Goal: Task Accomplishment & Management: Manage account settings

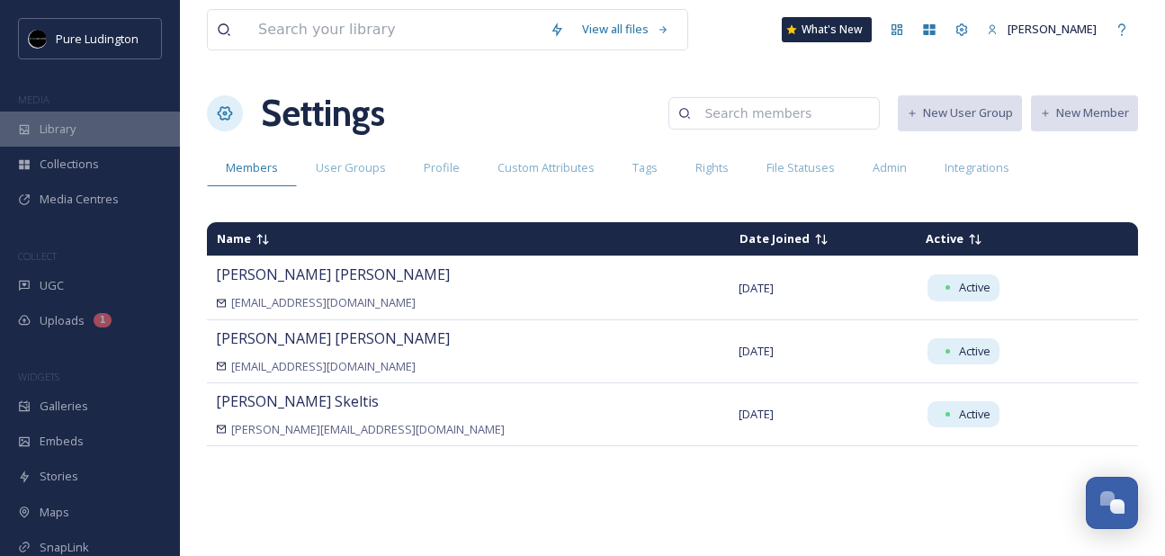
click at [92, 138] on div "Library" at bounding box center [90, 129] width 180 height 35
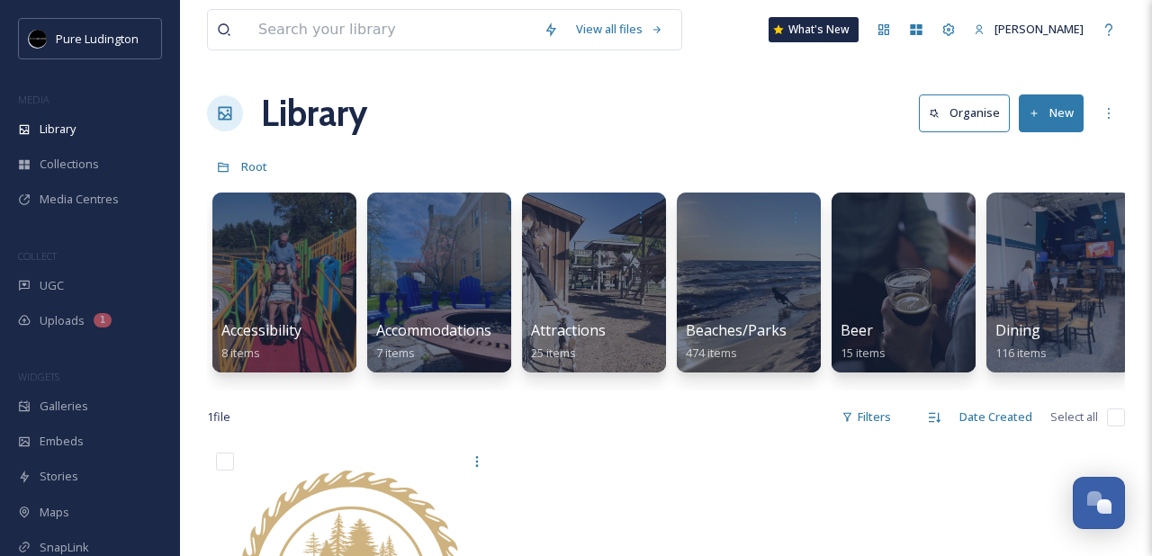
click at [831, 132] on div "Library Organise New" at bounding box center [666, 113] width 918 height 54
click at [810, 151] on div "Root" at bounding box center [666, 166] width 918 height 34
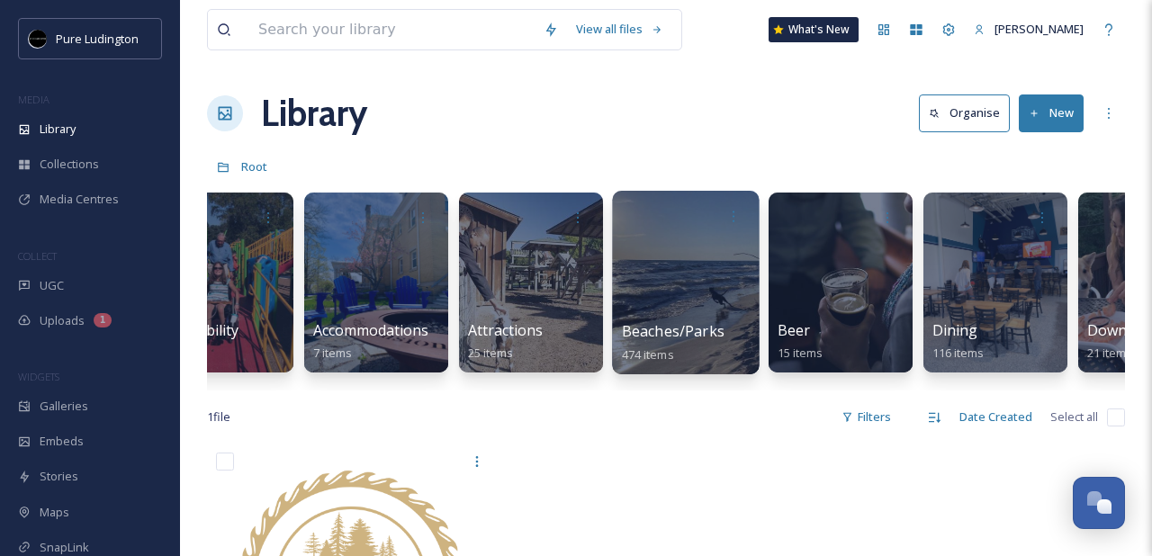
scroll to position [0, 98]
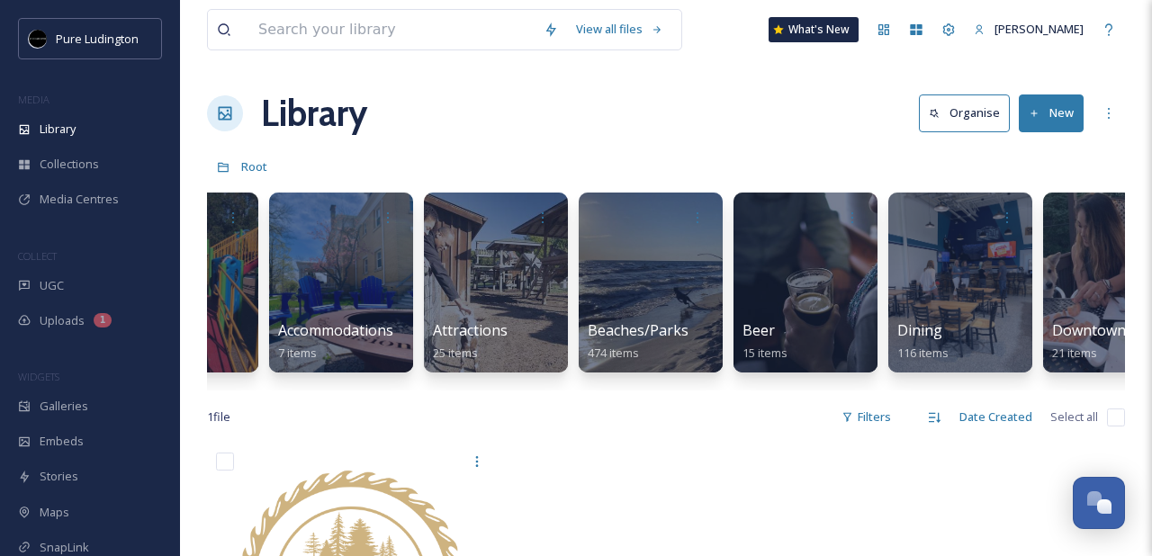
click at [687, 97] on div "Library Organise New" at bounding box center [666, 113] width 918 height 54
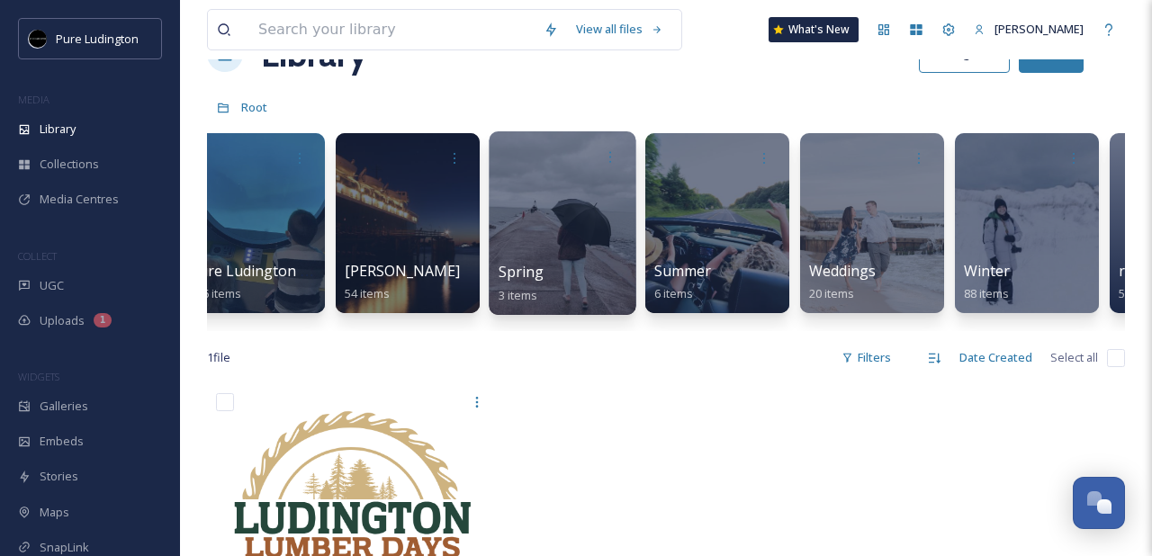
scroll to position [0, 3261]
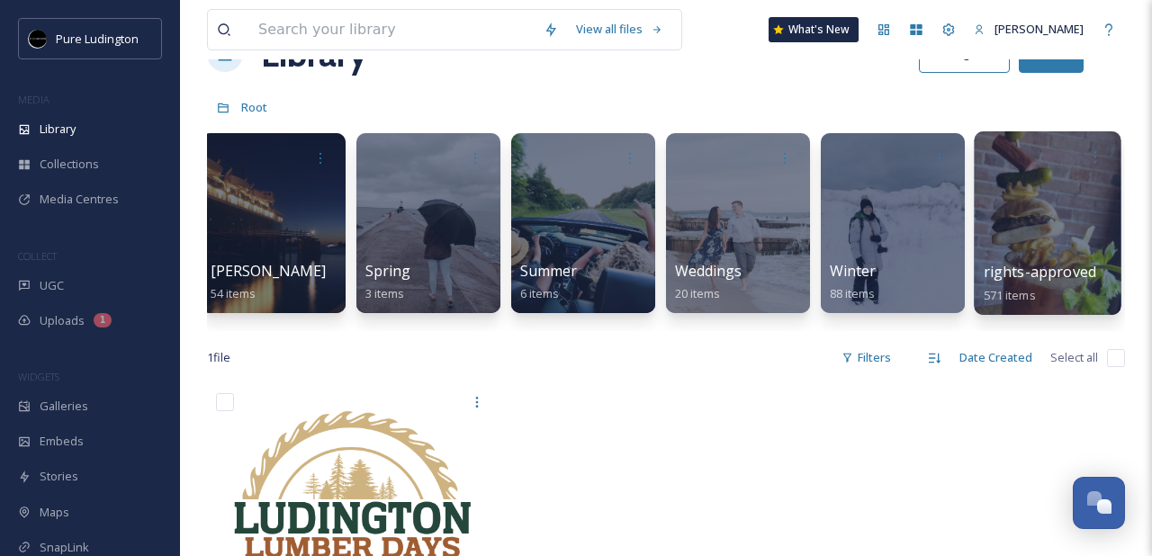
click at [1040, 244] on div at bounding box center [1047, 223] width 147 height 184
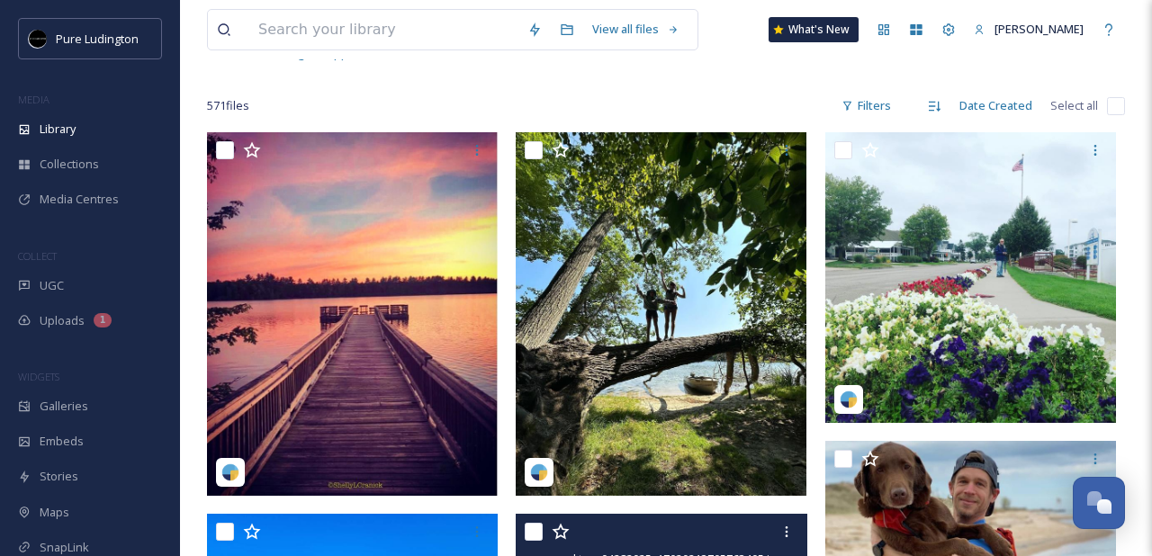
scroll to position [94, 0]
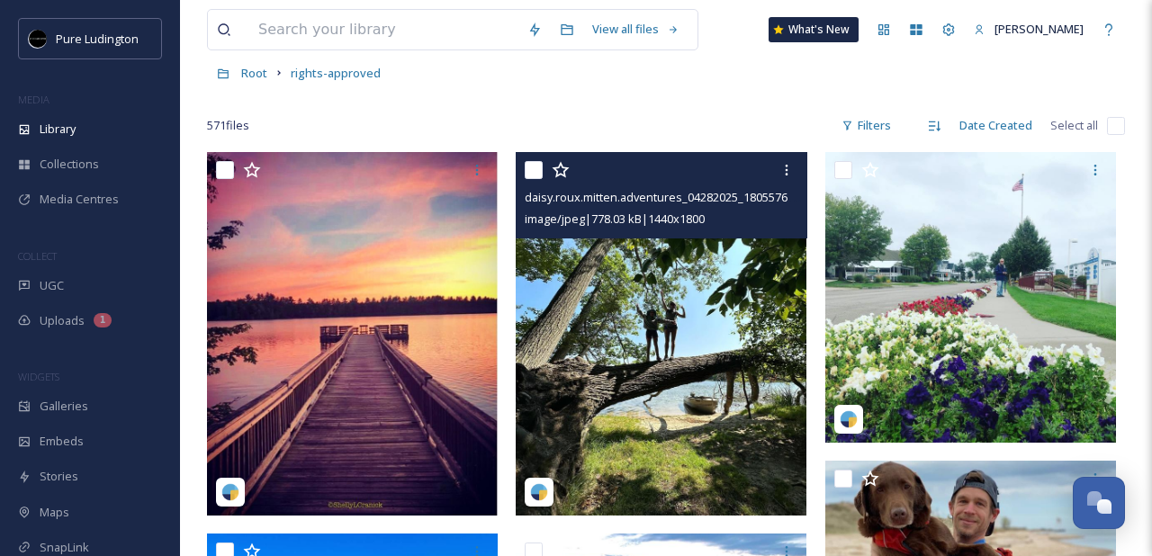
click at [530, 172] on input "checkbox" at bounding box center [534, 170] width 18 height 18
checkbox input "true"
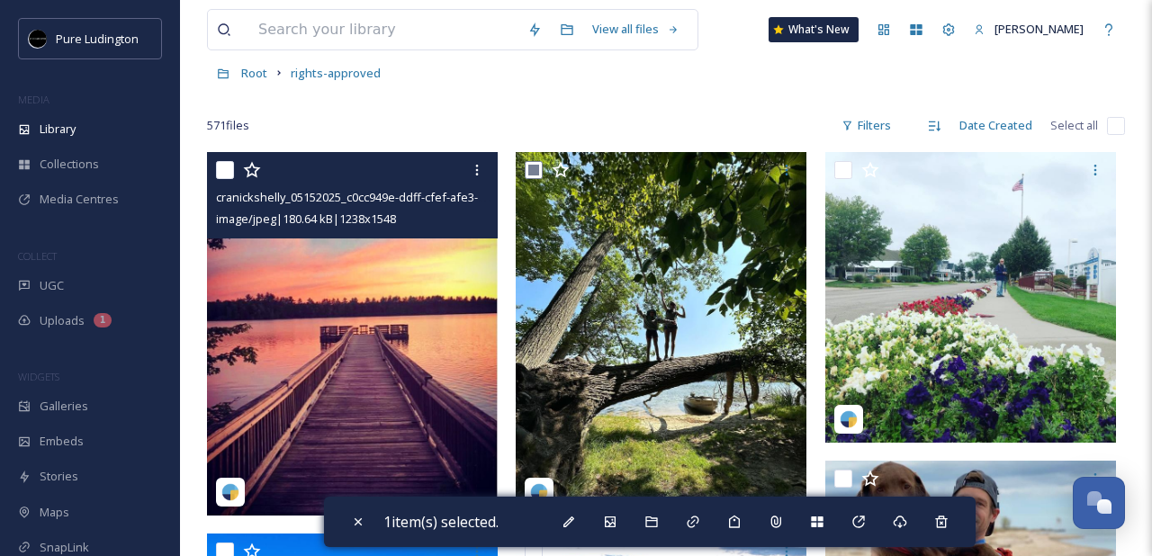
click at [222, 175] on input "checkbox" at bounding box center [225, 170] width 18 height 18
checkbox input "true"
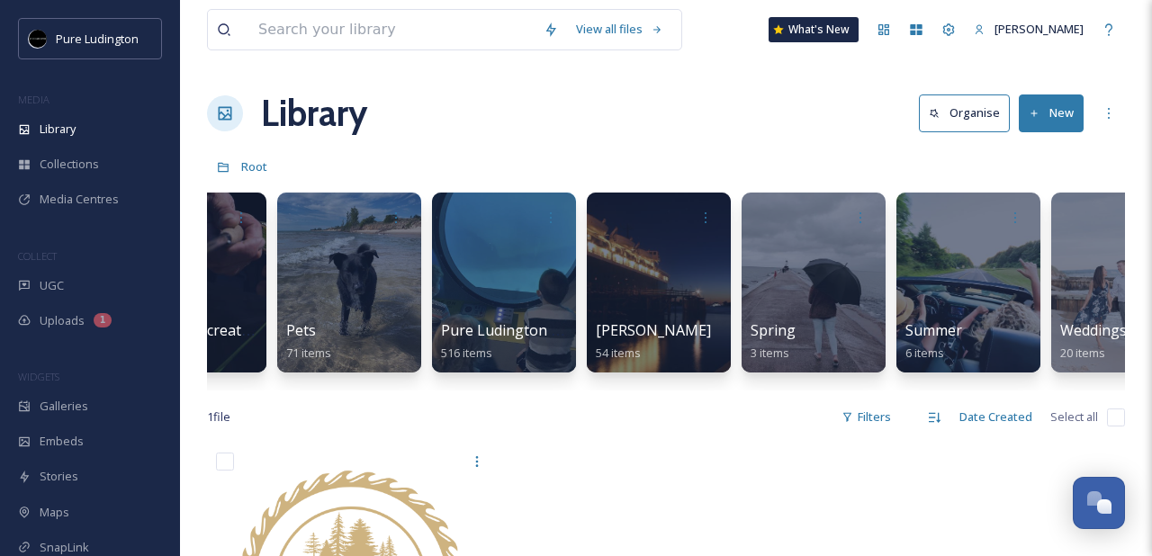
scroll to position [0, 2974]
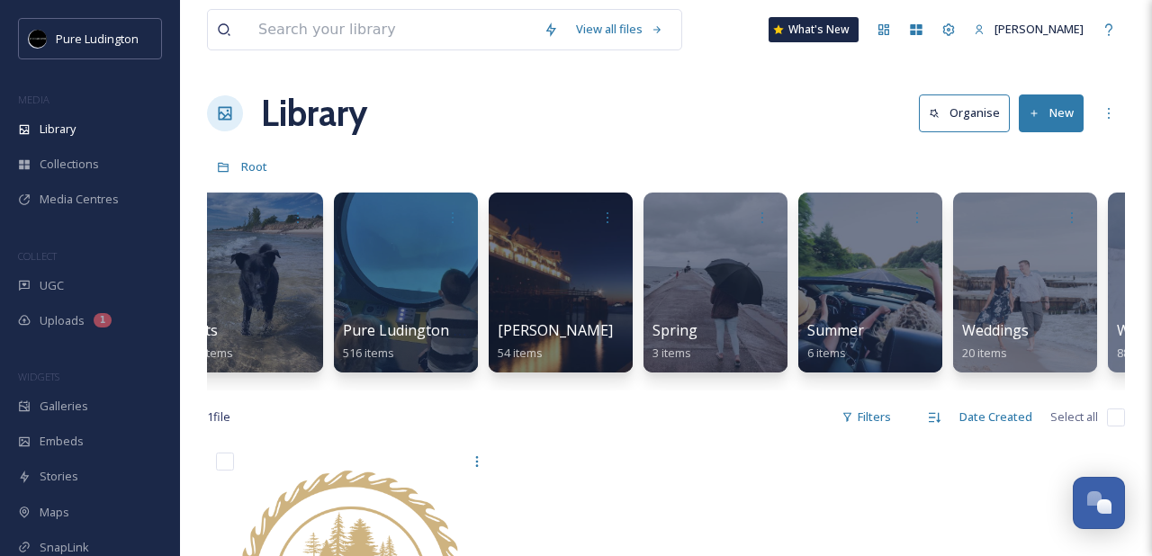
click at [782, 101] on div "Library Organise New" at bounding box center [666, 113] width 918 height 54
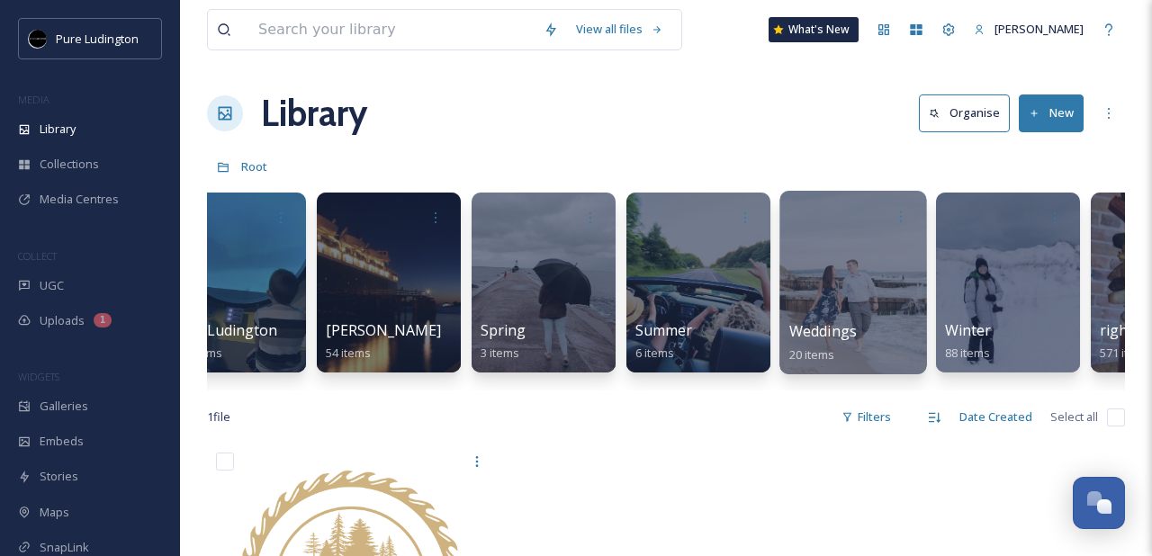
scroll to position [0, 3261]
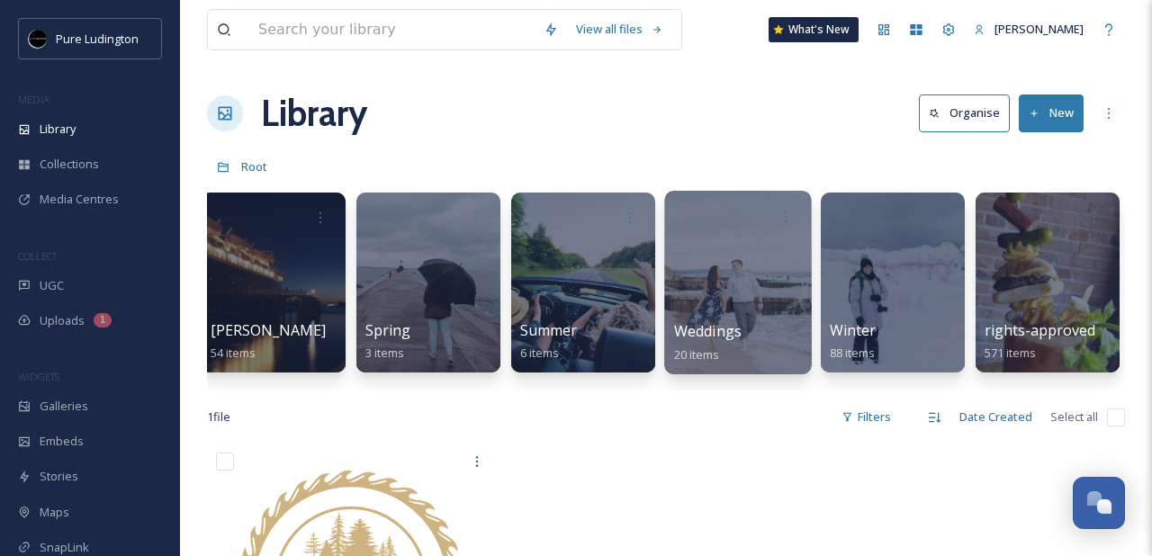
click at [1027, 259] on div at bounding box center [1047, 283] width 144 height 180
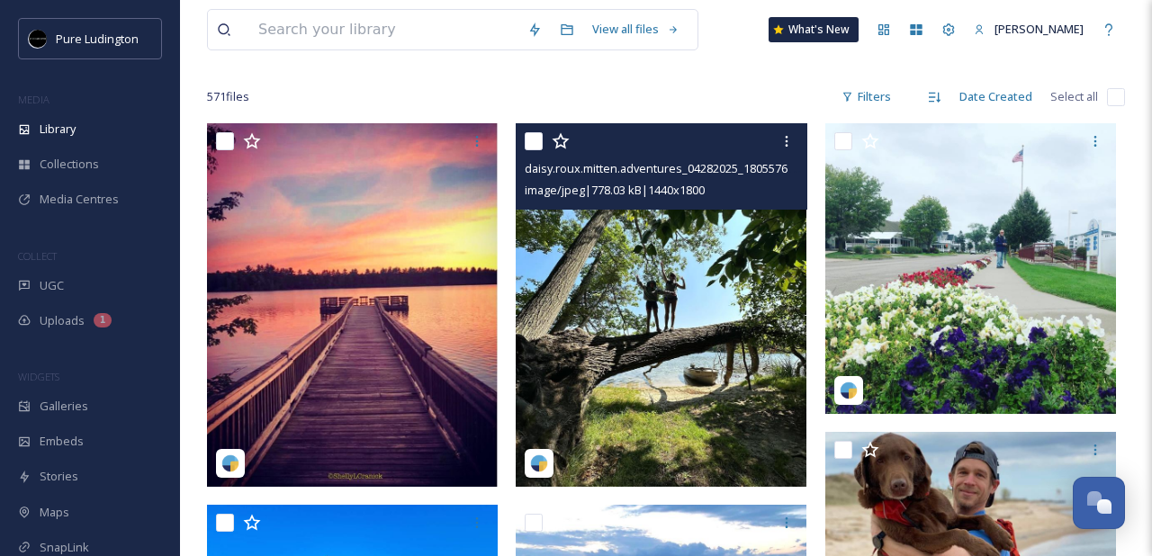
scroll to position [181, 0]
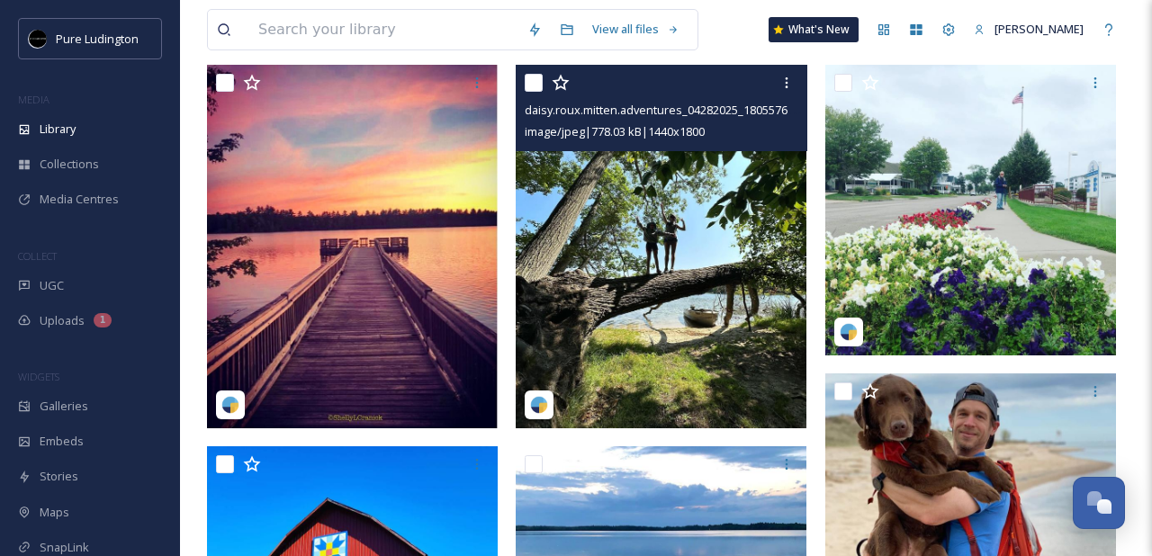
click at [531, 76] on input "checkbox" at bounding box center [534, 83] width 18 height 18
checkbox input "true"
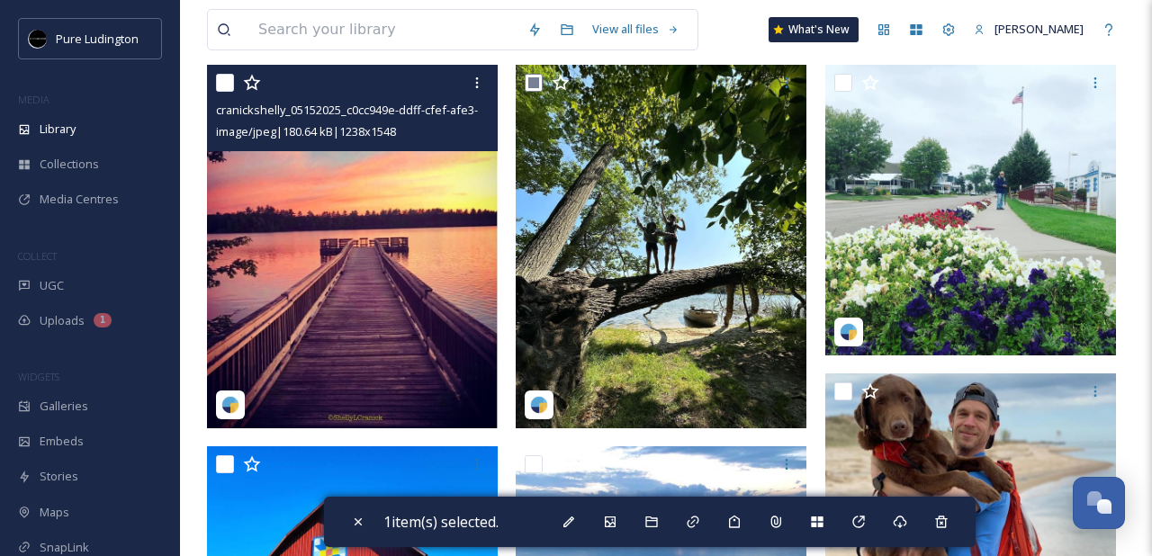
click at [224, 85] on input "checkbox" at bounding box center [225, 83] width 18 height 18
checkbox input "true"
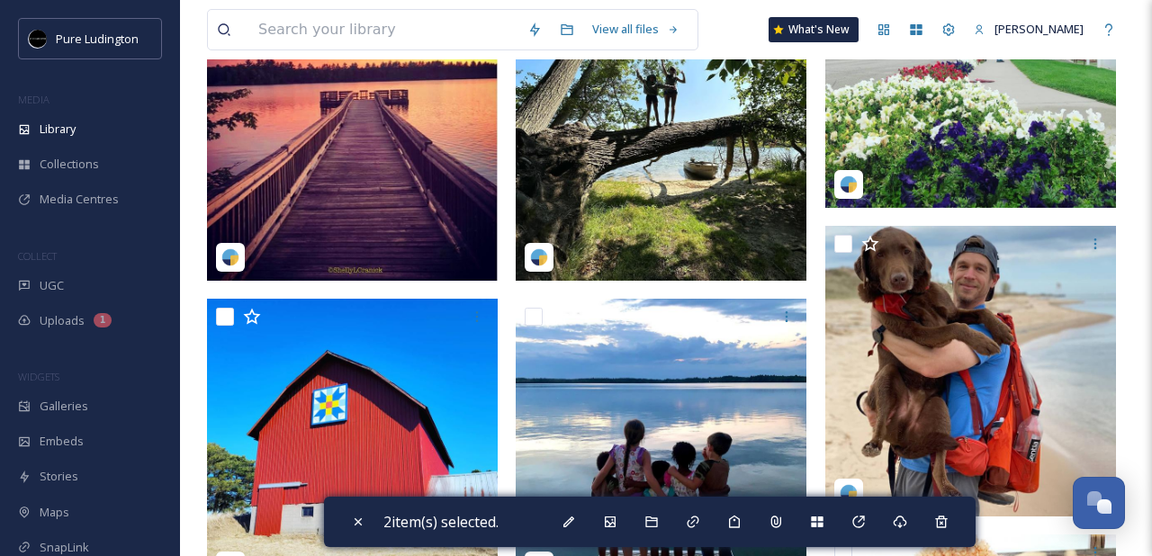
scroll to position [397, 0]
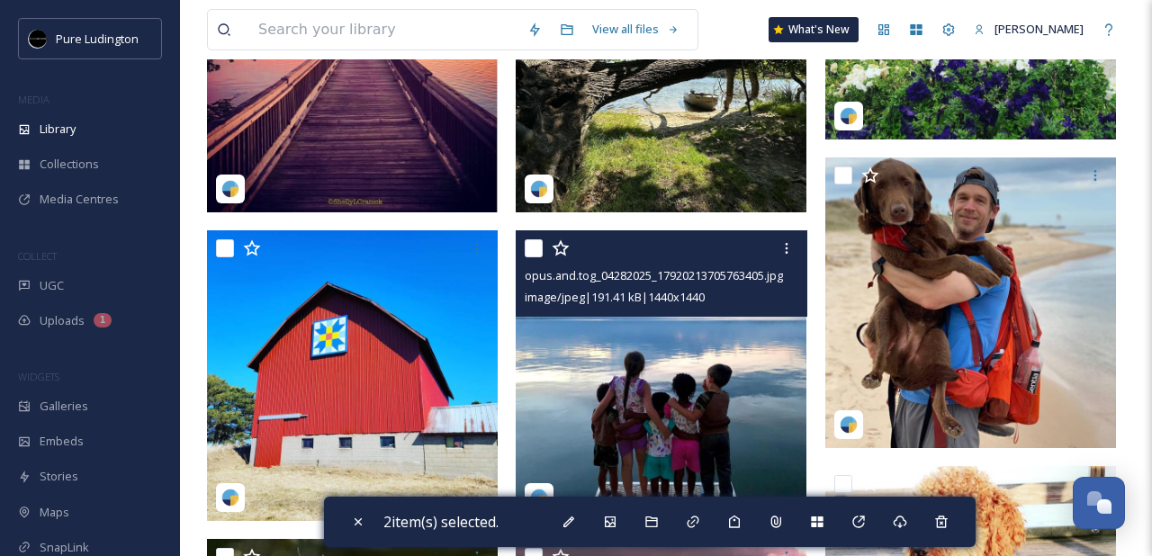
click at [533, 249] on input "checkbox" at bounding box center [534, 248] width 18 height 18
checkbox input "true"
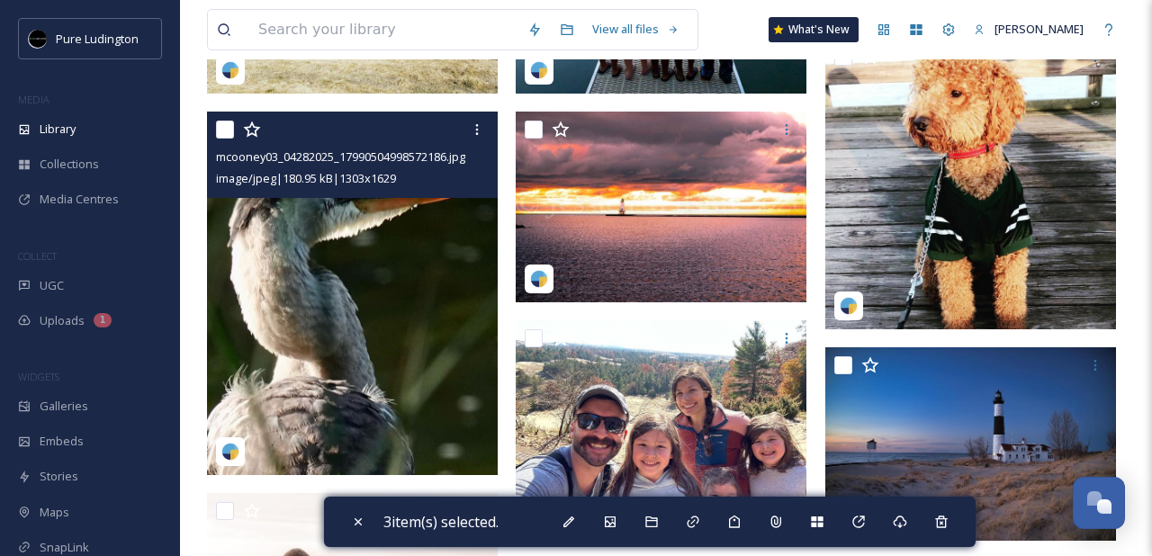
scroll to position [825, 0]
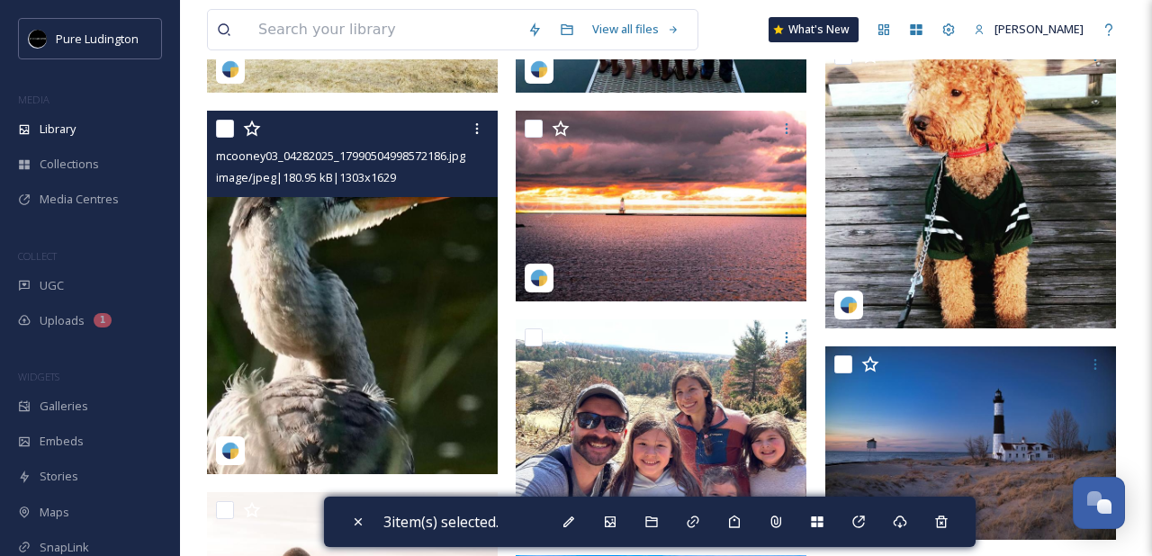
click at [223, 130] on input "checkbox" at bounding box center [225, 129] width 18 height 18
checkbox input "true"
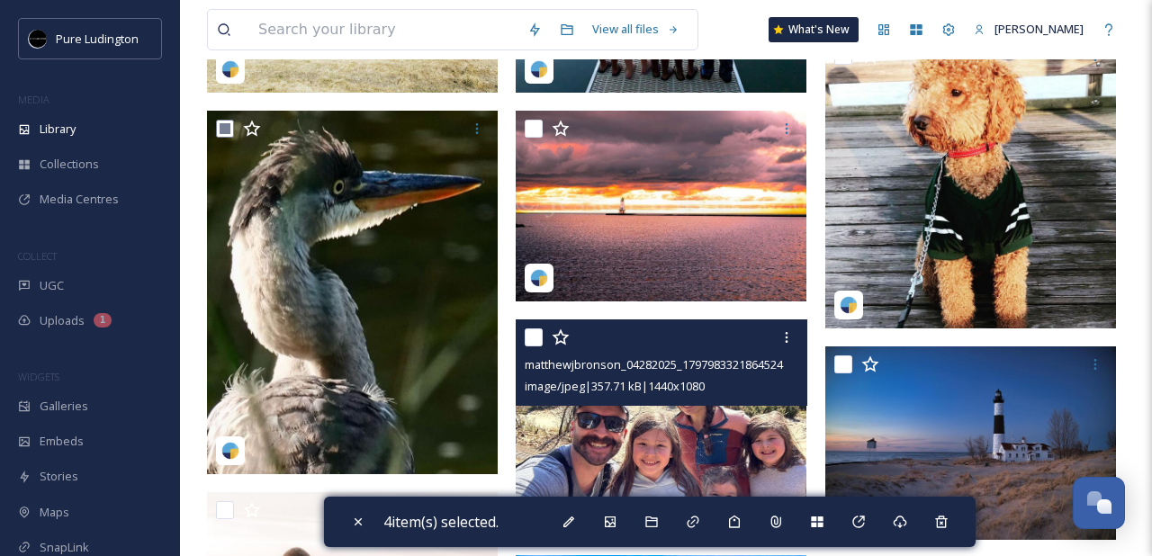
click at [539, 338] on input "checkbox" at bounding box center [534, 337] width 18 height 18
checkbox input "true"
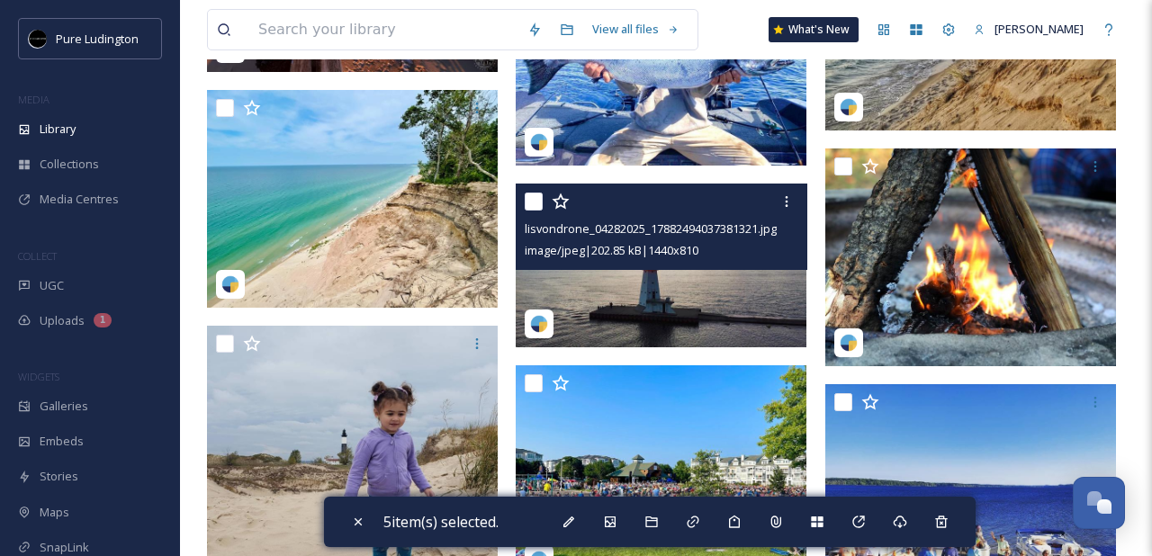
scroll to position [2468, 0]
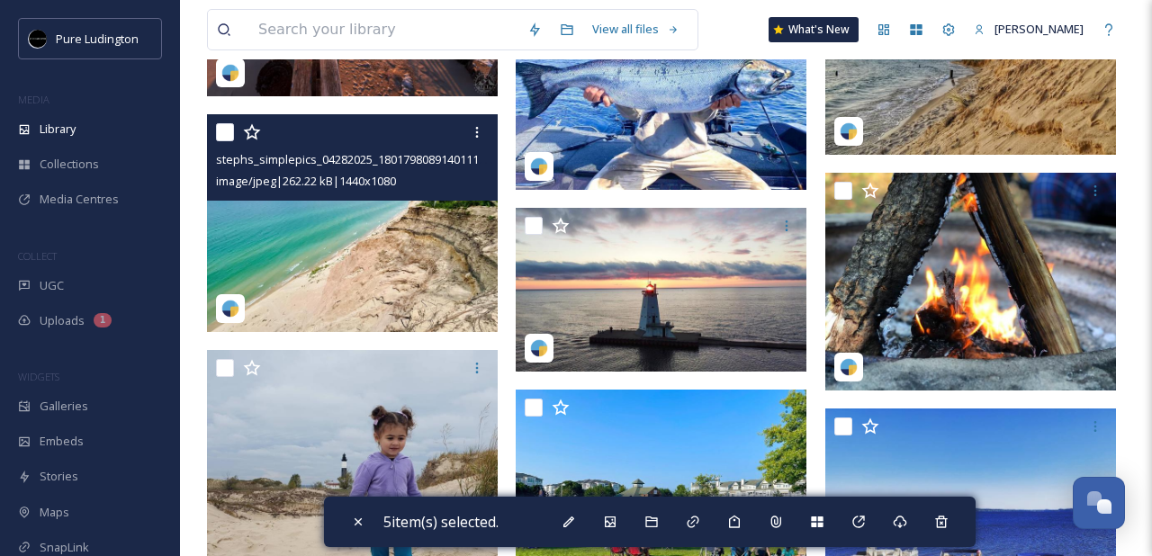
click at [223, 131] on input "checkbox" at bounding box center [225, 132] width 18 height 18
checkbox input "true"
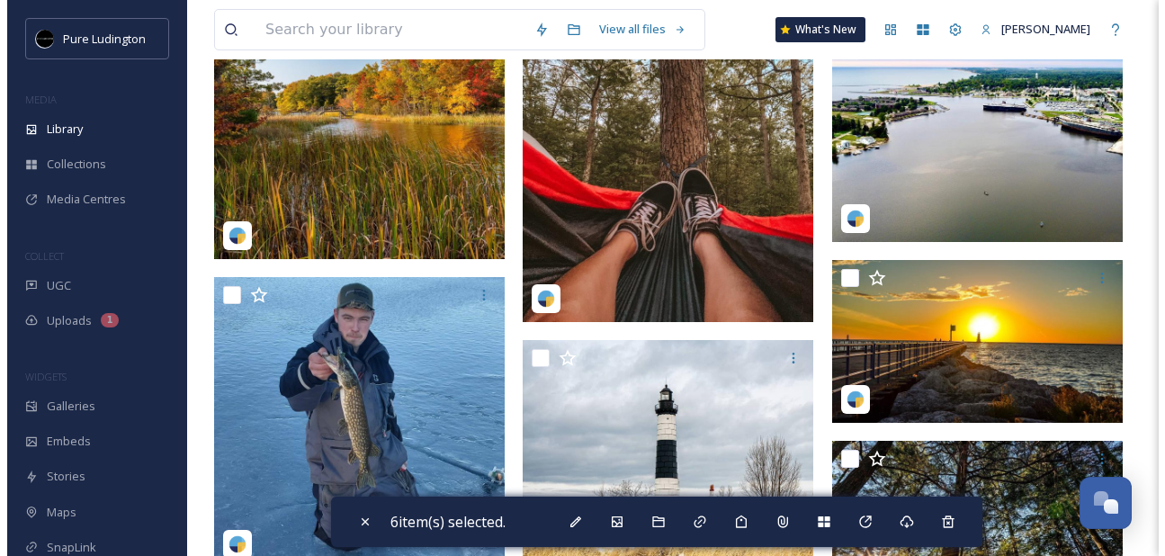
scroll to position [4071, 0]
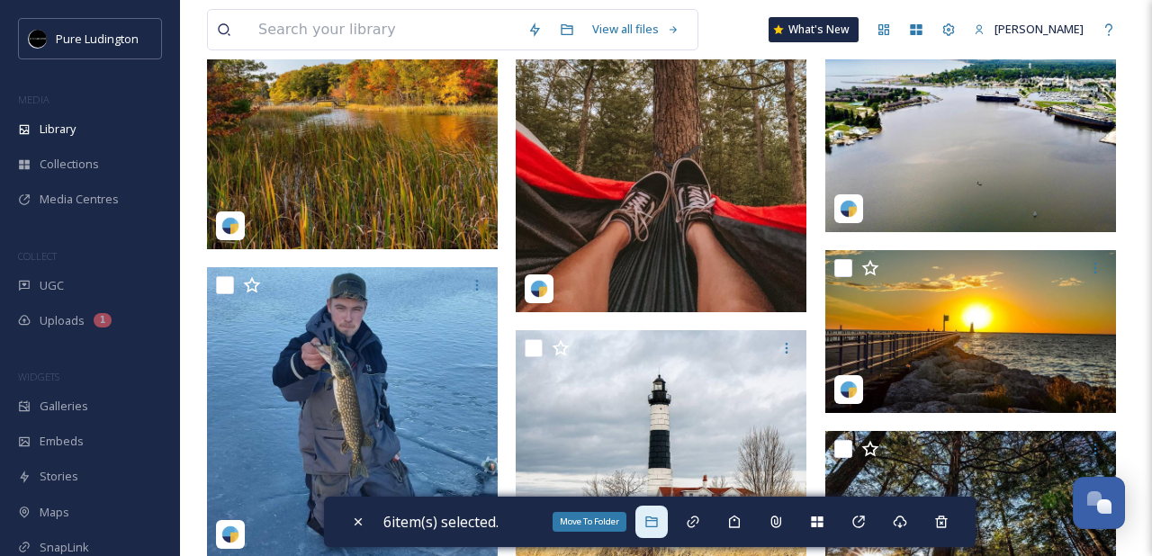
click at [657, 526] on icon at bounding box center [651, 522] width 12 height 11
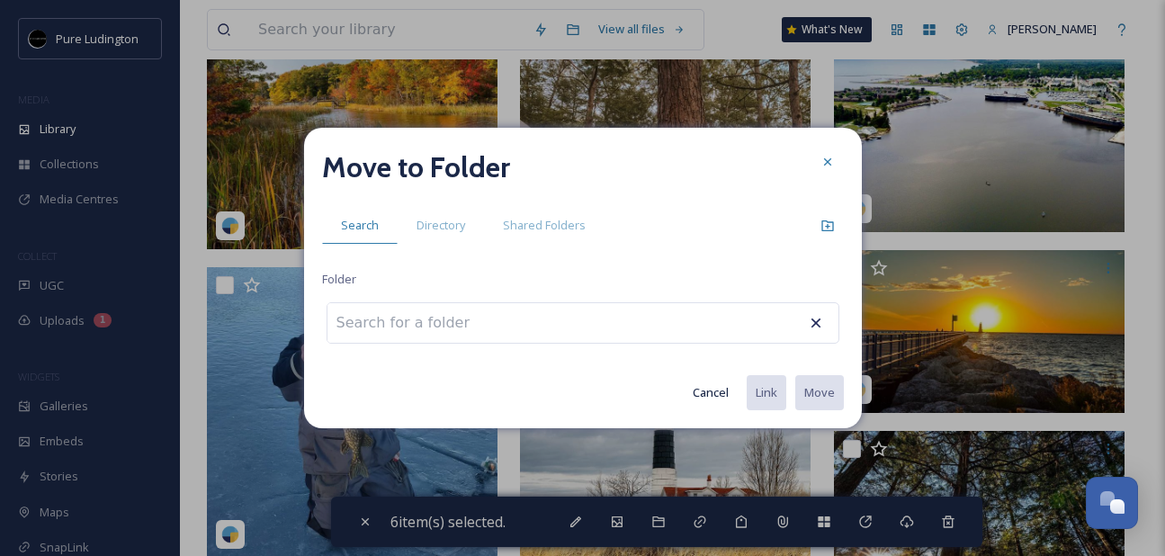
click at [655, 328] on div at bounding box center [583, 322] width 513 height 41
click at [659, 323] on div at bounding box center [583, 322] width 513 height 41
click at [655, 316] on div at bounding box center [583, 322] width 513 height 41
click at [427, 325] on input at bounding box center [427, 323] width 198 height 40
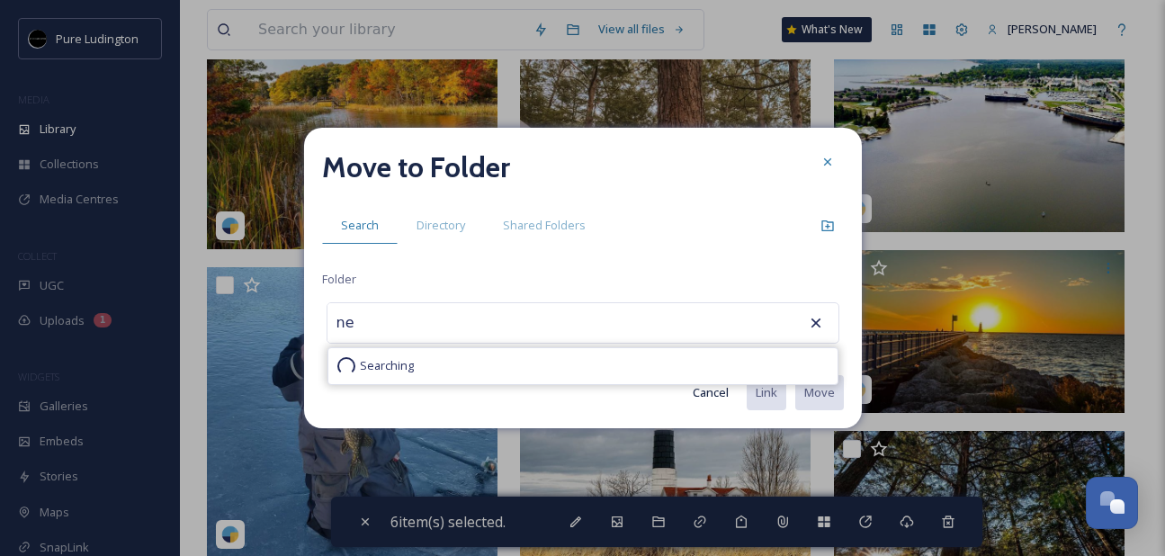
type input "n"
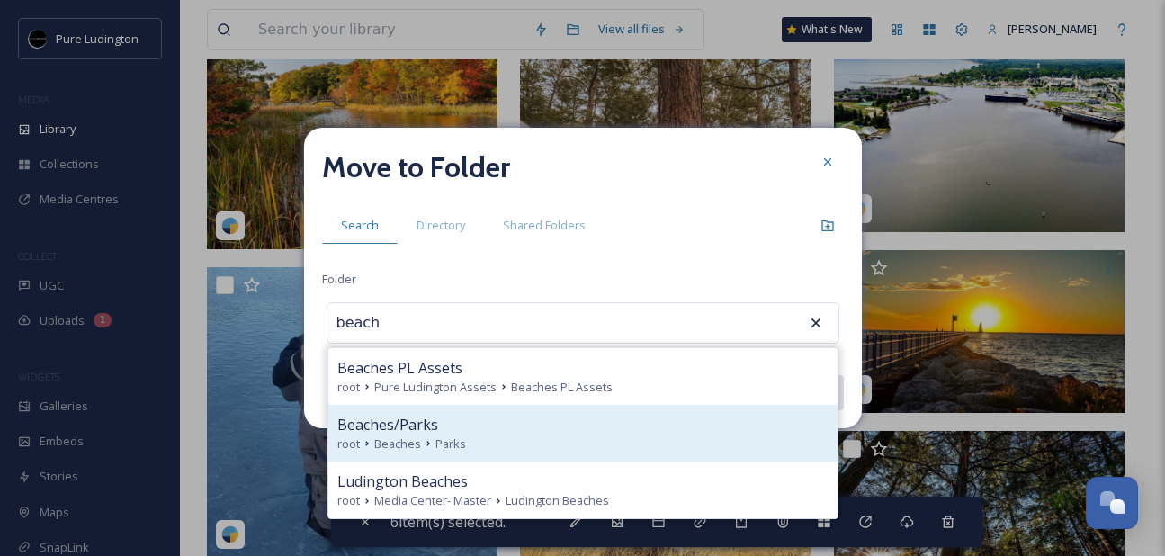
click at [427, 441] on icon at bounding box center [428, 443] width 14 height 14
type input "Beaches/Parks"
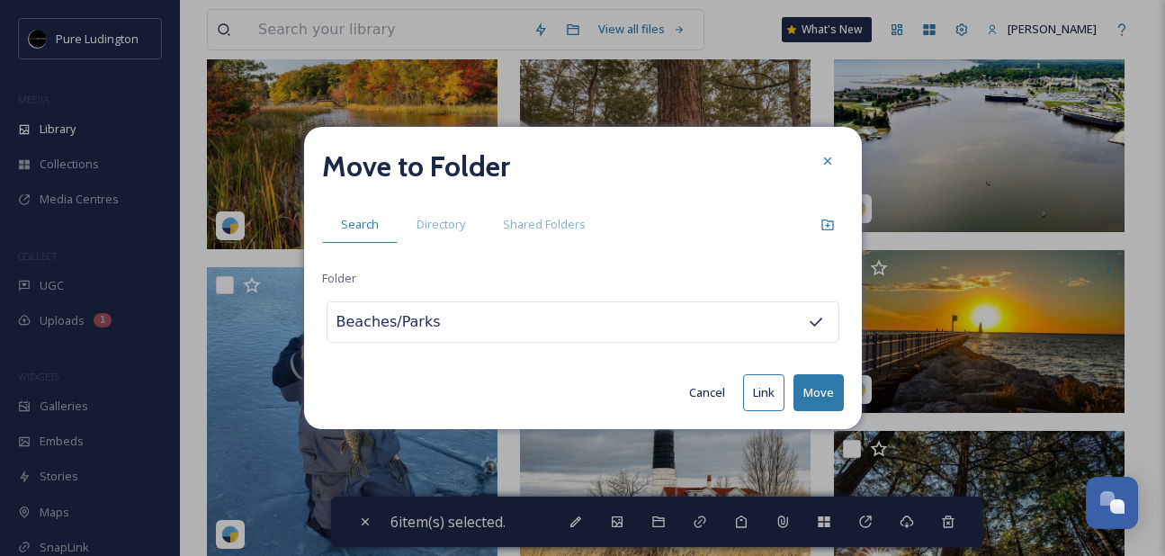
click at [825, 398] on button "Move" at bounding box center [819, 392] width 50 height 37
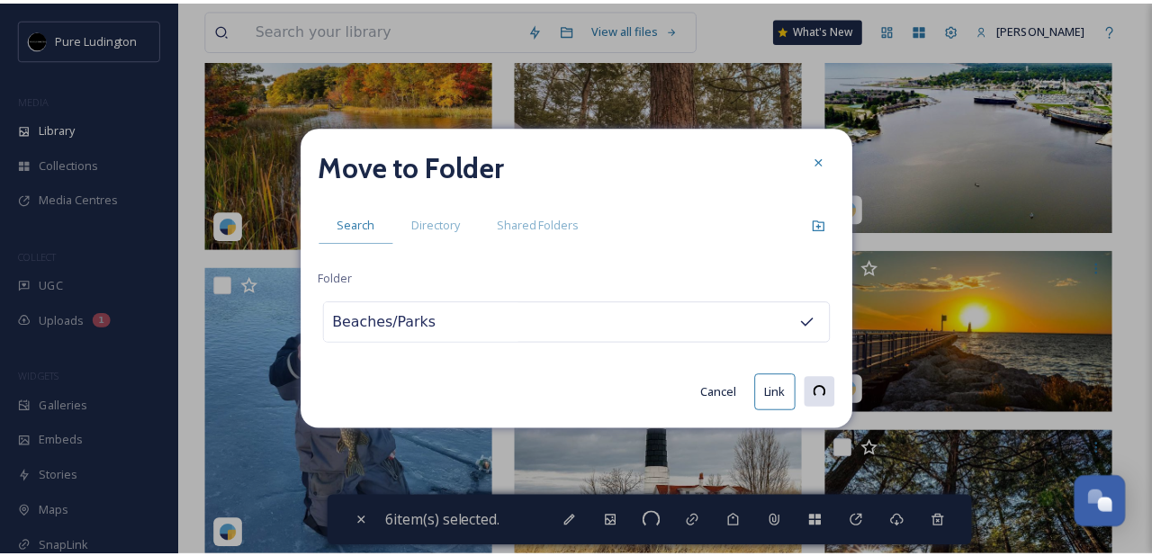
scroll to position [3249, 0]
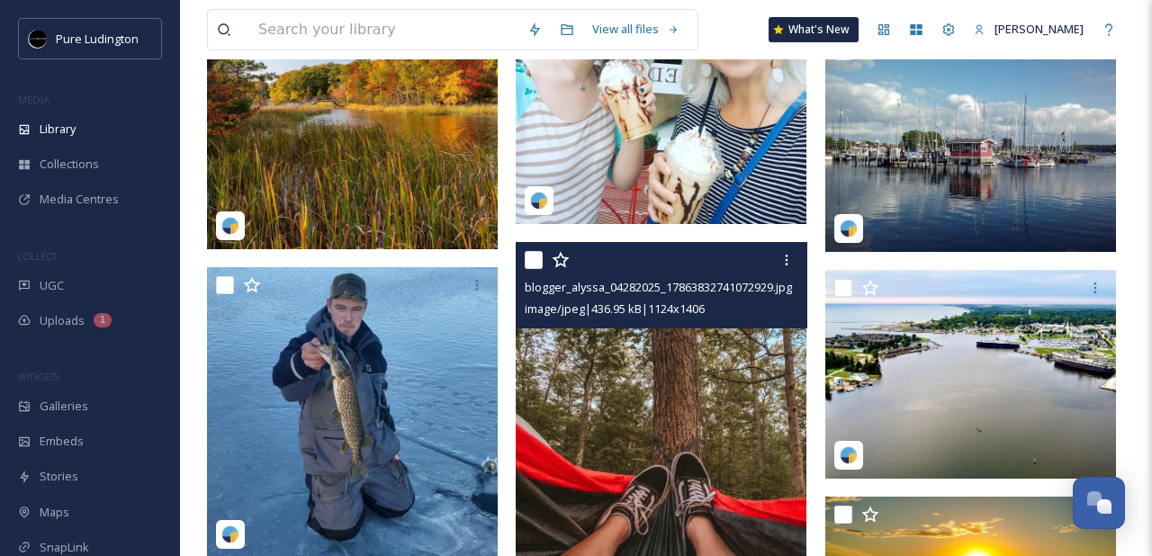
click at [537, 260] on input "checkbox" at bounding box center [534, 260] width 18 height 18
checkbox input "true"
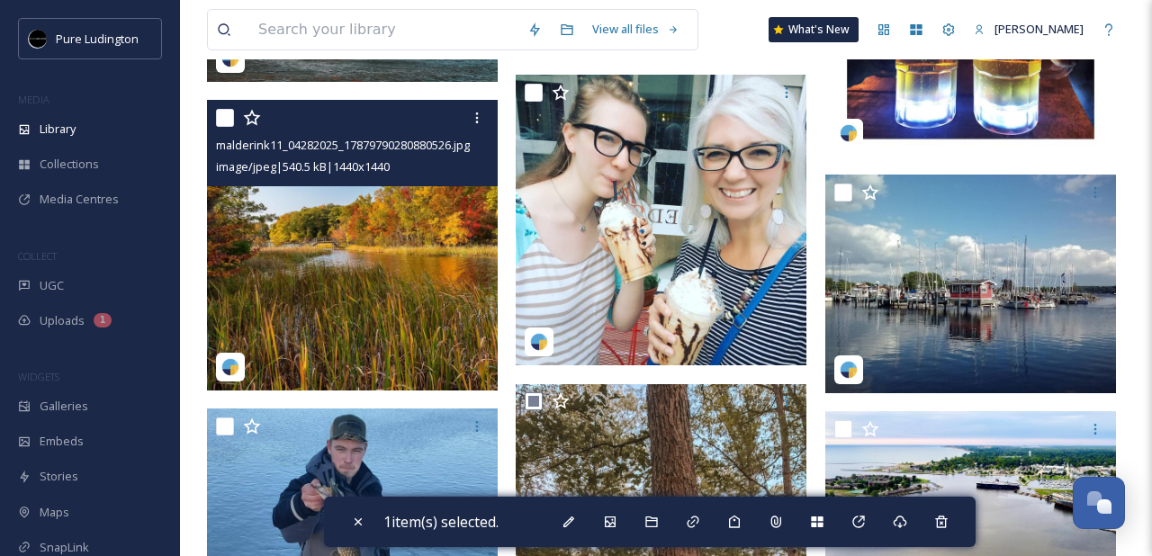
scroll to position [3103, 0]
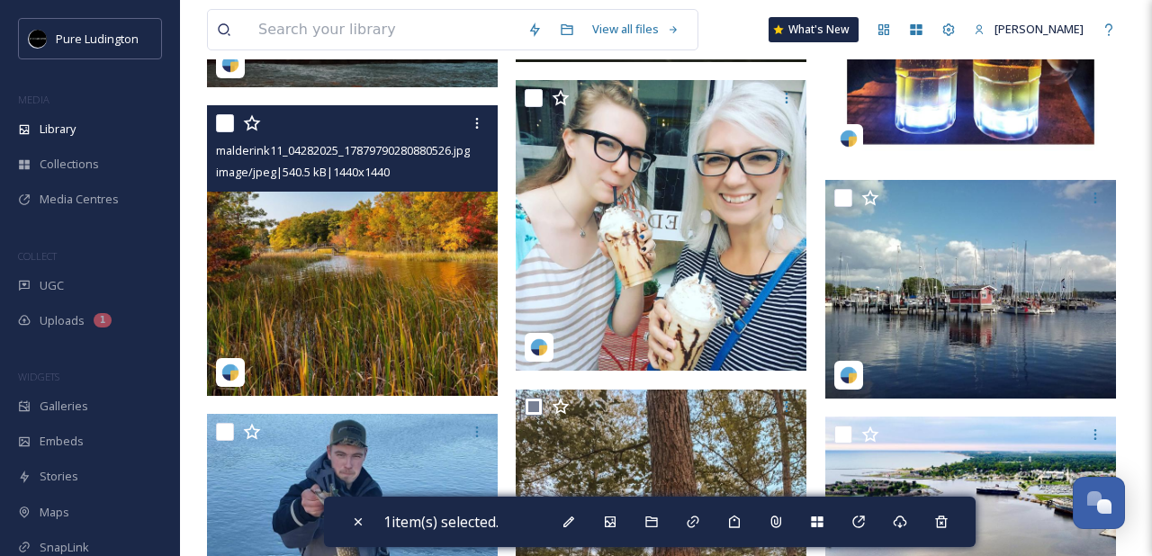
click at [225, 120] on input "checkbox" at bounding box center [225, 123] width 18 height 18
checkbox input "true"
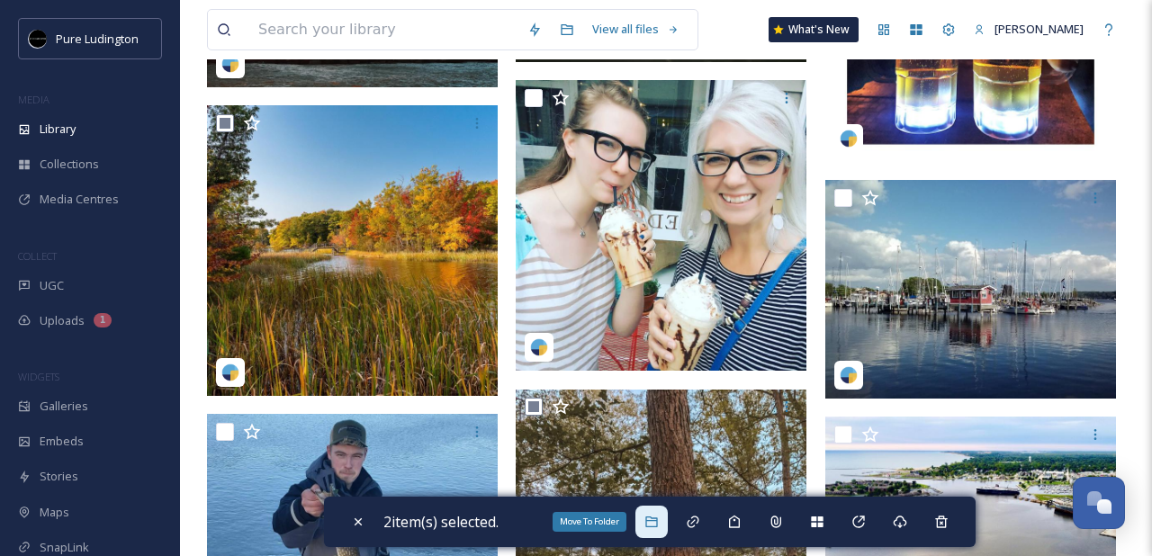
click at [653, 511] on div "Move To Folder" at bounding box center [651, 522] width 32 height 32
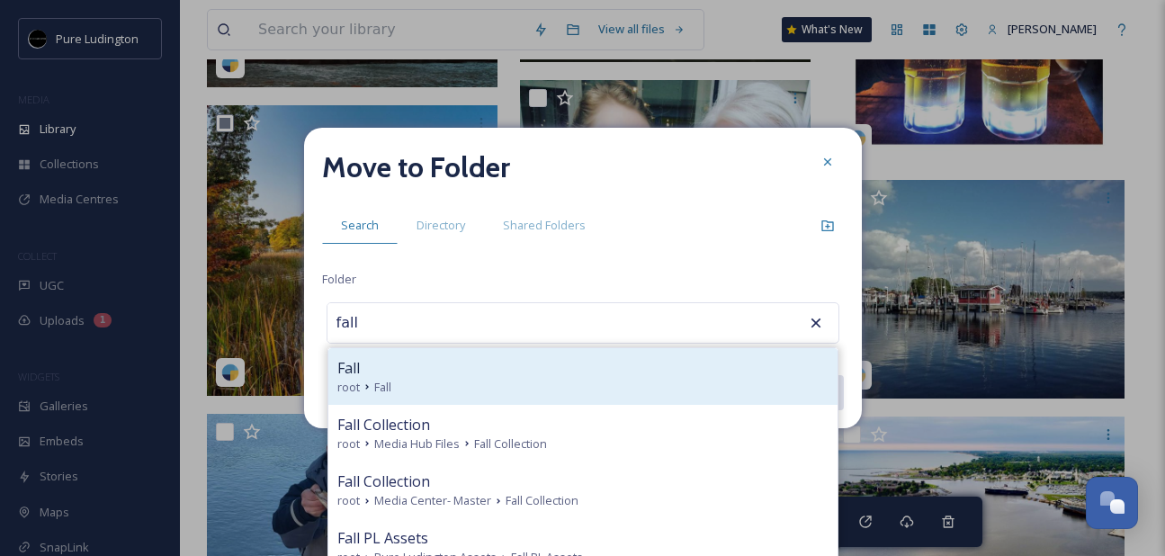
click at [611, 365] on div "Fall" at bounding box center [582, 368] width 491 height 22
type input "Fall"
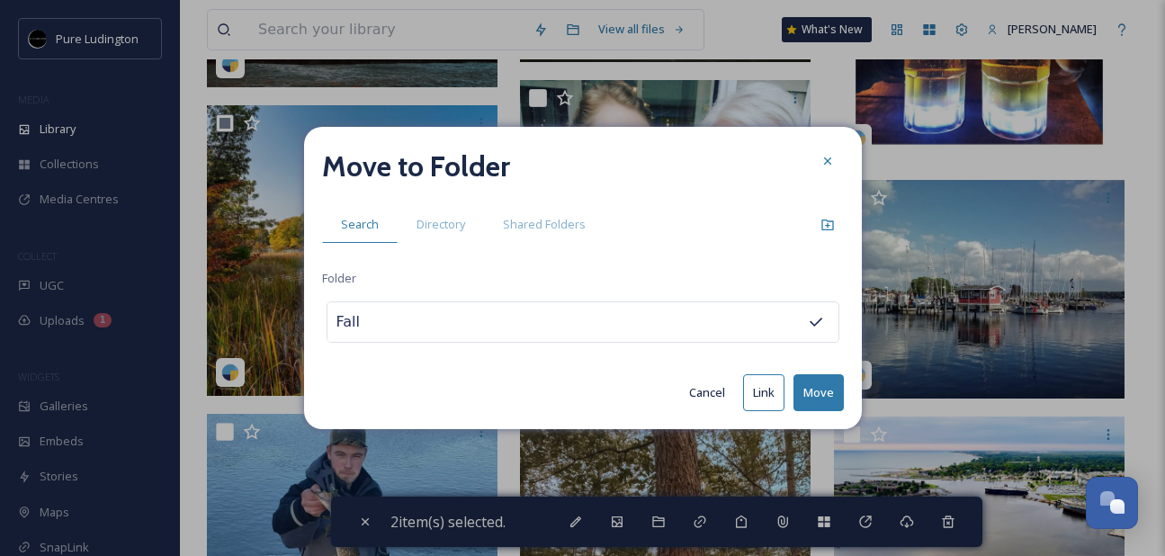
click at [797, 390] on button "Move" at bounding box center [819, 392] width 50 height 37
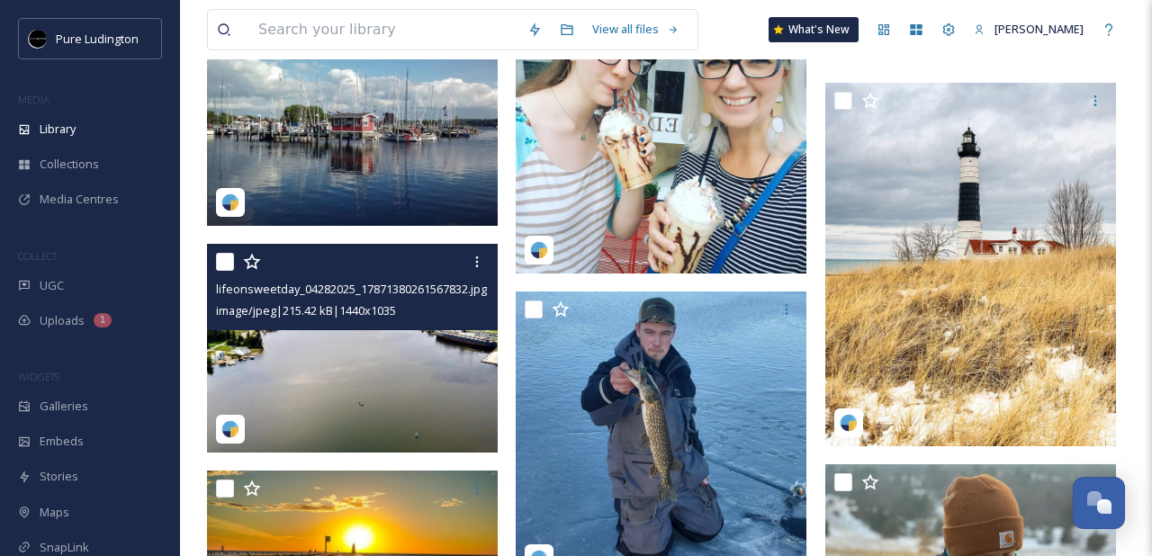
scroll to position [3006, 0]
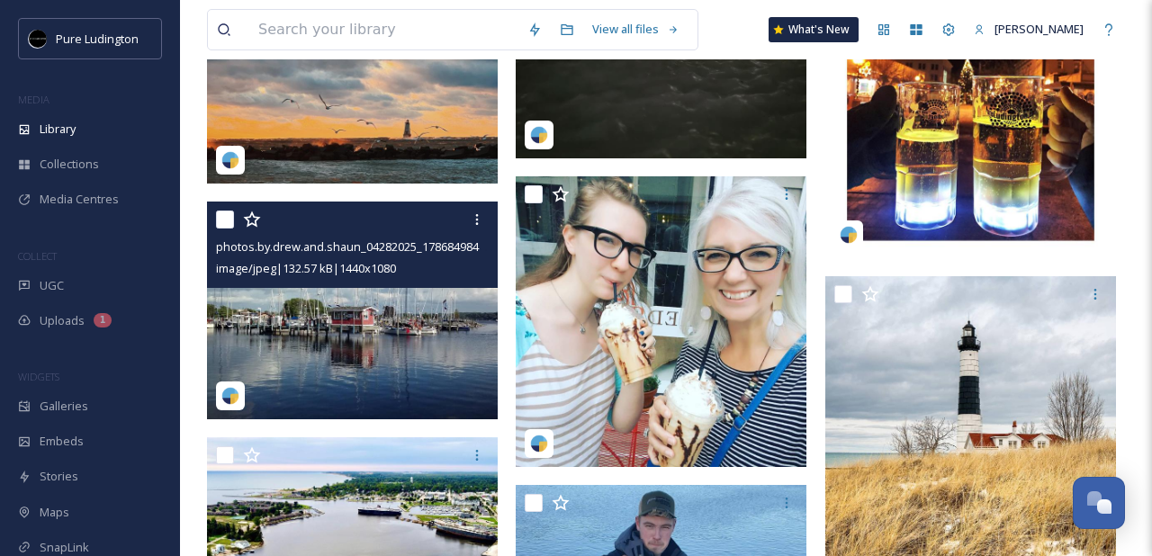
click at [220, 219] on input "checkbox" at bounding box center [225, 220] width 18 height 18
checkbox input "true"
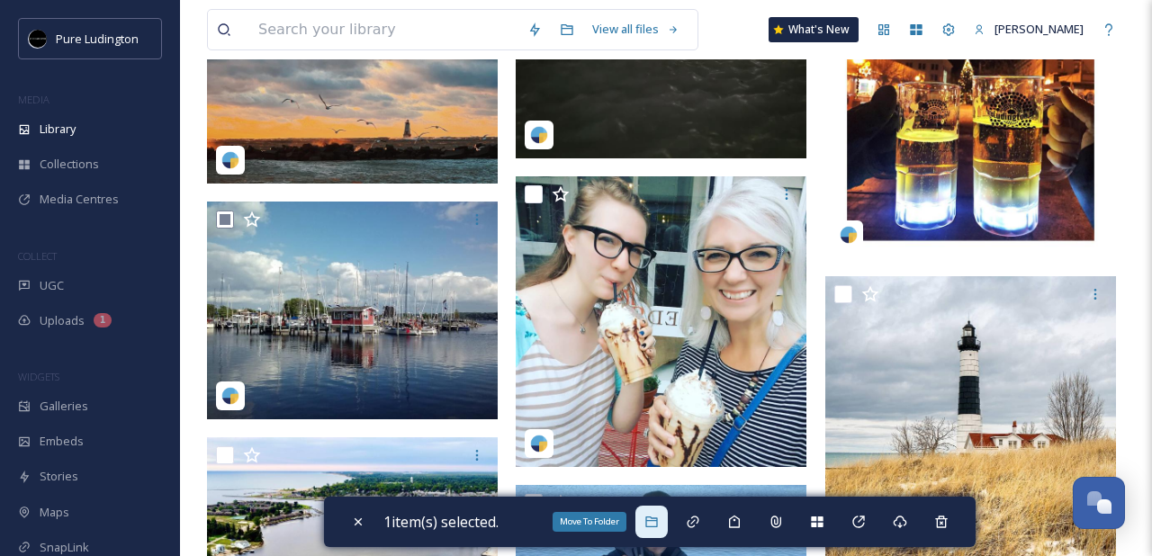
click at [659, 519] on icon at bounding box center [651, 522] width 14 height 14
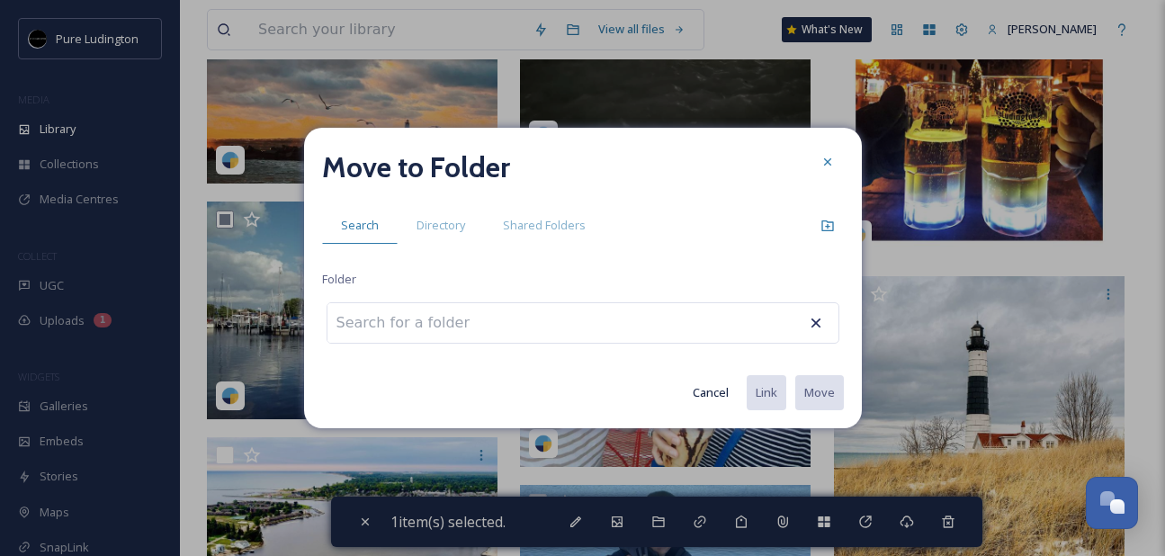
click at [591, 313] on div at bounding box center [583, 322] width 513 height 41
click at [554, 320] on div at bounding box center [583, 322] width 513 height 41
click at [445, 323] on input at bounding box center [427, 323] width 198 height 40
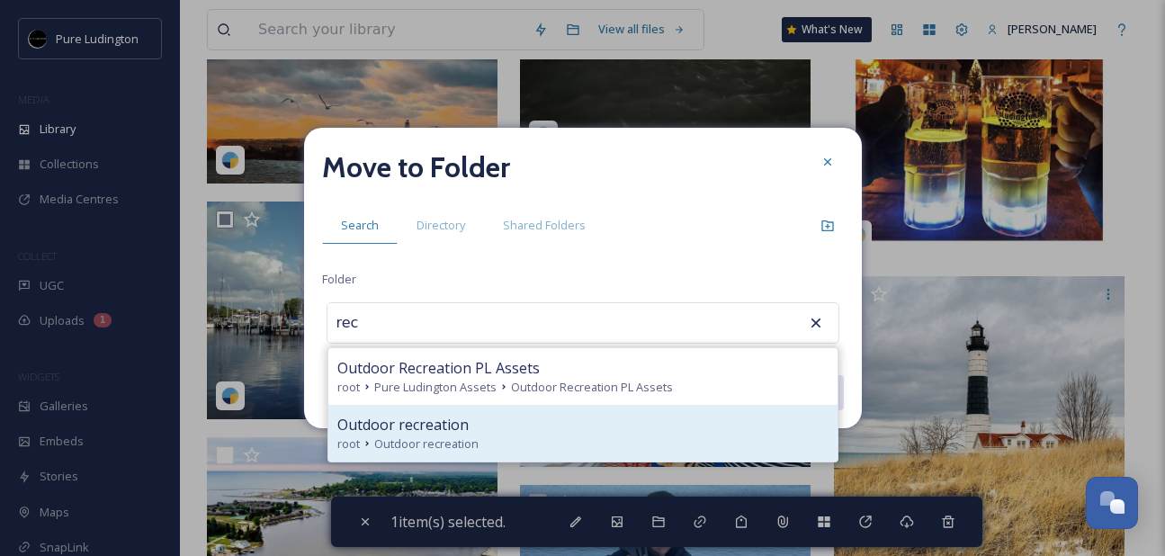
click at [415, 430] on span "Outdoor recreation" at bounding box center [402, 425] width 131 height 22
type input "Outdoor recreation"
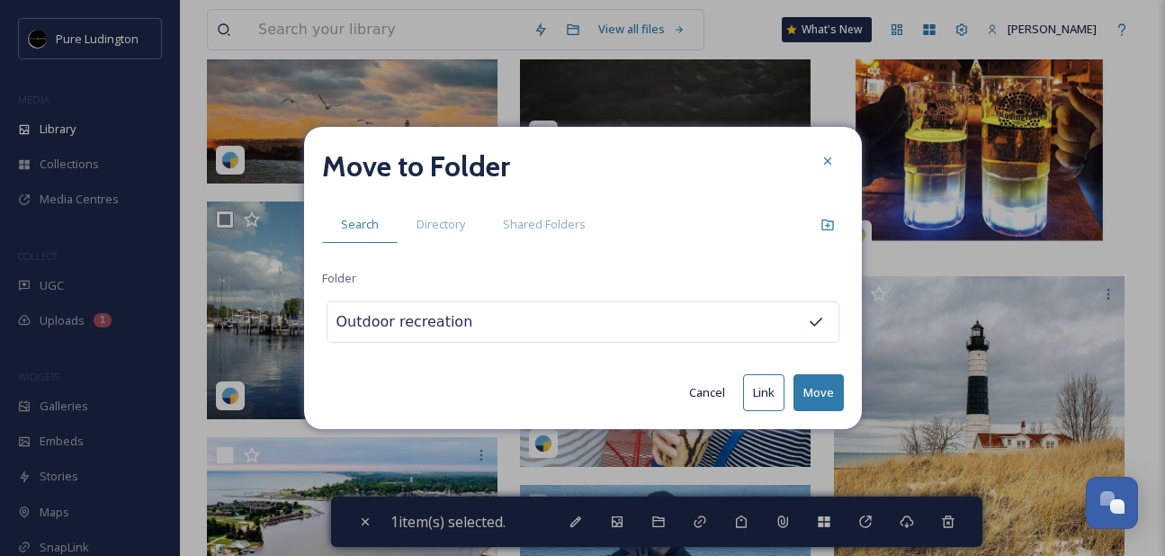
click at [814, 380] on button "Move" at bounding box center [819, 392] width 50 height 37
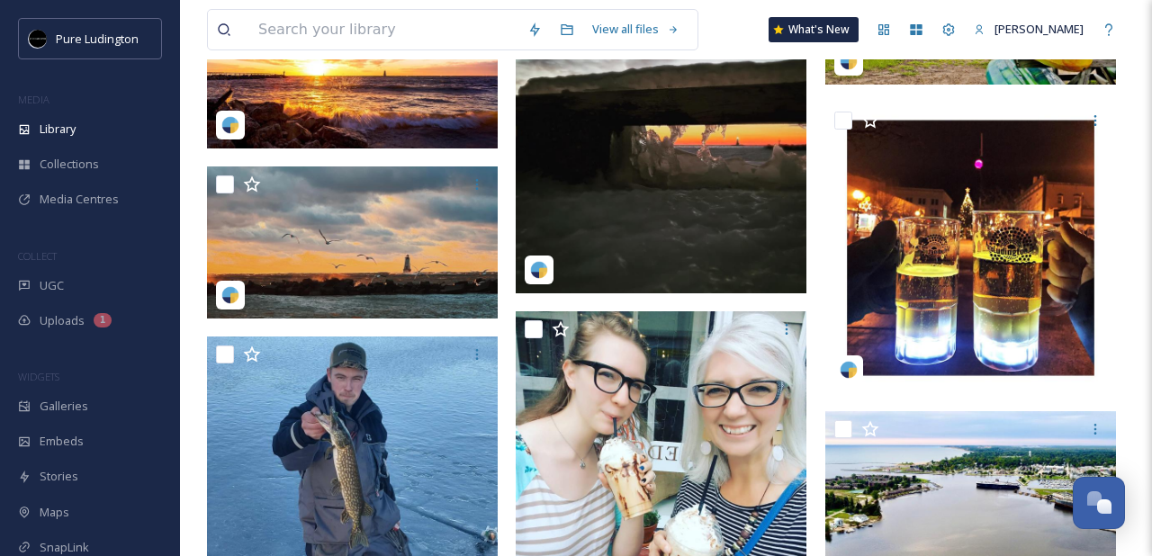
scroll to position [2784, 0]
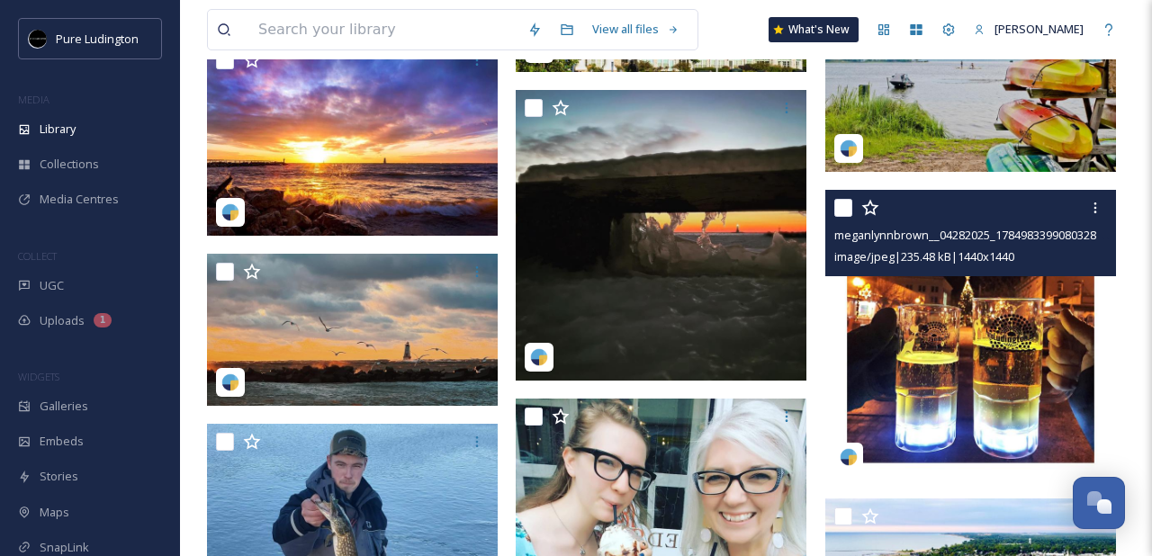
click at [847, 212] on input "checkbox" at bounding box center [843, 208] width 18 height 18
checkbox input "true"
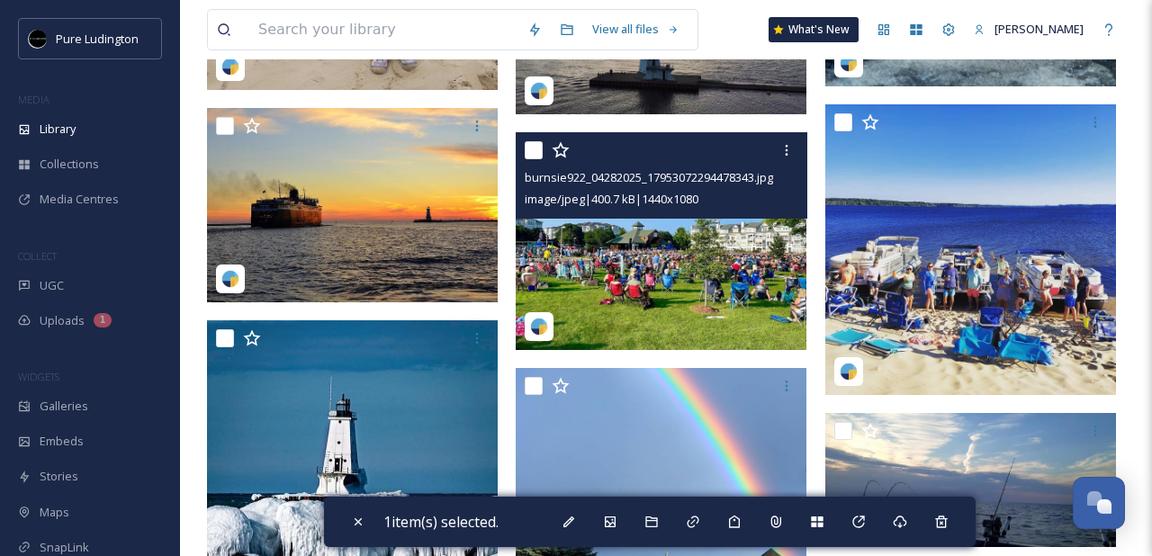
scroll to position [2187, 0]
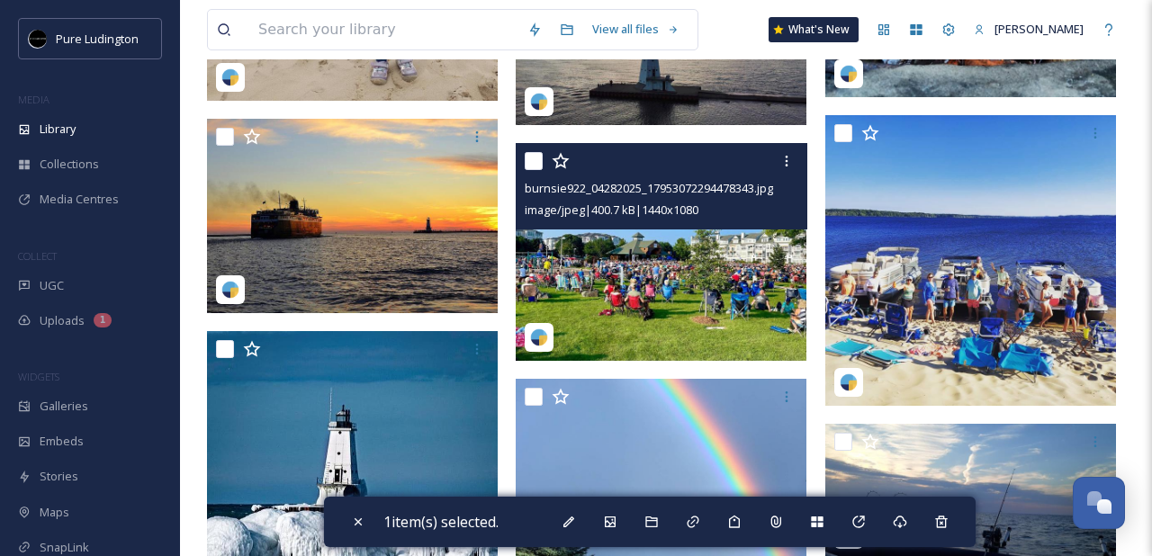
click at [538, 157] on input "checkbox" at bounding box center [534, 161] width 18 height 18
checkbox input "true"
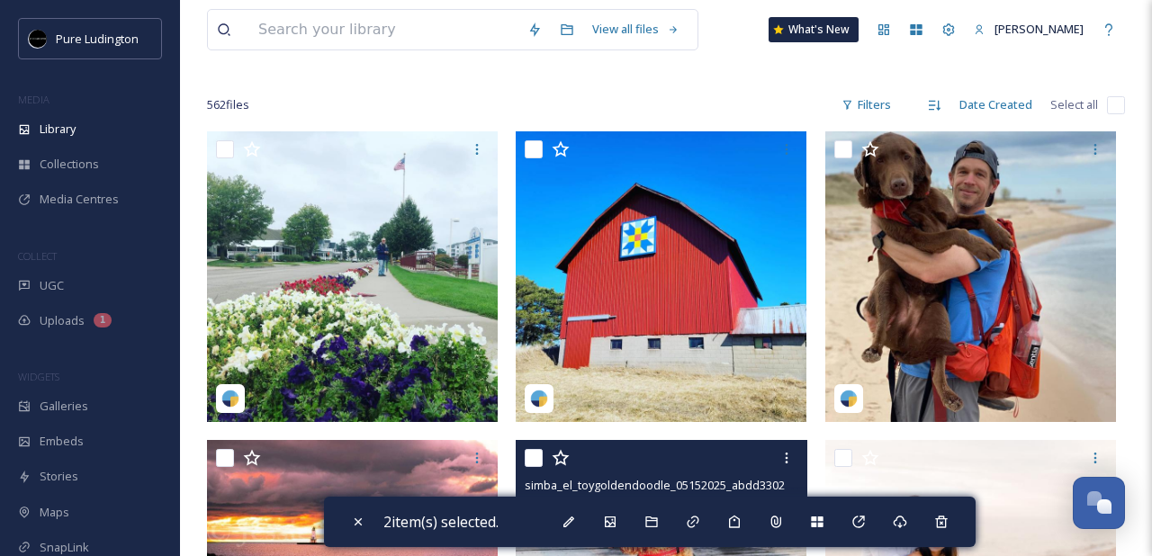
scroll to position [26, 0]
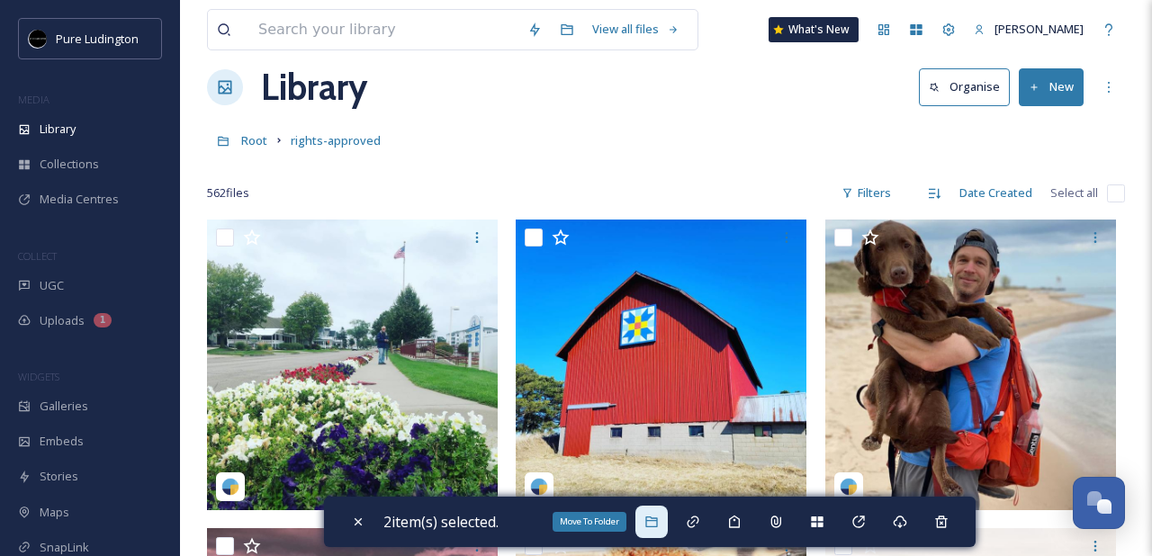
click at [652, 518] on icon at bounding box center [651, 522] width 14 height 14
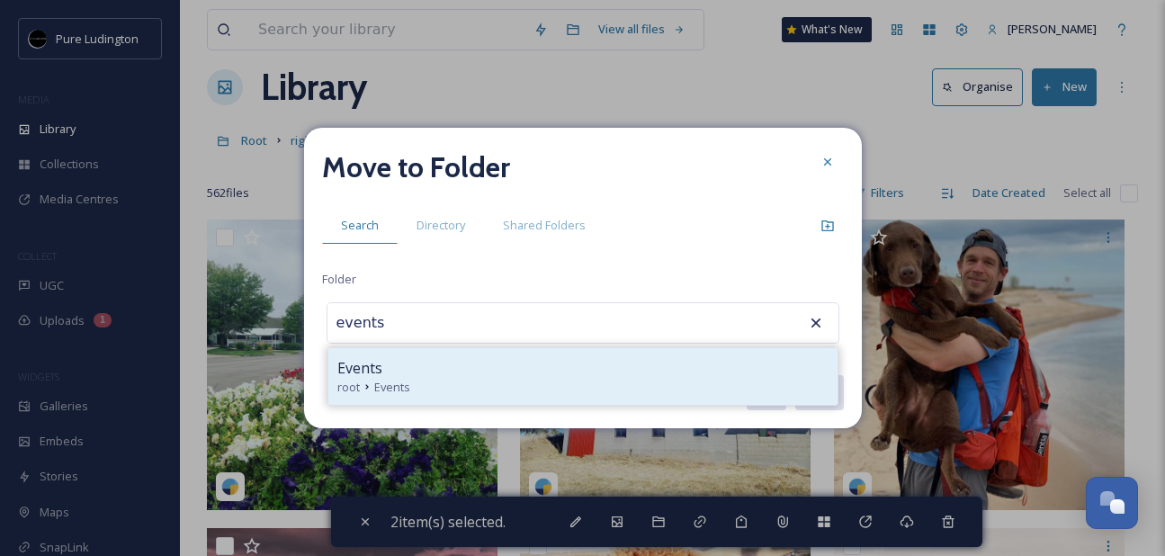
click at [484, 375] on div "Events" at bounding box center [582, 368] width 491 height 22
type input "Events"
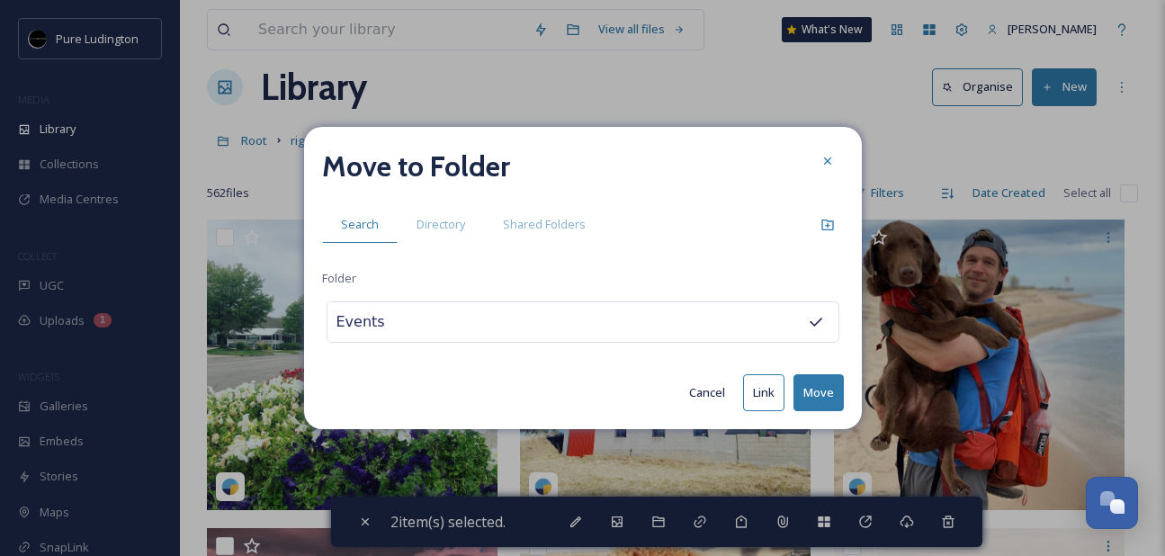
click at [806, 382] on button "Move" at bounding box center [819, 392] width 50 height 37
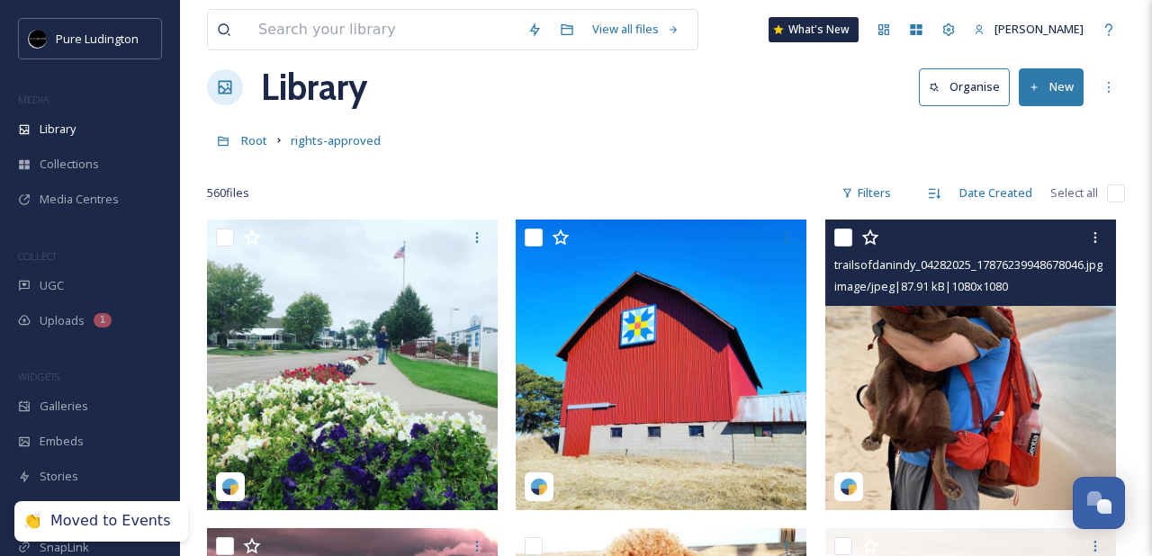
click at [845, 244] on input "checkbox" at bounding box center [843, 238] width 18 height 18
checkbox input "true"
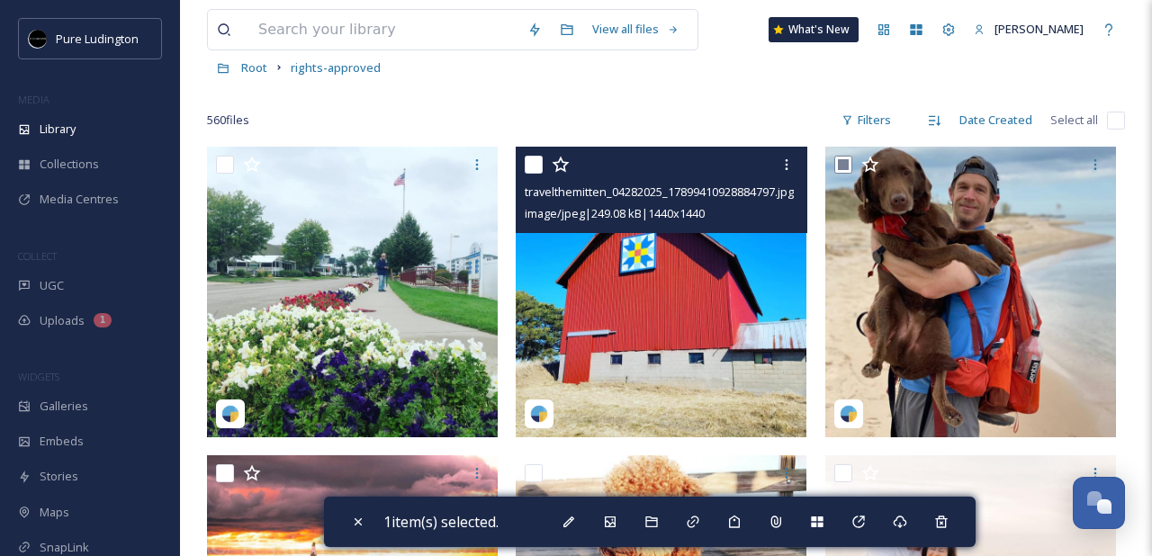
scroll to position [359, 0]
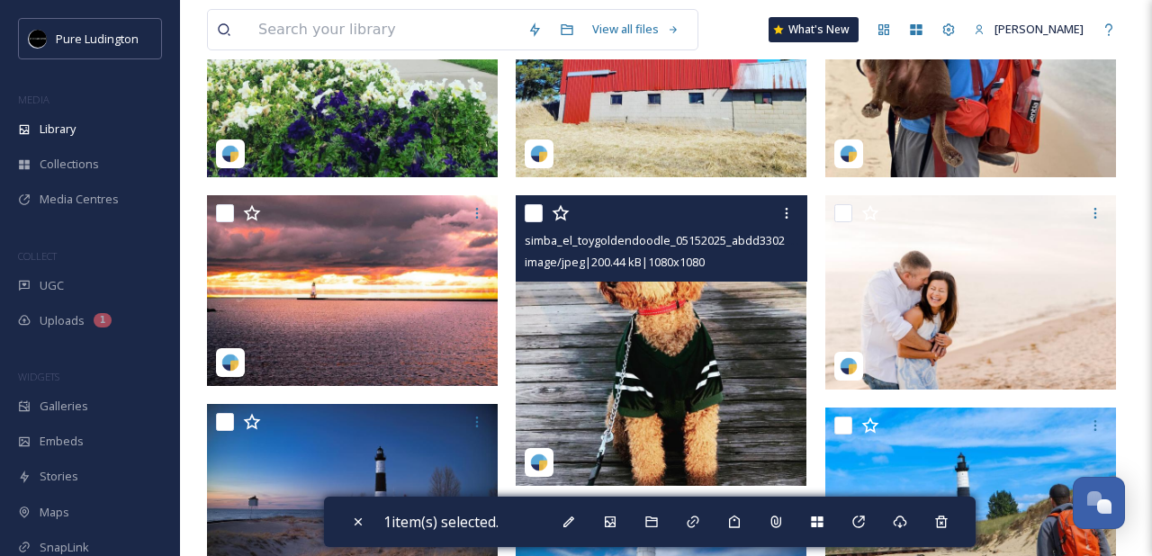
click at [531, 214] on input "checkbox" at bounding box center [534, 213] width 18 height 18
checkbox input "true"
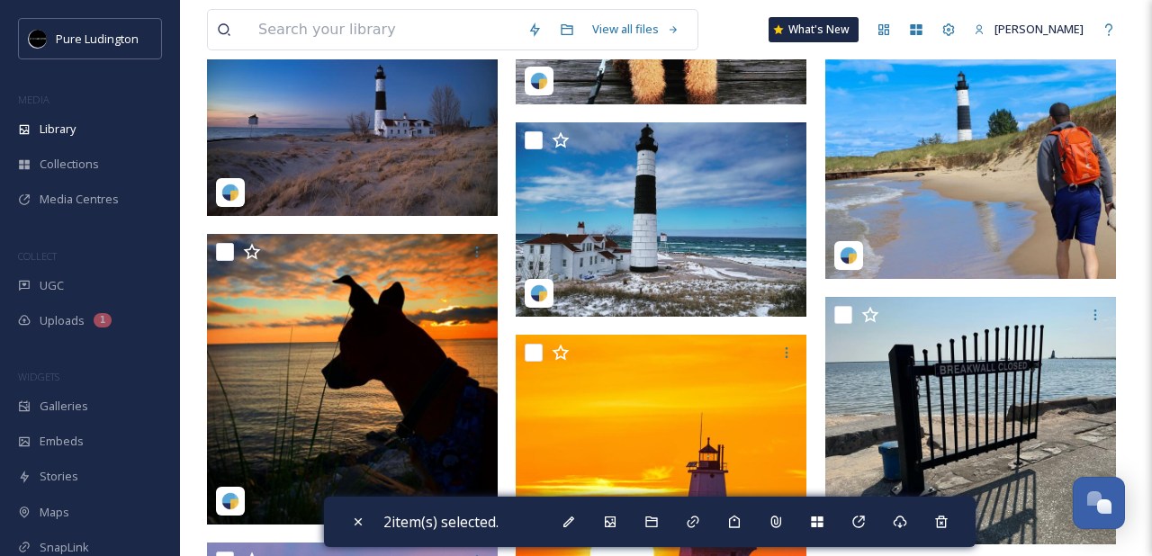
scroll to position [888, 0]
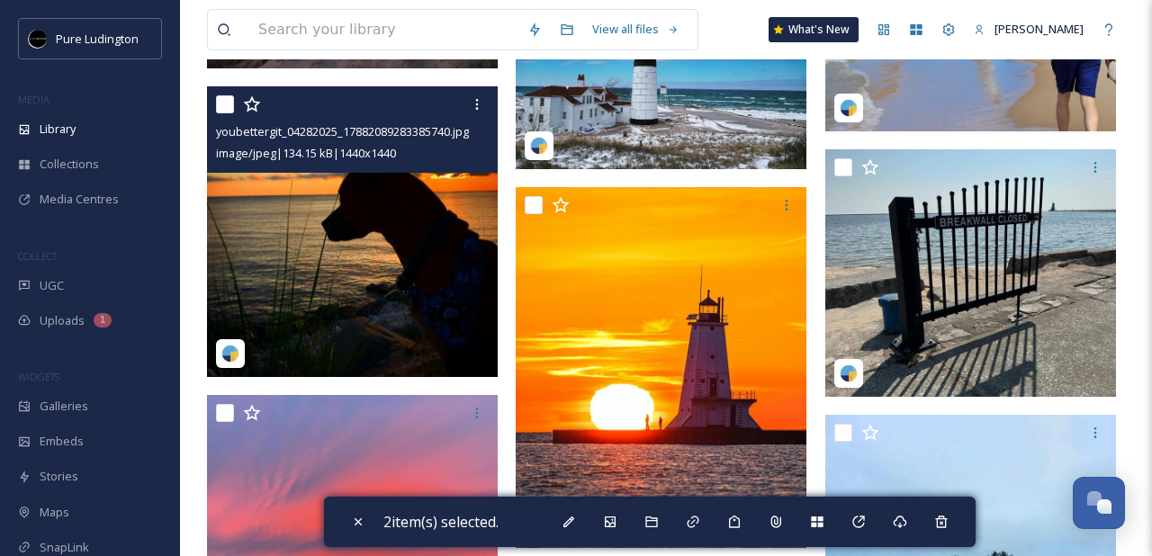
click at [228, 105] on input "checkbox" at bounding box center [225, 104] width 18 height 18
checkbox input "true"
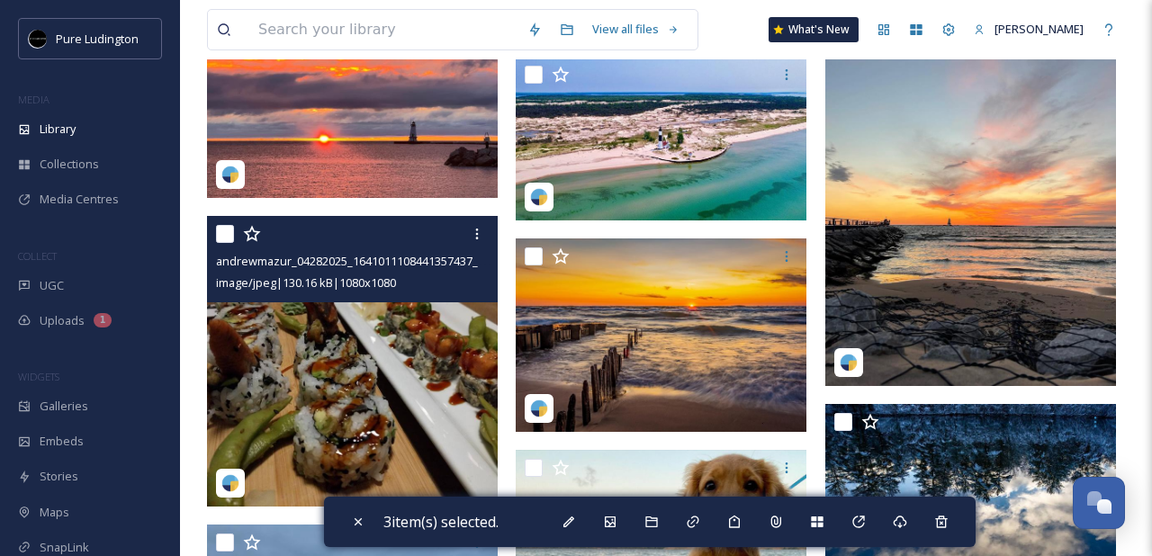
scroll to position [4347, 0]
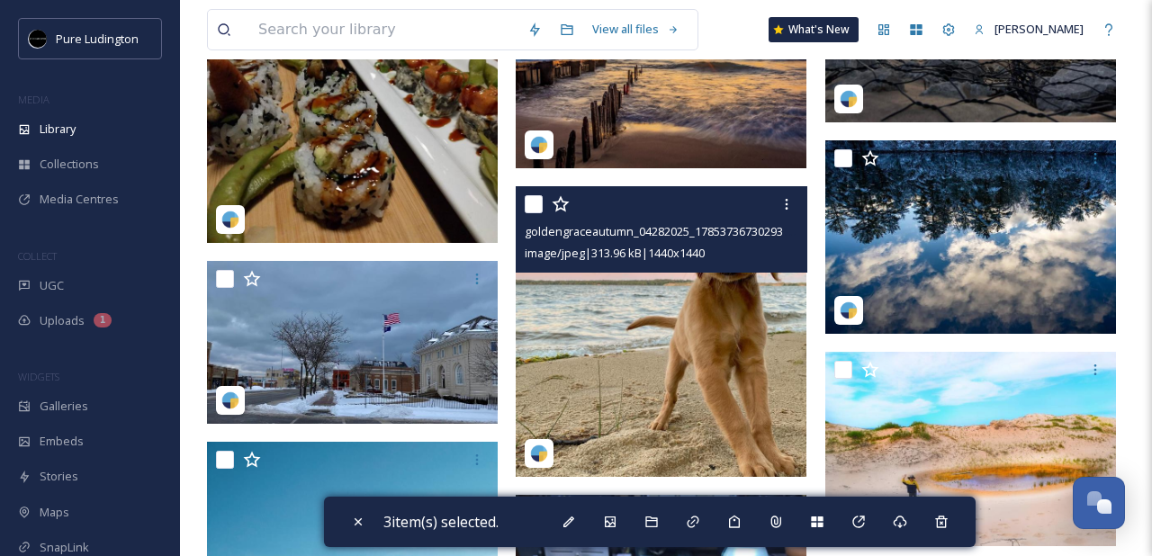
click at [540, 199] on input "checkbox" at bounding box center [534, 204] width 18 height 18
checkbox input "true"
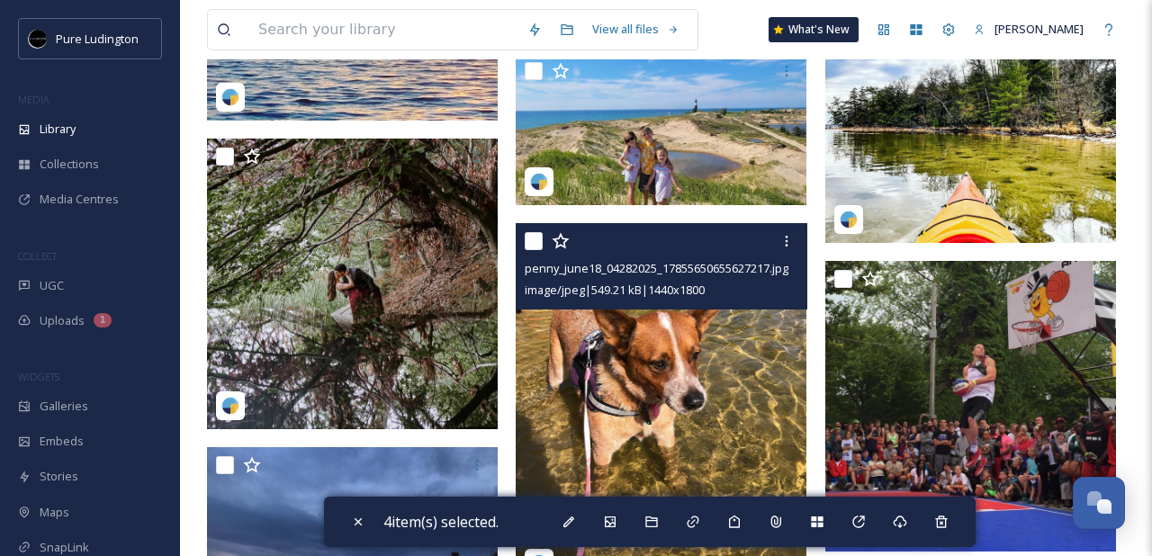
scroll to position [6816, 0]
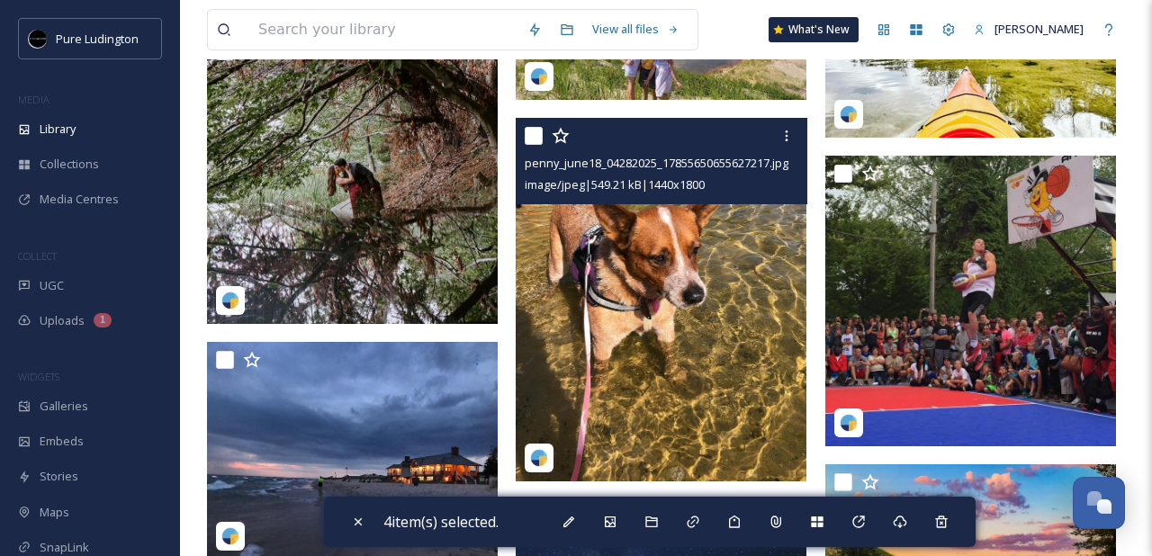
click at [538, 138] on input "checkbox" at bounding box center [534, 136] width 18 height 18
checkbox input "true"
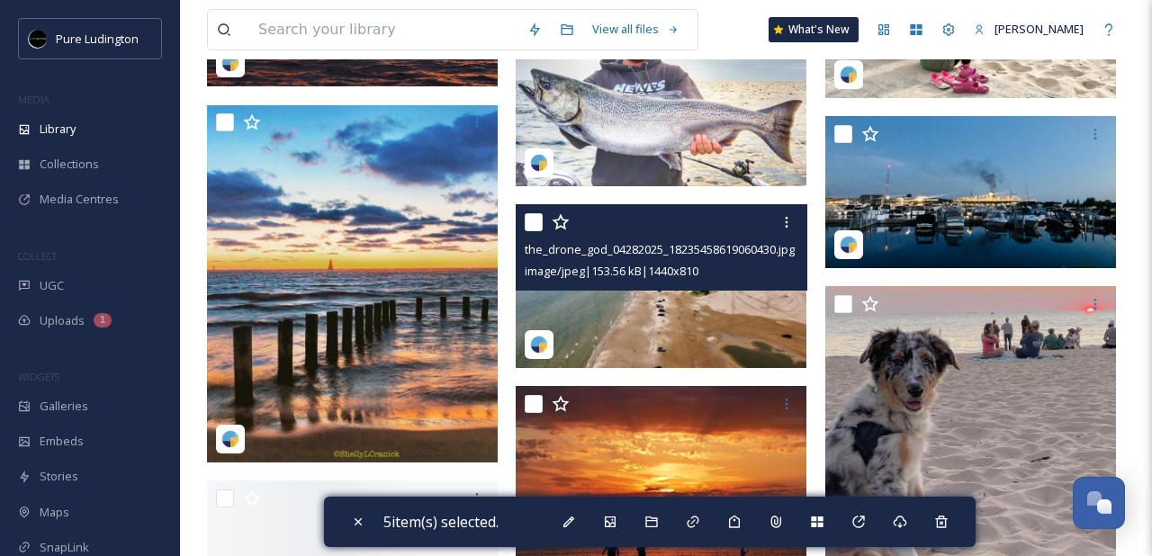
scroll to position [10743, 0]
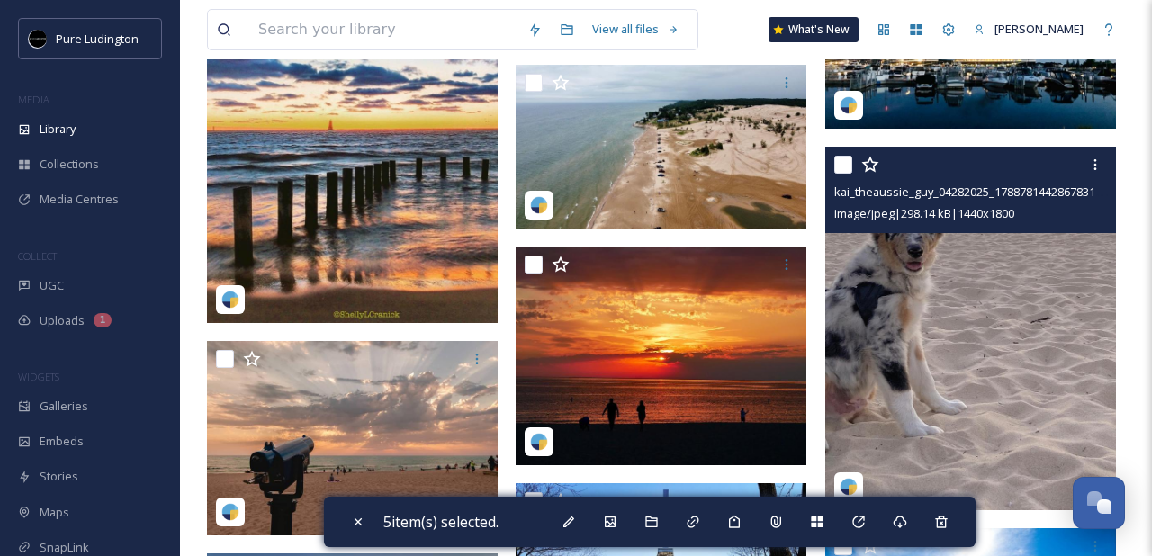
click at [844, 168] on input "checkbox" at bounding box center [843, 165] width 18 height 18
checkbox input "true"
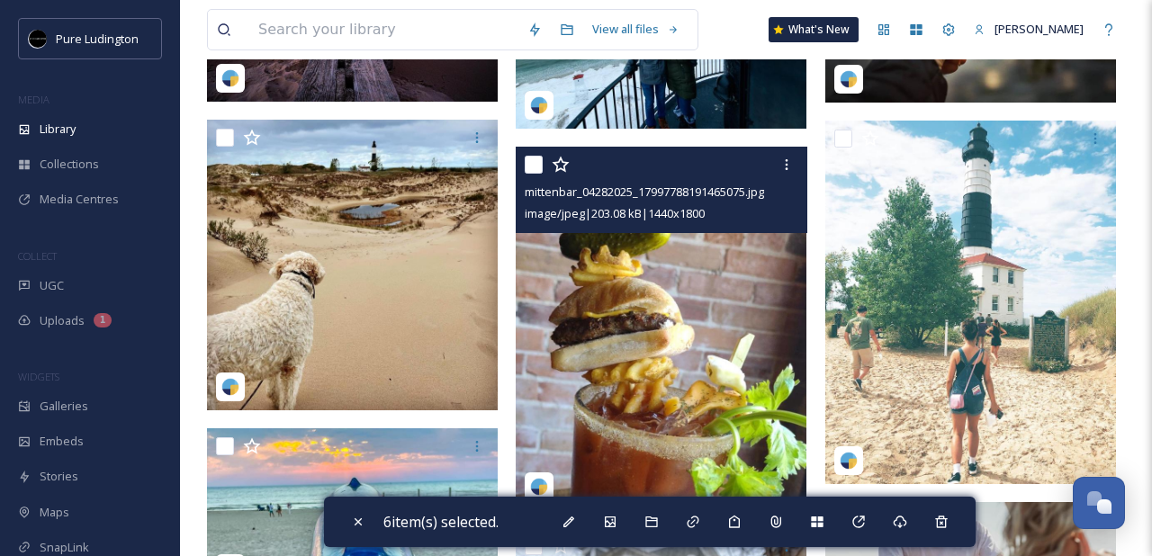
scroll to position [11533, 0]
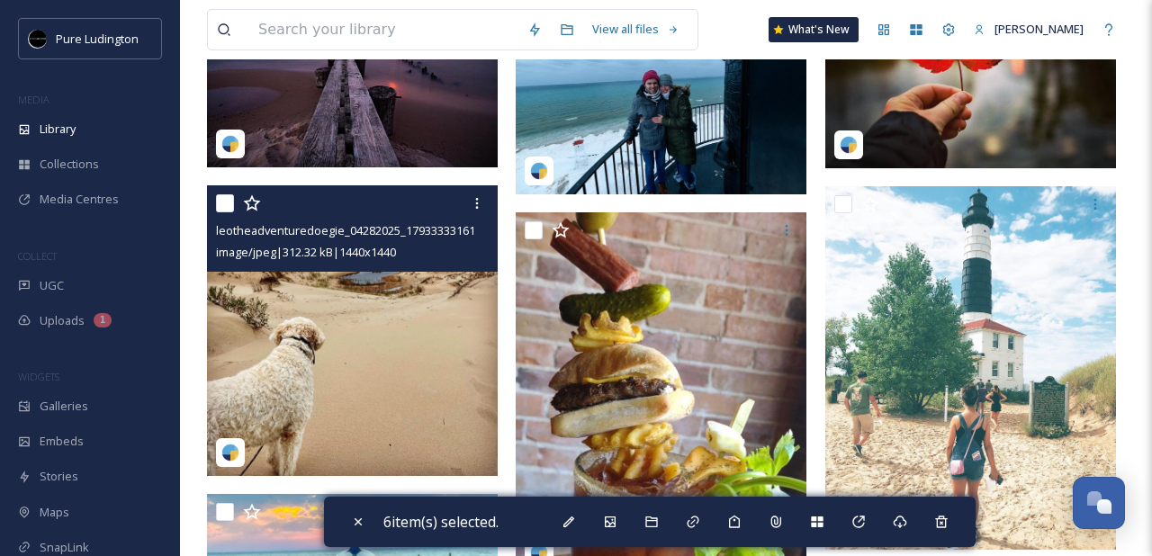
click at [227, 204] on input "checkbox" at bounding box center [225, 203] width 18 height 18
checkbox input "true"
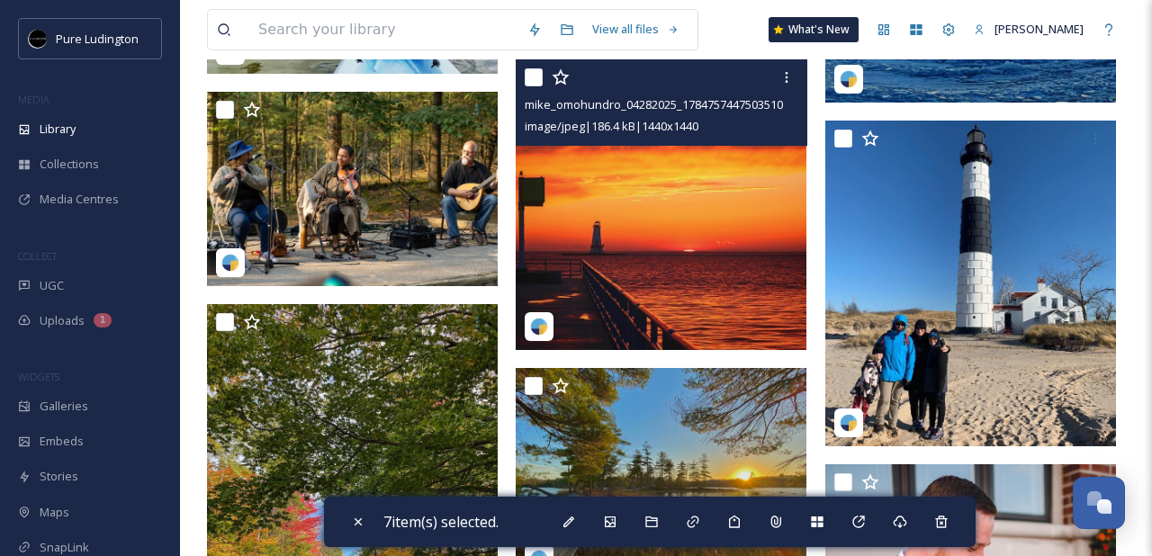
scroll to position [12891, 0]
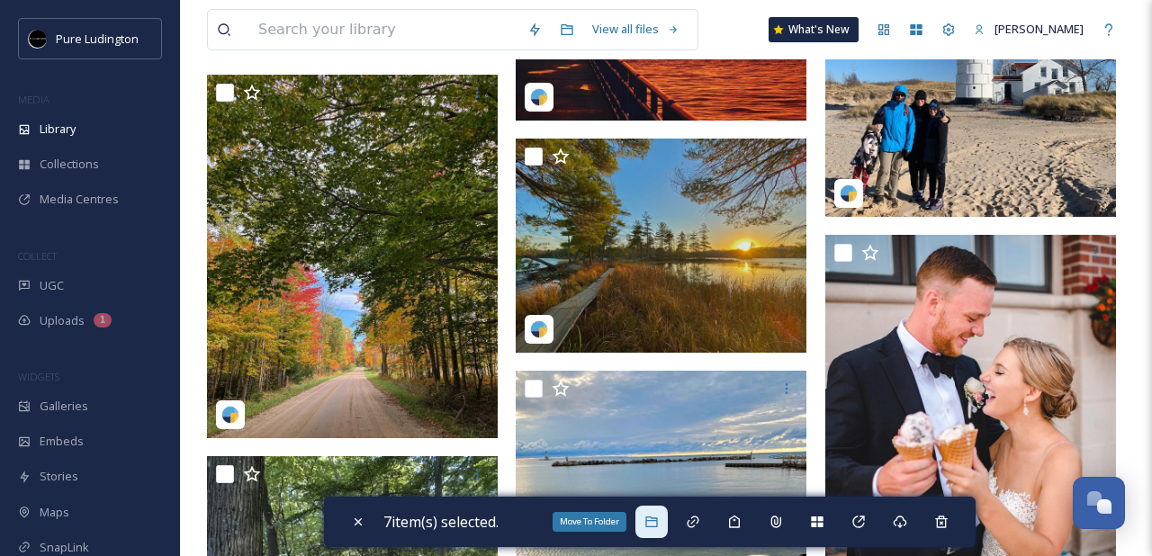
click at [655, 518] on icon at bounding box center [651, 522] width 14 height 14
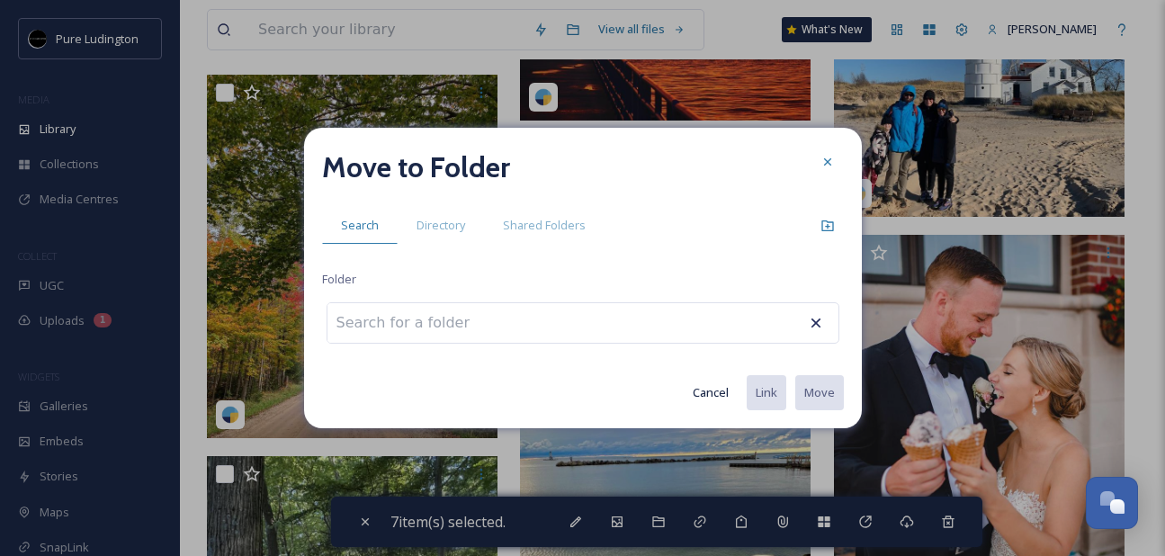
click at [625, 320] on div at bounding box center [583, 322] width 513 height 41
click at [464, 326] on input at bounding box center [427, 323] width 198 height 40
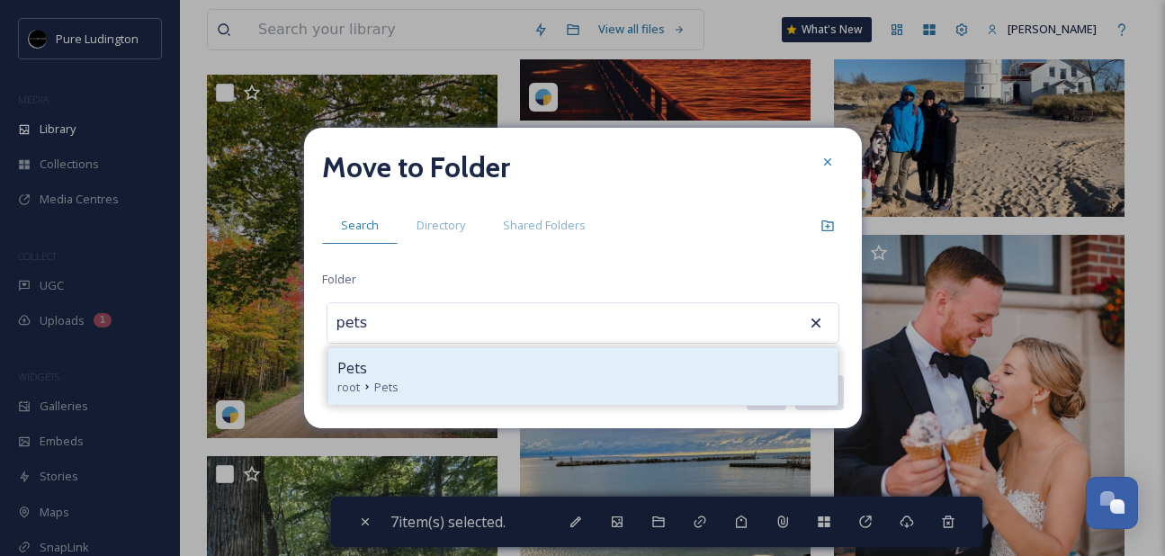
click at [460, 383] on div "root Pets" at bounding box center [582, 387] width 491 height 17
type input "Pets"
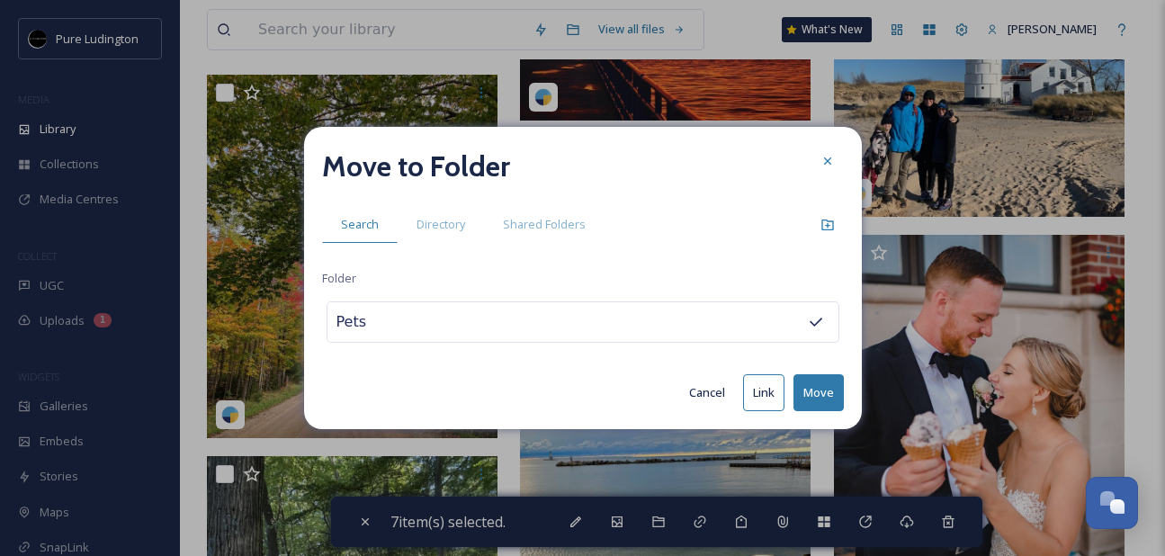
click at [815, 386] on button "Move" at bounding box center [819, 392] width 50 height 37
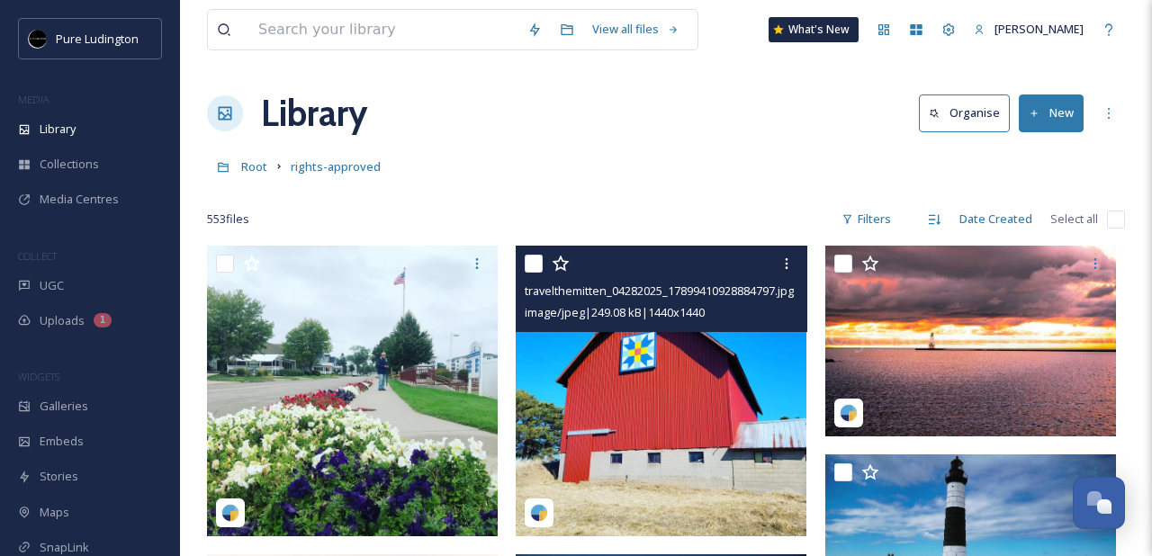
click at [533, 268] on input "checkbox" at bounding box center [534, 264] width 18 height 18
checkbox input "true"
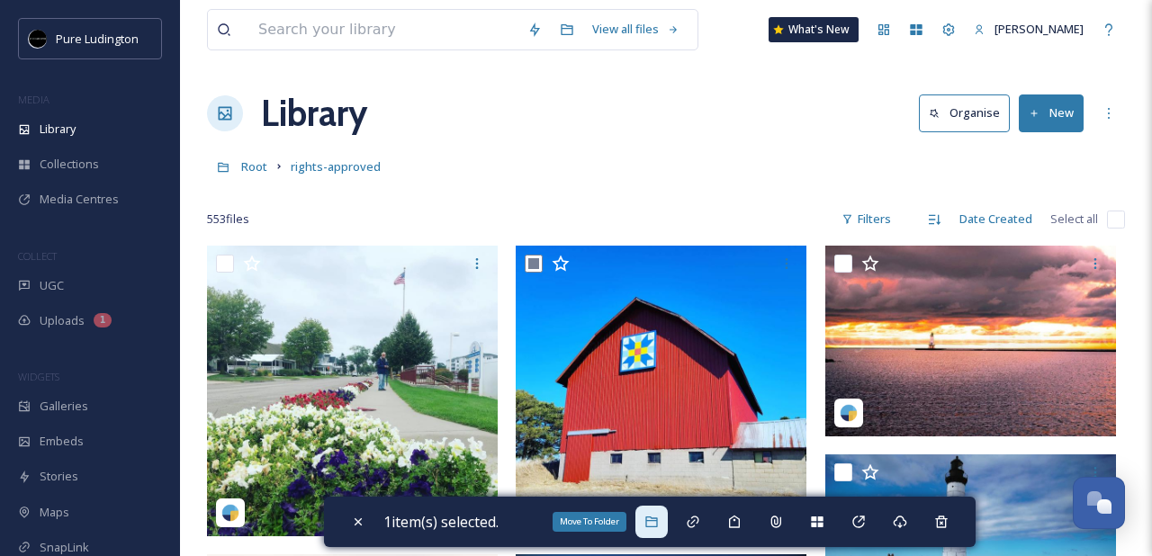
click at [664, 527] on div "Move To Folder" at bounding box center [651, 522] width 32 height 32
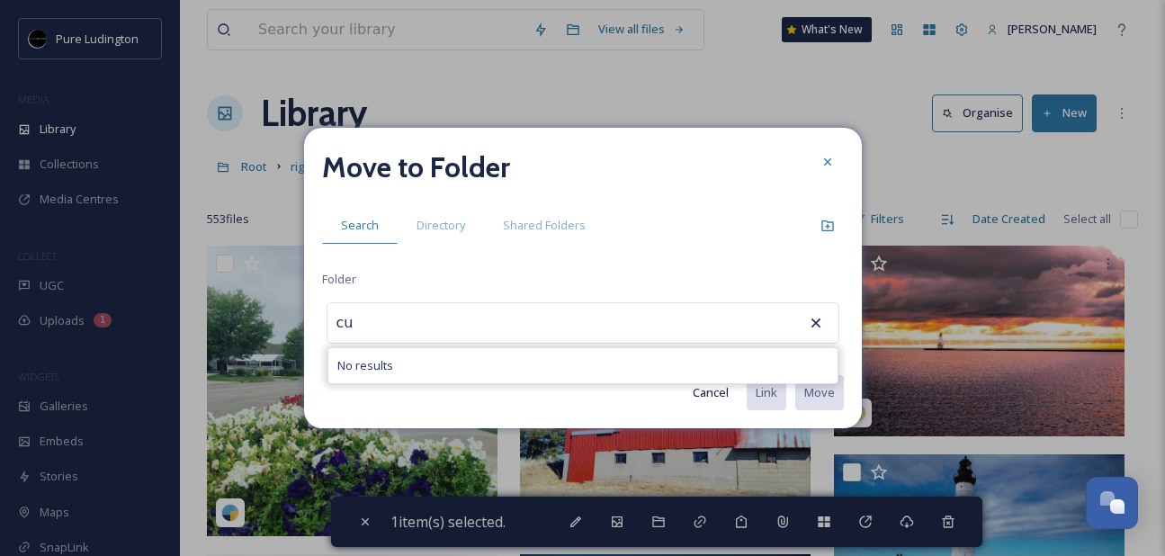
type input "c"
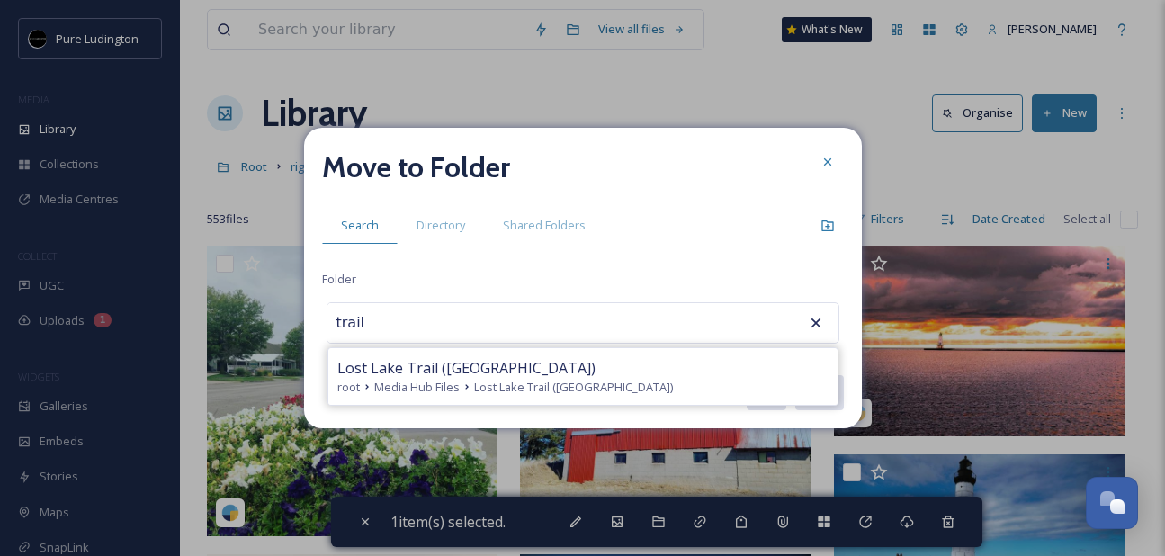
type input "trail"
click at [781, 247] on div "Move to Folder Search Directory Shared Folders Folder trail [GEOGRAPHIC_DATA] (…" at bounding box center [583, 278] width 558 height 301
click at [823, 159] on icon at bounding box center [826, 161] width 7 height 7
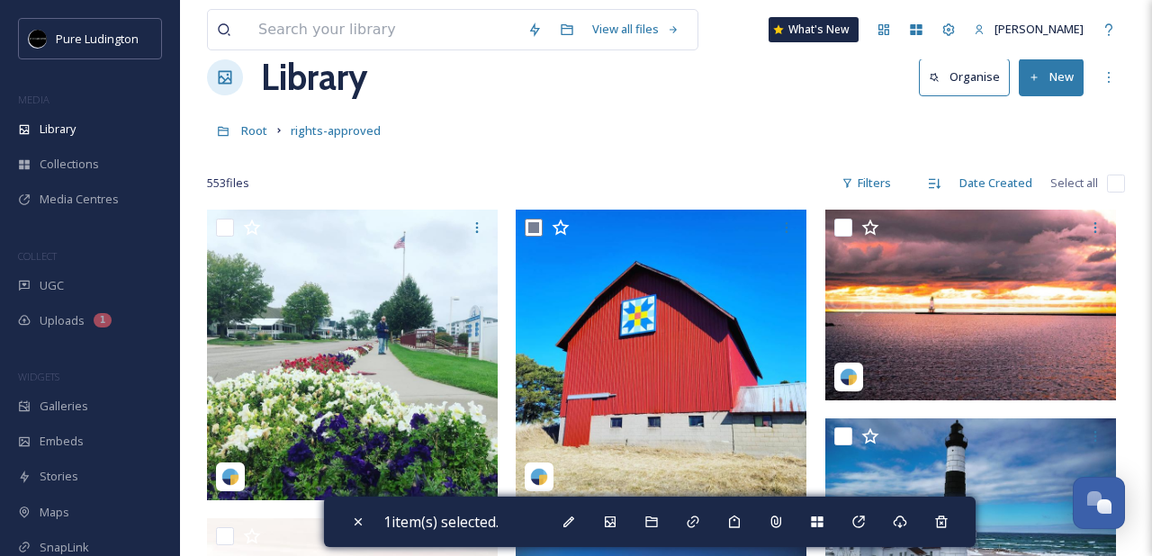
scroll to position [45, 0]
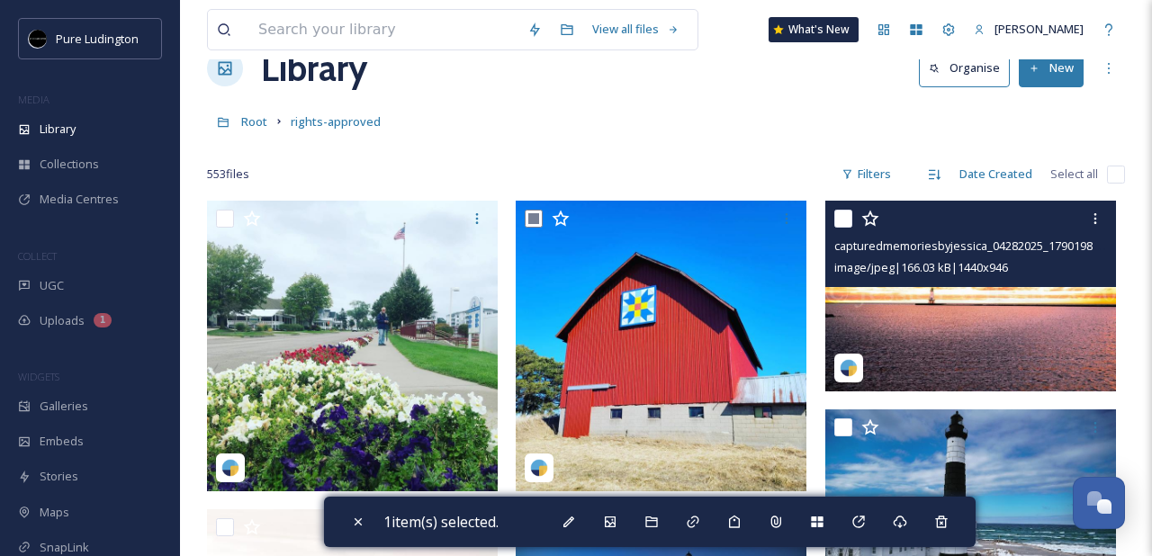
click at [845, 218] on input "checkbox" at bounding box center [843, 219] width 18 height 18
checkbox input "true"
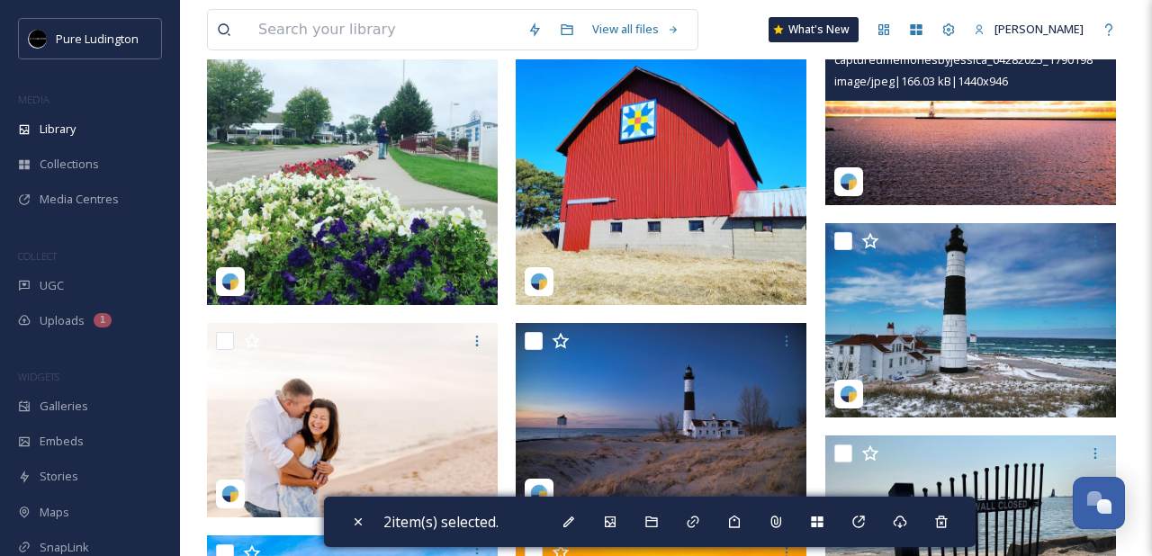
scroll to position [279, 0]
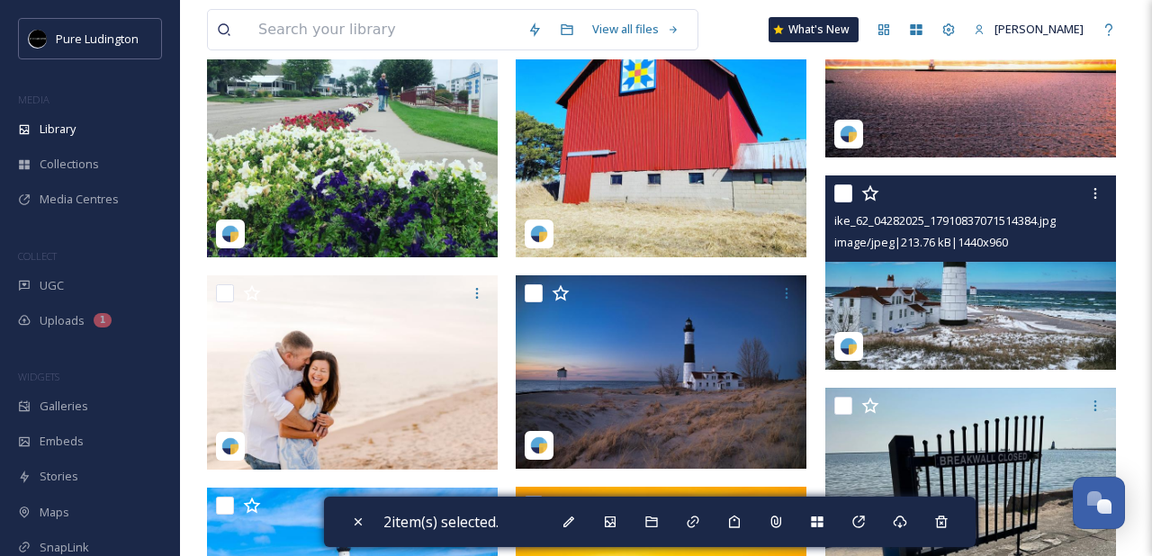
click at [839, 189] on input "checkbox" at bounding box center [843, 193] width 18 height 18
checkbox input "true"
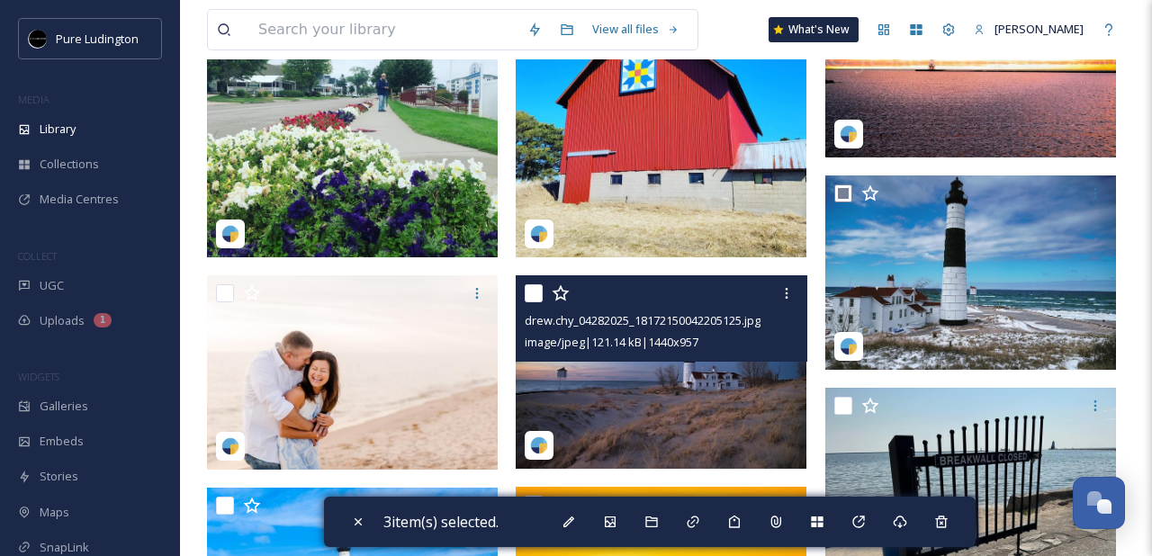
click at [544, 284] on div at bounding box center [663, 293] width 277 height 32
click at [536, 292] on input "checkbox" at bounding box center [534, 293] width 18 height 18
checkbox input "true"
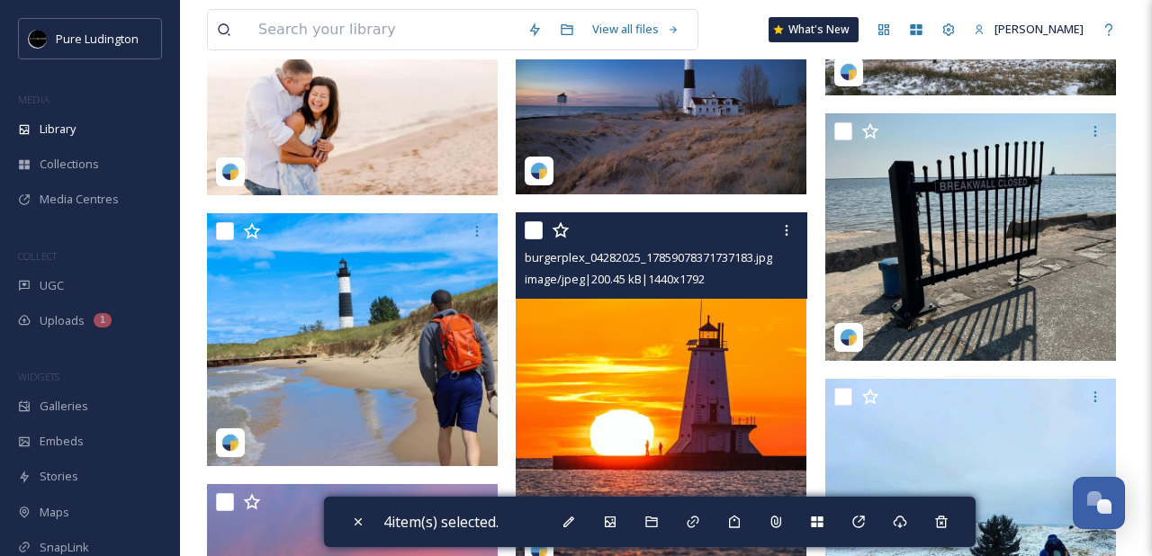
scroll to position [611, 0]
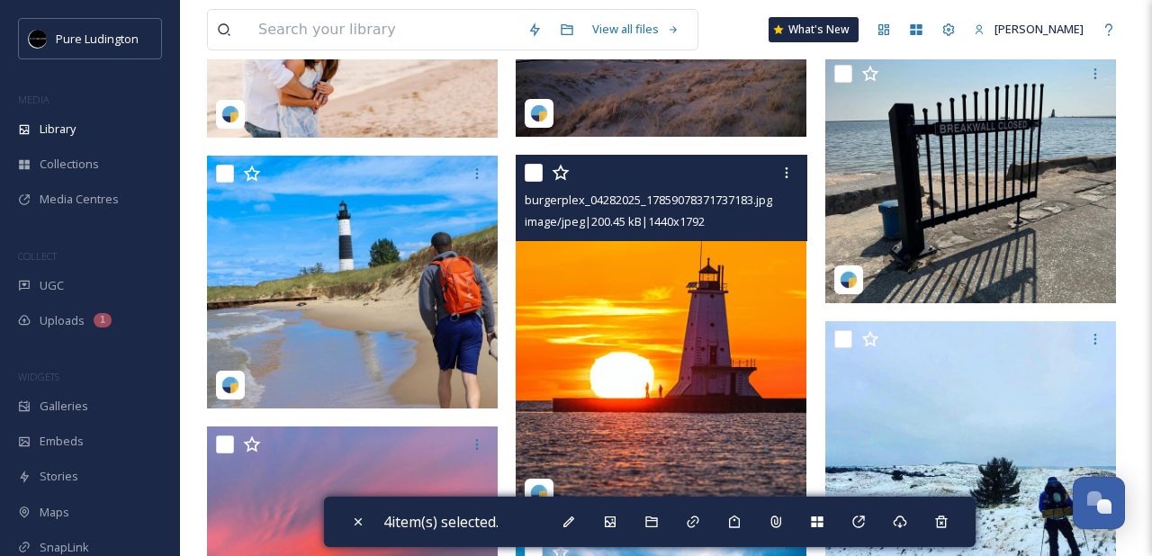
click at [529, 169] on input "checkbox" at bounding box center [534, 173] width 18 height 18
checkbox input "true"
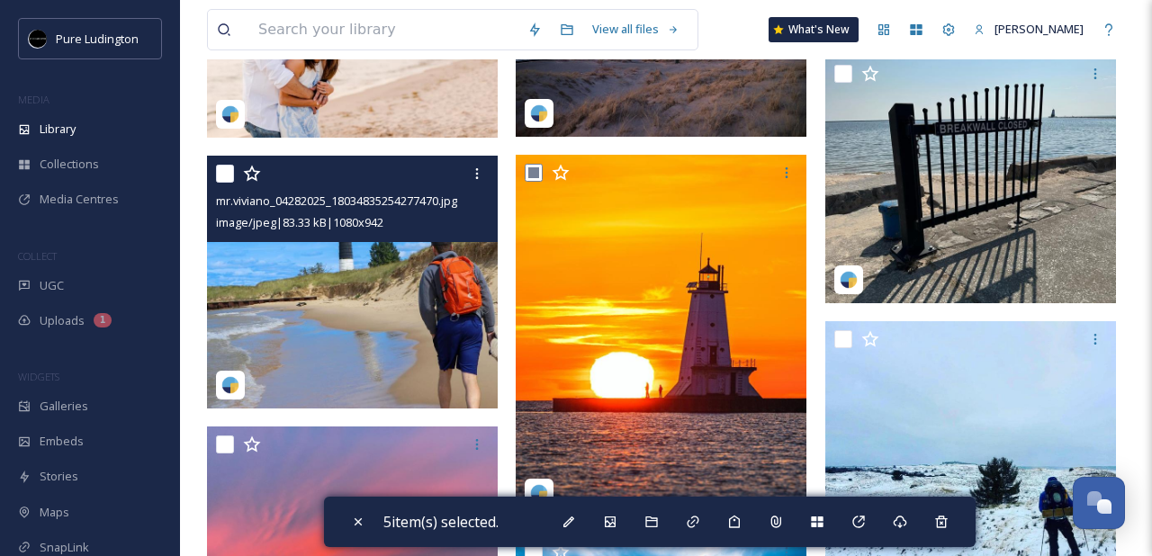
click at [223, 171] on input "checkbox" at bounding box center [225, 174] width 18 height 18
checkbox input "true"
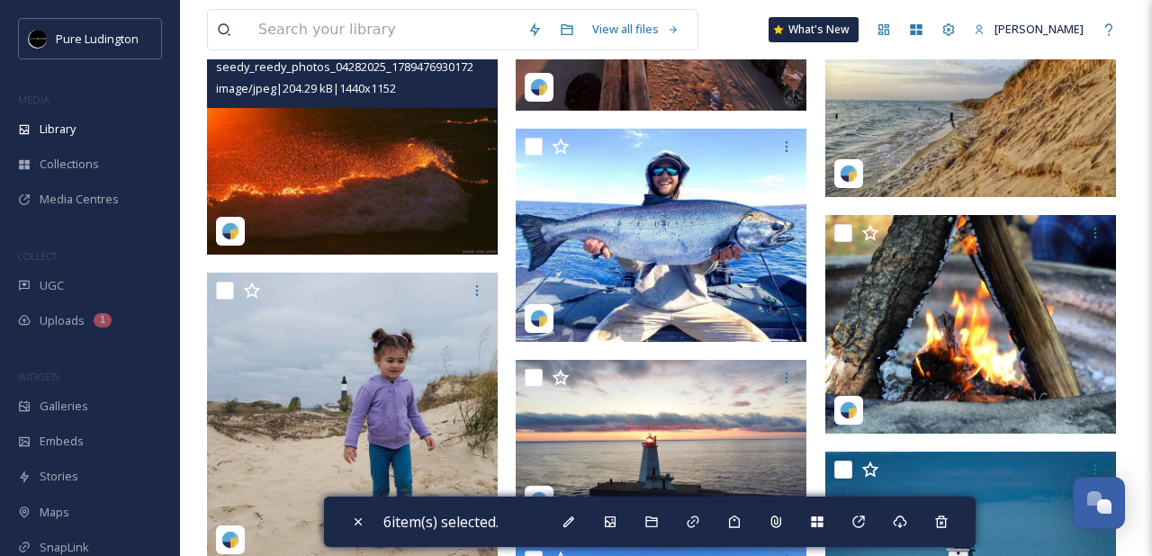
scroll to position [1419, 0]
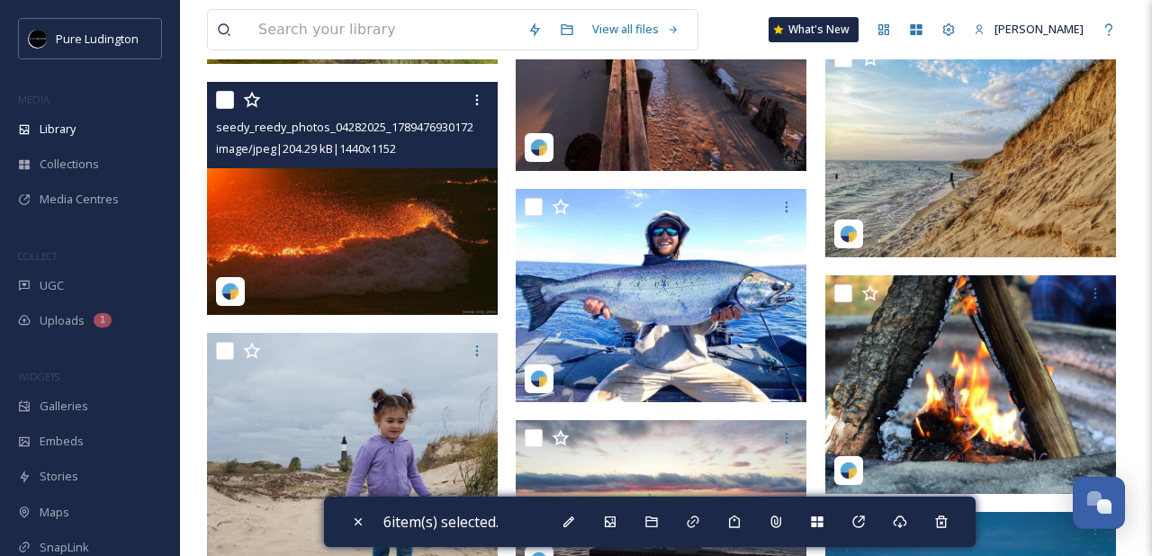
click at [224, 99] on input "checkbox" at bounding box center [225, 100] width 18 height 18
checkbox input "true"
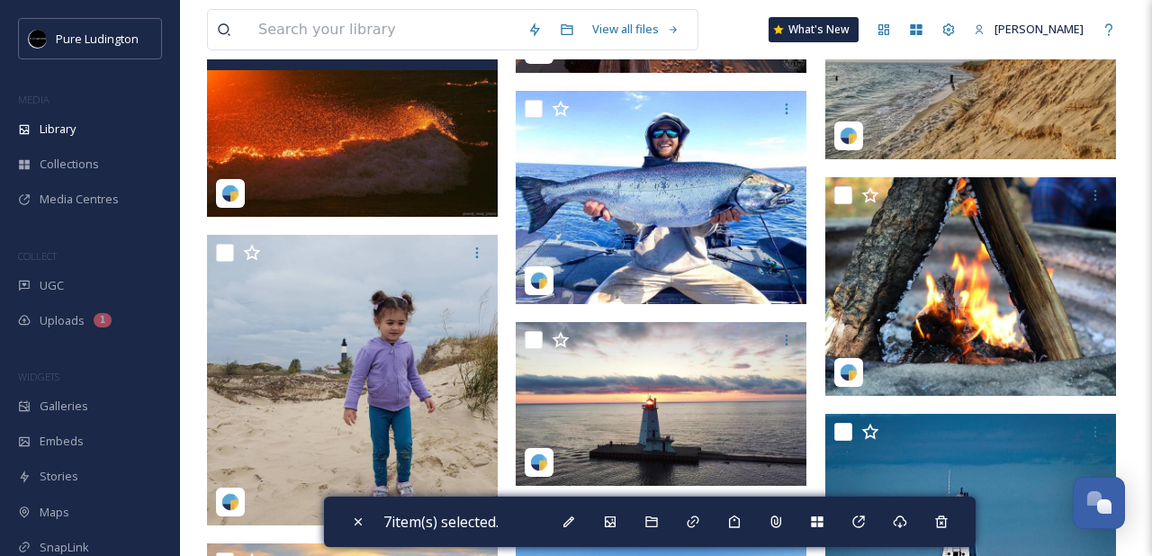
scroll to position [1521, 0]
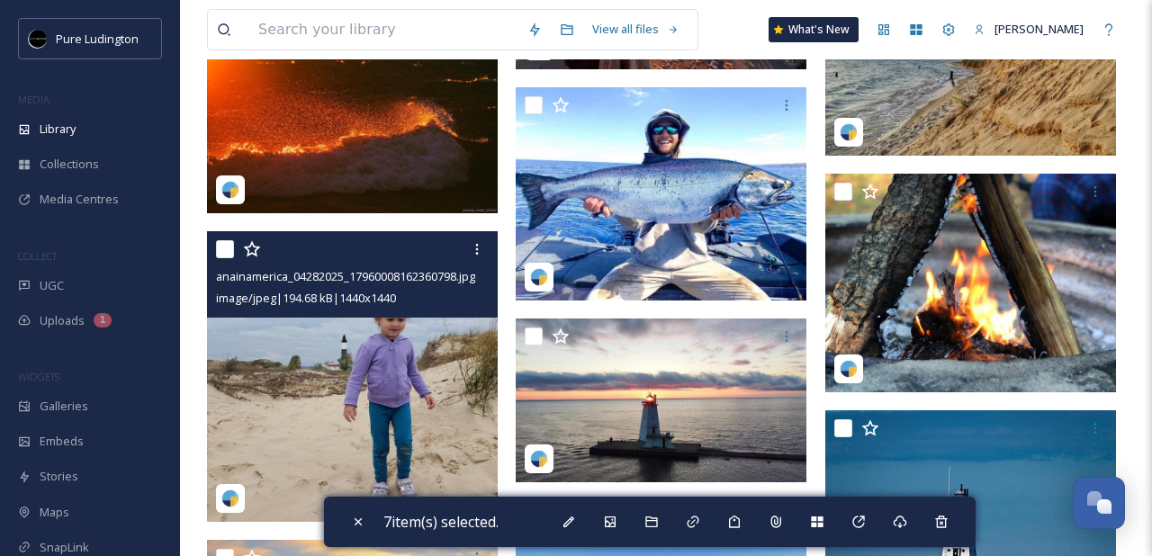
click at [224, 255] on input "checkbox" at bounding box center [225, 249] width 18 height 18
checkbox input "true"
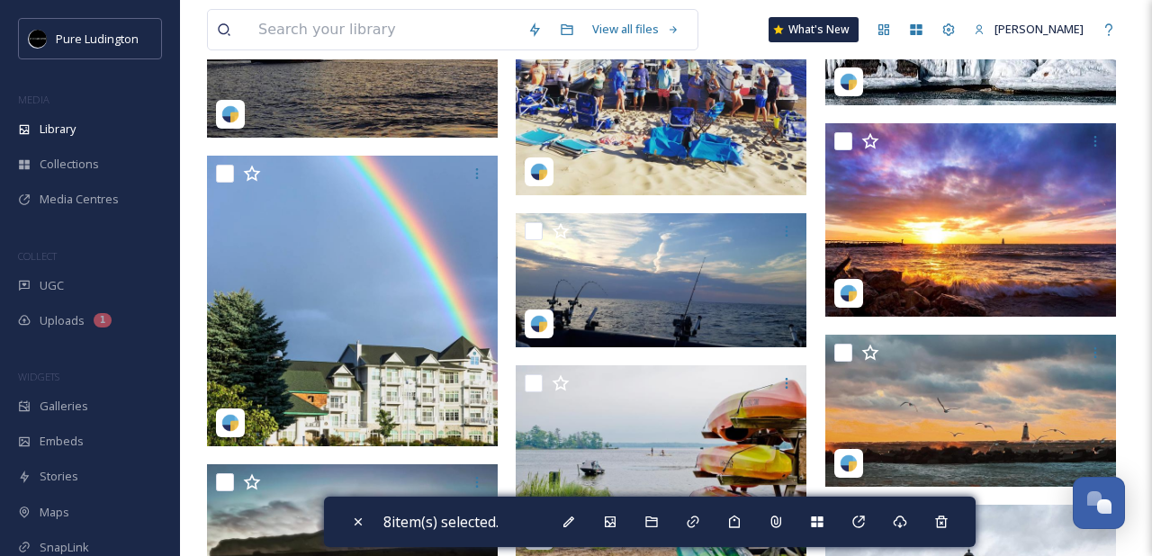
scroll to position [2185, 0]
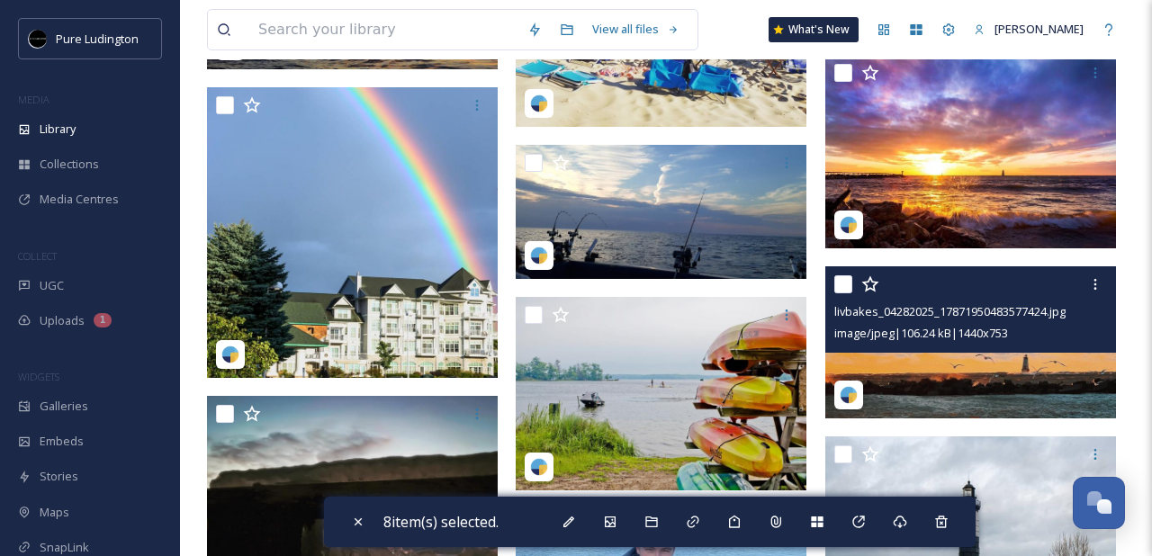
click at [846, 286] on input "checkbox" at bounding box center [843, 284] width 18 height 18
checkbox input "true"
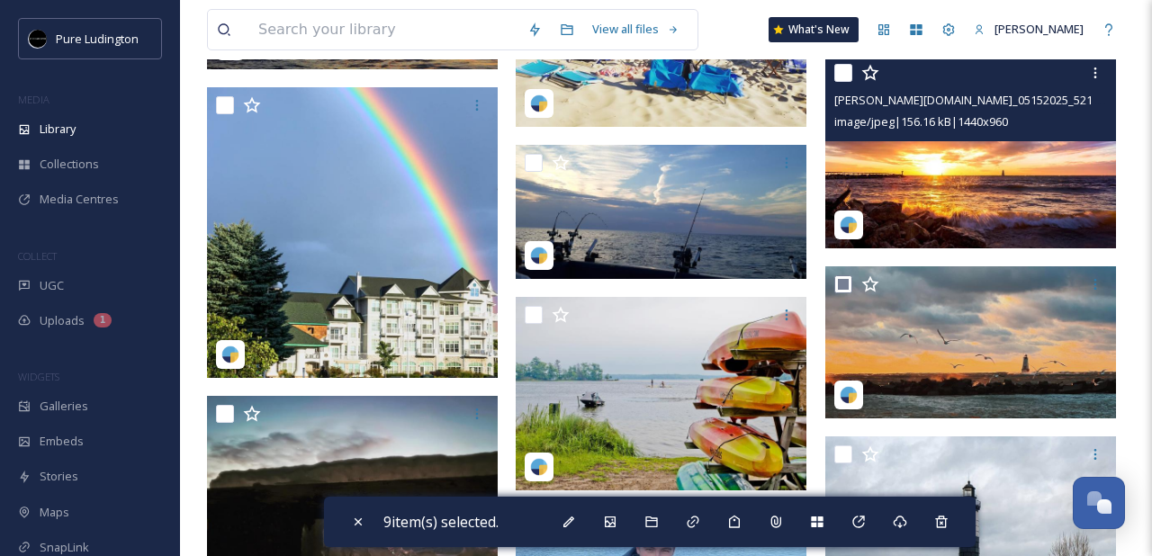
click at [840, 80] on input "checkbox" at bounding box center [843, 73] width 18 height 18
checkbox input "true"
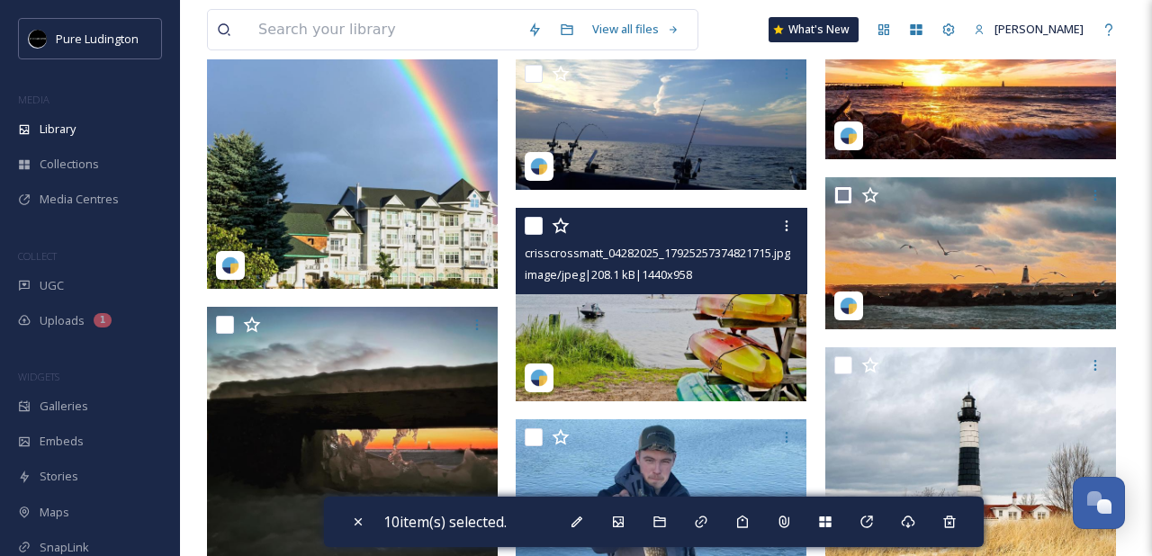
scroll to position [2365, 0]
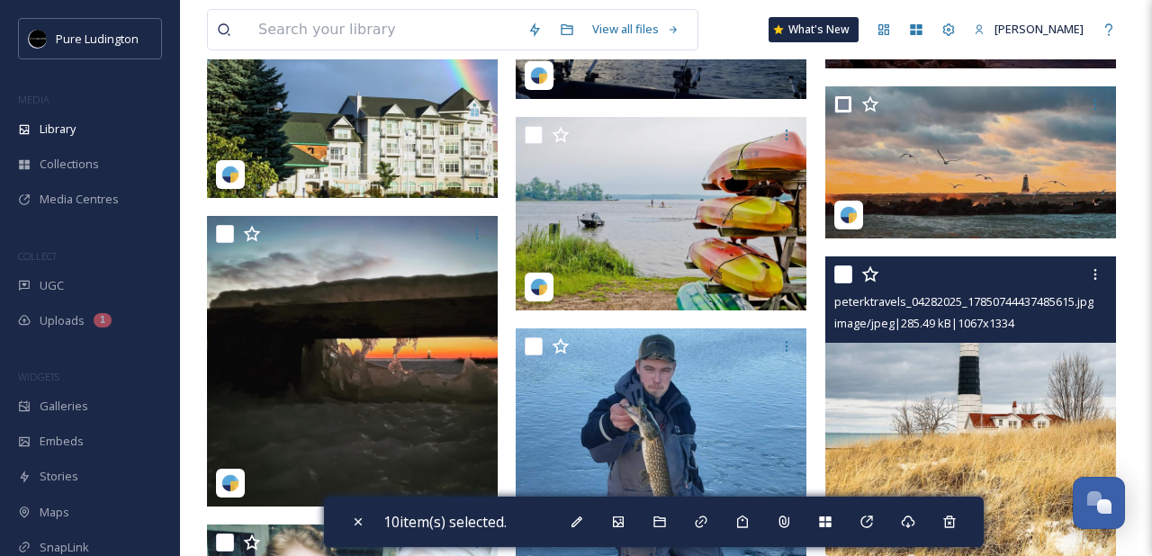
click at [844, 274] on input "checkbox" at bounding box center [843, 274] width 18 height 18
checkbox input "true"
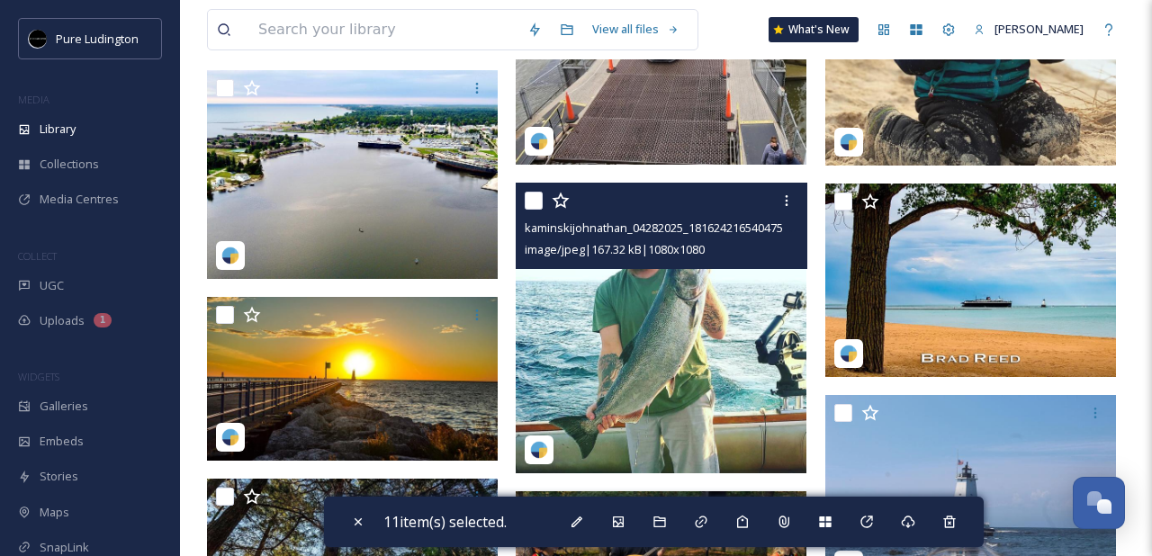
scroll to position [3246, 0]
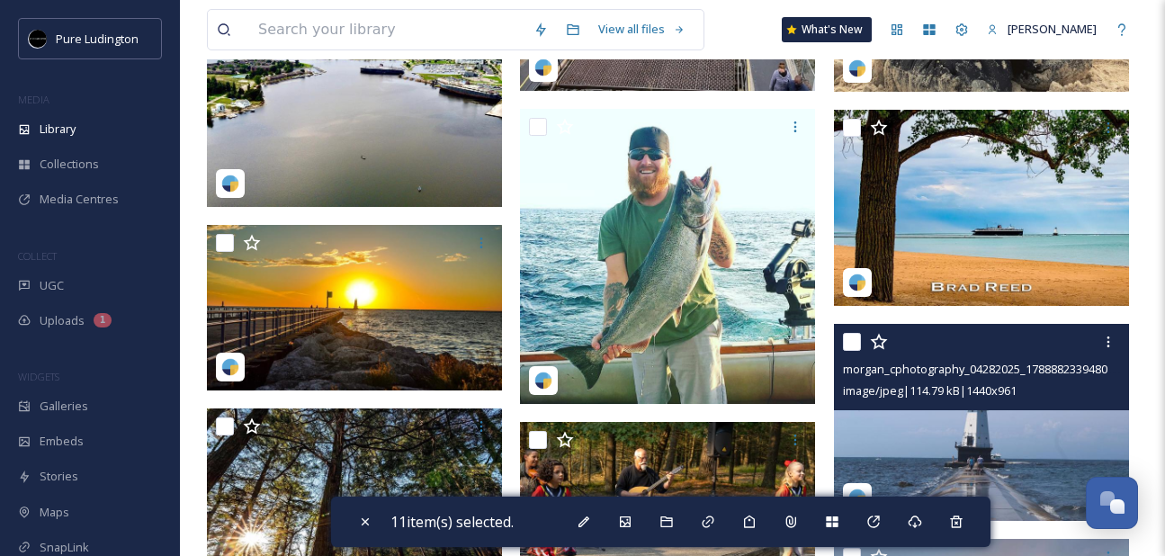
click at [854, 336] on input "checkbox" at bounding box center [852, 342] width 18 height 18
checkbox input "true"
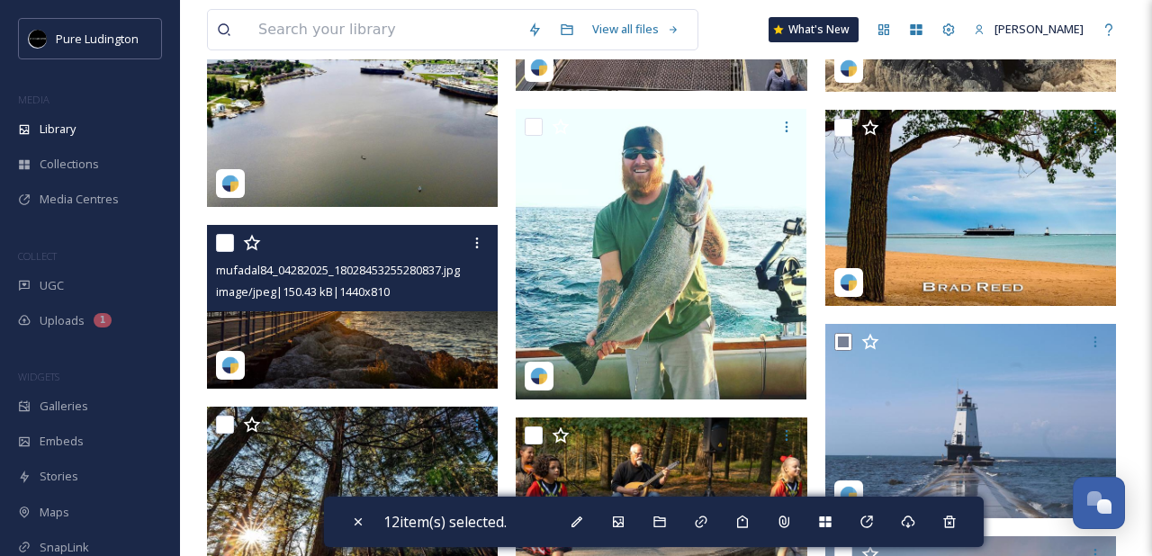
click at [229, 240] on input "checkbox" at bounding box center [225, 243] width 18 height 18
checkbox input "true"
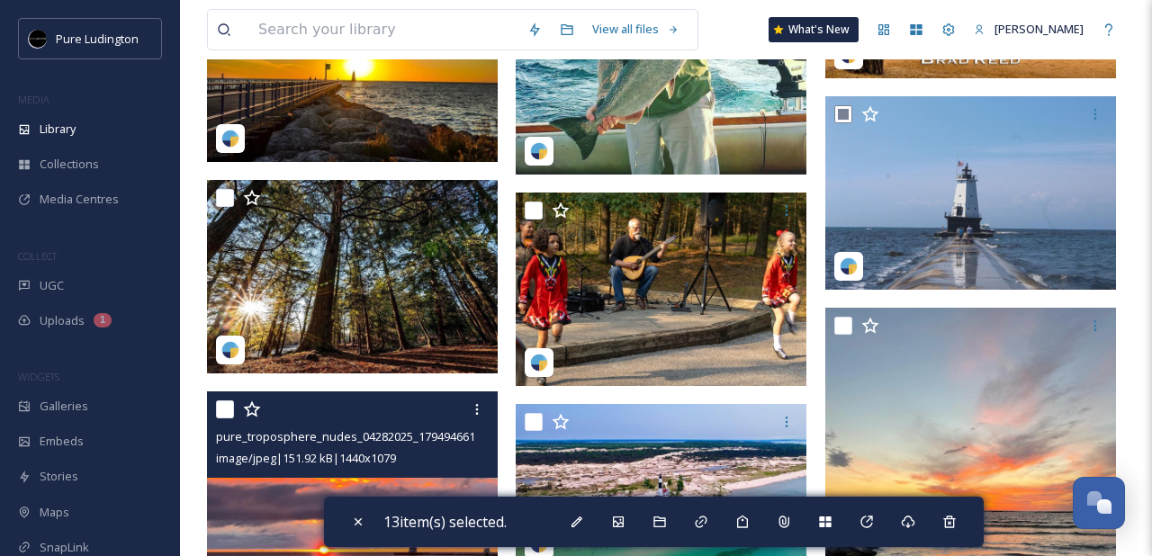
scroll to position [3597, 0]
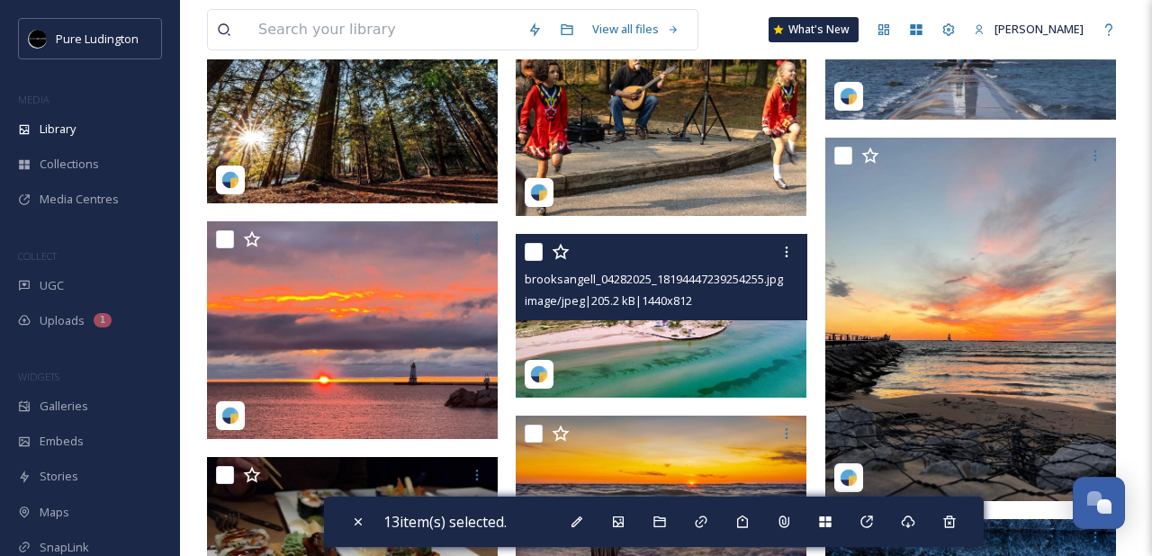
click at [535, 260] on input "checkbox" at bounding box center [534, 252] width 18 height 18
checkbox input "true"
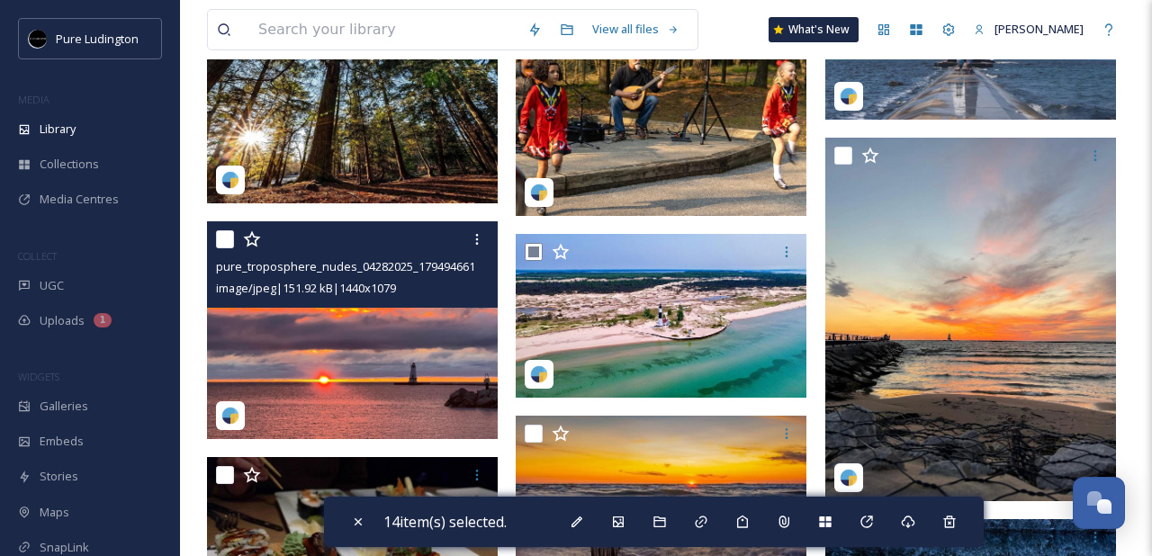
click at [222, 244] on input "checkbox" at bounding box center [225, 239] width 18 height 18
checkbox input "true"
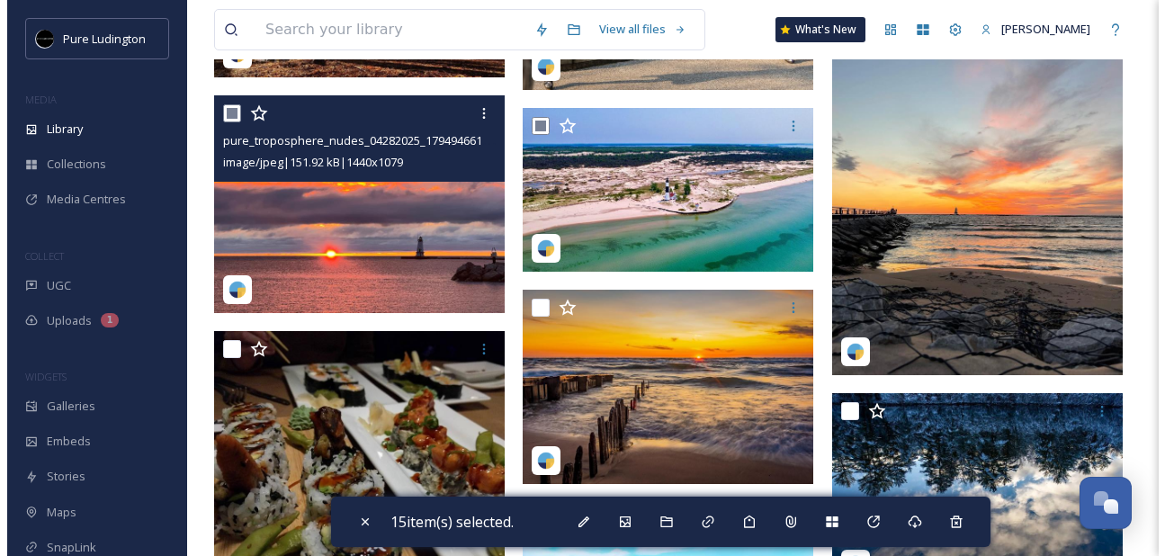
scroll to position [3759, 0]
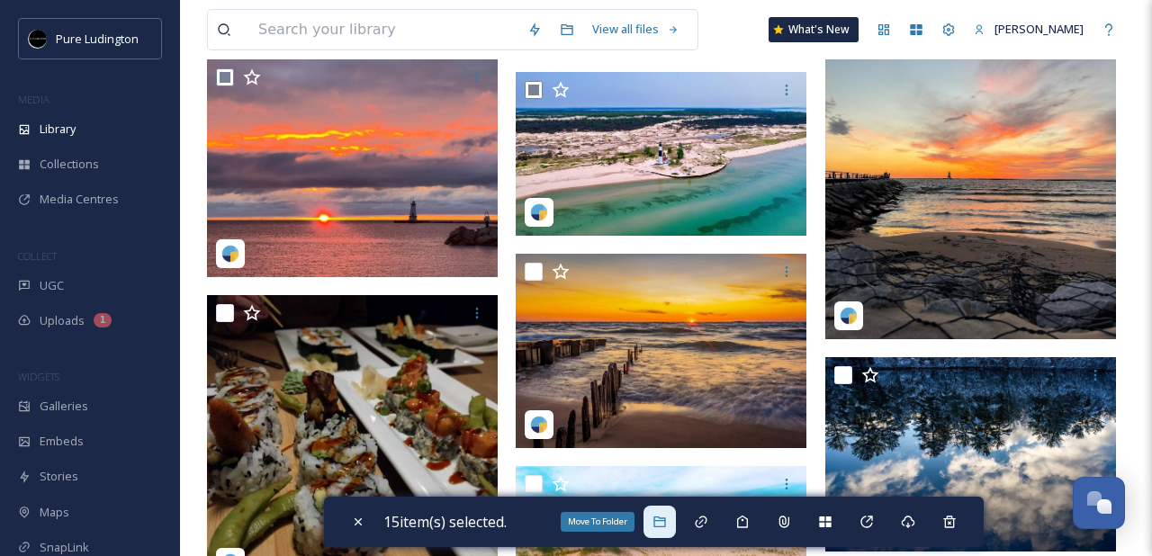
click at [661, 518] on icon at bounding box center [659, 522] width 14 height 14
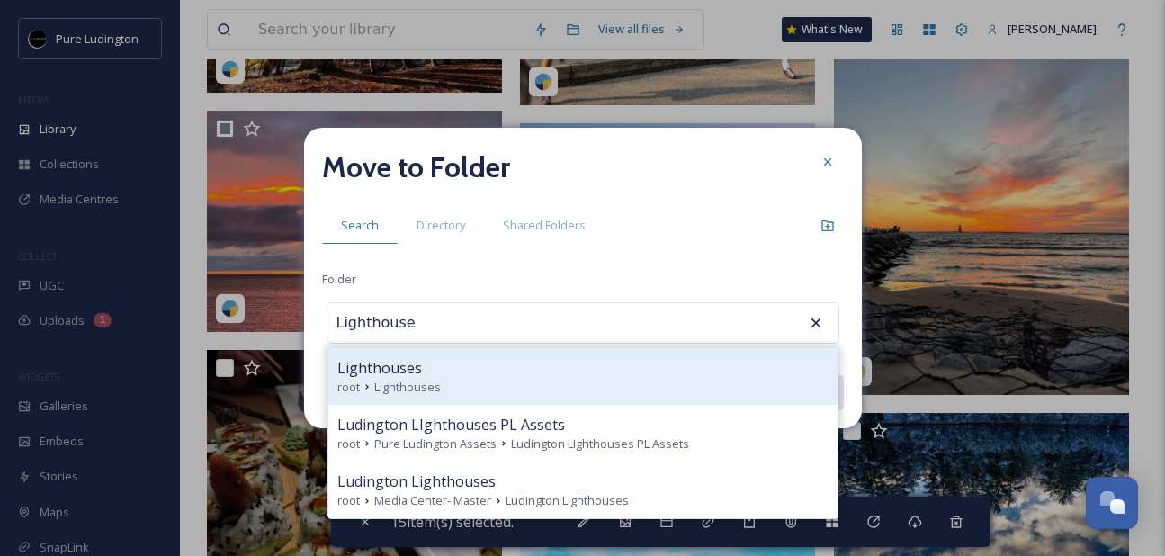
click at [564, 359] on div "Lighthouses" at bounding box center [582, 368] width 491 height 22
type input "Lighthouses"
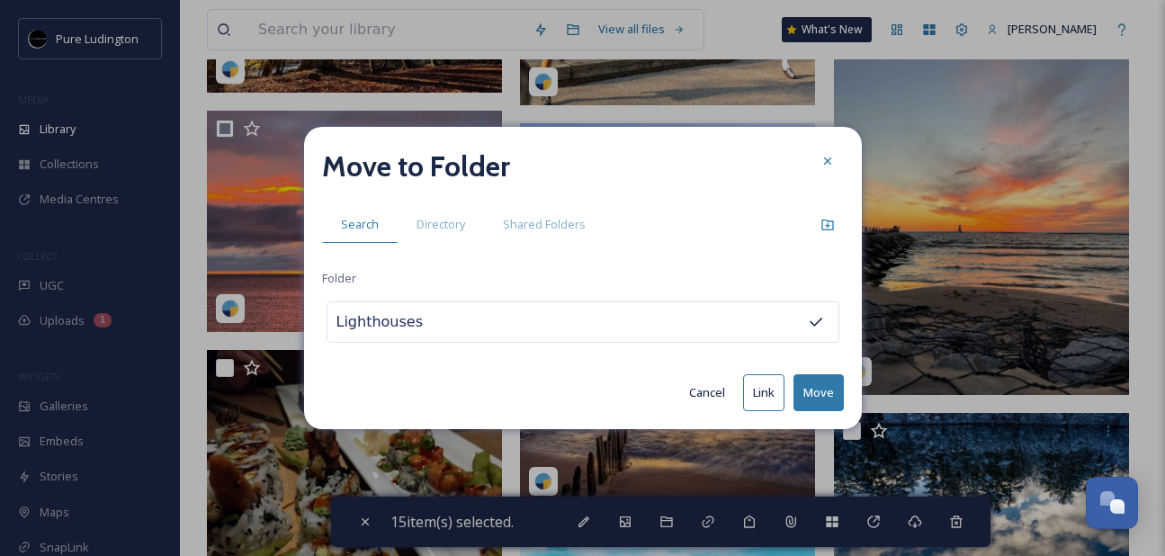
click at [814, 385] on button "Move" at bounding box center [819, 392] width 50 height 37
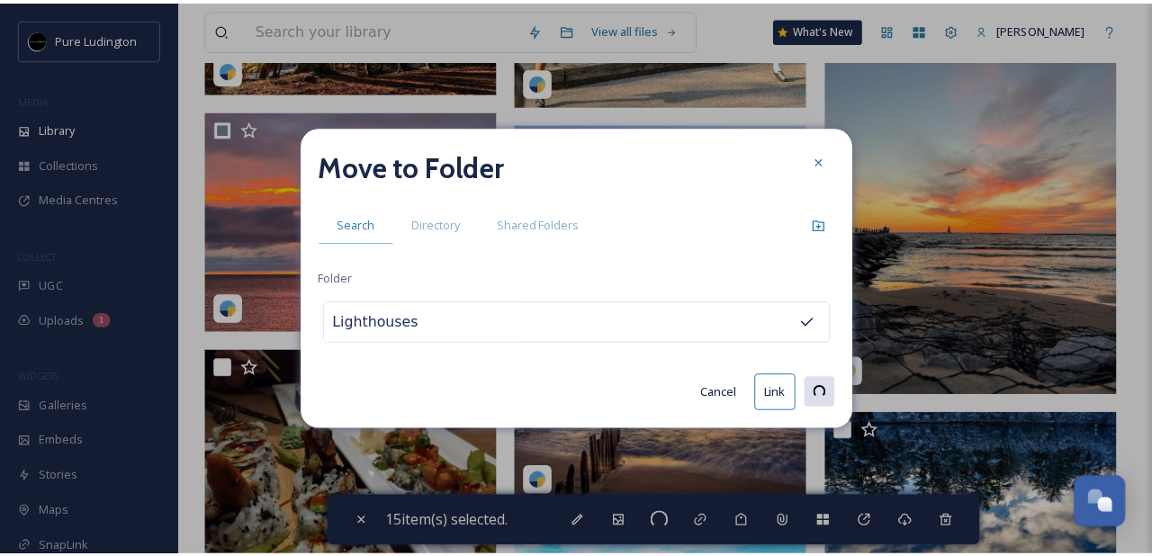
scroll to position [2076, 0]
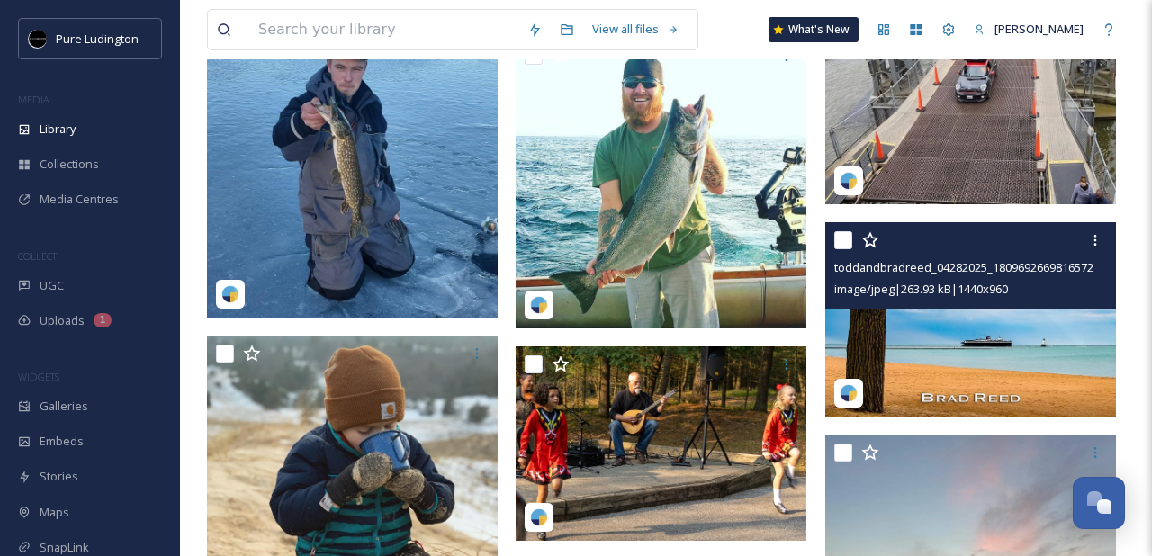
click at [846, 236] on input "checkbox" at bounding box center [843, 240] width 18 height 18
checkbox input "true"
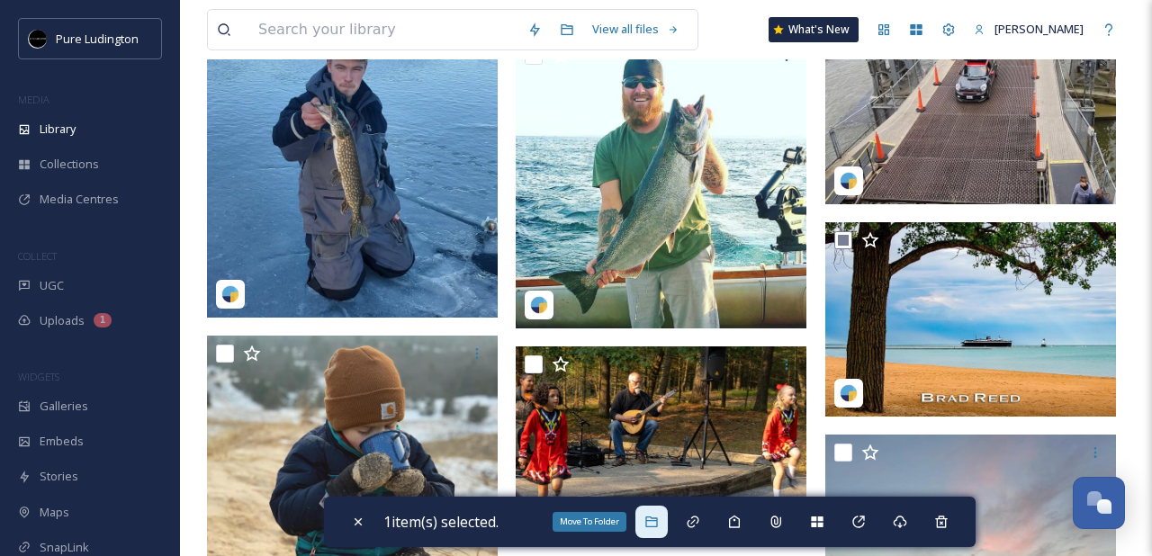
click at [667, 515] on div "Move To Folder" at bounding box center [651, 522] width 32 height 32
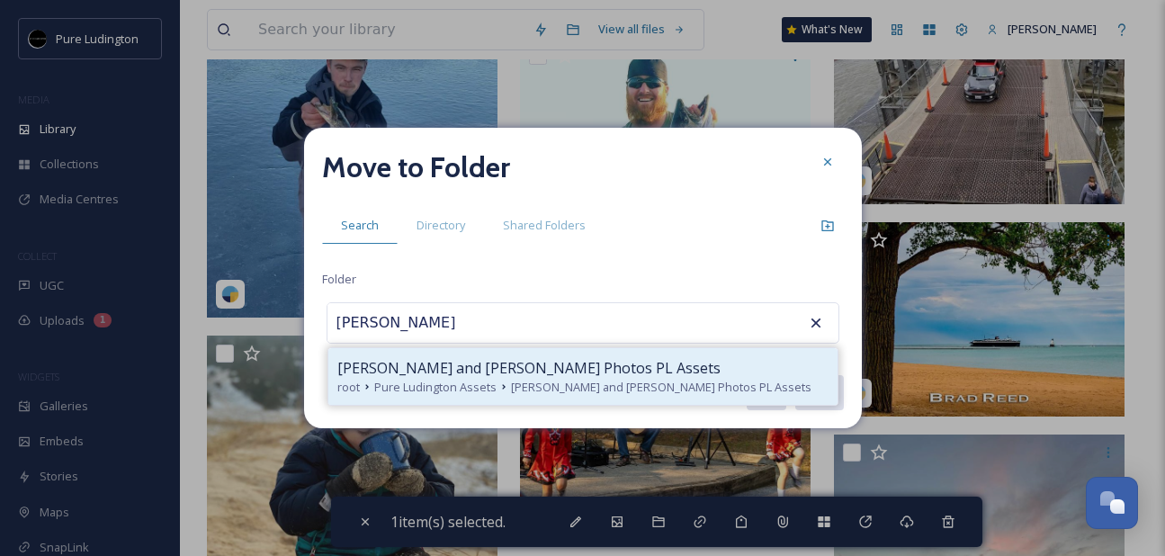
click at [527, 373] on span "[PERSON_NAME] and [PERSON_NAME] Photos PL Assets" at bounding box center [528, 368] width 383 height 22
type input "[PERSON_NAME] and [PERSON_NAME] Photos PL Assets"
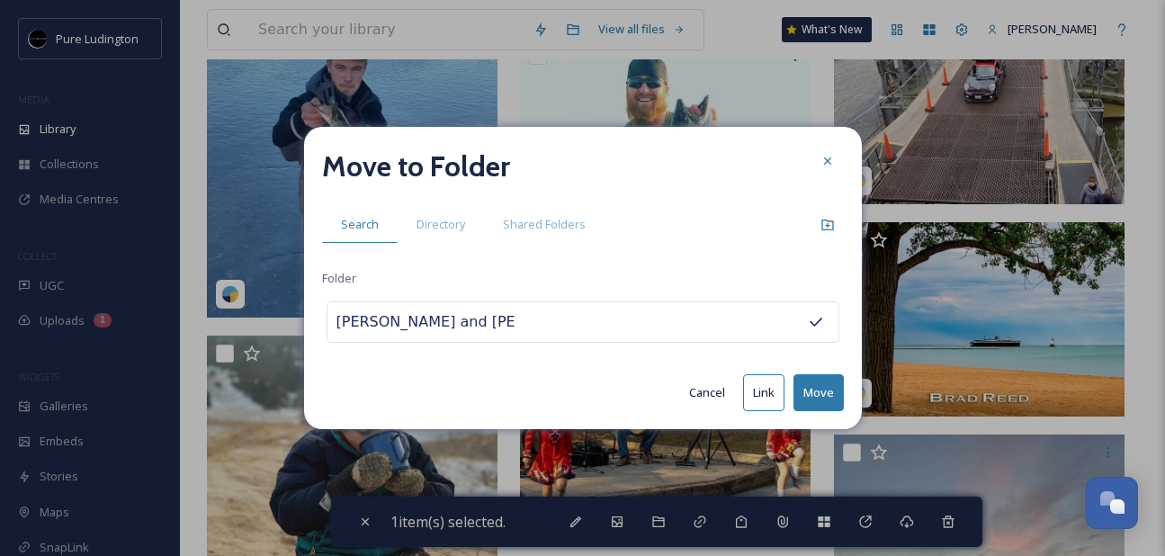
click at [808, 398] on button "Move" at bounding box center [819, 392] width 50 height 37
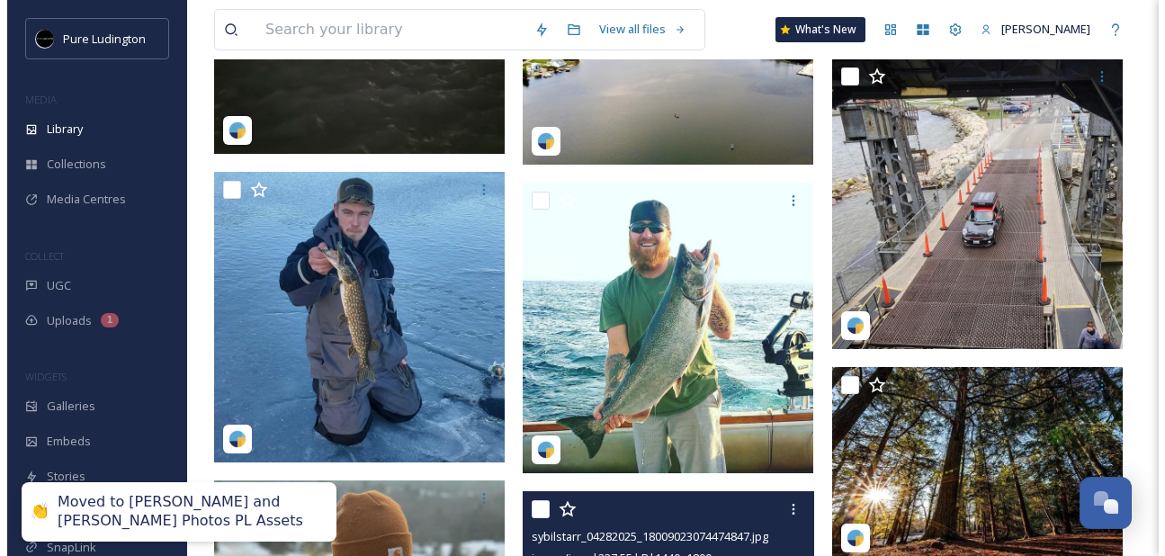
scroll to position [1912, 0]
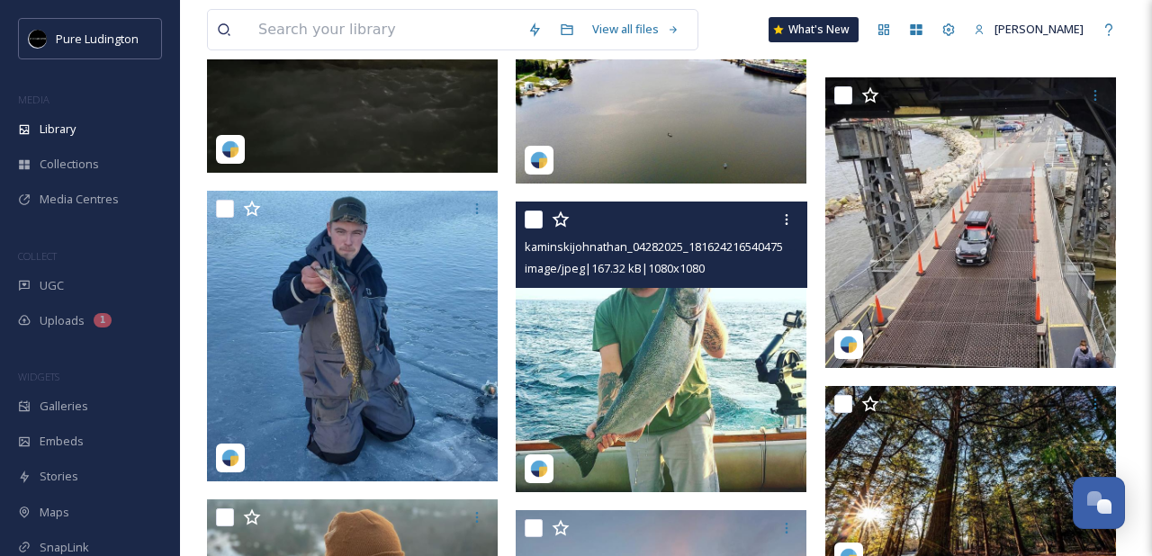
click at [536, 225] on input "checkbox" at bounding box center [534, 220] width 18 height 18
checkbox input "true"
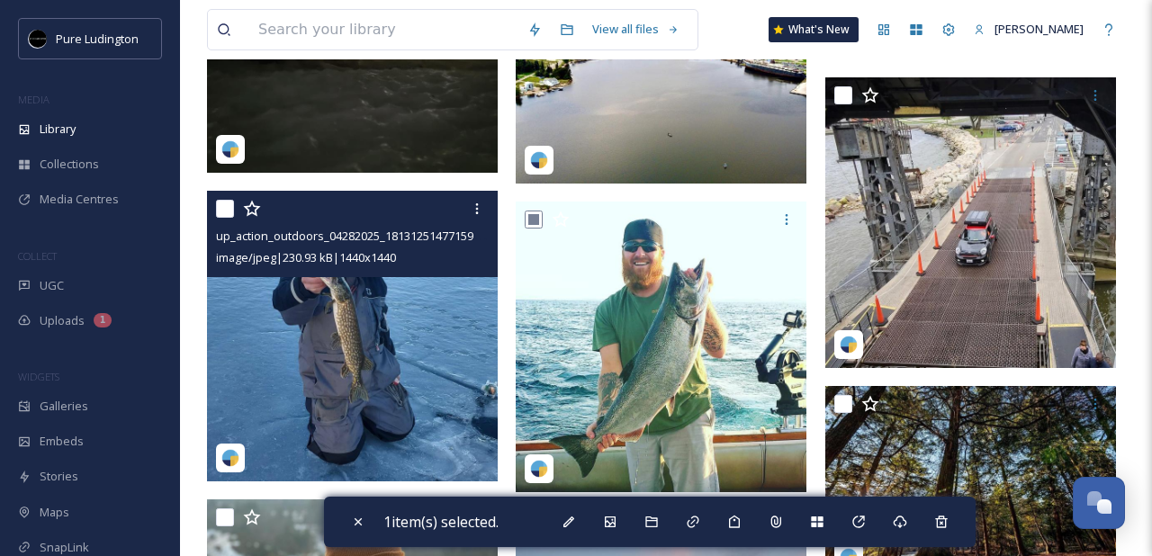
click at [222, 211] on input "checkbox" at bounding box center [225, 209] width 18 height 18
checkbox input "true"
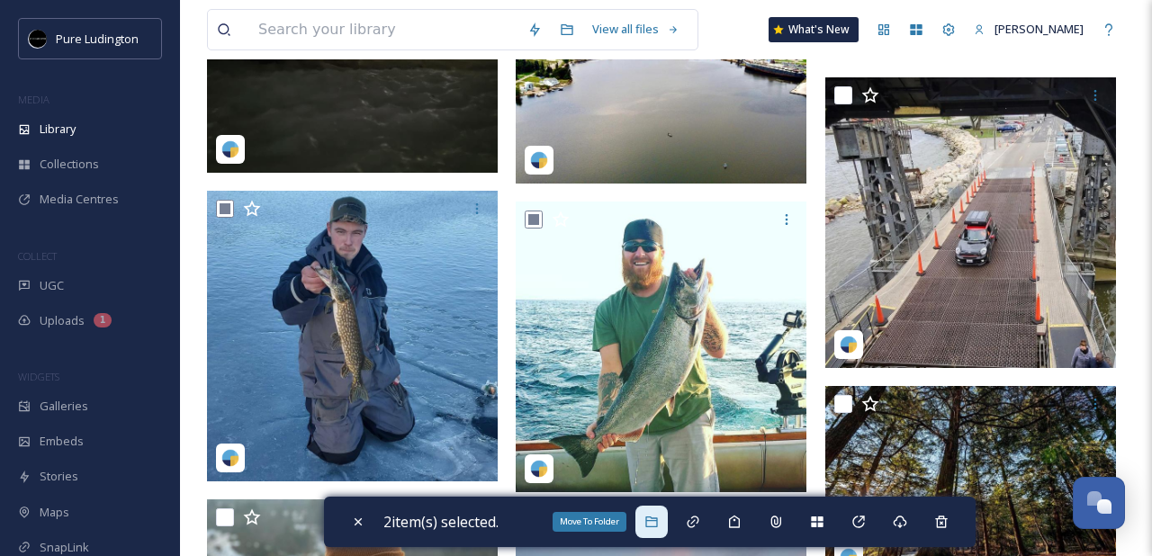
click at [654, 527] on icon at bounding box center [651, 522] width 14 height 14
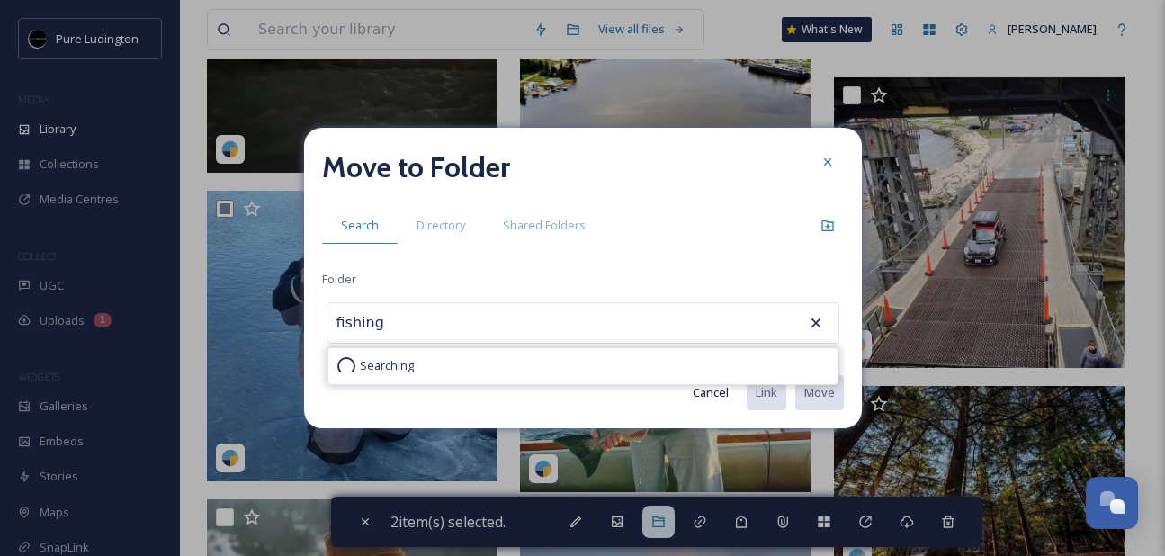
type input "Fishing"
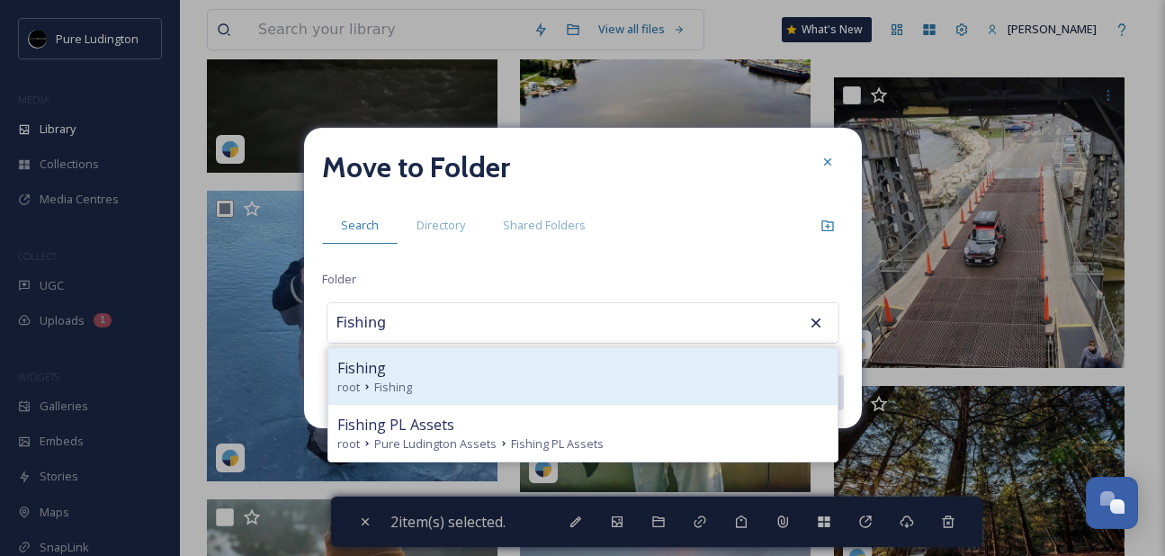
click at [689, 400] on div "Fishing root Fishing" at bounding box center [582, 376] width 509 height 57
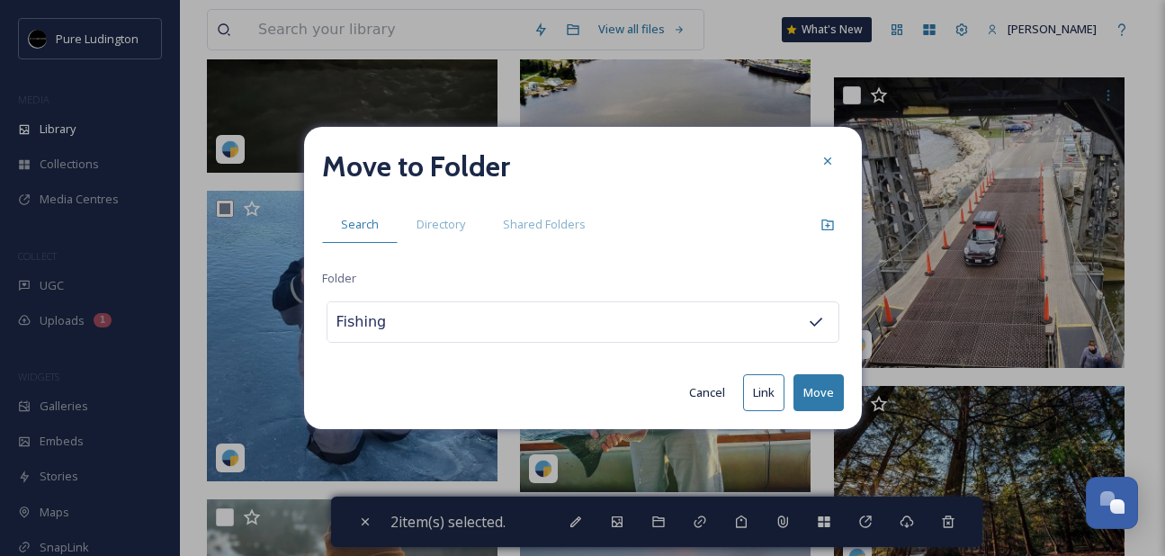
click at [805, 396] on button "Move" at bounding box center [819, 392] width 50 height 37
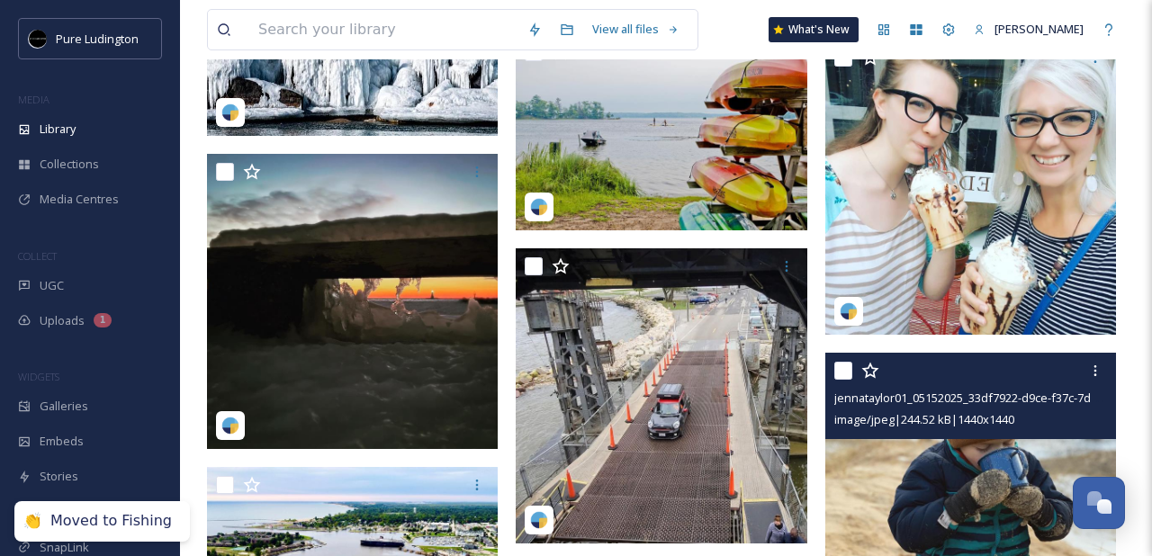
scroll to position [1570, 0]
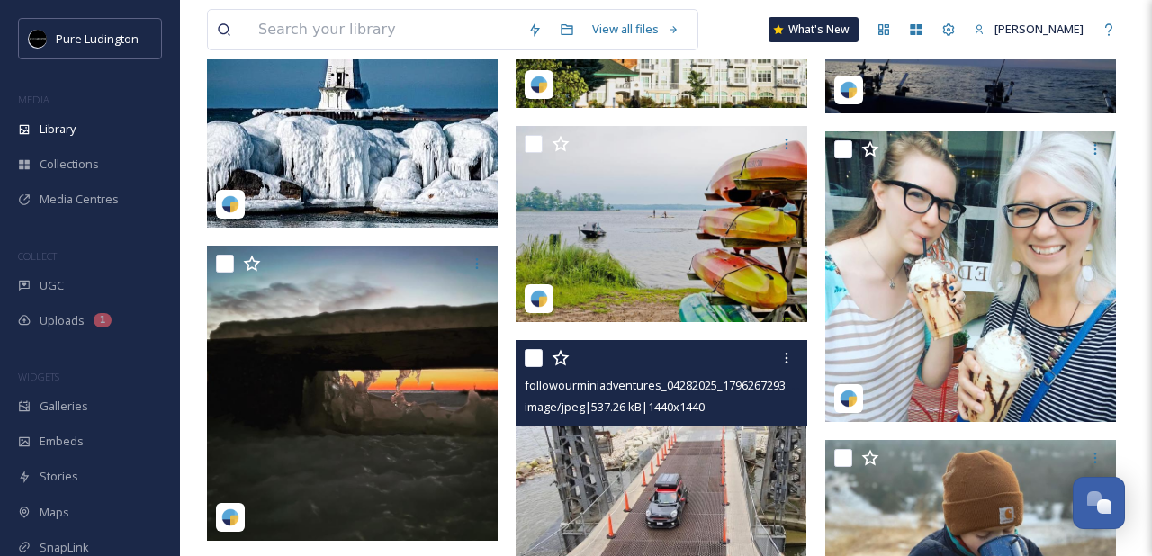
click at [536, 354] on input "checkbox" at bounding box center [534, 358] width 18 height 18
checkbox input "true"
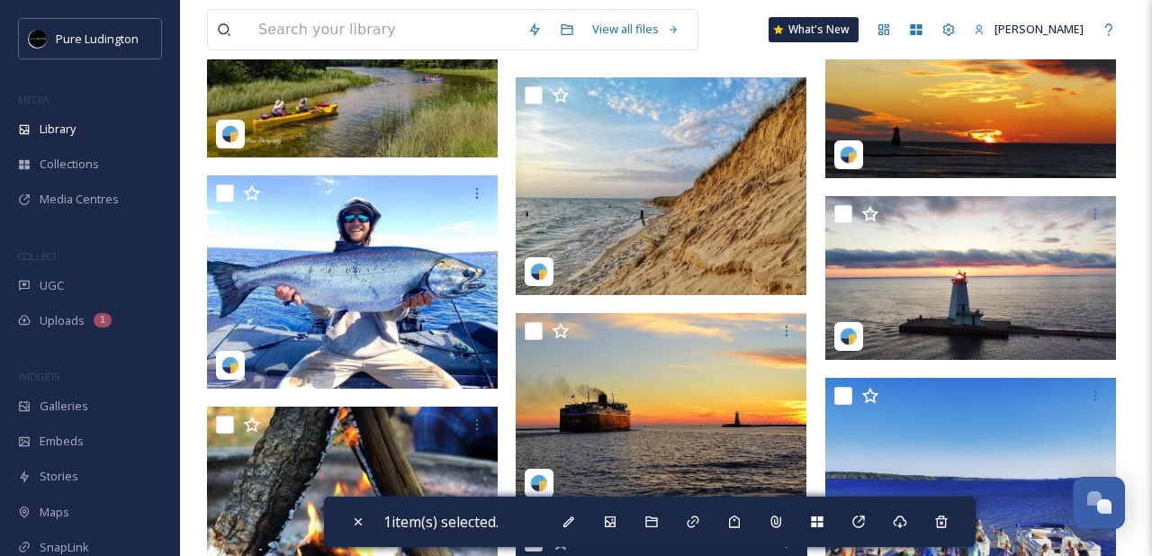
scroll to position [750, 0]
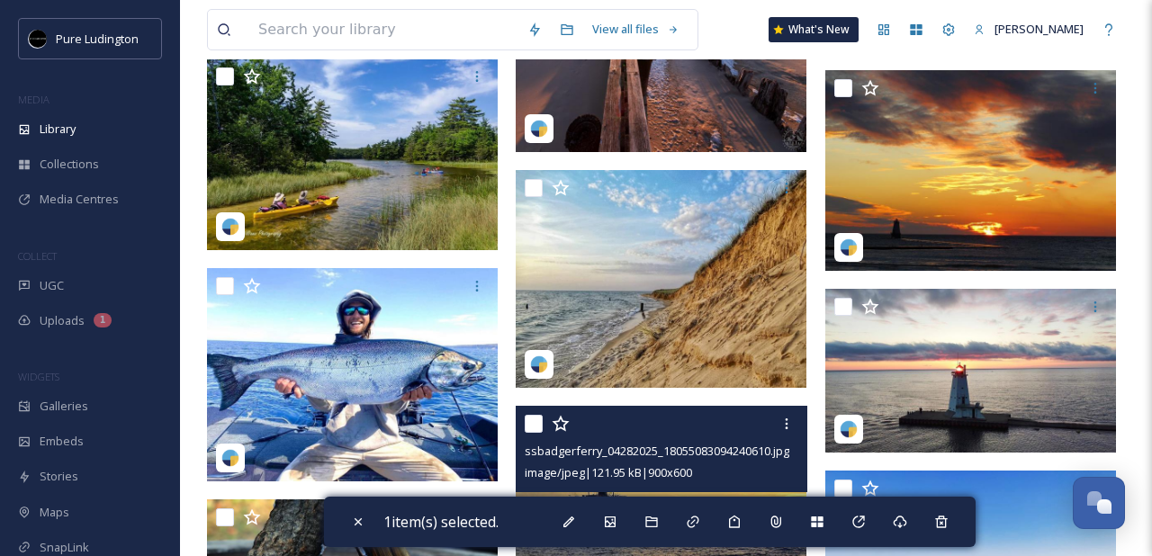
click at [535, 421] on input "checkbox" at bounding box center [534, 424] width 18 height 18
checkbox input "true"
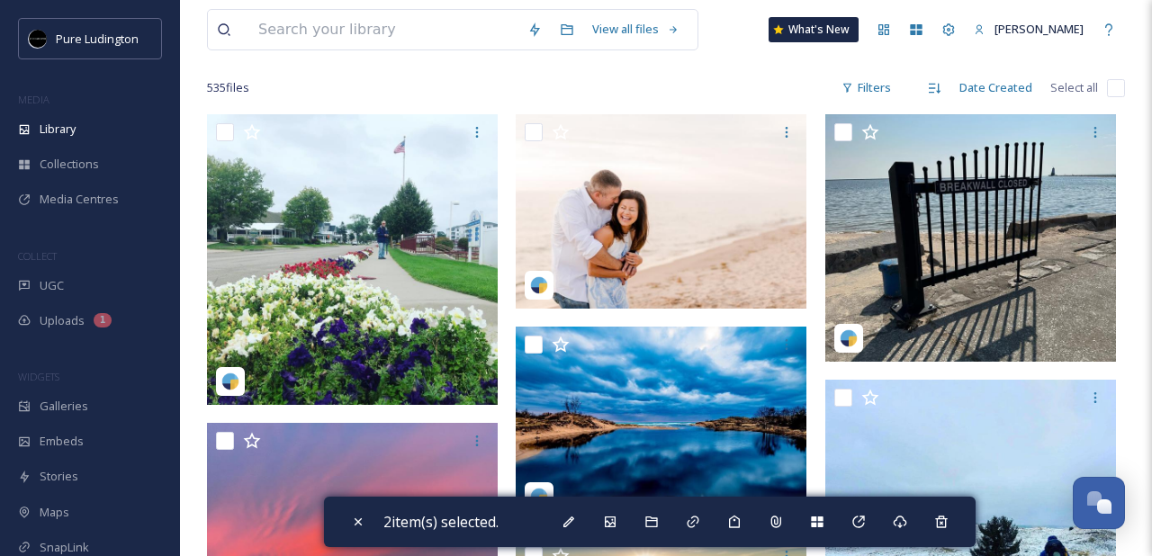
scroll to position [13, 0]
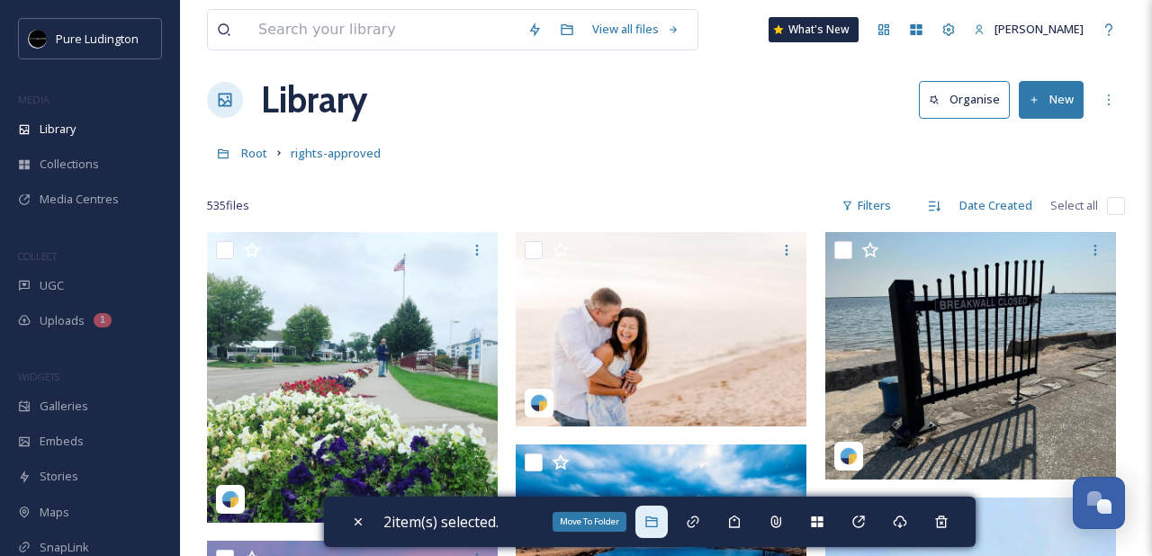
click at [653, 516] on icon at bounding box center [651, 522] width 14 height 14
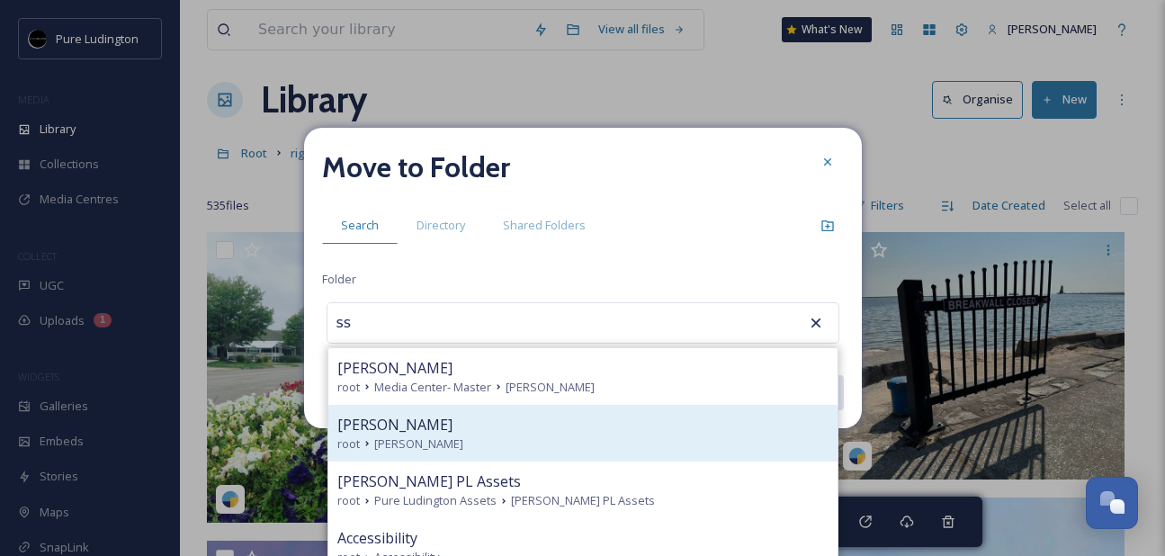
click at [526, 446] on div "root [PERSON_NAME]" at bounding box center [582, 444] width 491 height 17
type input "[PERSON_NAME]"
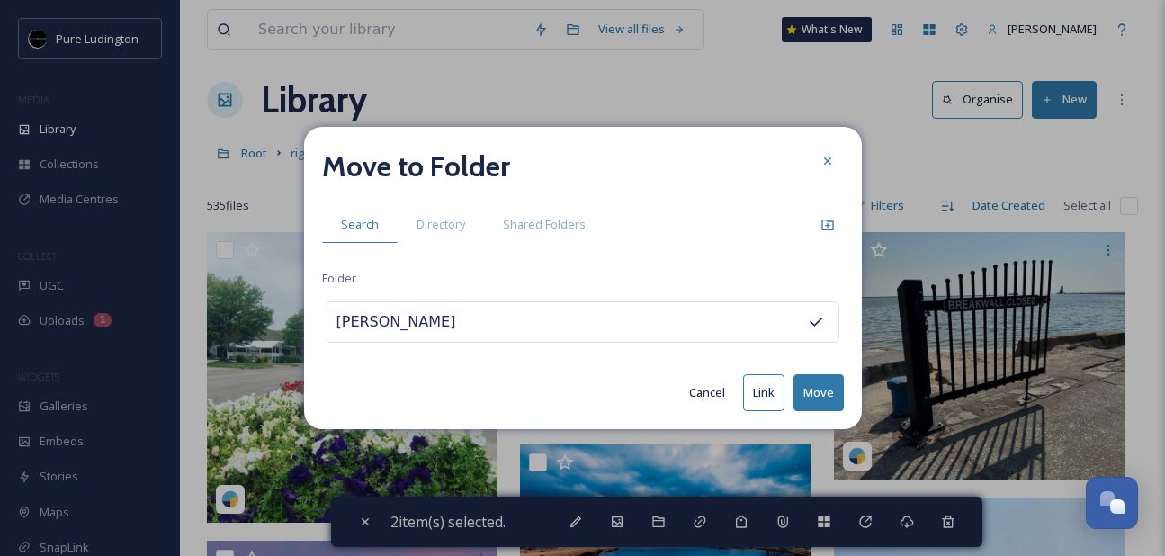
click at [812, 391] on button "Move" at bounding box center [819, 392] width 50 height 37
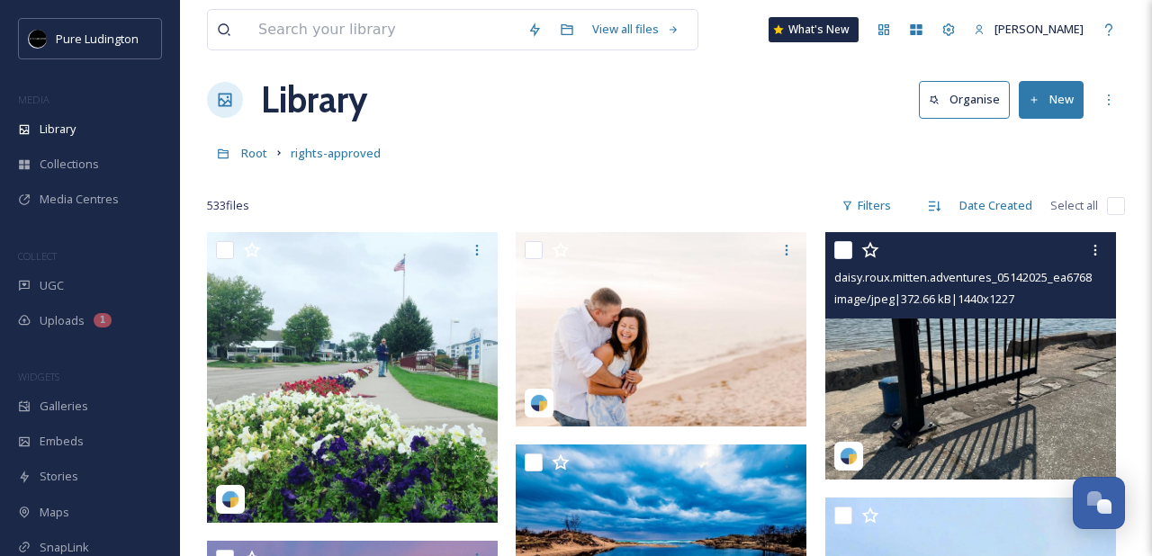
click at [844, 254] on input "checkbox" at bounding box center [843, 250] width 18 height 18
checkbox input "true"
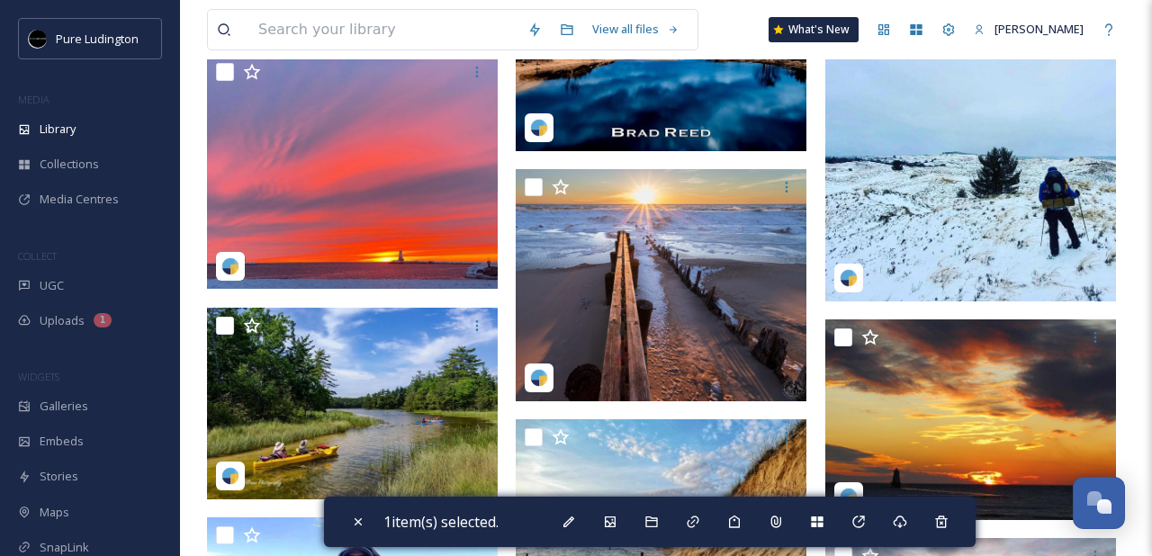
scroll to position [566, 0]
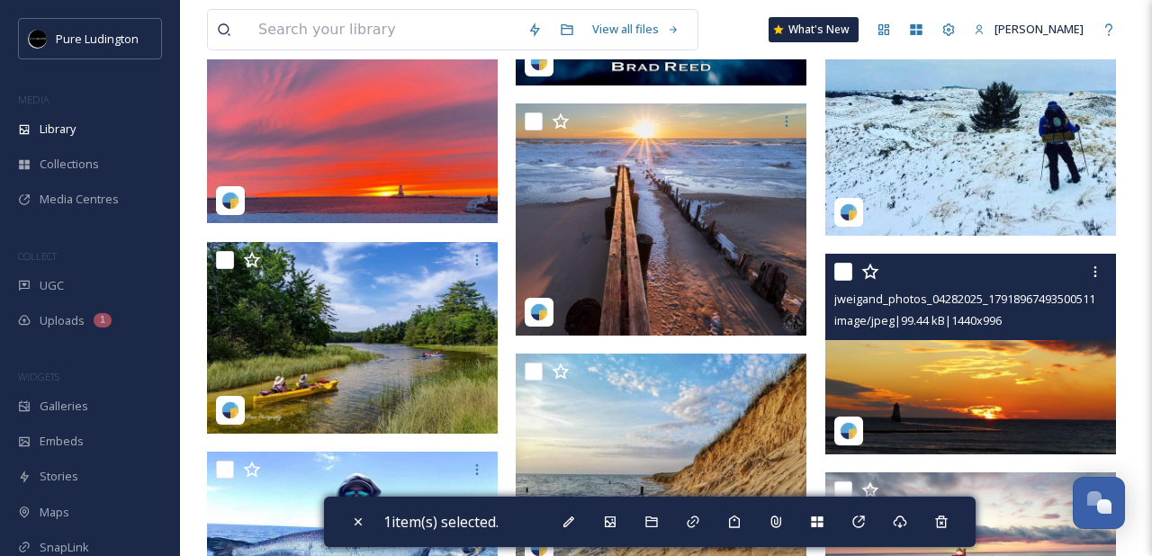
click at [845, 265] on input "checkbox" at bounding box center [843, 272] width 18 height 18
checkbox input "true"
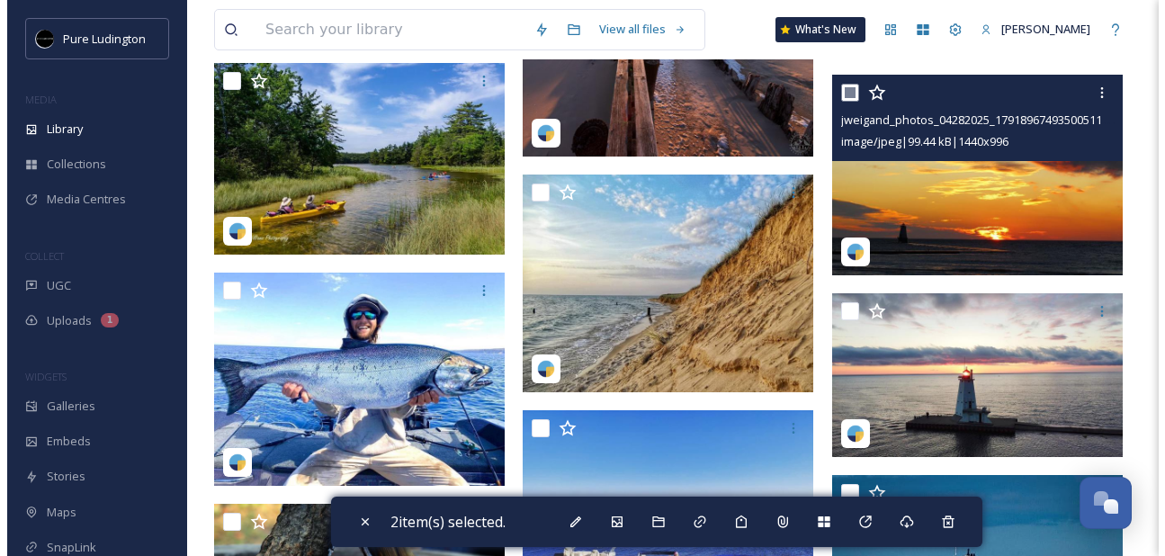
scroll to position [784, 0]
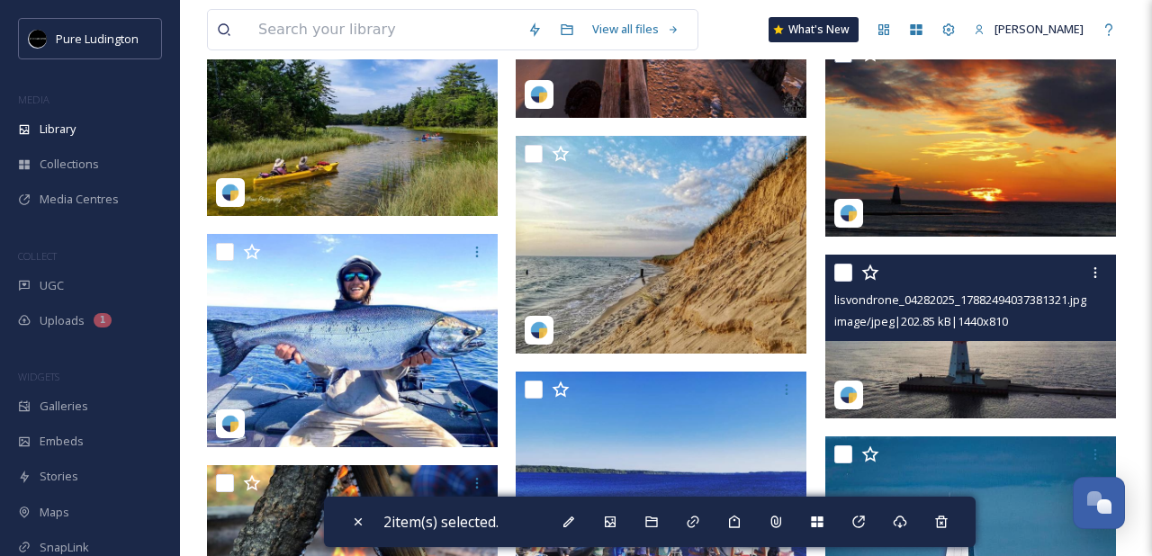
click at [844, 268] on input "checkbox" at bounding box center [843, 273] width 18 height 18
checkbox input "true"
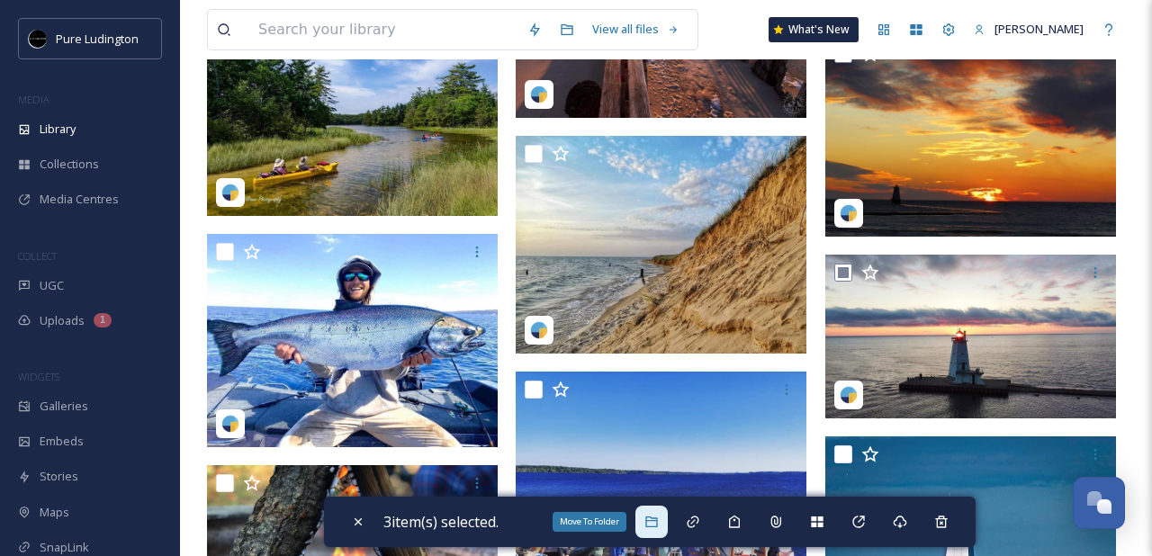
click at [659, 515] on icon at bounding box center [651, 522] width 14 height 14
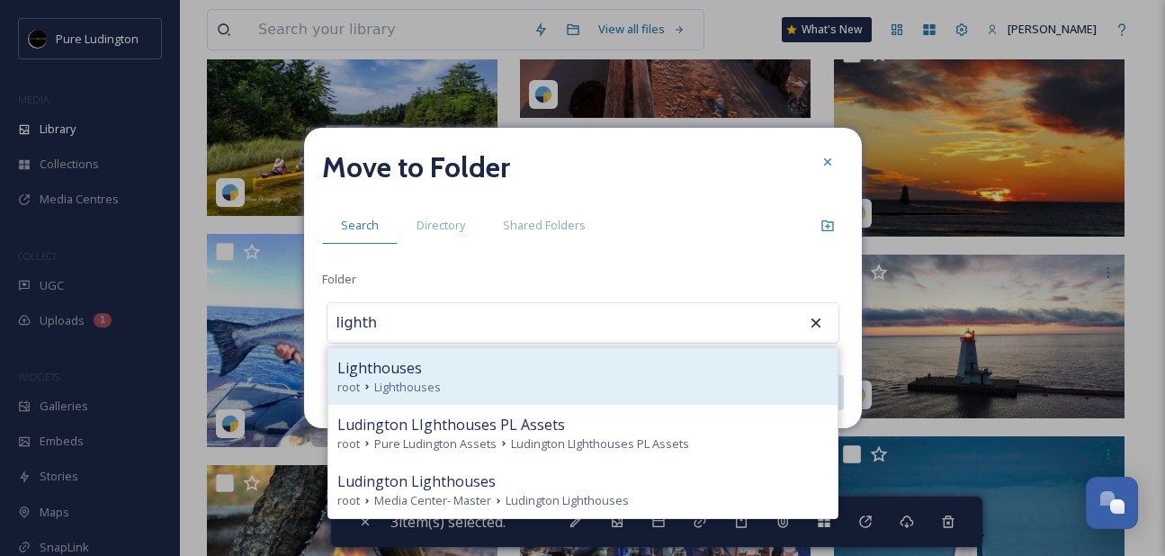
click at [622, 372] on div "Lighthouses" at bounding box center [582, 368] width 491 height 22
type input "Lighthouses"
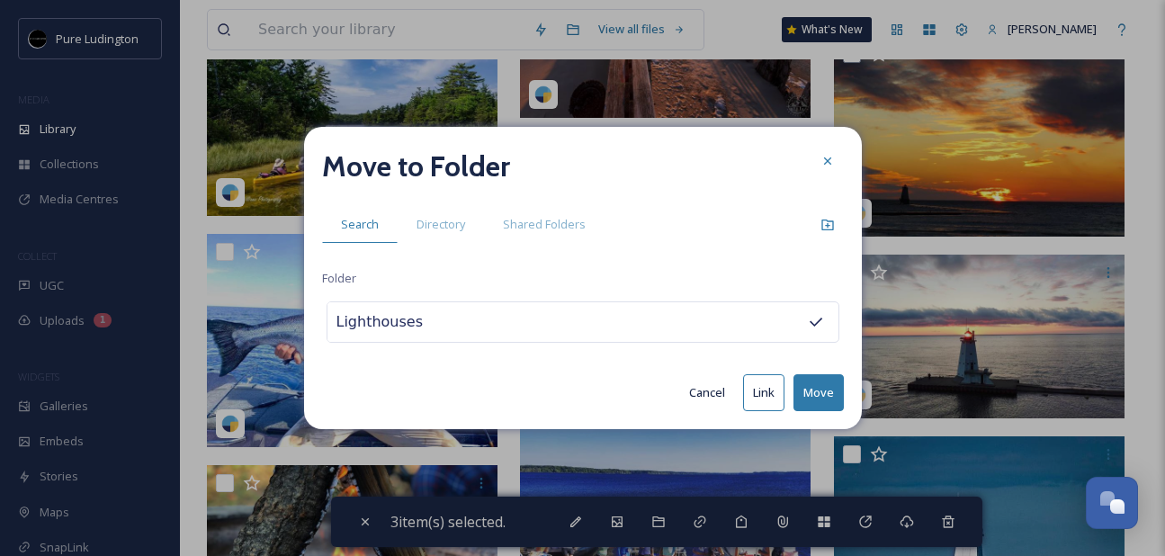
click at [807, 387] on button "Move" at bounding box center [819, 392] width 50 height 37
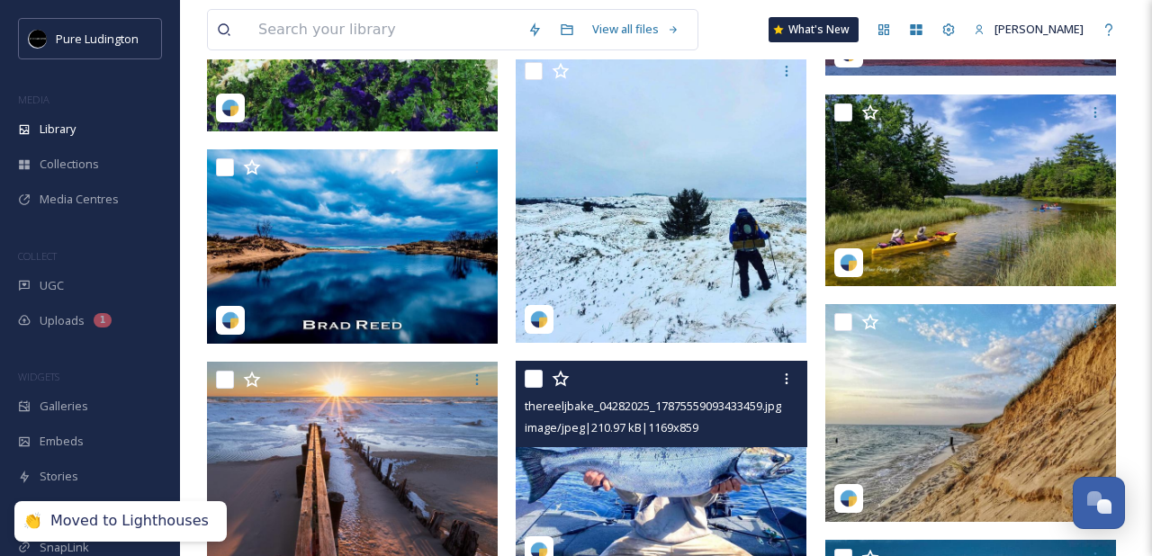
scroll to position [373, 0]
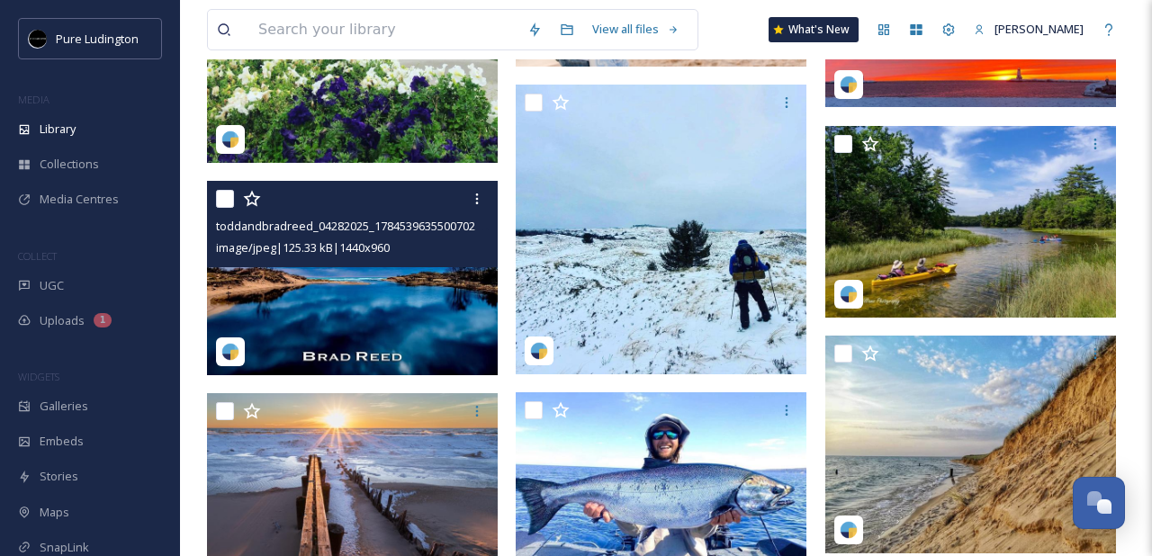
click at [224, 203] on input "checkbox" at bounding box center [225, 199] width 18 height 18
checkbox input "true"
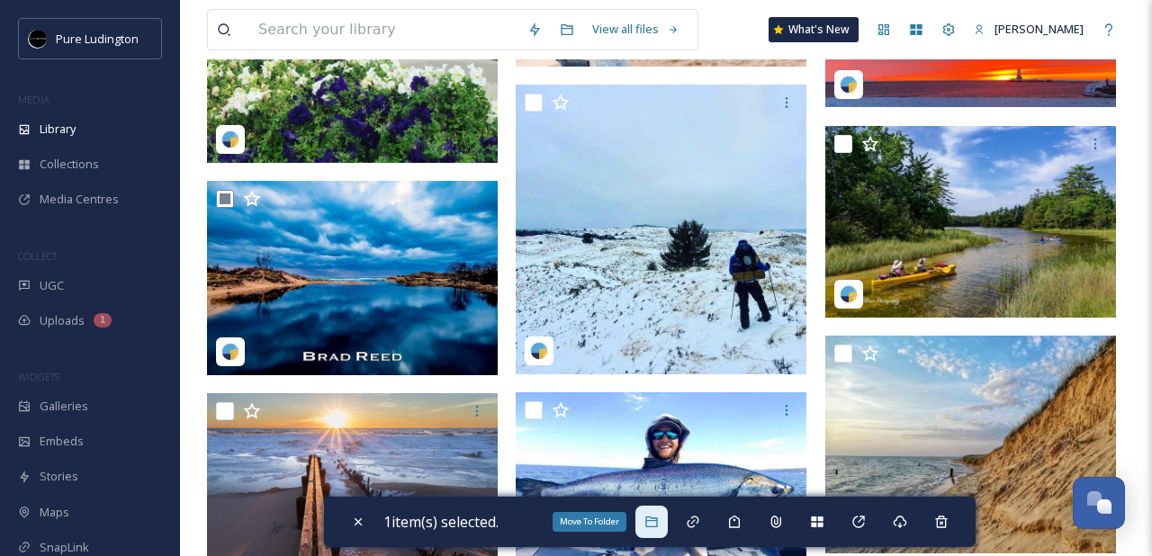
click at [656, 532] on div "Move To Folder" at bounding box center [651, 522] width 32 height 32
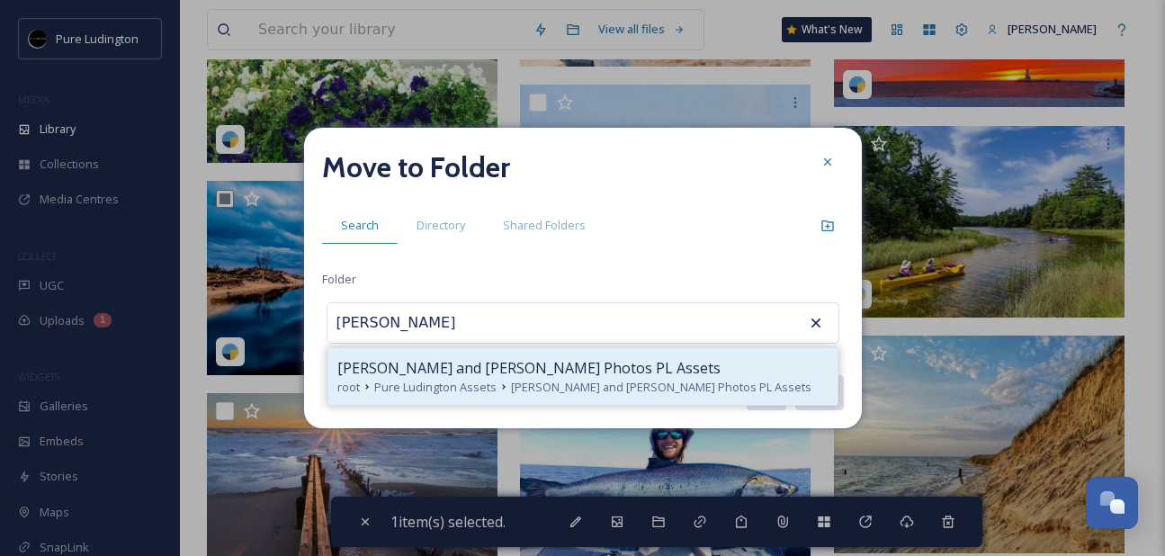
click at [656, 372] on div "[PERSON_NAME] and [PERSON_NAME] Photos PL Assets" at bounding box center [582, 368] width 491 height 22
type input "[PERSON_NAME] and [PERSON_NAME] Photos PL Assets"
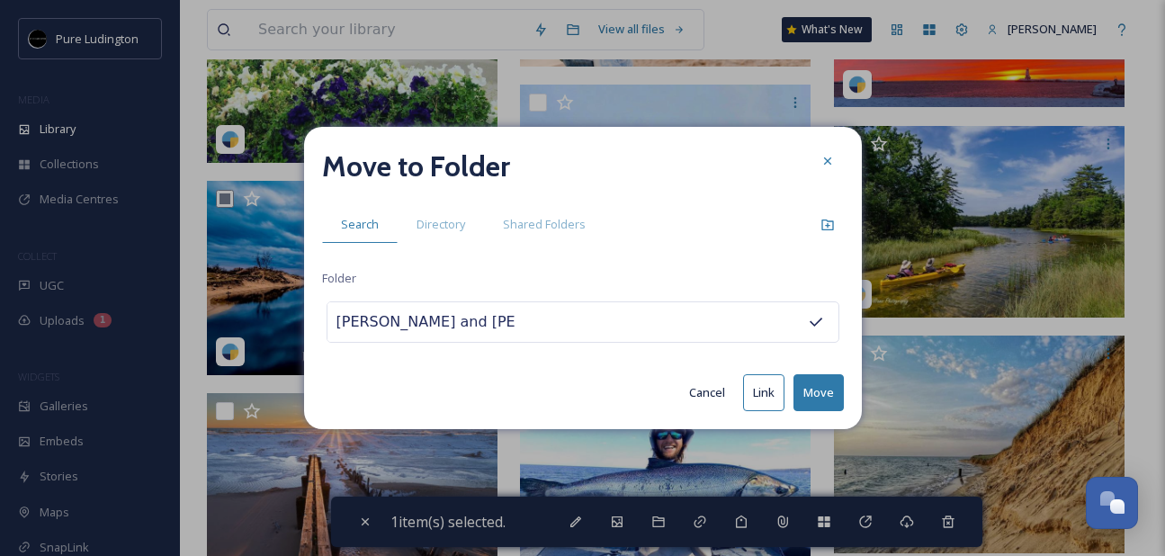
click at [839, 380] on button "Move" at bounding box center [819, 392] width 50 height 37
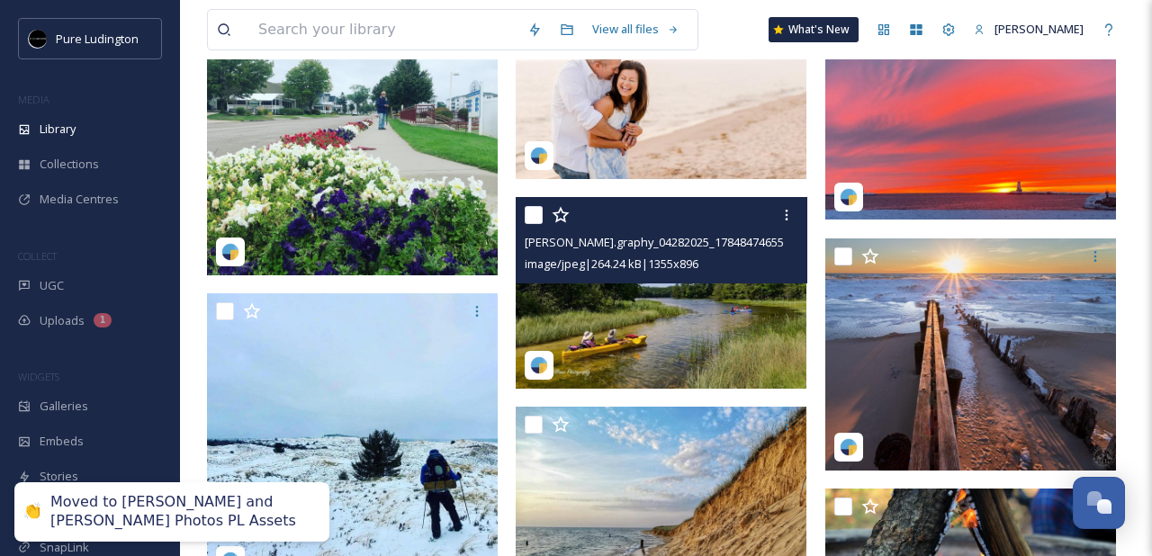
scroll to position [244, 0]
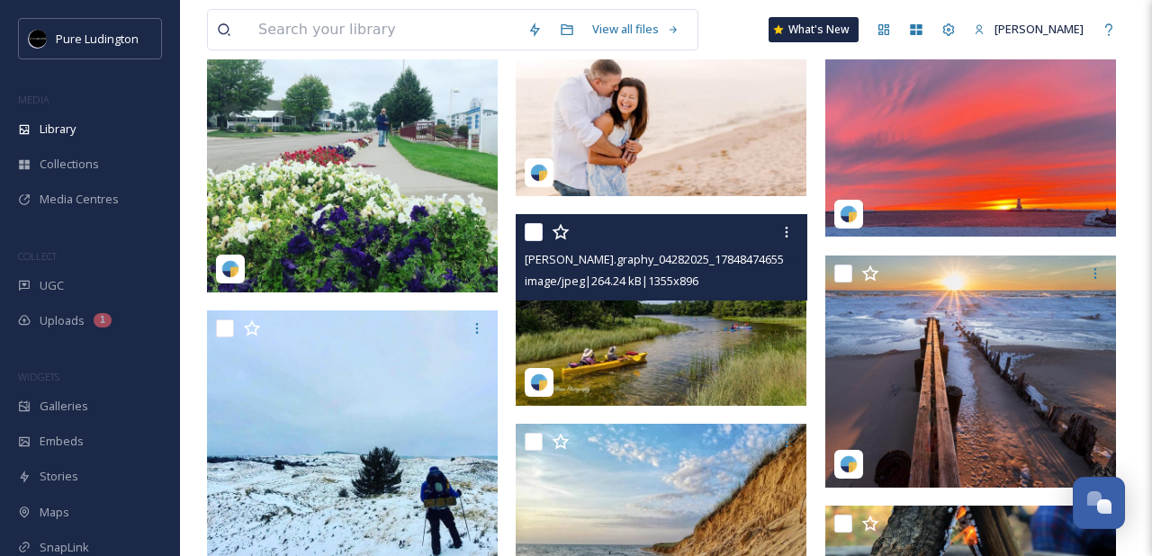
click at [532, 235] on input "checkbox" at bounding box center [534, 232] width 18 height 18
checkbox input "true"
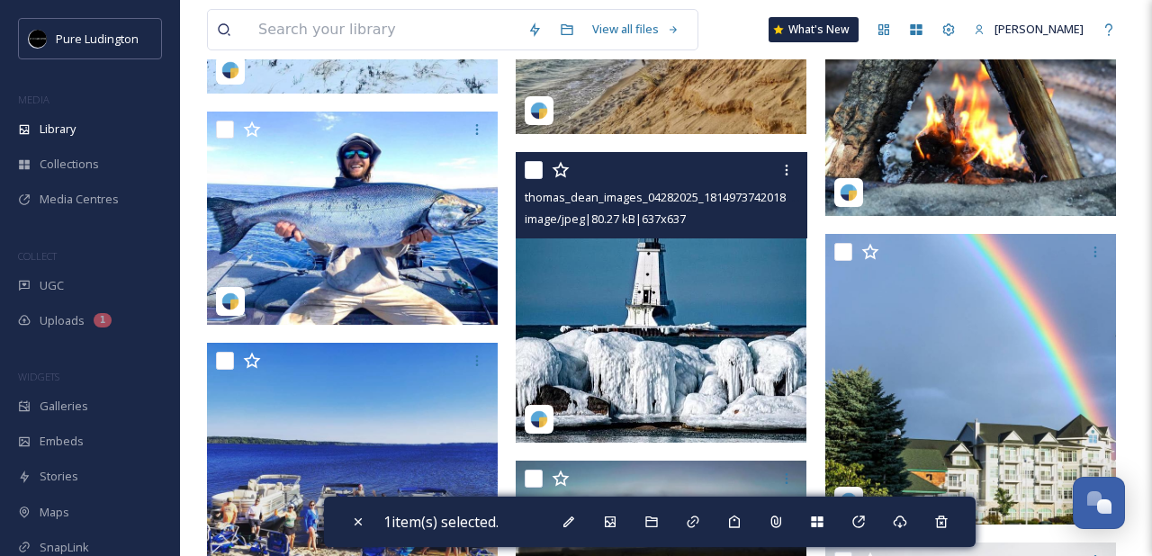
scroll to position [621, 0]
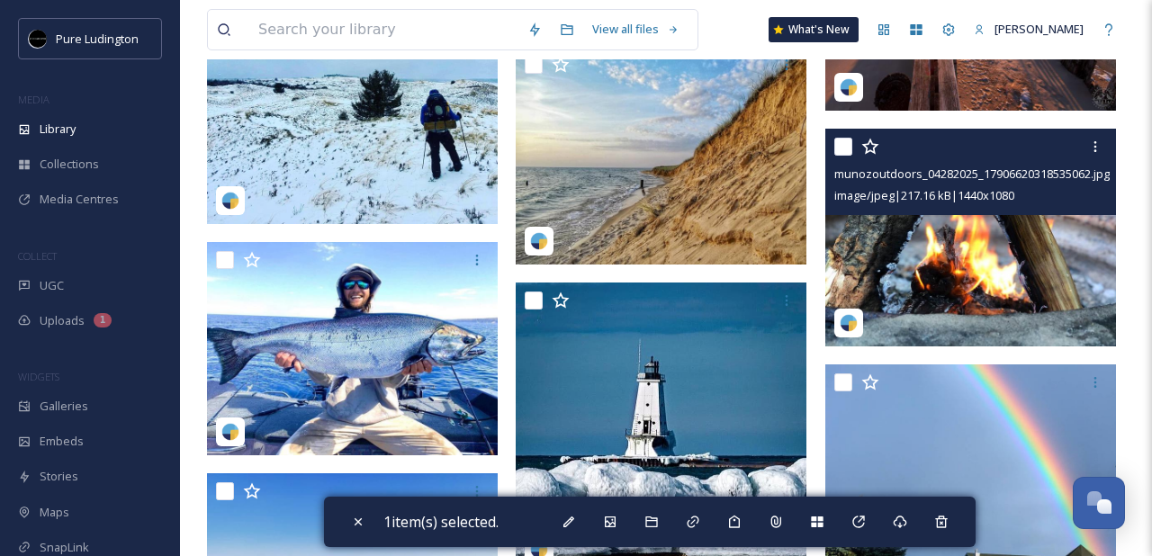
click at [840, 147] on input "checkbox" at bounding box center [843, 147] width 18 height 18
checkbox input "true"
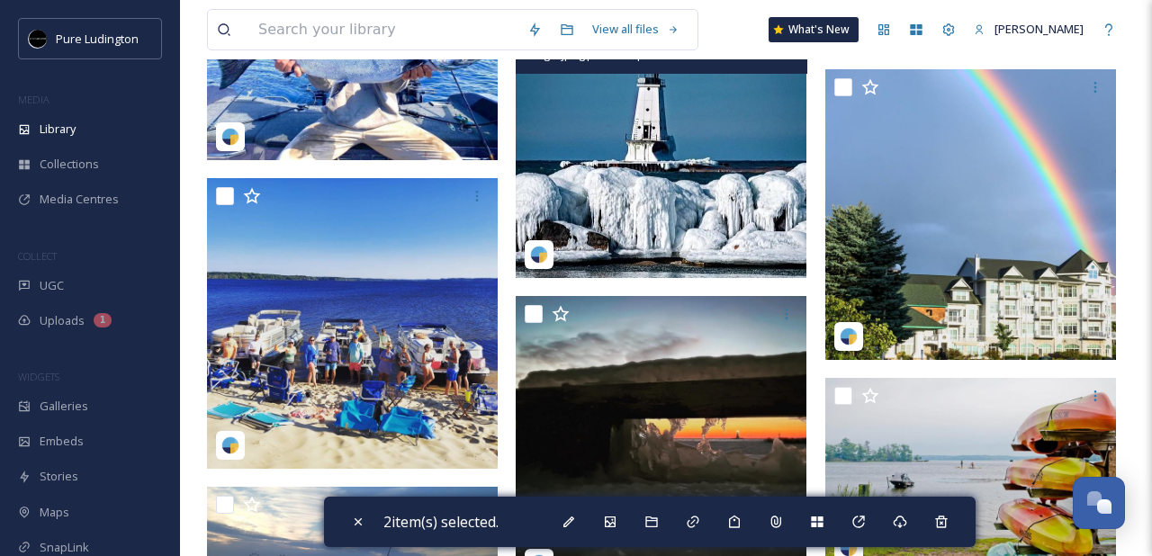
scroll to position [1018, 0]
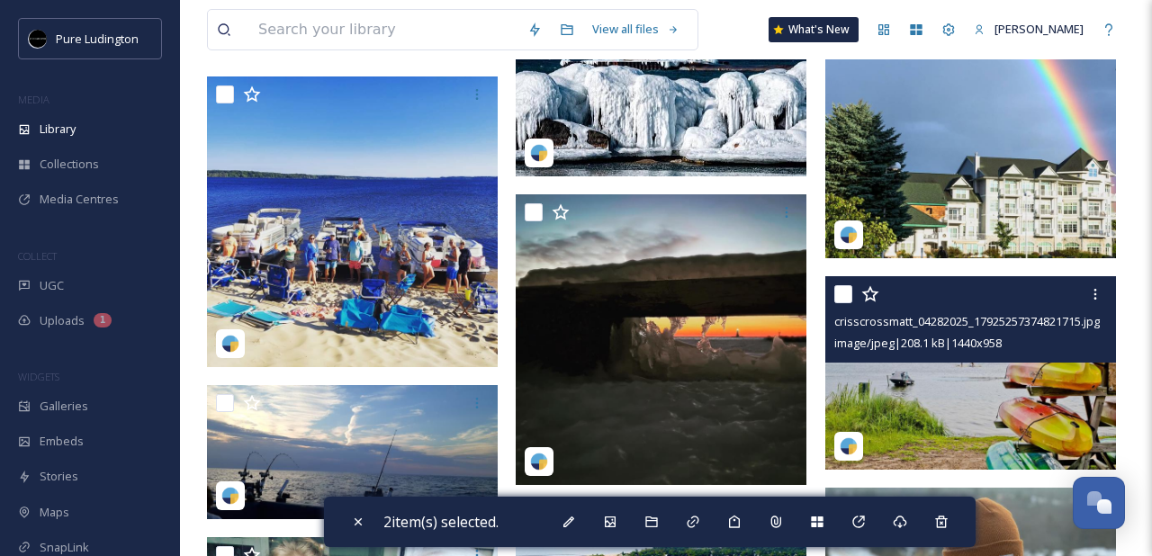
click at [835, 292] on input "checkbox" at bounding box center [843, 294] width 18 height 18
checkbox input "true"
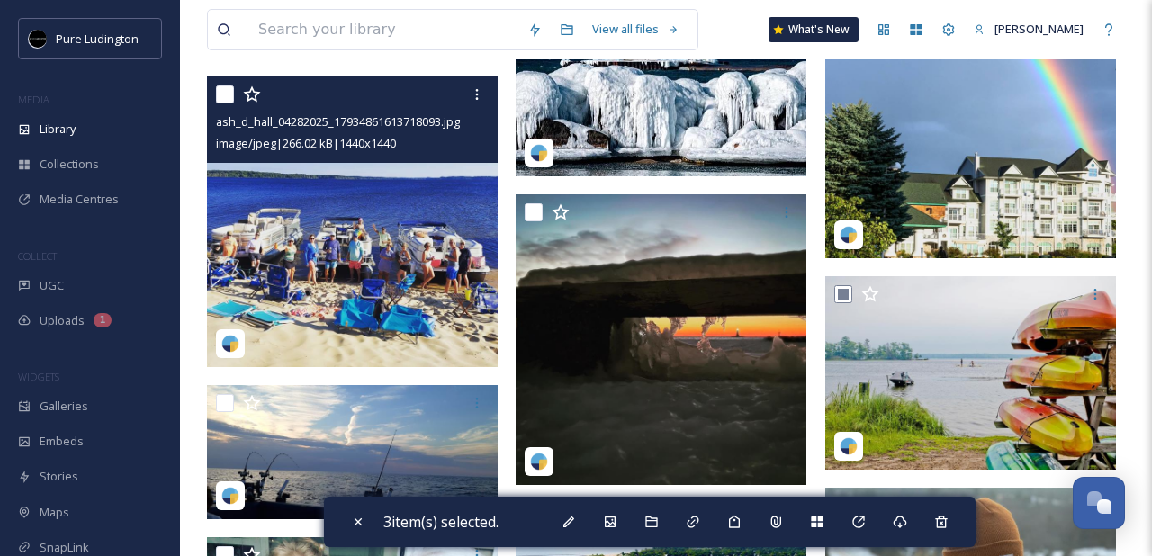
click at [221, 101] on input "checkbox" at bounding box center [225, 94] width 18 height 18
checkbox input "true"
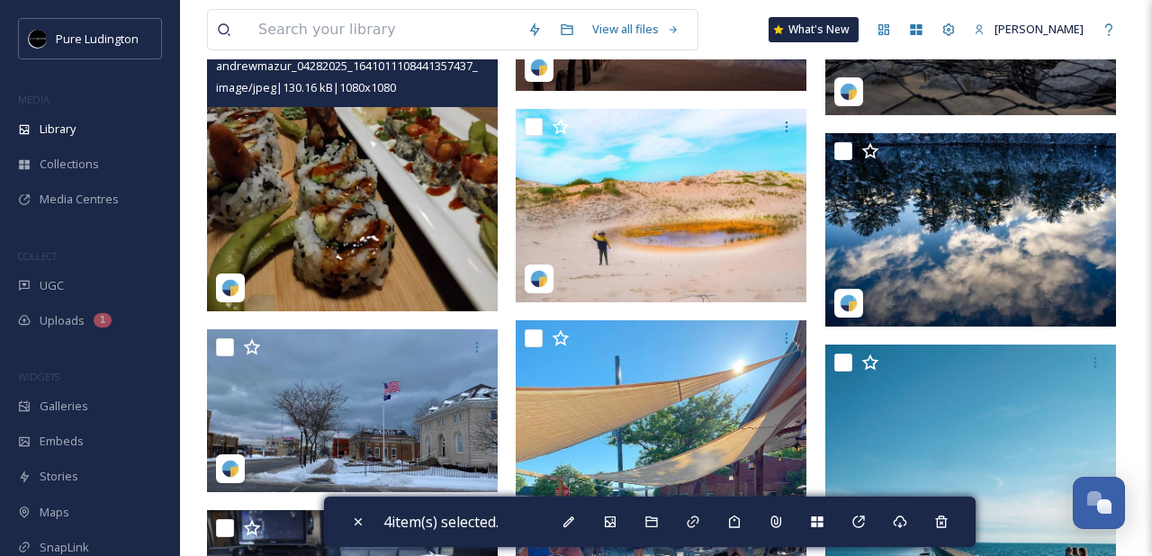
scroll to position [2058, 0]
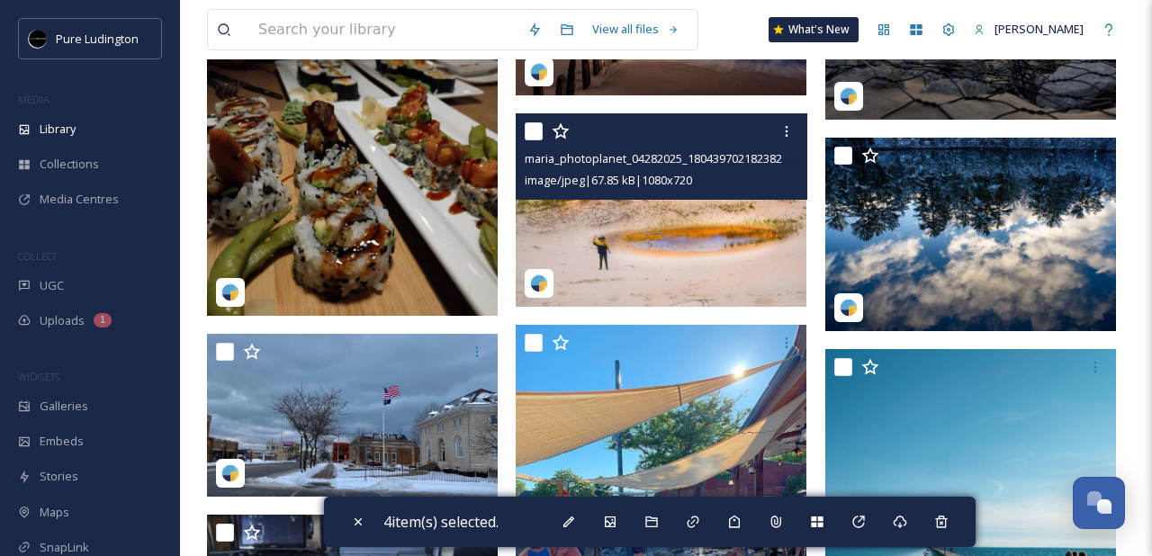
click at [532, 133] on input "checkbox" at bounding box center [534, 131] width 18 height 18
checkbox input "true"
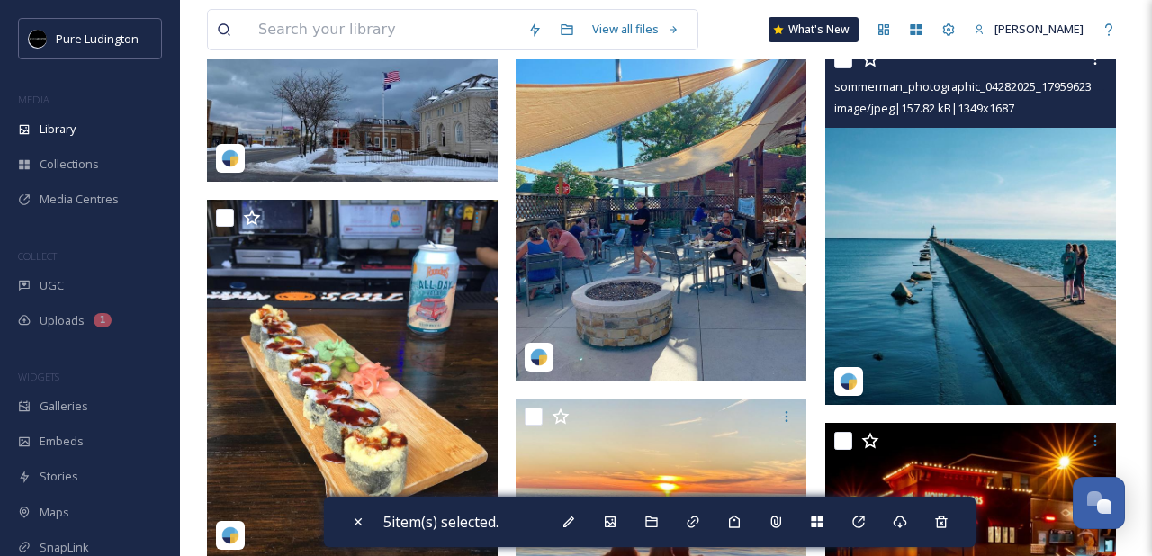
scroll to position [2368, 0]
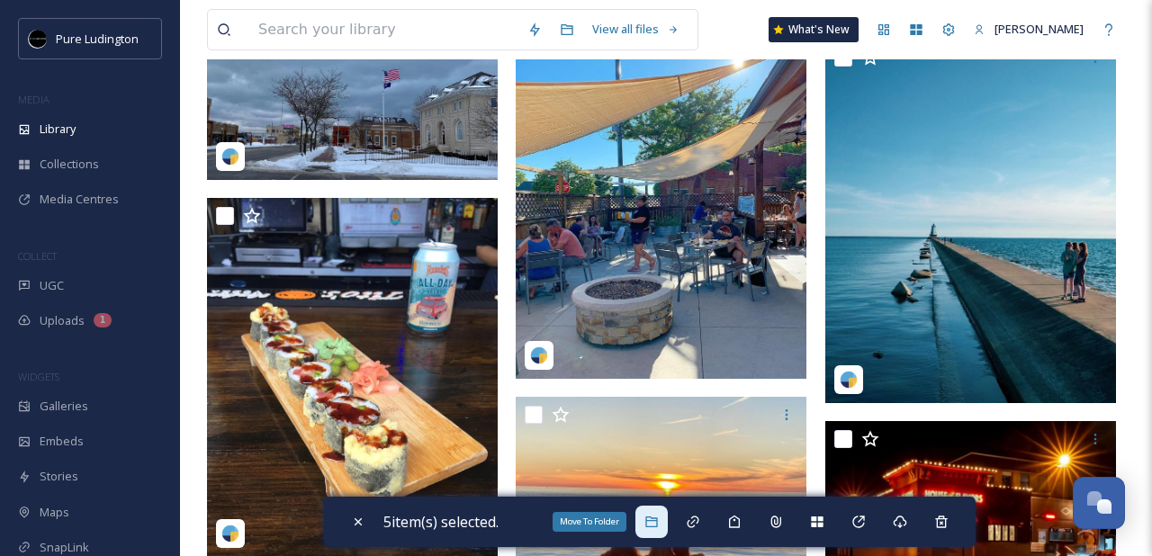
click at [659, 520] on icon at bounding box center [651, 522] width 14 height 14
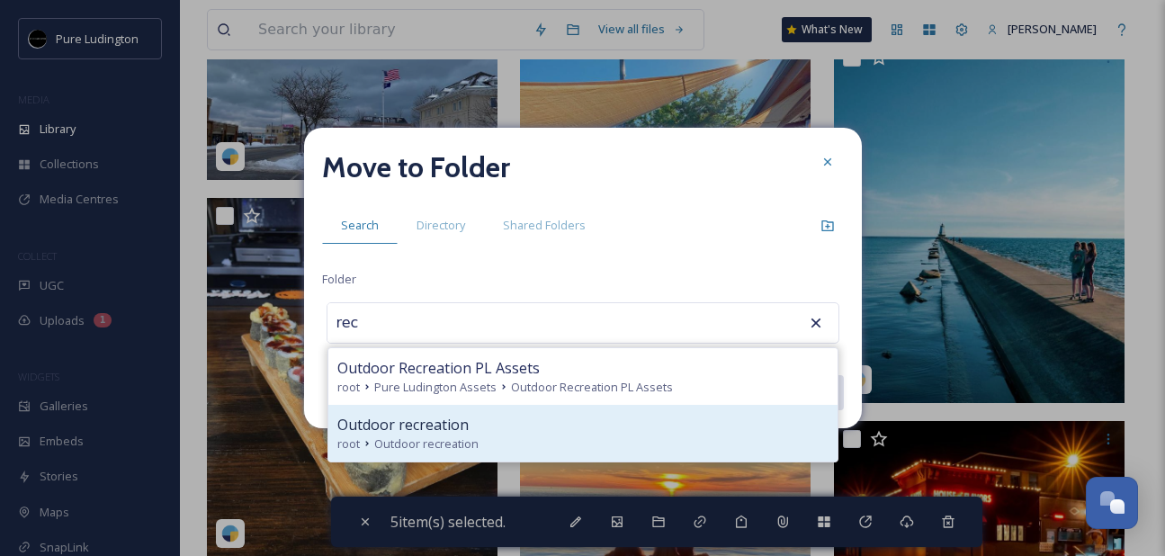
click at [580, 426] on div "Outdoor recreation" at bounding box center [582, 425] width 491 height 22
type input "Outdoor recreation"
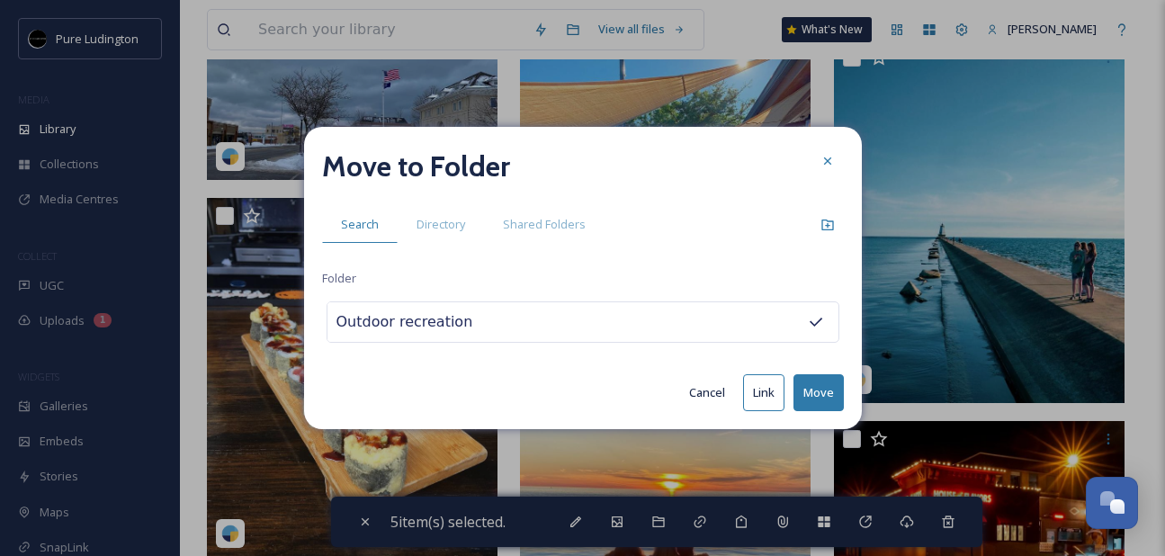
click at [822, 386] on button "Move" at bounding box center [819, 392] width 50 height 37
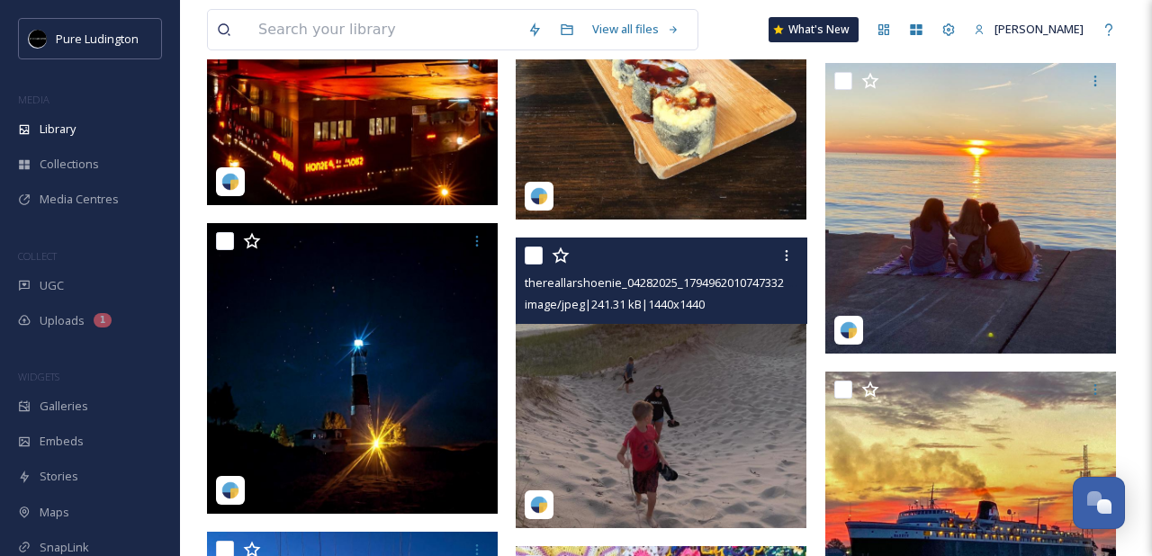
click at [537, 256] on input "checkbox" at bounding box center [534, 256] width 18 height 18
checkbox input "true"
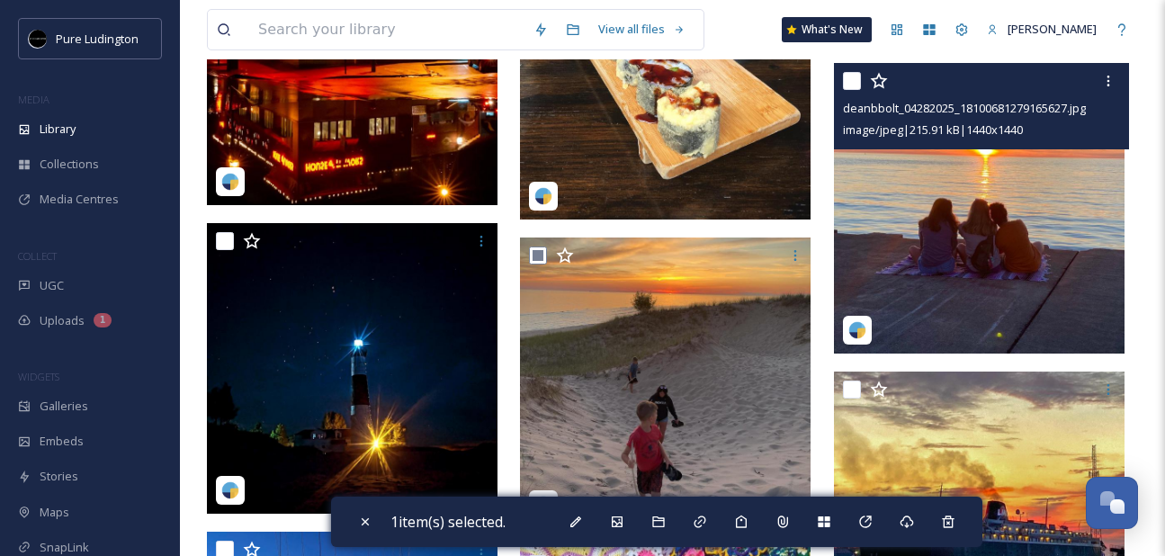
click at [851, 85] on input "checkbox" at bounding box center [852, 81] width 18 height 18
checkbox input "true"
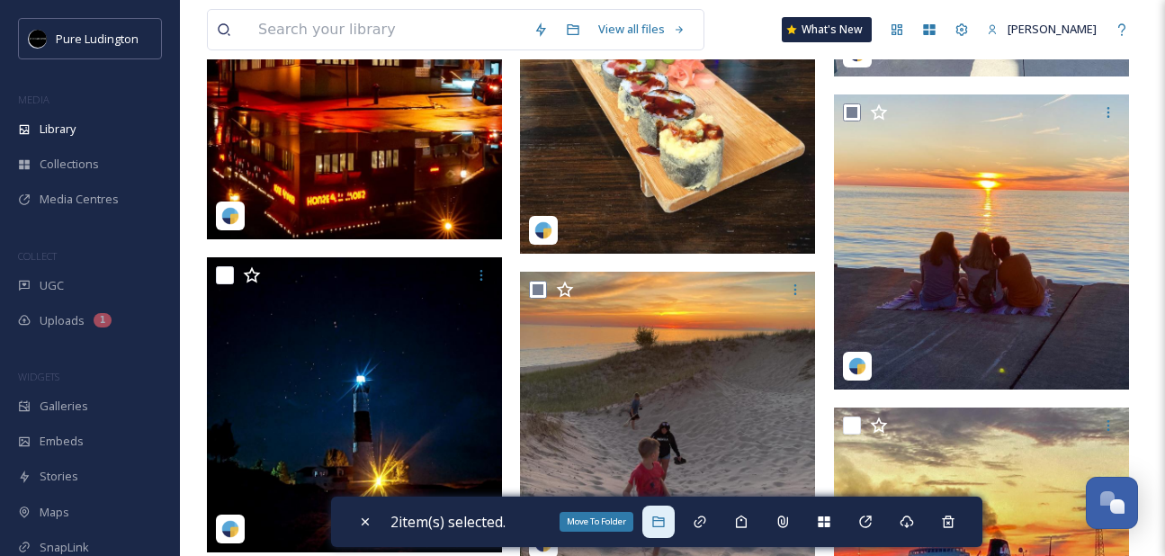
click at [666, 516] on icon at bounding box center [658, 522] width 14 height 14
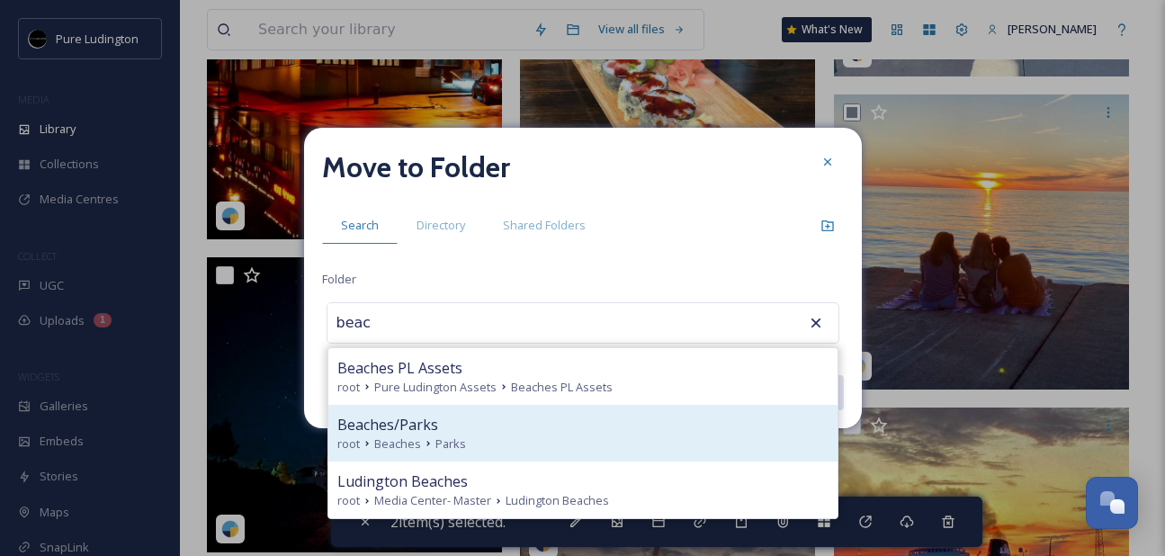
click at [536, 420] on div "Beaches/Parks" at bounding box center [582, 425] width 491 height 22
type input "Beaches/Parks"
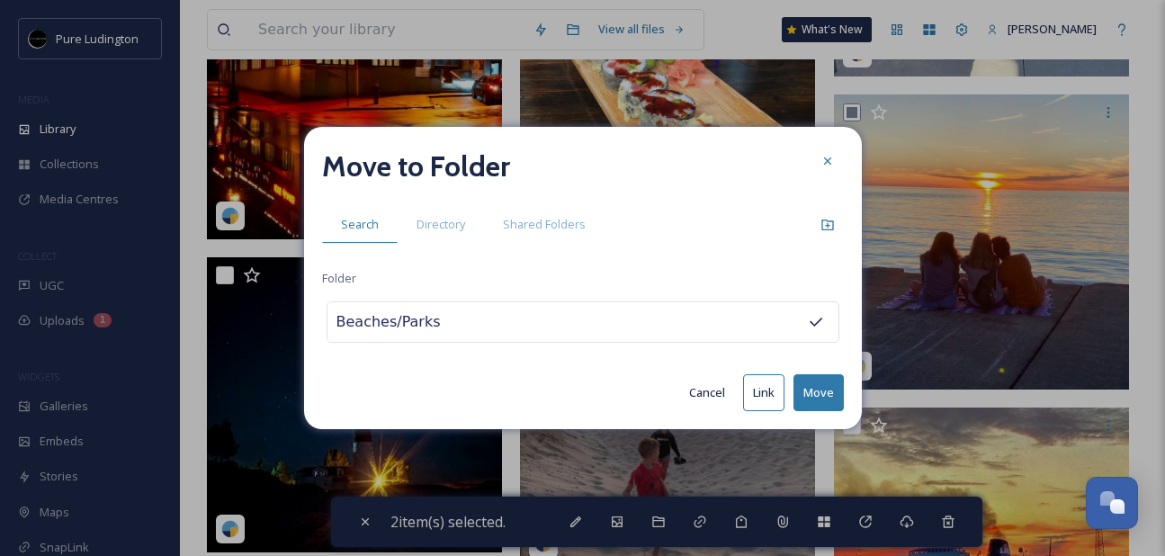
click at [807, 392] on button "Move" at bounding box center [819, 392] width 50 height 37
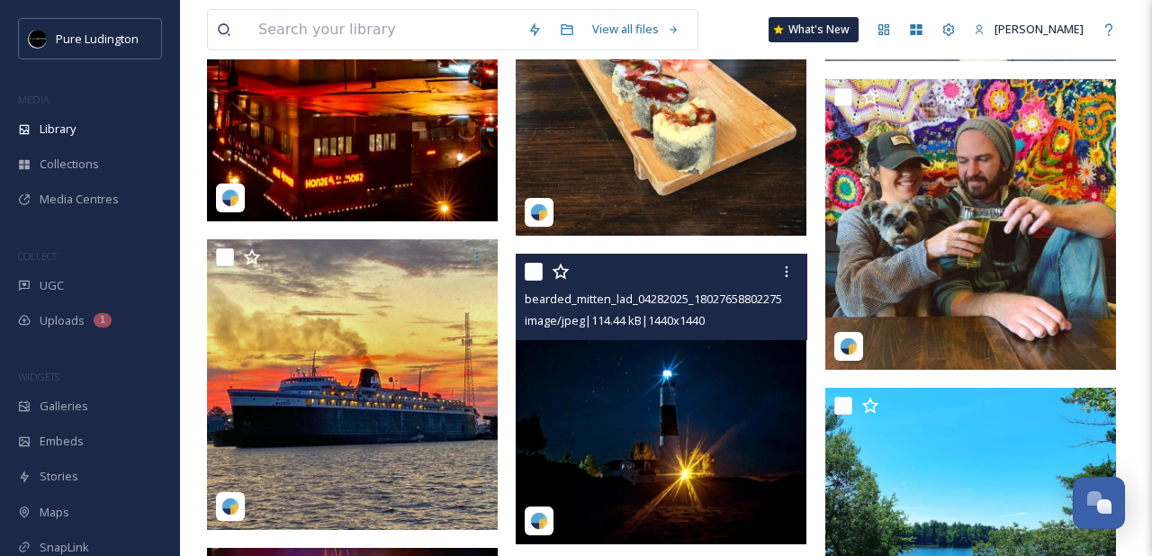
scroll to position [2352, 0]
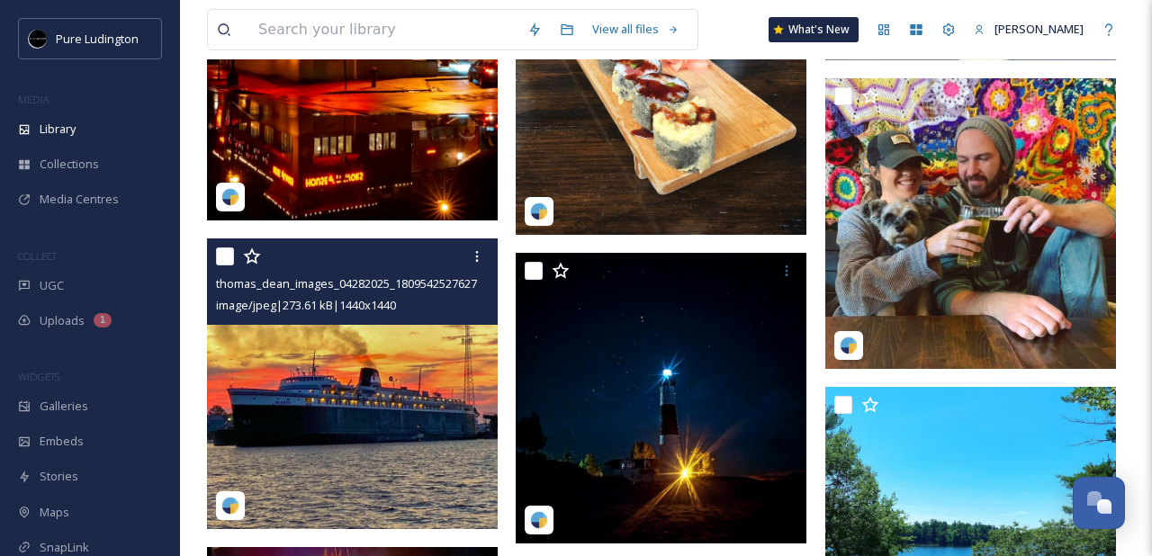
click at [225, 262] on input "checkbox" at bounding box center [225, 256] width 18 height 18
checkbox input "true"
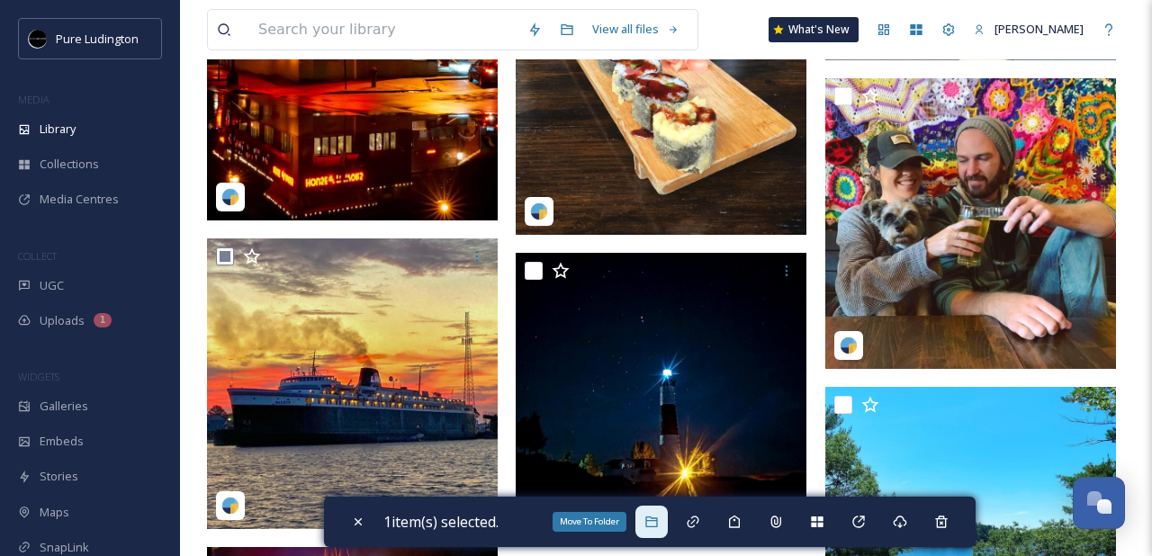
click at [655, 515] on icon at bounding box center [651, 522] width 14 height 14
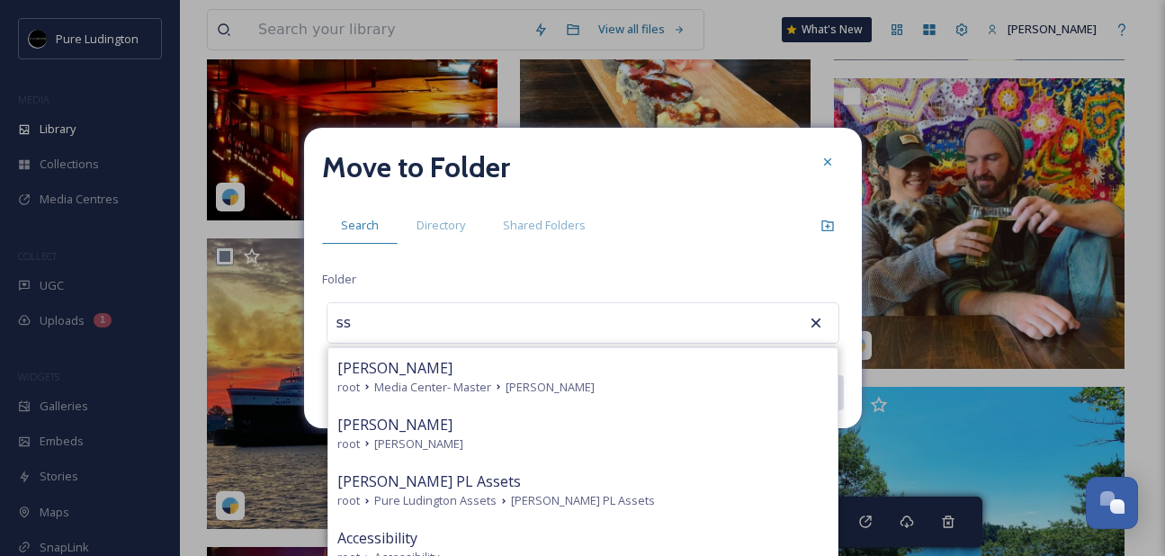
click at [603, 411] on div "[PERSON_NAME] root [PERSON_NAME]" at bounding box center [582, 433] width 509 height 57
type input "[PERSON_NAME]"
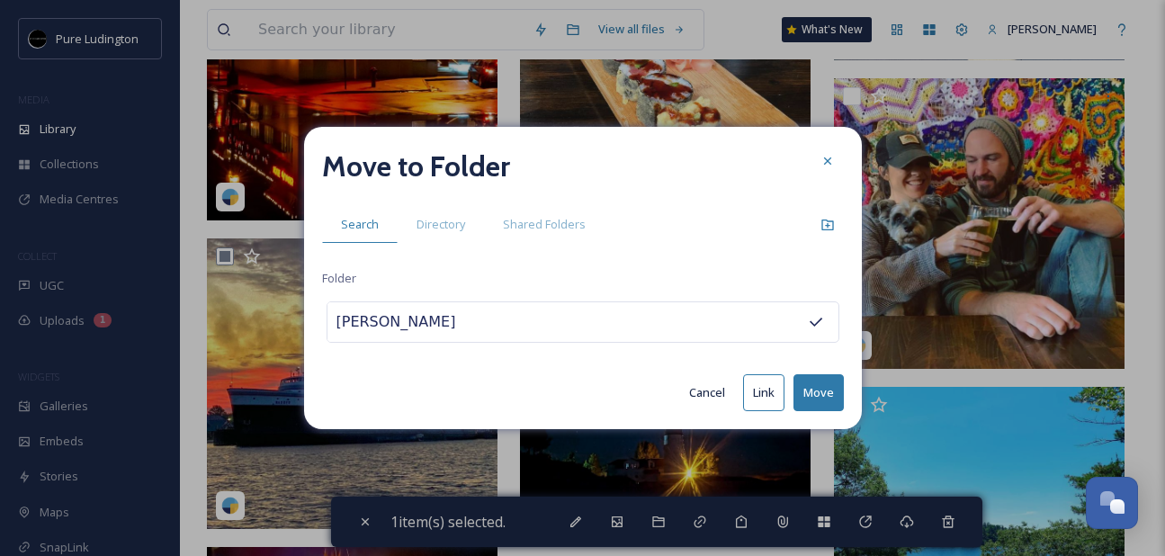
click at [817, 400] on button "Move" at bounding box center [819, 392] width 50 height 37
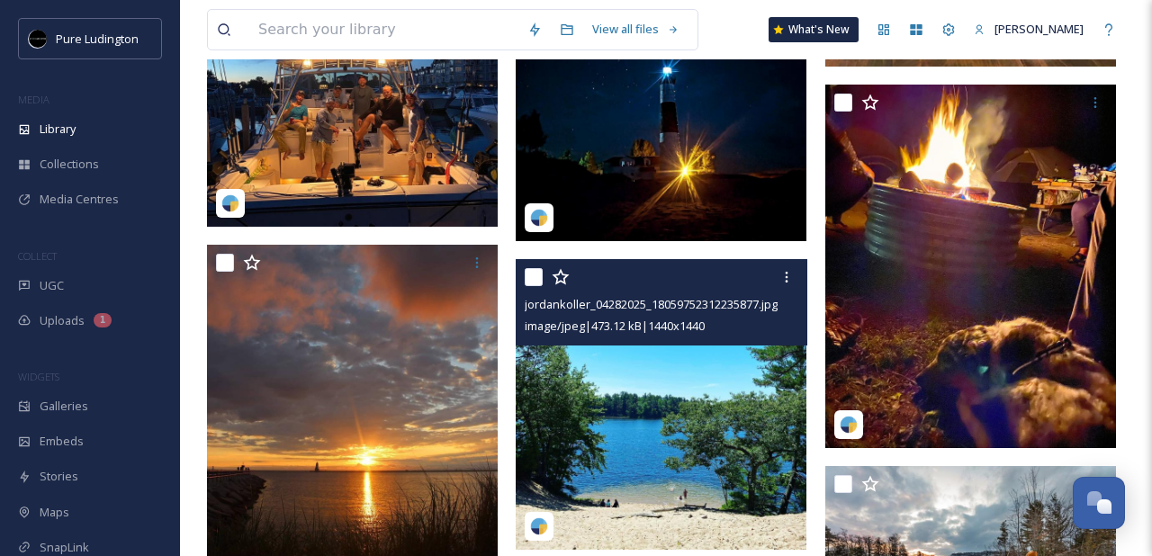
scroll to position [2651, 0]
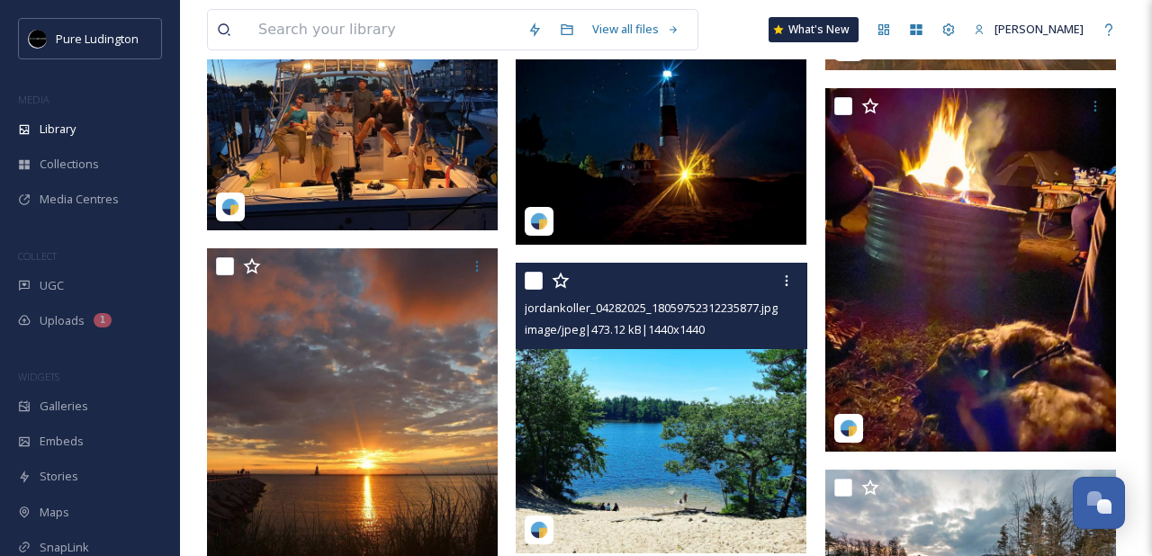
click at [535, 283] on input "checkbox" at bounding box center [534, 281] width 18 height 18
checkbox input "true"
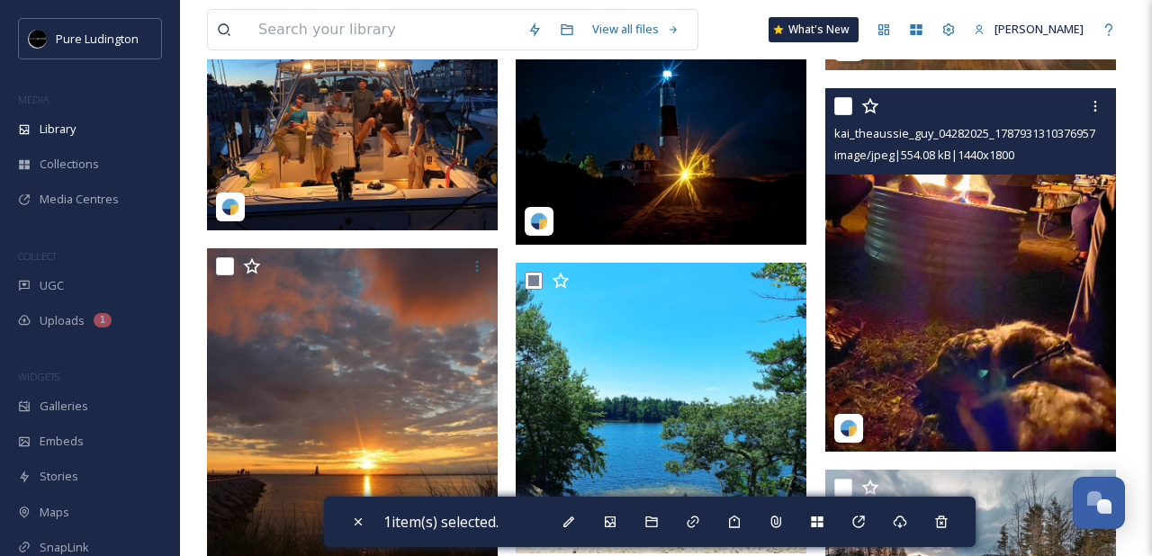
click at [838, 109] on input "checkbox" at bounding box center [843, 106] width 18 height 18
checkbox input "true"
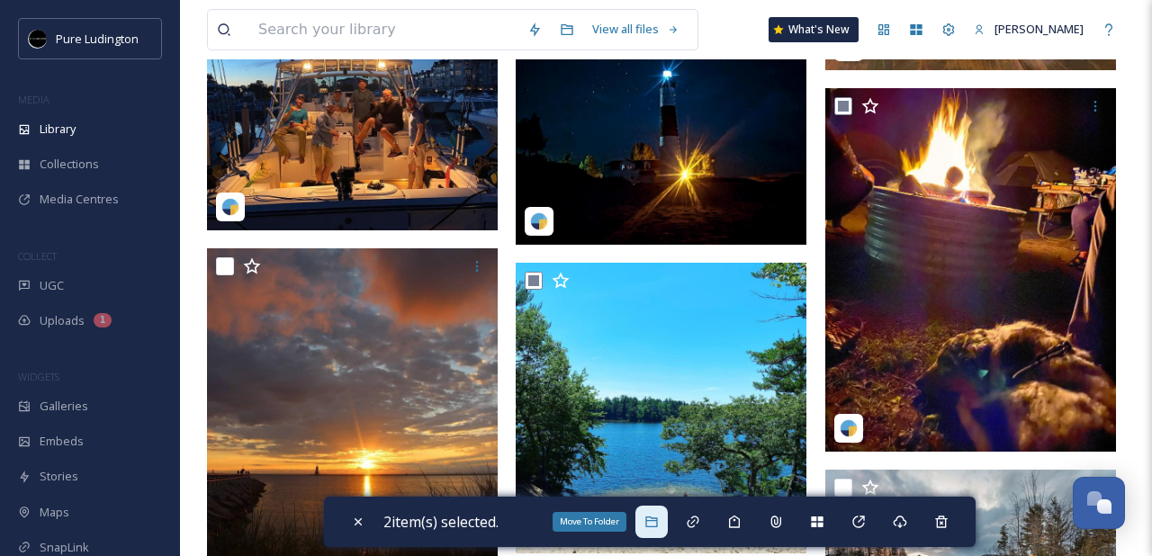
click at [657, 517] on icon at bounding box center [651, 522] width 12 height 11
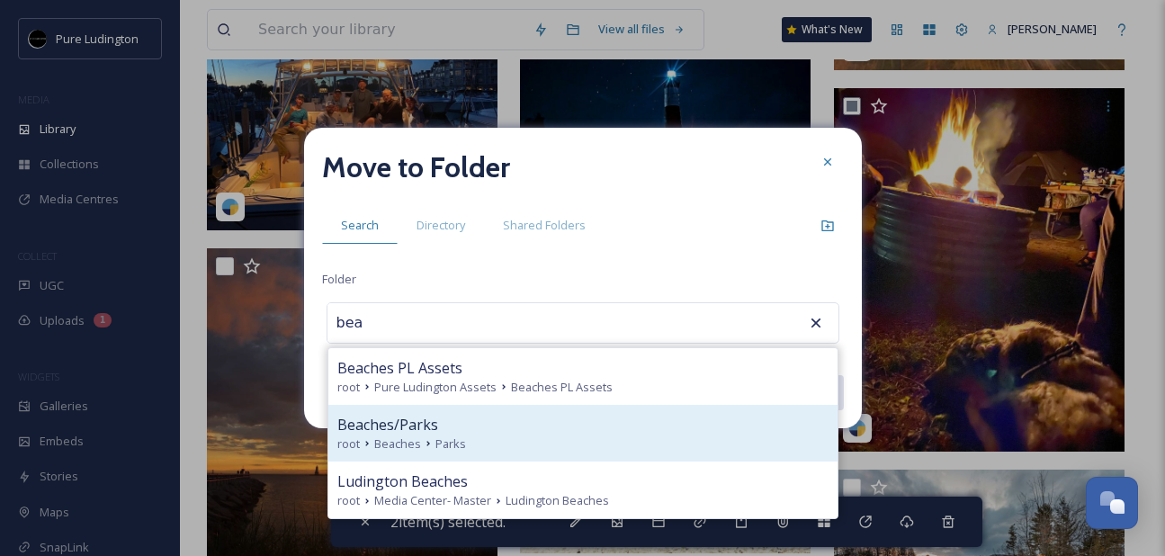
click at [554, 431] on div "Beaches/Parks" at bounding box center [582, 425] width 491 height 22
type input "Beaches/Parks"
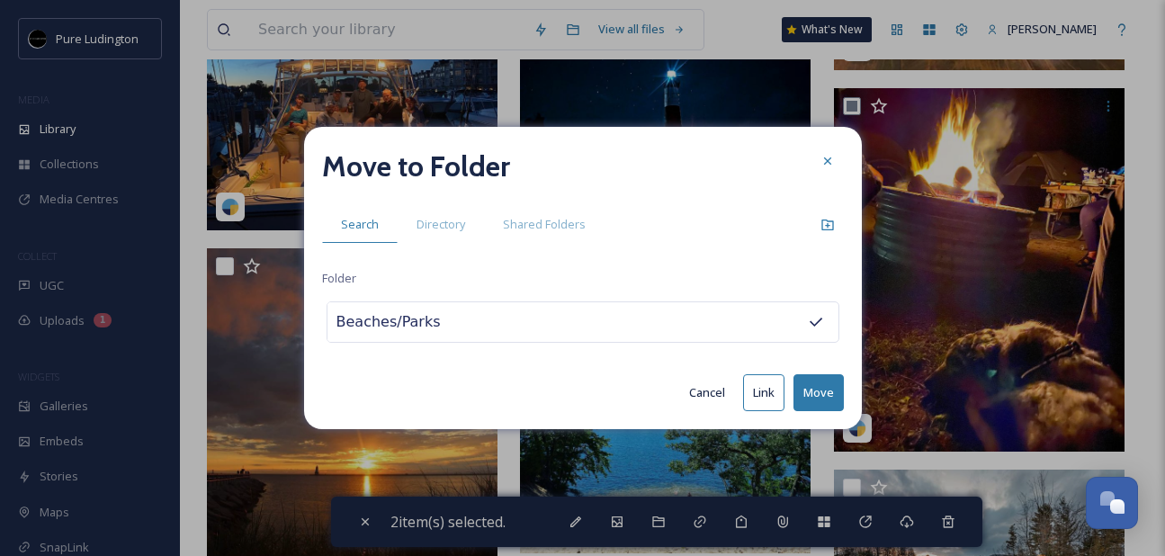
click at [819, 391] on button "Move" at bounding box center [819, 392] width 50 height 37
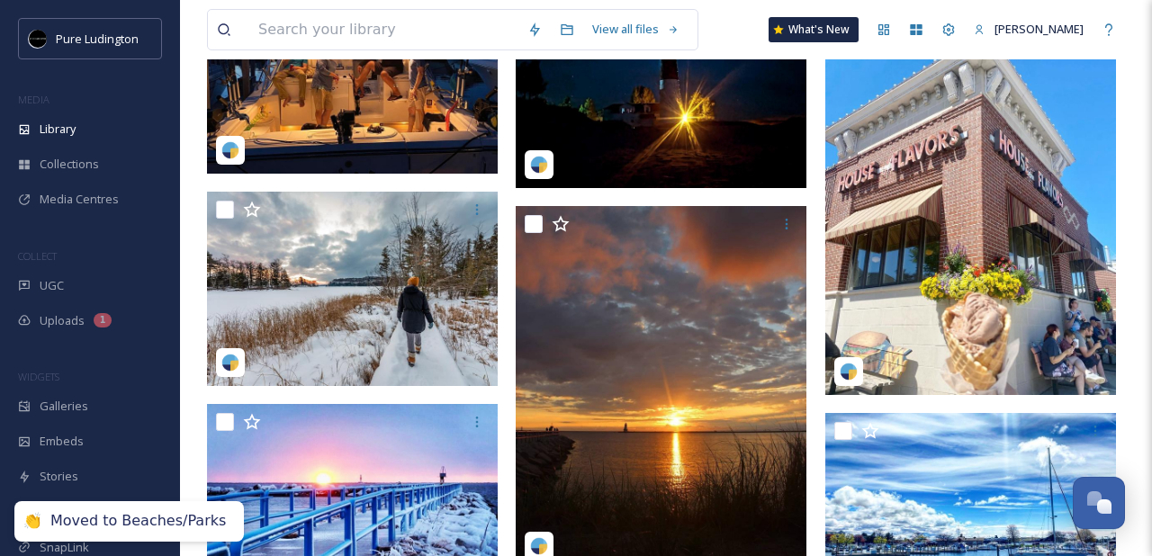
scroll to position [2720, 0]
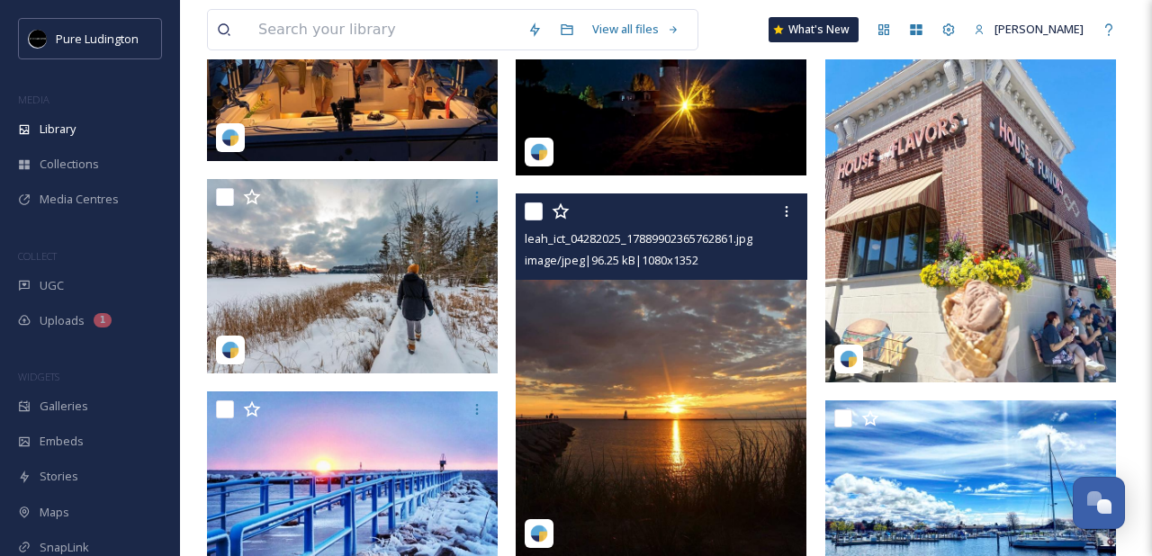
click at [531, 216] on input "checkbox" at bounding box center [534, 211] width 18 height 18
checkbox input "true"
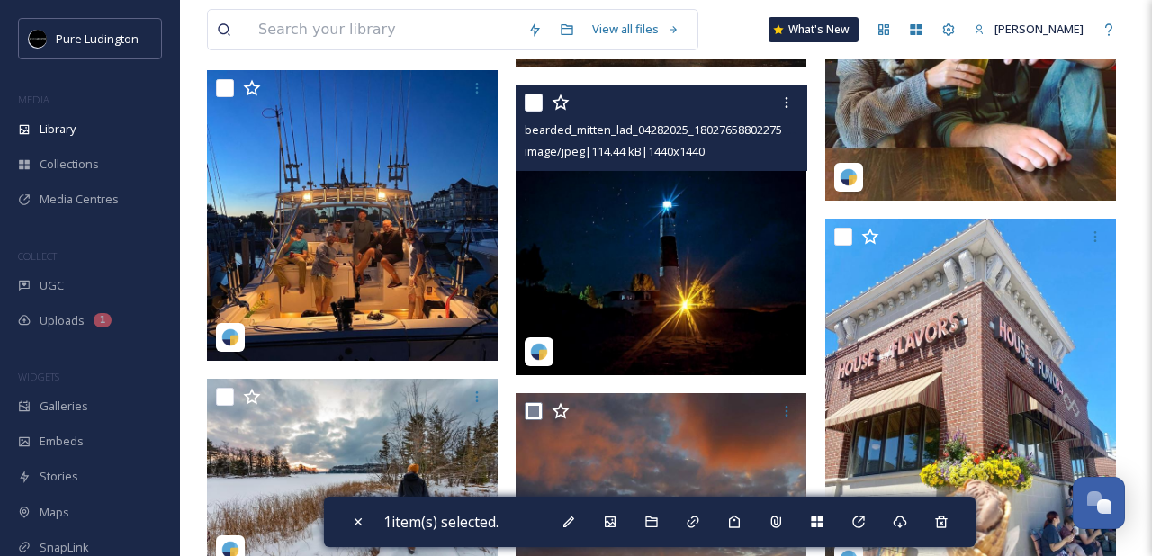
scroll to position [2496, 0]
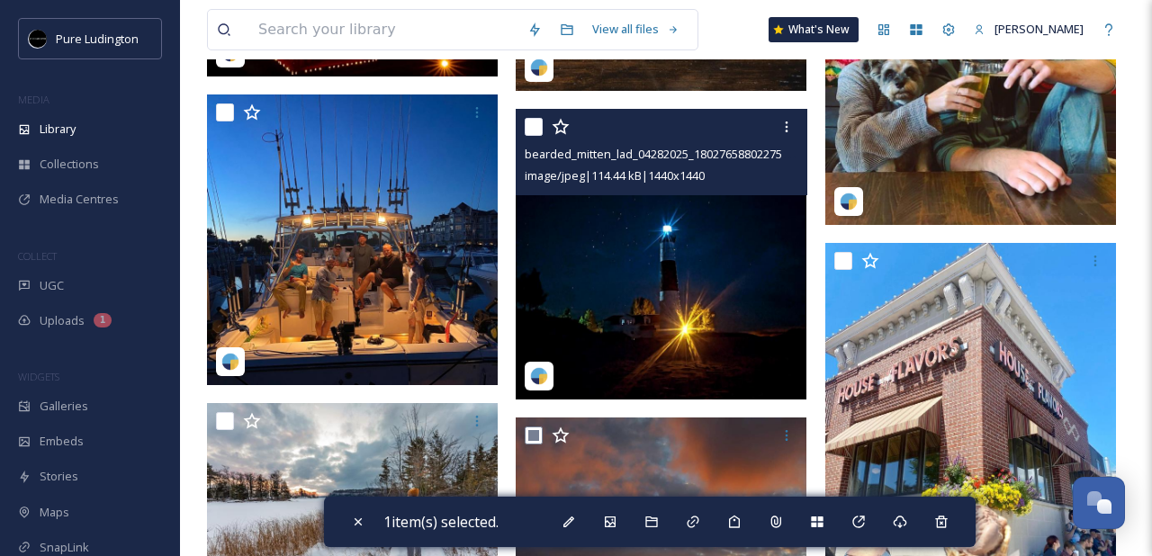
click at [534, 129] on input "checkbox" at bounding box center [534, 127] width 18 height 18
checkbox input "true"
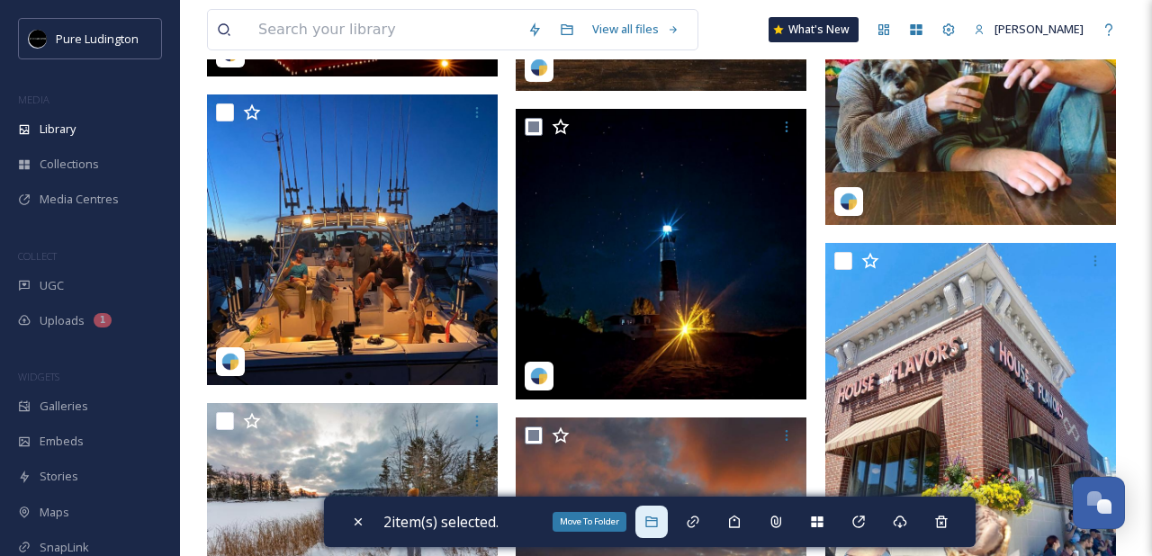
click at [656, 513] on div "Move To Folder" at bounding box center [651, 522] width 32 height 32
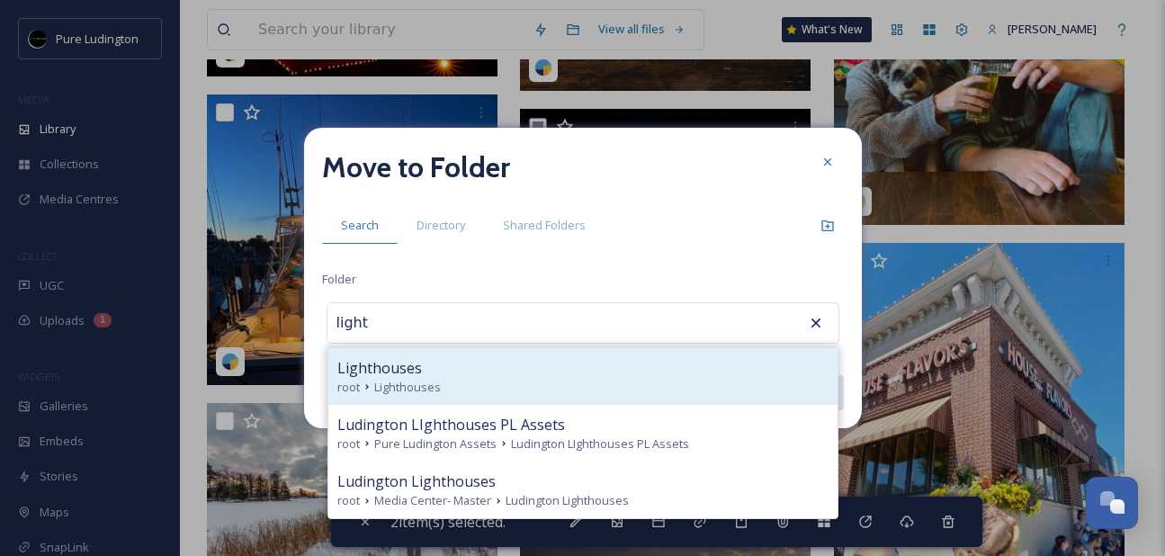
click at [546, 395] on div "Lighthouses root Lighthouses" at bounding box center [582, 376] width 509 height 57
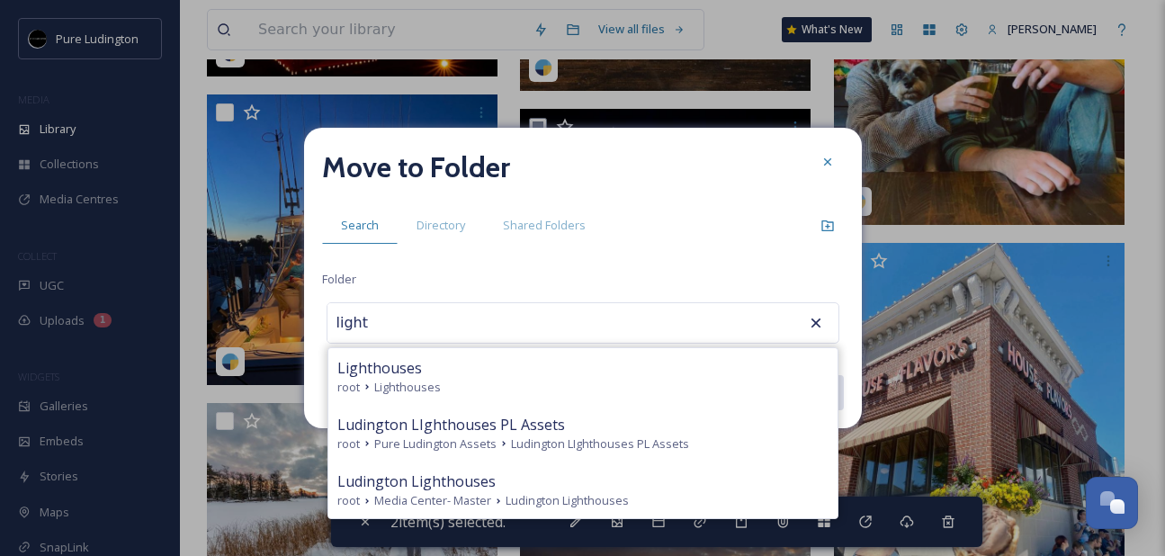
type input "Lighthouses"
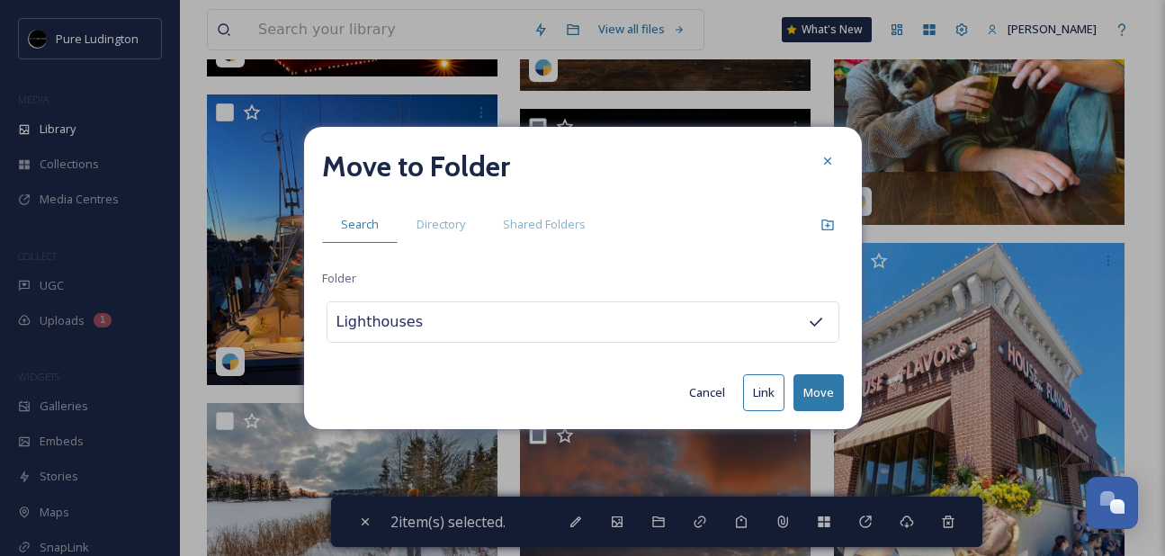
click at [811, 390] on button "Move" at bounding box center [819, 392] width 50 height 37
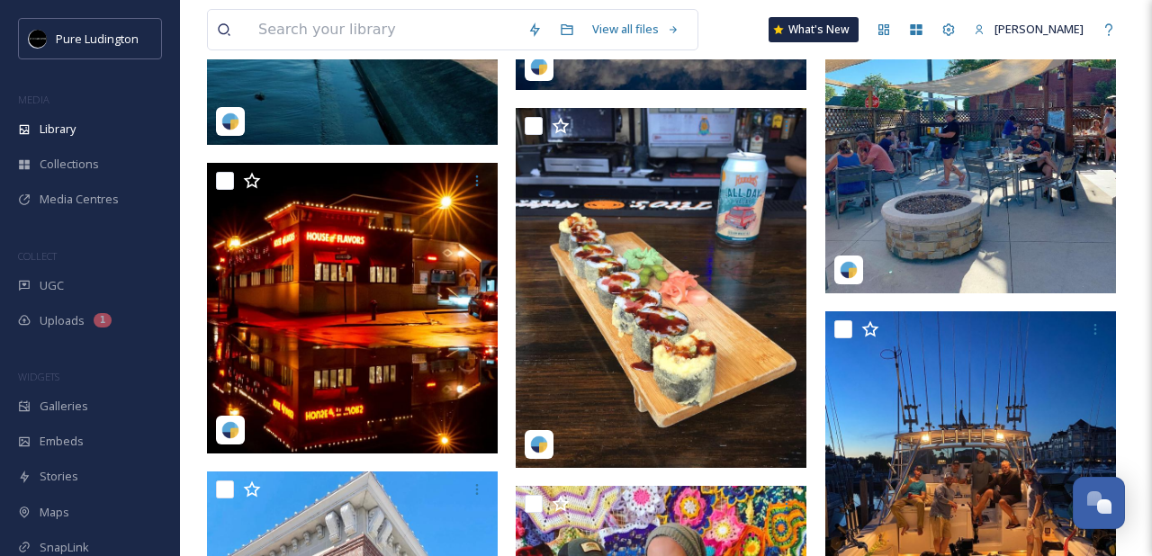
scroll to position [2098, 0]
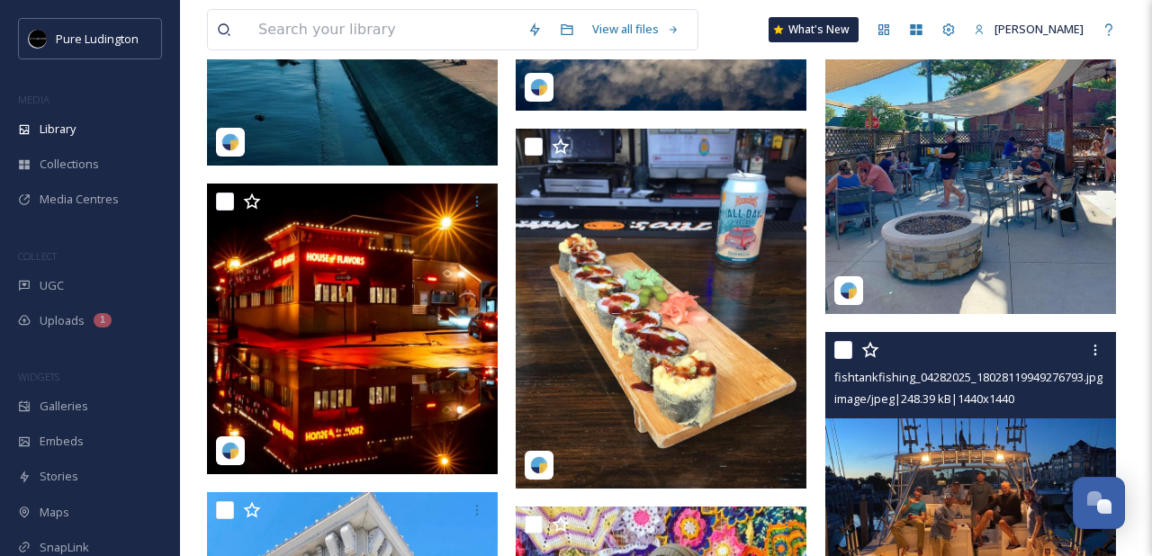
click at [837, 356] on input "checkbox" at bounding box center [843, 350] width 18 height 18
checkbox input "true"
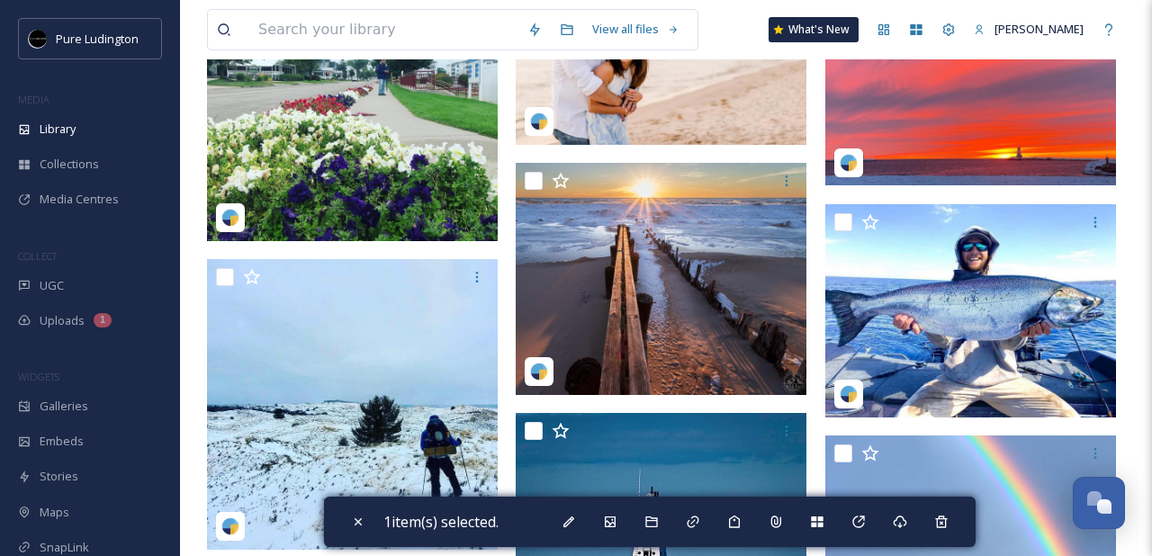
scroll to position [423, 0]
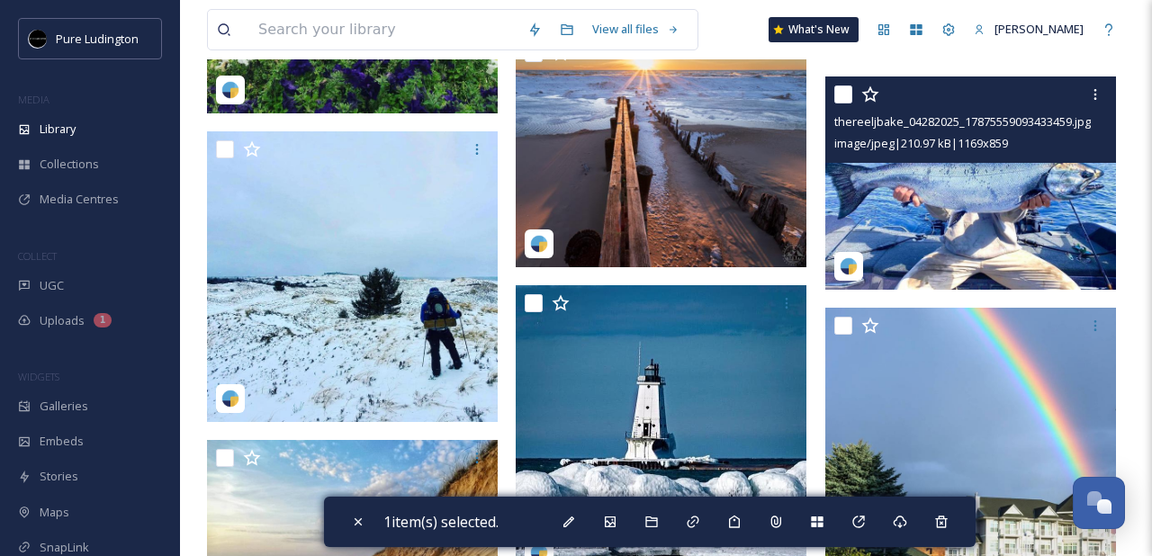
click at [845, 93] on input "checkbox" at bounding box center [843, 94] width 18 height 18
checkbox input "true"
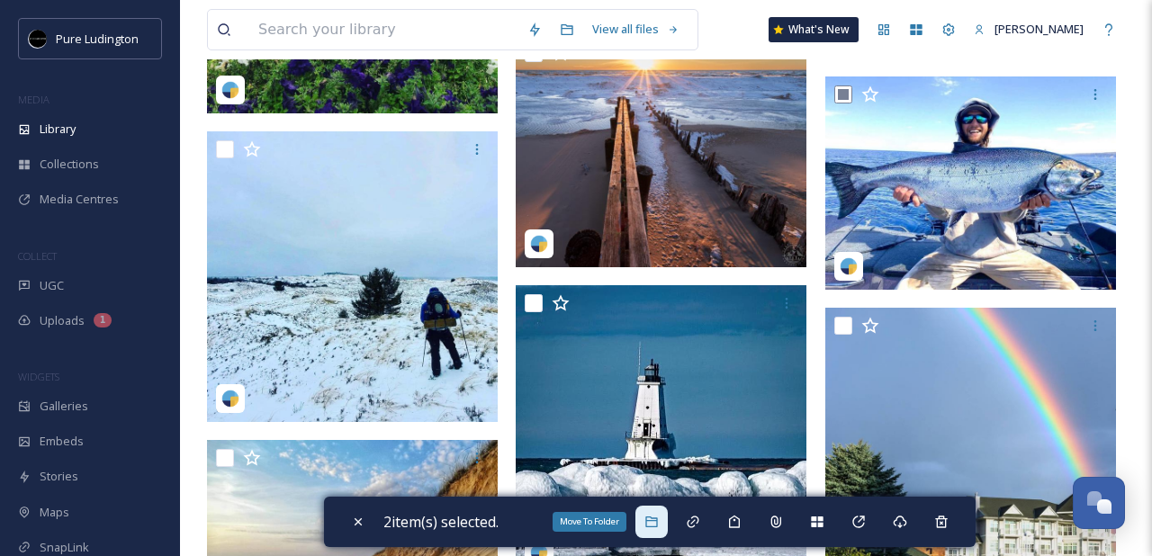
click at [657, 514] on div "Move To Folder" at bounding box center [651, 522] width 32 height 32
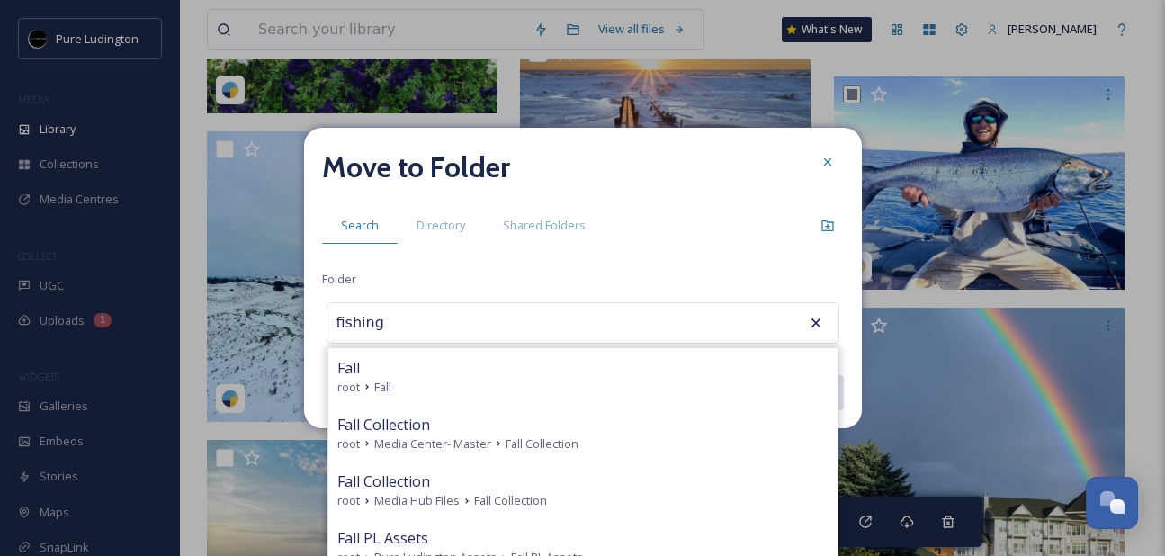
type input "Fall"
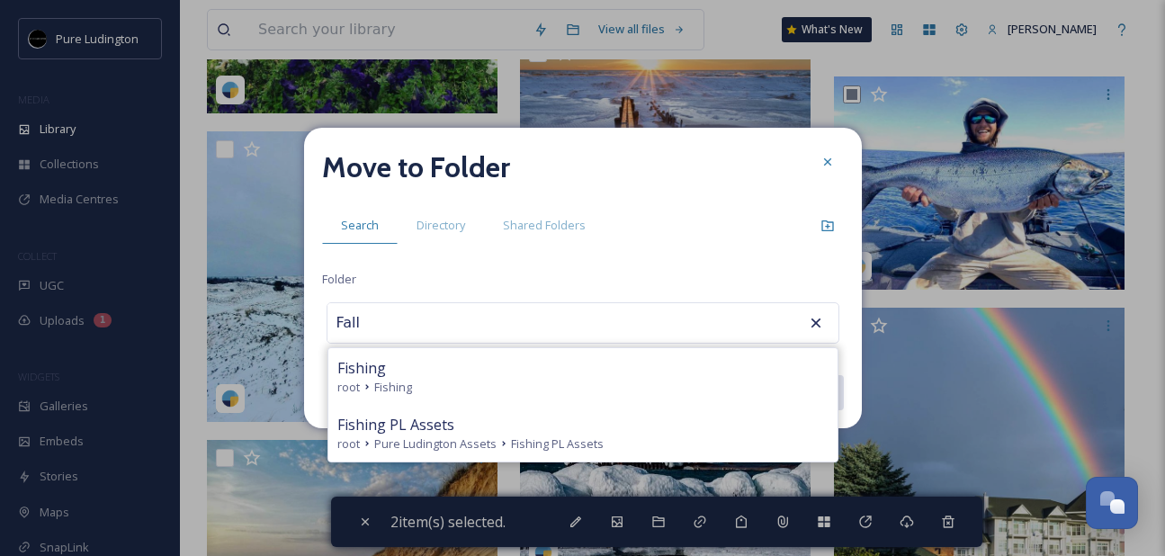
click at [376, 357] on span "Fishing" at bounding box center [361, 368] width 49 height 22
type input "Fishing"
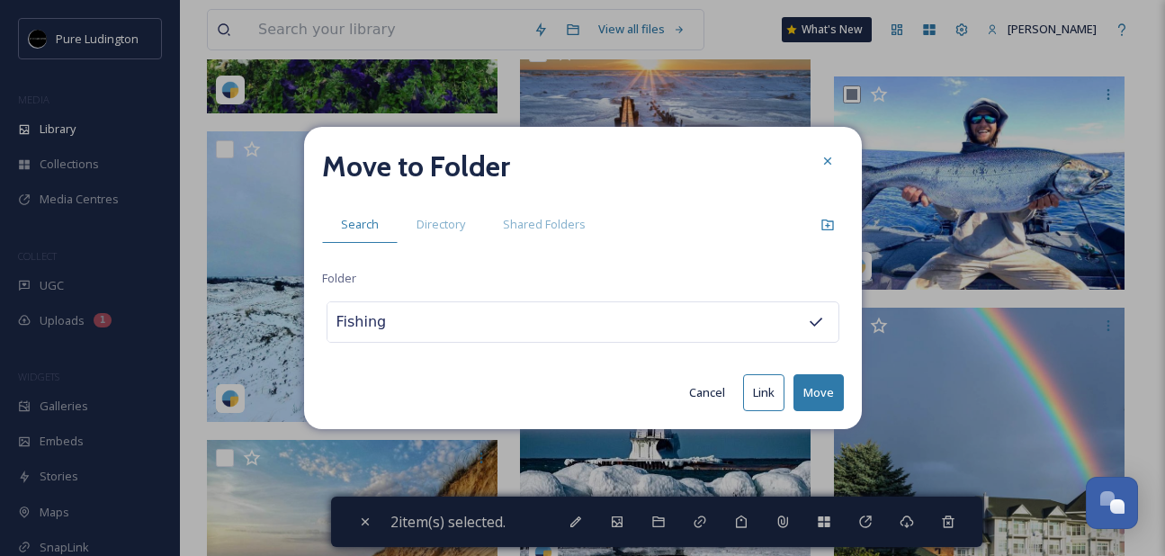
click at [815, 389] on button "Move" at bounding box center [819, 392] width 50 height 37
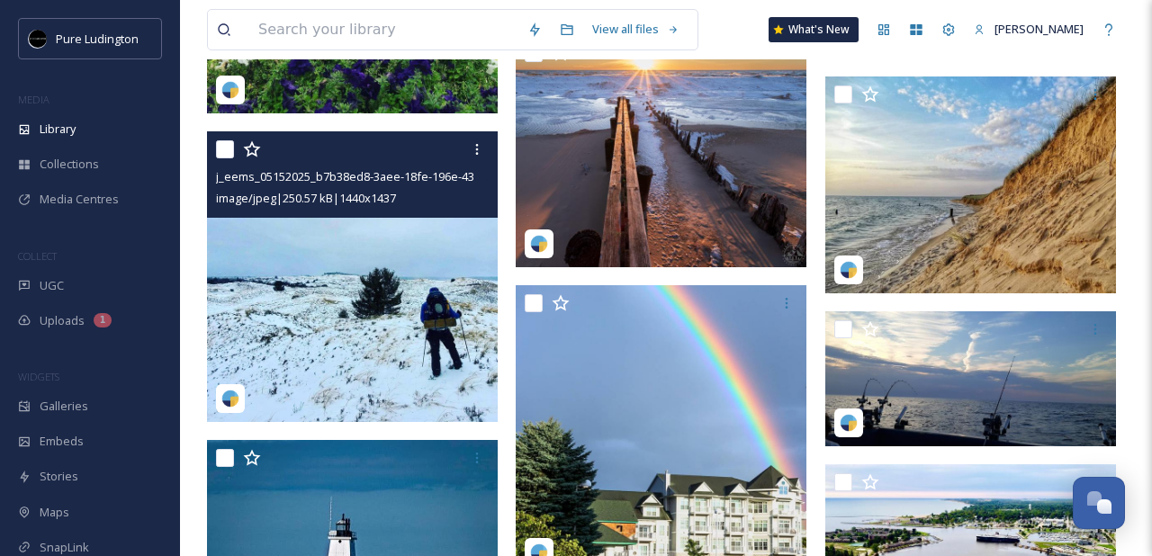
click at [222, 150] on input "checkbox" at bounding box center [225, 149] width 18 height 18
checkbox input "true"
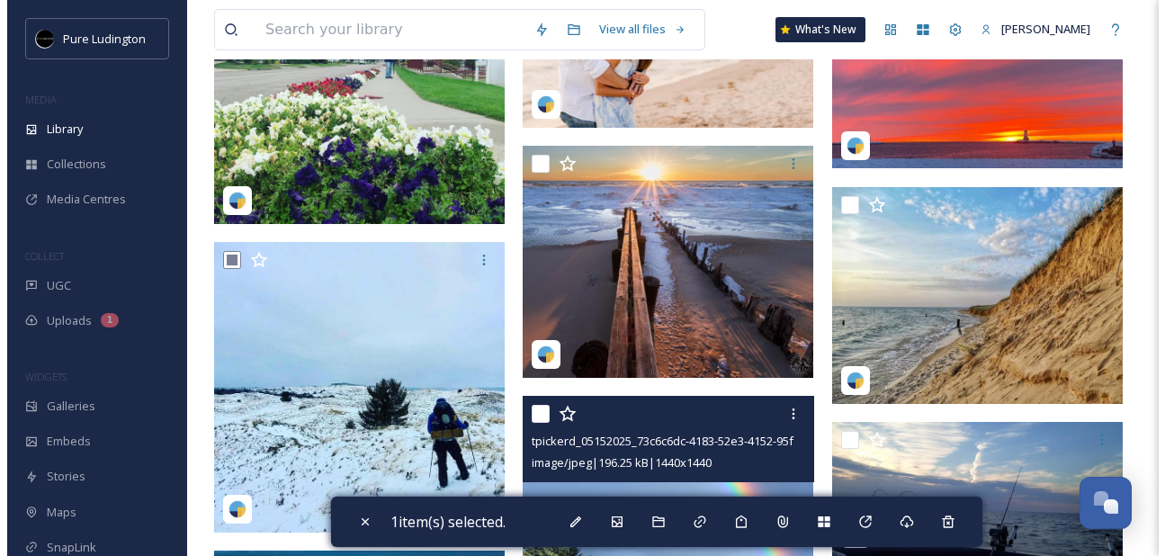
scroll to position [310, 0]
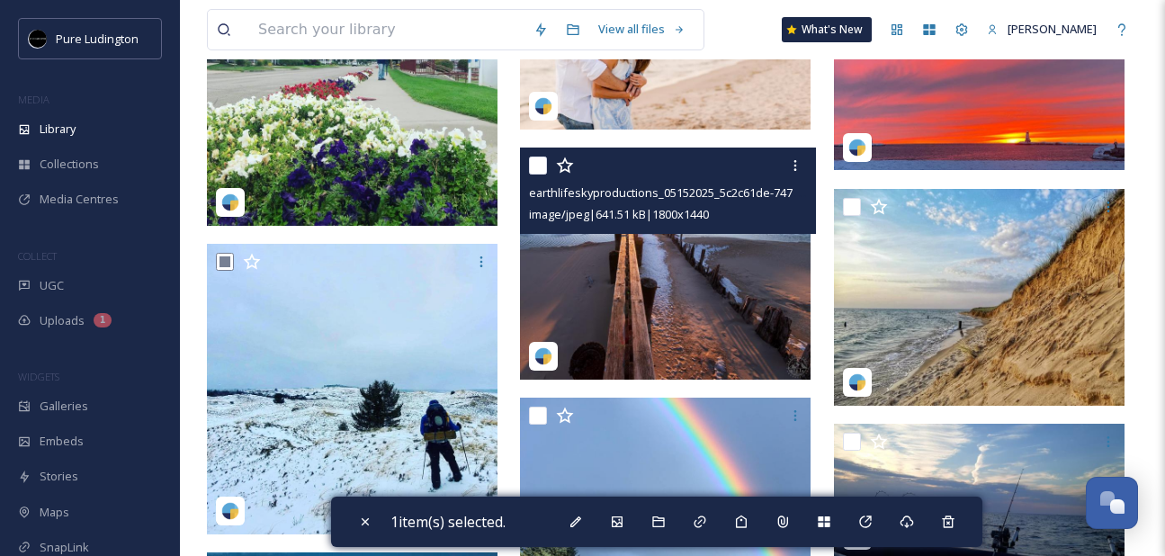
click at [539, 167] on input "checkbox" at bounding box center [538, 166] width 18 height 18
checkbox input "true"
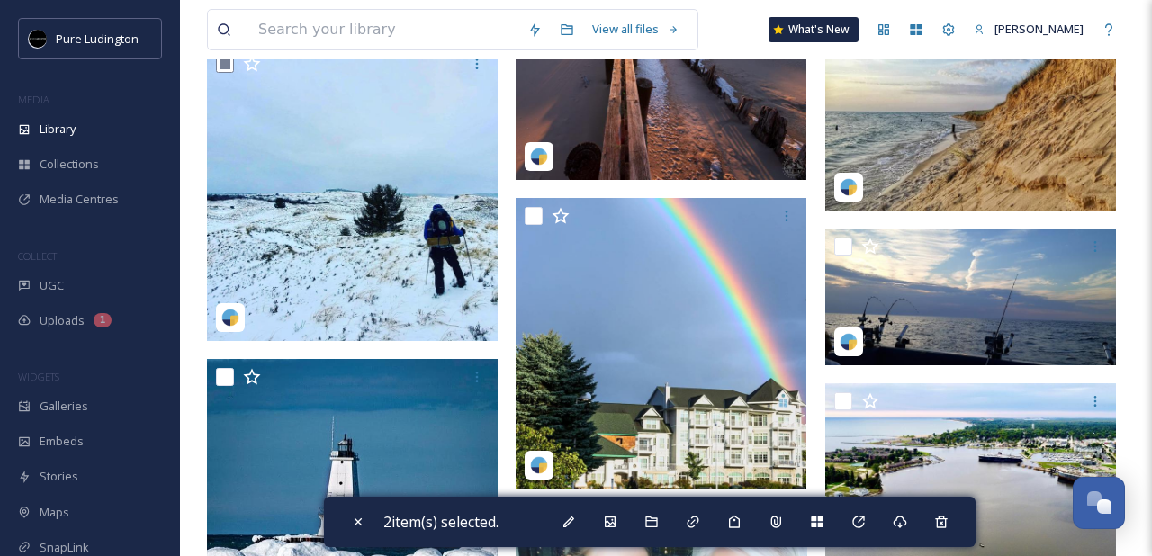
scroll to position [461, 0]
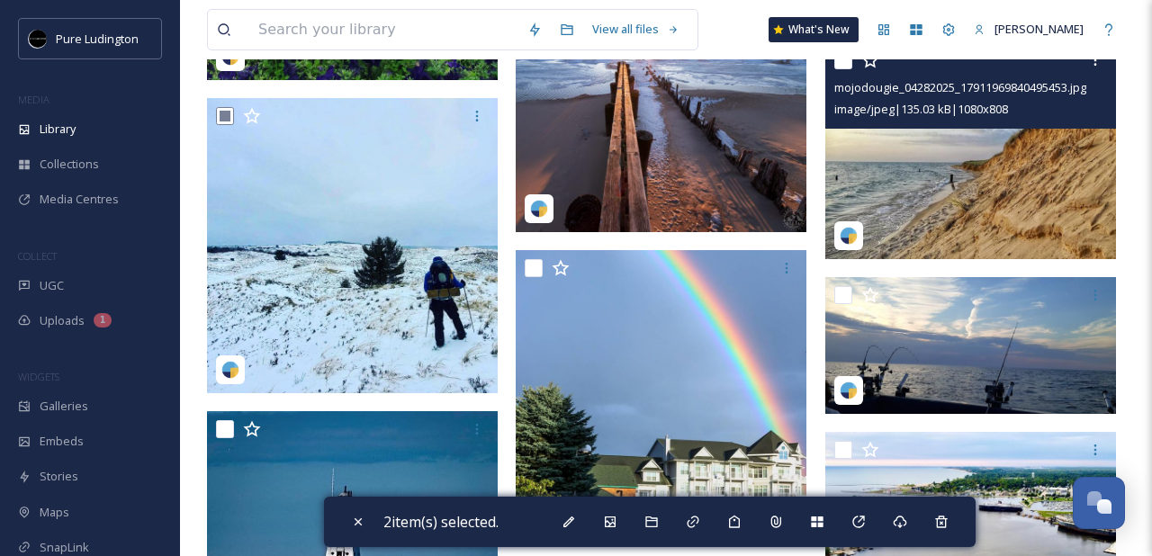
click at [929, 175] on img at bounding box center [970, 150] width 291 height 218
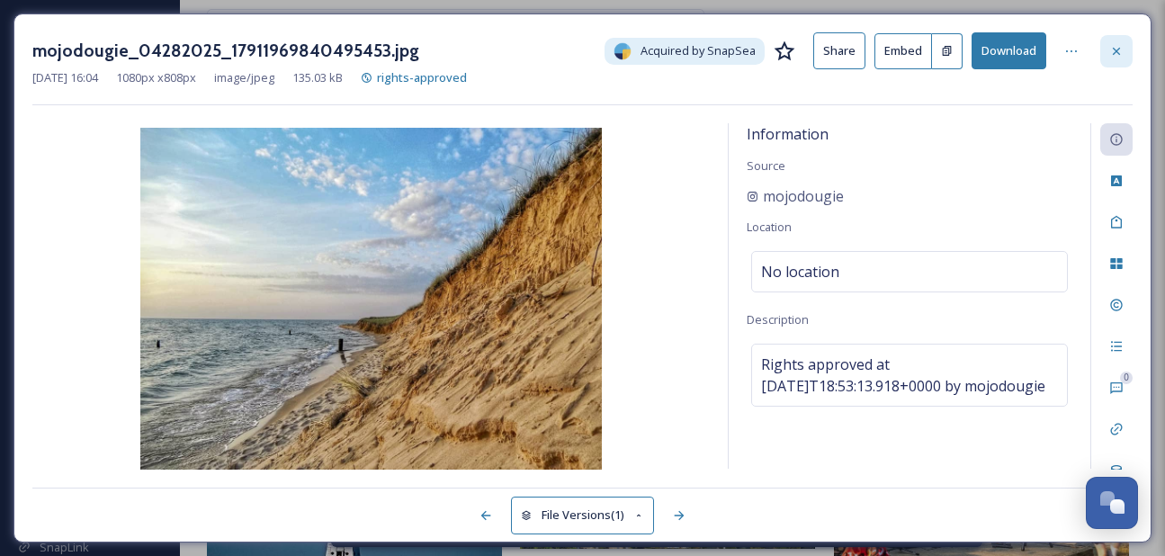
click at [1112, 61] on div at bounding box center [1117, 51] width 32 height 32
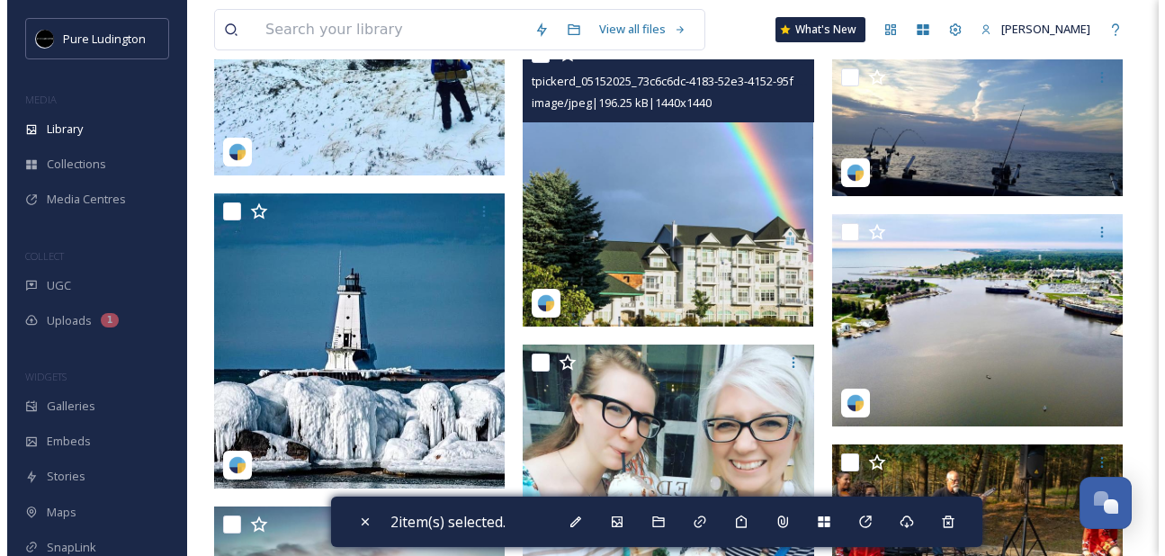
scroll to position [770, 0]
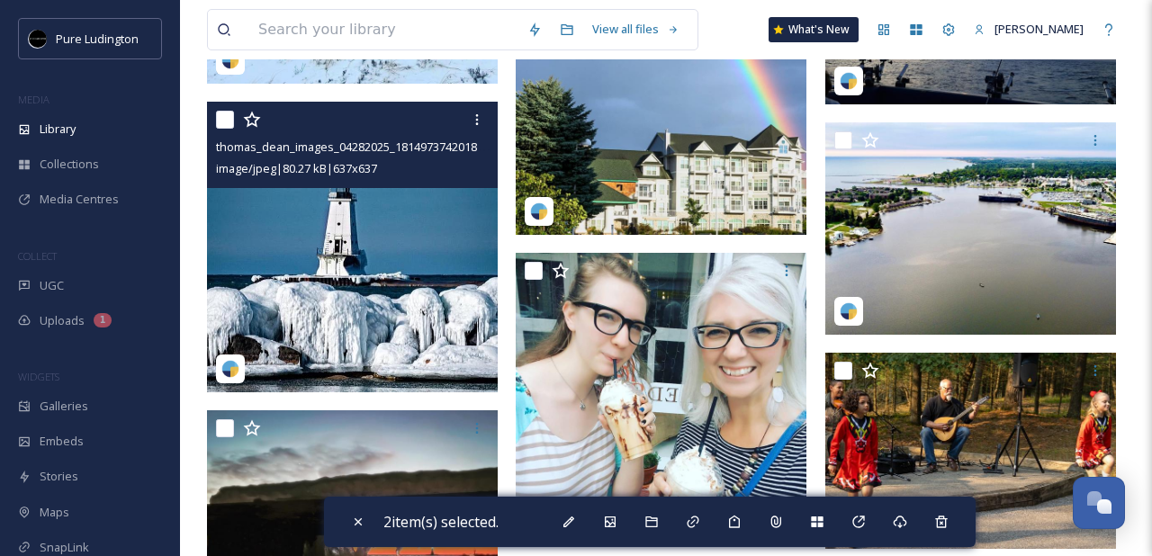
click at [229, 121] on input "checkbox" at bounding box center [225, 120] width 18 height 18
checkbox input "true"
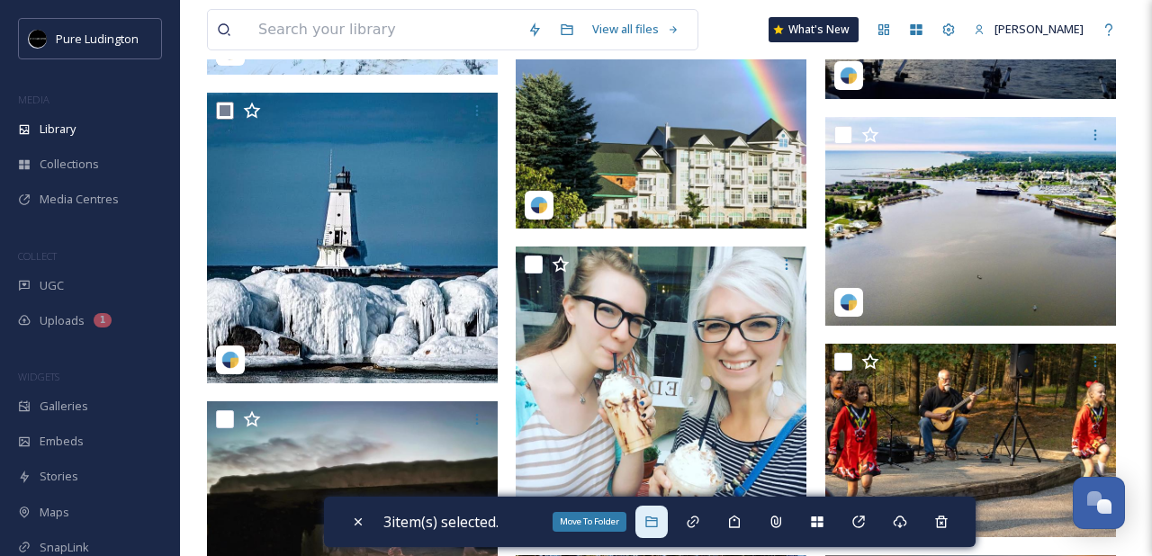
click at [657, 512] on div "Move To Folder" at bounding box center [651, 522] width 32 height 32
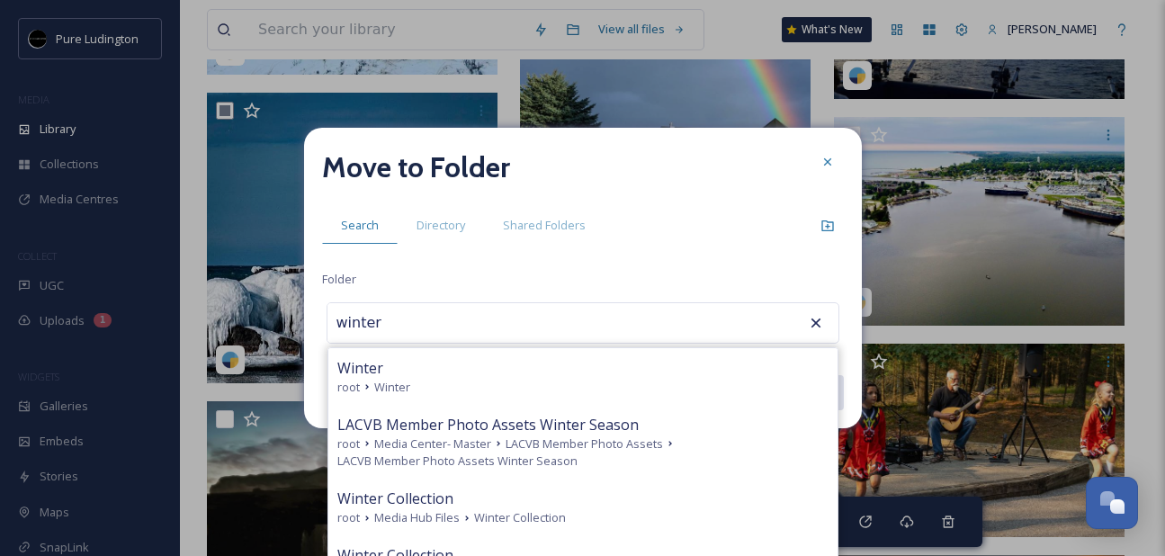
click at [580, 391] on div "root Winter" at bounding box center [582, 387] width 491 height 17
type input "Winter"
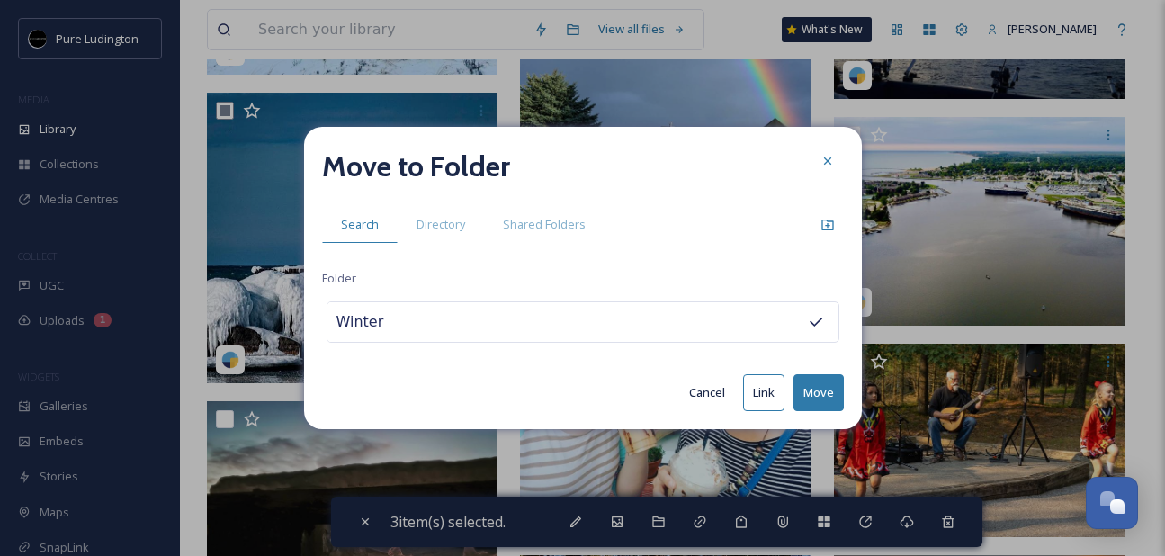
click at [805, 389] on button "Move" at bounding box center [819, 392] width 50 height 37
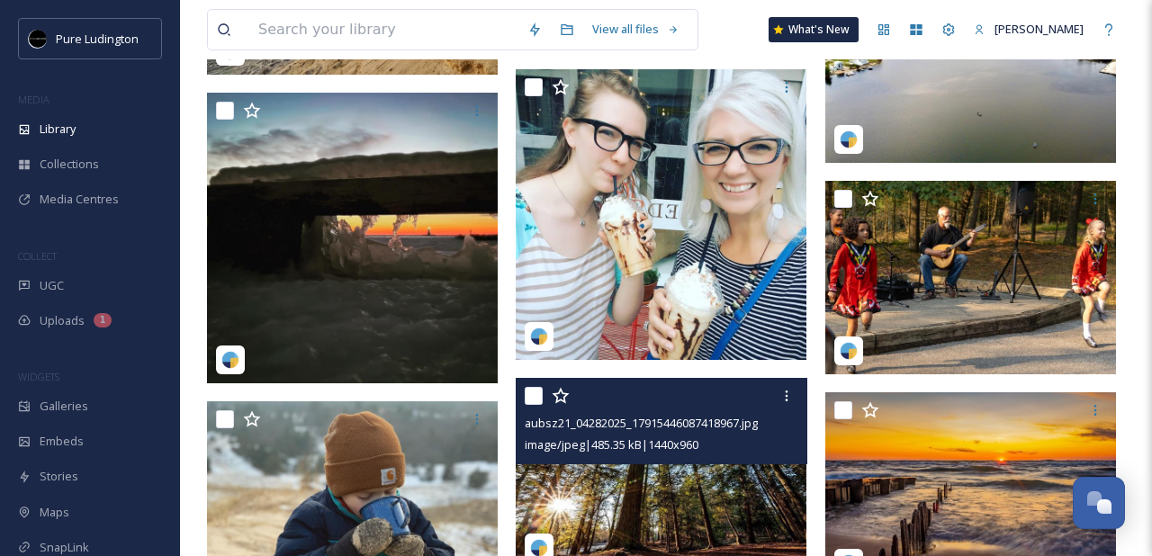
scroll to position [732, 0]
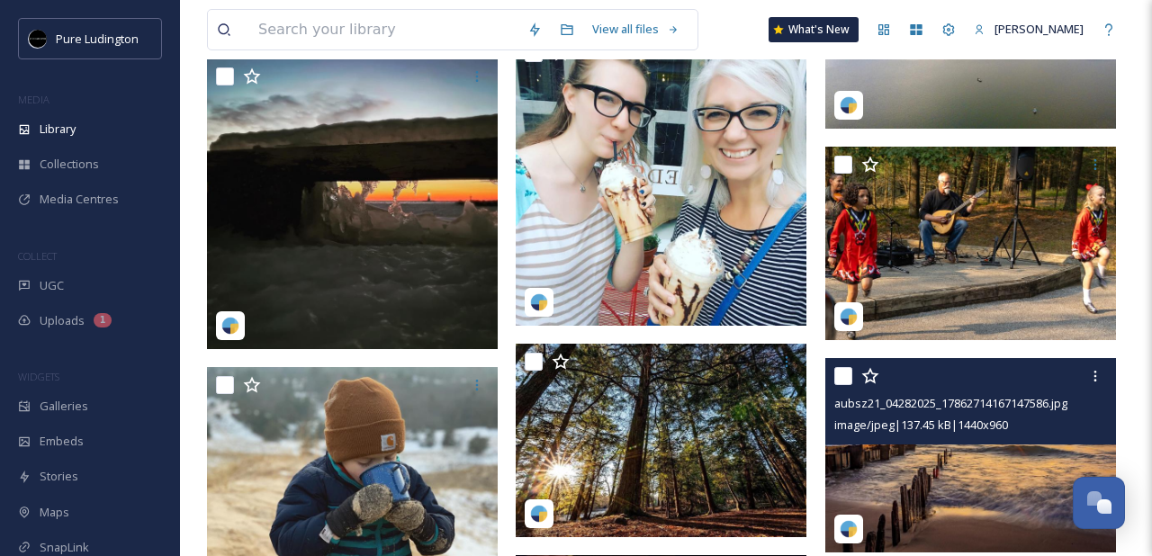
click at [839, 381] on input "checkbox" at bounding box center [843, 376] width 18 height 18
checkbox input "true"
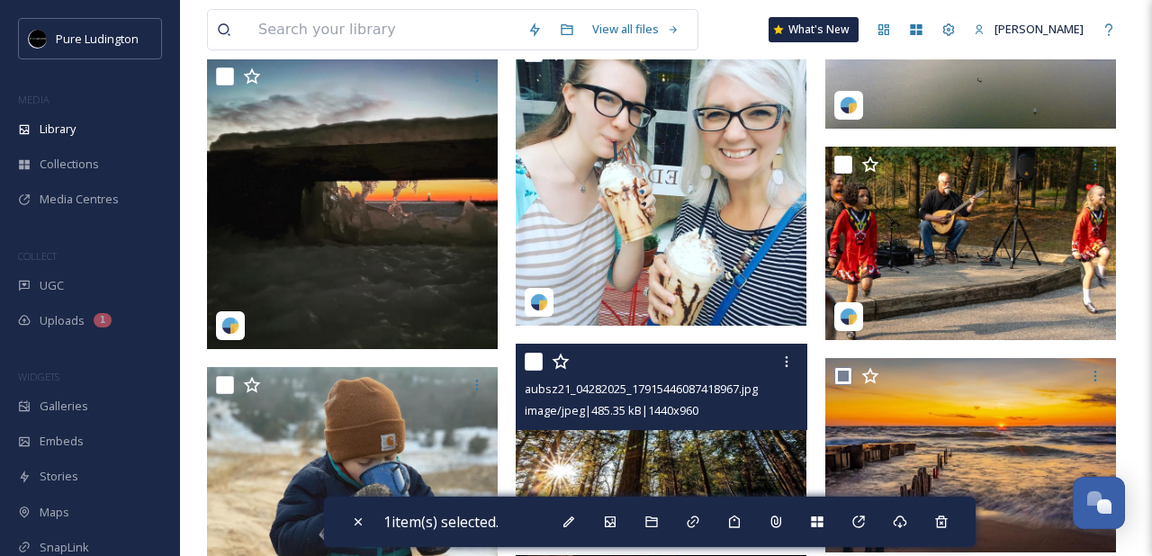
click at [536, 362] on input "checkbox" at bounding box center [534, 362] width 18 height 18
checkbox input "true"
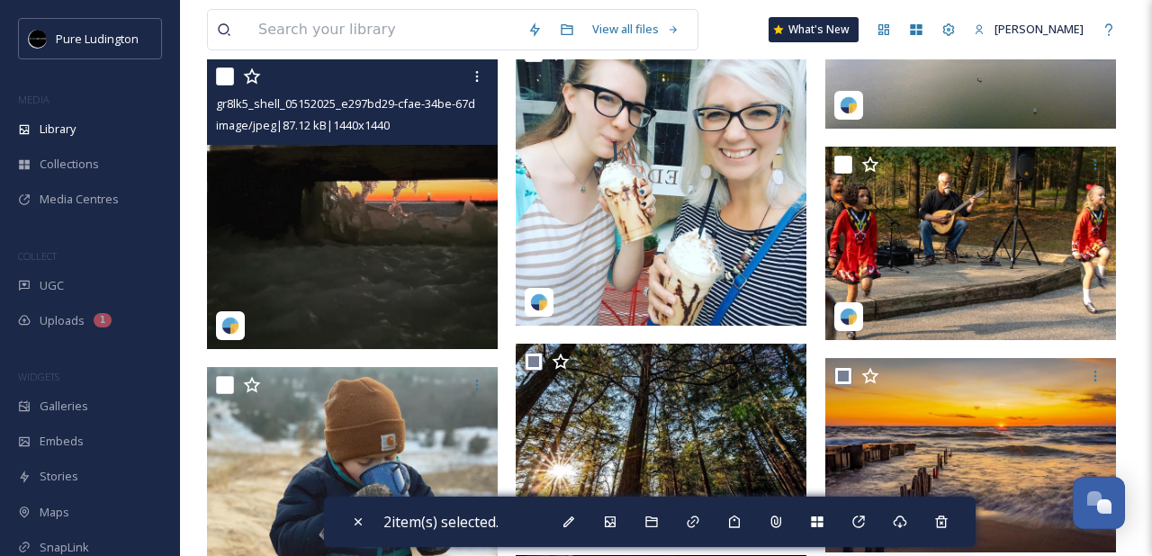
click at [229, 77] on input "checkbox" at bounding box center [225, 76] width 18 height 18
checkbox input "true"
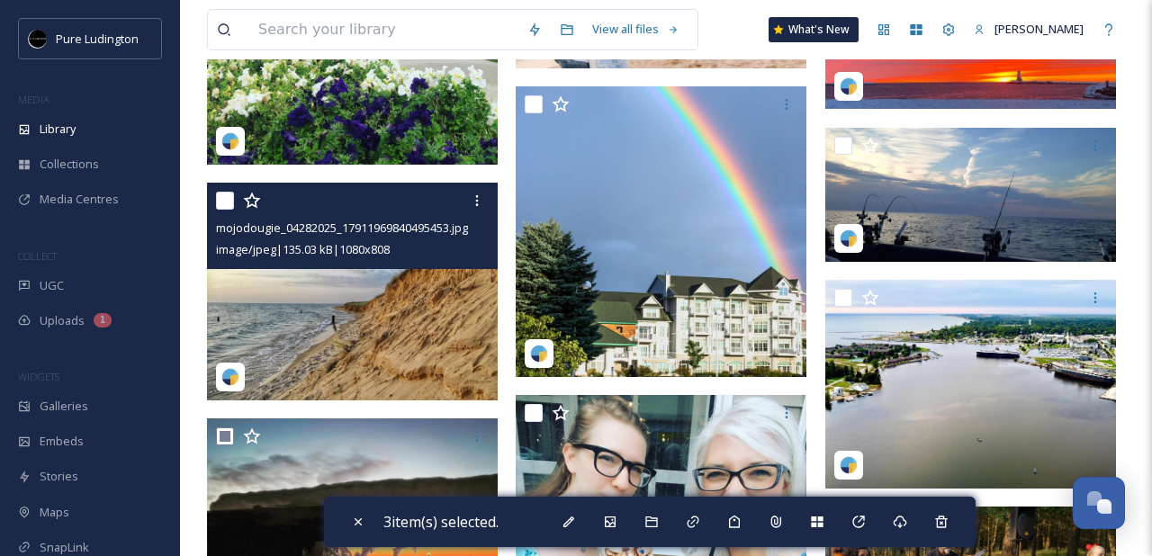
scroll to position [346, 0]
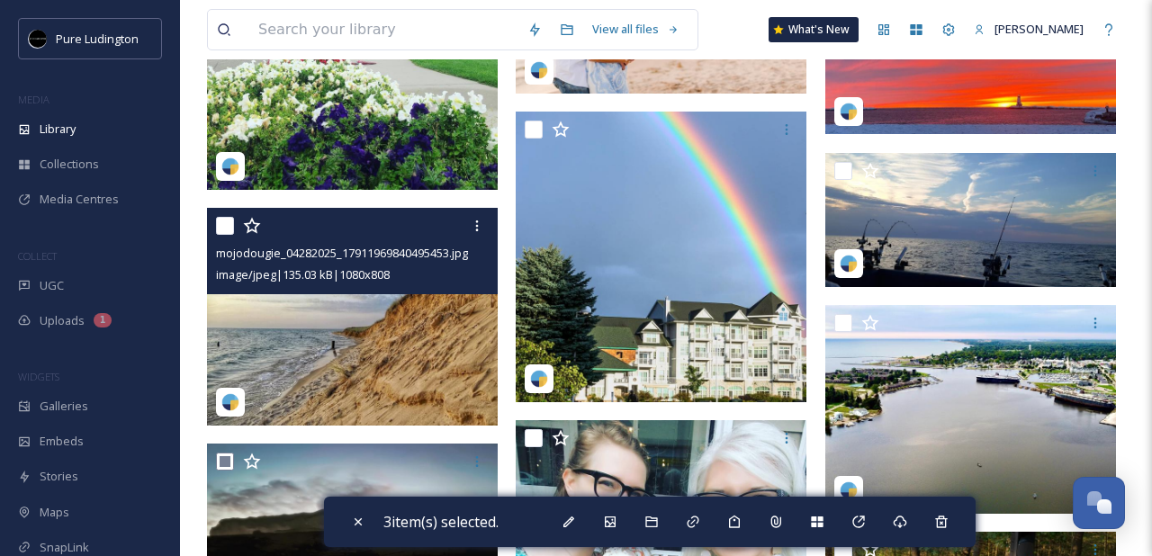
click at [229, 226] on input "checkbox" at bounding box center [225, 226] width 18 height 18
checkbox input "true"
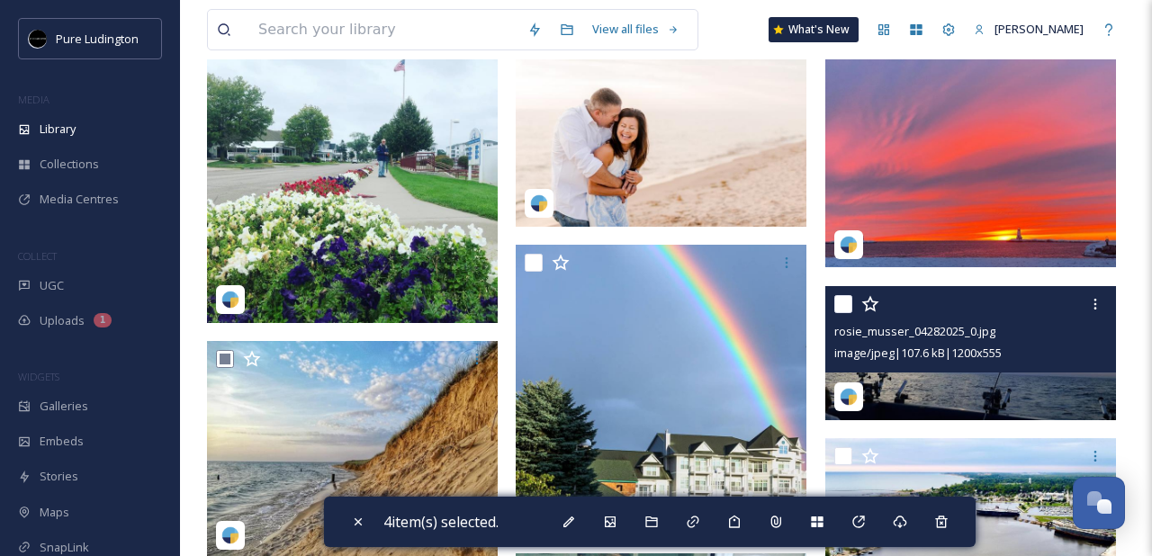
scroll to position [118, 0]
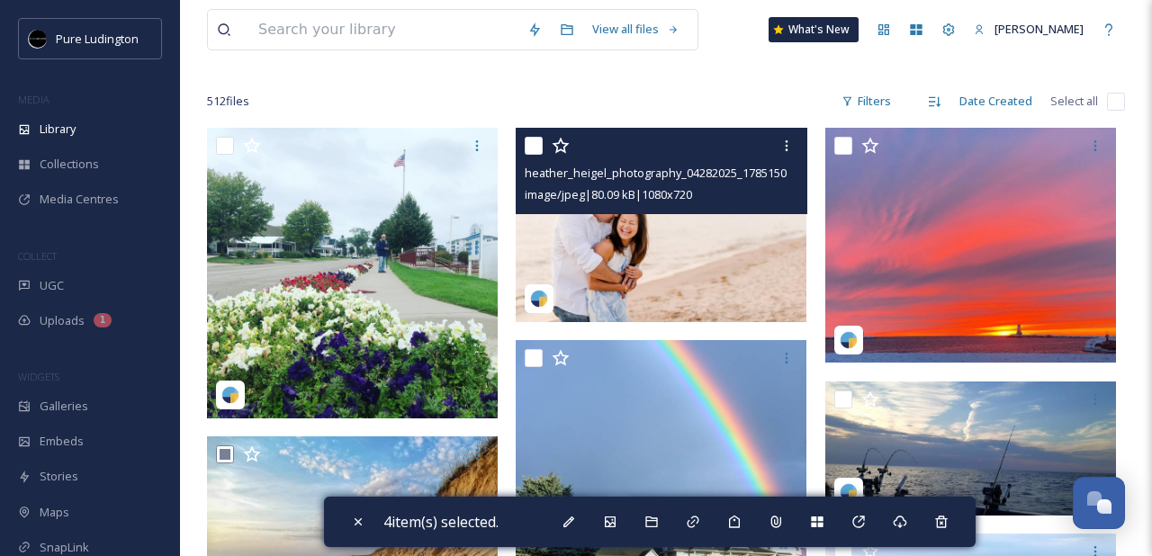
click at [535, 146] on input "checkbox" at bounding box center [534, 146] width 18 height 18
checkbox input "true"
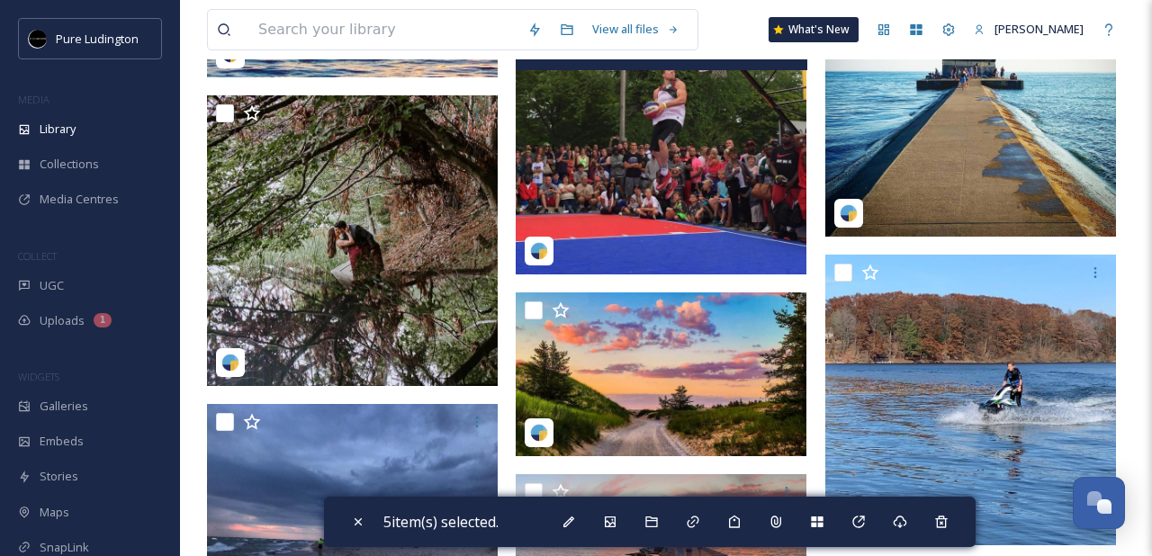
scroll to position [2988, 0]
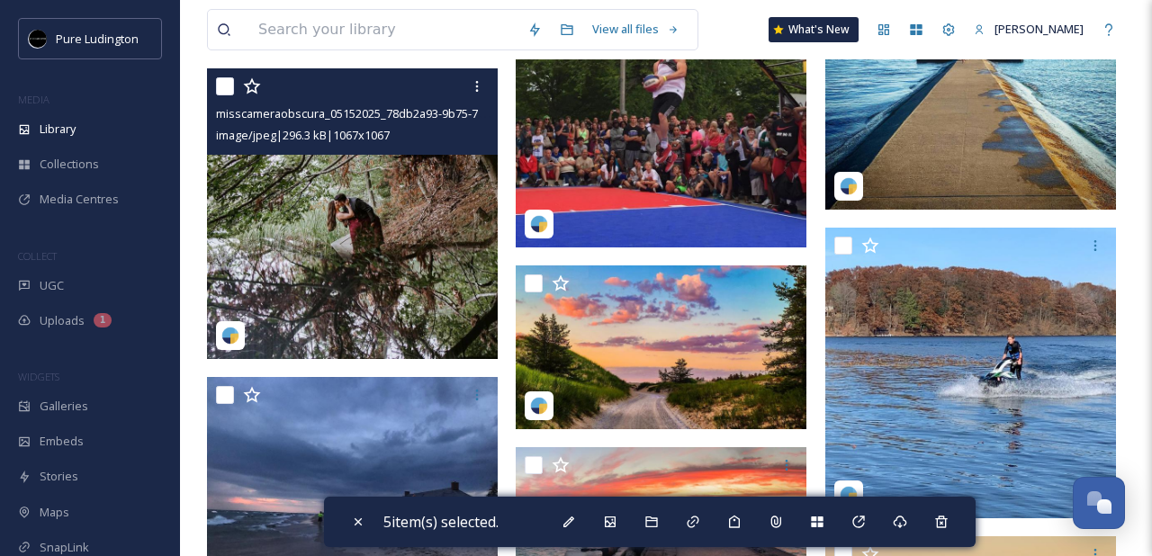
click at [227, 93] on input "checkbox" at bounding box center [225, 86] width 18 height 18
checkbox input "true"
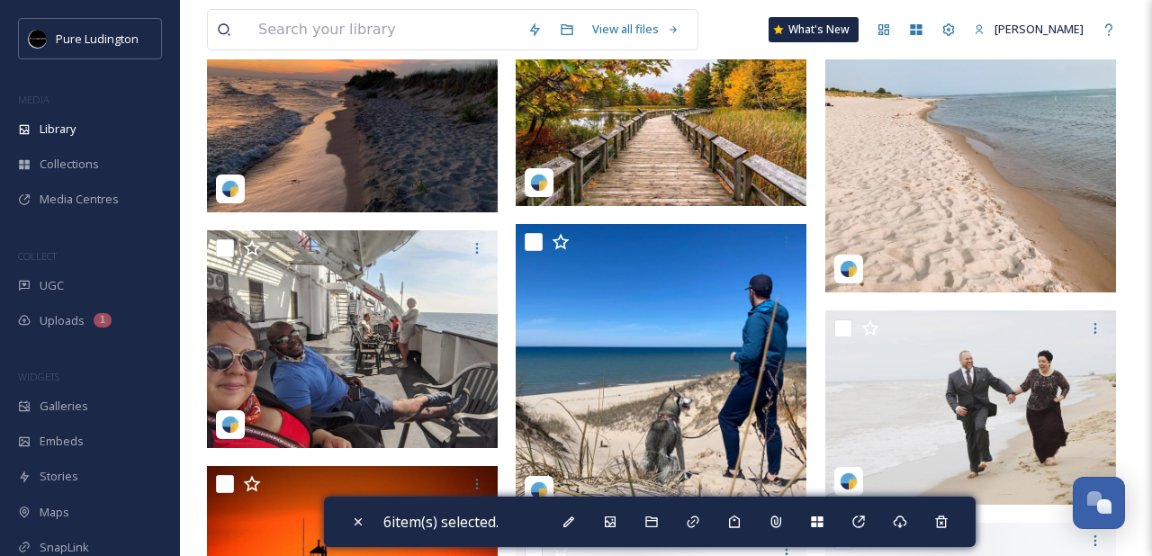
scroll to position [5371, 0]
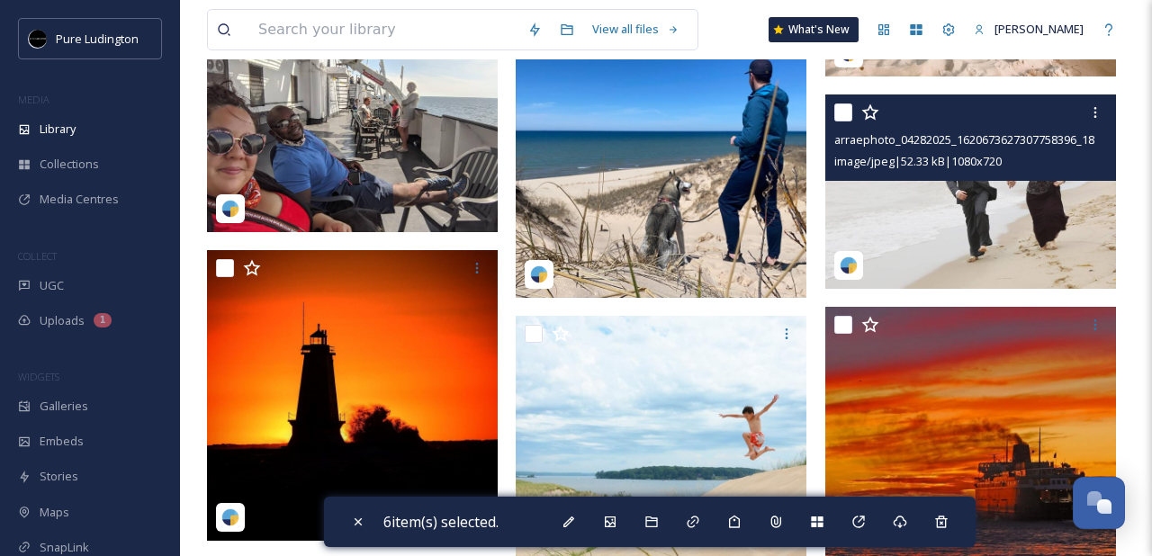
click at [848, 111] on input "checkbox" at bounding box center [843, 112] width 18 height 18
checkbox input "true"
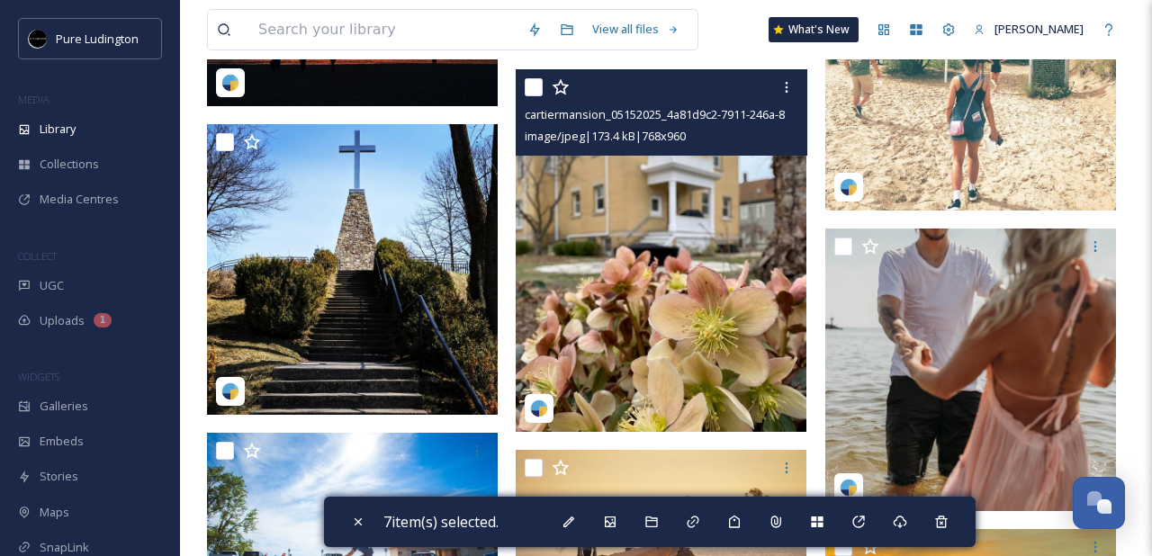
scroll to position [7440, 0]
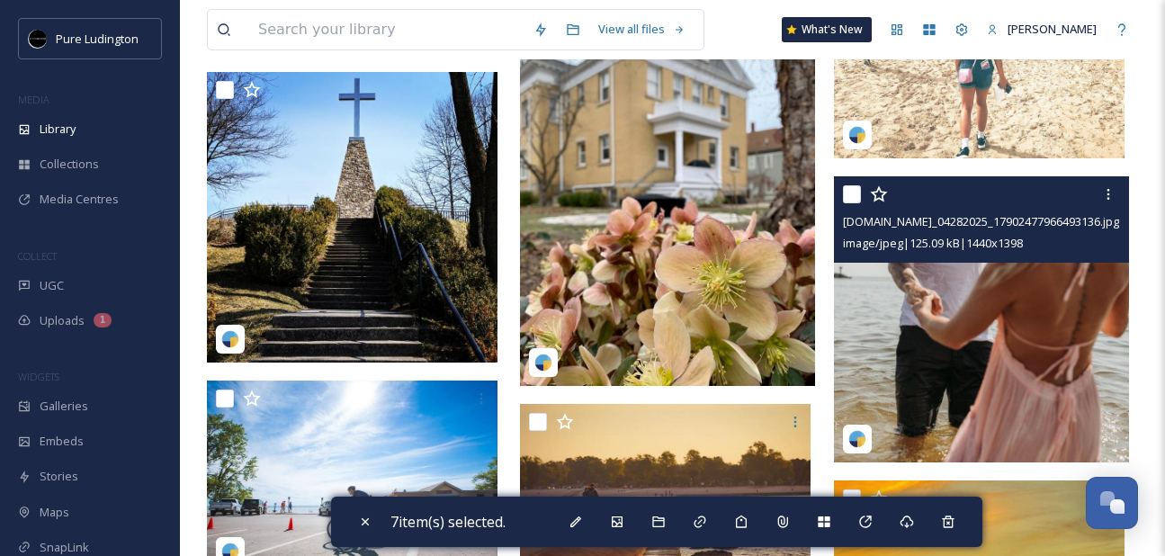
click at [853, 198] on input "checkbox" at bounding box center [852, 194] width 18 height 18
checkbox input "true"
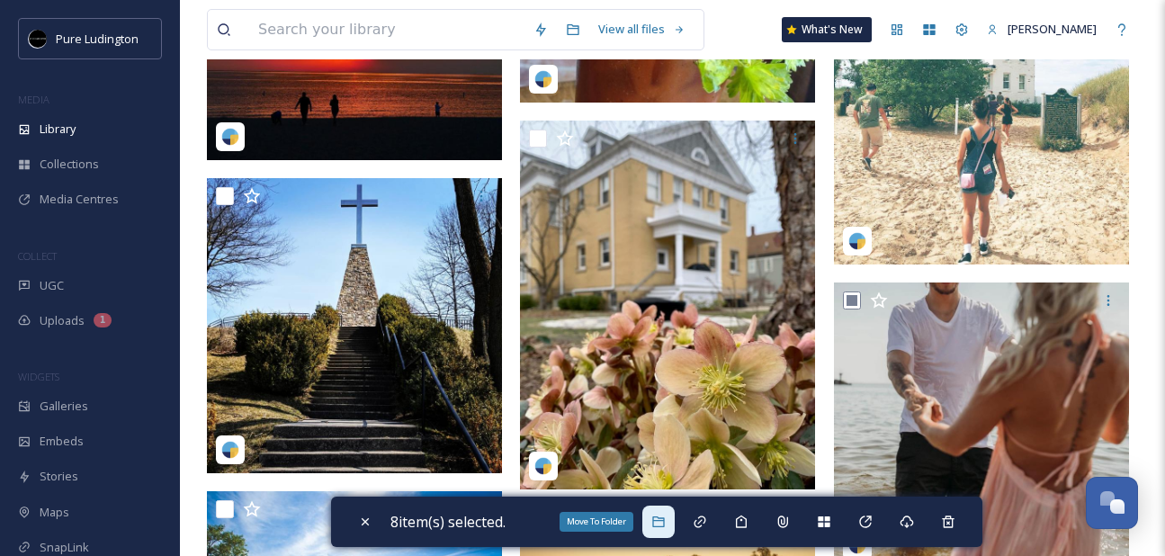
click at [661, 526] on icon at bounding box center [658, 522] width 12 height 11
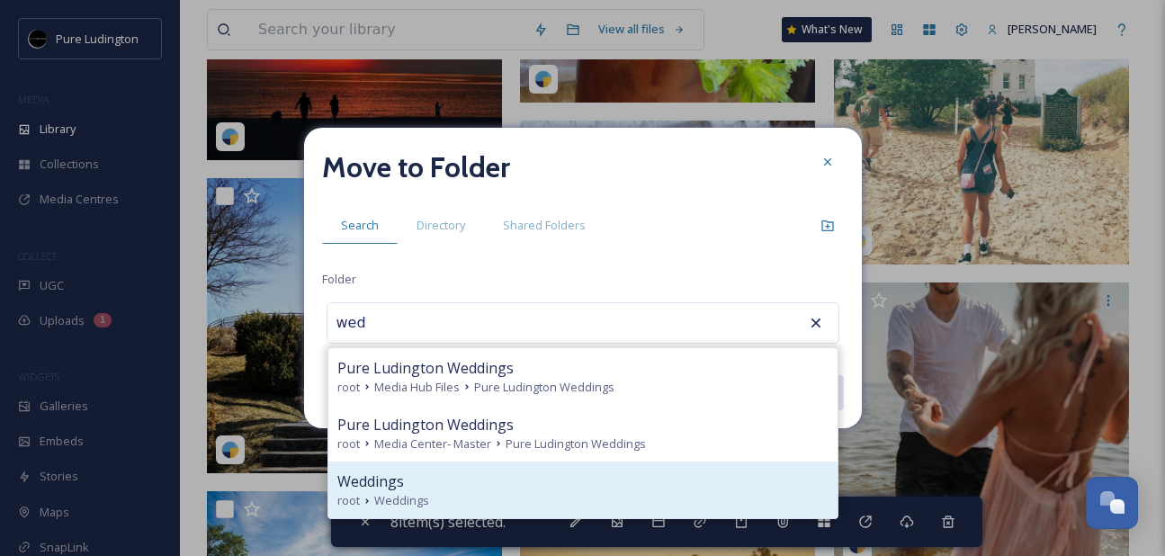
click at [578, 481] on div "Weddings" at bounding box center [582, 482] width 491 height 22
type input "Weddings"
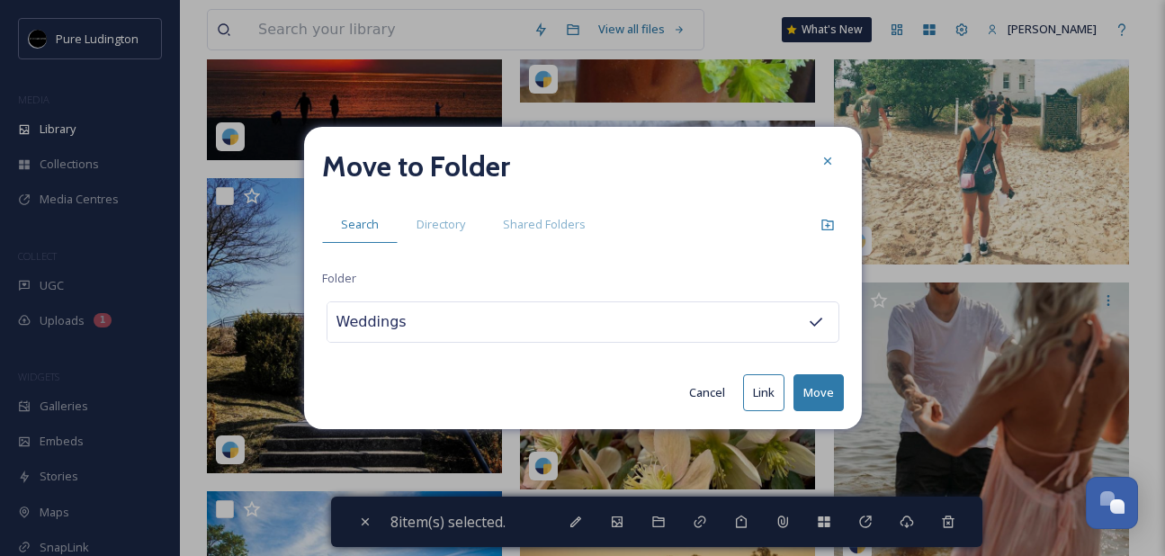
click at [809, 387] on button "Move" at bounding box center [819, 392] width 50 height 37
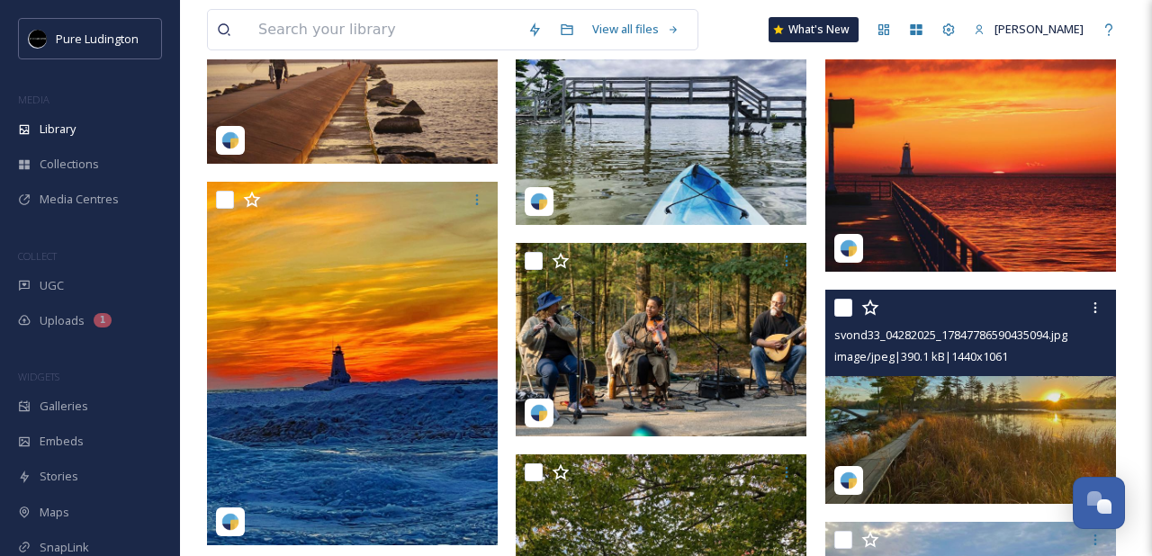
click at [841, 304] on input "checkbox" at bounding box center [843, 308] width 18 height 18
checkbox input "true"
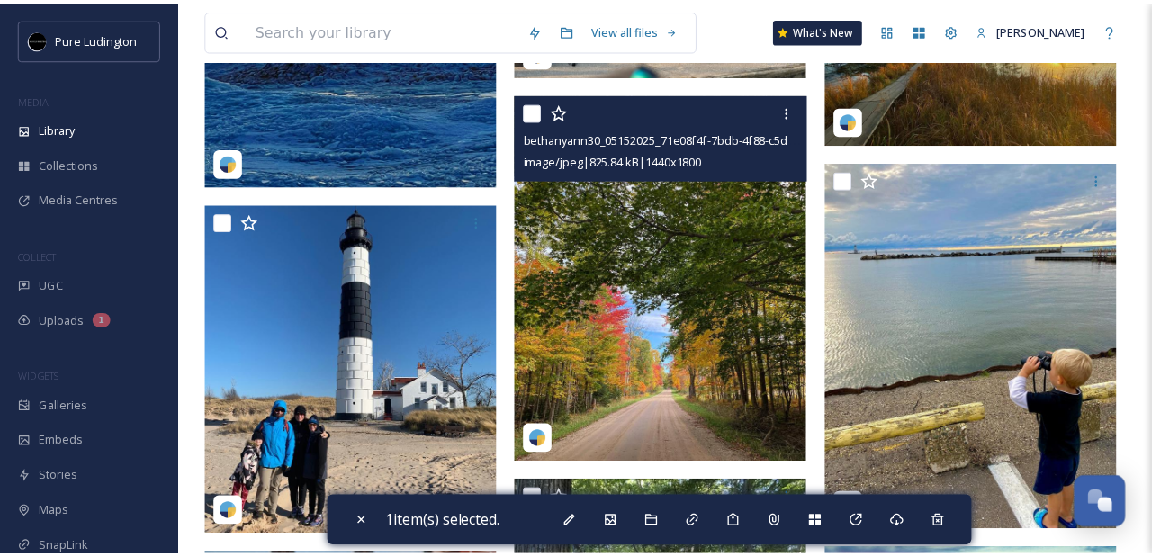
scroll to position [7909, 0]
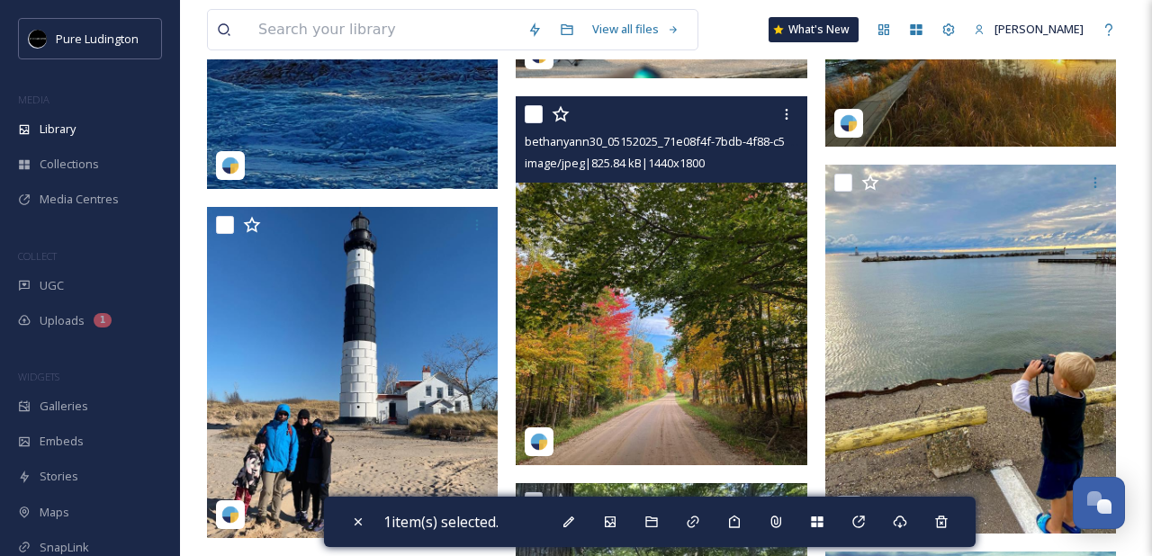
click at [527, 114] on input "checkbox" at bounding box center [534, 114] width 18 height 18
checkbox input "true"
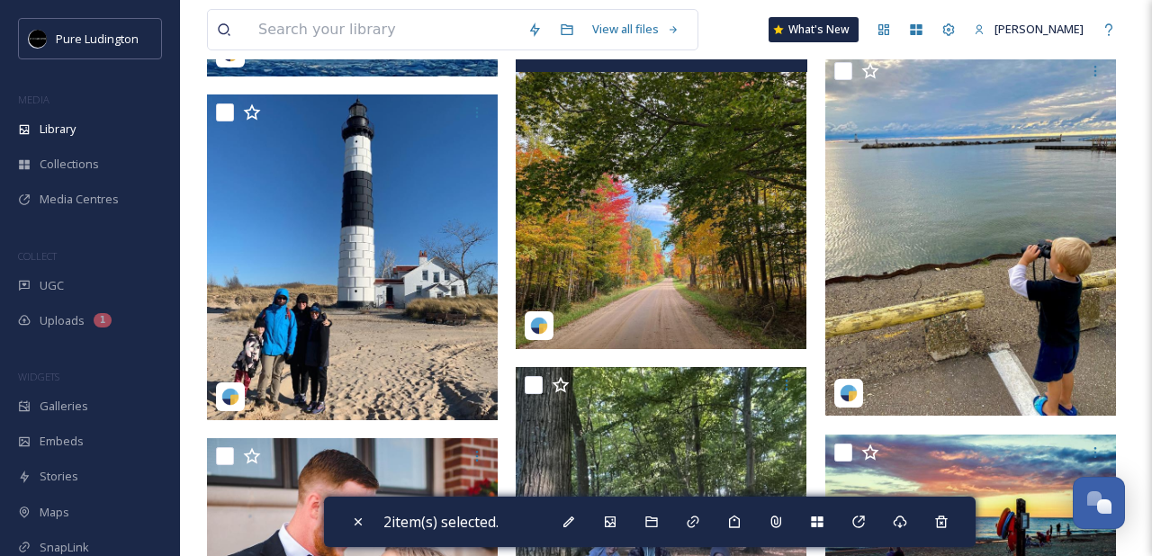
scroll to position [7898, 0]
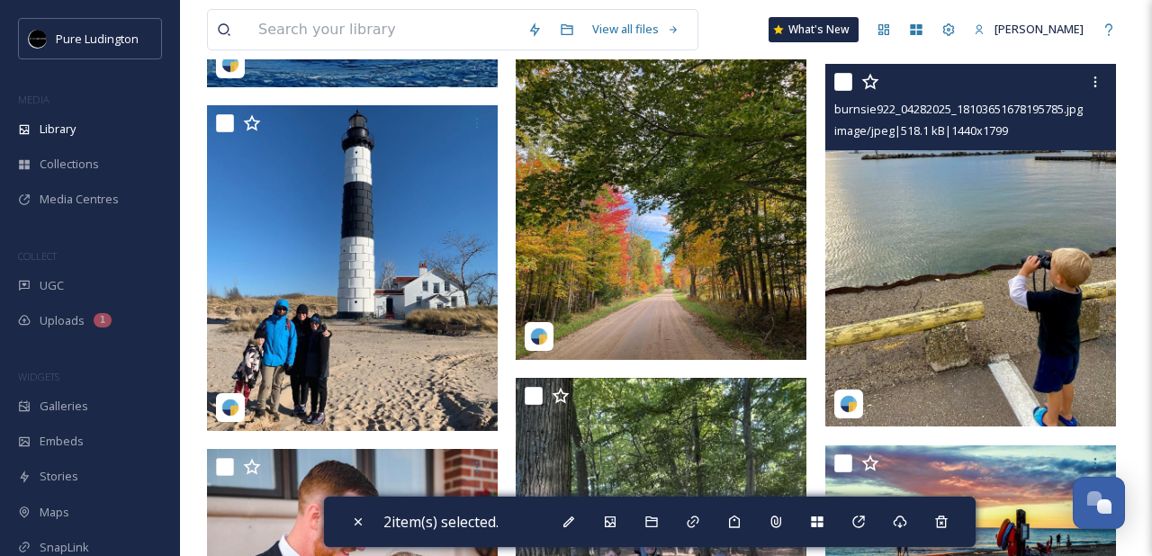
click at [840, 81] on input "checkbox" at bounding box center [843, 82] width 18 height 18
checkbox input "true"
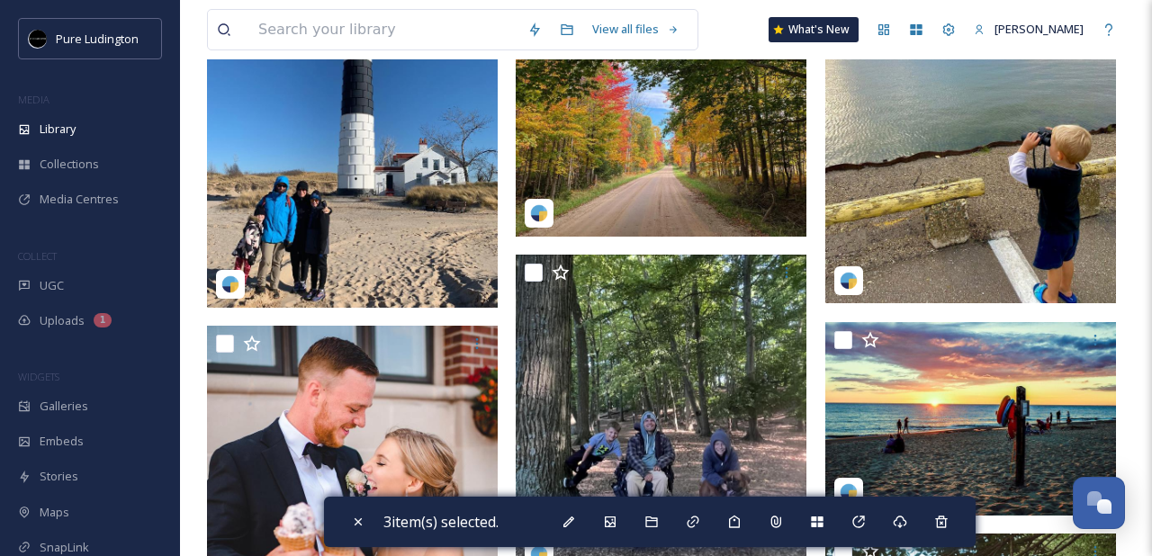
scroll to position [8041, 0]
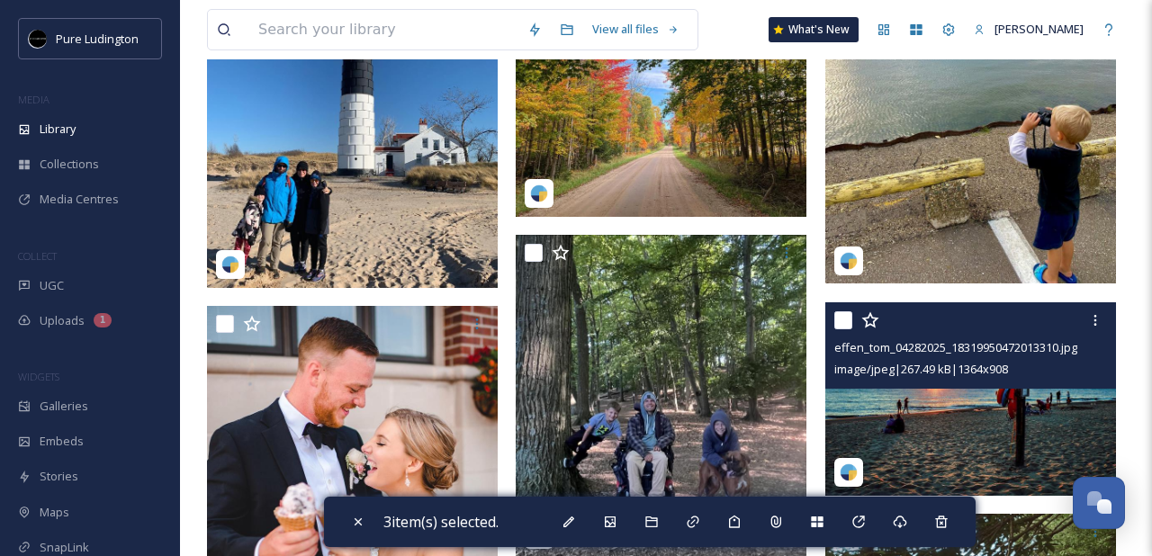
click at [840, 324] on input "checkbox" at bounding box center [843, 320] width 18 height 18
checkbox input "true"
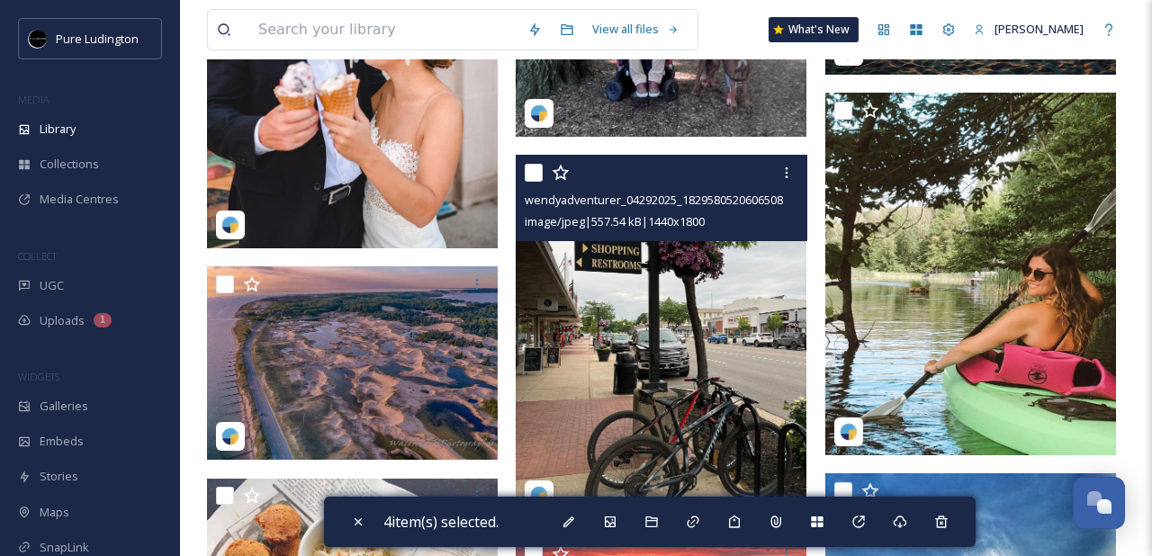
scroll to position [8470, 0]
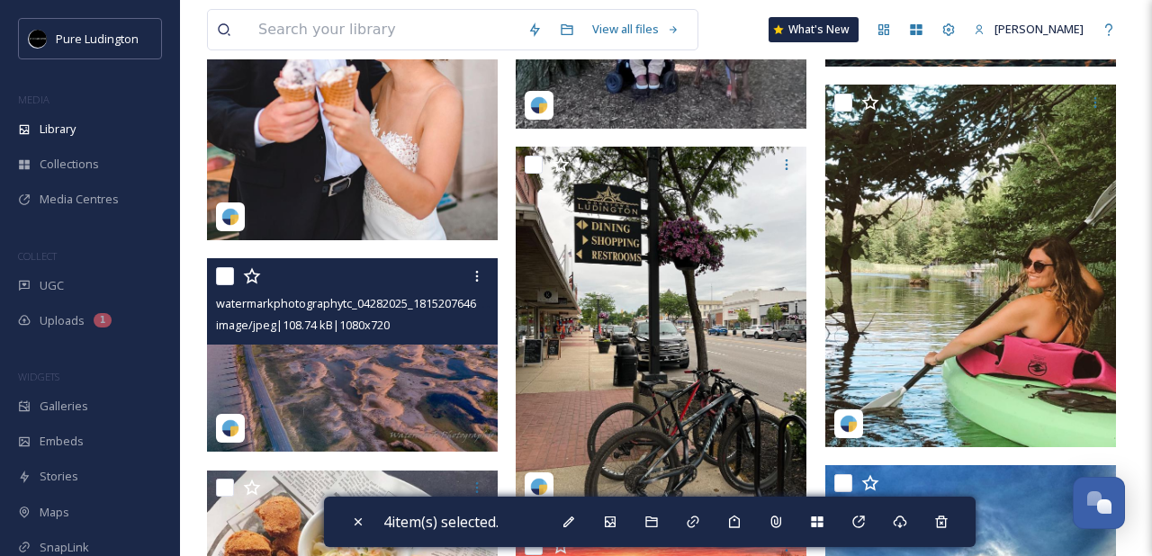
click at [220, 280] on input "checkbox" at bounding box center [225, 276] width 18 height 18
checkbox input "true"
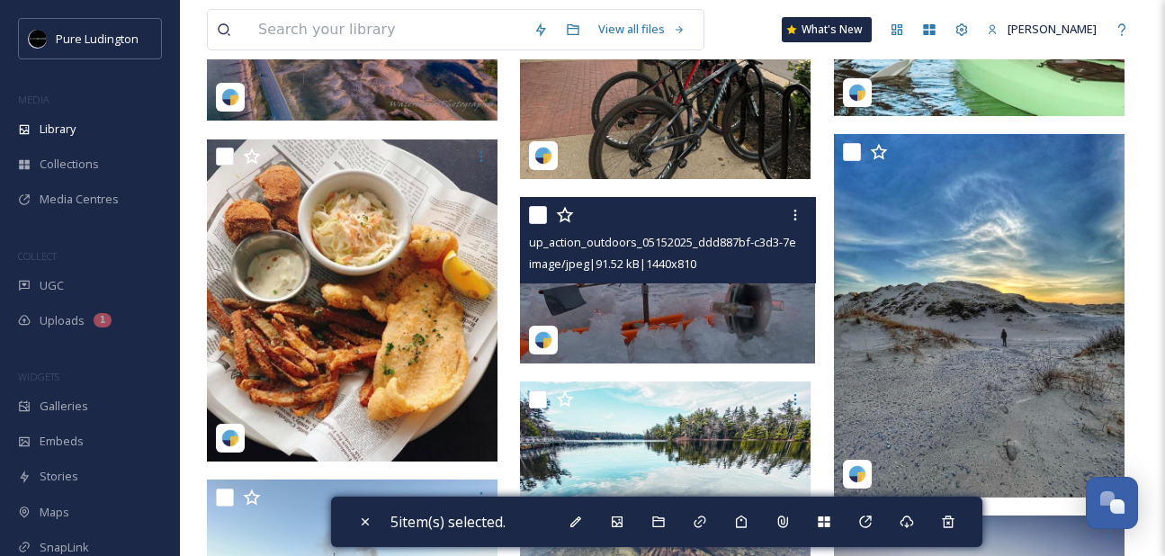
scroll to position [8853, 0]
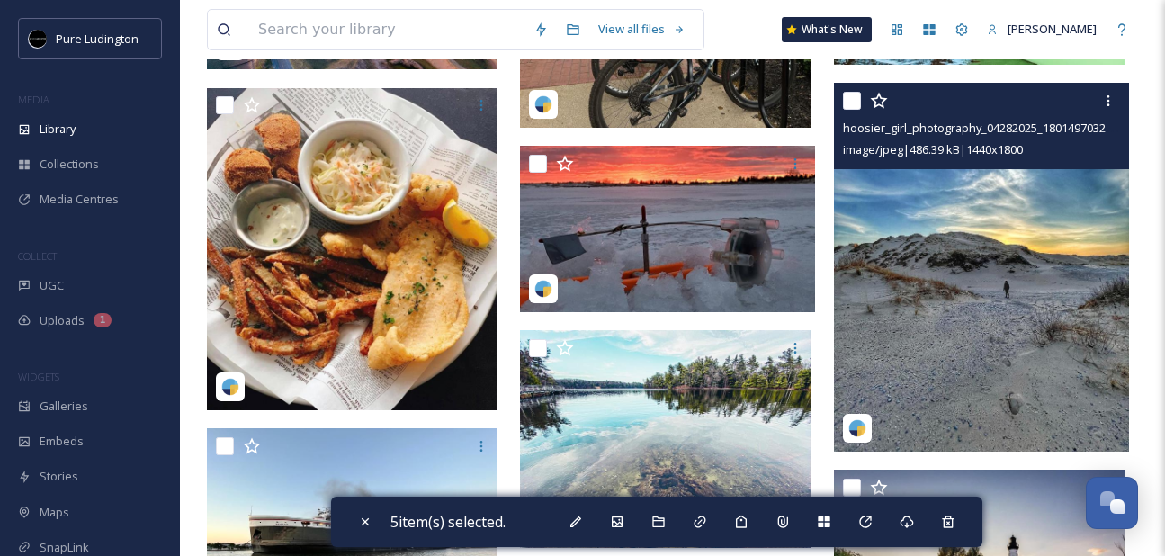
click at [846, 100] on input "checkbox" at bounding box center [852, 101] width 18 height 18
checkbox input "true"
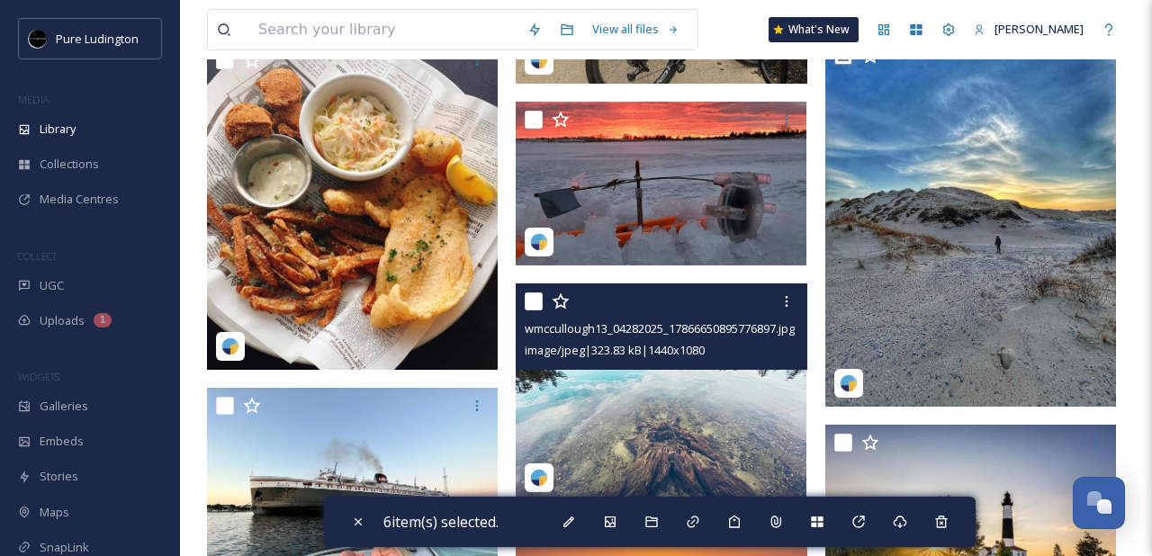
scroll to position [9053, 0]
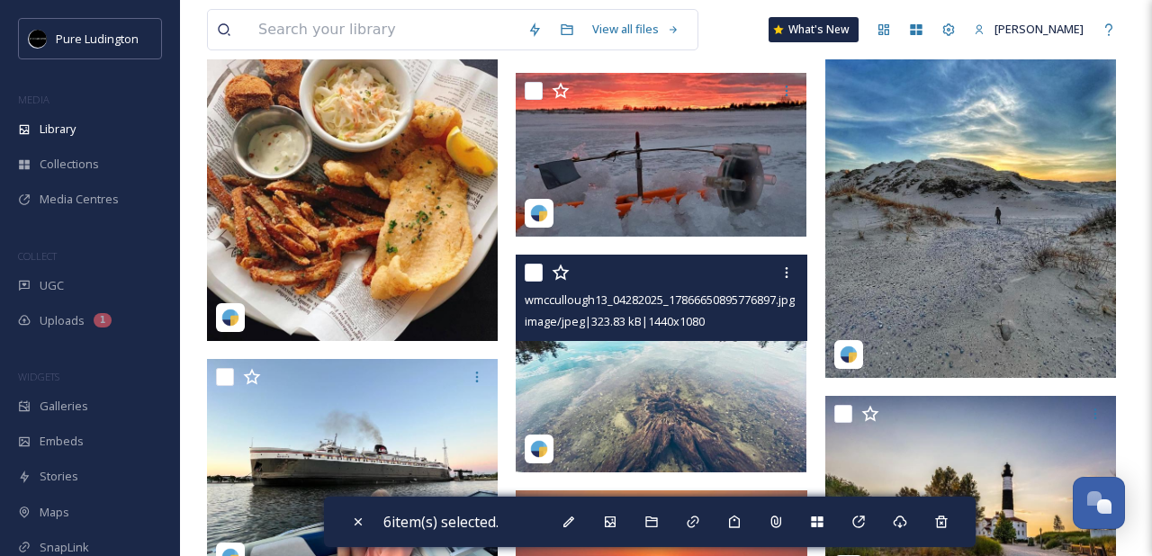
click at [532, 272] on input "checkbox" at bounding box center [534, 273] width 18 height 18
checkbox input "true"
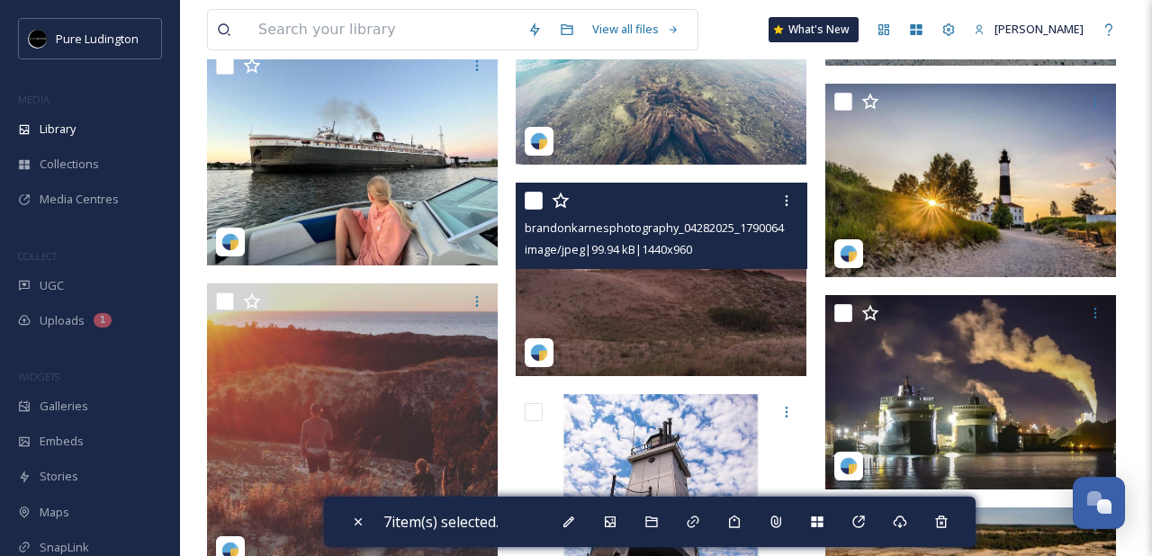
scroll to position [9271, 0]
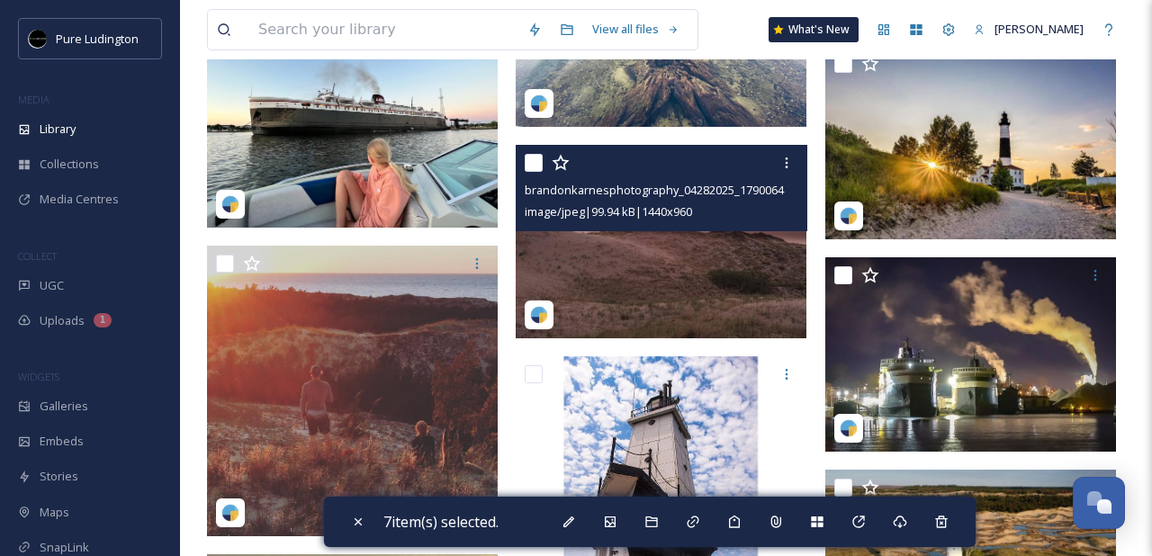
click at [531, 163] on input "checkbox" at bounding box center [534, 163] width 18 height 18
checkbox input "true"
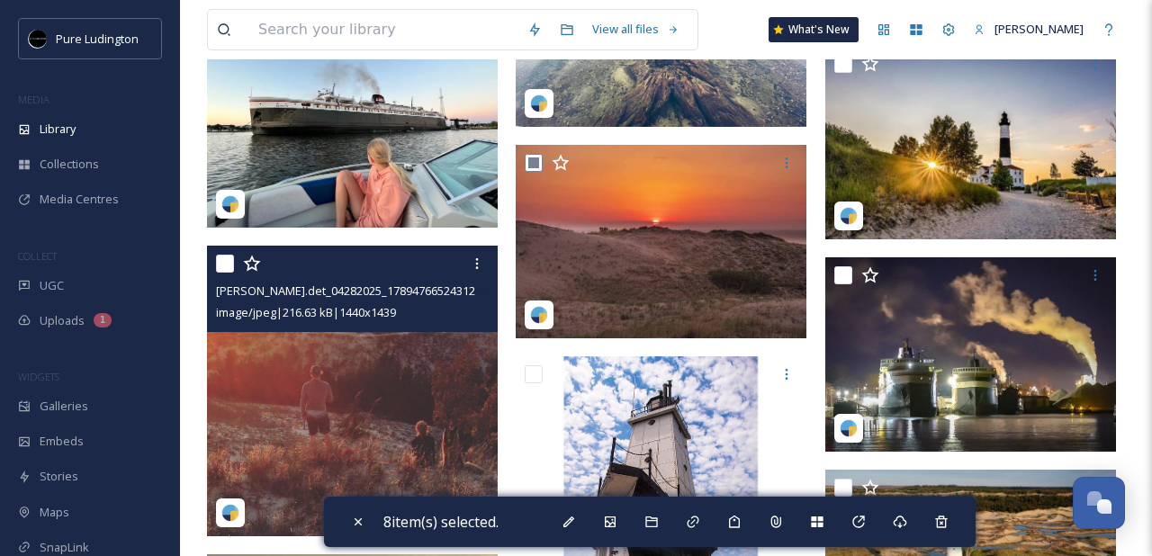
click at [225, 265] on input "checkbox" at bounding box center [225, 264] width 18 height 18
checkbox input "true"
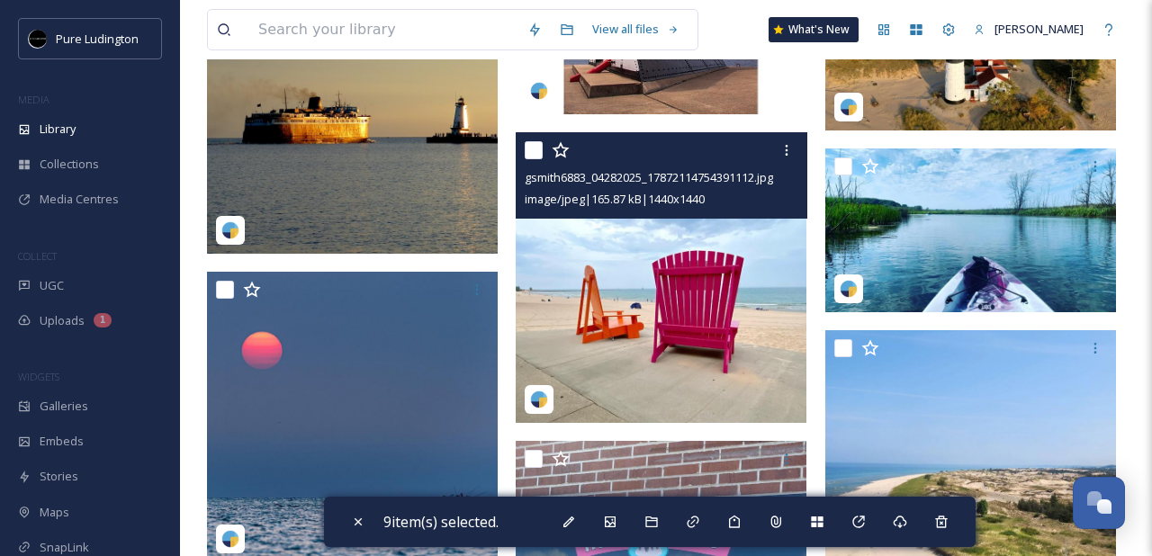
scroll to position [9837, 0]
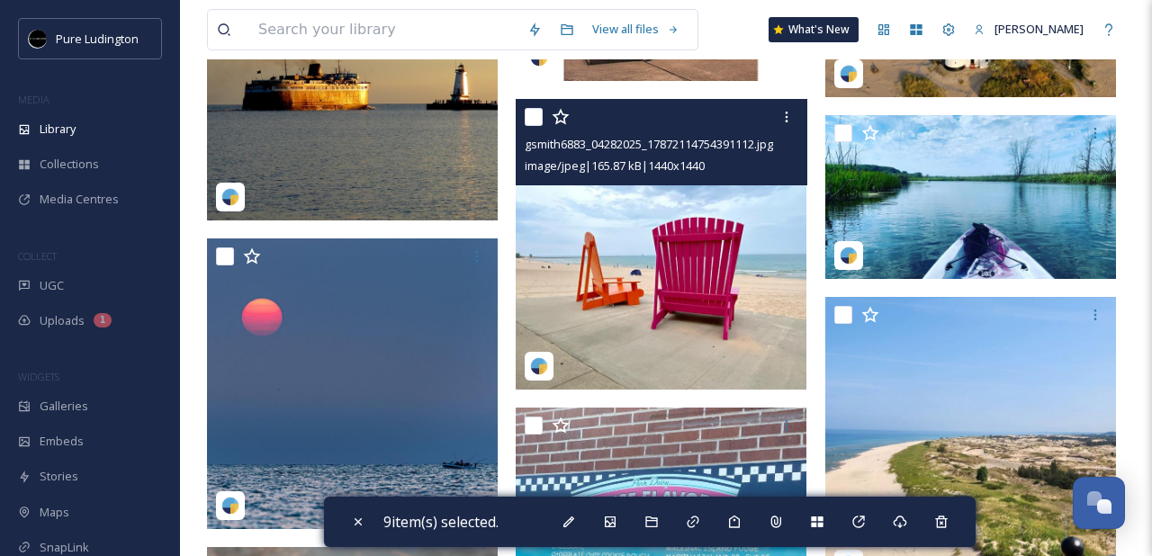
click at [534, 116] on input "checkbox" at bounding box center [534, 117] width 18 height 18
checkbox input "true"
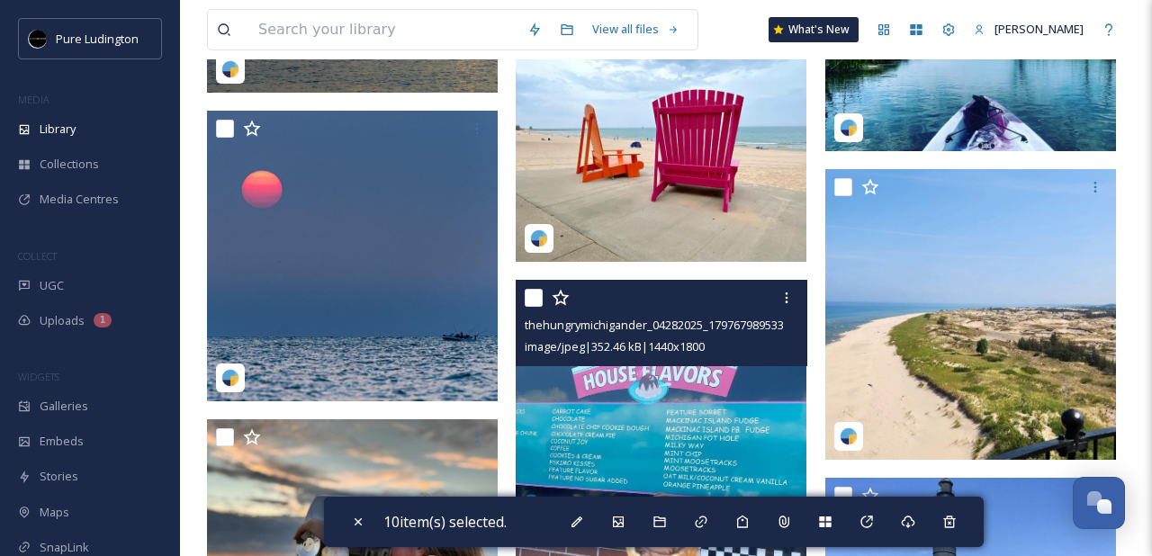
scroll to position [10011, 0]
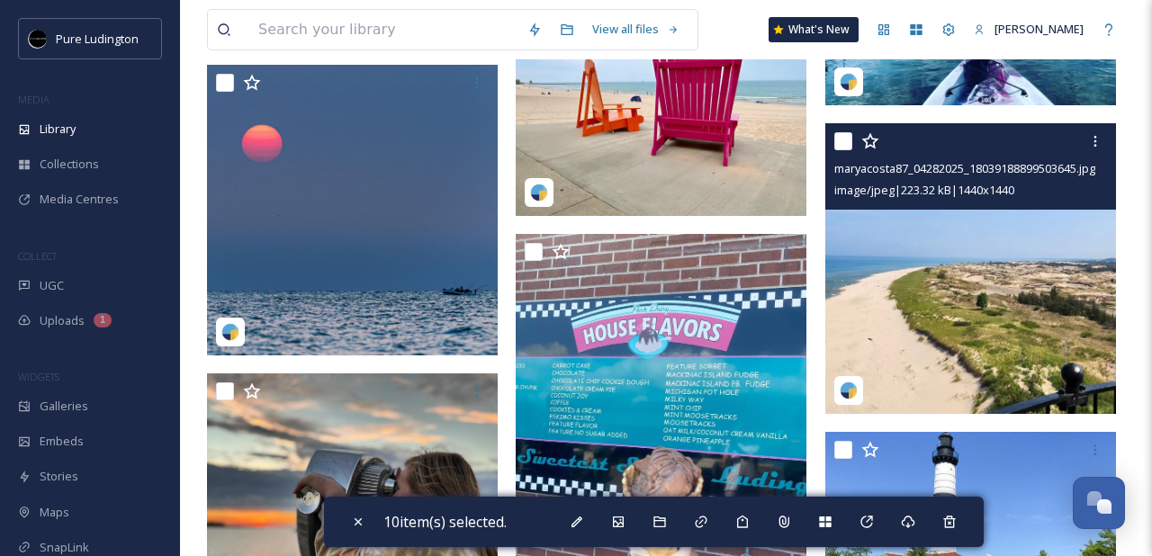
click at [836, 141] on input "checkbox" at bounding box center [843, 141] width 18 height 18
checkbox input "true"
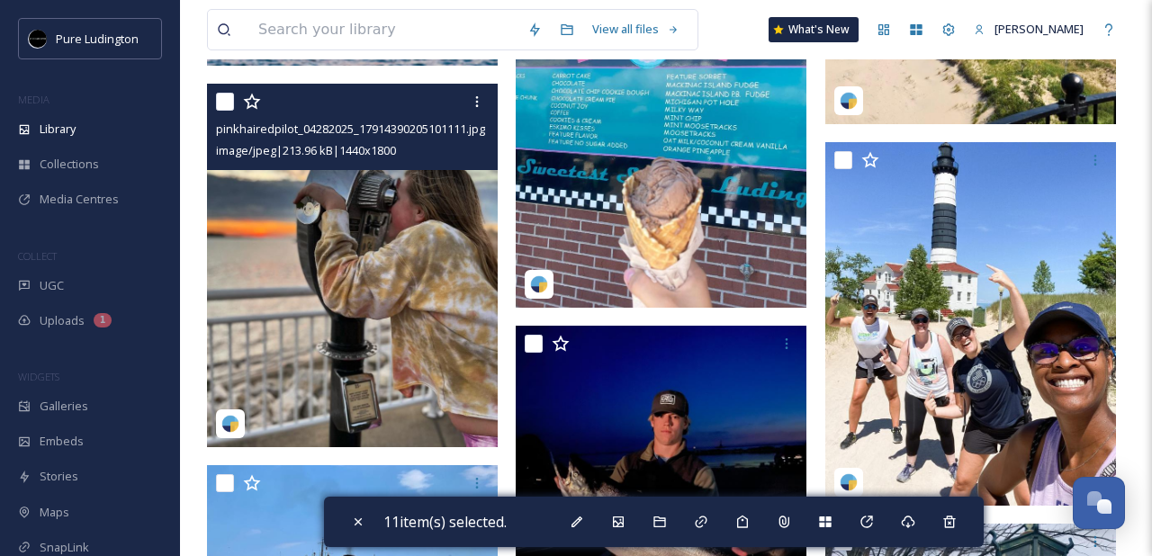
scroll to position [10257, 0]
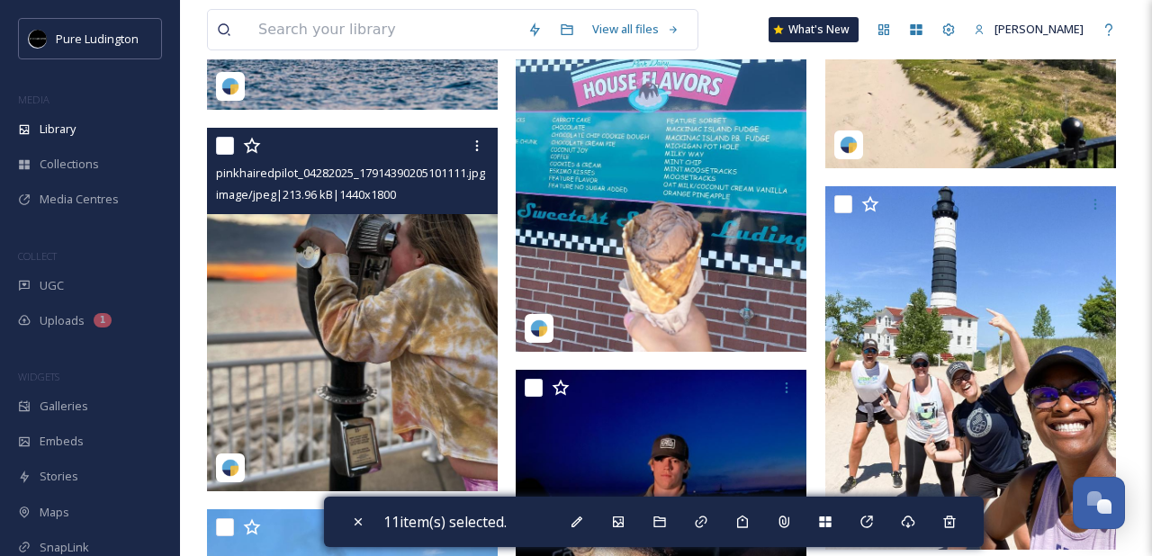
click at [225, 142] on input "checkbox" at bounding box center [225, 146] width 18 height 18
checkbox input "true"
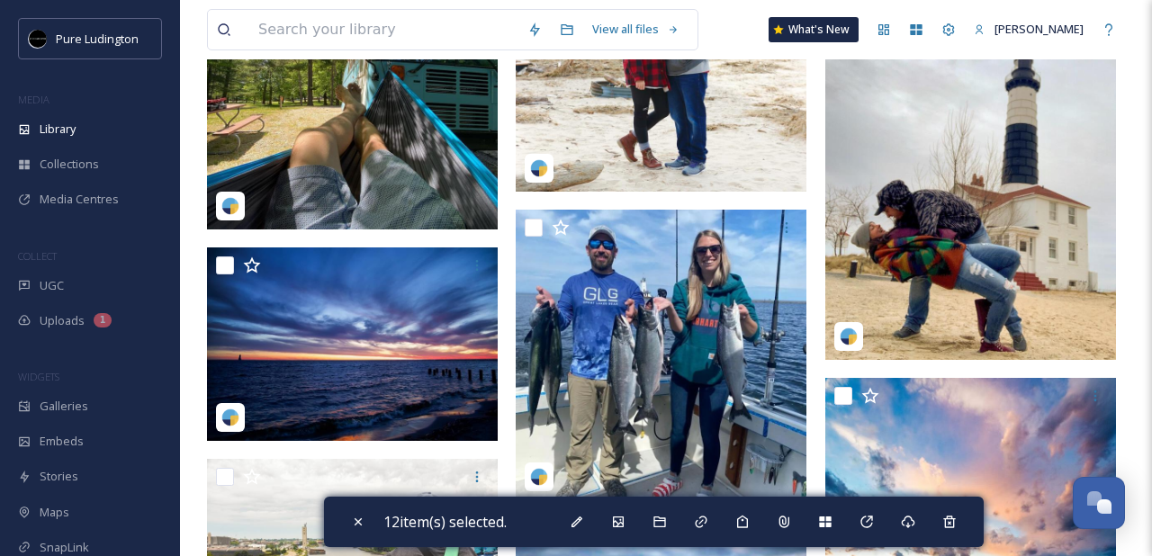
scroll to position [11171, 0]
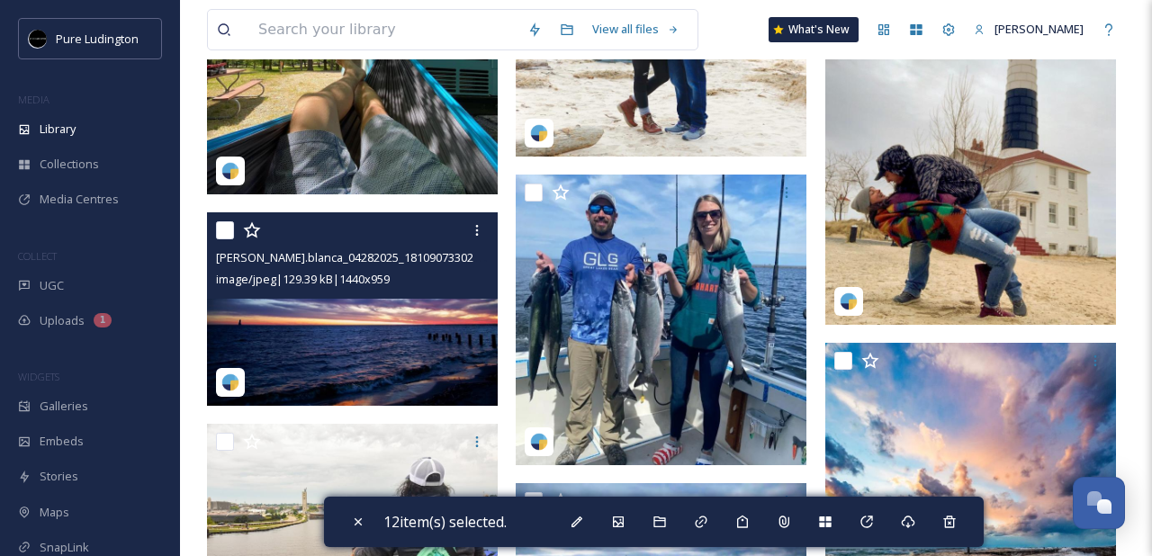
click at [227, 232] on input "checkbox" at bounding box center [225, 230] width 18 height 18
checkbox input "true"
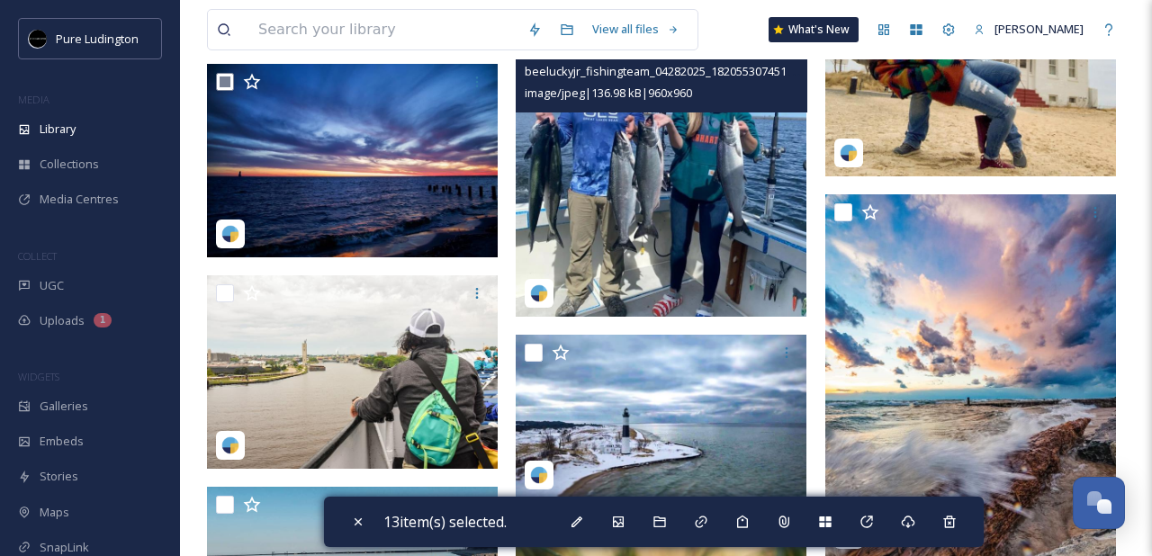
scroll to position [11364, 0]
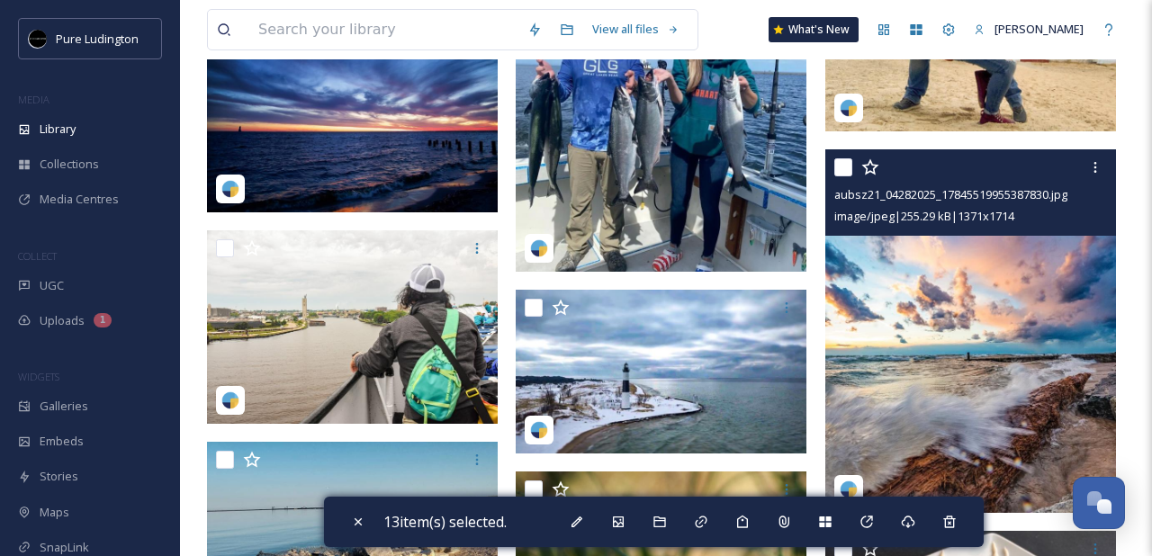
click at [841, 173] on input "checkbox" at bounding box center [843, 167] width 18 height 18
checkbox input "true"
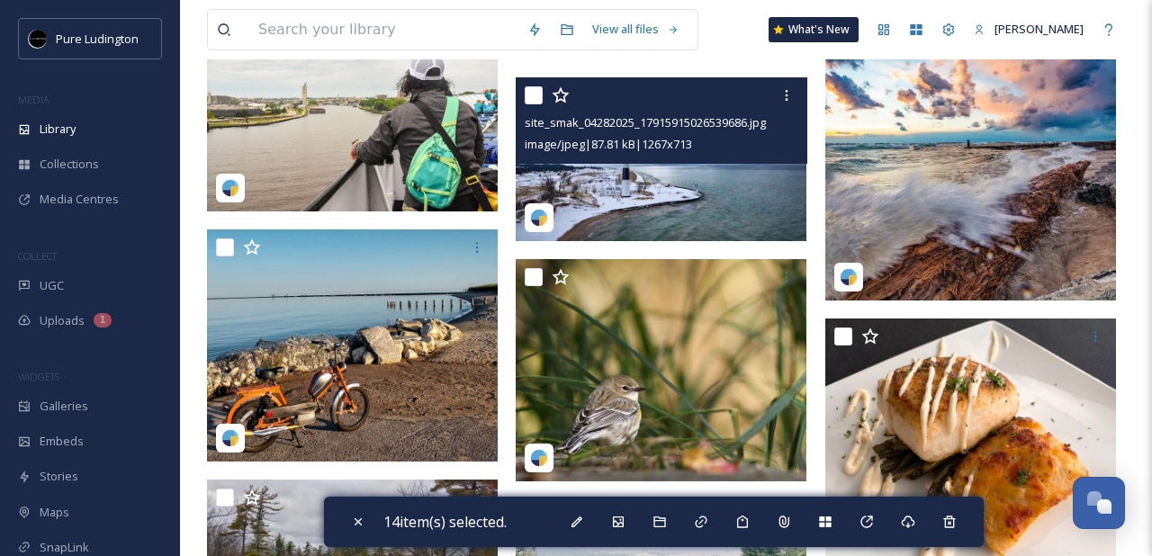
scroll to position [11663, 0]
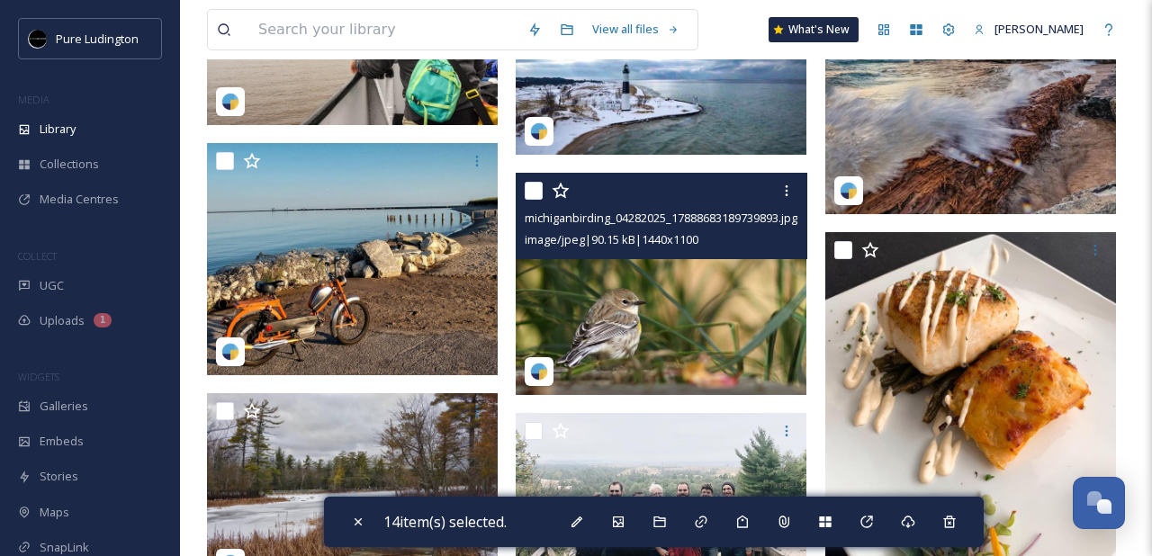
click at [534, 191] on input "checkbox" at bounding box center [534, 191] width 18 height 18
checkbox input "true"
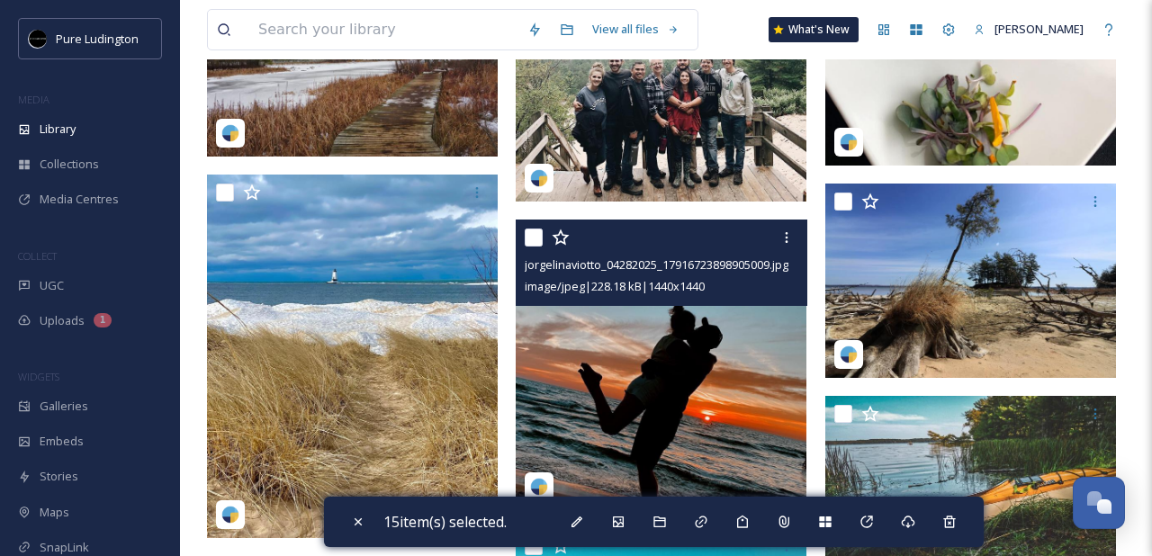
scroll to position [12120, 0]
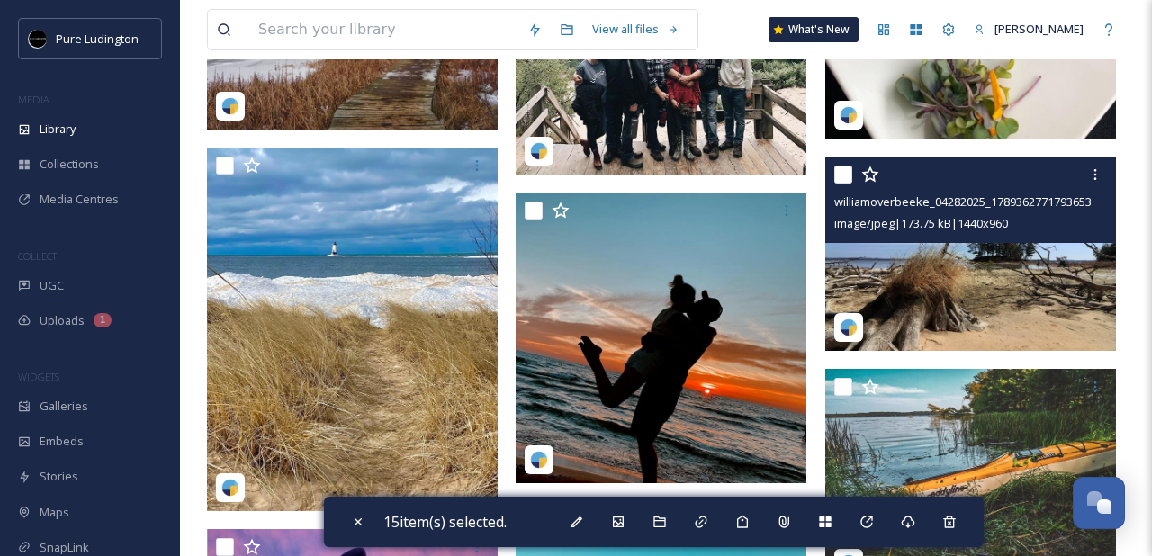
click at [848, 173] on input "checkbox" at bounding box center [843, 175] width 18 height 18
checkbox input "true"
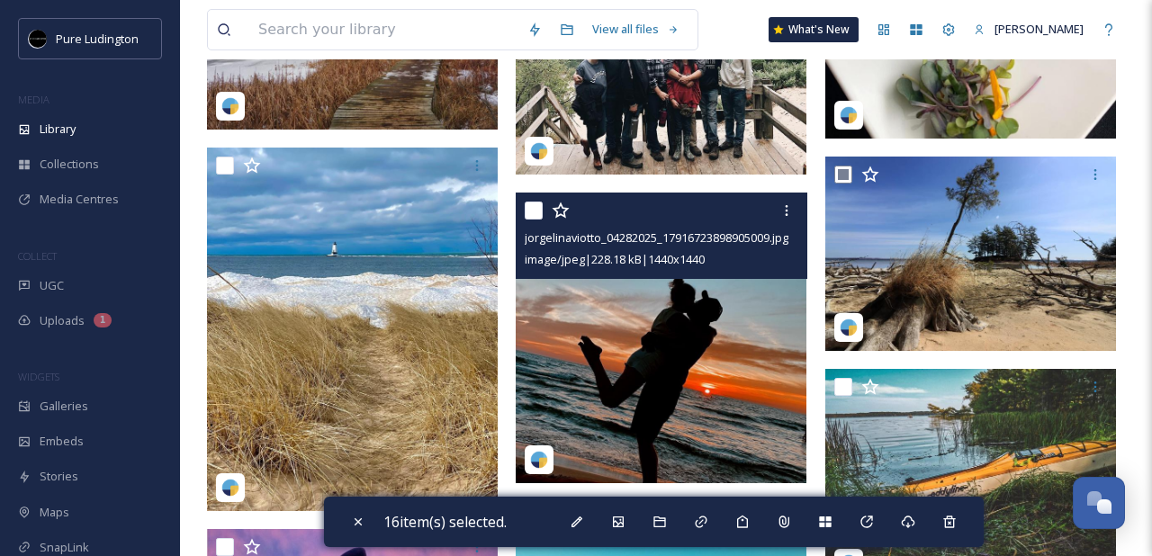
click at [533, 215] on input "checkbox" at bounding box center [534, 211] width 18 height 18
checkbox input "true"
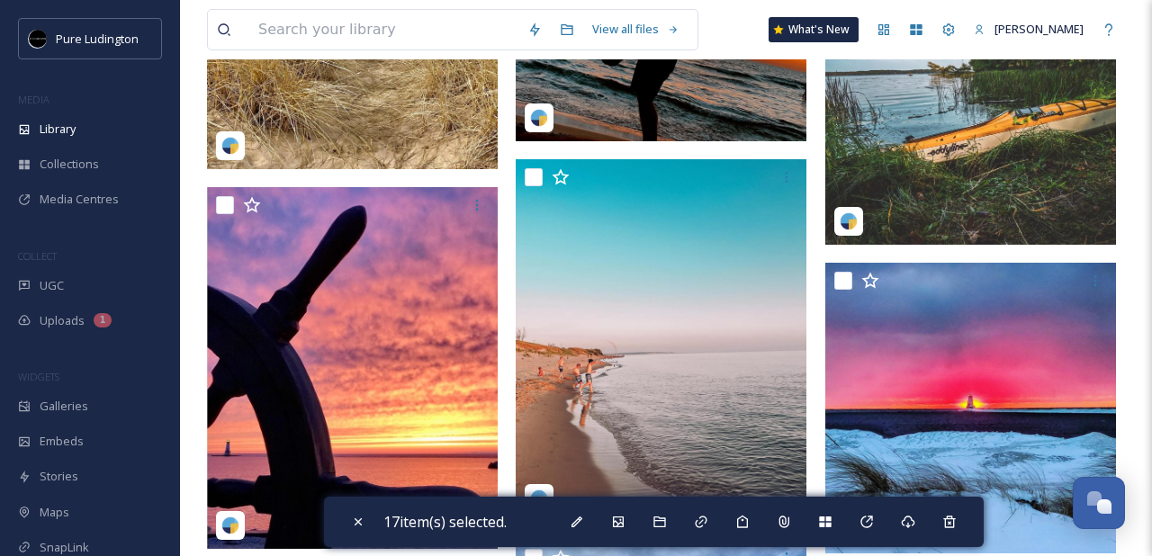
scroll to position [12538, 0]
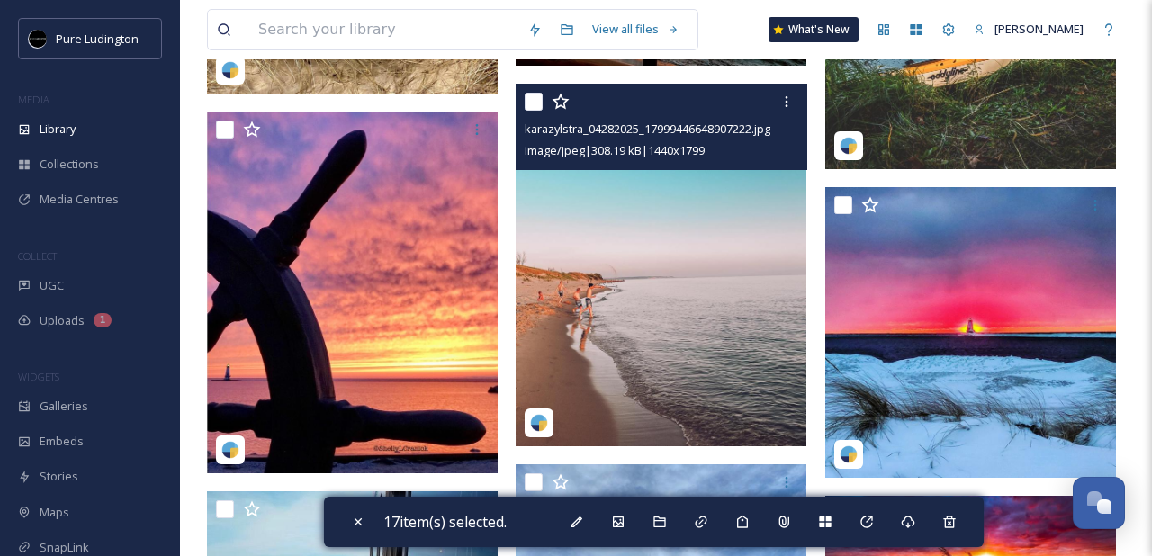
click at [531, 103] on input "checkbox" at bounding box center [534, 102] width 18 height 18
checkbox input "true"
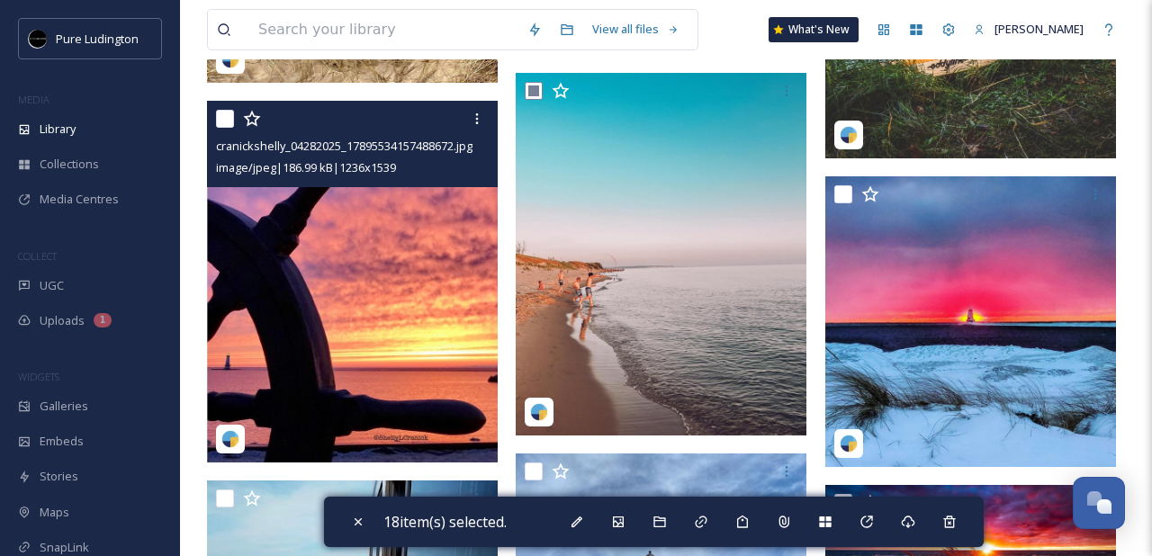
click at [229, 121] on input "checkbox" at bounding box center [225, 119] width 18 height 18
checkbox input "true"
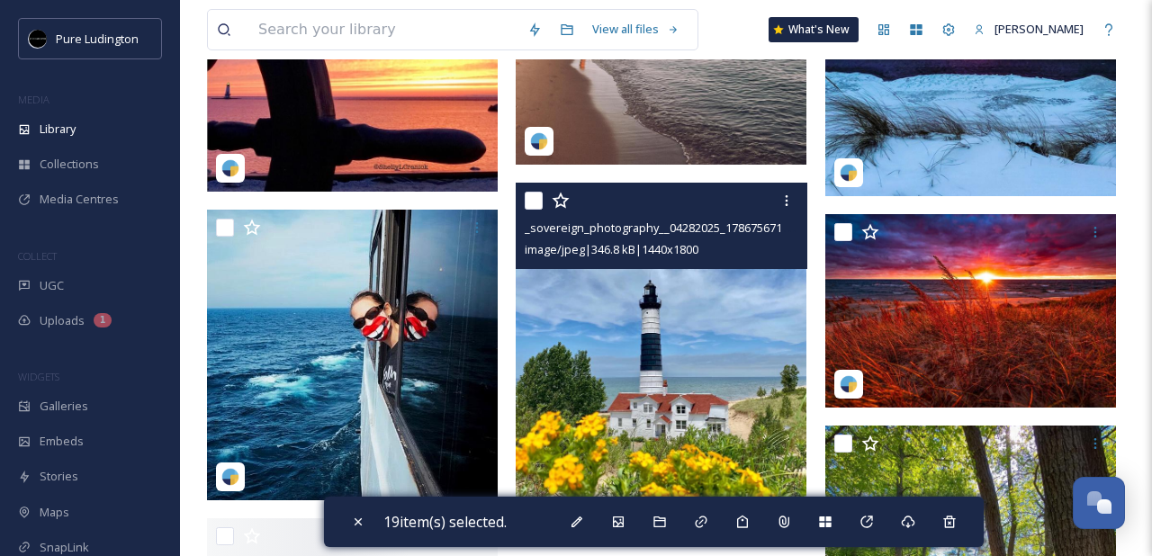
scroll to position [12854, 0]
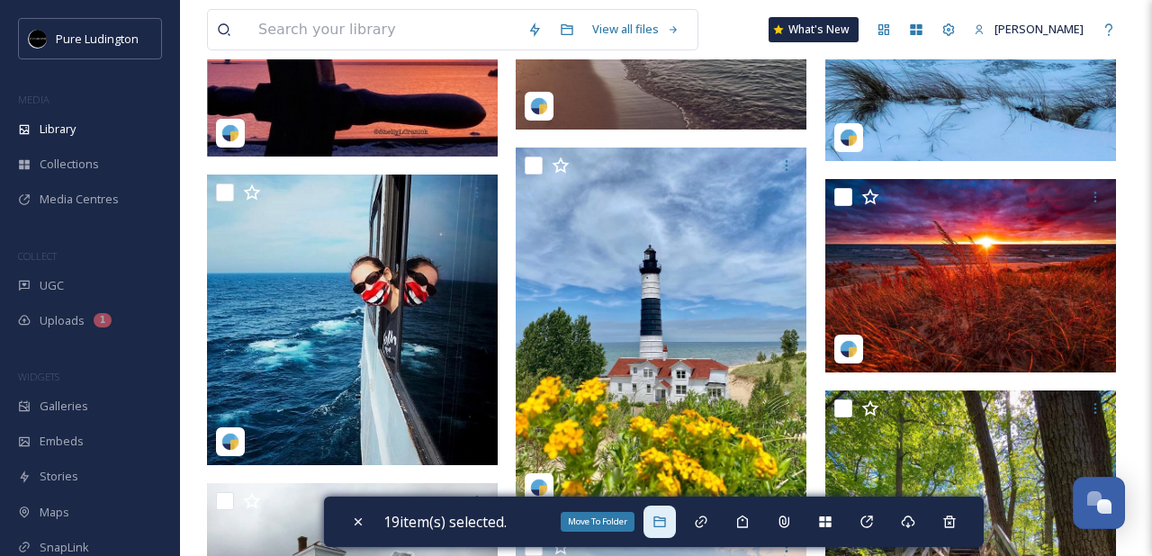
click at [664, 525] on icon at bounding box center [659, 522] width 14 height 14
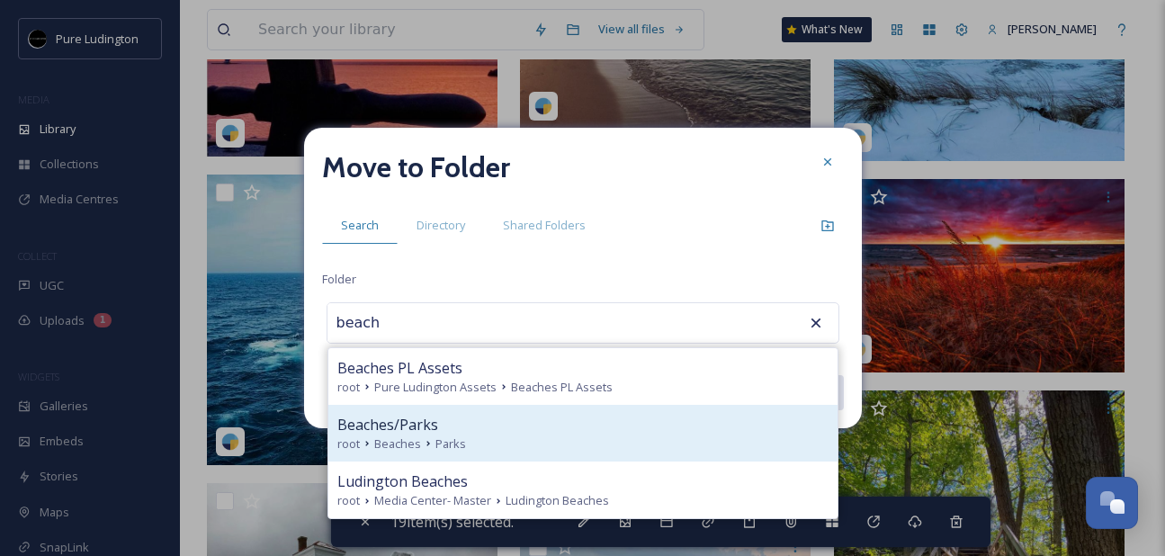
click at [581, 422] on div "Beaches/Parks" at bounding box center [582, 425] width 491 height 22
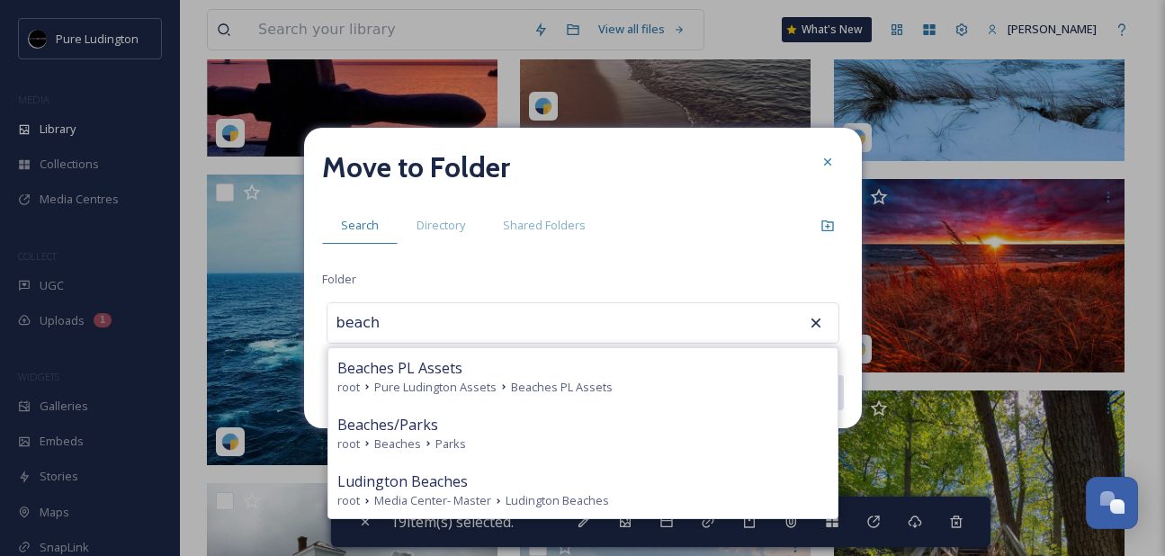
type input "Beaches/Parks"
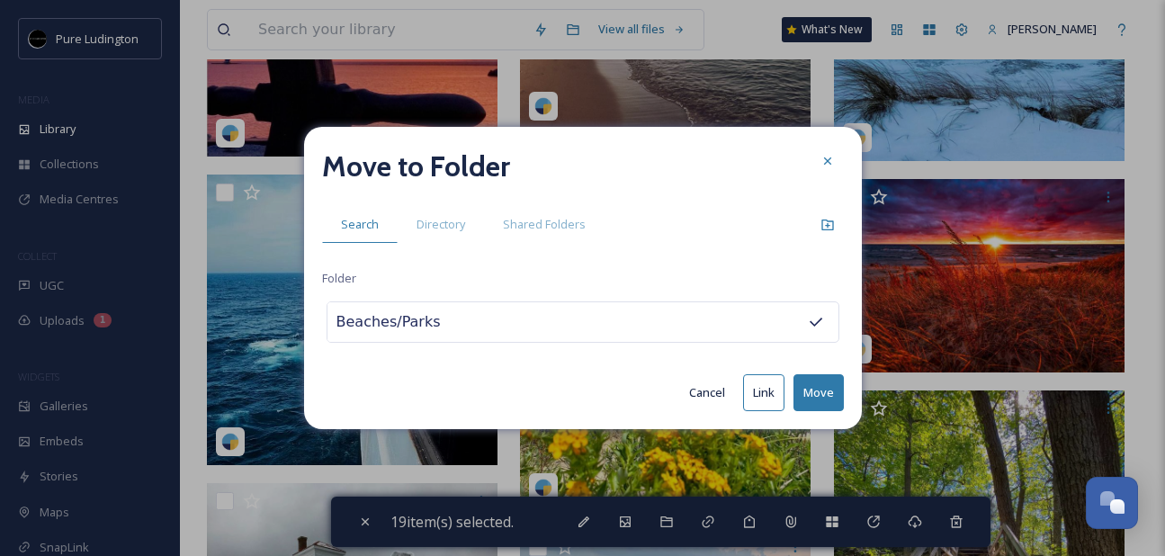
click at [804, 401] on button "Move" at bounding box center [819, 392] width 50 height 37
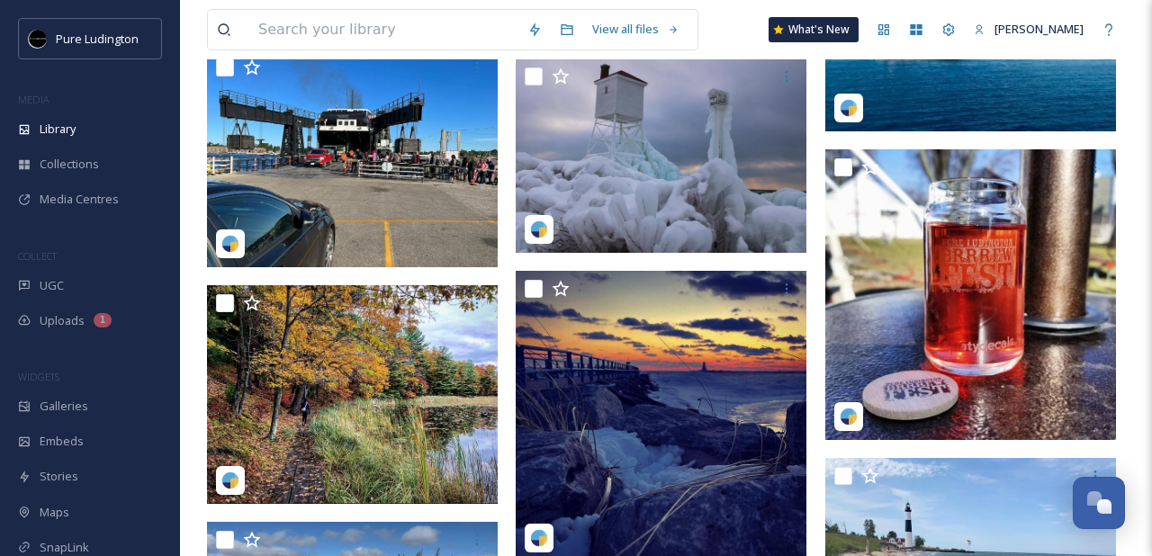
scroll to position [12929, 0]
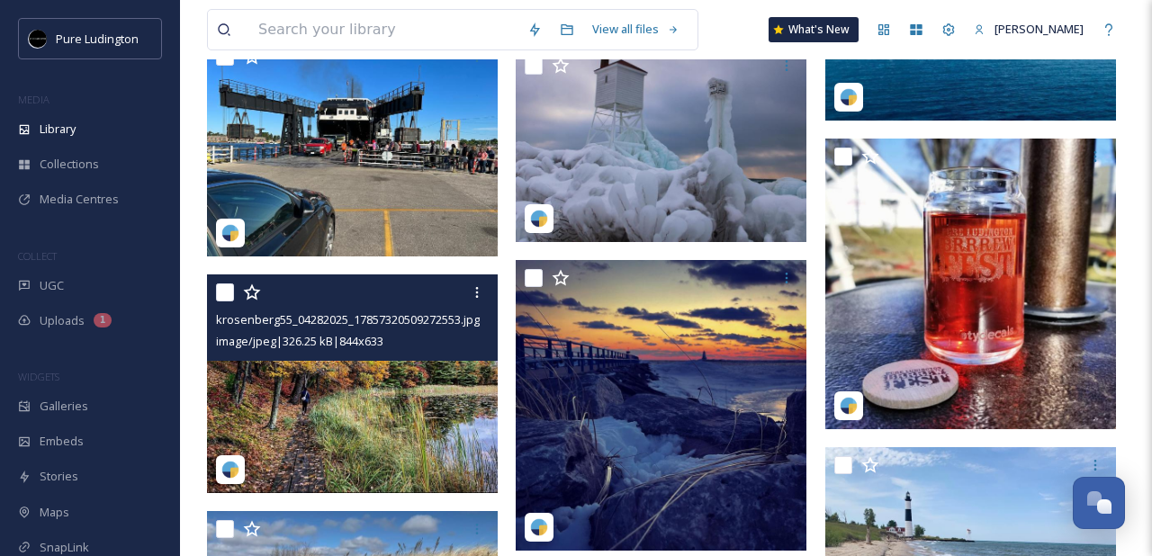
click at [225, 291] on input "checkbox" at bounding box center [225, 292] width 18 height 18
checkbox input "true"
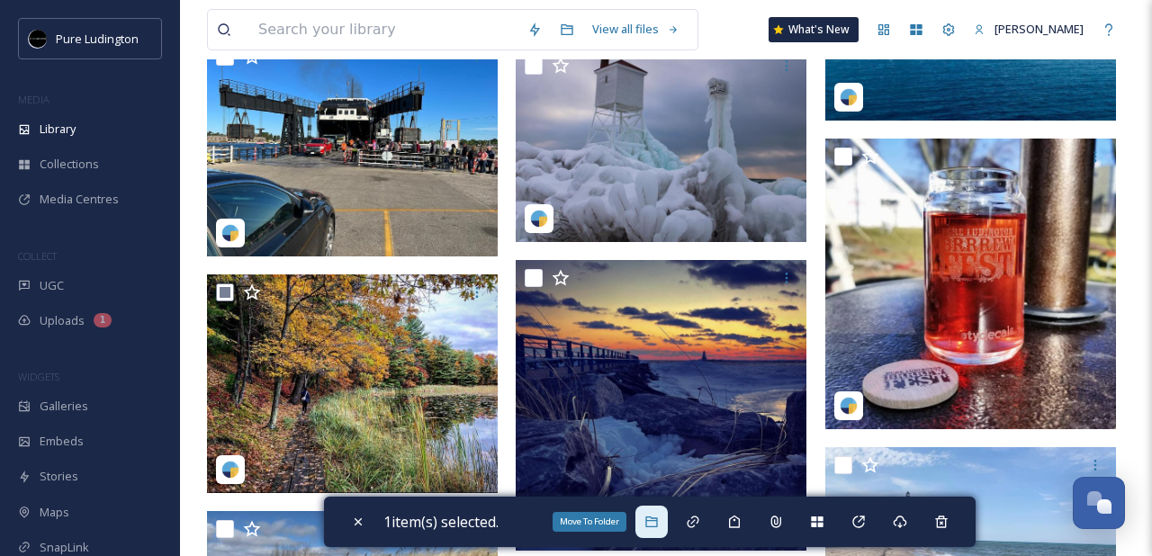
click at [658, 513] on div "Move To Folder" at bounding box center [651, 522] width 32 height 32
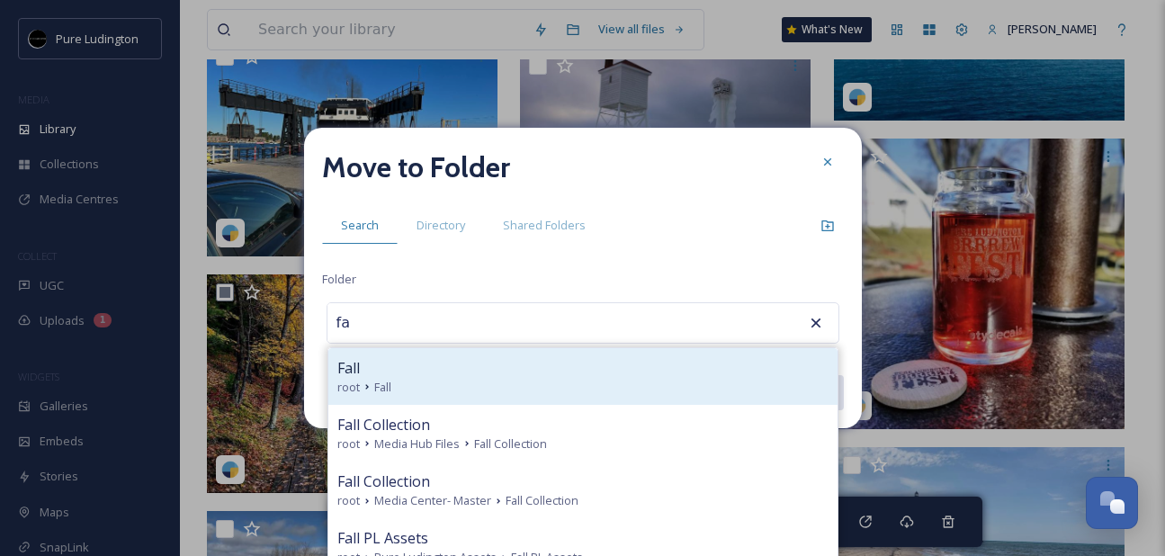
click at [625, 395] on div "Fall root Fall" at bounding box center [582, 376] width 509 height 57
type input "Fall"
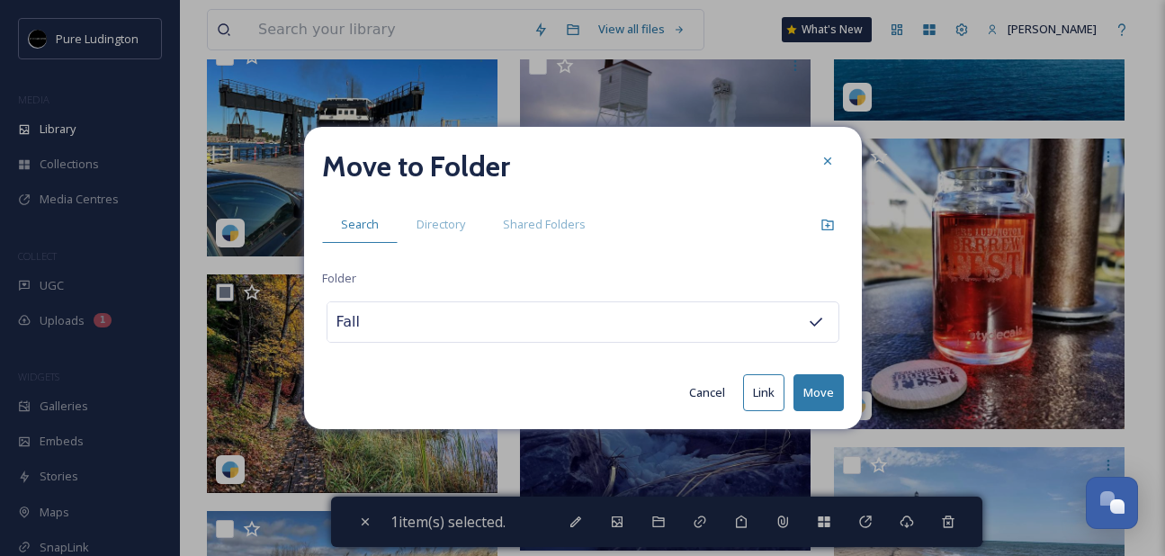
click at [810, 390] on button "Move" at bounding box center [819, 392] width 50 height 37
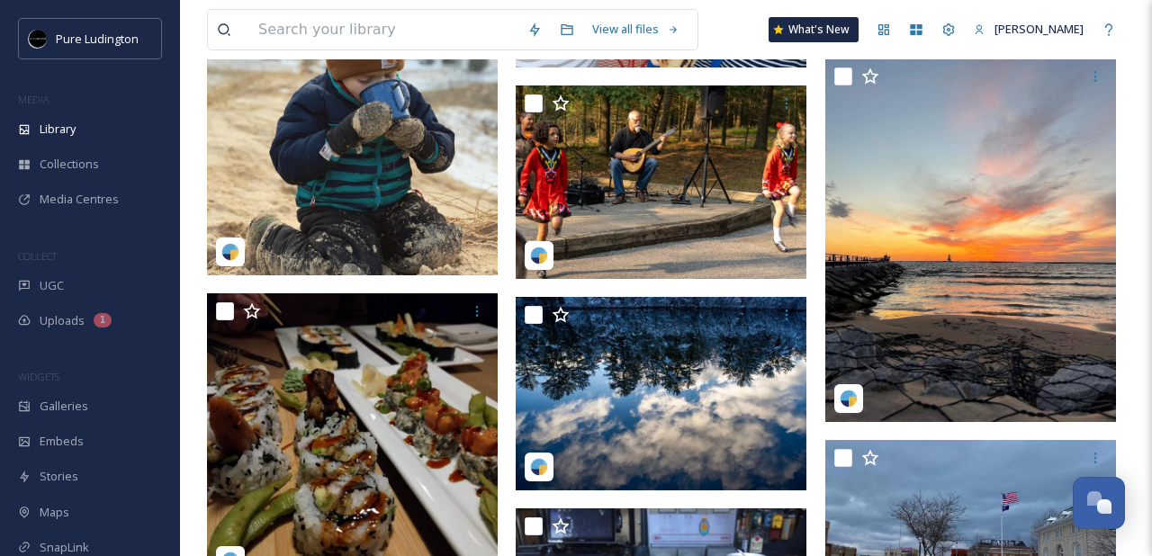
scroll to position [631, 0]
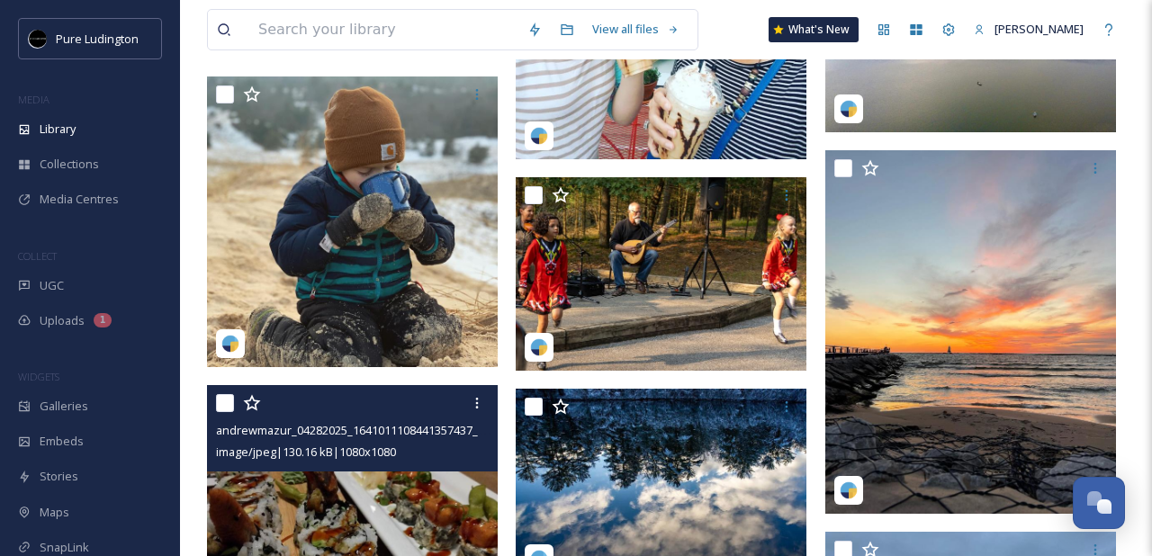
click at [221, 408] on input "checkbox" at bounding box center [225, 403] width 18 height 18
checkbox input "true"
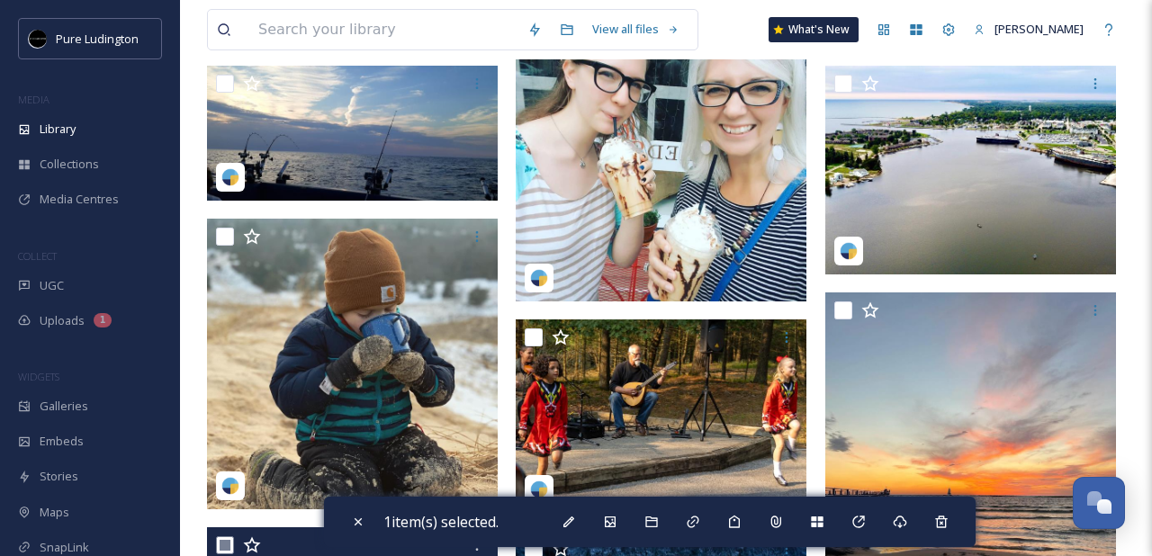
scroll to position [426, 0]
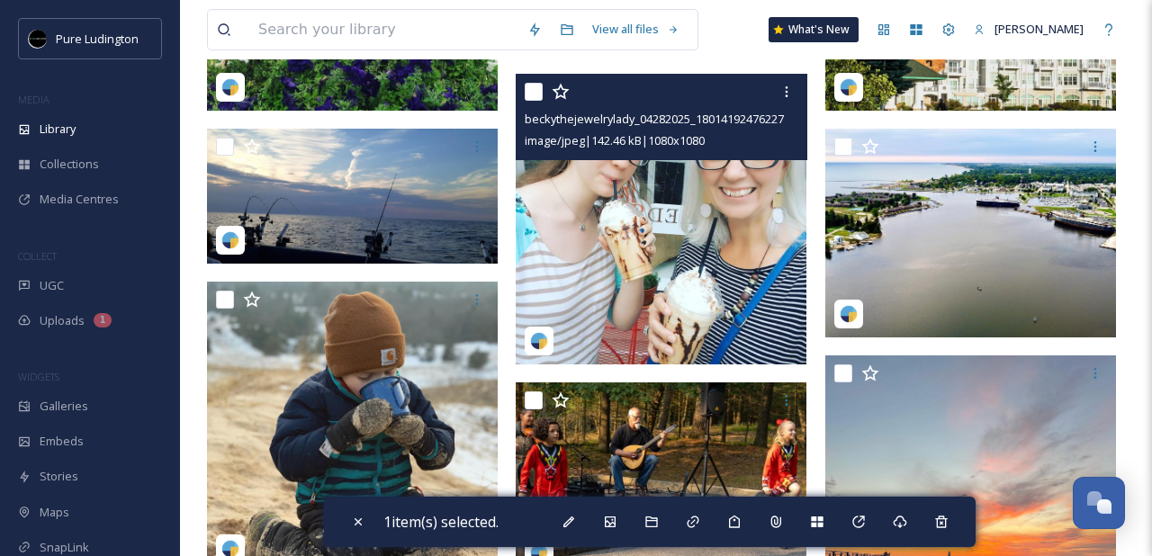
click at [533, 94] on input "checkbox" at bounding box center [534, 92] width 18 height 18
checkbox input "true"
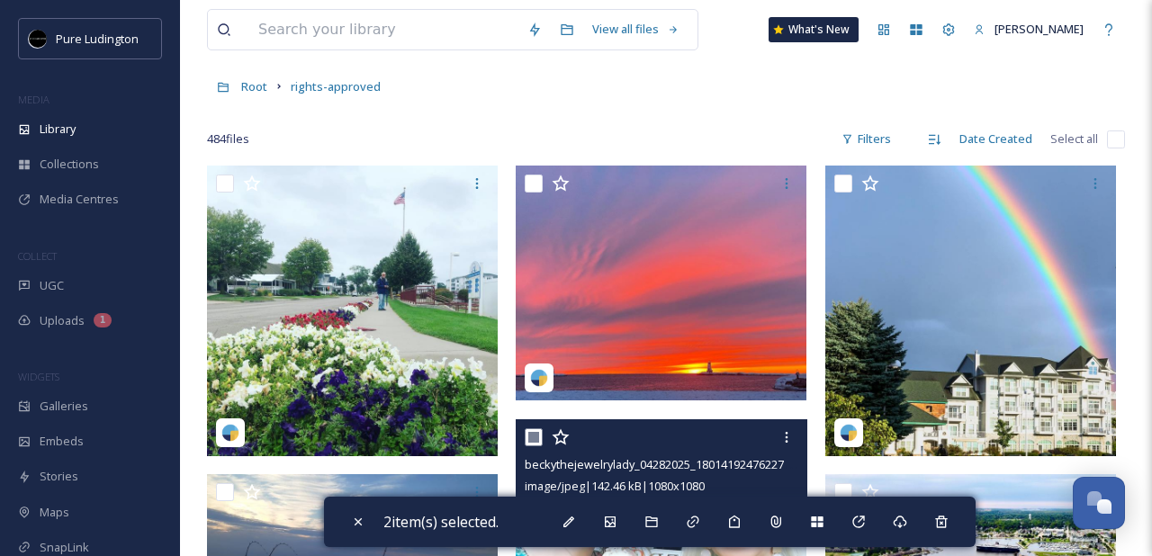
scroll to position [73, 0]
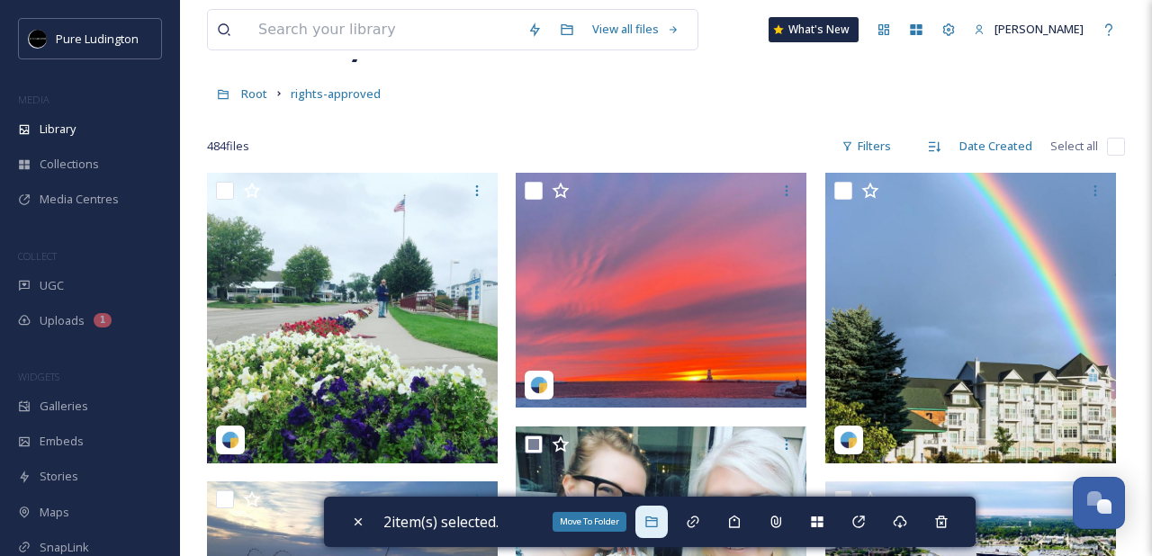
click at [657, 521] on icon at bounding box center [651, 522] width 12 height 11
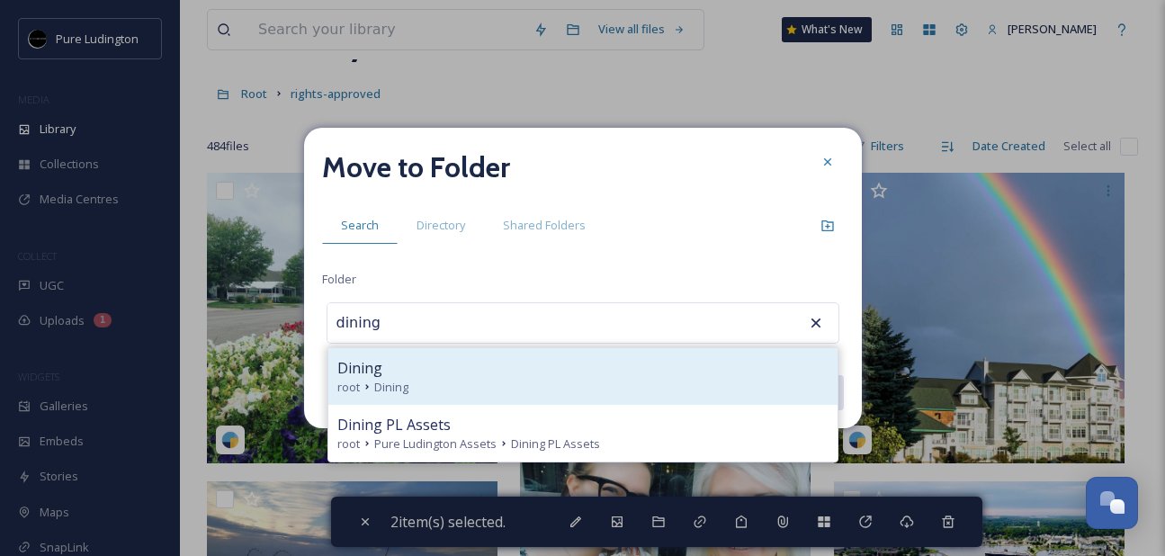
click at [642, 383] on div "root Dining" at bounding box center [582, 387] width 491 height 17
type input "Dining"
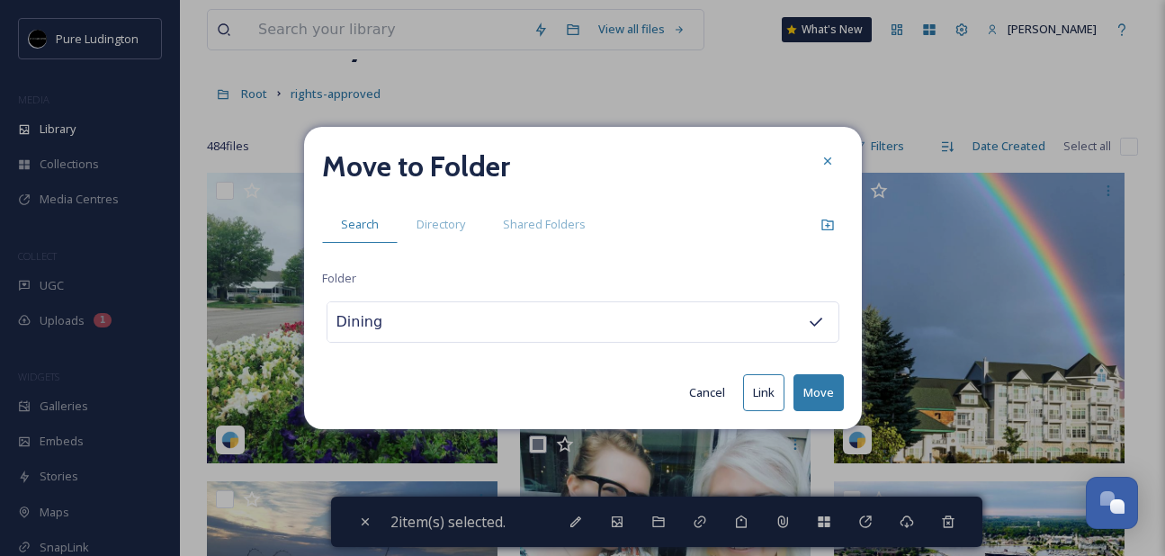
click at [816, 394] on button "Move" at bounding box center [819, 392] width 50 height 37
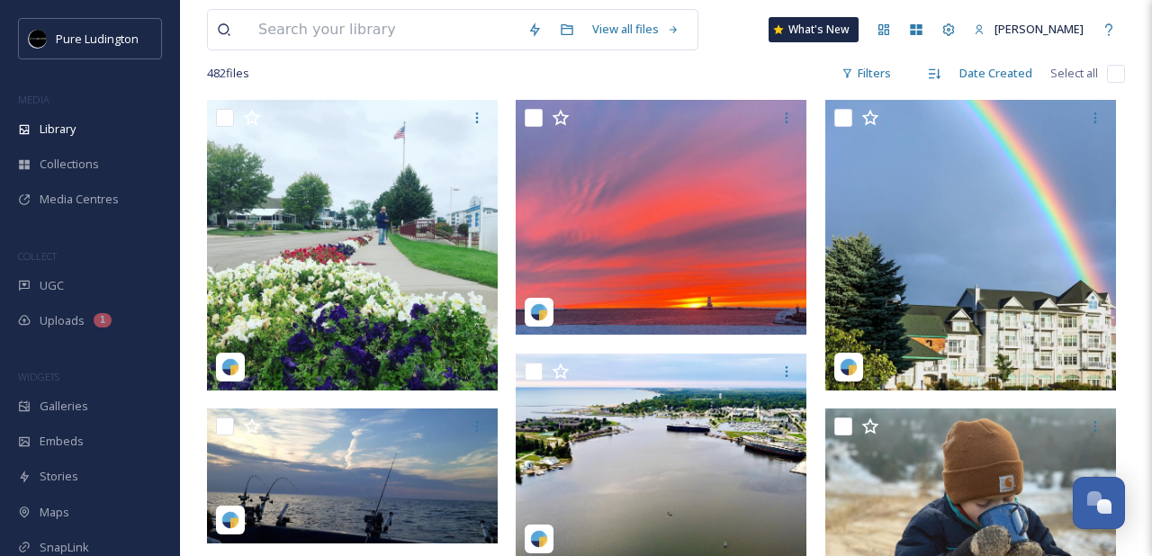
scroll to position [139, 0]
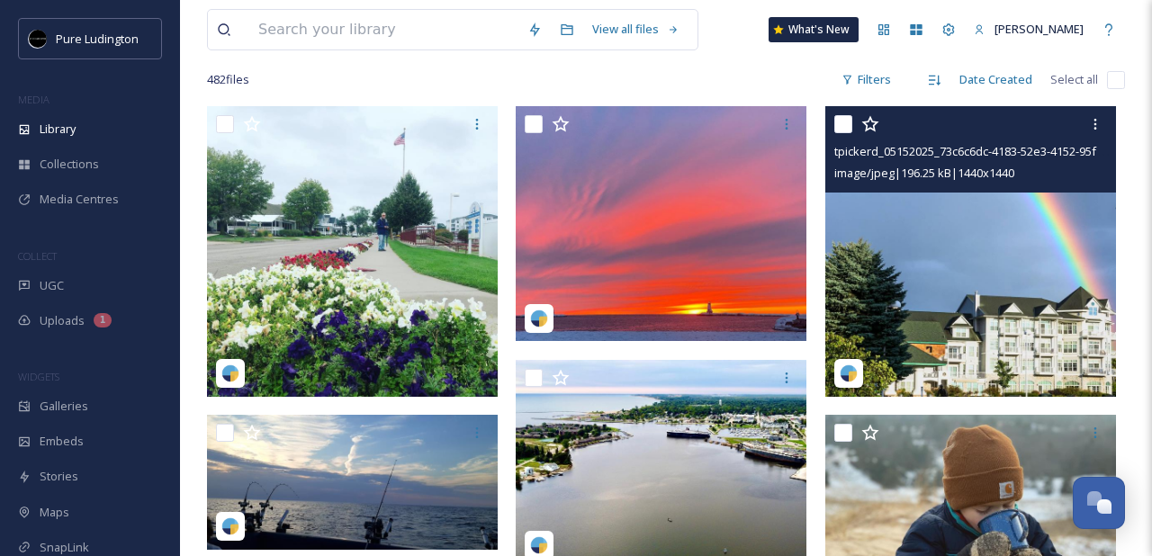
click at [845, 125] on input "checkbox" at bounding box center [843, 124] width 18 height 18
checkbox input "true"
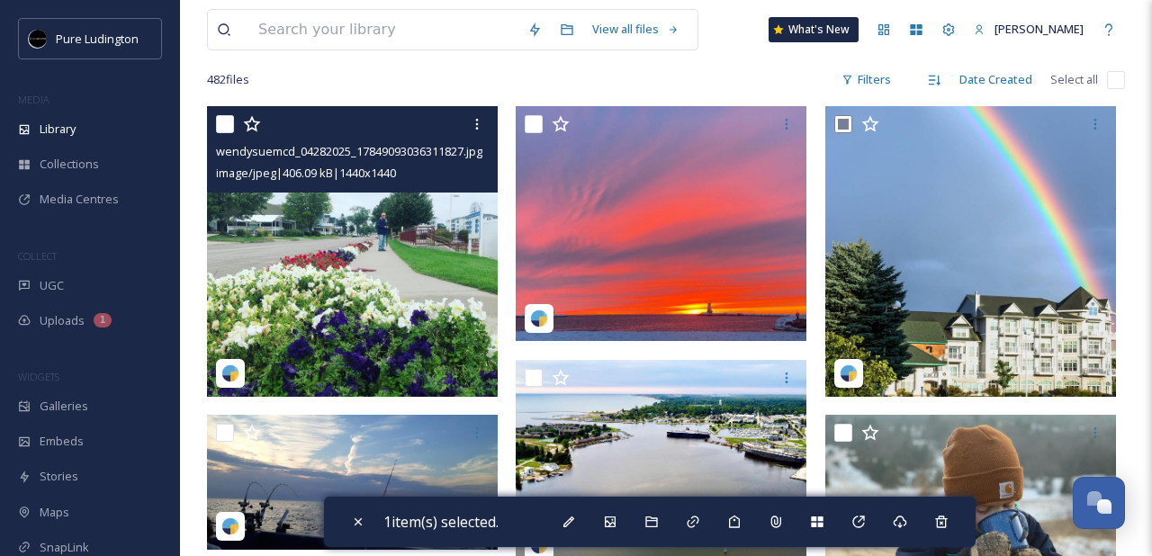
click at [228, 123] on input "checkbox" at bounding box center [225, 124] width 18 height 18
checkbox input "true"
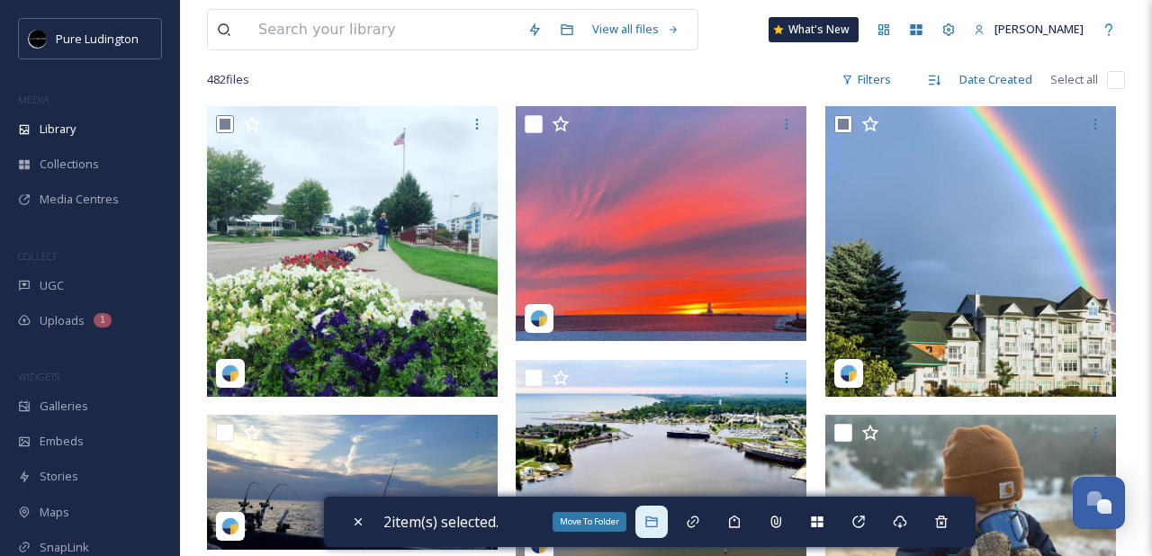
click at [650, 516] on icon at bounding box center [651, 522] width 14 height 14
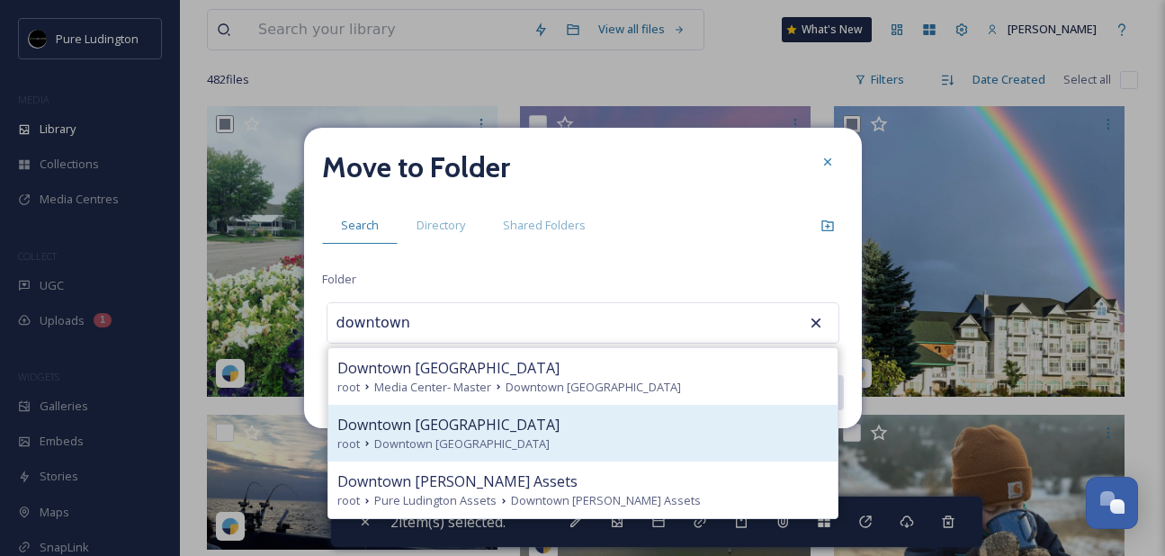
click at [632, 449] on div "root Downtown [GEOGRAPHIC_DATA]" at bounding box center [582, 444] width 491 height 17
type input "Downtown [GEOGRAPHIC_DATA]"
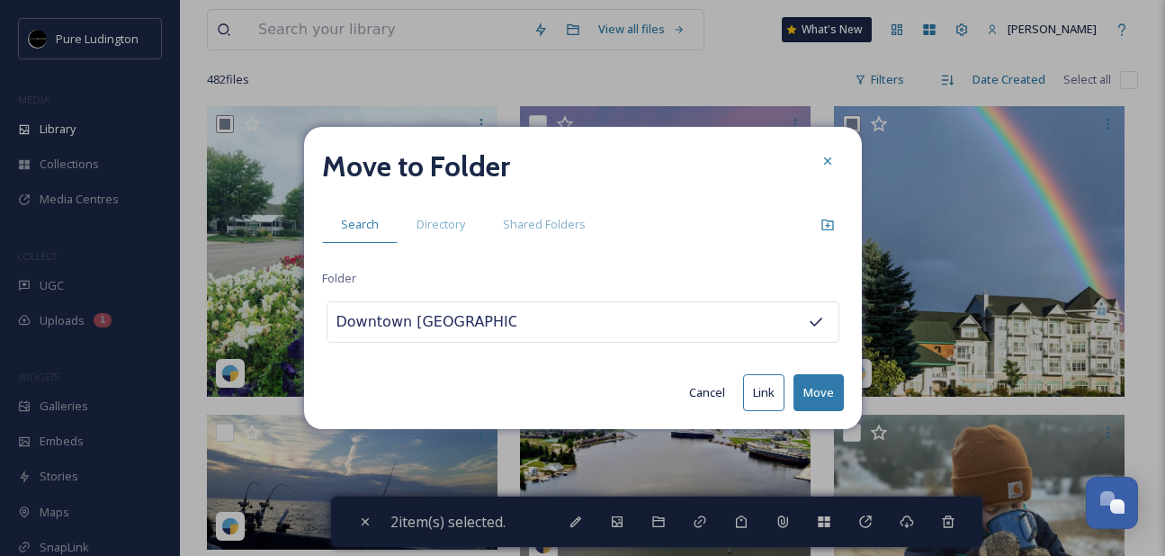
click at [805, 389] on button "Move" at bounding box center [819, 392] width 50 height 37
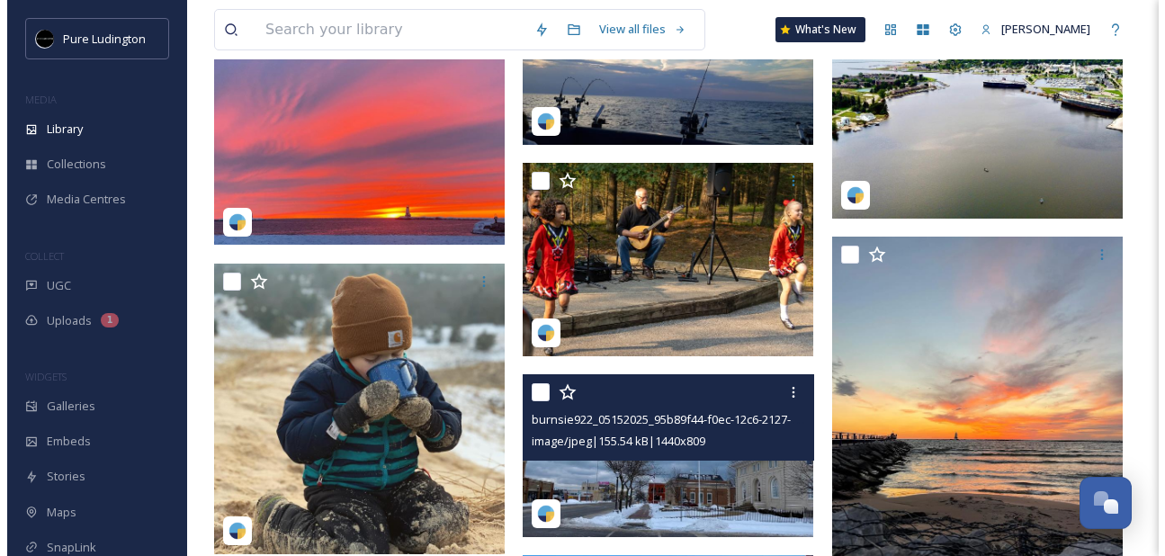
scroll to position [240, 0]
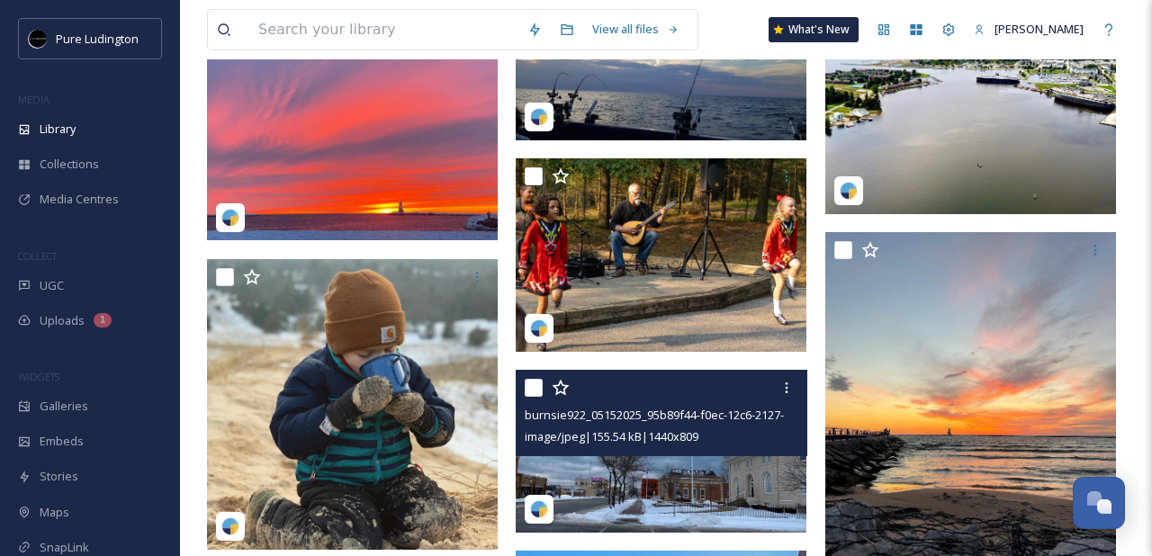
click at [535, 388] on input "checkbox" at bounding box center [534, 388] width 18 height 18
checkbox input "true"
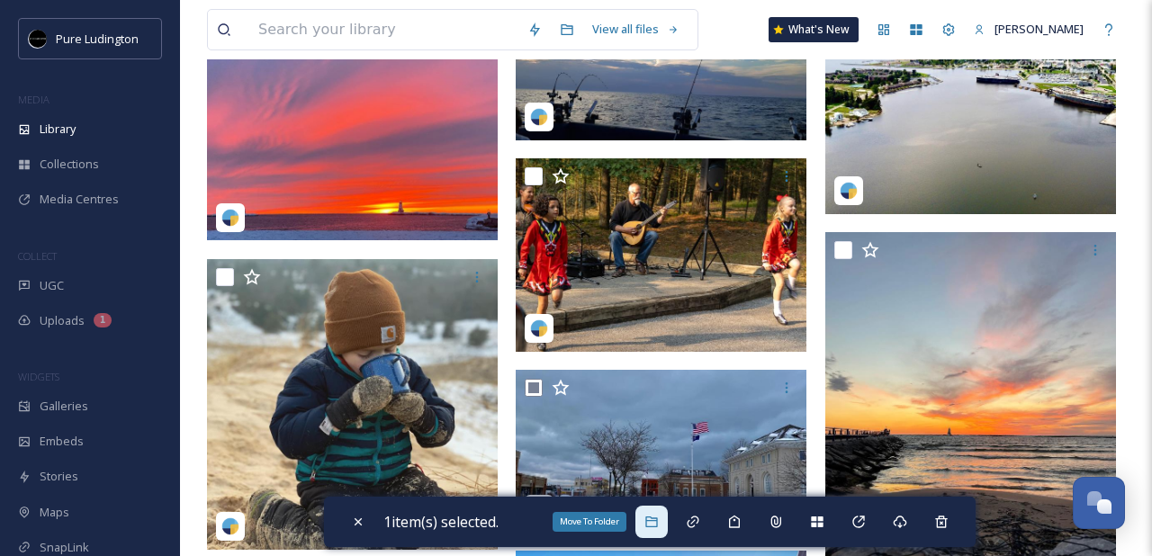
click at [649, 515] on icon at bounding box center [651, 522] width 14 height 14
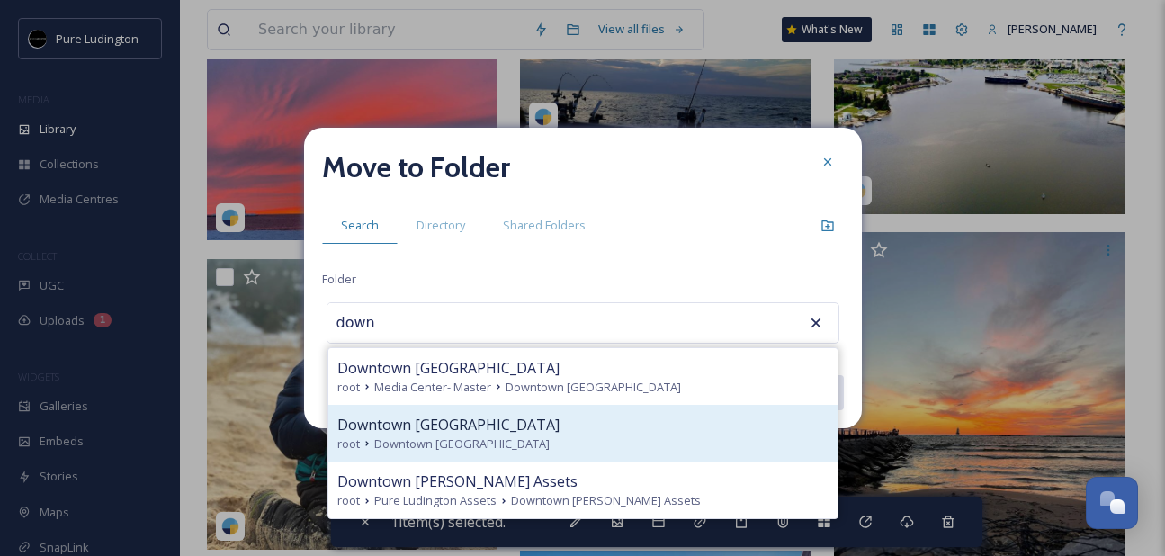
click at [620, 447] on div "root Downtown [GEOGRAPHIC_DATA]" at bounding box center [582, 444] width 491 height 17
type input "Downtown [GEOGRAPHIC_DATA]"
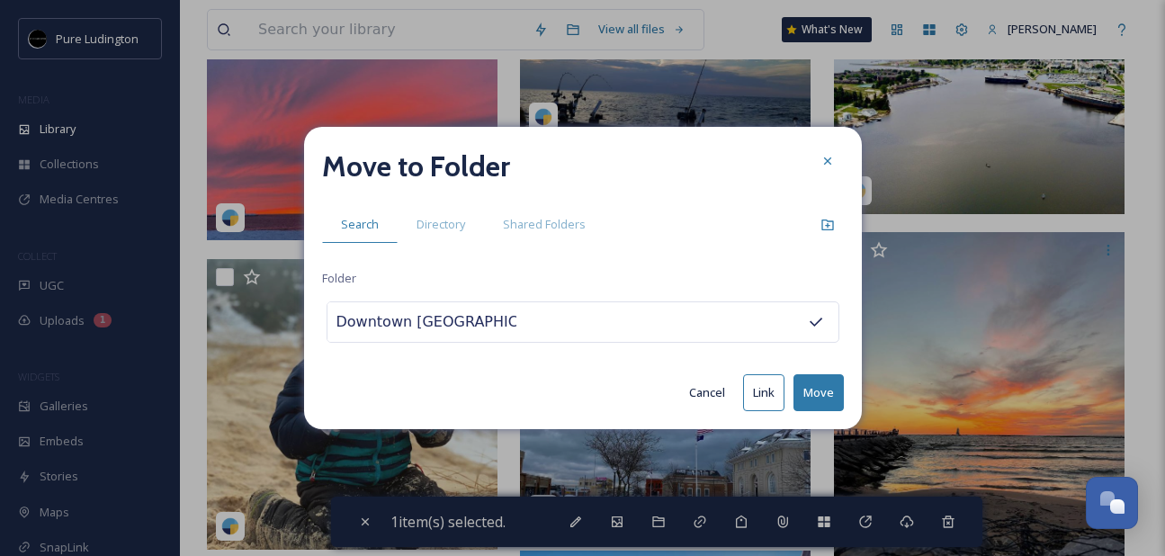
click at [809, 397] on button "Move" at bounding box center [819, 392] width 50 height 37
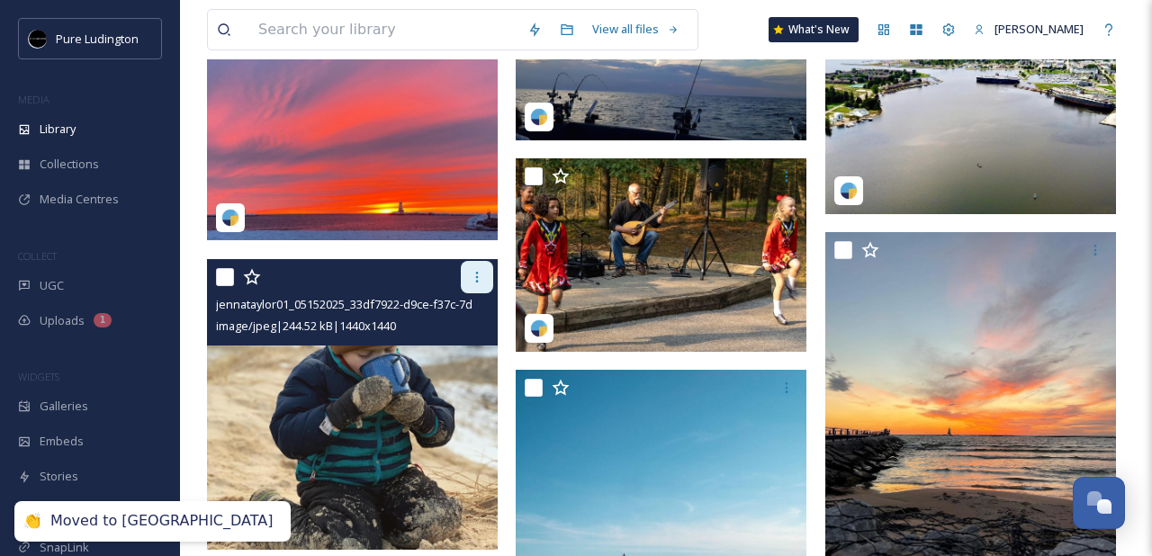
click at [469, 267] on div at bounding box center [477, 277] width 32 height 32
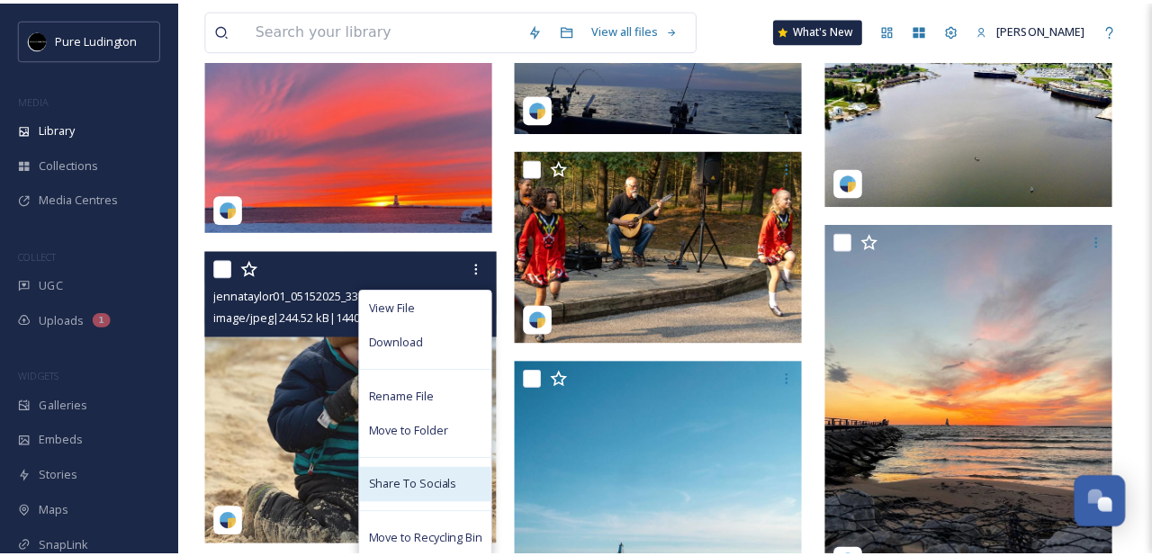
scroll to position [318, 0]
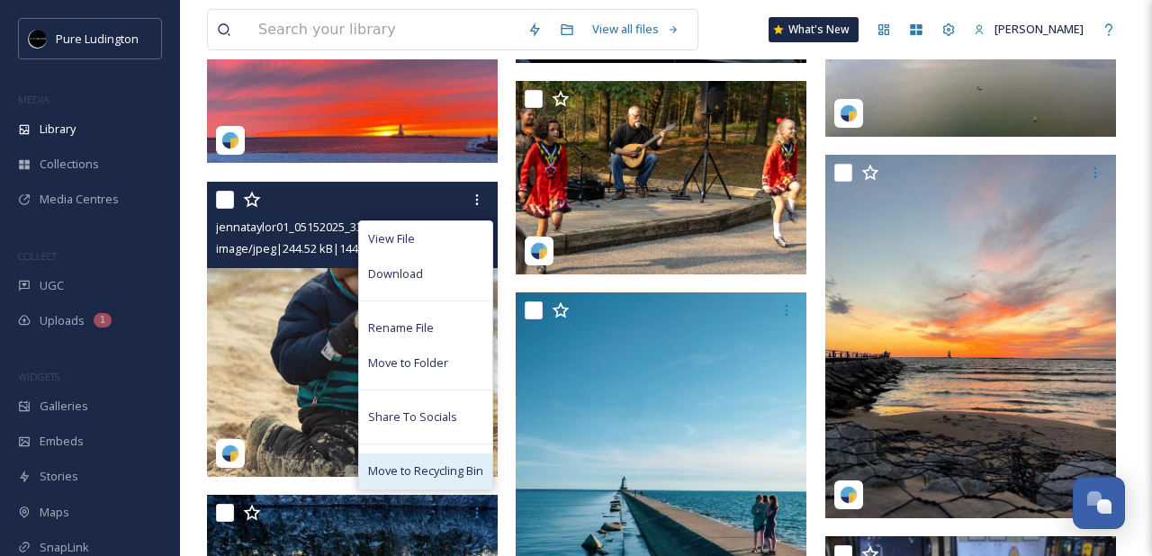
click at [424, 475] on span "Move to Recycling Bin" at bounding box center [425, 471] width 115 height 17
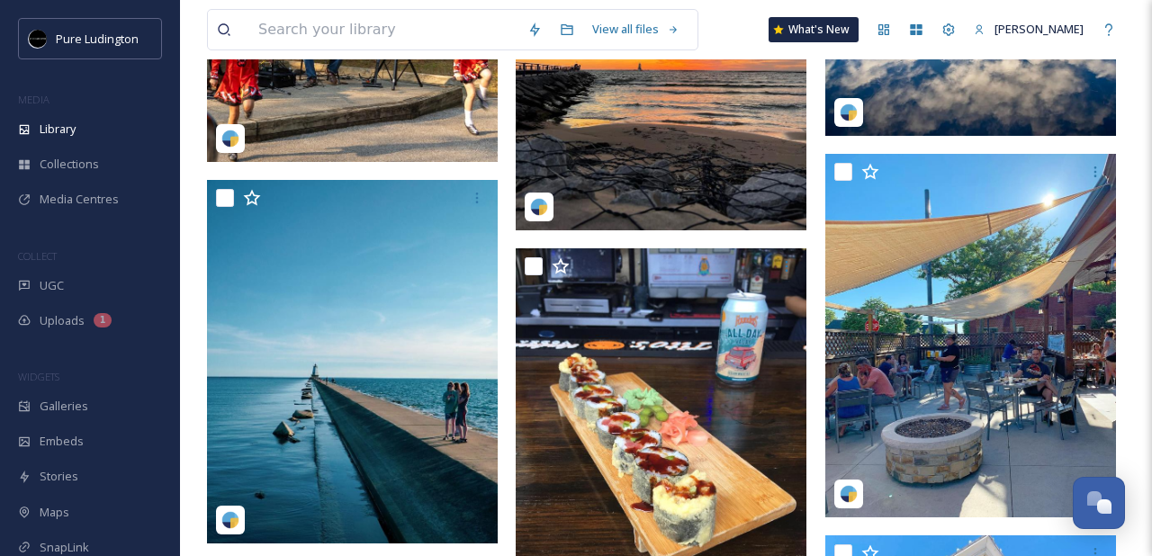
scroll to position [557, 0]
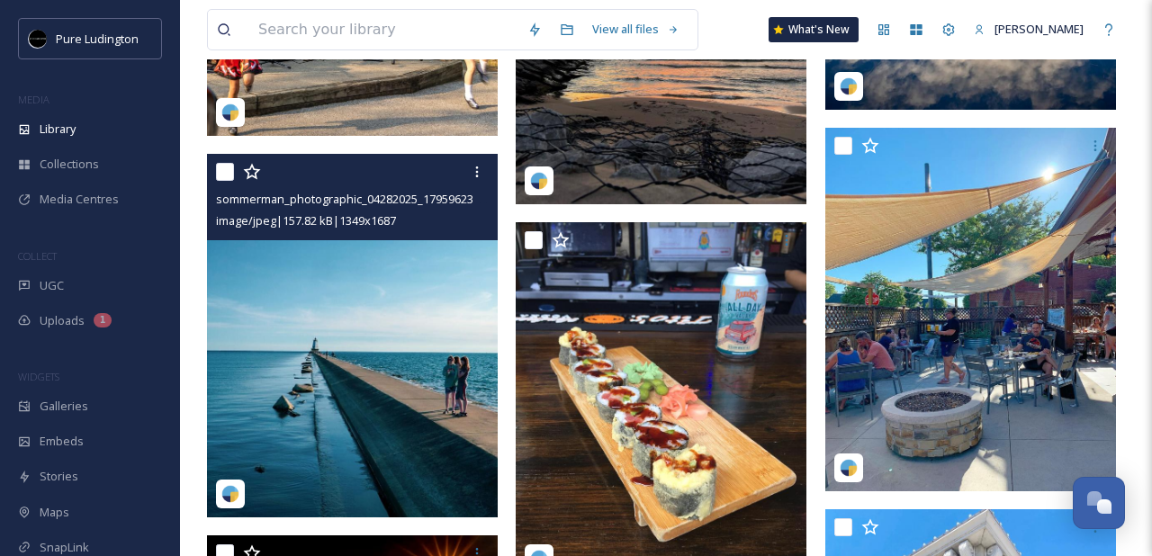
click at [228, 172] on input "checkbox" at bounding box center [225, 172] width 18 height 18
checkbox input "true"
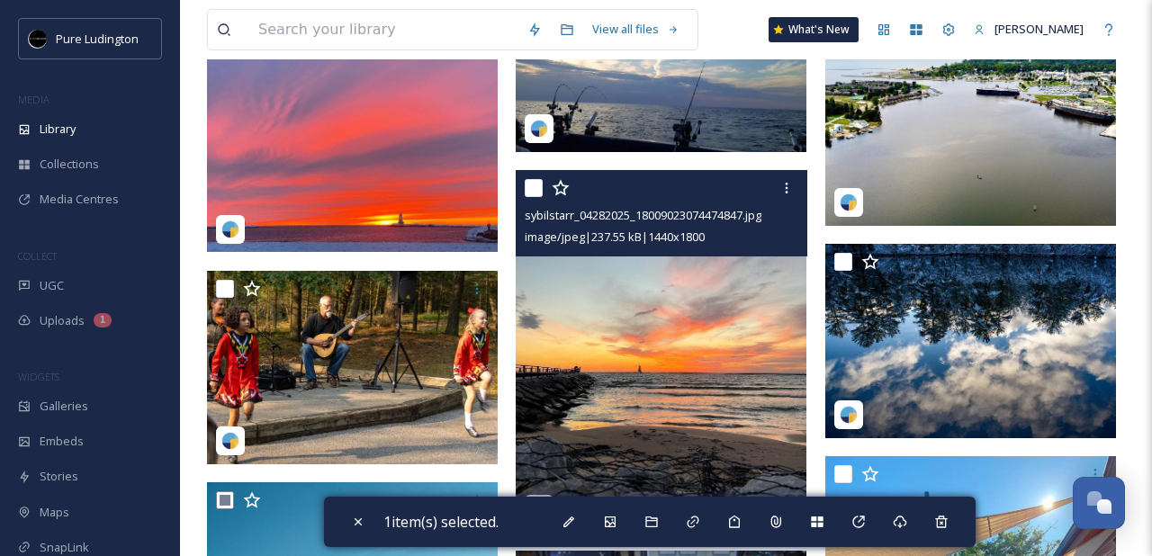
click at [531, 189] on input "checkbox" at bounding box center [534, 188] width 18 height 18
checkbox input "true"
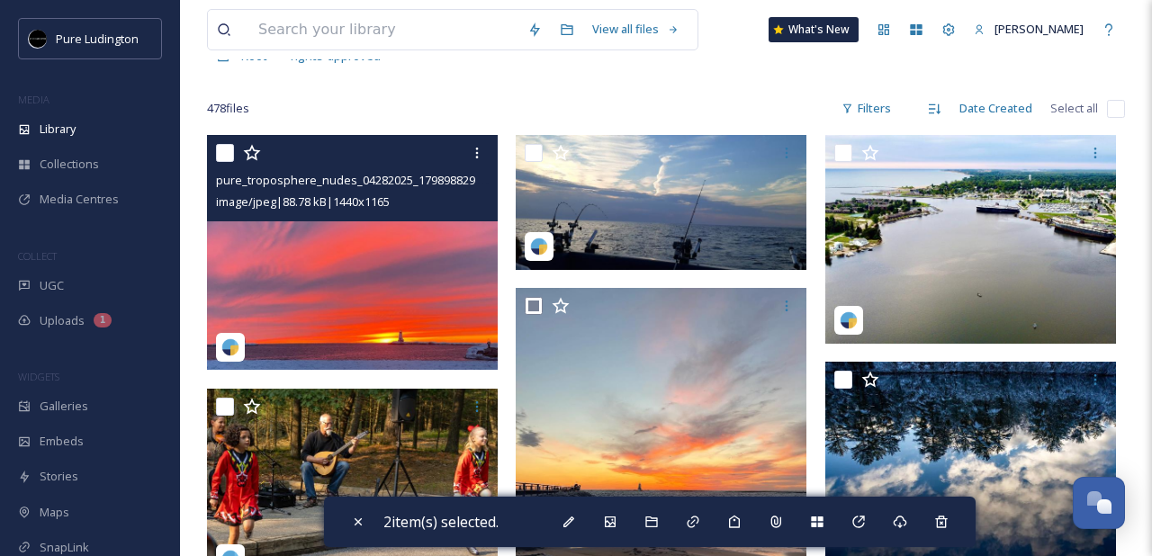
scroll to position [102, 0]
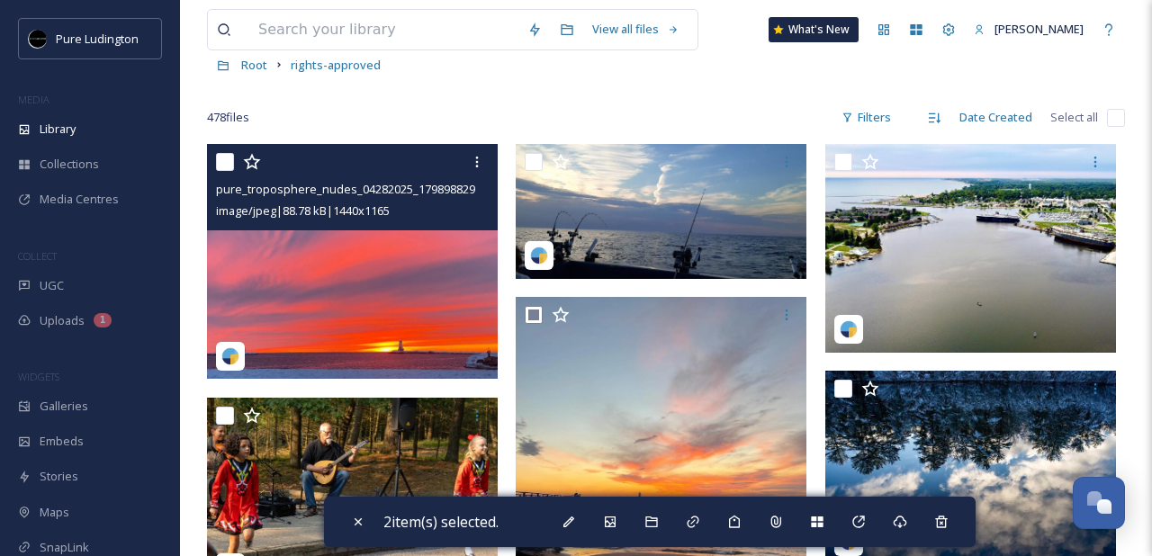
click at [226, 165] on input "checkbox" at bounding box center [225, 162] width 18 height 18
checkbox input "true"
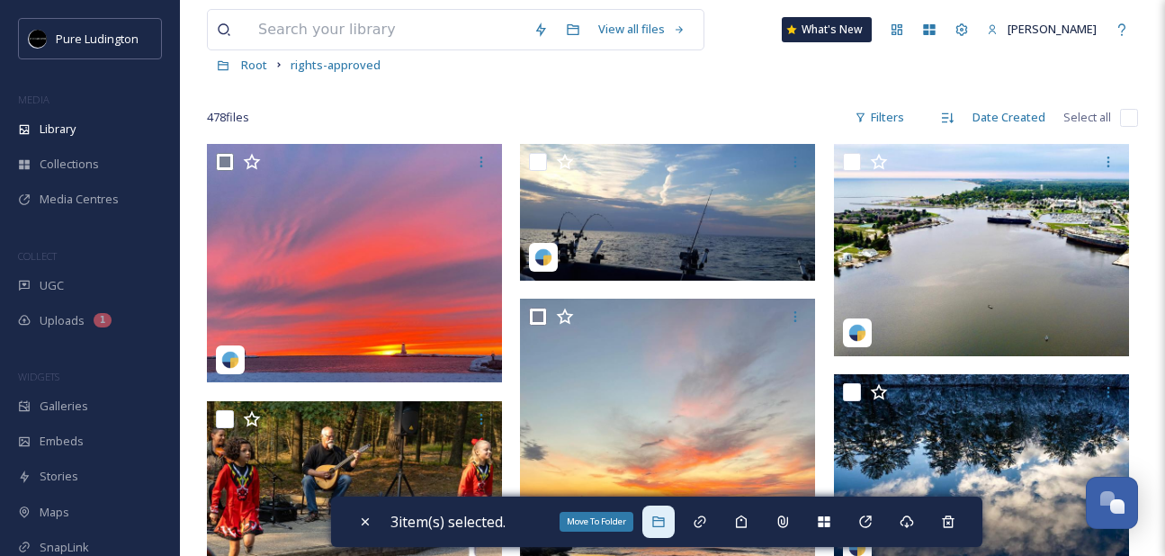
click at [666, 526] on icon at bounding box center [658, 522] width 14 height 14
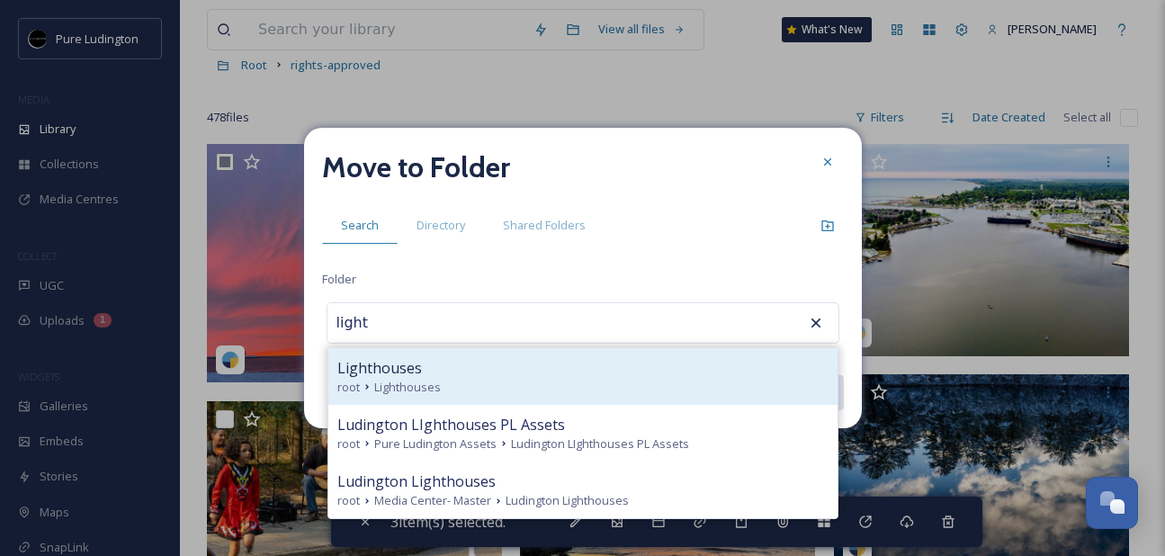
click at [607, 382] on div "root Lighthouses" at bounding box center [582, 387] width 491 height 17
type input "Lighthouses"
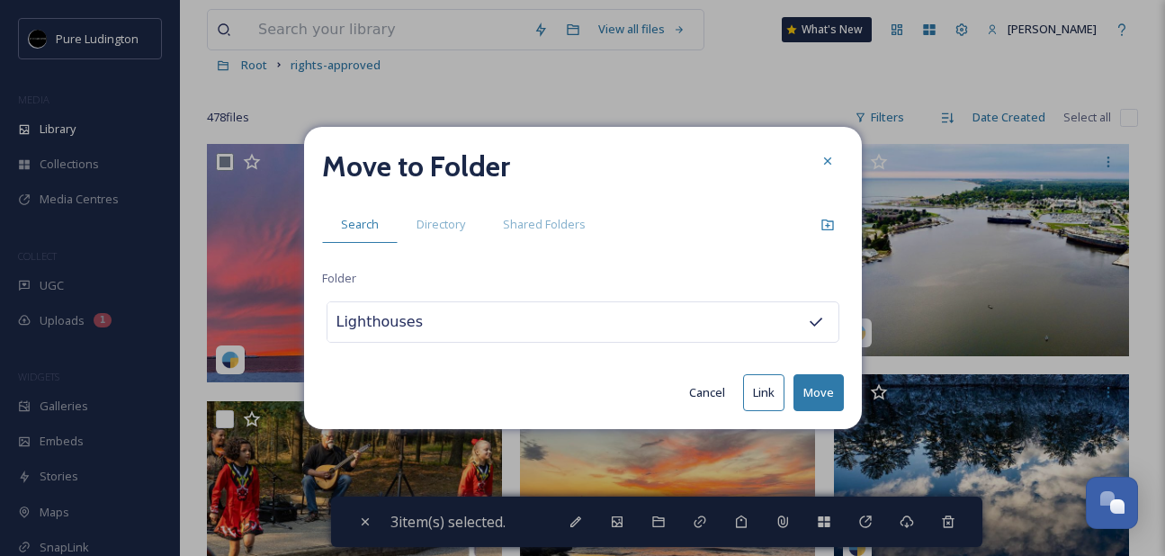
click at [802, 395] on button "Move" at bounding box center [819, 392] width 50 height 37
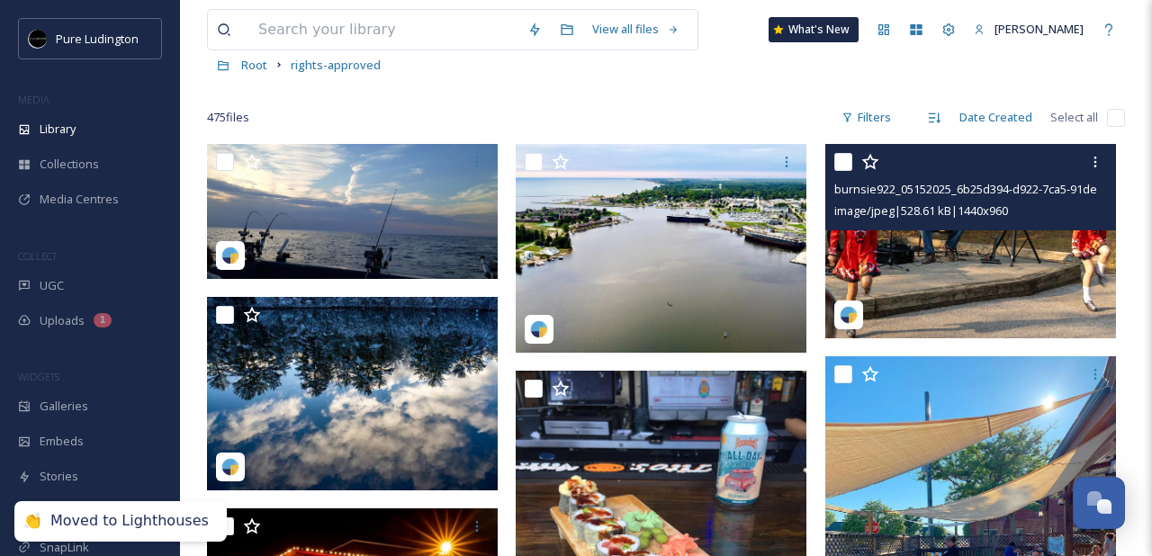
click at [840, 164] on input "checkbox" at bounding box center [843, 162] width 18 height 18
checkbox input "true"
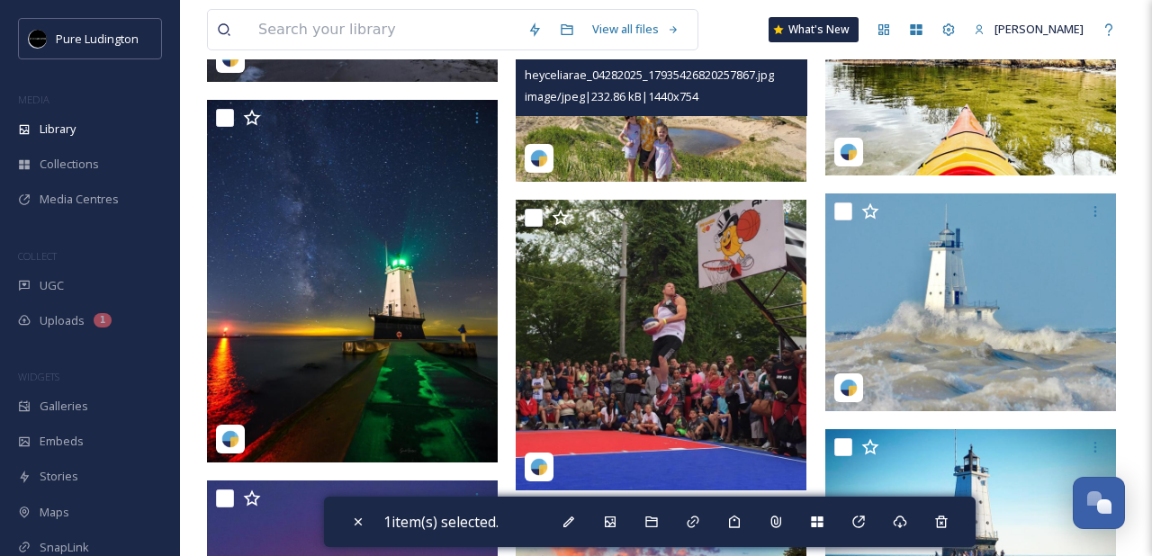
scroll to position [1509, 0]
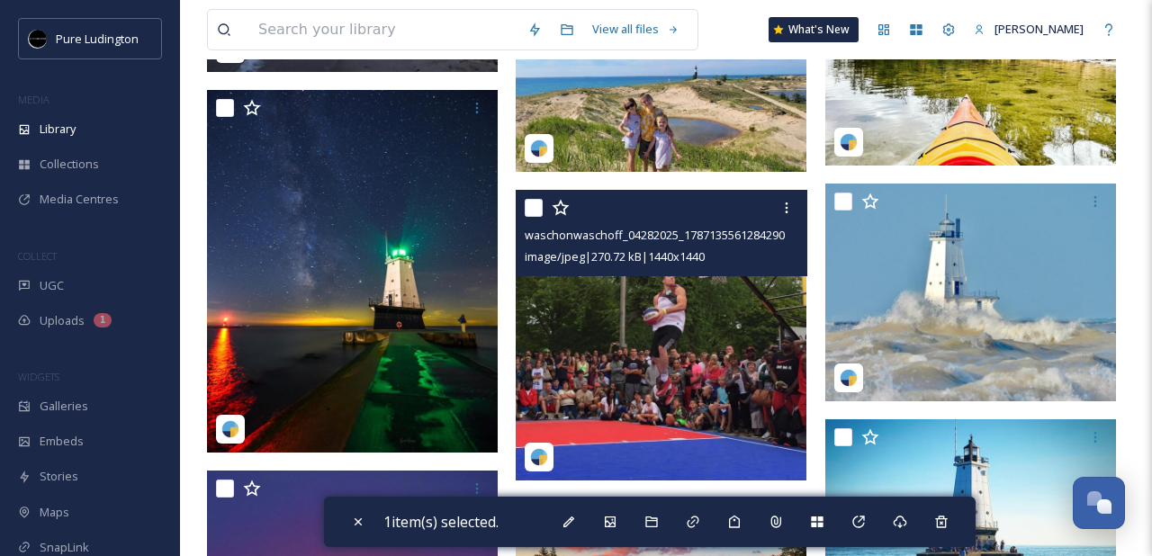
click at [541, 212] on input "checkbox" at bounding box center [534, 208] width 18 height 18
checkbox input "true"
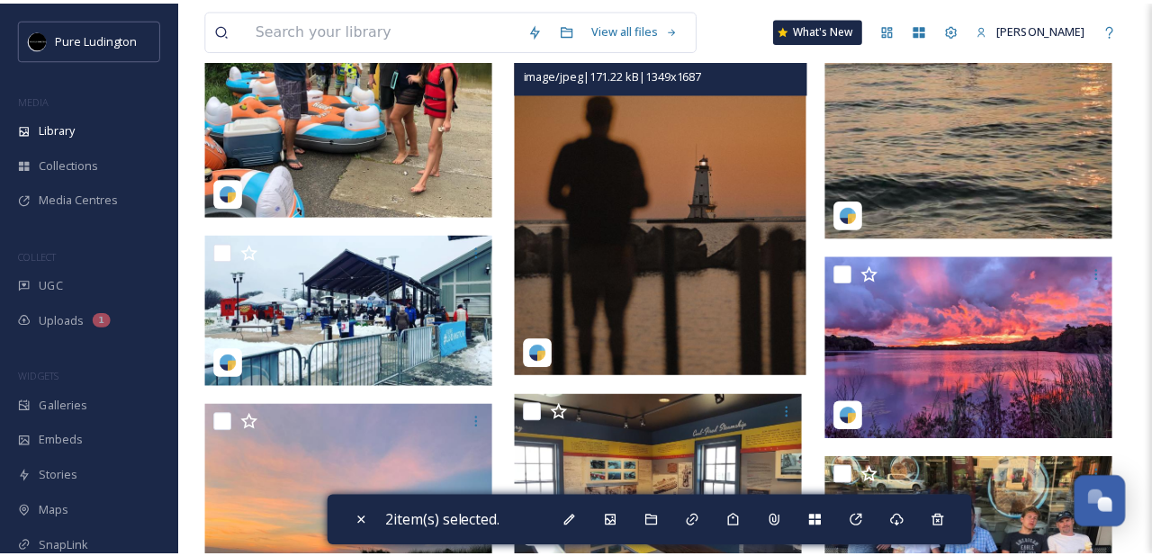
scroll to position [2763, 0]
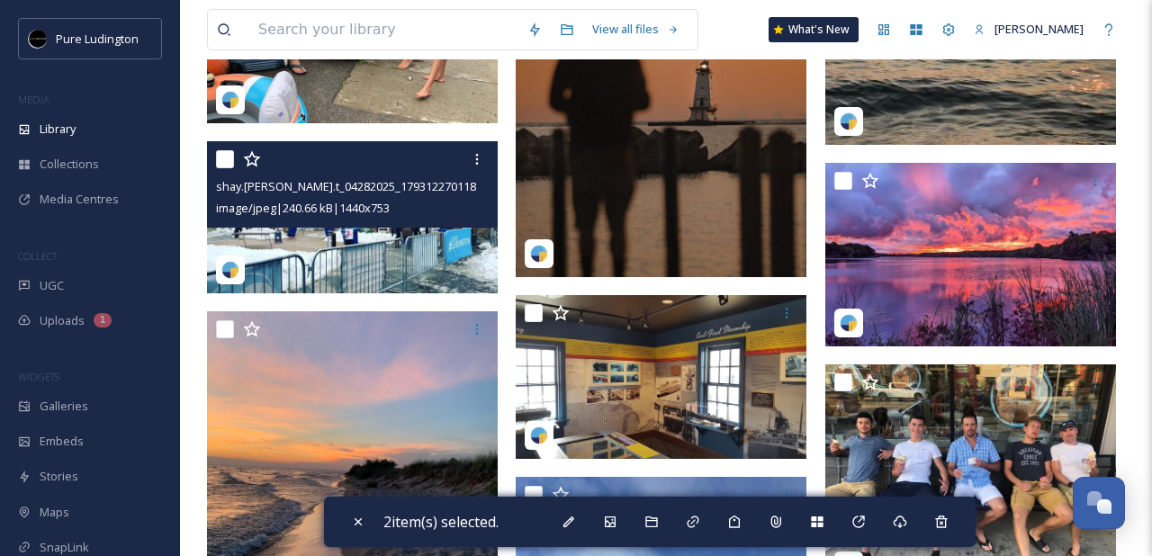
click at [224, 157] on input "checkbox" at bounding box center [225, 159] width 18 height 18
checkbox input "true"
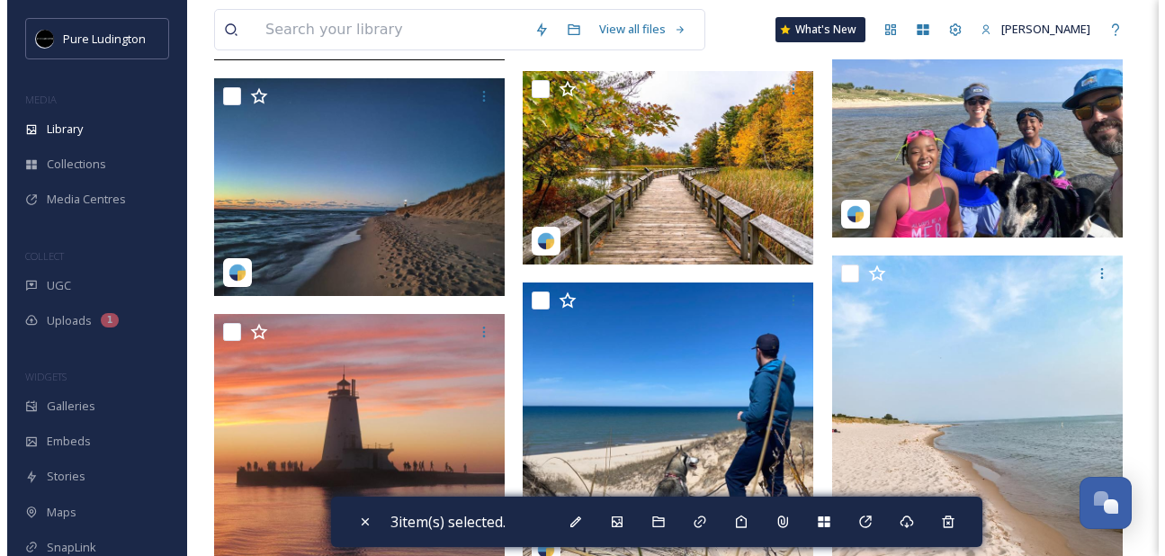
scroll to position [3933, 0]
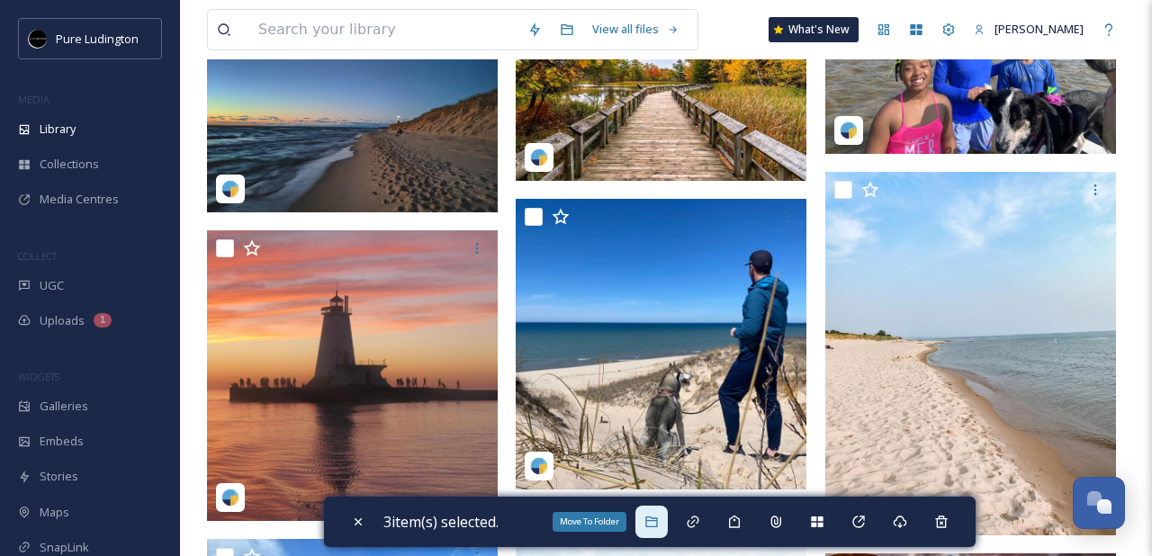
click at [657, 526] on icon at bounding box center [651, 522] width 12 height 11
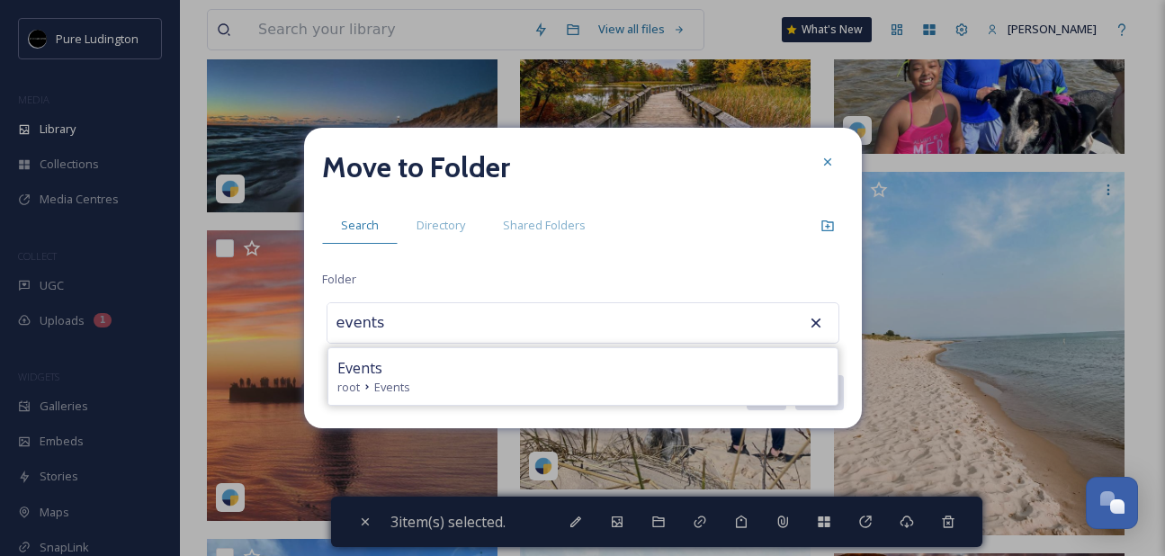
click at [585, 386] on div "root Events" at bounding box center [582, 387] width 491 height 17
type input "Events"
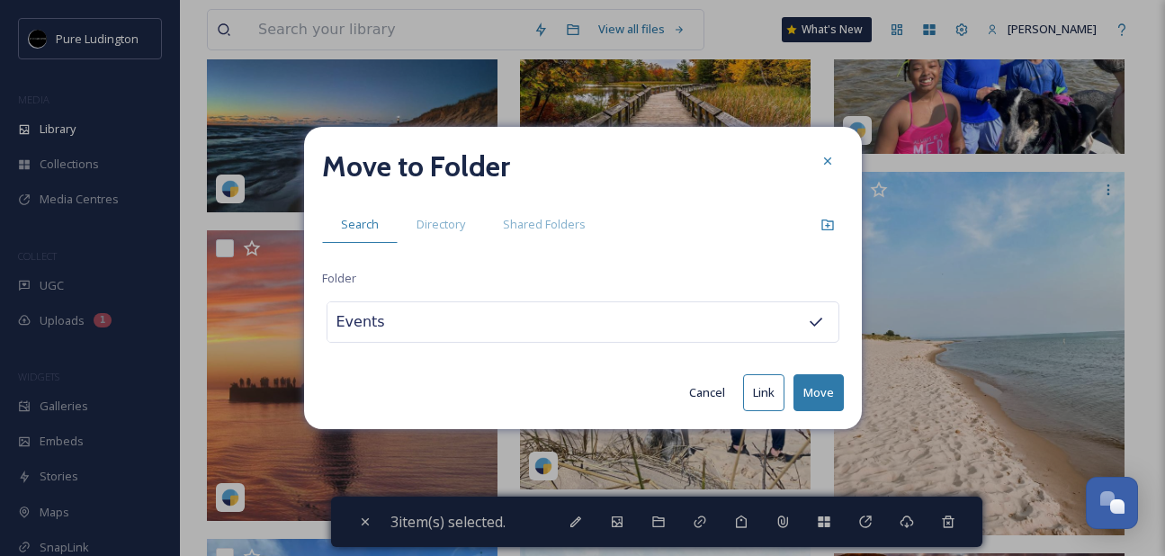
click at [811, 385] on button "Move" at bounding box center [819, 392] width 50 height 37
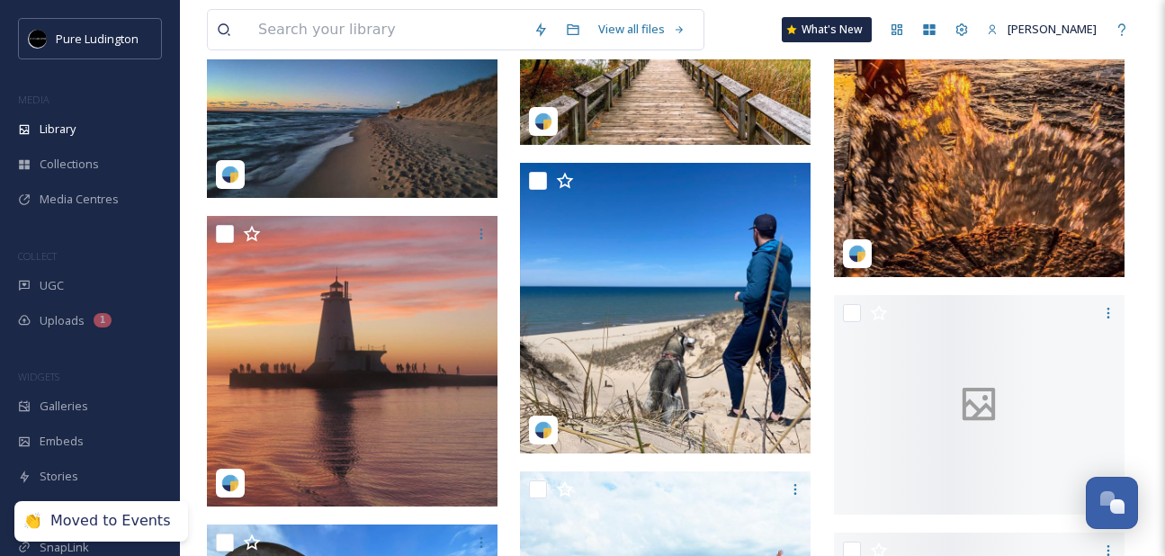
scroll to position [3919, 0]
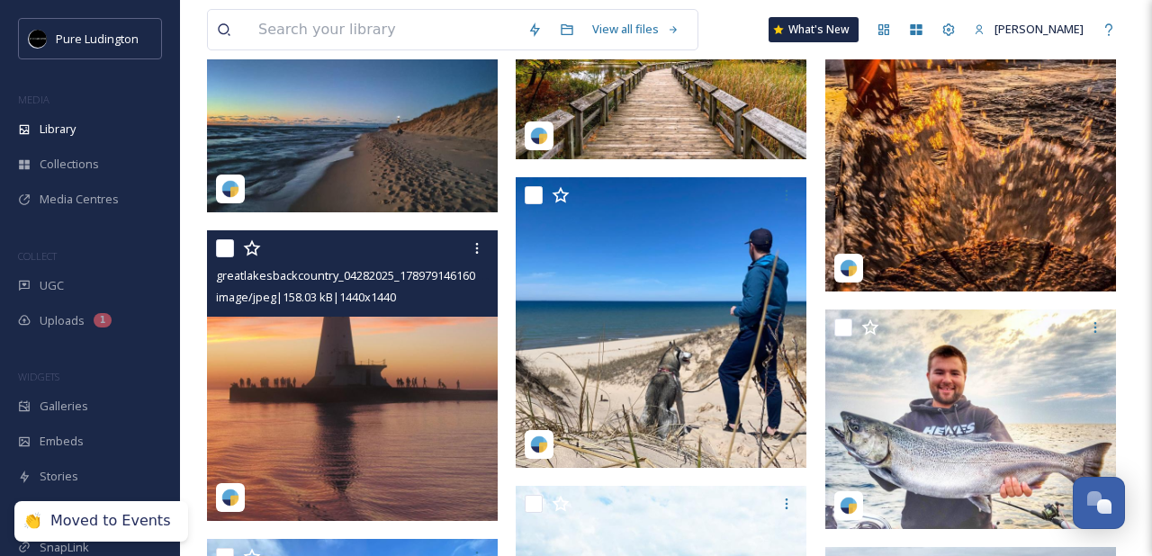
click at [393, 429] on img at bounding box center [352, 375] width 291 height 291
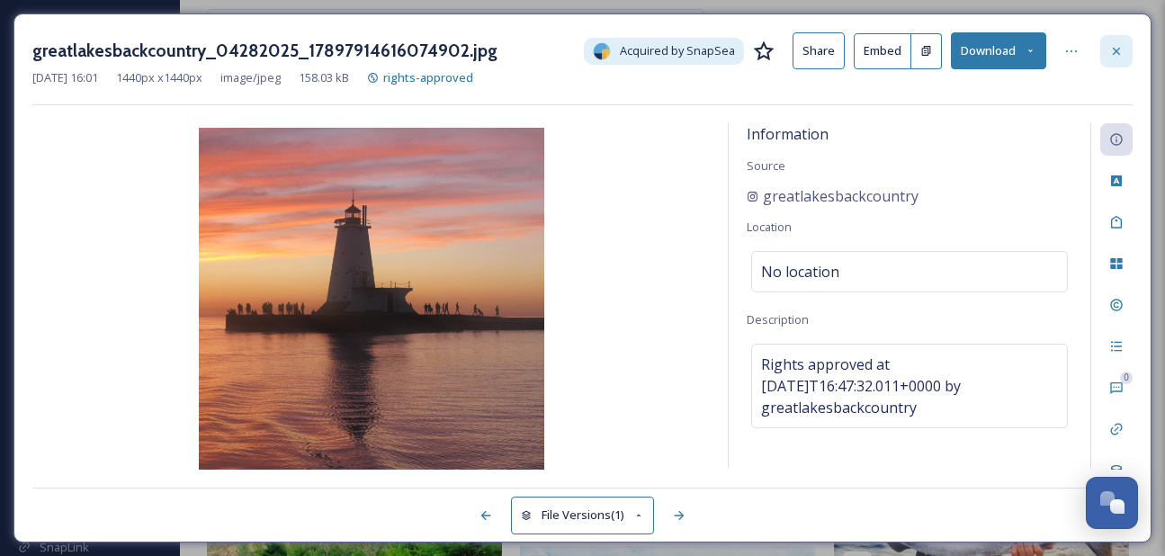
click at [1119, 54] on icon at bounding box center [1117, 51] width 14 height 14
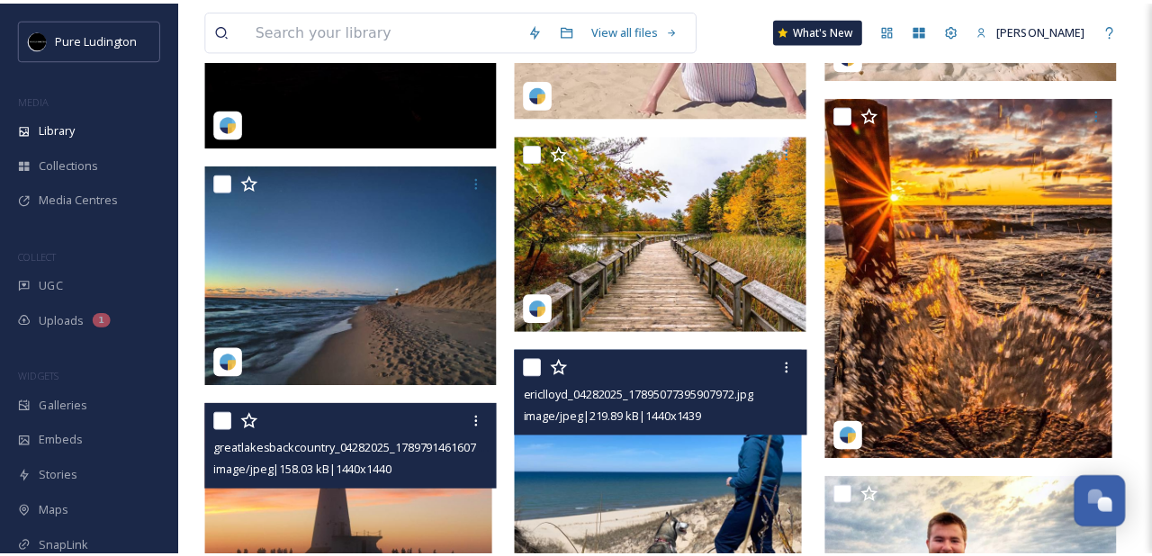
scroll to position [3755, 0]
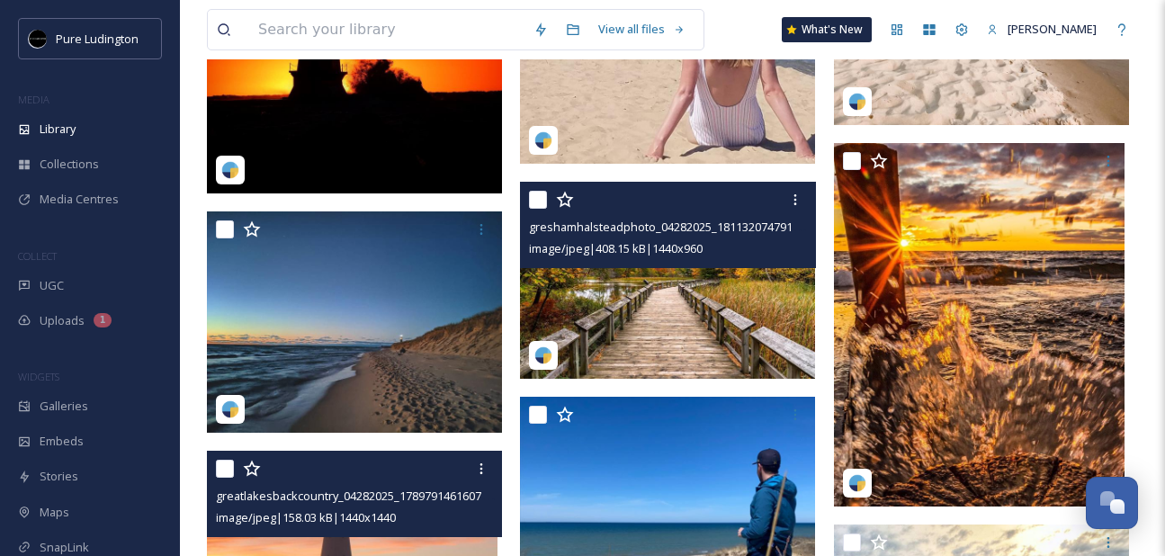
click at [535, 202] on input "checkbox" at bounding box center [538, 200] width 18 height 18
checkbox input "true"
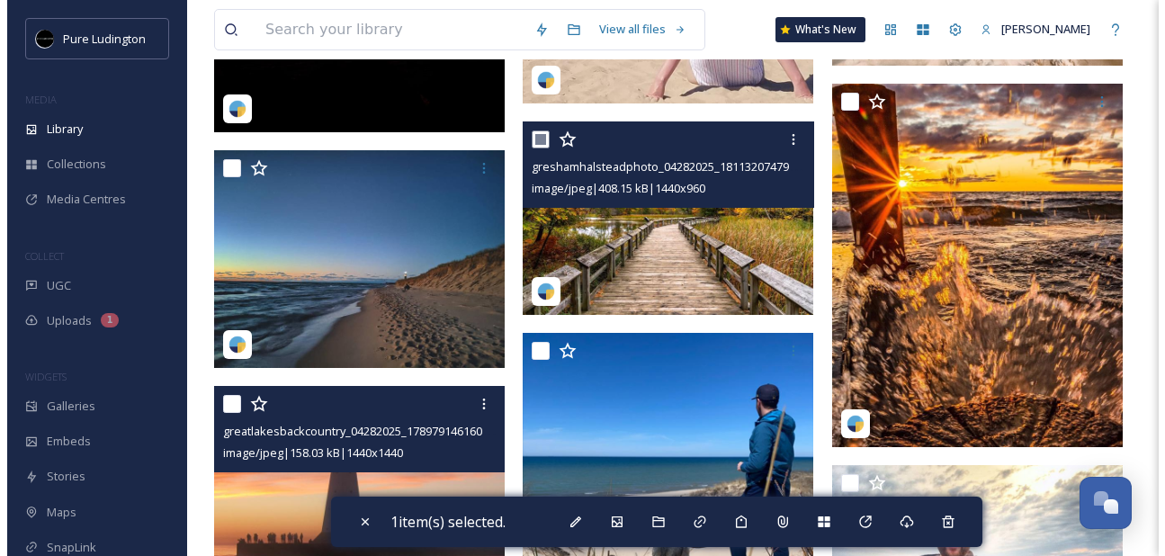
scroll to position [3758, 0]
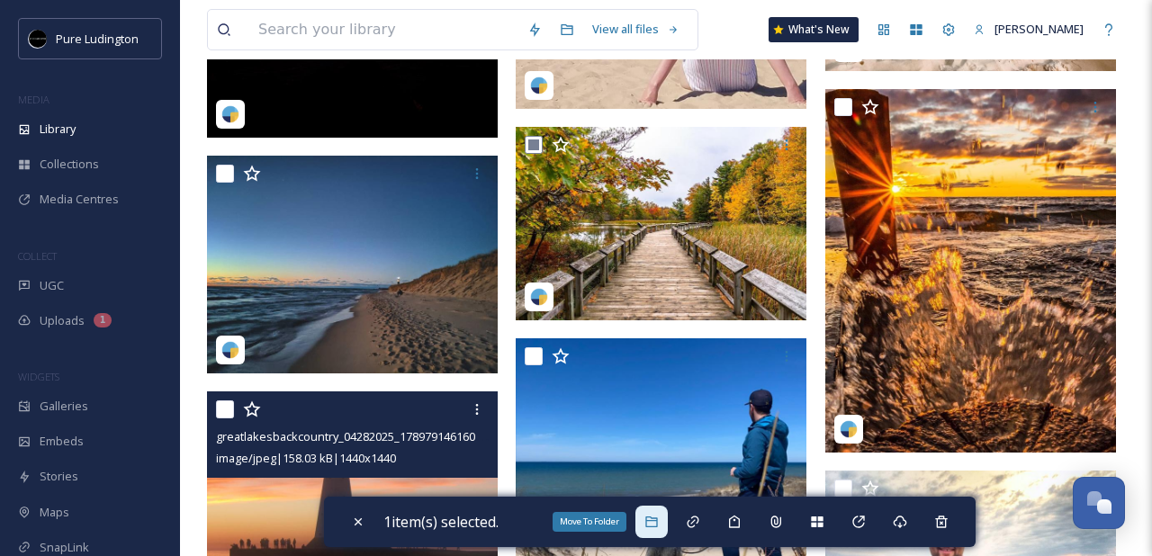
click at [656, 519] on icon at bounding box center [651, 522] width 14 height 14
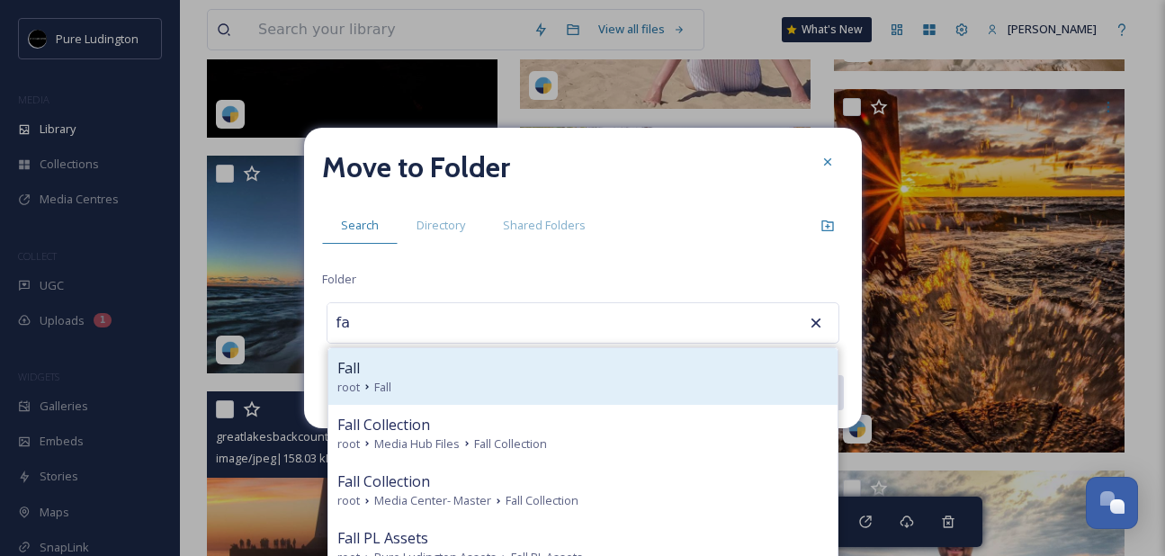
click at [613, 376] on div "Fall" at bounding box center [582, 368] width 491 height 22
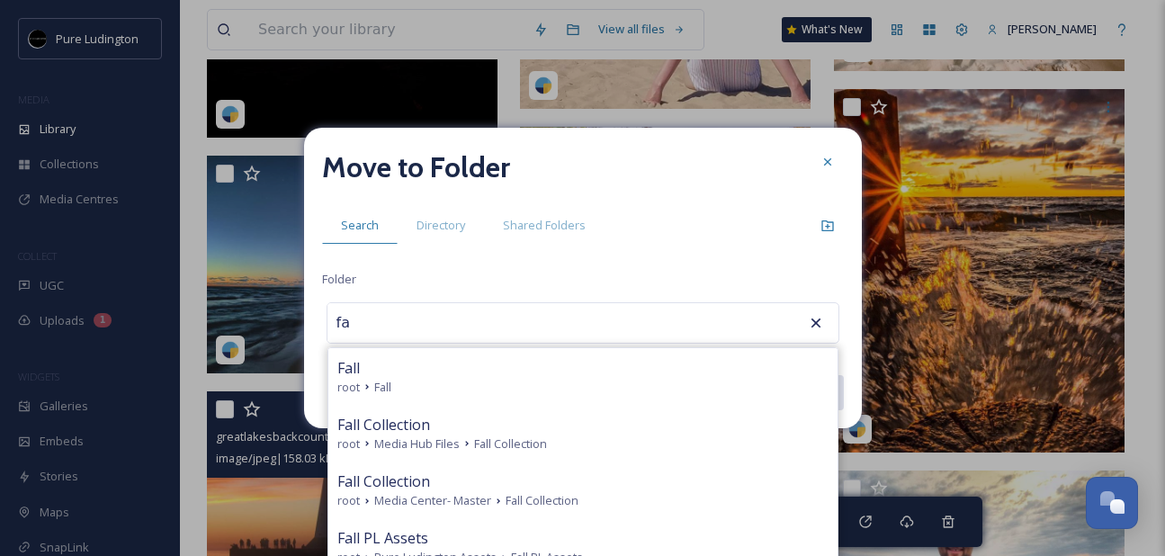
type input "Fall"
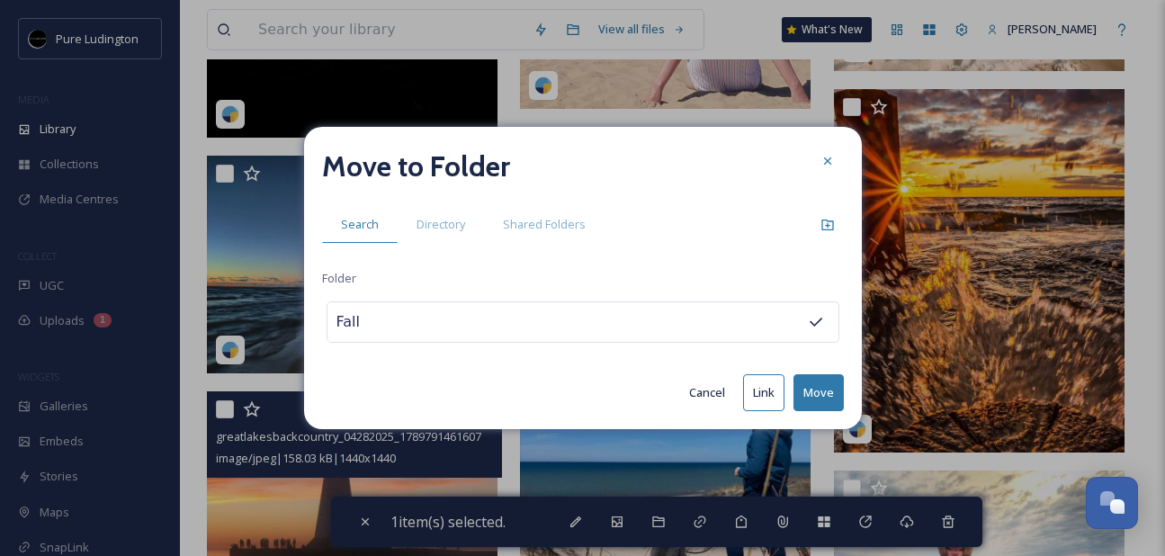
click at [806, 390] on button "Move" at bounding box center [819, 392] width 50 height 37
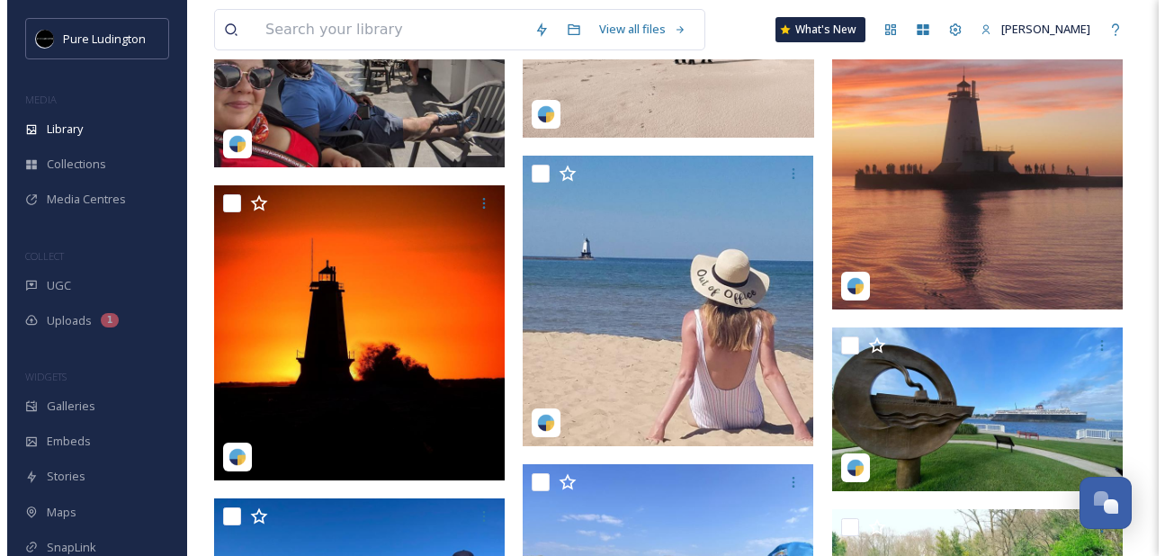
scroll to position [3401, 0]
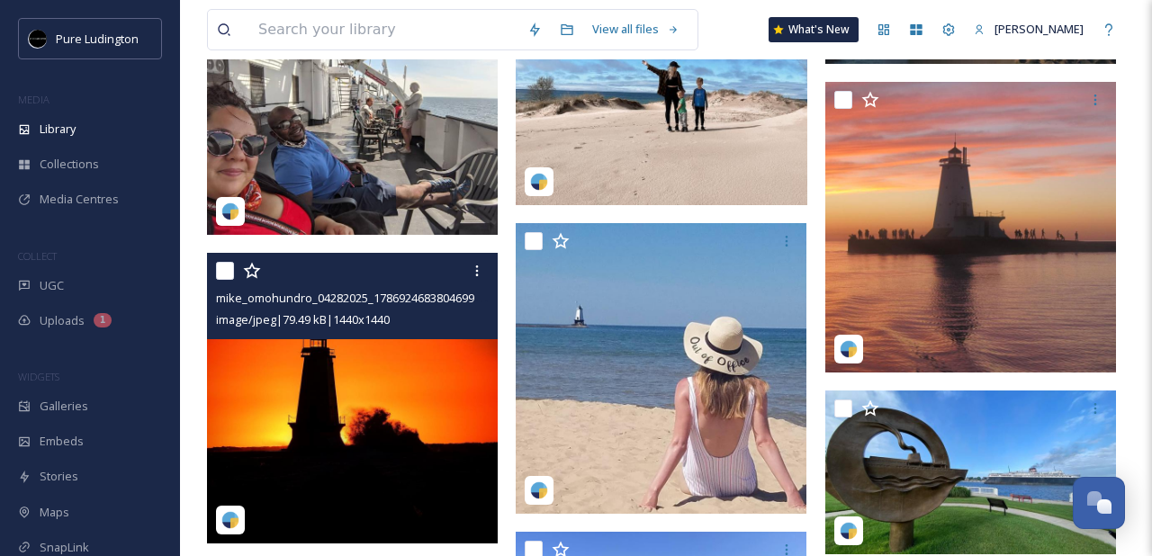
click at [224, 275] on input "checkbox" at bounding box center [225, 271] width 18 height 18
checkbox input "true"
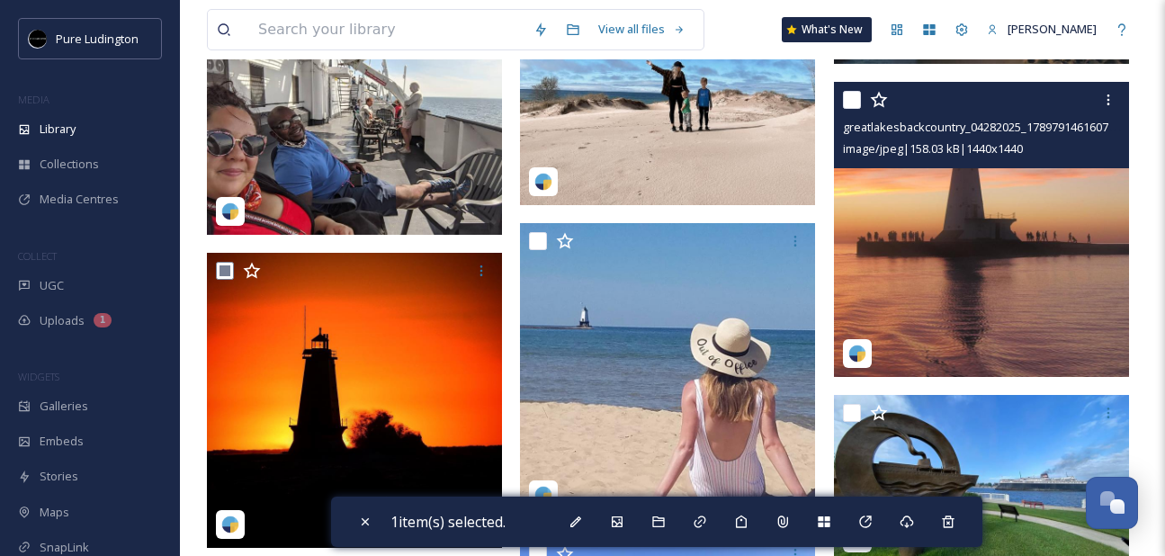
click at [852, 98] on input "checkbox" at bounding box center [852, 100] width 18 height 18
checkbox input "true"
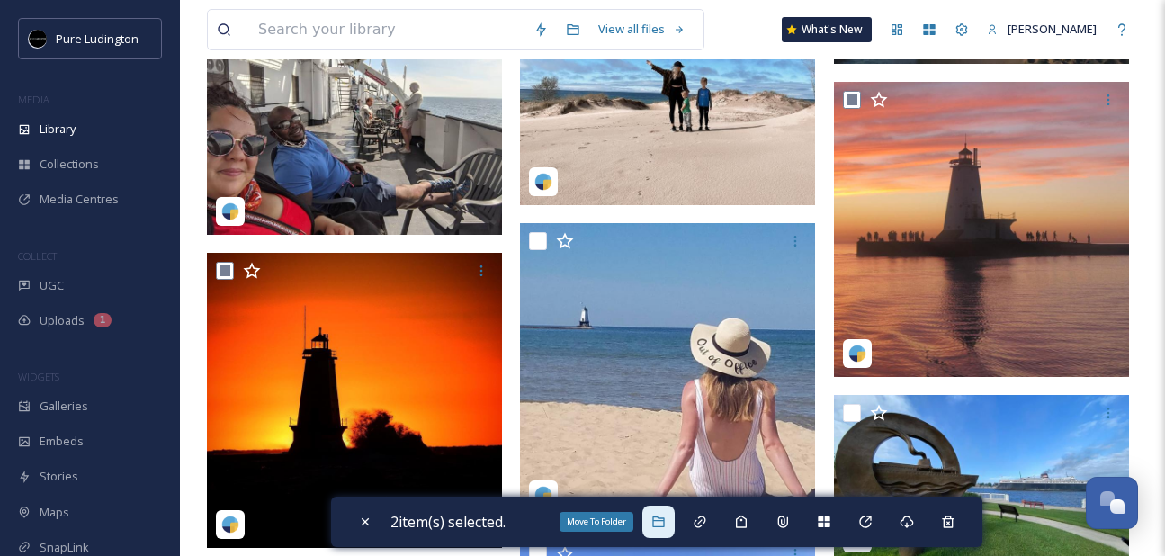
click at [657, 522] on icon at bounding box center [658, 522] width 14 height 14
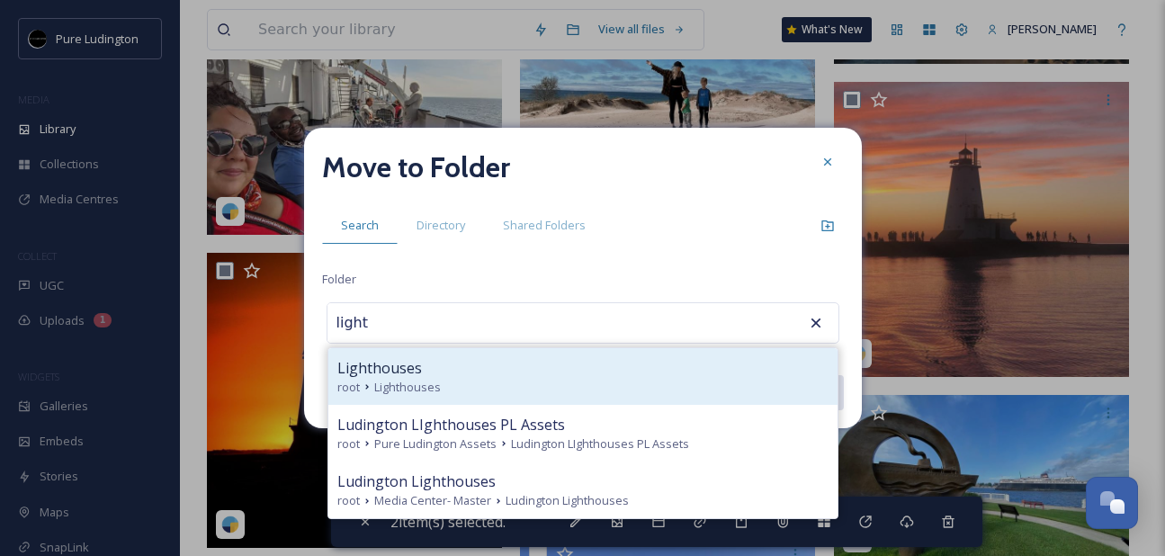
click at [611, 374] on div "Lighthouses" at bounding box center [582, 368] width 491 height 22
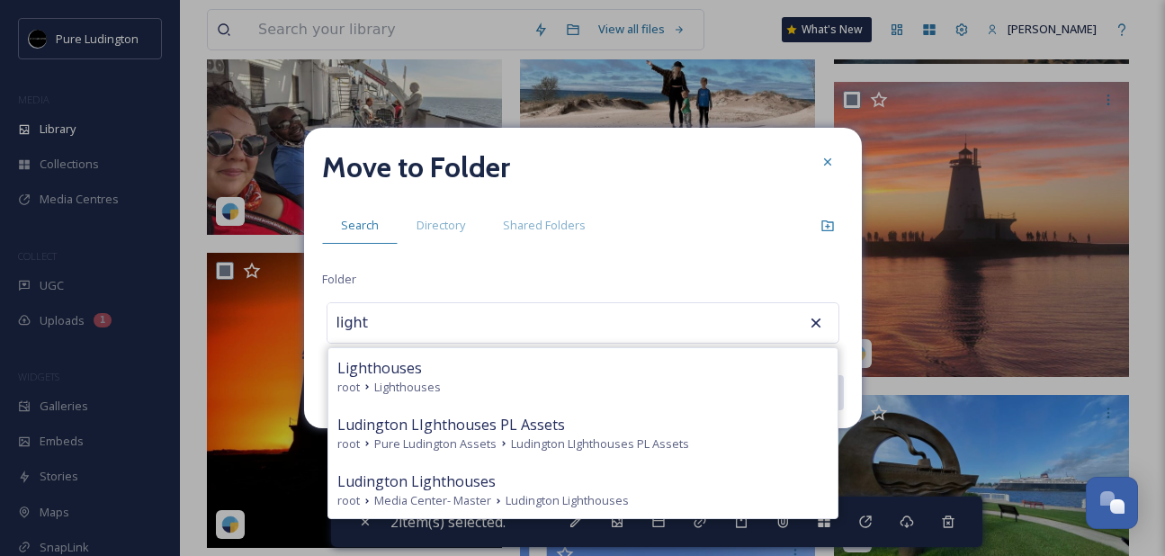
type input "Lighthouses"
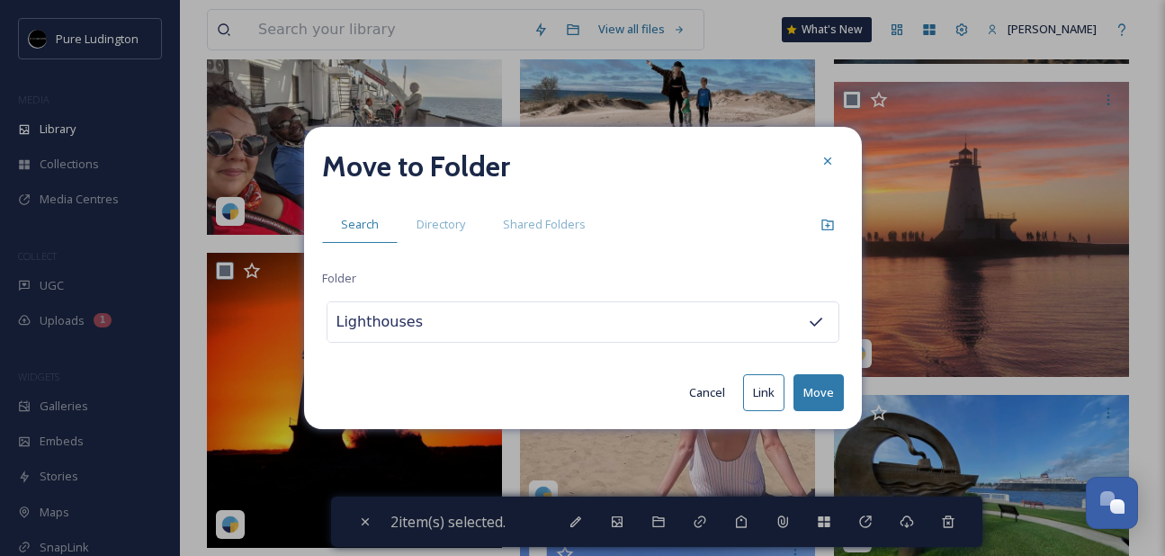
click at [811, 387] on button "Move" at bounding box center [819, 392] width 50 height 37
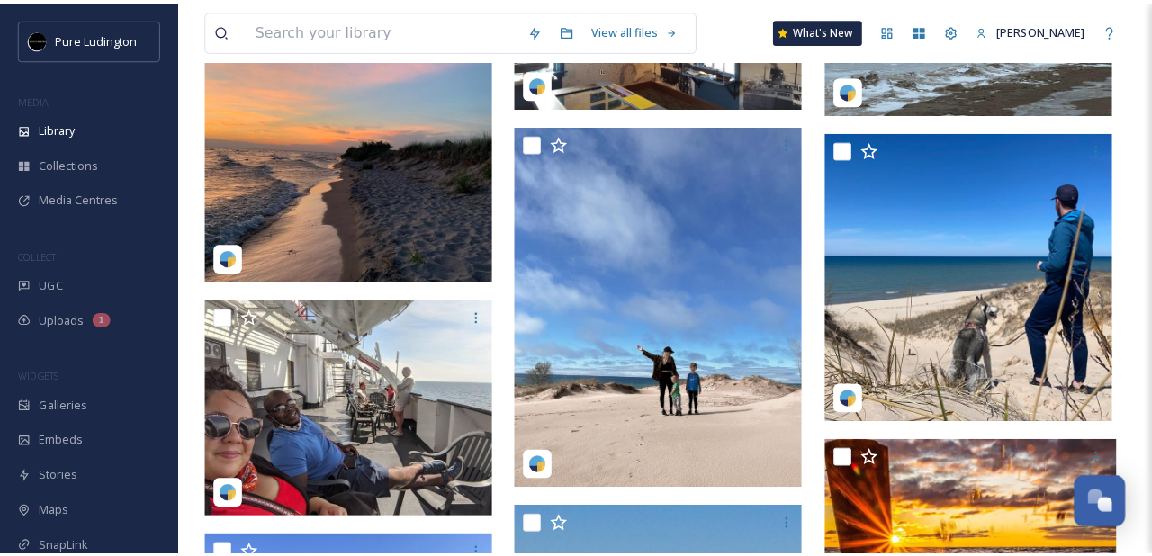
scroll to position [3061, 0]
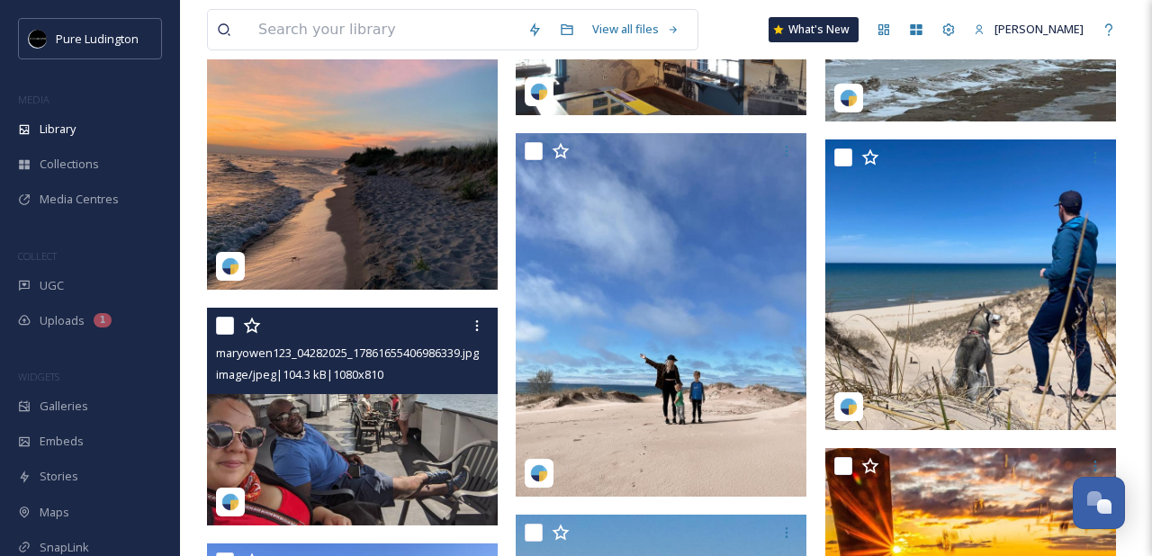
click at [226, 323] on input "checkbox" at bounding box center [225, 326] width 18 height 18
checkbox input "true"
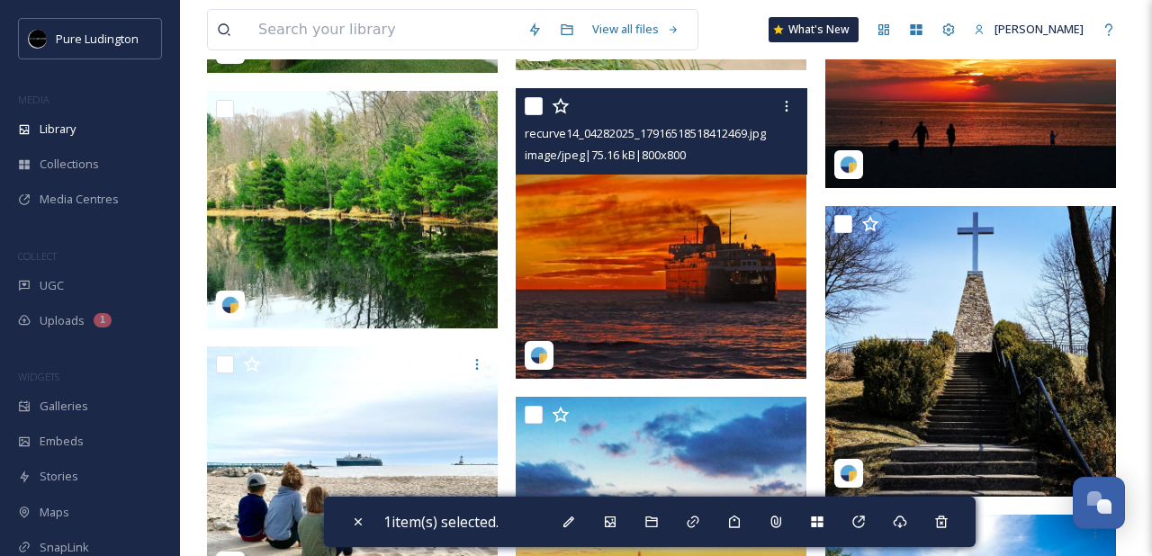
scroll to position [4368, 0]
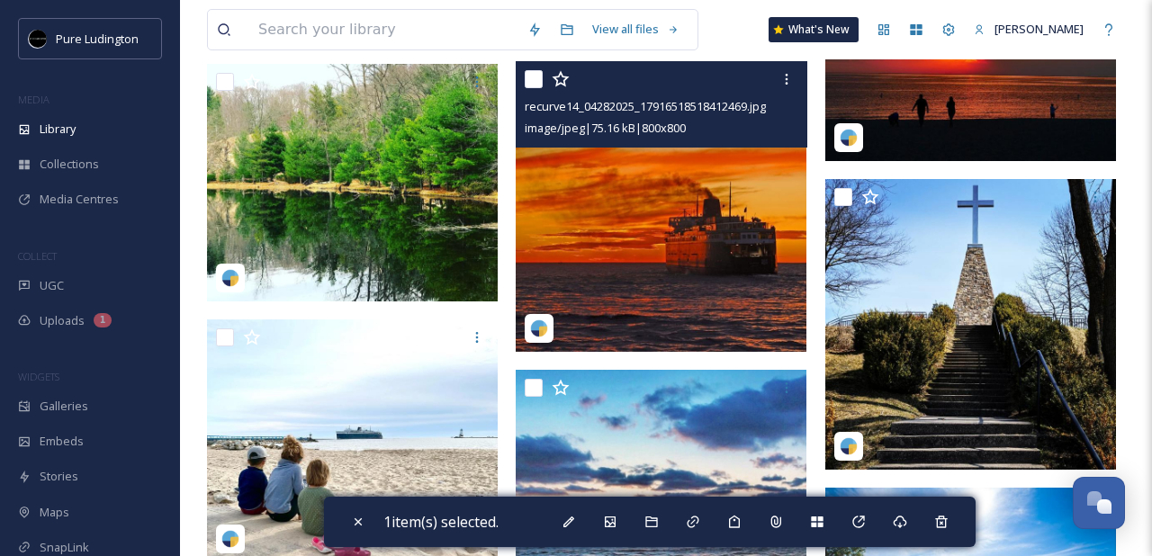
click at [530, 84] on input "checkbox" at bounding box center [534, 79] width 18 height 18
checkbox input "true"
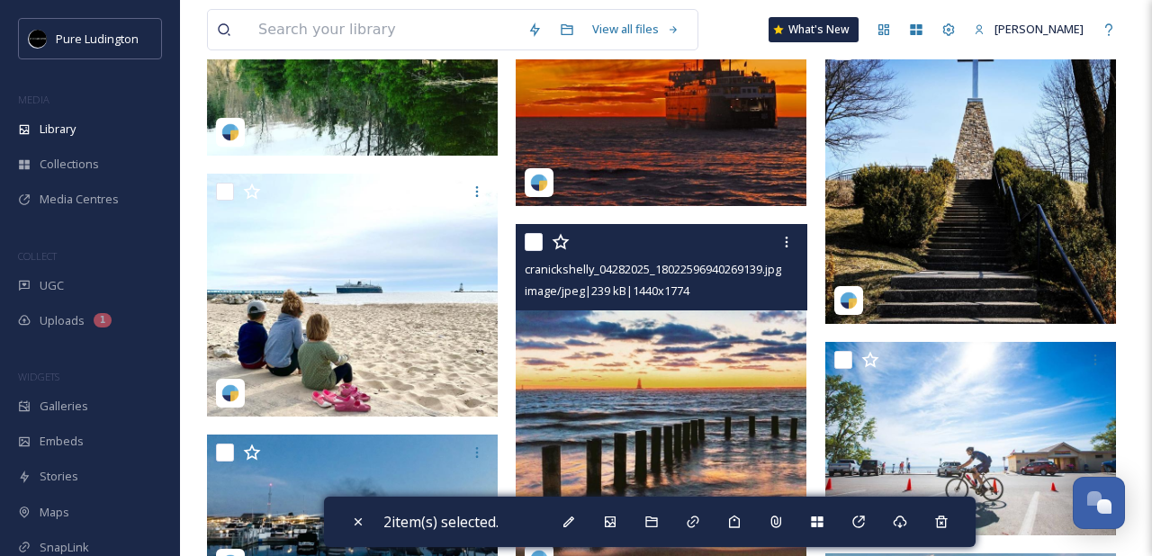
scroll to position [4439, 0]
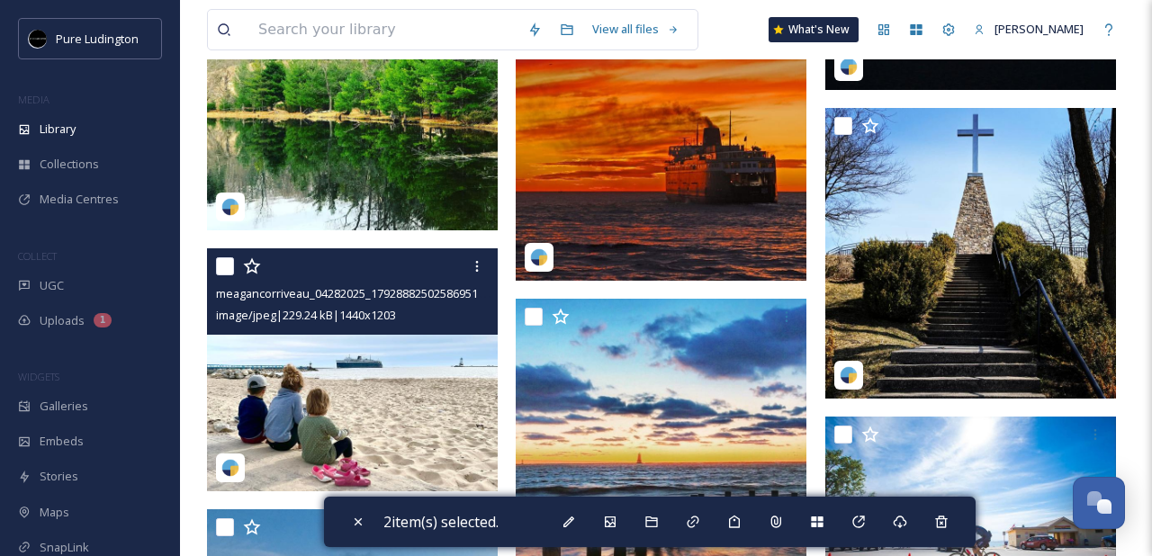
click at [227, 270] on input "checkbox" at bounding box center [225, 266] width 18 height 18
checkbox input "true"
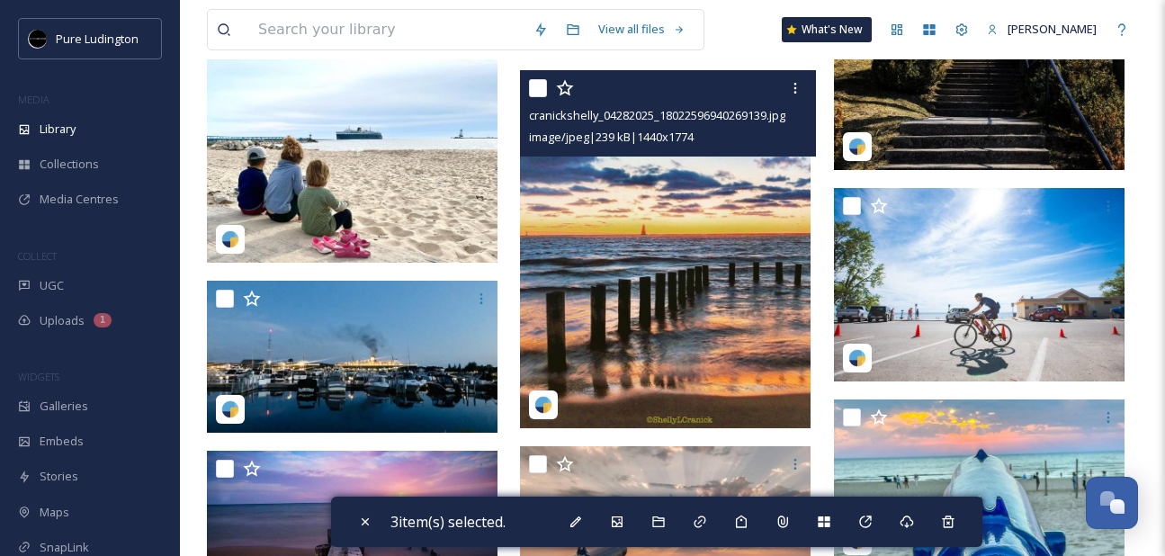
scroll to position [4817, 0]
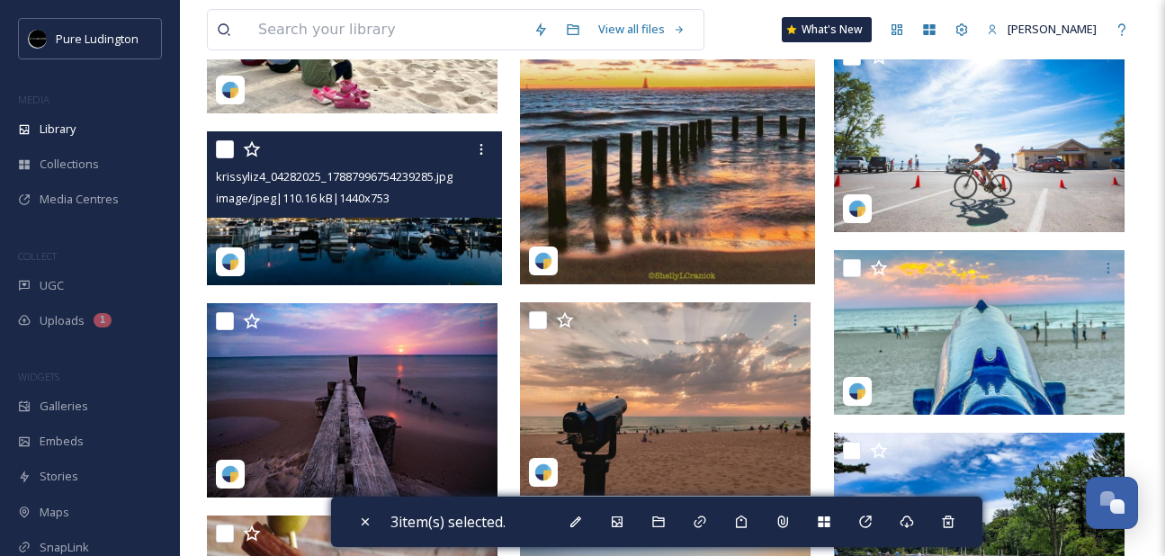
click at [222, 154] on input "checkbox" at bounding box center [225, 149] width 18 height 18
checkbox input "true"
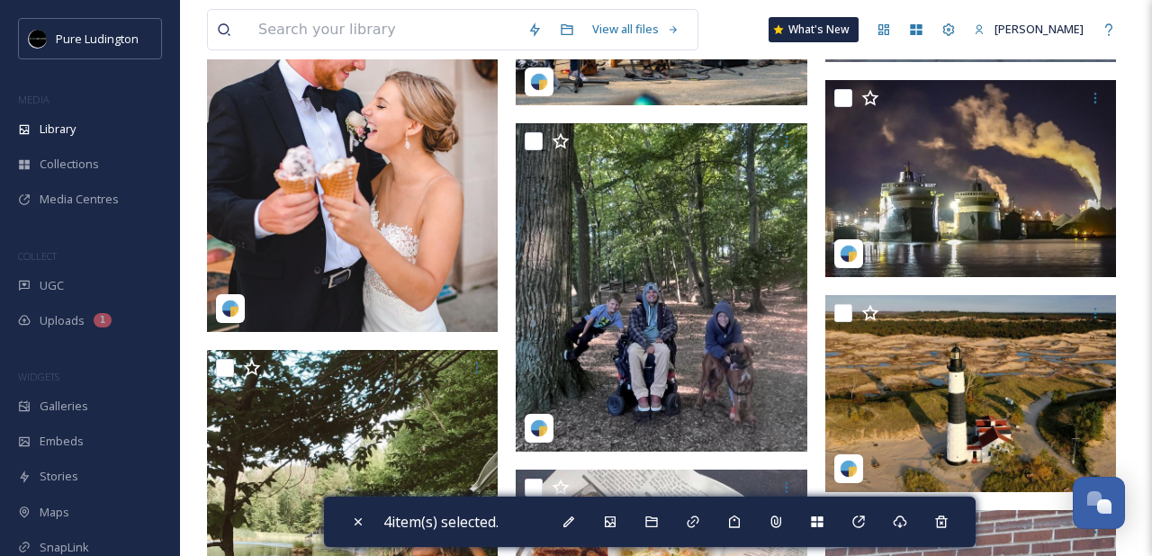
scroll to position [6781, 0]
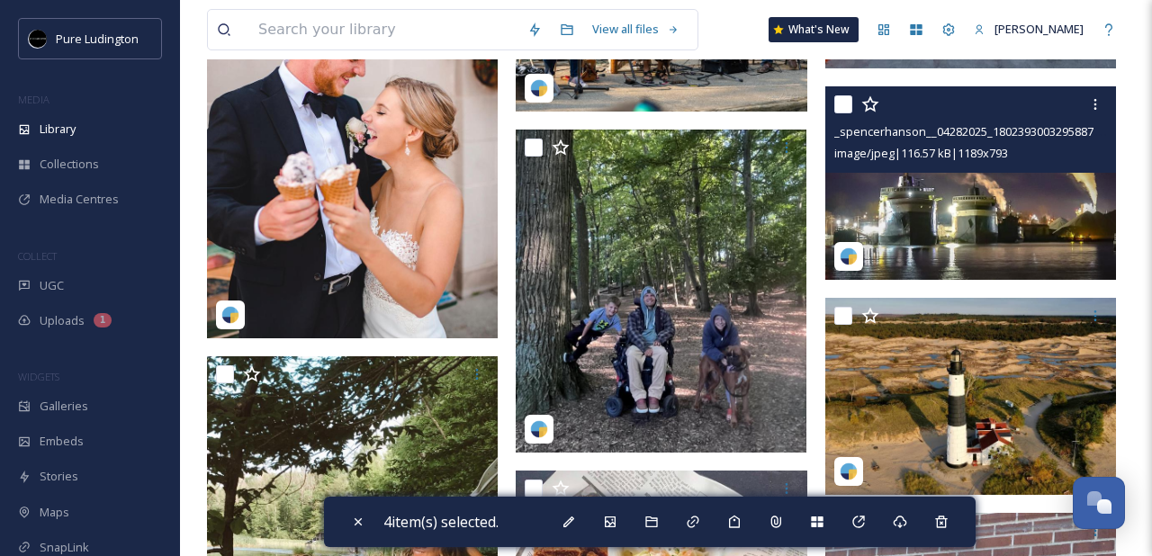
click at [836, 112] on input "checkbox" at bounding box center [843, 104] width 18 height 18
checkbox input "true"
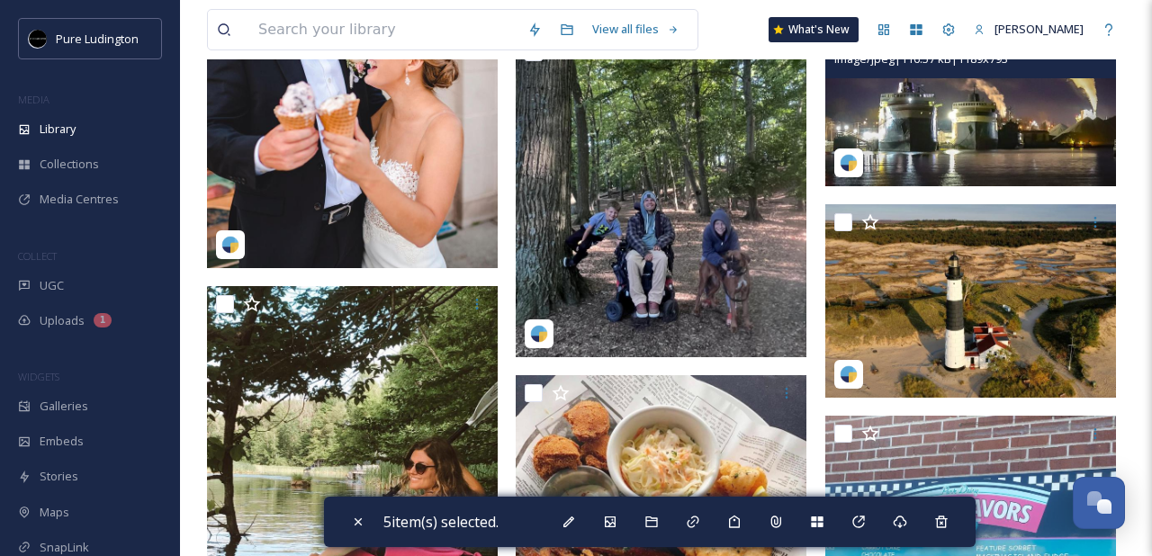
scroll to position [6710, 0]
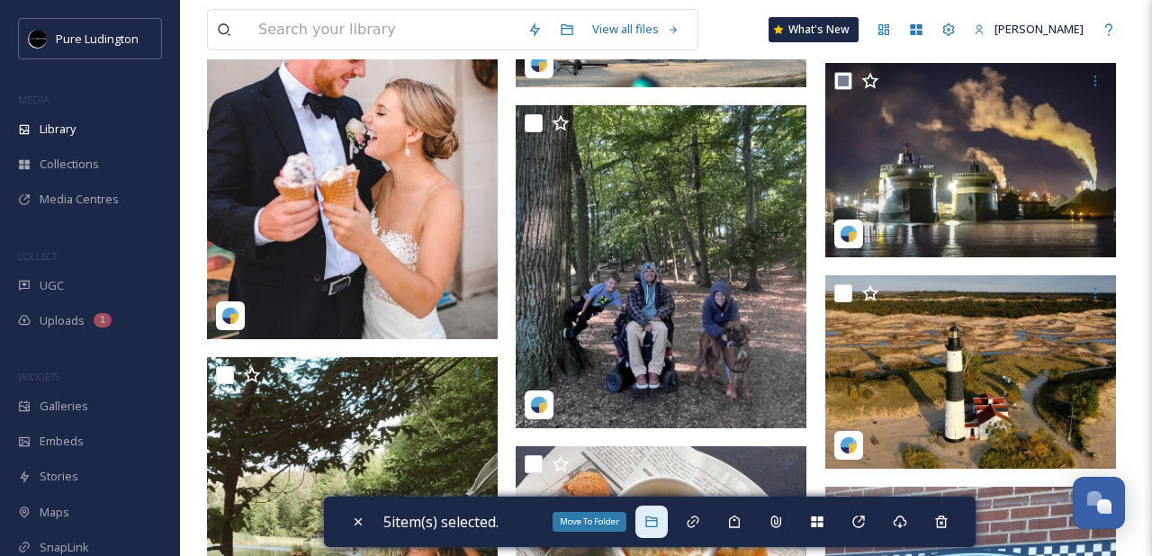
click at [651, 508] on div "Move To Folder" at bounding box center [651, 522] width 32 height 32
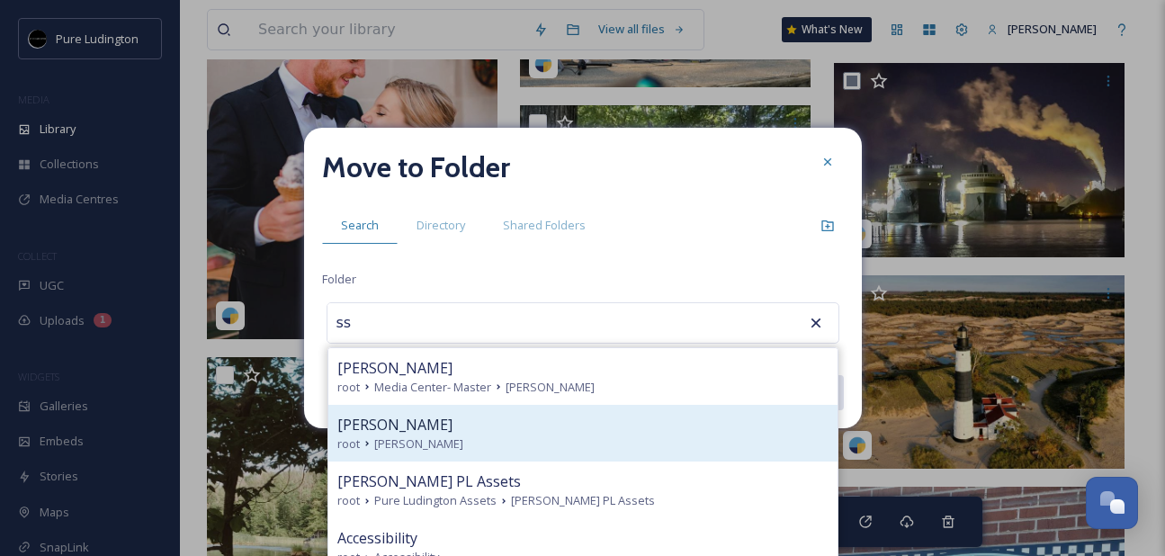
click at [636, 458] on div "[PERSON_NAME] root [PERSON_NAME]" at bounding box center [582, 433] width 509 height 57
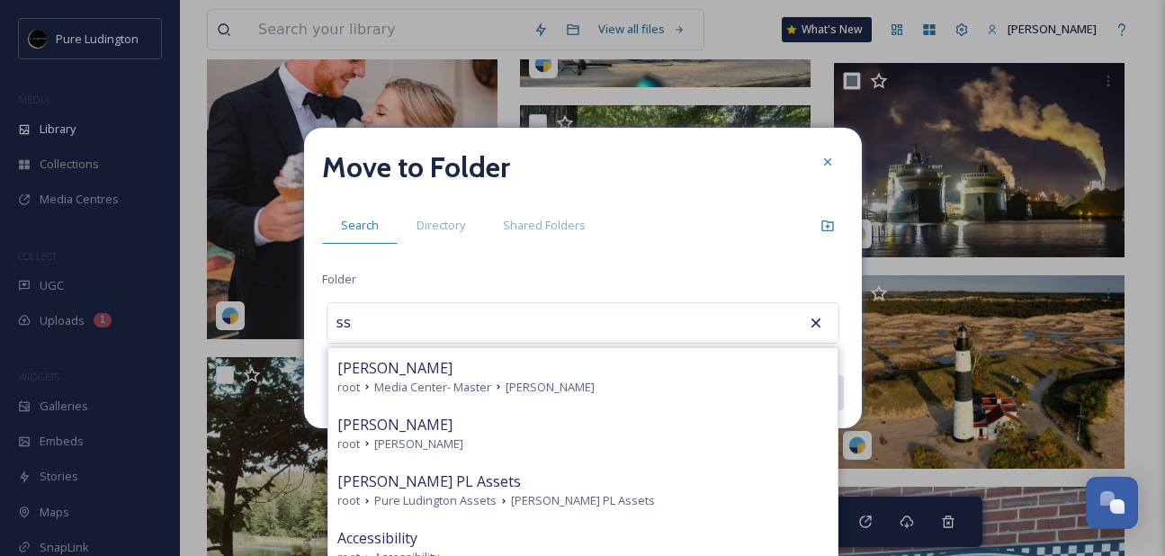
type input "[PERSON_NAME]"
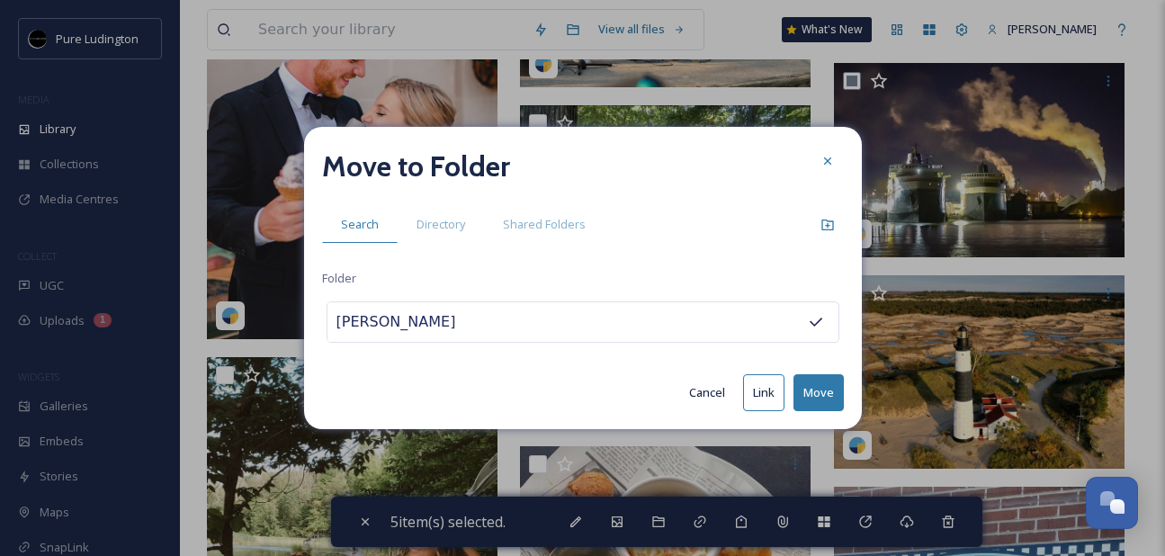
click at [818, 387] on button "Move" at bounding box center [819, 392] width 50 height 37
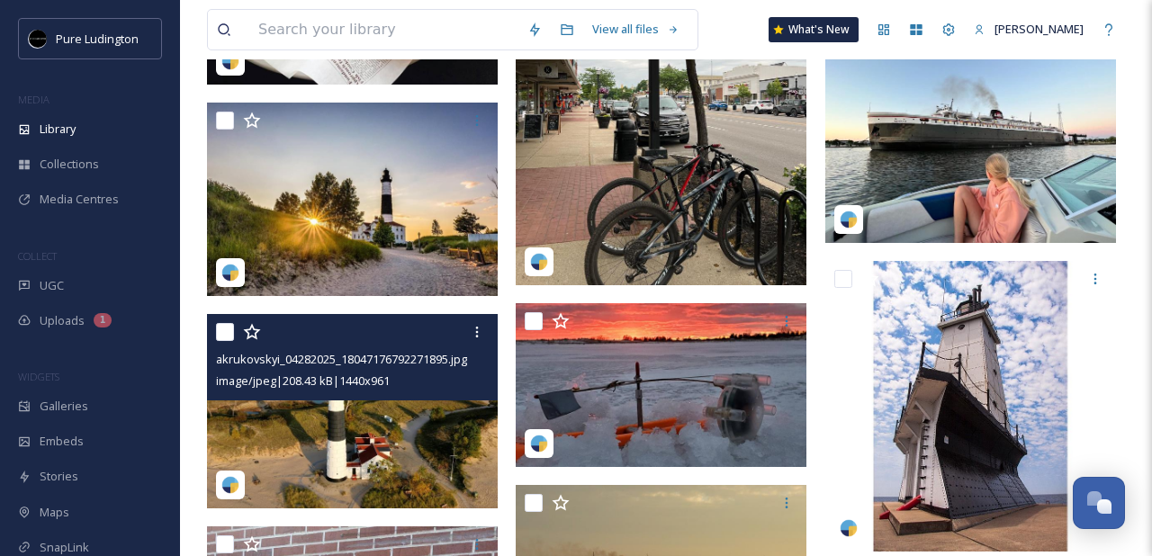
click at [222, 334] on input "checkbox" at bounding box center [225, 332] width 18 height 18
checkbox input "true"
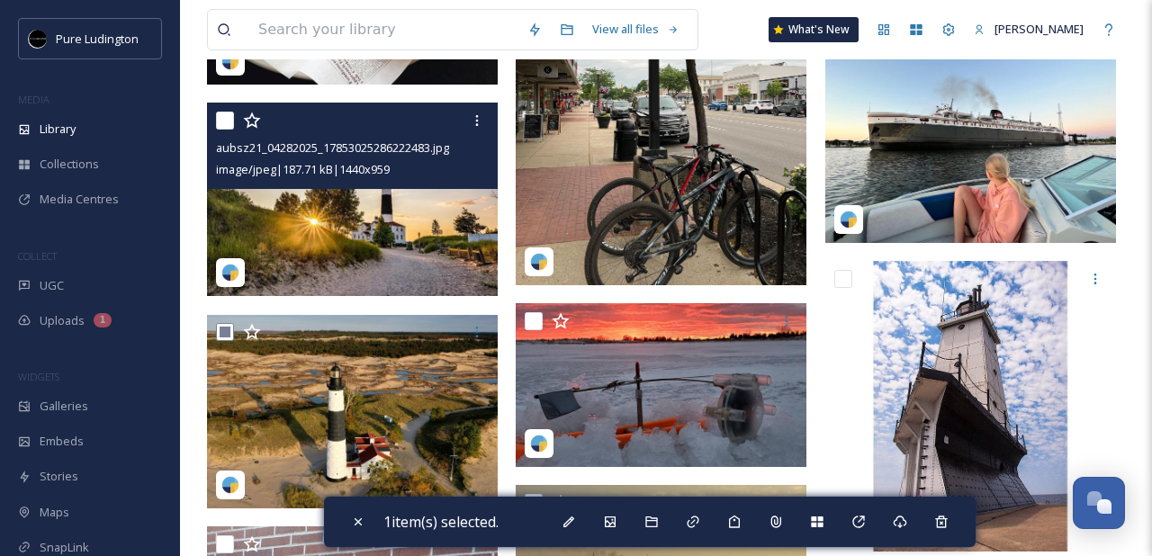
click at [224, 124] on input "checkbox" at bounding box center [225, 121] width 18 height 18
checkbox input "true"
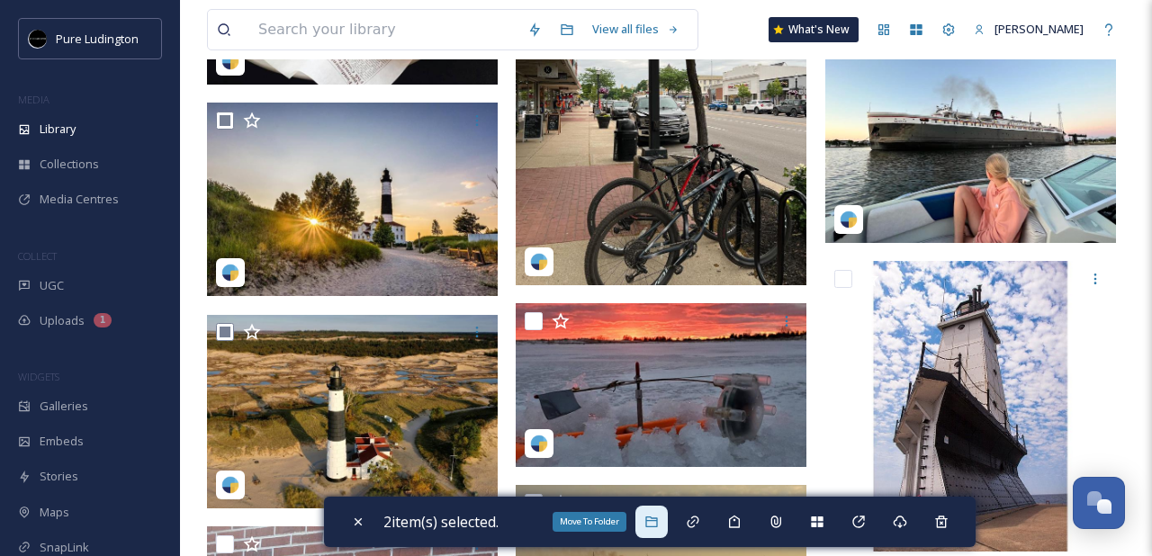
click at [662, 513] on div "Move To Folder" at bounding box center [651, 522] width 32 height 32
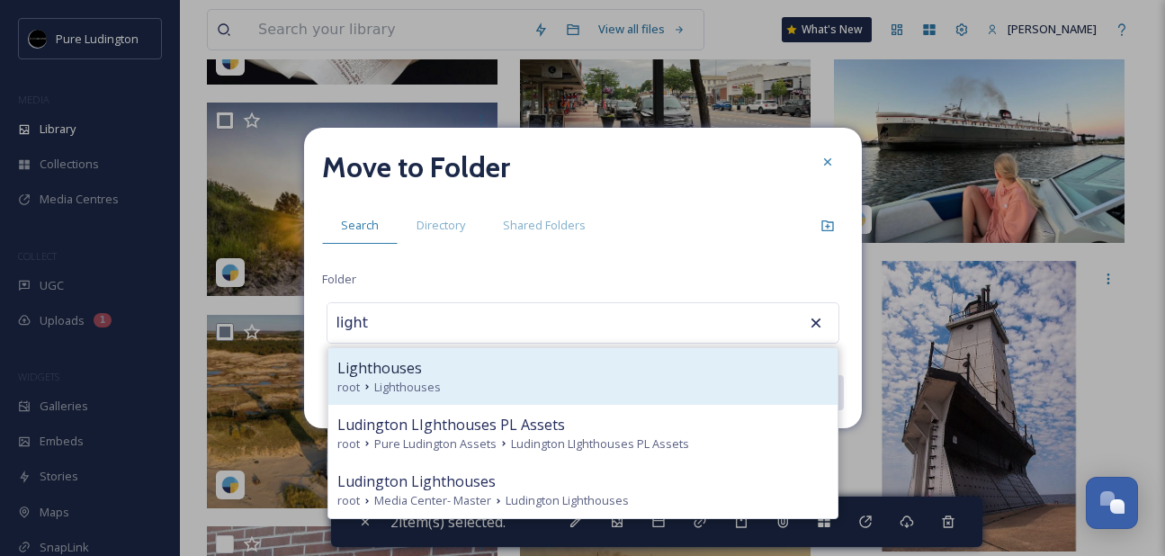
click at [653, 392] on div "root Lighthouses" at bounding box center [582, 387] width 491 height 17
type input "Lighthouses"
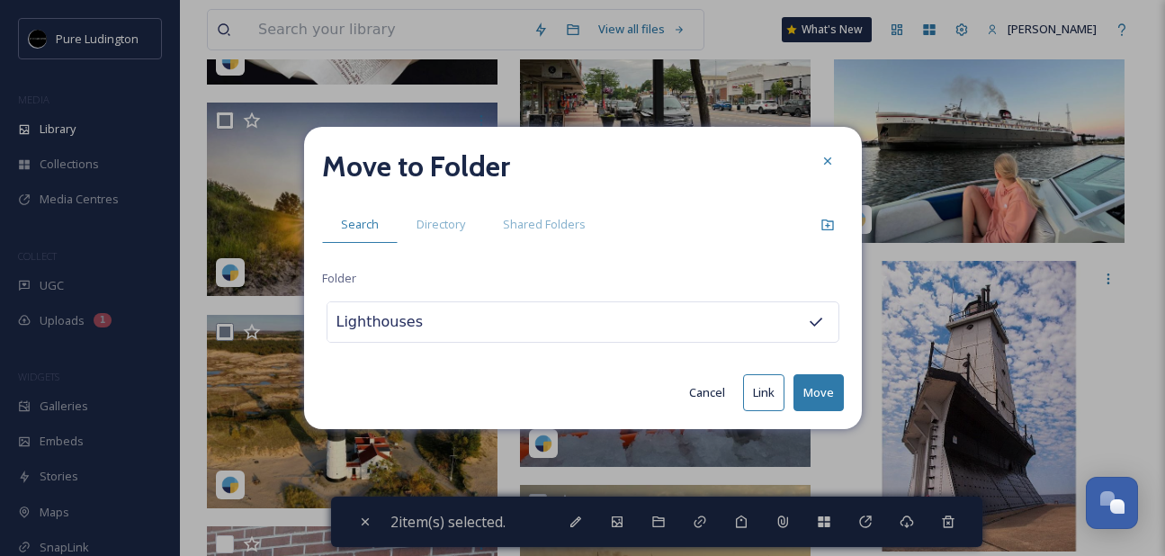
click at [821, 384] on button "Move" at bounding box center [819, 392] width 50 height 37
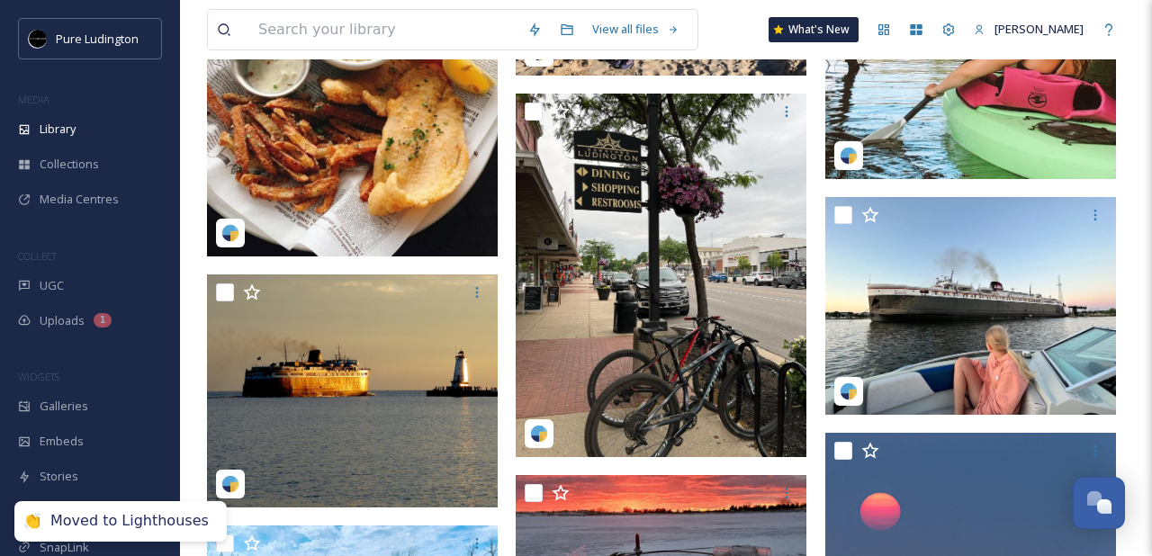
scroll to position [6537, 0]
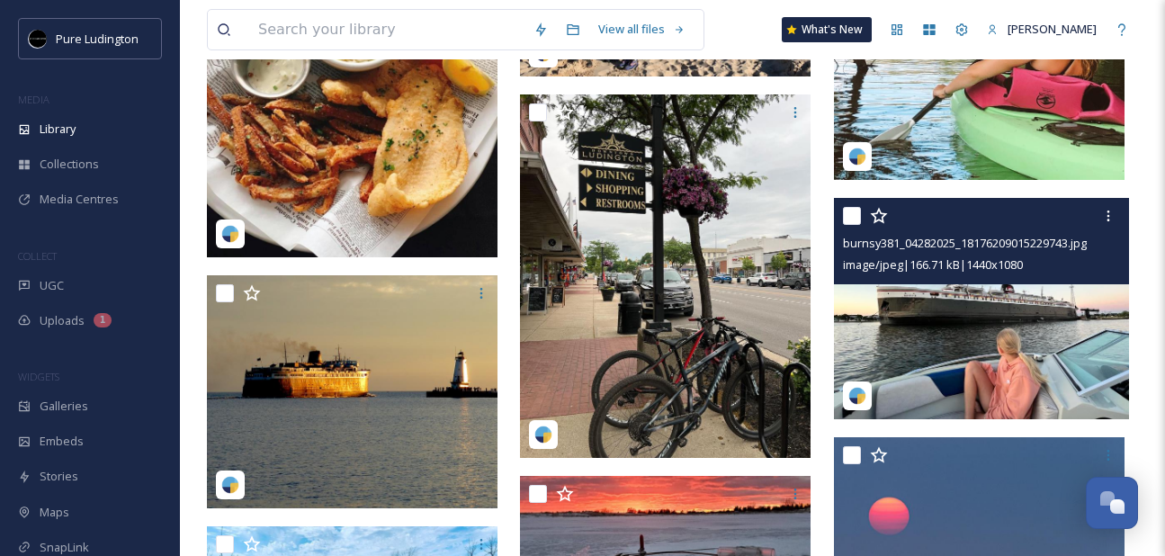
click at [837, 213] on div "burnsy381_04282025_18176209015229743.jpg image/jpeg | 166.71 kB | 1440 x 1080" at bounding box center [981, 241] width 295 height 86
click at [851, 217] on input "checkbox" at bounding box center [852, 216] width 18 height 18
checkbox input "true"
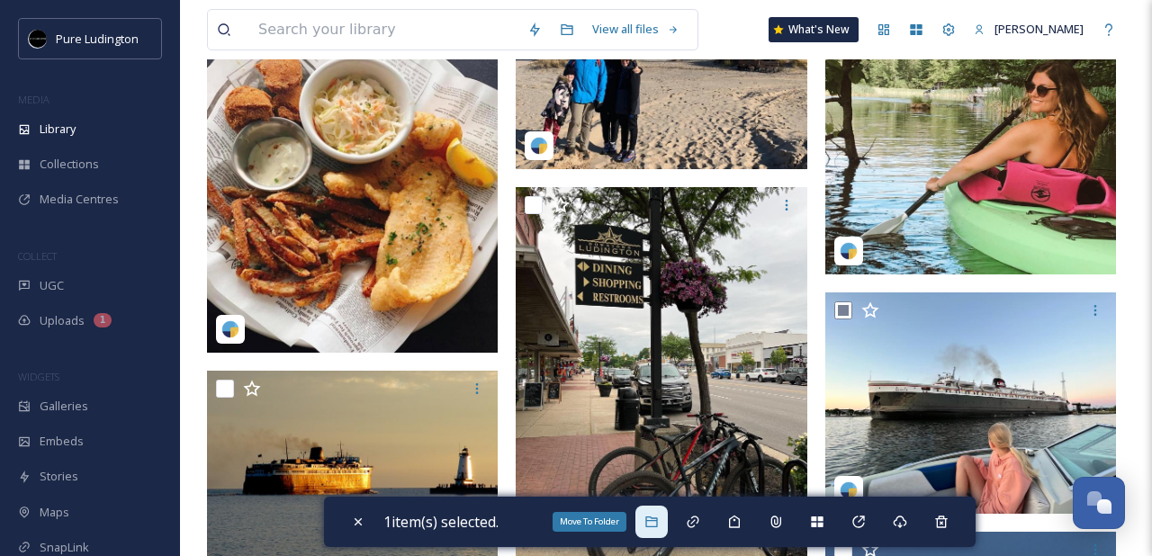
click at [657, 526] on icon at bounding box center [651, 522] width 12 height 11
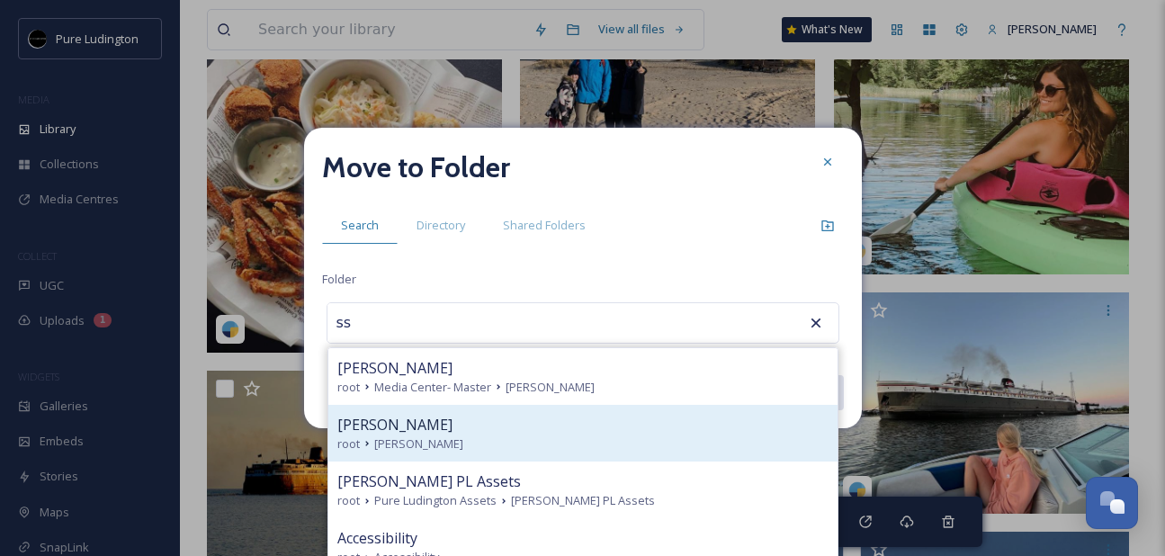
click at [632, 448] on div "root [PERSON_NAME]" at bounding box center [582, 444] width 491 height 17
type input "[PERSON_NAME]"
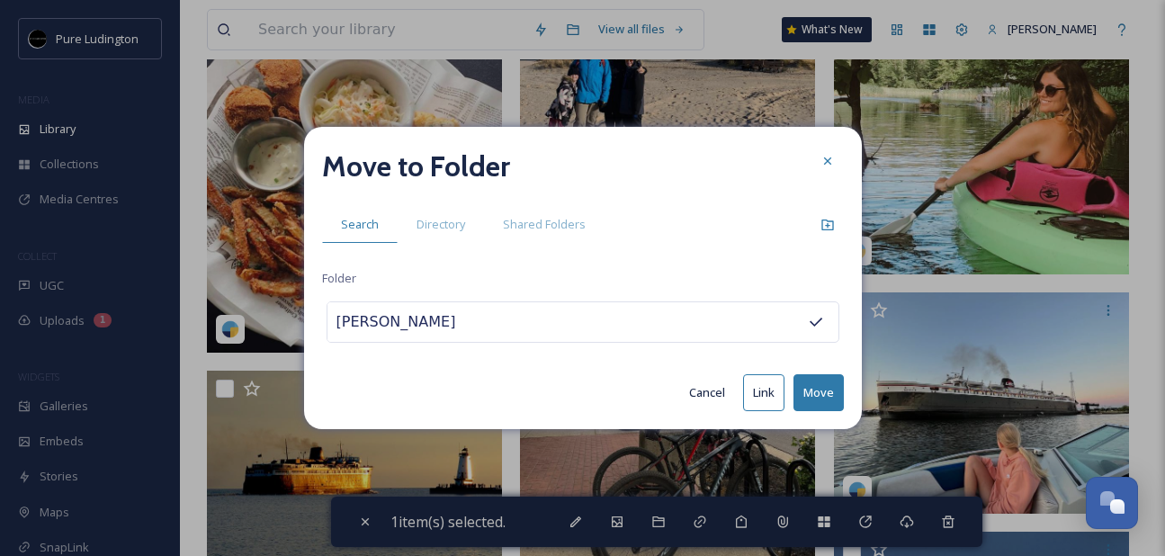
click at [804, 393] on button "Move" at bounding box center [819, 392] width 50 height 37
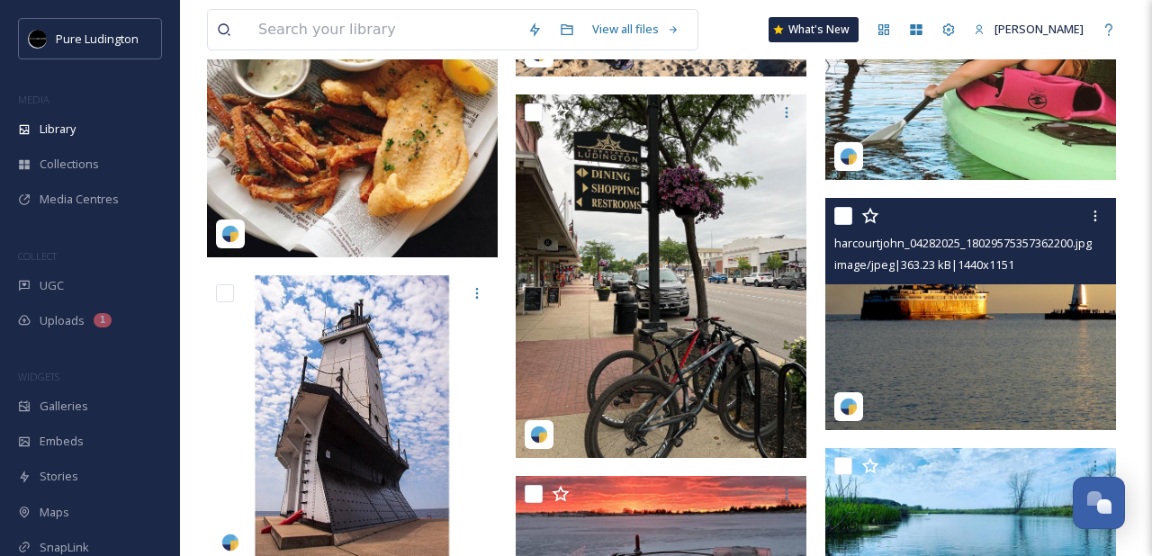
click at [847, 215] on input "checkbox" at bounding box center [843, 216] width 18 height 18
checkbox input "true"
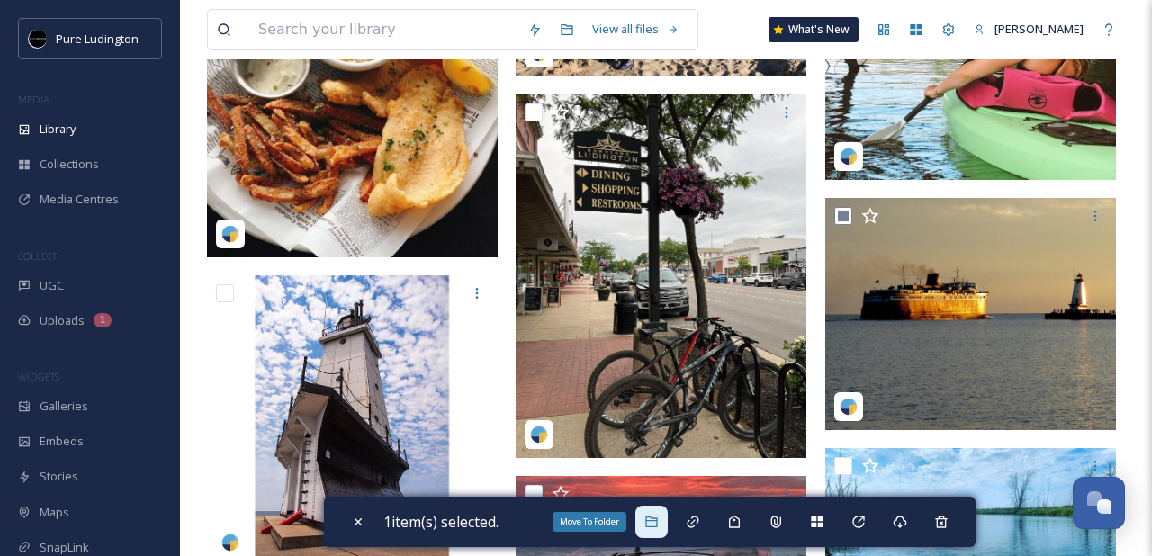
click at [659, 517] on icon at bounding box center [651, 522] width 14 height 14
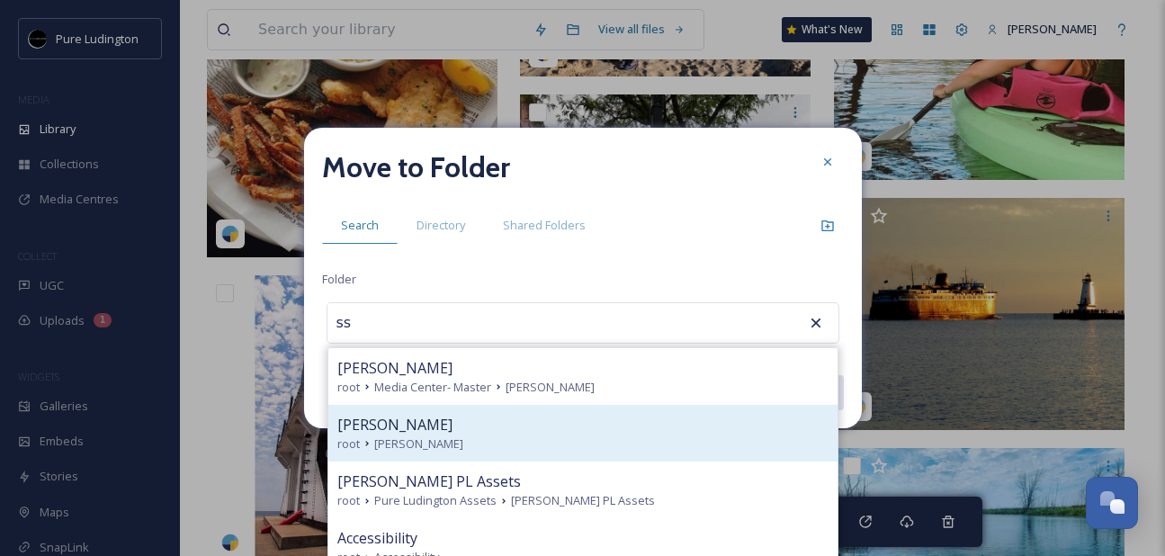
click at [600, 440] on div "root [PERSON_NAME]" at bounding box center [582, 444] width 491 height 17
type input "[PERSON_NAME]"
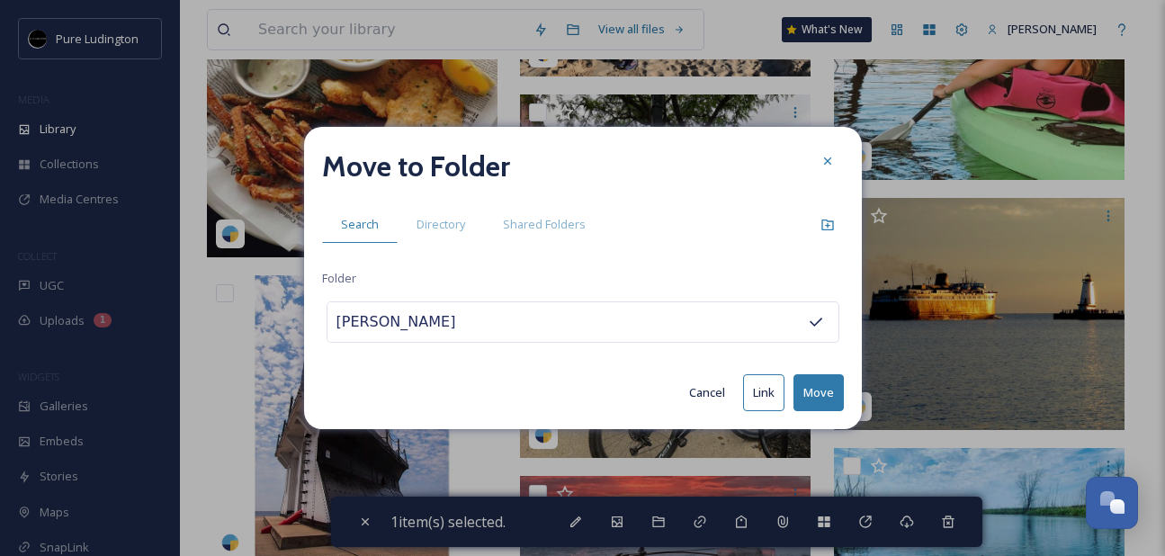
click at [818, 386] on button "Move" at bounding box center [819, 392] width 50 height 37
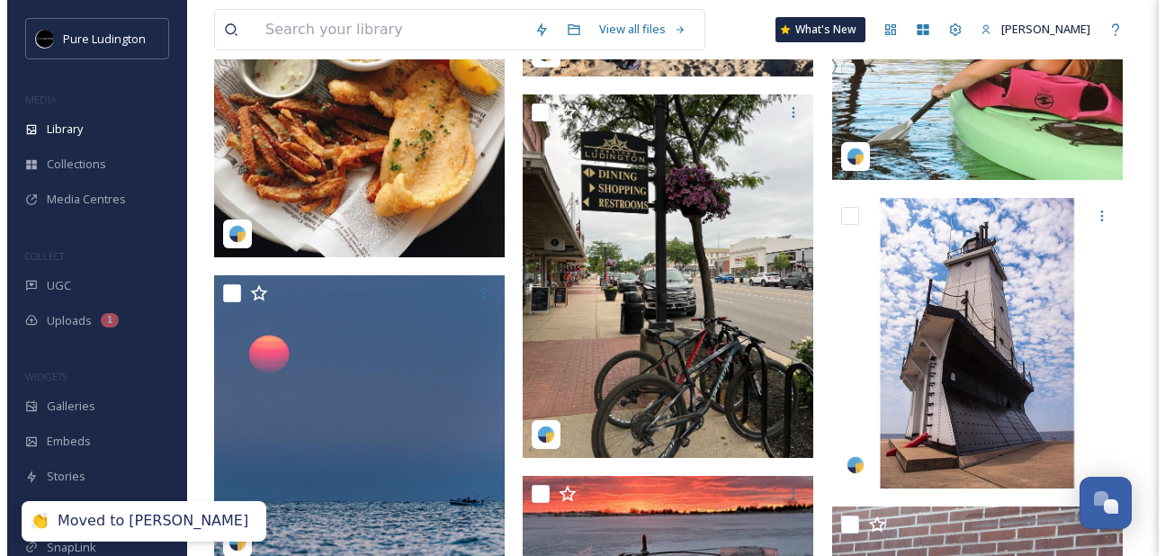
scroll to position [6477, 0]
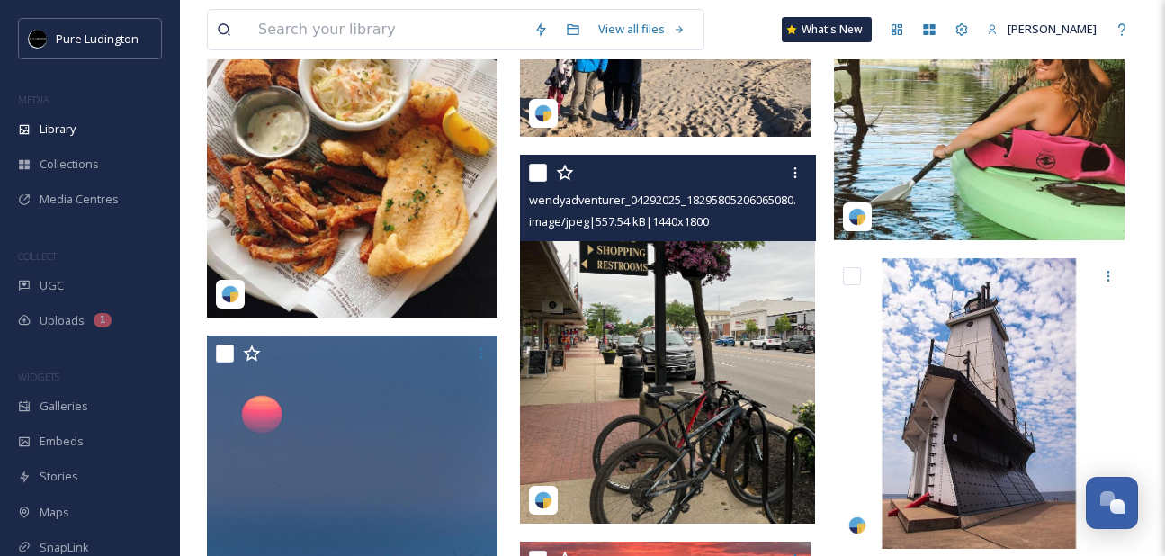
click at [542, 172] on input "checkbox" at bounding box center [538, 173] width 18 height 18
checkbox input "true"
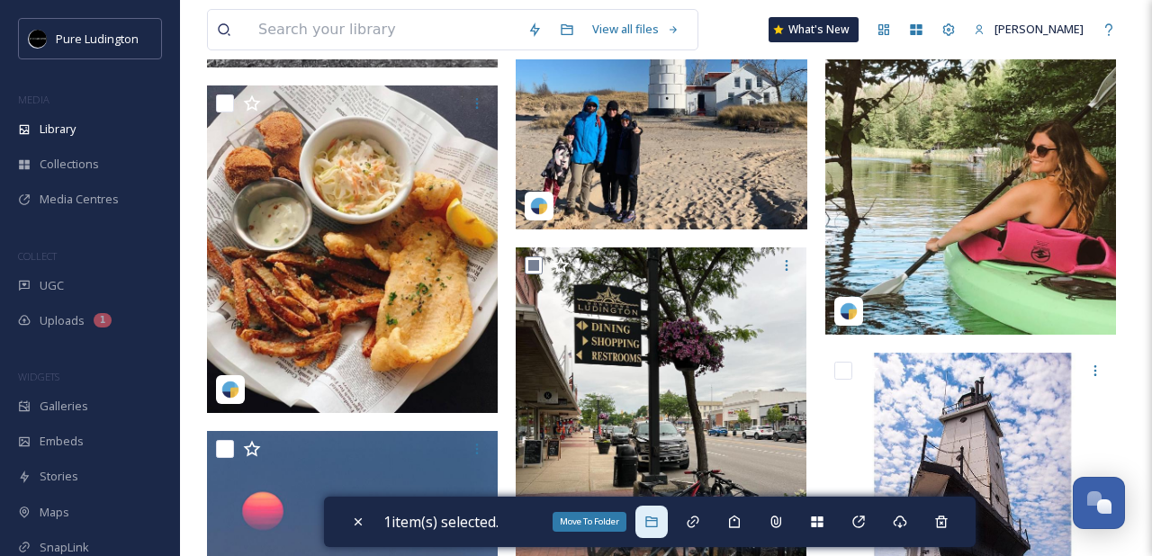
click at [656, 518] on icon at bounding box center [651, 522] width 14 height 14
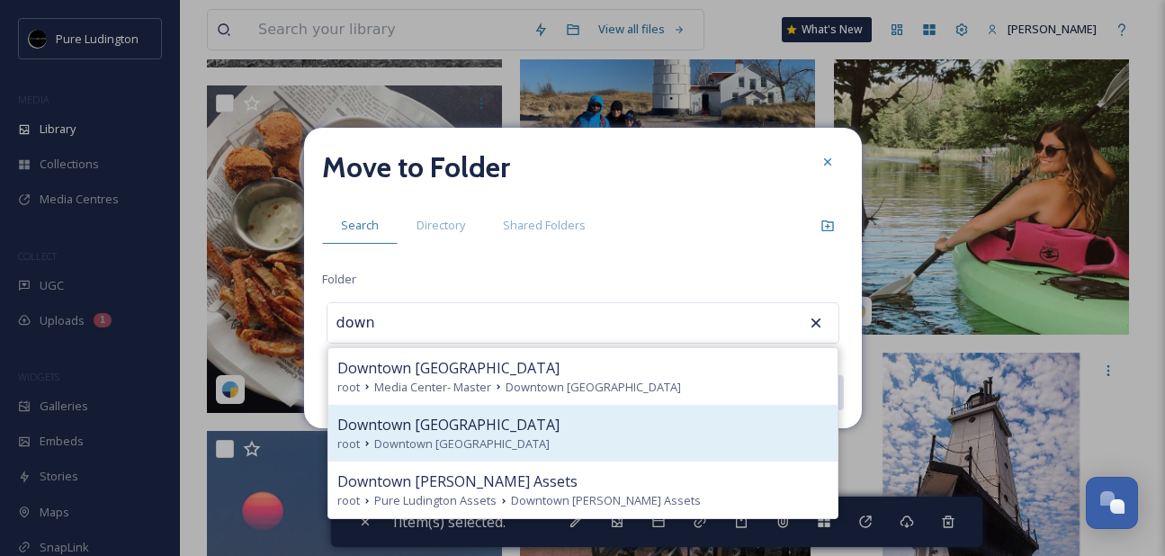
click at [636, 447] on div "root Downtown [GEOGRAPHIC_DATA]" at bounding box center [582, 444] width 491 height 17
type input "Downtown [GEOGRAPHIC_DATA]"
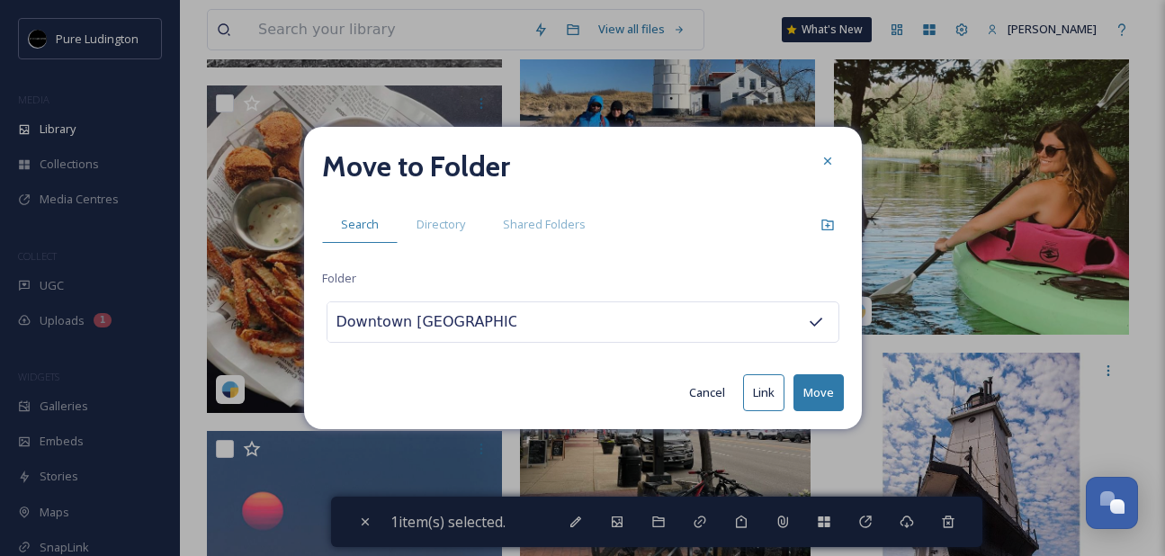
click at [811, 393] on button "Move" at bounding box center [819, 392] width 50 height 37
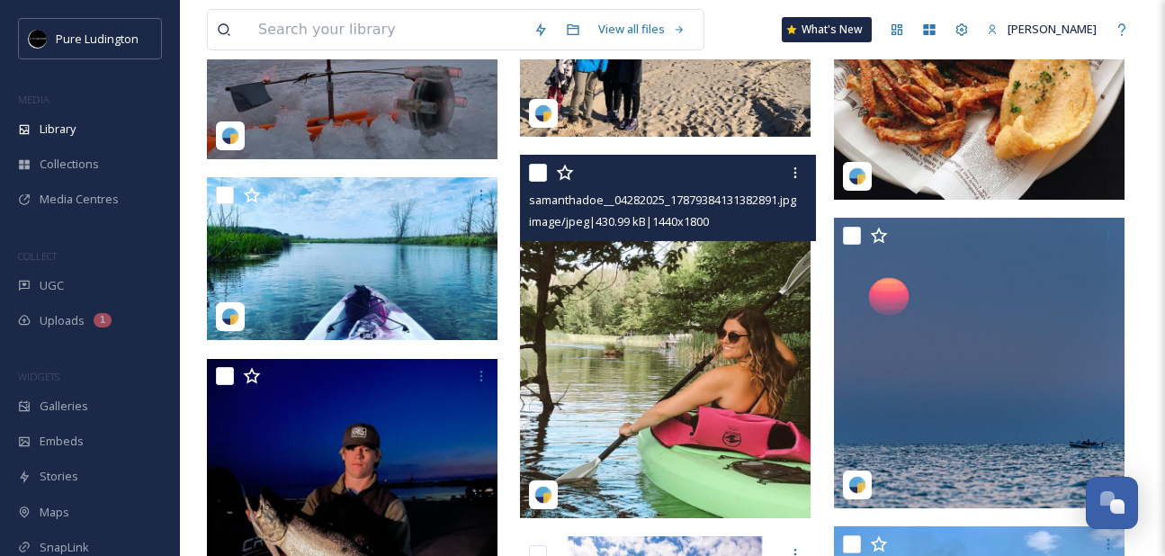
click at [542, 175] on input "checkbox" at bounding box center [538, 173] width 18 height 18
checkbox input "true"
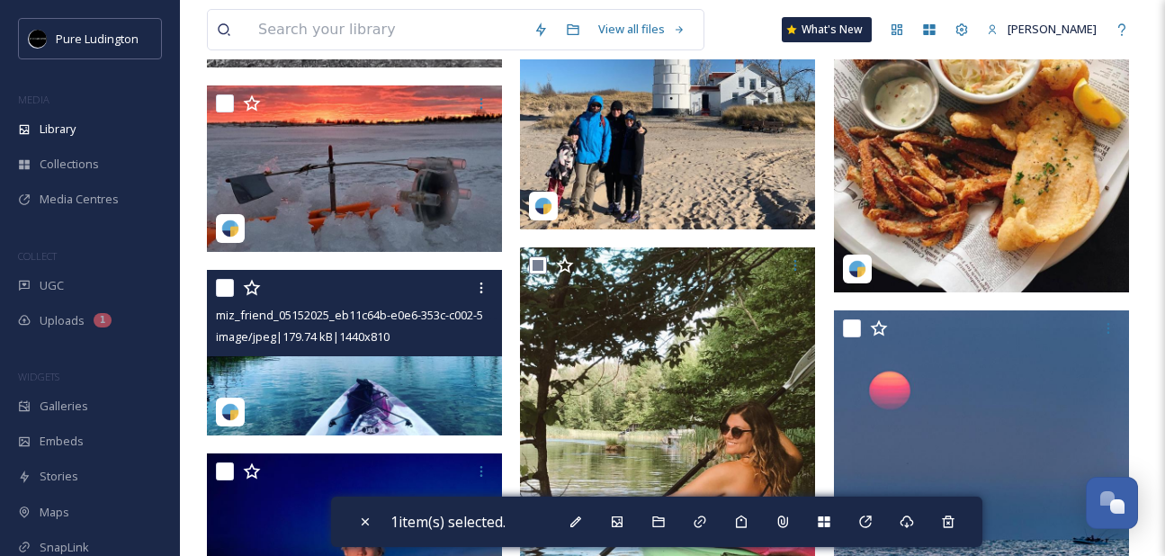
click at [226, 279] on input "checkbox" at bounding box center [225, 288] width 18 height 18
checkbox input "true"
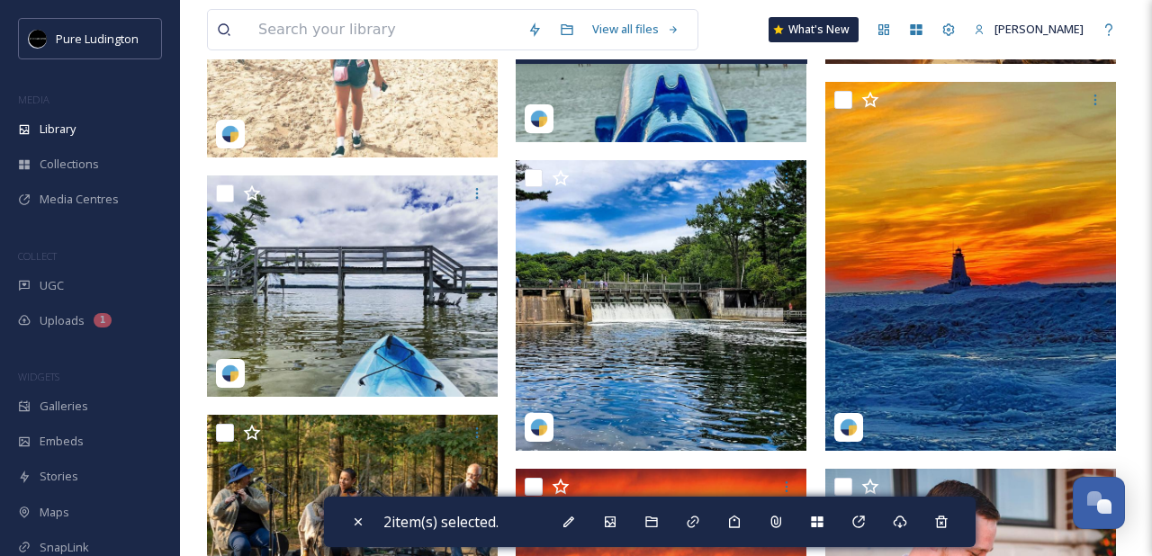
scroll to position [5469, 0]
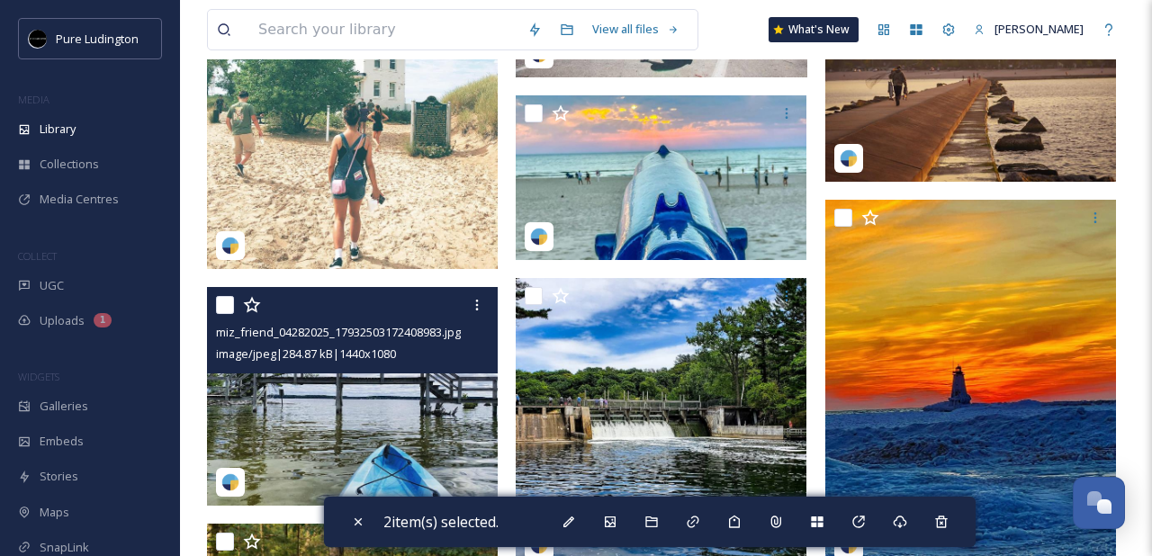
click at [228, 303] on input "checkbox" at bounding box center [225, 305] width 18 height 18
checkbox input "true"
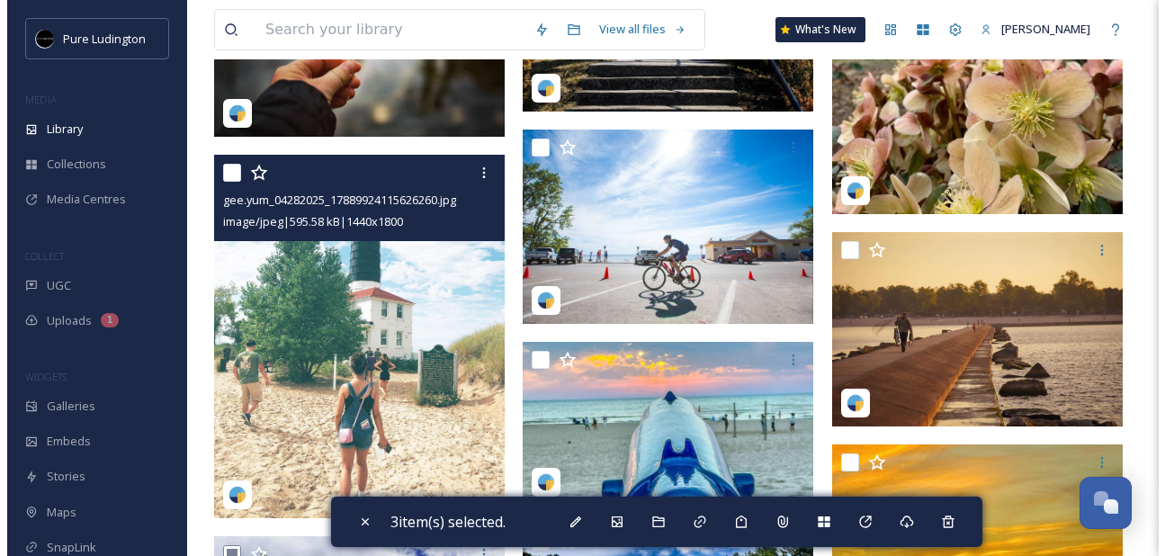
scroll to position [5141, 0]
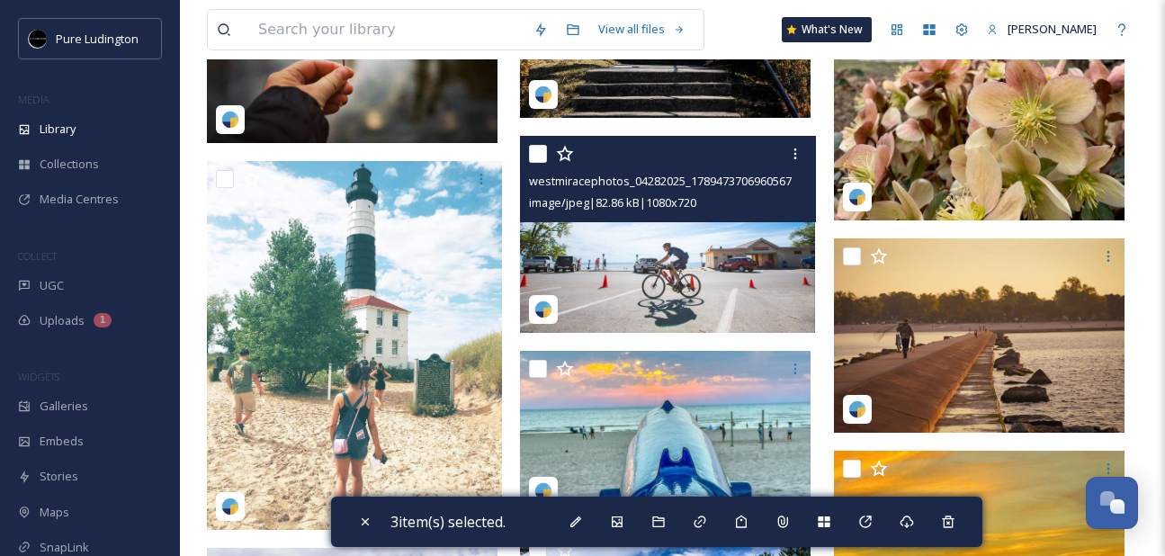
click at [535, 156] on input "checkbox" at bounding box center [538, 154] width 18 height 18
checkbox input "true"
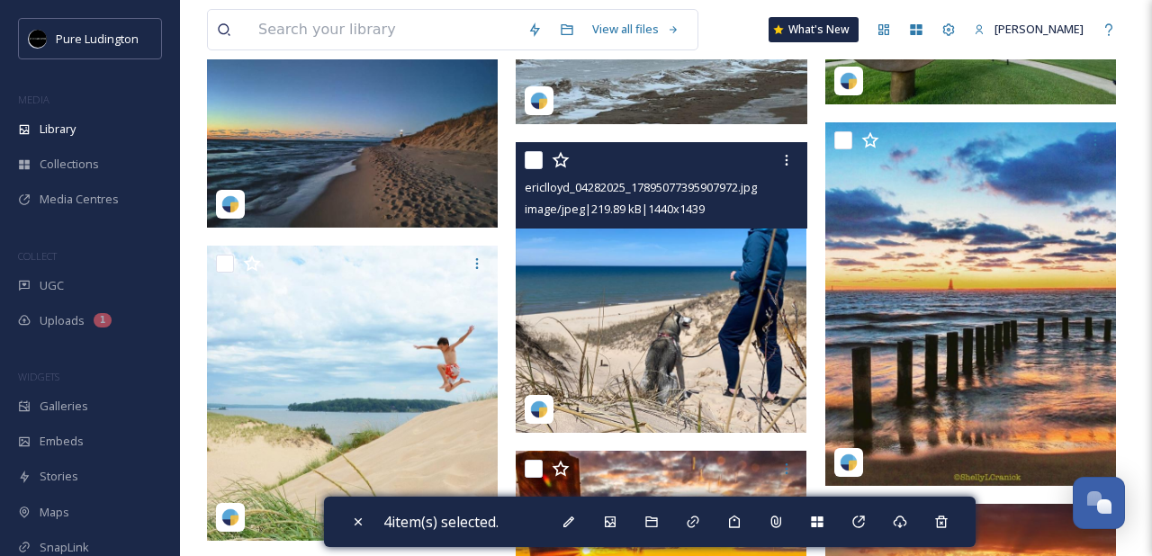
scroll to position [3720, 0]
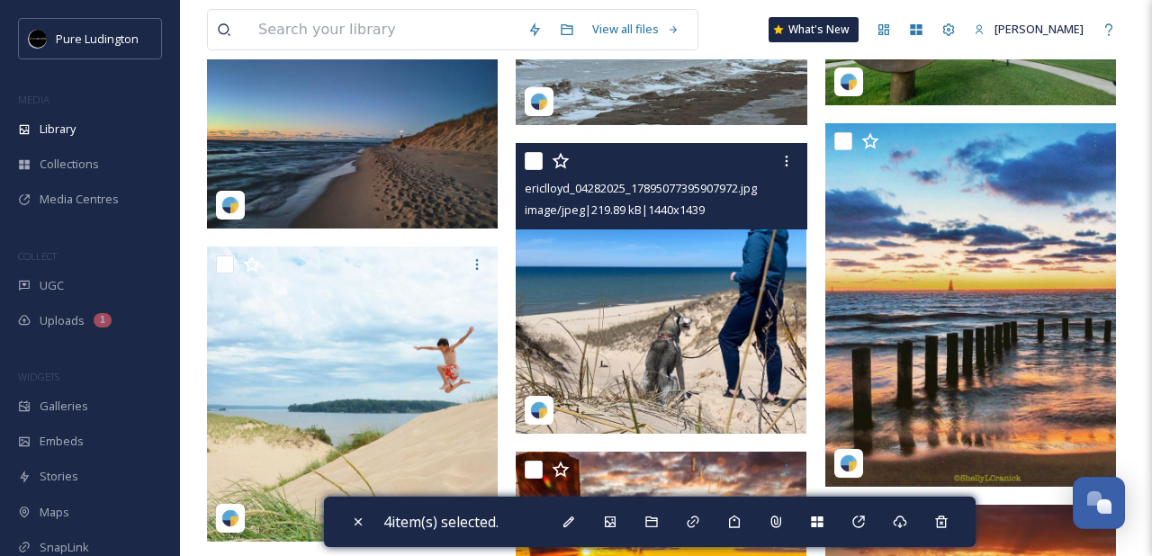
click at [534, 163] on input "checkbox" at bounding box center [534, 161] width 18 height 18
checkbox input "true"
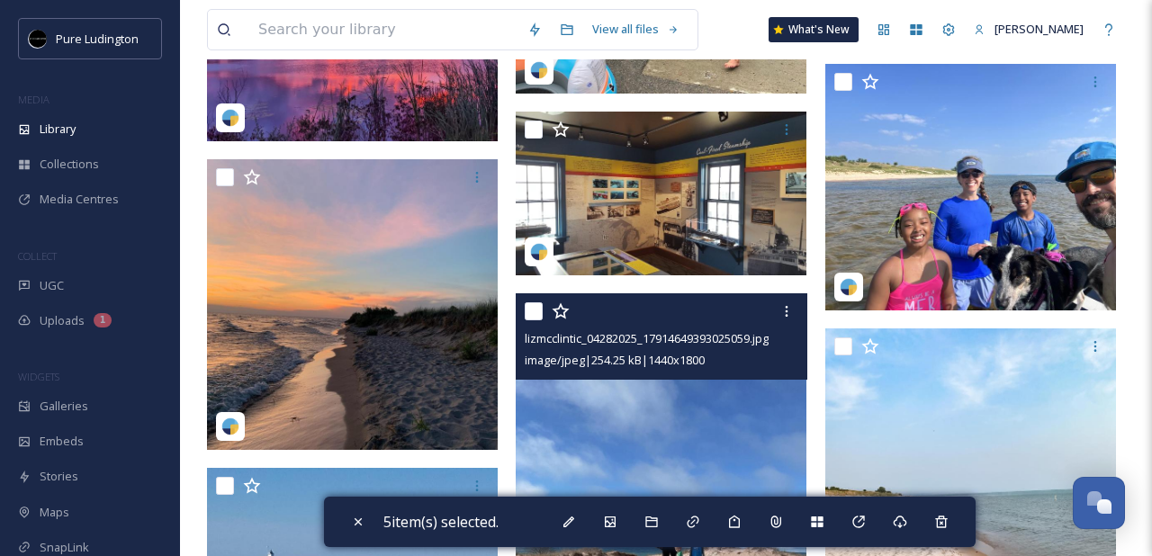
scroll to position [2817, 0]
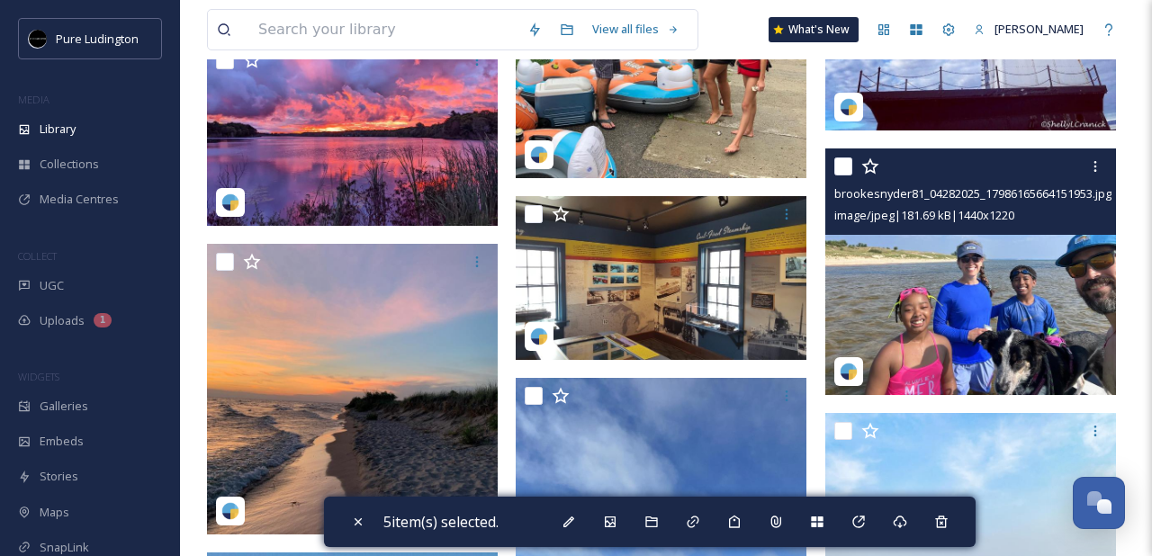
click at [842, 168] on input "checkbox" at bounding box center [843, 166] width 18 height 18
checkbox input "true"
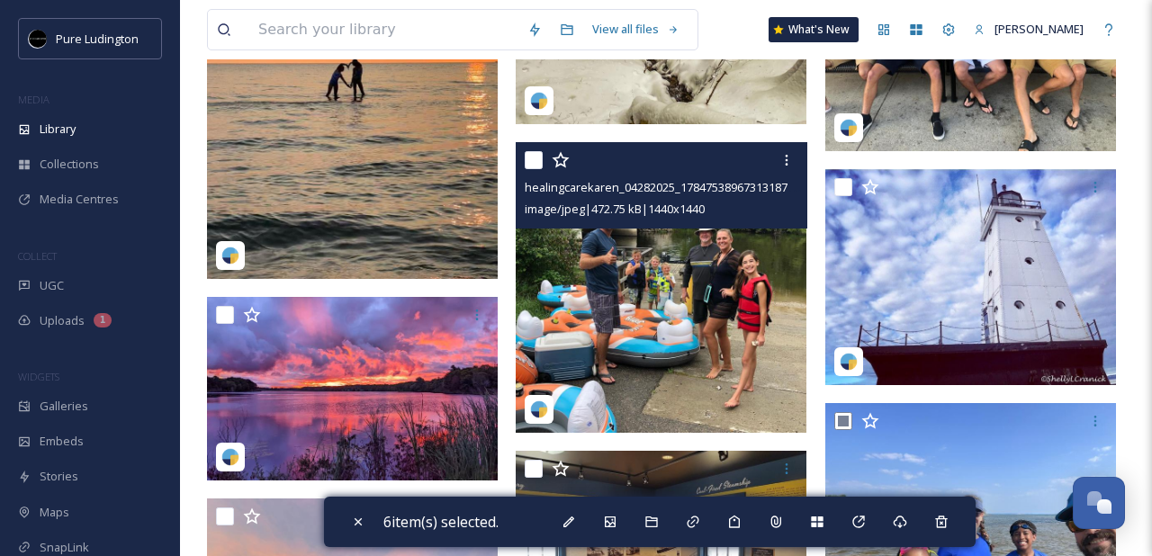
scroll to position [2506, 0]
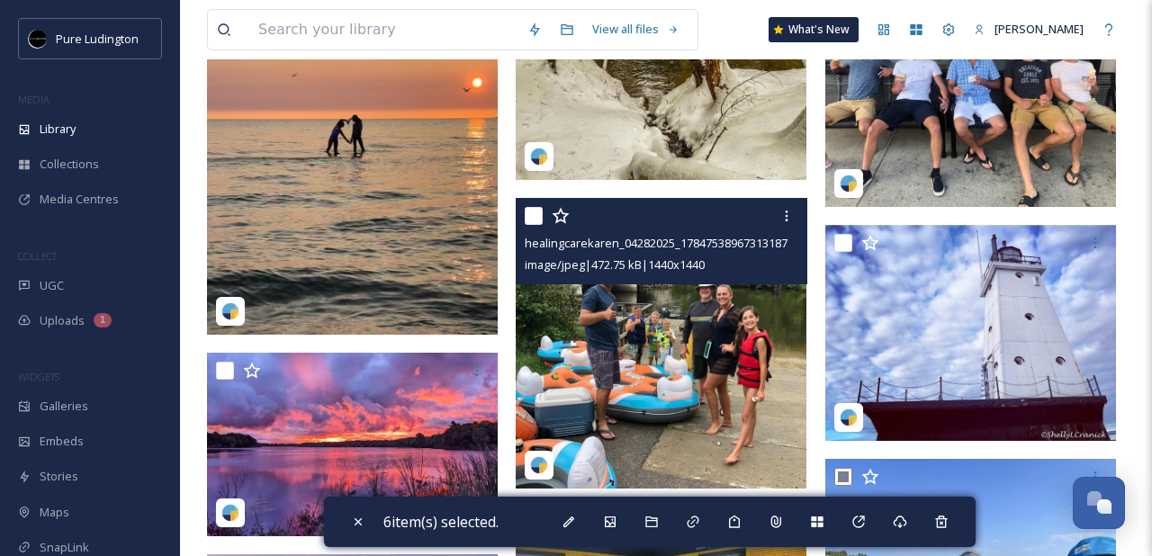
click at [538, 221] on input "checkbox" at bounding box center [534, 216] width 18 height 18
checkbox input "true"
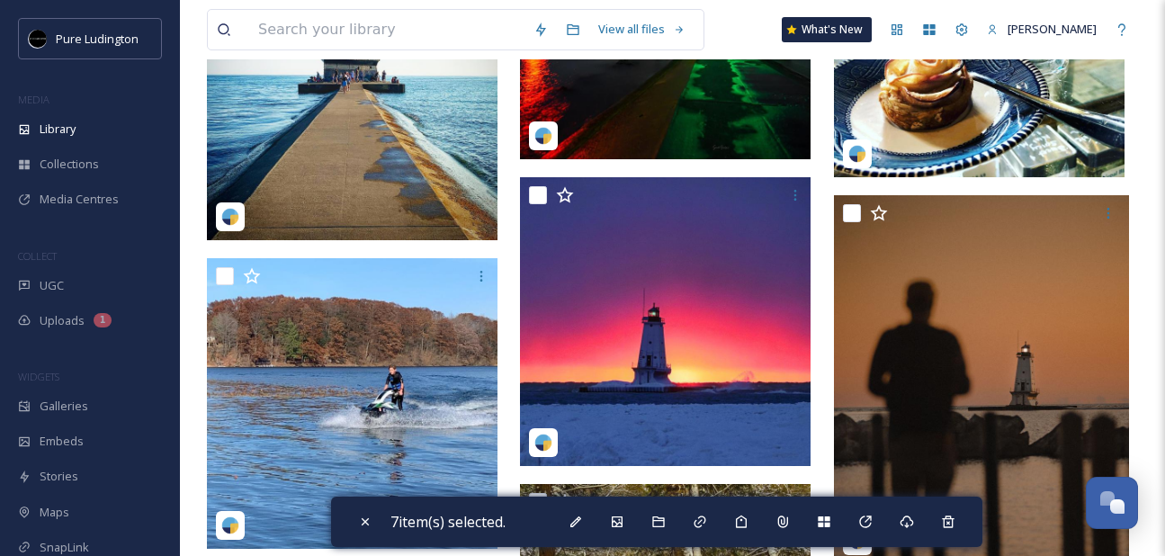
scroll to position [1873, 0]
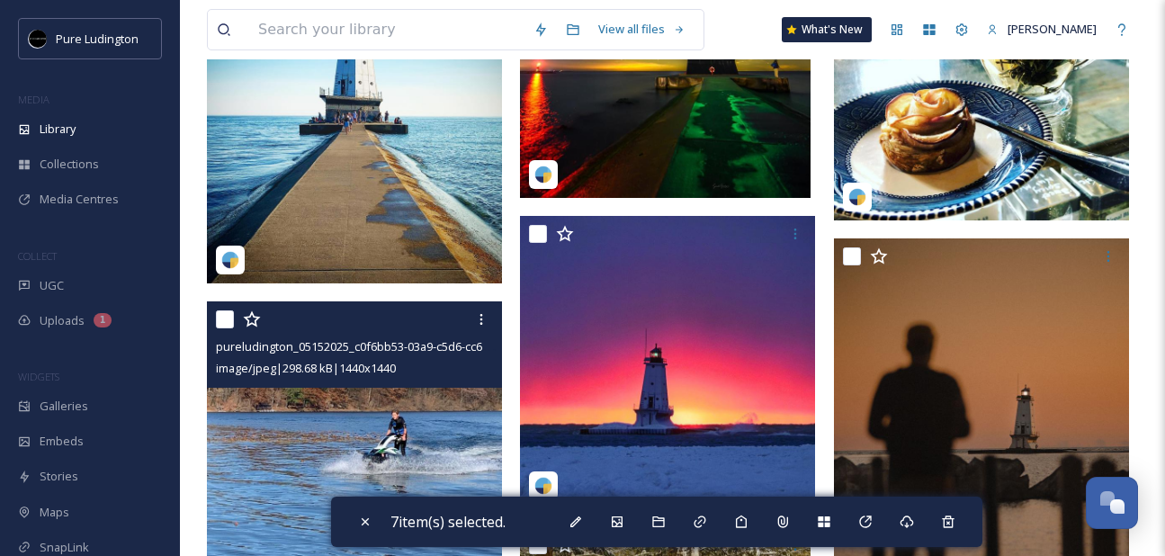
click at [226, 318] on input "checkbox" at bounding box center [225, 319] width 18 height 18
checkbox input "true"
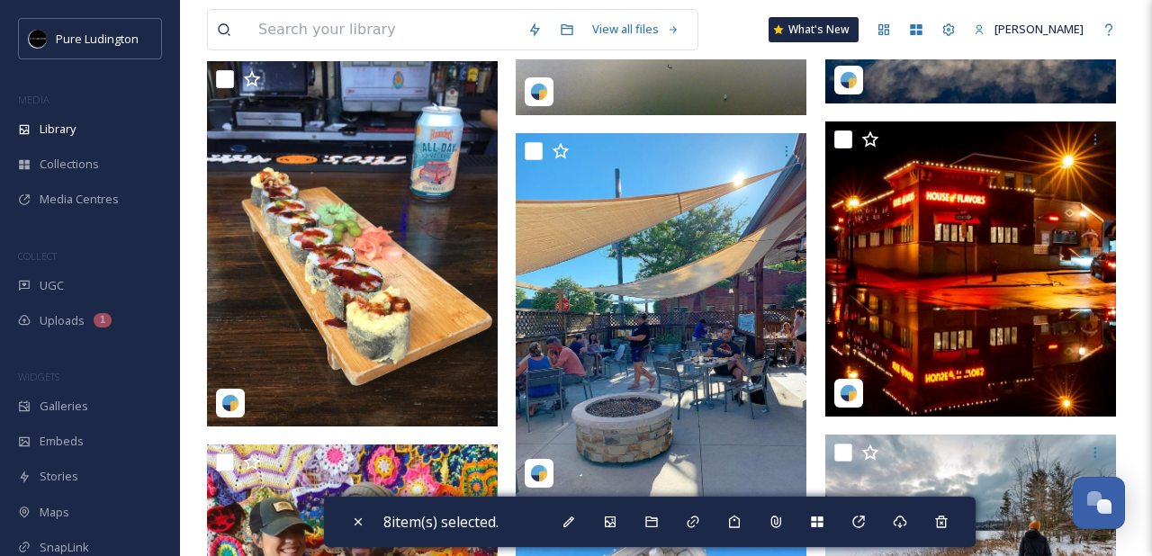
scroll to position [487, 0]
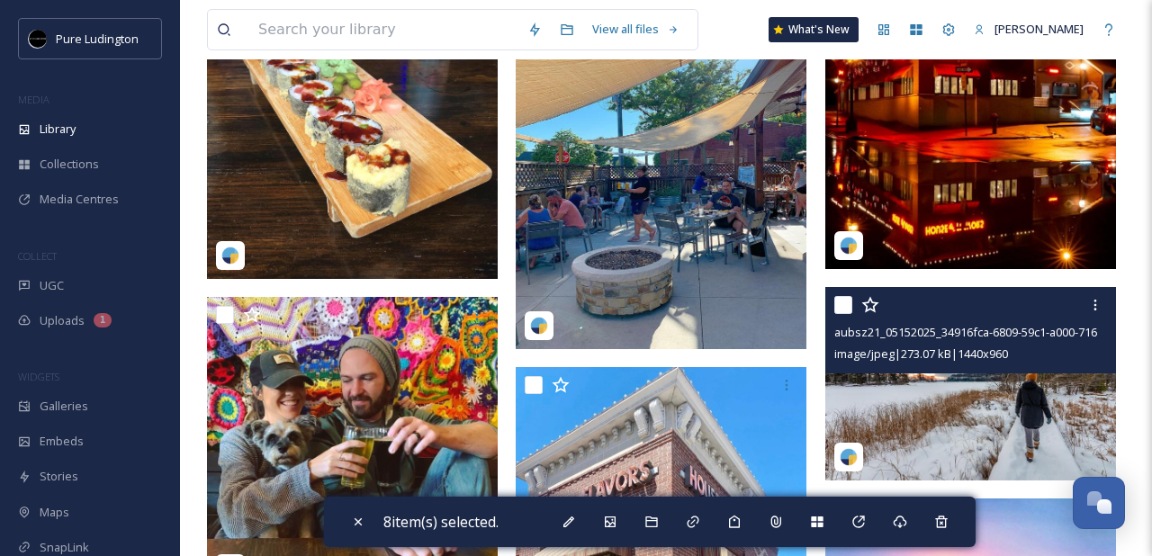
click at [844, 308] on input "checkbox" at bounding box center [843, 305] width 18 height 18
checkbox input "true"
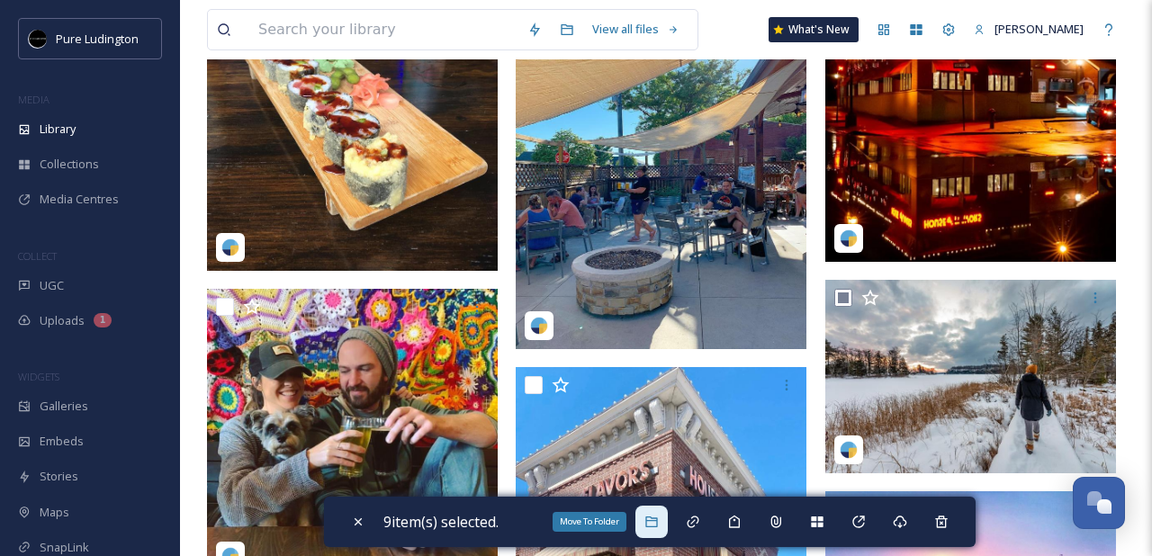
click at [660, 530] on div "Move To Folder" at bounding box center [651, 522] width 32 height 32
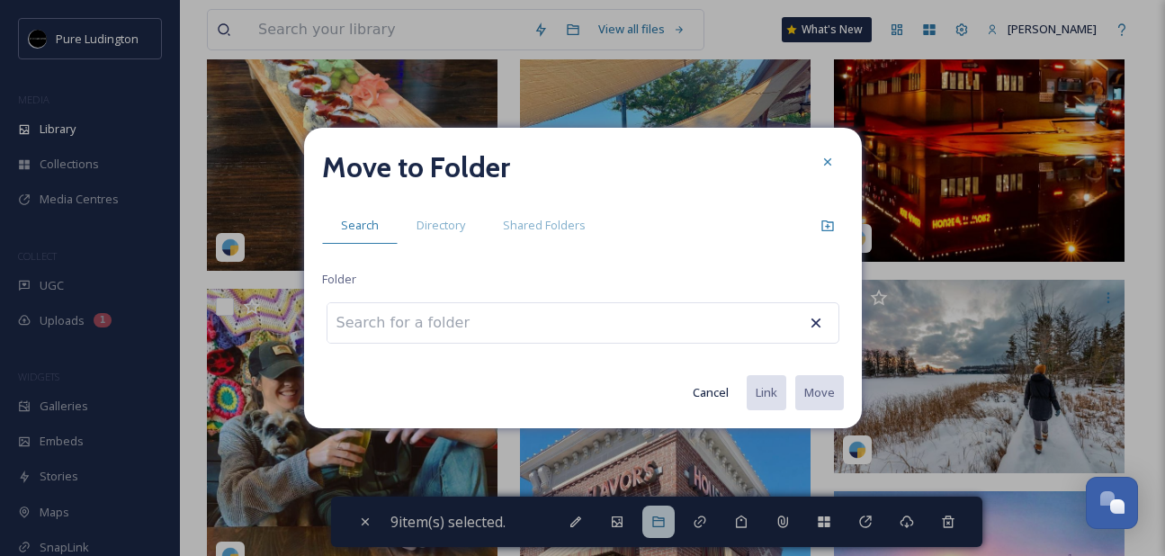
type input "f"
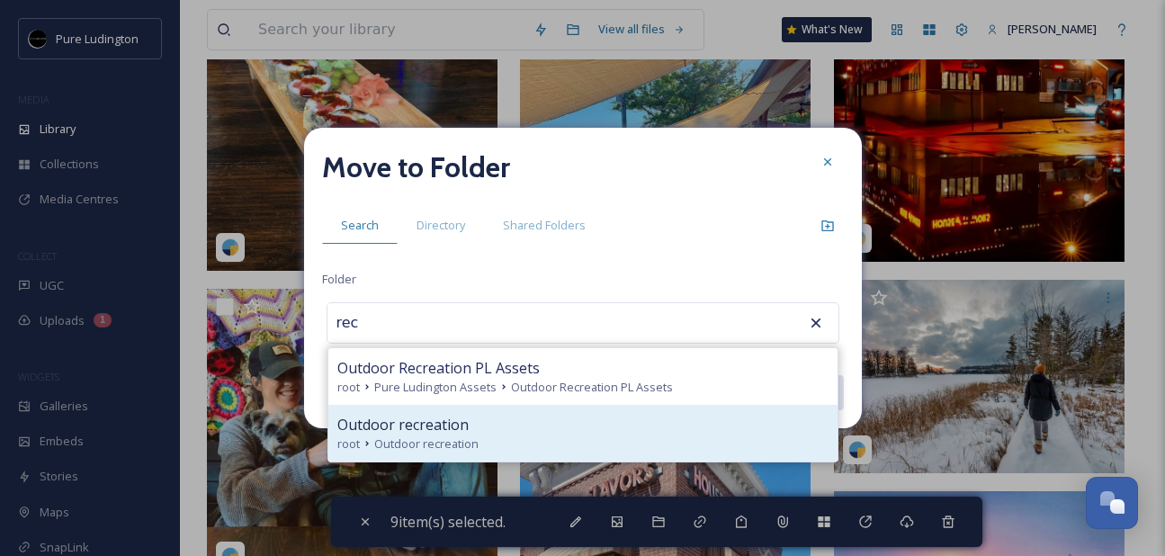
click at [652, 445] on div "root Outdoor recreation" at bounding box center [582, 444] width 491 height 17
type input "Outdoor recreation"
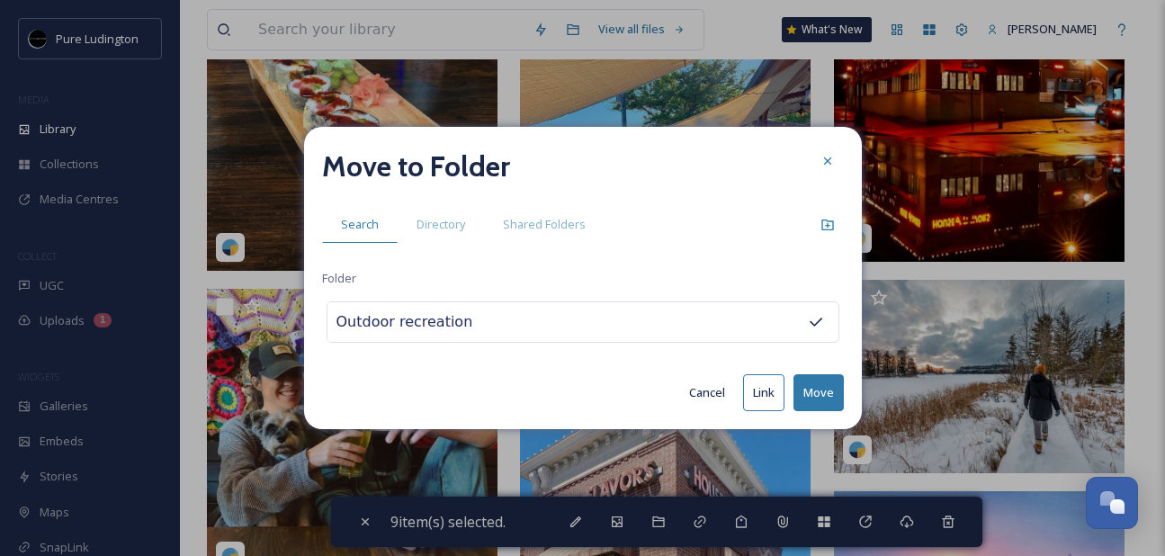
click at [801, 398] on button "Move" at bounding box center [819, 392] width 50 height 37
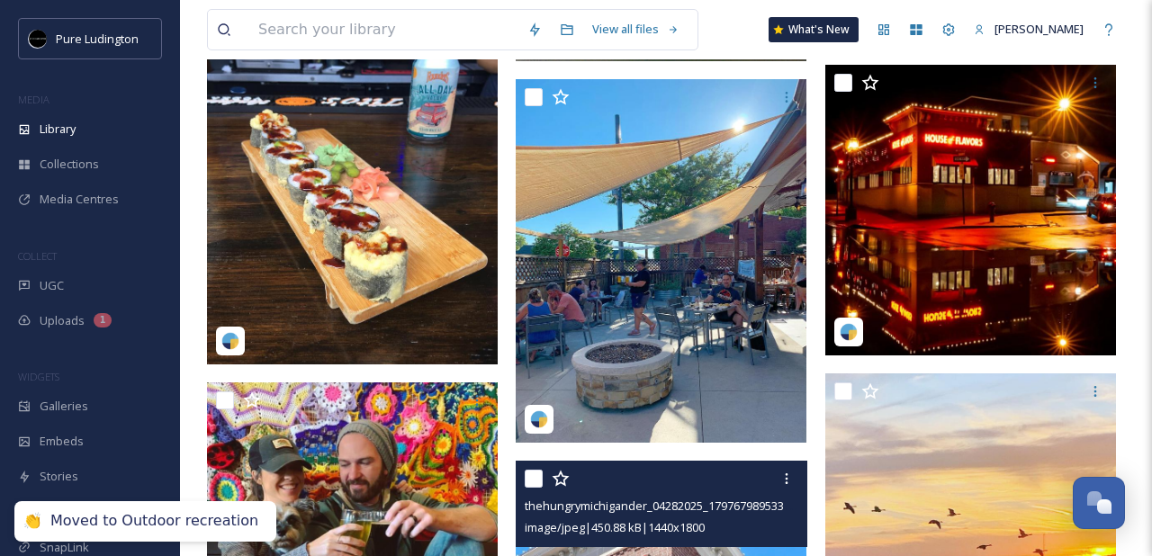
scroll to position [244, 0]
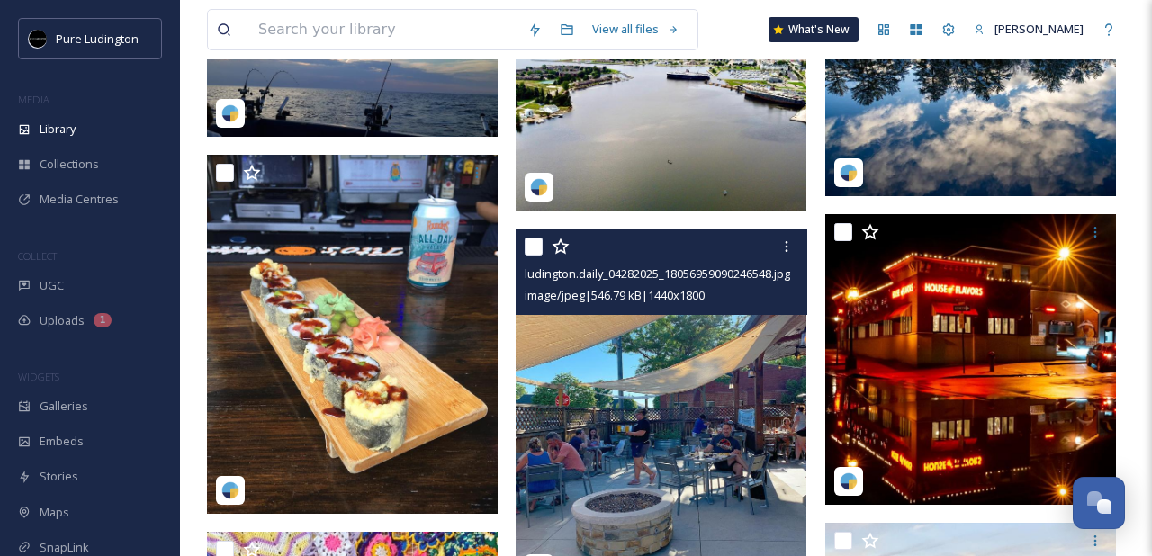
click at [537, 247] on input "checkbox" at bounding box center [534, 247] width 18 height 18
checkbox input "true"
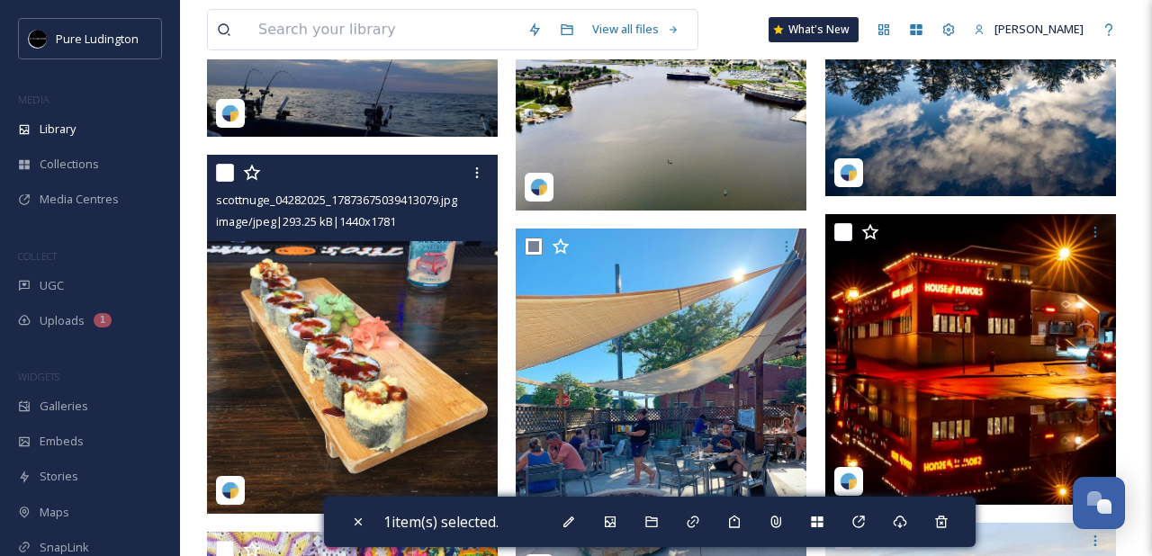
click at [227, 172] on input "checkbox" at bounding box center [225, 173] width 18 height 18
checkbox input "true"
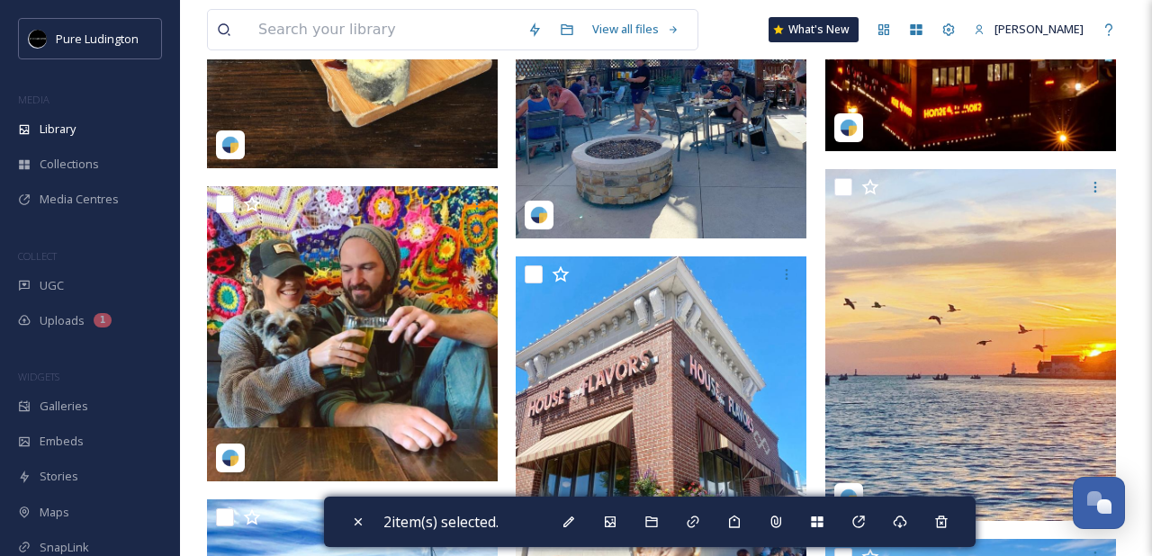
scroll to position [595, 0]
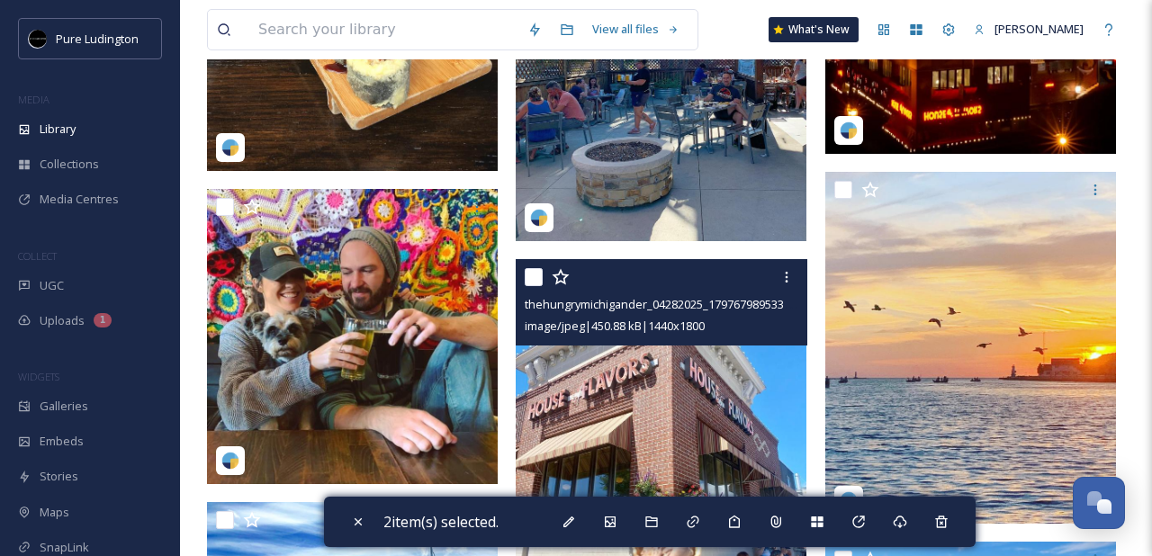
click at [530, 282] on input "checkbox" at bounding box center [534, 277] width 18 height 18
checkbox input "true"
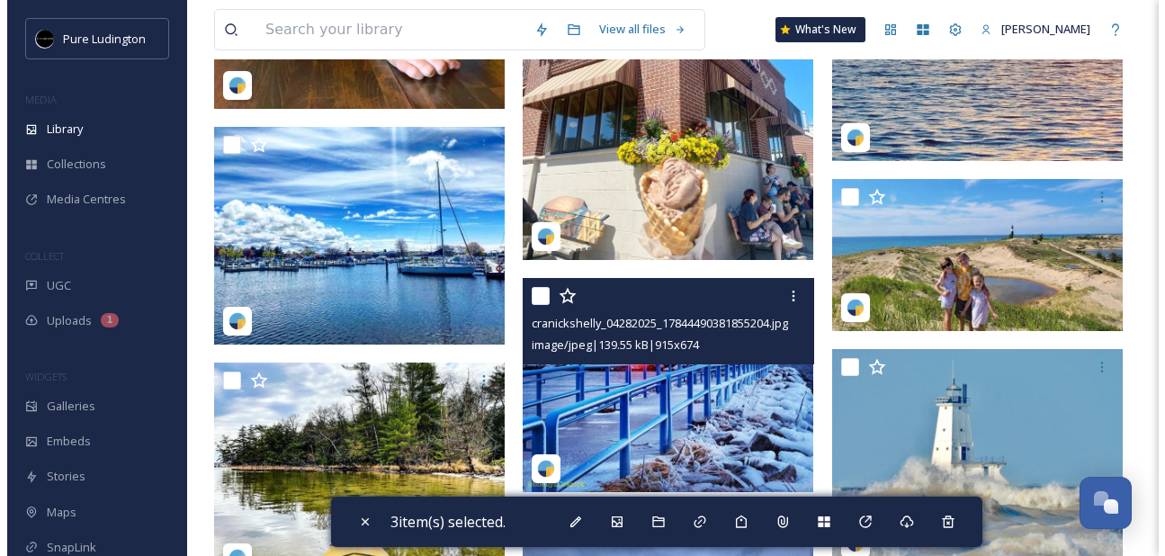
scroll to position [975, 0]
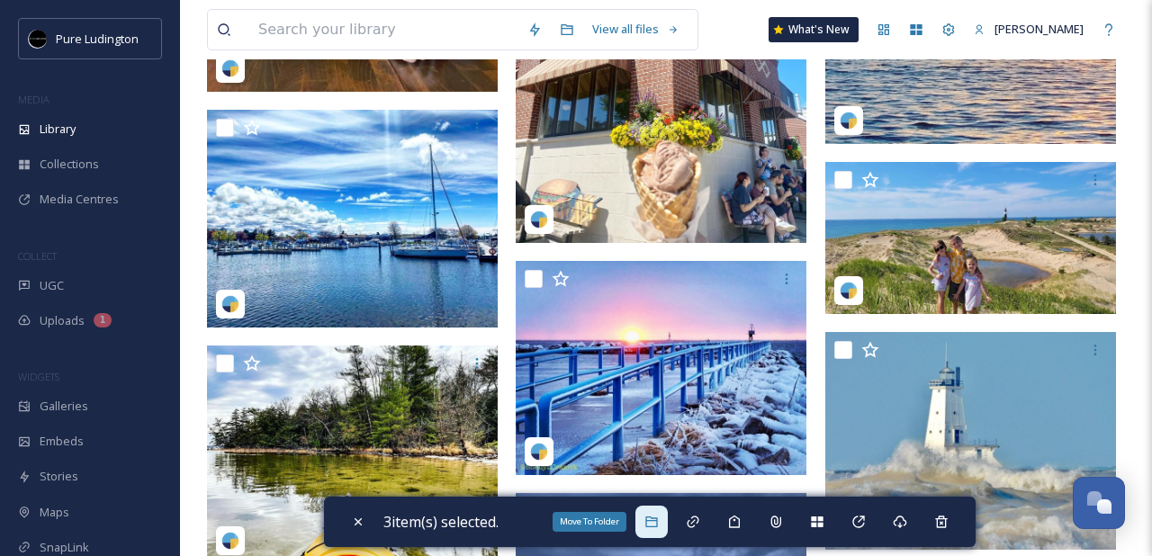
click at [656, 520] on icon at bounding box center [651, 522] width 12 height 11
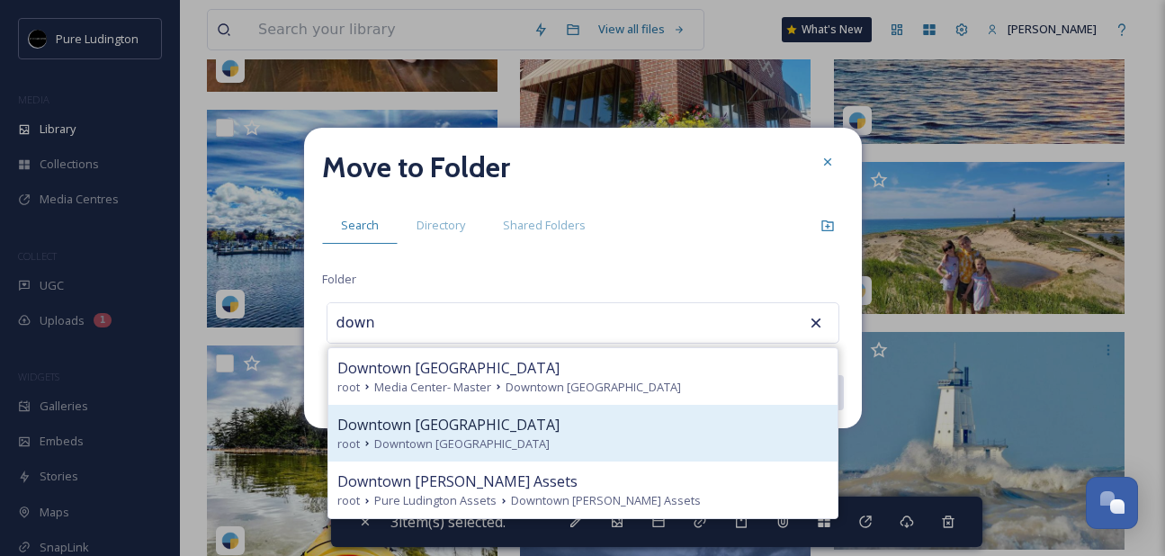
click at [638, 433] on div "Downtown [GEOGRAPHIC_DATA]" at bounding box center [582, 425] width 491 height 22
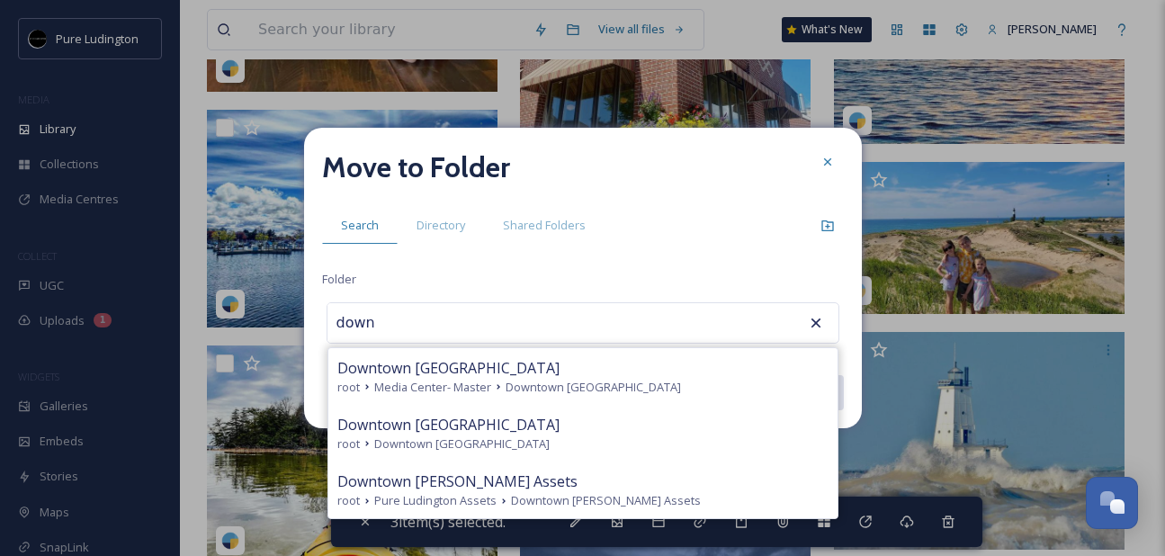
type input "Downtown [GEOGRAPHIC_DATA]"
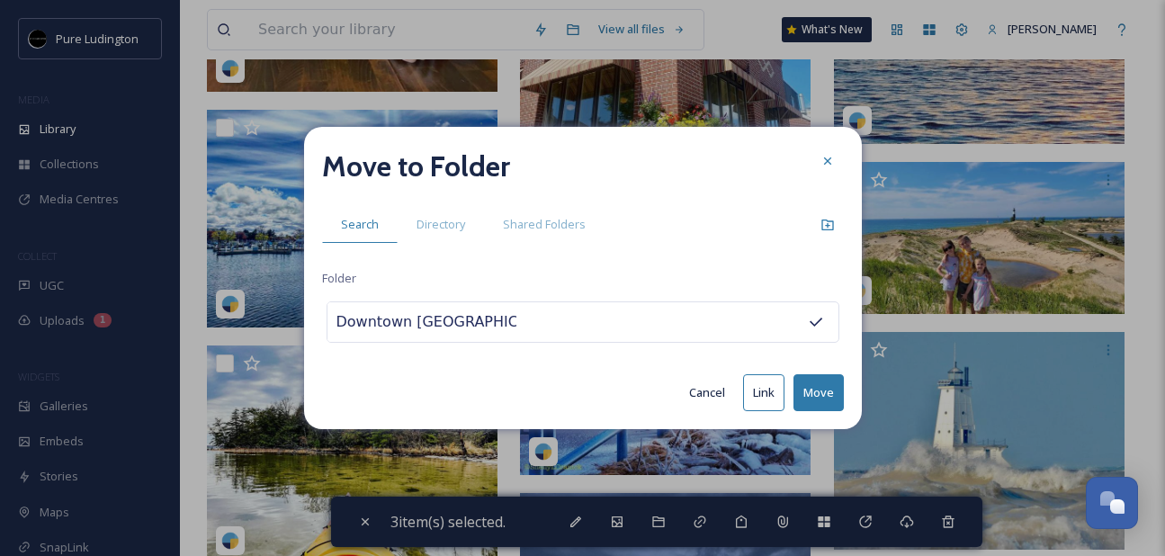
click at [822, 388] on button "Move" at bounding box center [819, 392] width 50 height 37
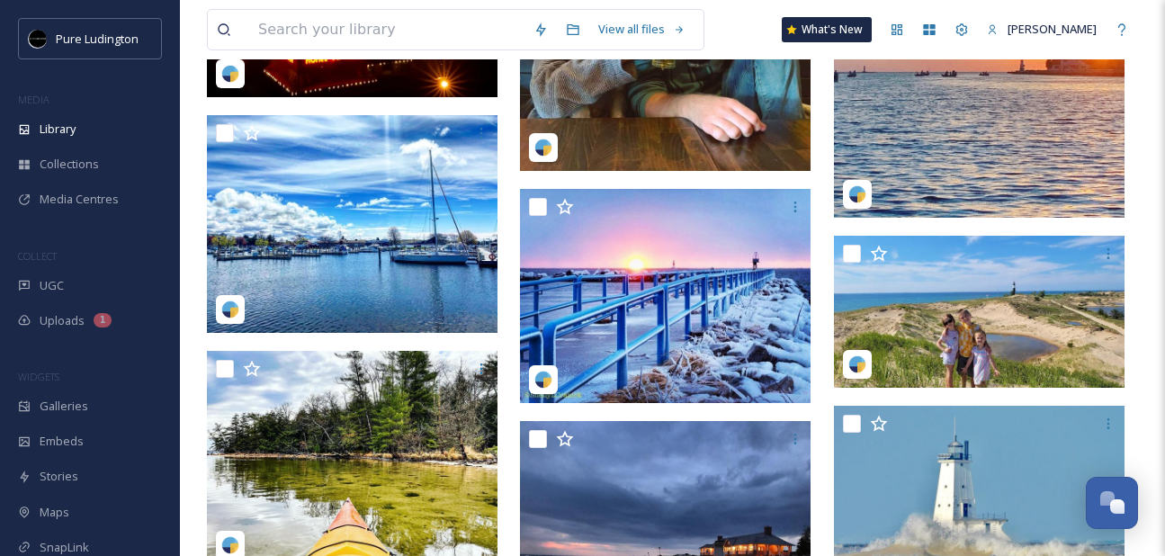
scroll to position [593, 0]
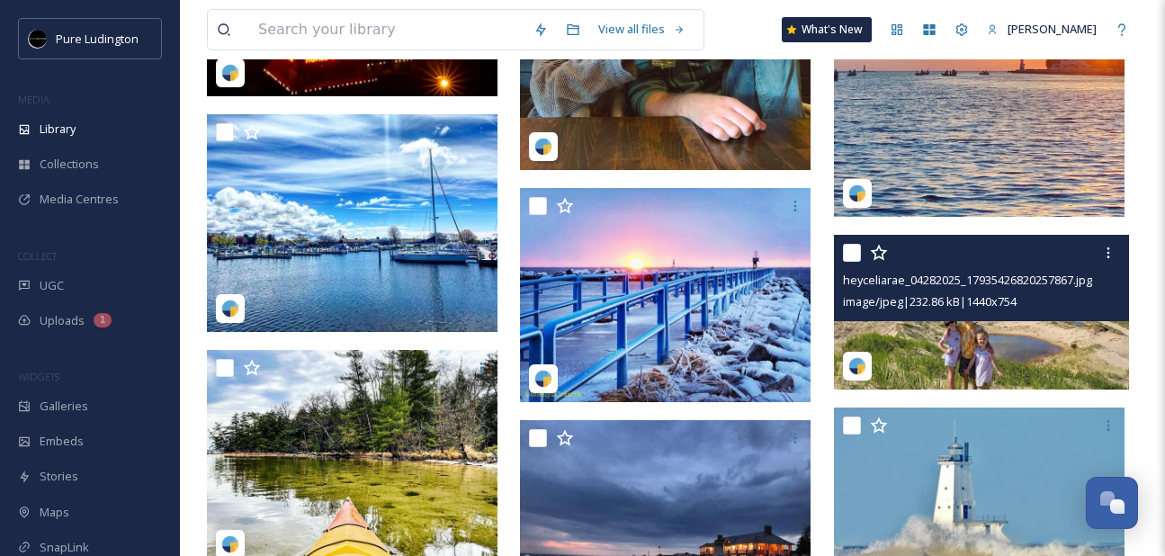
click at [846, 253] on input "checkbox" at bounding box center [852, 253] width 18 height 18
checkbox input "true"
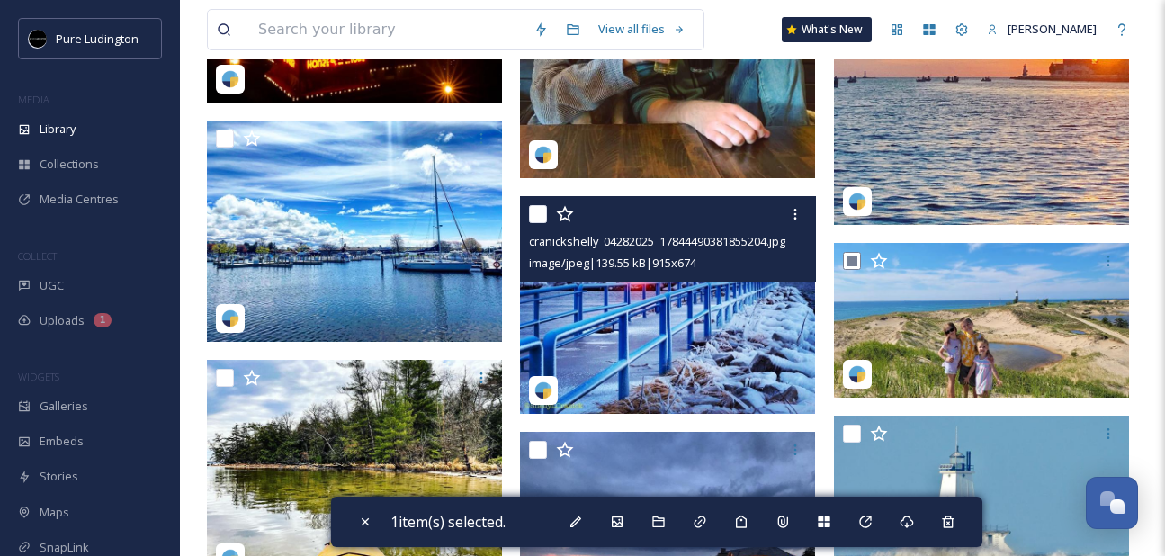
click at [529, 209] on input "checkbox" at bounding box center [538, 214] width 18 height 18
checkbox input "true"
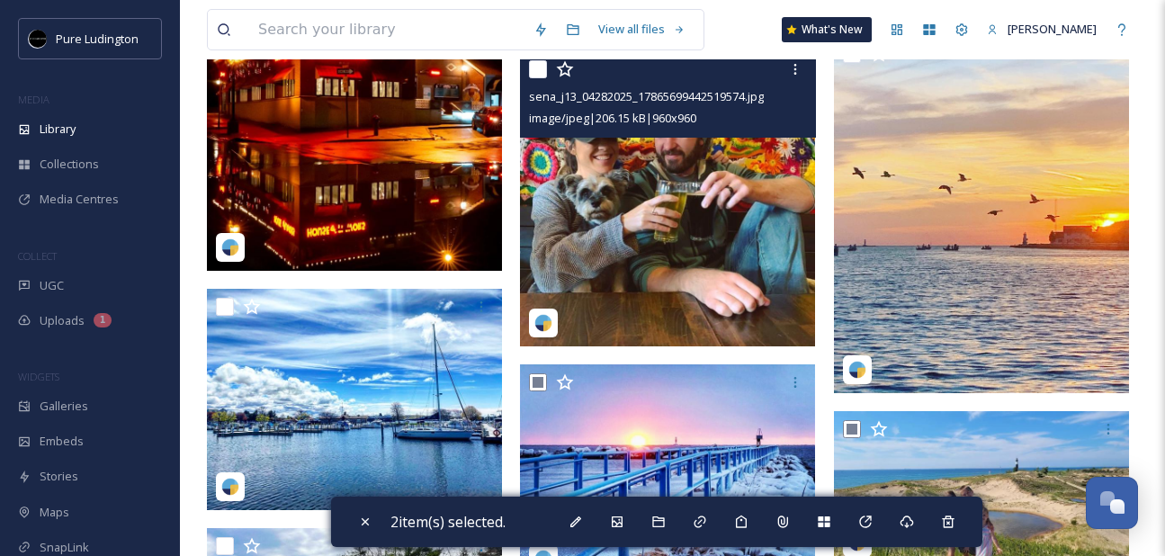
scroll to position [384, 0]
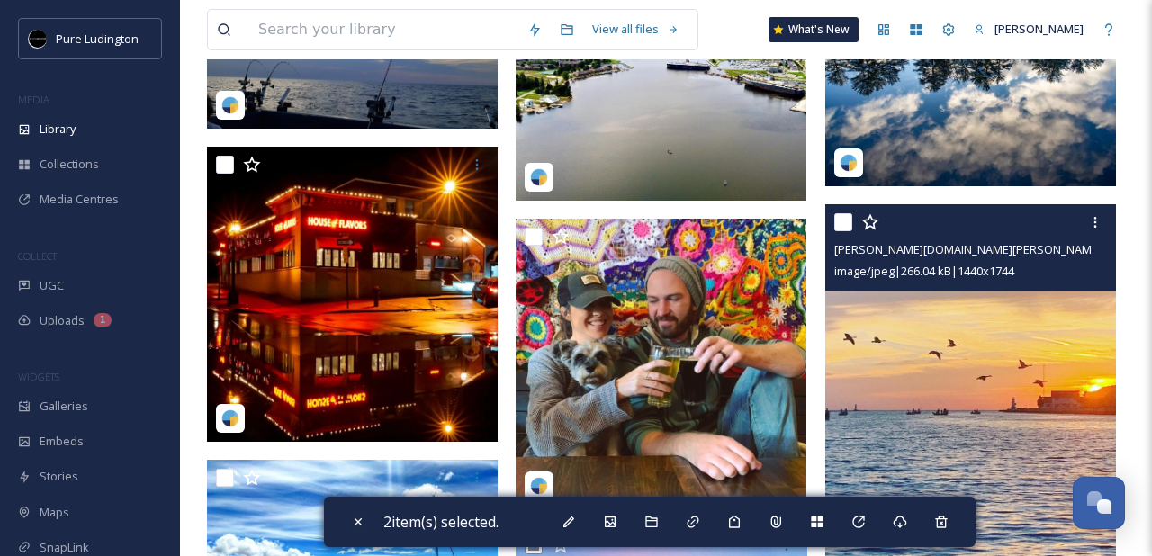
click at [841, 213] on input "checkbox" at bounding box center [843, 222] width 18 height 18
checkbox input "true"
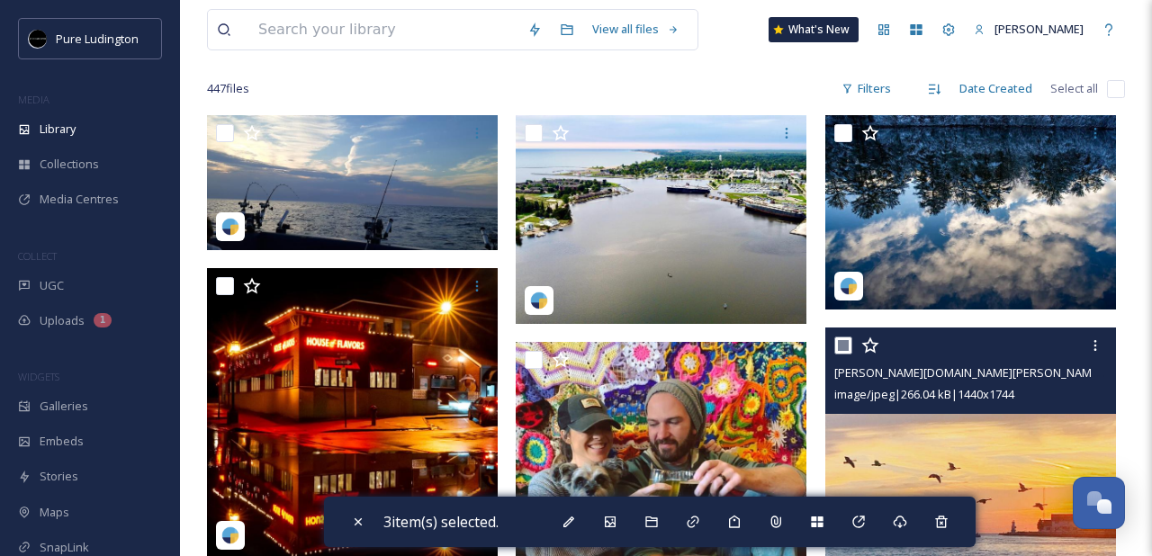
scroll to position [128, 0]
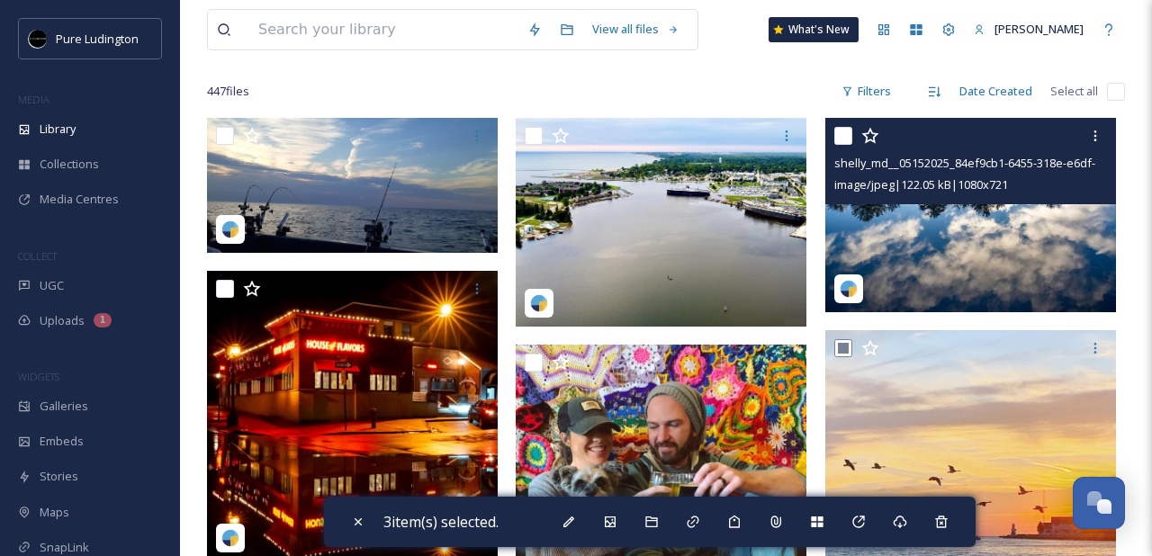
click at [841, 138] on input "checkbox" at bounding box center [843, 136] width 18 height 18
checkbox input "true"
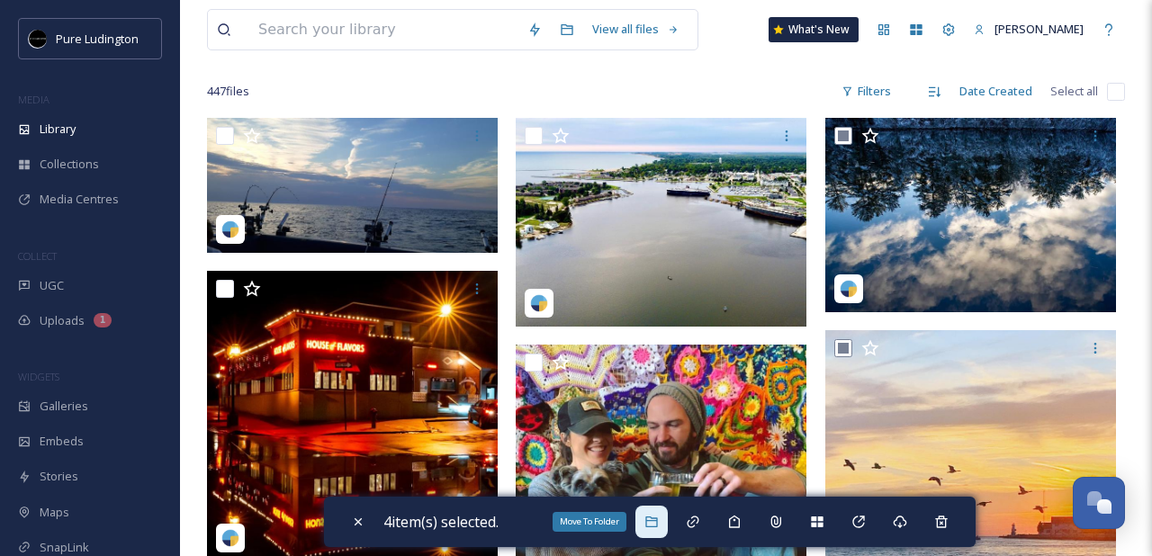
click at [664, 518] on div "Move To Folder" at bounding box center [651, 522] width 32 height 32
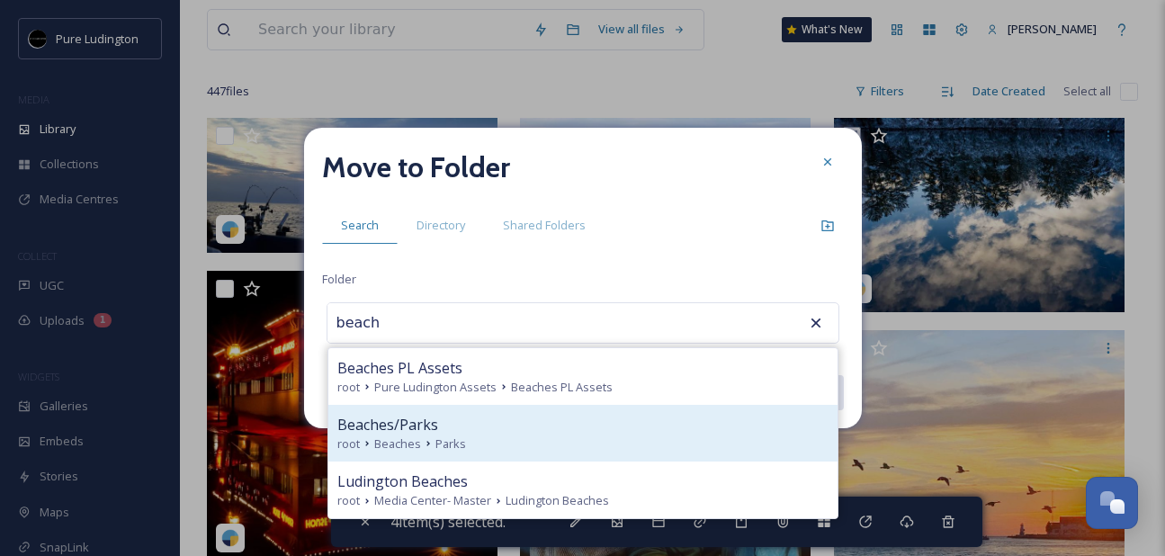
click at [526, 451] on div "root Beaches Parks" at bounding box center [582, 444] width 491 height 17
type input "Beaches/Parks"
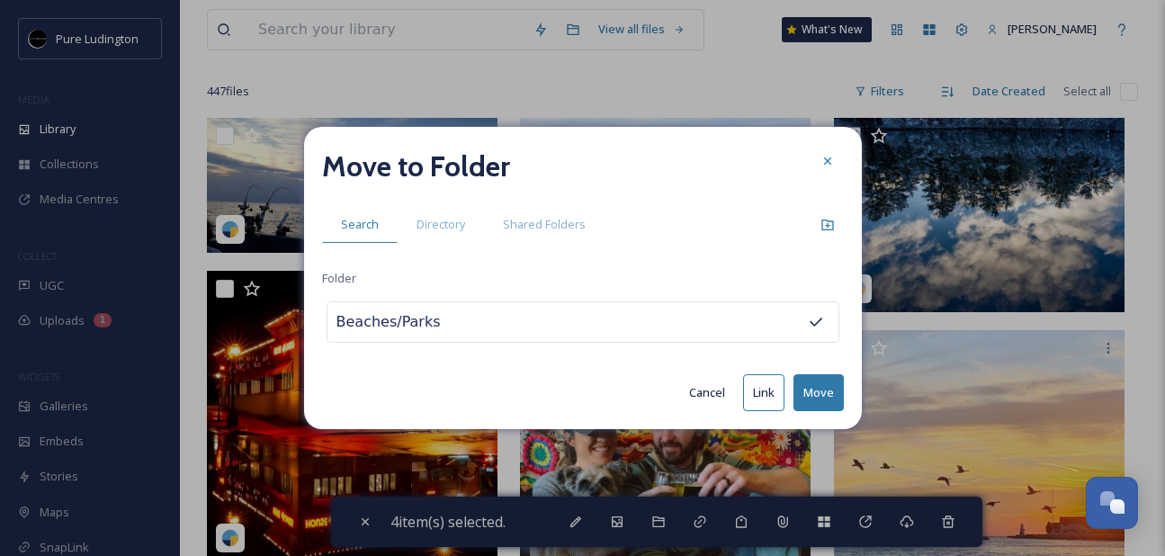
click at [808, 388] on button "Move" at bounding box center [819, 392] width 50 height 37
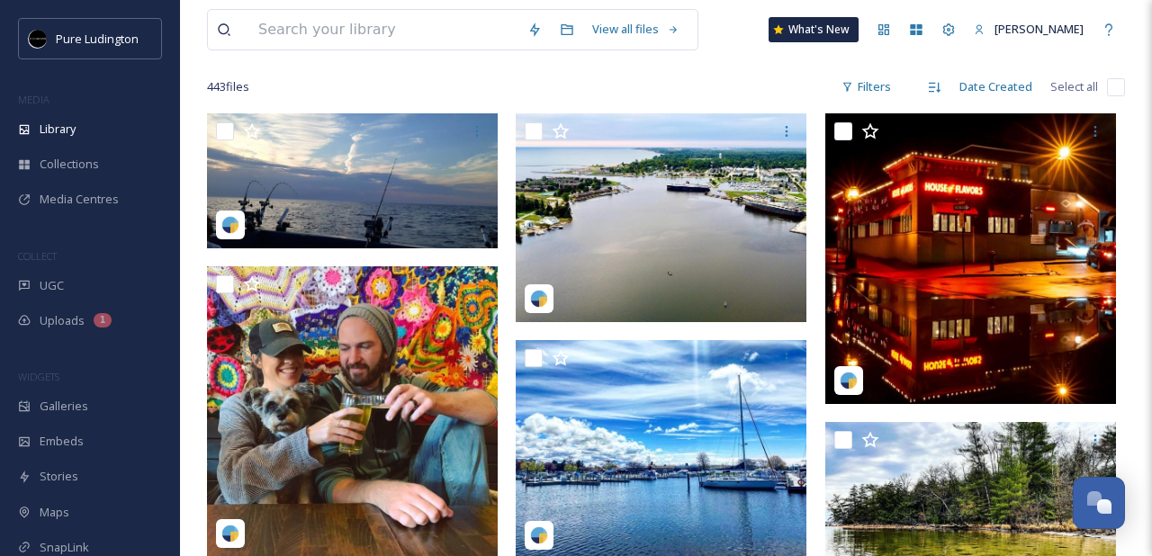
scroll to position [133, 0]
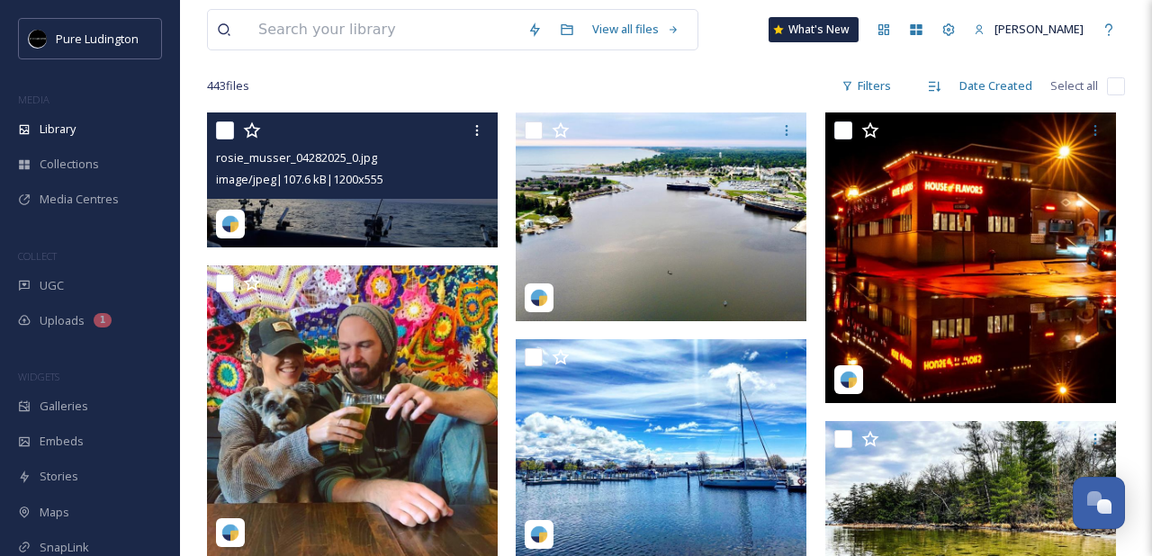
click at [225, 128] on input "checkbox" at bounding box center [225, 130] width 18 height 18
checkbox input "true"
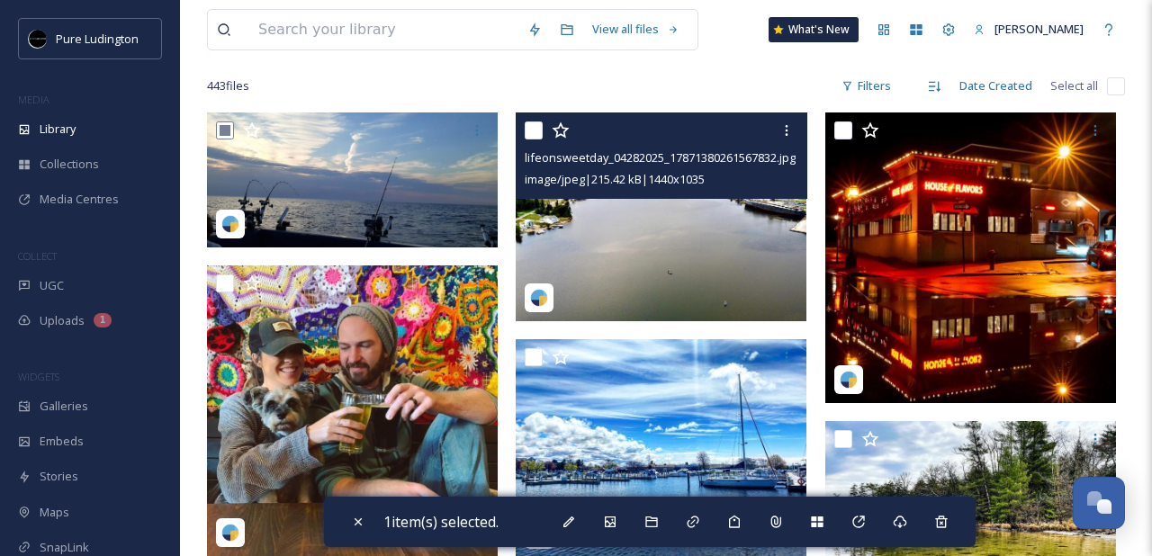
scroll to position [137, 0]
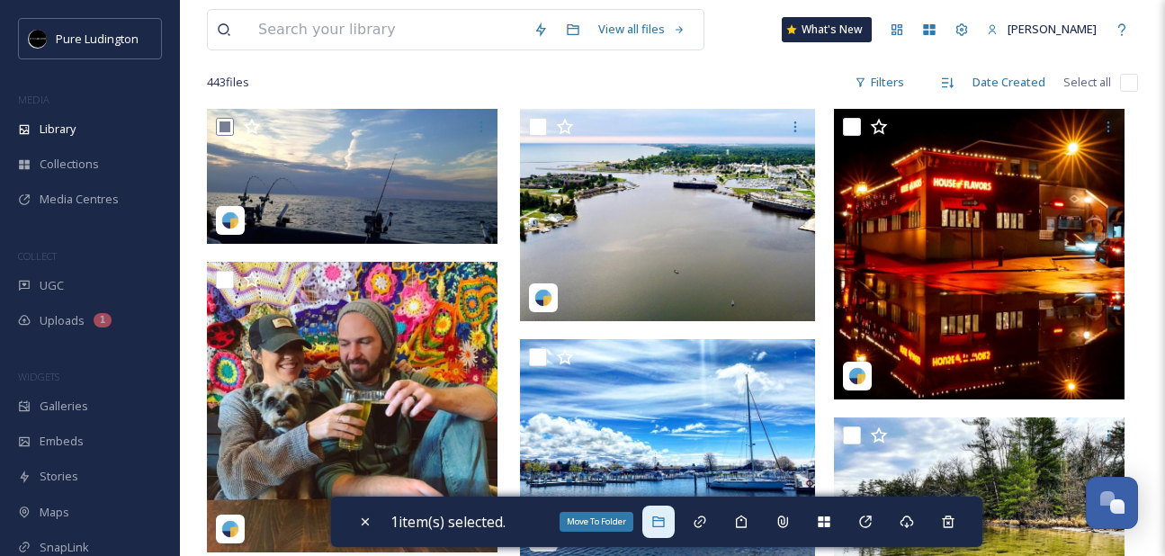
click at [660, 515] on icon at bounding box center [658, 522] width 14 height 14
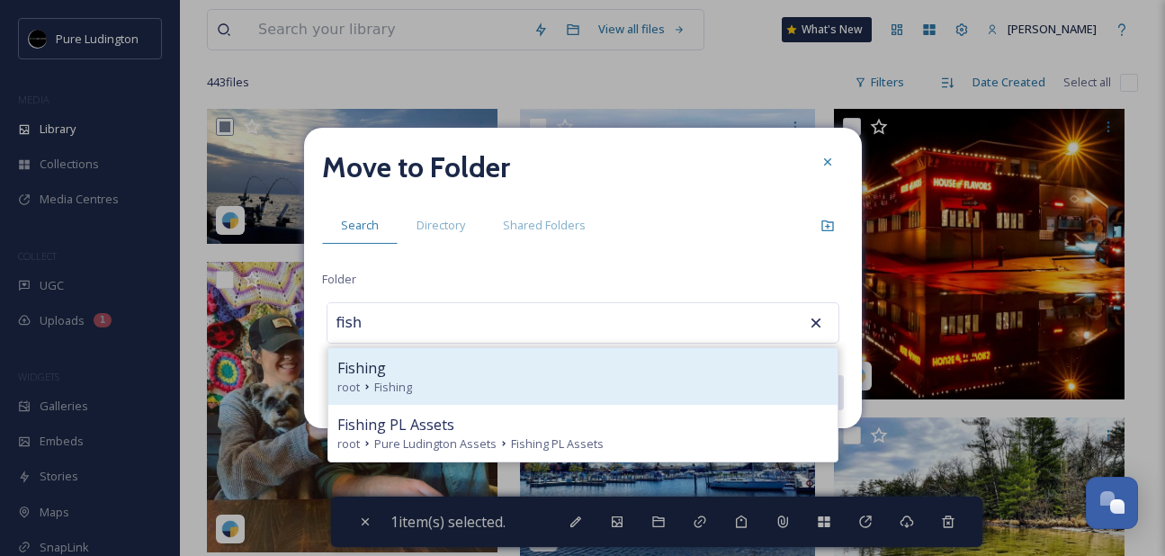
click at [649, 381] on div "root Fishing" at bounding box center [582, 387] width 491 height 17
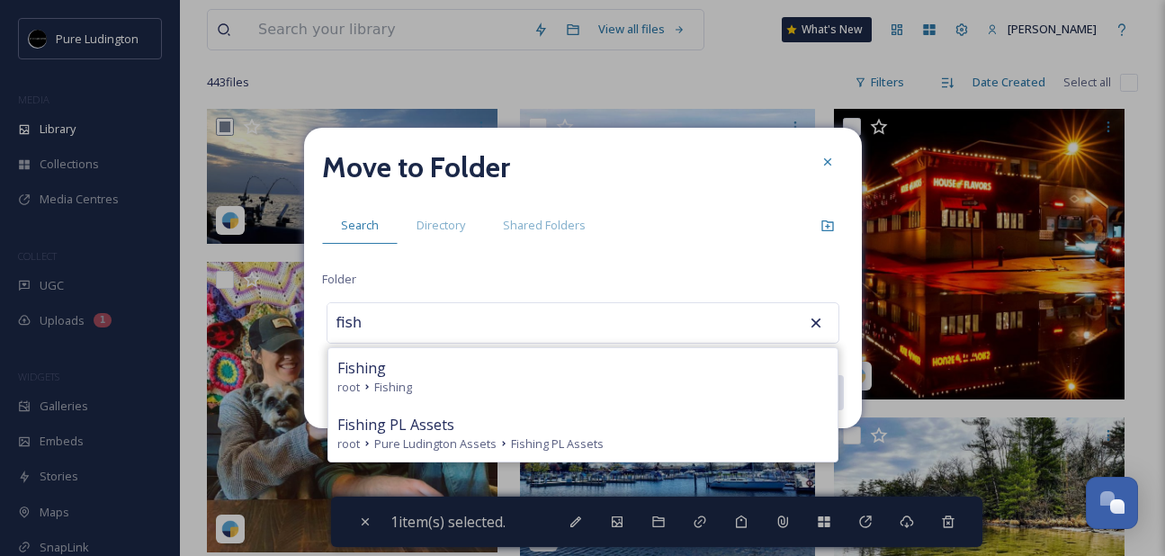
type input "Fishing"
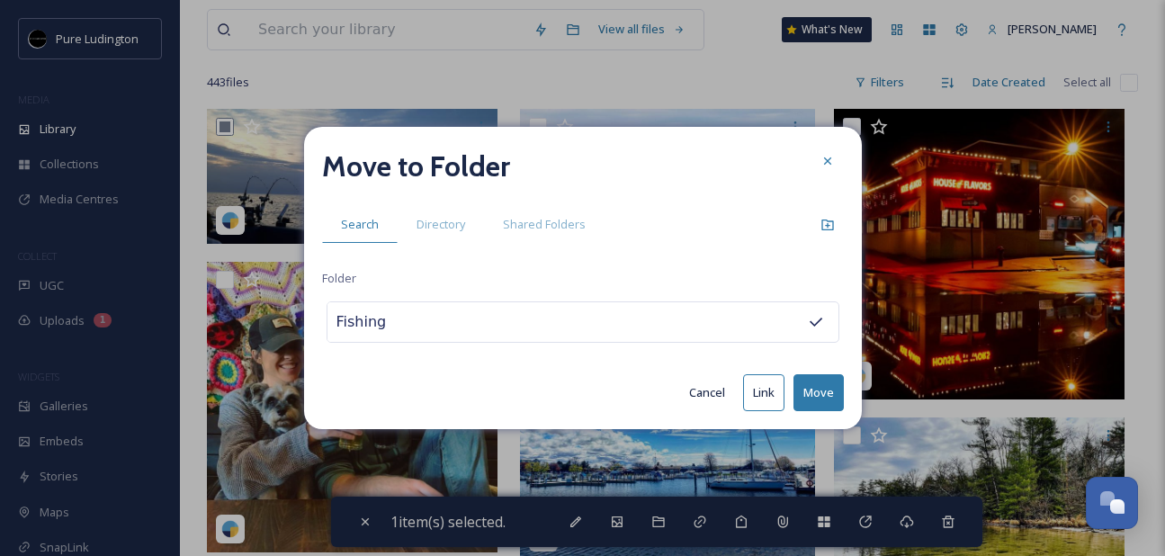
click at [820, 389] on button "Move" at bounding box center [819, 392] width 50 height 37
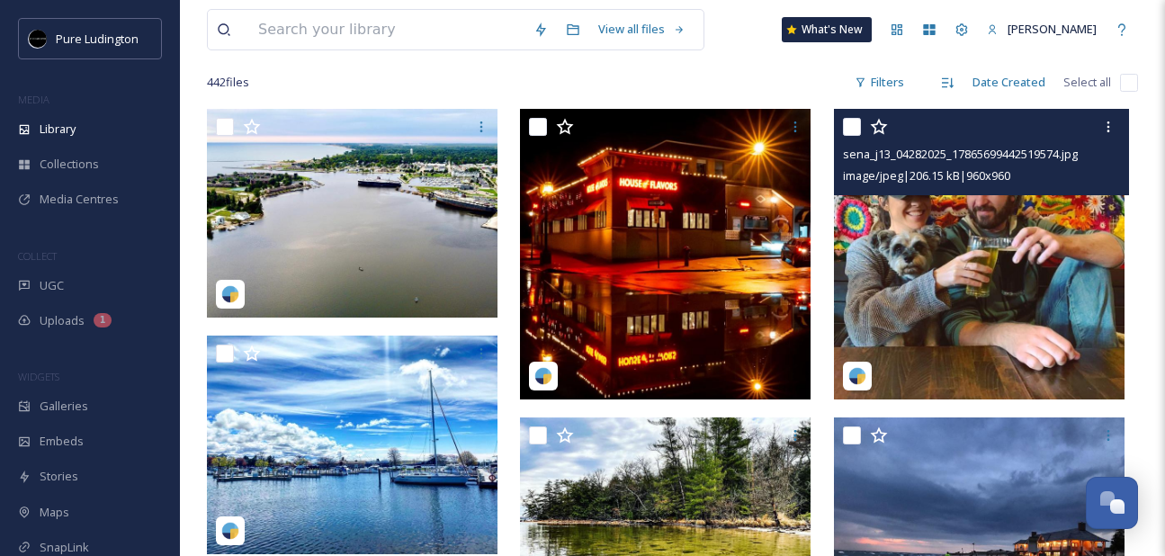
click at [843, 130] on input "checkbox" at bounding box center [852, 127] width 18 height 18
checkbox input "true"
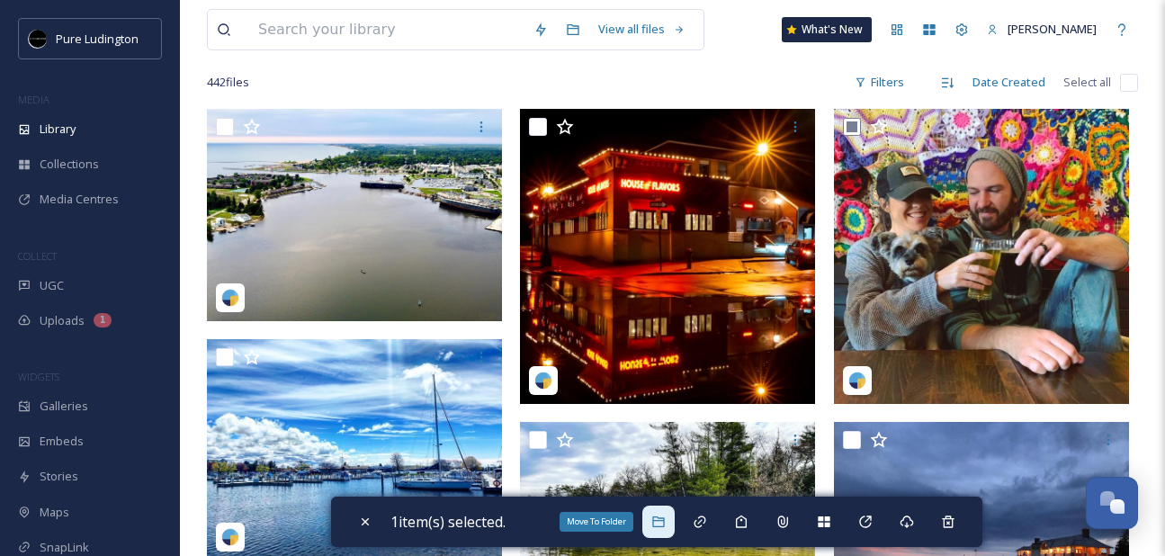
click at [665, 514] on div "Move To Folder" at bounding box center [658, 522] width 32 height 32
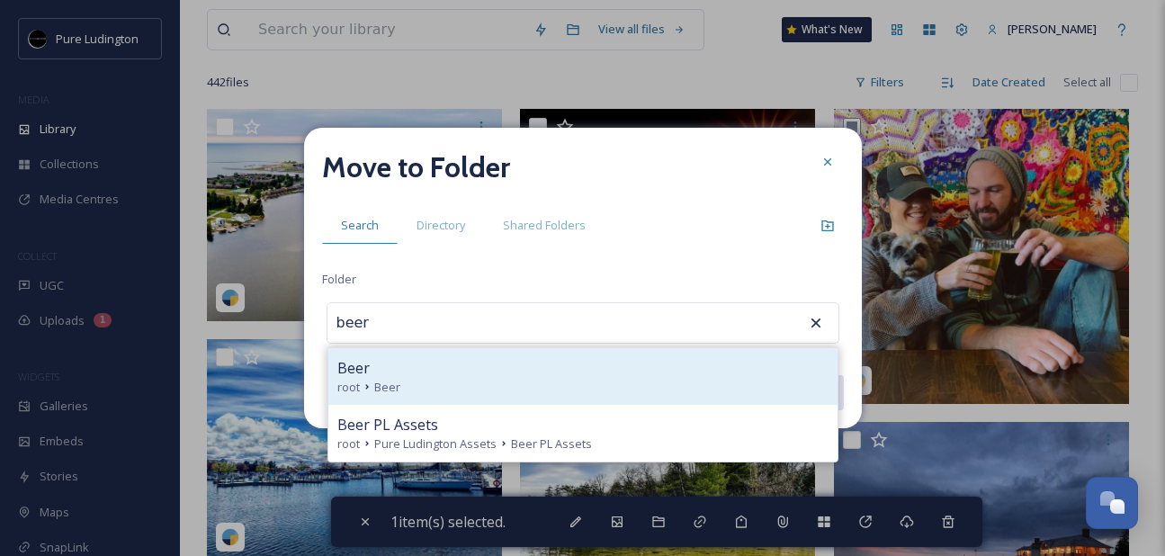
click at [593, 379] on div "root Beer" at bounding box center [582, 387] width 491 height 17
type input "Beer"
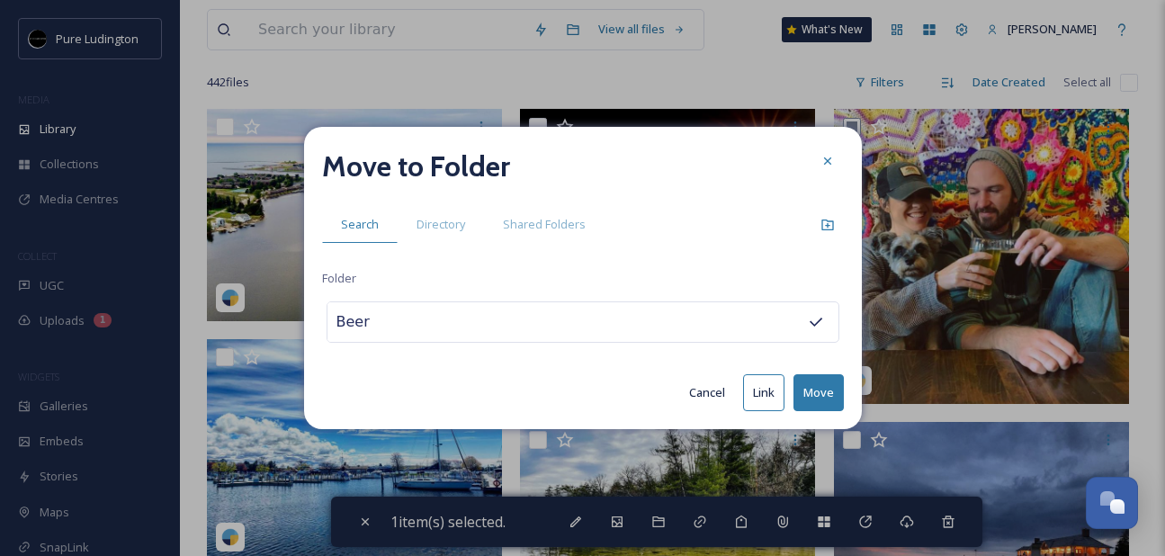
click at [804, 388] on button "Move" at bounding box center [819, 392] width 50 height 37
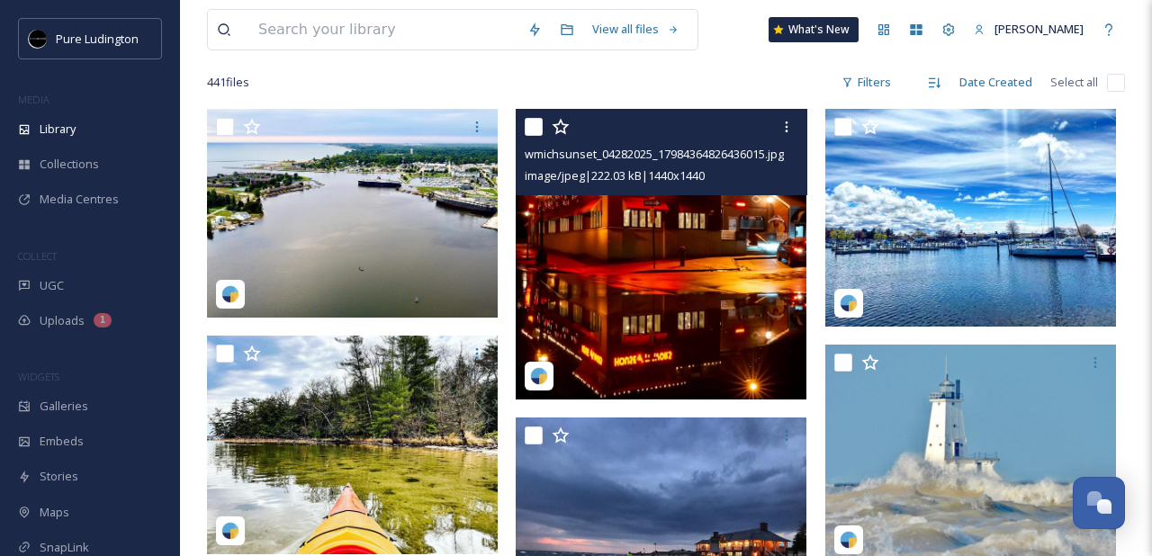
click at [531, 130] on input "checkbox" at bounding box center [534, 127] width 18 height 18
checkbox input "true"
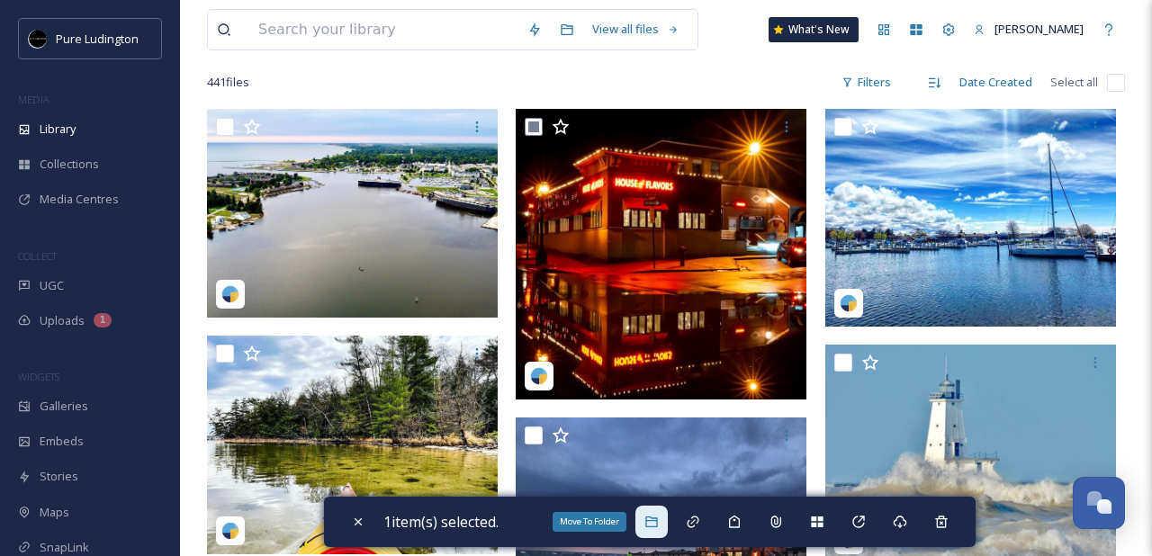
click at [651, 518] on icon at bounding box center [651, 522] width 12 height 11
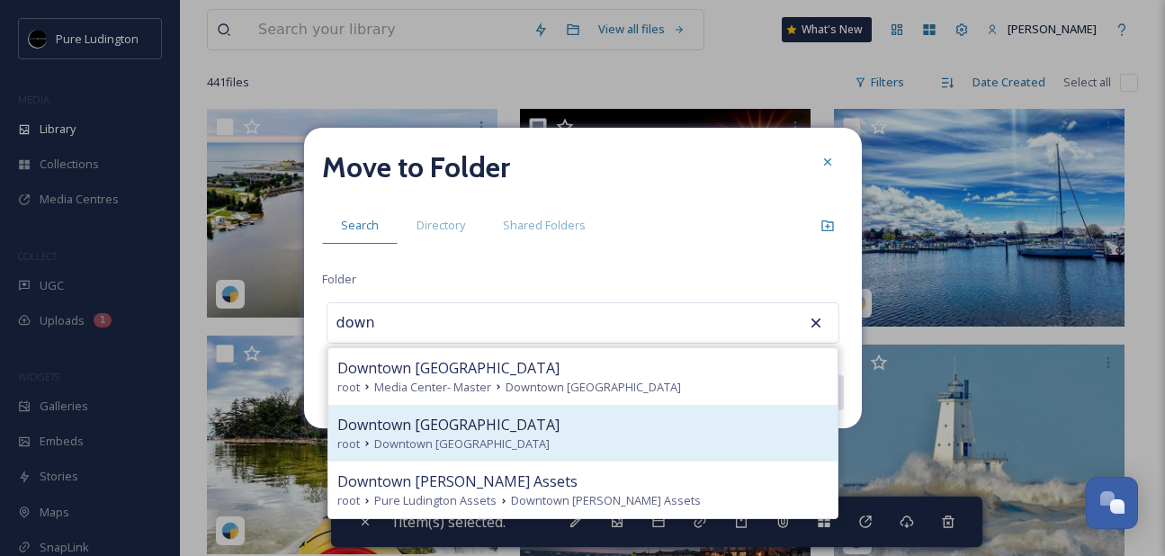
click at [647, 439] on div "root Downtown [GEOGRAPHIC_DATA]" at bounding box center [582, 444] width 491 height 17
type input "Downtown [GEOGRAPHIC_DATA]"
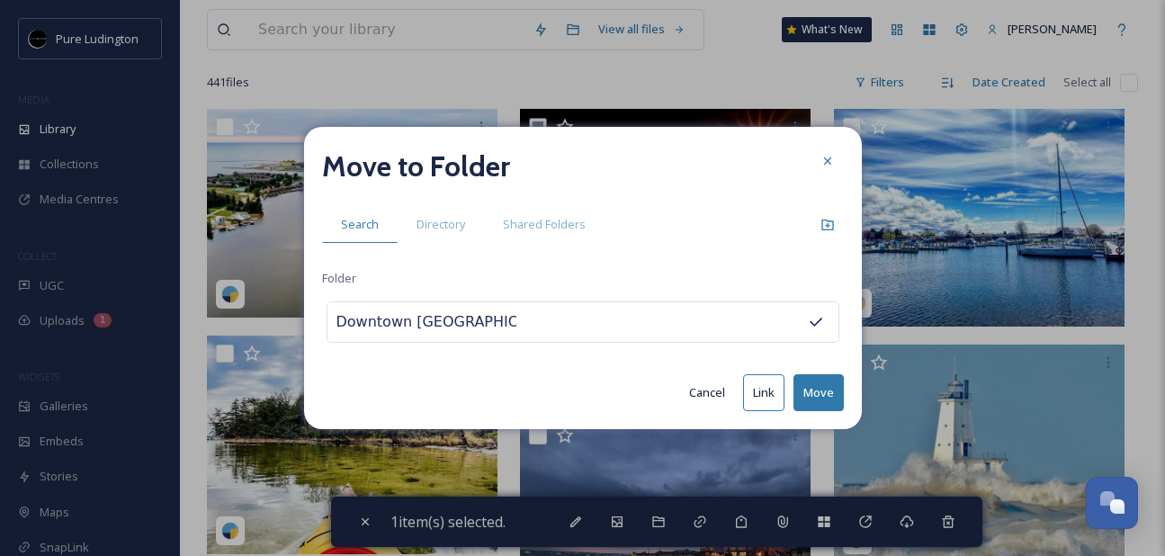
click at [813, 393] on button "Move" at bounding box center [819, 392] width 50 height 37
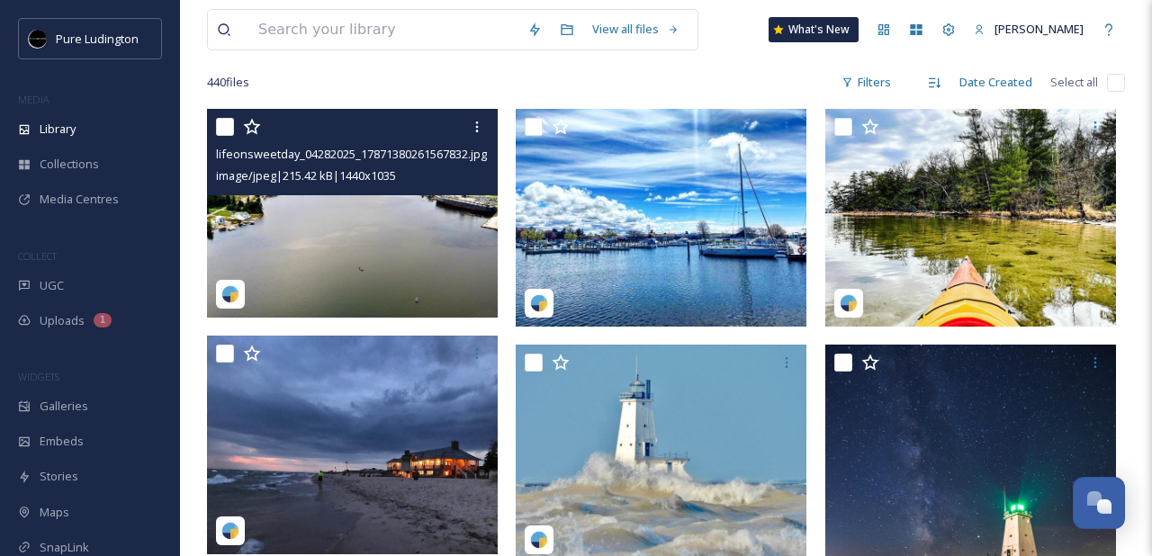
click at [220, 131] on input "checkbox" at bounding box center [225, 127] width 18 height 18
checkbox input "true"
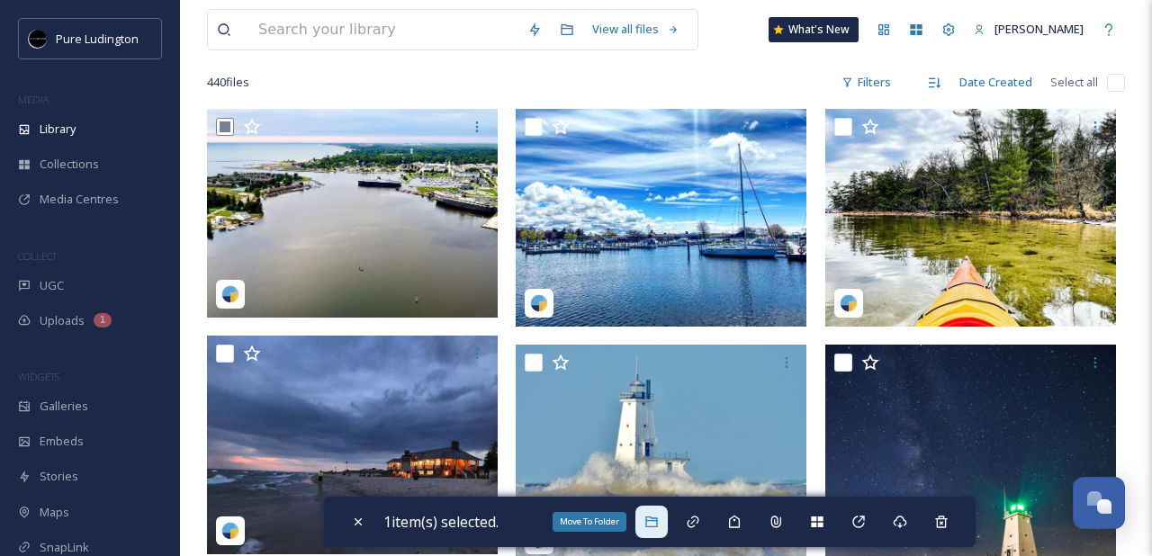
click at [655, 521] on icon at bounding box center [651, 522] width 14 height 14
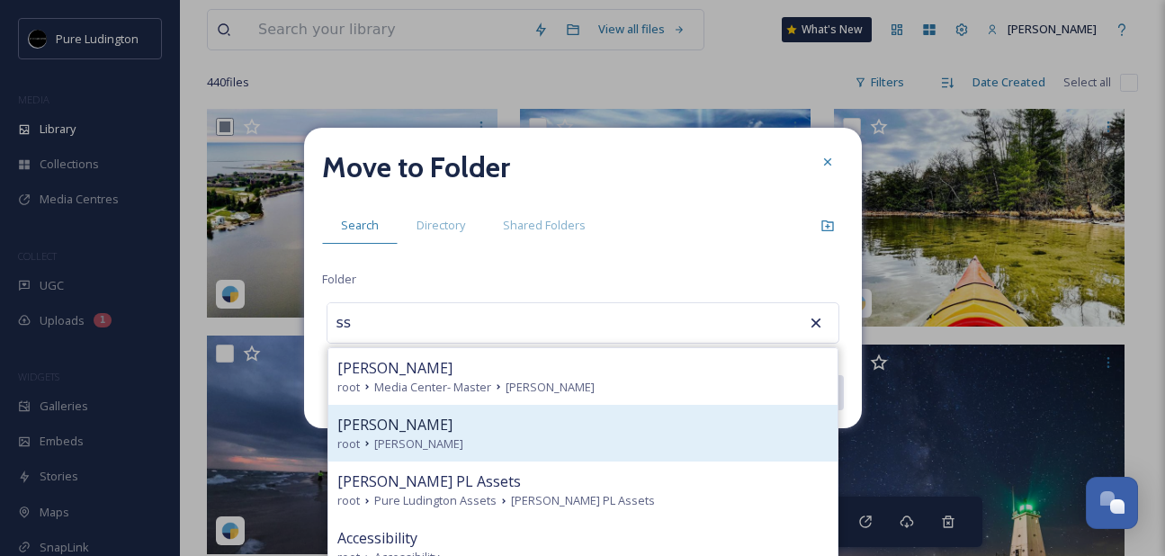
click at [431, 429] on div "[PERSON_NAME]" at bounding box center [582, 425] width 491 height 22
type input "[PERSON_NAME]"
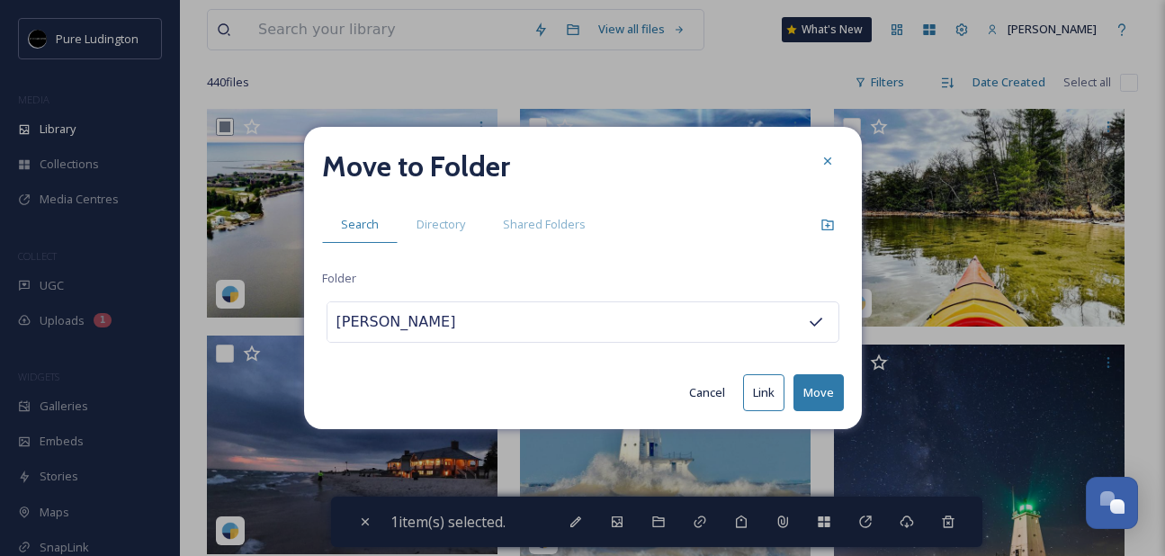
click at [813, 382] on button "Move" at bounding box center [819, 392] width 50 height 37
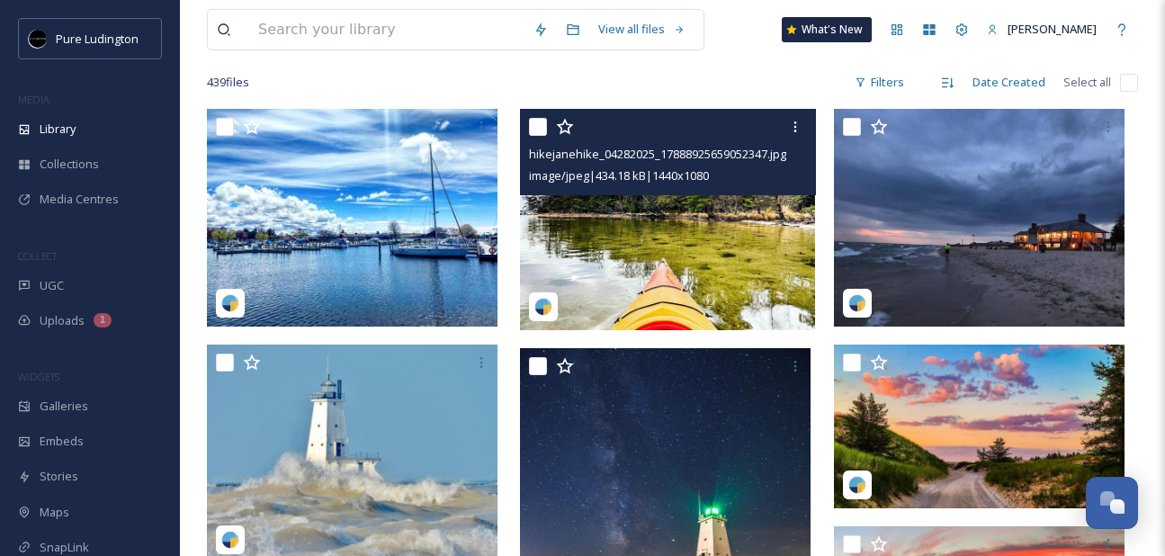
click at [539, 126] on input "checkbox" at bounding box center [538, 127] width 18 height 18
checkbox input "true"
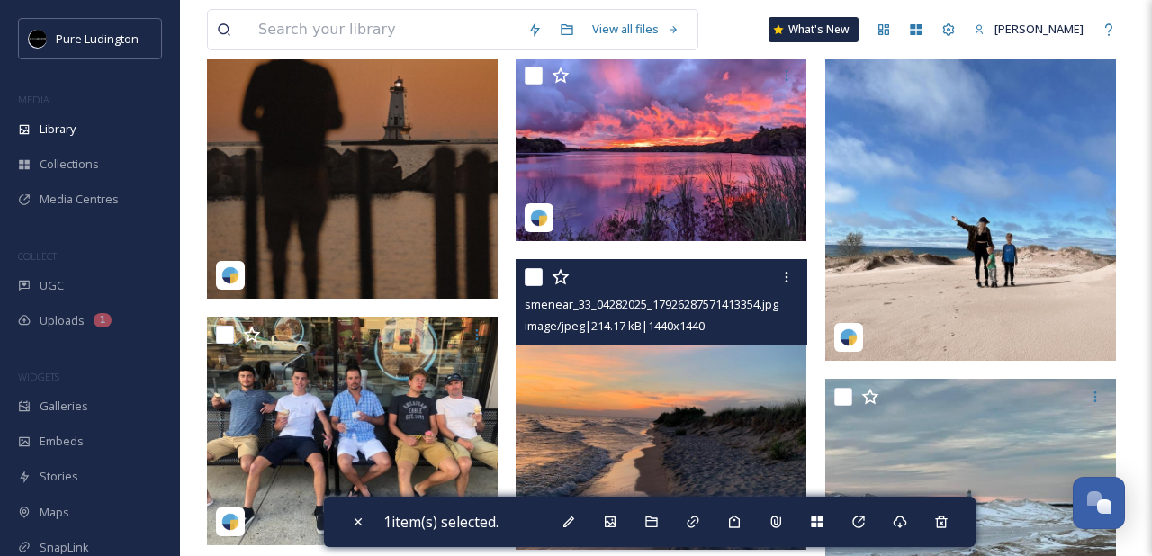
scroll to position [1367, 0]
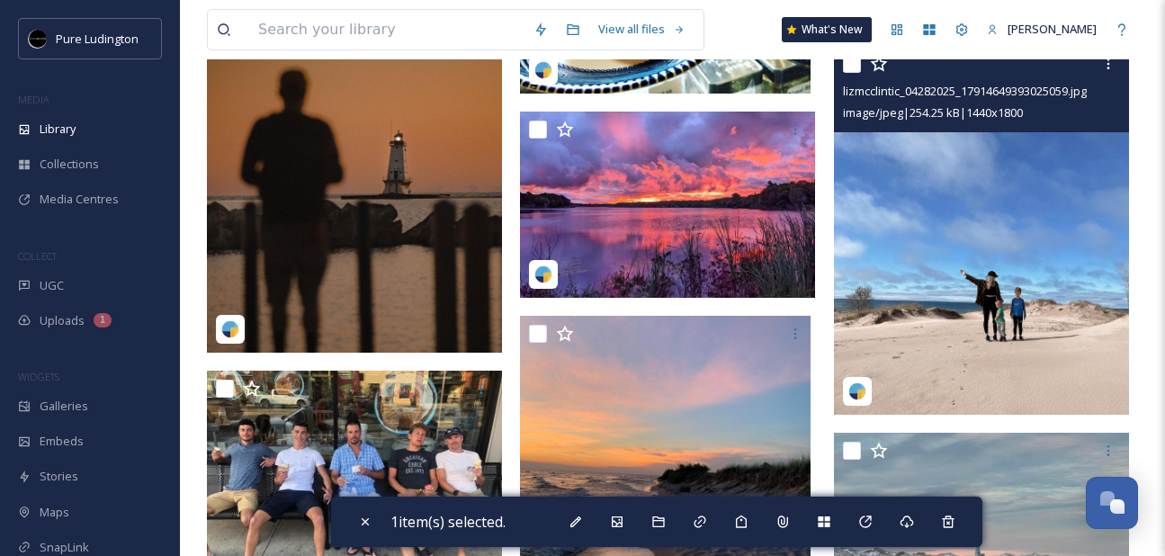
click at [850, 67] on input "checkbox" at bounding box center [852, 64] width 18 height 18
checkbox input "true"
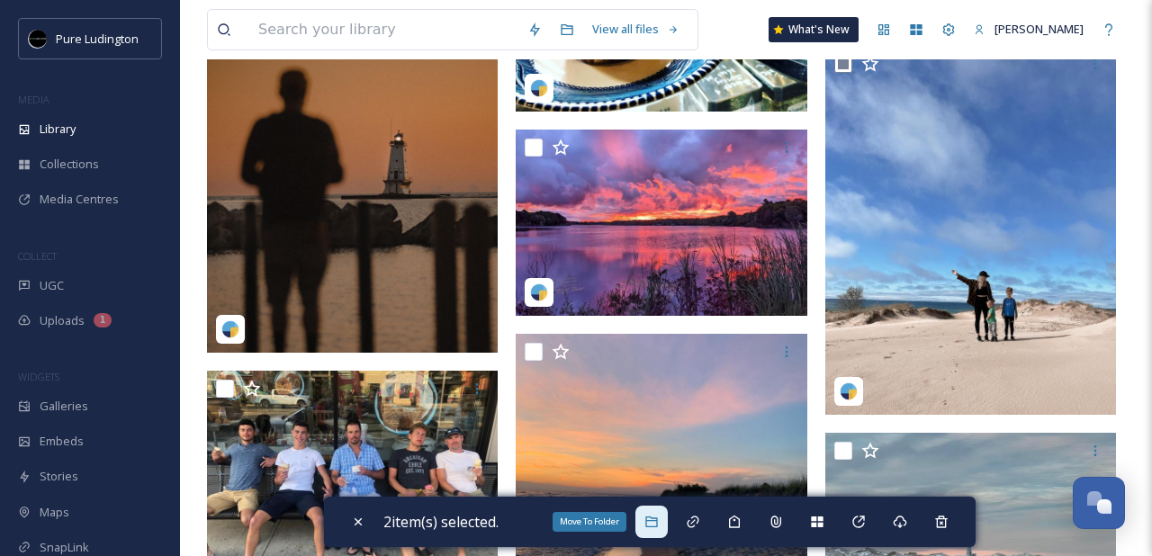
click at [657, 520] on icon at bounding box center [651, 522] width 12 height 11
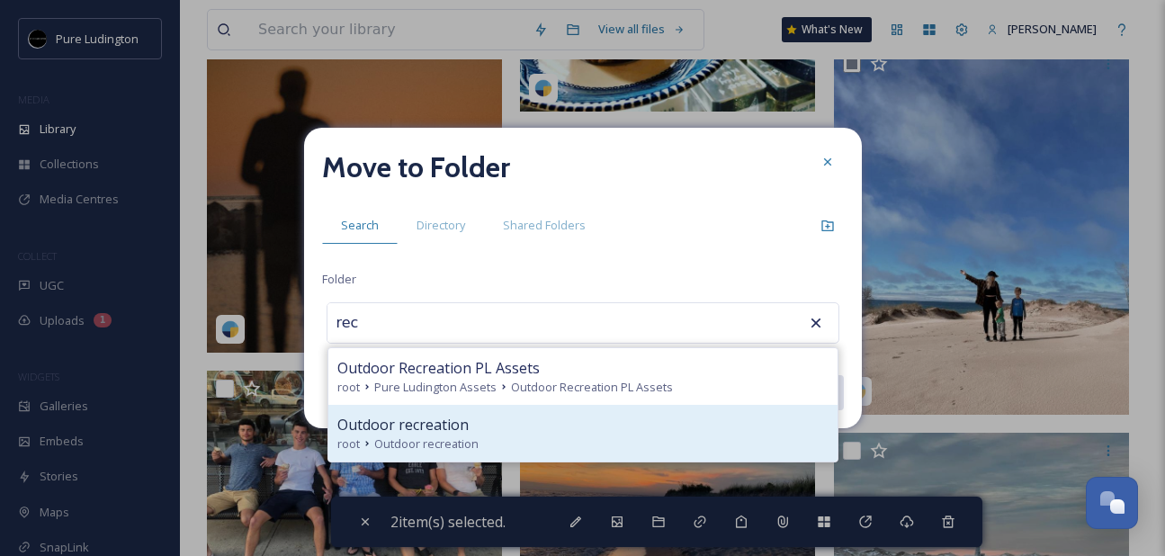
click at [603, 422] on div "Outdoor recreation" at bounding box center [582, 425] width 491 height 22
type input "Outdoor recreation"
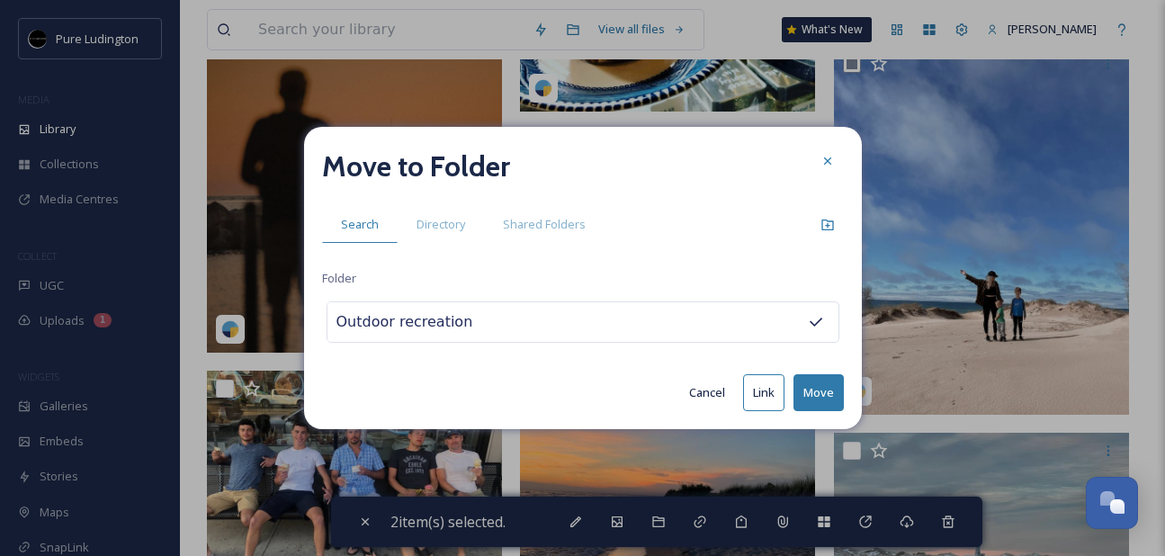
click at [813, 388] on button "Move" at bounding box center [819, 392] width 50 height 37
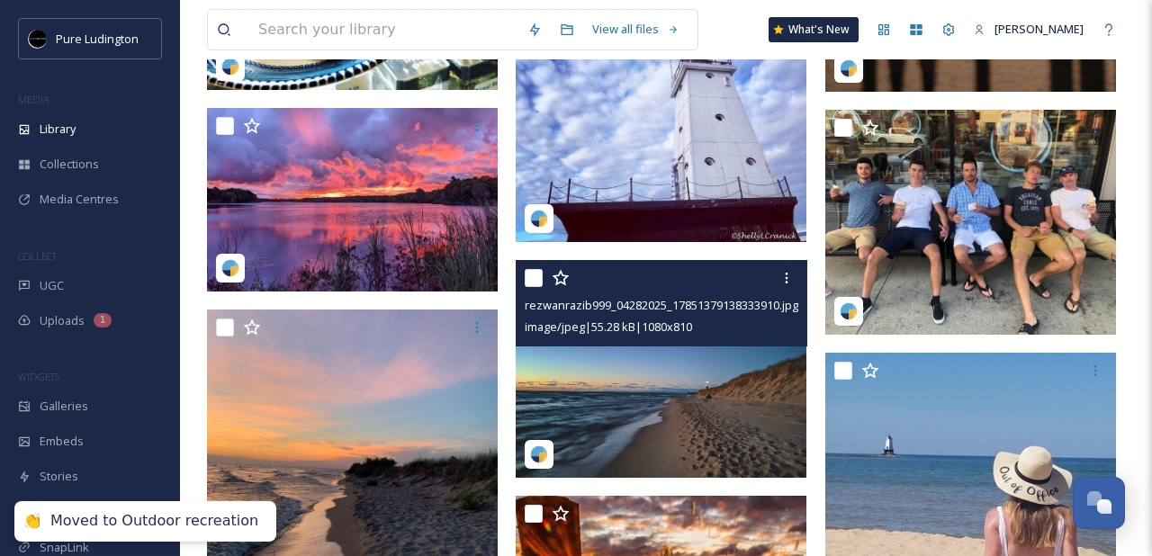
scroll to position [1050, 0]
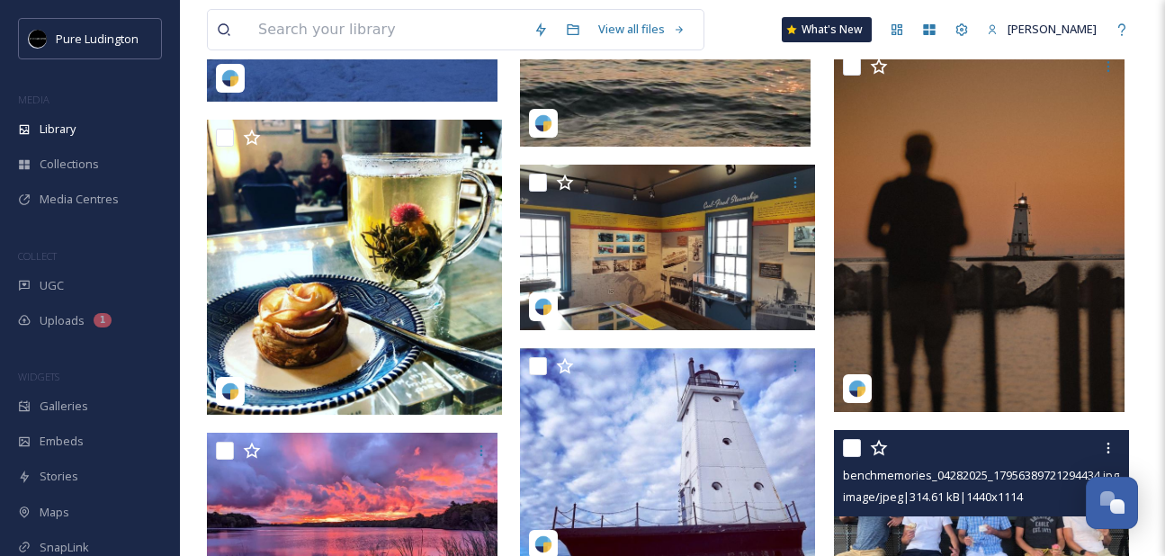
click at [848, 450] on input "checkbox" at bounding box center [852, 448] width 18 height 18
checkbox input "true"
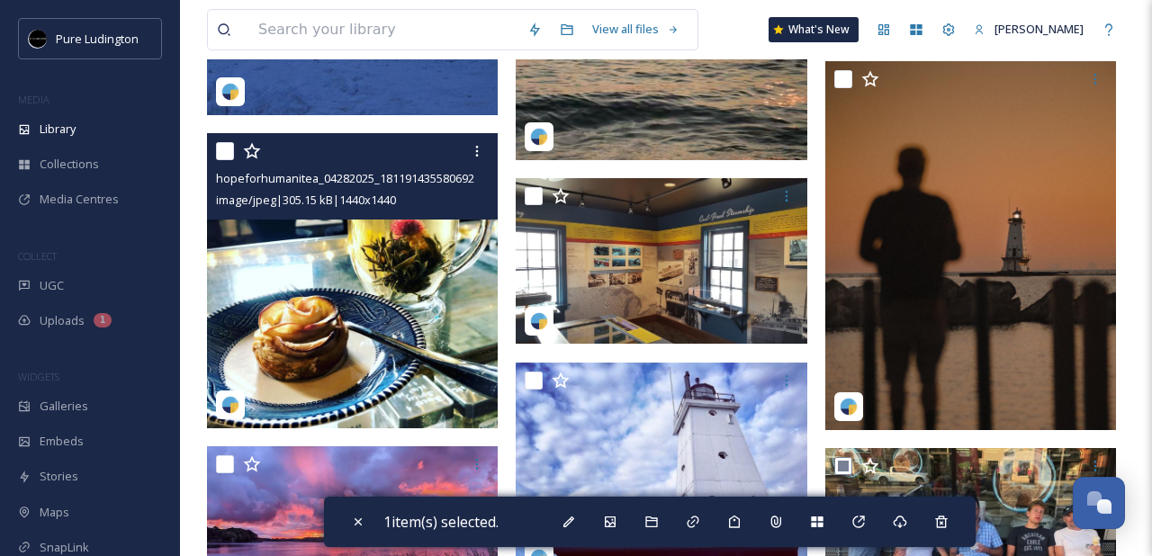
click at [220, 153] on input "checkbox" at bounding box center [225, 151] width 18 height 18
checkbox input "true"
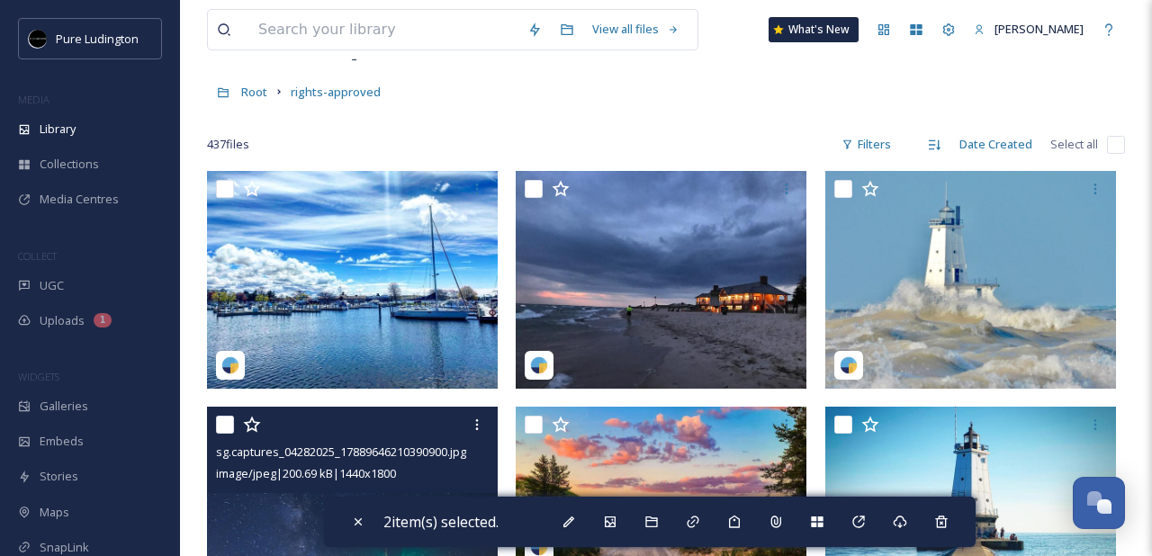
scroll to position [0, 0]
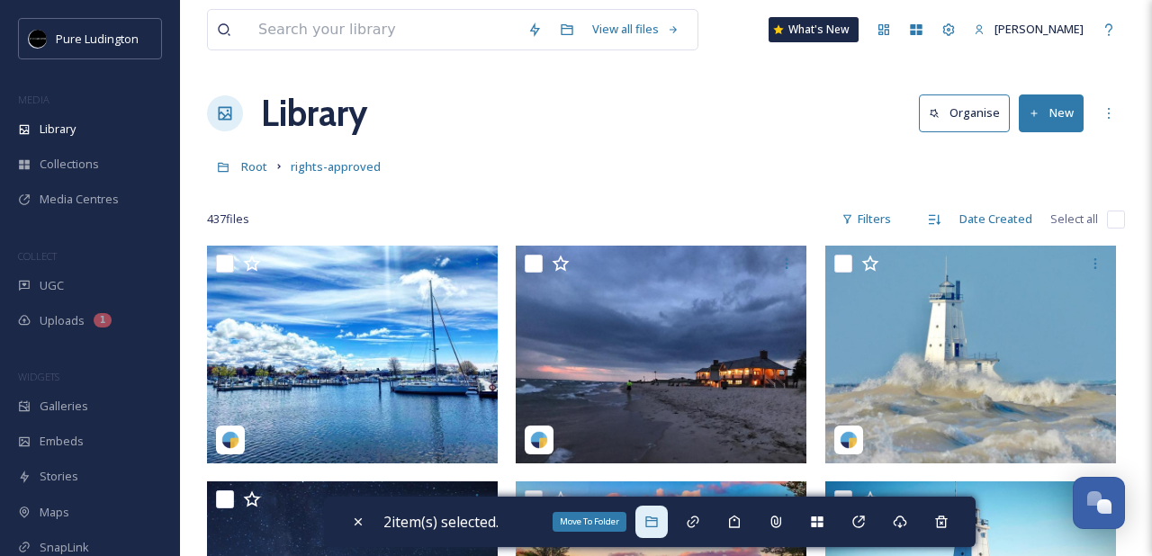
click at [659, 525] on icon at bounding box center [651, 522] width 14 height 14
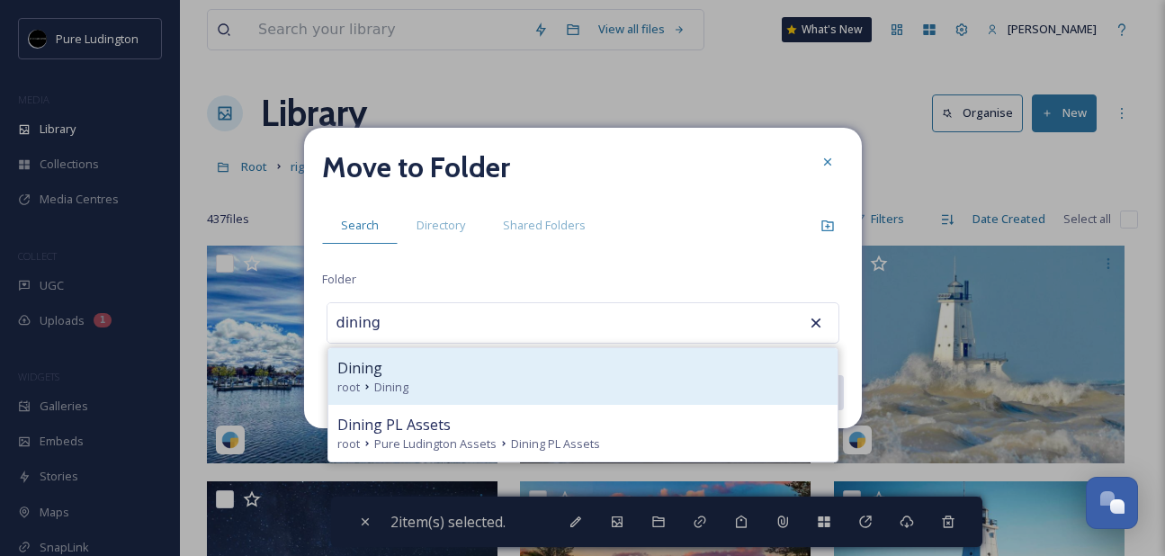
click at [627, 388] on div "root Dining" at bounding box center [582, 387] width 491 height 17
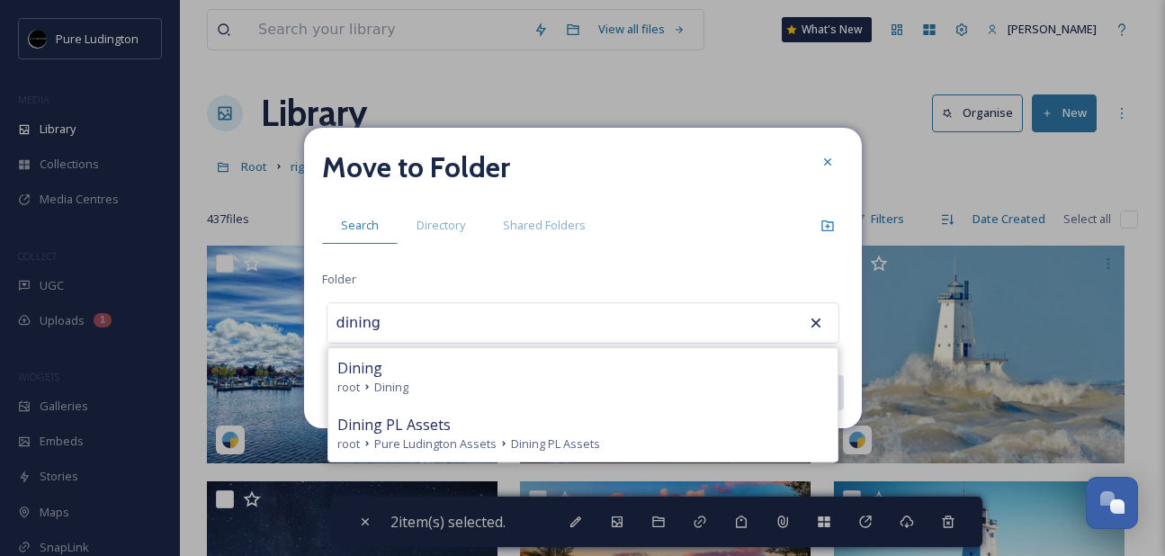
type input "Dining"
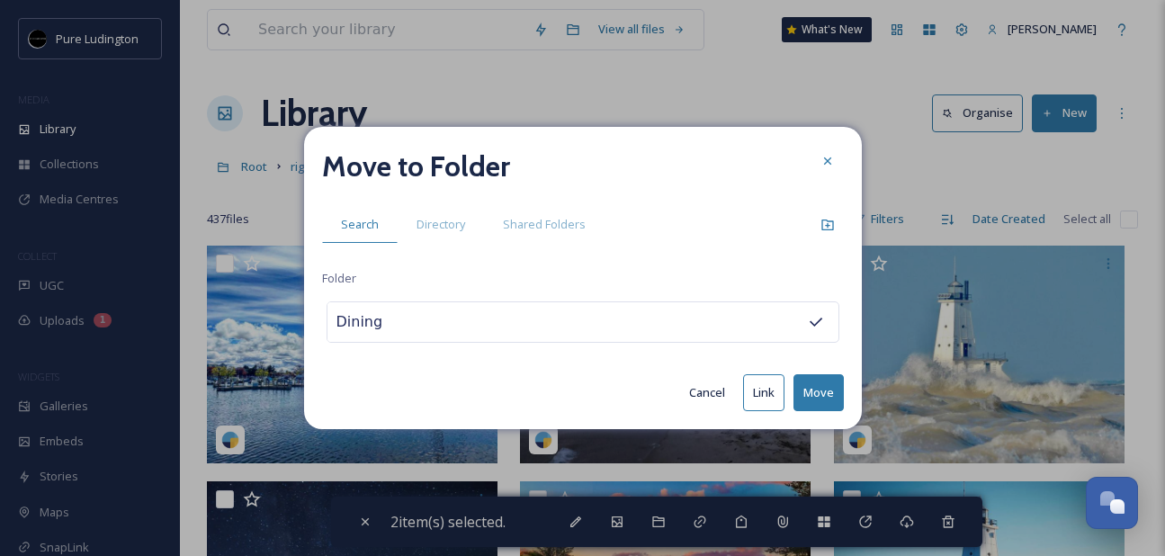
click at [803, 390] on button "Move" at bounding box center [819, 392] width 50 height 37
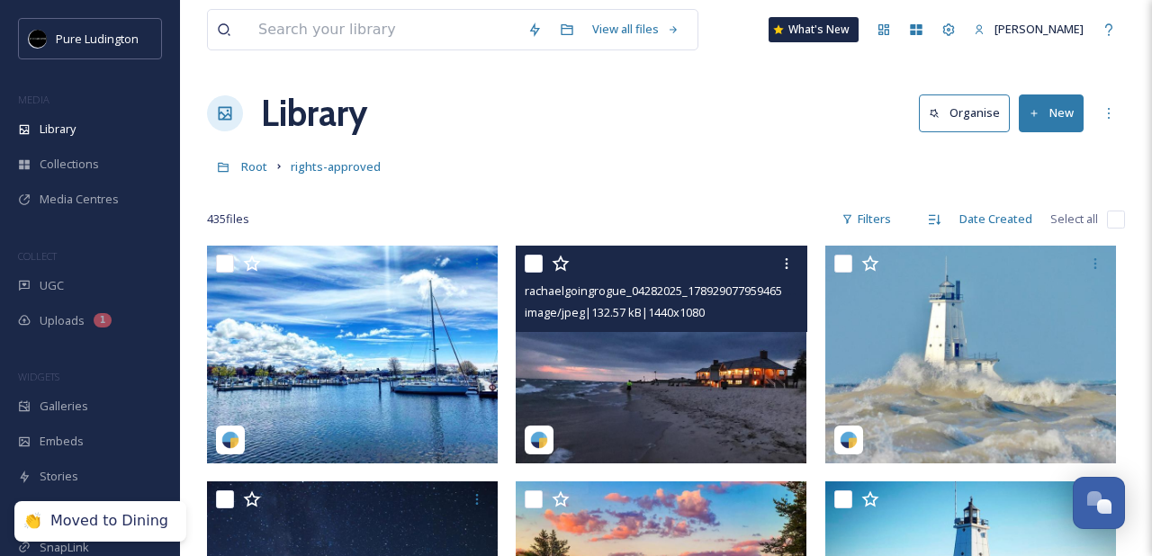
click at [526, 263] on input "checkbox" at bounding box center [534, 264] width 18 height 18
checkbox input "true"
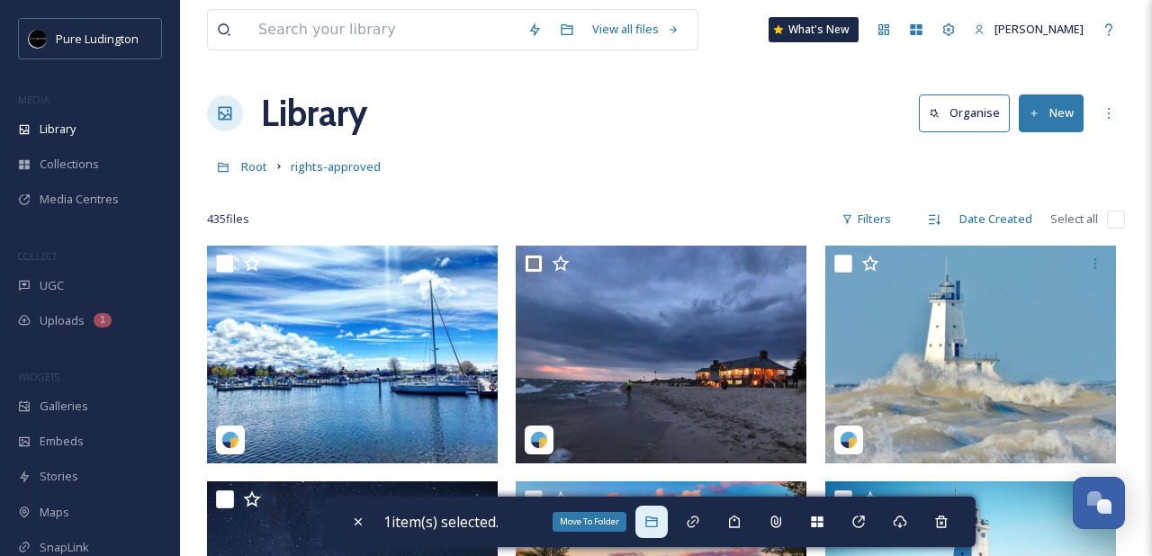
click at [657, 513] on div "Move To Folder" at bounding box center [651, 522] width 32 height 32
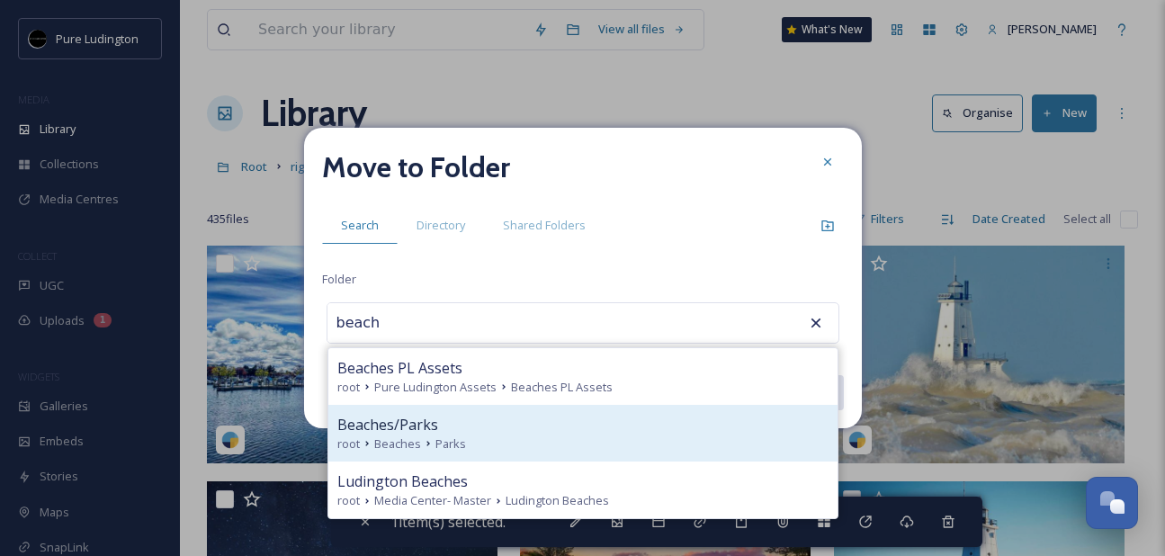
click at [583, 427] on div "Beaches/Parks" at bounding box center [582, 425] width 491 height 22
type input "Beaches/Parks"
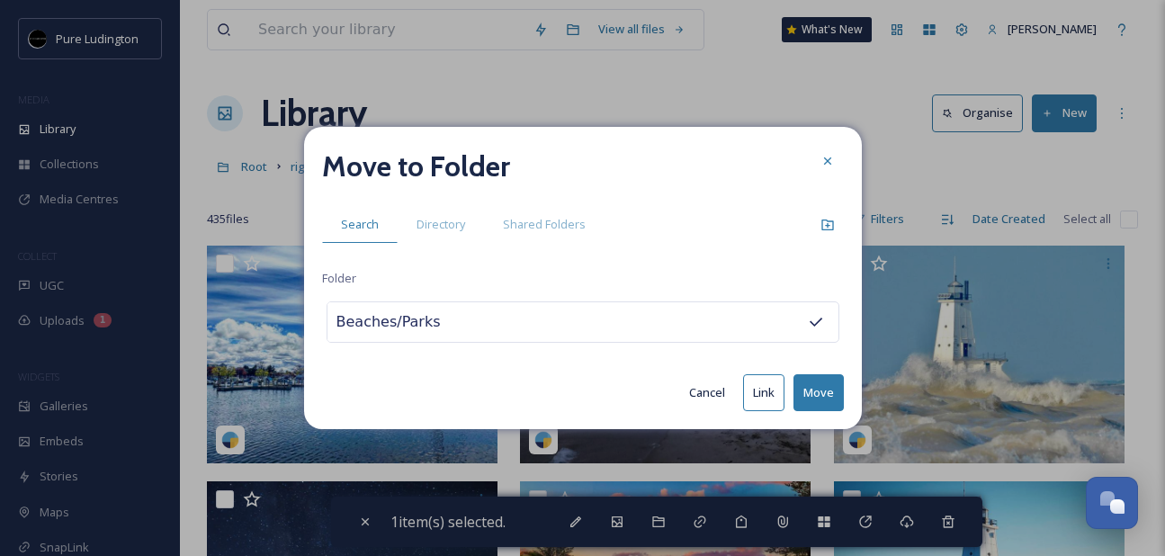
click at [804, 387] on button "Move" at bounding box center [819, 392] width 50 height 37
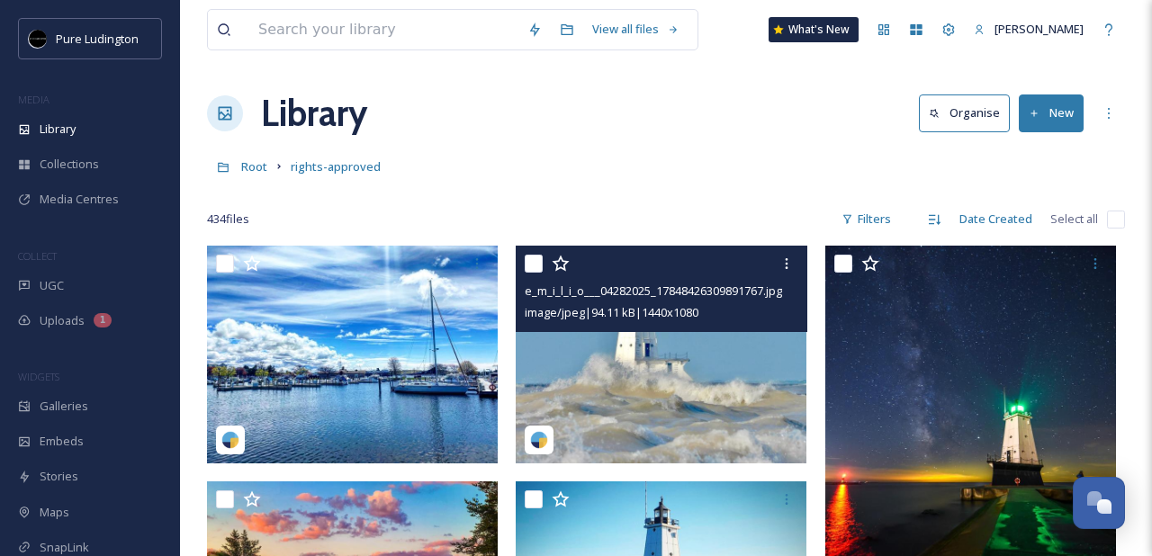
click at [531, 267] on input "checkbox" at bounding box center [534, 264] width 18 height 18
checkbox input "true"
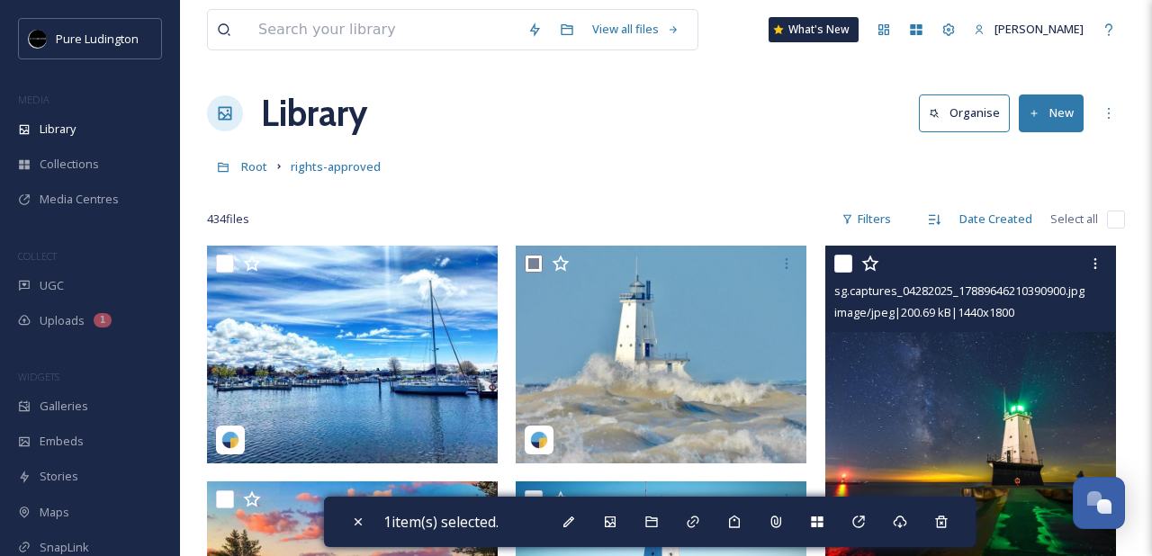
click at [846, 263] on input "checkbox" at bounding box center [843, 264] width 18 height 18
checkbox input "true"
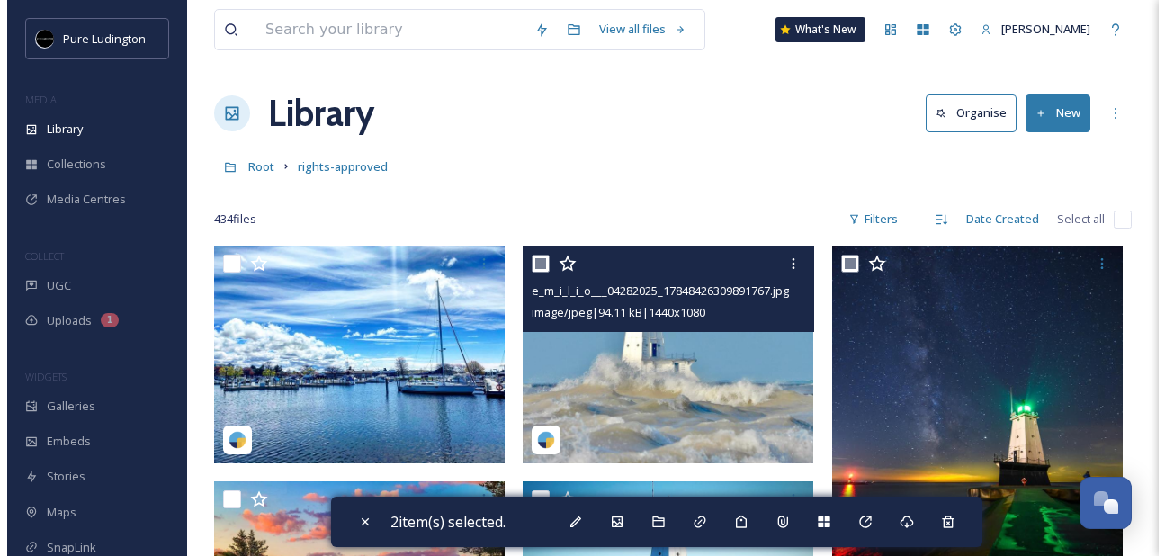
scroll to position [208, 0]
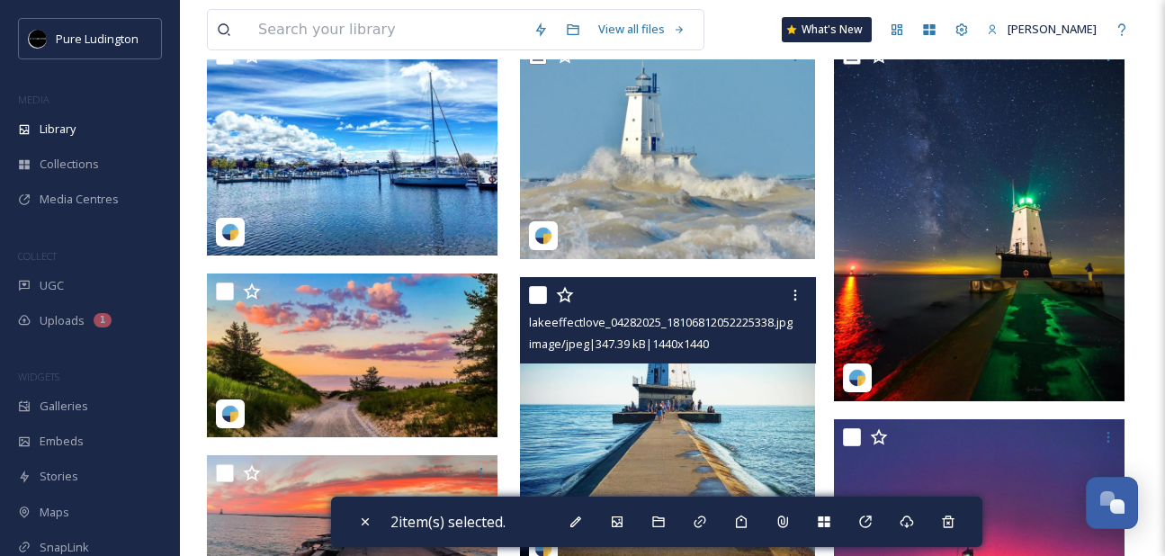
click at [535, 295] on input "checkbox" at bounding box center [538, 295] width 18 height 18
checkbox input "true"
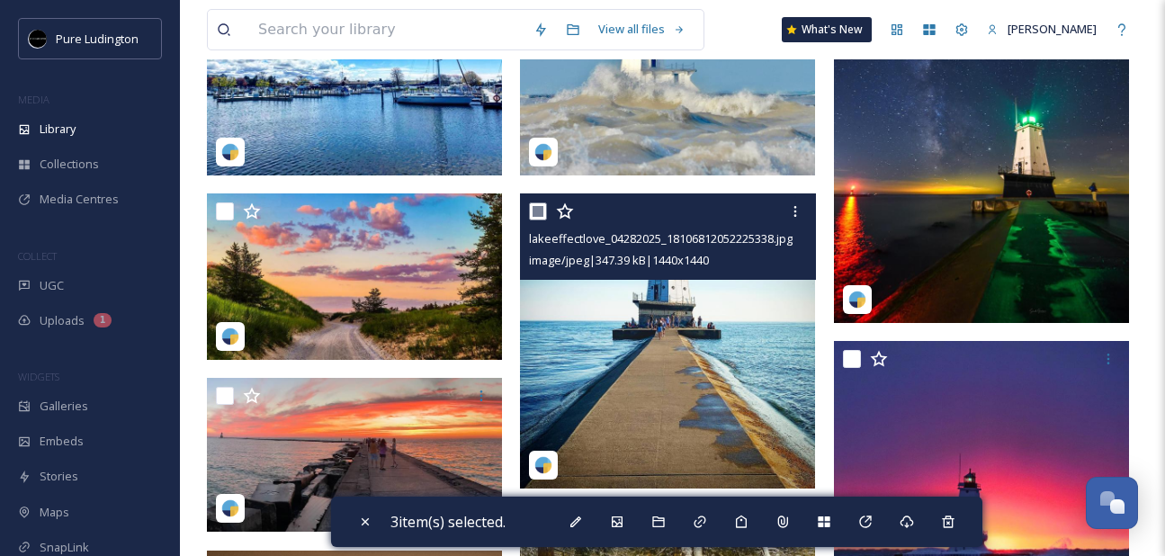
scroll to position [396, 0]
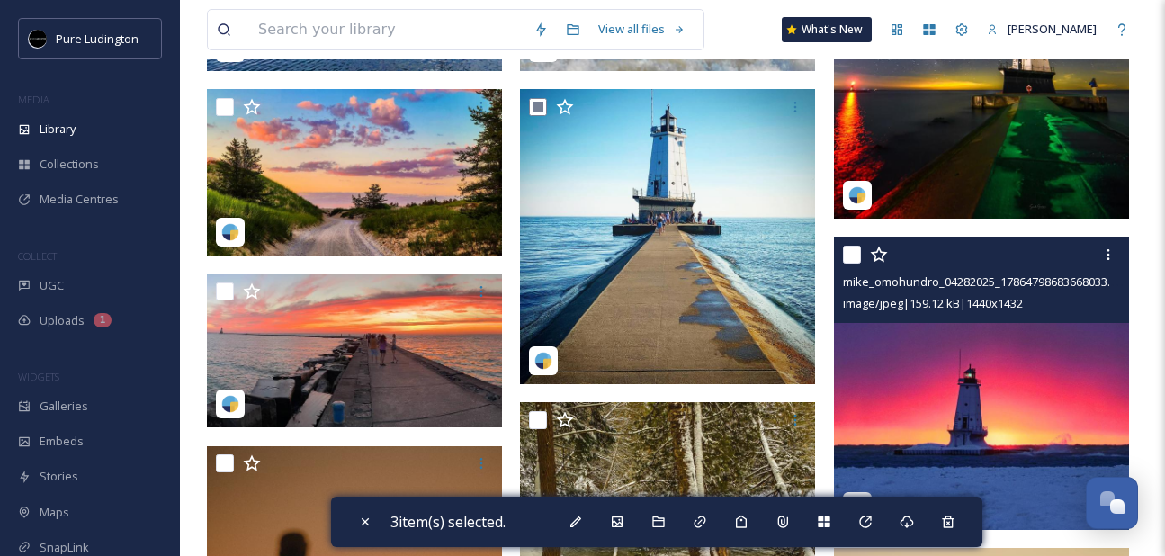
click at [851, 247] on input "checkbox" at bounding box center [852, 255] width 18 height 18
checkbox input "true"
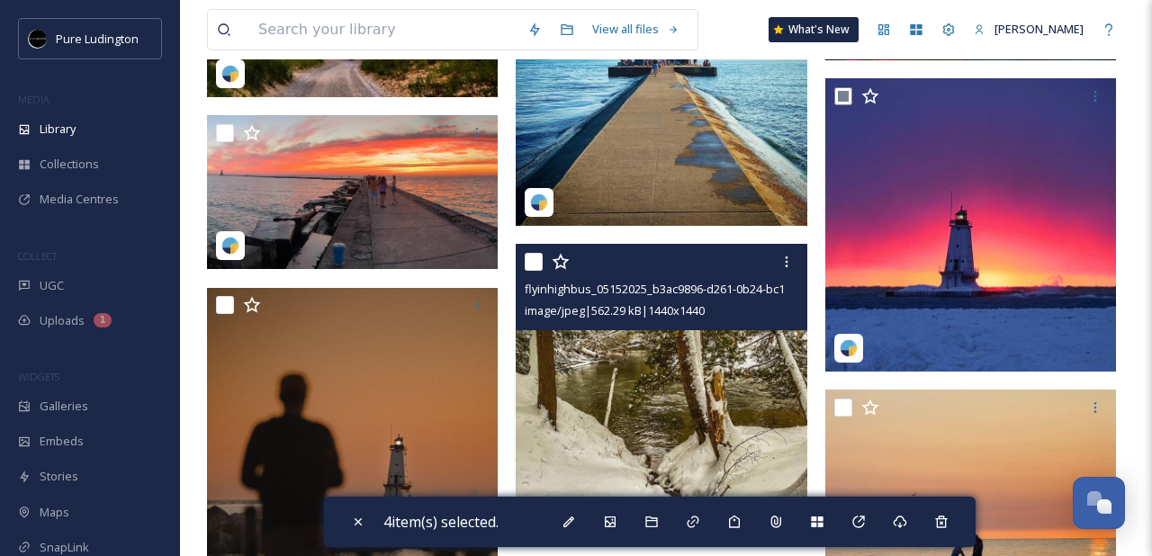
scroll to position [559, 0]
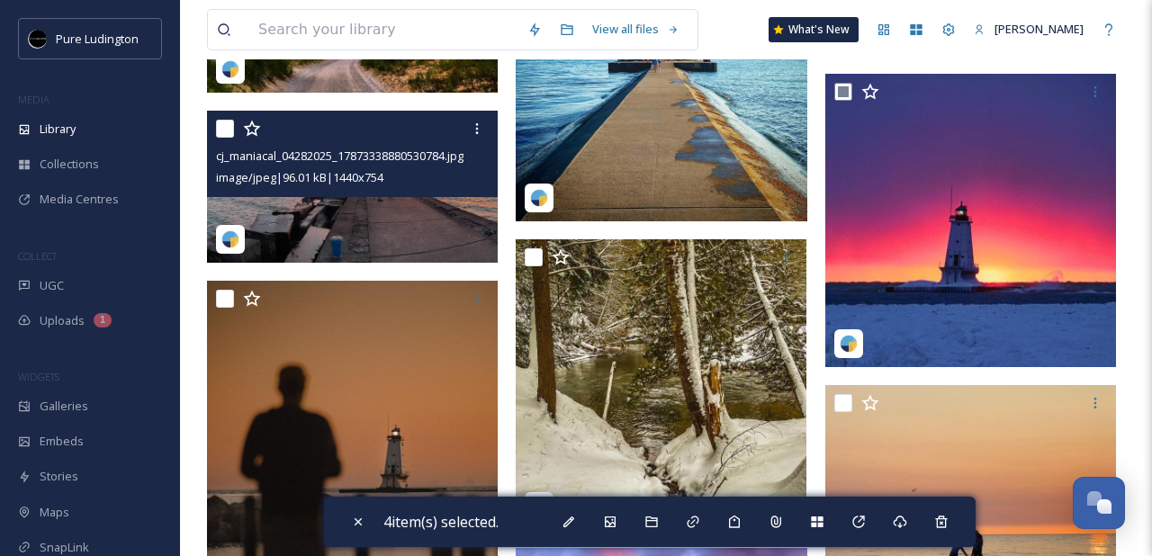
click at [223, 130] on input "checkbox" at bounding box center [225, 129] width 18 height 18
checkbox input "true"
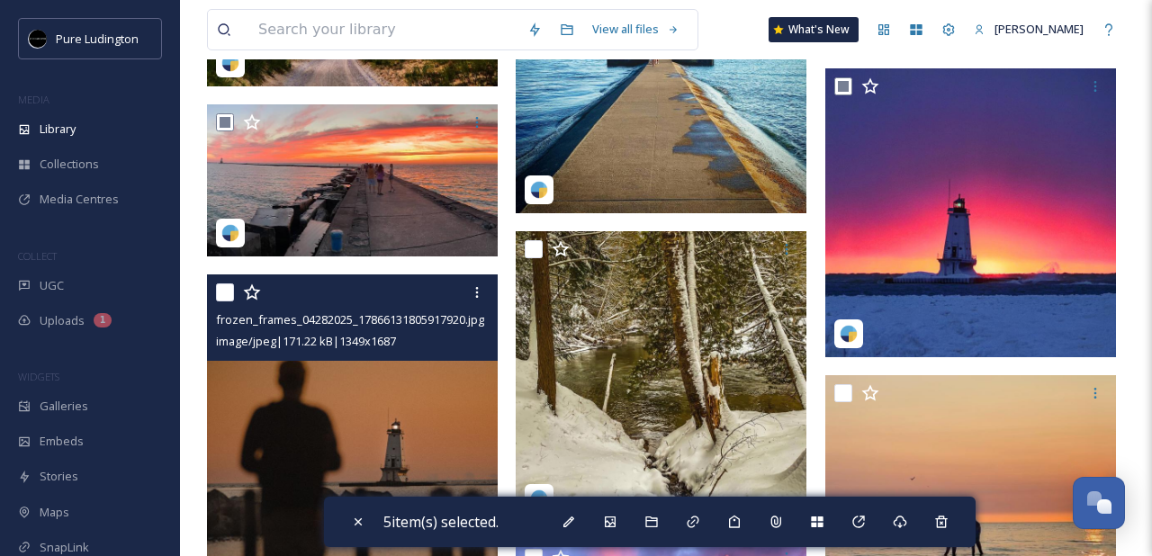
click at [222, 292] on input "checkbox" at bounding box center [225, 292] width 18 height 18
checkbox input "true"
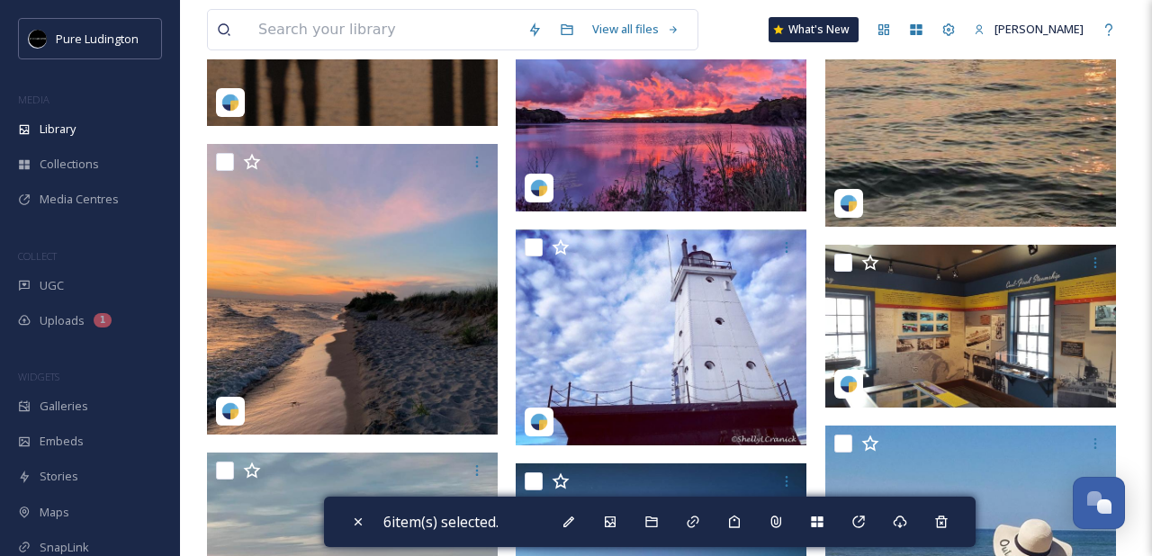
scroll to position [1137, 0]
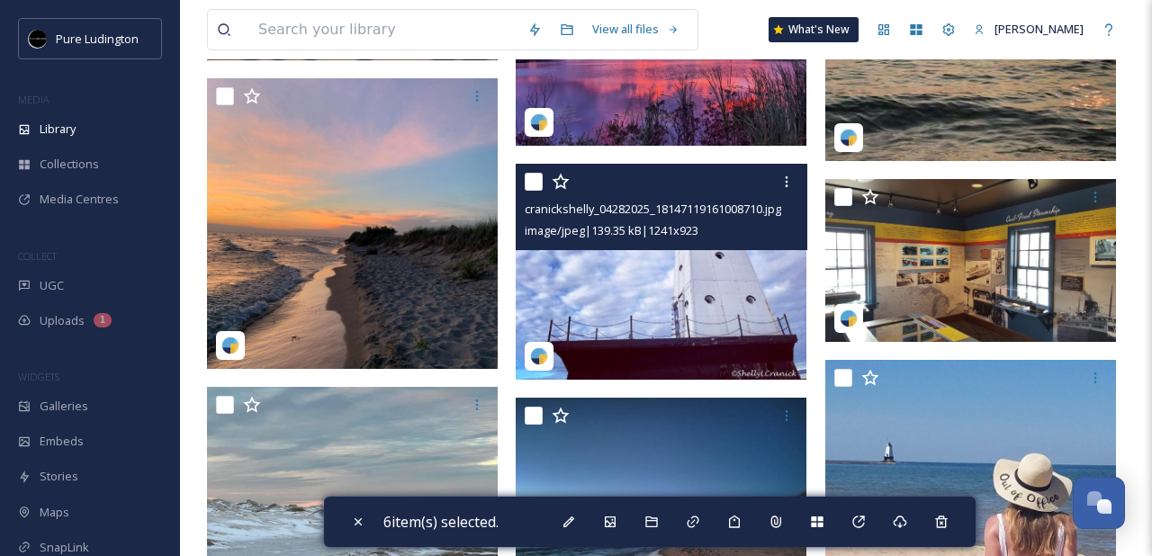
click at [525, 191] on div at bounding box center [534, 182] width 18 height 18
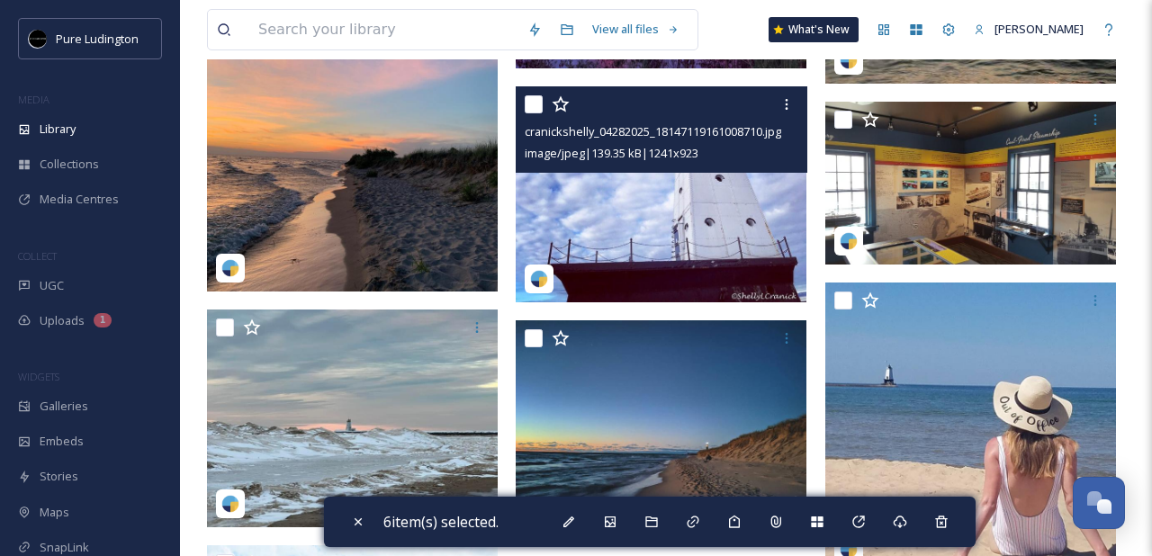
scroll to position [1211, 0]
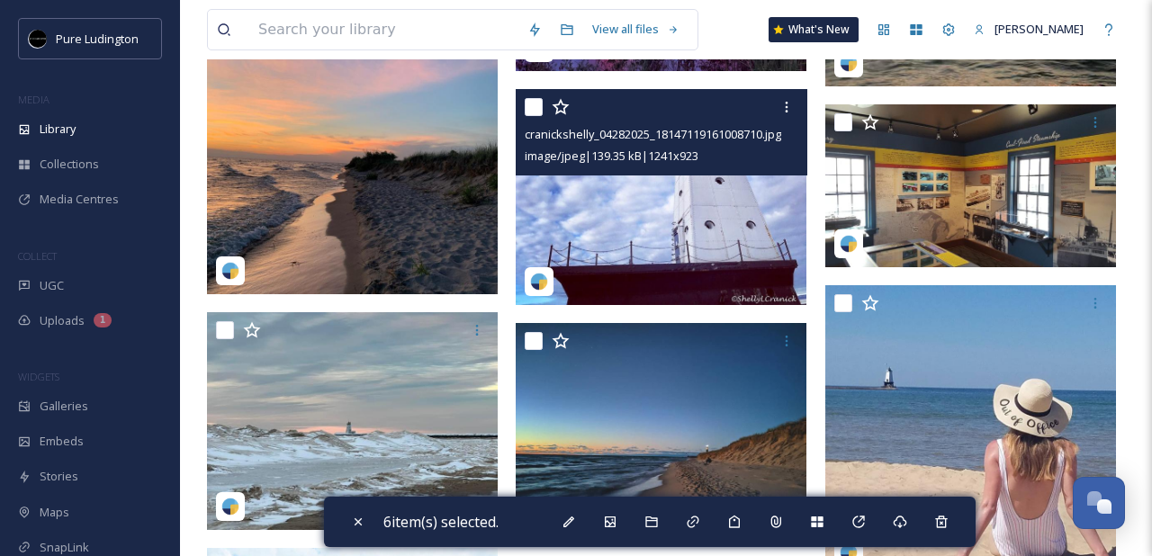
click at [535, 103] on input "checkbox" at bounding box center [534, 107] width 18 height 18
checkbox input "true"
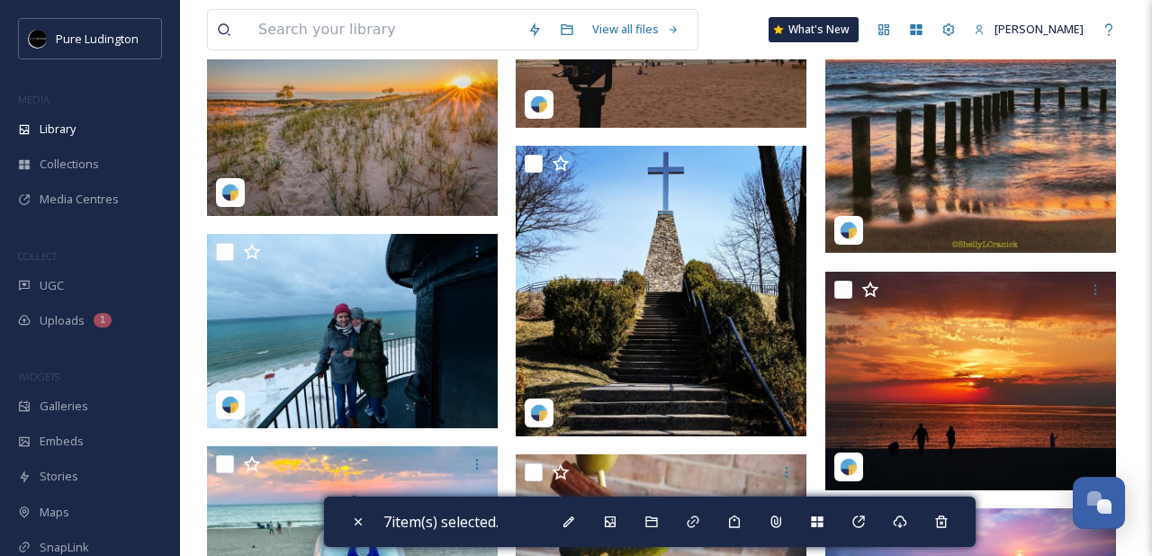
scroll to position [2557, 0]
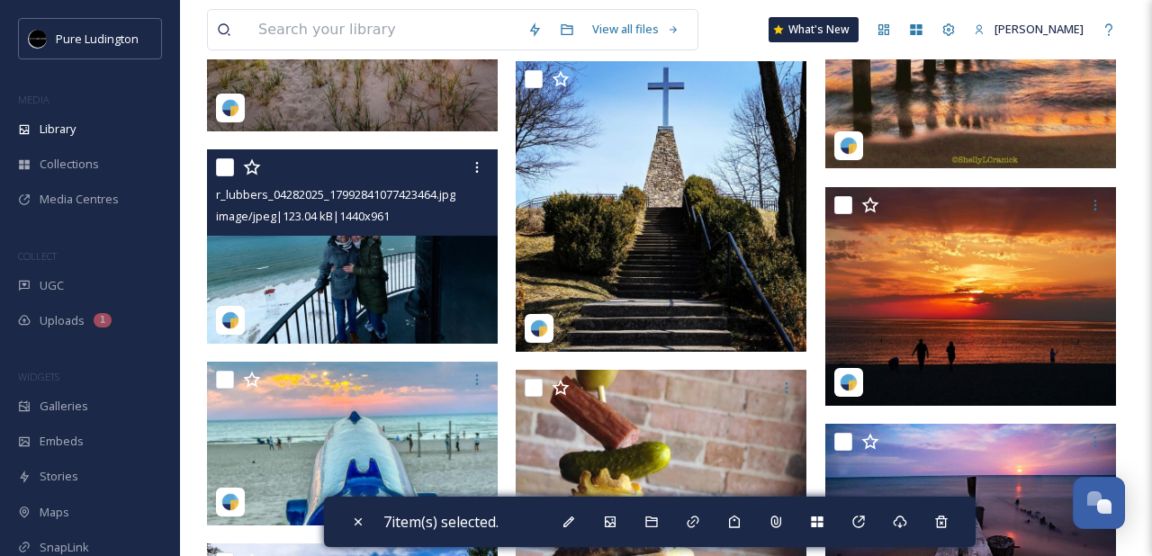
click at [224, 174] on input "checkbox" at bounding box center [225, 167] width 18 height 18
checkbox input "true"
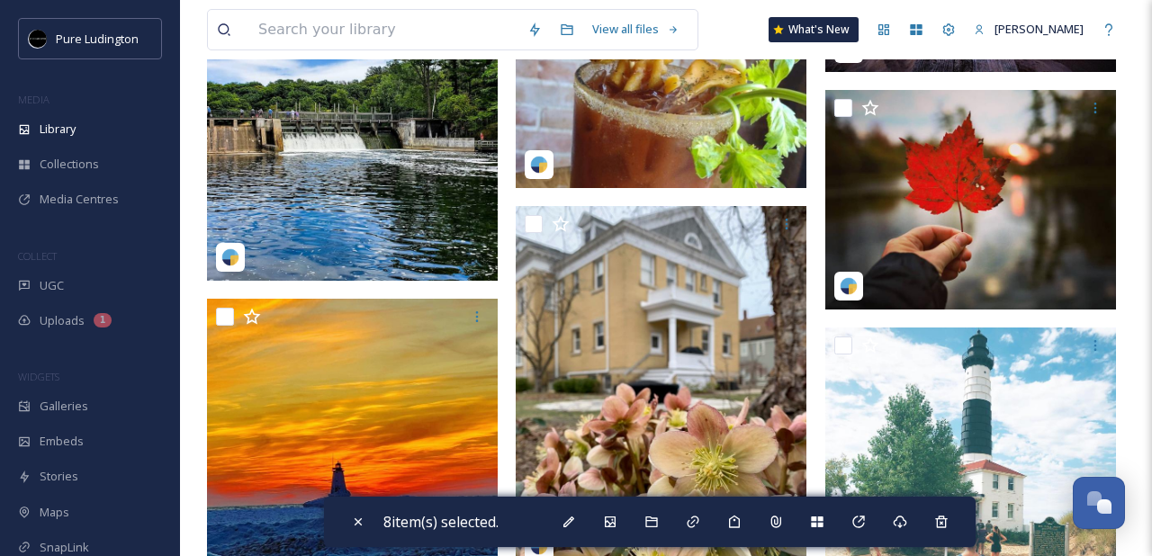
scroll to position [3215, 0]
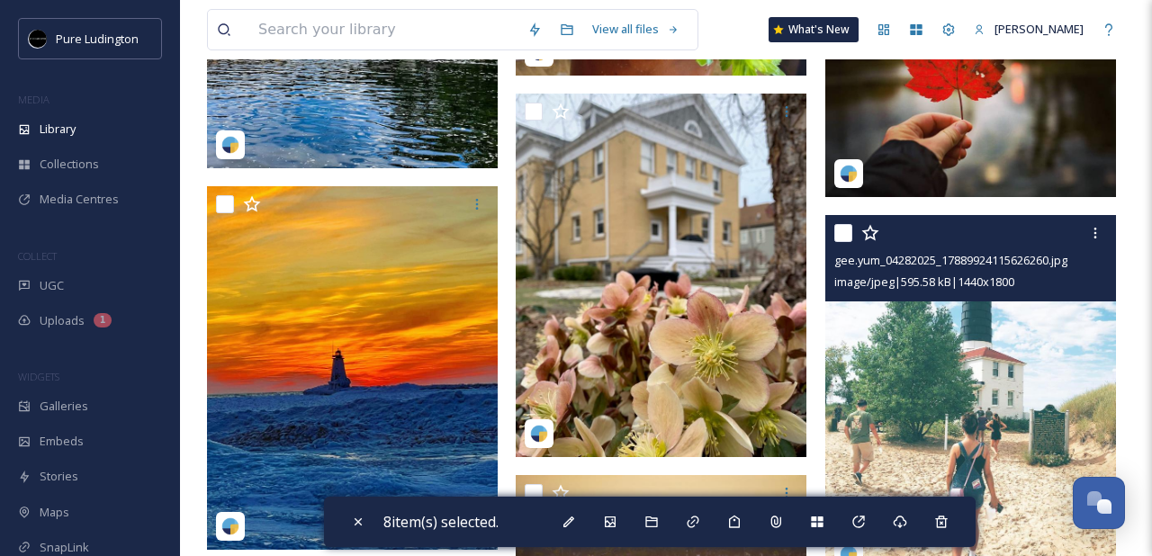
click at [841, 234] on input "checkbox" at bounding box center [843, 233] width 18 height 18
checkbox input "true"
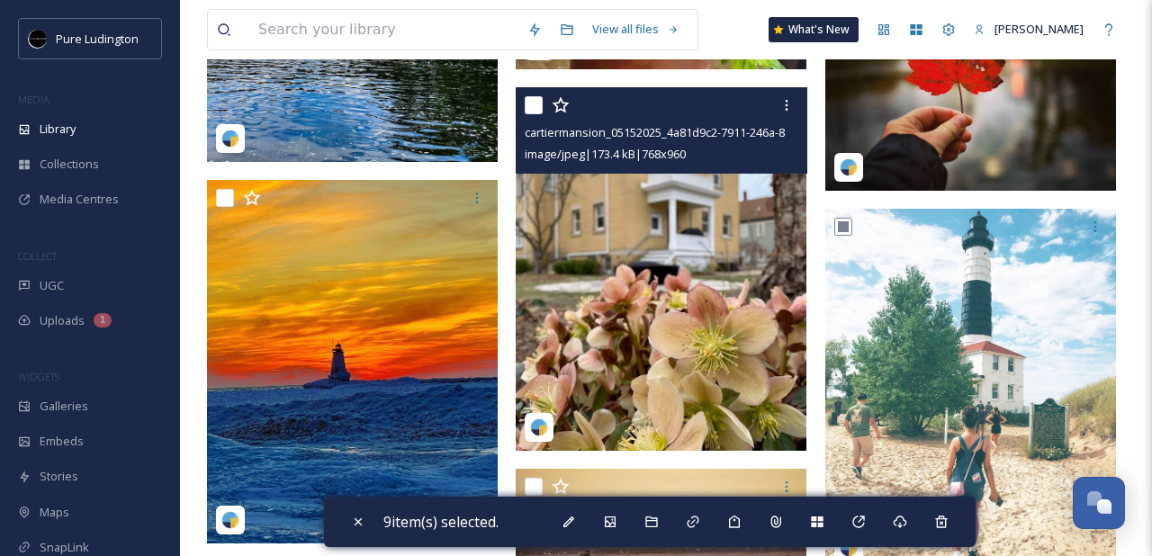
scroll to position [3229, 0]
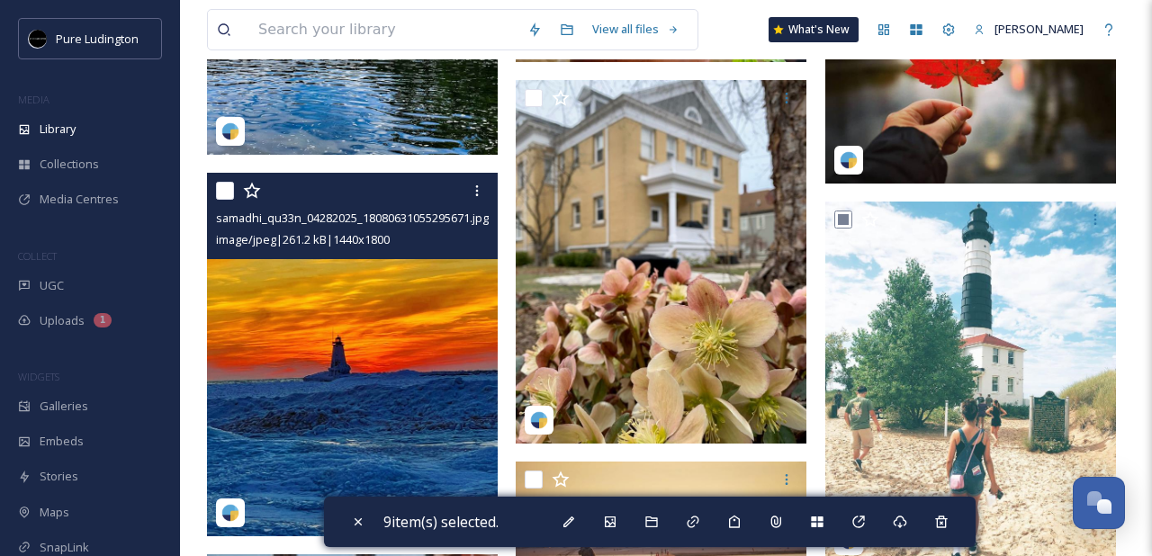
click at [224, 187] on input "checkbox" at bounding box center [225, 191] width 18 height 18
checkbox input "true"
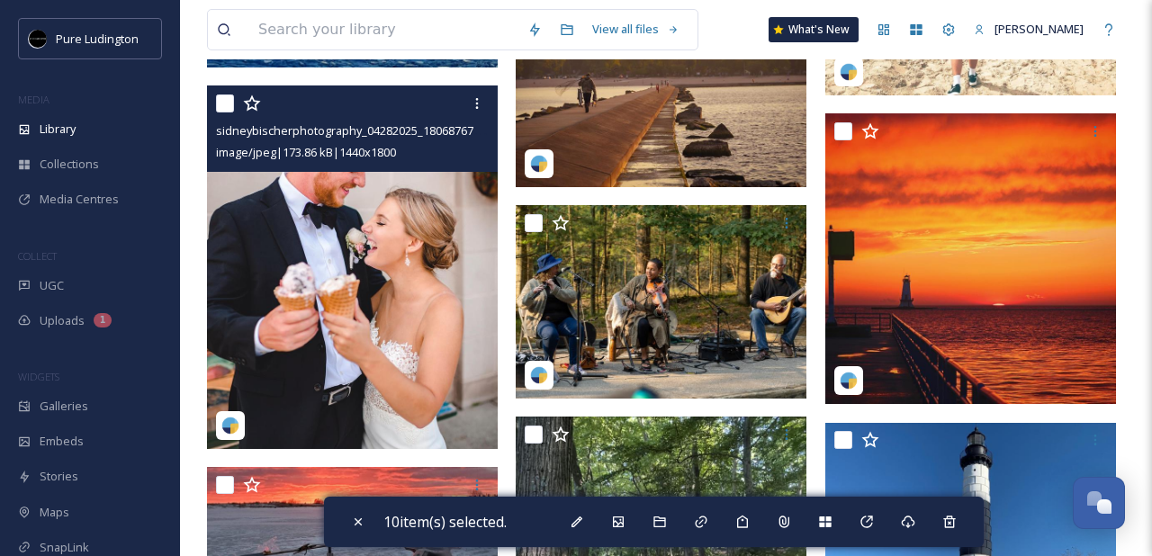
scroll to position [3708, 0]
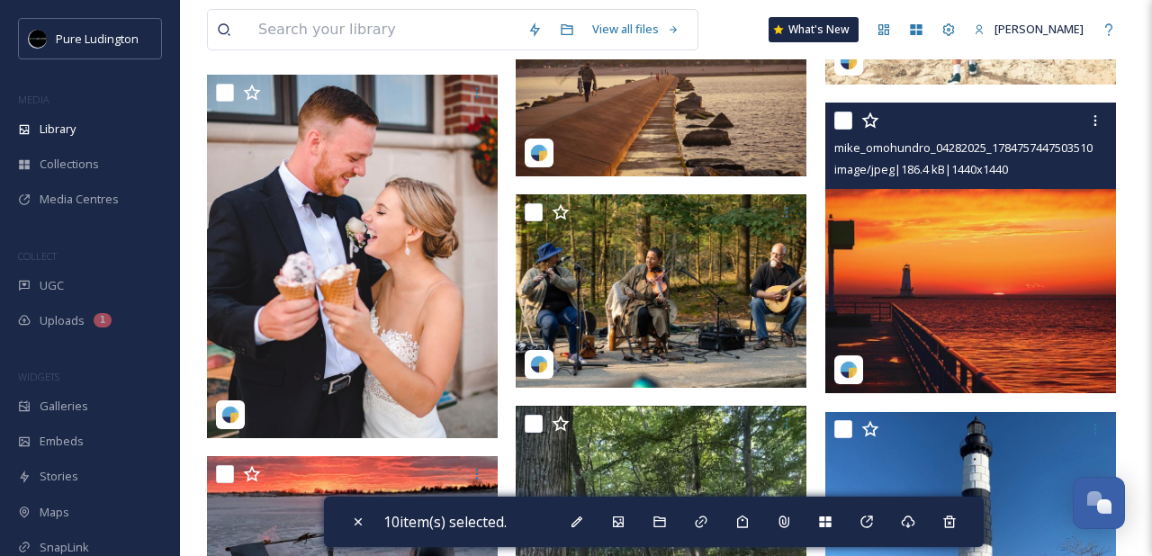
click at [842, 122] on input "checkbox" at bounding box center [843, 121] width 18 height 18
checkbox input "true"
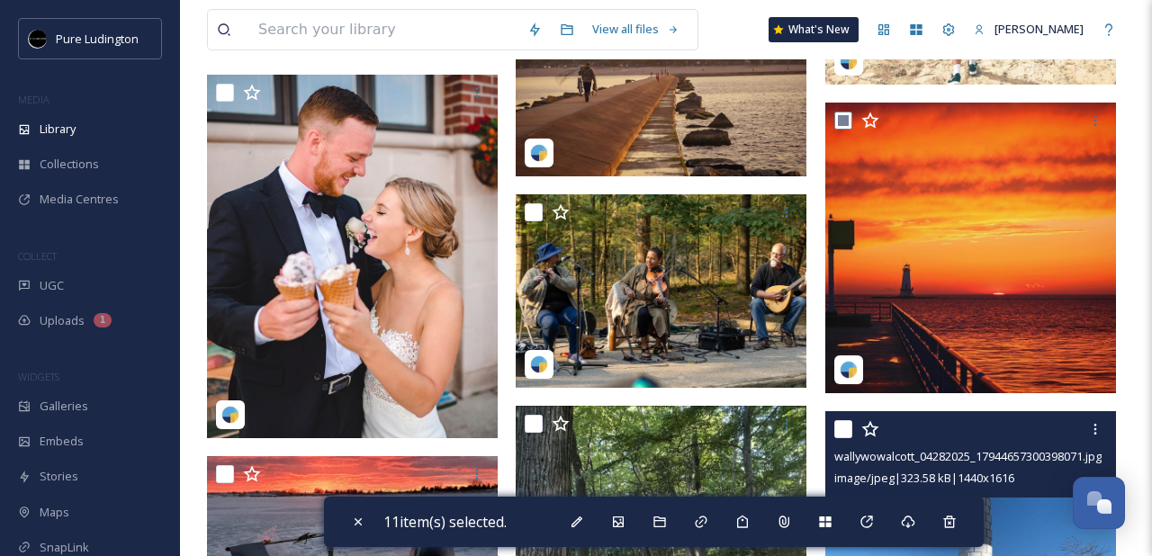
click at [839, 423] on input "checkbox" at bounding box center [843, 429] width 18 height 18
checkbox input "true"
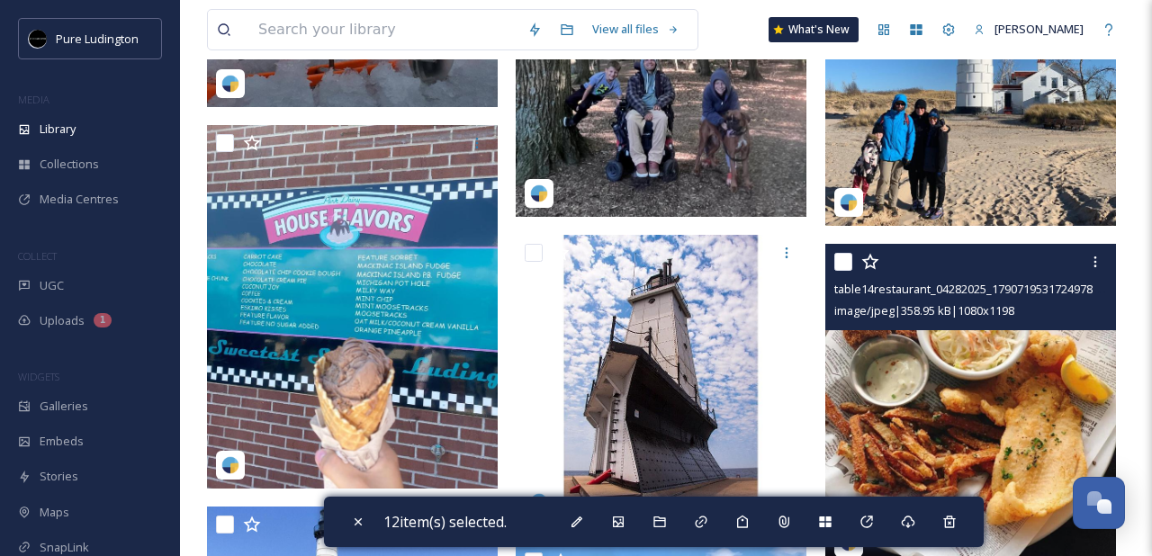
scroll to position [4361, 0]
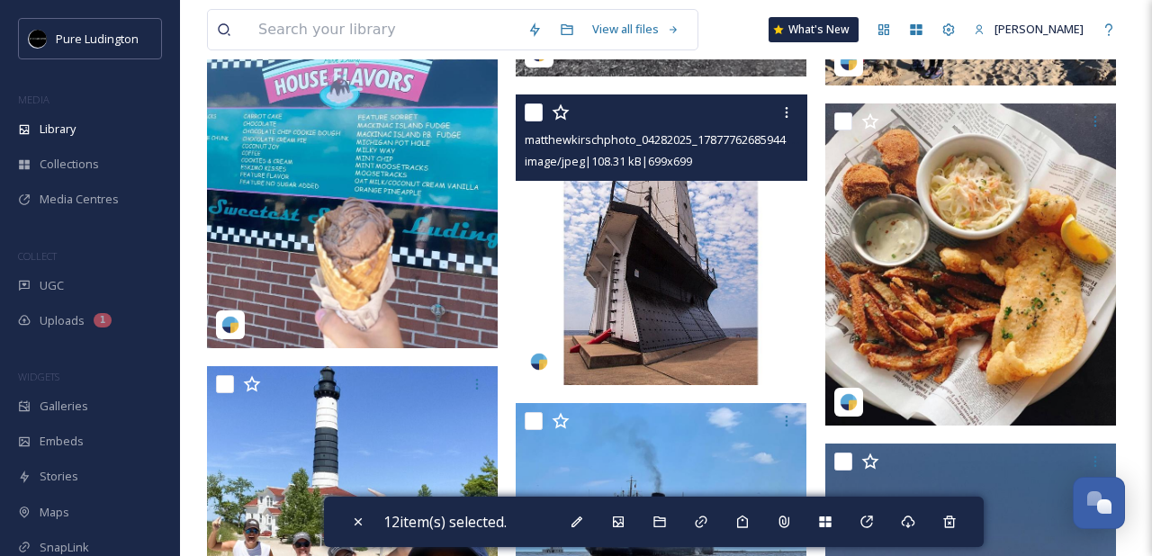
click at [533, 111] on input "checkbox" at bounding box center [534, 112] width 18 height 18
checkbox input "true"
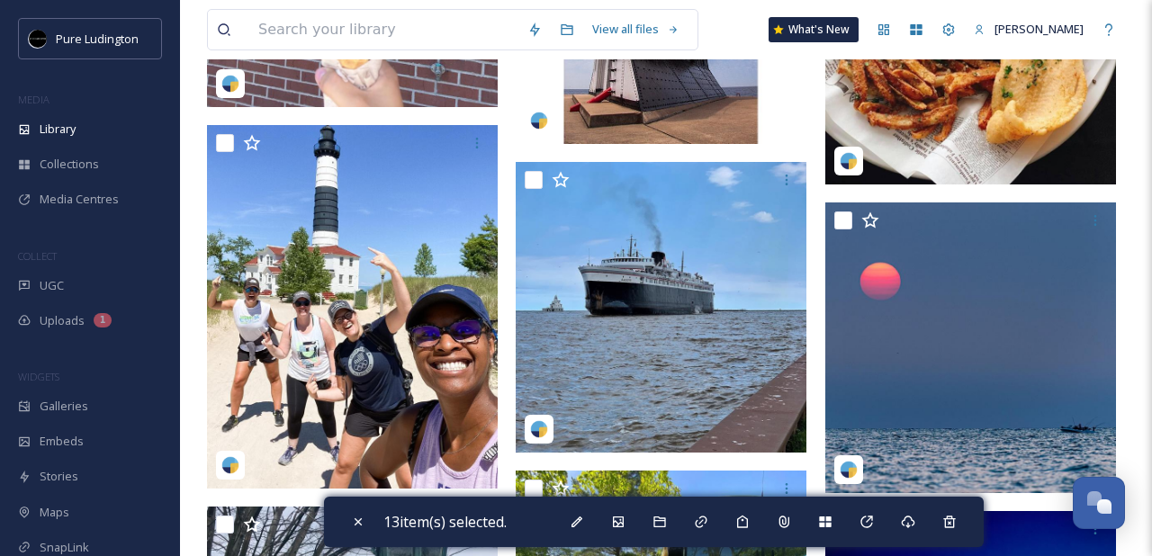
scroll to position [4614, 0]
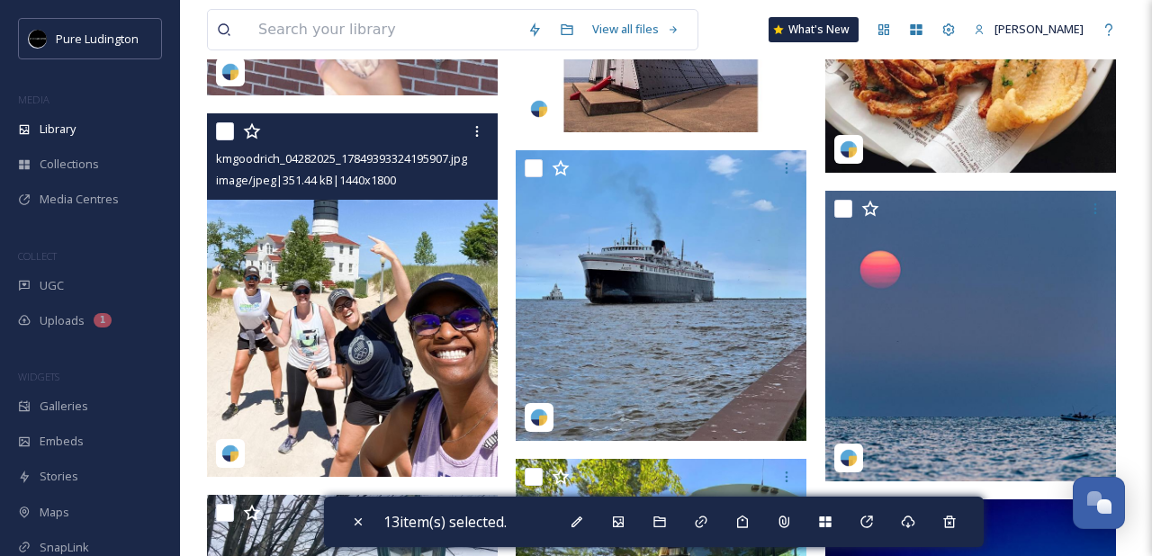
click at [221, 132] on input "checkbox" at bounding box center [225, 131] width 18 height 18
checkbox input "true"
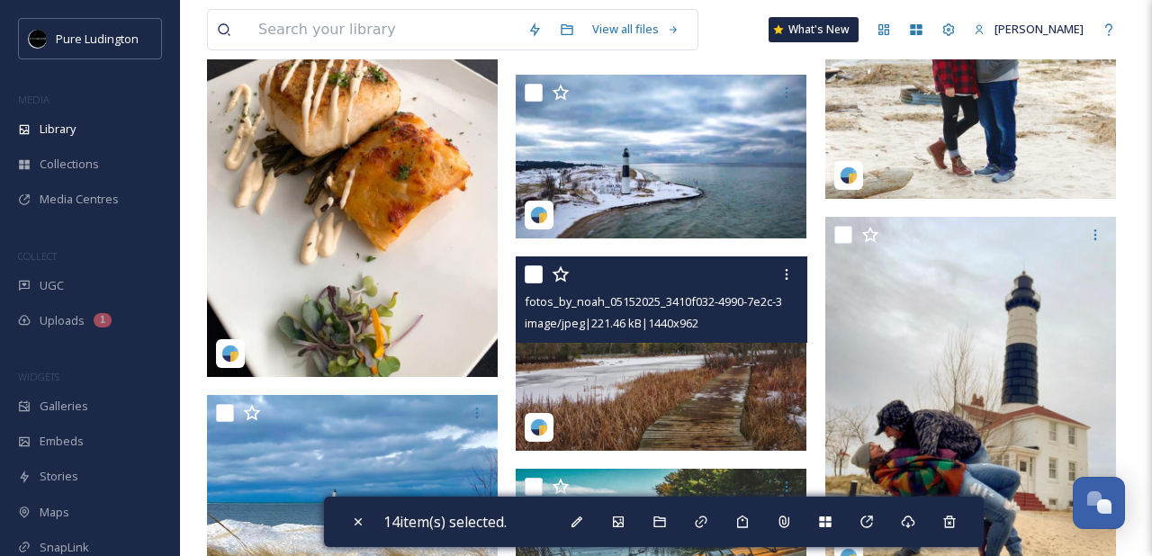
scroll to position [5673, 0]
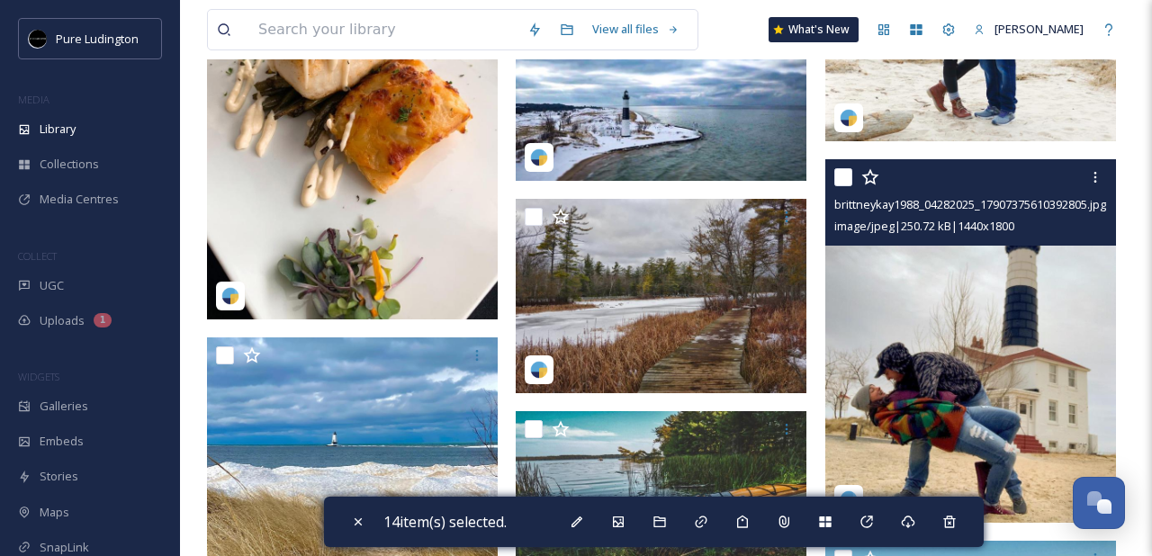
click at [832, 179] on div "brittneykay1988_04282025_17907375610392805.jpg image/jpeg | 250.72 kB | 1440 x …" at bounding box center [970, 202] width 291 height 86
click at [840, 179] on input "checkbox" at bounding box center [843, 177] width 18 height 18
checkbox input "true"
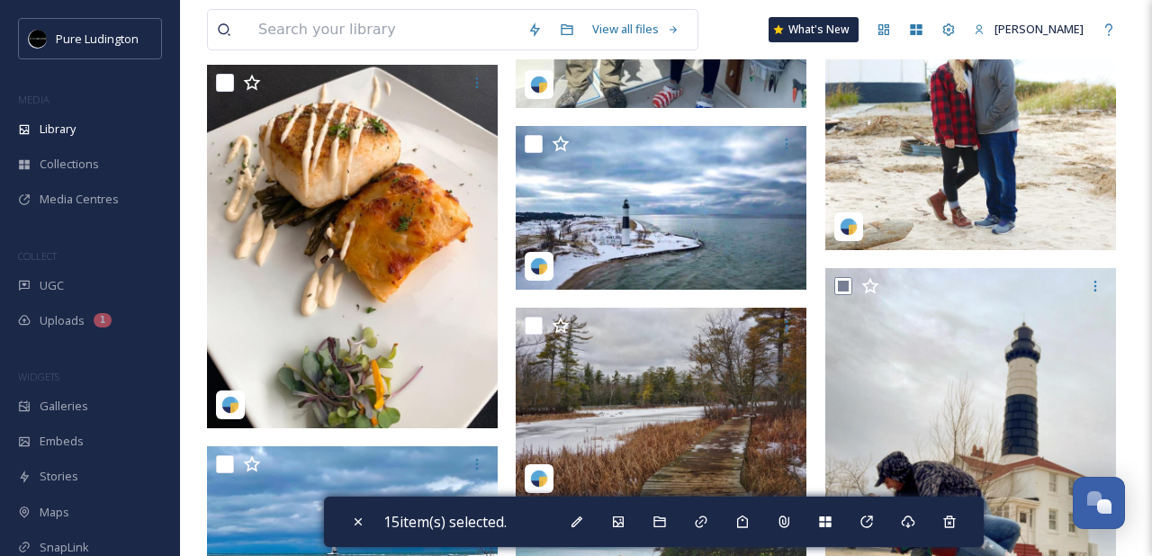
scroll to position [5562, 0]
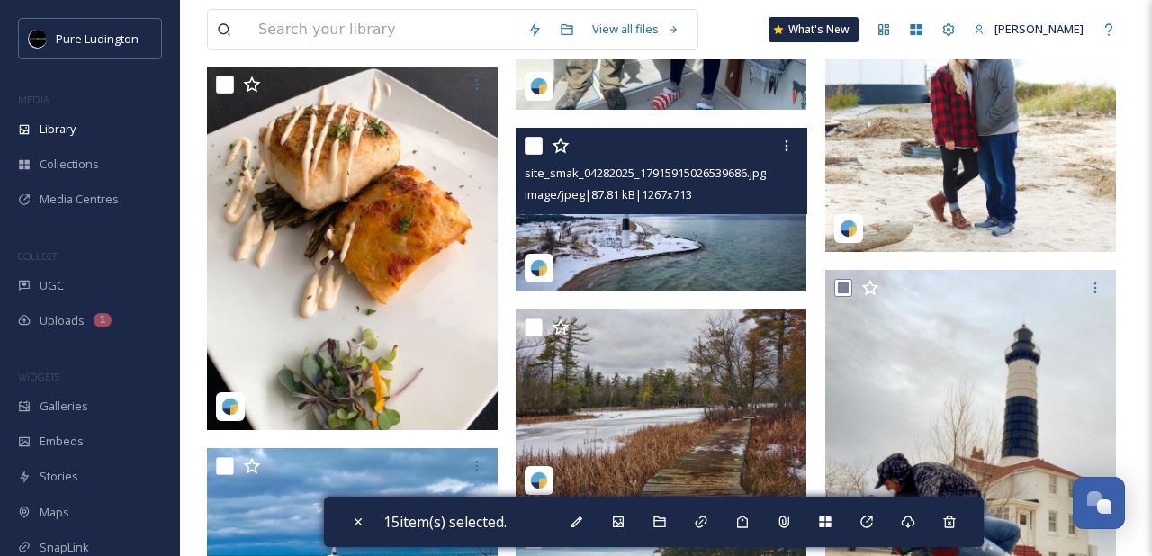
click at [534, 146] on input "checkbox" at bounding box center [534, 146] width 18 height 18
checkbox input "true"
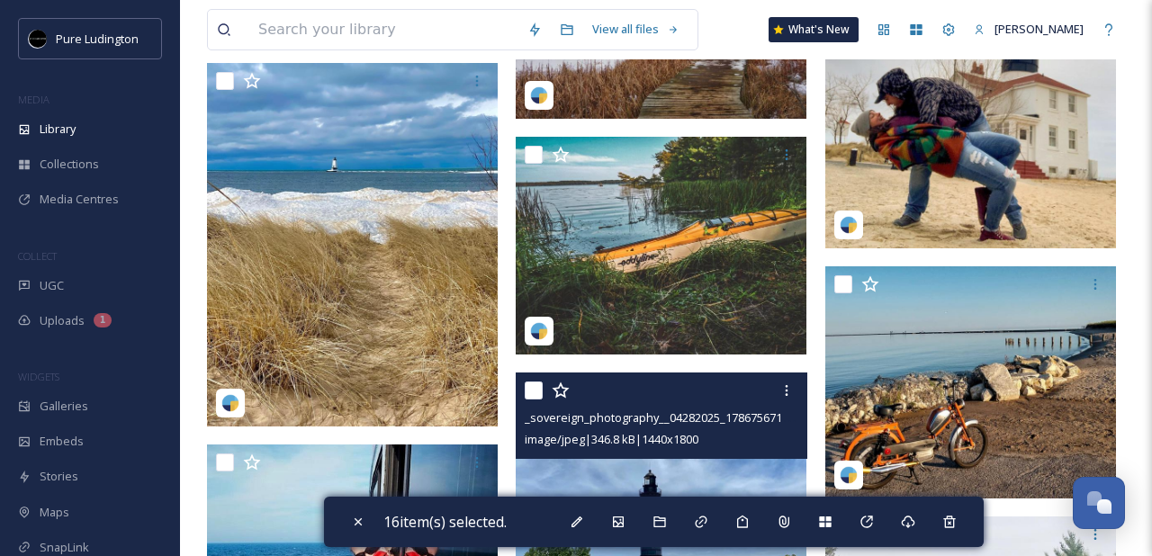
scroll to position [6161, 0]
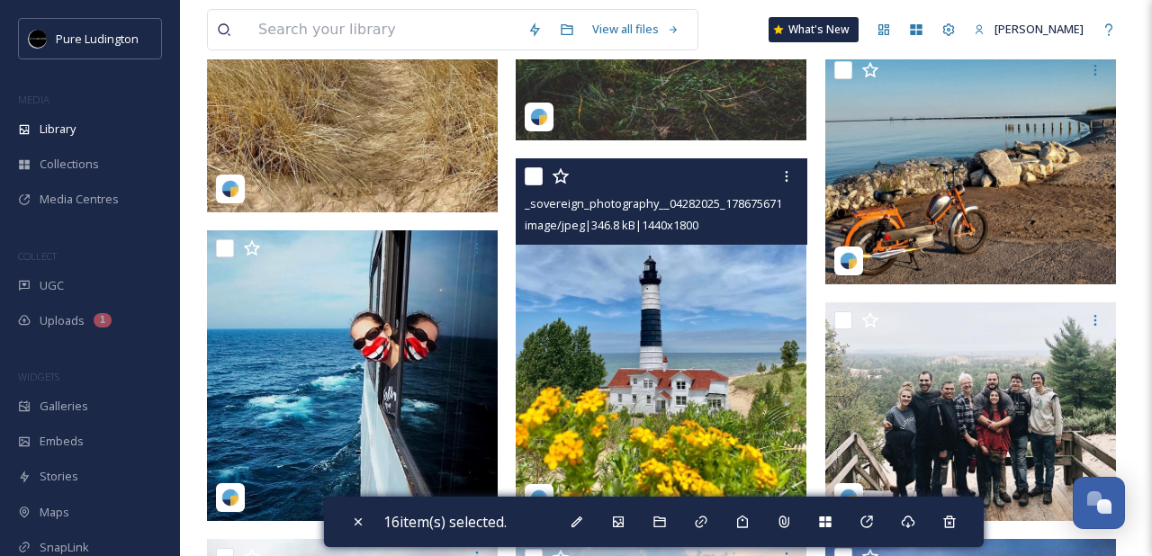
click at [534, 175] on input "checkbox" at bounding box center [534, 176] width 18 height 18
checkbox input "true"
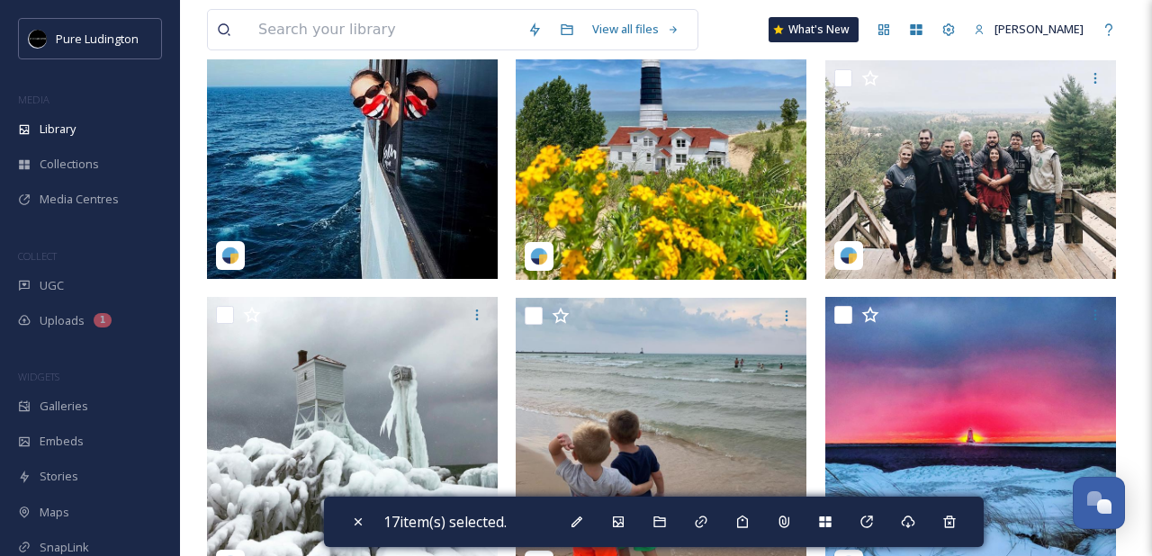
scroll to position [6501, 0]
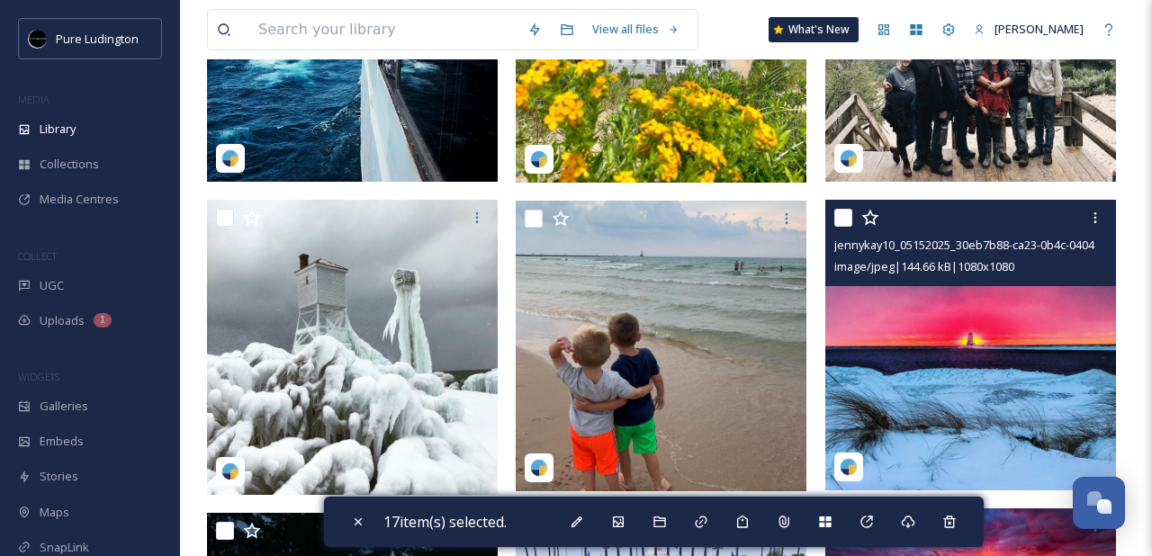
click at [844, 216] on input "checkbox" at bounding box center [843, 218] width 18 height 18
checkbox input "true"
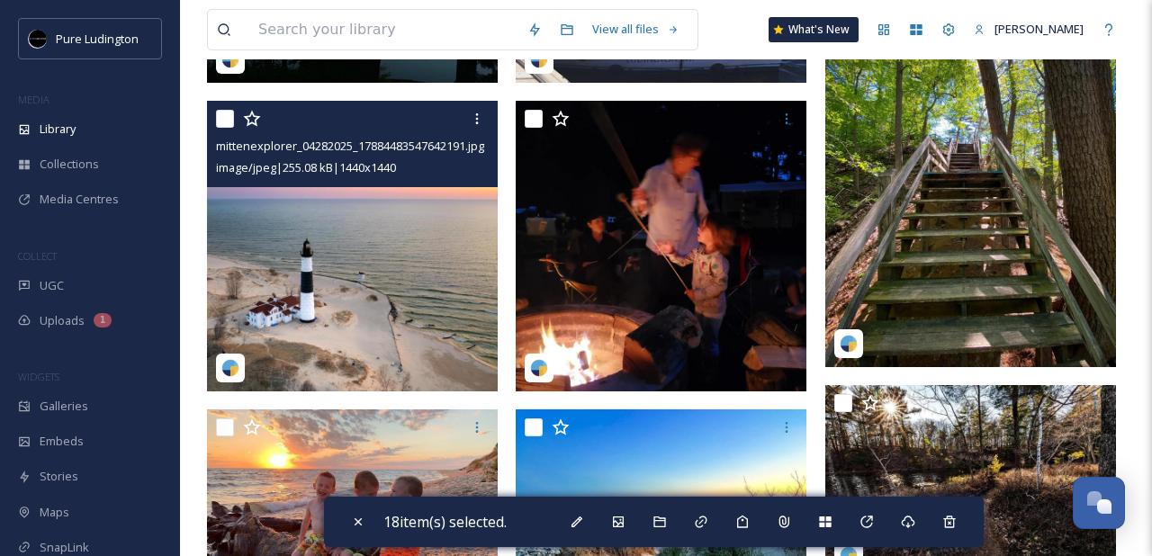
scroll to position [7060, 0]
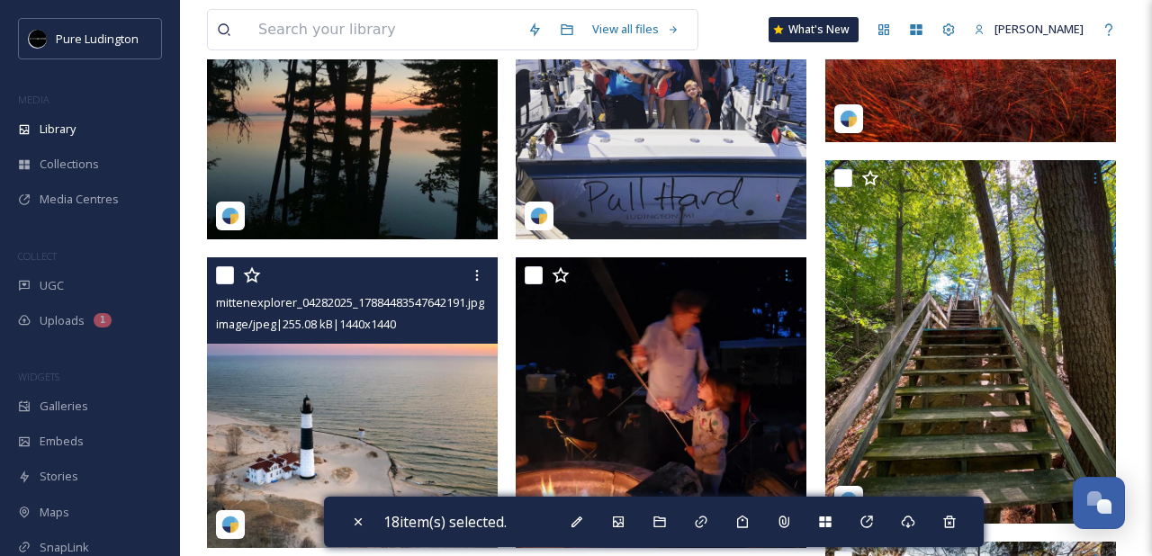
click at [227, 276] on input "checkbox" at bounding box center [225, 275] width 18 height 18
checkbox input "true"
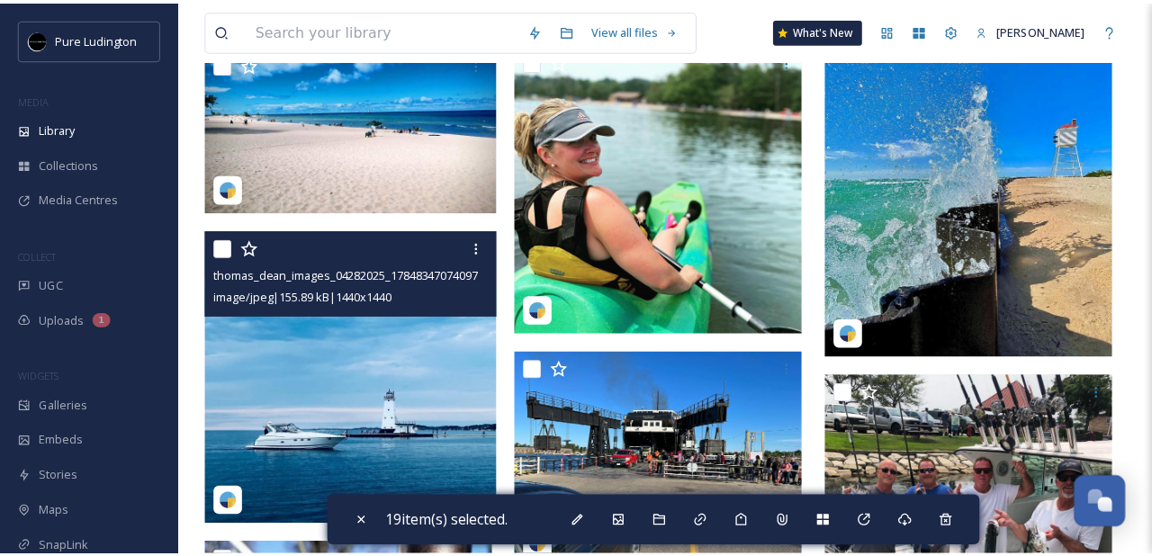
scroll to position [7955, 0]
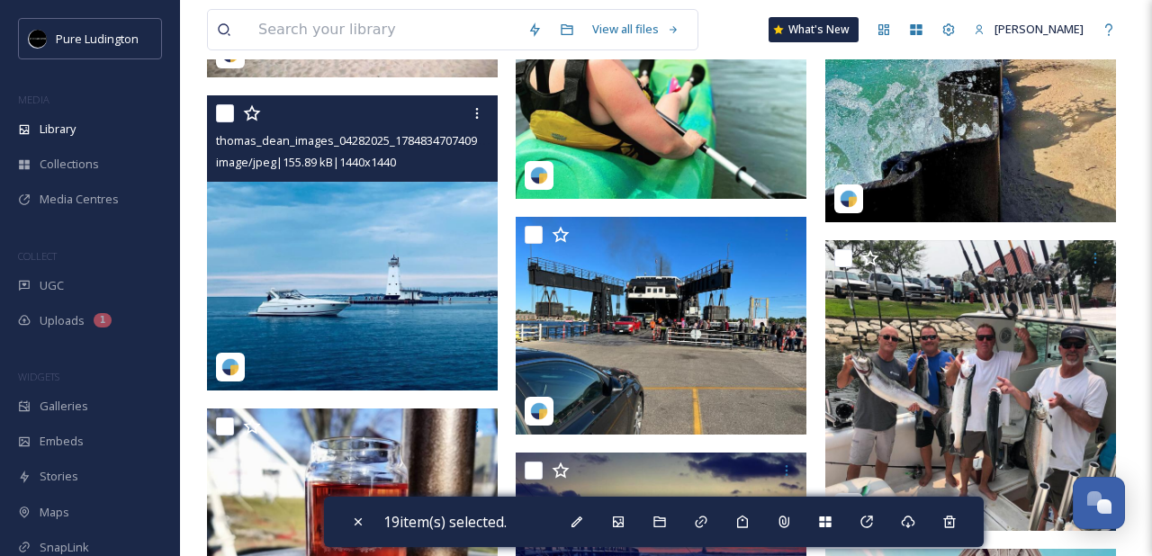
click at [227, 118] on input "checkbox" at bounding box center [225, 113] width 18 height 18
checkbox input "true"
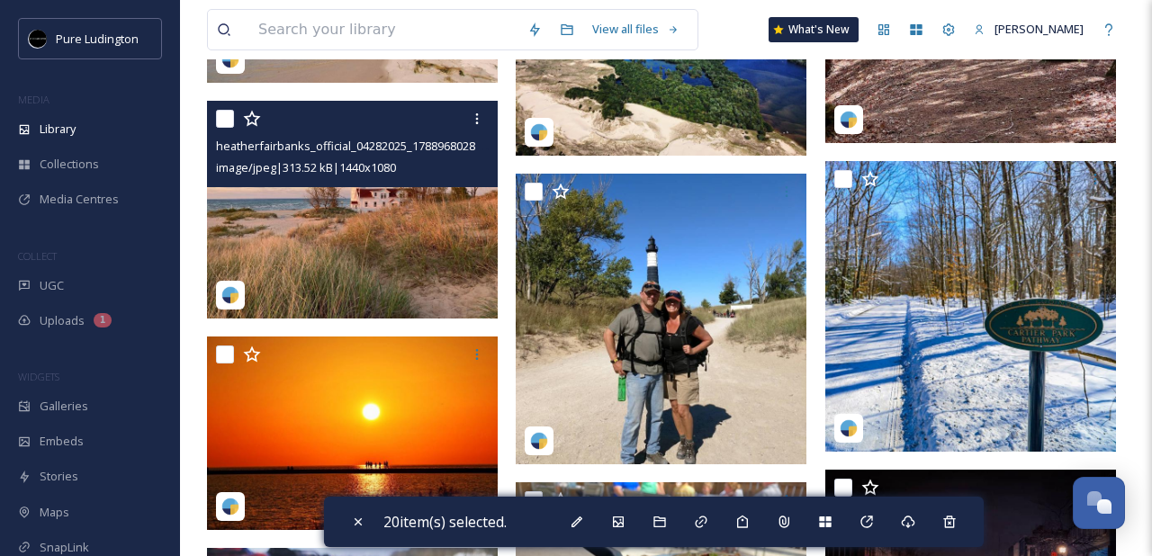
scroll to position [9515, 0]
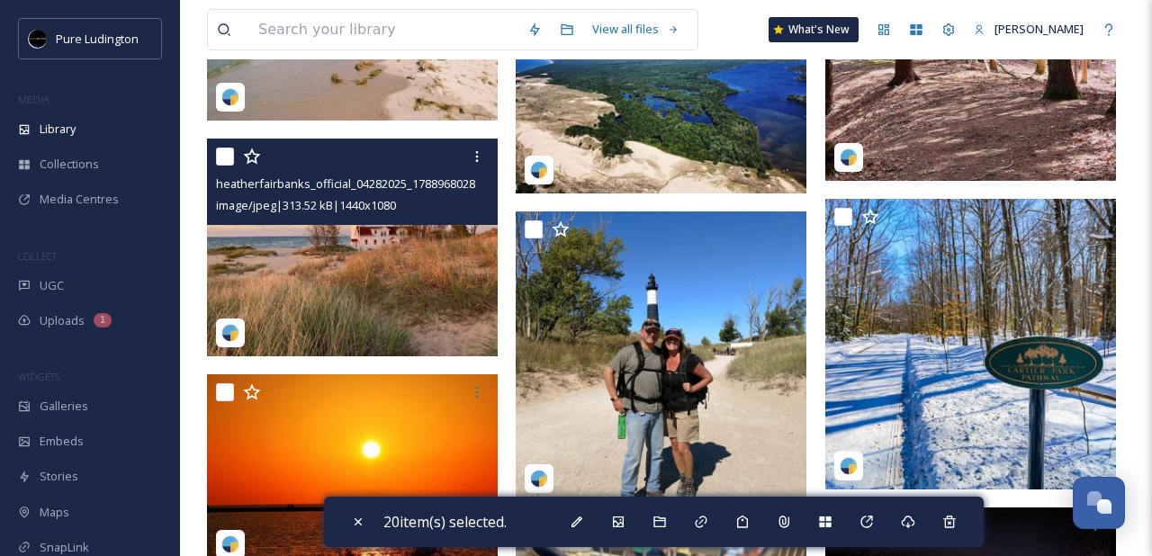
click at [225, 157] on input "checkbox" at bounding box center [225, 157] width 18 height 18
checkbox input "true"
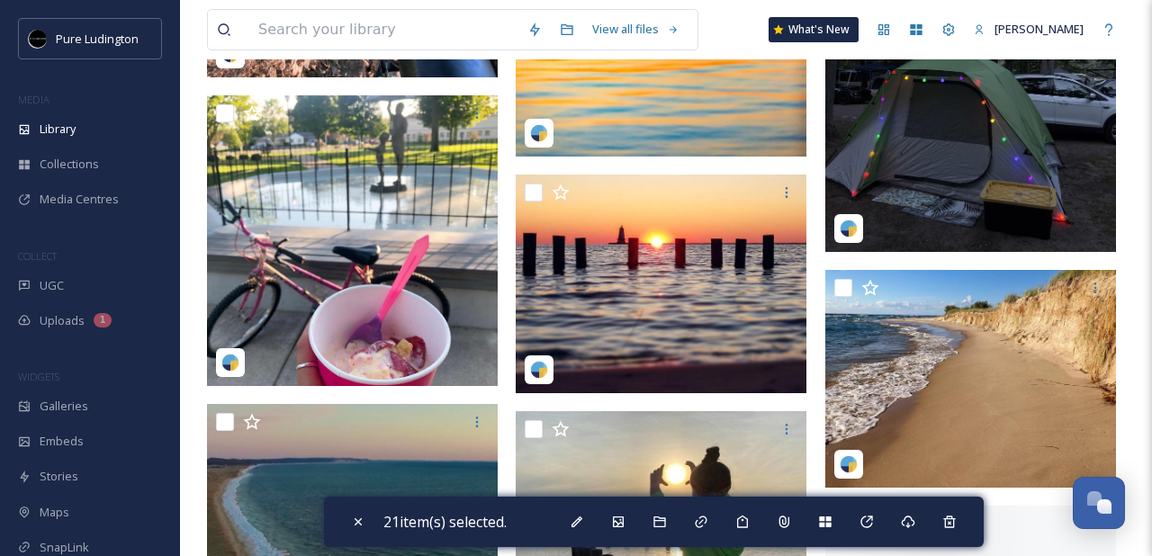
scroll to position [10669, 0]
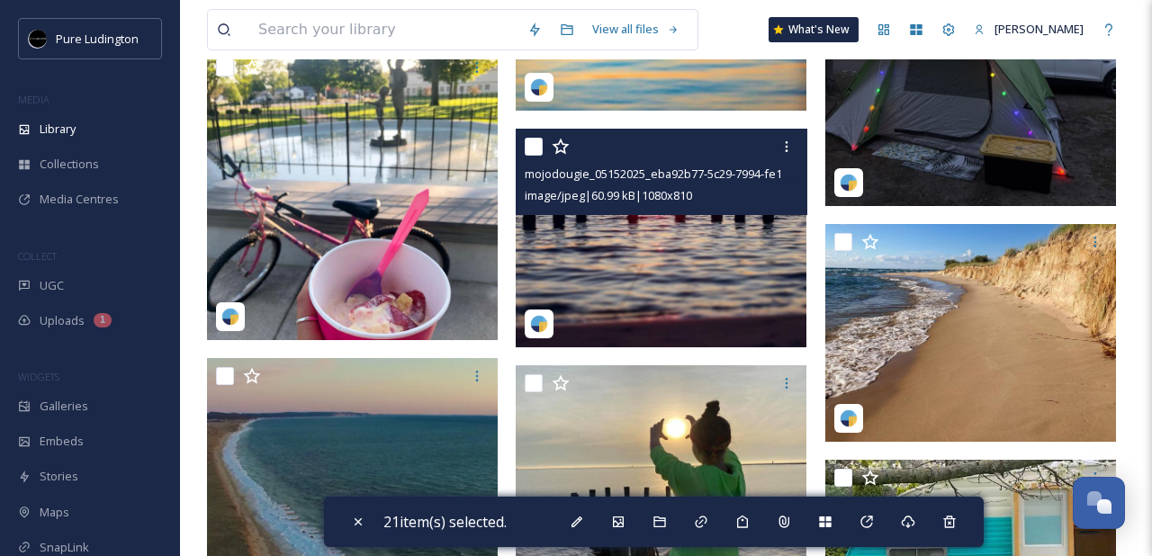
click at [532, 146] on input "checkbox" at bounding box center [534, 147] width 18 height 18
checkbox input "true"
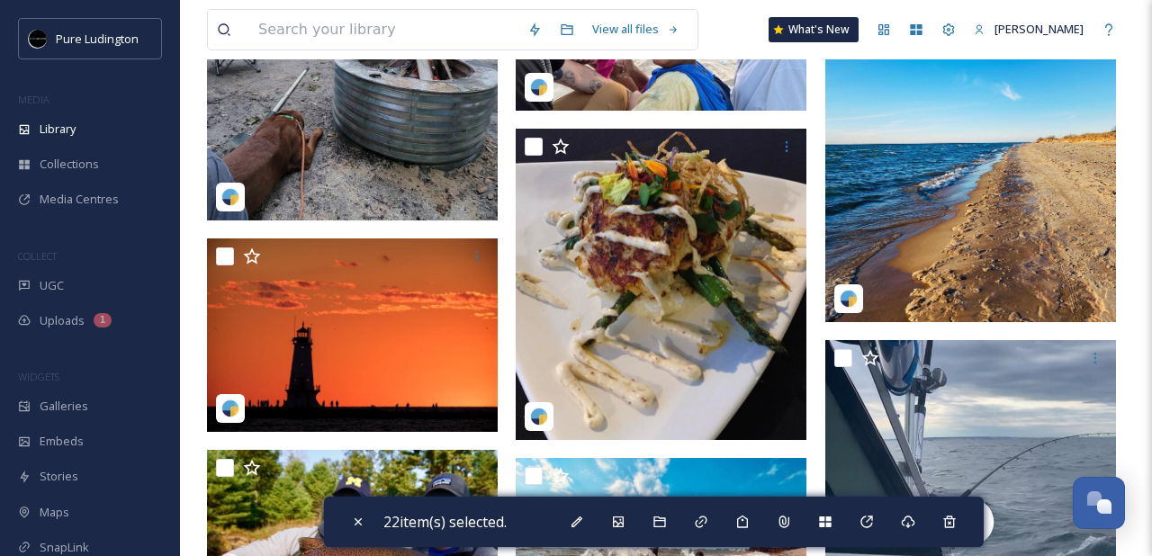
scroll to position [11546, 0]
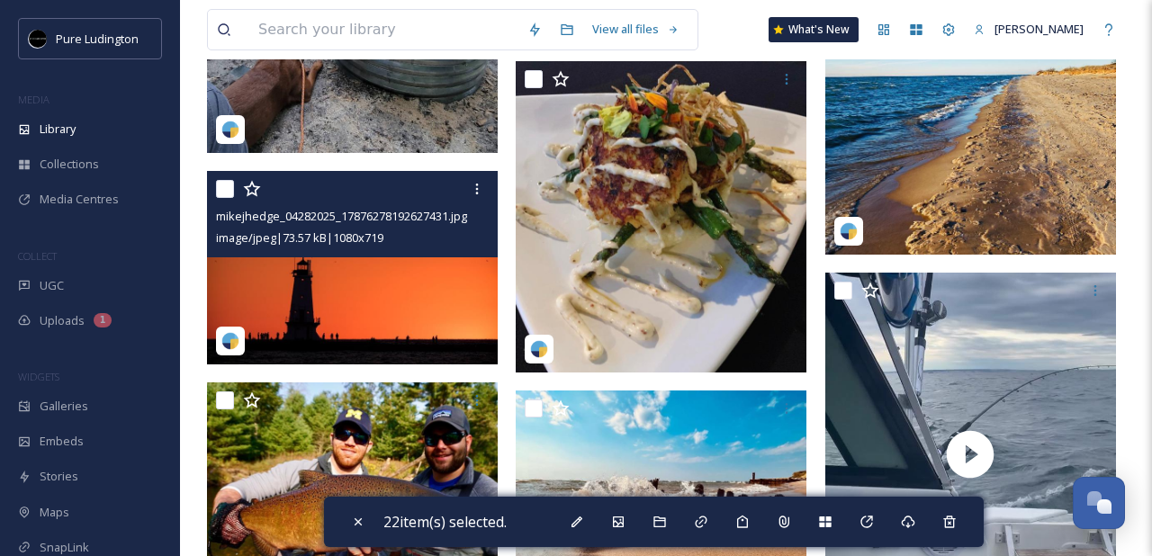
click at [223, 192] on input "checkbox" at bounding box center [225, 189] width 18 height 18
checkbox input "true"
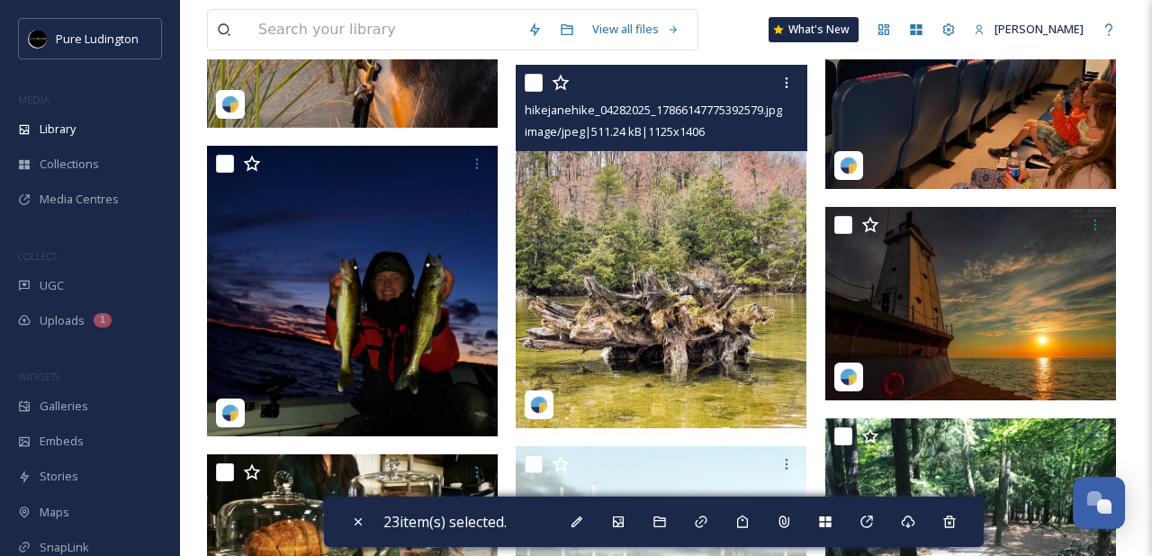
scroll to position [12724, 0]
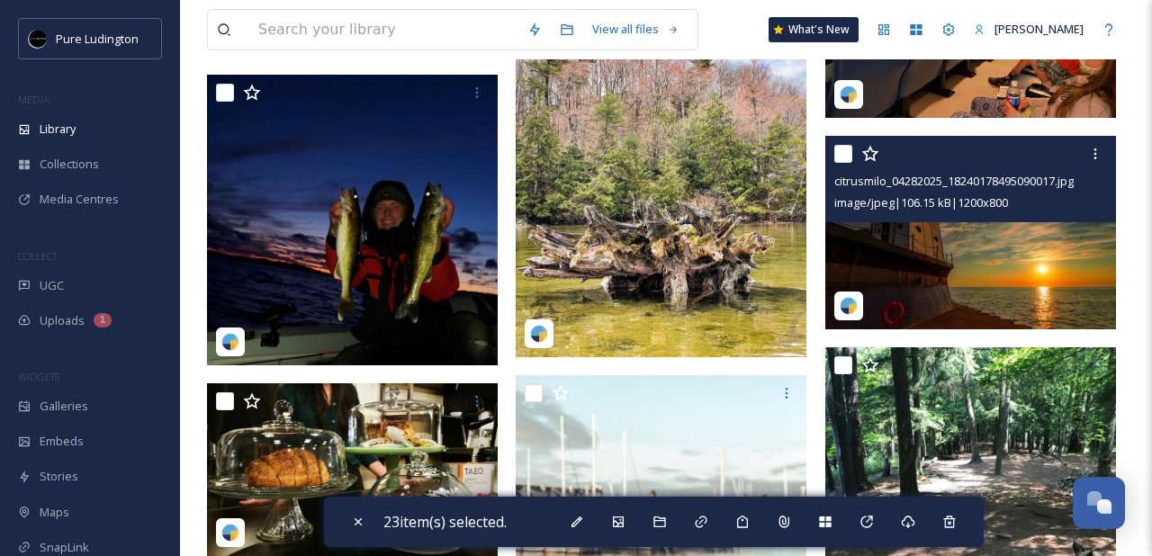
click at [838, 156] on input "checkbox" at bounding box center [843, 154] width 18 height 18
checkbox input "true"
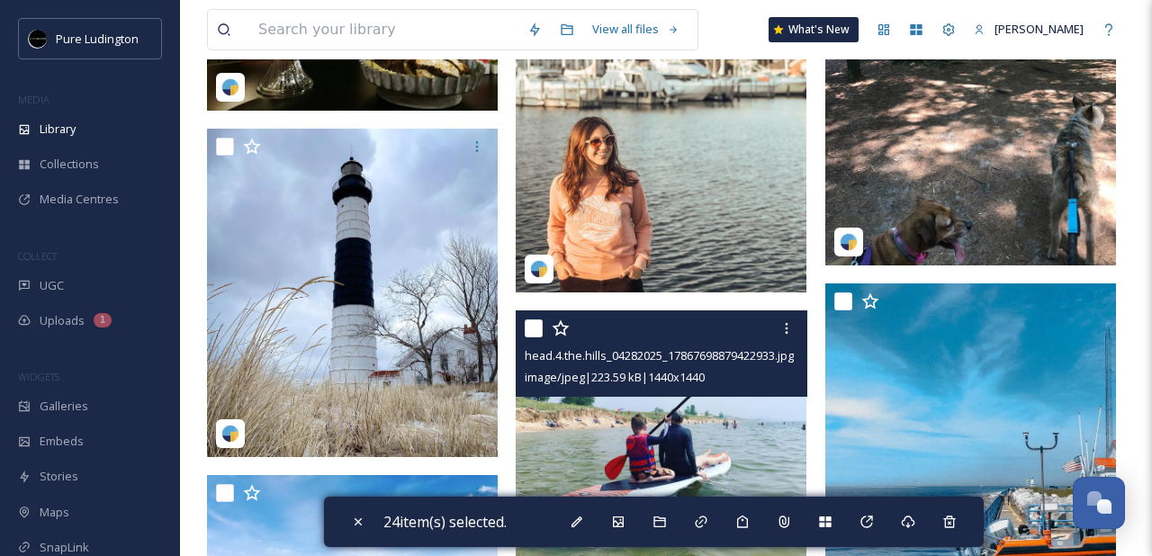
scroll to position [13183, 0]
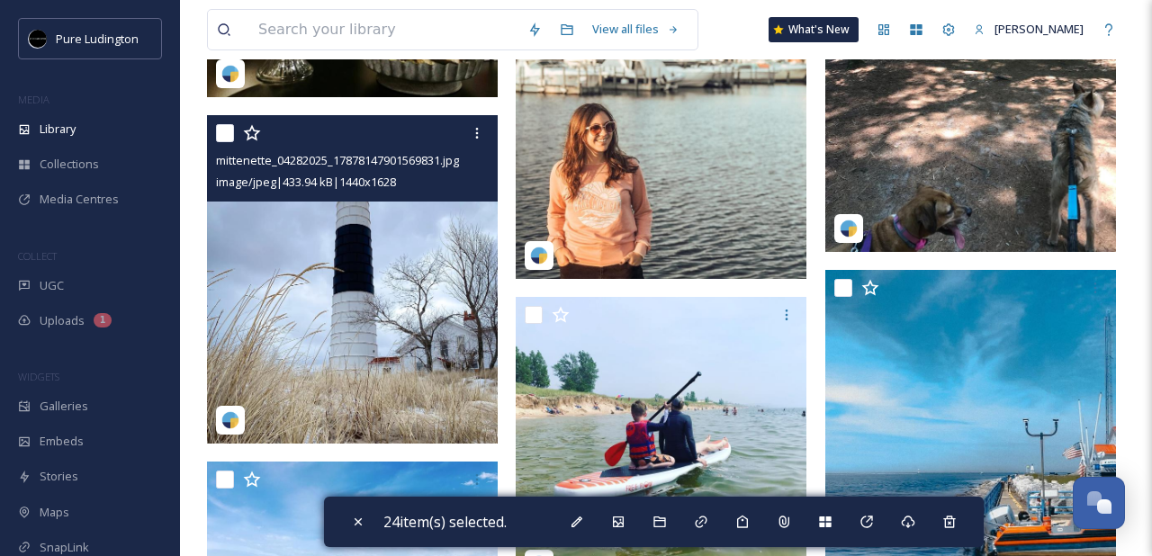
click at [228, 135] on input "checkbox" at bounding box center [225, 133] width 18 height 18
checkbox input "true"
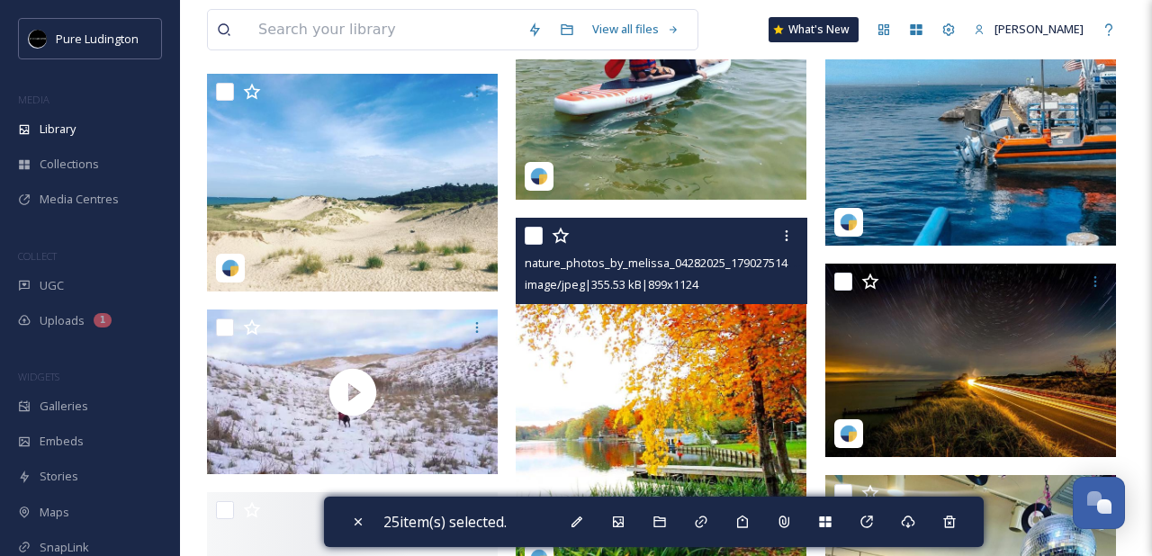
scroll to position [13635, 0]
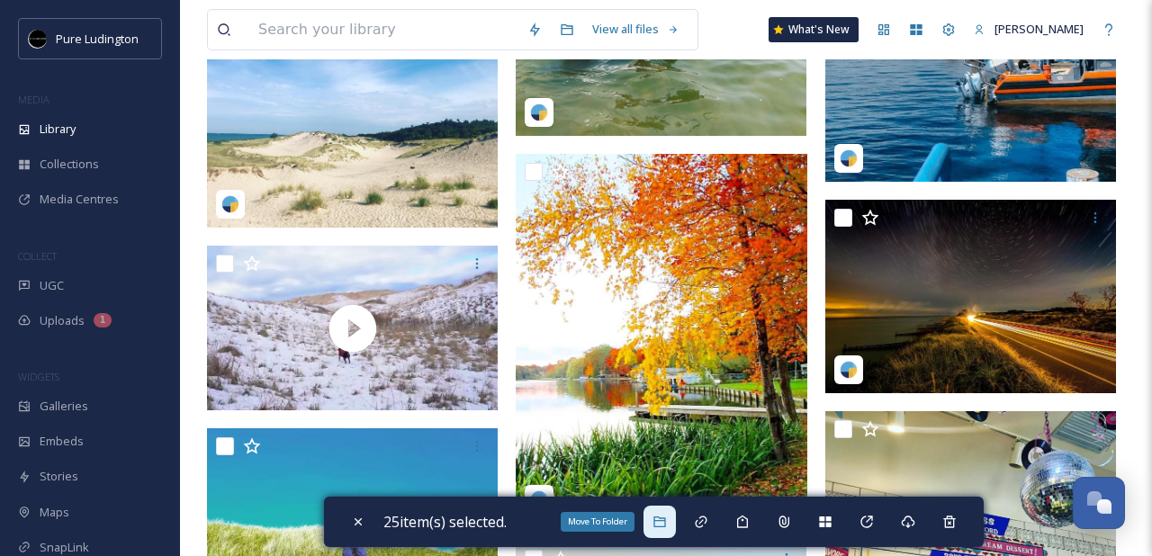
click at [665, 521] on icon at bounding box center [659, 522] width 12 height 11
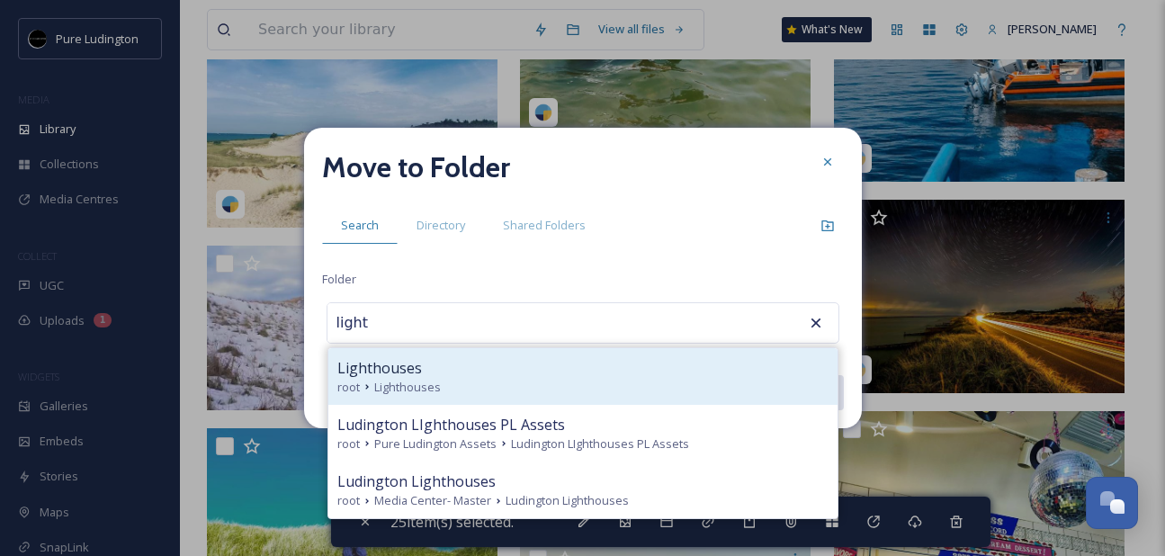
click at [640, 390] on div "root Lighthouses" at bounding box center [582, 387] width 491 height 17
type input "Lighthouses"
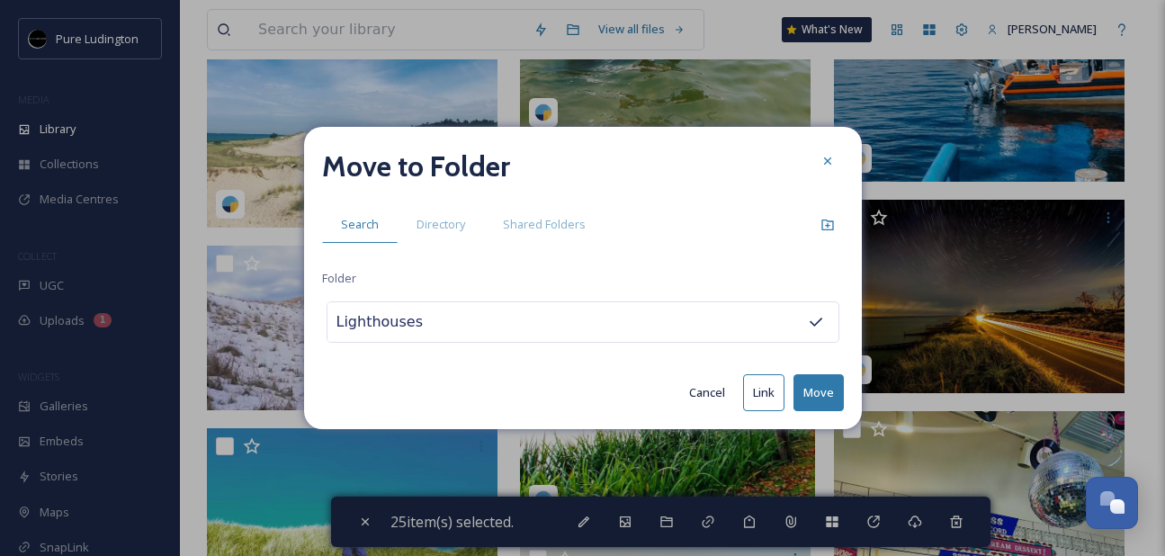
click at [823, 385] on button "Move" at bounding box center [819, 392] width 50 height 37
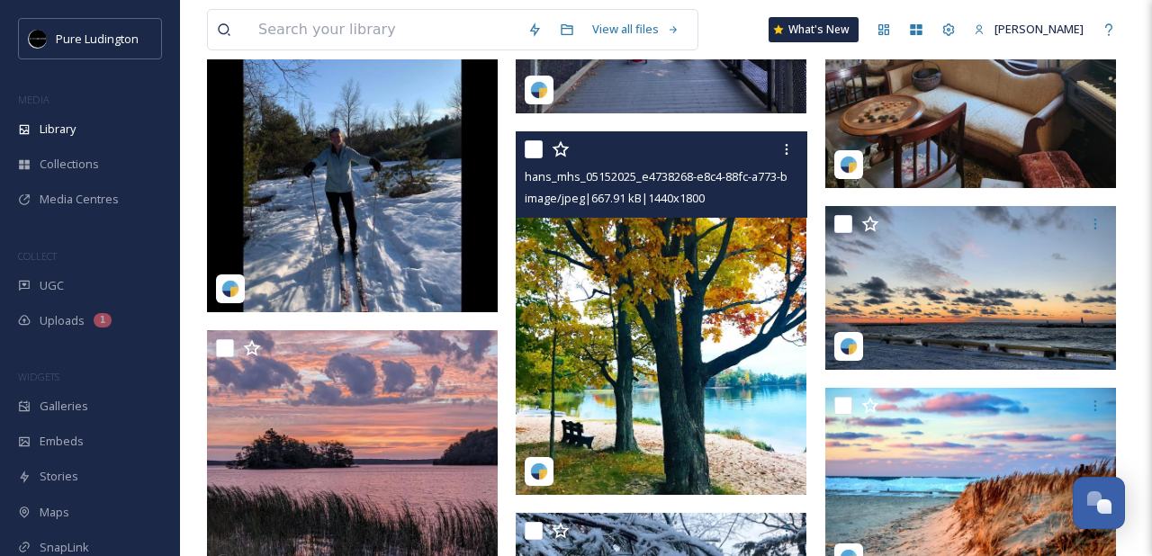
click at [535, 151] on input "checkbox" at bounding box center [534, 149] width 18 height 18
checkbox input "true"
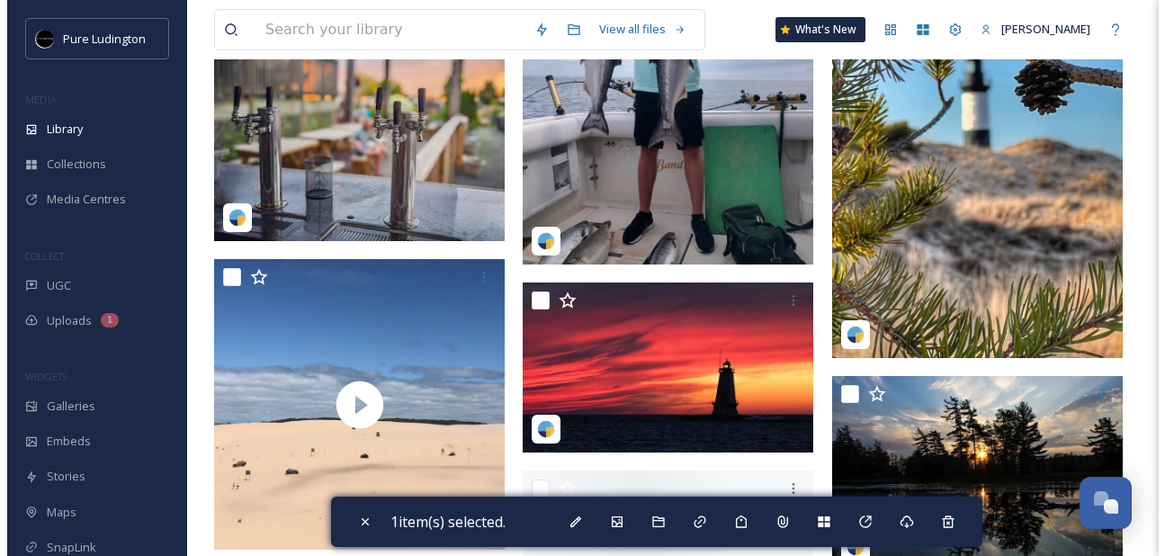
scroll to position [16713, 0]
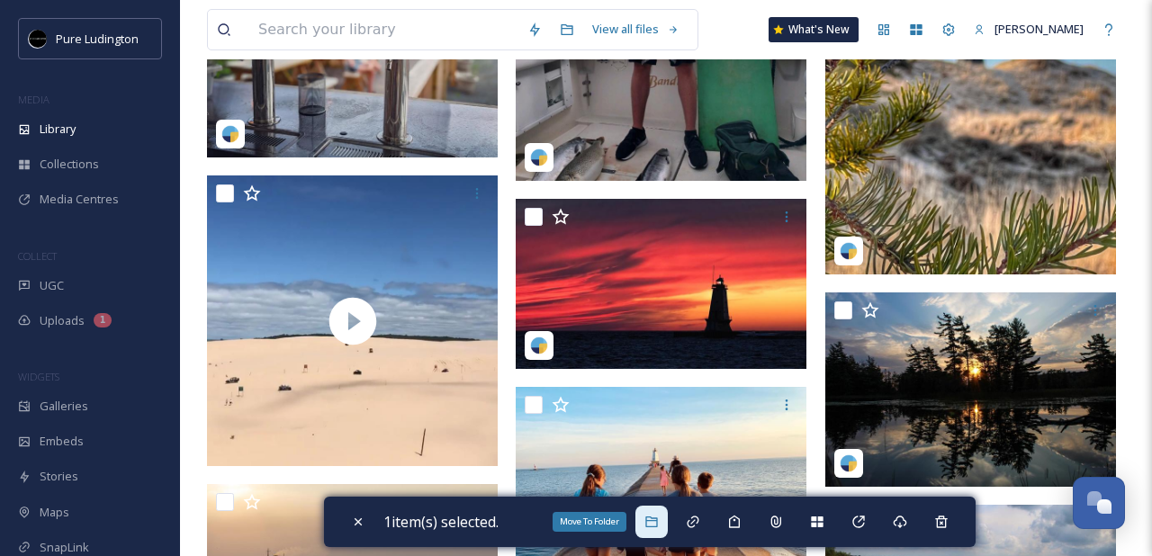
click at [655, 527] on icon at bounding box center [651, 522] width 14 height 14
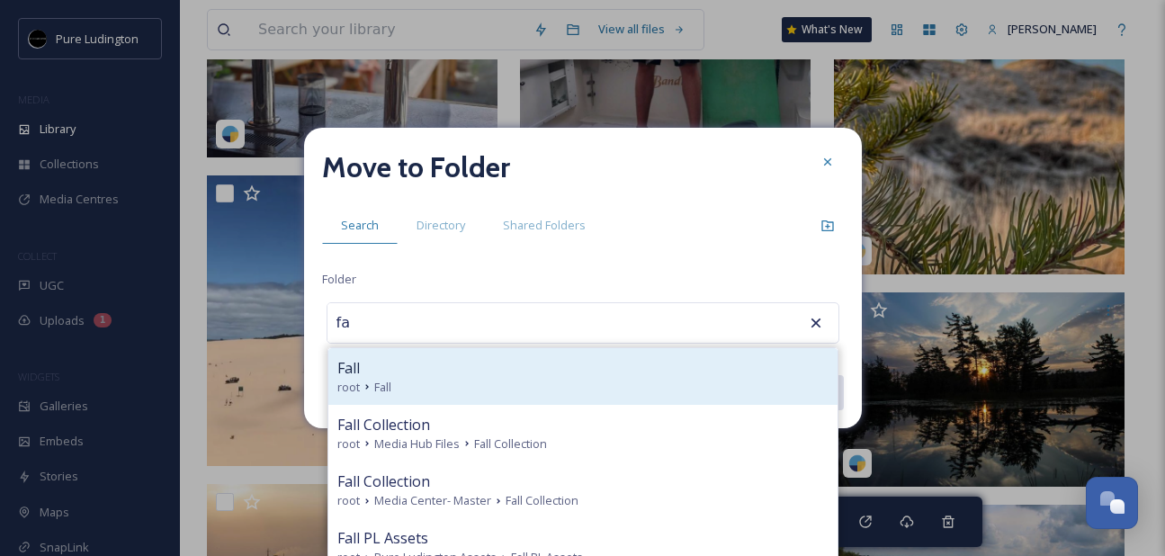
click at [594, 384] on div "root Fall" at bounding box center [582, 387] width 491 height 17
type input "Fall"
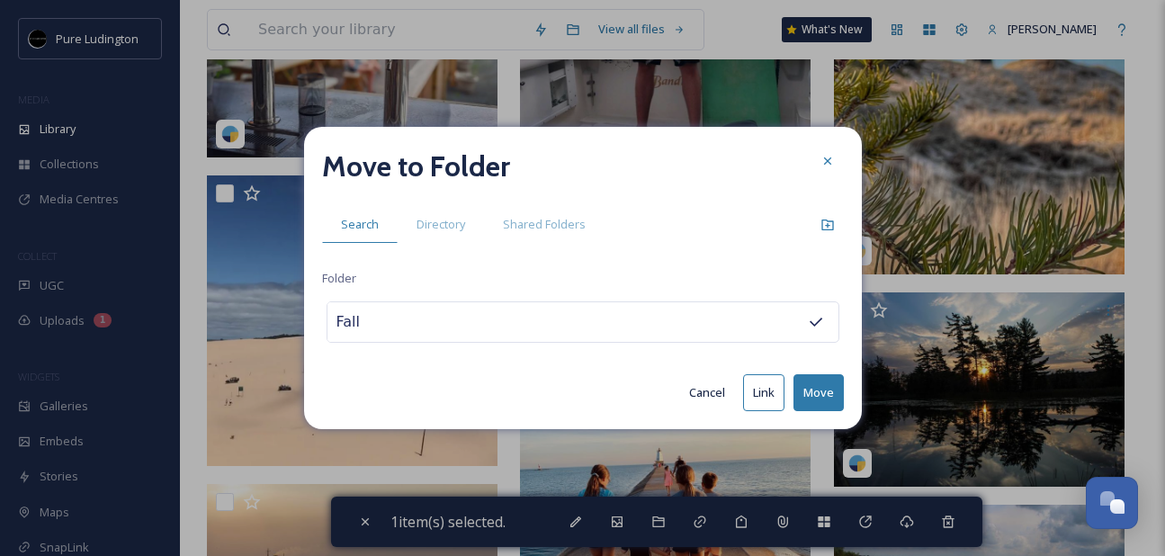
click at [825, 382] on button "Move" at bounding box center [819, 392] width 50 height 37
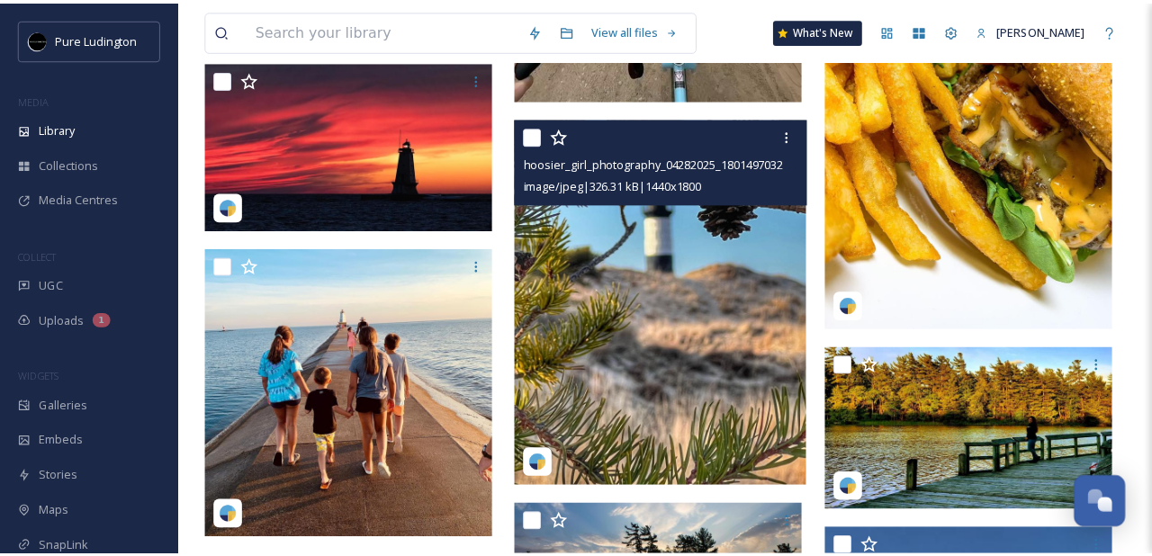
scroll to position [16978, 0]
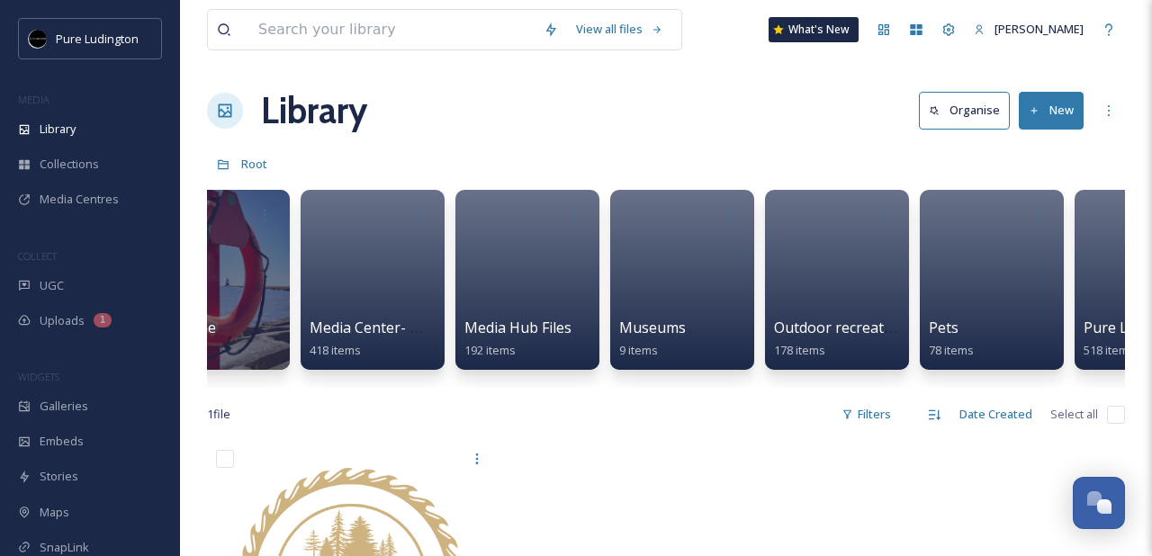
scroll to position [0, 2305]
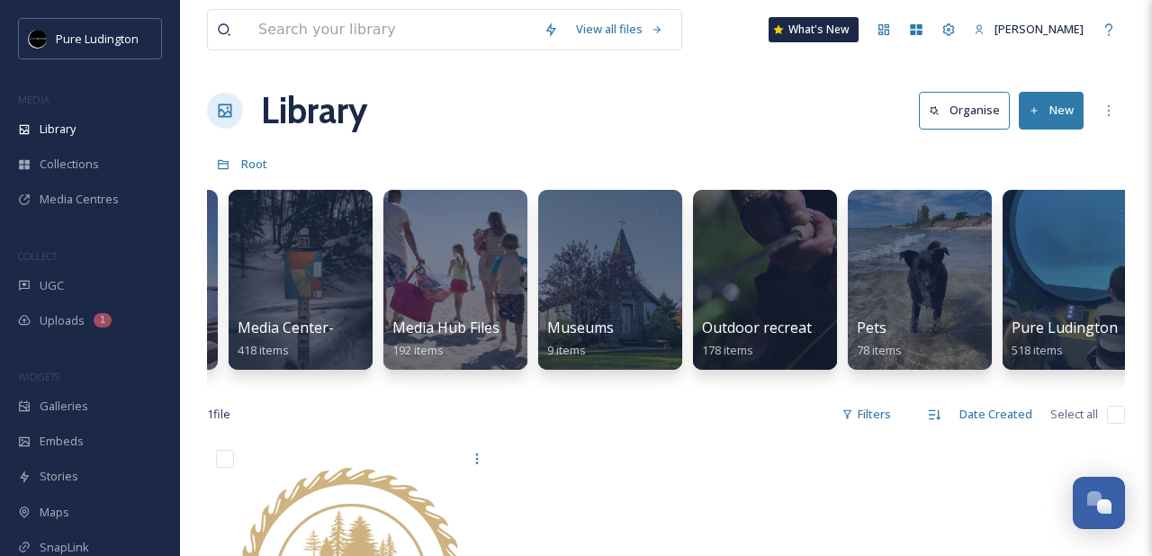
click at [1053, 386] on div "Accessibility 8 items Accommodations 7 items Attractions 25 items Beaches/Parks…" at bounding box center [666, 284] width 918 height 207
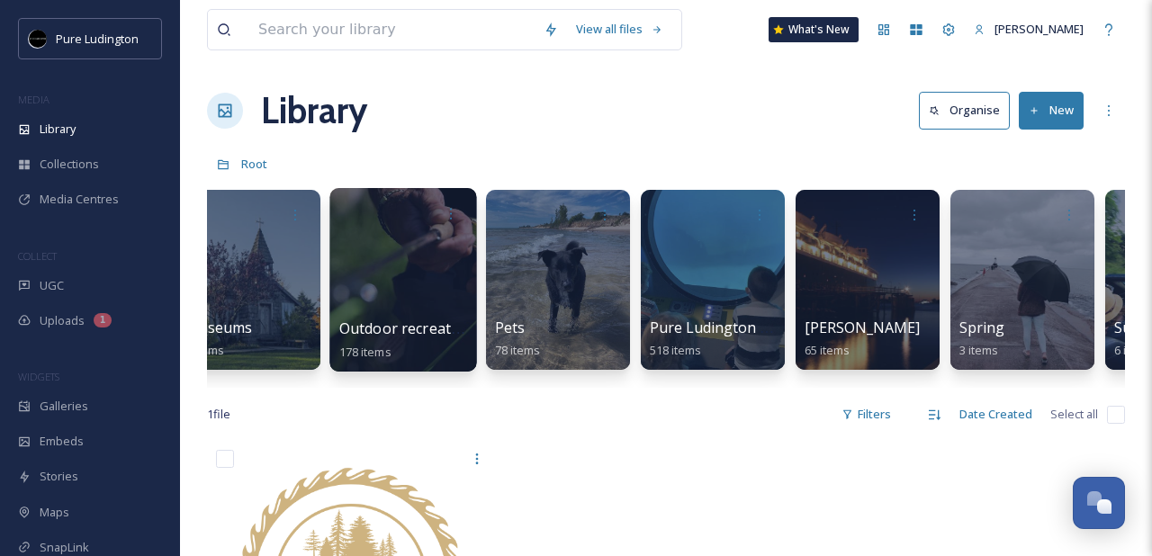
scroll to position [0, 3261]
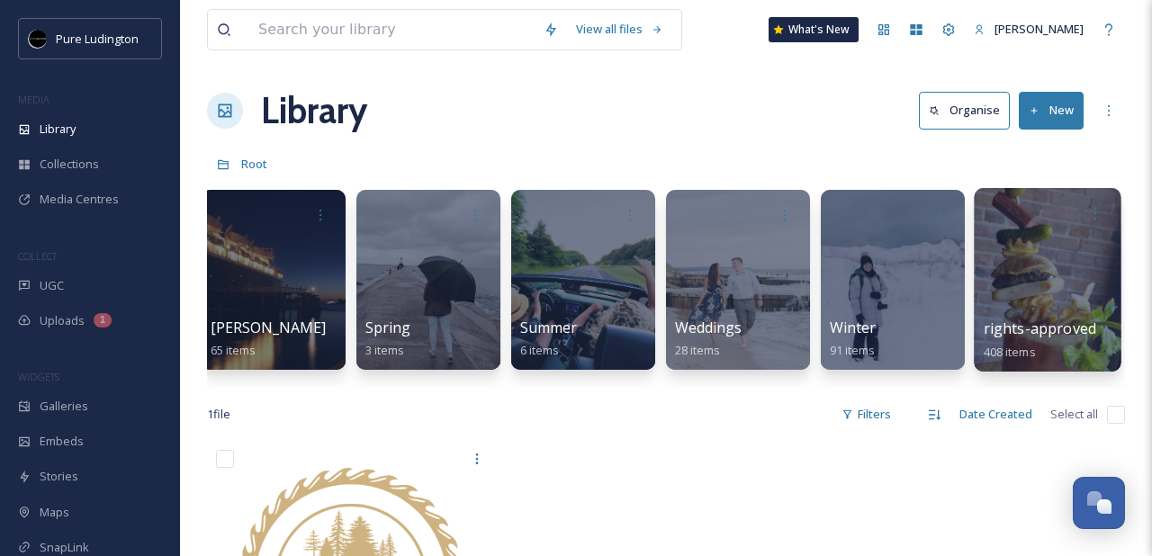
click at [1016, 268] on div at bounding box center [1047, 280] width 147 height 184
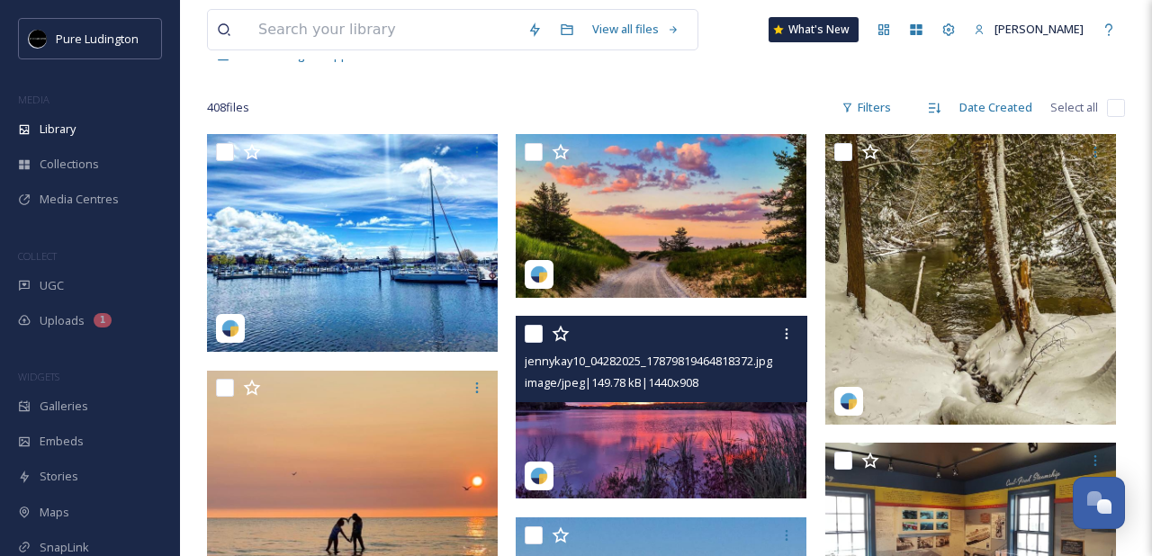
scroll to position [121, 0]
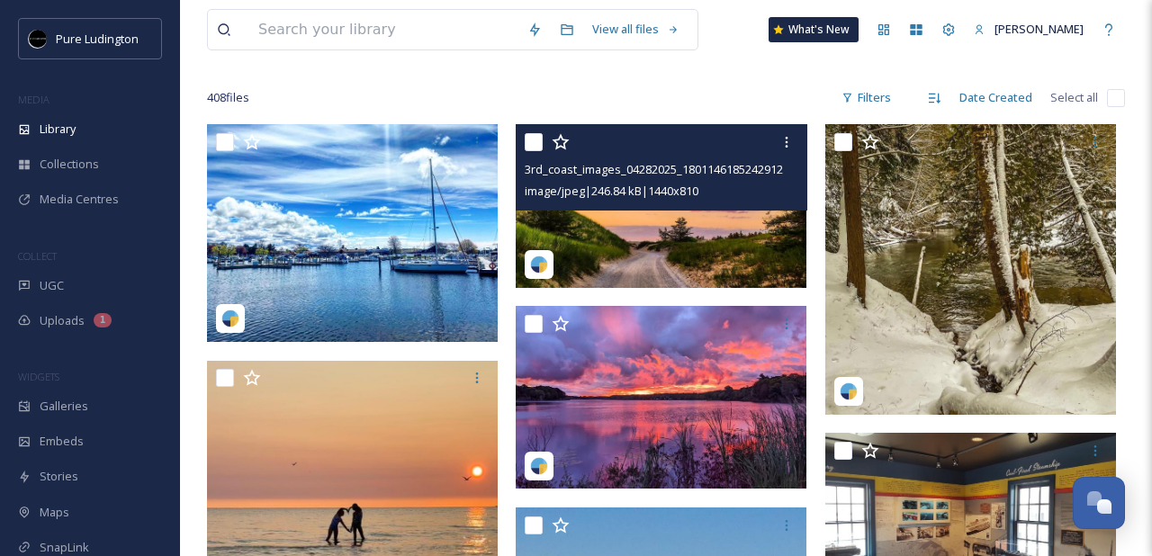
click at [529, 143] on input "checkbox" at bounding box center [534, 142] width 18 height 18
checkbox input "true"
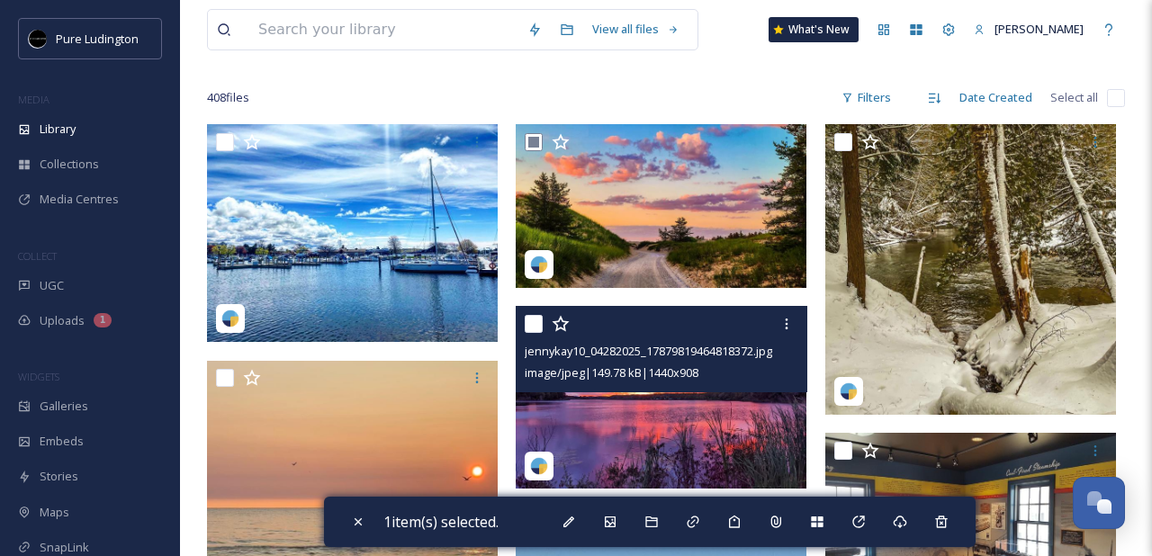
click at [532, 328] on input "checkbox" at bounding box center [534, 324] width 18 height 18
checkbox input "true"
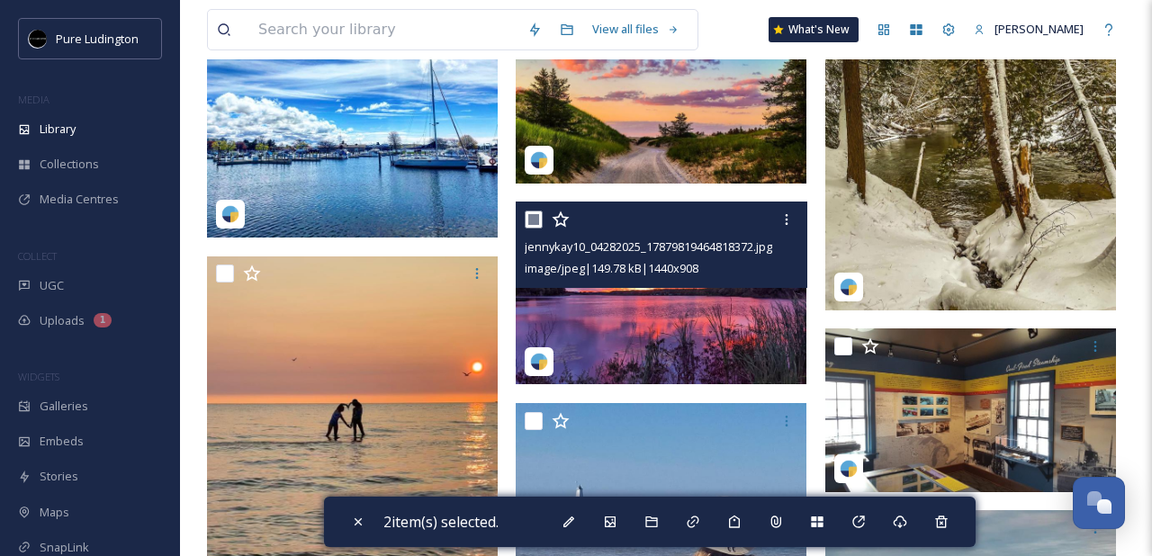
scroll to position [261, 0]
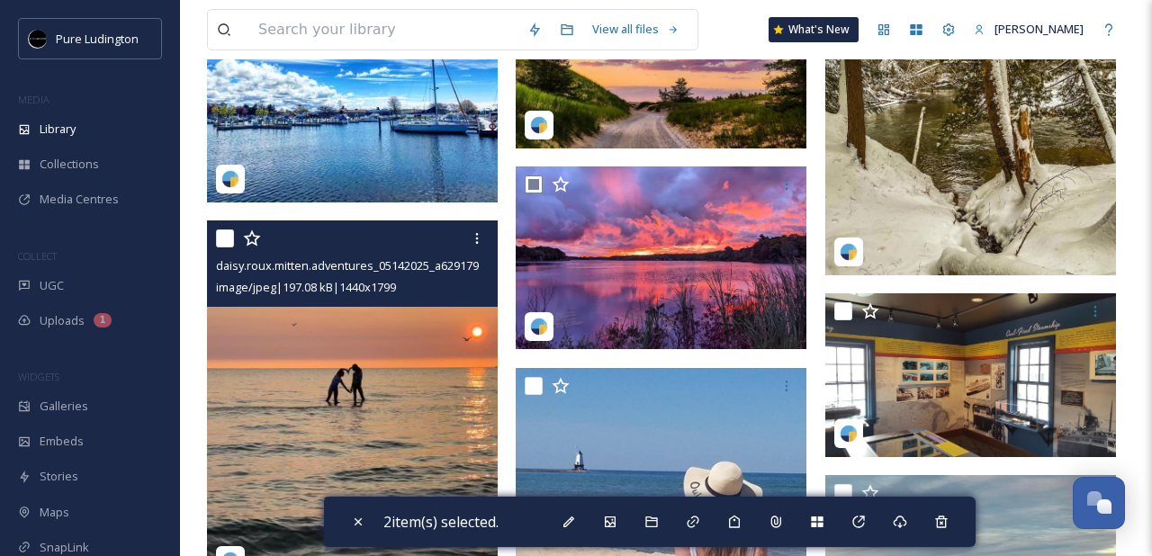
click at [222, 238] on input "checkbox" at bounding box center [225, 238] width 18 height 18
checkbox input "true"
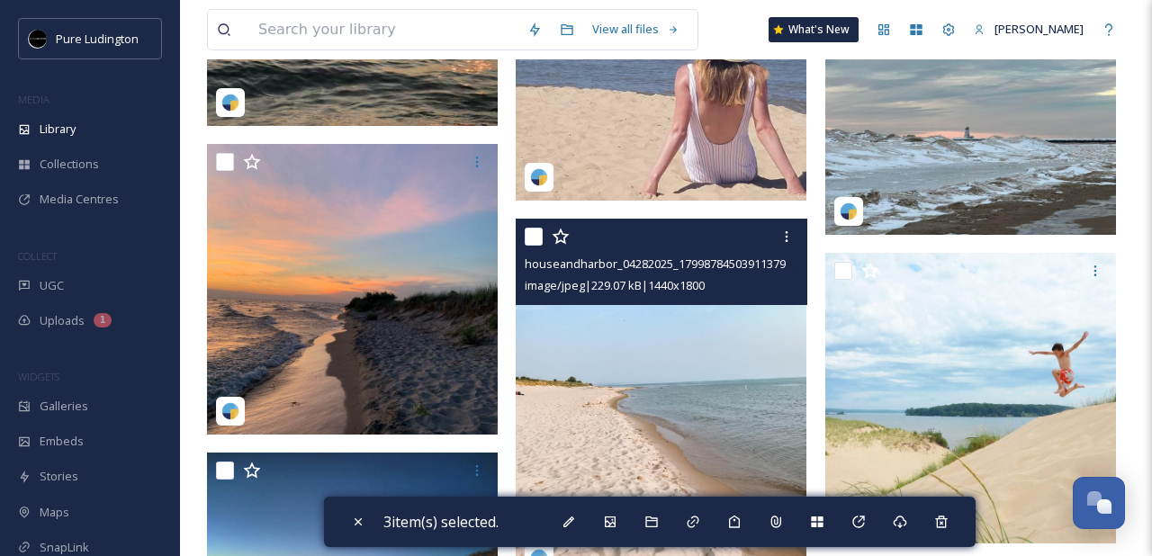
scroll to position [562, 0]
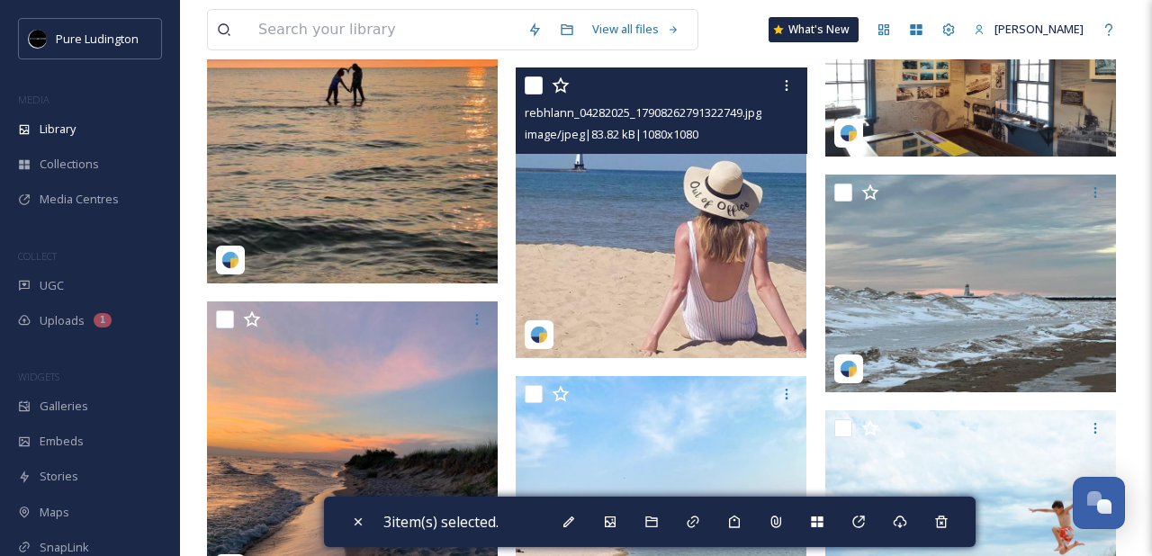
click at [530, 93] on input "checkbox" at bounding box center [534, 85] width 18 height 18
checkbox input "true"
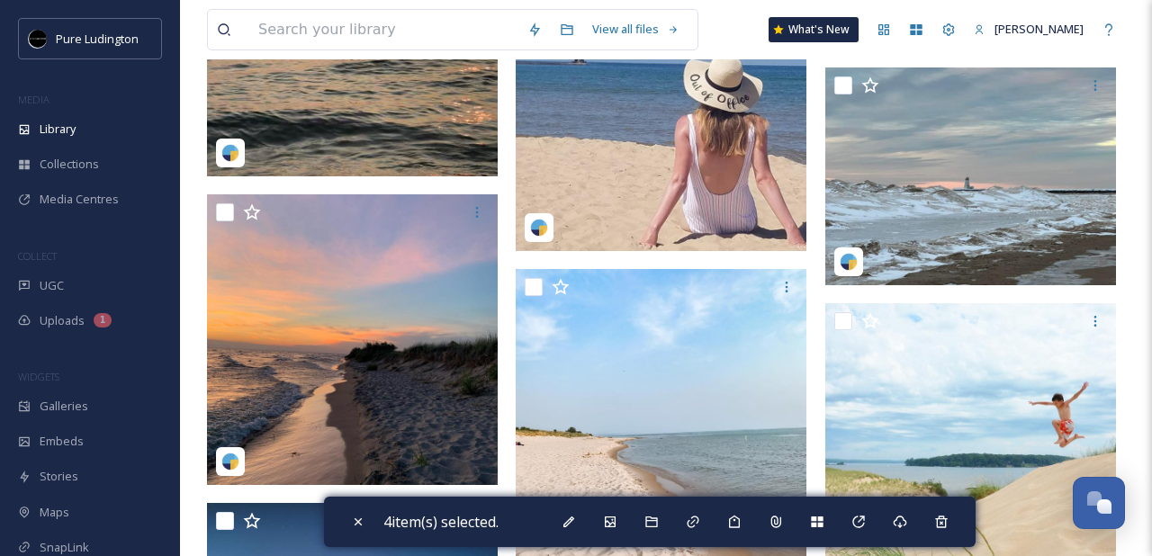
scroll to position [732, 0]
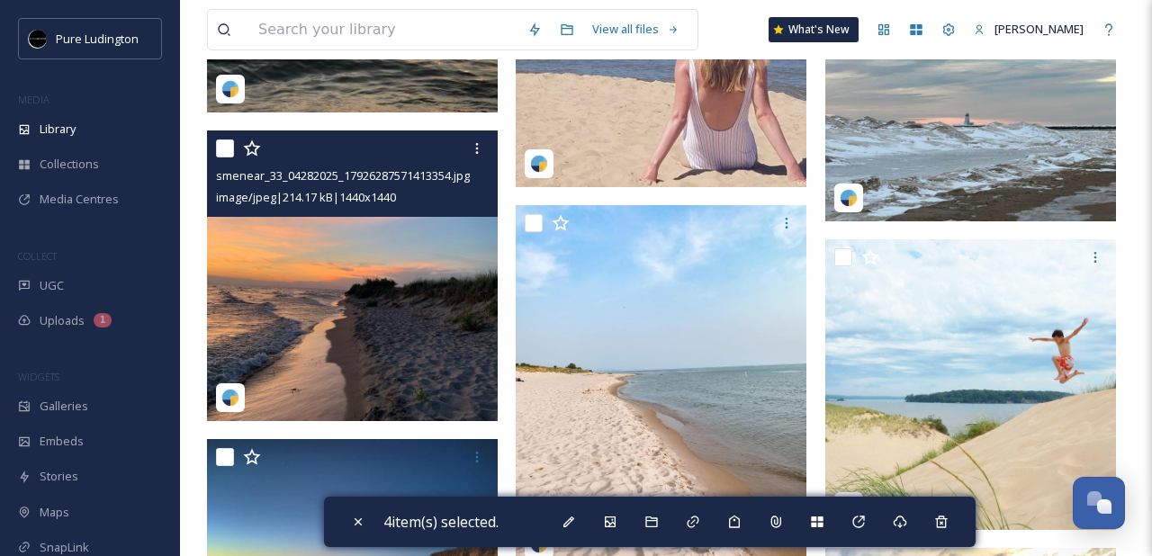
click at [224, 147] on input "checkbox" at bounding box center [225, 148] width 18 height 18
checkbox input "true"
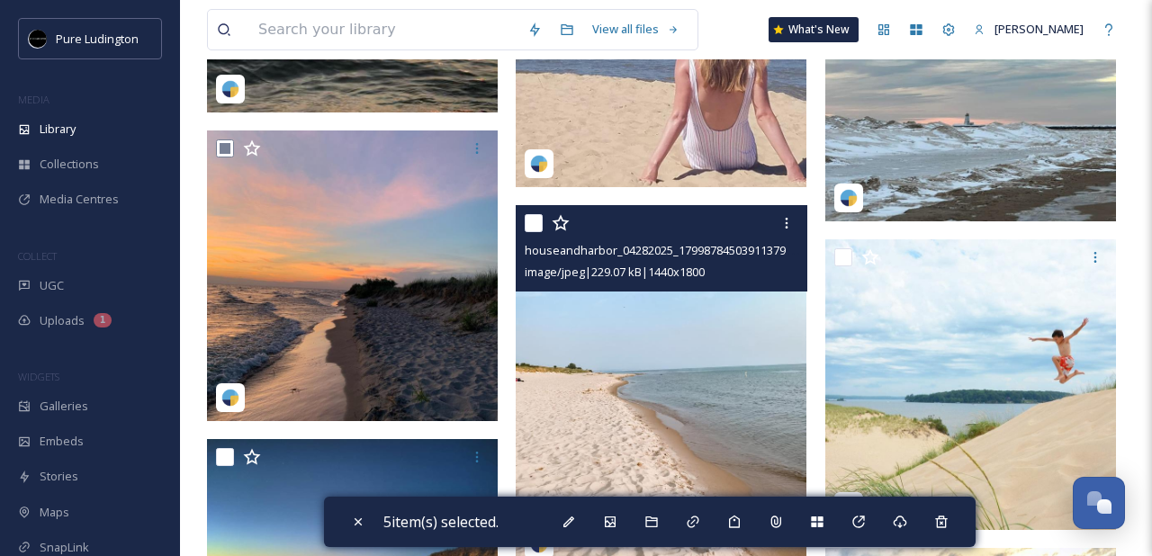
click at [535, 221] on input "checkbox" at bounding box center [534, 223] width 18 height 18
checkbox input "true"
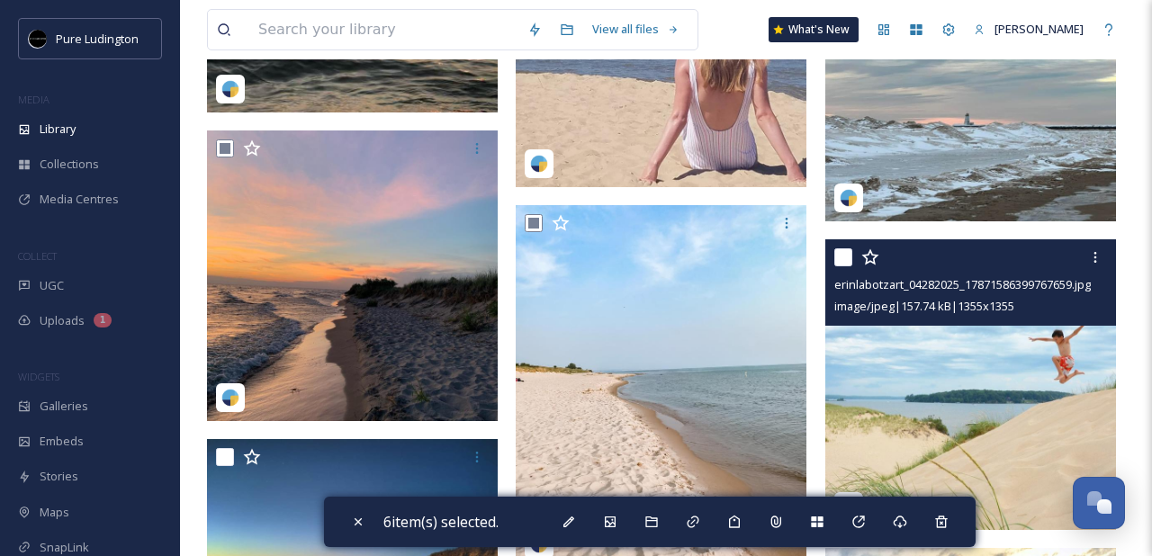
click at [840, 257] on input "checkbox" at bounding box center [843, 257] width 18 height 18
checkbox input "true"
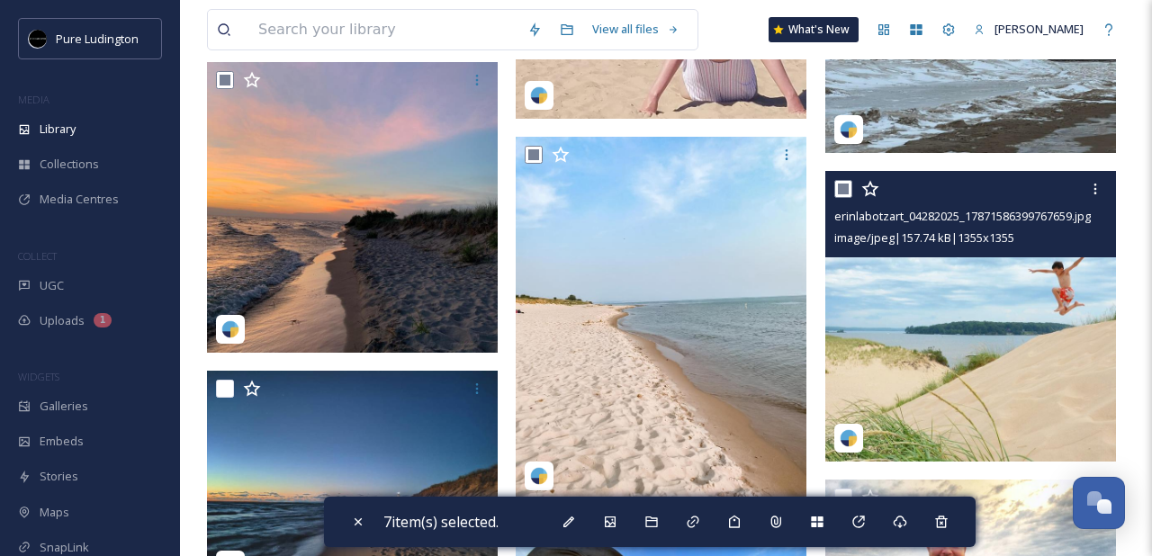
scroll to position [952, 0]
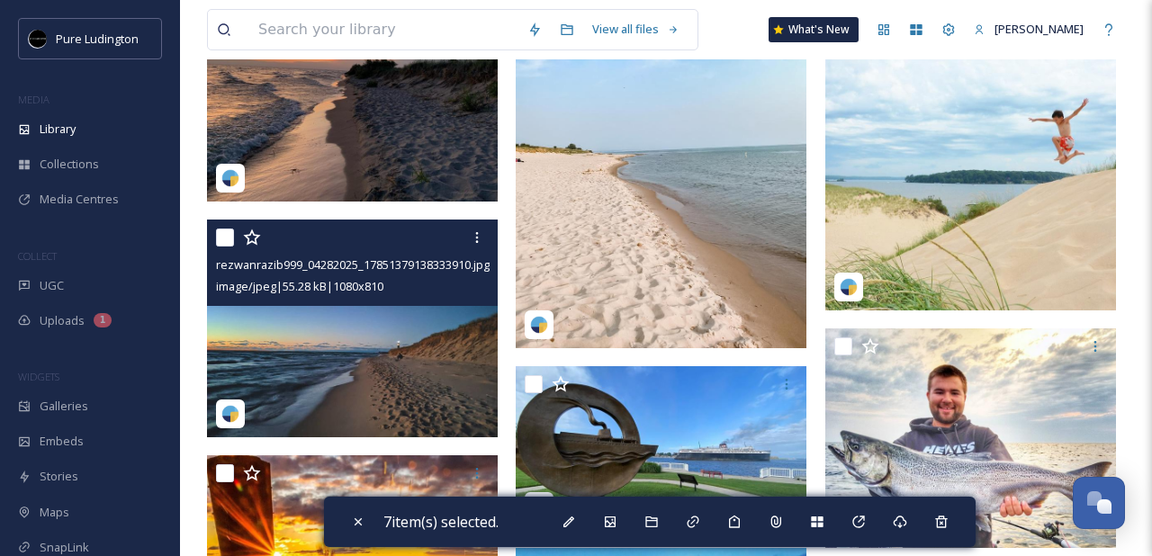
click at [224, 233] on input "checkbox" at bounding box center [225, 238] width 18 height 18
checkbox input "true"
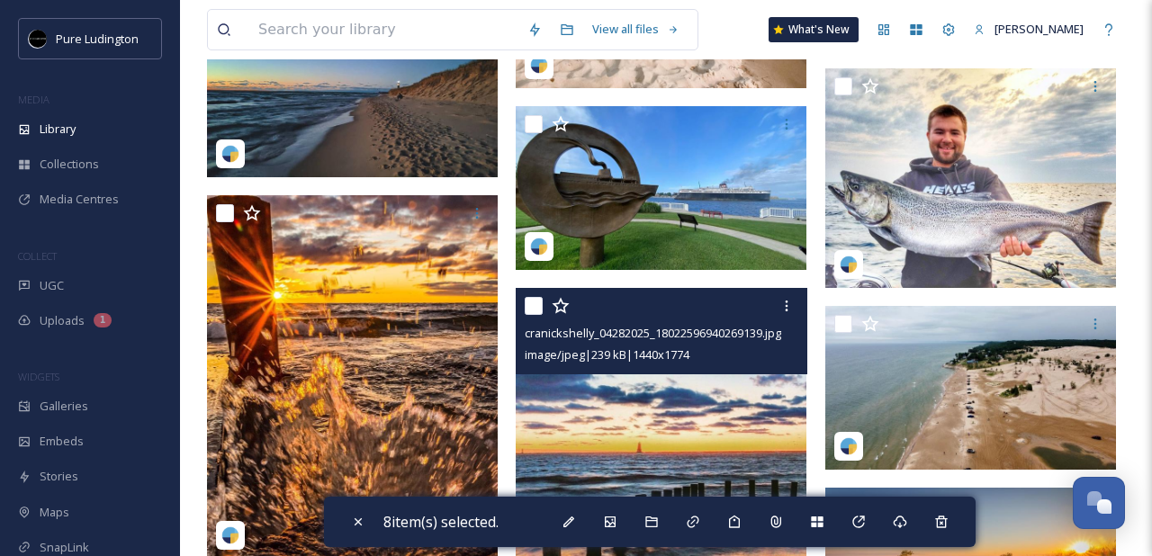
scroll to position [1275, 0]
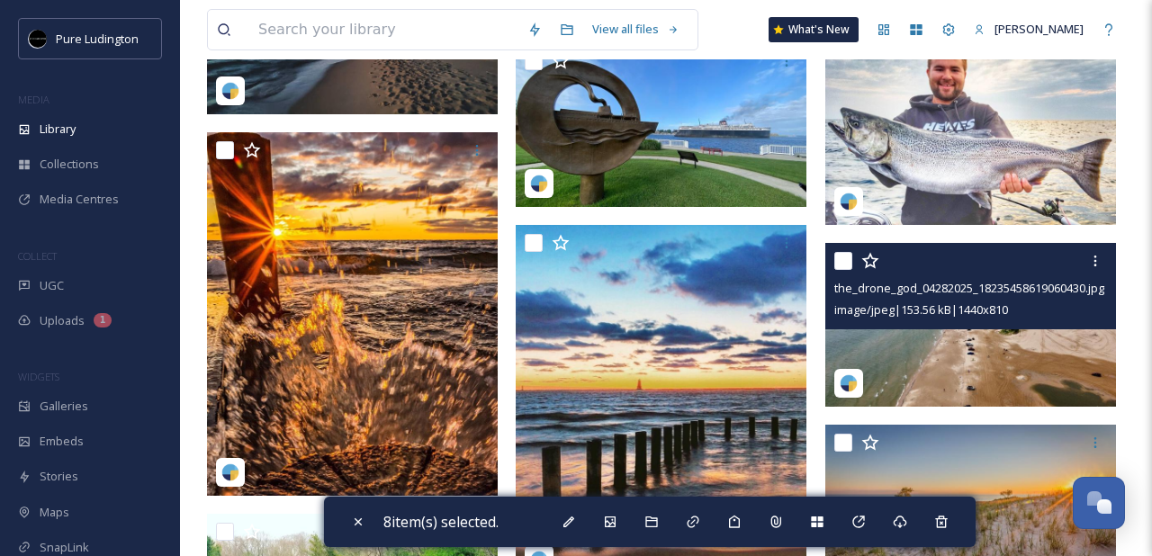
click at [841, 263] on input "checkbox" at bounding box center [843, 261] width 18 height 18
checkbox input "true"
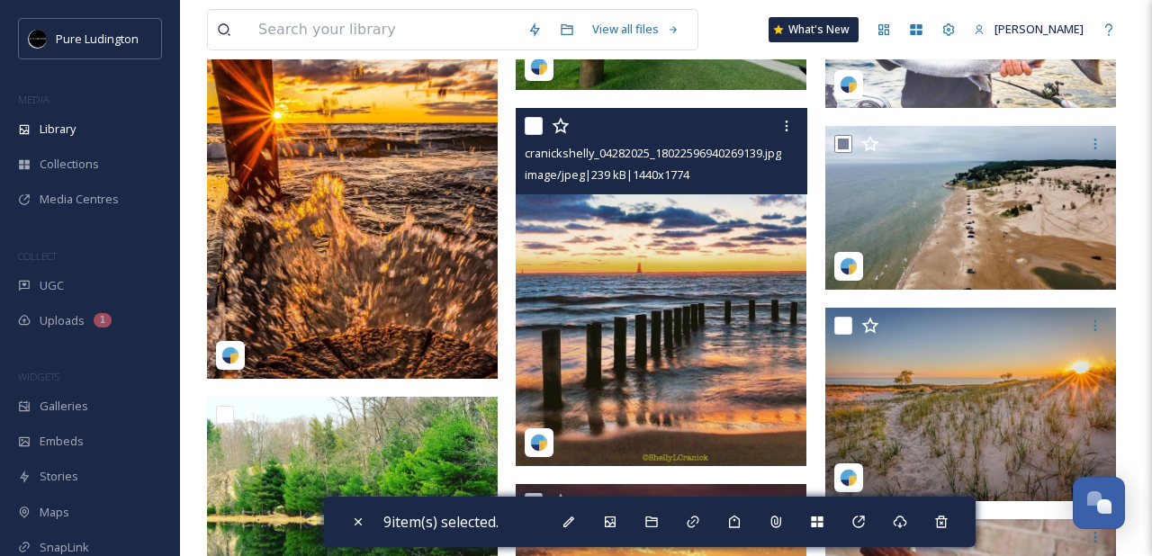
scroll to position [1429, 0]
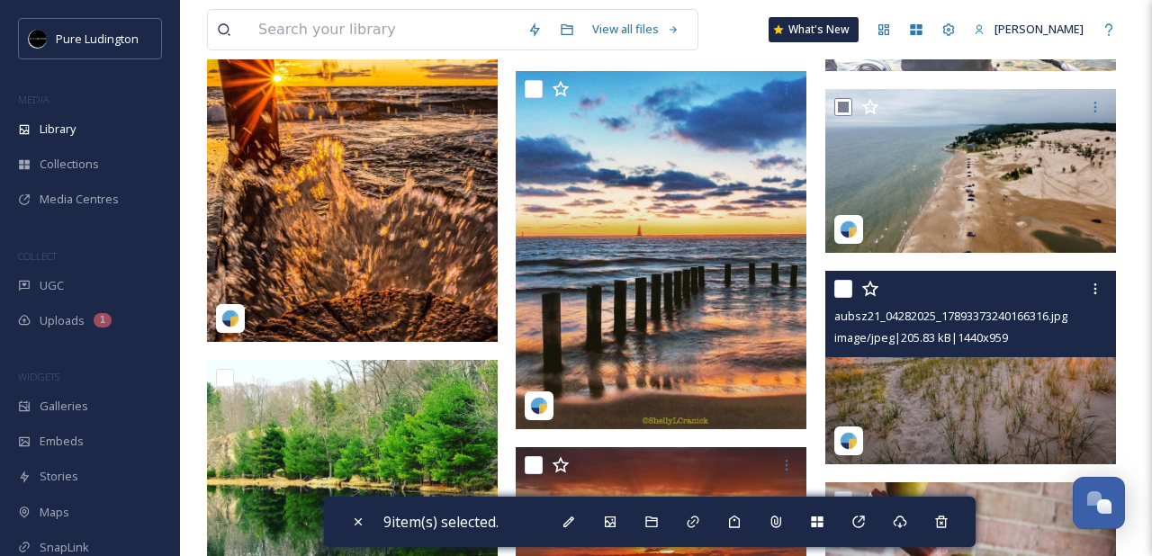
click at [840, 292] on input "checkbox" at bounding box center [843, 289] width 18 height 18
checkbox input "true"
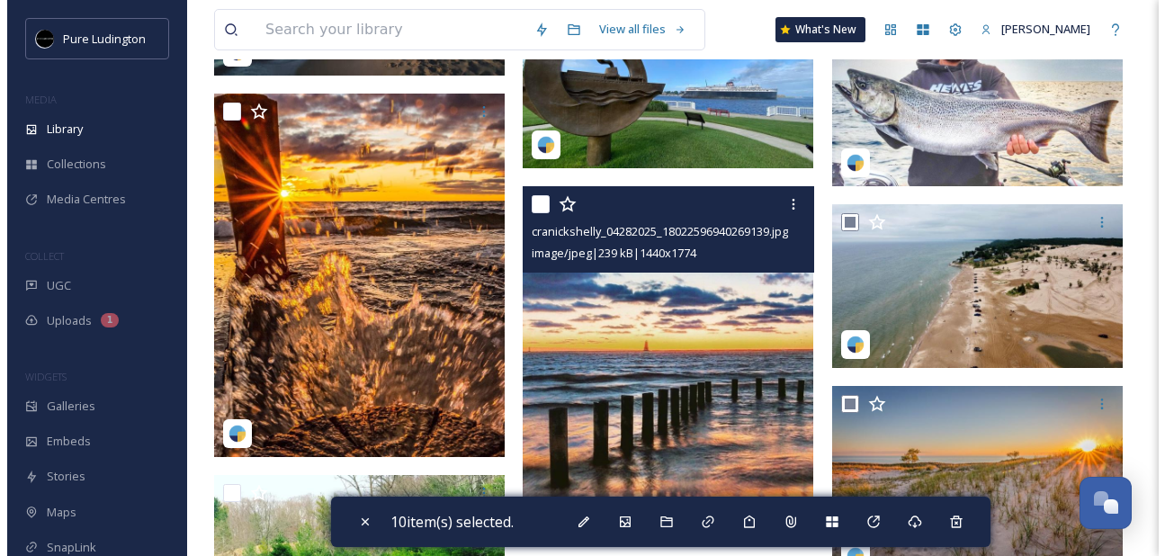
scroll to position [1240, 0]
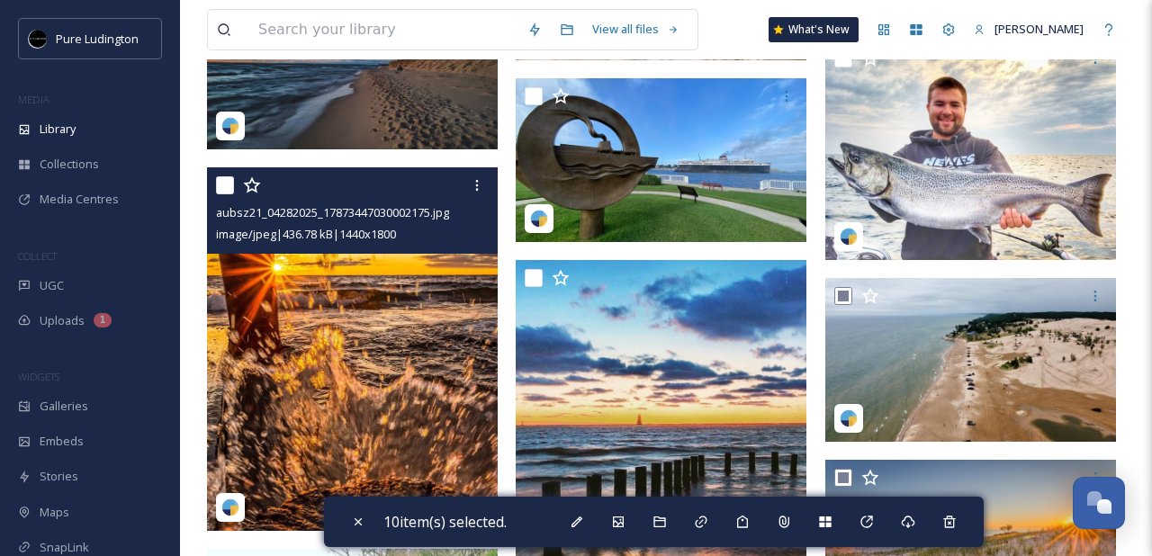
click at [221, 184] on input "checkbox" at bounding box center [225, 185] width 18 height 18
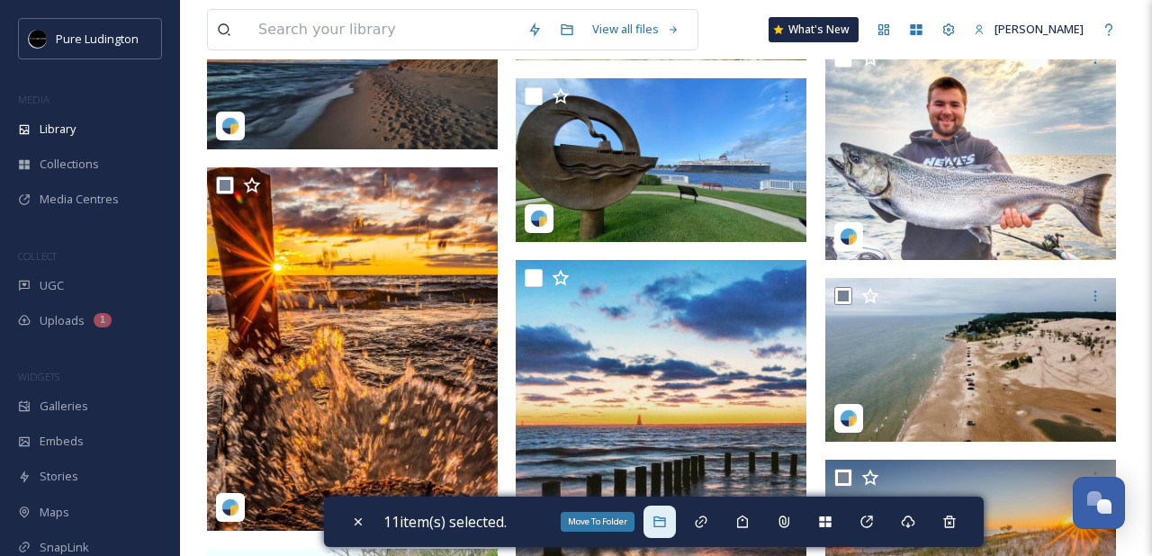
click at [665, 517] on icon at bounding box center [659, 522] width 14 height 14
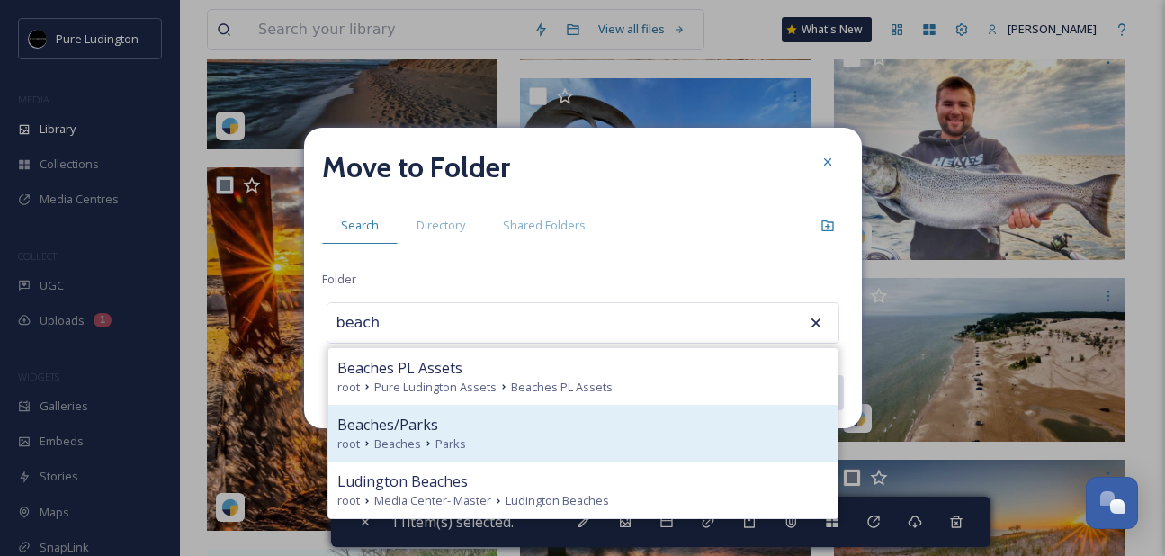
click at [488, 424] on div "Beaches/Parks" at bounding box center [582, 425] width 491 height 22
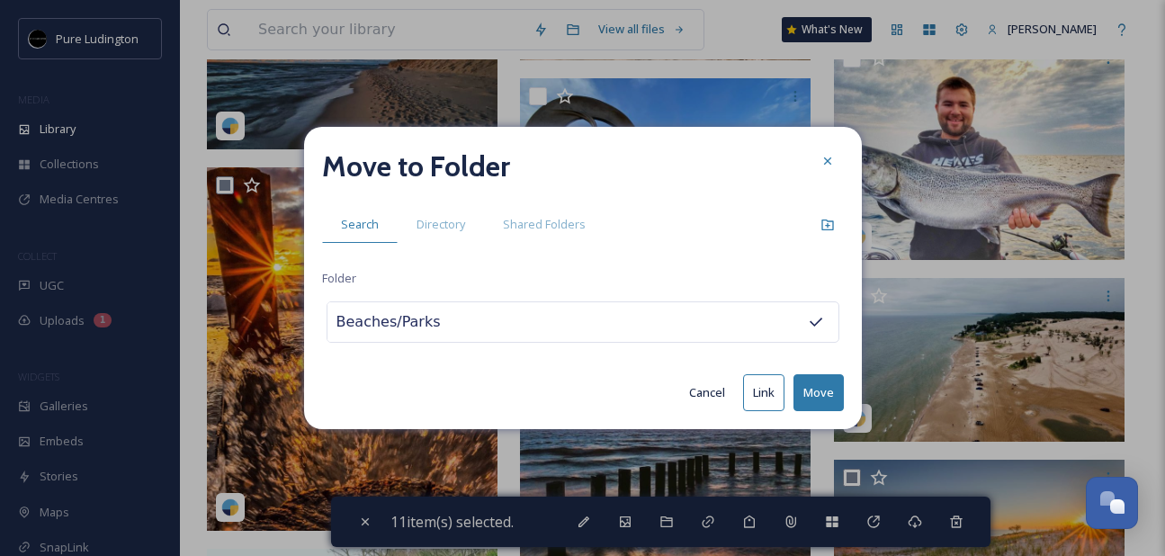
click at [804, 382] on button "Move" at bounding box center [819, 392] width 50 height 37
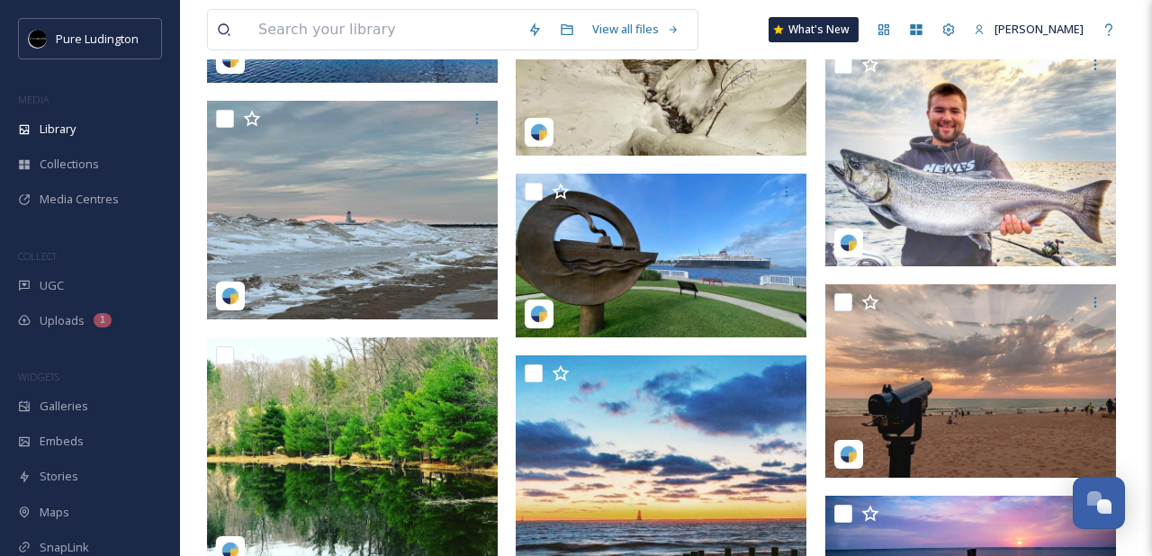
scroll to position [384, 0]
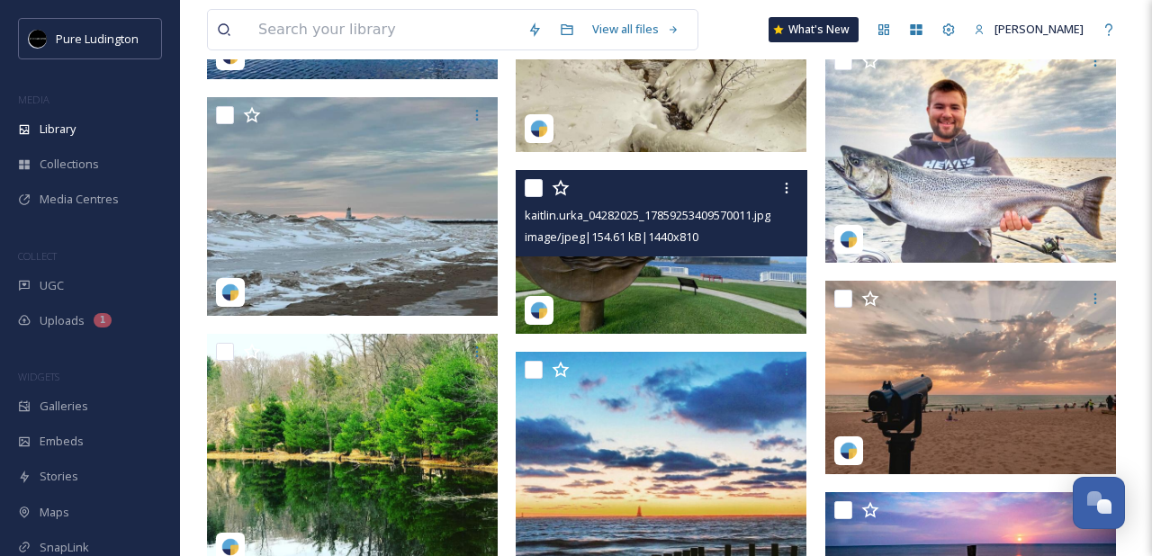
click at [535, 195] on input "checkbox" at bounding box center [534, 188] width 18 height 18
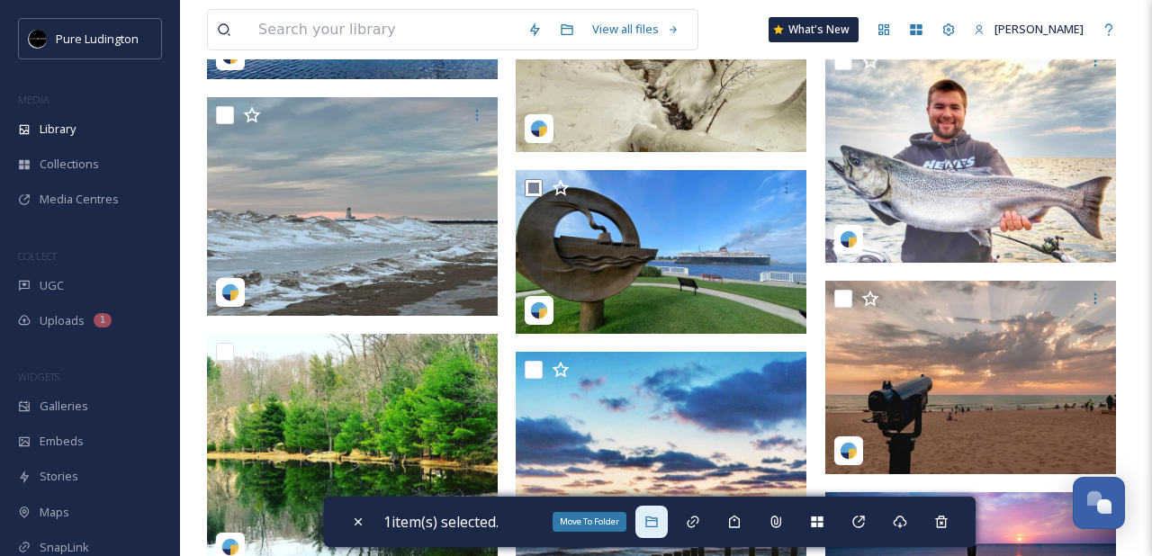
click at [655, 519] on icon at bounding box center [651, 522] width 14 height 14
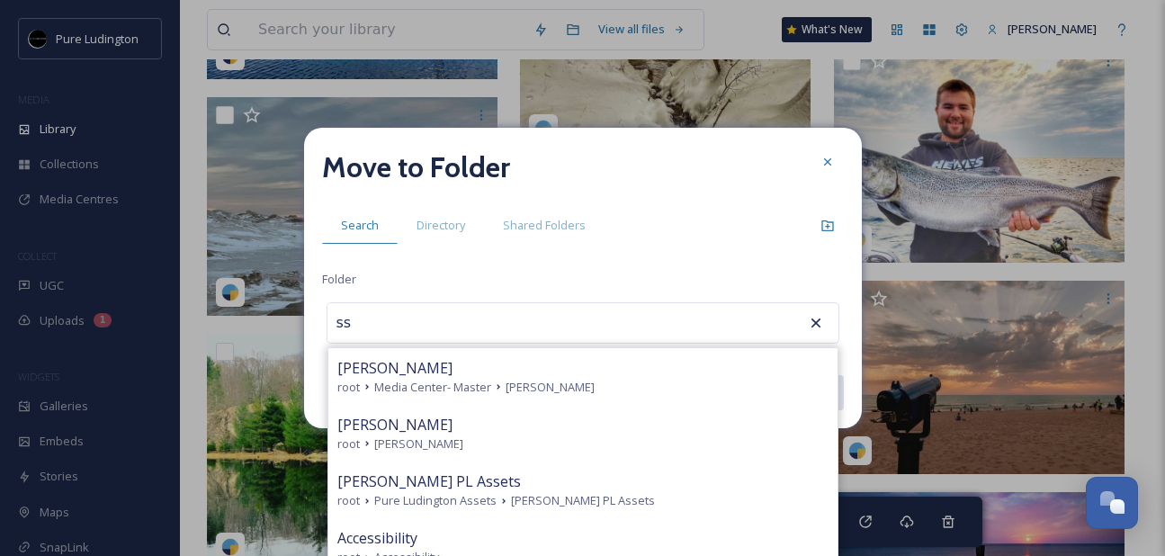
click at [607, 419] on div "[PERSON_NAME]" at bounding box center [582, 425] width 491 height 22
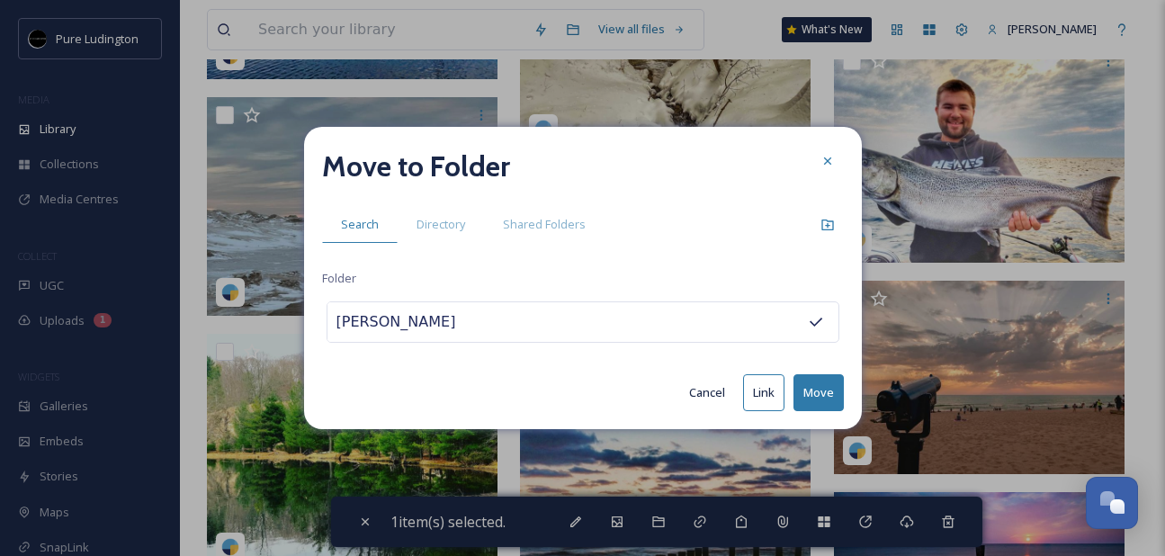
click at [799, 396] on button "Move" at bounding box center [819, 392] width 50 height 37
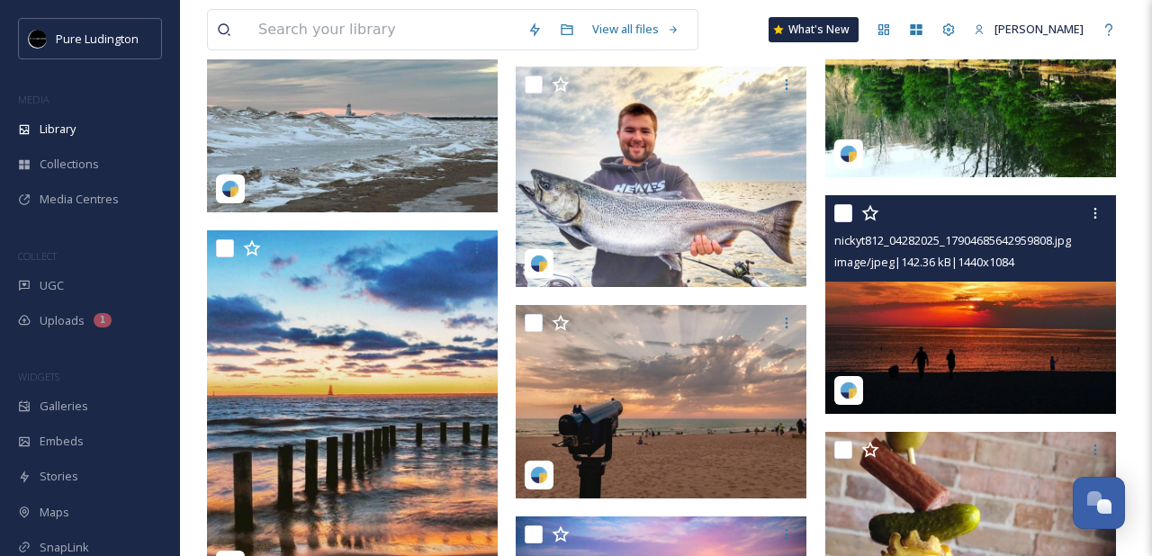
scroll to position [489, 0]
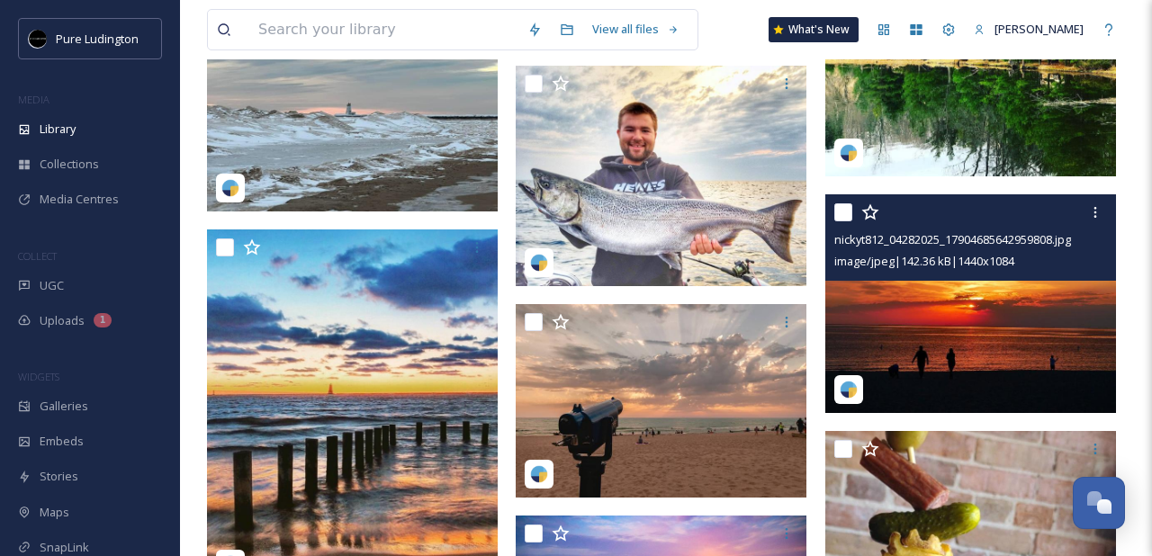
click at [834, 210] on input "checkbox" at bounding box center [843, 212] width 18 height 18
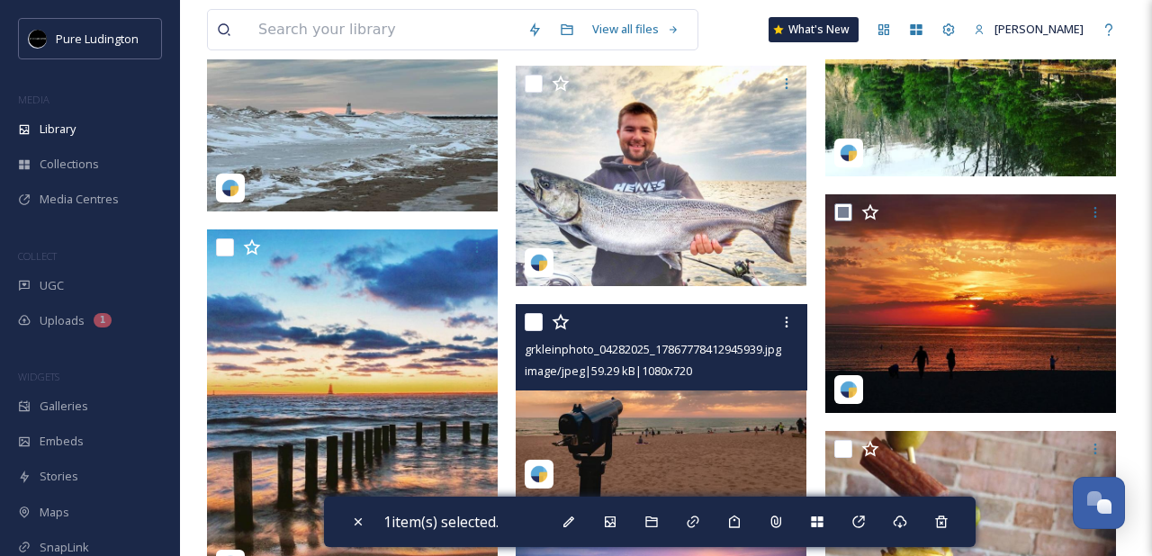
click at [531, 323] on input "checkbox" at bounding box center [534, 322] width 18 height 18
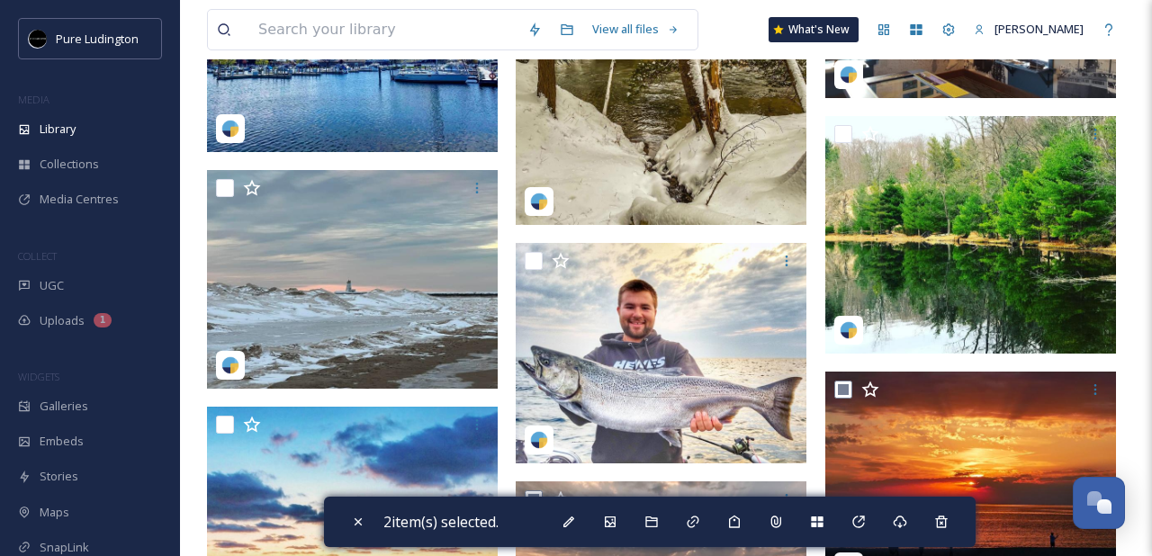
scroll to position [310, 0]
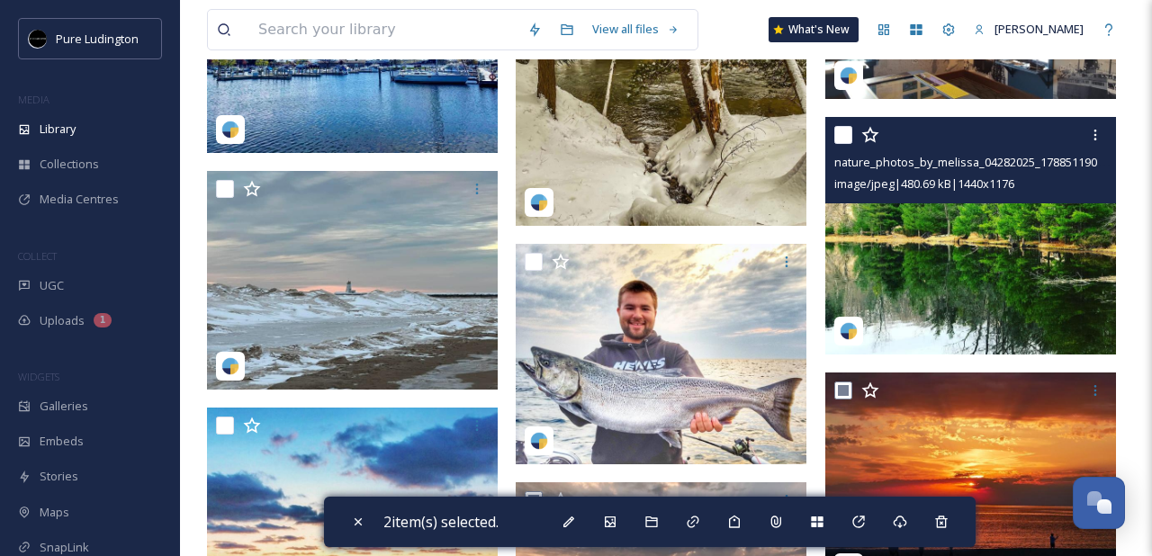
click at [838, 135] on input "checkbox" at bounding box center [843, 135] width 18 height 18
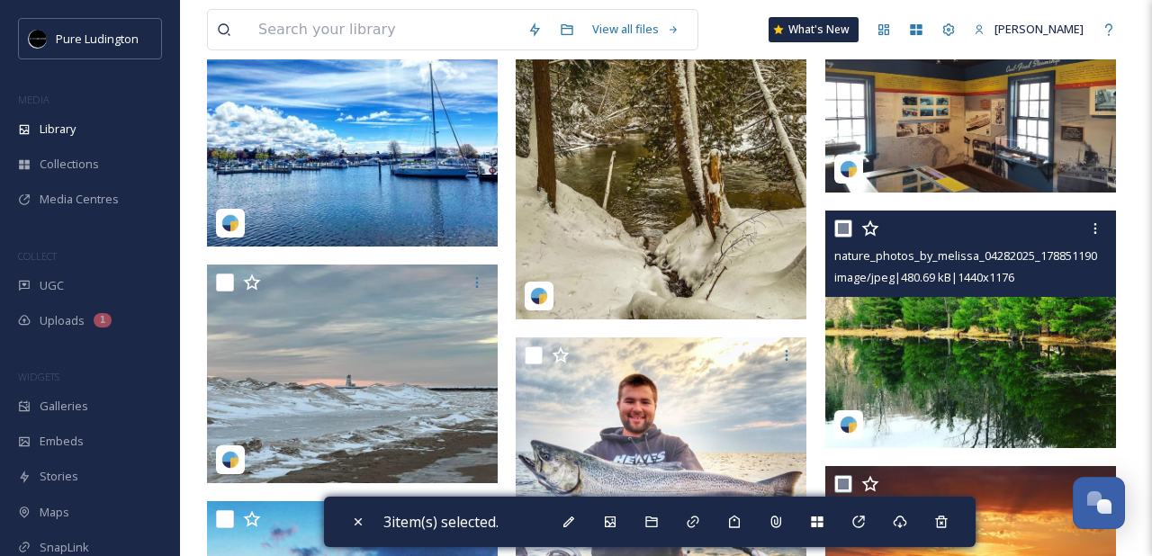
scroll to position [220, 0]
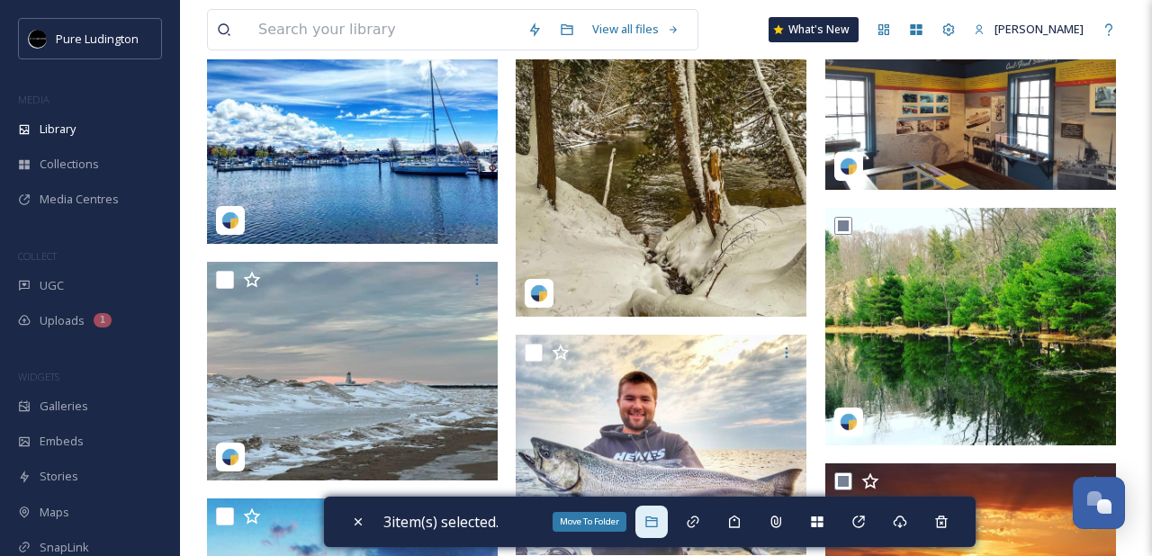
click at [659, 518] on icon at bounding box center [651, 522] width 14 height 14
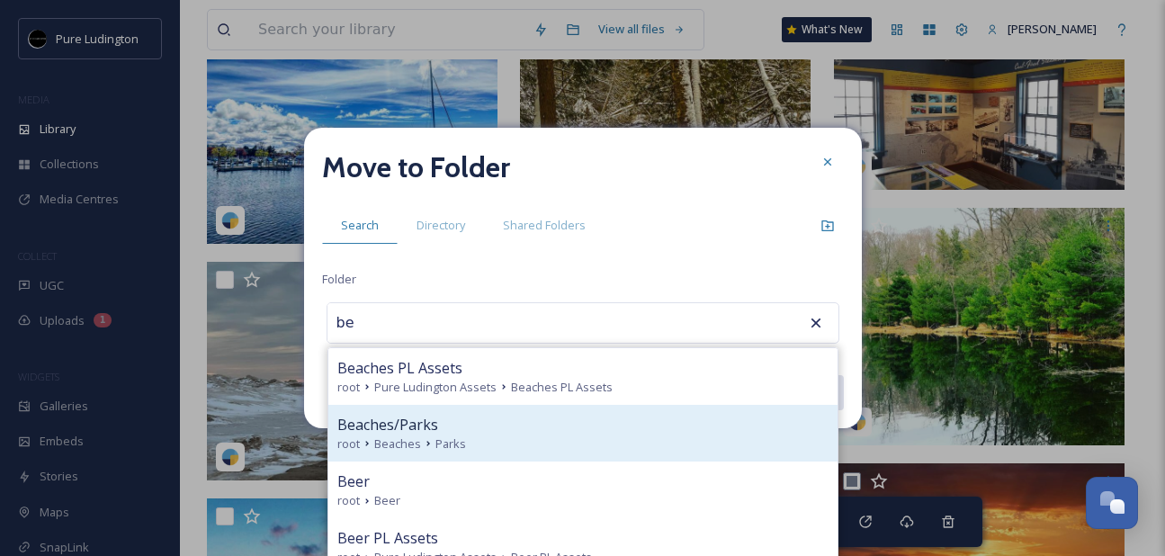
click at [631, 446] on div "root Beaches Parks" at bounding box center [582, 444] width 491 height 17
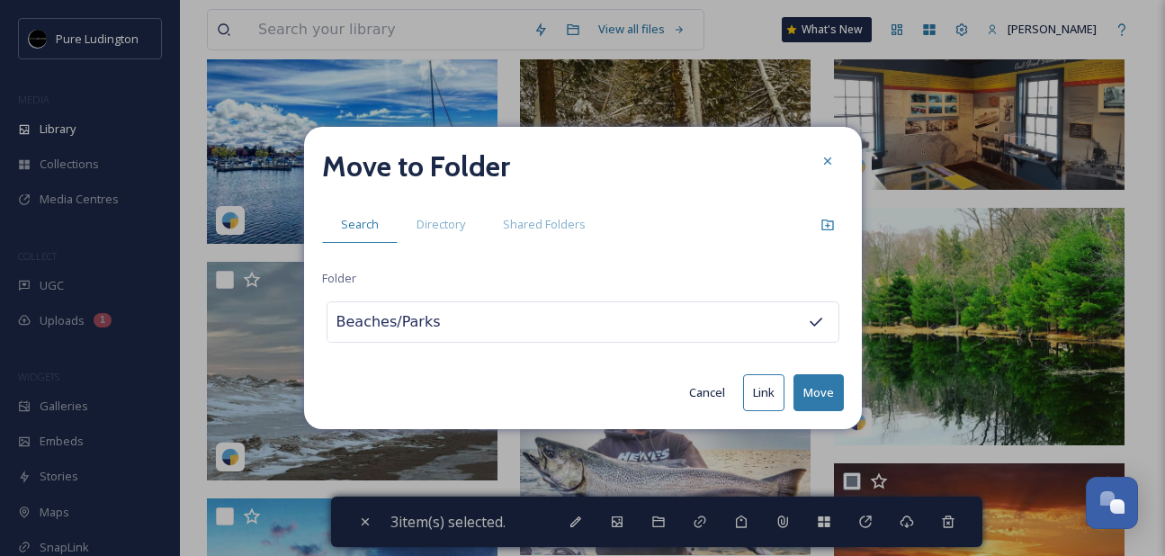
click at [805, 398] on button "Move" at bounding box center [819, 392] width 50 height 37
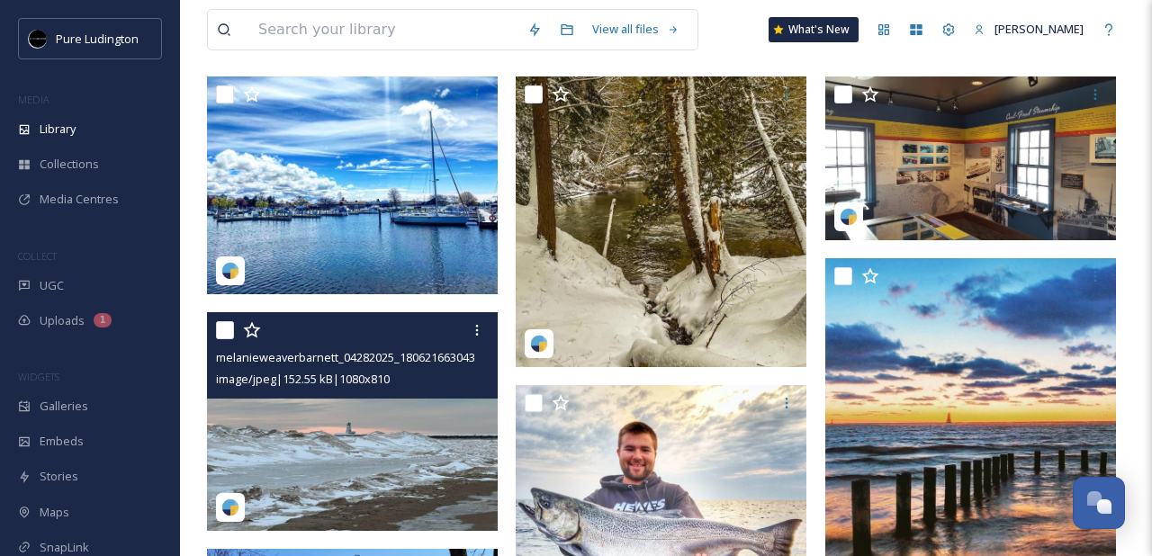
scroll to position [161, 0]
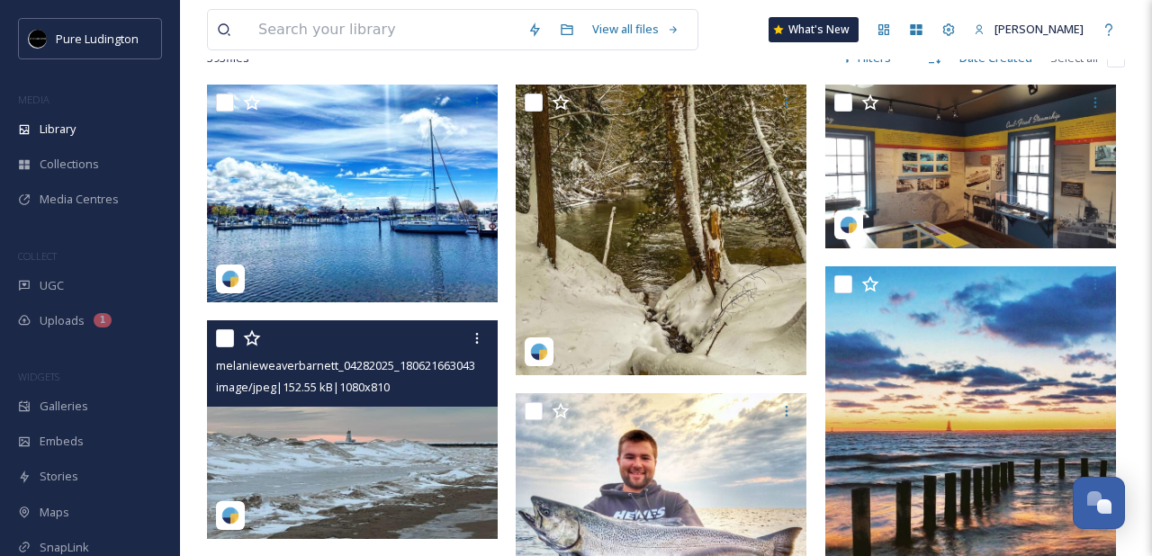
click at [229, 343] on input "checkbox" at bounding box center [225, 338] width 18 height 18
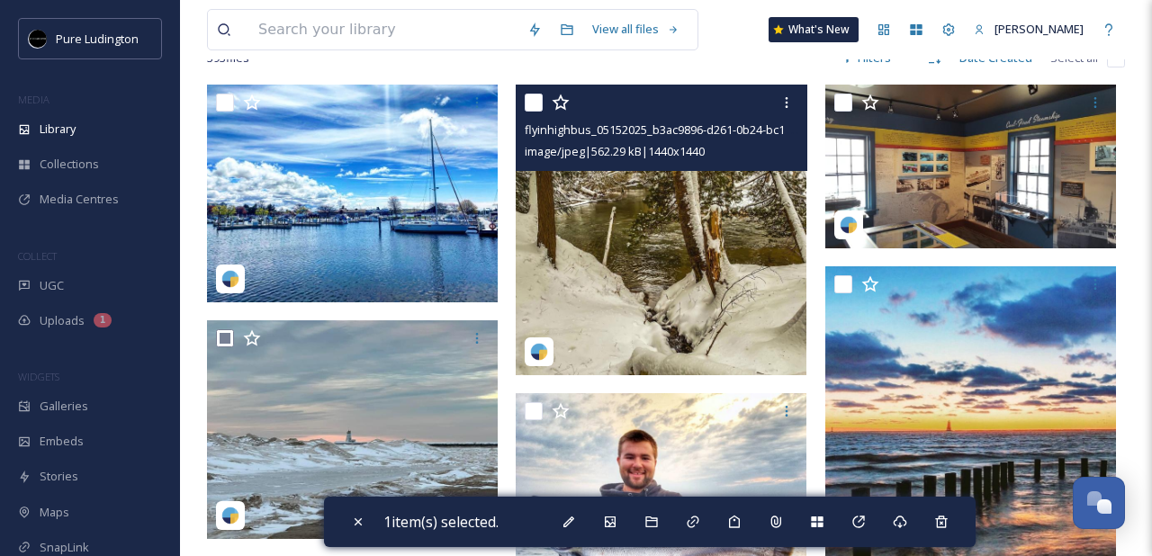
click at [529, 113] on div at bounding box center [663, 102] width 277 height 32
click at [531, 104] on input "checkbox" at bounding box center [534, 103] width 18 height 18
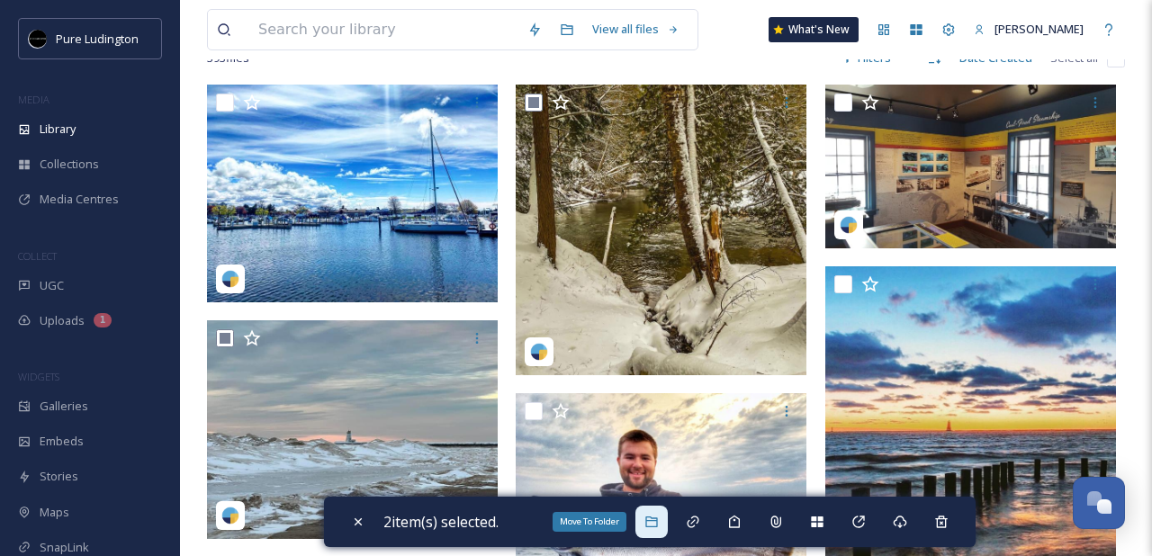
click at [657, 514] on div "Move To Folder" at bounding box center [651, 522] width 32 height 32
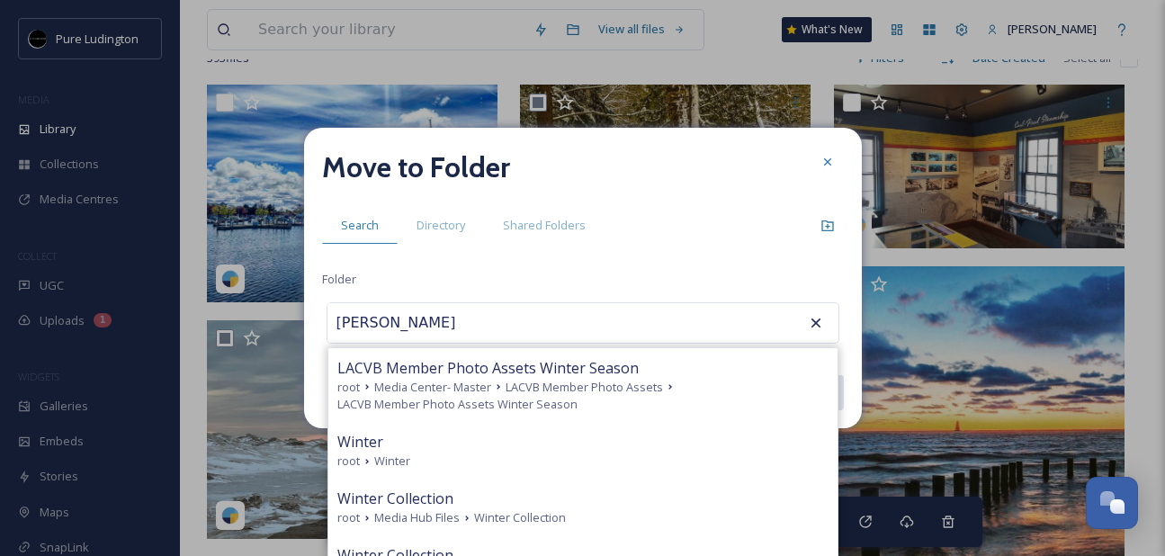
click at [419, 453] on div "root Winter" at bounding box center [582, 461] width 491 height 17
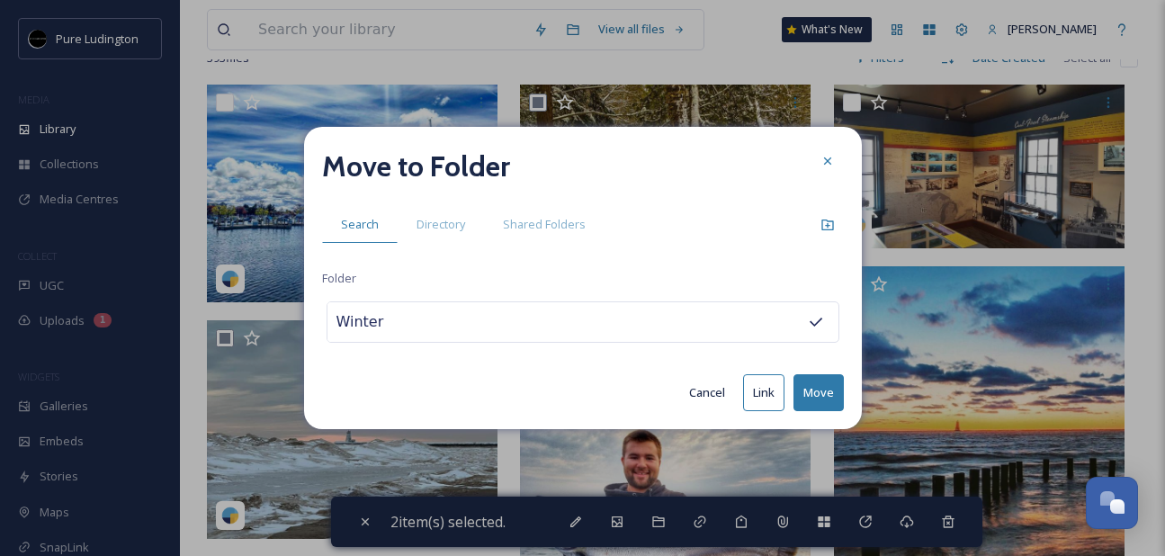
click at [823, 396] on button "Move" at bounding box center [819, 392] width 50 height 37
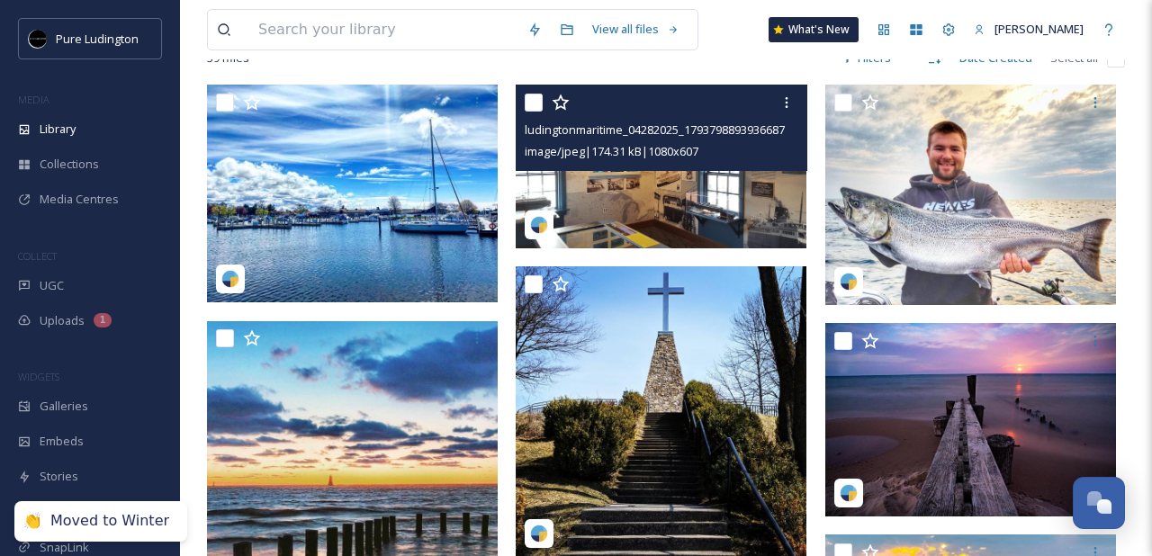
click at [536, 102] on input "checkbox" at bounding box center [534, 103] width 18 height 18
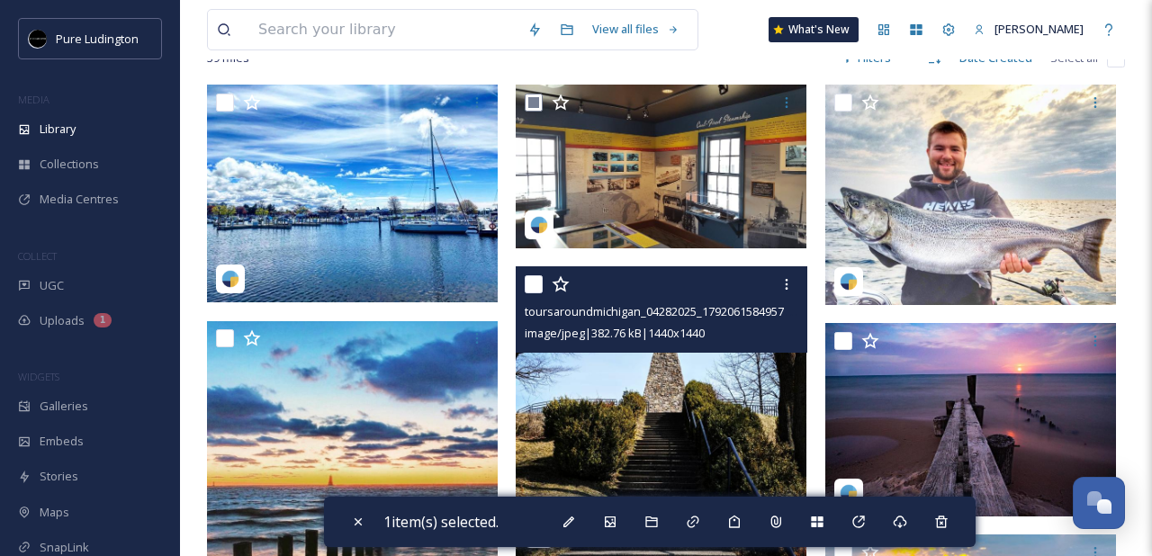
click at [534, 283] on input "checkbox" at bounding box center [534, 284] width 18 height 18
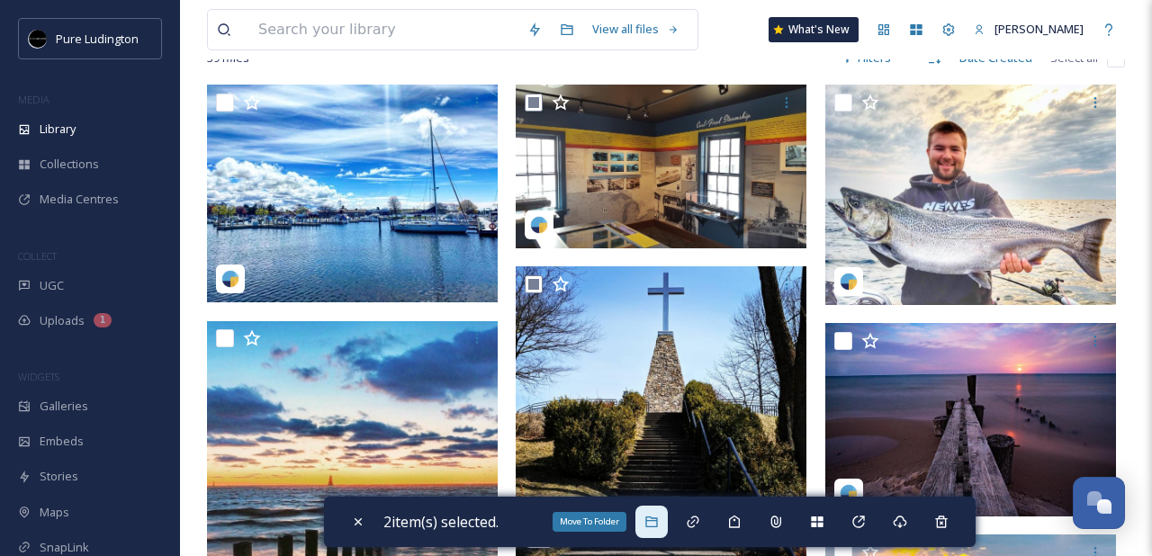
click at [646, 522] on div "Move To Folder" at bounding box center [651, 522] width 32 height 32
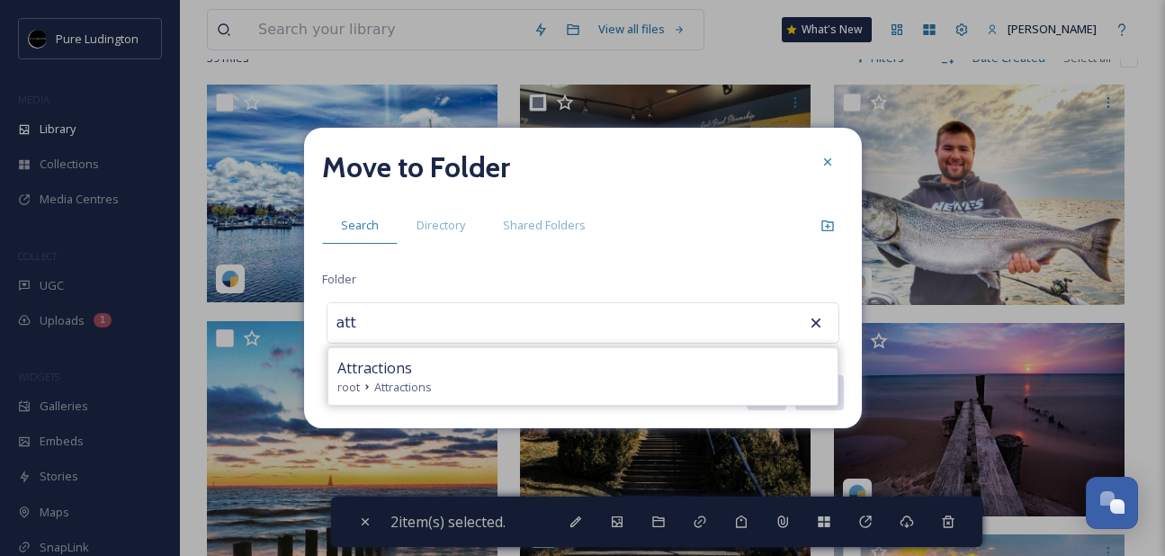
click at [616, 389] on div "root Attractions" at bounding box center [582, 387] width 491 height 17
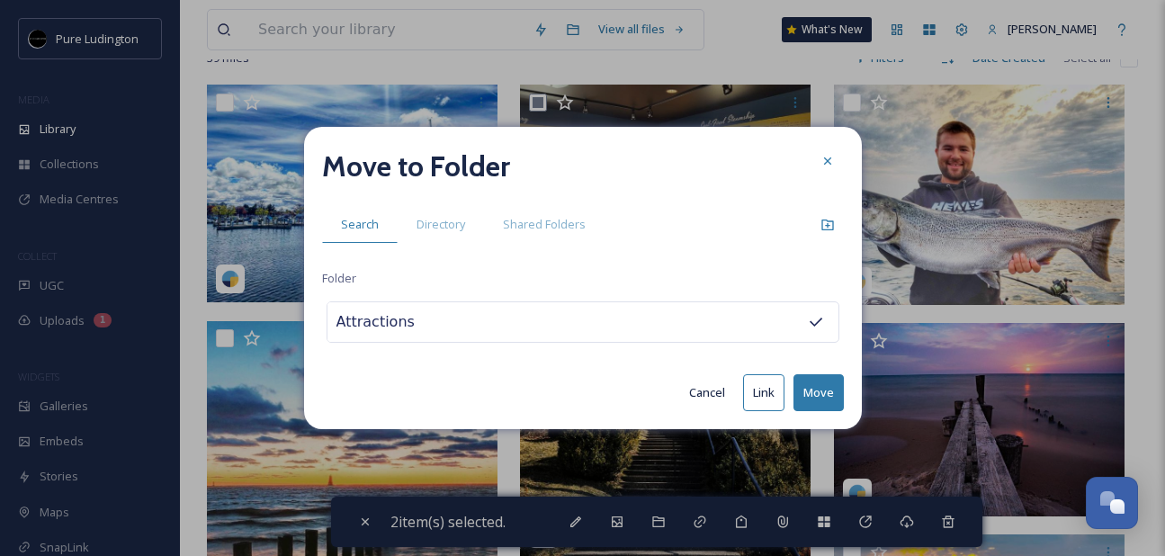
click at [822, 403] on button "Move" at bounding box center [819, 392] width 50 height 37
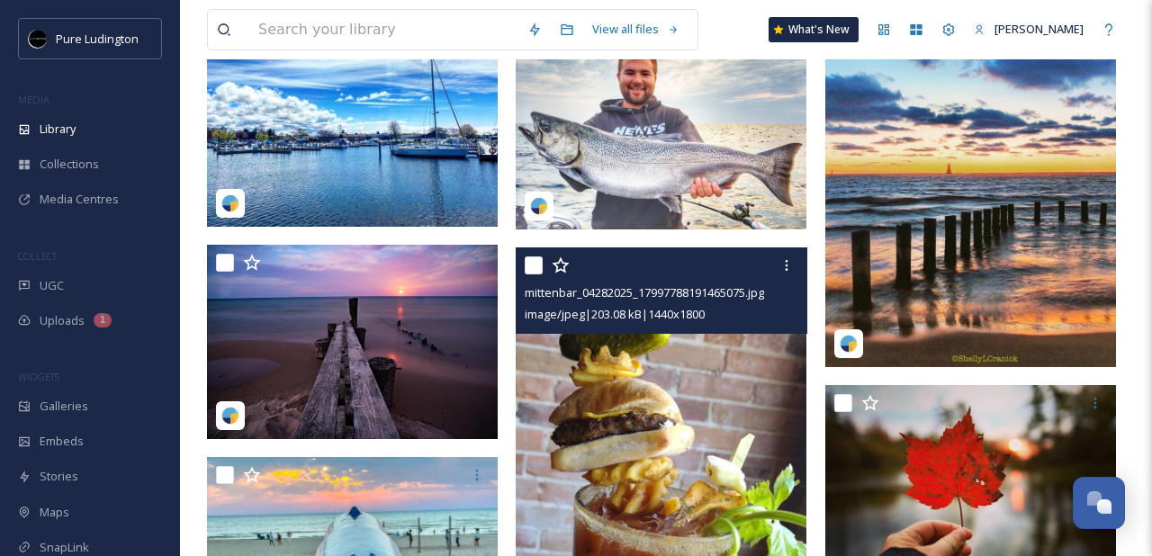
scroll to position [307, 0]
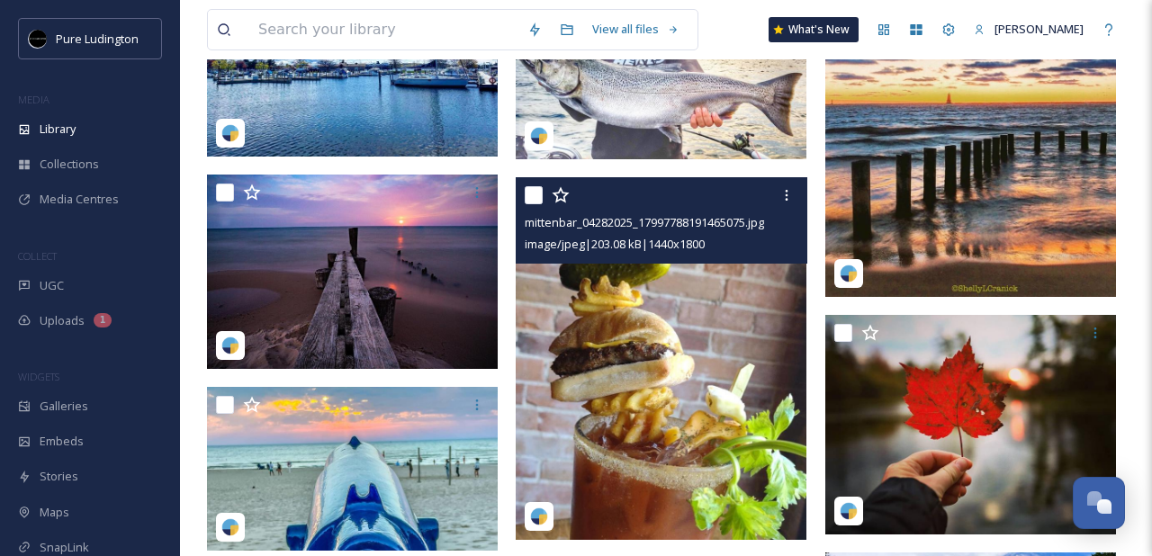
click at [532, 198] on input "checkbox" at bounding box center [534, 195] width 18 height 18
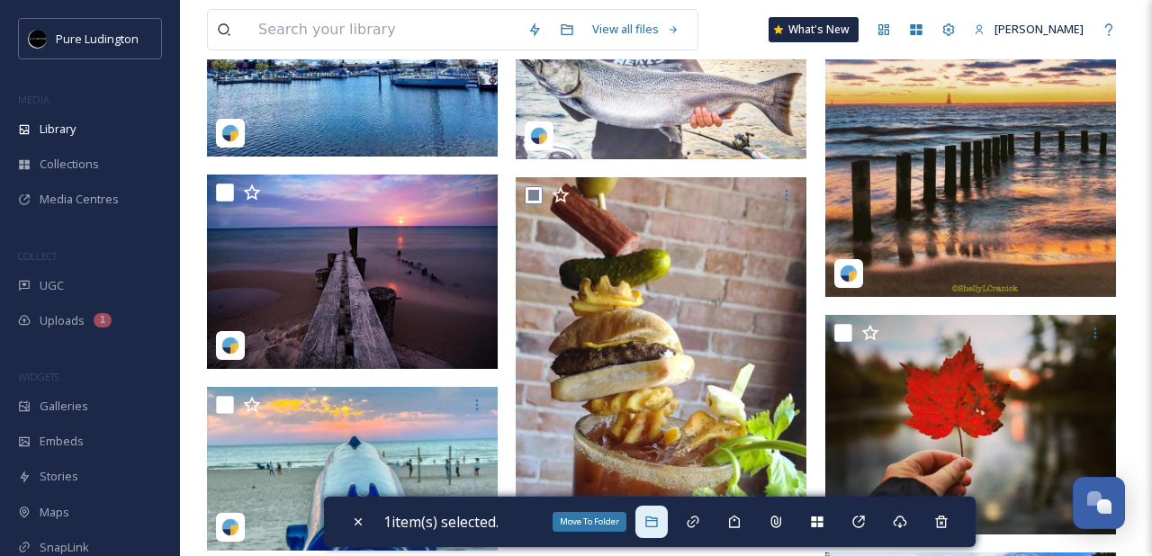
click at [665, 534] on div "Move To Folder" at bounding box center [651, 522] width 32 height 32
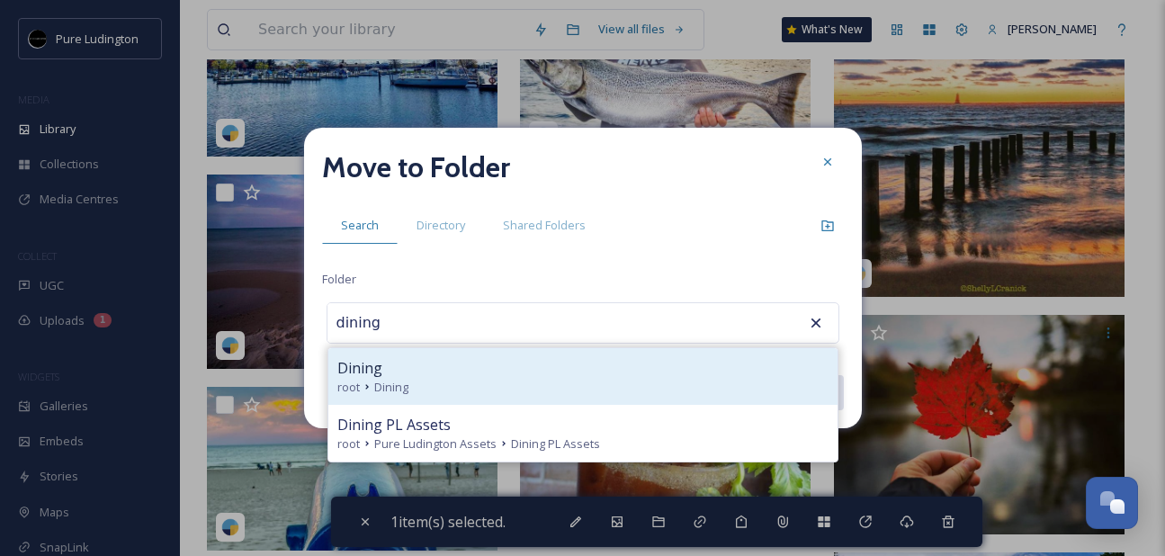
click at [604, 377] on div "Dining" at bounding box center [582, 368] width 491 height 22
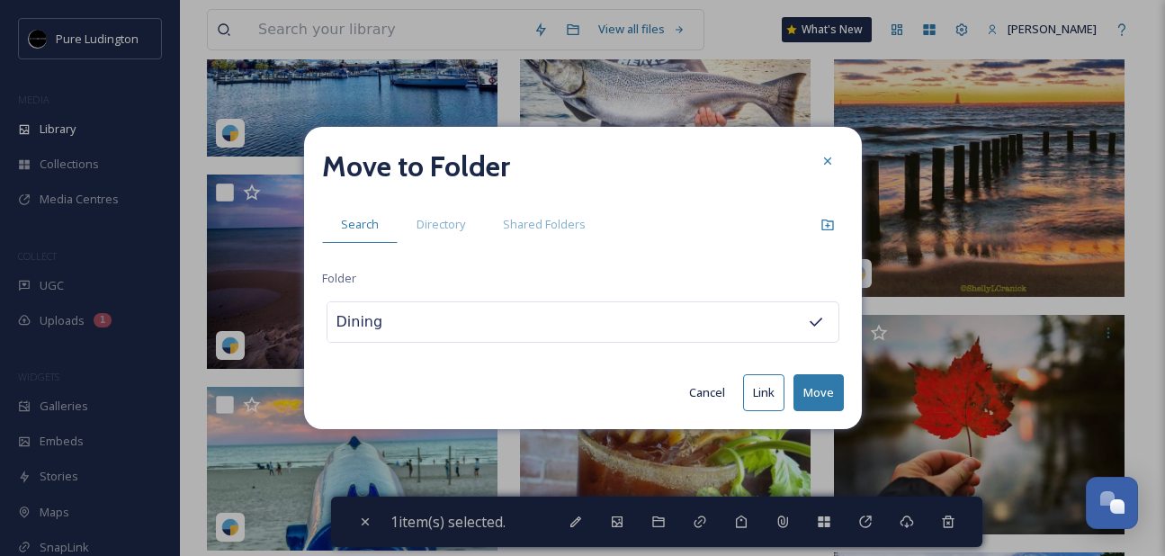
click at [808, 386] on button "Move" at bounding box center [819, 392] width 50 height 37
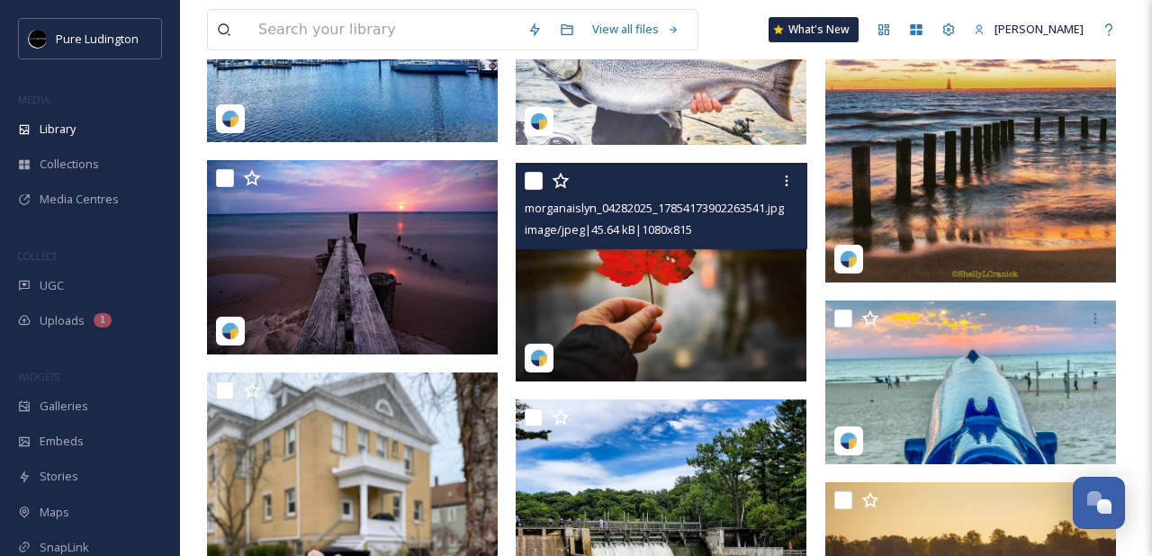
scroll to position [383, 0]
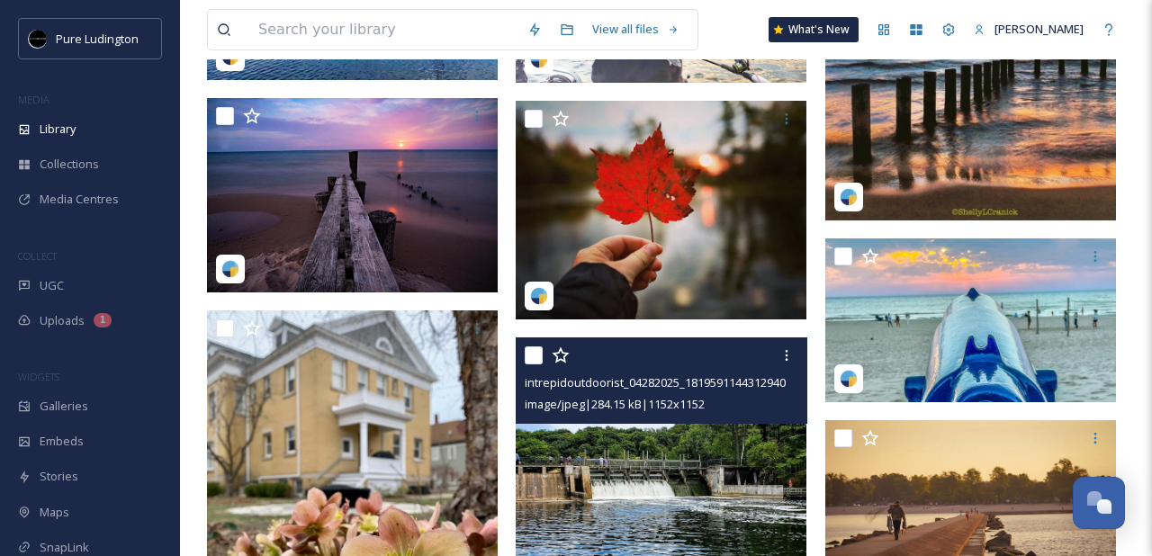
click at [538, 359] on input "checkbox" at bounding box center [534, 355] width 18 height 18
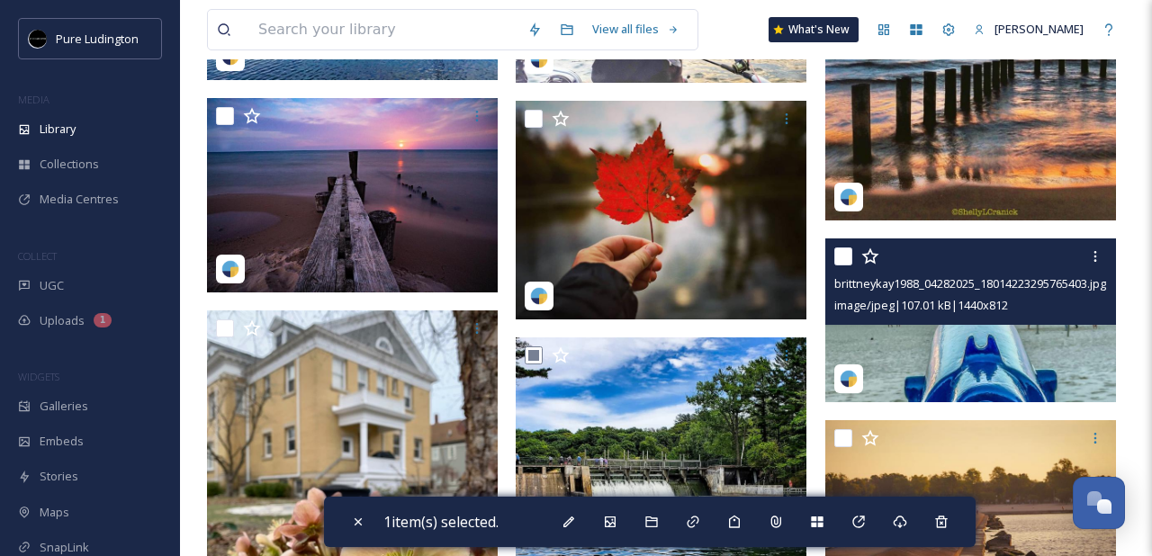
click at [841, 257] on input "checkbox" at bounding box center [843, 256] width 18 height 18
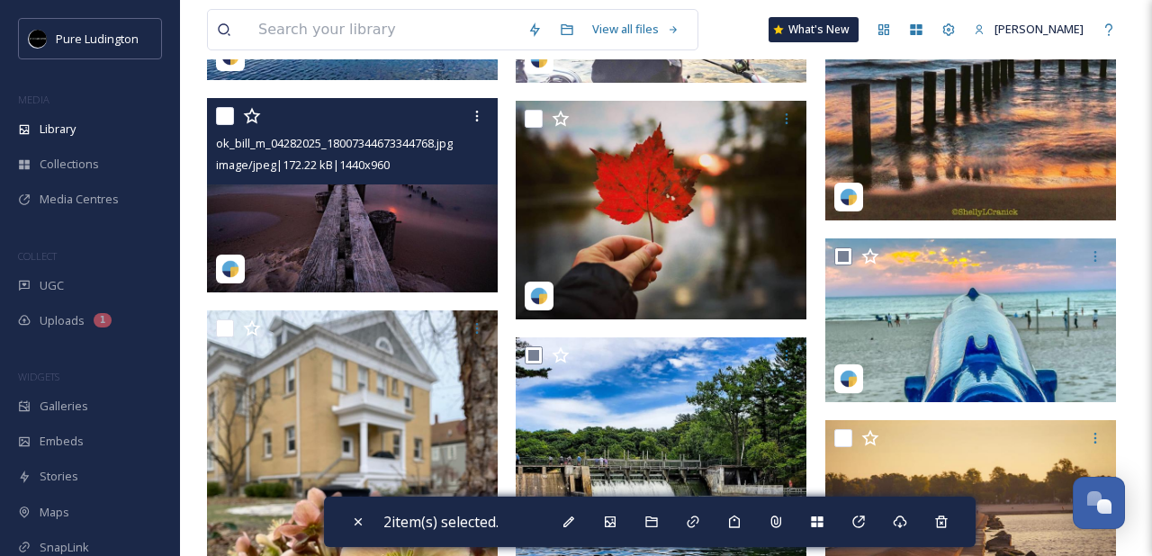
click at [228, 120] on input "checkbox" at bounding box center [225, 116] width 18 height 18
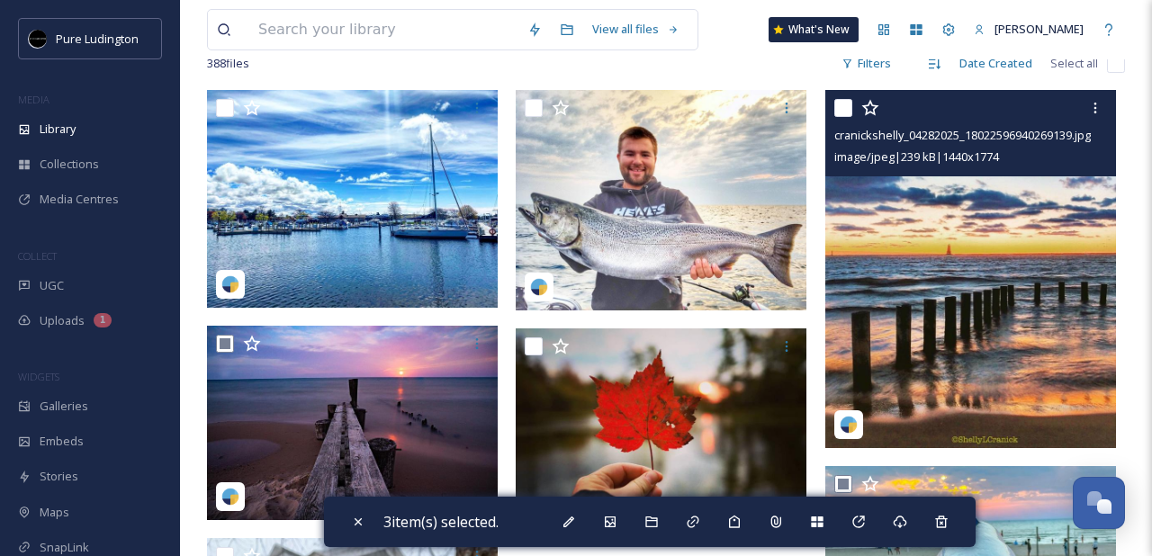
scroll to position [155, 0]
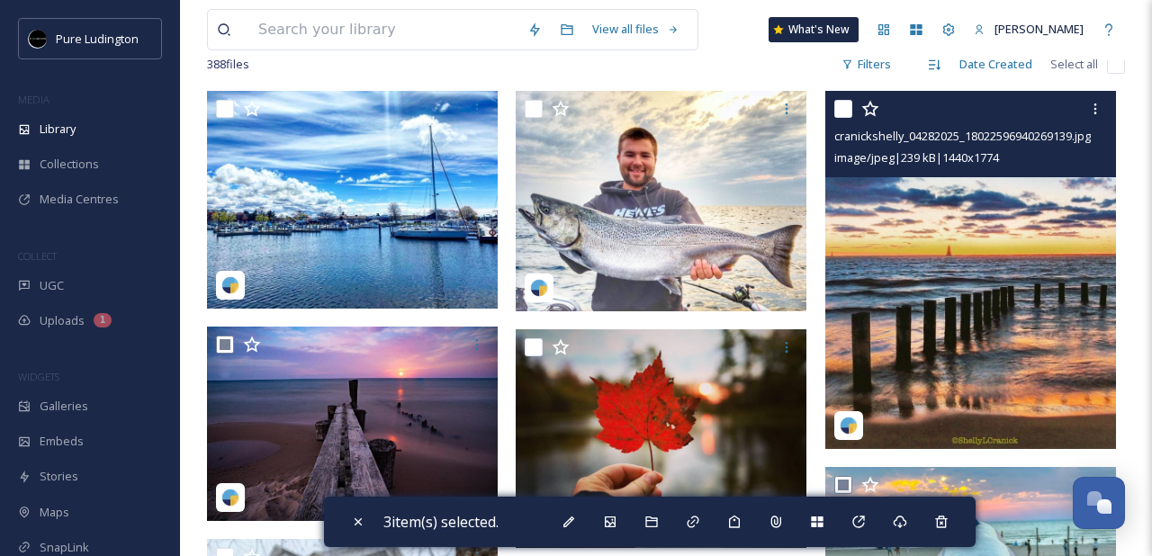
click at [840, 107] on input "checkbox" at bounding box center [843, 109] width 18 height 18
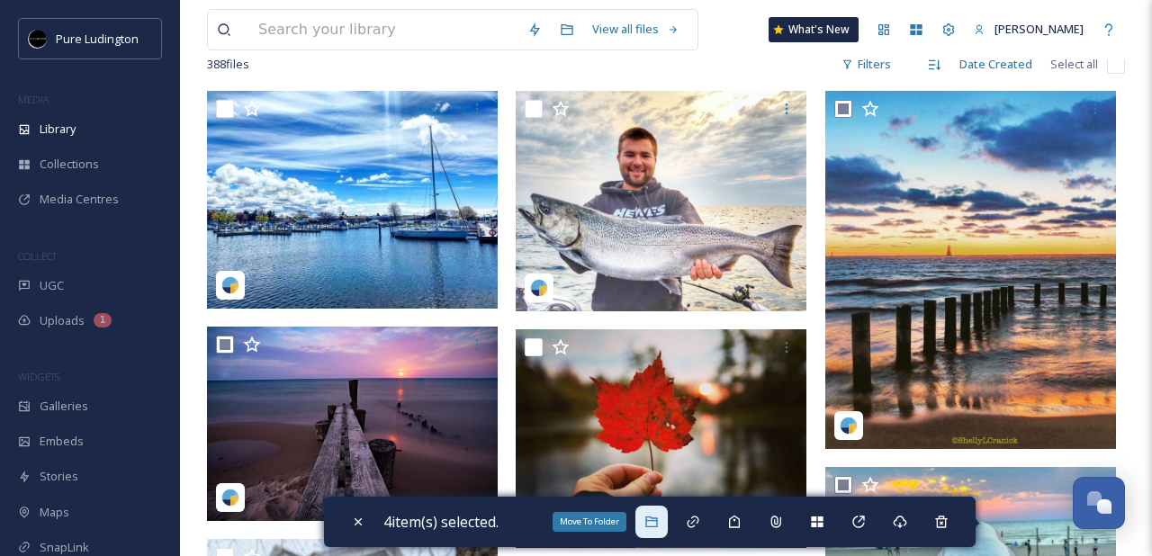
click at [665, 517] on div "Move To Folder" at bounding box center [651, 522] width 32 height 32
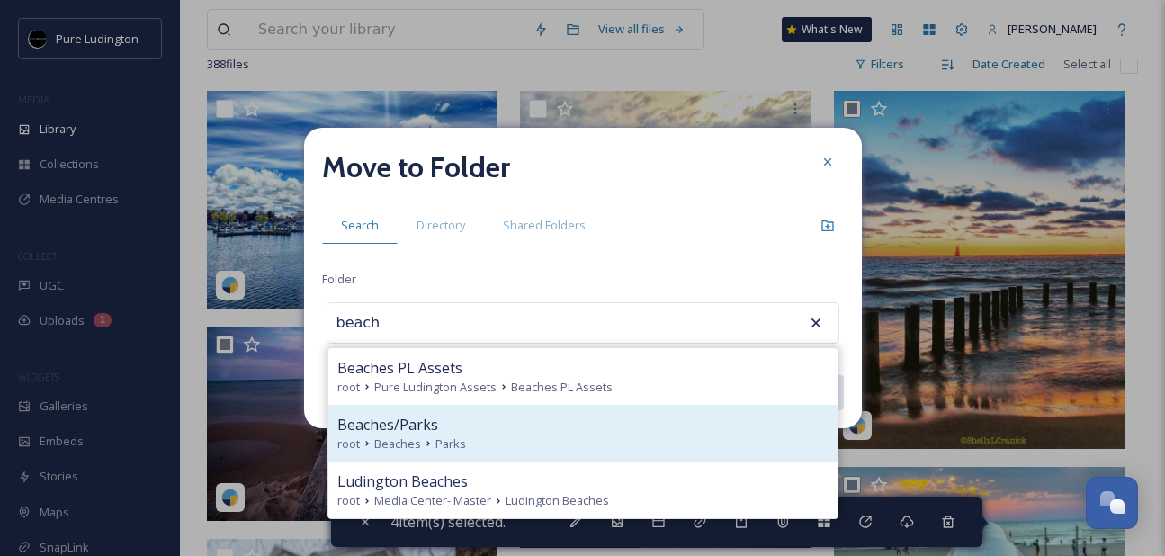
click at [420, 432] on span "Beaches/Parks" at bounding box center [387, 425] width 101 height 22
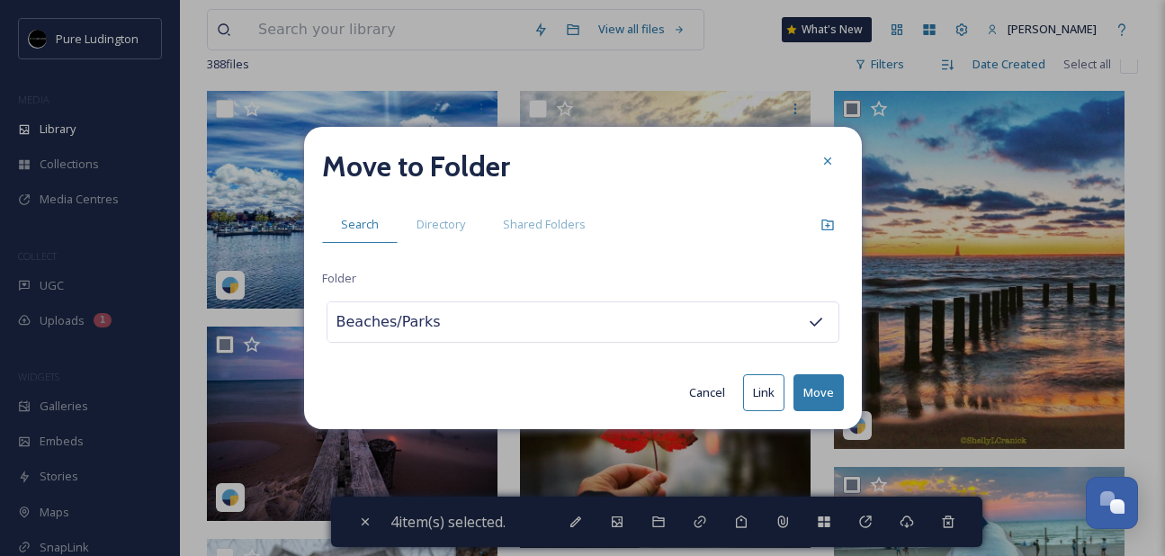
click at [825, 391] on button "Move" at bounding box center [819, 392] width 50 height 37
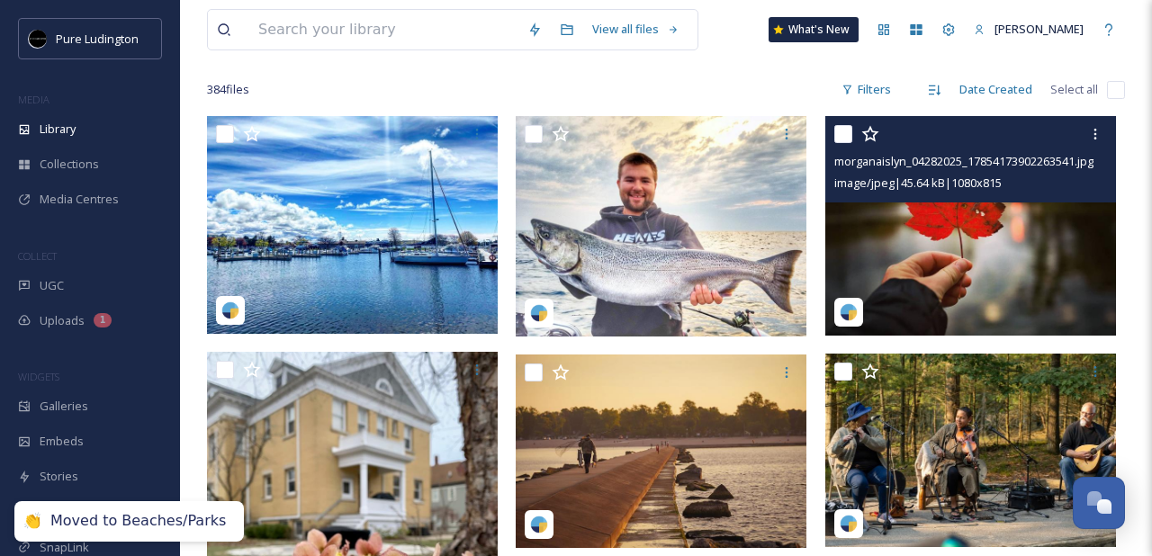
scroll to position [124, 0]
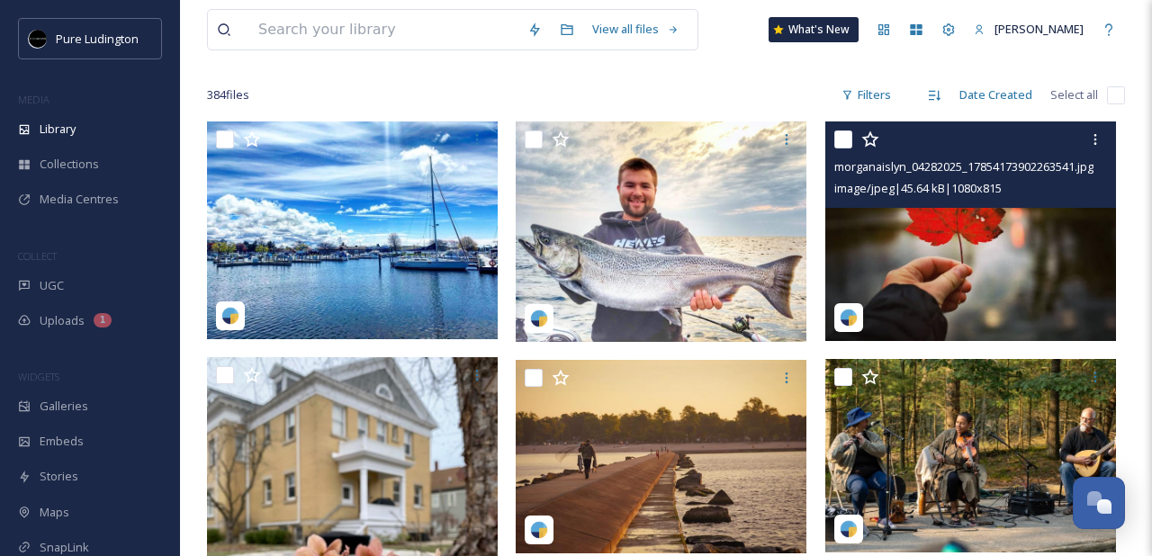
click at [847, 136] on input "checkbox" at bounding box center [843, 139] width 18 height 18
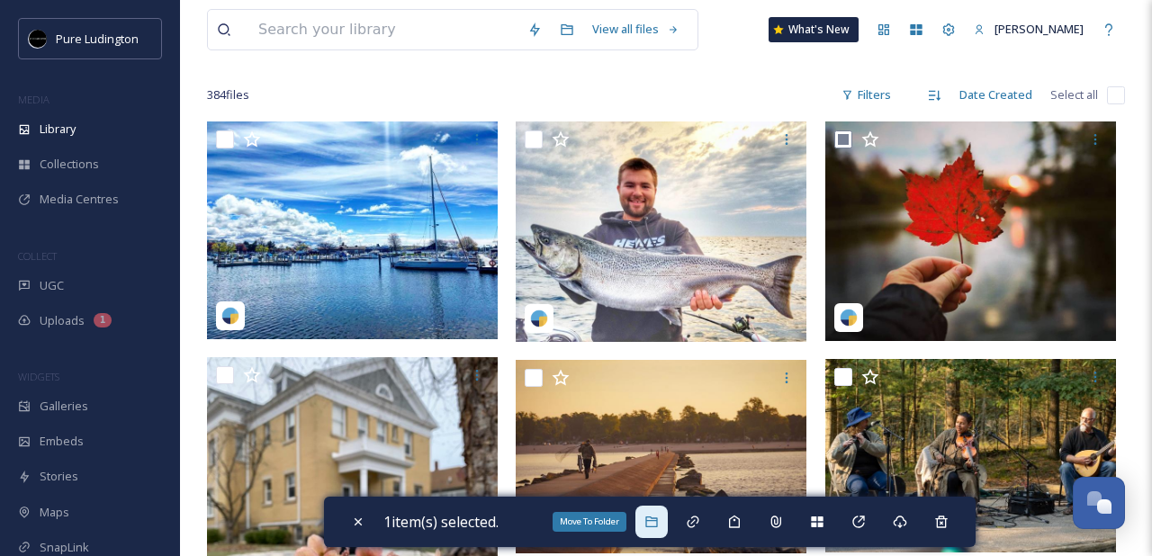
click at [659, 524] on icon at bounding box center [651, 522] width 14 height 14
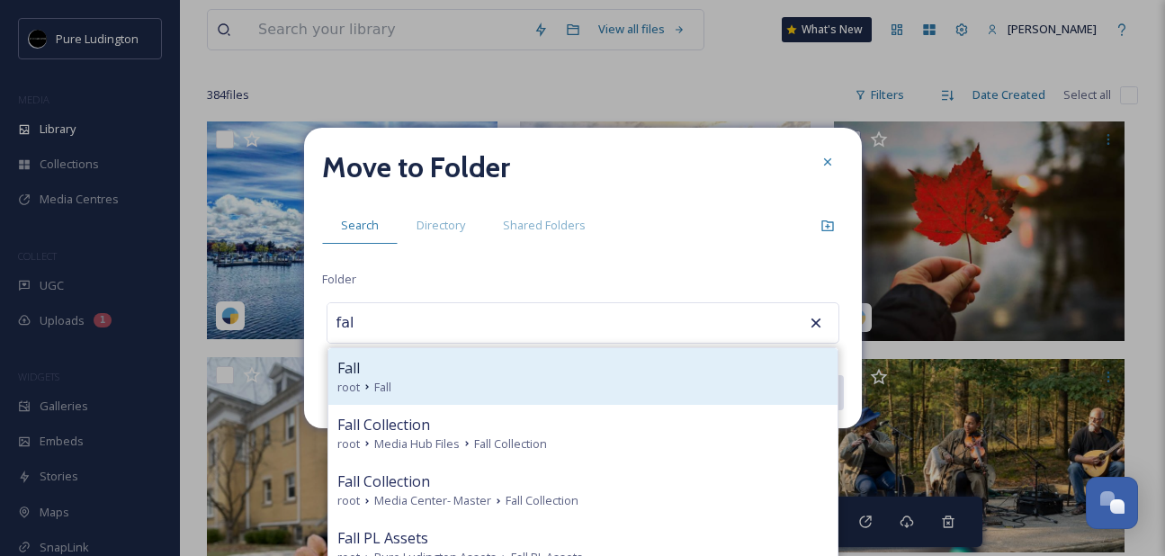
click at [662, 394] on div "root Fall" at bounding box center [582, 387] width 491 height 17
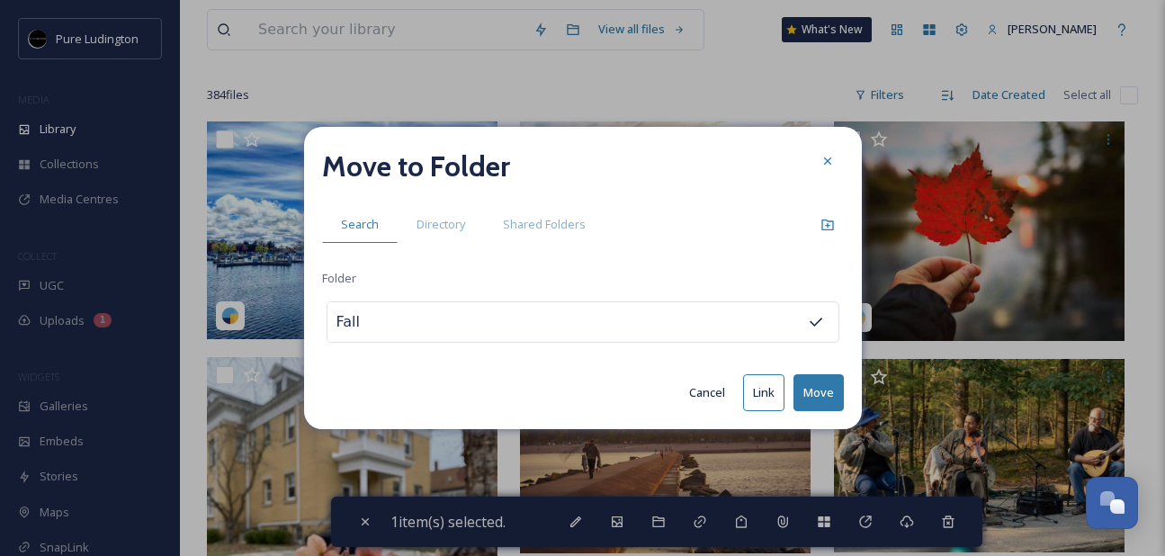
click at [815, 378] on button "Move" at bounding box center [819, 392] width 50 height 37
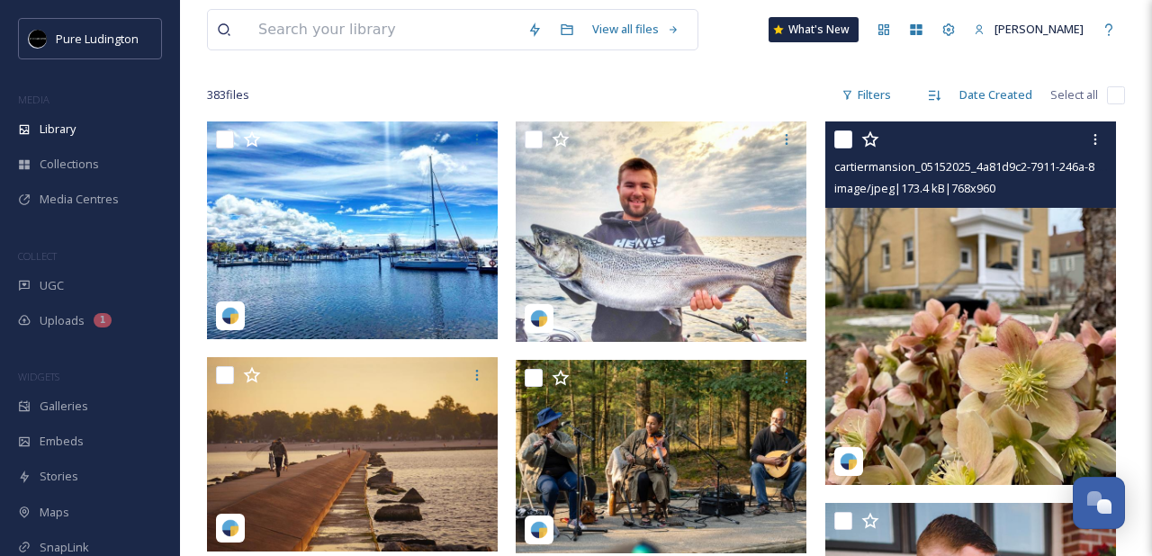
click at [849, 141] on input "checkbox" at bounding box center [843, 139] width 18 height 18
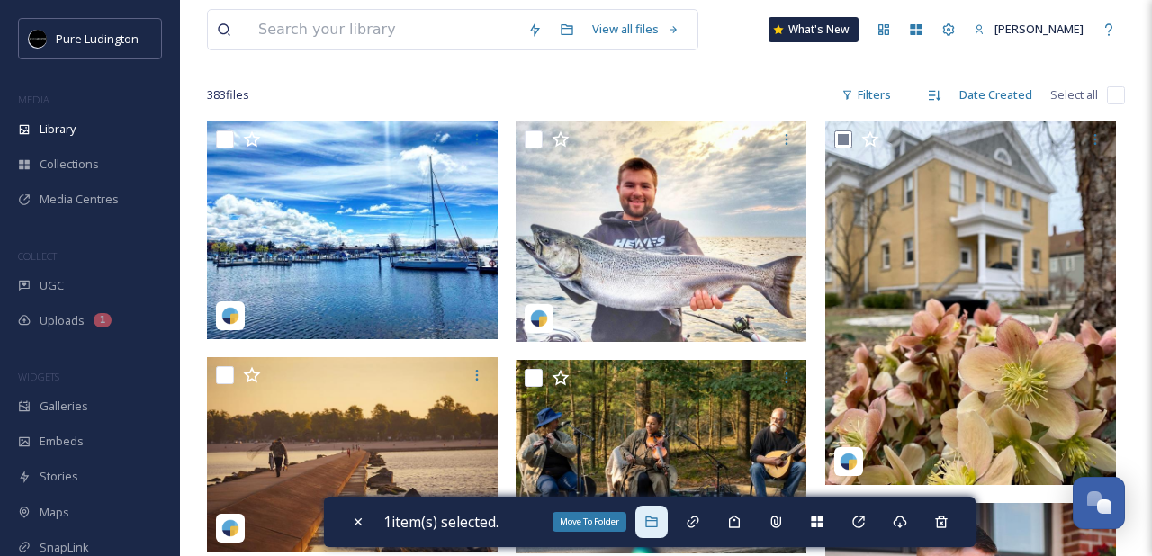
click at [667, 519] on div "Move To Folder" at bounding box center [651, 522] width 32 height 32
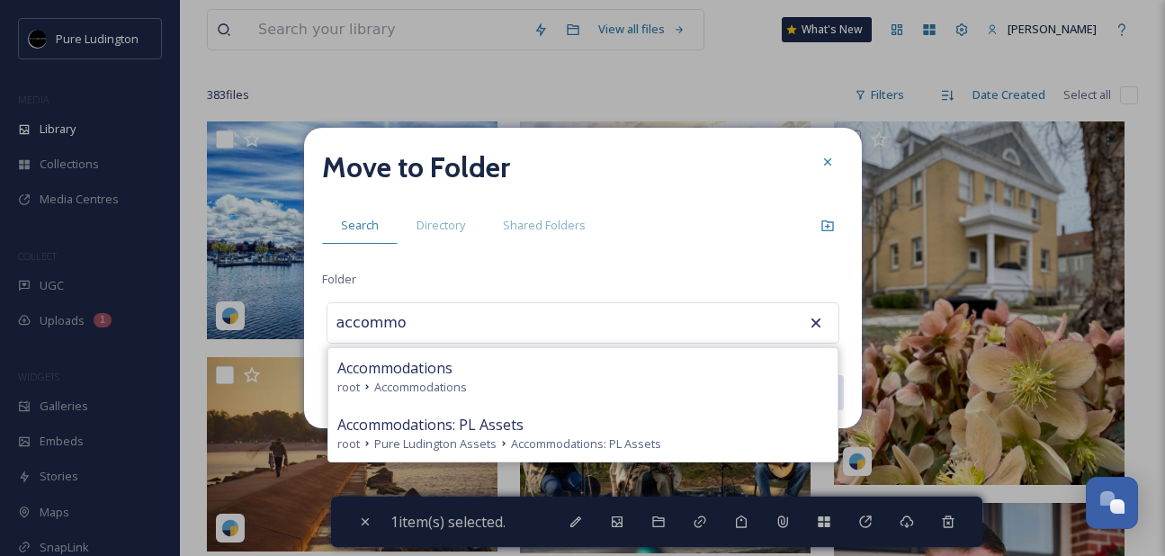
click at [572, 383] on div "root Accommodations" at bounding box center [582, 387] width 491 height 17
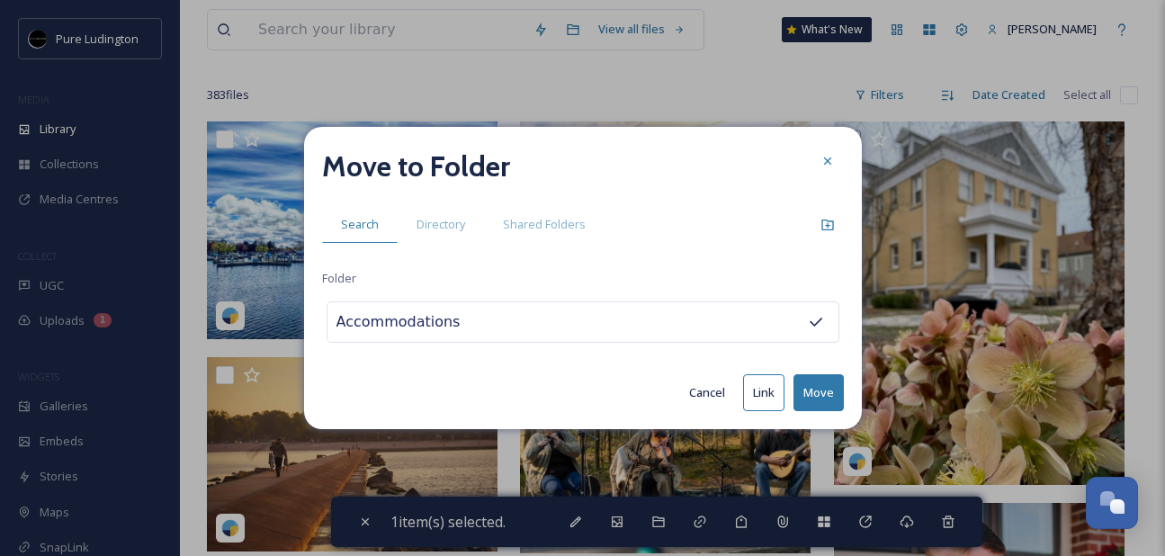
click at [831, 397] on button "Move" at bounding box center [819, 392] width 50 height 37
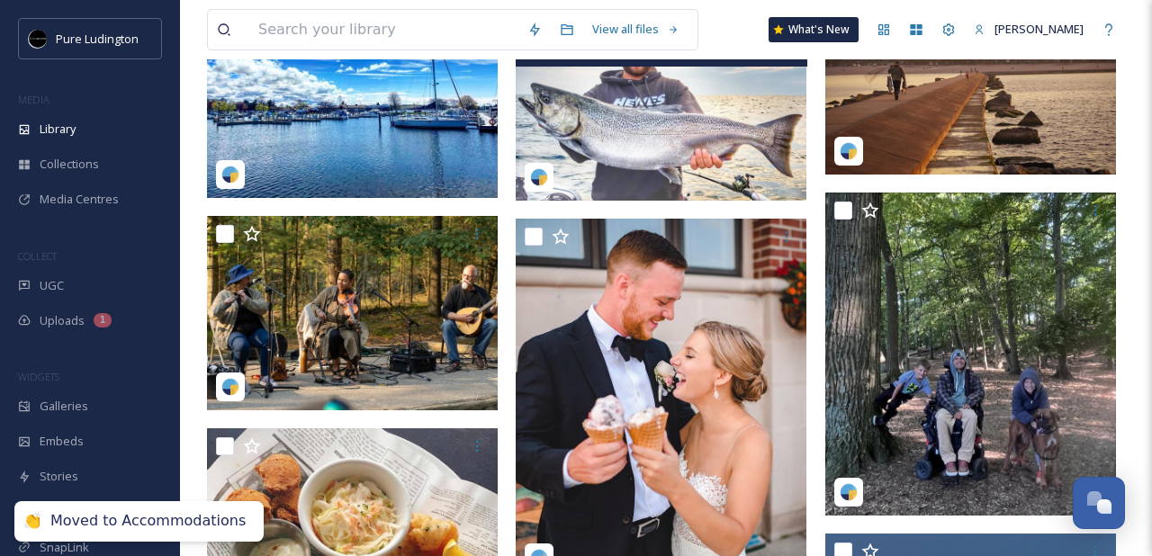
scroll to position [294, 0]
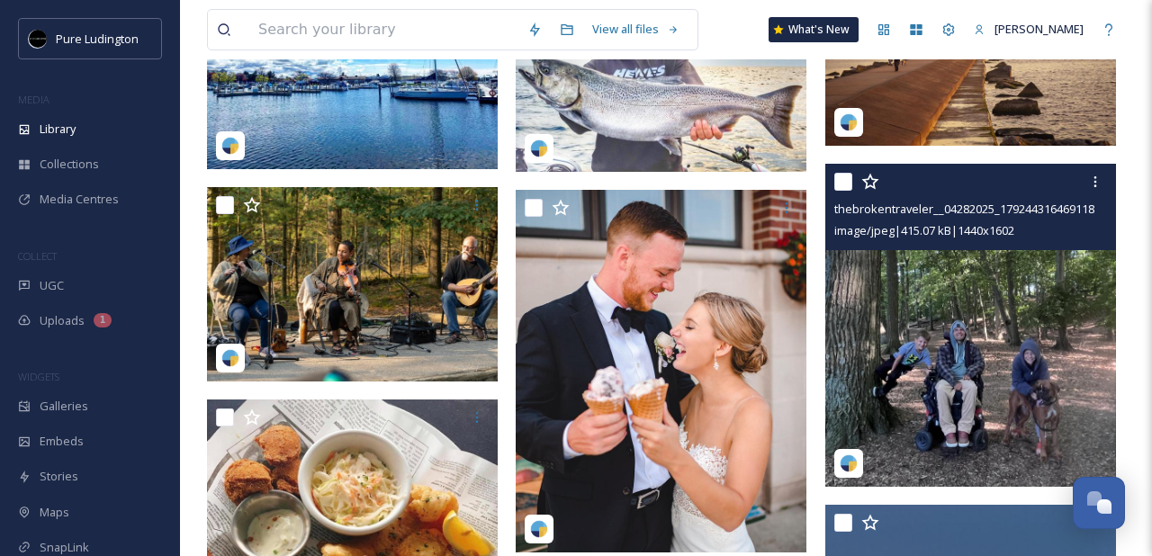
click at [832, 189] on div "thebrokentraveler__04282025_17924431646911896.jpg image/jpeg | 415.07 kB | 1440…" at bounding box center [970, 207] width 291 height 86
click at [840, 185] on input "checkbox" at bounding box center [843, 182] width 18 height 18
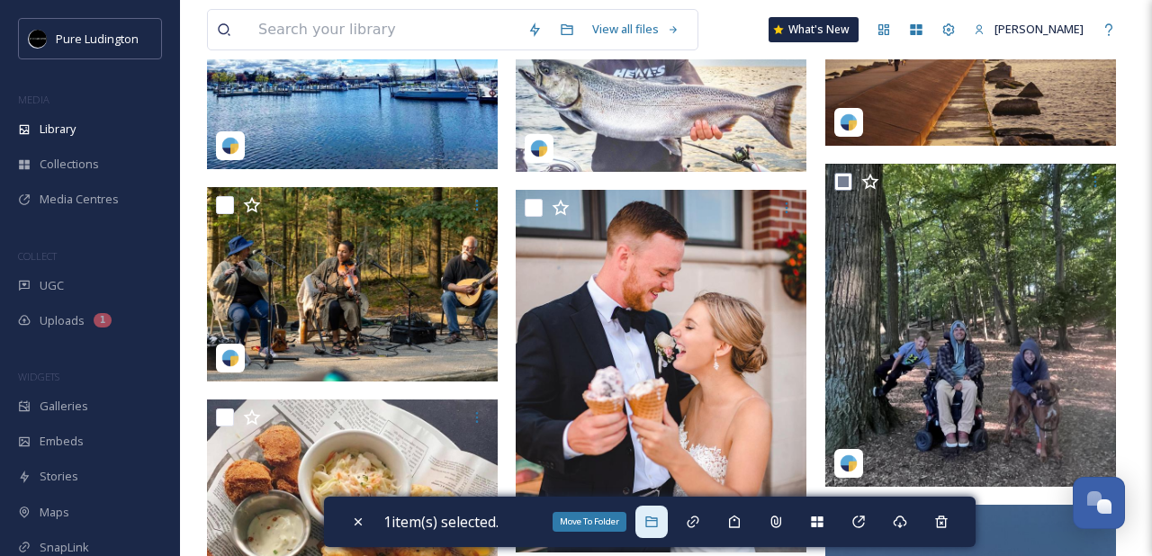
click at [664, 512] on div "Move To Folder" at bounding box center [651, 522] width 32 height 32
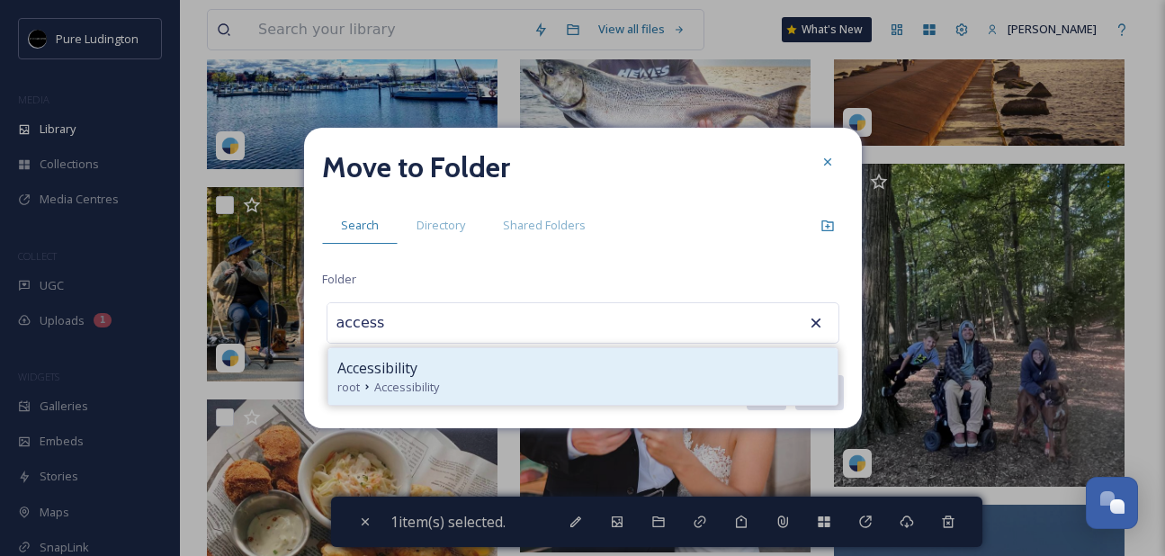
click at [556, 388] on div "root Accessibility" at bounding box center [582, 387] width 491 height 17
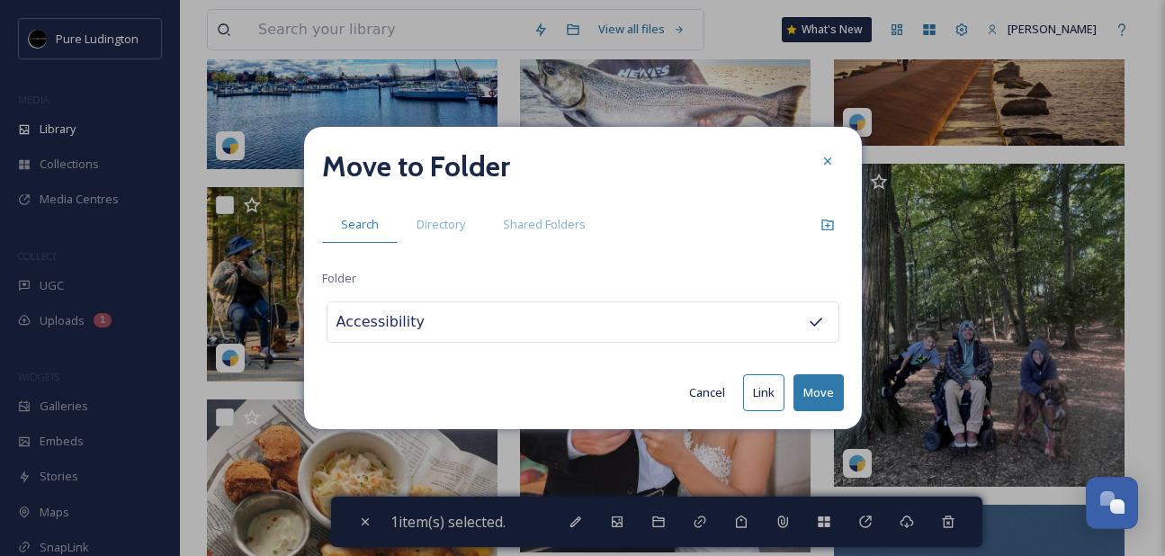
click at [804, 387] on button "Move" at bounding box center [819, 392] width 50 height 37
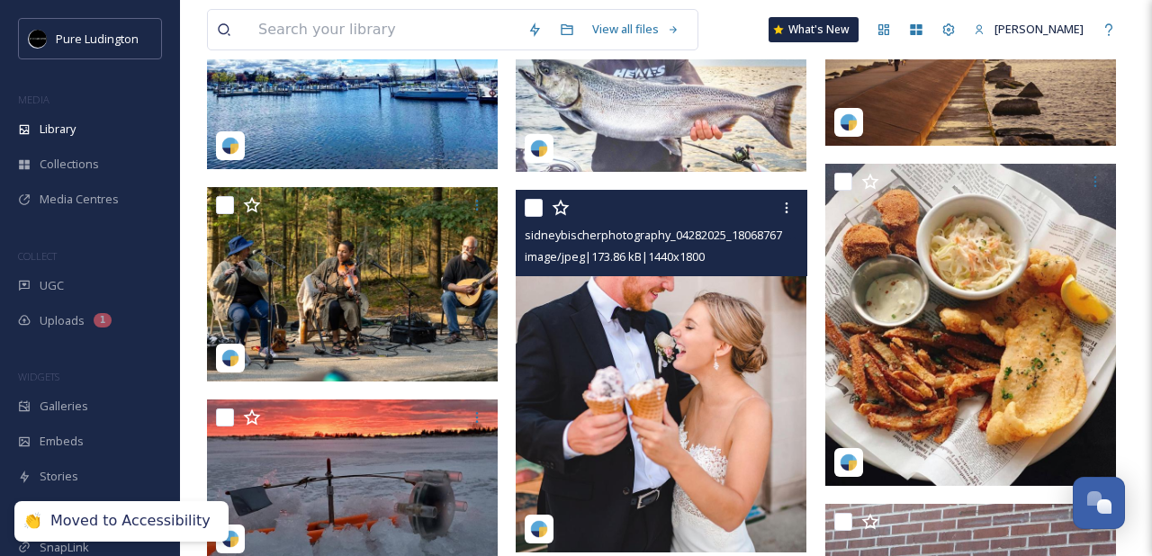
click at [533, 206] on input "checkbox" at bounding box center [534, 208] width 18 height 18
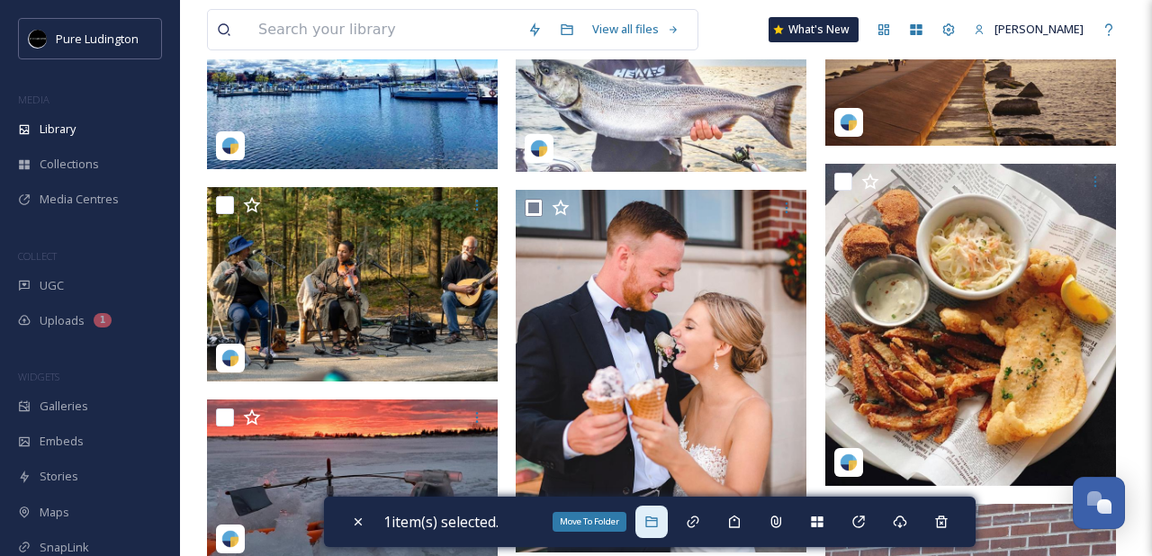
click at [655, 532] on div "Move To Folder" at bounding box center [651, 522] width 32 height 32
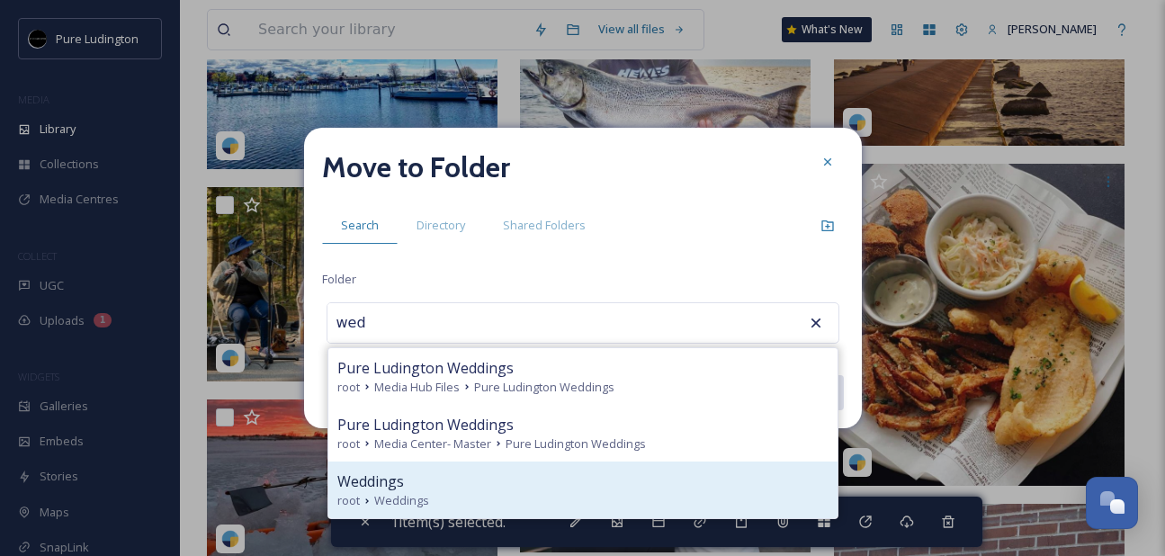
click at [622, 471] on div "Weddings" at bounding box center [582, 482] width 491 height 22
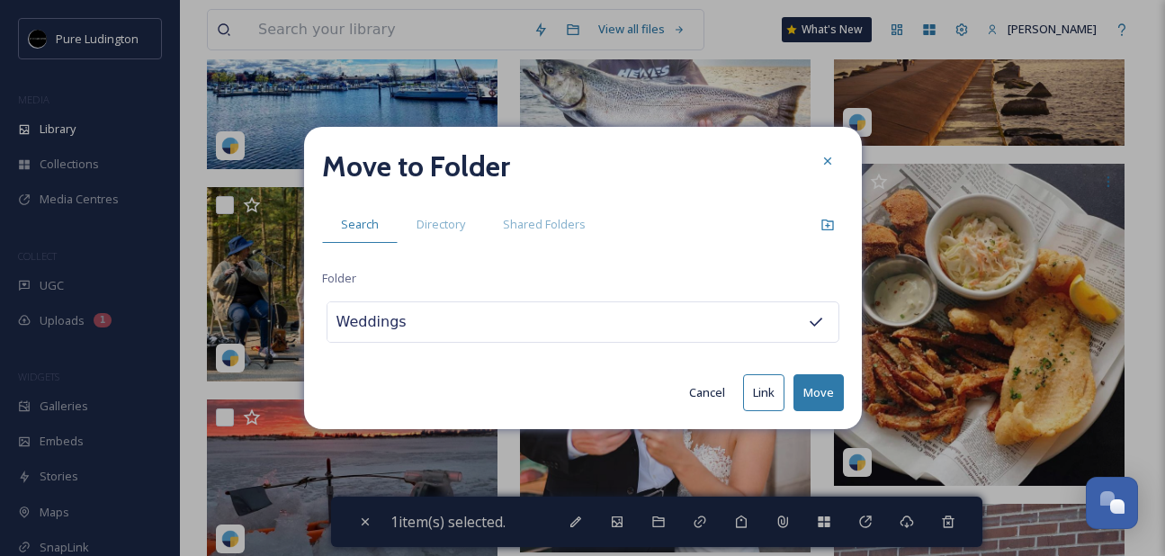
click at [814, 383] on button "Move" at bounding box center [819, 392] width 50 height 37
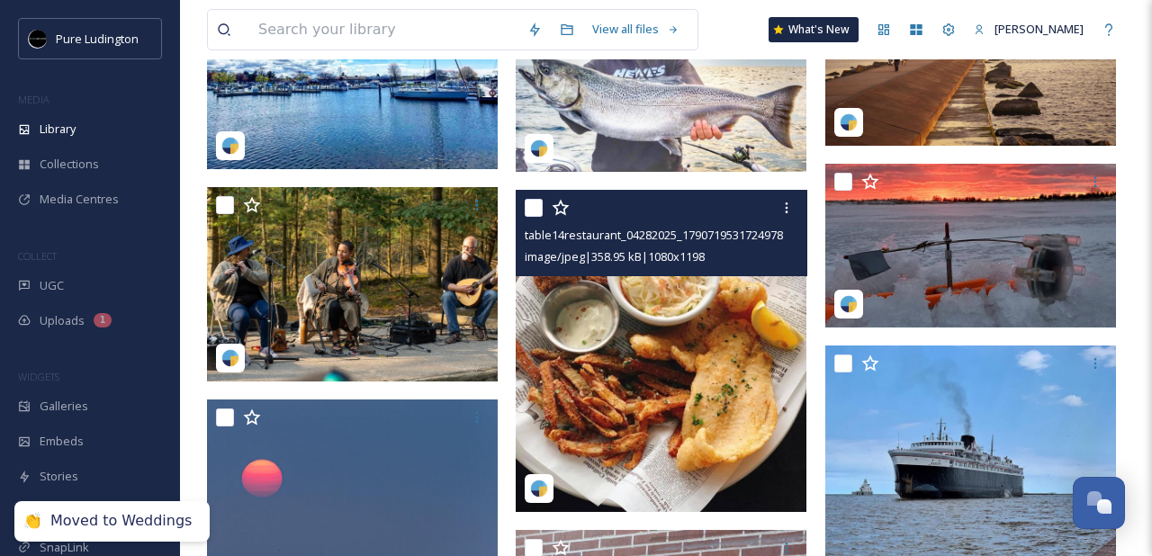
click at [538, 212] on input "checkbox" at bounding box center [534, 208] width 18 height 18
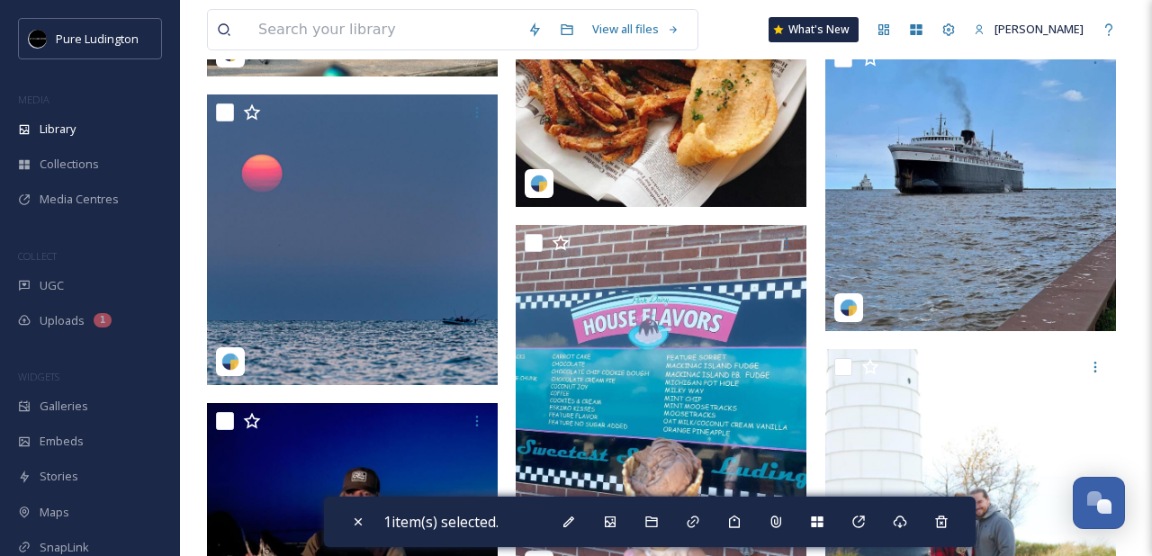
scroll to position [624, 0]
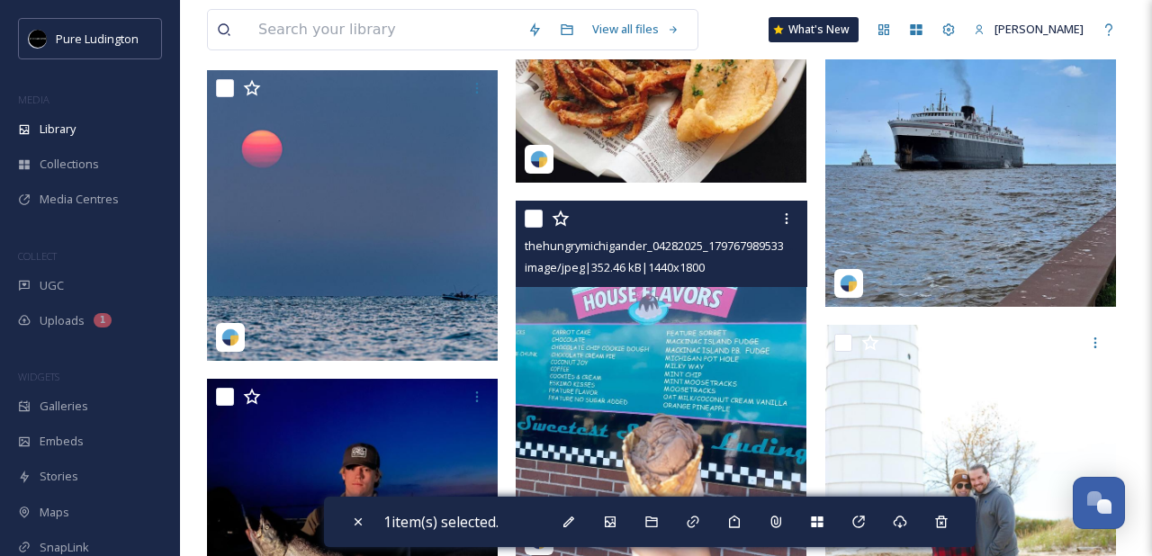
click at [536, 224] on input "checkbox" at bounding box center [534, 219] width 18 height 18
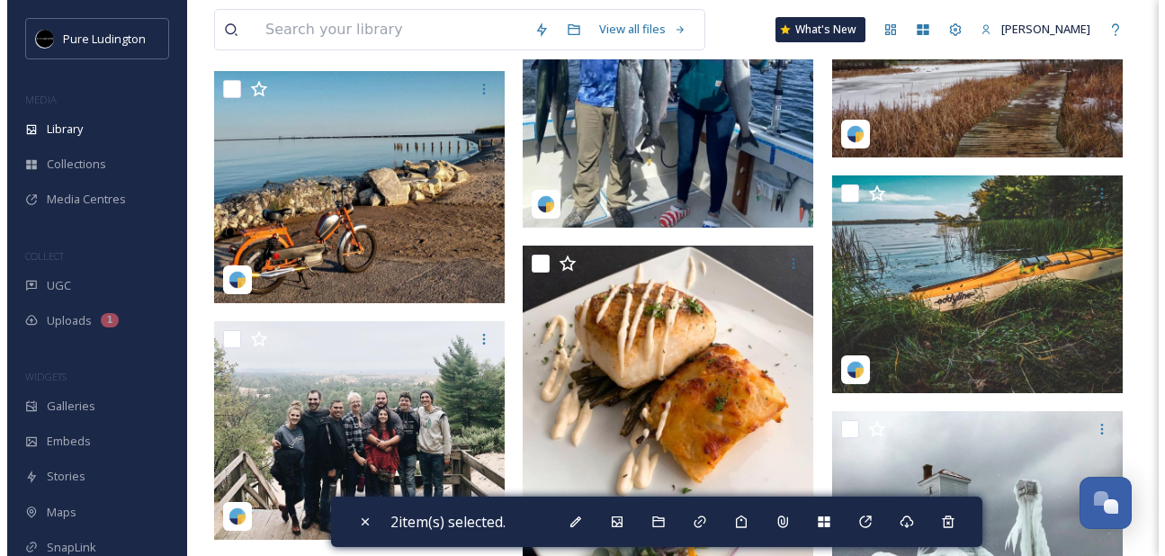
scroll to position [1586, 0]
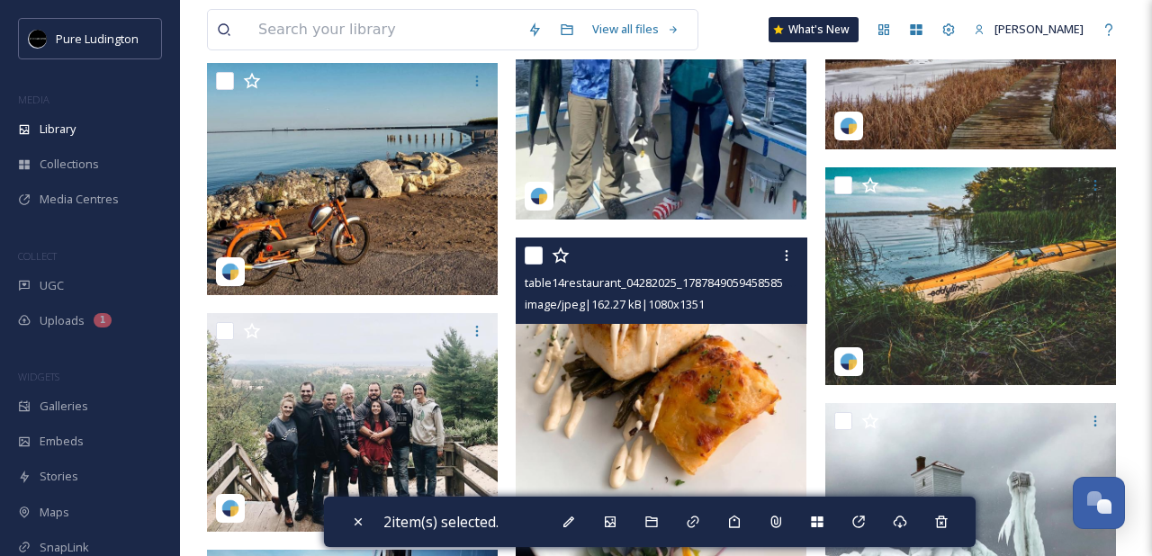
click at [528, 254] on input "checkbox" at bounding box center [534, 256] width 18 height 18
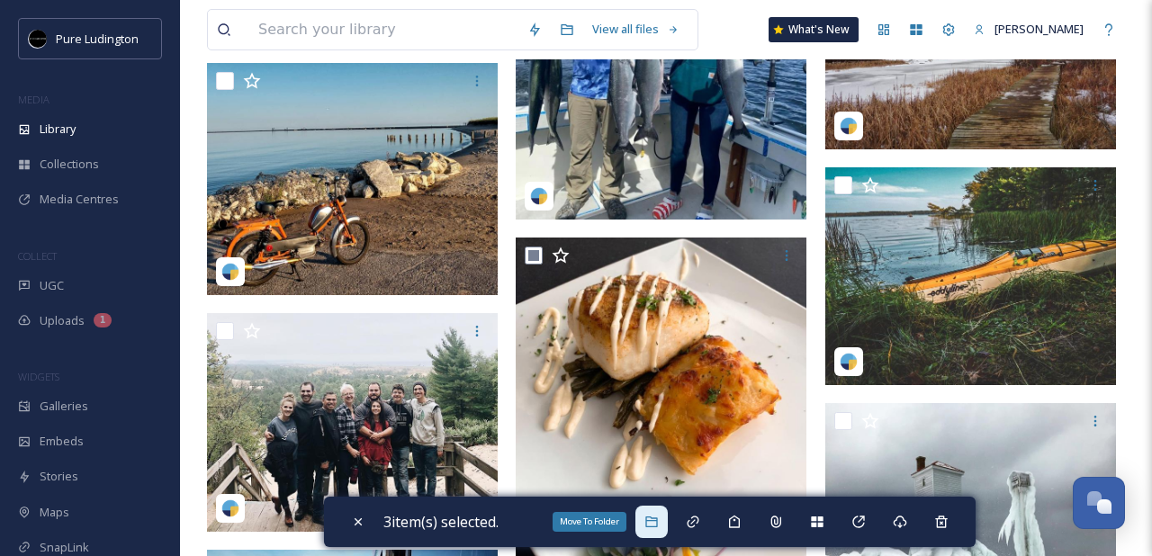
click at [653, 518] on icon at bounding box center [651, 522] width 14 height 14
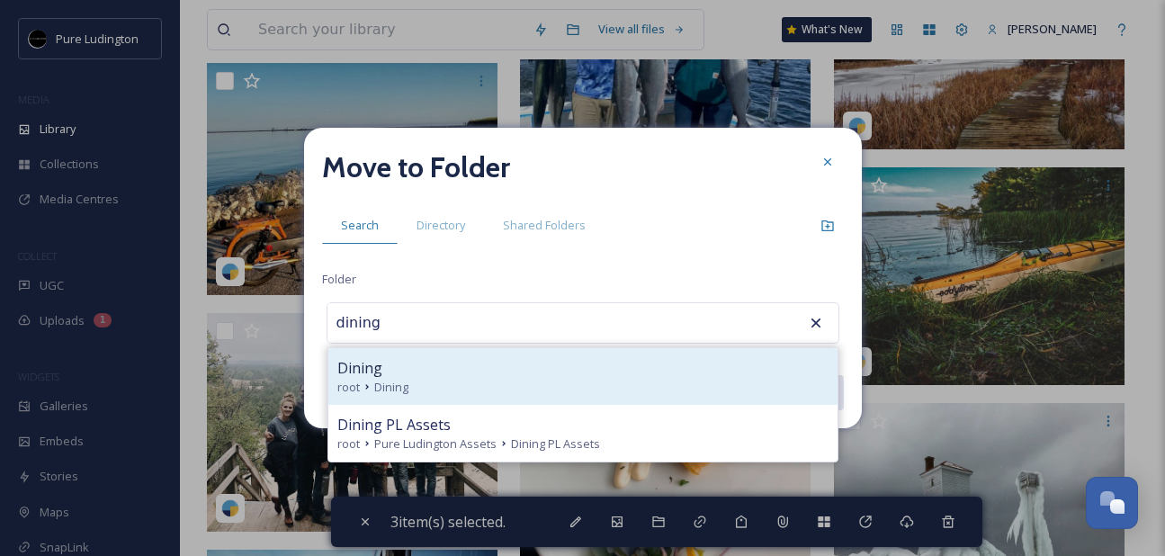
click at [607, 381] on div "root Dining" at bounding box center [582, 387] width 491 height 17
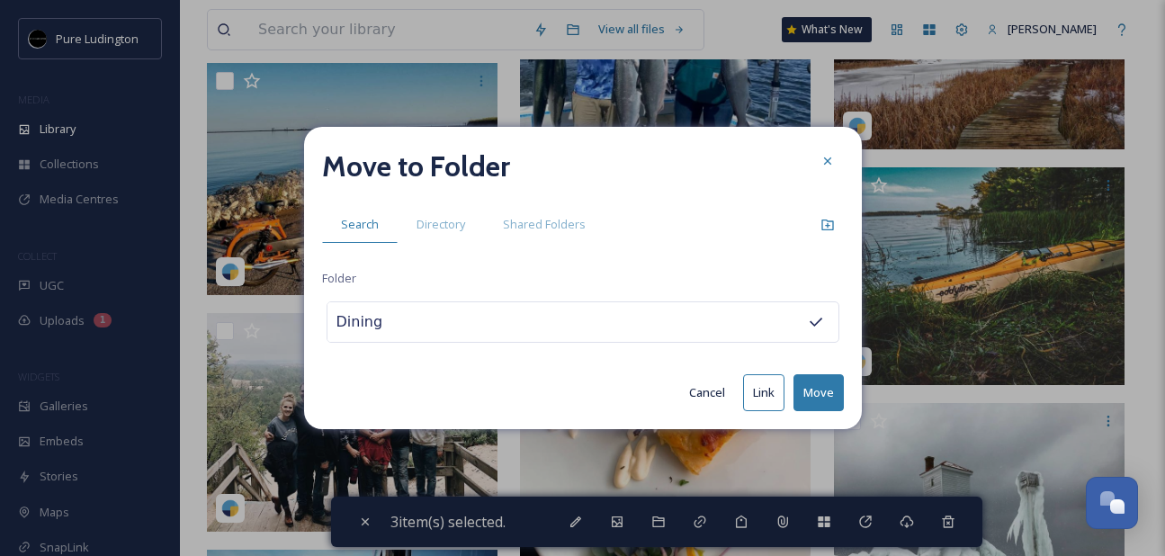
click at [818, 393] on button "Move" at bounding box center [819, 392] width 50 height 37
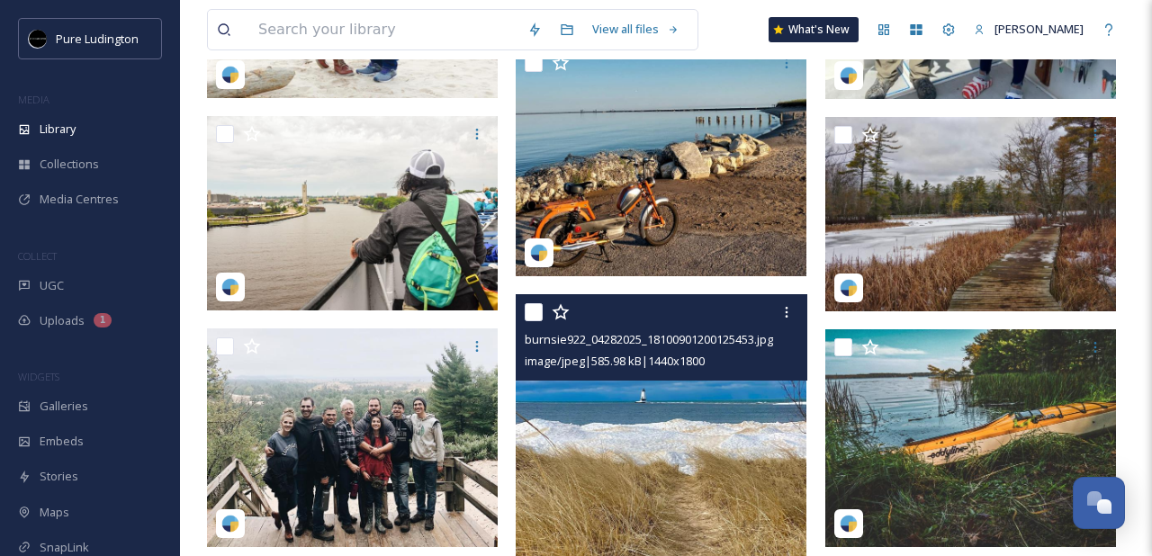
scroll to position [1265, 0]
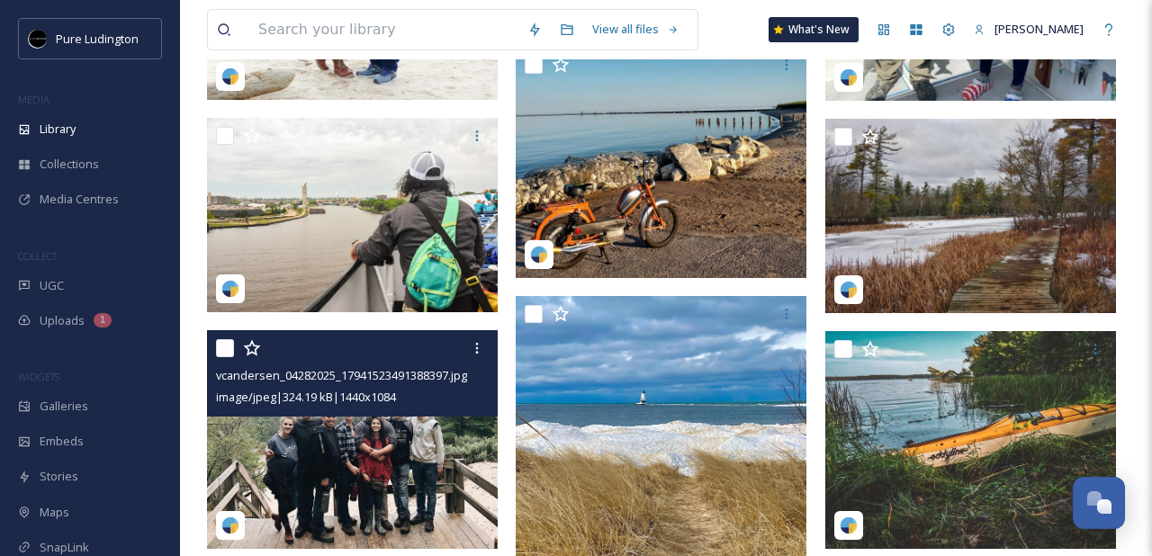
click at [229, 351] on input "checkbox" at bounding box center [225, 348] width 18 height 18
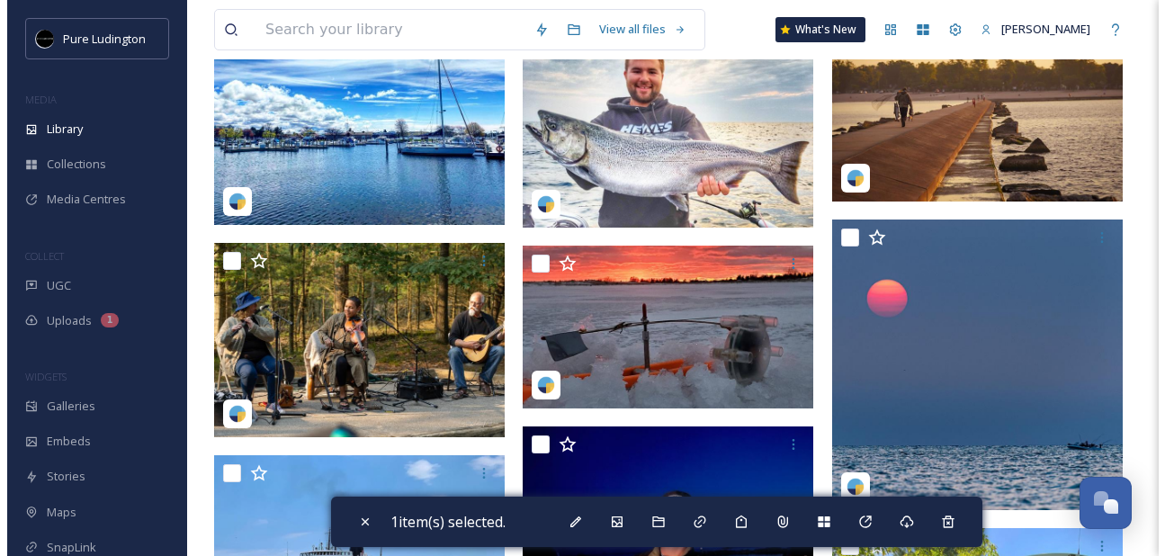
scroll to position [107, 0]
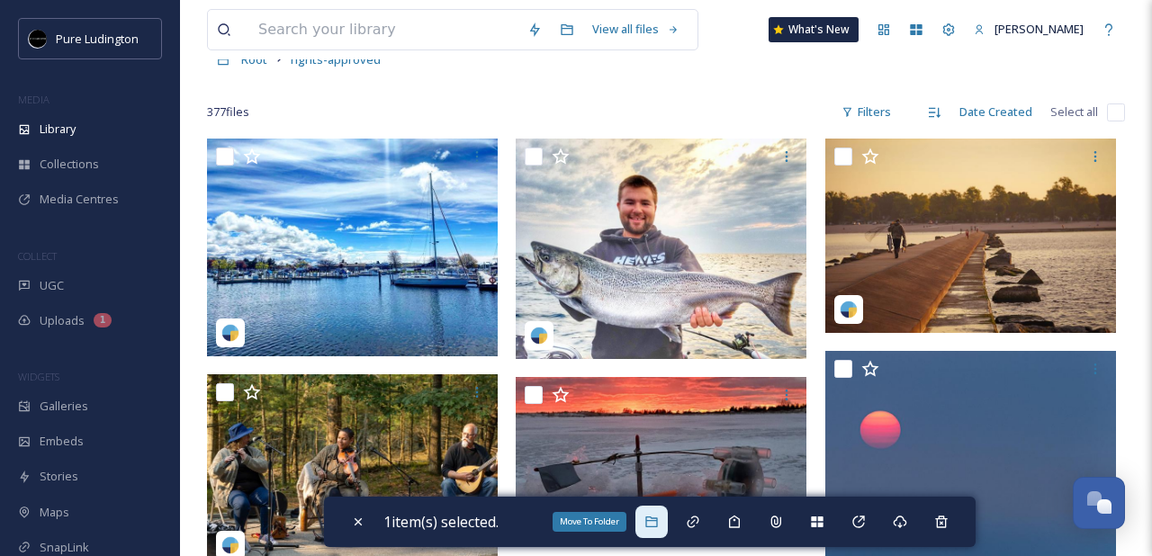
click at [664, 520] on div "Move To Folder" at bounding box center [651, 522] width 32 height 32
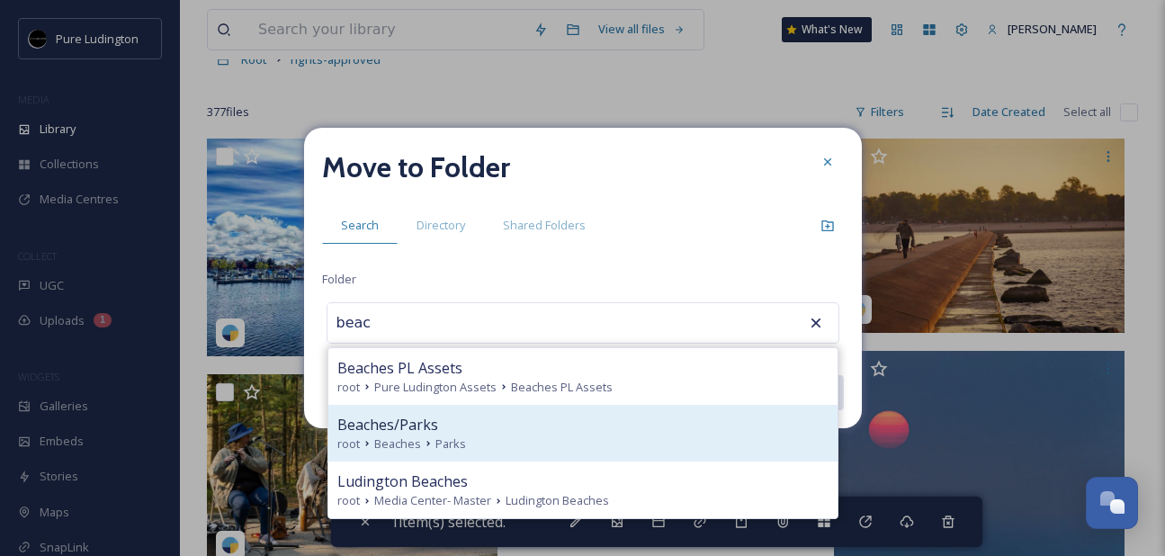
click at [612, 446] on div "root Beaches Parks" at bounding box center [582, 444] width 491 height 17
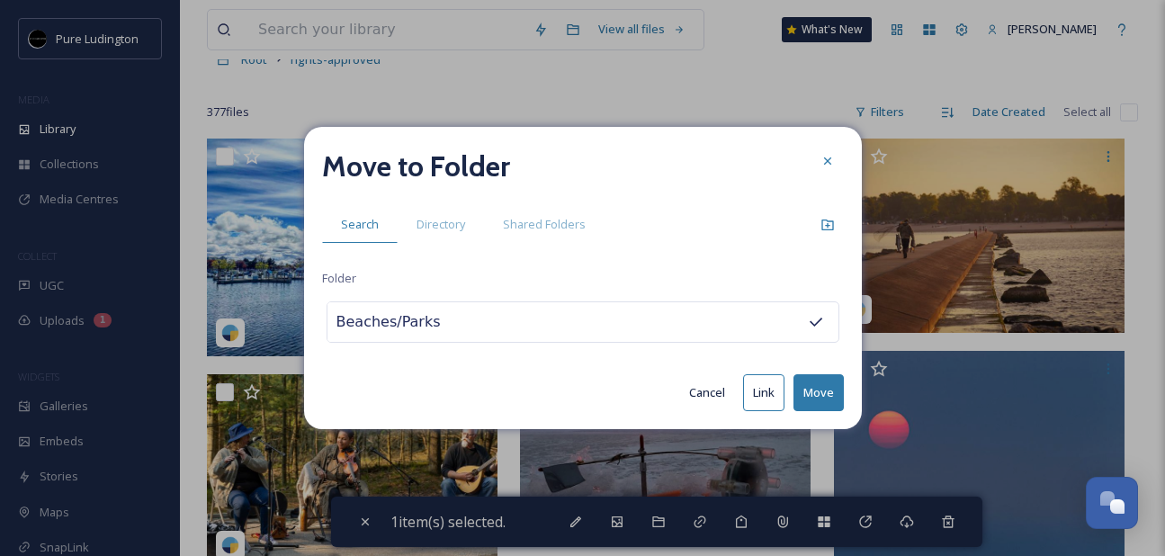
click at [809, 391] on button "Move" at bounding box center [819, 392] width 50 height 37
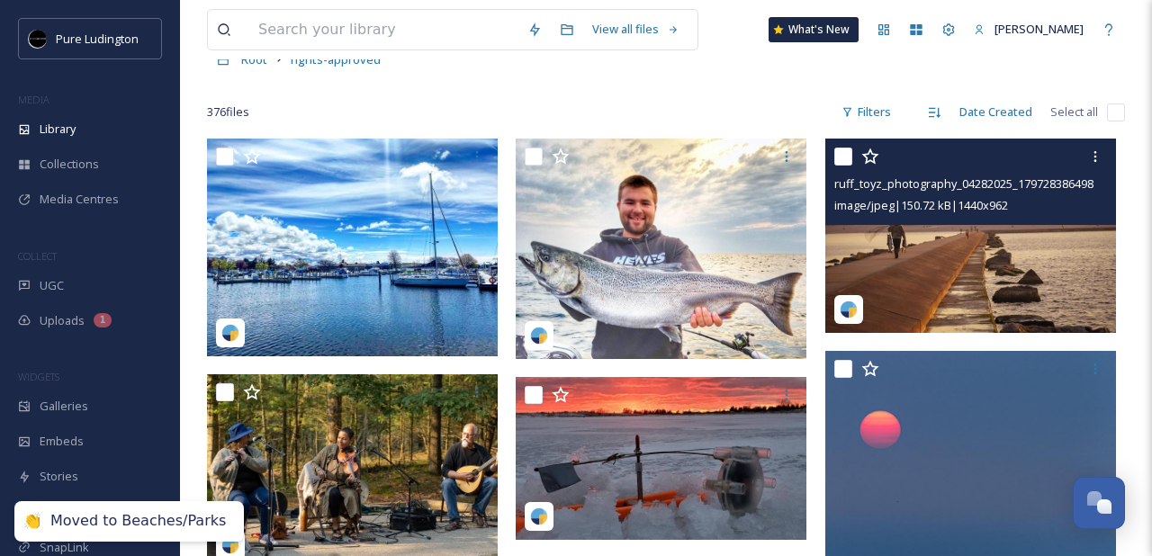
click at [843, 160] on input "checkbox" at bounding box center [843, 157] width 18 height 18
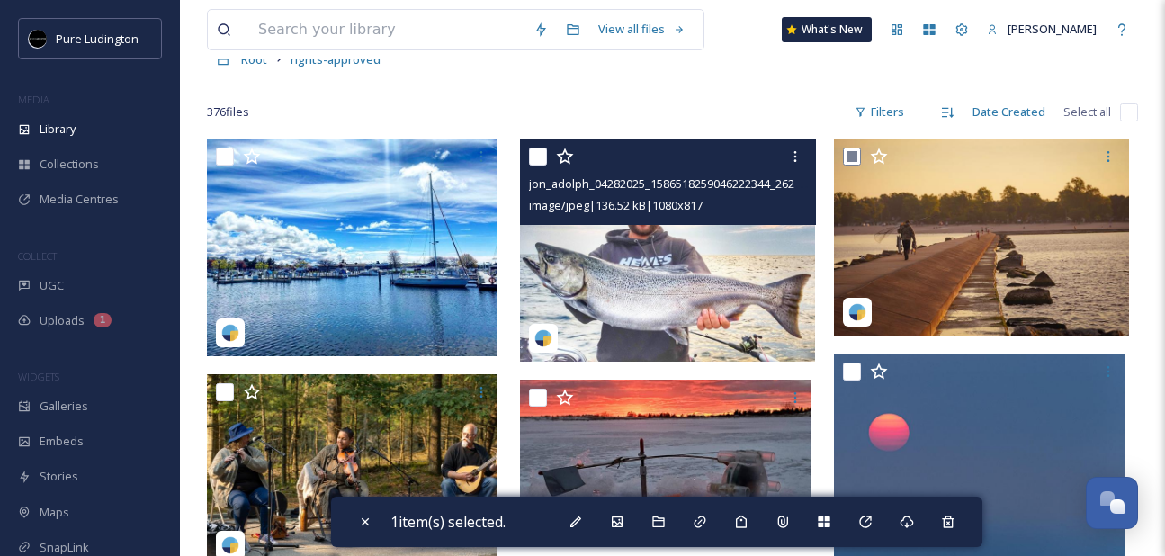
click at [535, 162] on input "checkbox" at bounding box center [538, 157] width 18 height 18
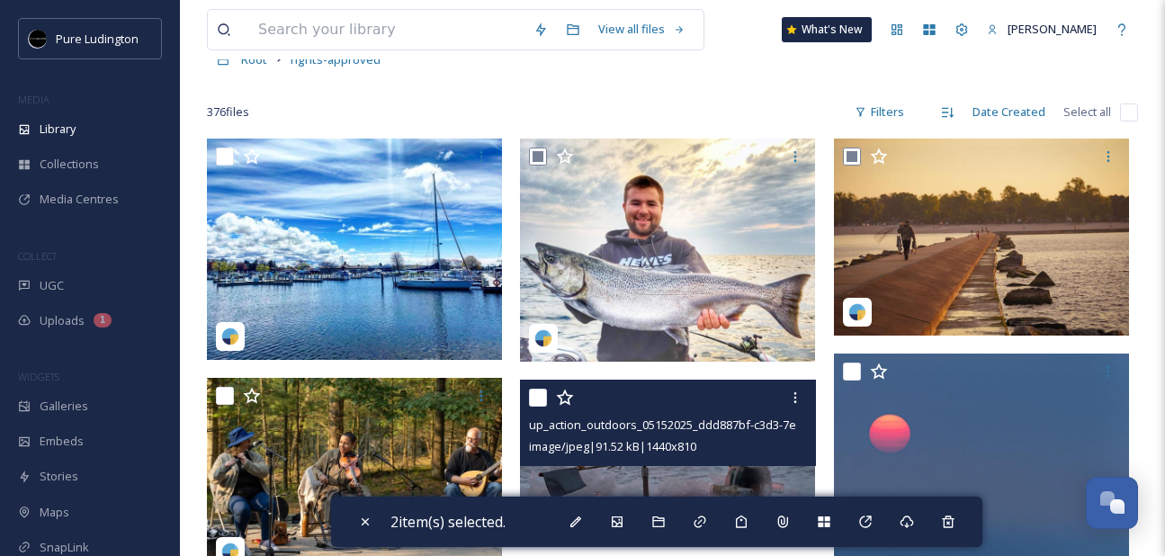
click at [537, 392] on input "checkbox" at bounding box center [538, 398] width 18 height 18
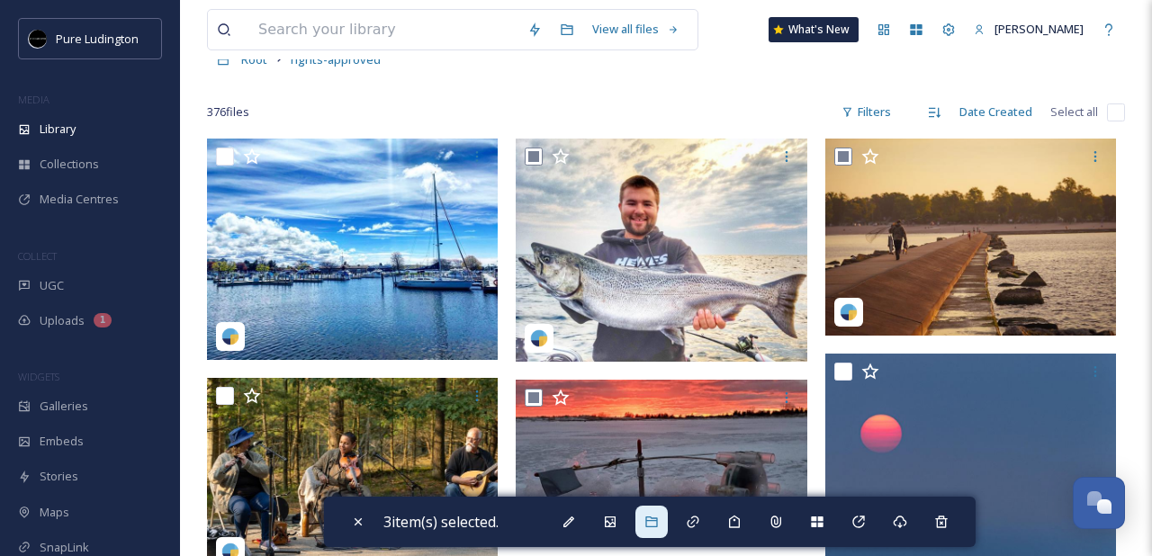
click at [657, 531] on div at bounding box center [651, 522] width 32 height 32
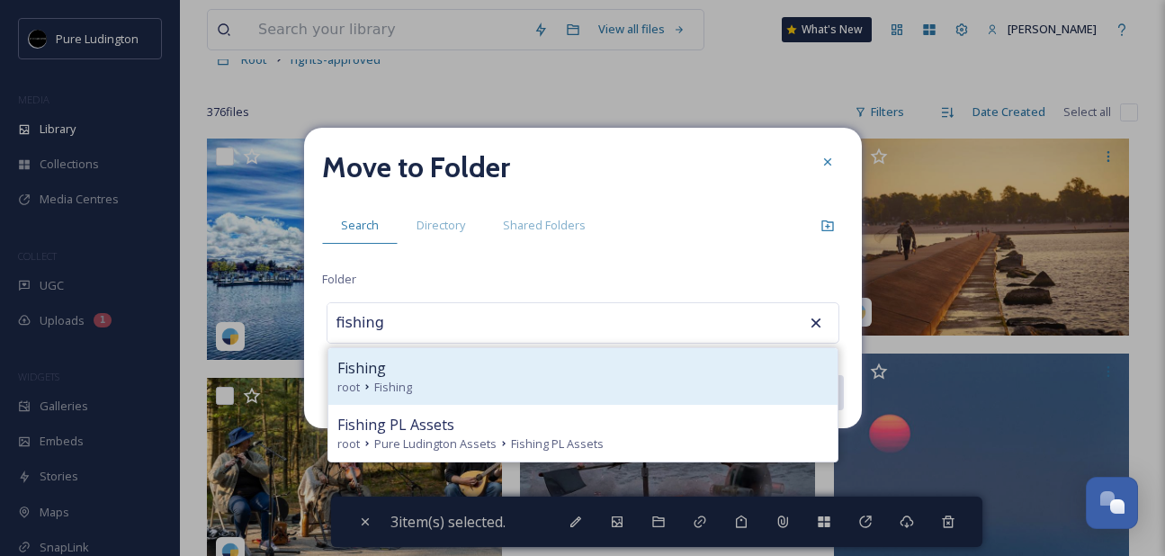
click at [518, 396] on div "Fishing root Fishing" at bounding box center [582, 376] width 509 height 57
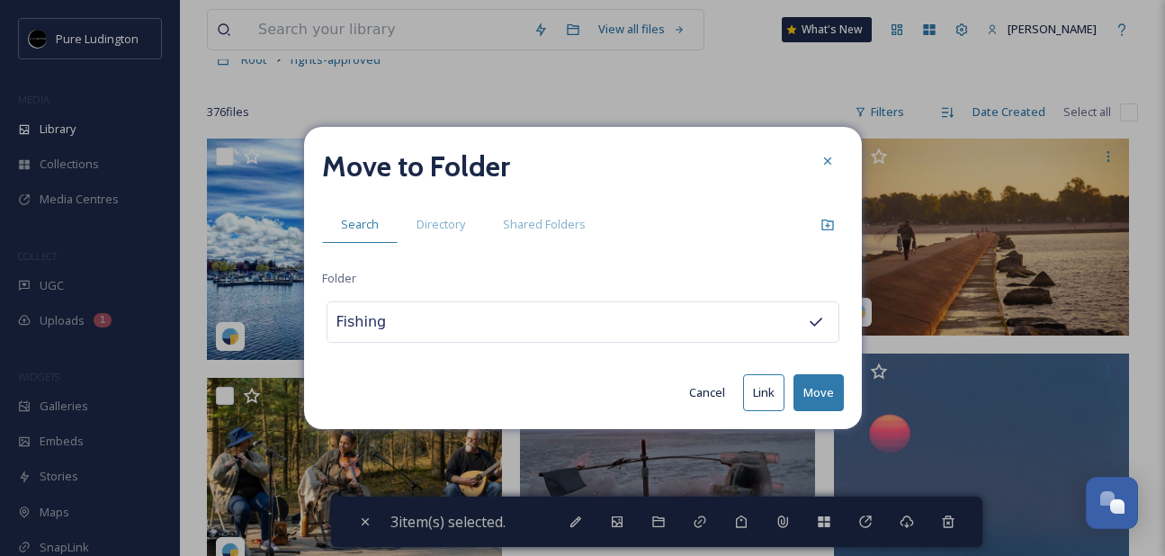
click at [811, 390] on button "Move" at bounding box center [819, 392] width 50 height 37
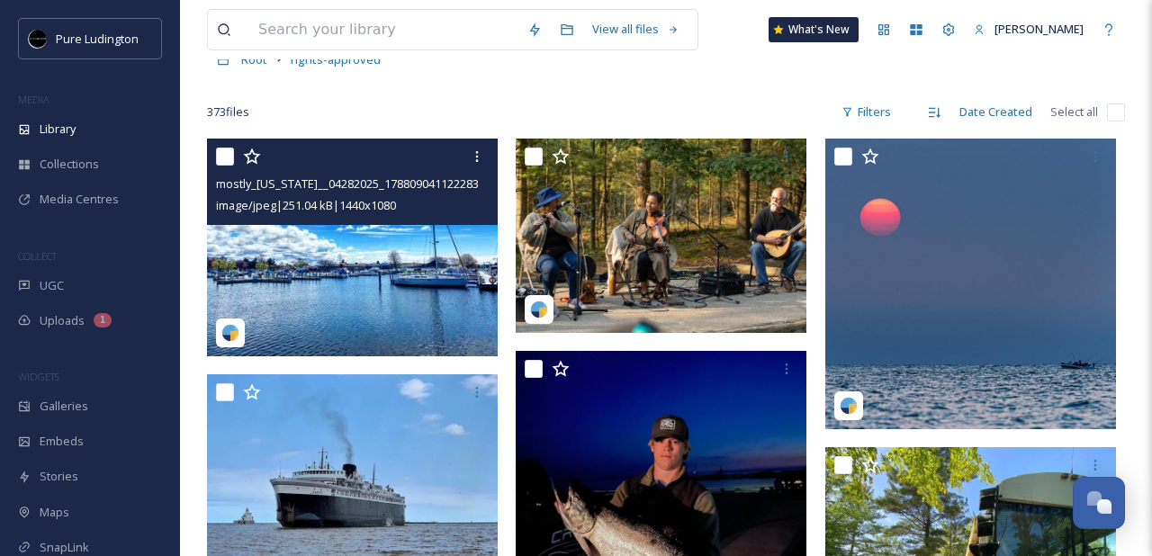
click at [229, 160] on input "checkbox" at bounding box center [225, 157] width 18 height 18
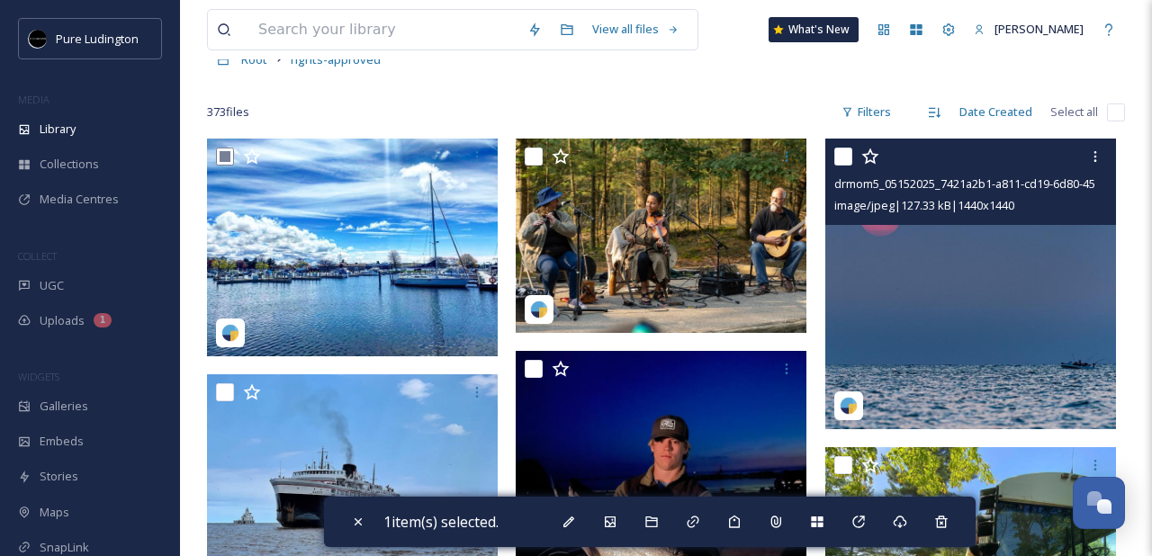
click at [845, 158] on input "checkbox" at bounding box center [843, 157] width 18 height 18
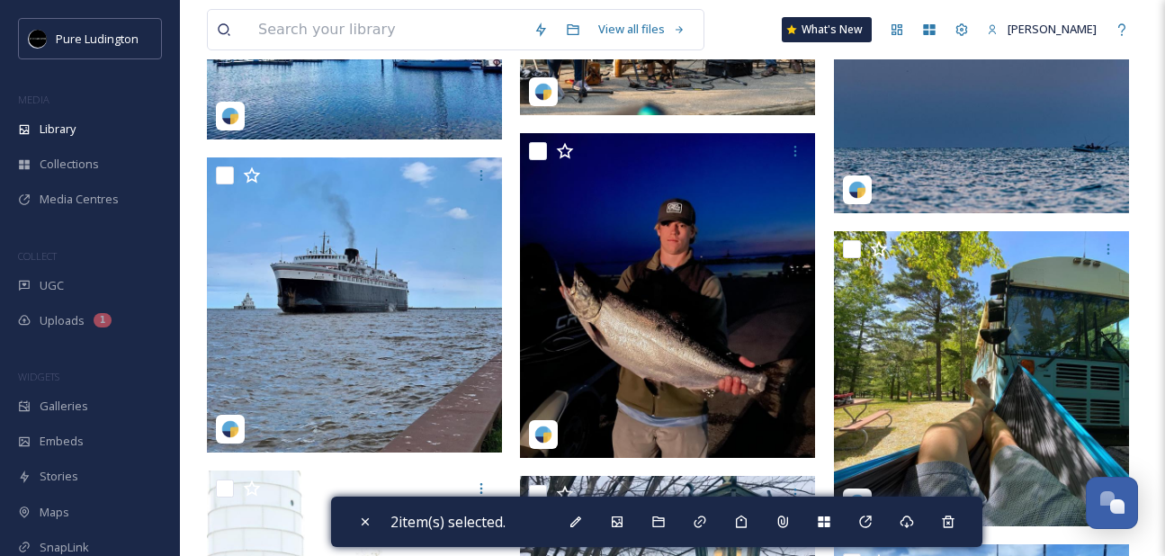
scroll to position [429, 0]
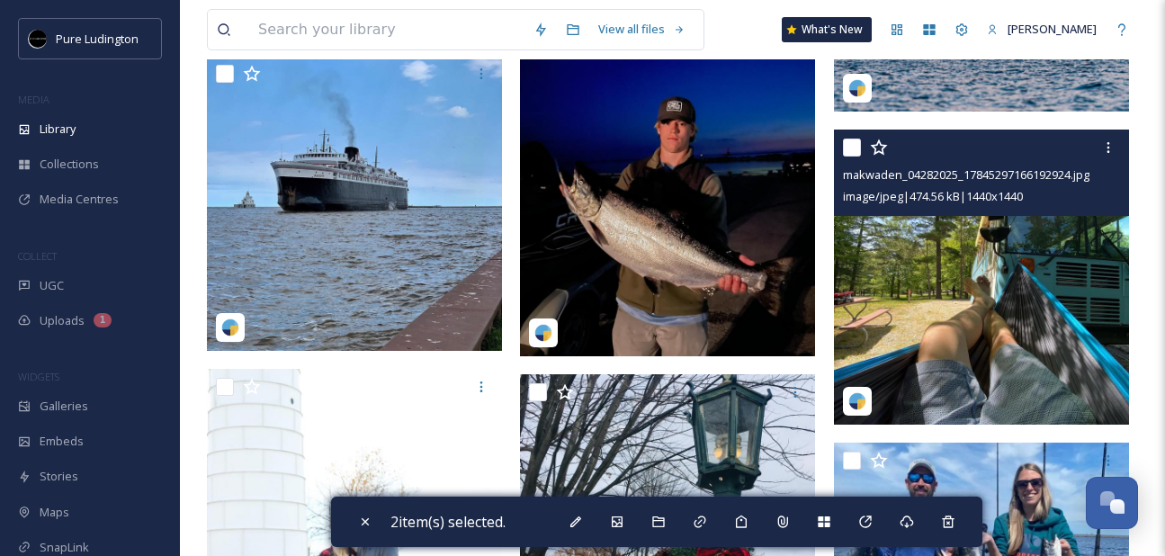
click at [854, 148] on input "checkbox" at bounding box center [852, 148] width 18 height 18
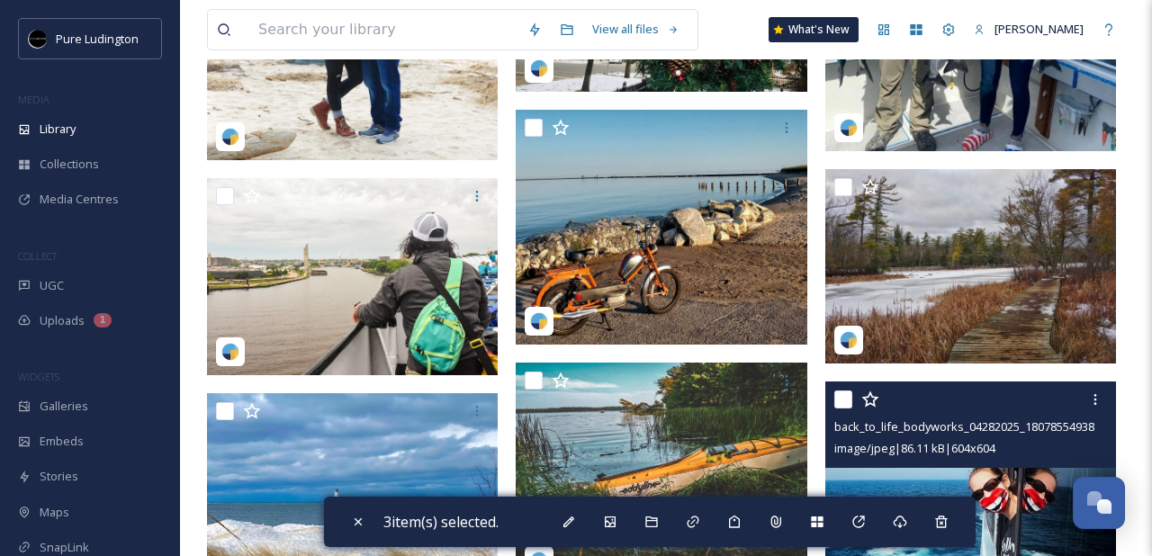
scroll to position [904, 0]
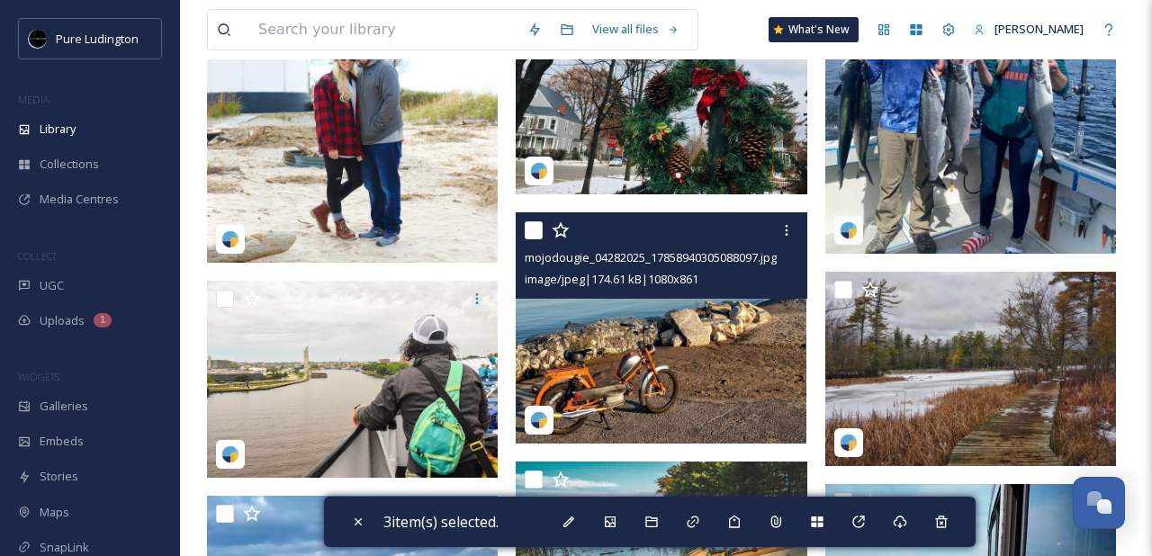
click at [538, 233] on input "checkbox" at bounding box center [534, 230] width 18 height 18
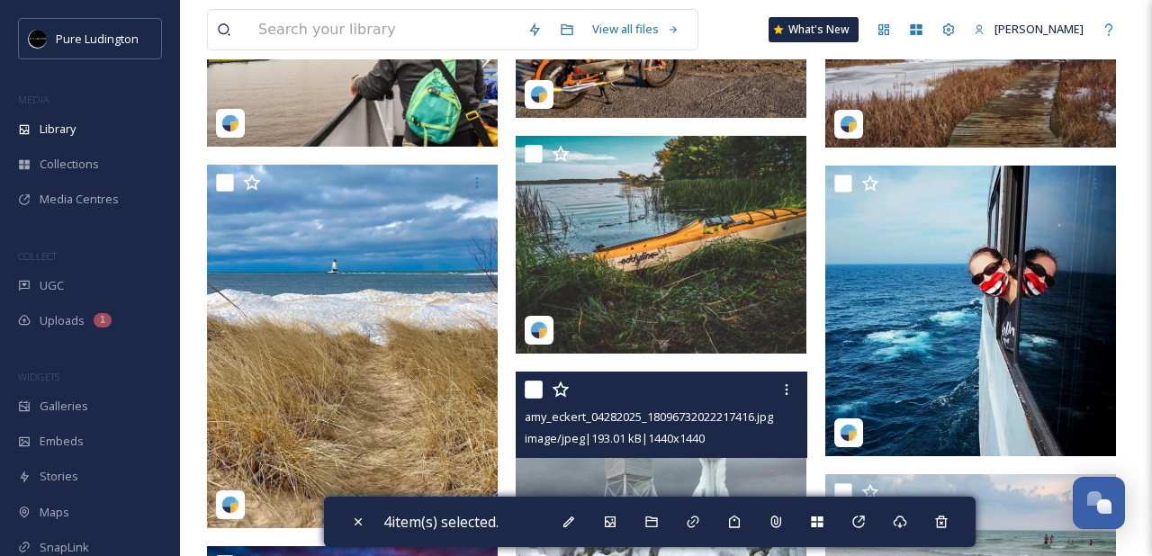
scroll to position [1181, 0]
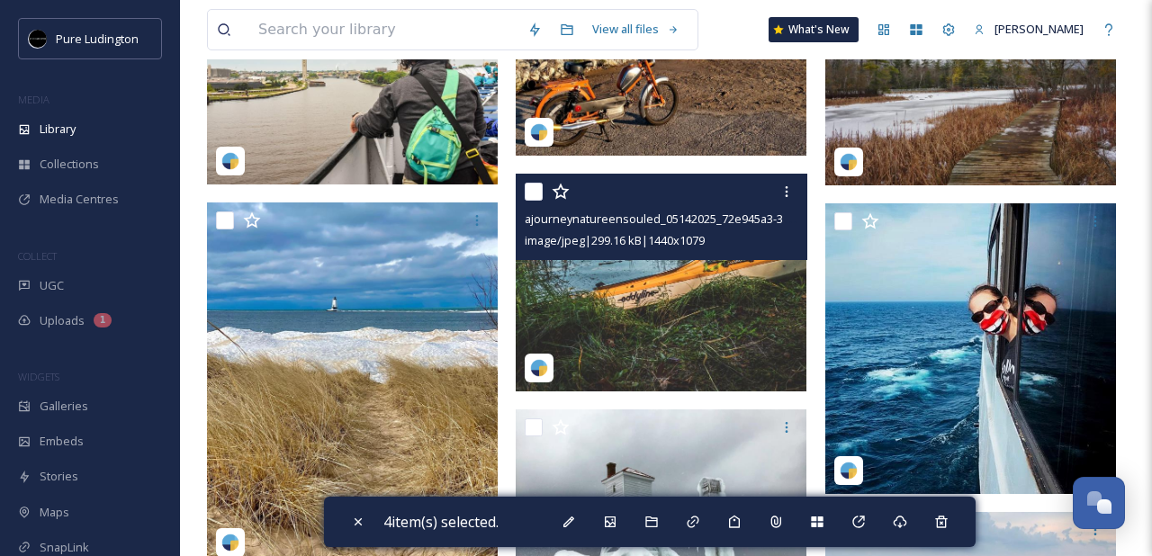
click at [534, 189] on input "checkbox" at bounding box center [534, 192] width 18 height 18
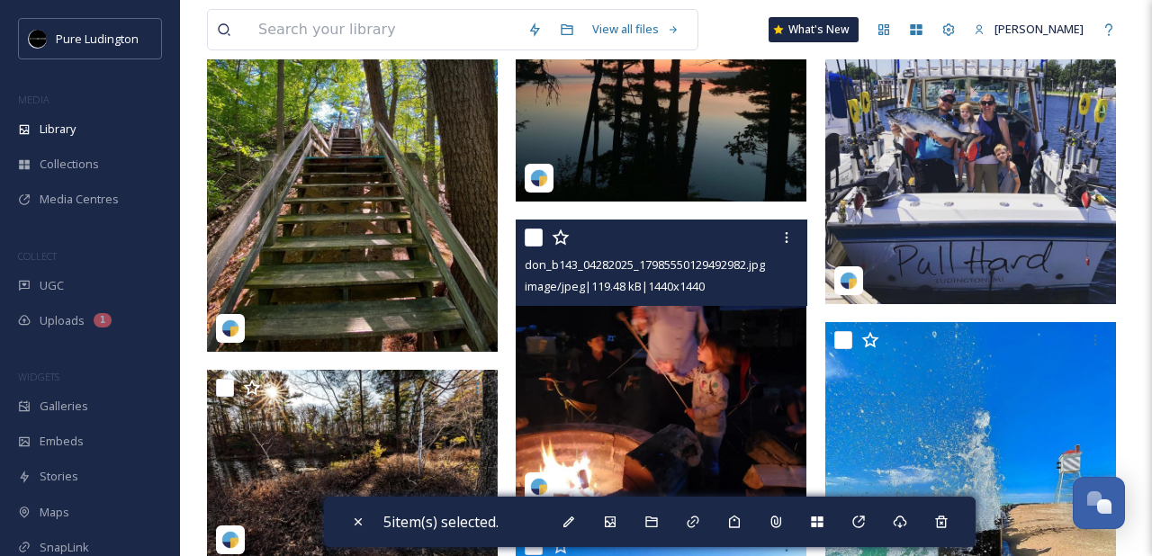
scroll to position [2044, 0]
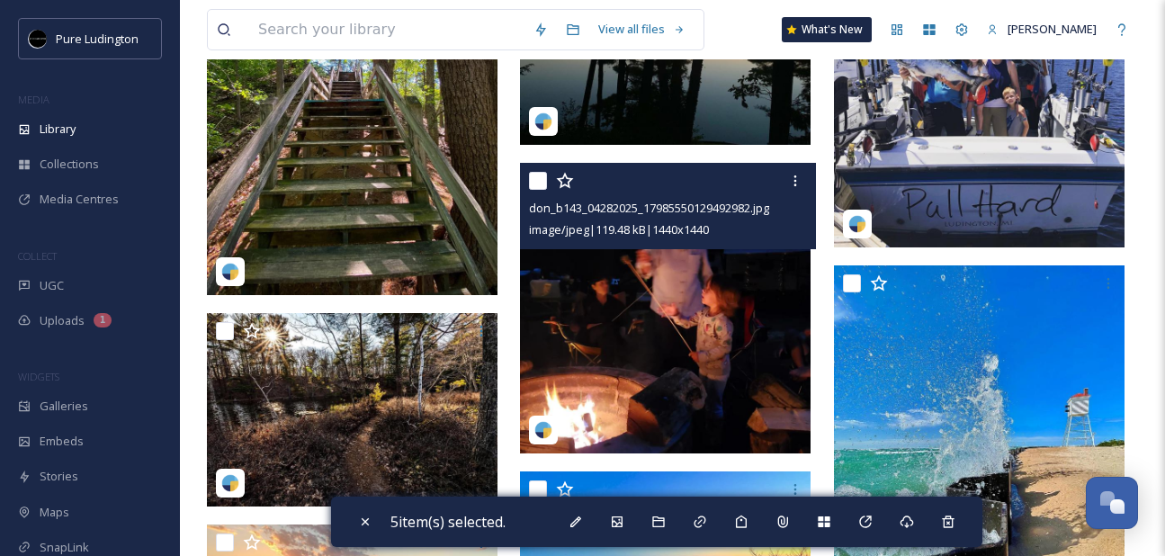
click at [536, 182] on input "checkbox" at bounding box center [538, 181] width 18 height 18
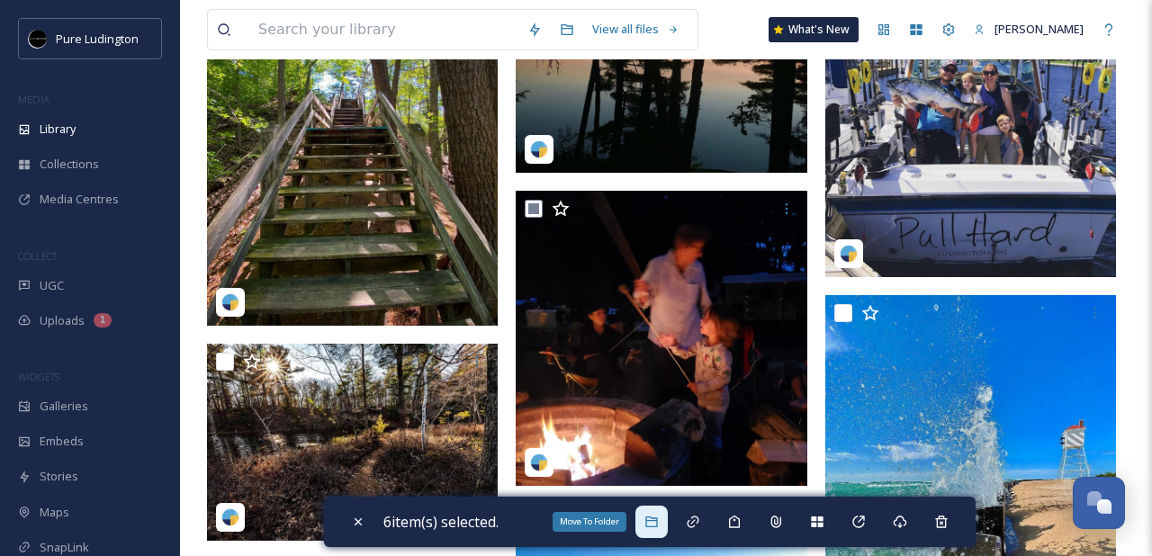
click at [659, 526] on icon at bounding box center [651, 522] width 14 height 14
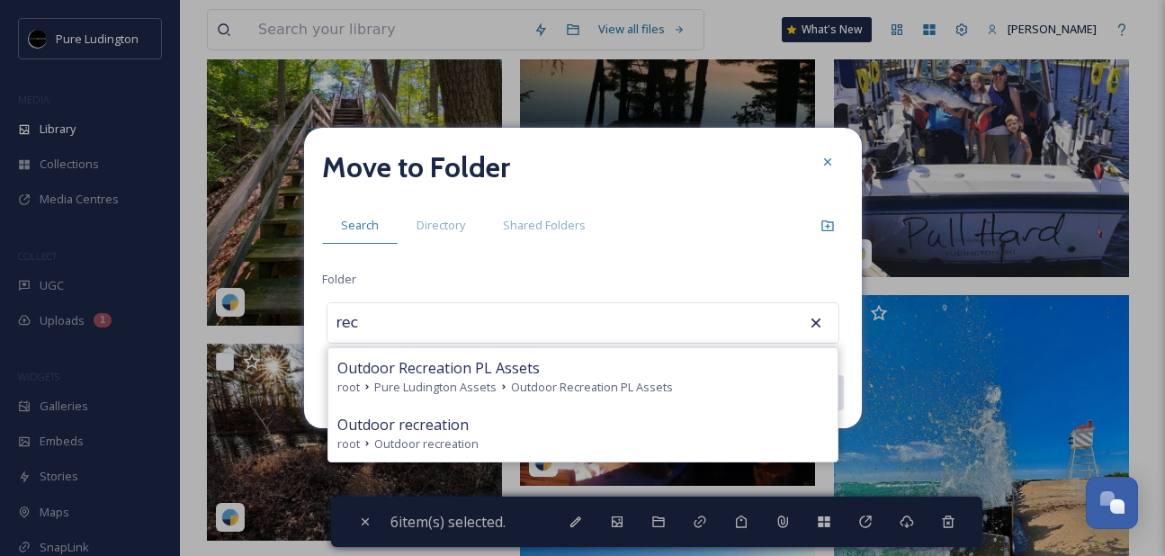
click at [695, 445] on div "root Outdoor recreation" at bounding box center [582, 444] width 491 height 17
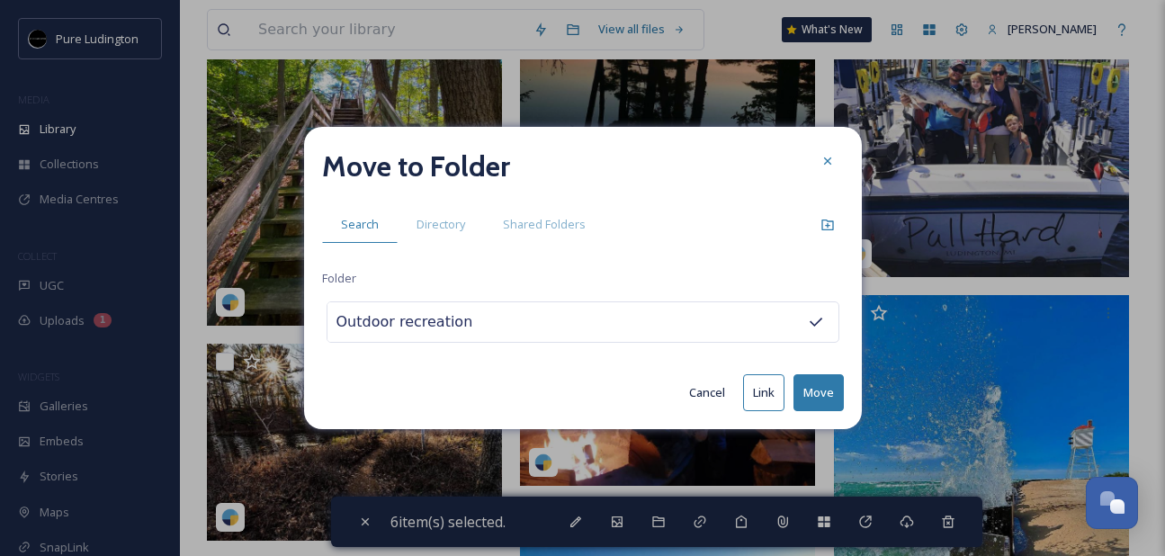
click at [831, 389] on button "Move" at bounding box center [819, 392] width 50 height 37
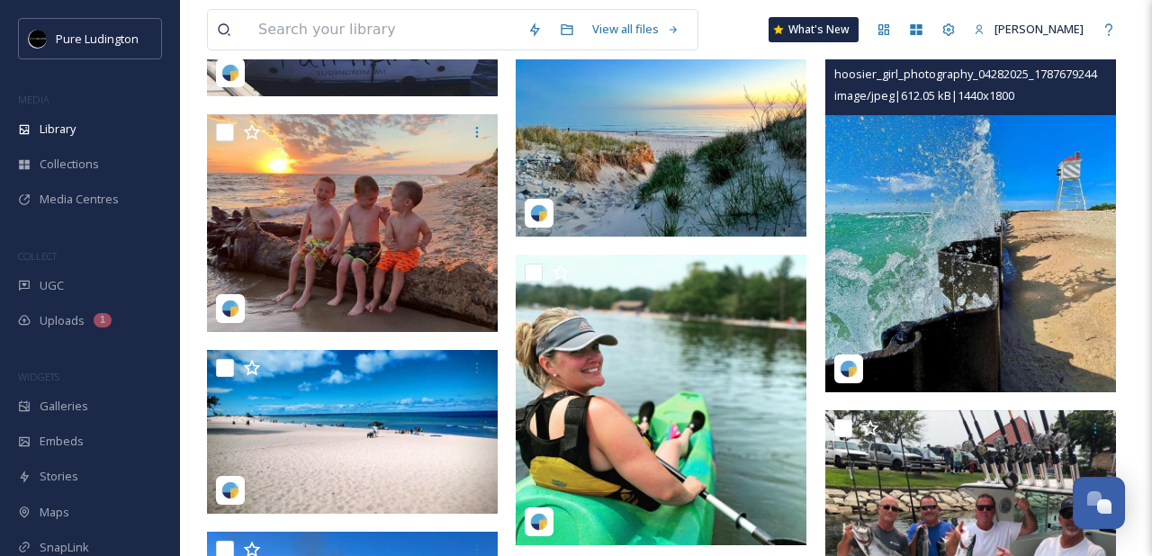
scroll to position [1839, 0]
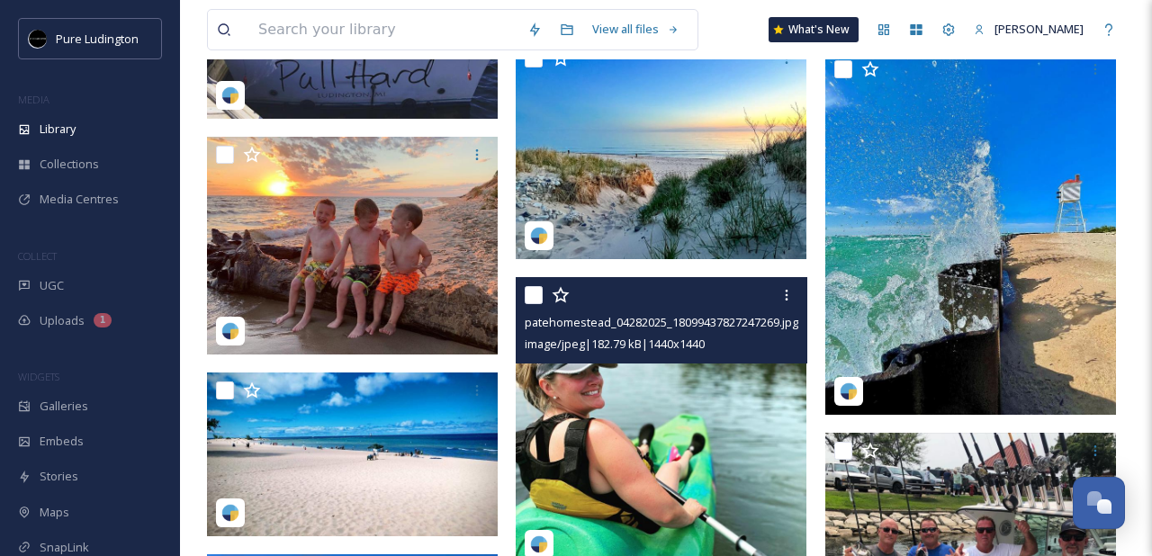
click at [531, 297] on input "checkbox" at bounding box center [534, 295] width 18 height 18
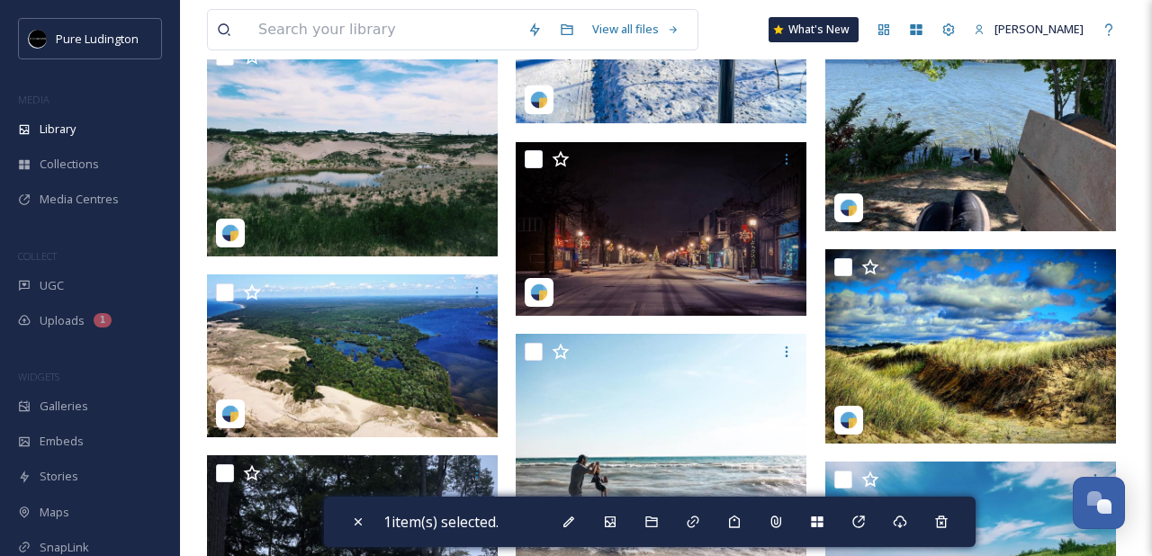
scroll to position [3495, 0]
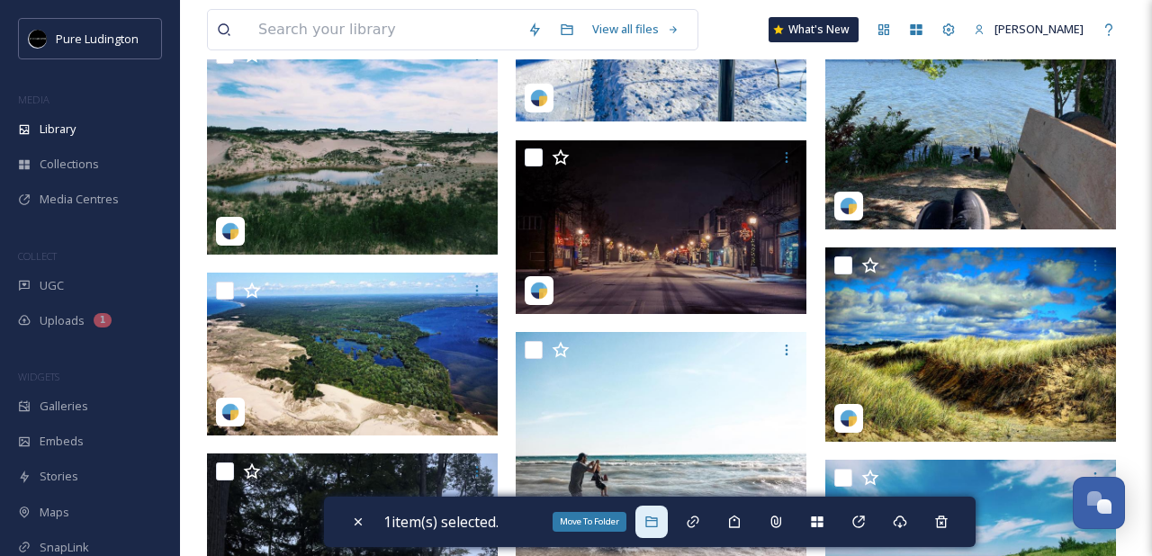
click at [660, 534] on div "Move To Folder" at bounding box center [651, 522] width 32 height 32
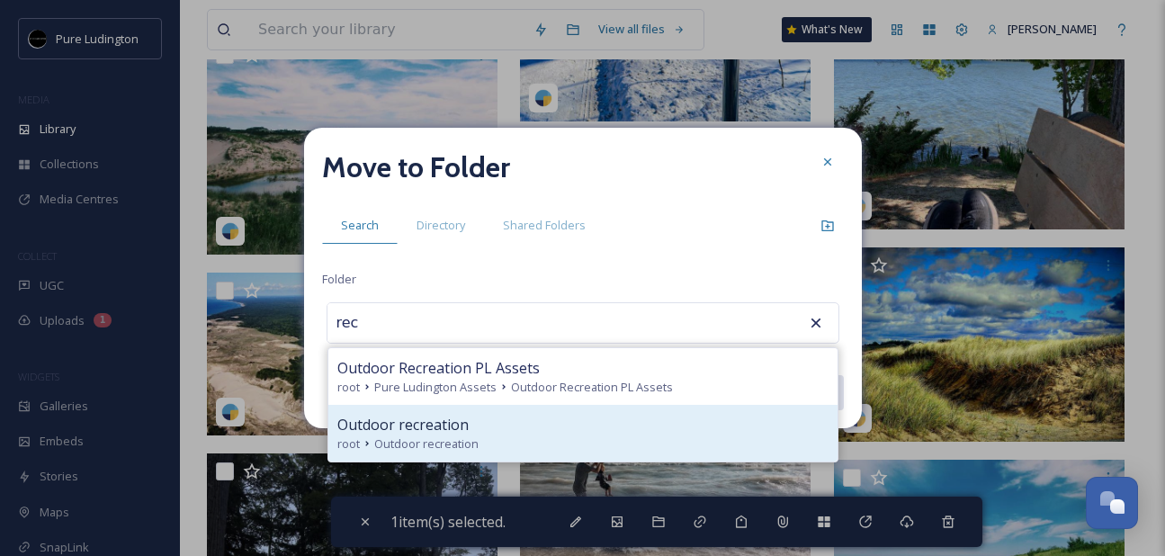
click at [615, 415] on div "Outdoor recreation" at bounding box center [582, 425] width 491 height 22
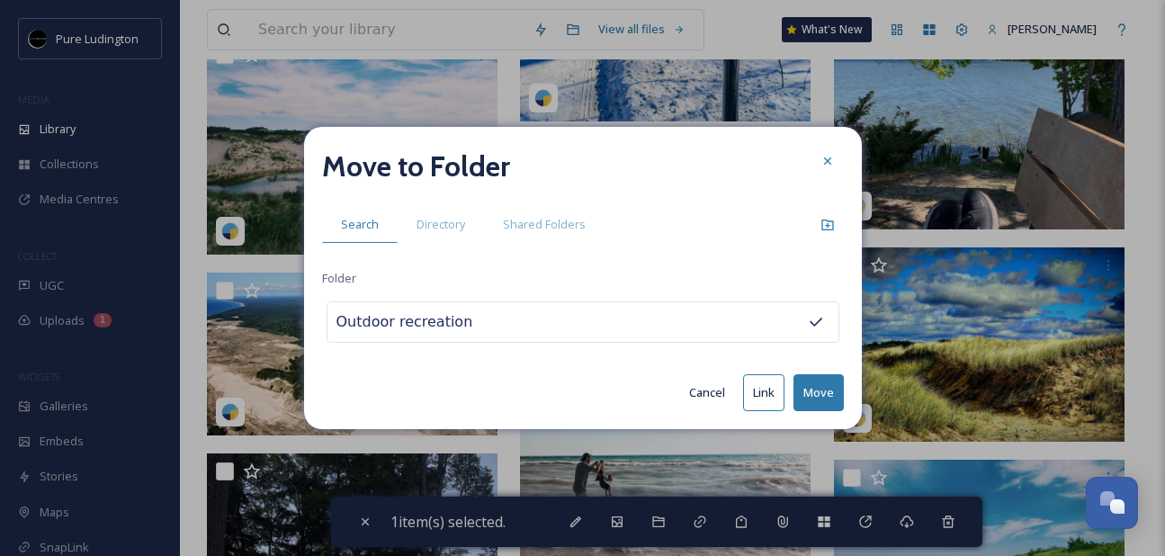
click at [818, 385] on button "Move" at bounding box center [819, 392] width 50 height 37
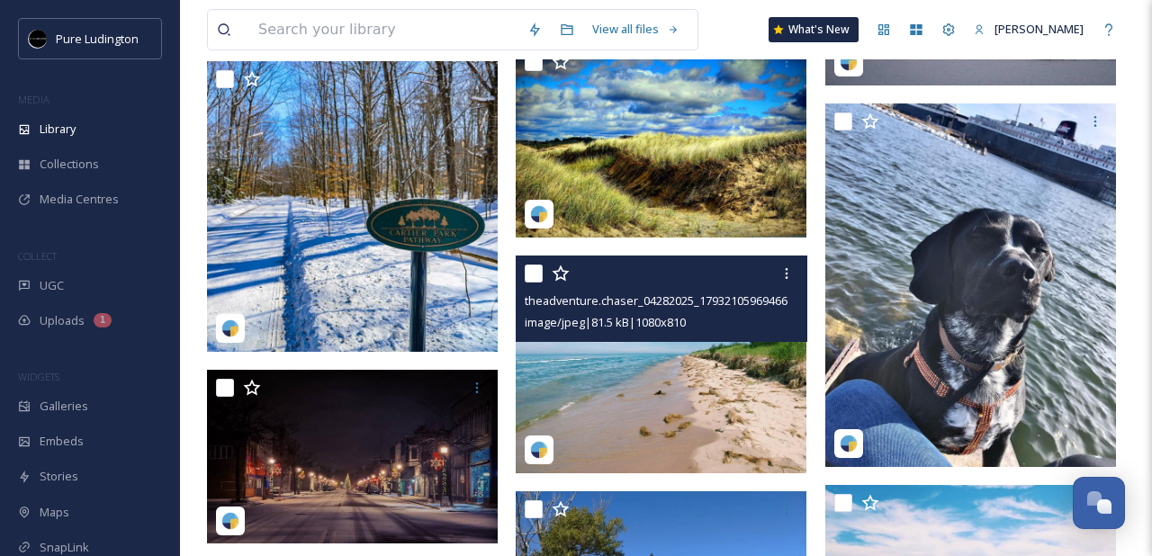
scroll to position [3243, 0]
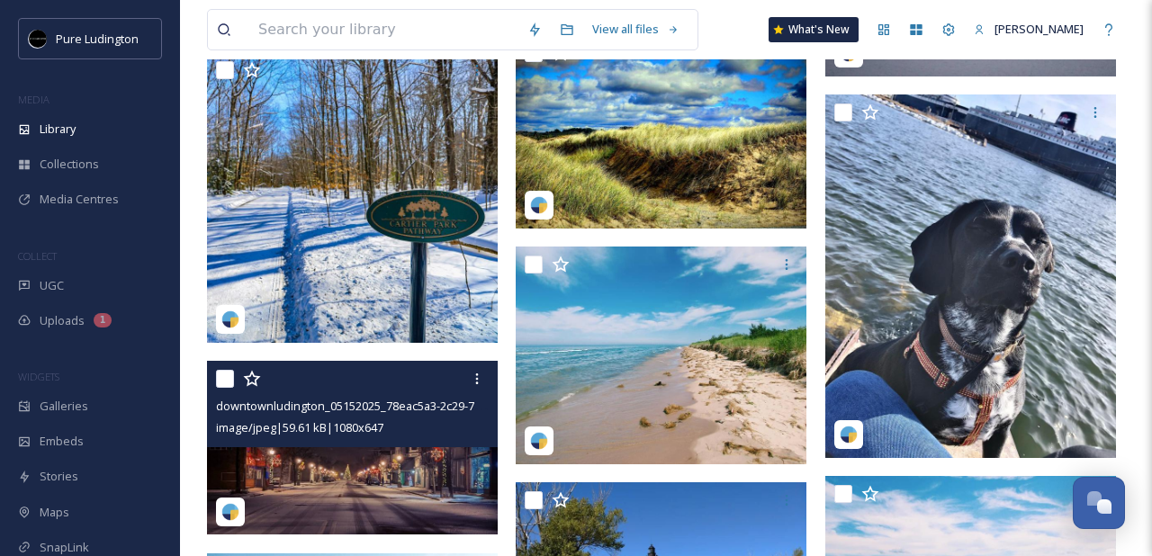
click at [220, 378] on input "checkbox" at bounding box center [225, 379] width 18 height 18
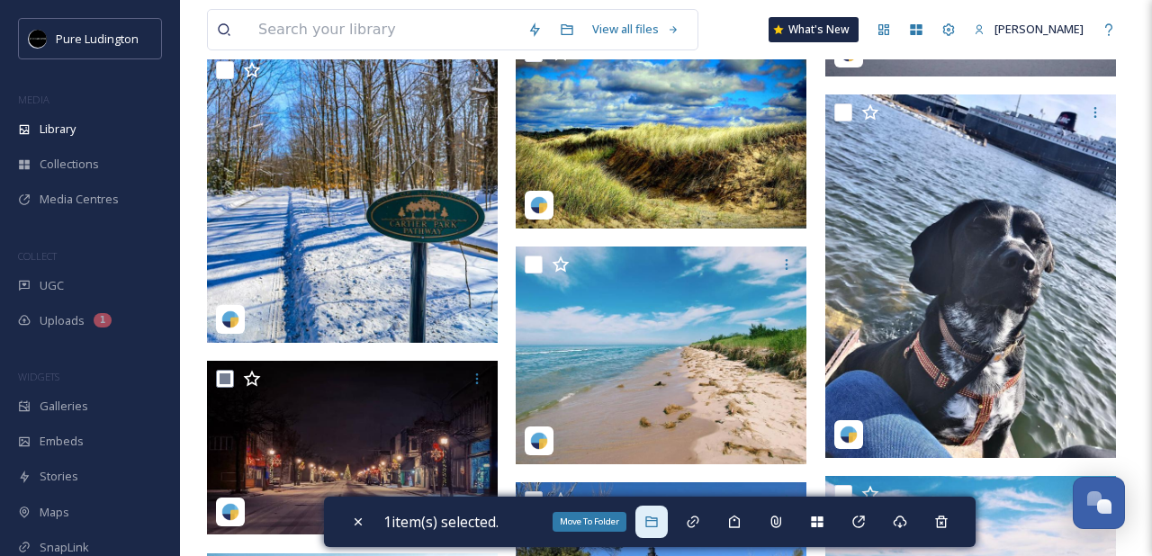
click at [664, 518] on div "Move To Folder" at bounding box center [651, 522] width 32 height 32
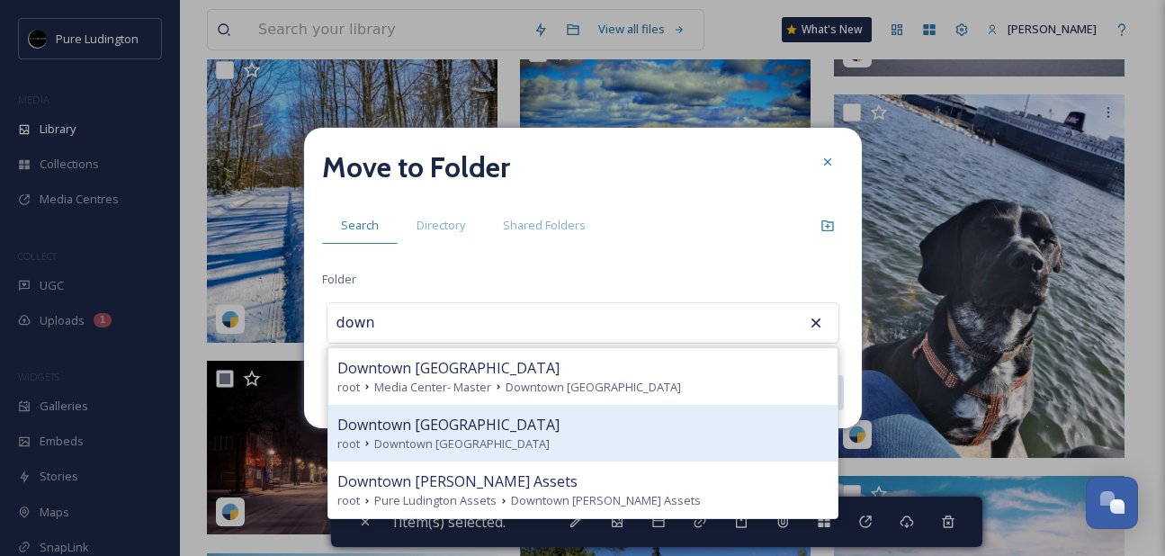
click at [630, 436] on div "root Downtown [GEOGRAPHIC_DATA]" at bounding box center [582, 444] width 491 height 17
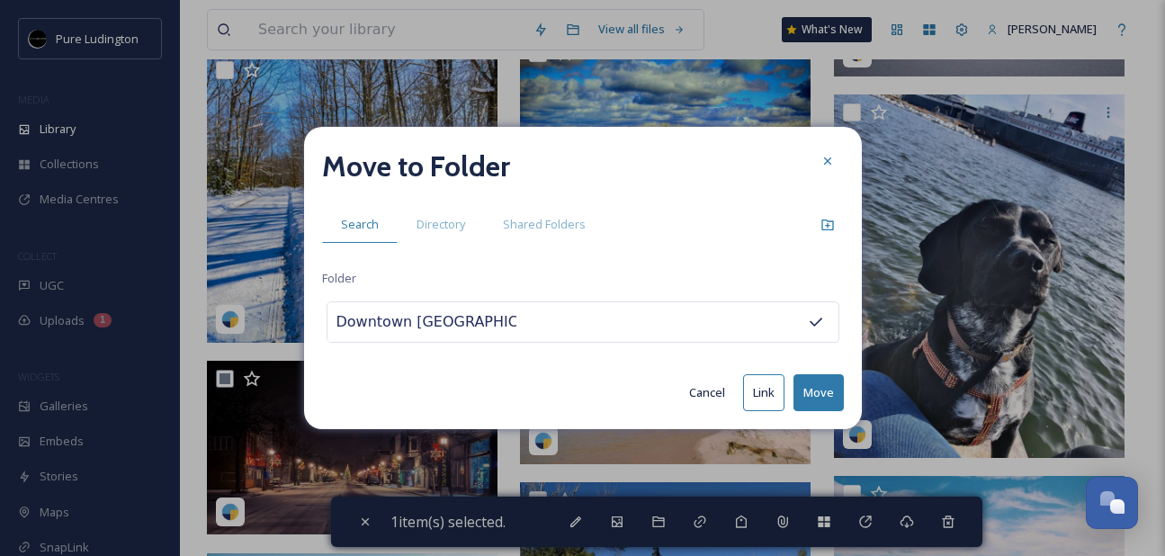
click at [830, 391] on button "Move" at bounding box center [819, 392] width 50 height 37
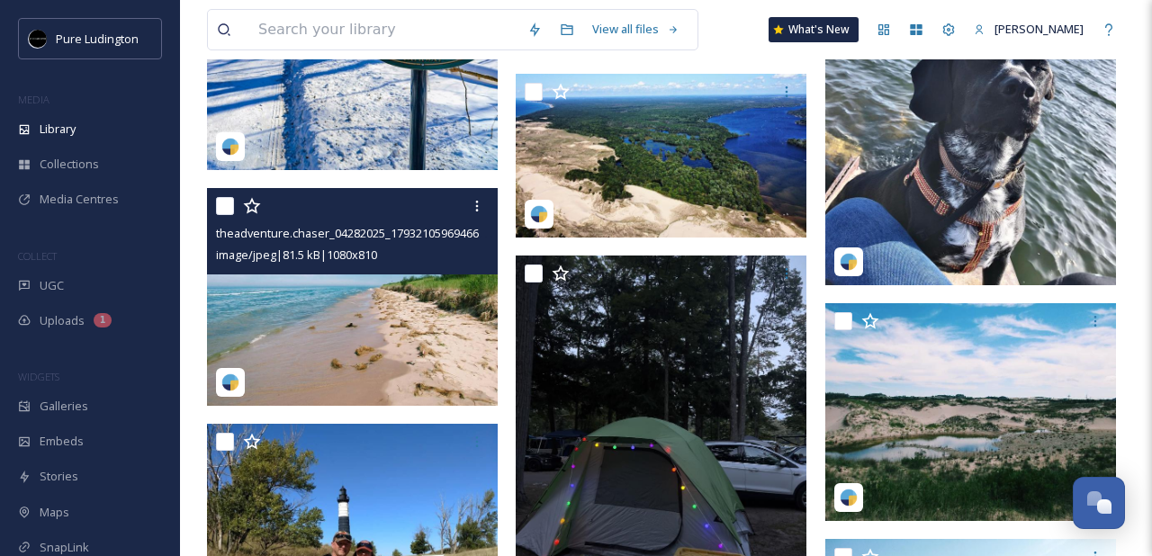
scroll to position [3417, 0]
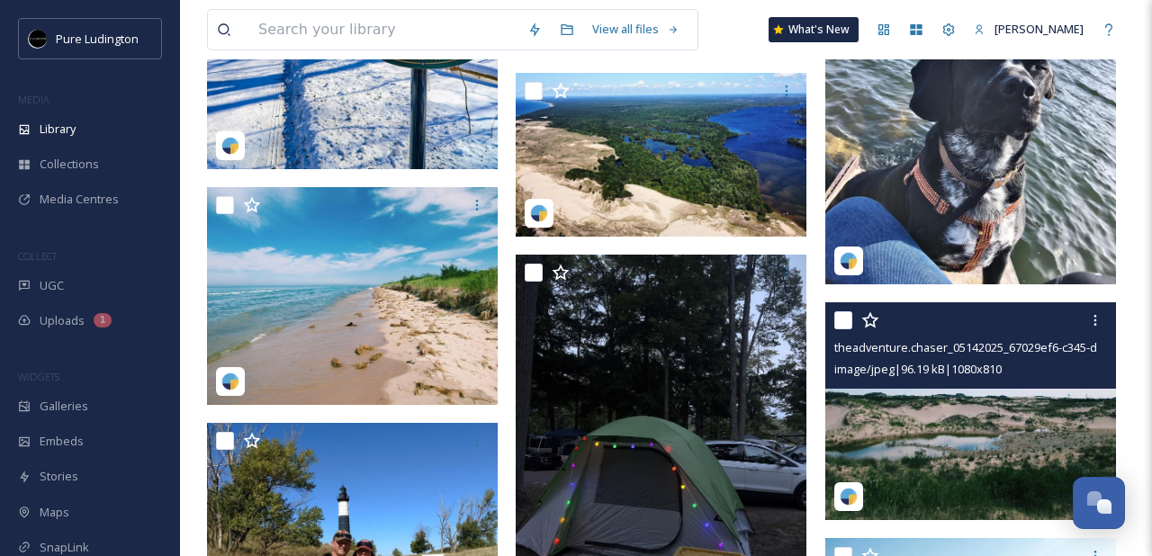
click at [843, 324] on input "checkbox" at bounding box center [843, 320] width 18 height 18
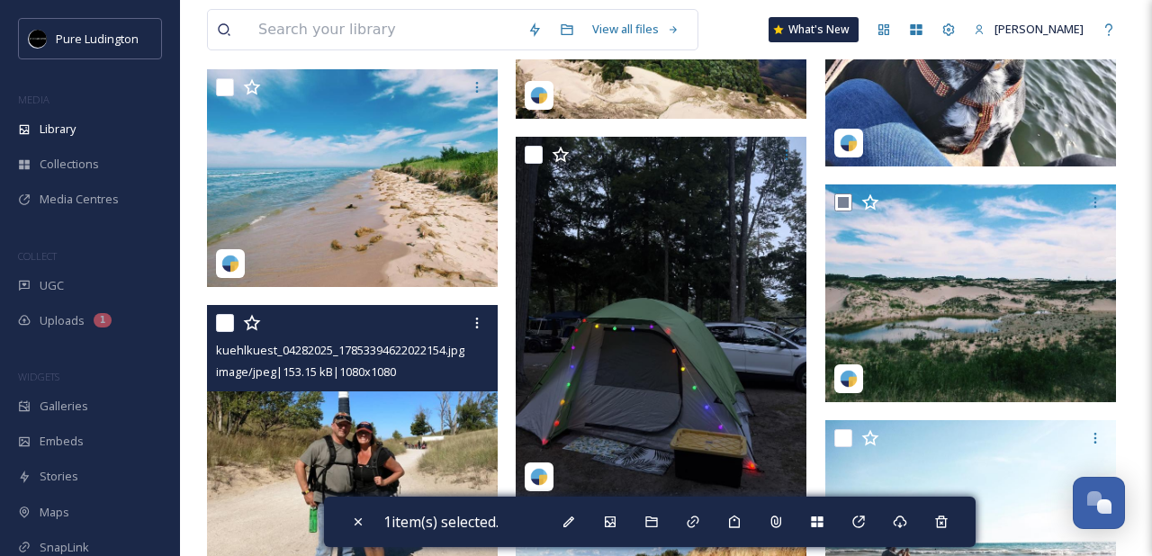
scroll to position [3426, 0]
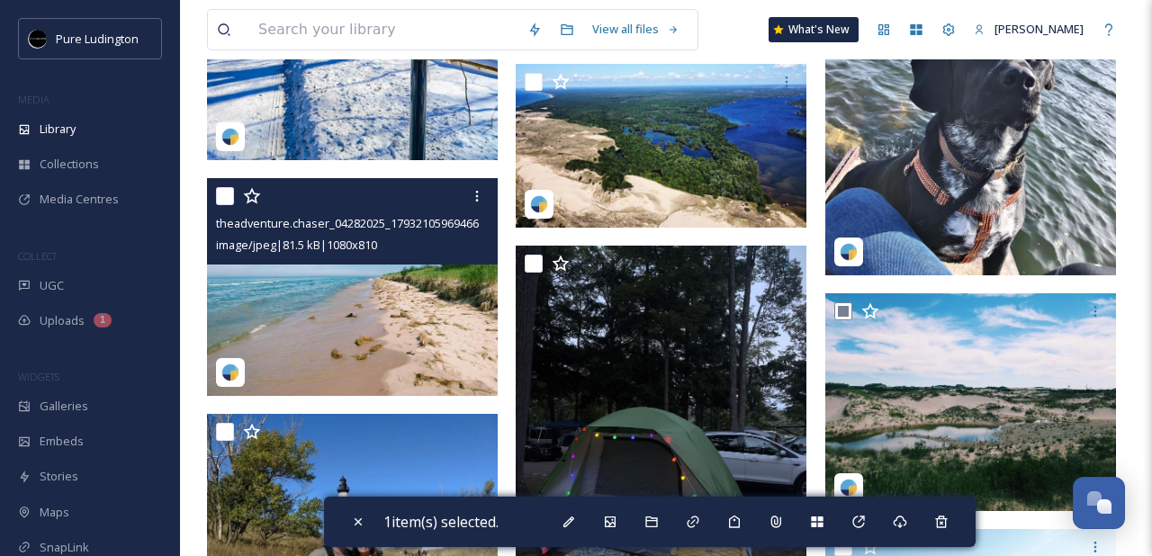
click at [219, 200] on input "checkbox" at bounding box center [225, 196] width 18 height 18
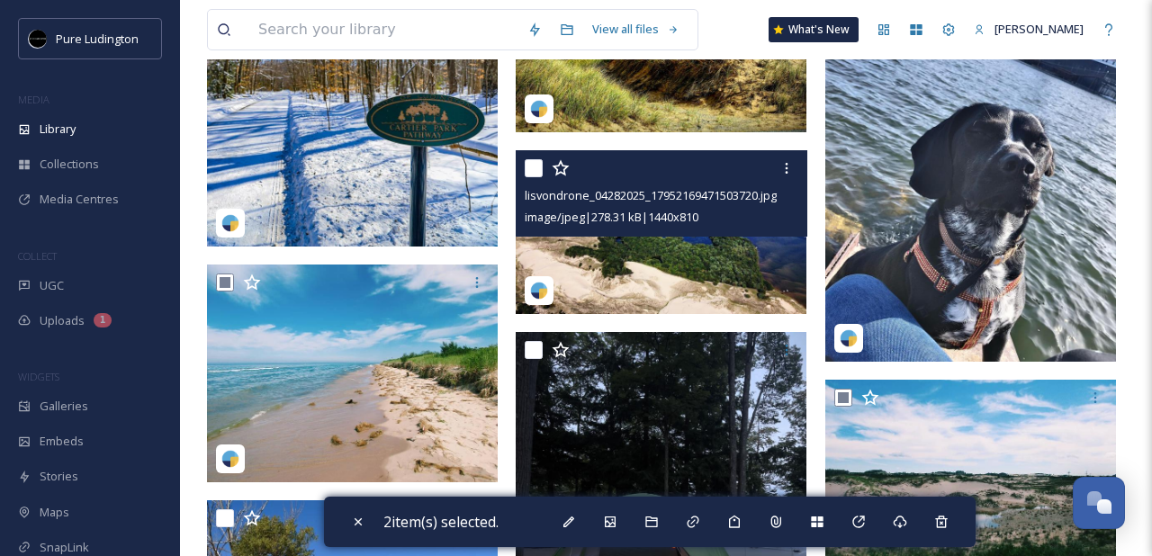
click at [532, 174] on input "checkbox" at bounding box center [534, 168] width 18 height 18
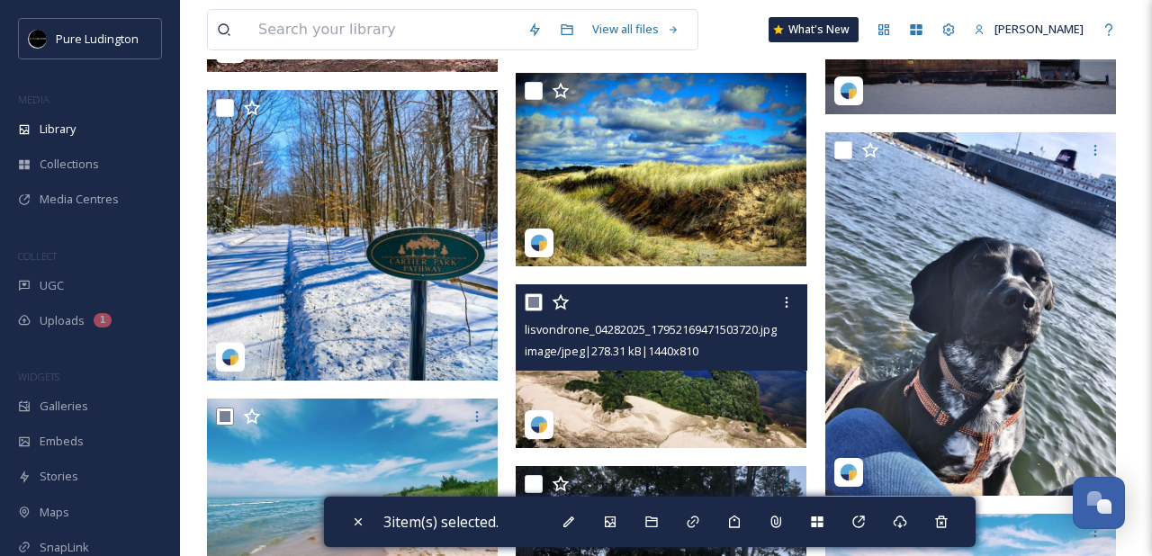
scroll to position [3159, 0]
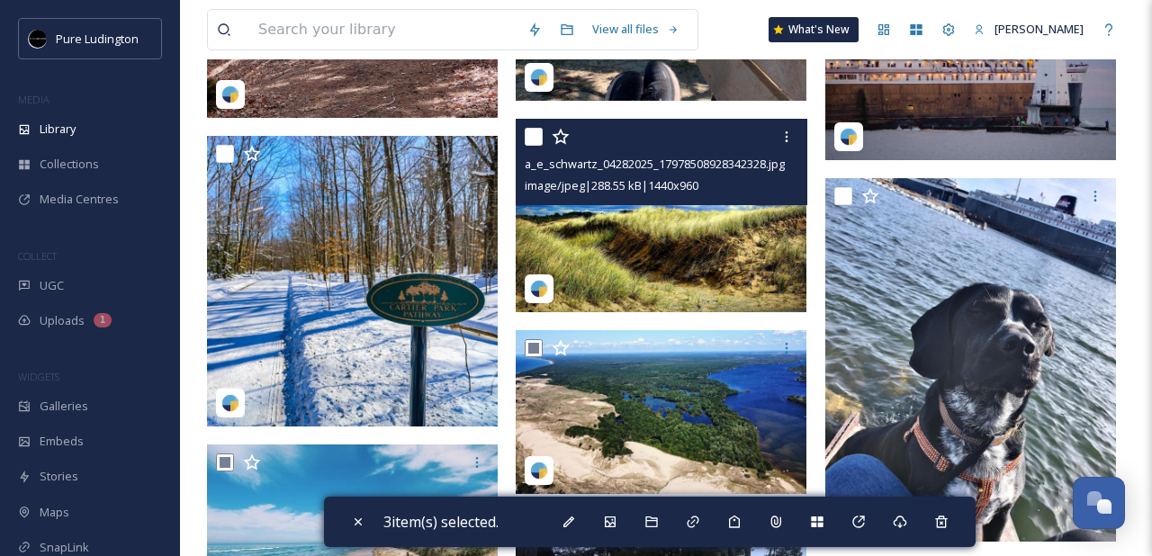
click at [535, 138] on input "checkbox" at bounding box center [534, 137] width 18 height 18
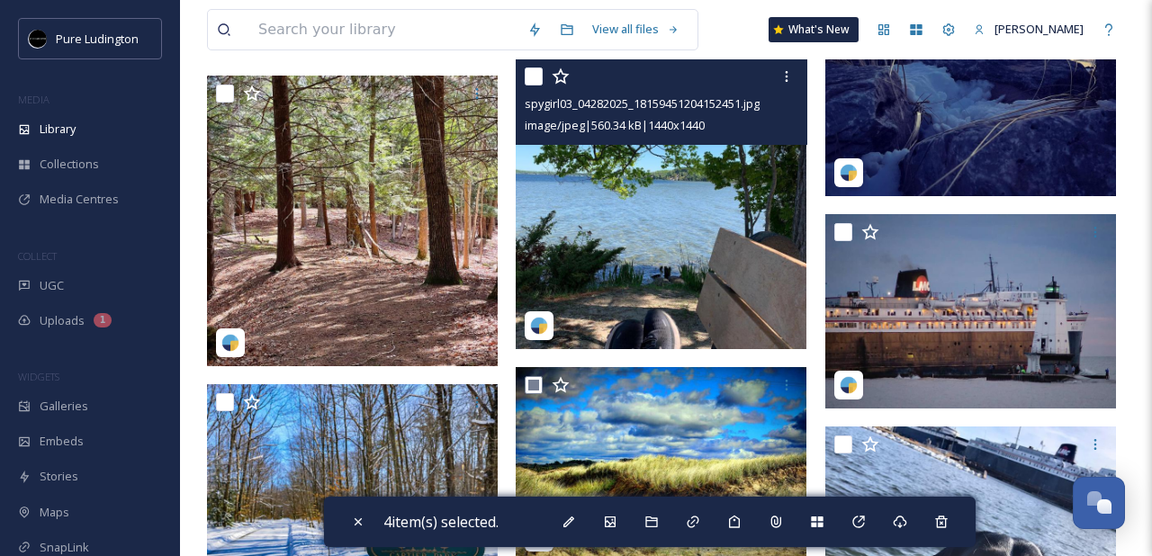
scroll to position [2885, 0]
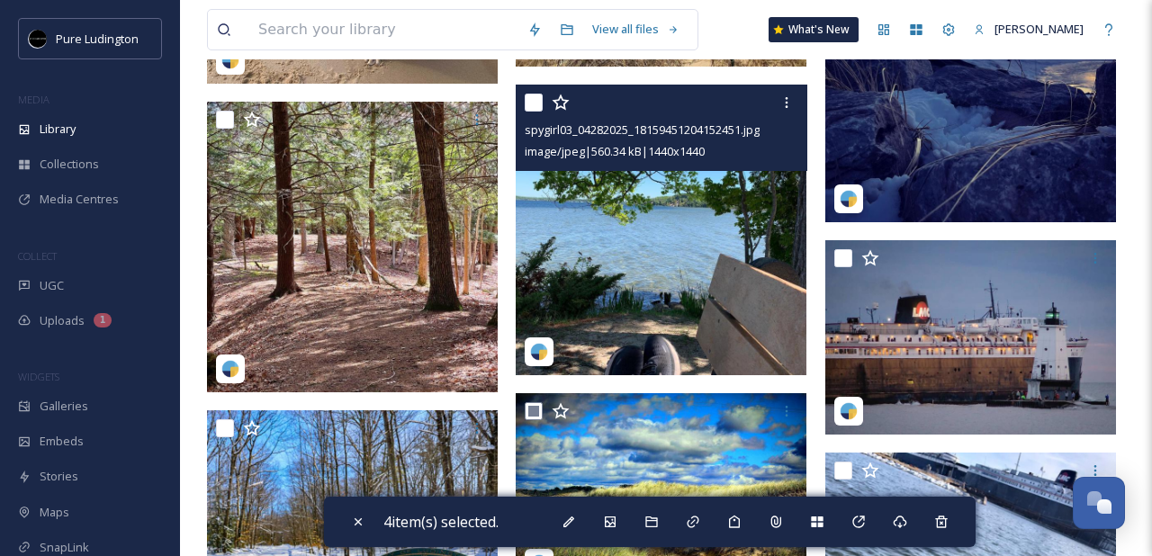
click at [535, 103] on input "checkbox" at bounding box center [534, 103] width 18 height 18
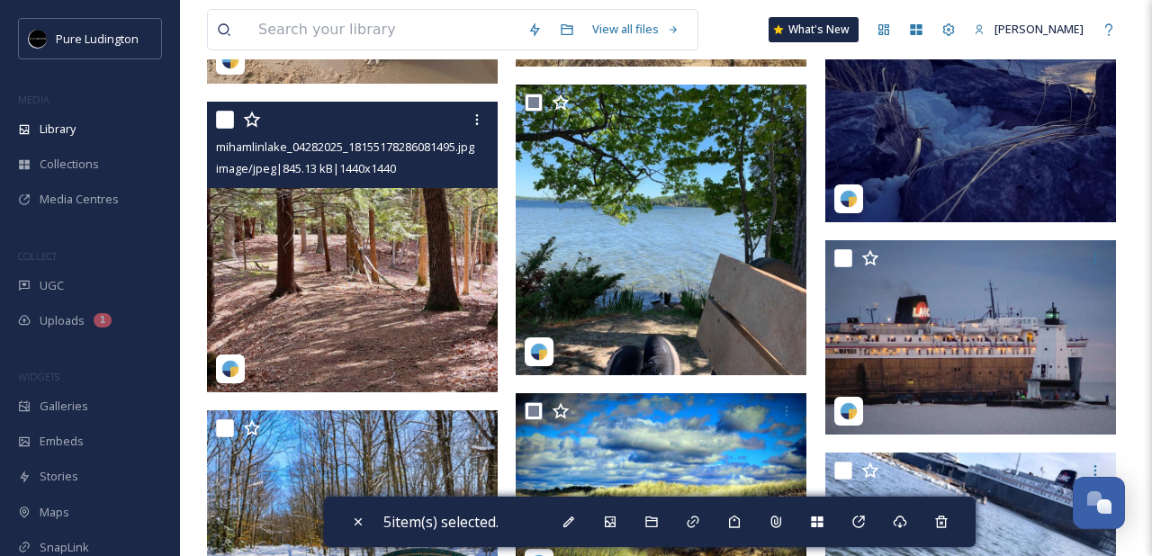
click at [226, 119] on input "checkbox" at bounding box center [225, 120] width 18 height 18
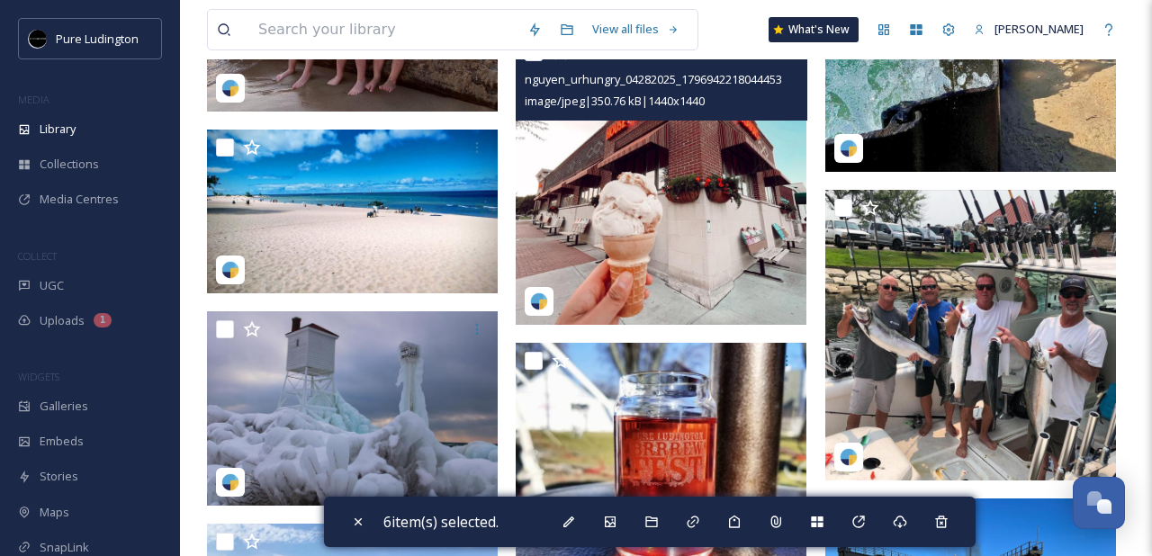
scroll to position [2063, 0]
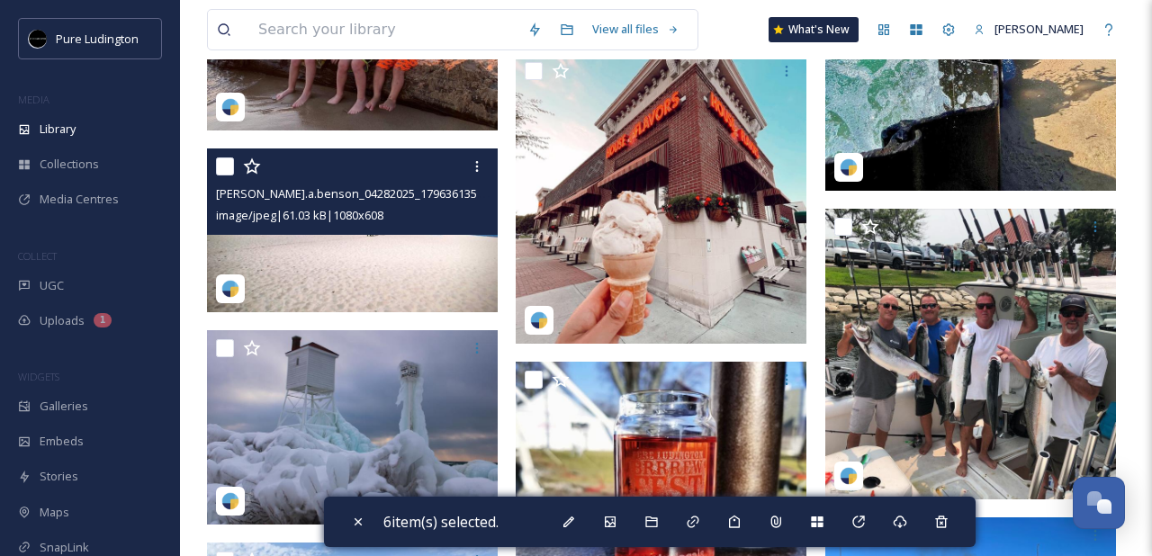
click at [223, 170] on input "checkbox" at bounding box center [225, 166] width 18 height 18
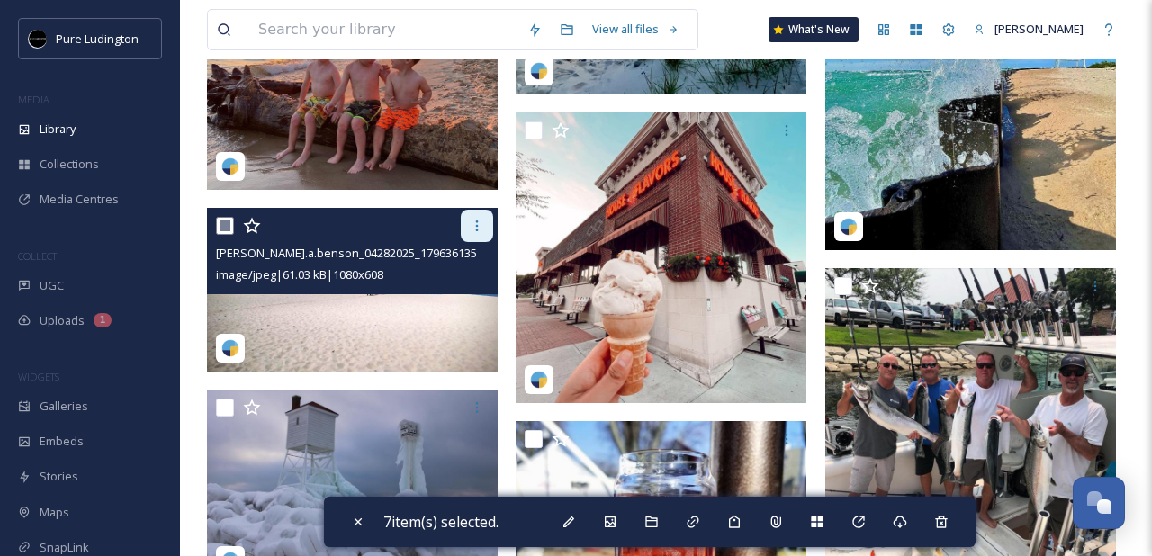
scroll to position [1812, 0]
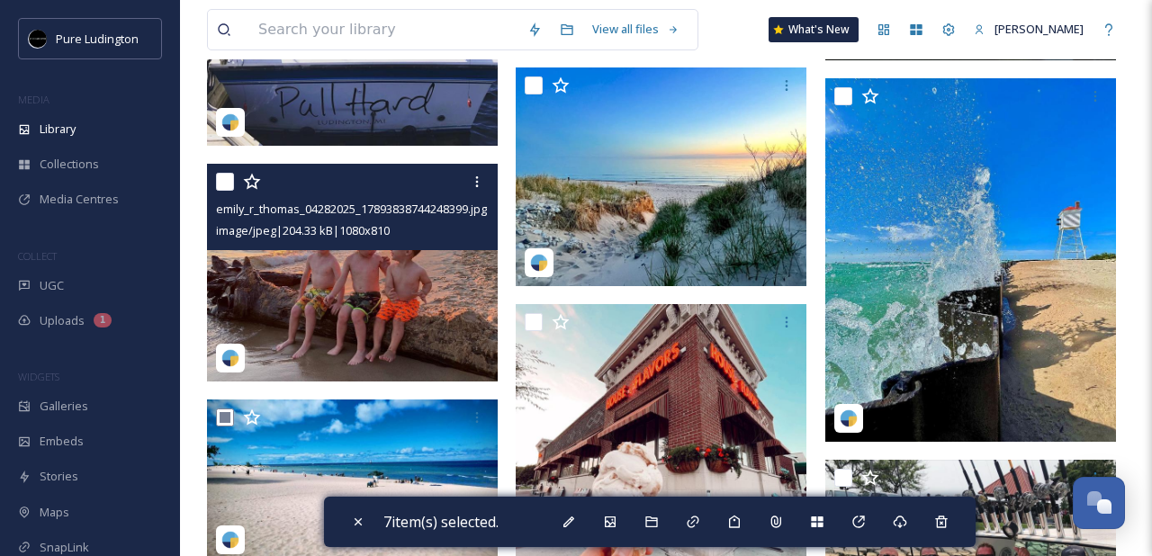
click at [219, 183] on input "checkbox" at bounding box center [225, 182] width 18 height 18
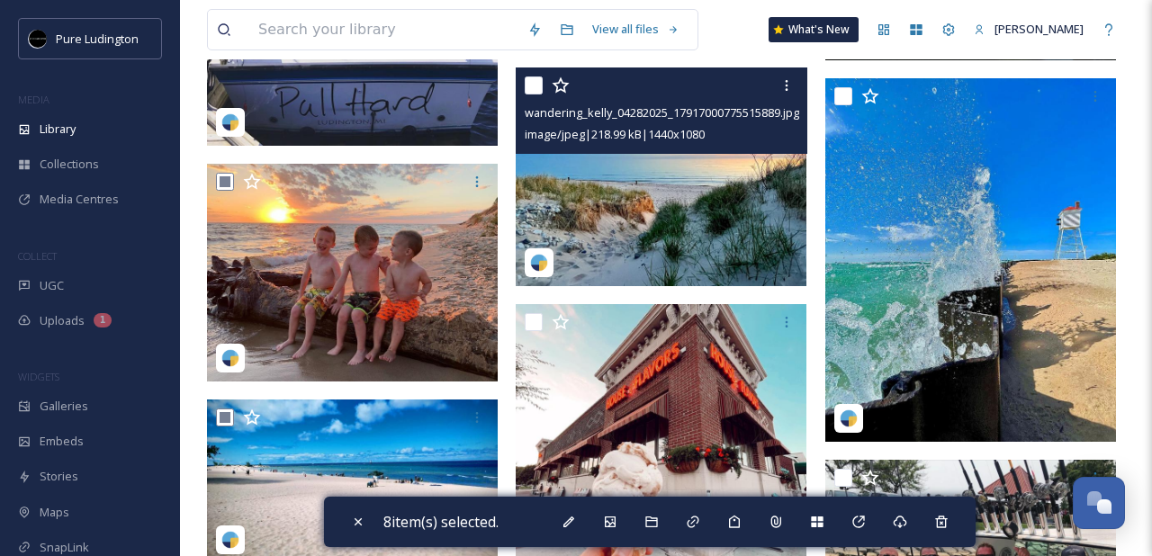
click at [527, 91] on input "checkbox" at bounding box center [534, 85] width 18 height 18
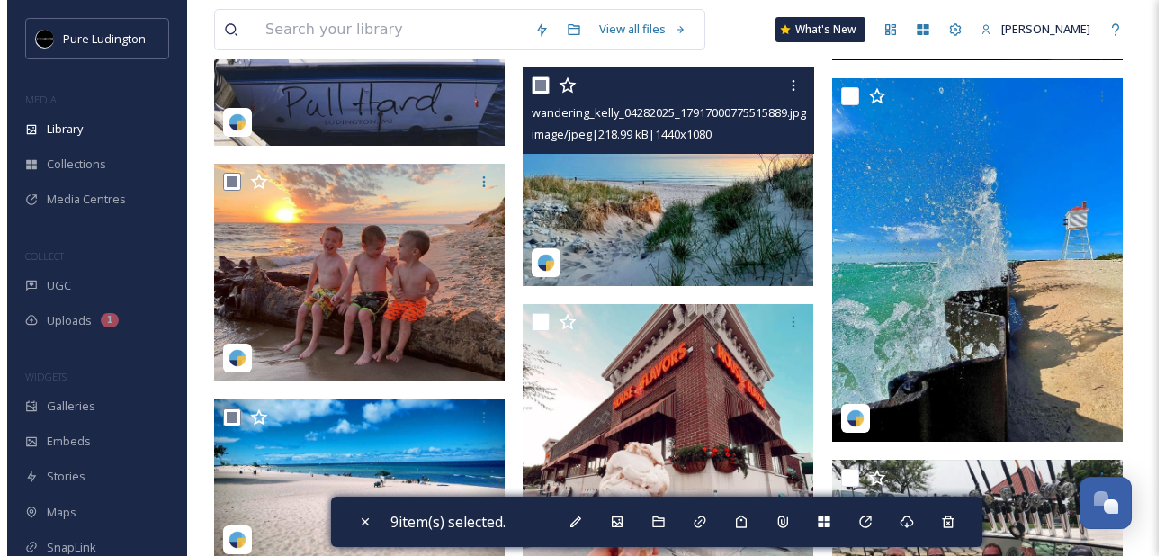
scroll to position [1695, 0]
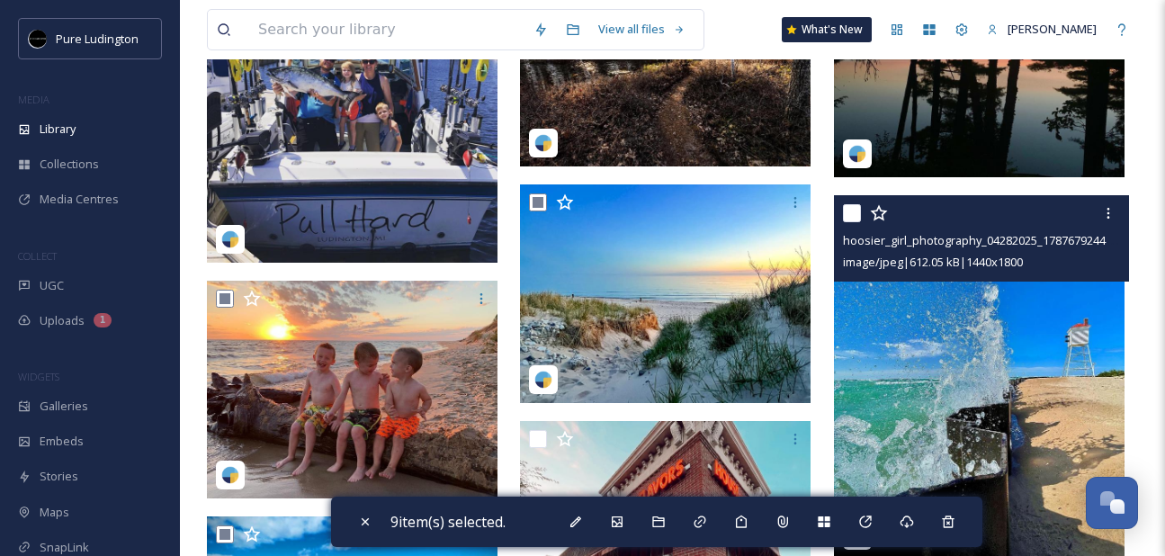
click at [851, 219] on input "checkbox" at bounding box center [852, 213] width 18 height 18
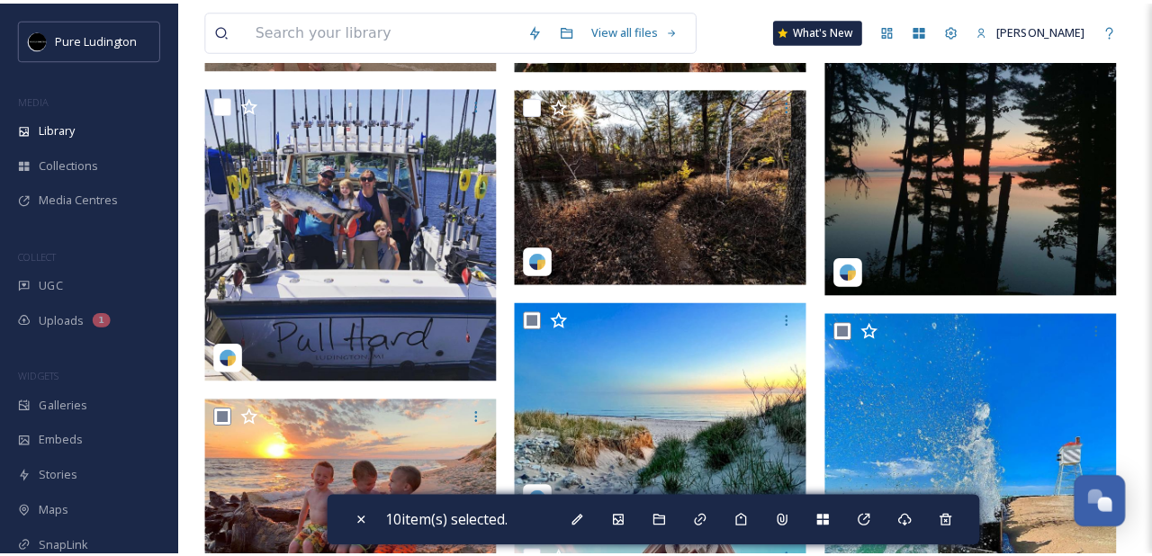
scroll to position [1487, 0]
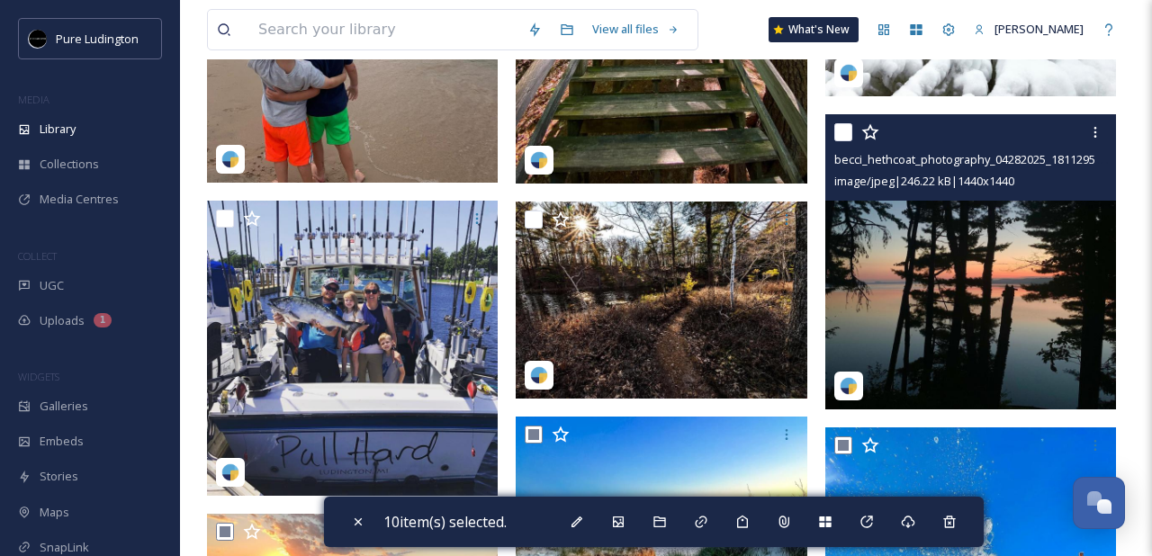
click at [844, 132] on input "checkbox" at bounding box center [843, 132] width 18 height 18
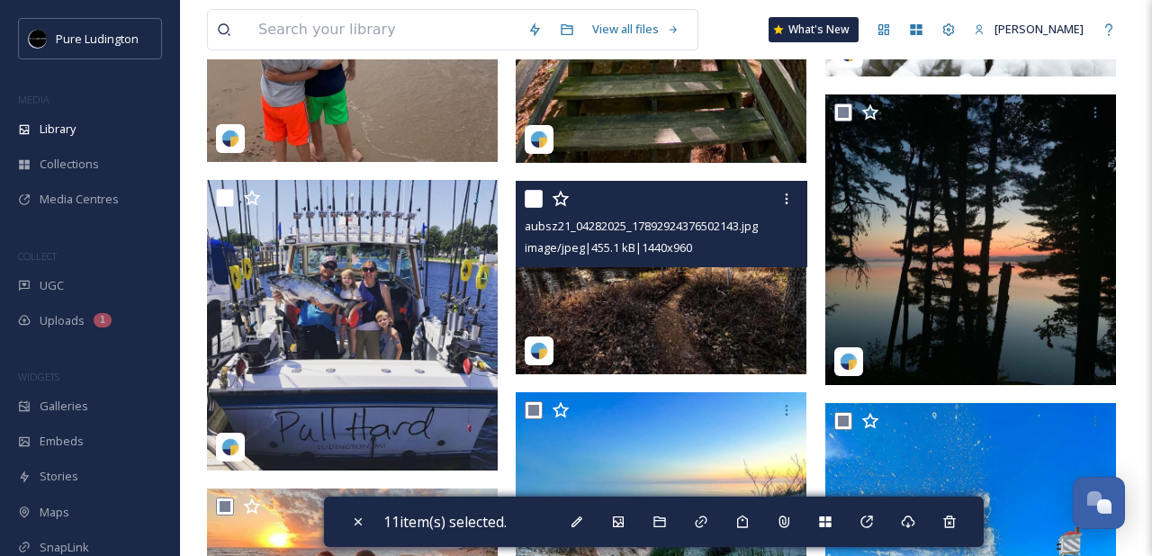
click at [534, 202] on input "checkbox" at bounding box center [534, 199] width 18 height 18
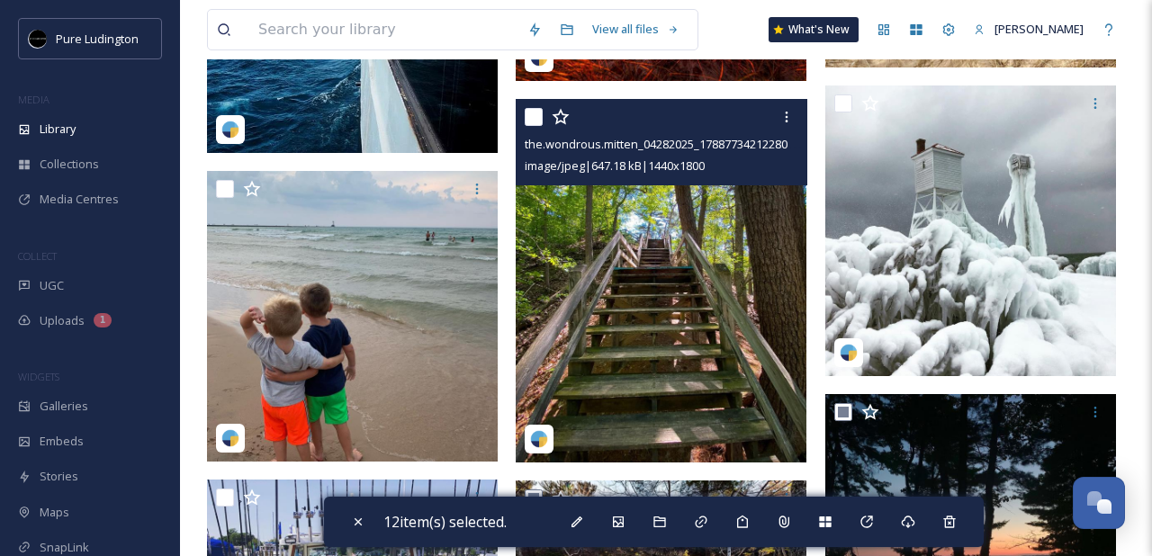
scroll to position [1183, 0]
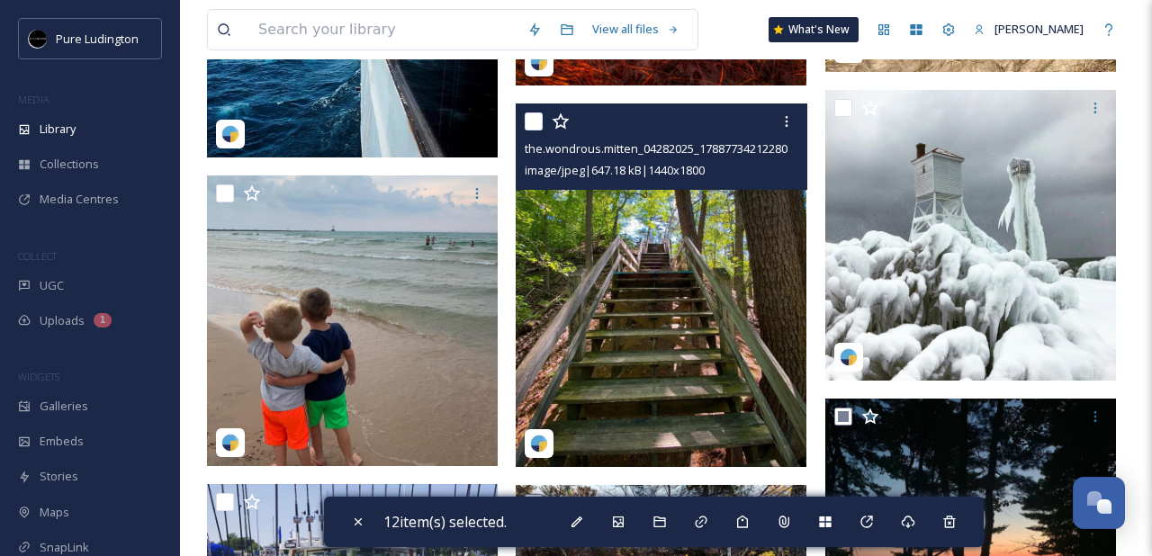
click at [533, 121] on input "checkbox" at bounding box center [534, 121] width 18 height 18
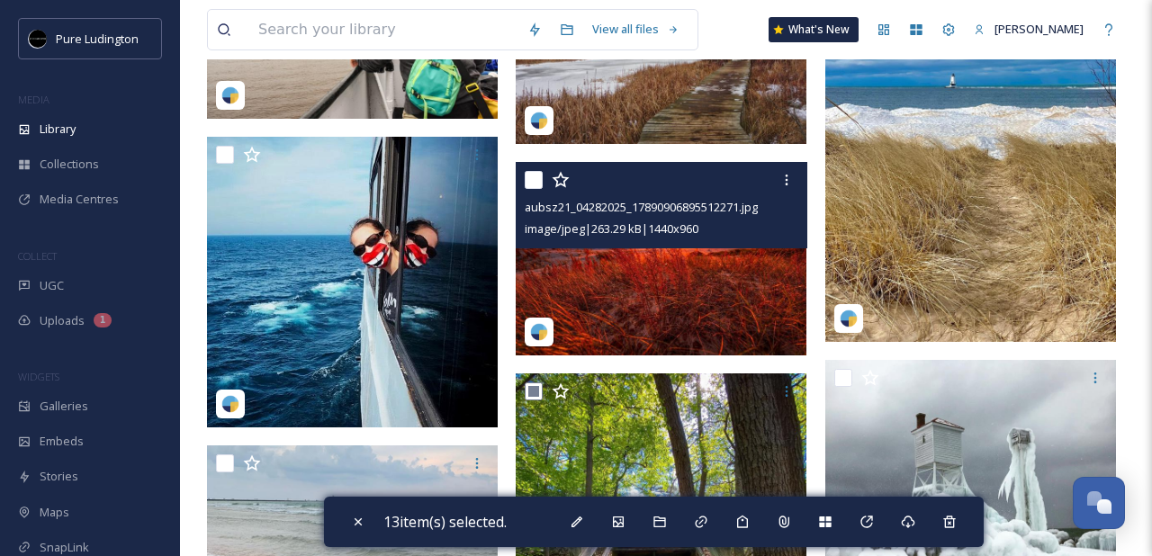
scroll to position [897, 0]
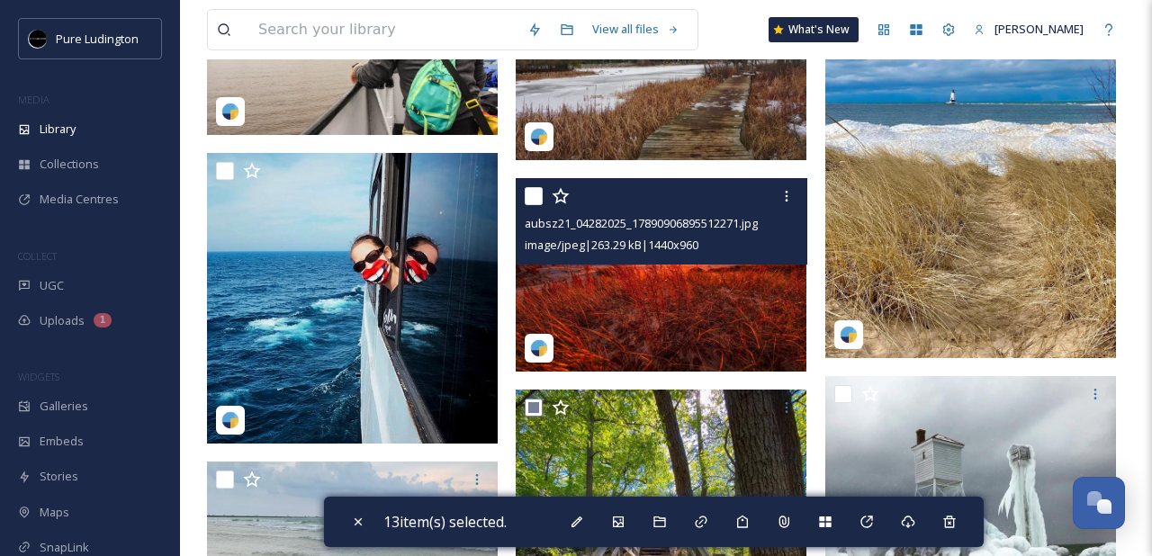
click at [529, 191] on input "checkbox" at bounding box center [534, 196] width 18 height 18
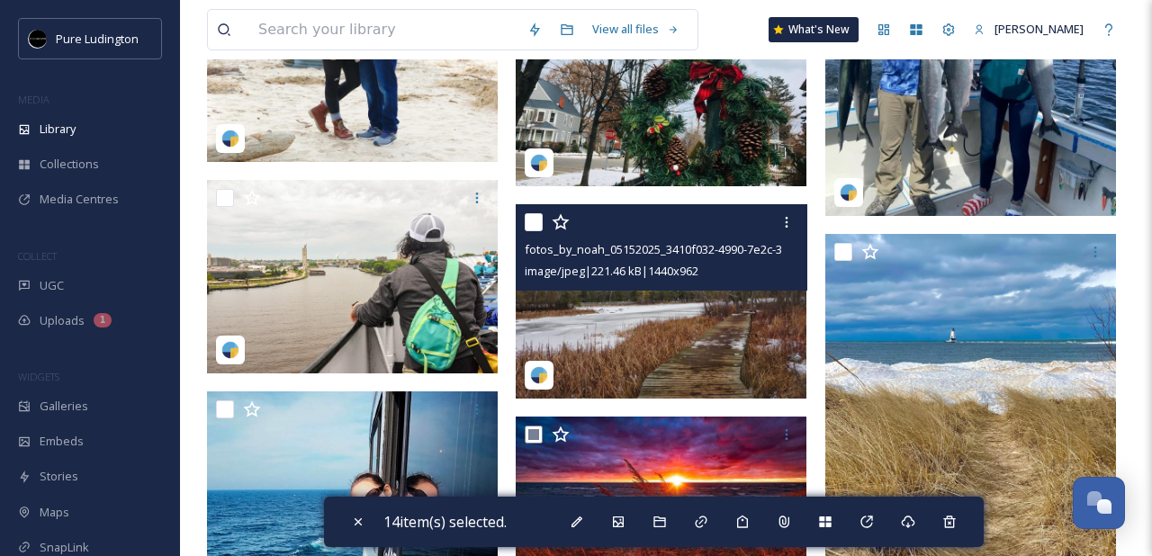
scroll to position [643, 0]
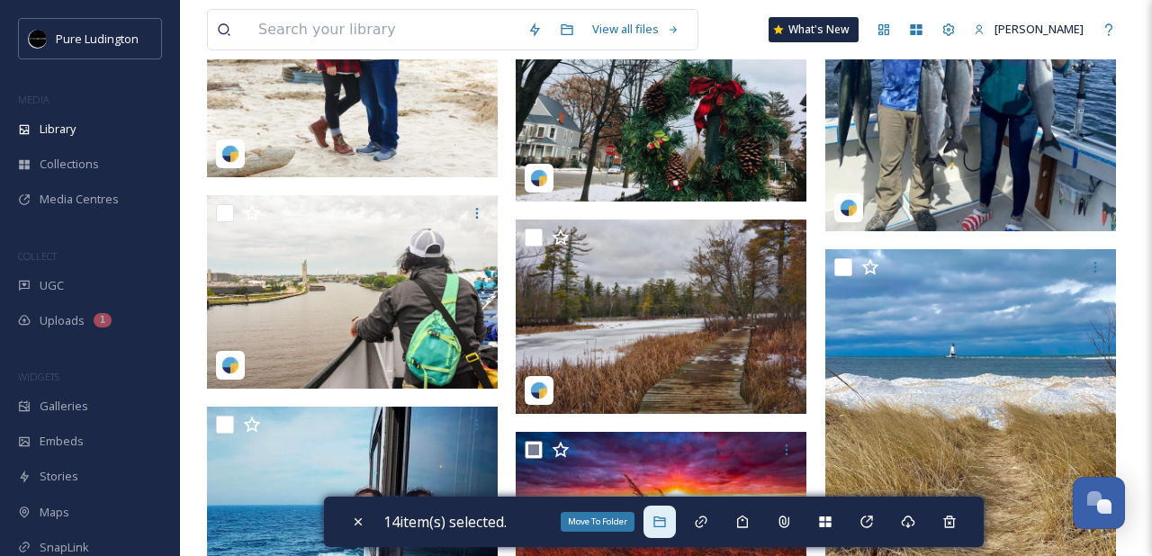
click at [670, 529] on div "Move To Folder" at bounding box center [659, 522] width 32 height 32
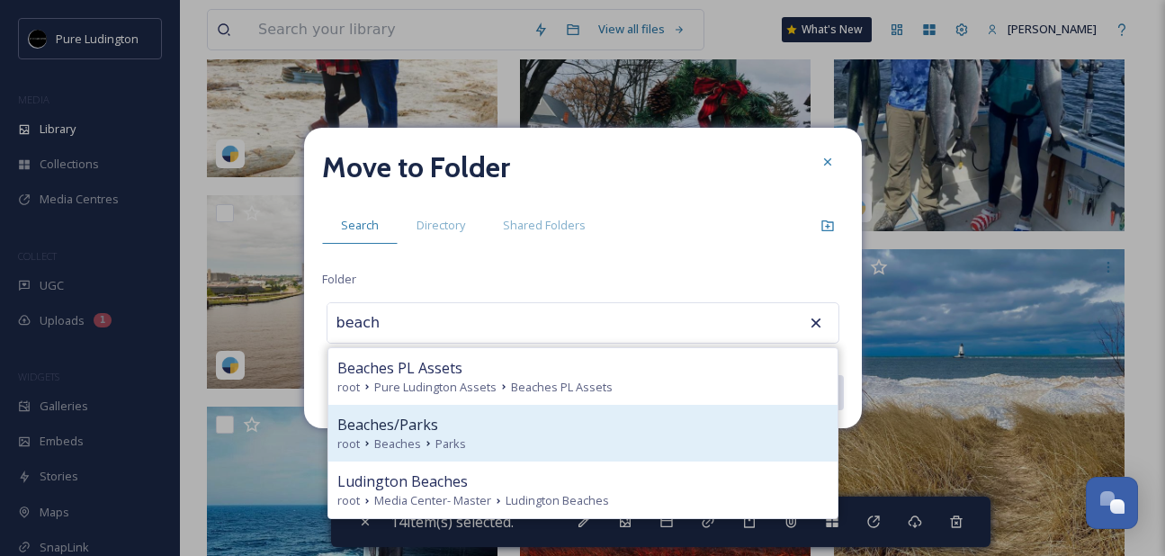
click at [553, 425] on div "Beaches/Parks" at bounding box center [582, 425] width 491 height 22
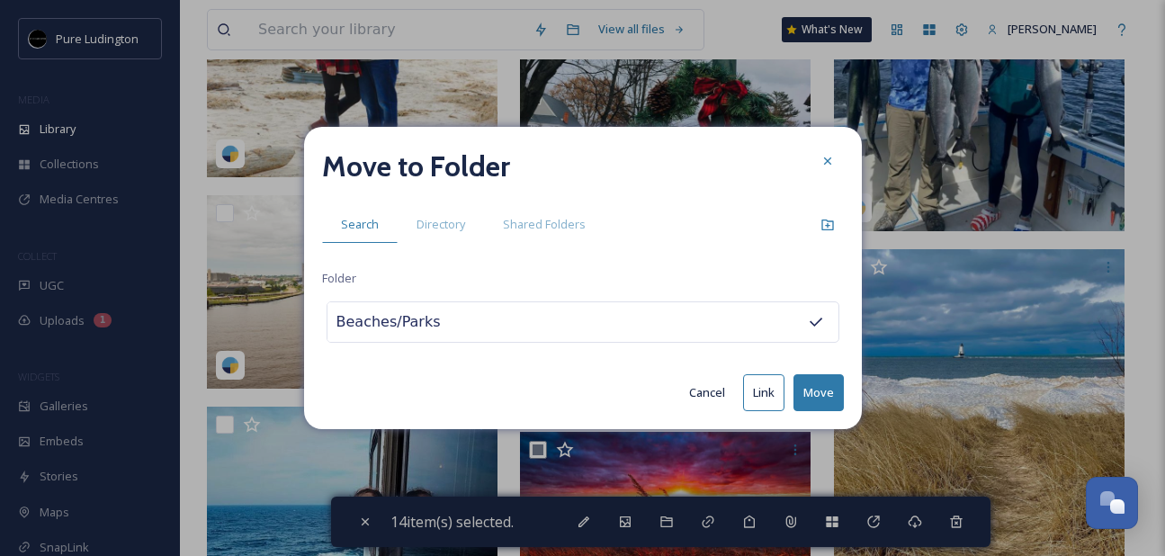
click at [812, 388] on button "Move" at bounding box center [819, 392] width 50 height 37
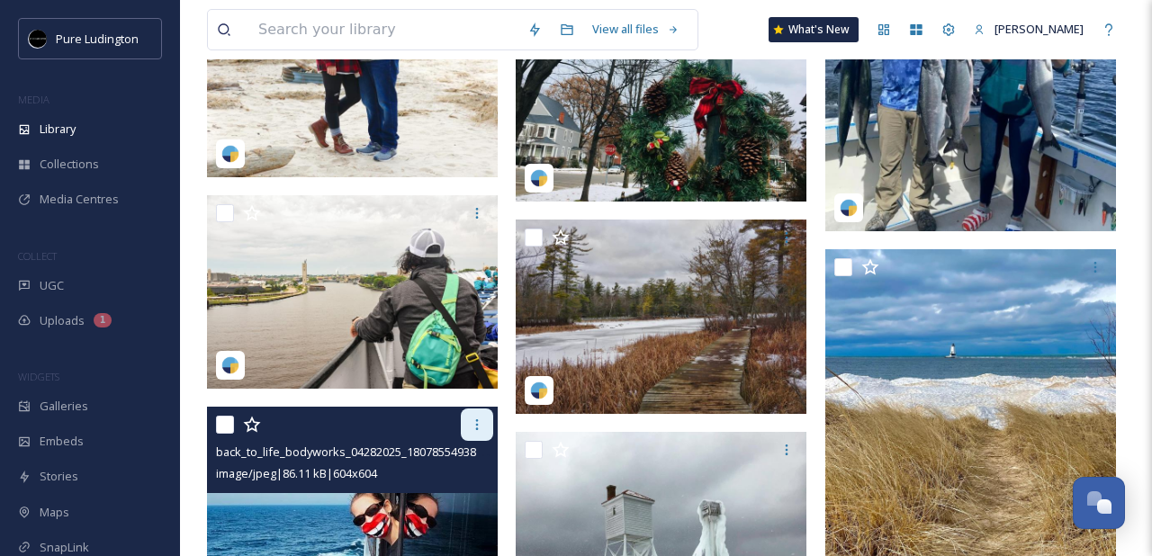
click at [479, 424] on icon at bounding box center [477, 425] width 14 height 14
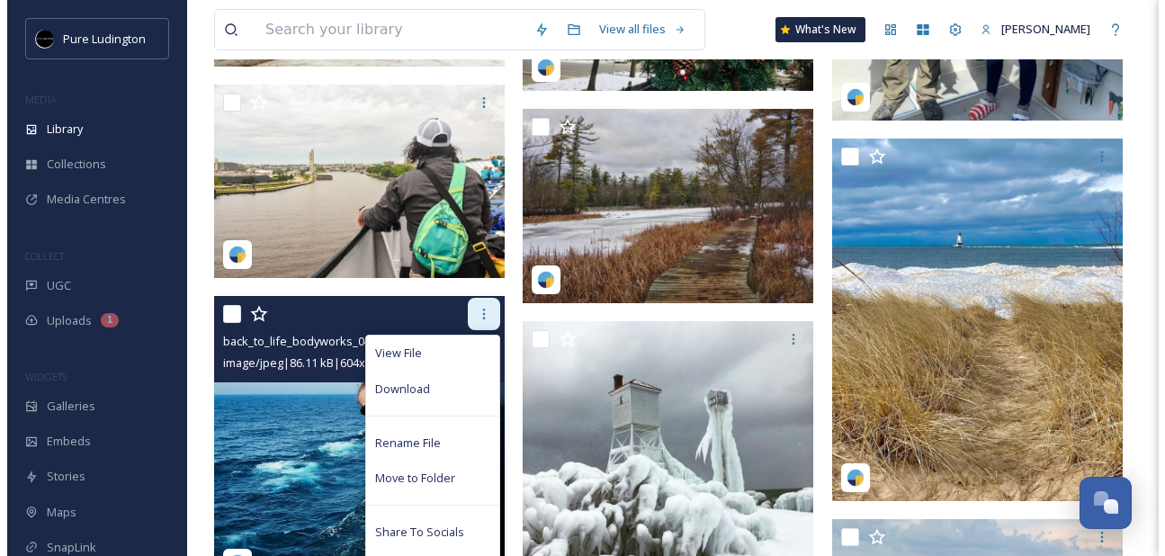
scroll to position [845, 0]
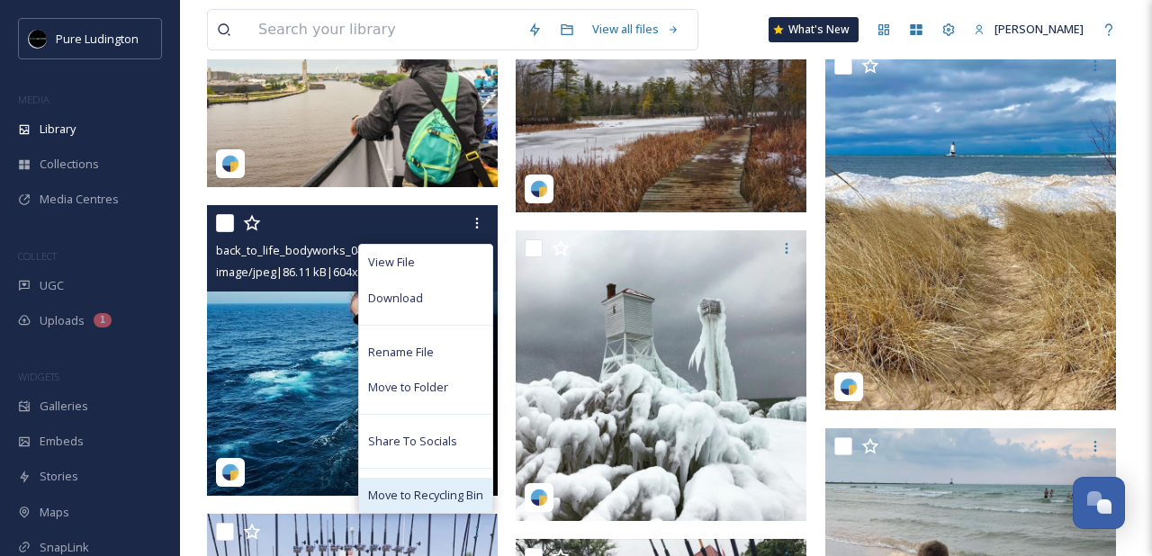
click at [452, 493] on span "Move to Recycling Bin" at bounding box center [425, 495] width 115 height 17
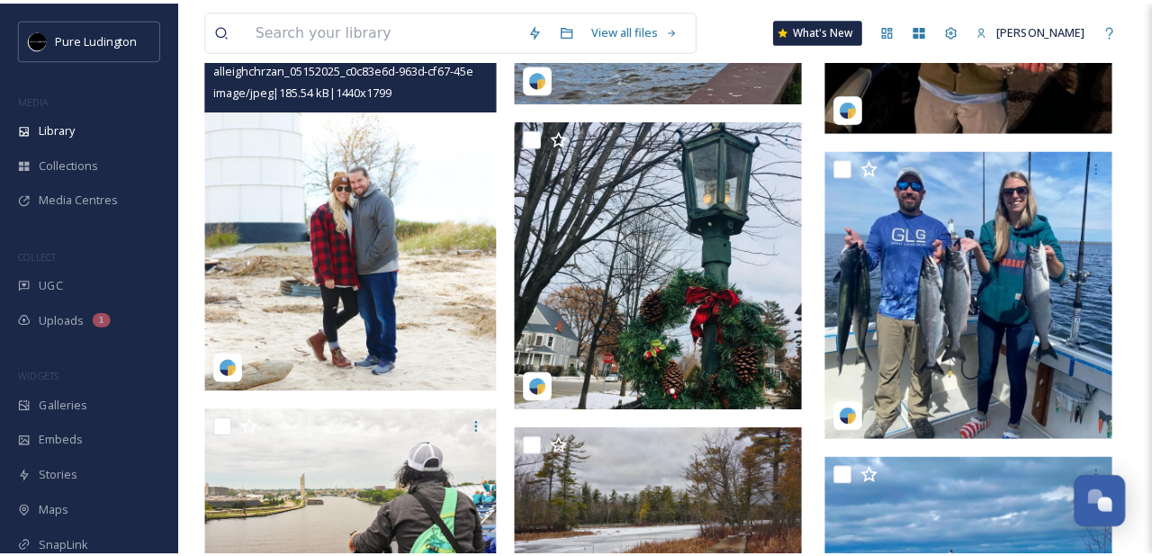
scroll to position [0, 0]
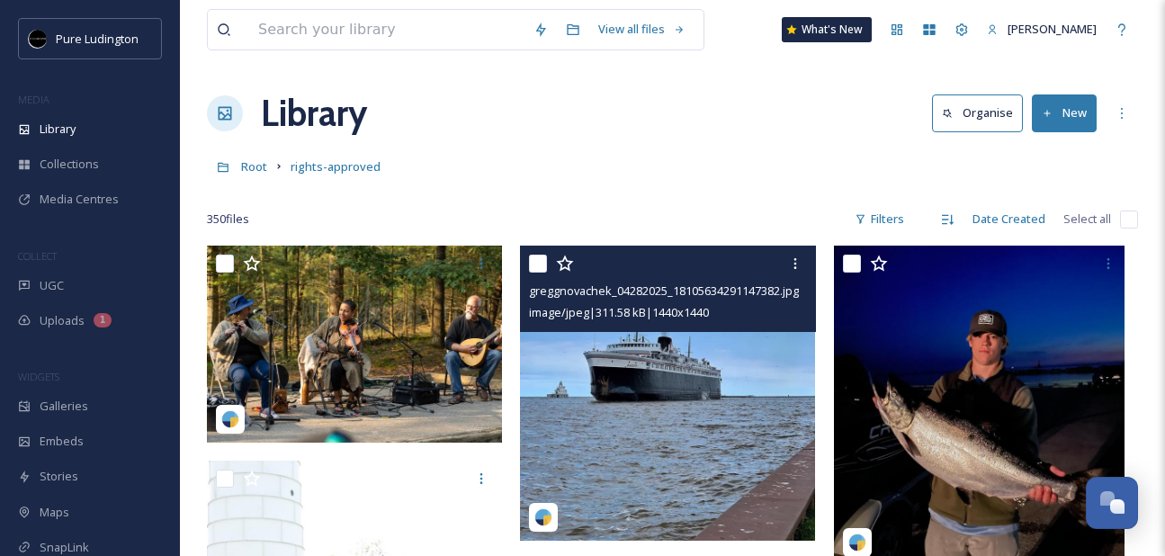
click at [534, 265] on input "checkbox" at bounding box center [538, 264] width 18 height 18
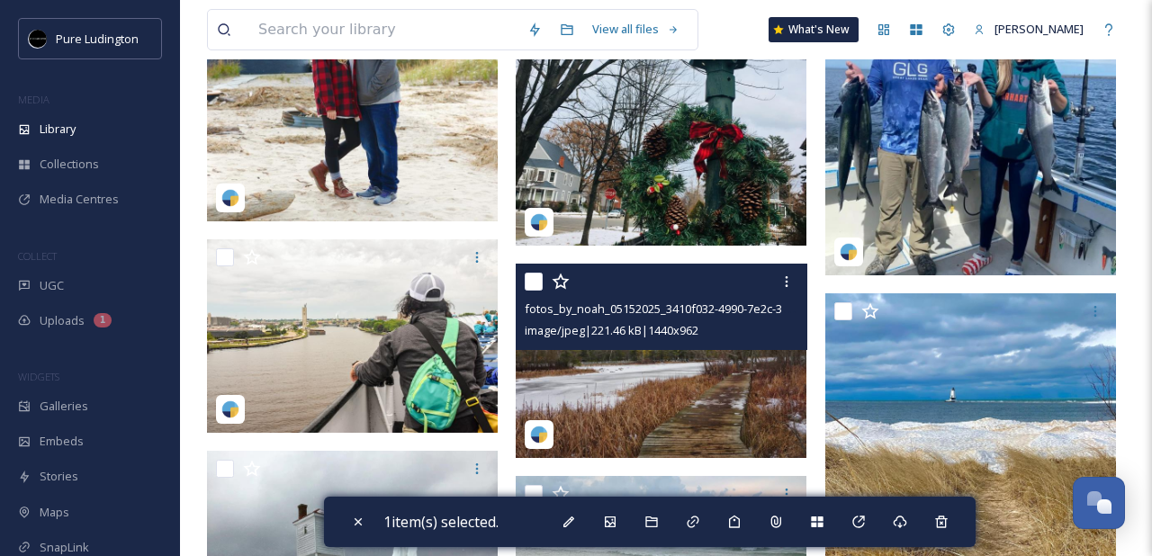
scroll to position [621, 0]
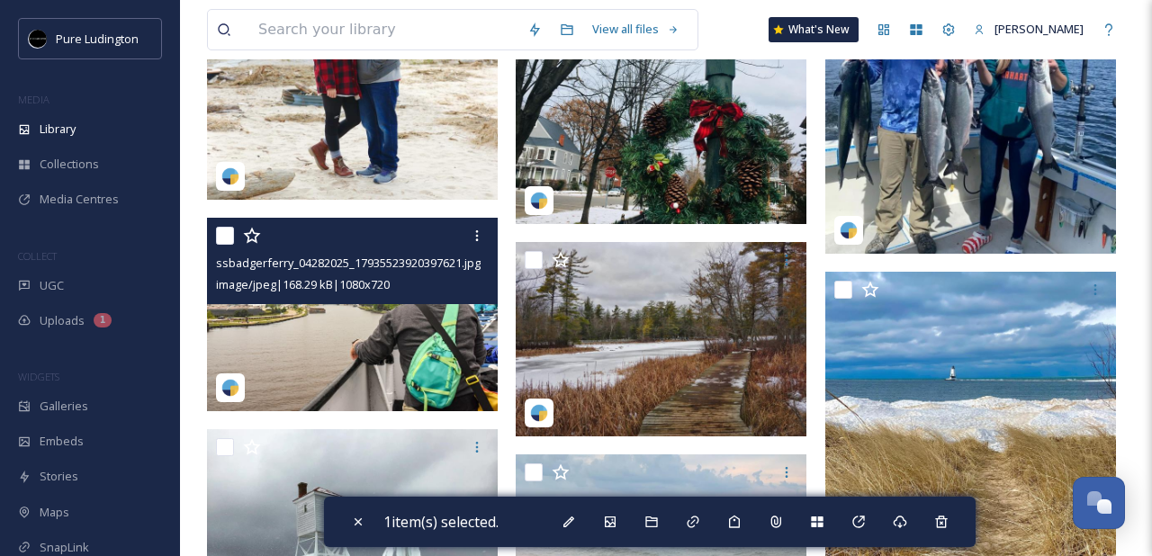
click at [222, 240] on input "checkbox" at bounding box center [225, 236] width 18 height 18
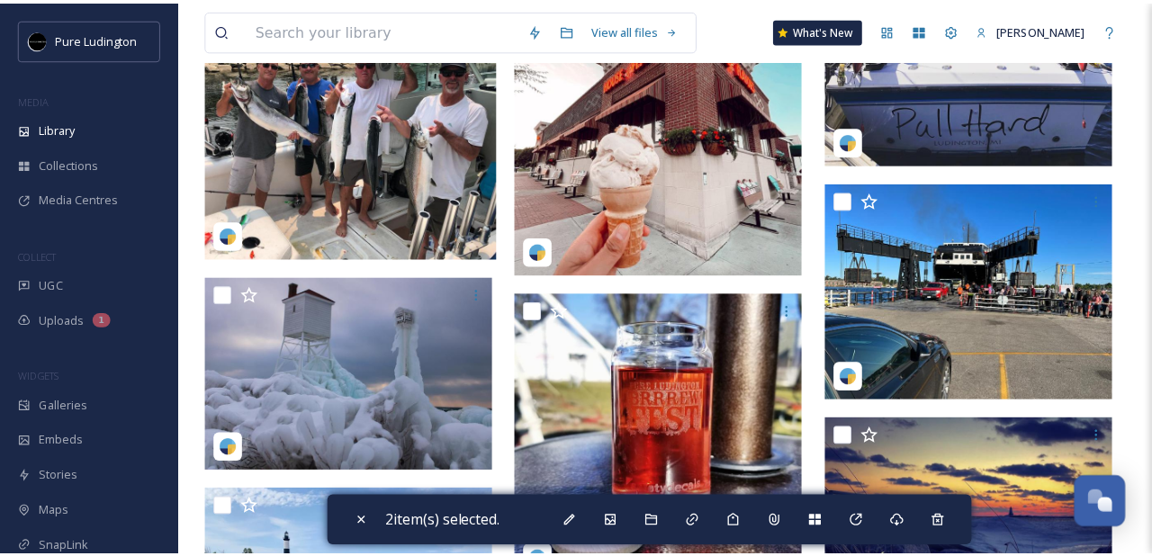
scroll to position [1502, 0]
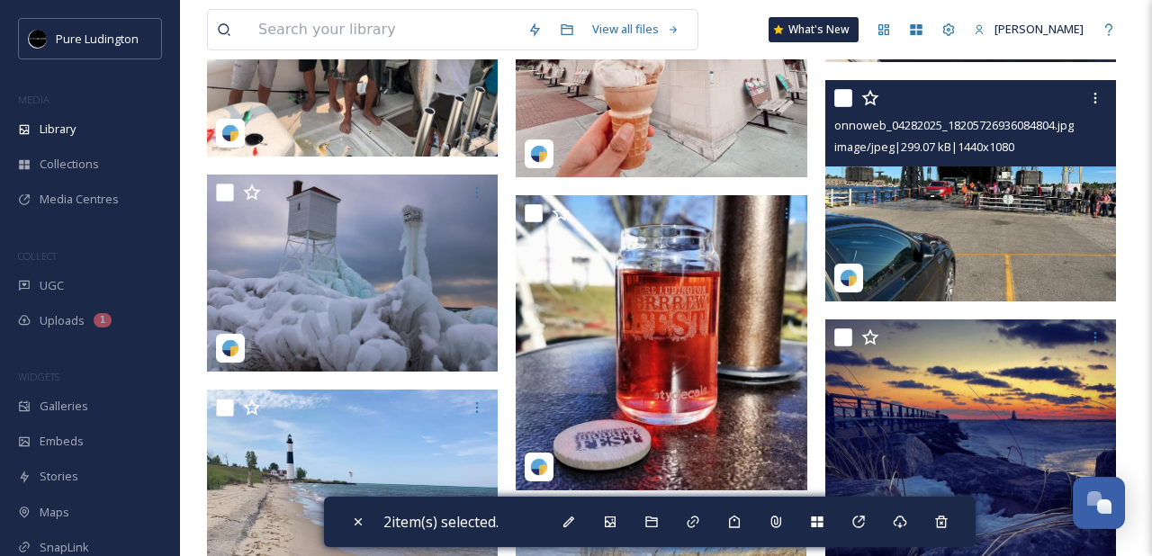
click at [850, 98] on input "checkbox" at bounding box center [843, 98] width 18 height 18
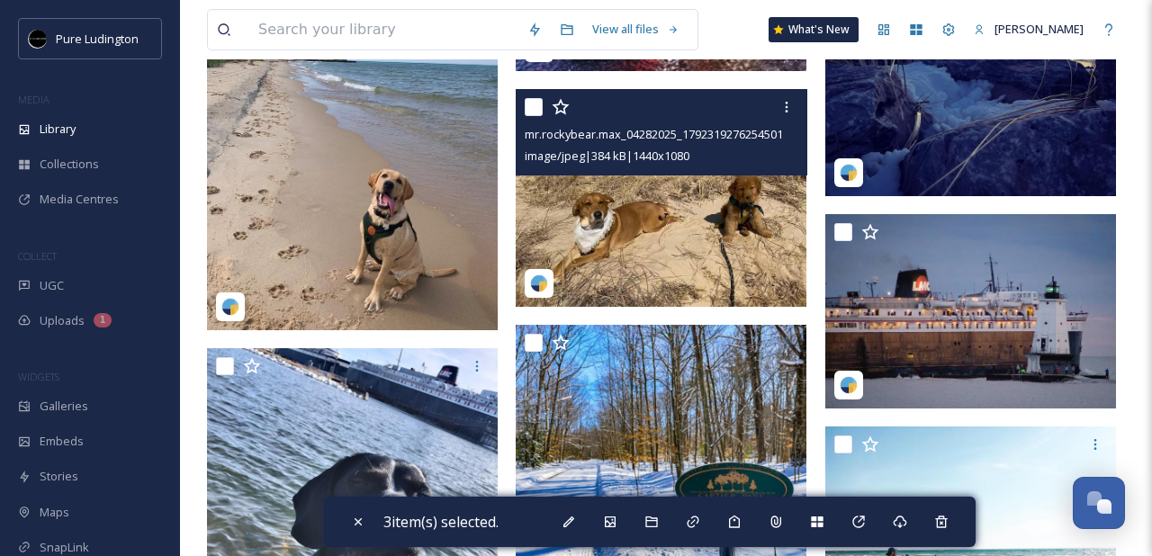
scroll to position [1898, 0]
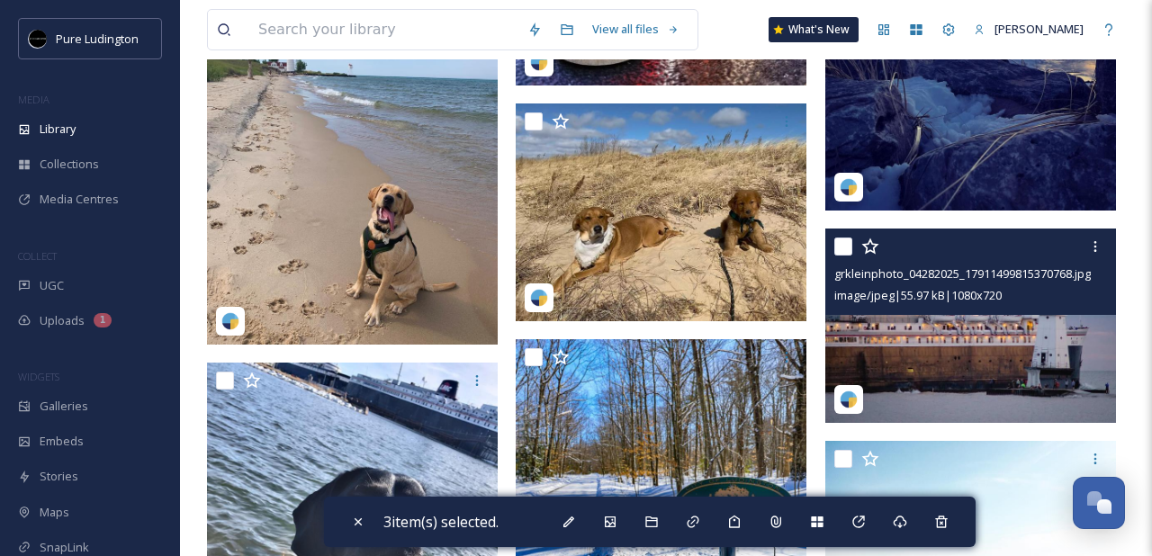
click at [843, 248] on input "checkbox" at bounding box center [843, 247] width 18 height 18
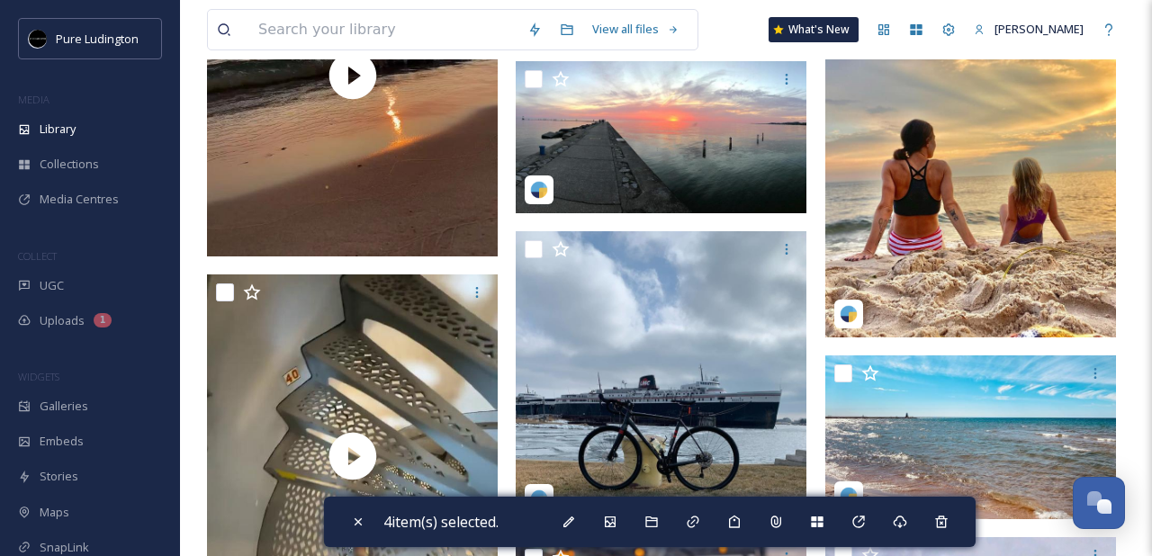
scroll to position [11159, 0]
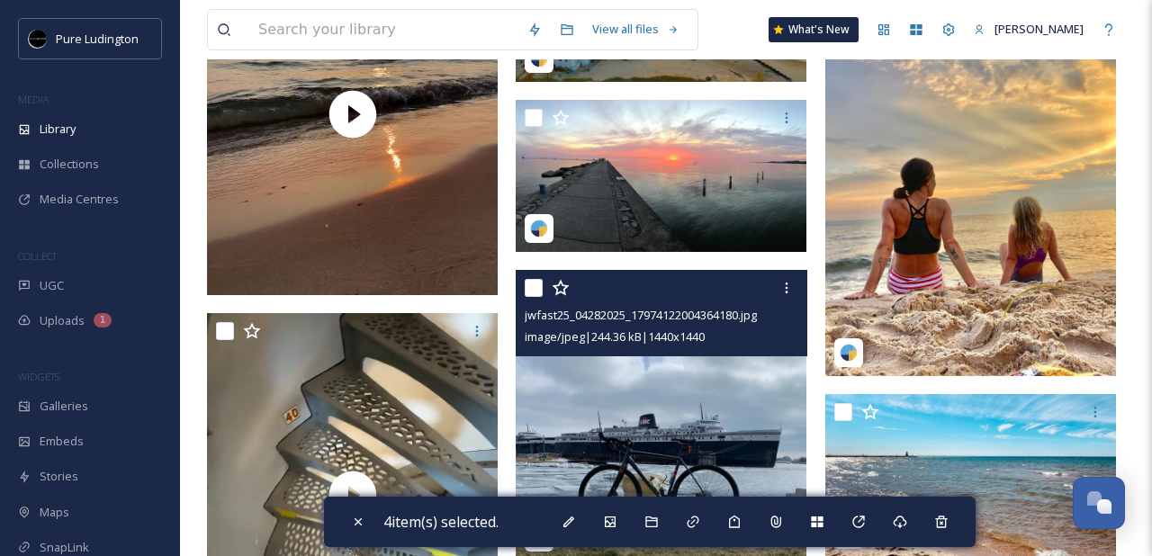
click at [534, 292] on input "checkbox" at bounding box center [534, 288] width 18 height 18
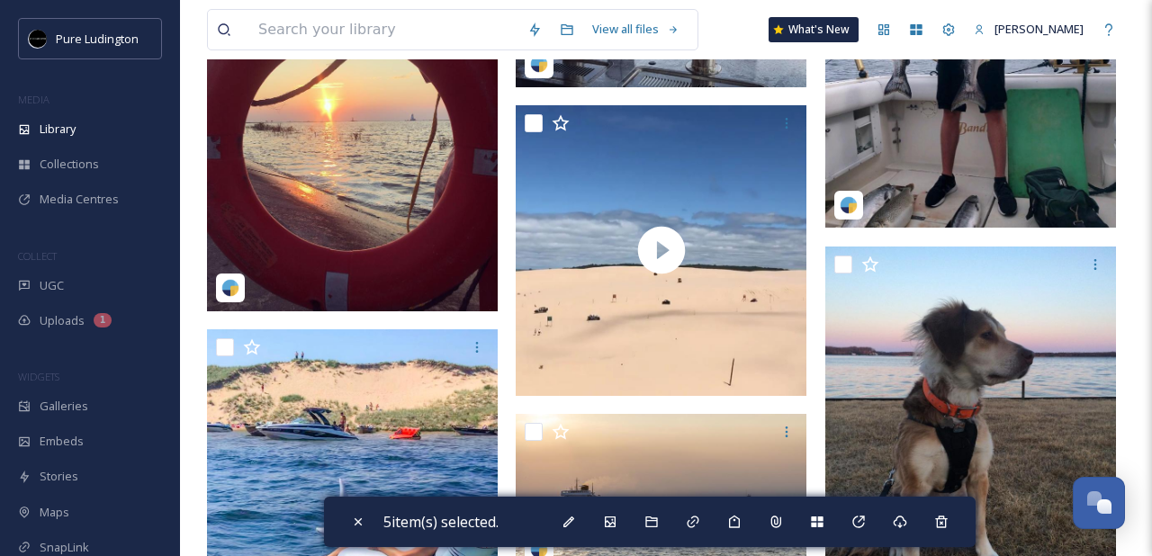
scroll to position [11819, 0]
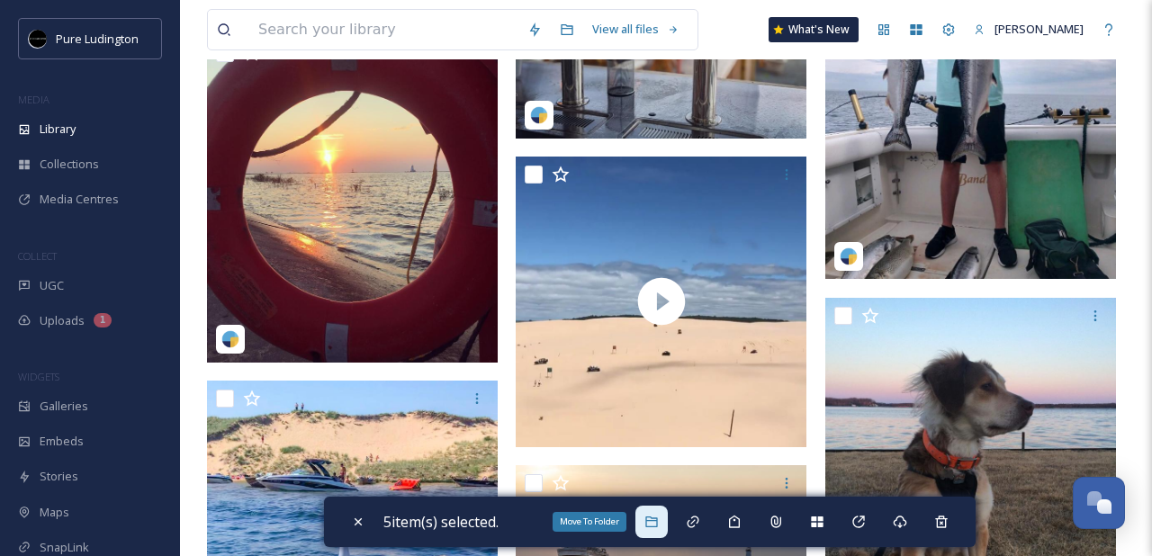
click at [655, 525] on icon at bounding box center [651, 522] width 14 height 14
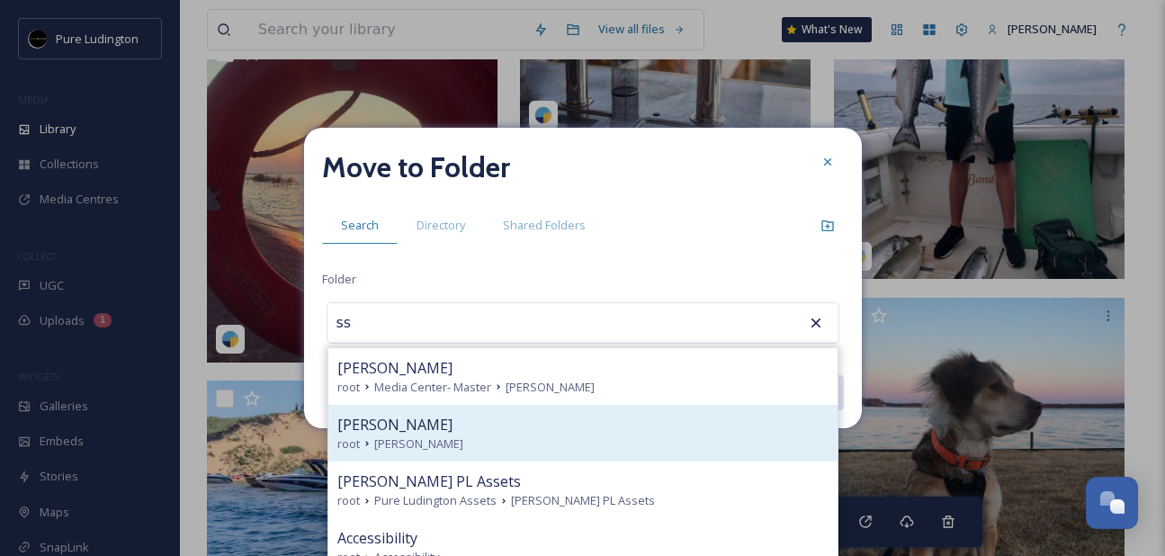
click at [538, 436] on div "root [PERSON_NAME]" at bounding box center [582, 444] width 491 height 17
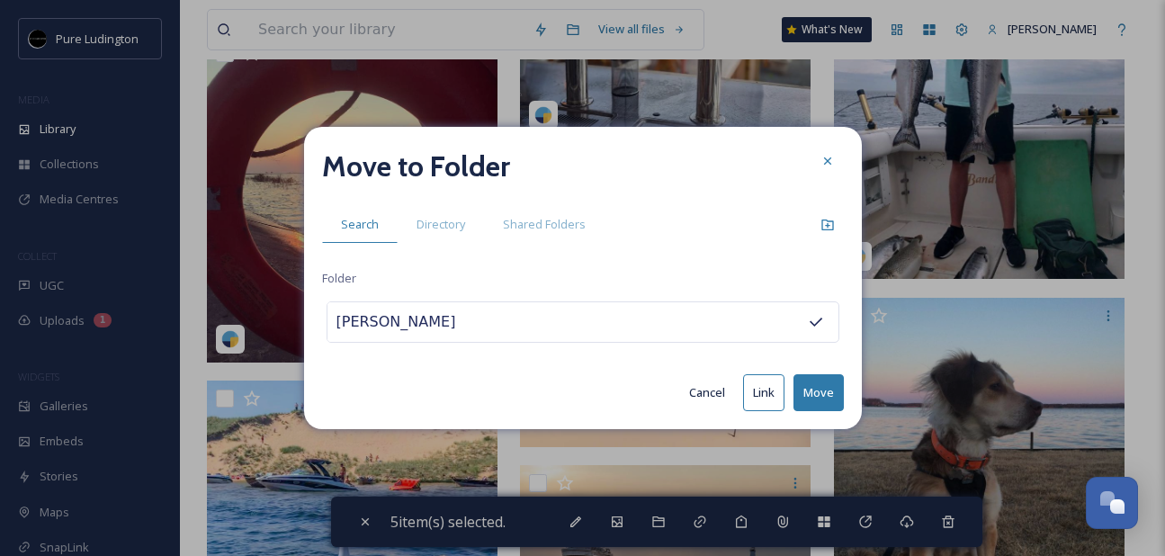
click at [813, 382] on button "Move" at bounding box center [819, 392] width 50 height 37
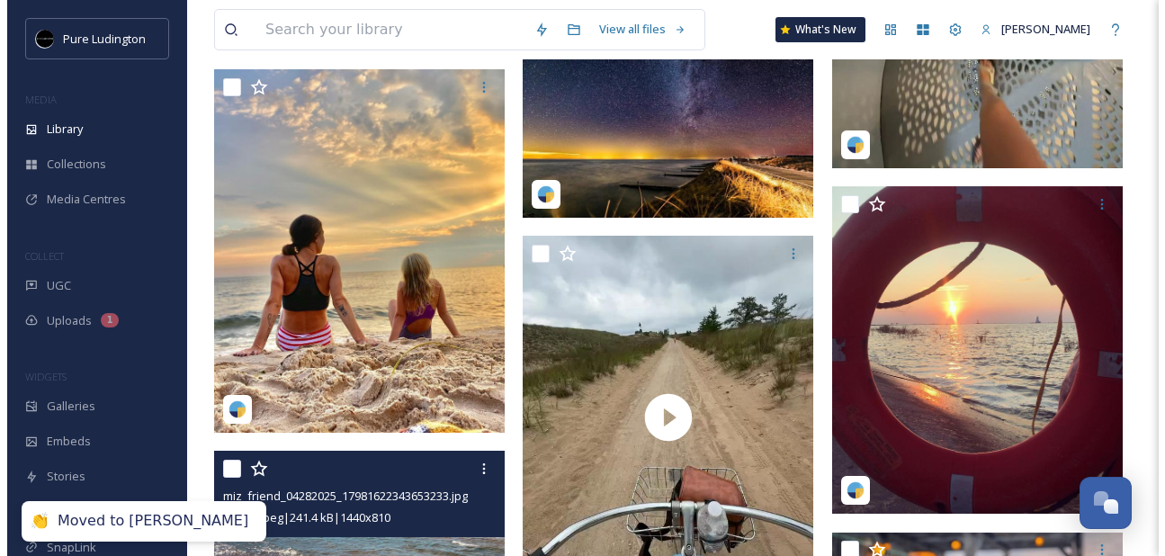
scroll to position [11058, 0]
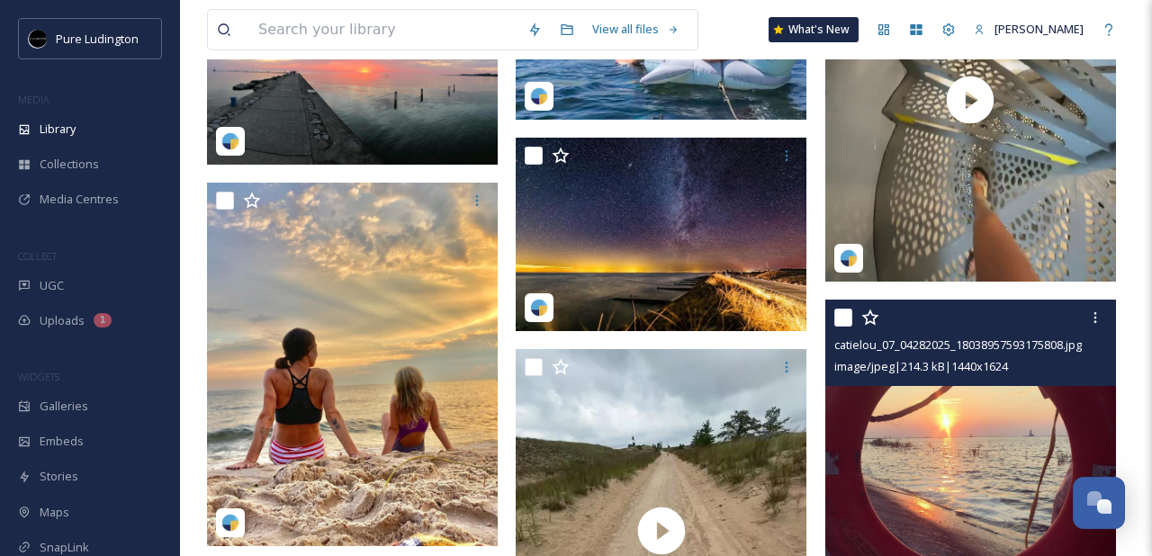
click at [878, 441] on img at bounding box center [970, 464] width 291 height 328
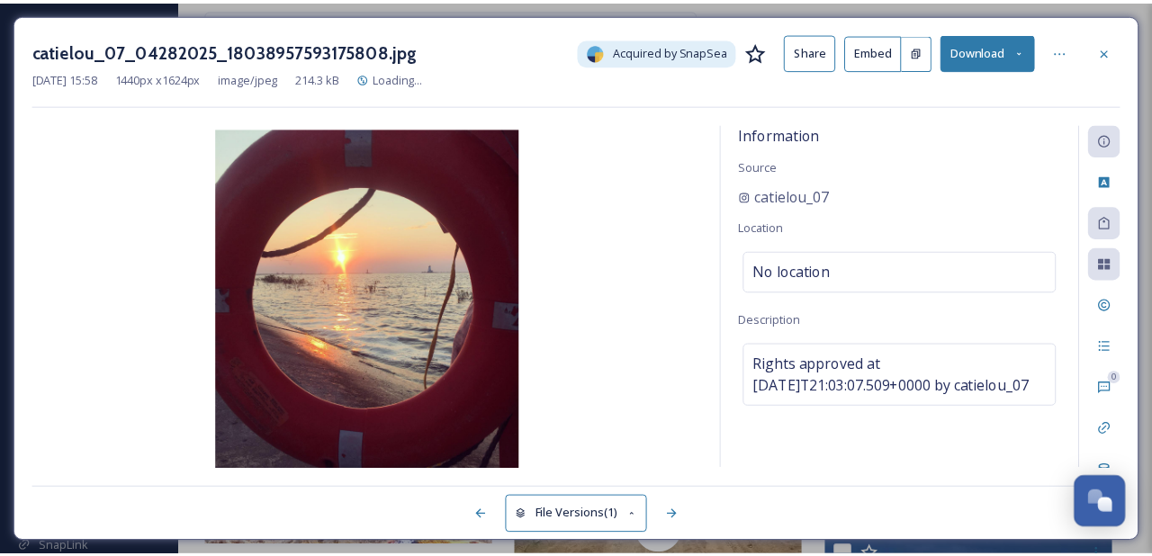
scroll to position [11216, 0]
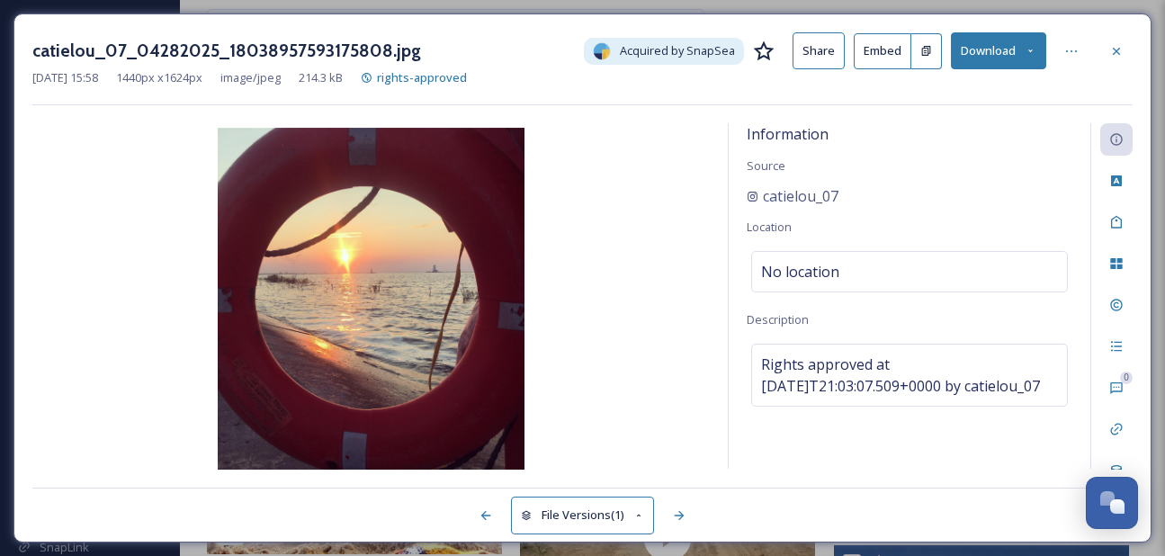
click at [1029, 54] on icon at bounding box center [1031, 51] width 12 height 12
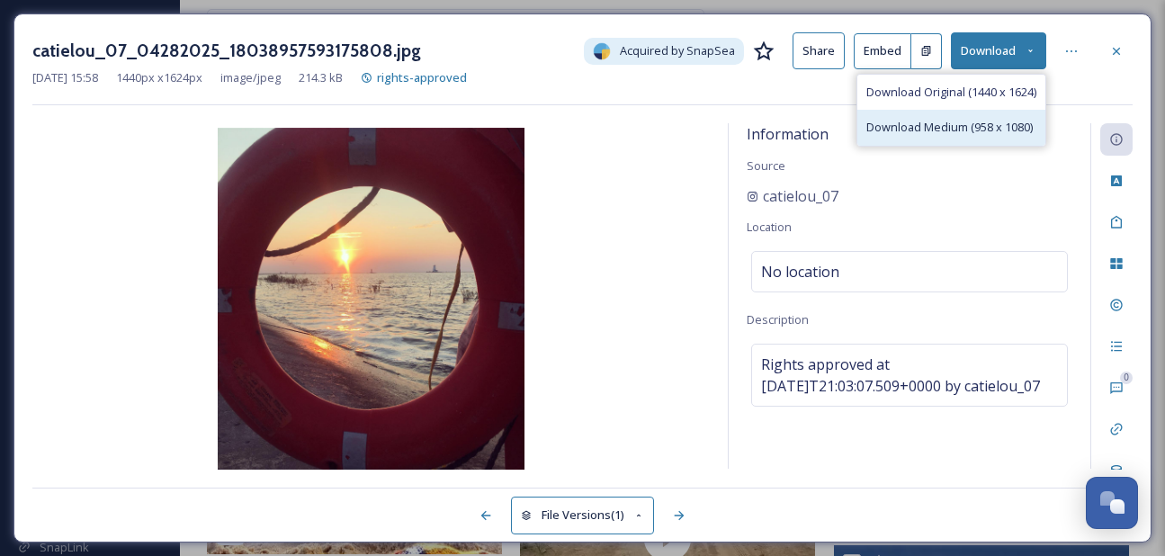
click at [970, 123] on span "Download Medium (958 x 1080)" at bounding box center [950, 127] width 166 height 17
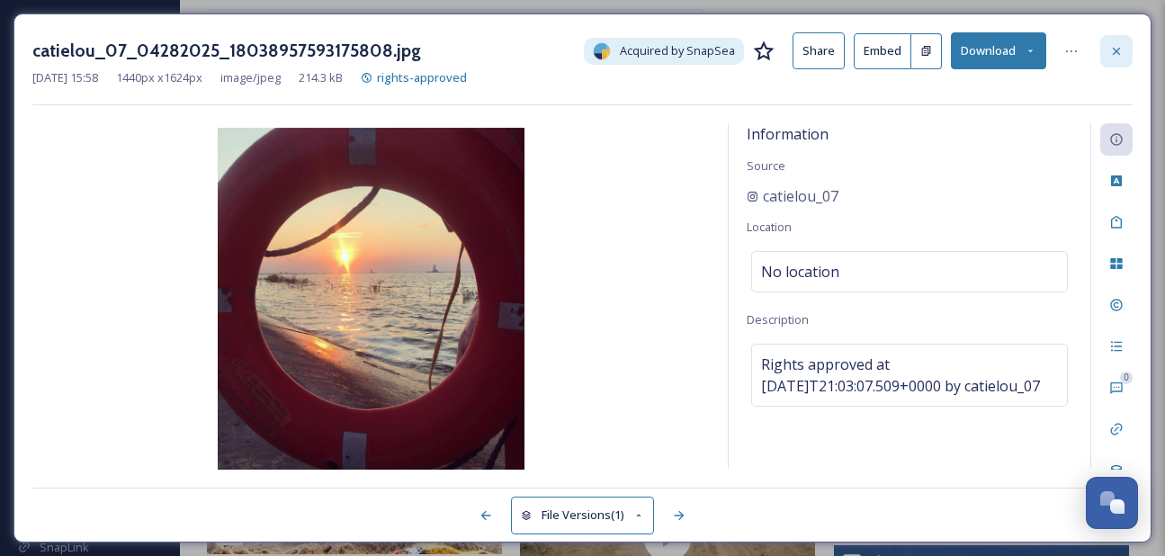
click at [1108, 52] on div at bounding box center [1117, 51] width 32 height 32
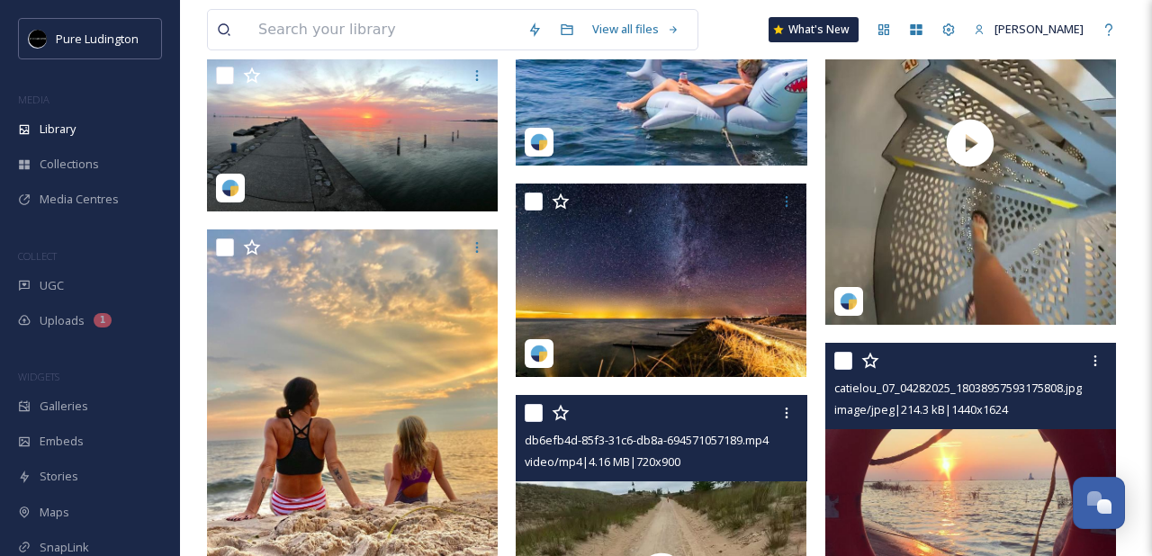
scroll to position [11176, 0]
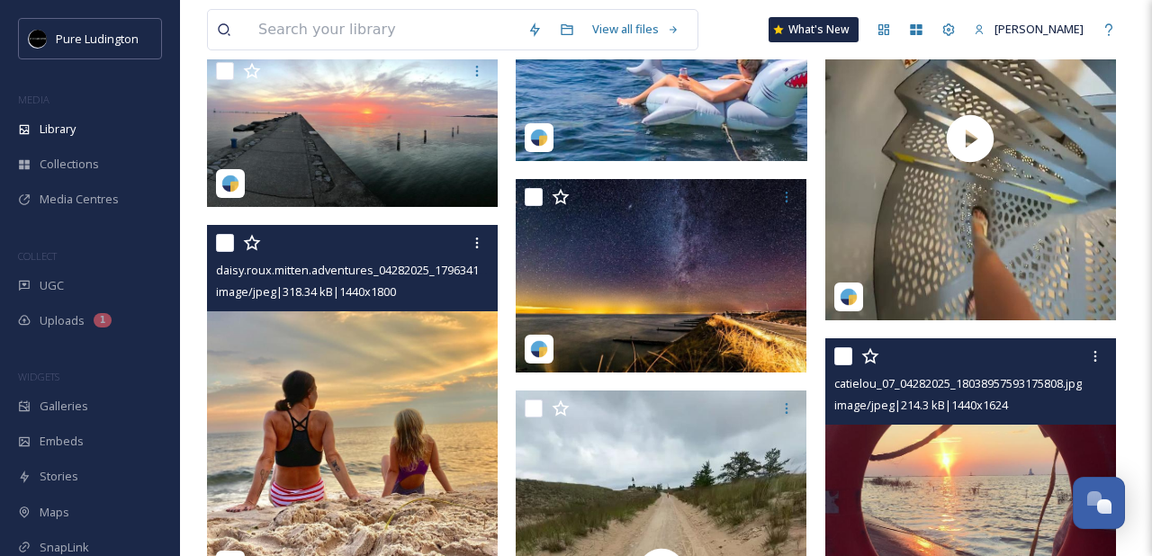
click at [221, 249] on input "checkbox" at bounding box center [225, 243] width 18 height 18
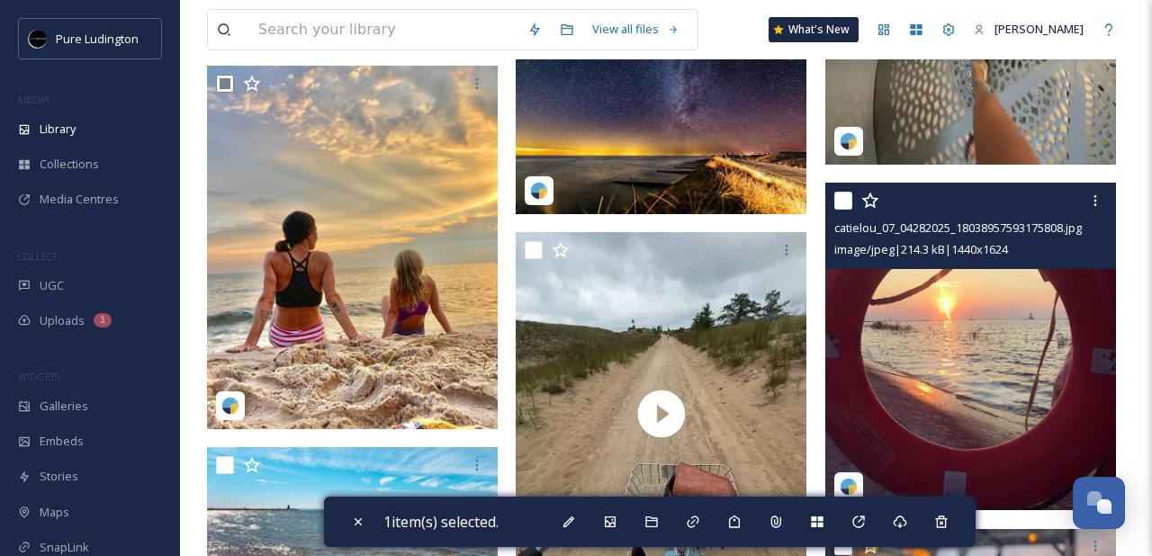
scroll to position [11112, 0]
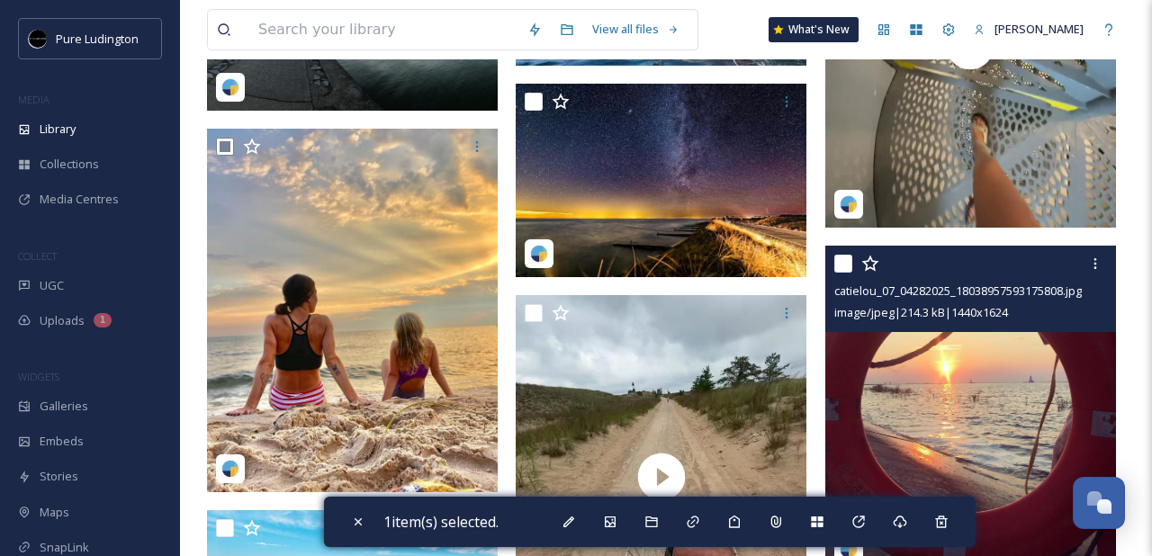
click at [836, 261] on input "checkbox" at bounding box center [843, 264] width 18 height 18
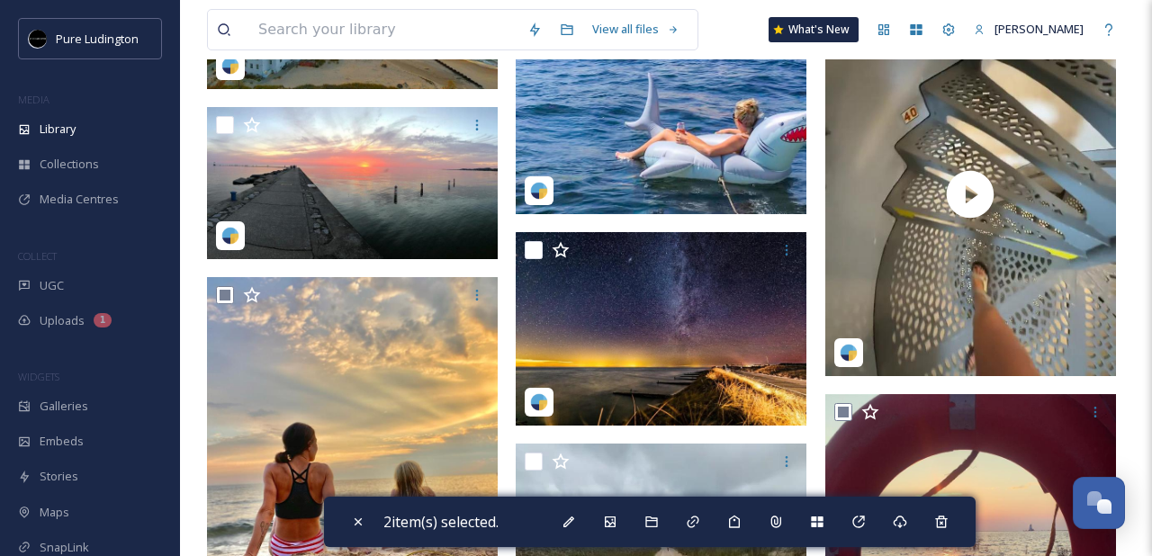
scroll to position [10947, 0]
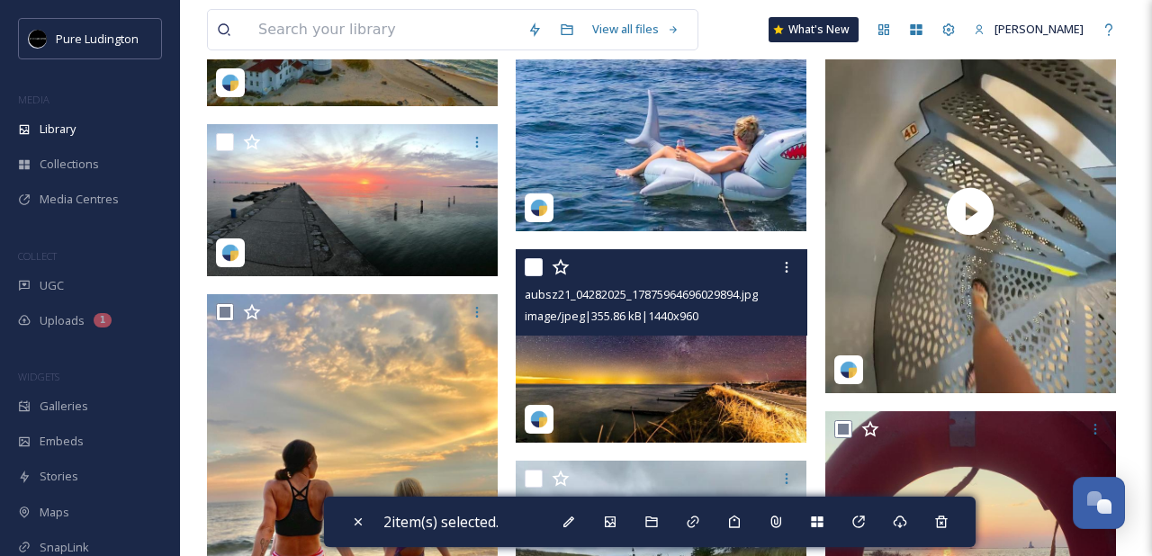
click at [536, 269] on input "checkbox" at bounding box center [534, 267] width 18 height 18
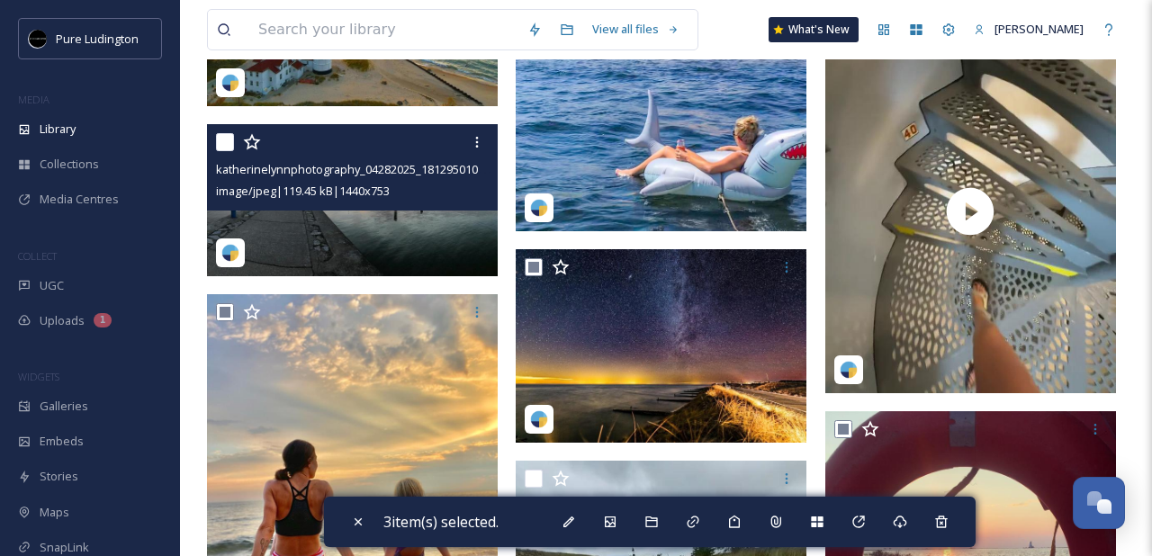
click at [222, 139] on input "checkbox" at bounding box center [225, 142] width 18 height 18
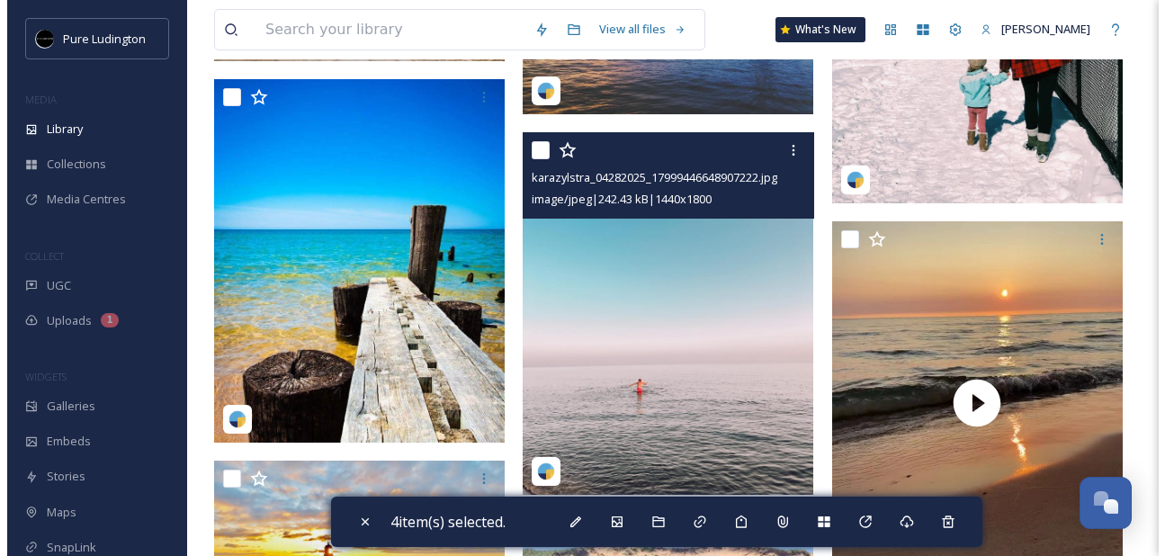
scroll to position [10378, 0]
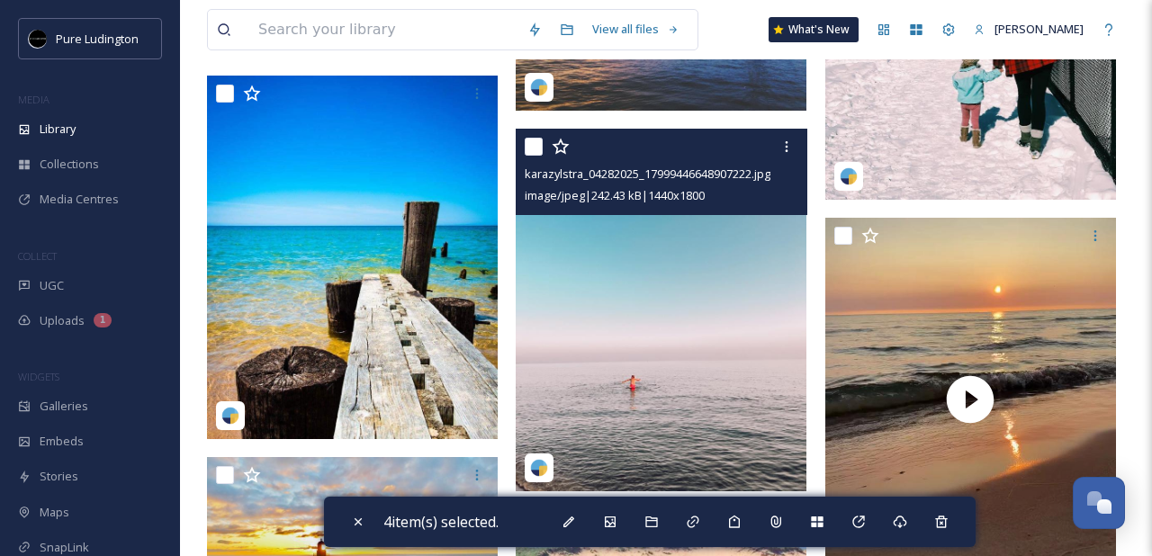
click at [533, 152] on input "checkbox" at bounding box center [534, 147] width 18 height 18
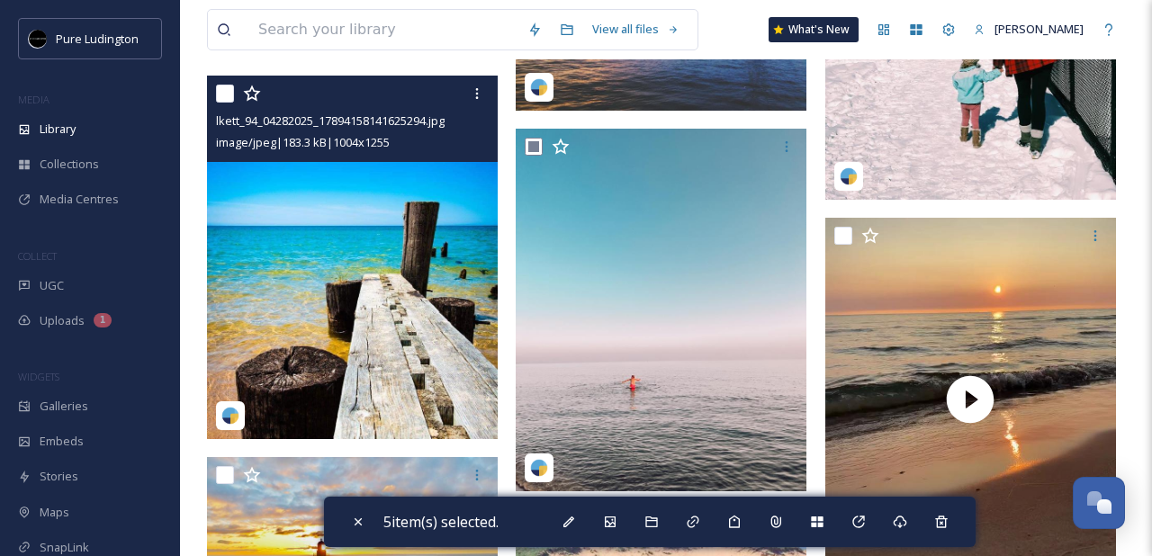
click at [224, 99] on input "checkbox" at bounding box center [225, 94] width 18 height 18
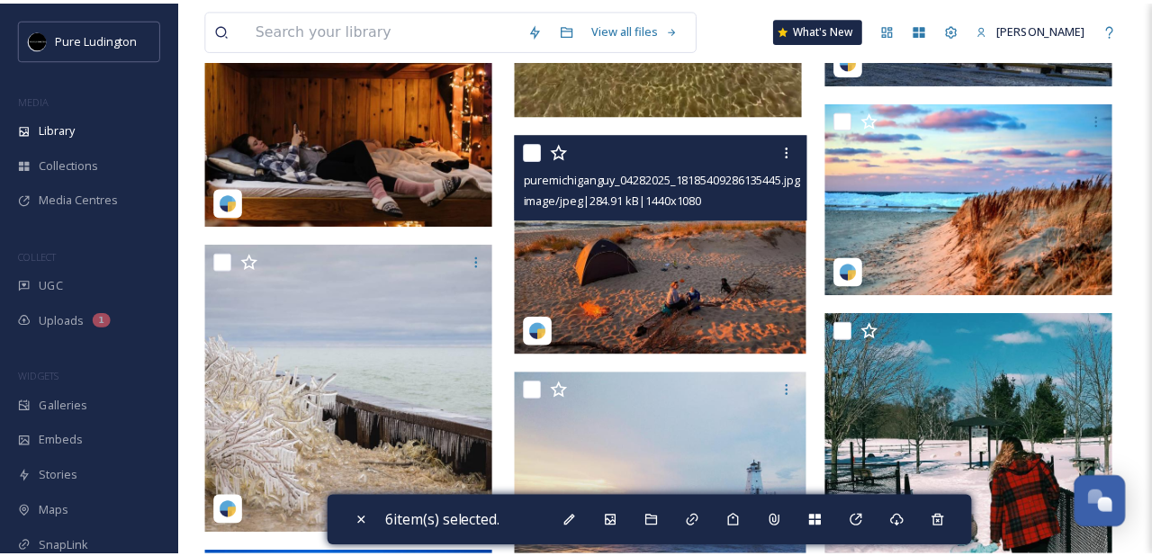
scroll to position [9795, 0]
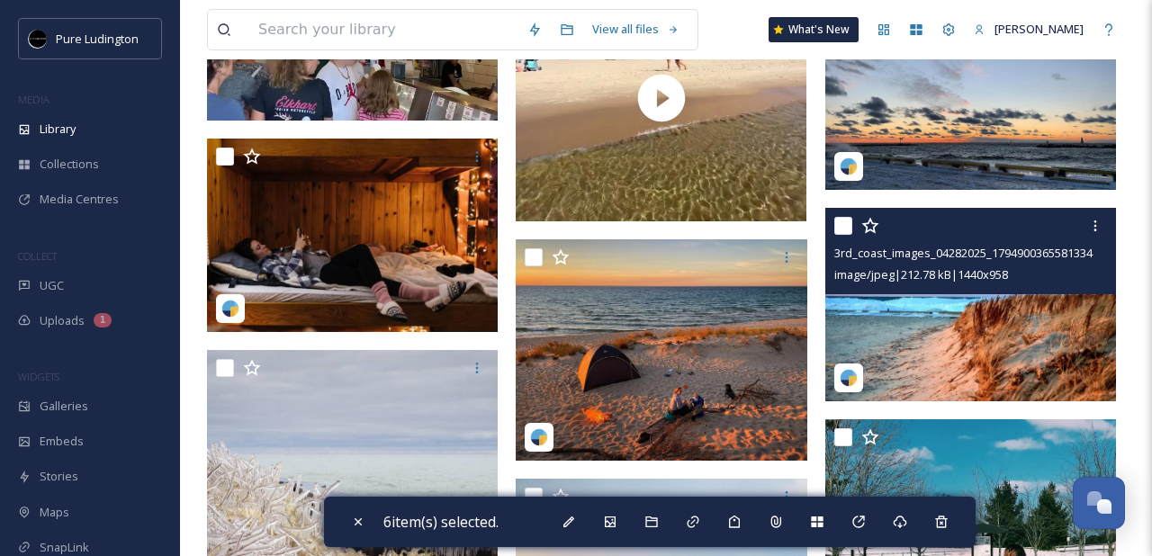
click at [849, 229] on input "checkbox" at bounding box center [843, 226] width 18 height 18
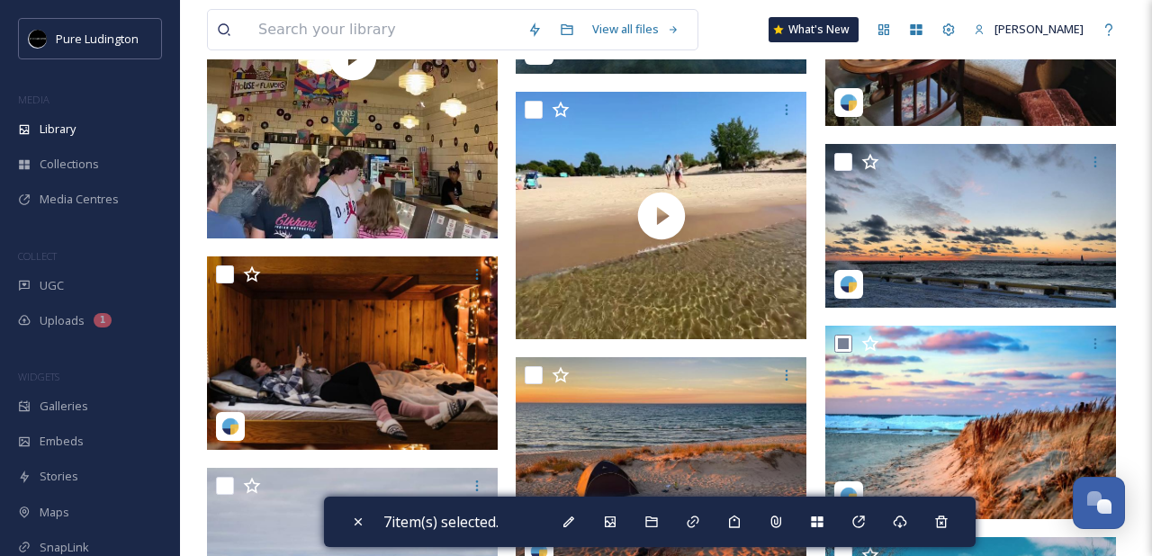
scroll to position [9556, 0]
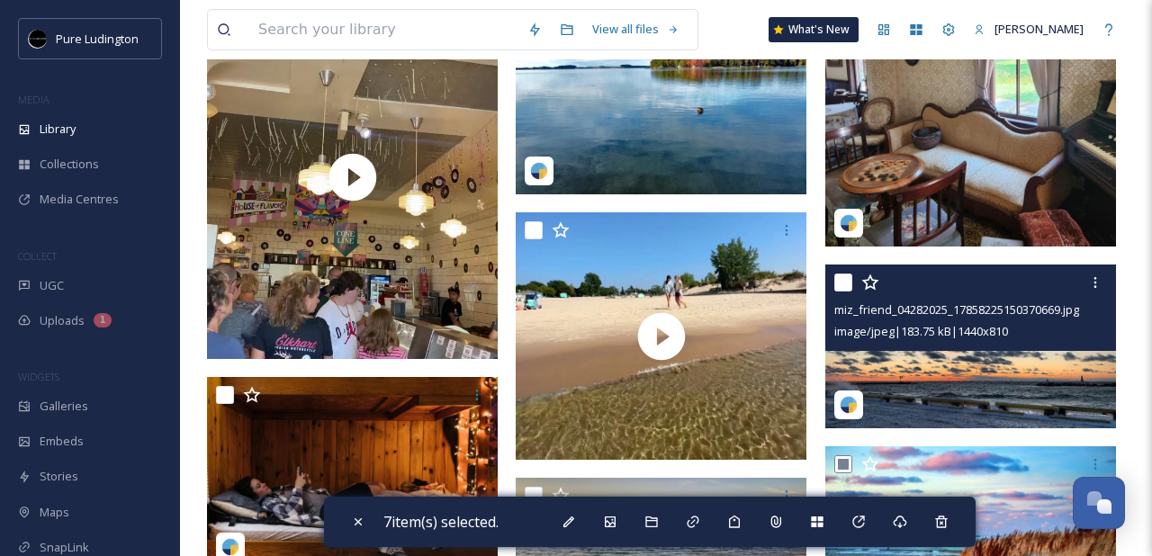
click at [842, 282] on input "checkbox" at bounding box center [843, 283] width 18 height 18
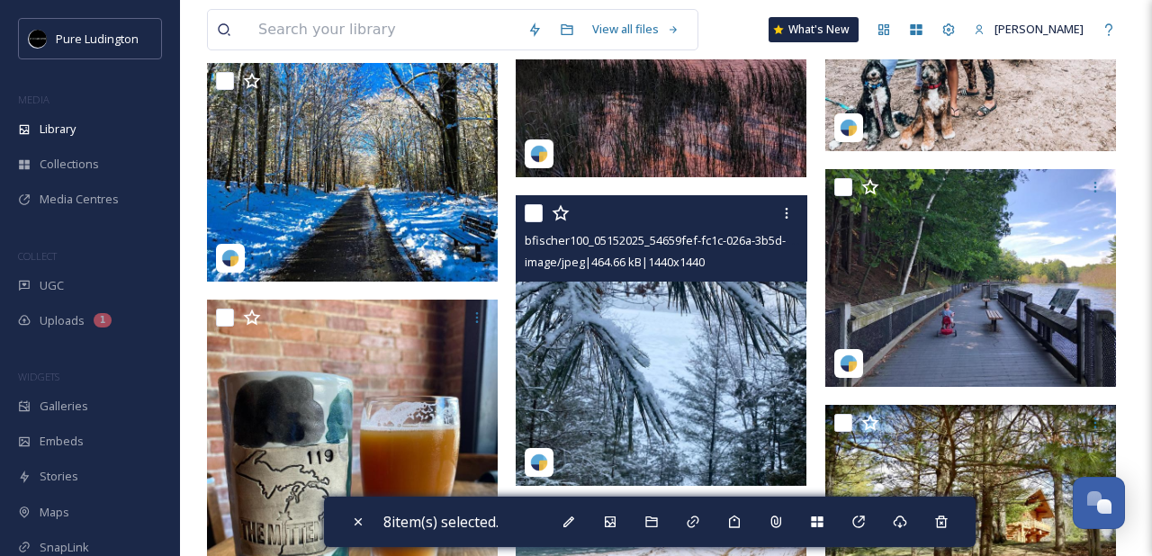
scroll to position [8868, 0]
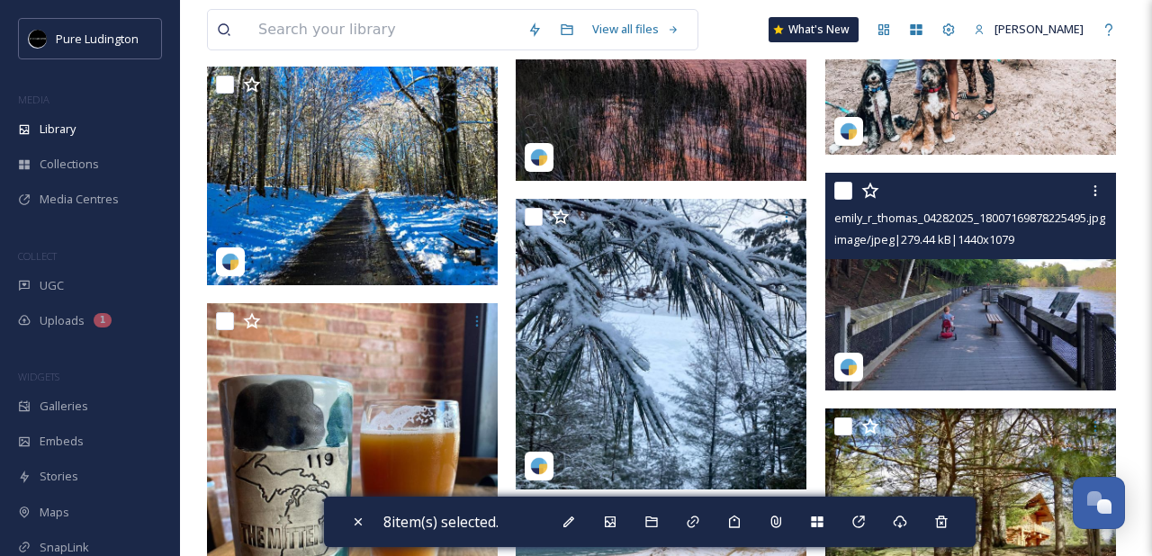
click at [840, 199] on input "checkbox" at bounding box center [843, 191] width 18 height 18
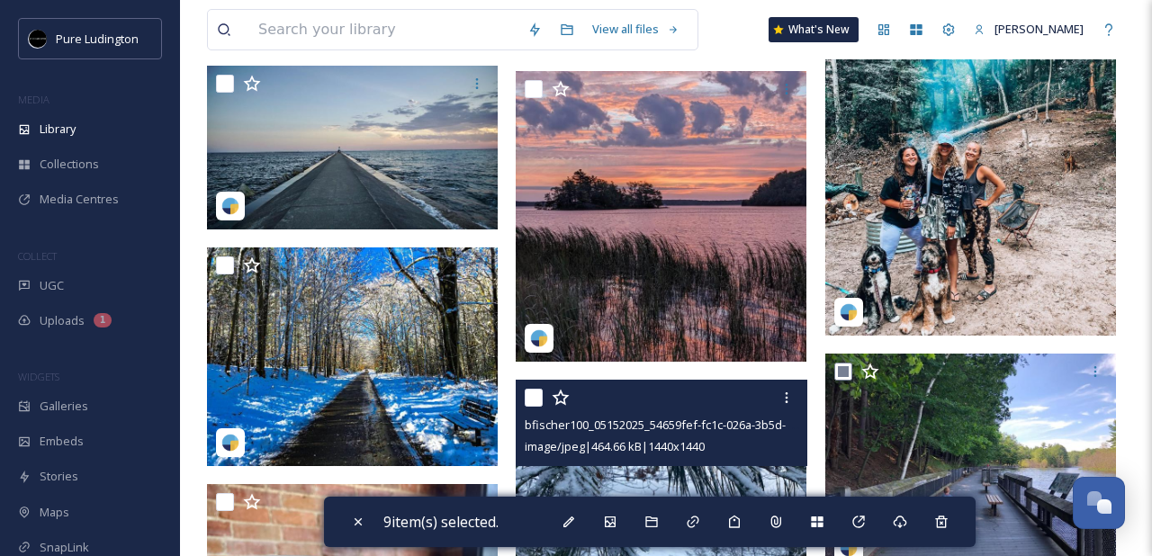
scroll to position [8664, 0]
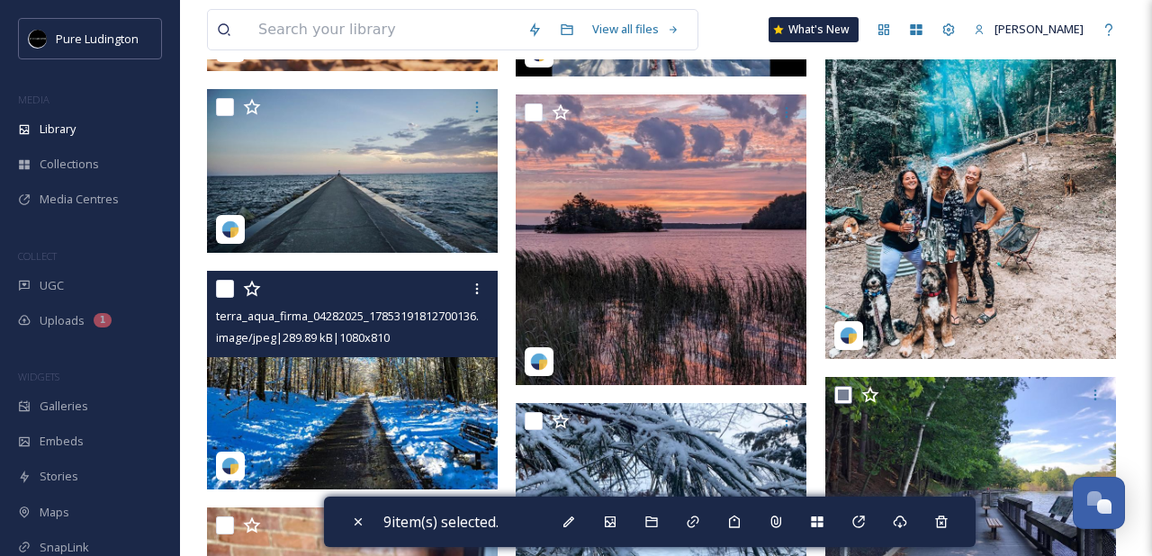
click at [228, 295] on input "checkbox" at bounding box center [225, 289] width 18 height 18
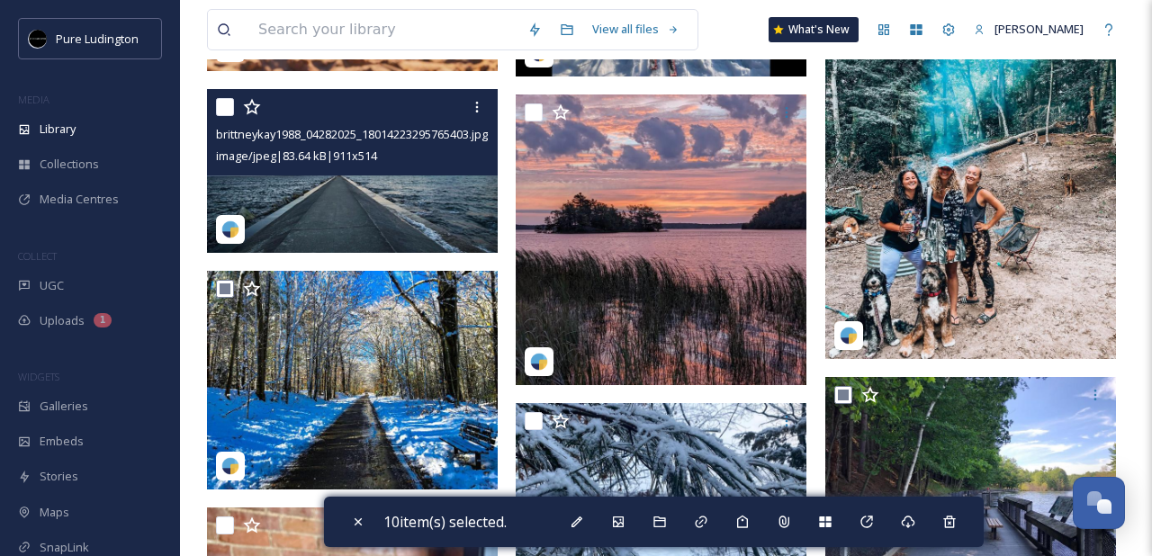
click at [225, 111] on input "checkbox" at bounding box center [225, 107] width 18 height 18
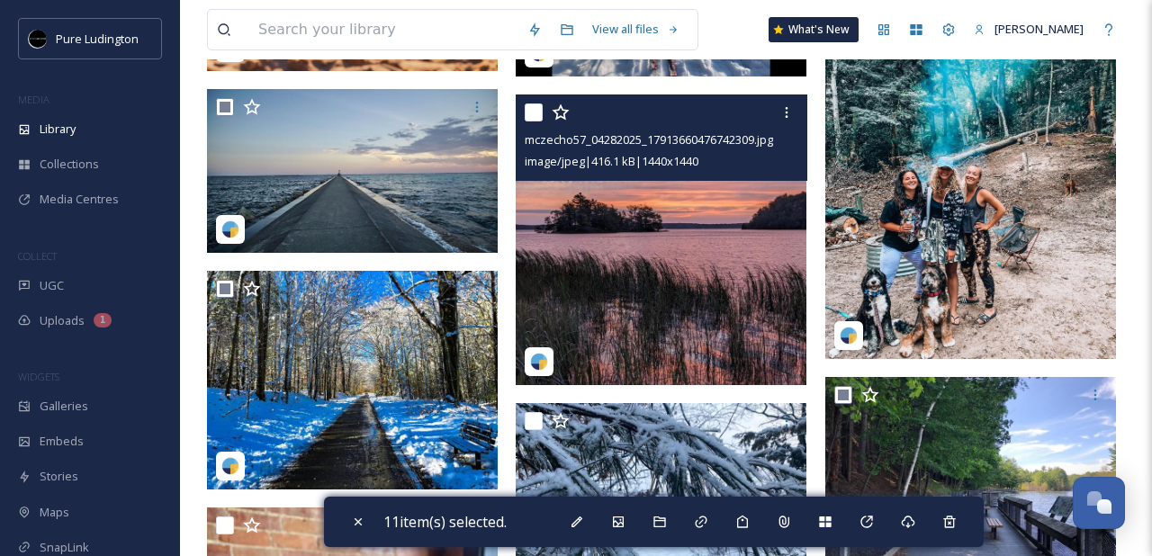
click at [535, 114] on input "checkbox" at bounding box center [534, 112] width 18 height 18
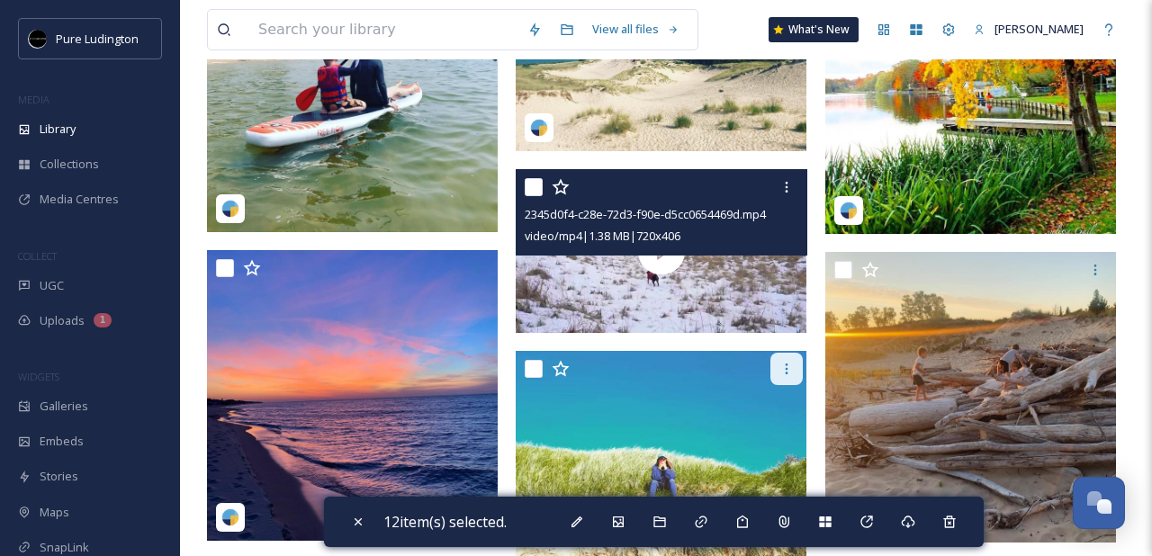
scroll to position [7311, 0]
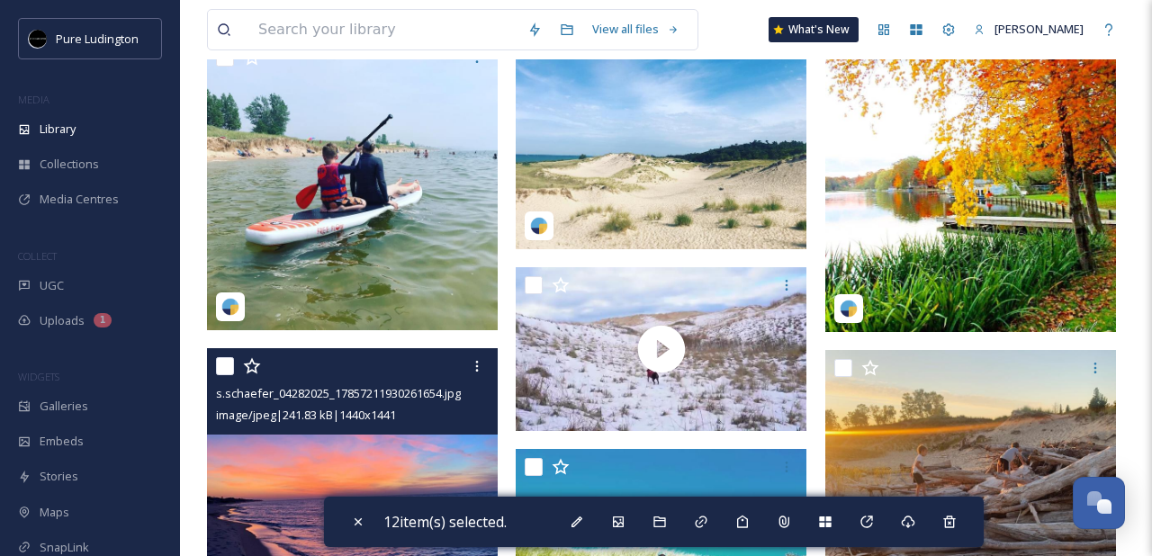
click at [224, 369] on input "checkbox" at bounding box center [225, 366] width 18 height 18
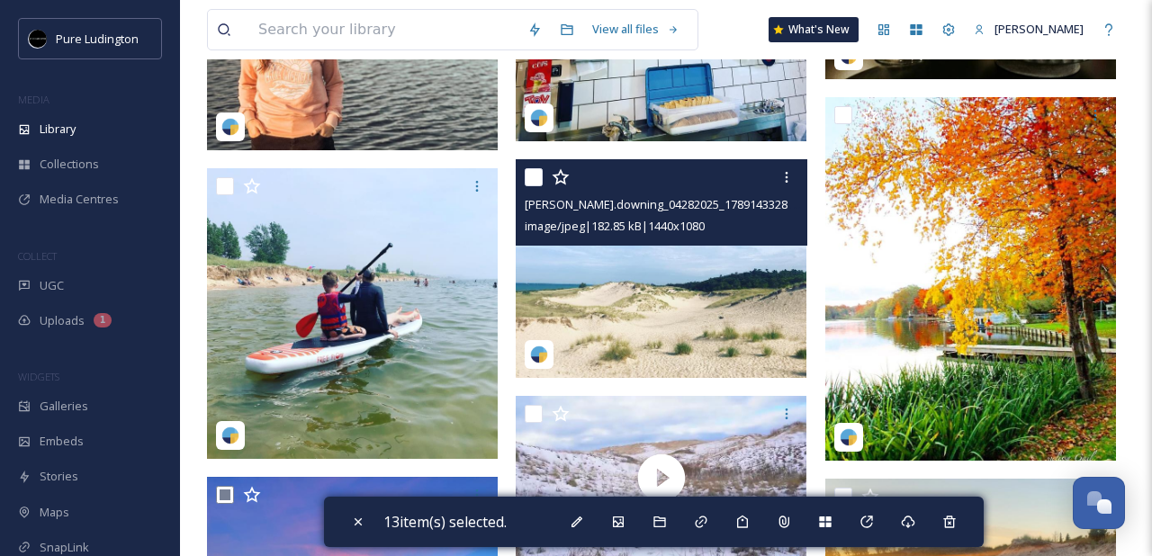
scroll to position [7150, 0]
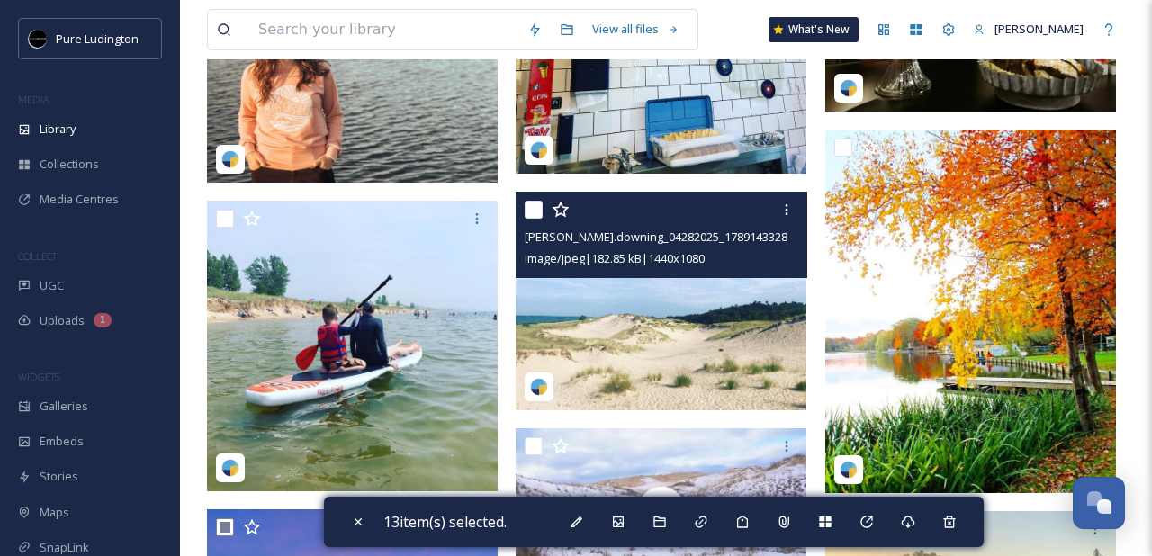
click at [530, 211] on input "checkbox" at bounding box center [534, 210] width 18 height 18
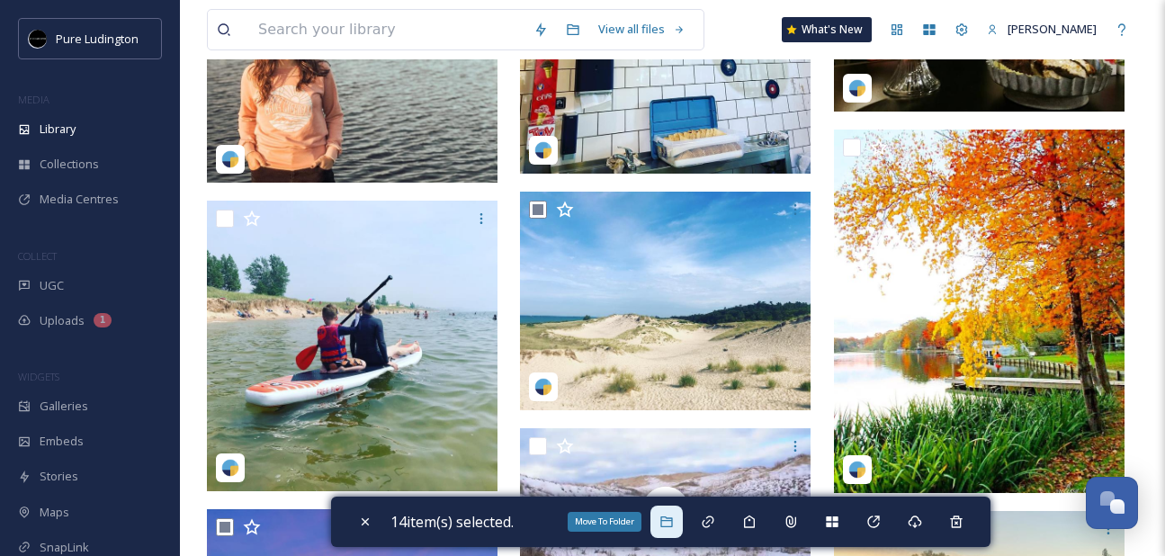
click at [660, 525] on div "Move To Folder" at bounding box center [667, 522] width 32 height 32
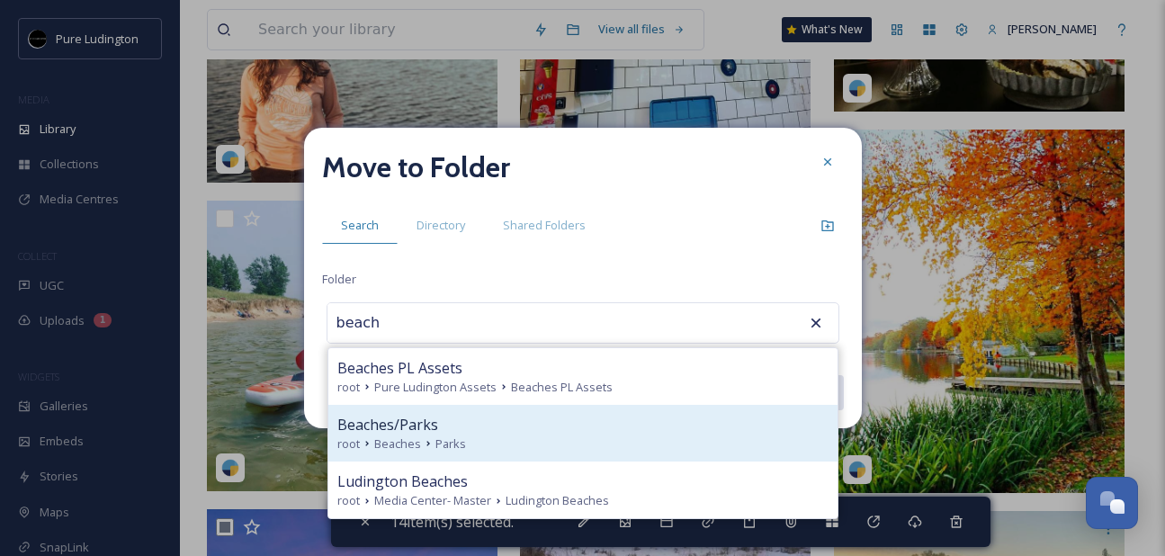
click at [609, 432] on div "Beaches/Parks" at bounding box center [582, 425] width 491 height 22
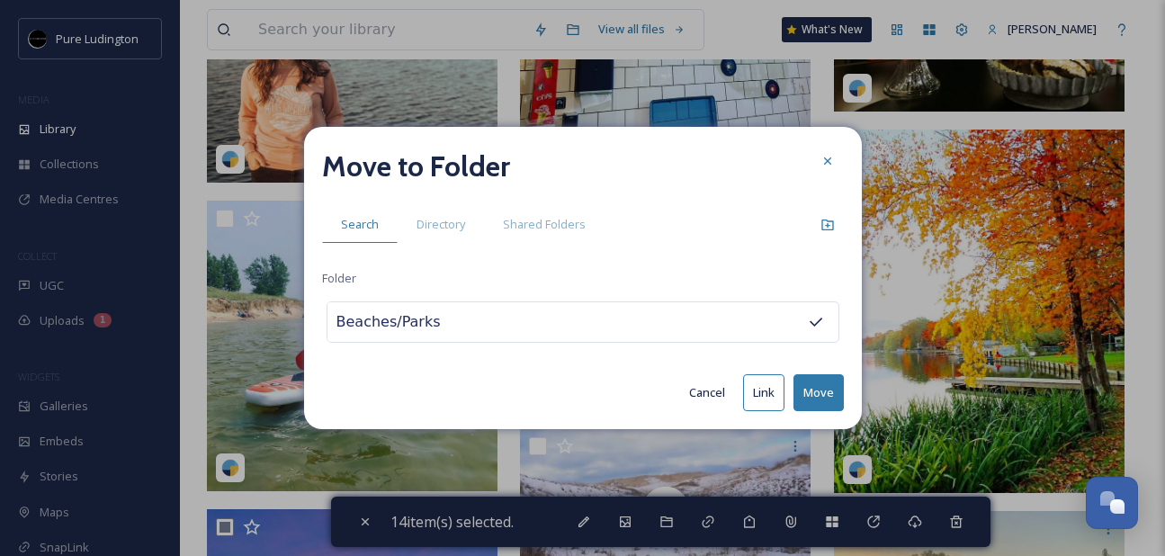
click at [813, 386] on button "Move" at bounding box center [819, 392] width 50 height 37
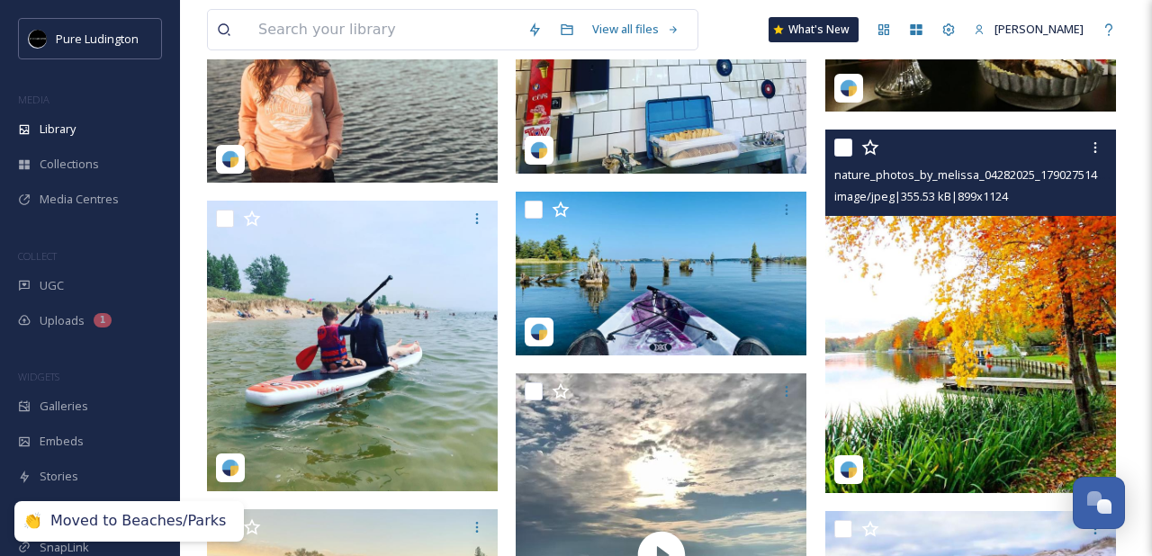
click at [844, 147] on input "checkbox" at bounding box center [843, 148] width 18 height 18
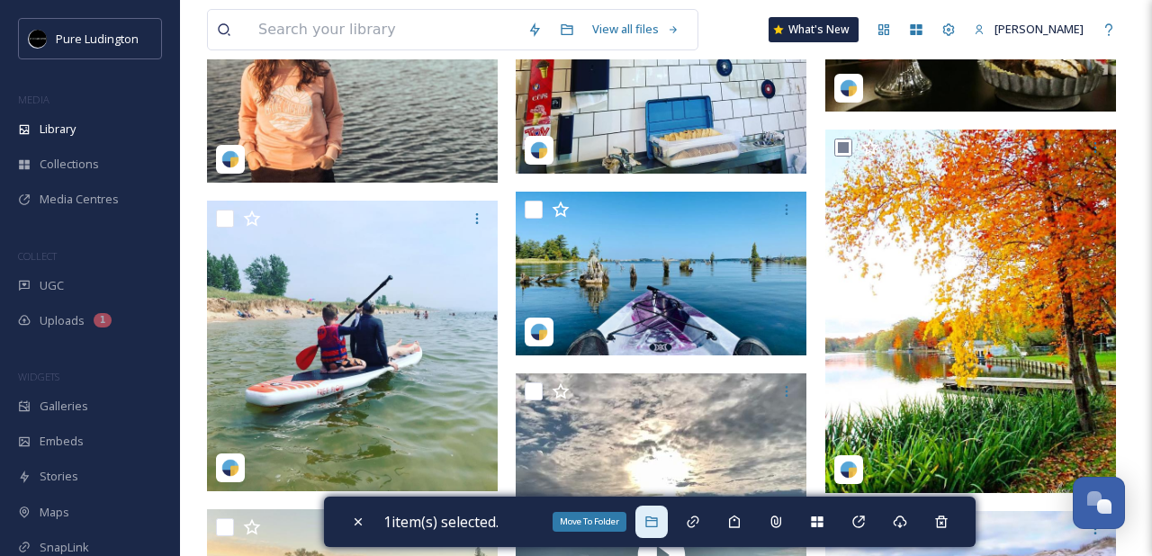
click at [657, 512] on div "Move To Folder" at bounding box center [651, 522] width 32 height 32
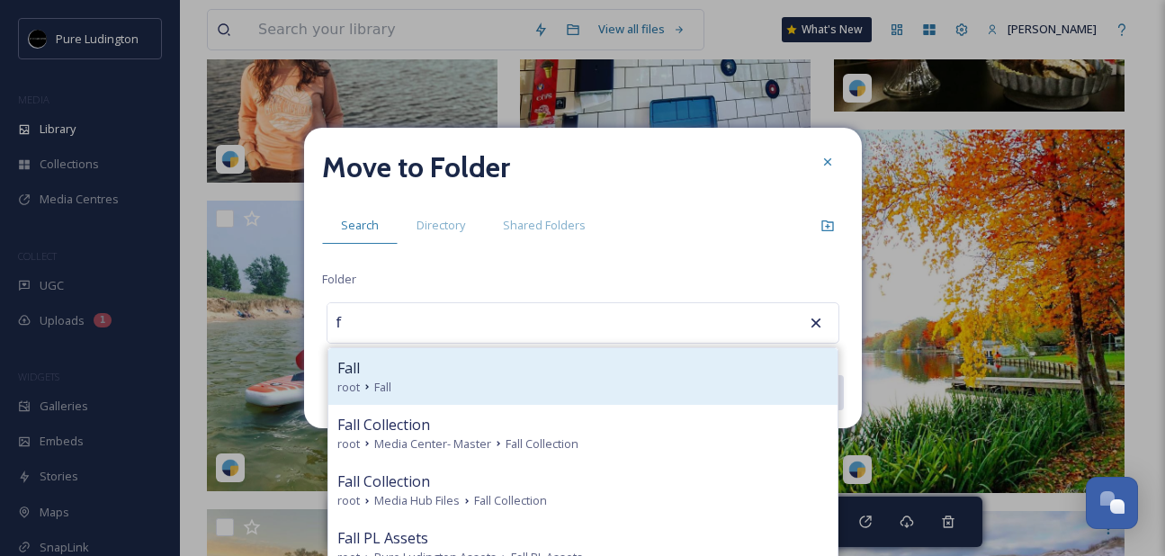
click at [634, 388] on div "root Fall" at bounding box center [582, 387] width 491 height 17
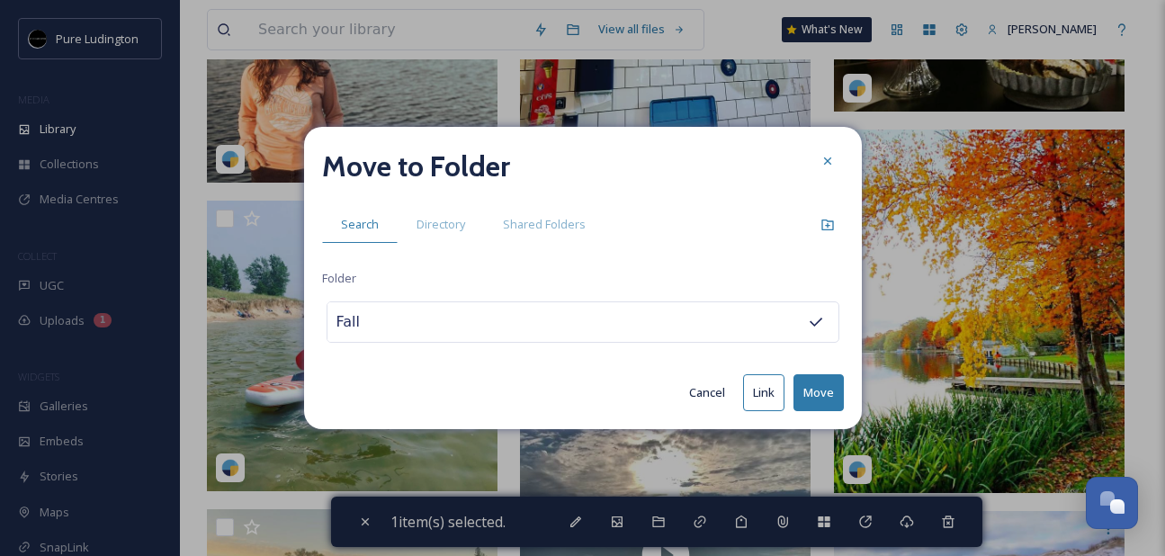
click at [811, 387] on button "Move" at bounding box center [819, 392] width 50 height 37
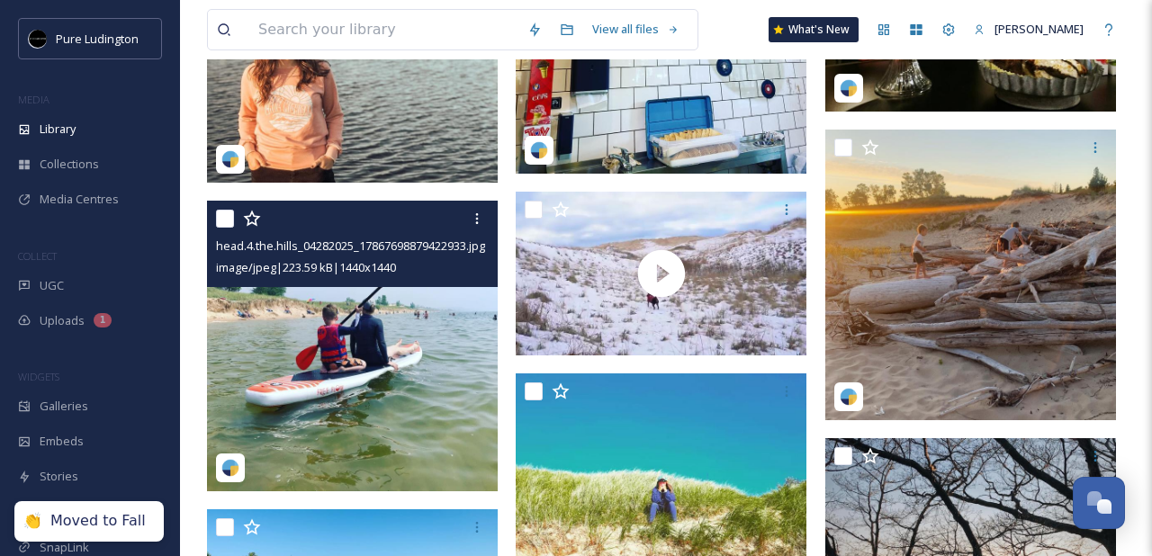
click at [229, 223] on input "checkbox" at bounding box center [225, 219] width 18 height 18
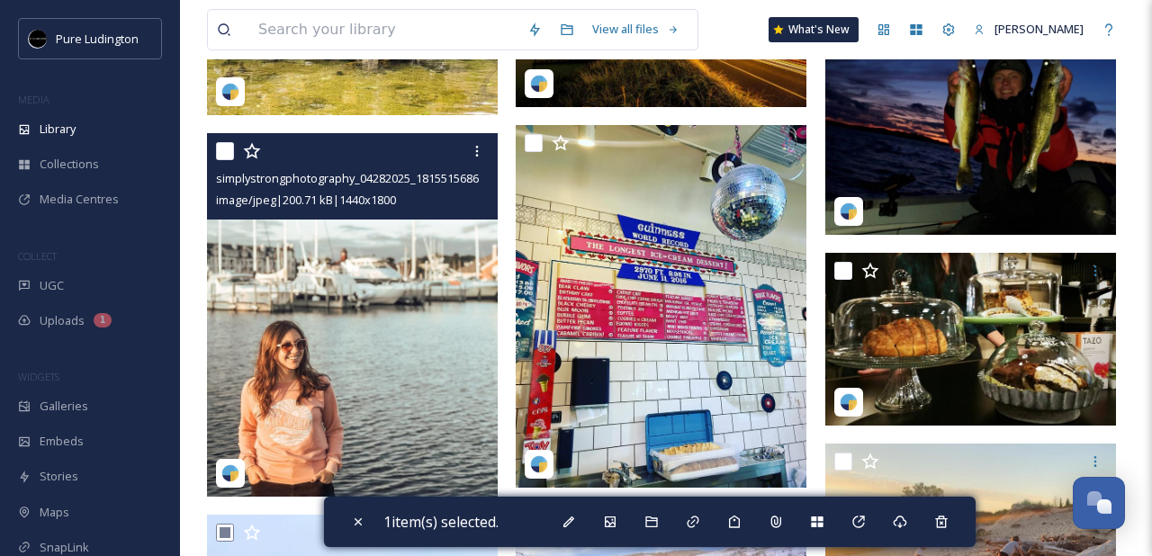
scroll to position [6834, 0]
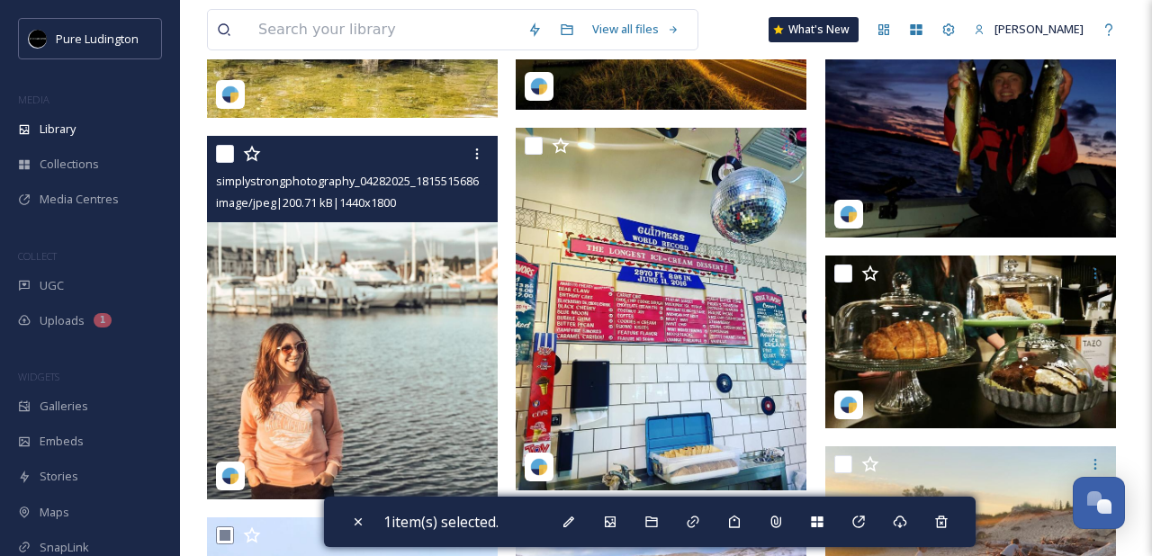
click at [220, 159] on input "checkbox" at bounding box center [225, 154] width 18 height 18
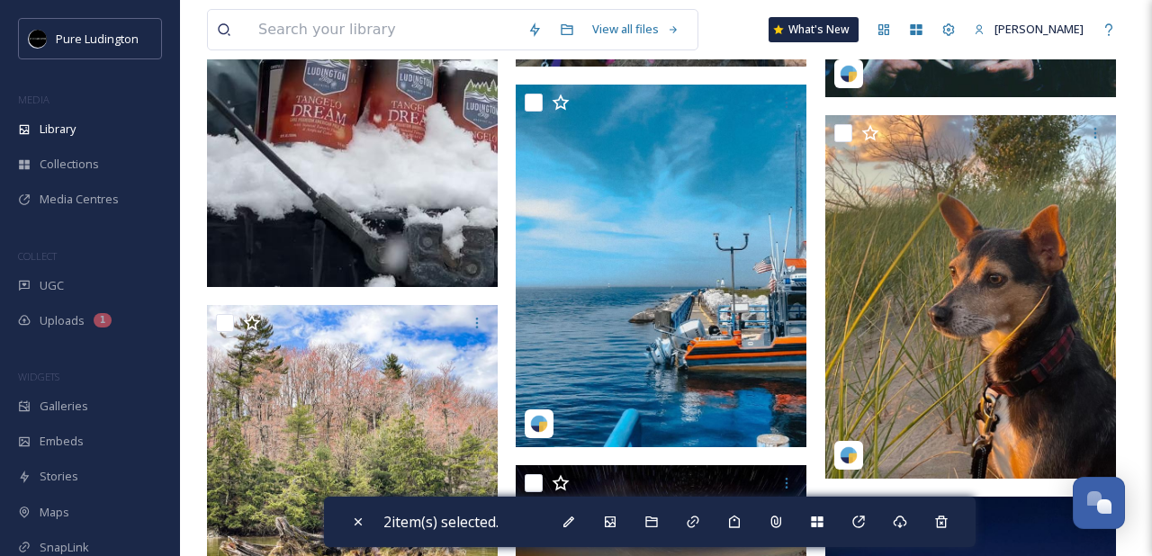
scroll to position [6273, 0]
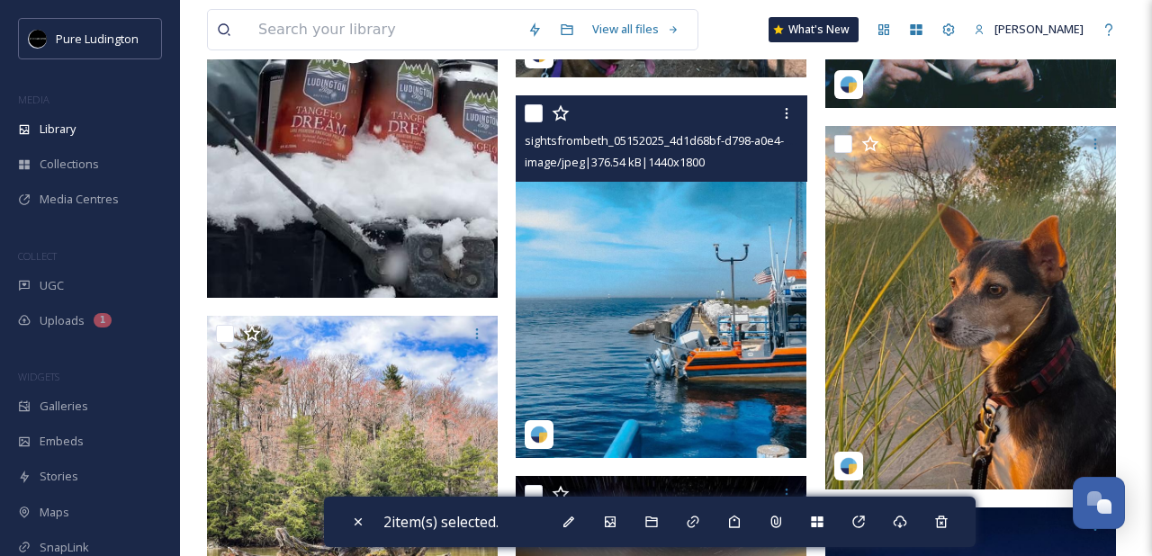
click at [533, 115] on input "checkbox" at bounding box center [534, 113] width 18 height 18
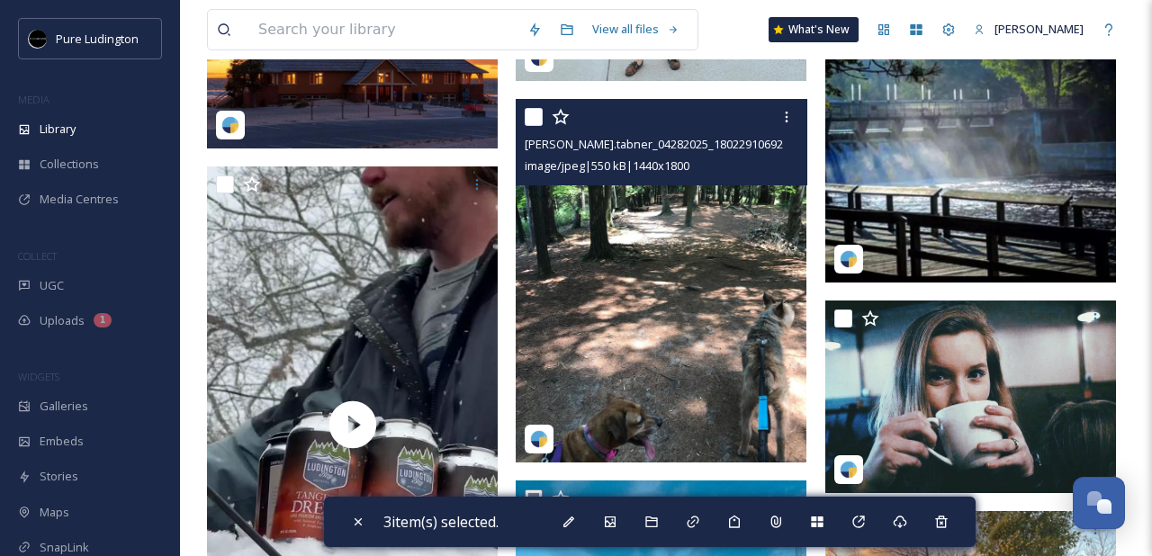
scroll to position [5887, 0]
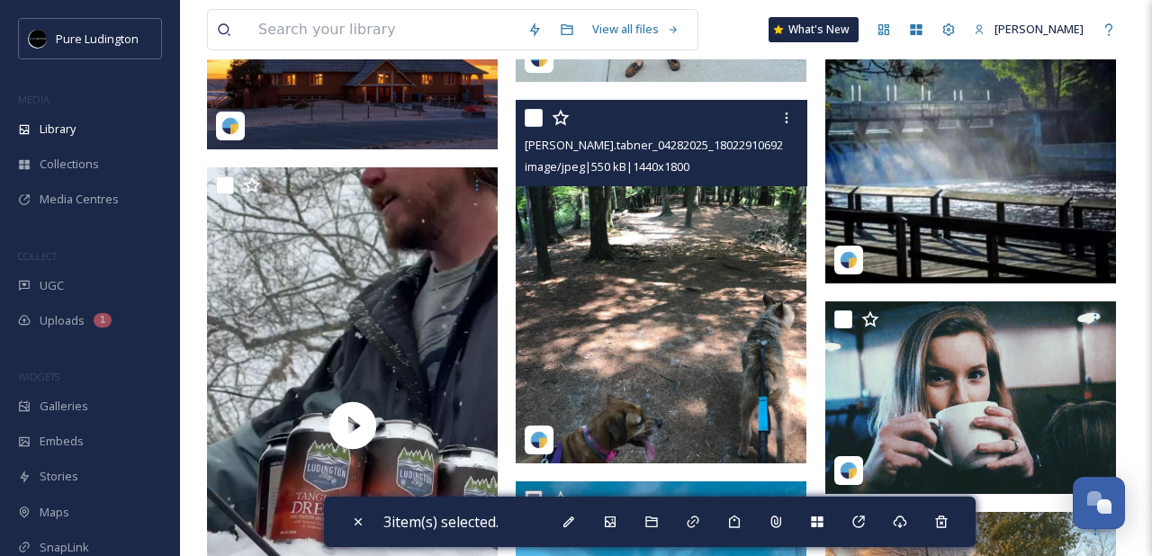
click at [533, 115] on input "checkbox" at bounding box center [534, 118] width 18 height 18
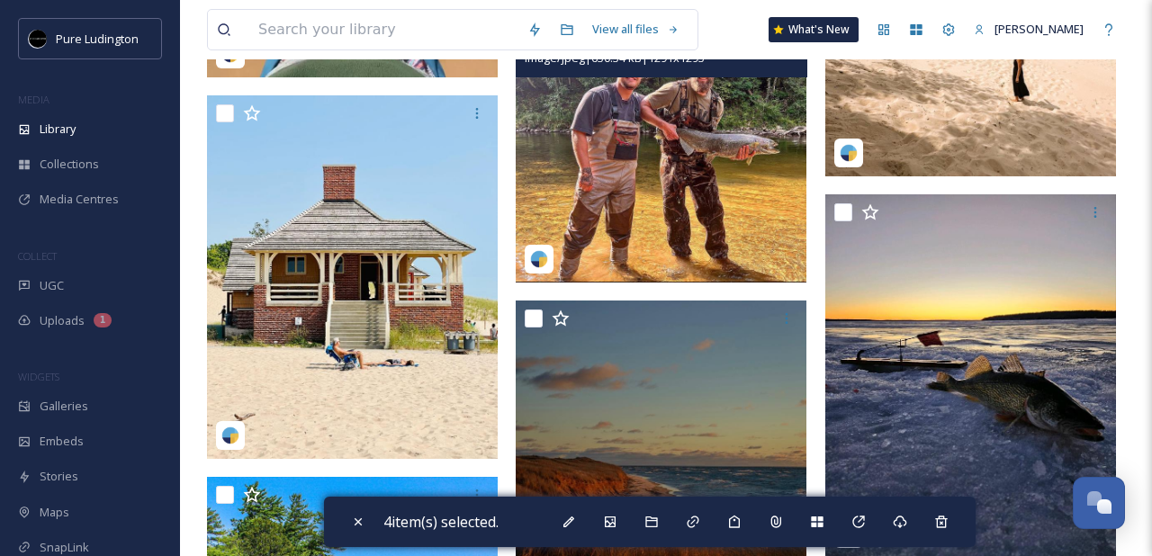
scroll to position [4966, 0]
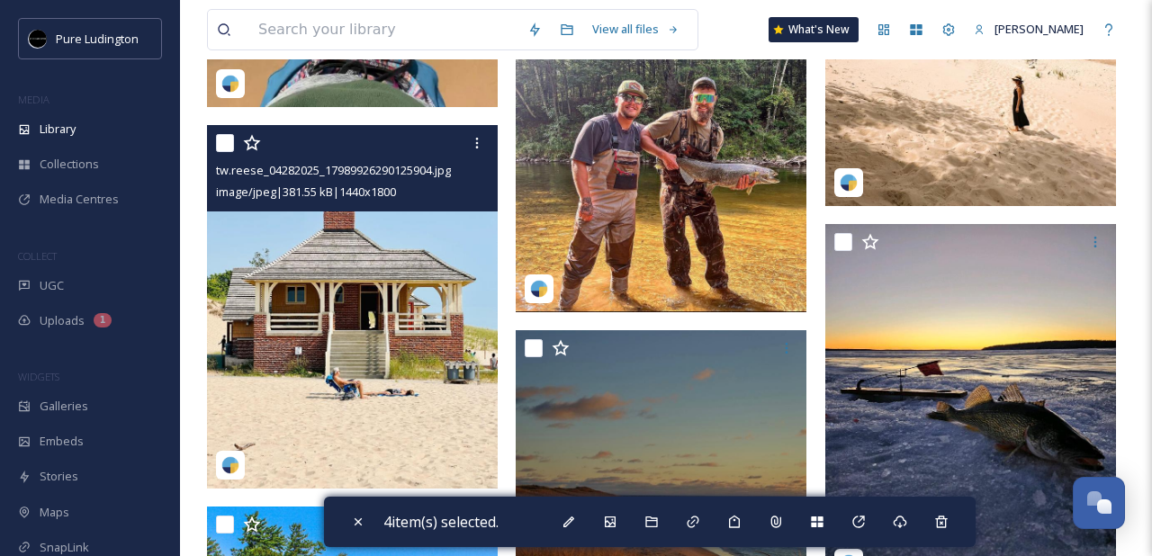
click at [226, 149] on input "checkbox" at bounding box center [225, 143] width 18 height 18
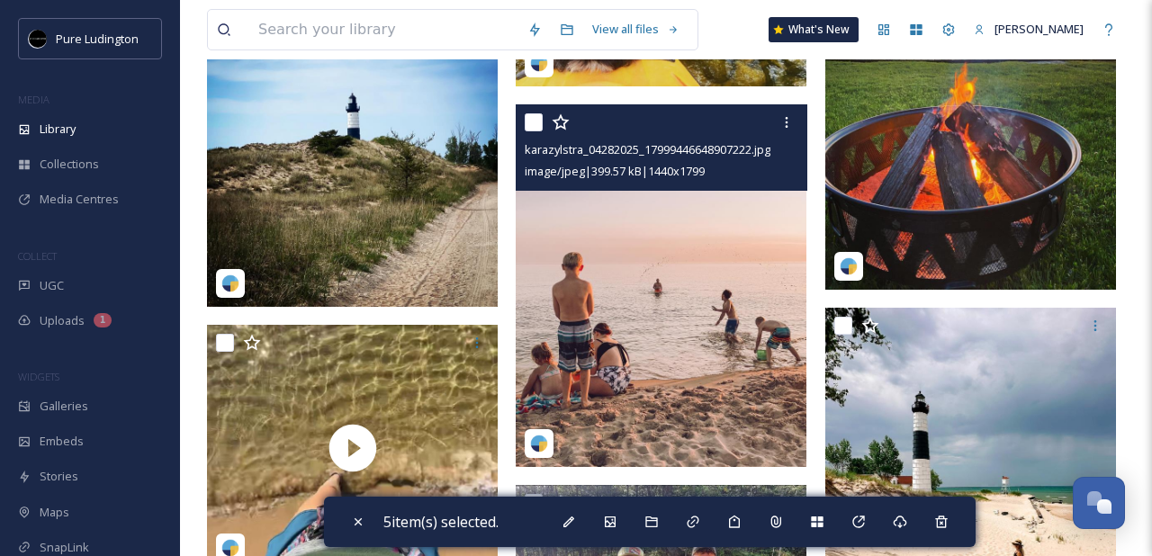
scroll to position [4492, 0]
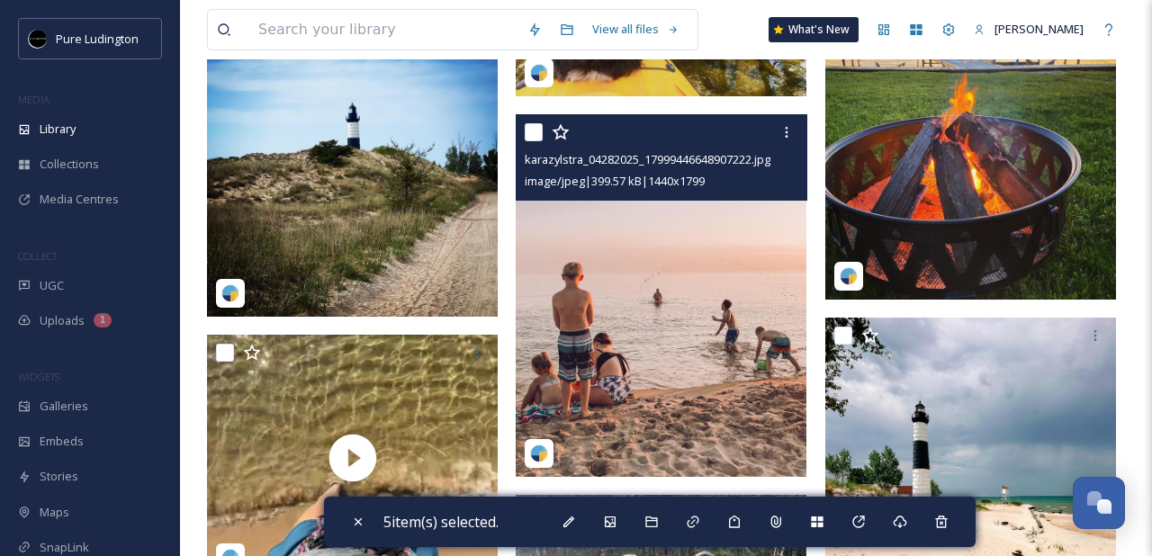
click at [537, 133] on input "checkbox" at bounding box center [534, 132] width 18 height 18
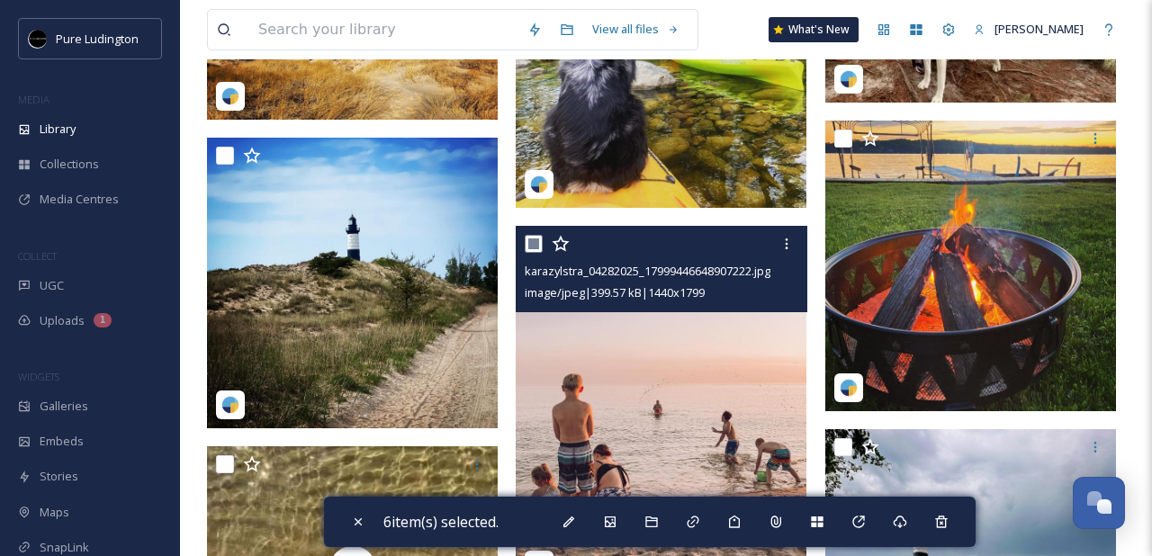
scroll to position [4313, 0]
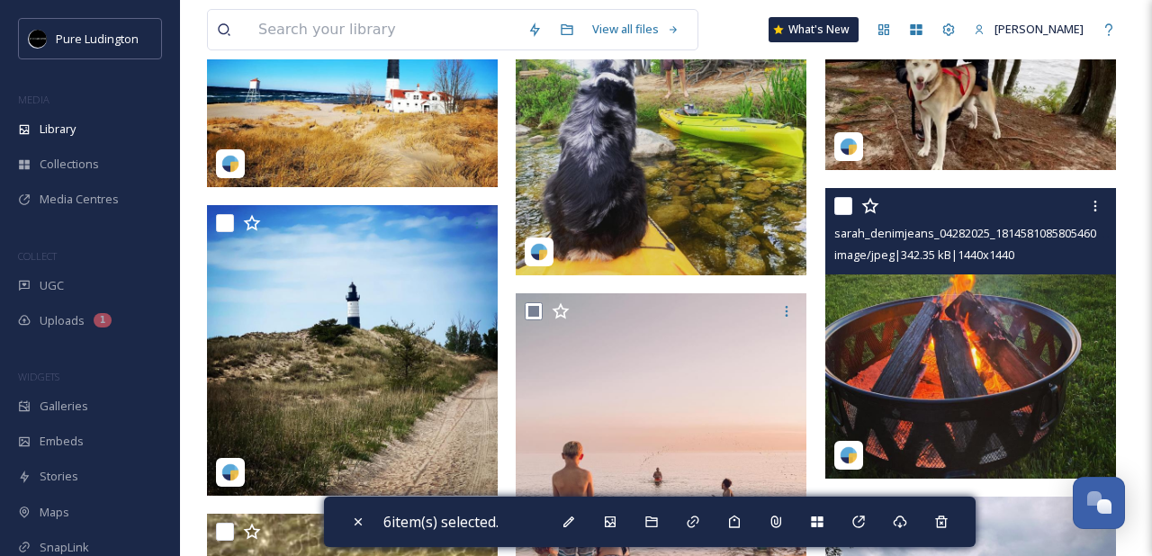
click at [843, 208] on input "checkbox" at bounding box center [843, 206] width 18 height 18
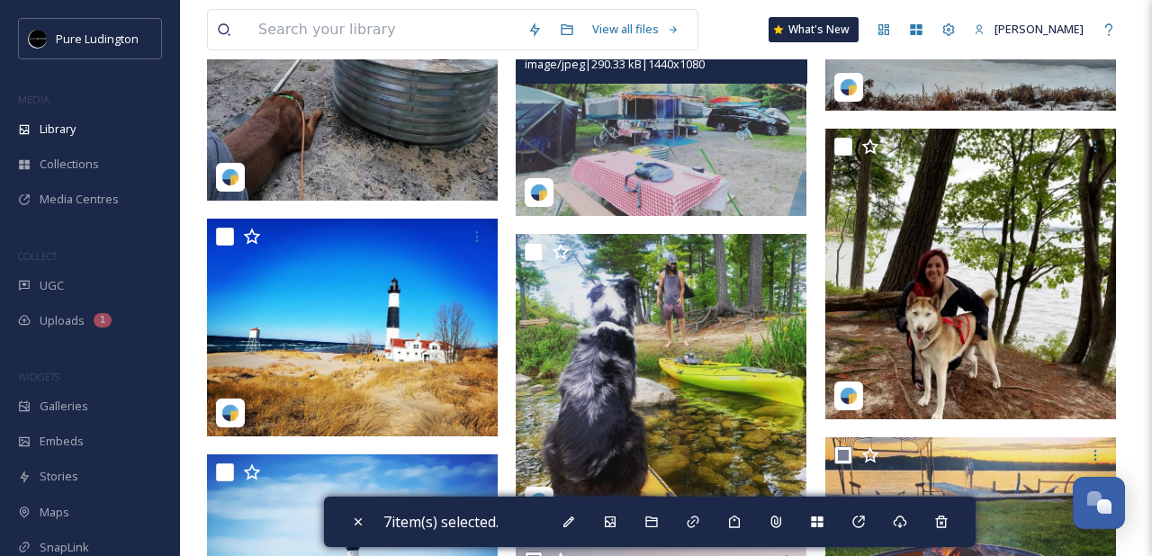
scroll to position [3872, 0]
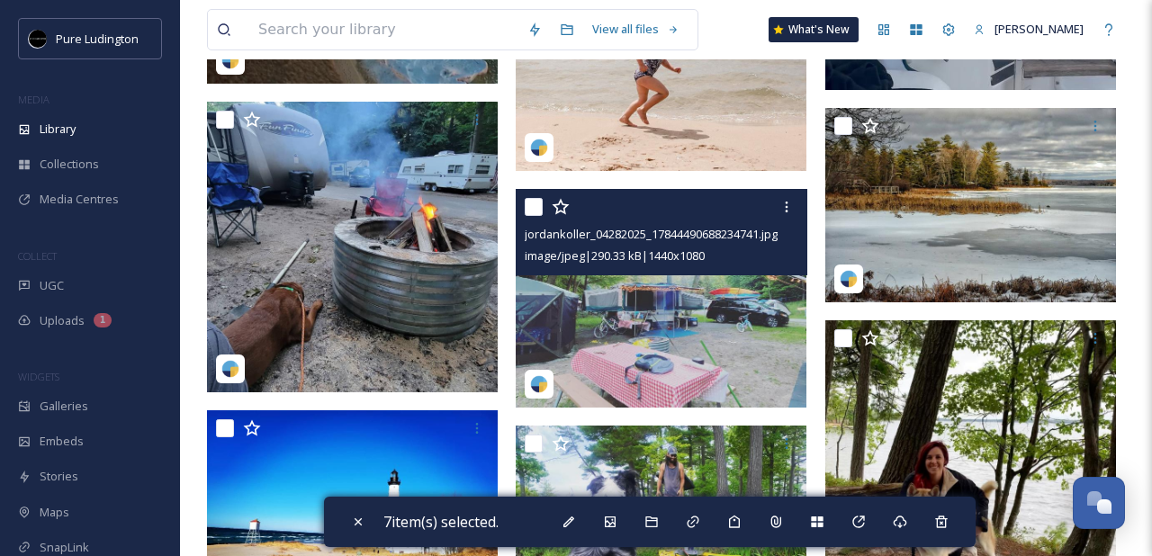
click at [531, 211] on input "checkbox" at bounding box center [534, 207] width 18 height 18
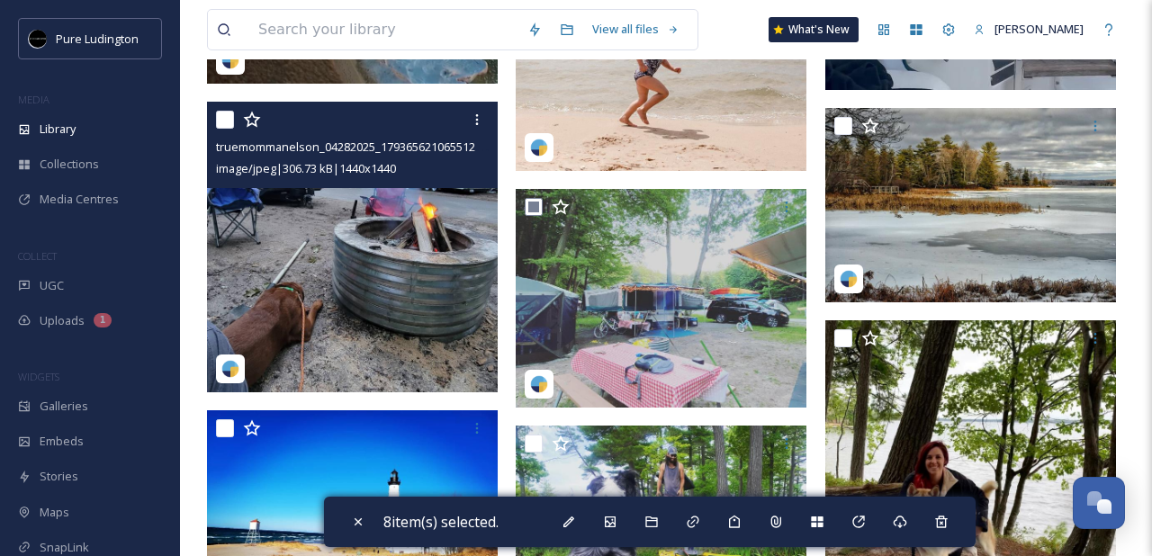
click at [224, 115] on input "checkbox" at bounding box center [225, 120] width 18 height 18
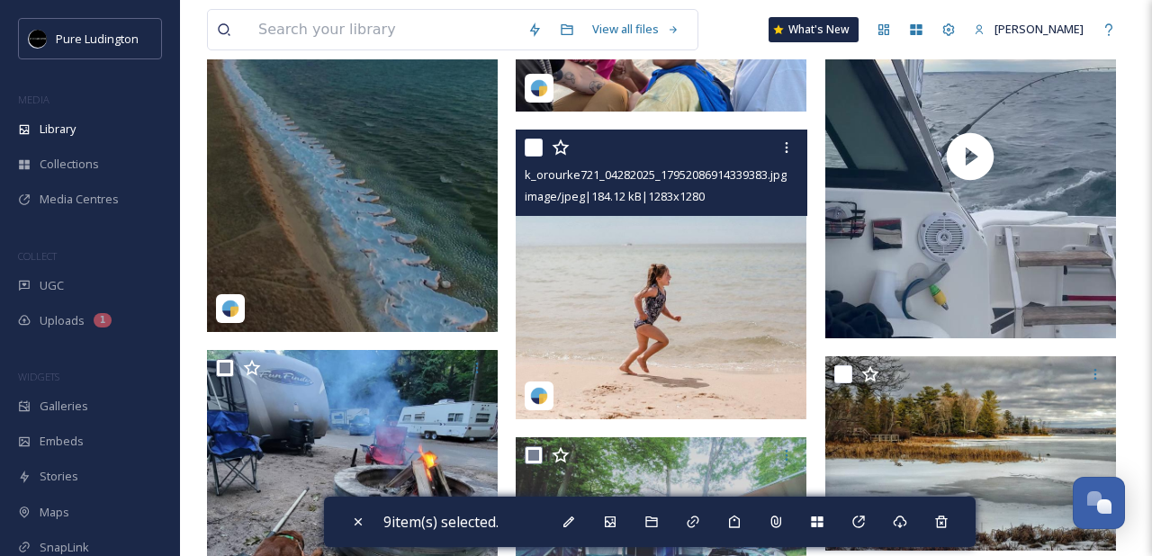
scroll to position [3626, 0]
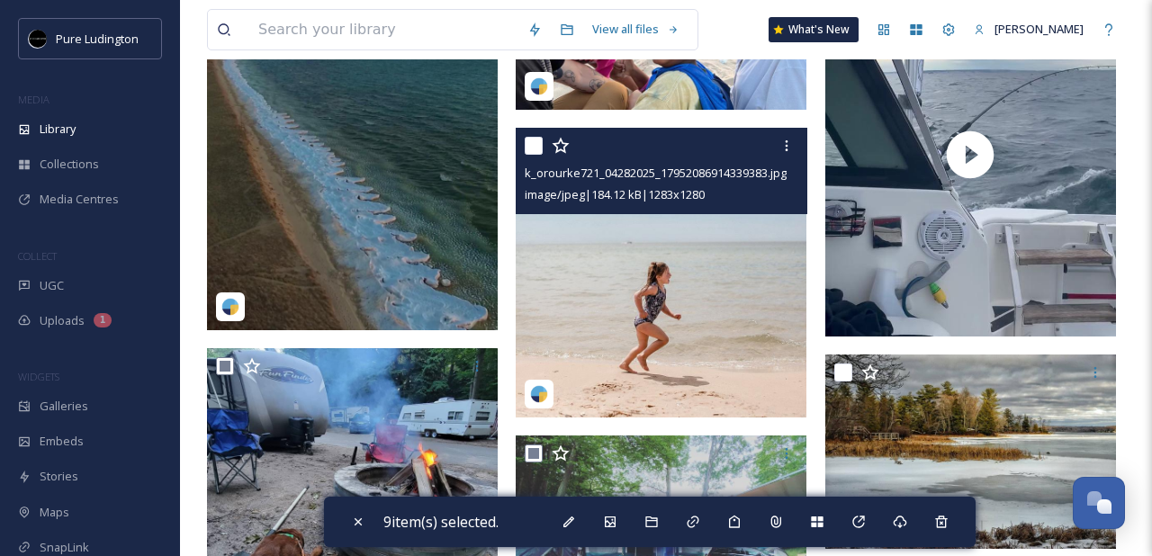
click at [533, 146] on input "checkbox" at bounding box center [534, 146] width 18 height 18
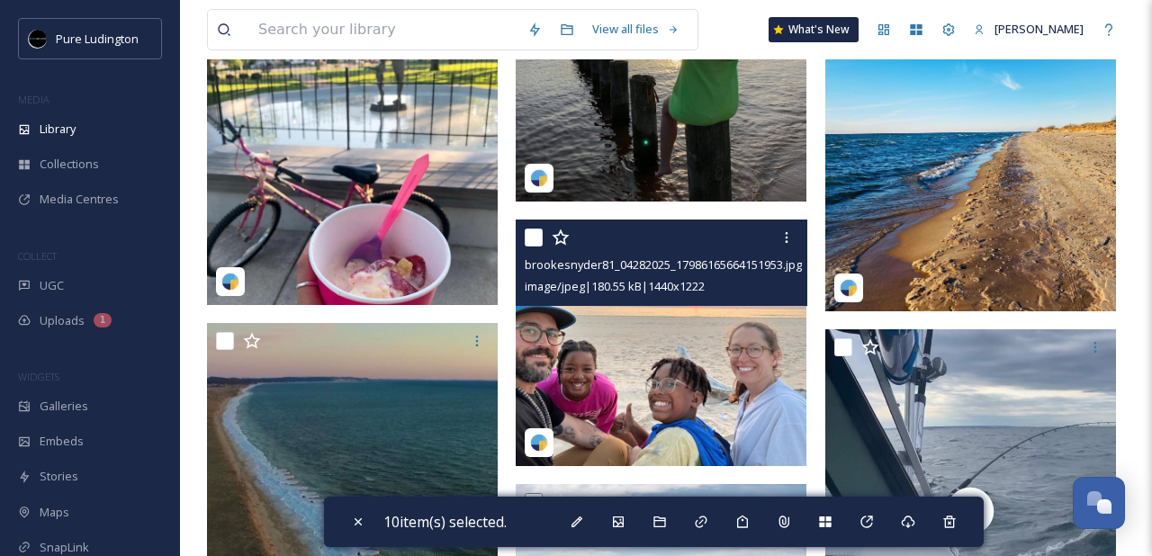
scroll to position [3270, 0]
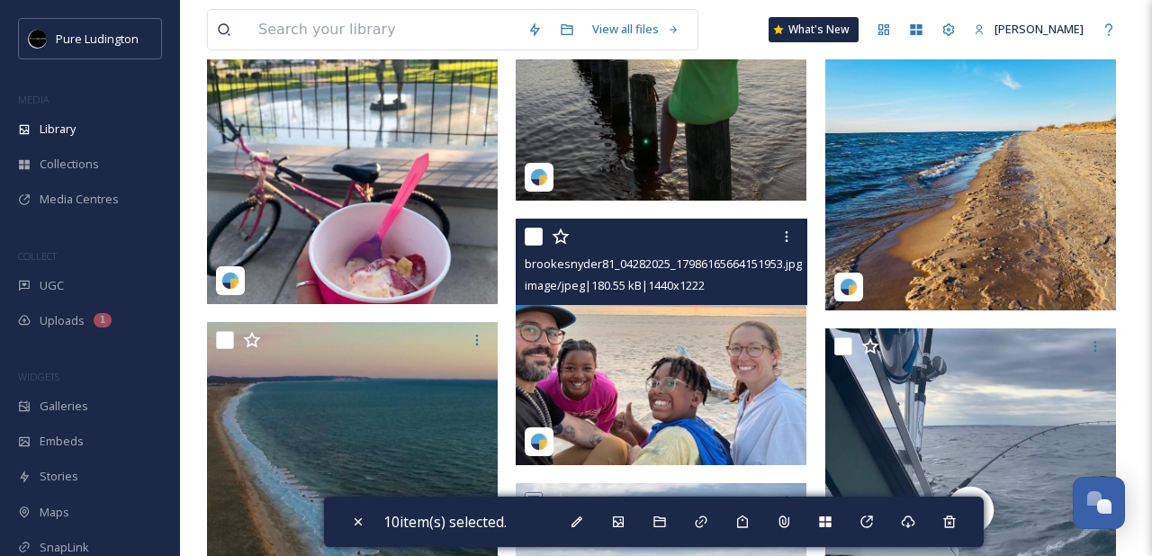
click at [527, 233] on input "checkbox" at bounding box center [534, 237] width 18 height 18
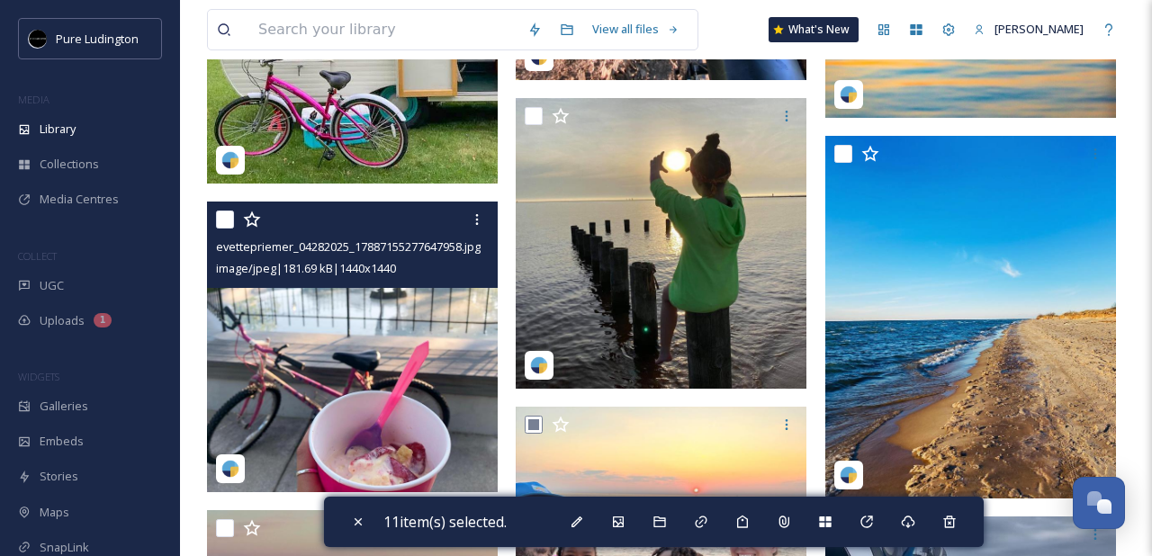
scroll to position [3083, 0]
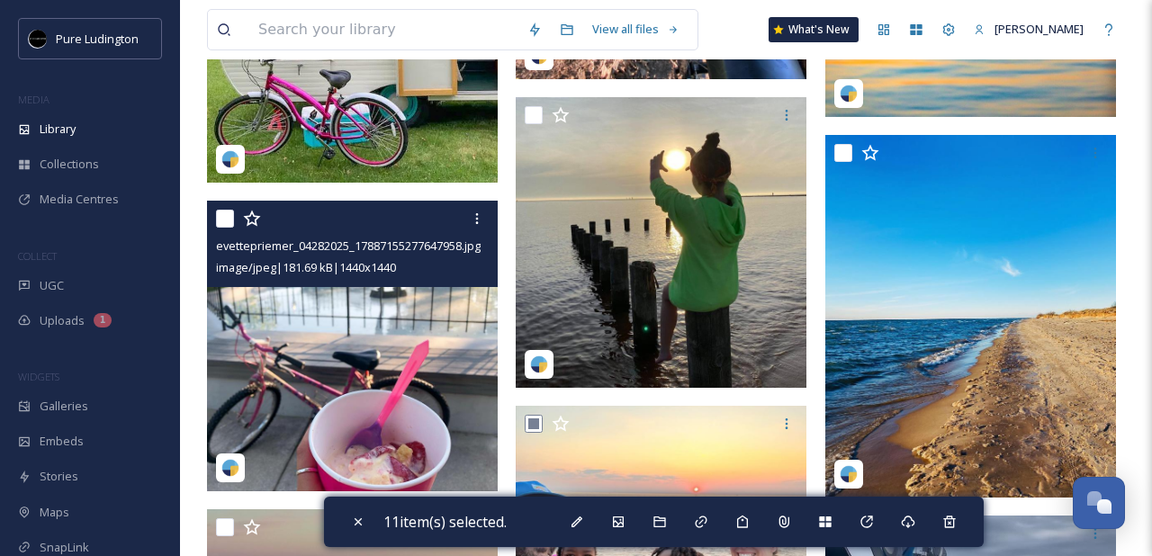
click at [221, 220] on input "checkbox" at bounding box center [225, 219] width 18 height 18
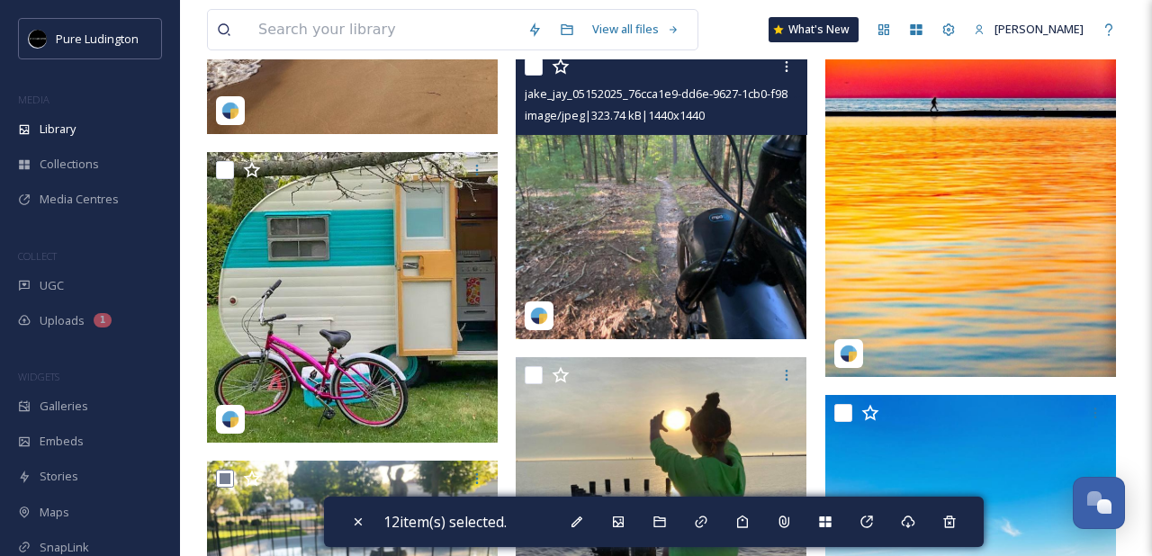
scroll to position [2720, 0]
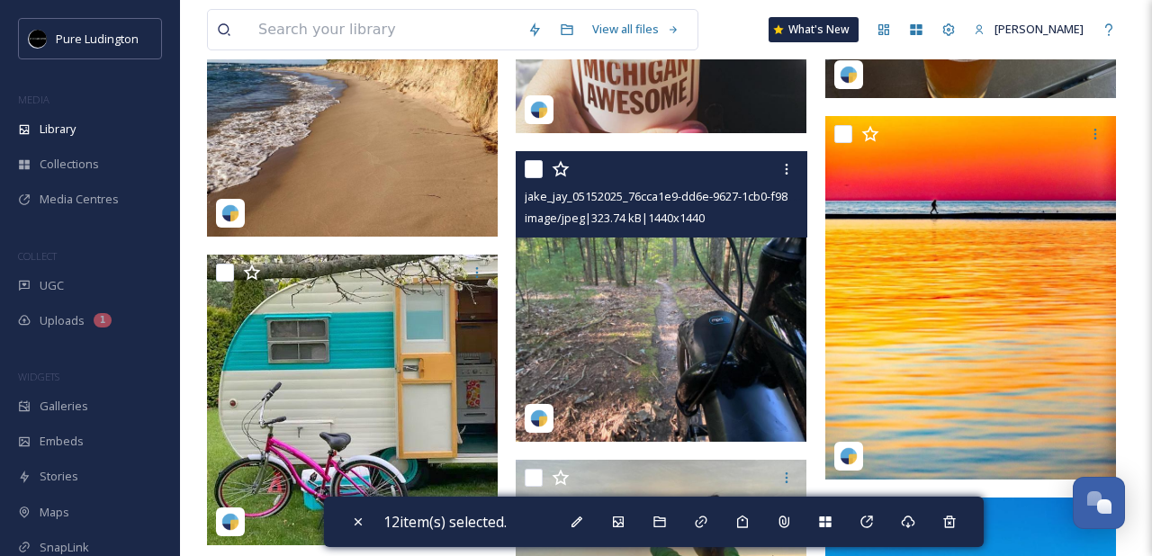
click at [537, 166] on input "checkbox" at bounding box center [534, 169] width 18 height 18
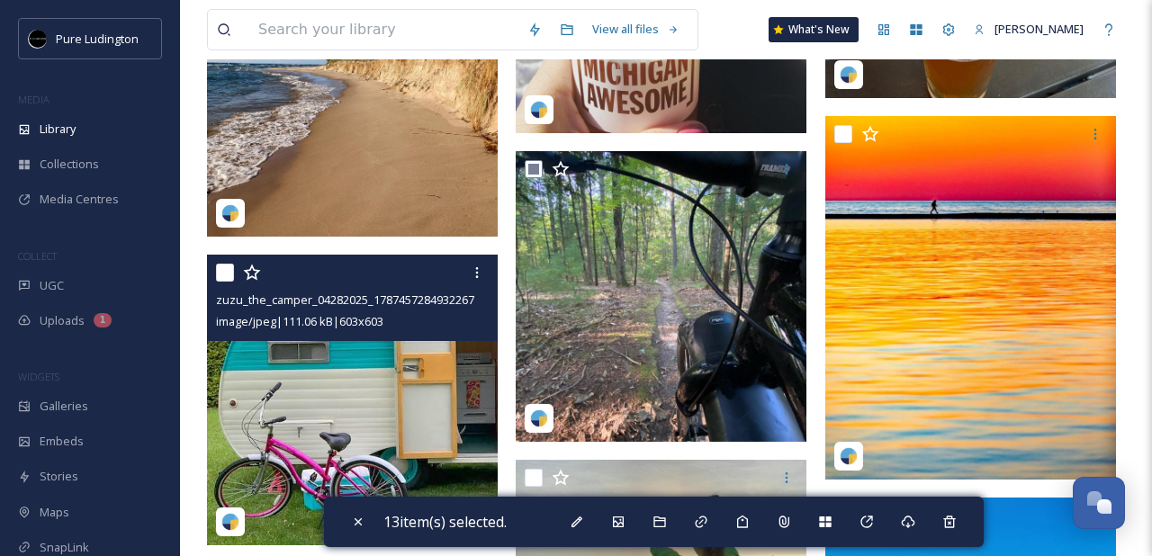
click at [229, 271] on input "checkbox" at bounding box center [225, 273] width 18 height 18
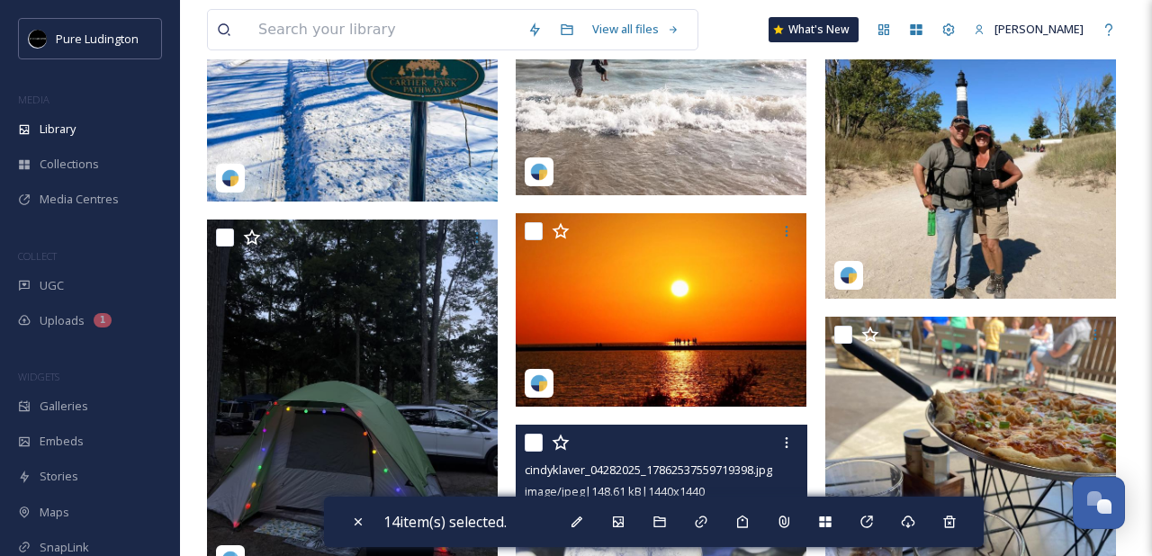
scroll to position [2054, 0]
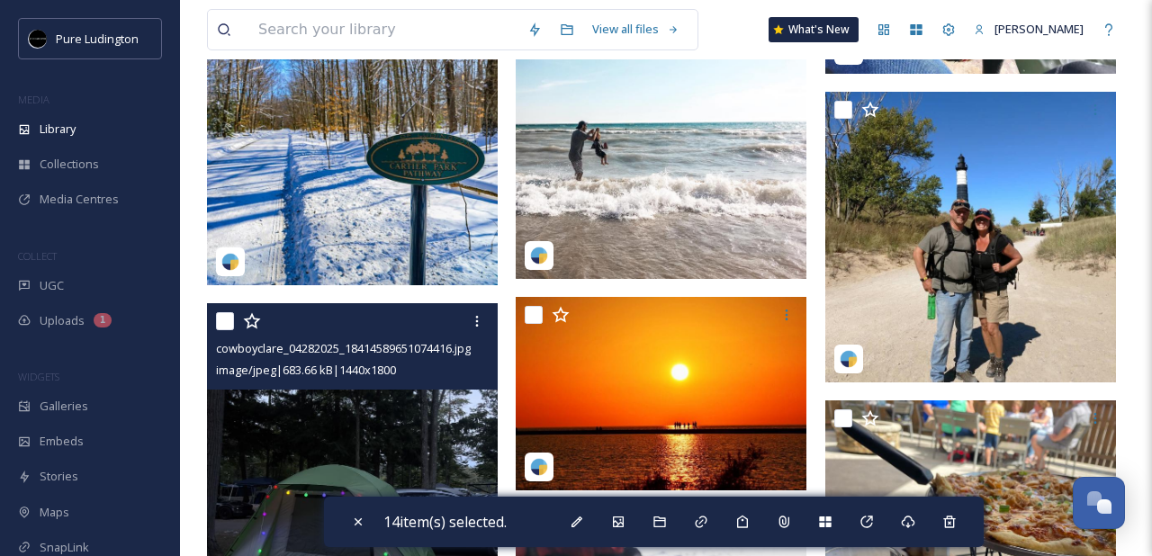
click at [226, 319] on input "checkbox" at bounding box center [225, 321] width 18 height 18
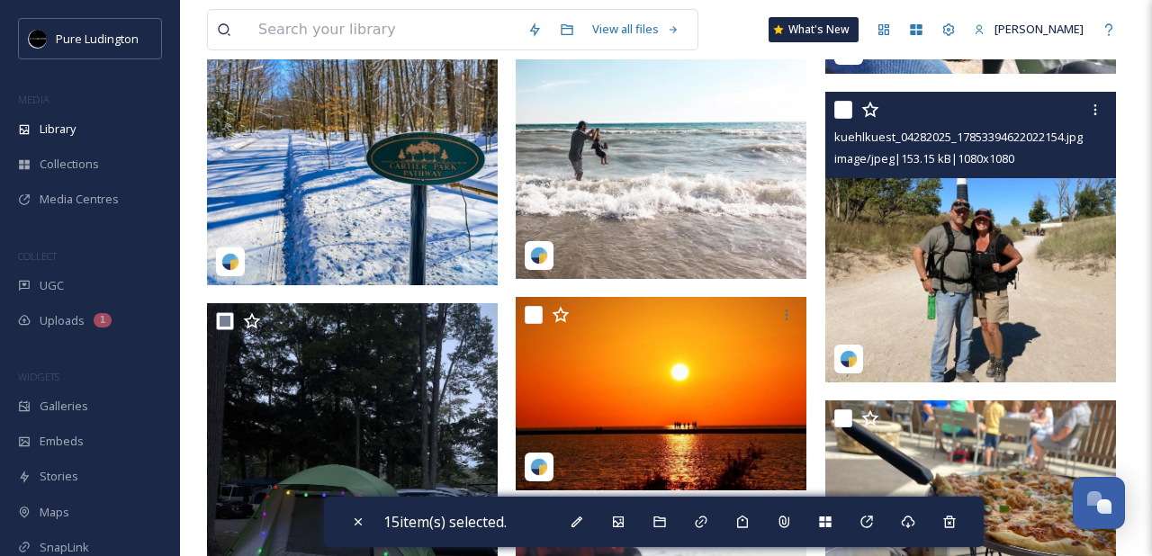
click at [839, 119] on input "checkbox" at bounding box center [843, 110] width 18 height 18
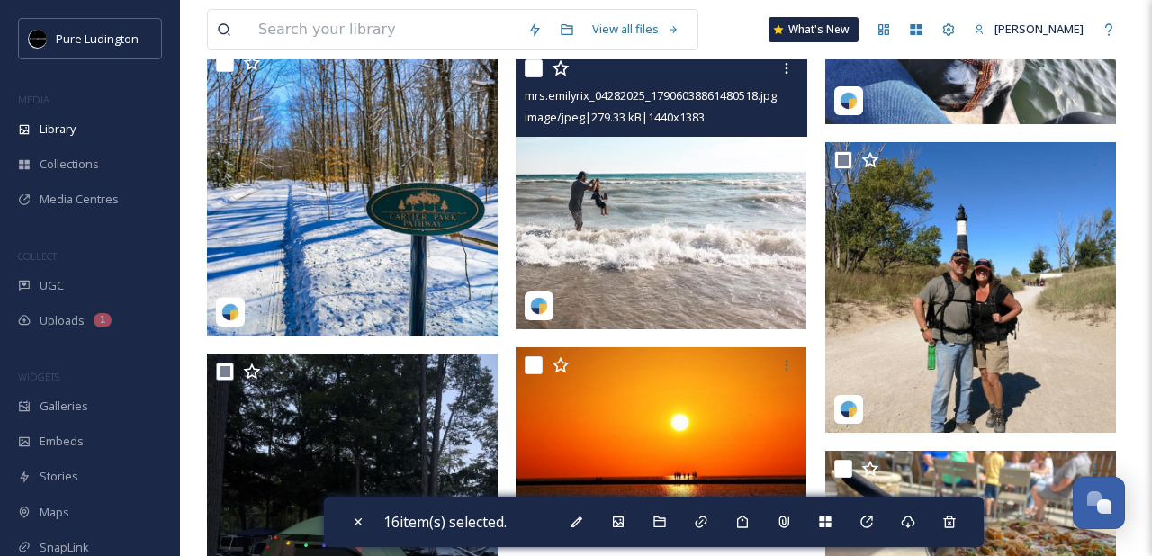
scroll to position [1869, 0]
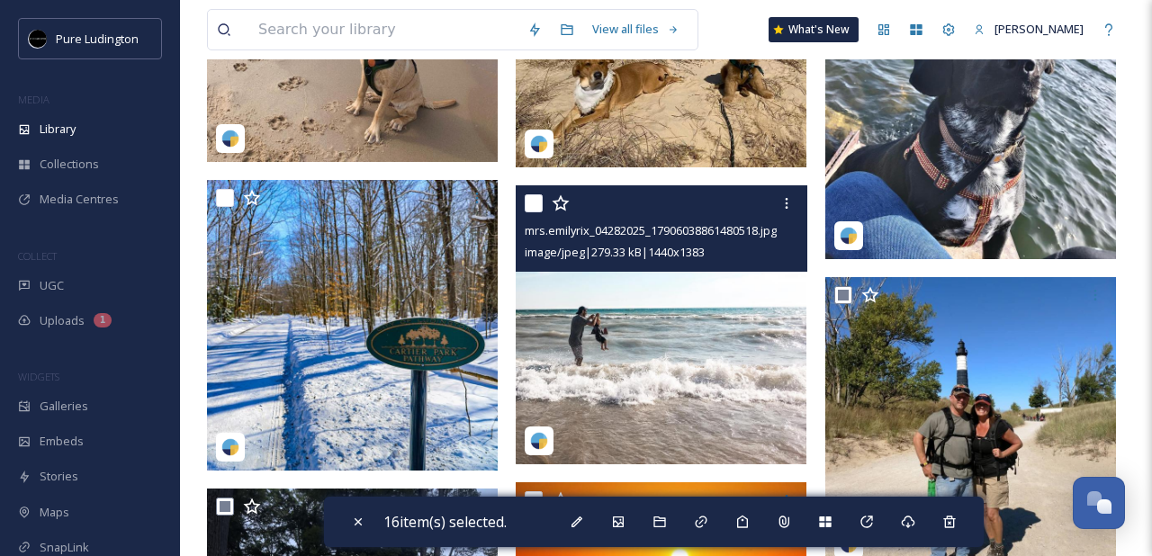
click at [534, 201] on input "checkbox" at bounding box center [534, 203] width 18 height 18
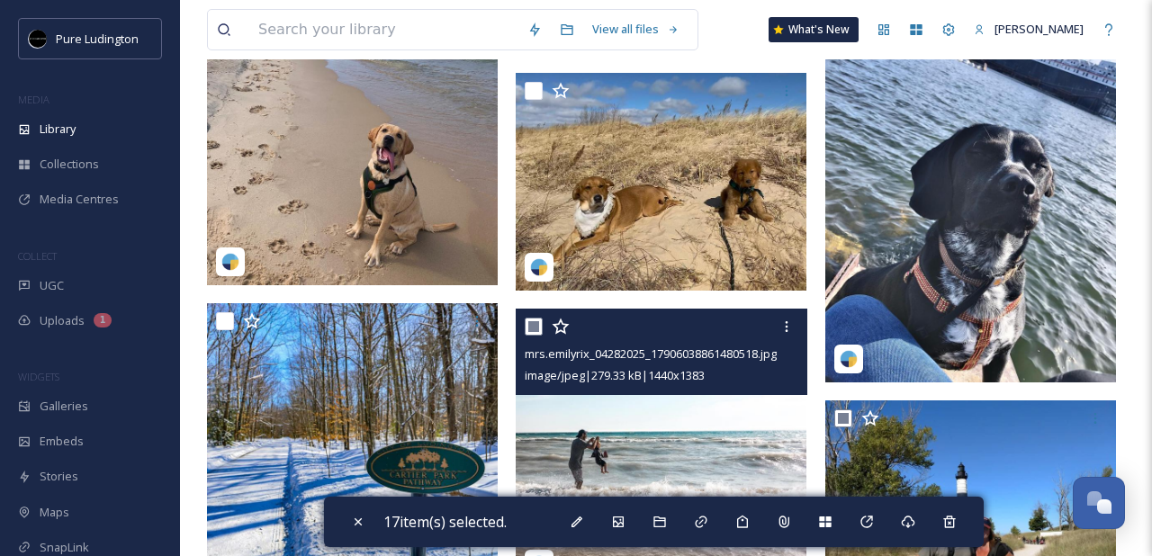
scroll to position [1748, 0]
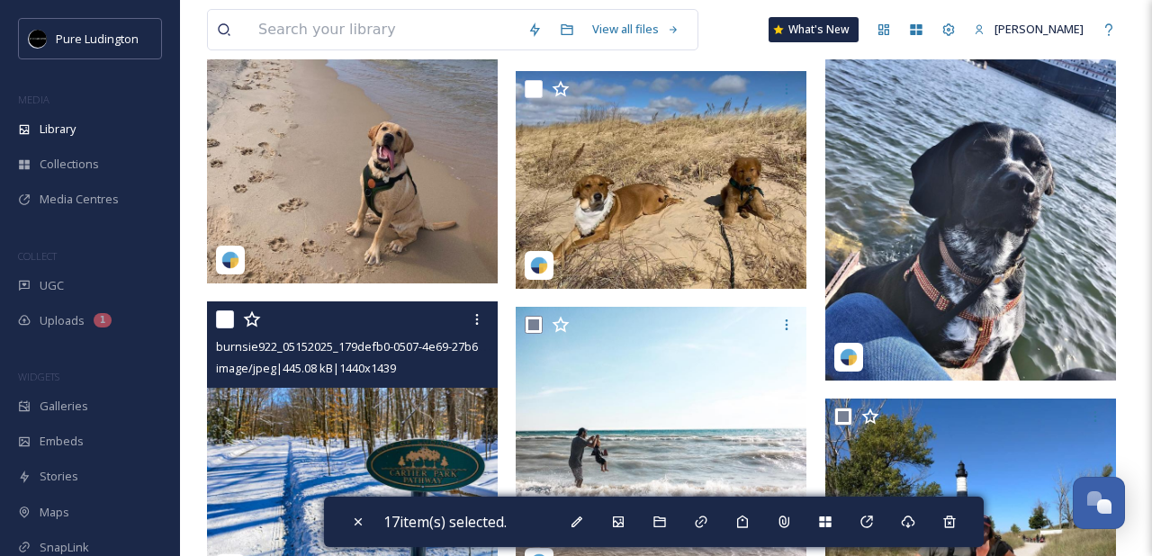
click at [229, 319] on input "checkbox" at bounding box center [225, 319] width 18 height 18
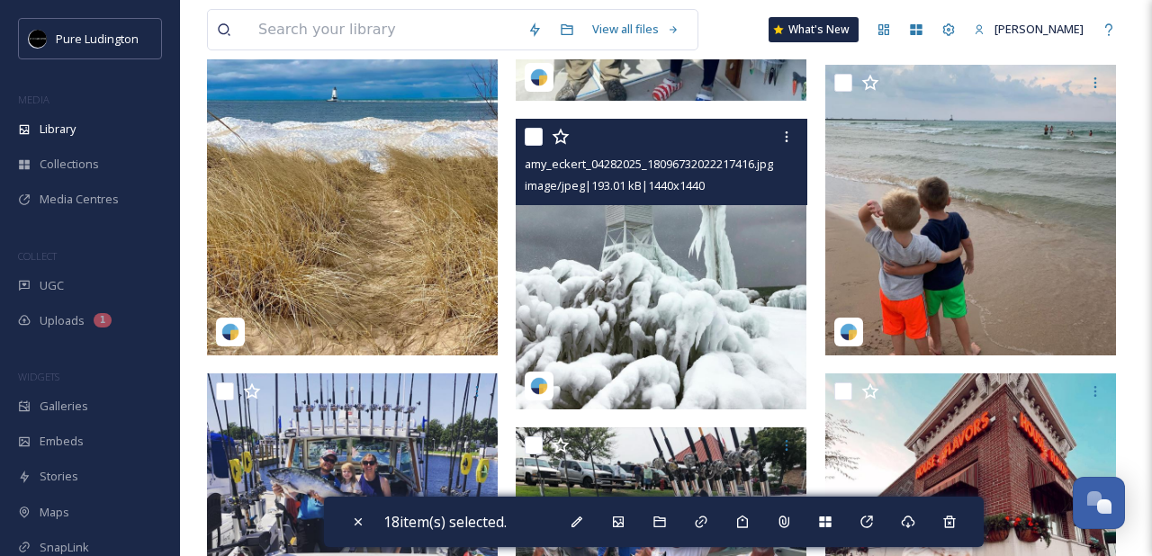
scroll to position [732, 0]
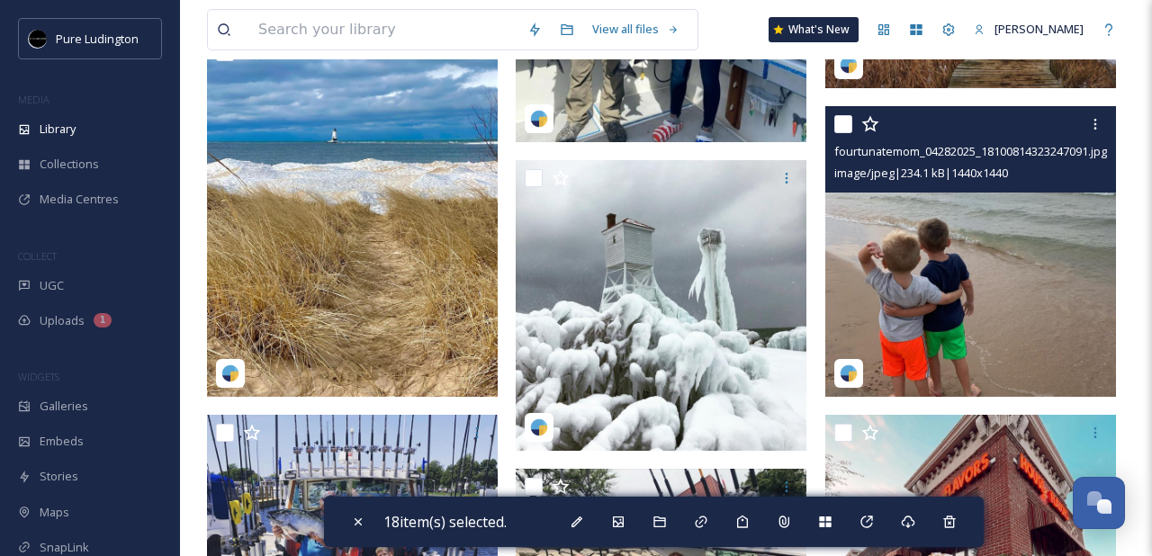
click at [839, 124] on input "checkbox" at bounding box center [843, 124] width 18 height 18
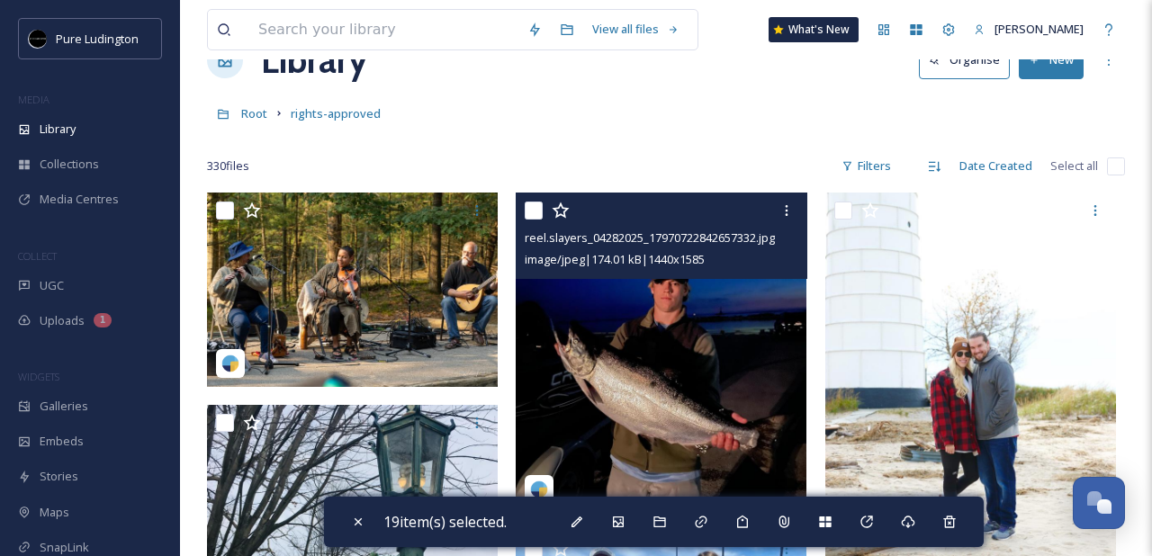
scroll to position [51, 0]
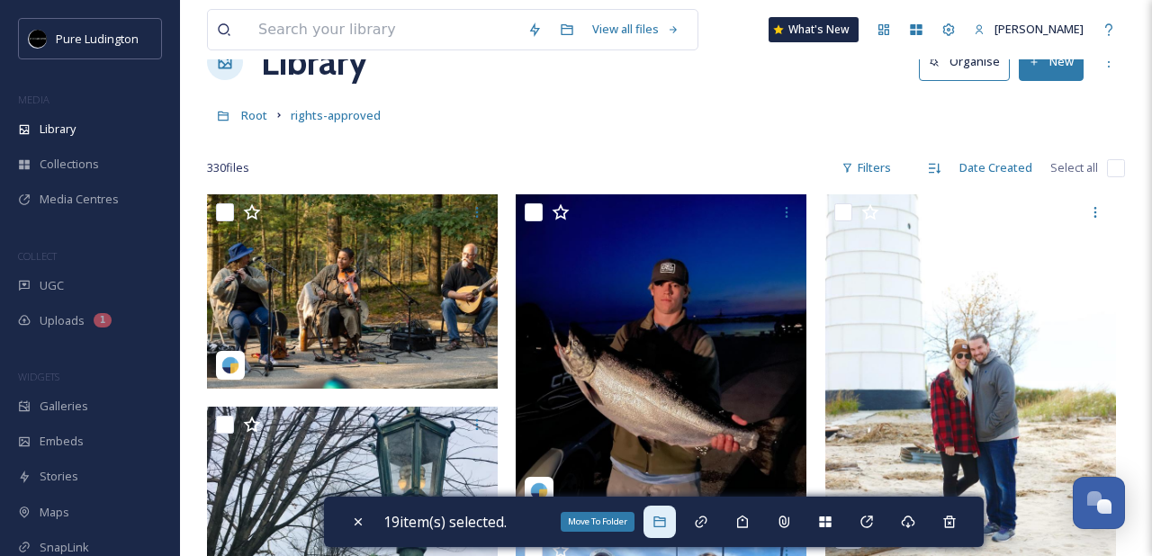
click at [664, 522] on icon at bounding box center [659, 522] width 14 height 14
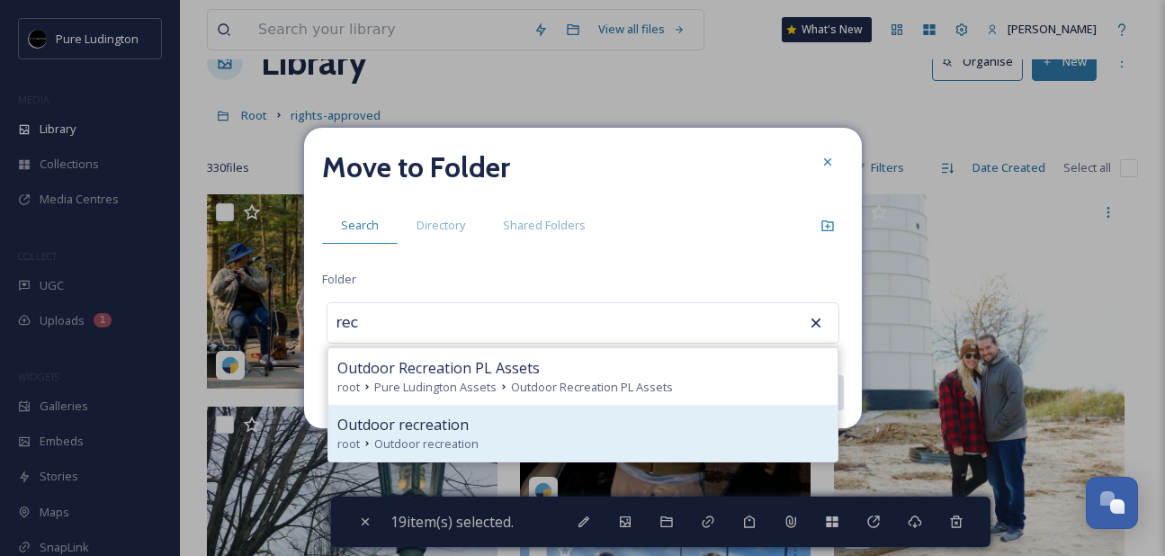
click at [642, 441] on div "root Outdoor recreation" at bounding box center [582, 444] width 491 height 17
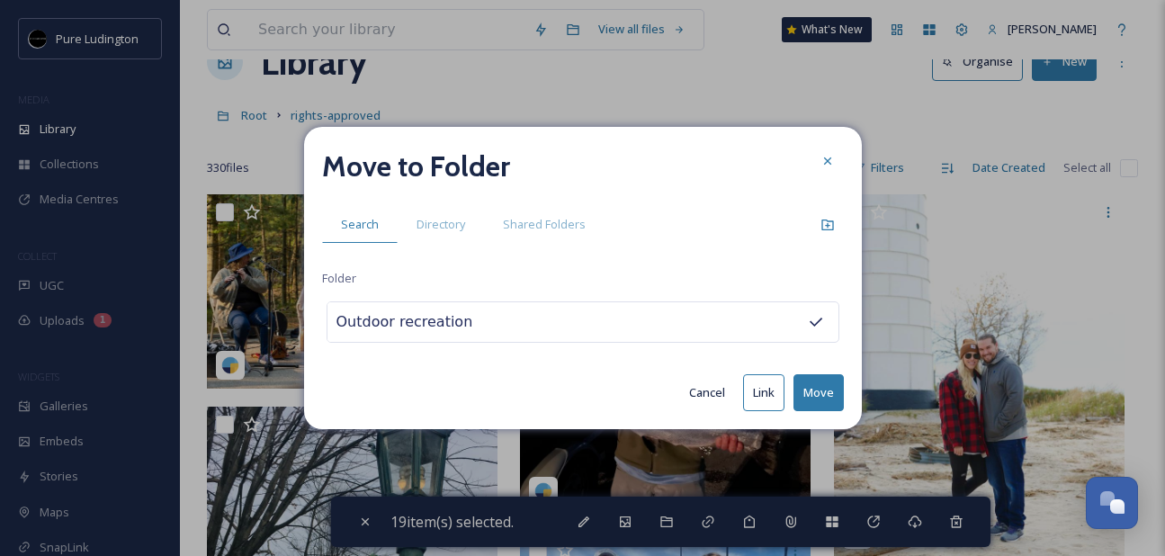
click at [827, 383] on button "Move" at bounding box center [819, 392] width 50 height 37
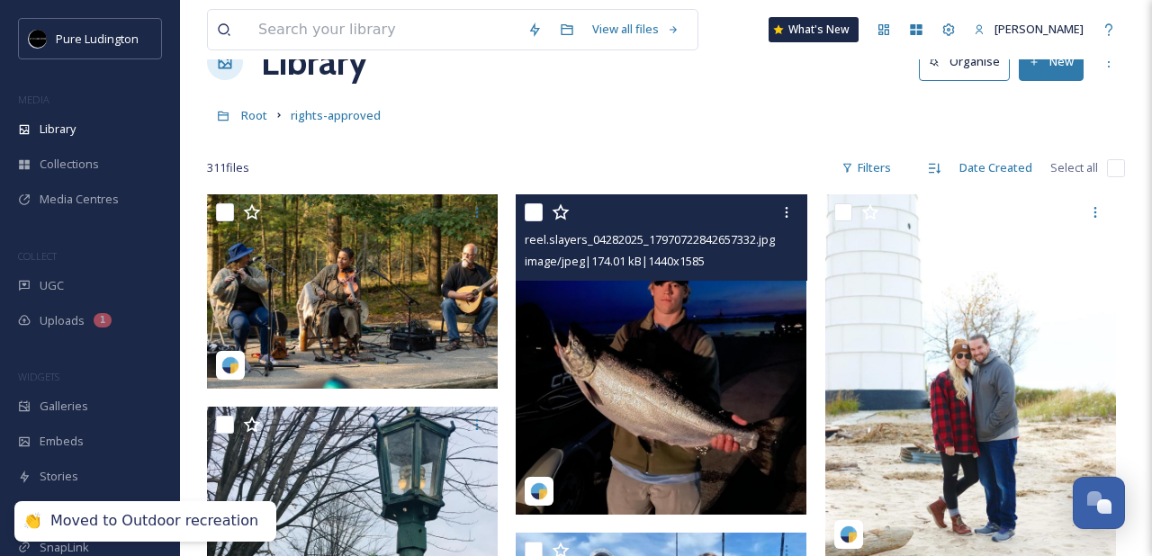
click at [528, 217] on input "checkbox" at bounding box center [534, 212] width 18 height 18
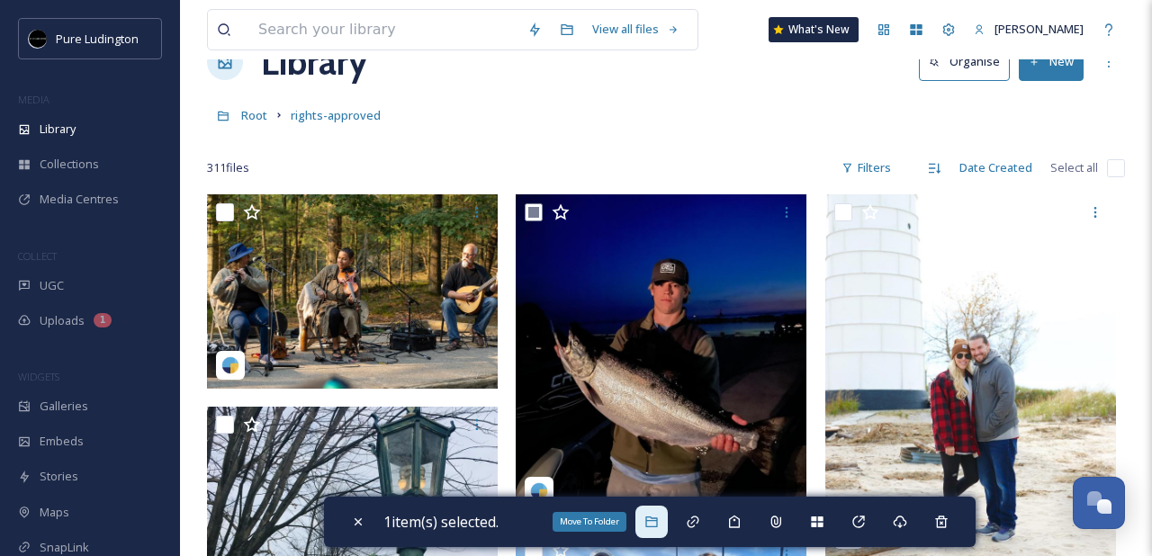
click at [654, 516] on icon at bounding box center [651, 522] width 14 height 14
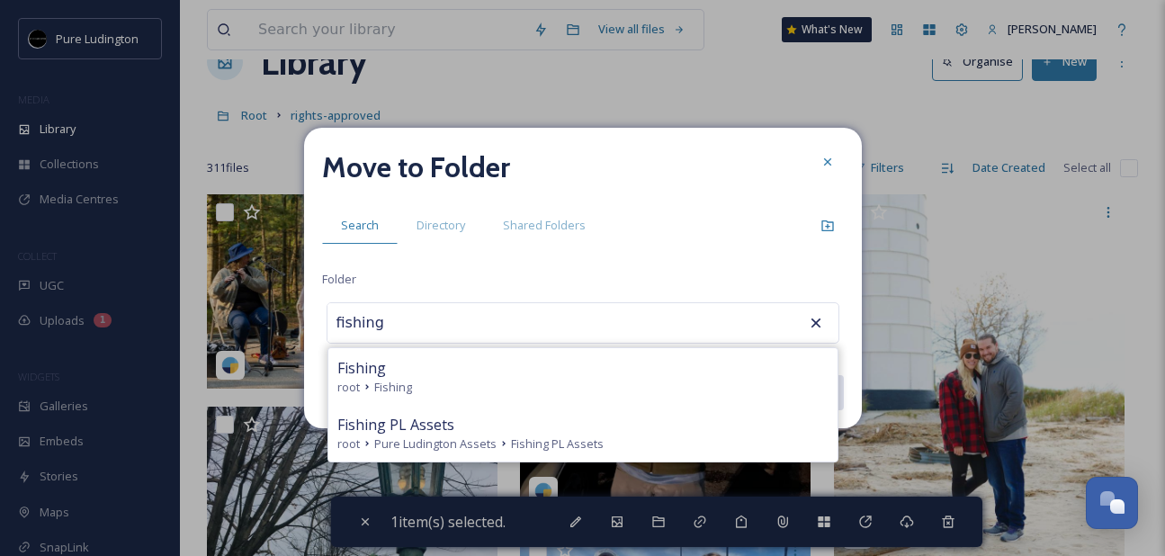
click at [606, 383] on div "root Fishing" at bounding box center [582, 387] width 491 height 17
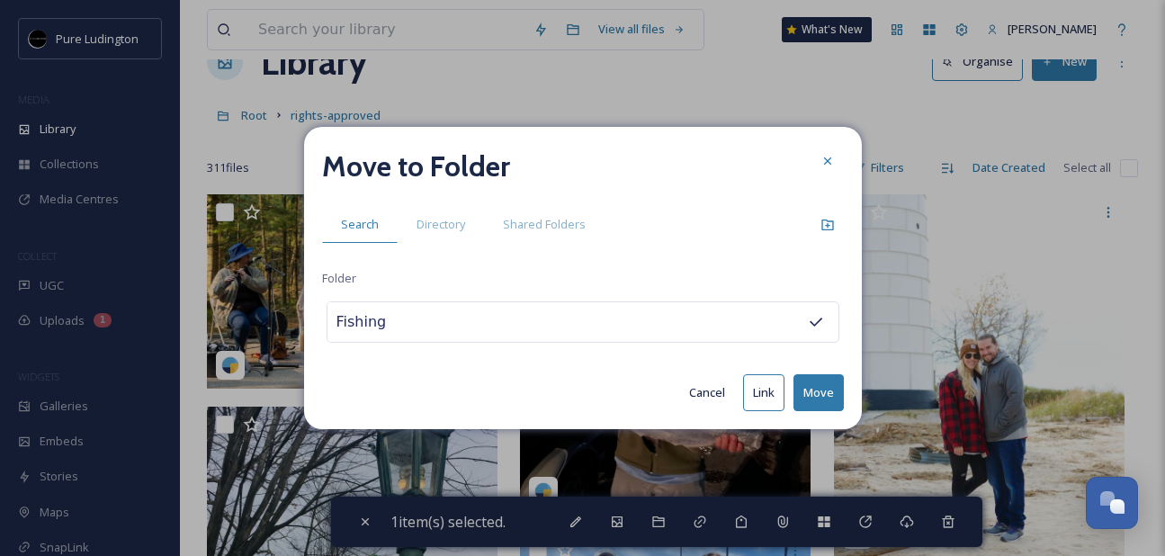
click at [814, 393] on button "Move" at bounding box center [819, 392] width 50 height 37
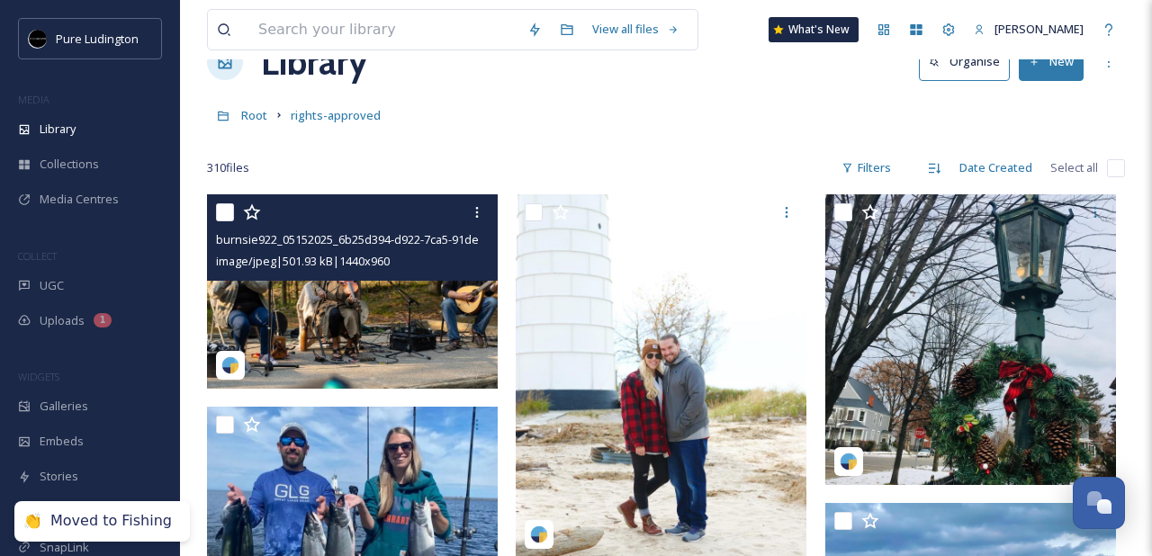
click at [221, 214] on input "checkbox" at bounding box center [225, 212] width 18 height 18
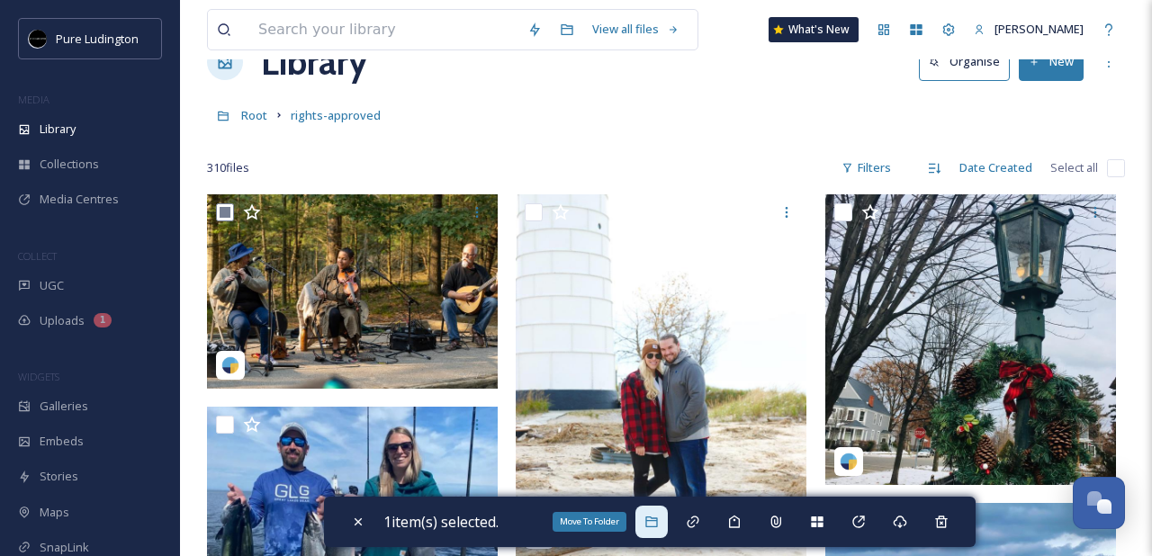
click at [656, 510] on div "Move To Folder" at bounding box center [651, 522] width 32 height 32
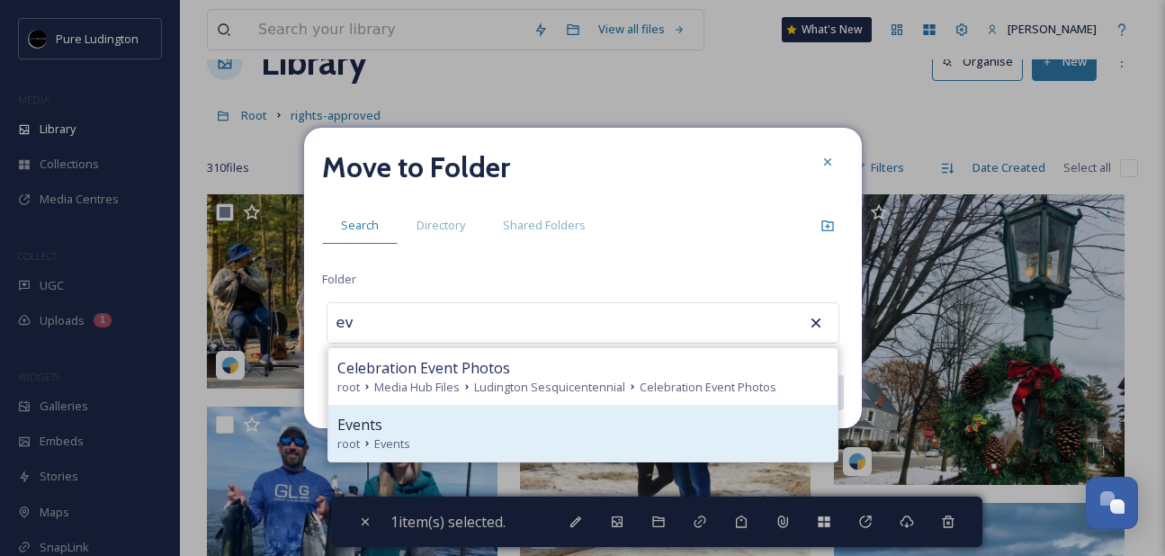
click at [612, 454] on div "Events root Events" at bounding box center [582, 433] width 509 height 57
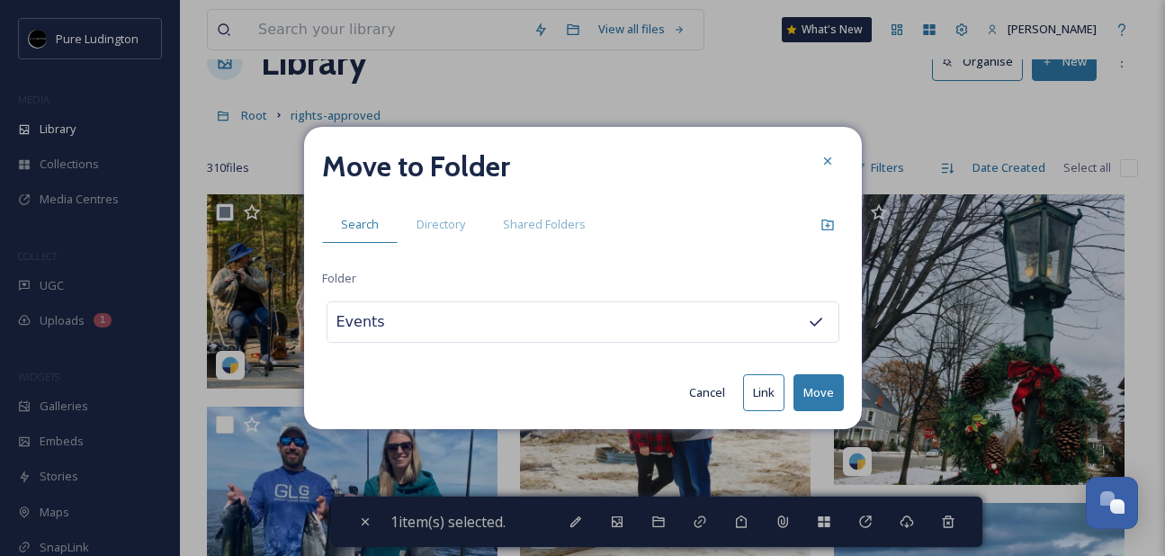
click at [803, 393] on button "Move" at bounding box center [819, 392] width 50 height 37
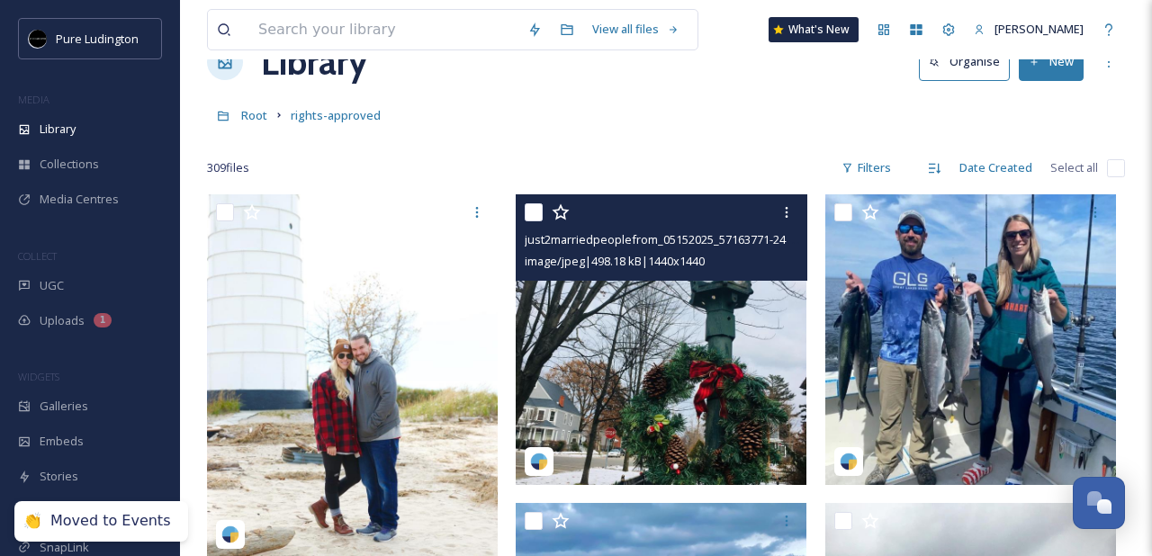
click at [576, 386] on img at bounding box center [661, 339] width 291 height 291
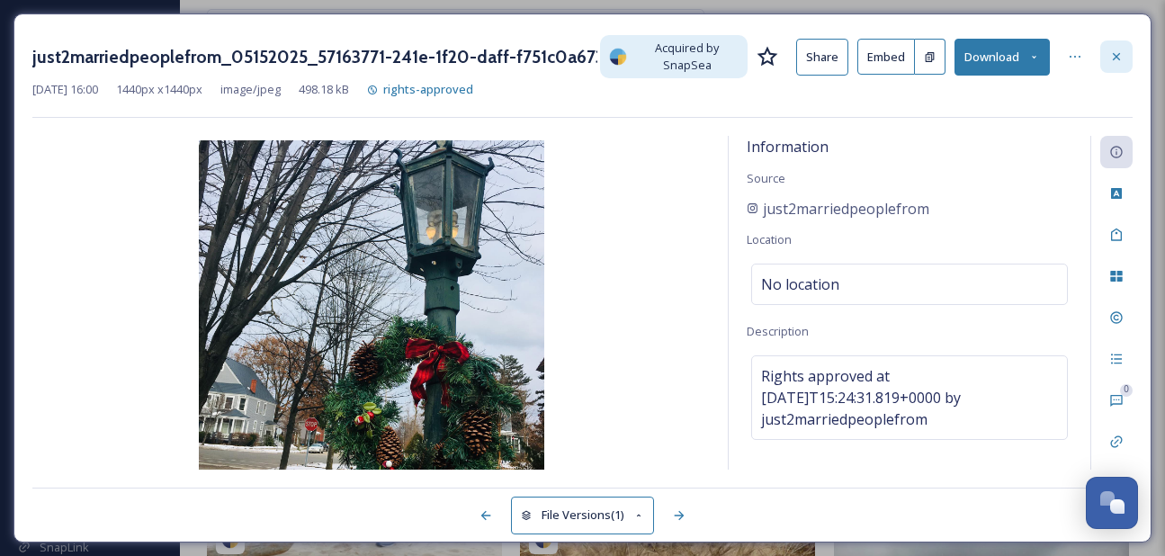
click at [1110, 61] on icon at bounding box center [1117, 56] width 14 height 14
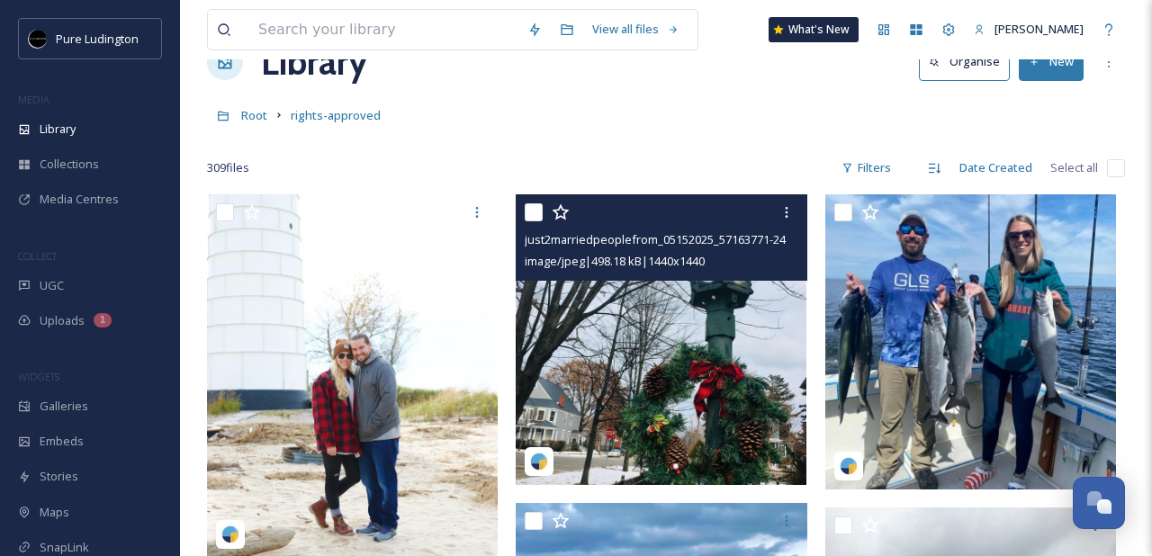
click at [529, 218] on input "checkbox" at bounding box center [534, 212] width 18 height 18
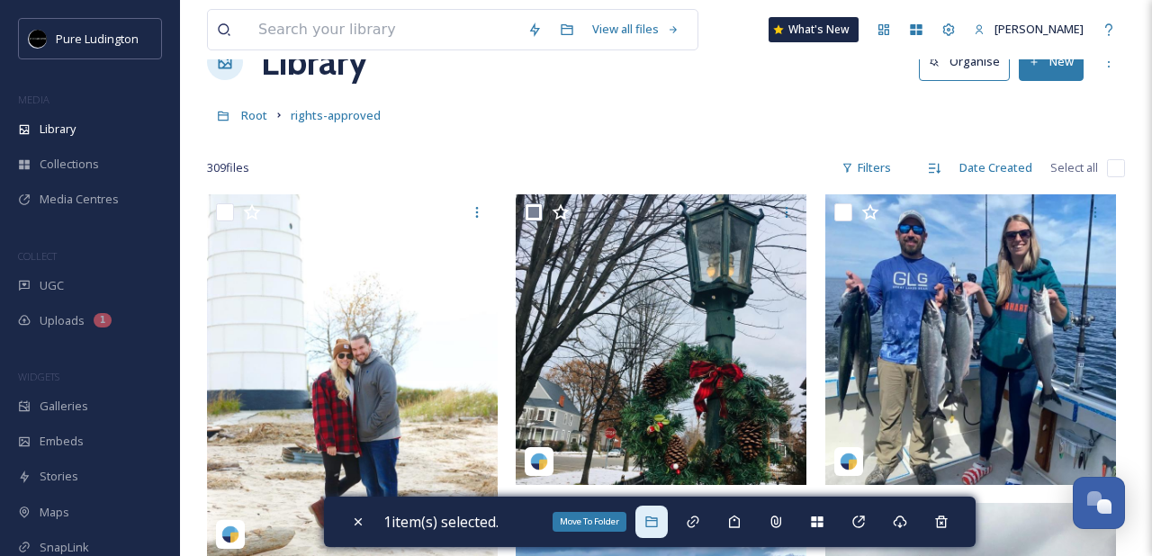
click at [651, 512] on div "Move To Folder" at bounding box center [651, 522] width 32 height 32
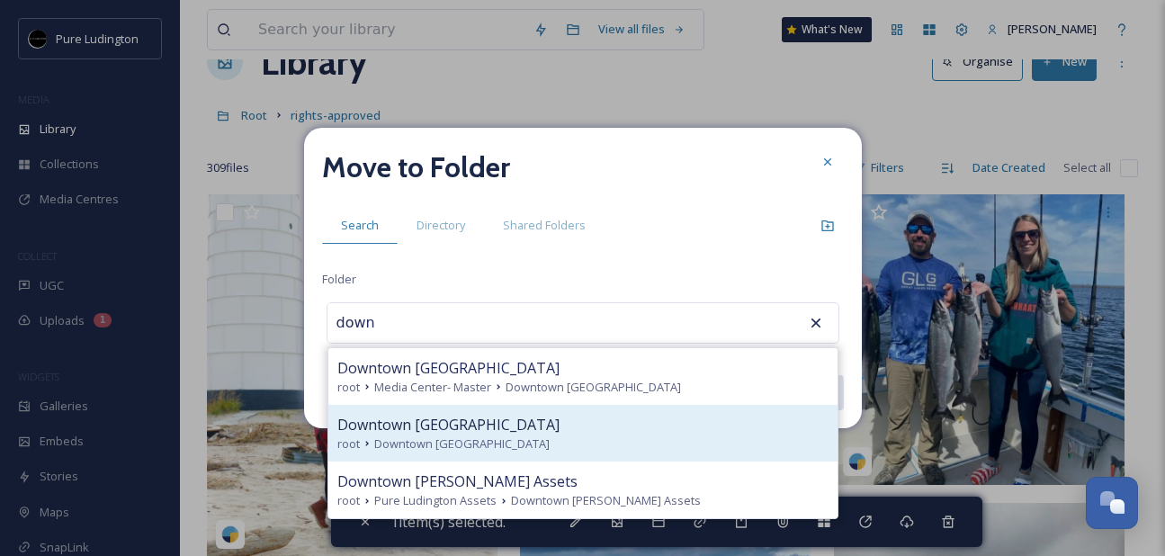
click at [630, 444] on div "root Downtown [GEOGRAPHIC_DATA]" at bounding box center [582, 444] width 491 height 17
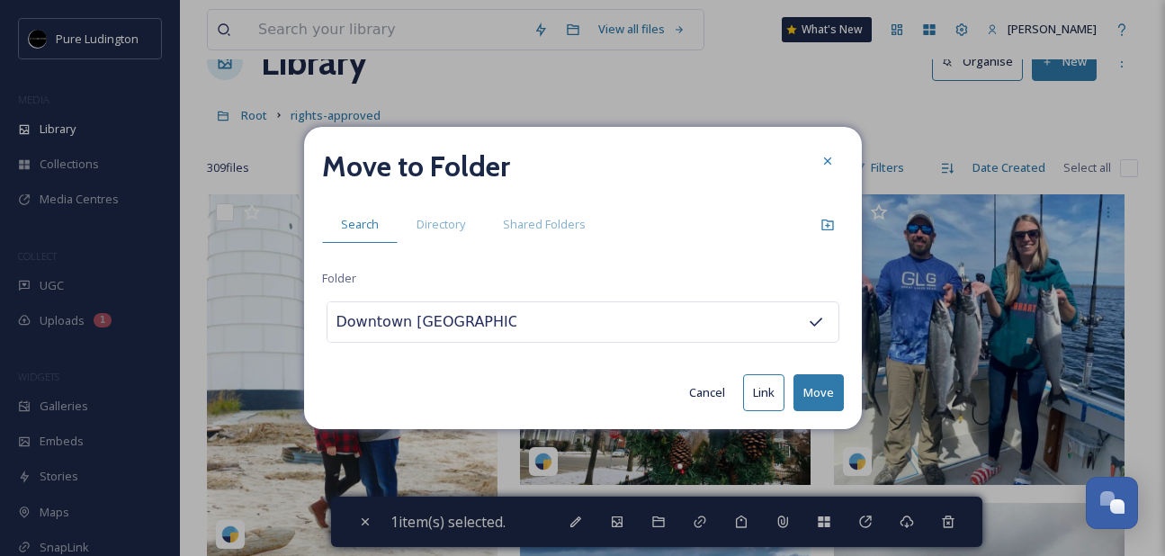
click at [812, 392] on button "Move" at bounding box center [819, 392] width 50 height 37
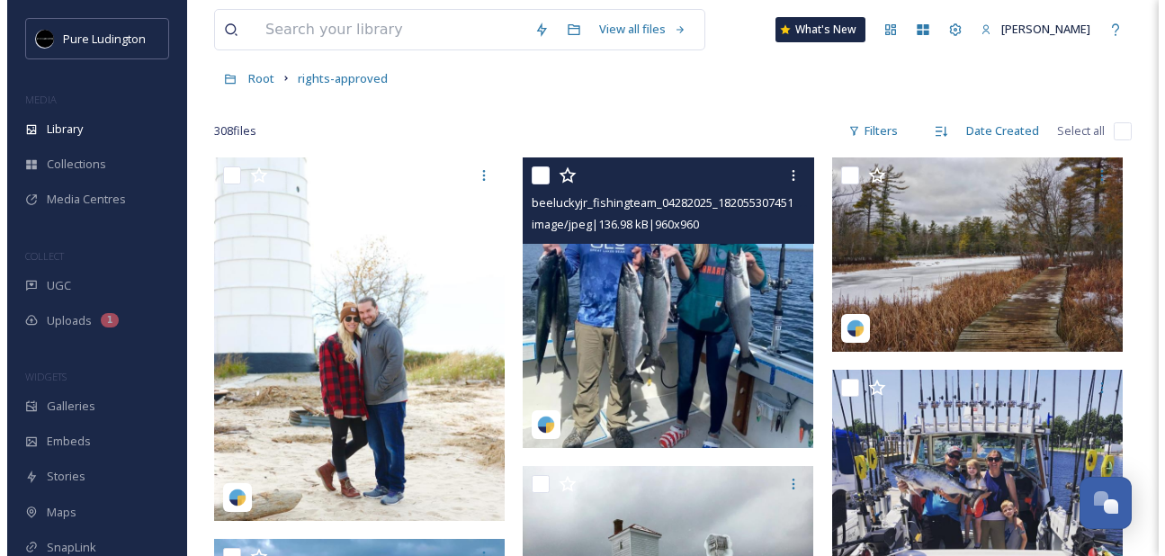
scroll to position [90, 0]
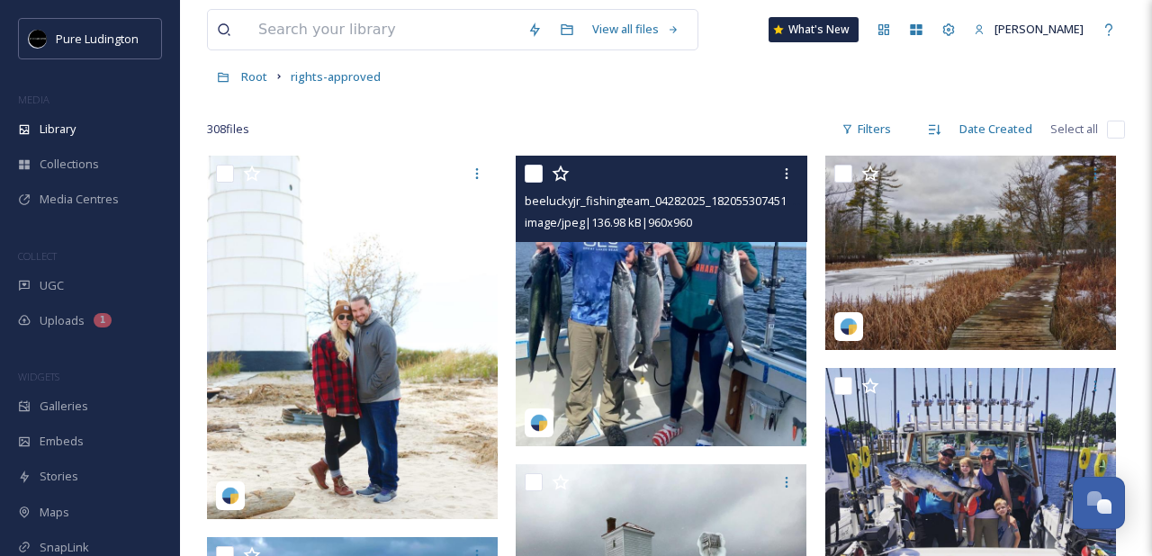
click at [526, 170] on input "checkbox" at bounding box center [534, 174] width 18 height 18
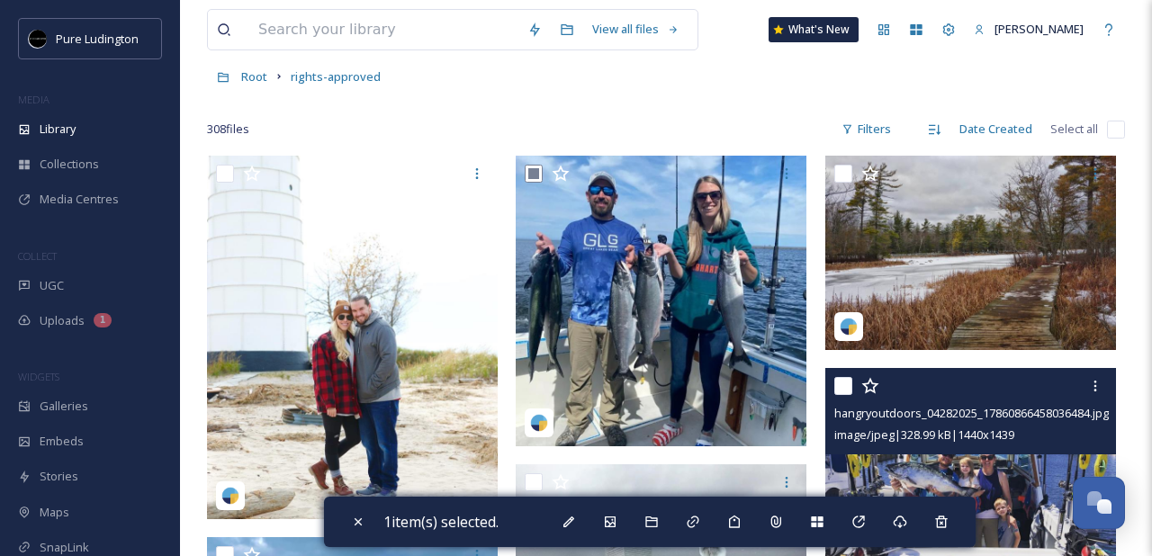
click at [841, 385] on input "checkbox" at bounding box center [843, 386] width 18 height 18
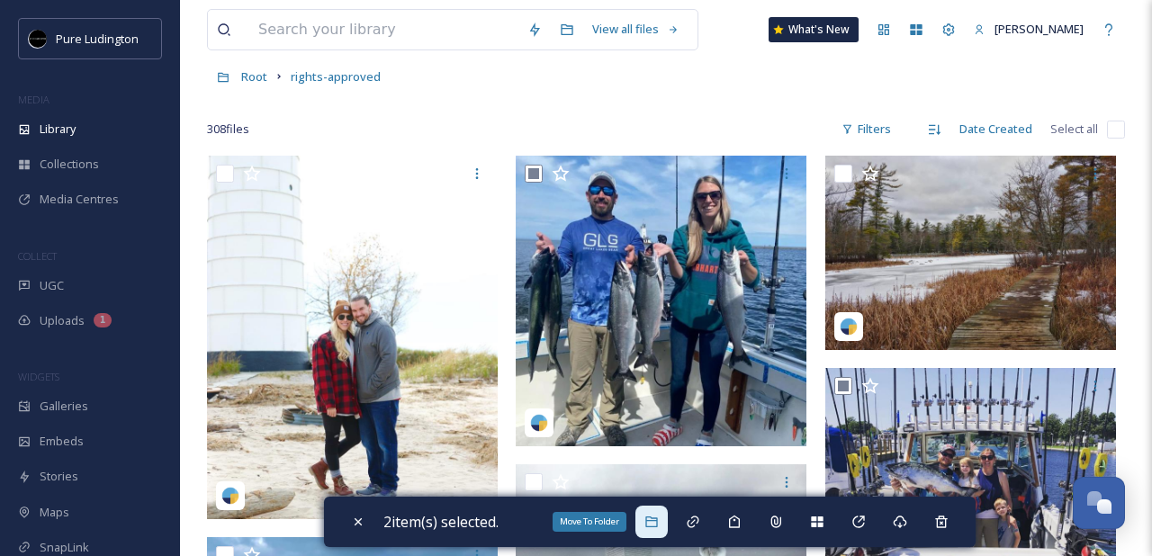
click at [666, 521] on div "Move To Folder" at bounding box center [651, 522] width 32 height 32
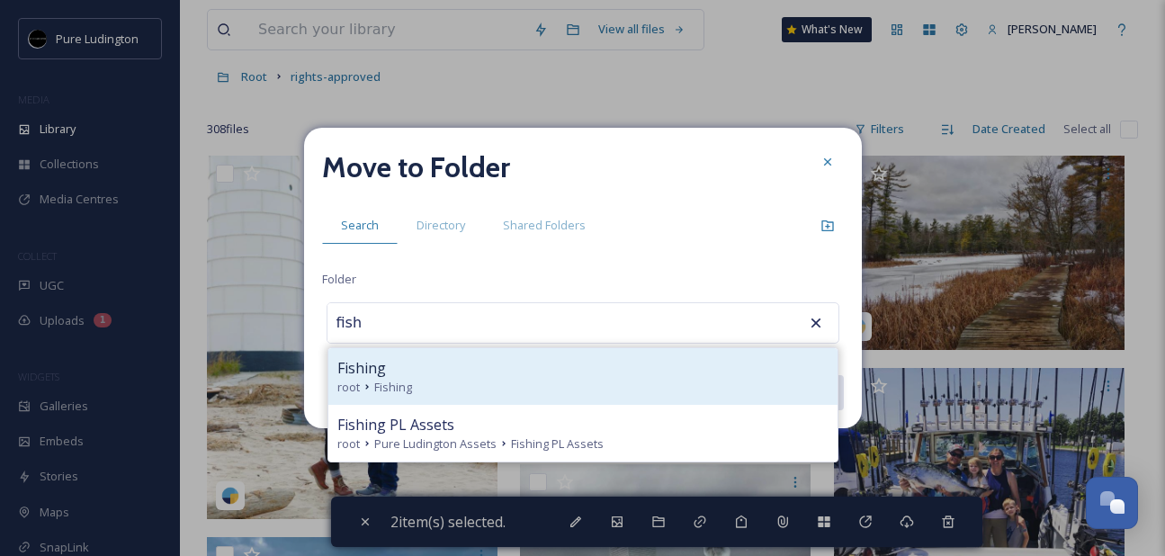
click at [468, 385] on div "root Fishing" at bounding box center [582, 387] width 491 height 17
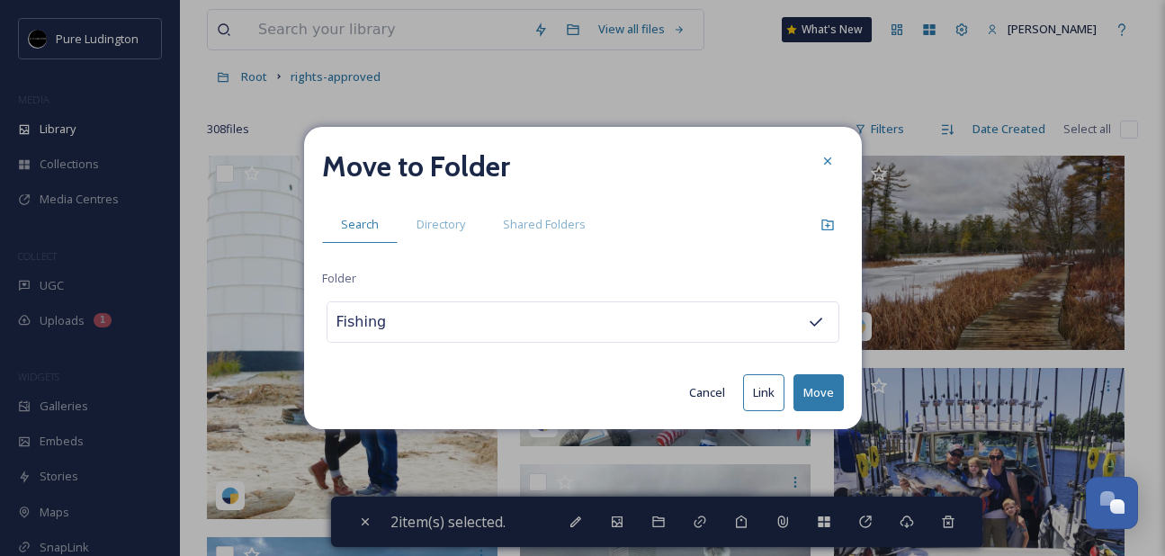
click at [804, 393] on button "Move" at bounding box center [819, 392] width 50 height 37
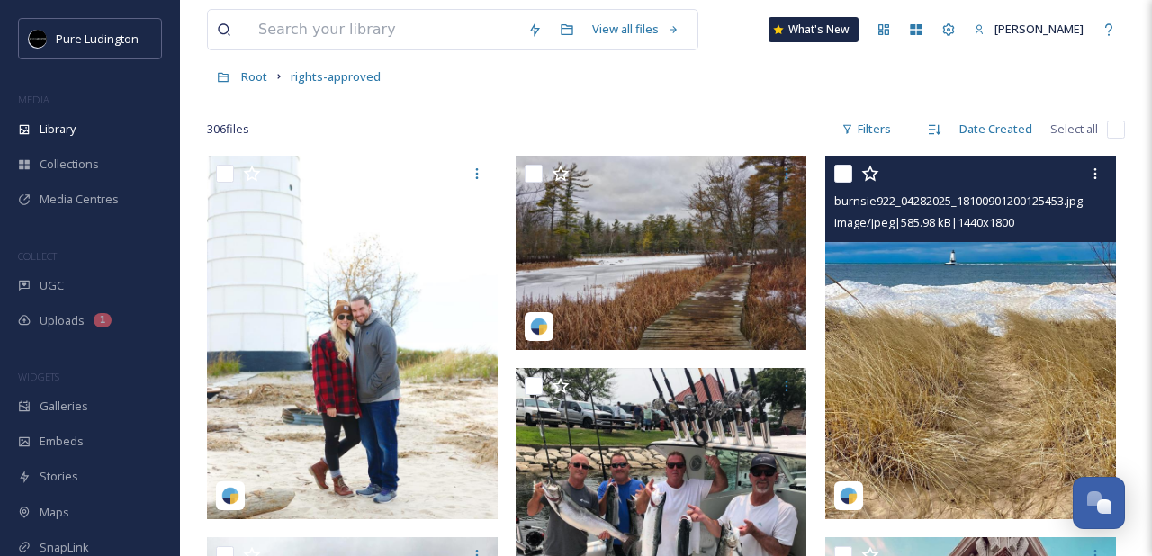
click at [842, 171] on input "checkbox" at bounding box center [843, 174] width 18 height 18
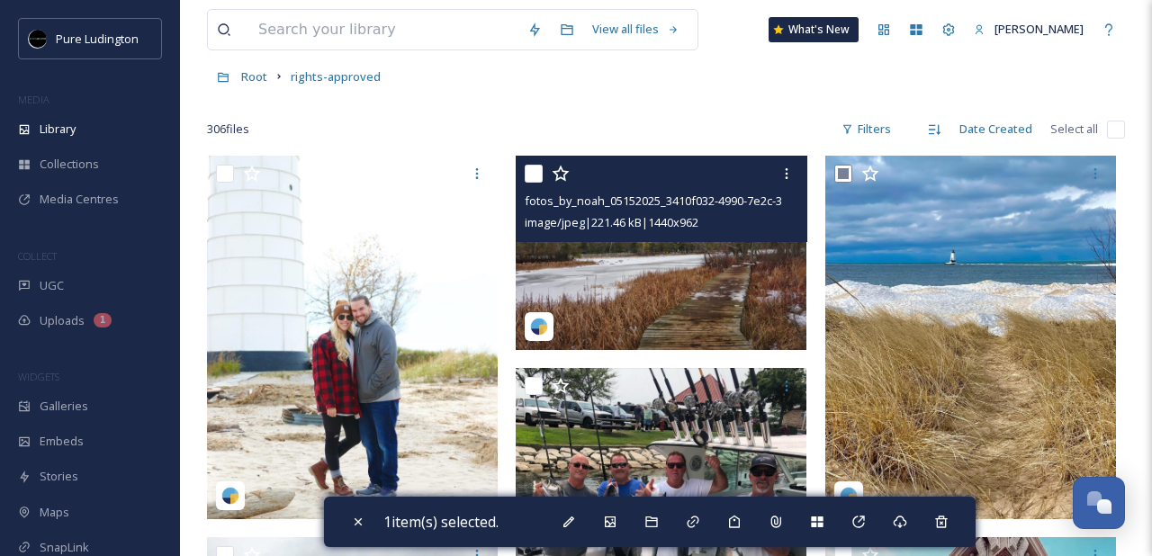
click at [536, 174] on input "checkbox" at bounding box center [534, 174] width 18 height 18
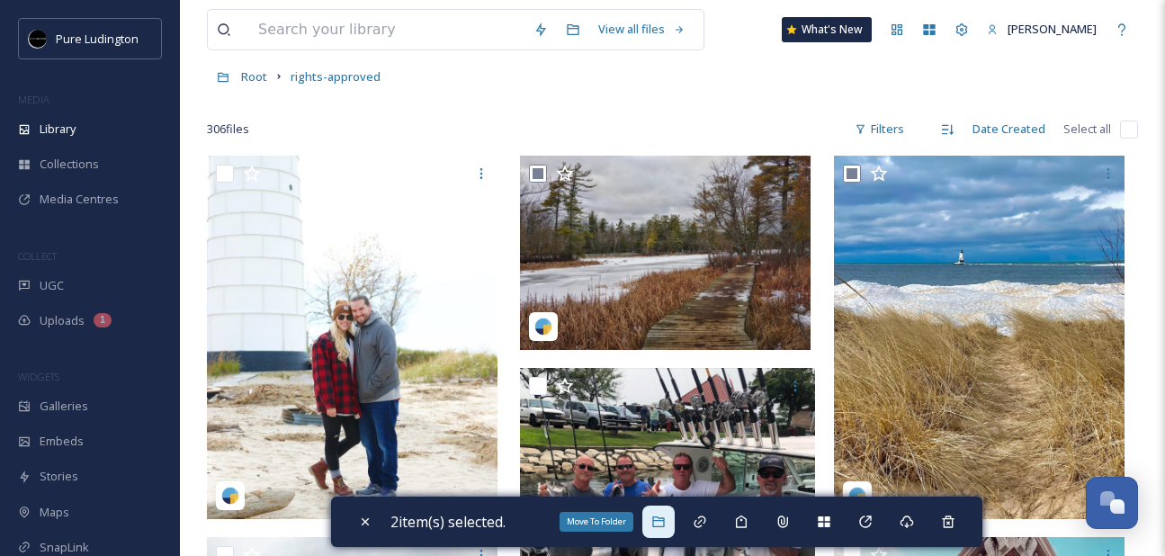
click at [662, 510] on div "Move To Folder" at bounding box center [658, 522] width 32 height 32
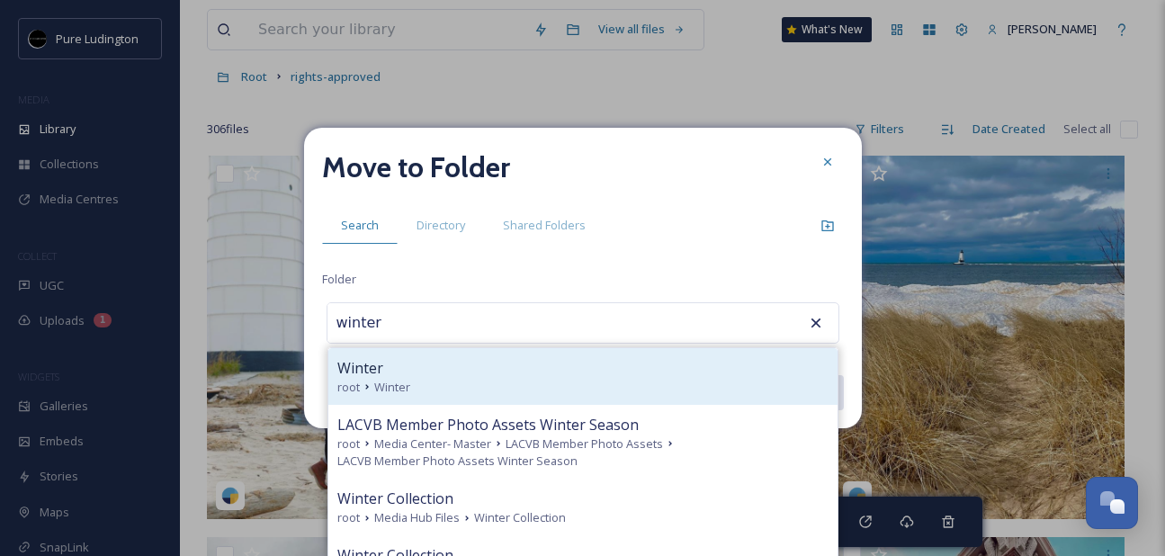
click at [627, 390] on div "root Winter" at bounding box center [582, 387] width 491 height 17
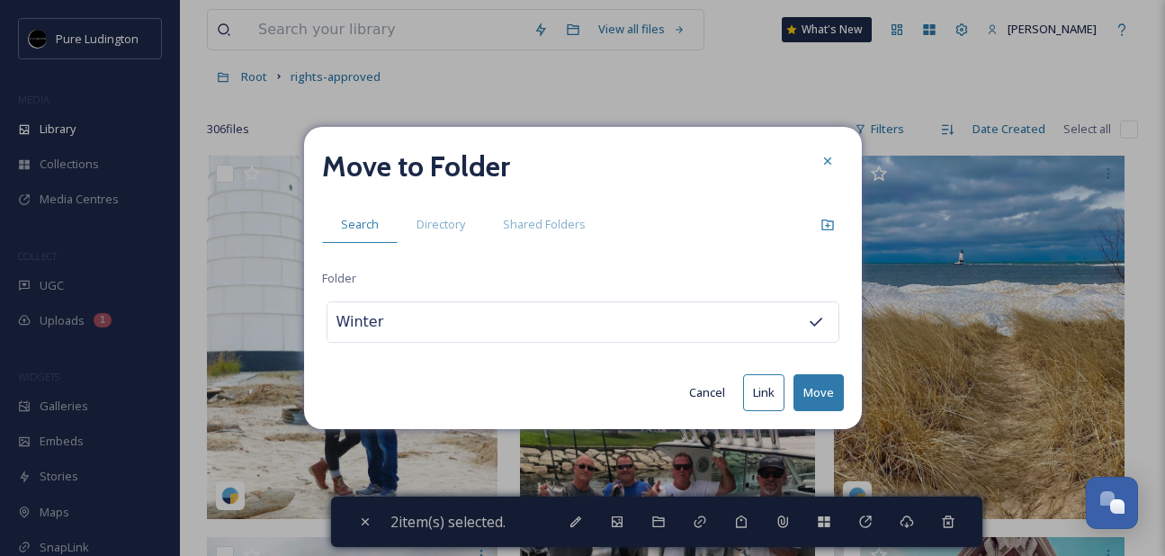
click at [813, 388] on button "Move" at bounding box center [819, 392] width 50 height 37
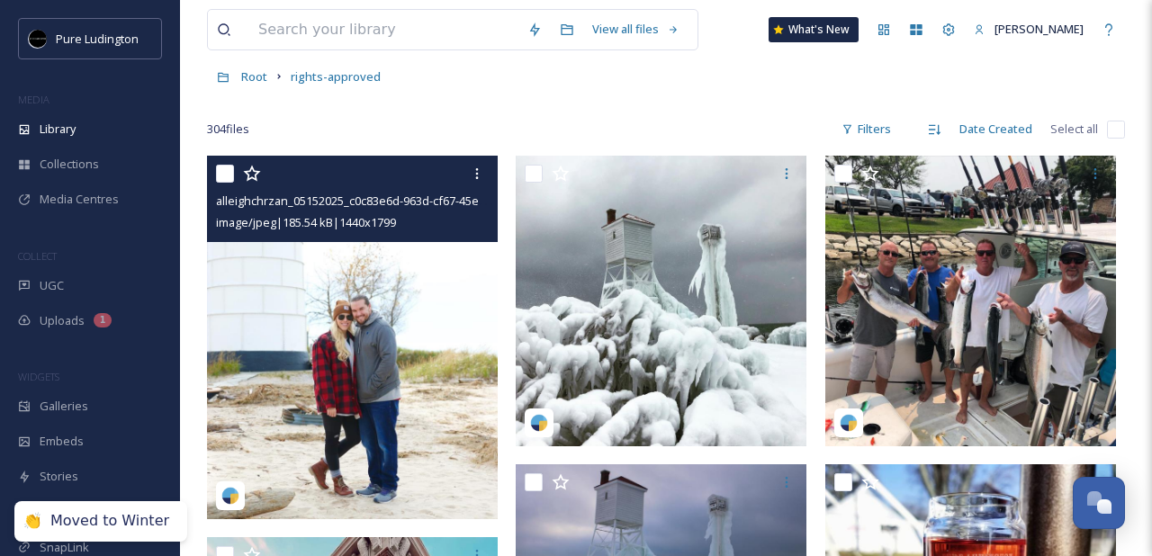
click at [223, 175] on input "checkbox" at bounding box center [225, 174] width 18 height 18
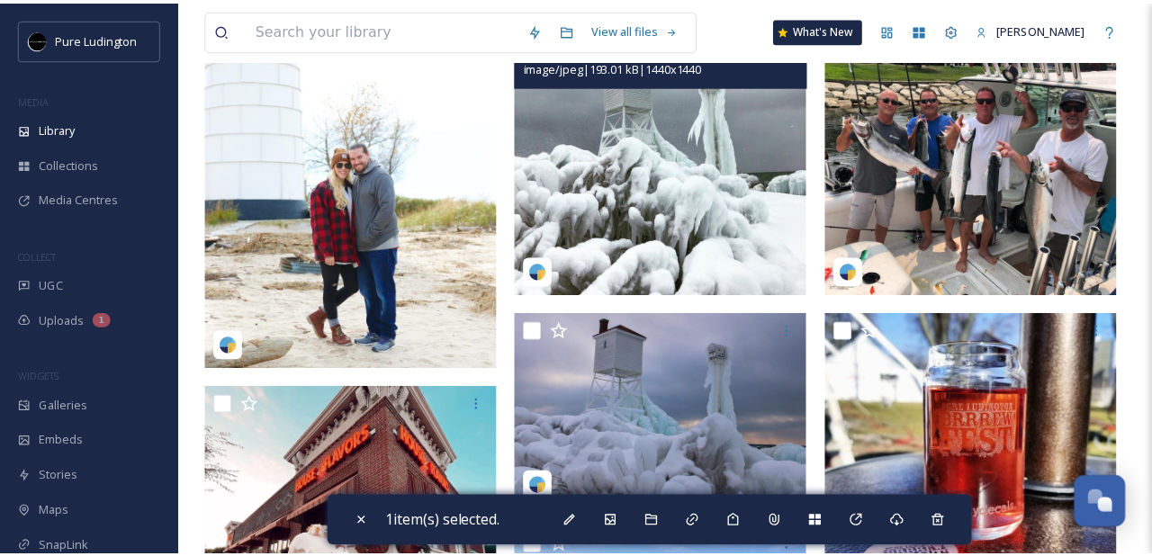
scroll to position [290, 0]
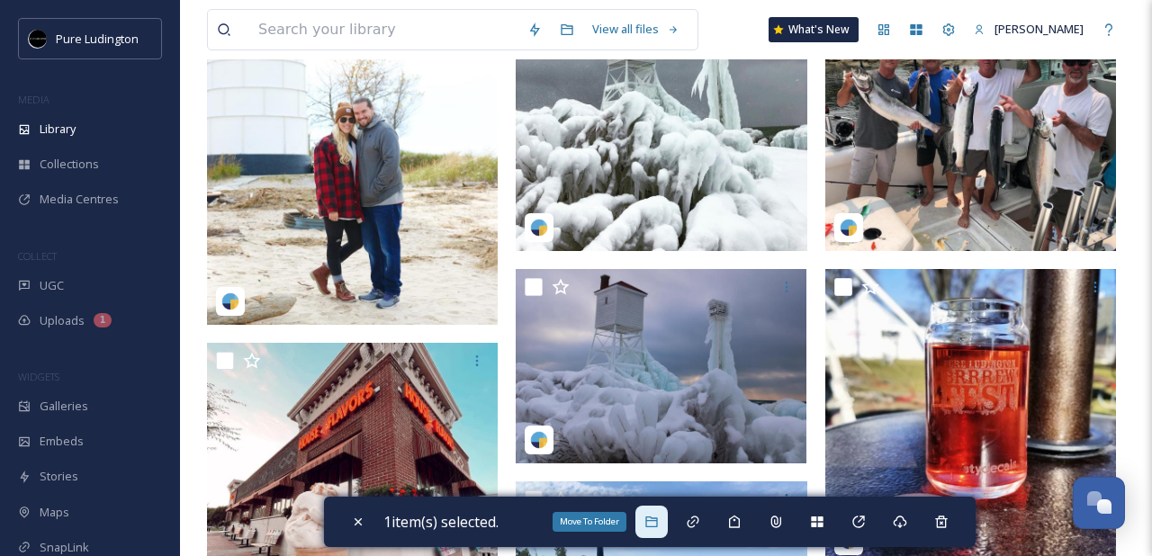
click at [651, 516] on icon at bounding box center [651, 522] width 14 height 14
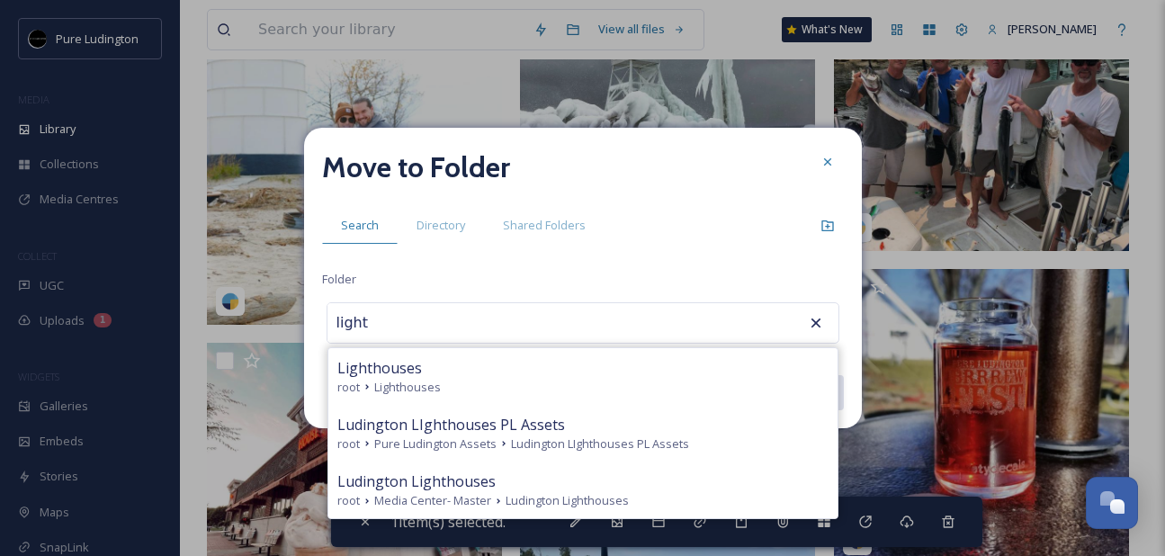
click at [551, 366] on div "Lighthouses" at bounding box center [582, 368] width 491 height 22
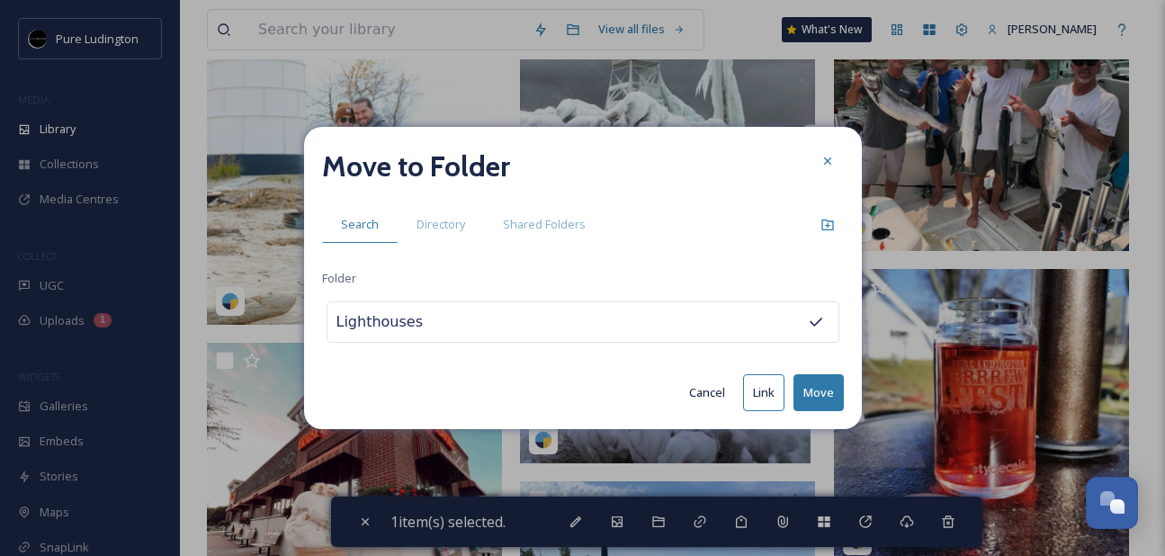
click at [808, 387] on button "Move" at bounding box center [819, 392] width 50 height 37
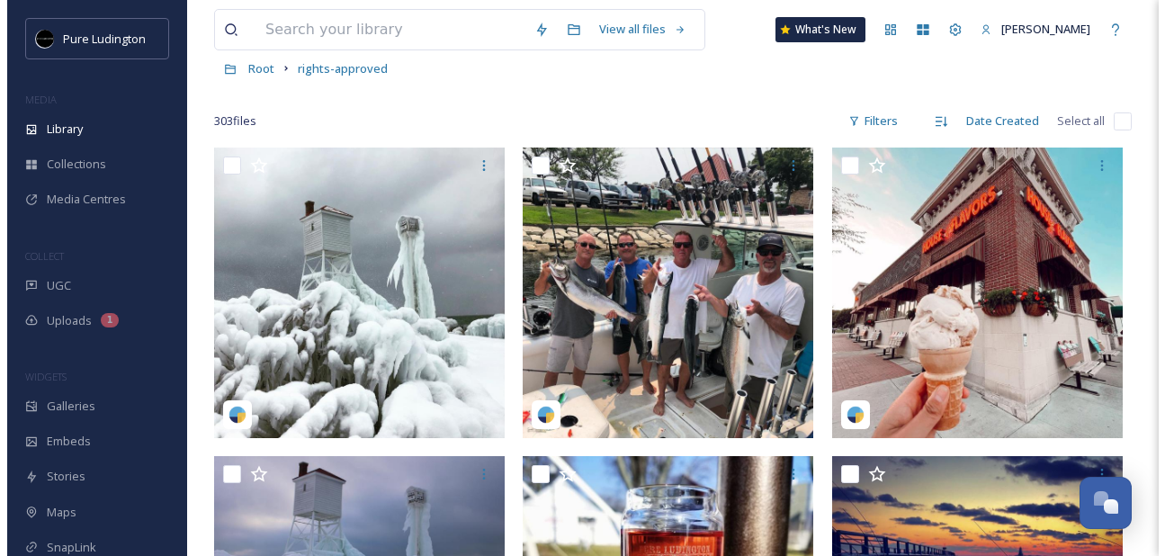
scroll to position [76, 0]
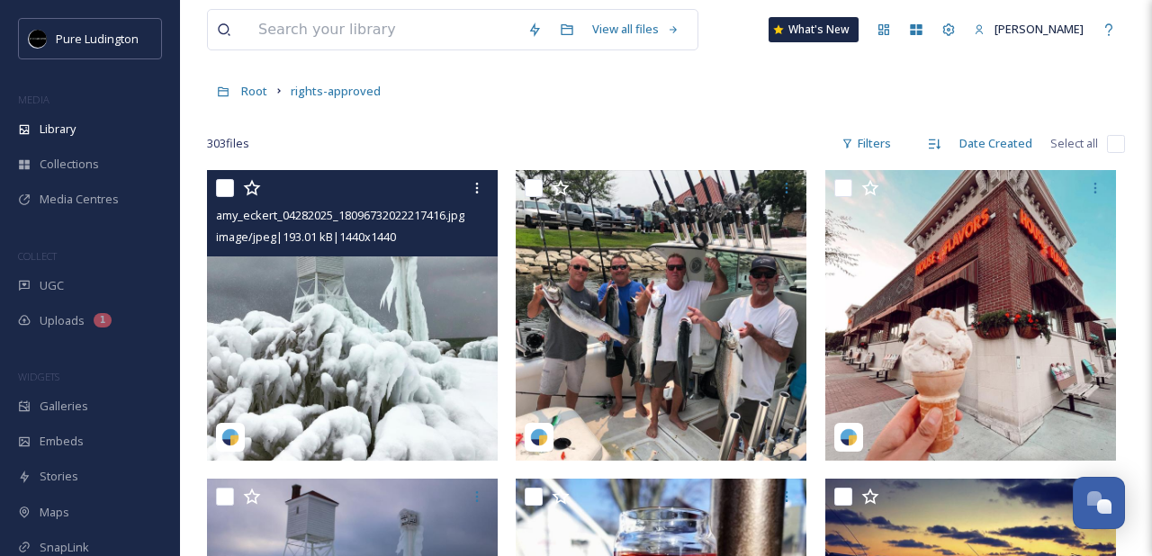
click at [221, 192] on input "checkbox" at bounding box center [225, 188] width 18 height 18
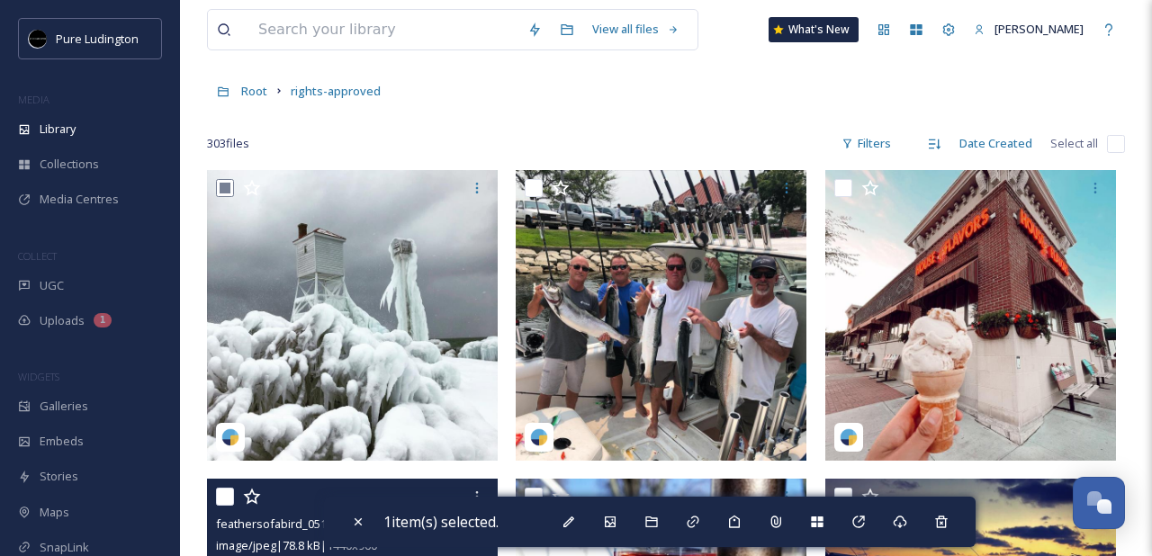
click at [218, 504] on input "checkbox" at bounding box center [225, 497] width 18 height 18
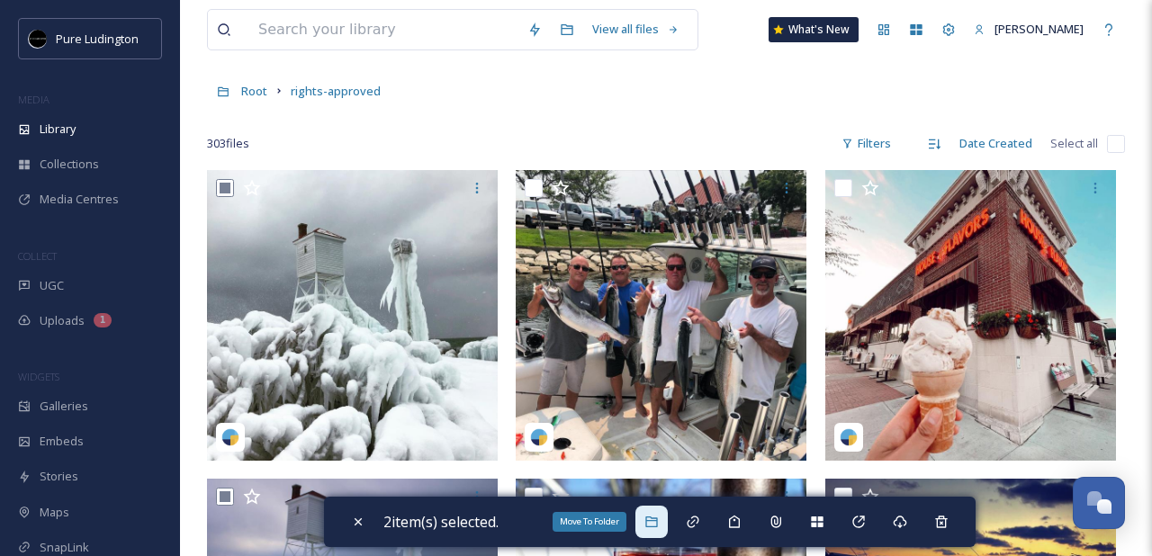
click at [658, 517] on icon at bounding box center [651, 522] width 14 height 14
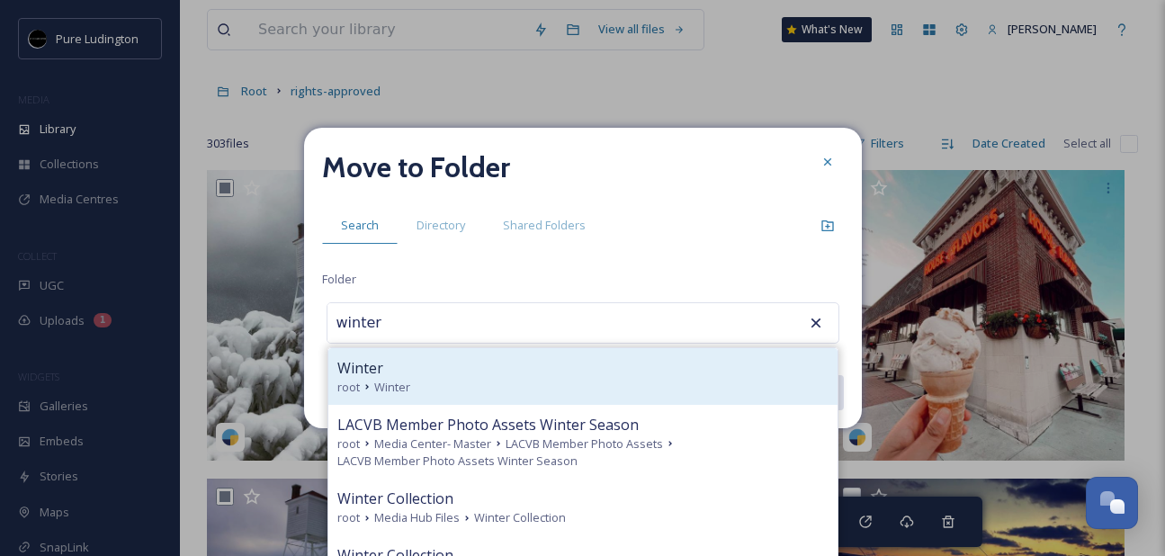
click at [470, 383] on div "root Winter" at bounding box center [582, 387] width 491 height 17
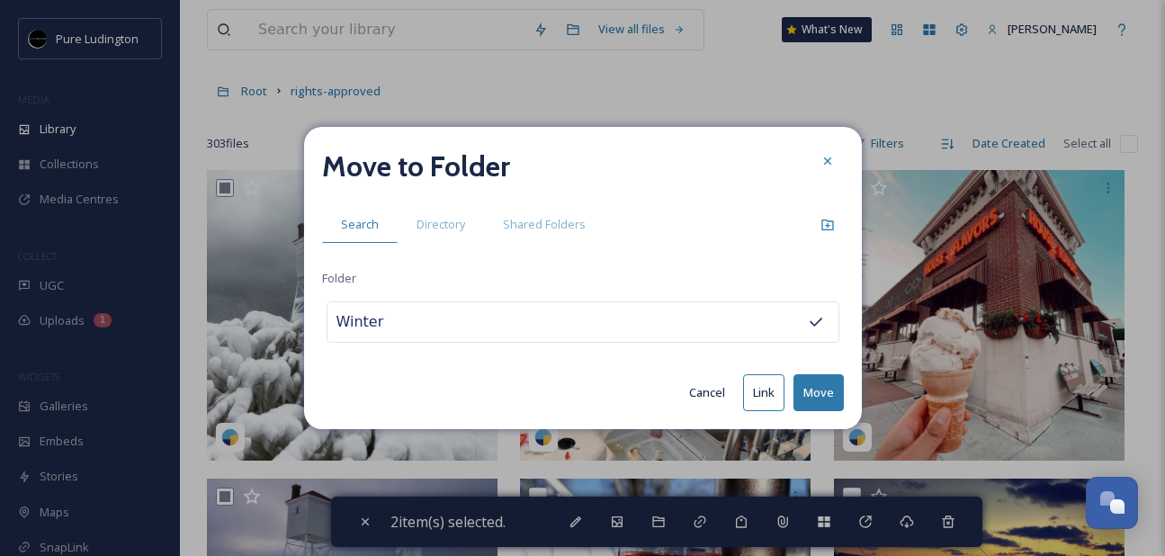
click at [812, 388] on button "Move" at bounding box center [819, 392] width 50 height 37
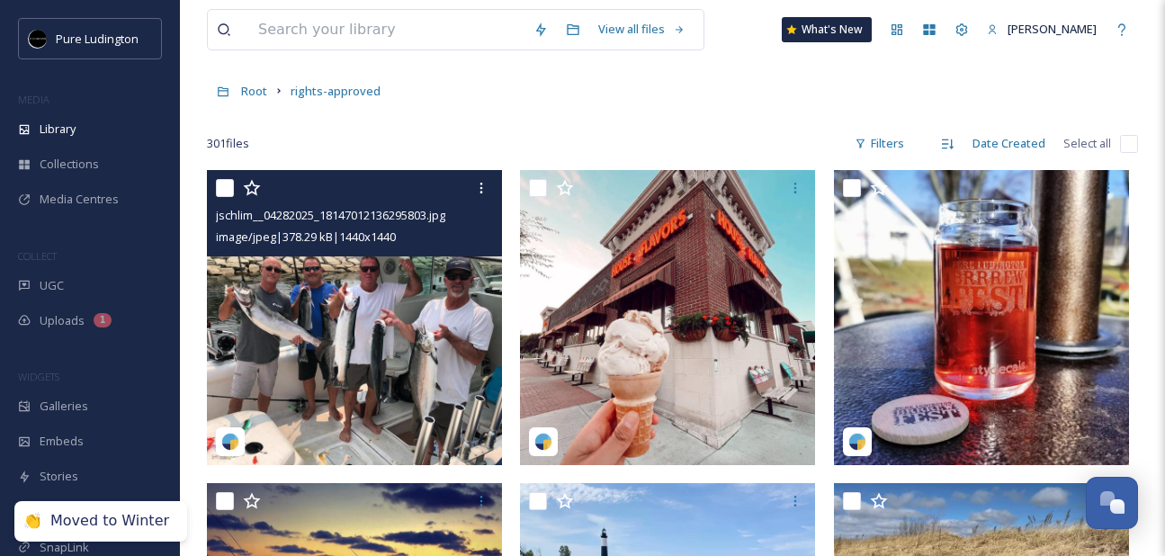
click at [221, 190] on input "checkbox" at bounding box center [225, 188] width 18 height 18
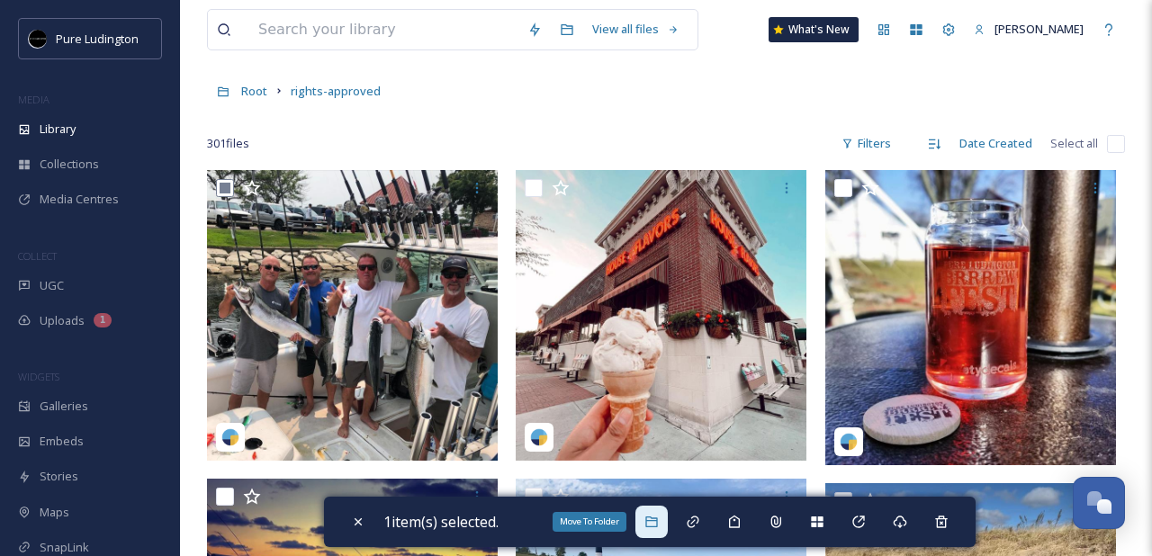
click at [654, 529] on div "Move To Folder" at bounding box center [651, 522] width 32 height 32
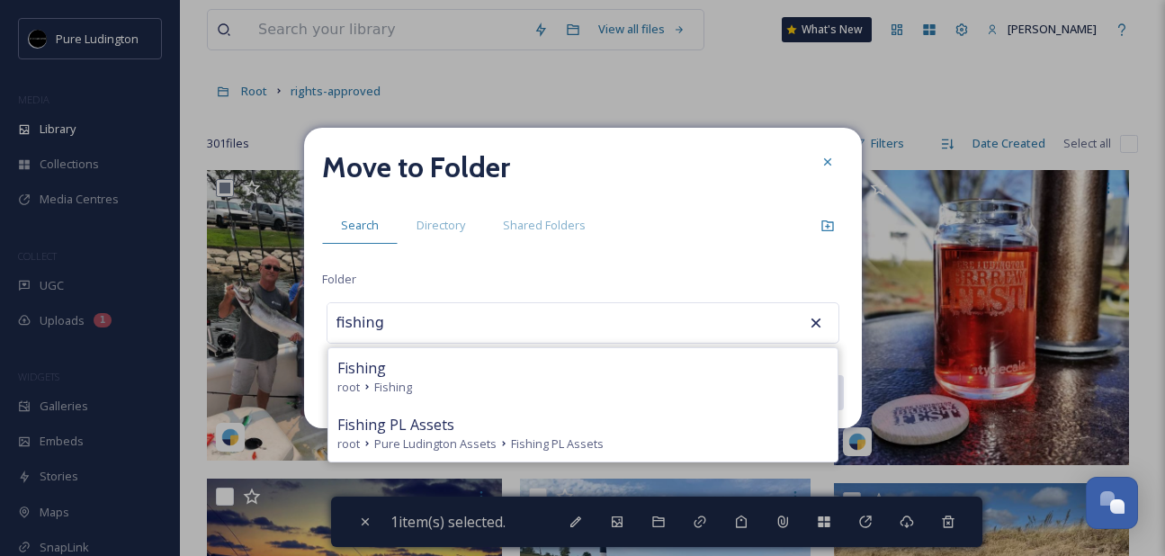
click at [618, 374] on div "Fishing" at bounding box center [582, 368] width 491 height 22
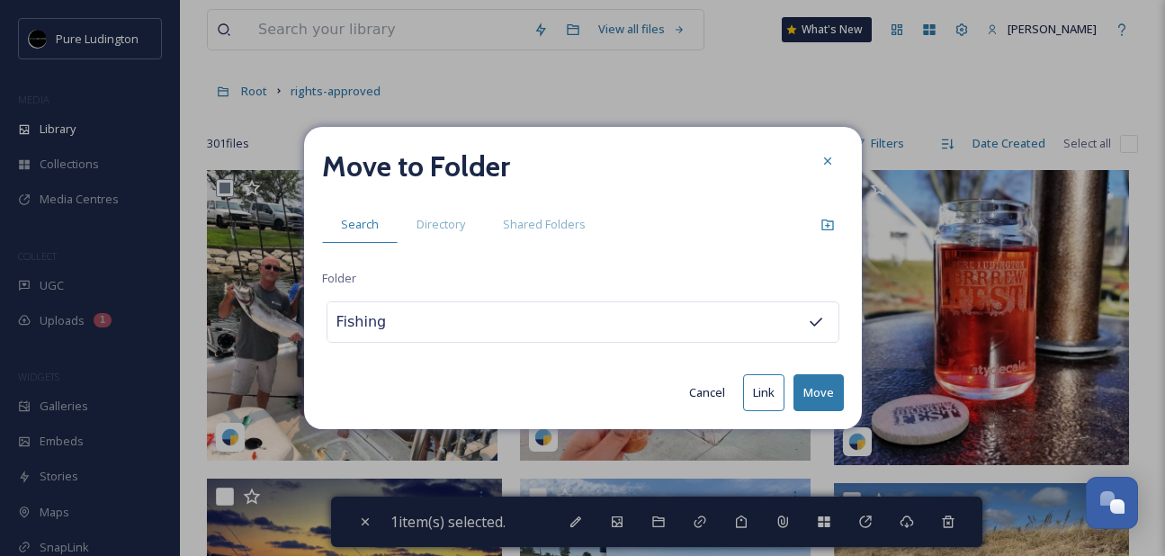
click at [811, 389] on button "Move" at bounding box center [819, 392] width 50 height 37
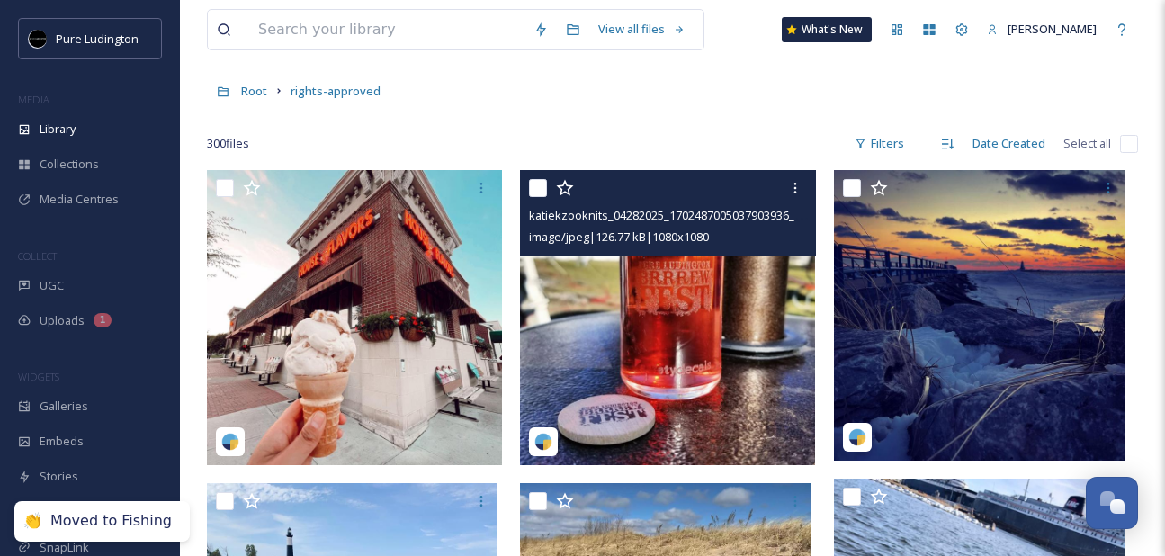
click at [538, 190] on input "checkbox" at bounding box center [538, 188] width 18 height 18
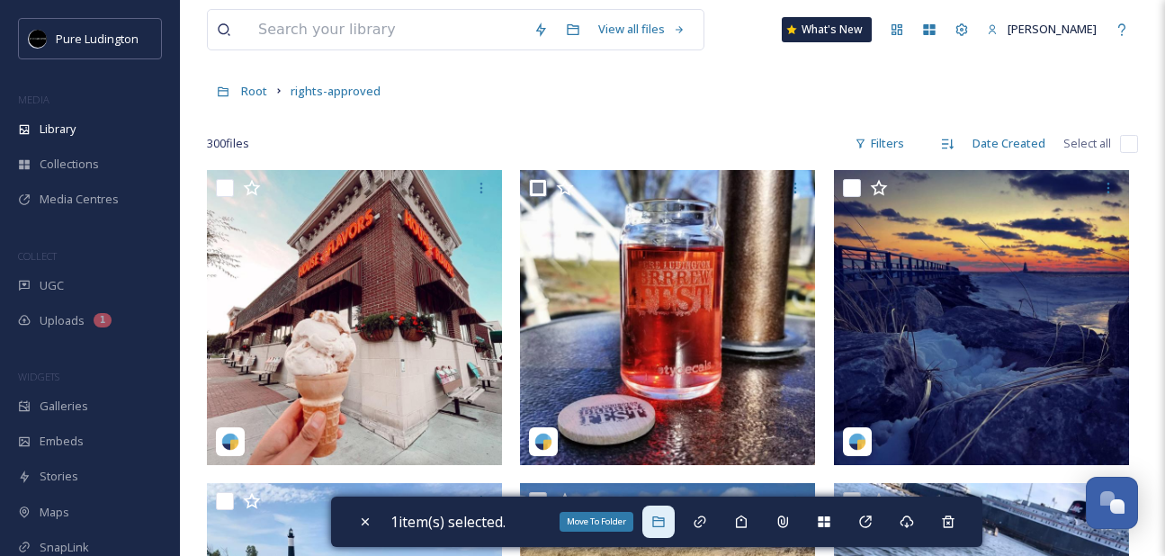
click at [664, 520] on icon at bounding box center [658, 522] width 12 height 11
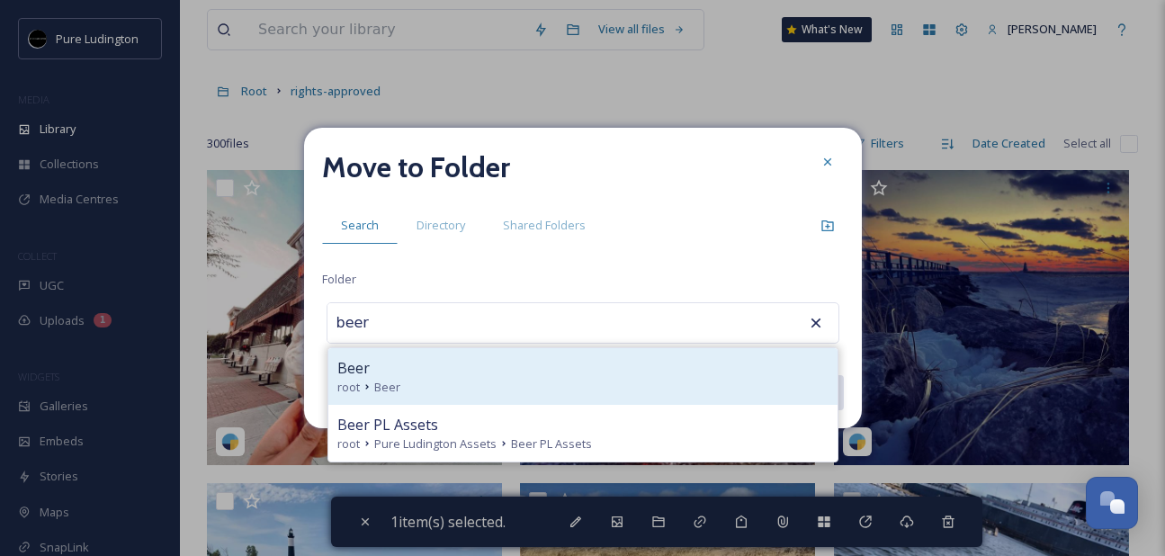
click at [561, 376] on div "Beer" at bounding box center [582, 368] width 491 height 22
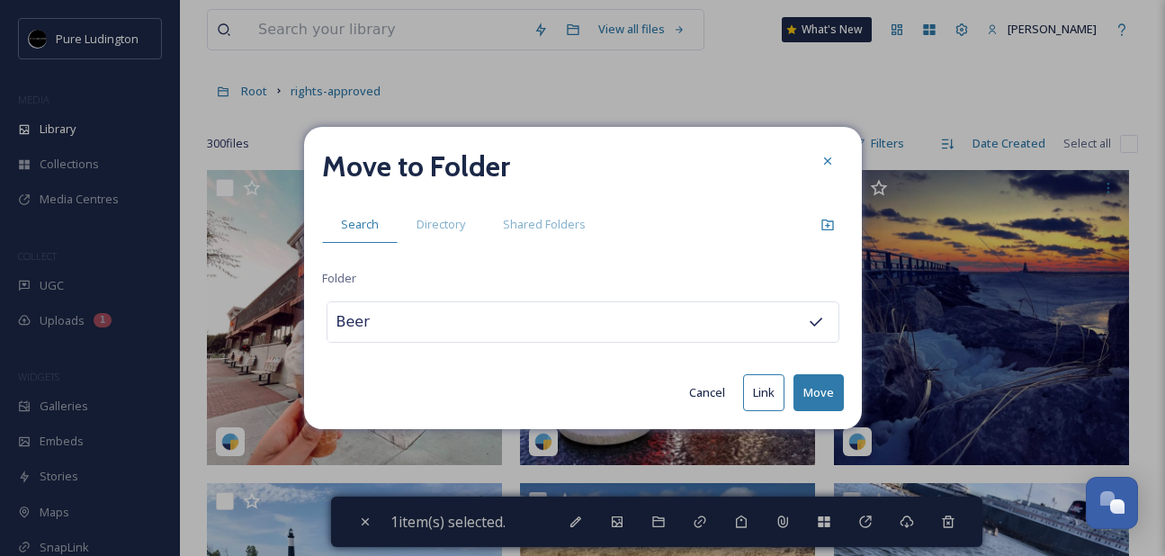
click at [814, 388] on button "Move" at bounding box center [819, 392] width 50 height 37
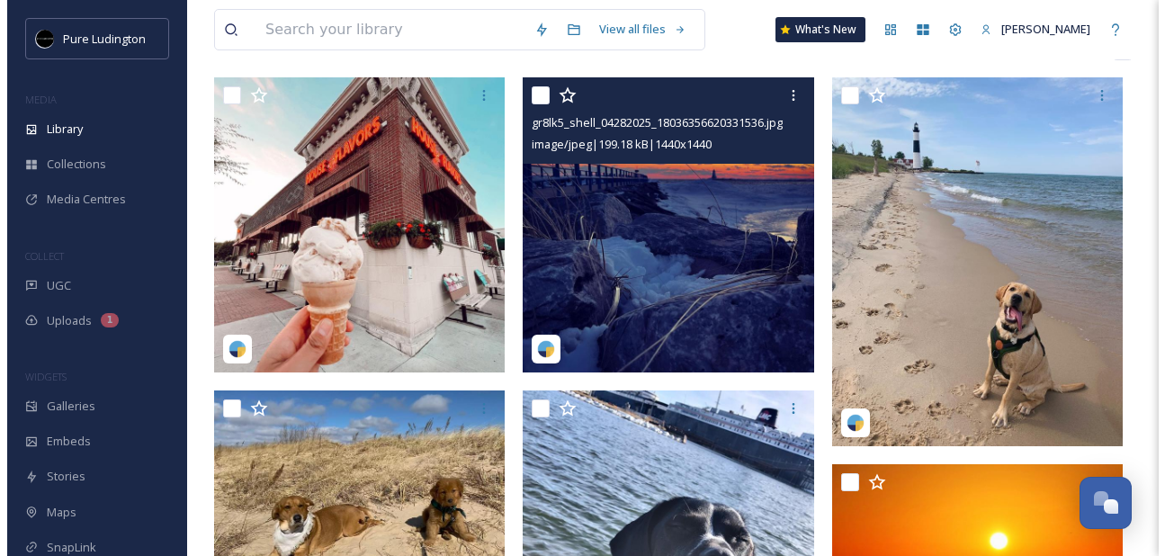
scroll to position [175, 0]
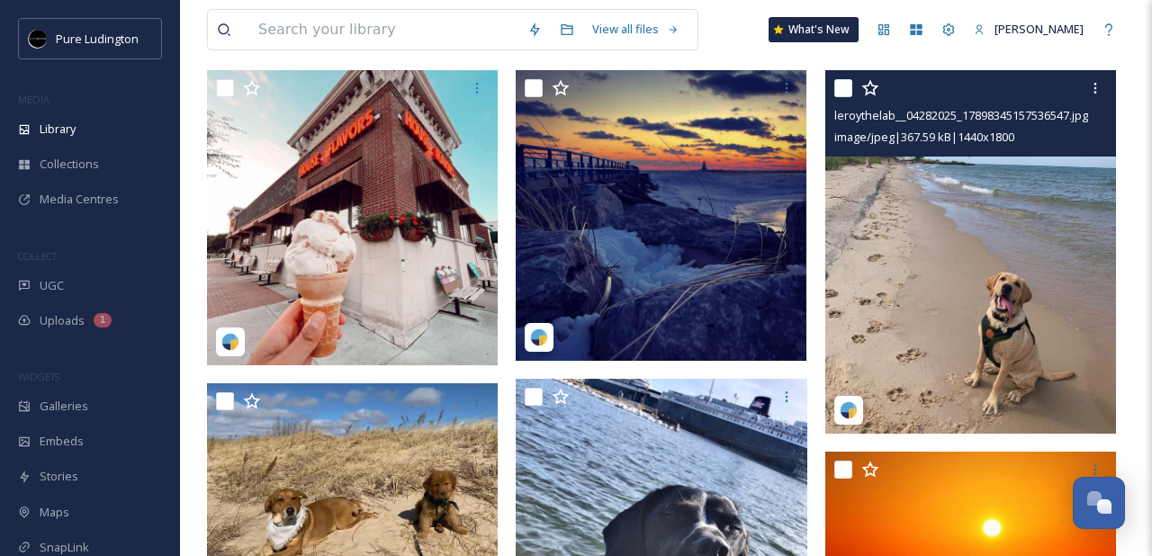
click at [838, 97] on div at bounding box center [972, 88] width 277 height 32
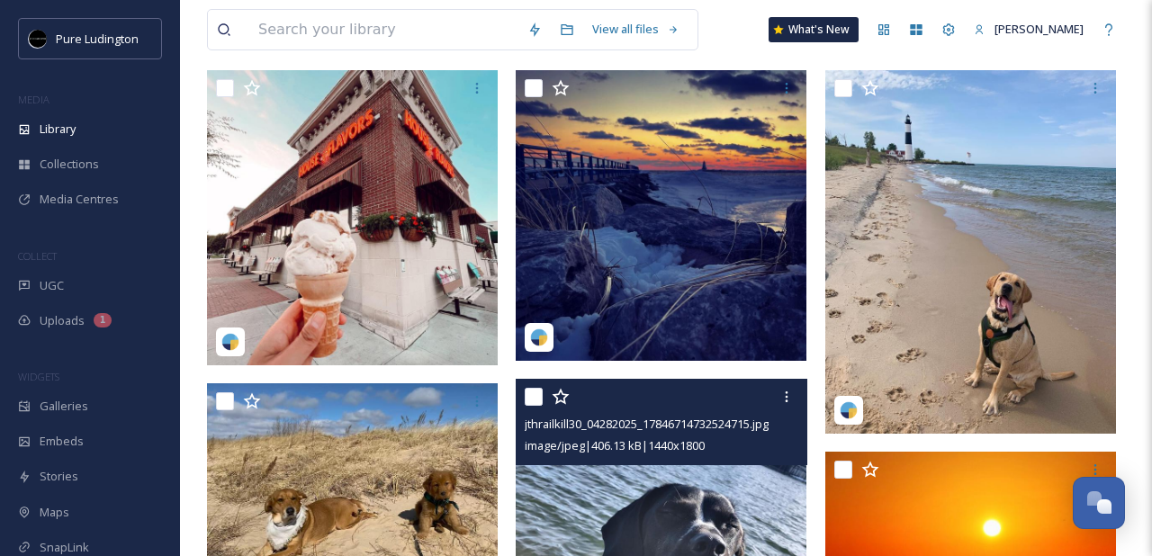
click at [536, 391] on input "checkbox" at bounding box center [534, 397] width 18 height 18
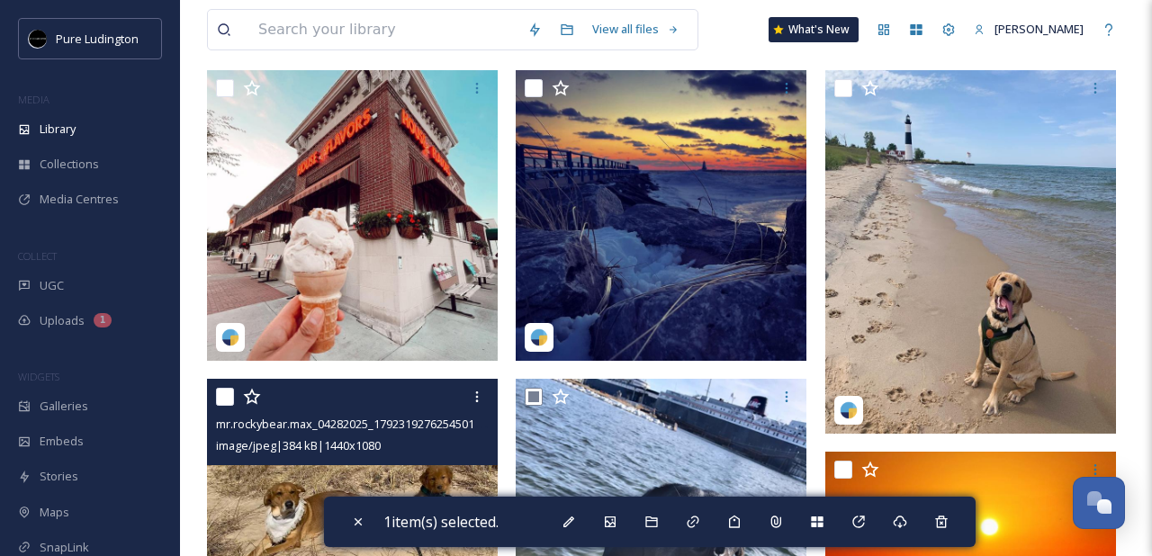
click at [225, 399] on input "checkbox" at bounding box center [225, 397] width 18 height 18
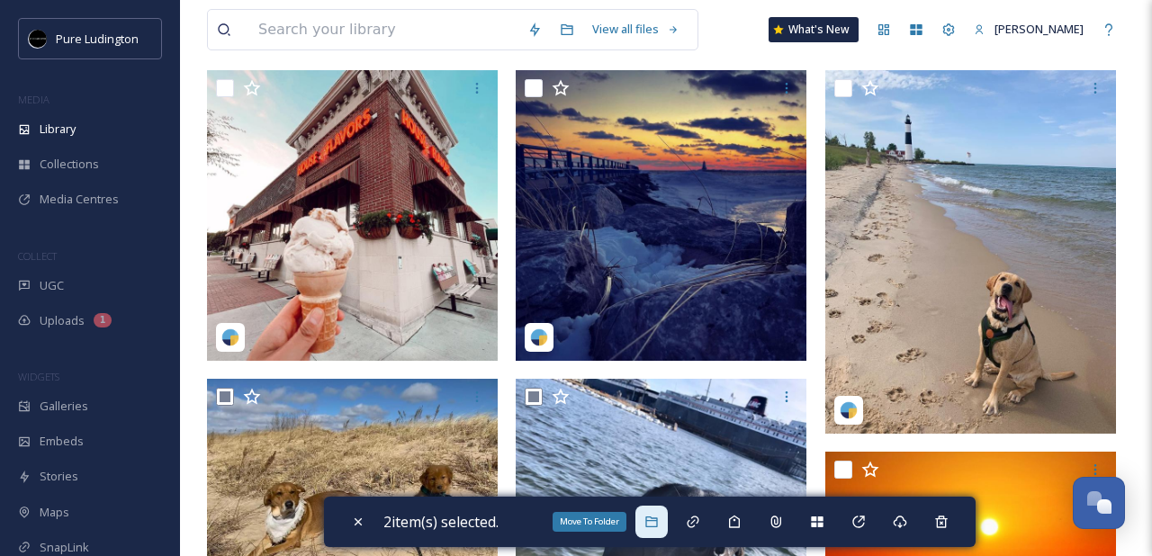
click at [657, 517] on icon at bounding box center [651, 522] width 12 height 11
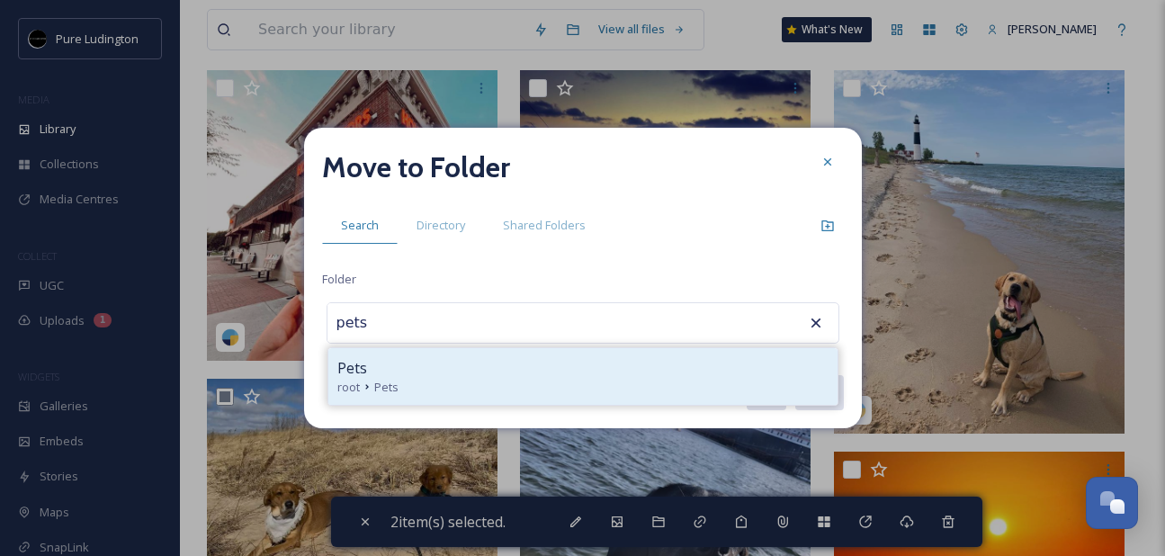
click at [636, 392] on div "root Pets" at bounding box center [582, 387] width 491 height 17
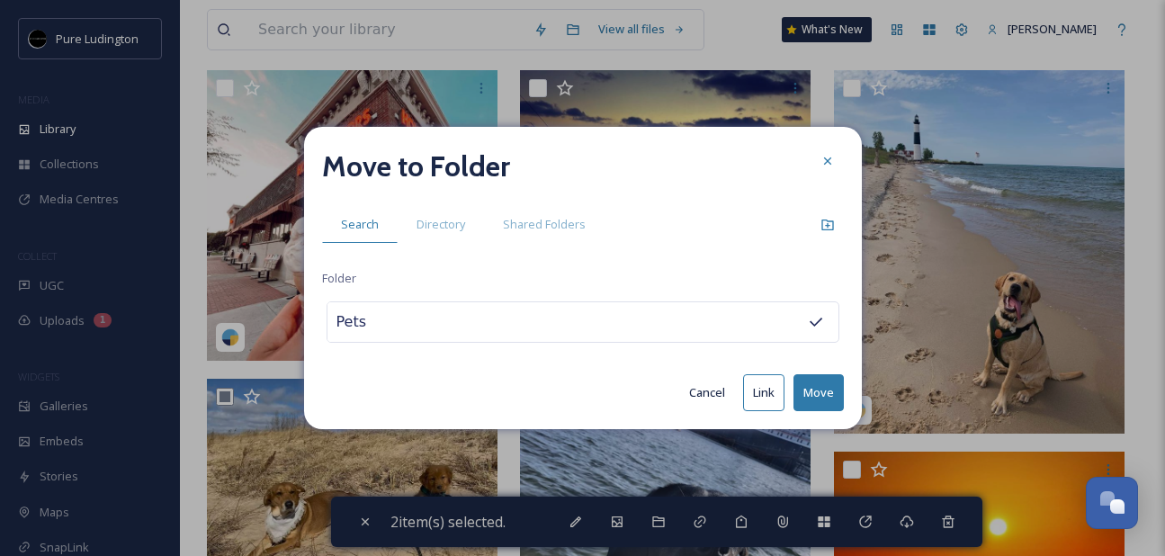
click at [811, 386] on button "Move" at bounding box center [819, 392] width 50 height 37
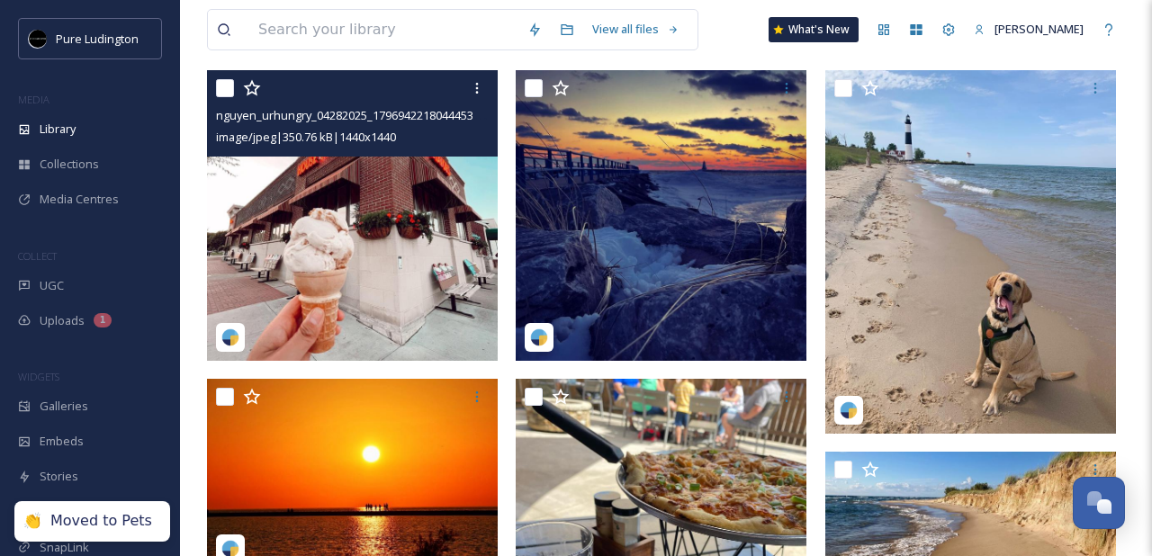
click at [226, 91] on input "checkbox" at bounding box center [225, 88] width 18 height 18
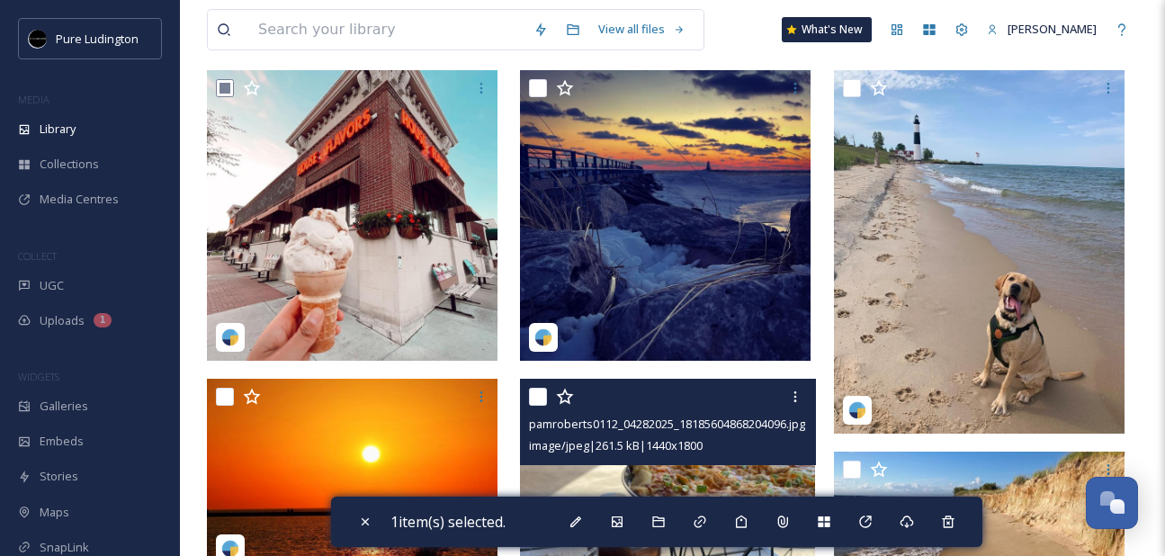
click at [541, 395] on input "checkbox" at bounding box center [538, 397] width 18 height 18
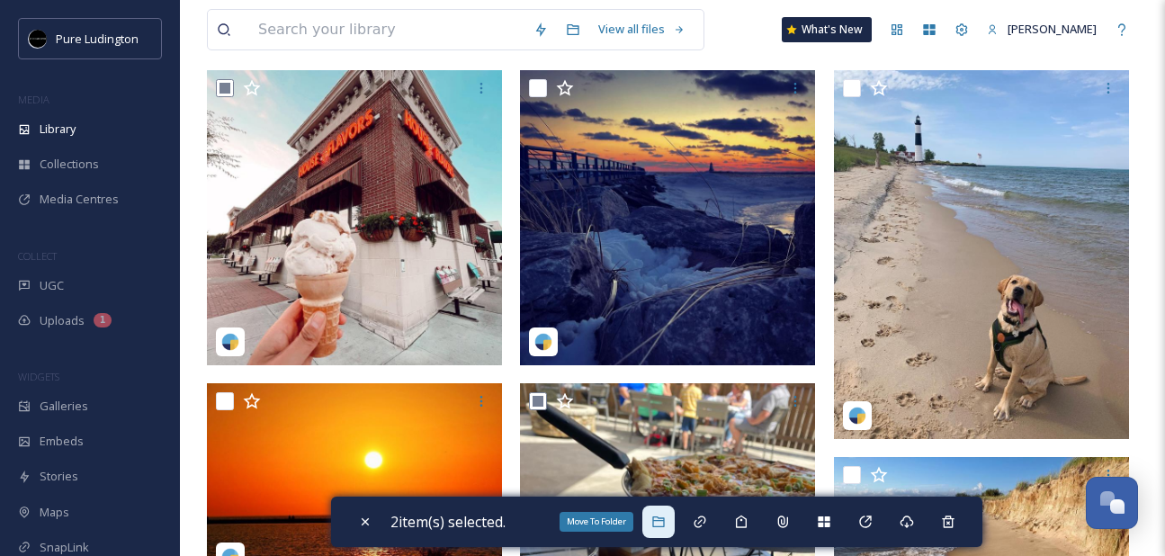
click at [659, 521] on icon at bounding box center [658, 522] width 14 height 14
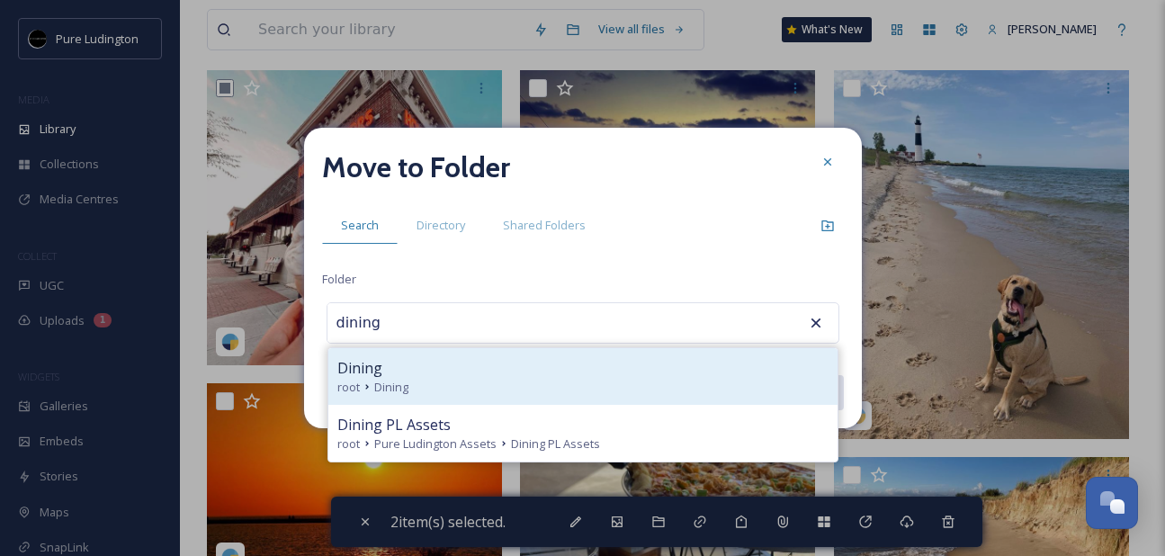
click at [669, 379] on div "root Dining" at bounding box center [582, 387] width 491 height 17
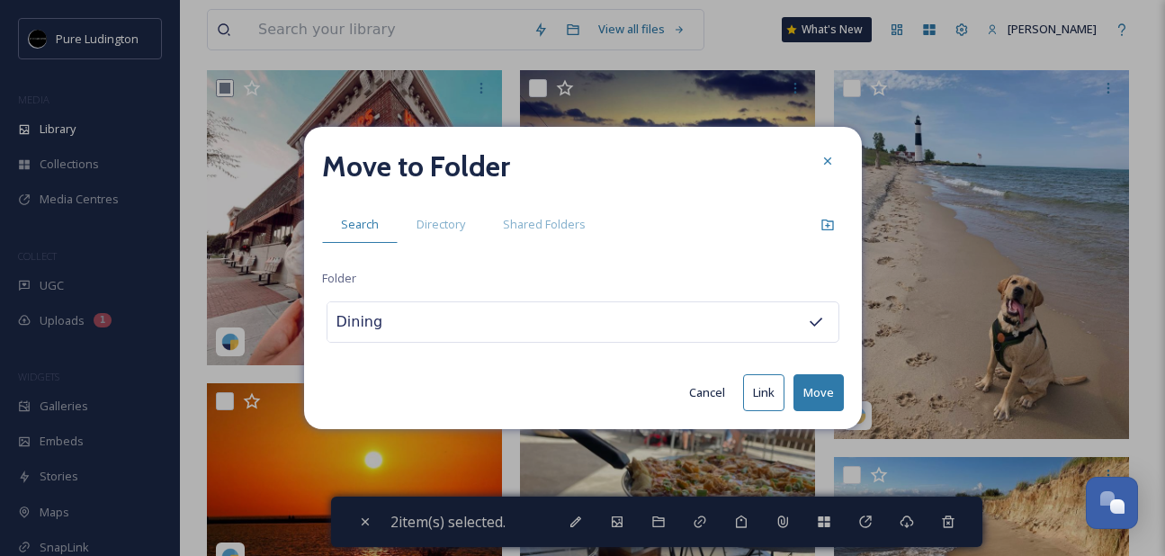
click at [814, 392] on button "Move" at bounding box center [819, 392] width 50 height 37
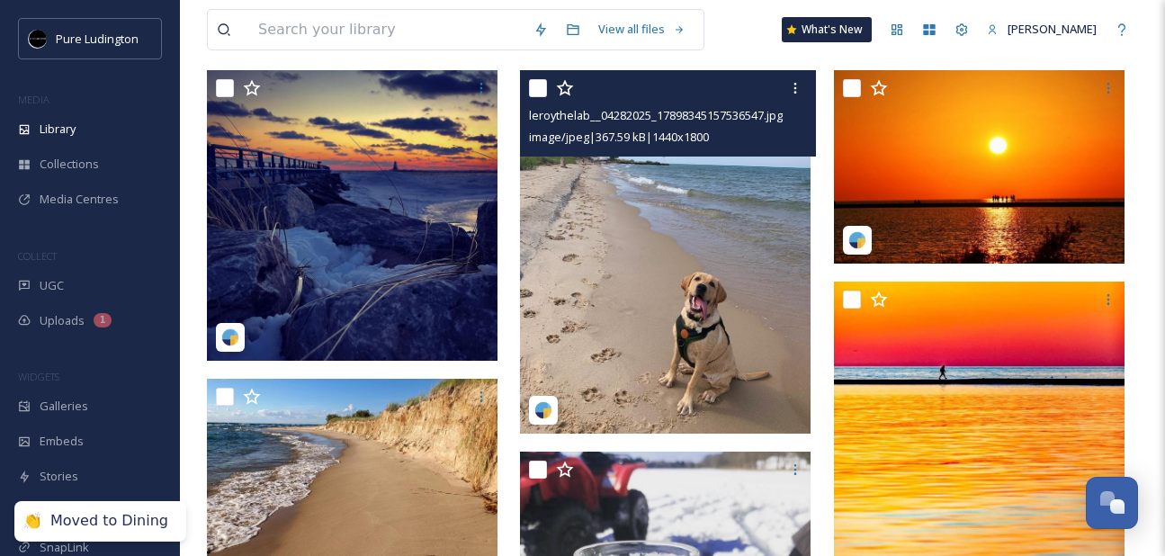
click at [531, 94] on input "checkbox" at bounding box center [538, 88] width 18 height 18
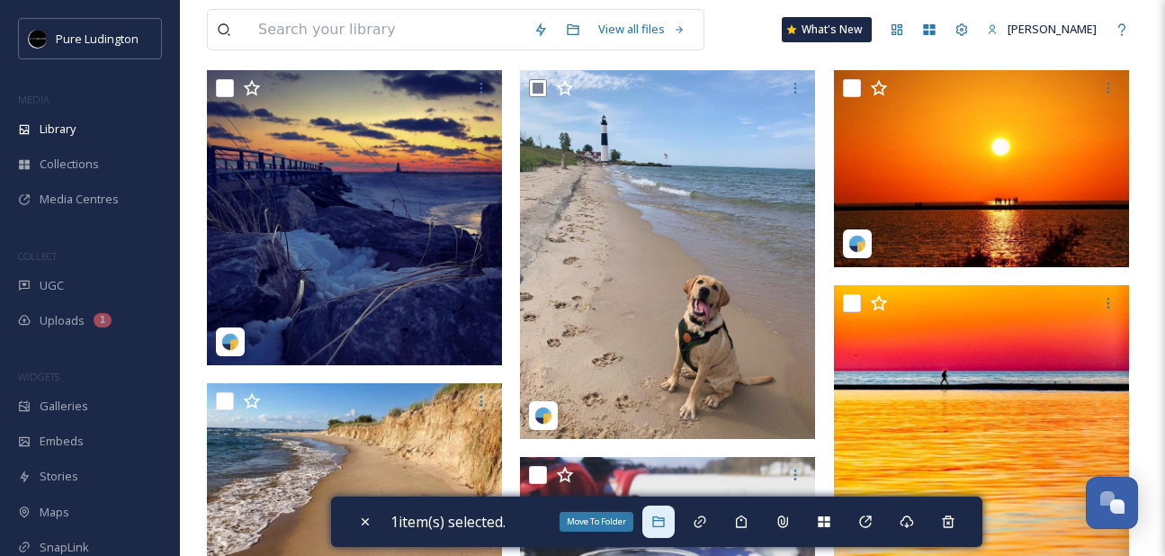
click at [657, 524] on icon at bounding box center [658, 522] width 14 height 14
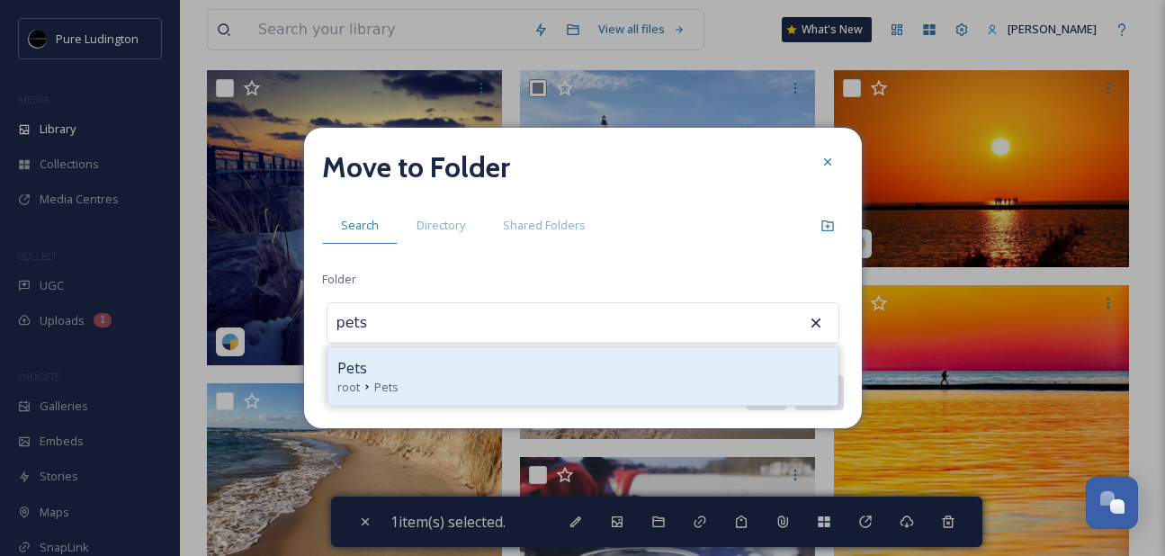
click at [619, 391] on div "root Pets" at bounding box center [582, 387] width 491 height 17
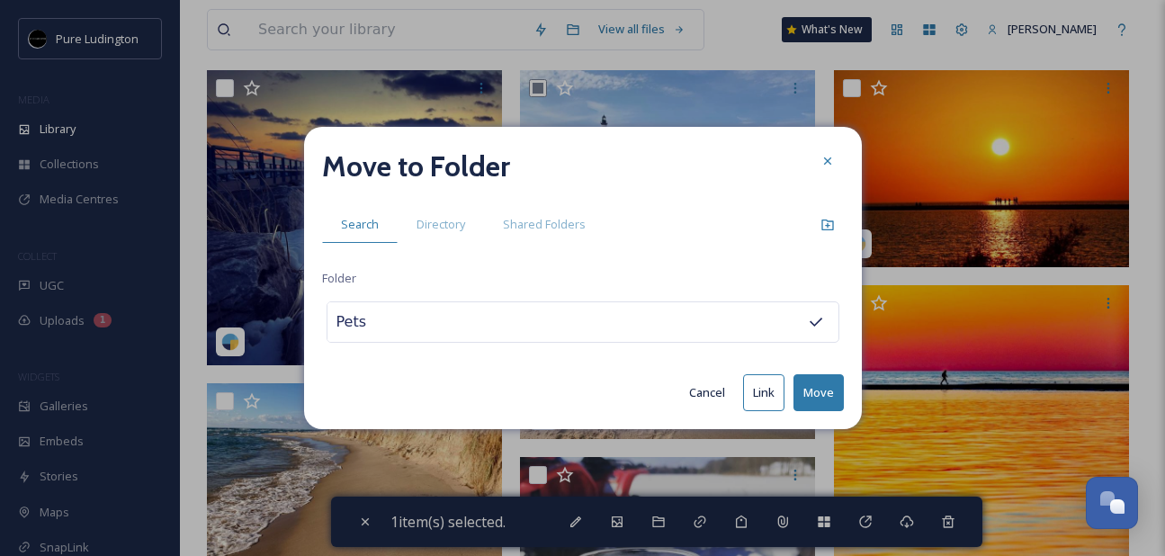
click at [806, 391] on button "Move" at bounding box center [819, 392] width 50 height 37
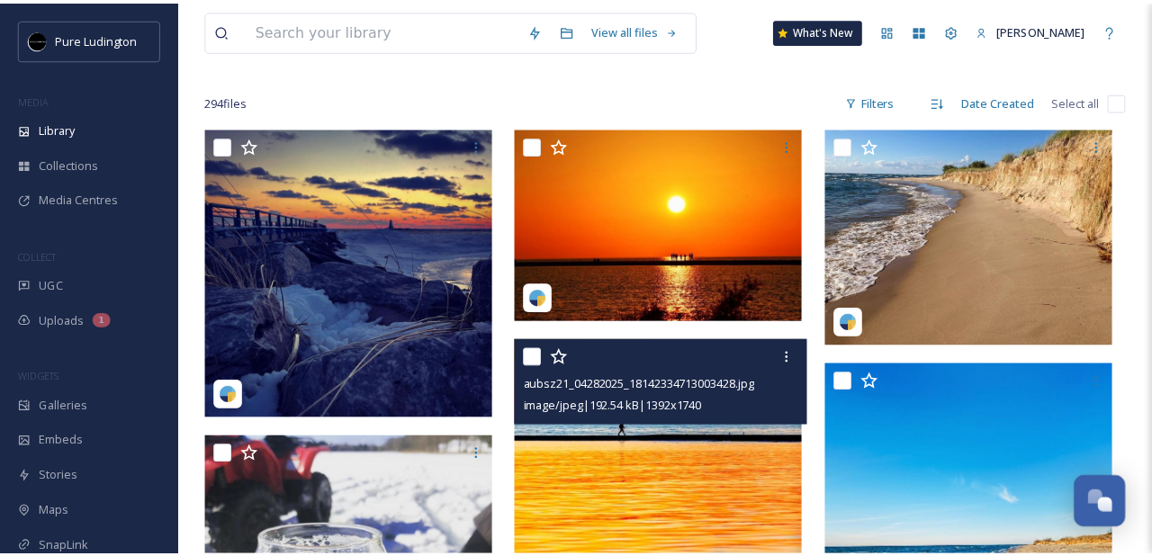
scroll to position [104, 0]
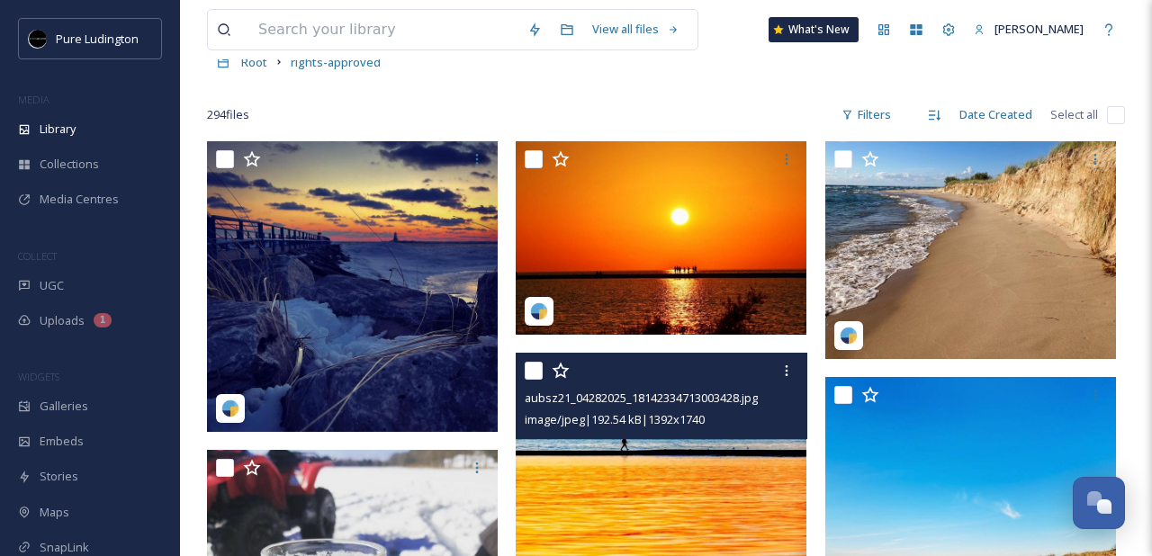
click at [530, 372] on input "checkbox" at bounding box center [534, 371] width 18 height 18
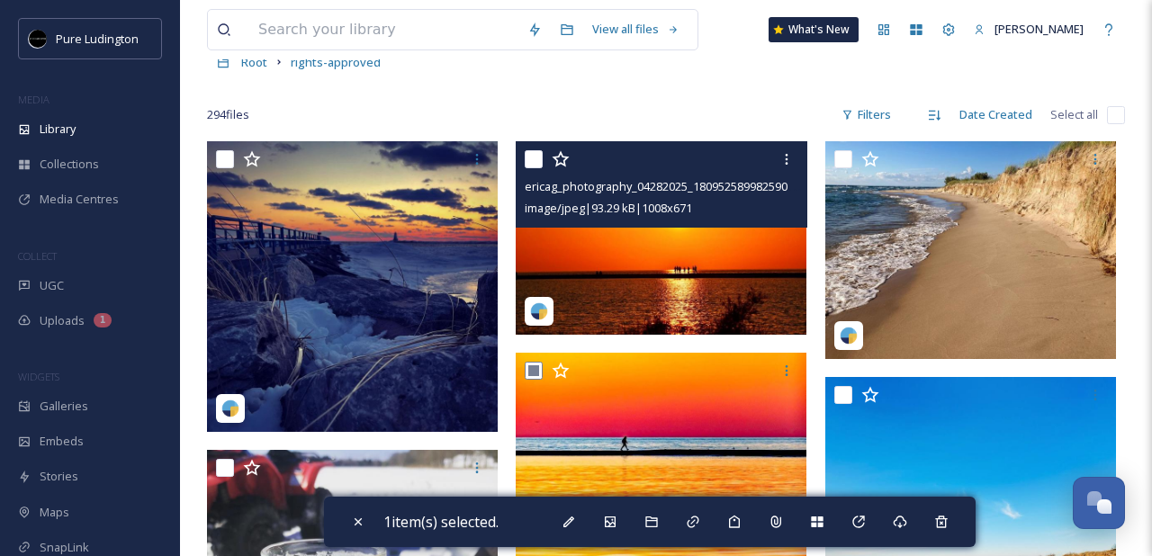
click at [535, 157] on input "checkbox" at bounding box center [534, 159] width 18 height 18
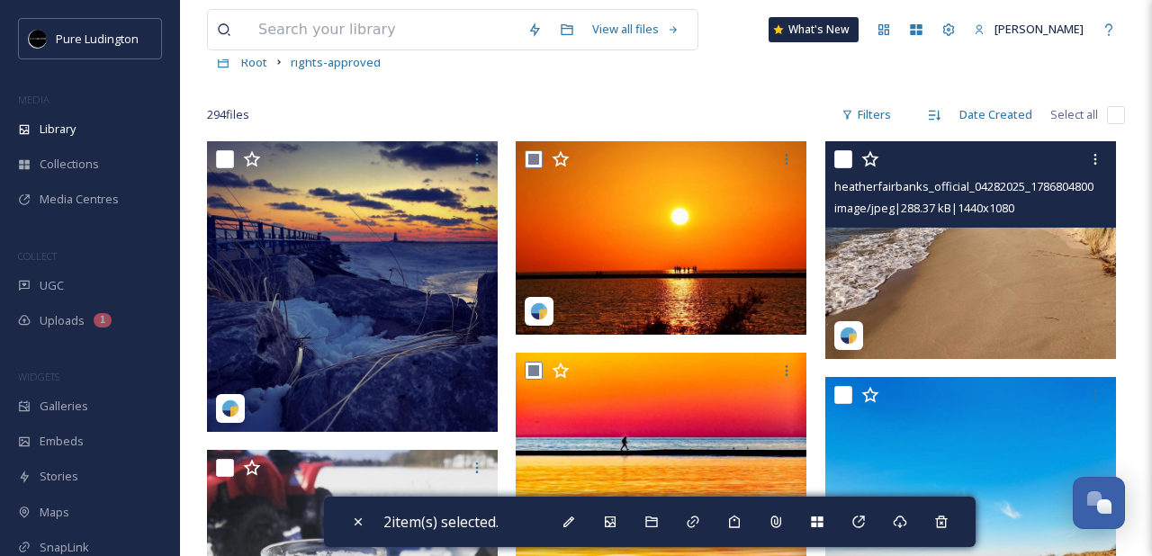
click at [837, 161] on input "checkbox" at bounding box center [843, 159] width 18 height 18
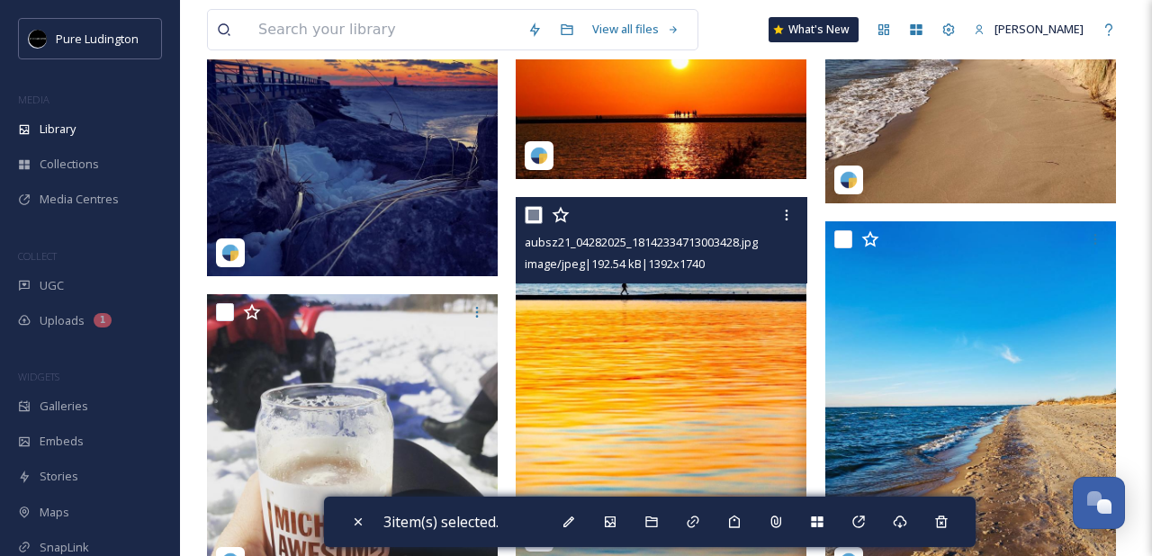
scroll to position [307, 0]
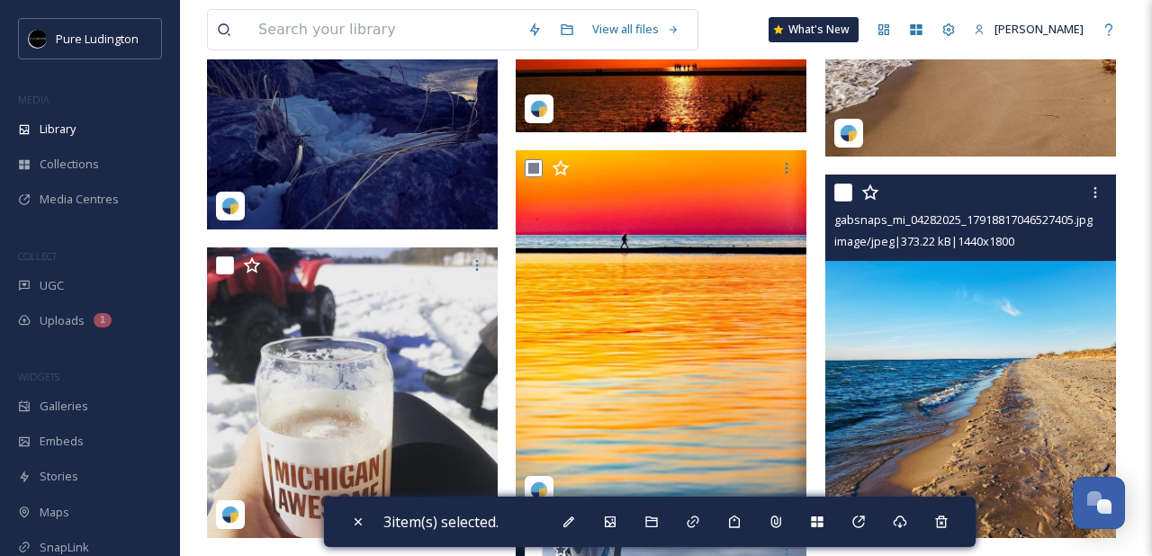
click at [842, 194] on input "checkbox" at bounding box center [843, 193] width 18 height 18
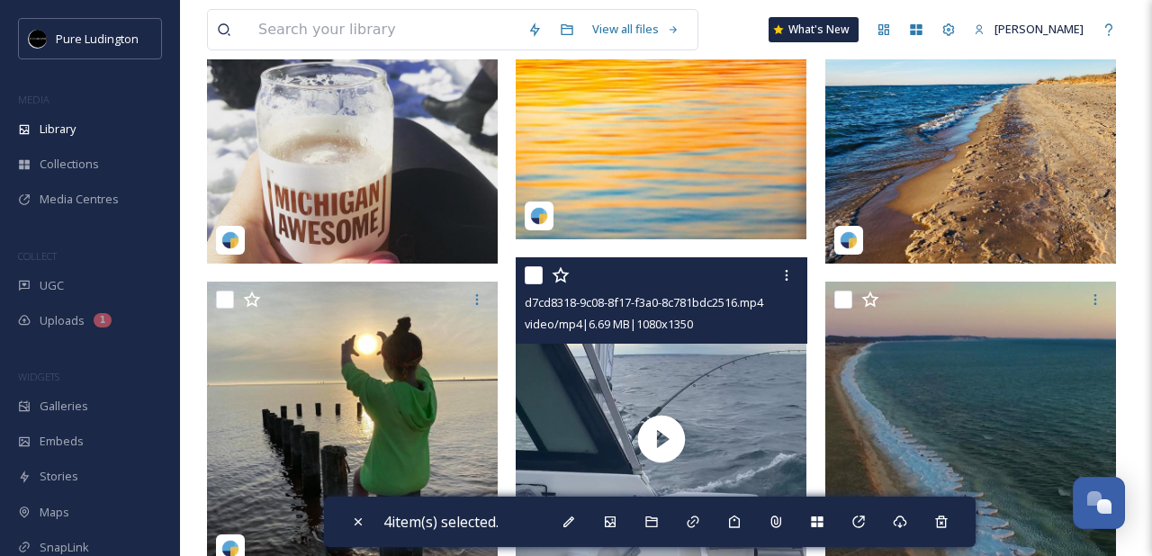
scroll to position [602, 0]
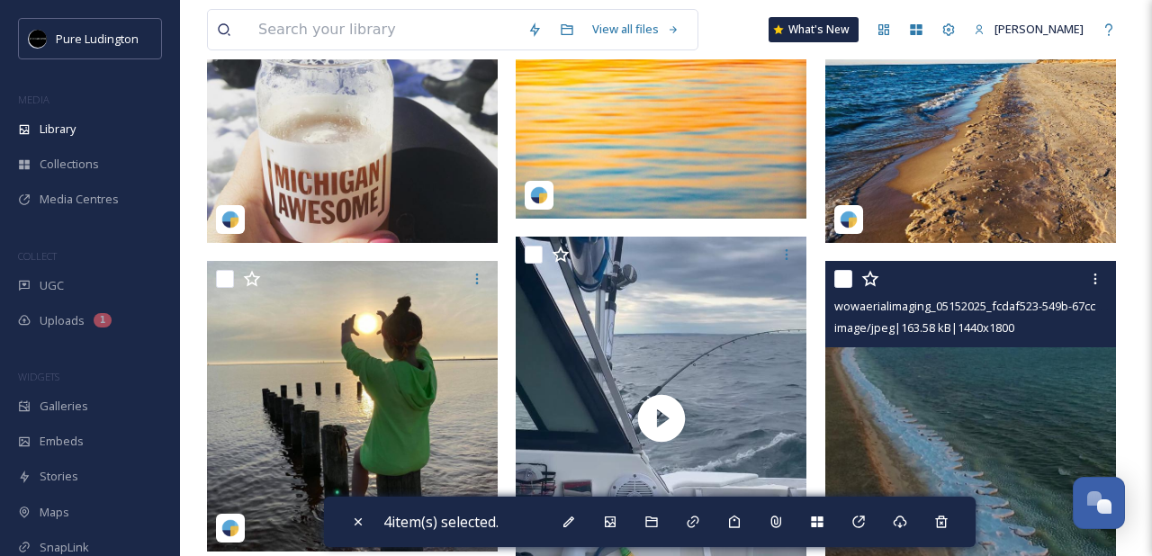
click at [840, 282] on input "checkbox" at bounding box center [843, 279] width 18 height 18
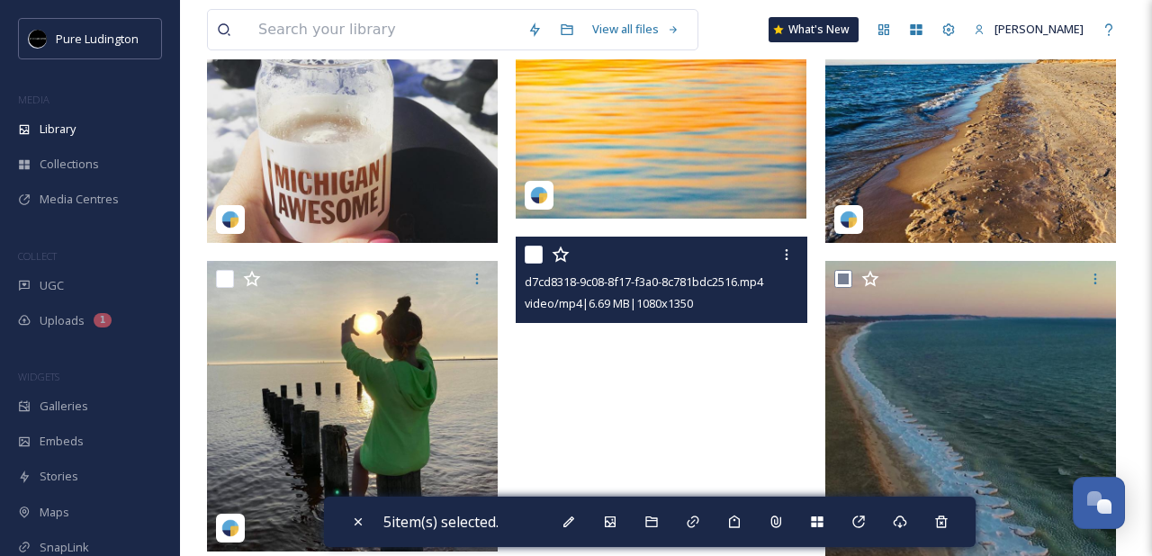
scroll to position [638, 0]
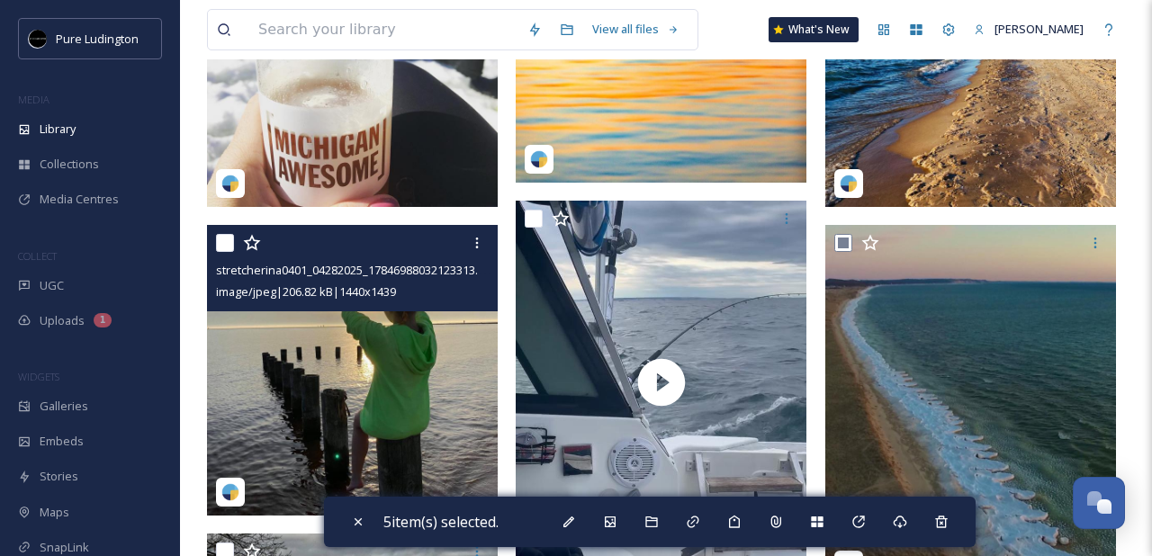
click at [227, 242] on input "checkbox" at bounding box center [225, 243] width 18 height 18
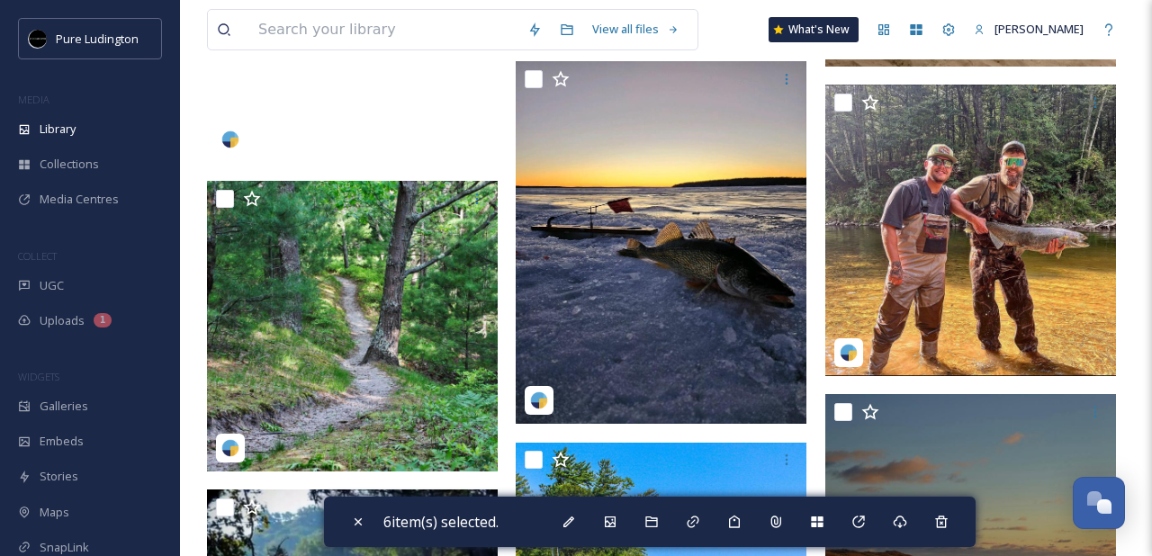
scroll to position [1802, 0]
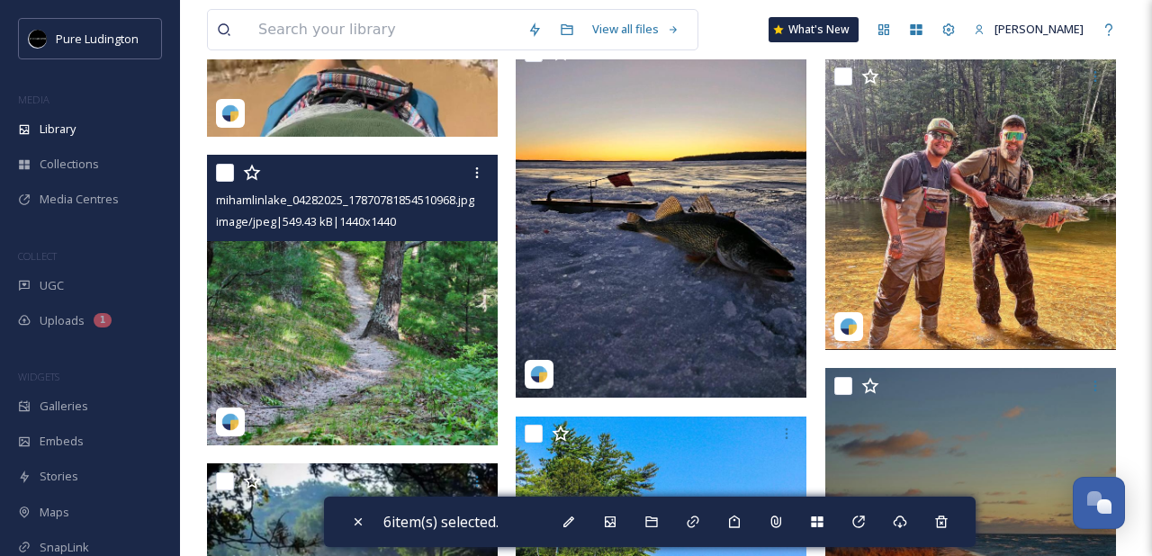
click at [225, 176] on input "checkbox" at bounding box center [225, 173] width 18 height 18
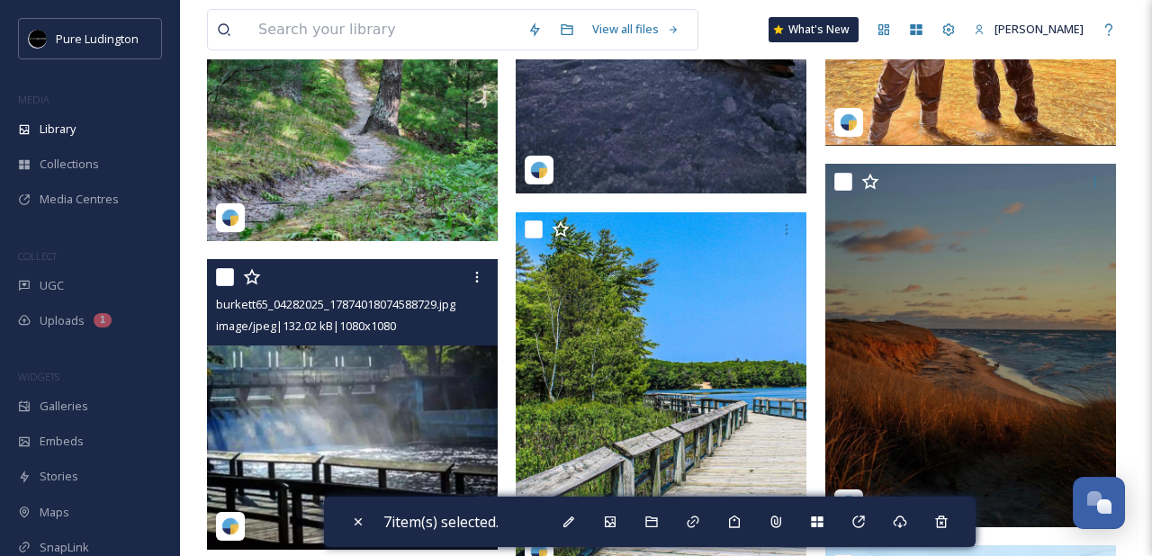
scroll to position [2098, 0]
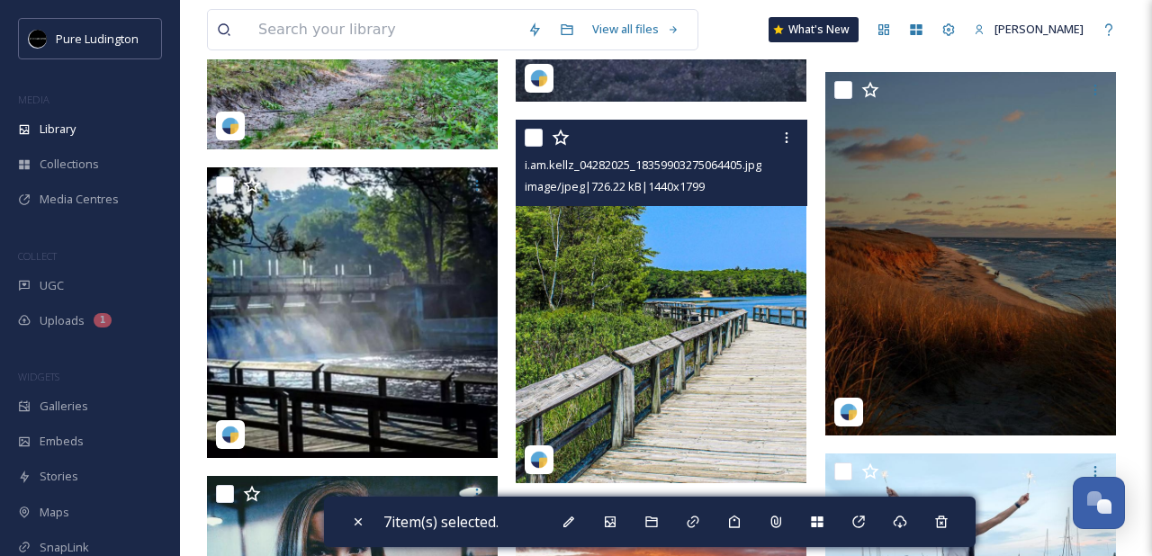
click at [532, 139] on input "checkbox" at bounding box center [534, 138] width 18 height 18
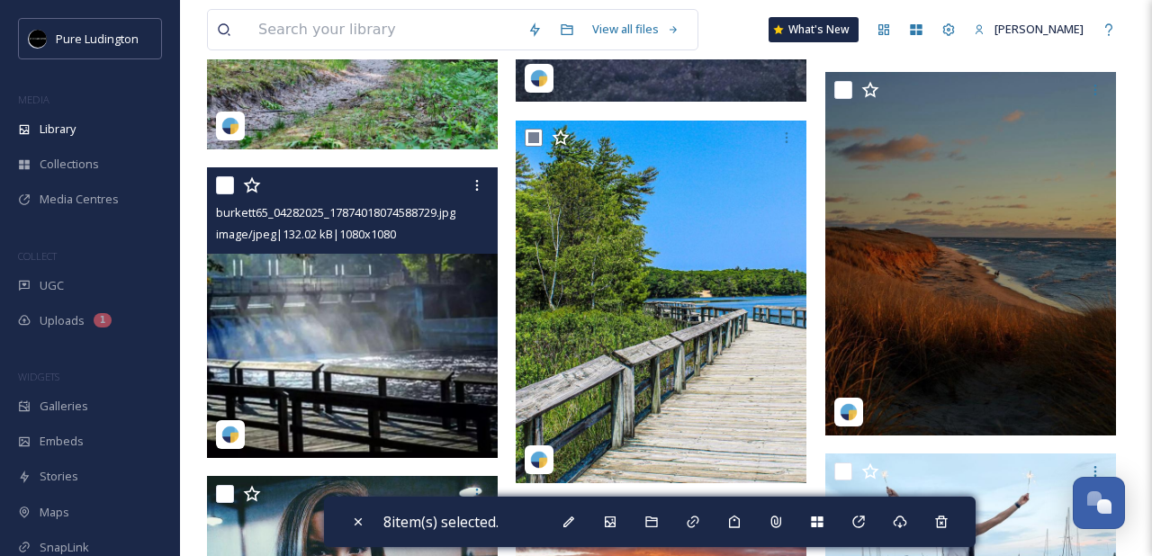
click at [229, 188] on input "checkbox" at bounding box center [225, 185] width 18 height 18
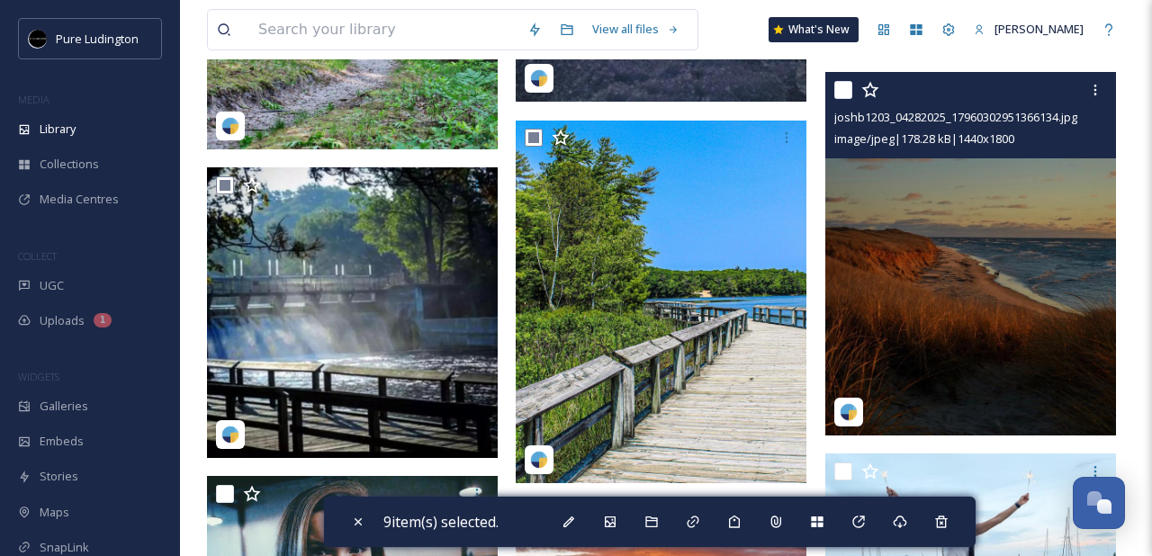
click at [831, 96] on div "joshb1203_04282025_17960302951366134.jpg image/jpeg | 178.28 kB | 1440 x 1800" at bounding box center [970, 115] width 291 height 86
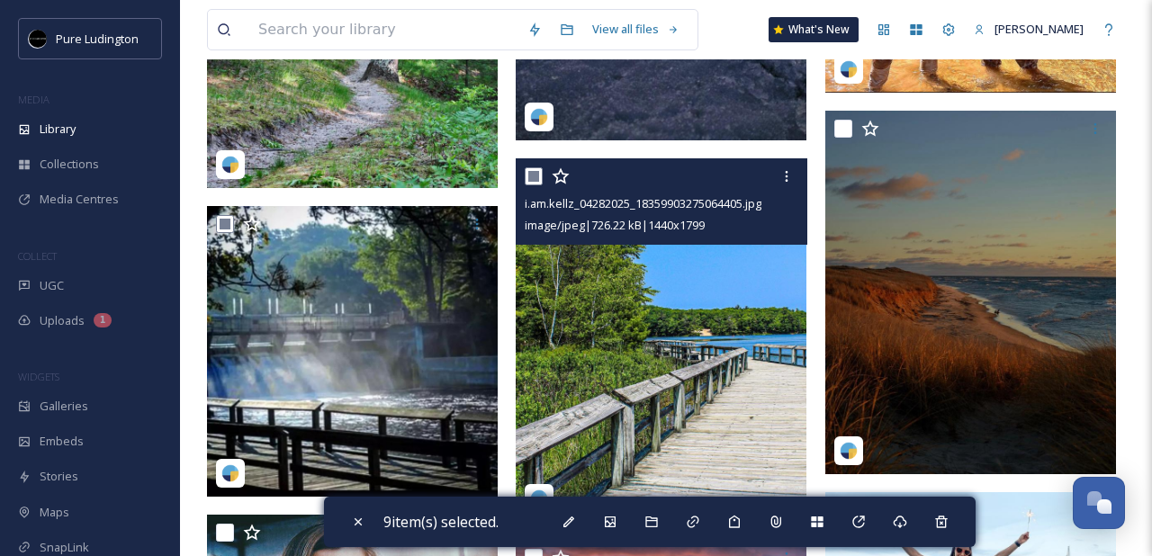
scroll to position [2058, 0]
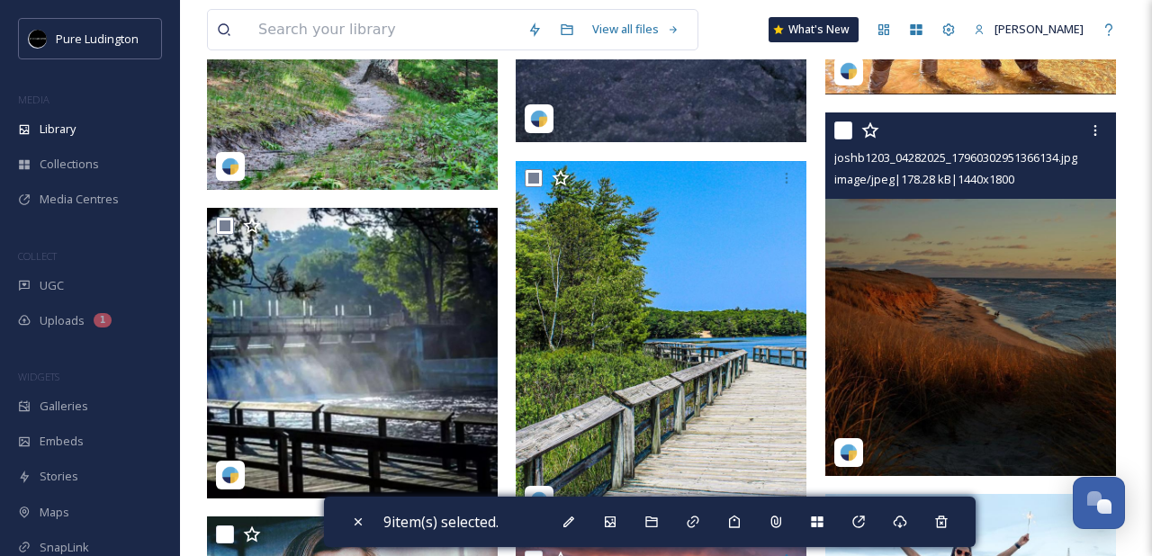
click at [845, 127] on input "checkbox" at bounding box center [843, 130] width 18 height 18
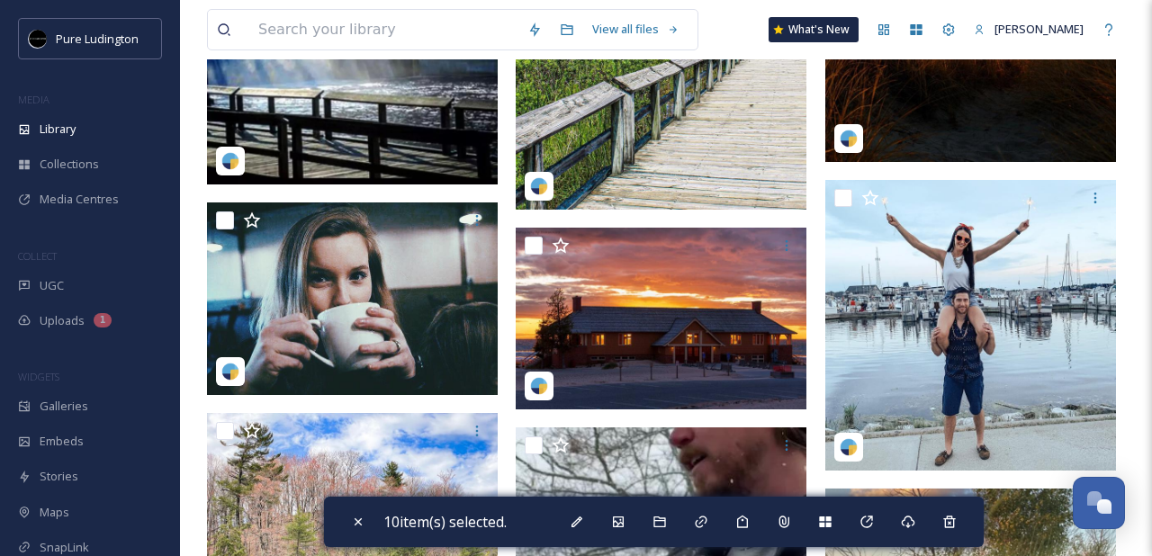
scroll to position [2381, 0]
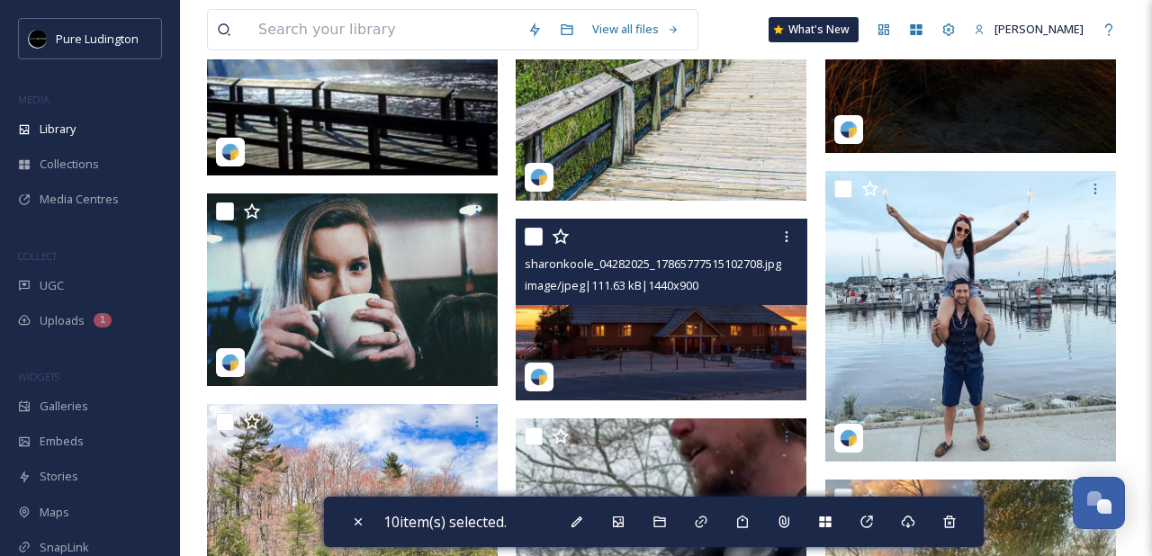
click at [535, 238] on input "checkbox" at bounding box center [534, 237] width 18 height 18
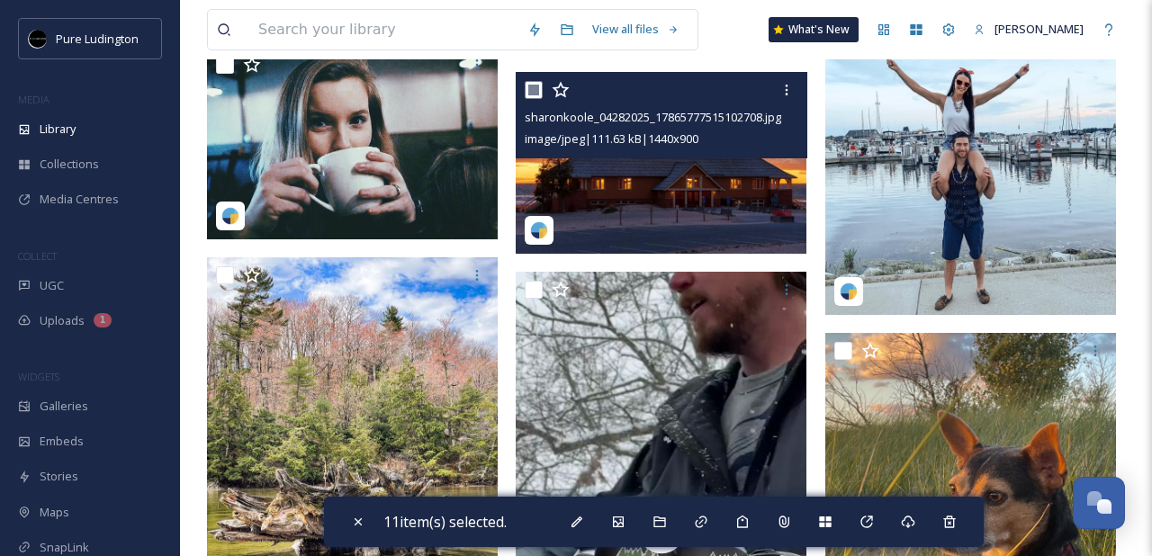
scroll to position [2601, 0]
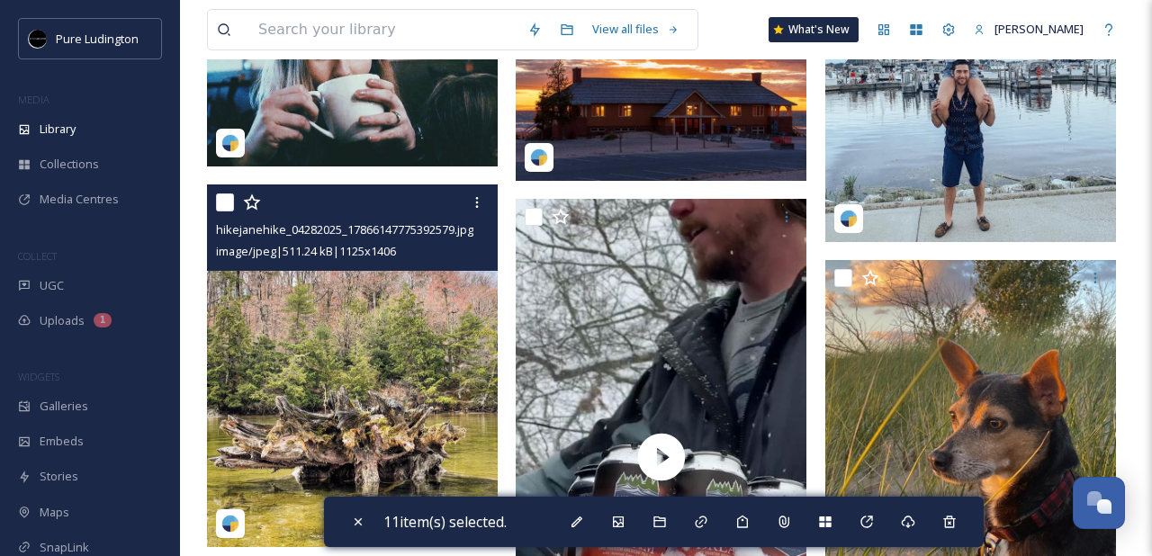
click at [220, 200] on input "checkbox" at bounding box center [225, 202] width 18 height 18
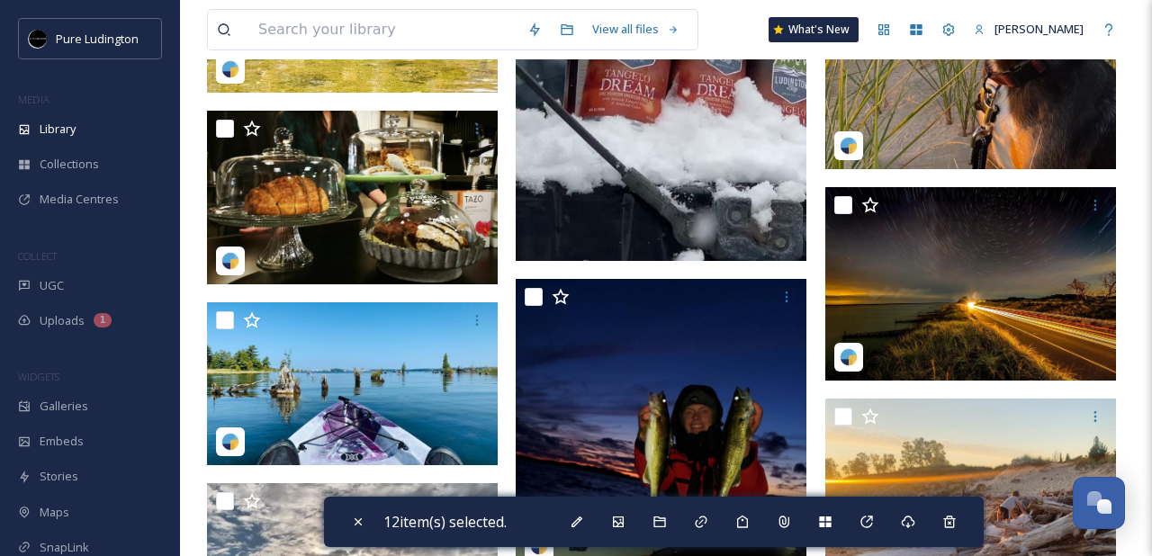
scroll to position [3124, 0]
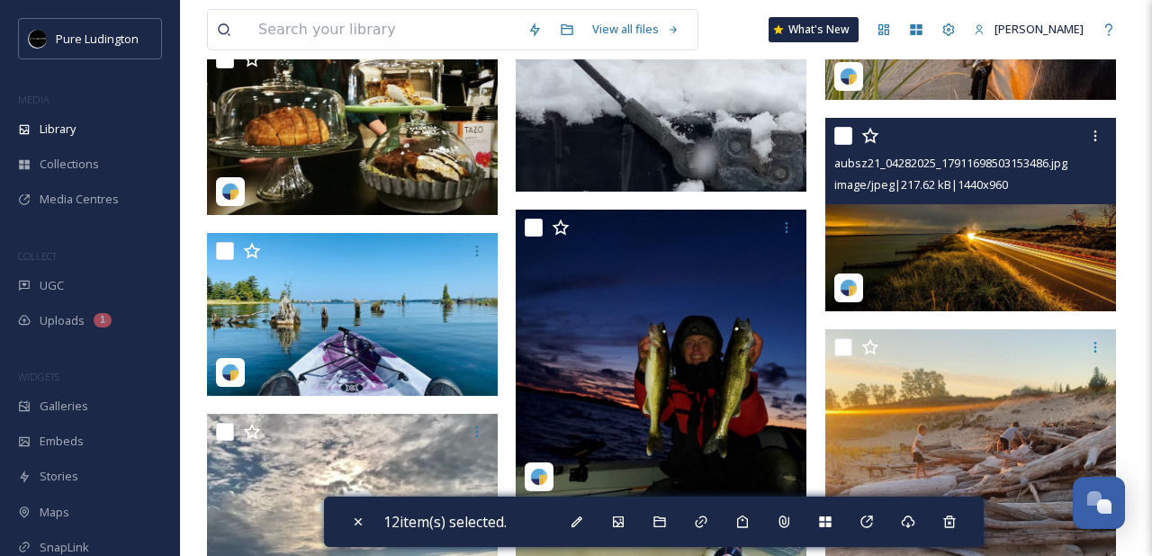
click at [839, 136] on input "checkbox" at bounding box center [843, 136] width 18 height 18
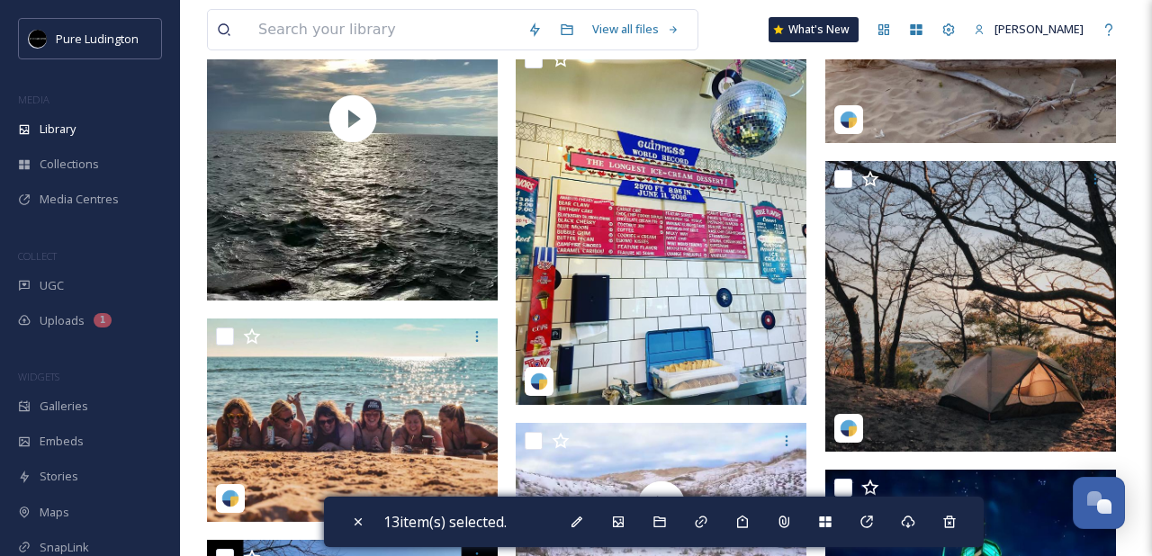
scroll to position [3590, 0]
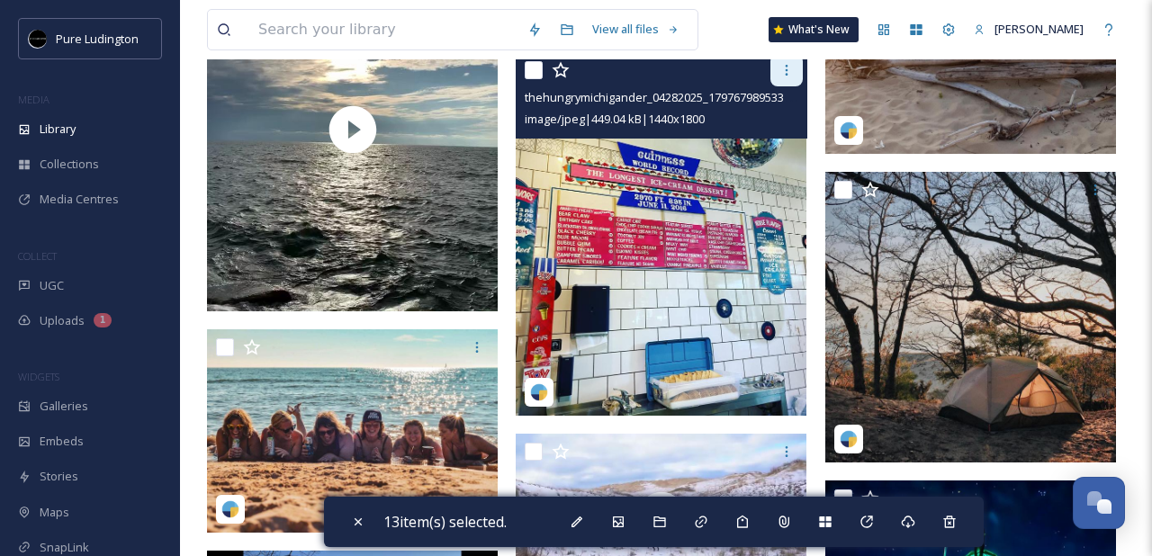
click at [779, 77] on div at bounding box center [786, 70] width 32 height 32
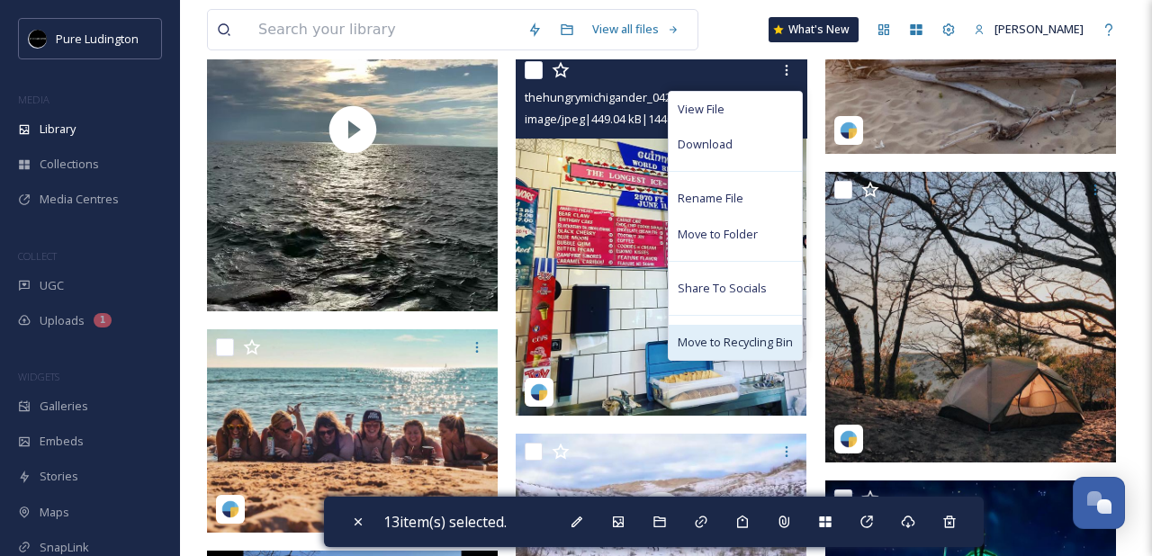
click at [732, 341] on span "Move to Recycling Bin" at bounding box center [735, 342] width 115 height 17
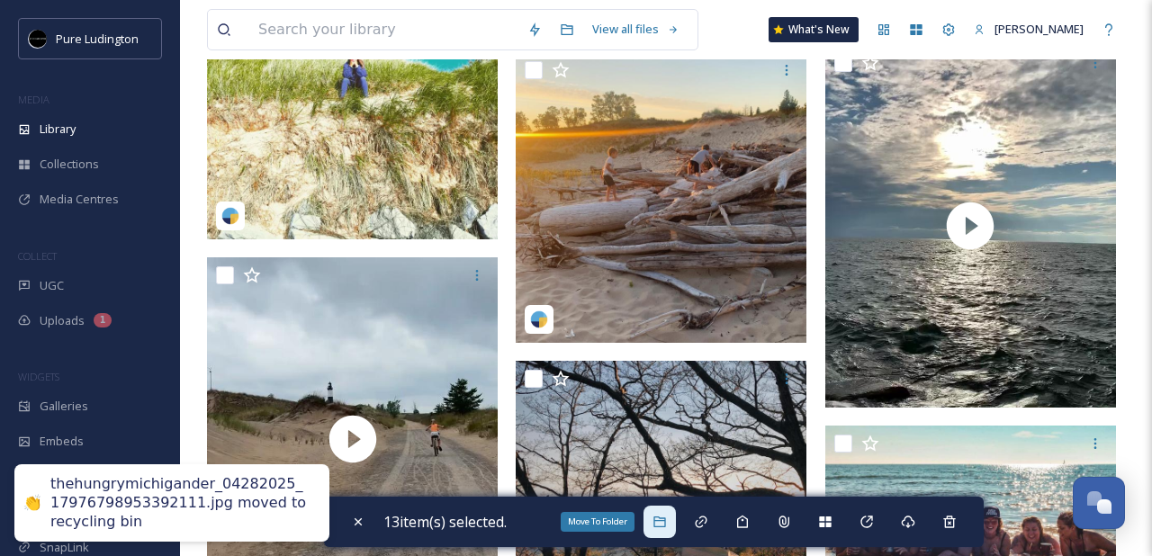
click at [663, 517] on icon at bounding box center [659, 522] width 12 height 11
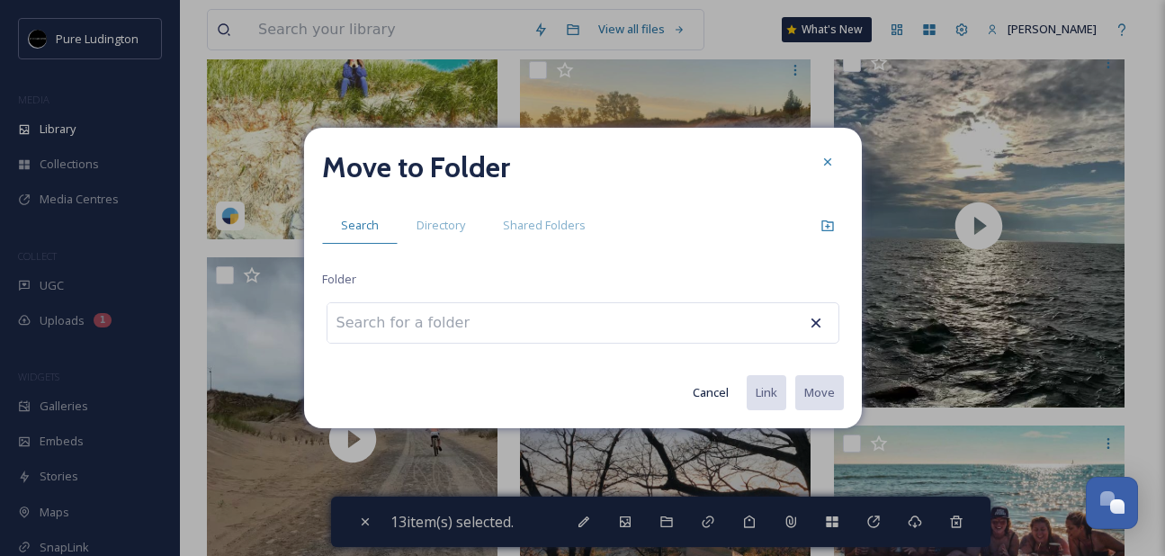
click at [715, 388] on button "Cancel" at bounding box center [711, 392] width 54 height 35
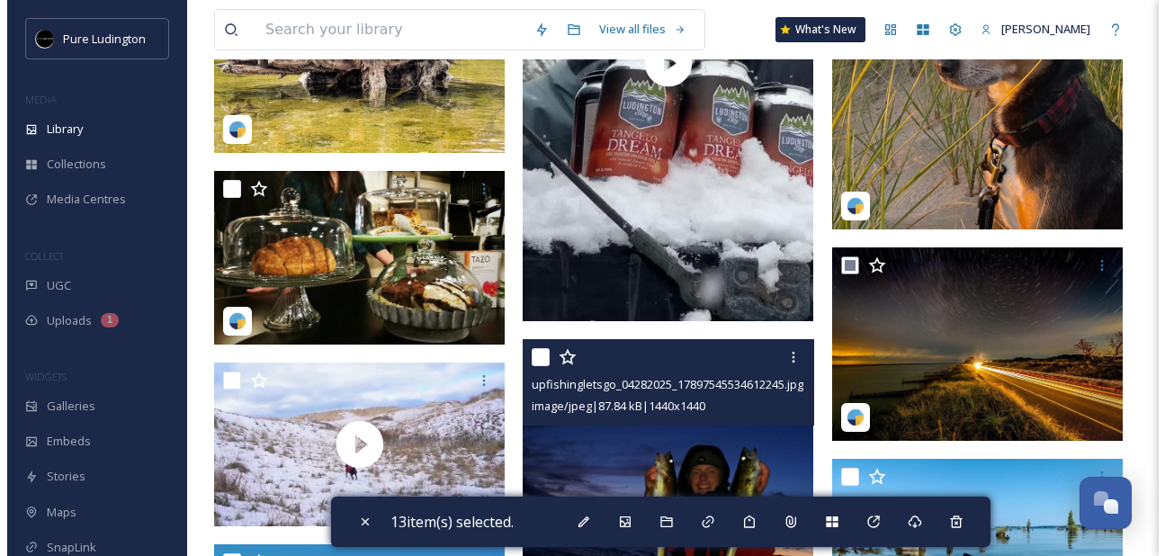
scroll to position [3026, 0]
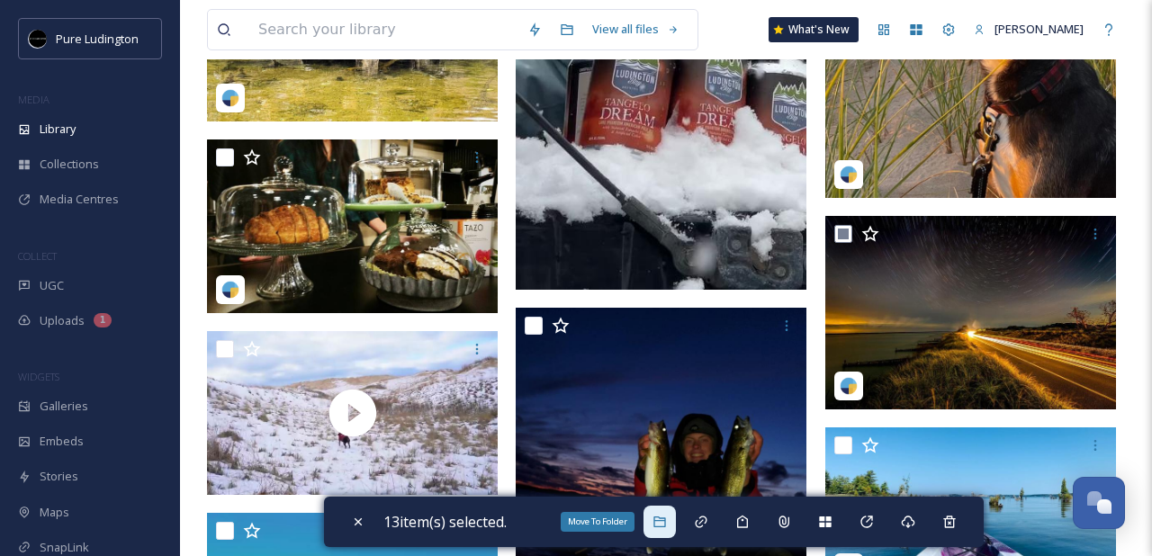
click at [675, 522] on div "Move To Folder" at bounding box center [659, 522] width 32 height 32
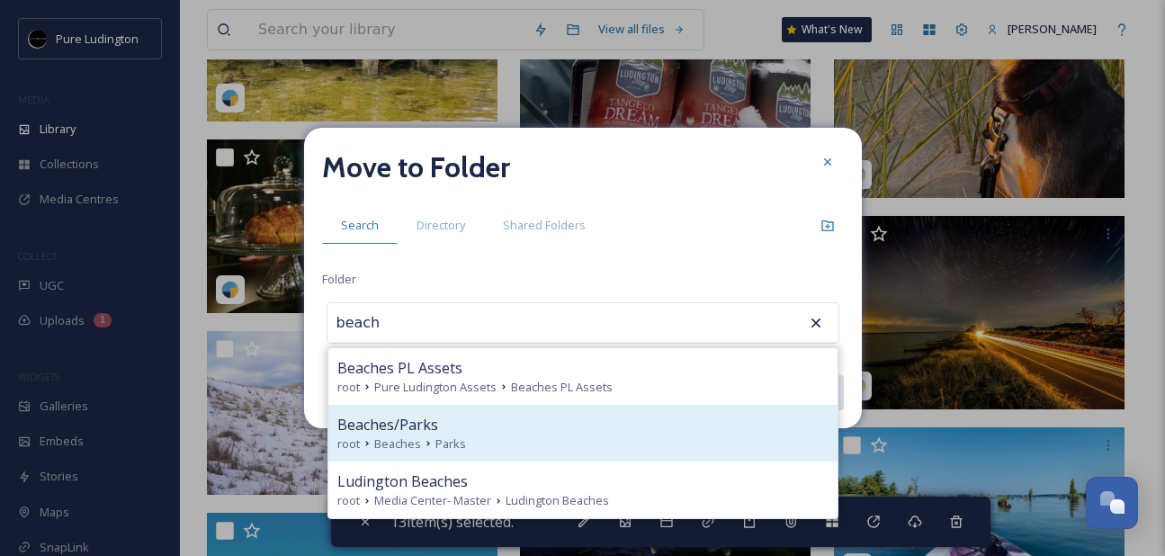
click at [559, 434] on div "Beaches/Parks" at bounding box center [582, 425] width 491 height 22
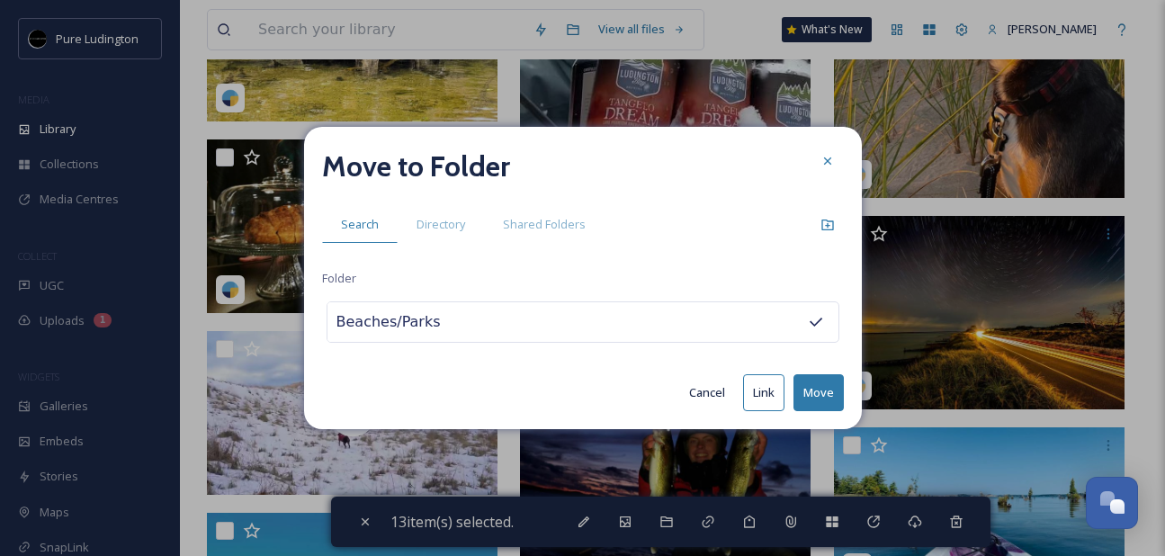
click at [810, 391] on button "Move" at bounding box center [819, 392] width 50 height 37
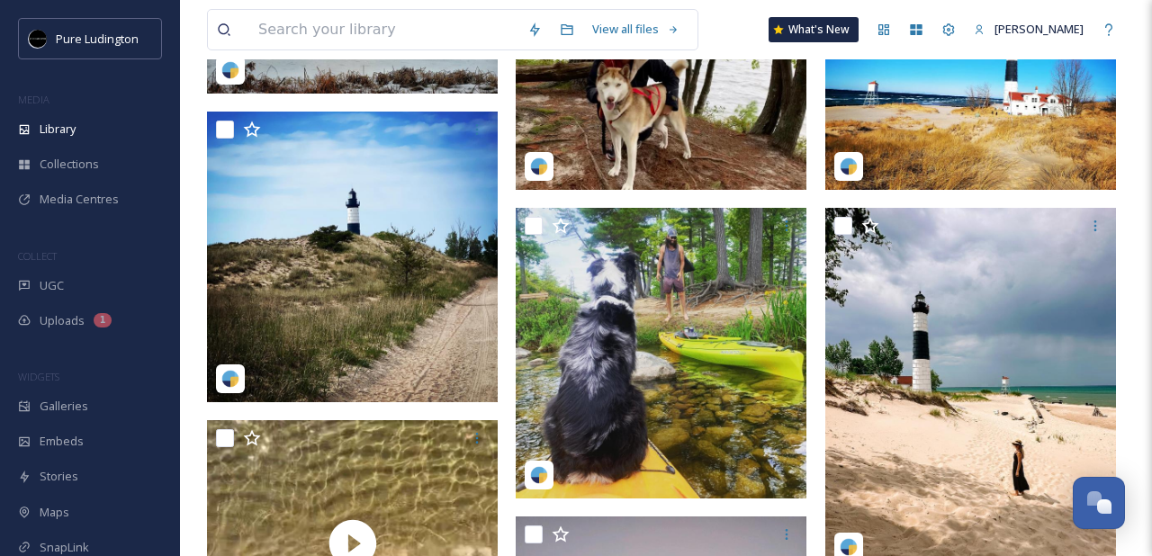
scroll to position [0, 0]
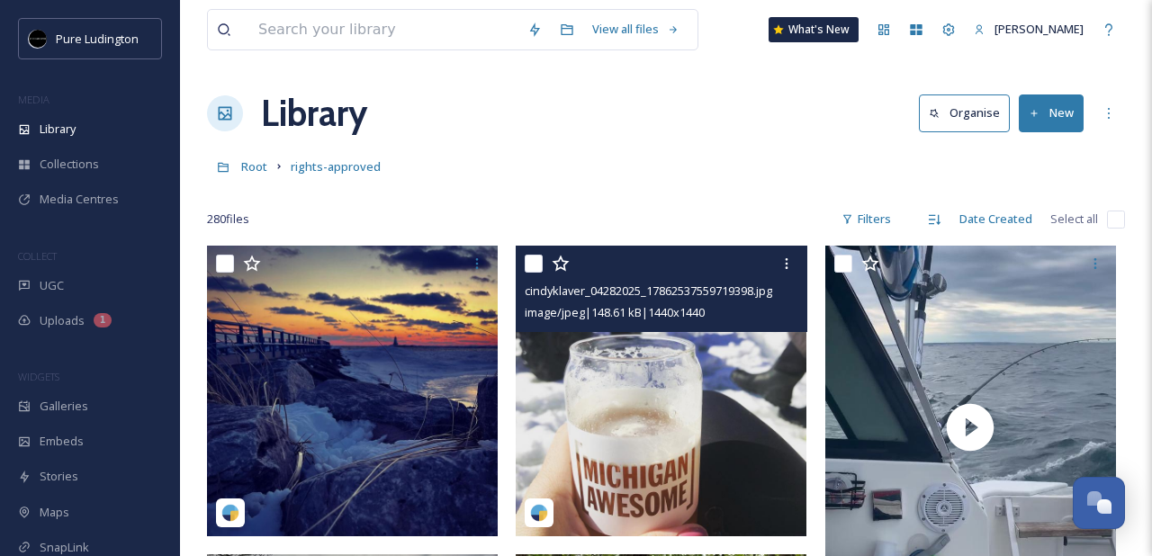
click at [532, 259] on input "checkbox" at bounding box center [534, 264] width 18 height 18
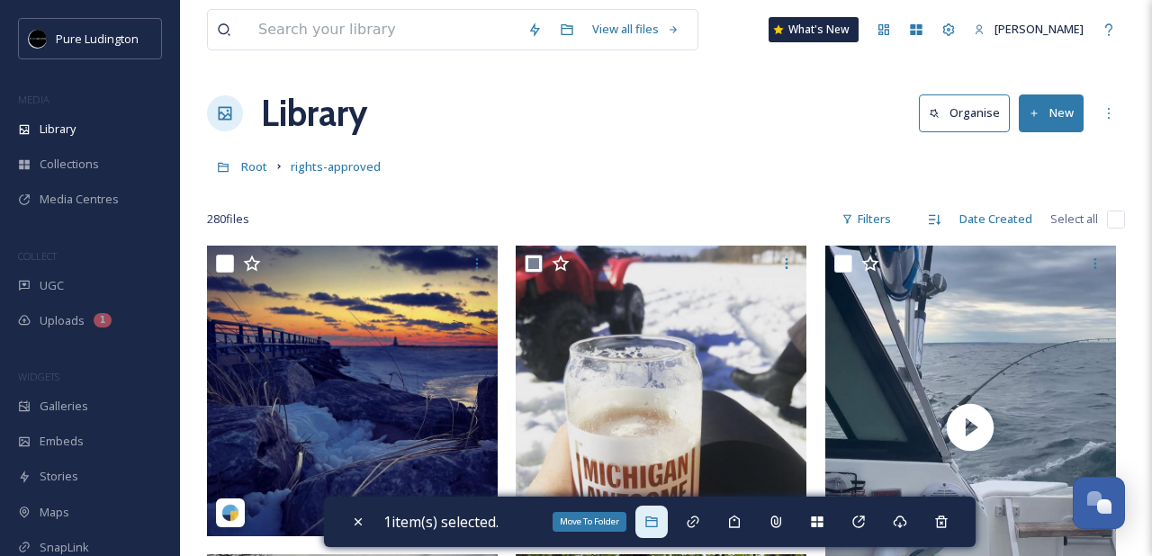
click at [656, 523] on icon at bounding box center [651, 522] width 14 height 14
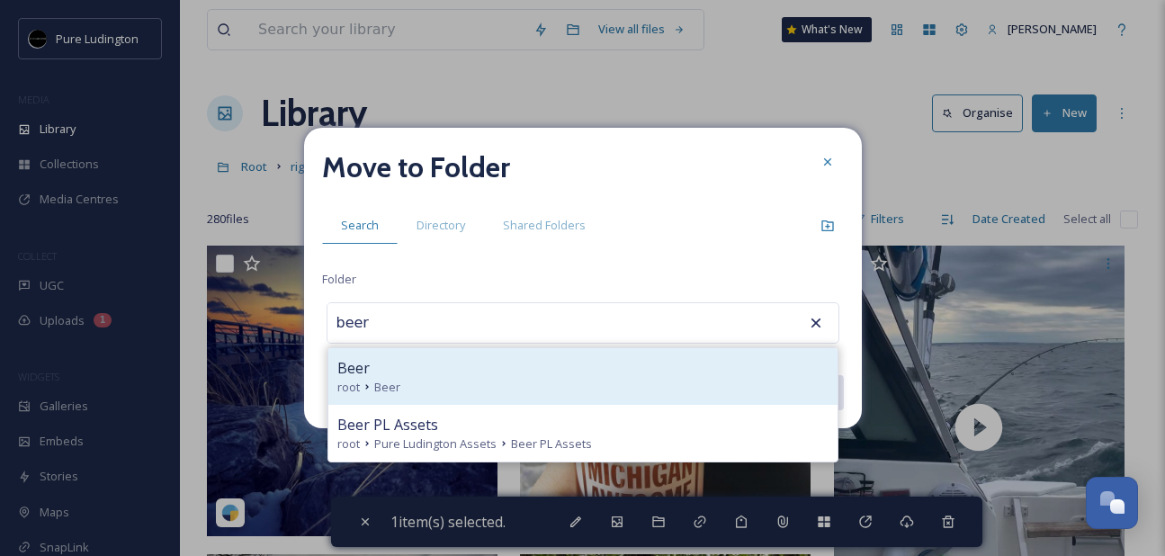
click at [596, 363] on div "Beer" at bounding box center [582, 368] width 491 height 22
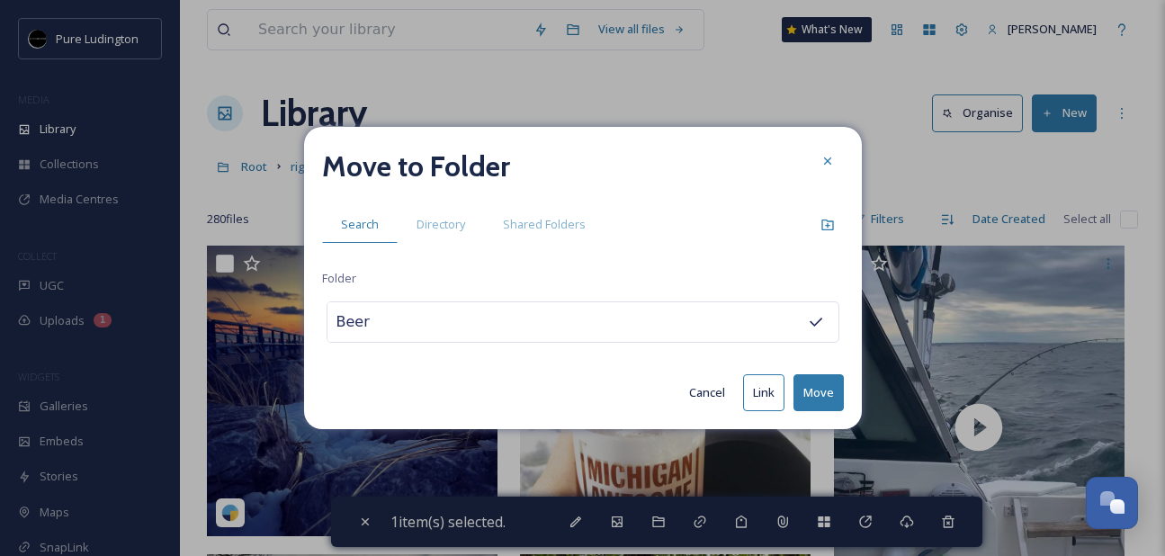
click at [813, 388] on button "Move" at bounding box center [819, 392] width 50 height 37
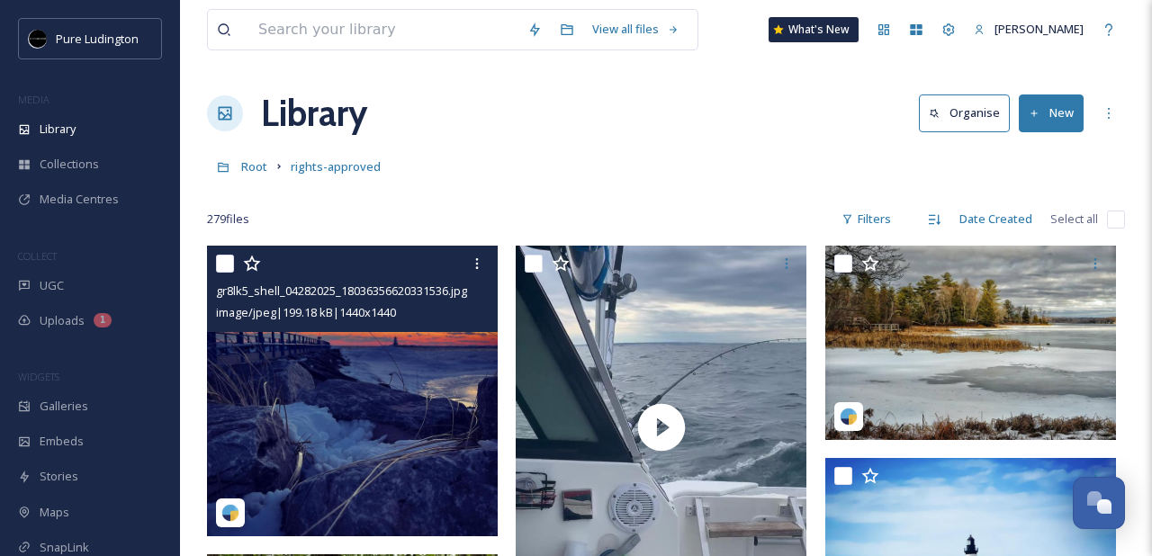
click at [219, 265] on input "checkbox" at bounding box center [225, 264] width 18 height 18
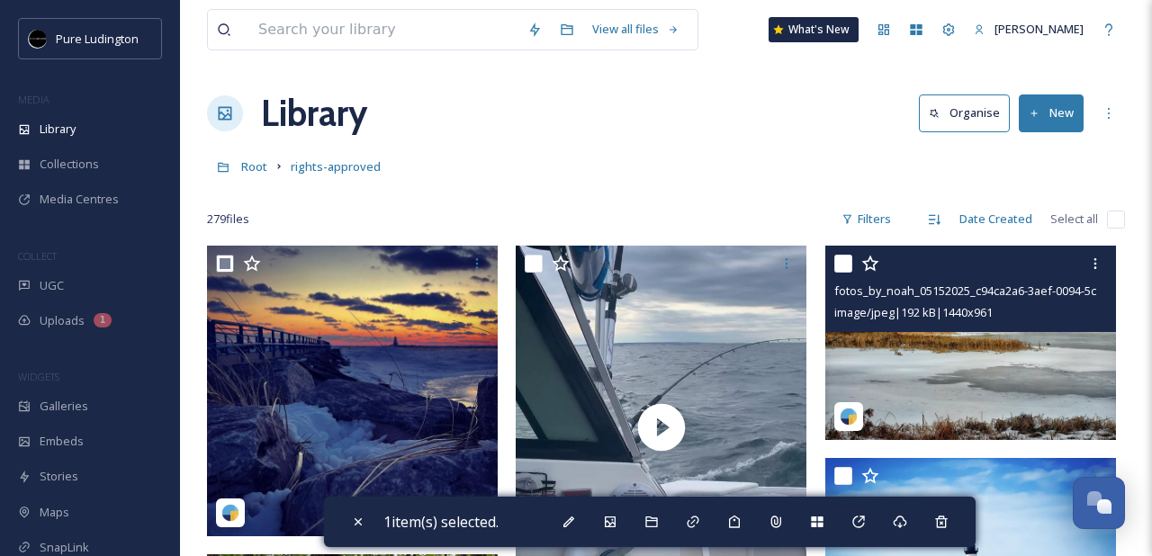
click at [838, 261] on input "checkbox" at bounding box center [843, 264] width 18 height 18
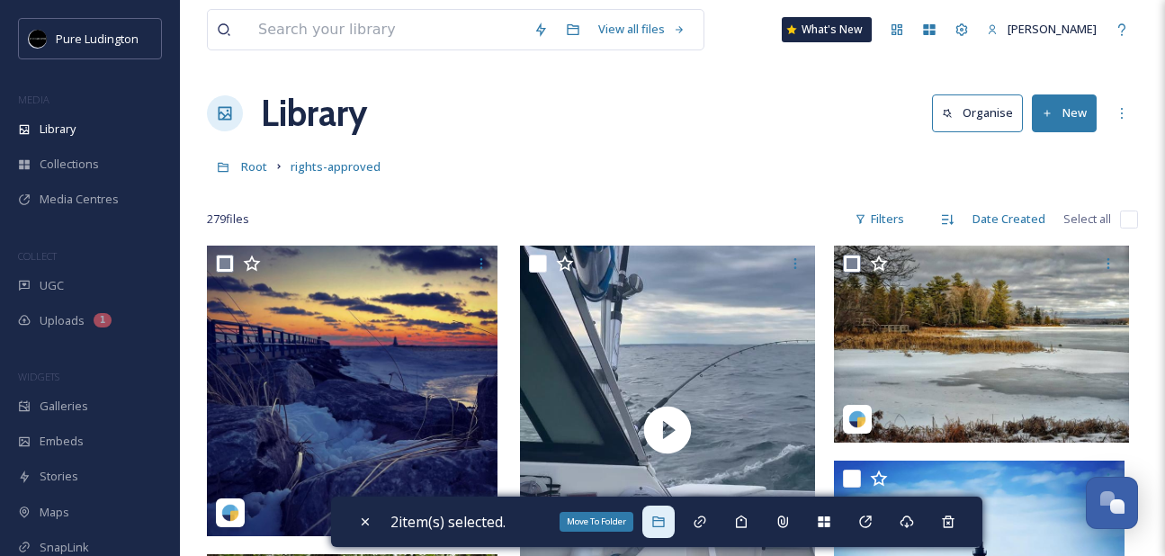
click at [668, 510] on div "Move To Folder" at bounding box center [658, 522] width 32 height 32
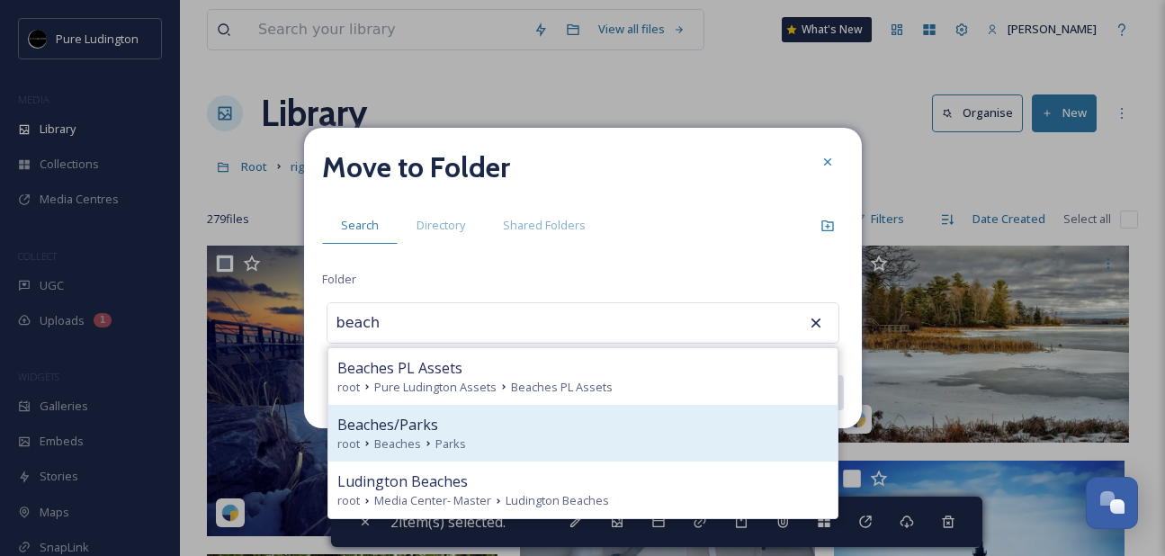
click at [561, 436] on div "root Beaches Parks" at bounding box center [582, 444] width 491 height 17
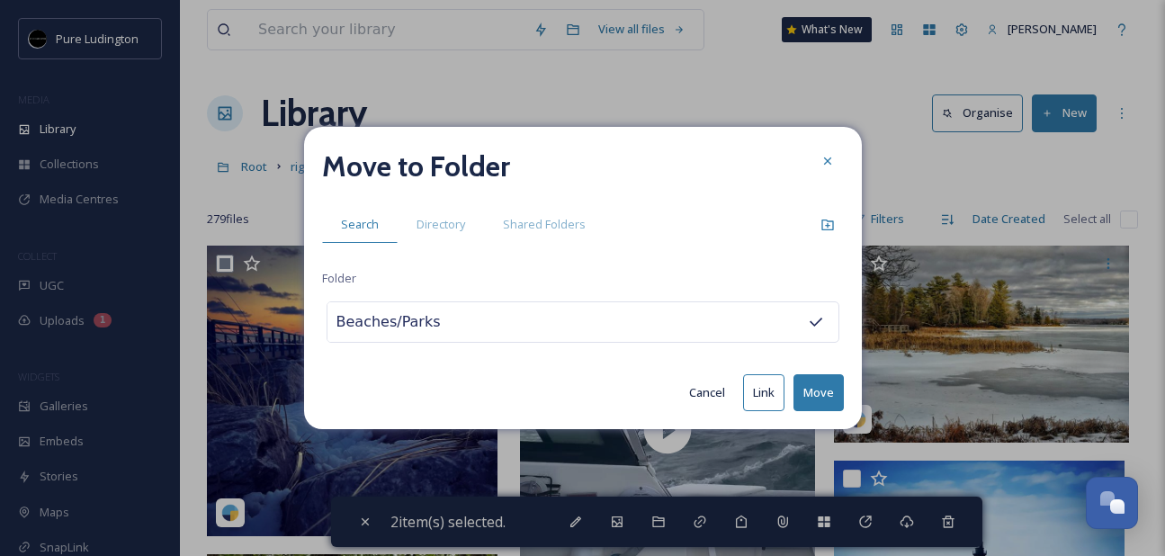
click at [815, 391] on button "Move" at bounding box center [819, 392] width 50 height 37
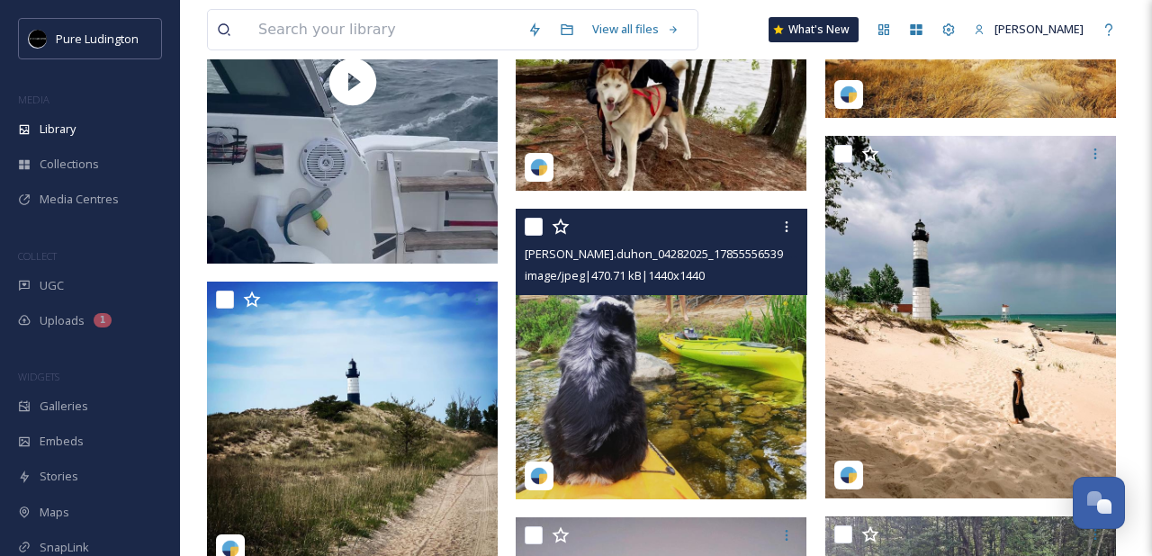
scroll to position [345, 0]
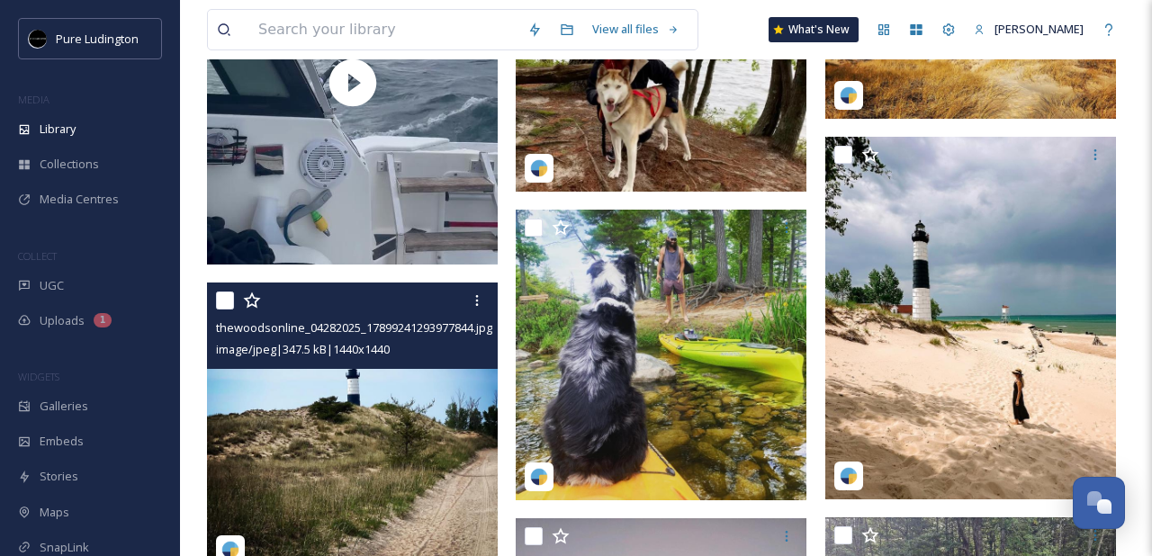
click at [220, 300] on input "checkbox" at bounding box center [225, 301] width 18 height 18
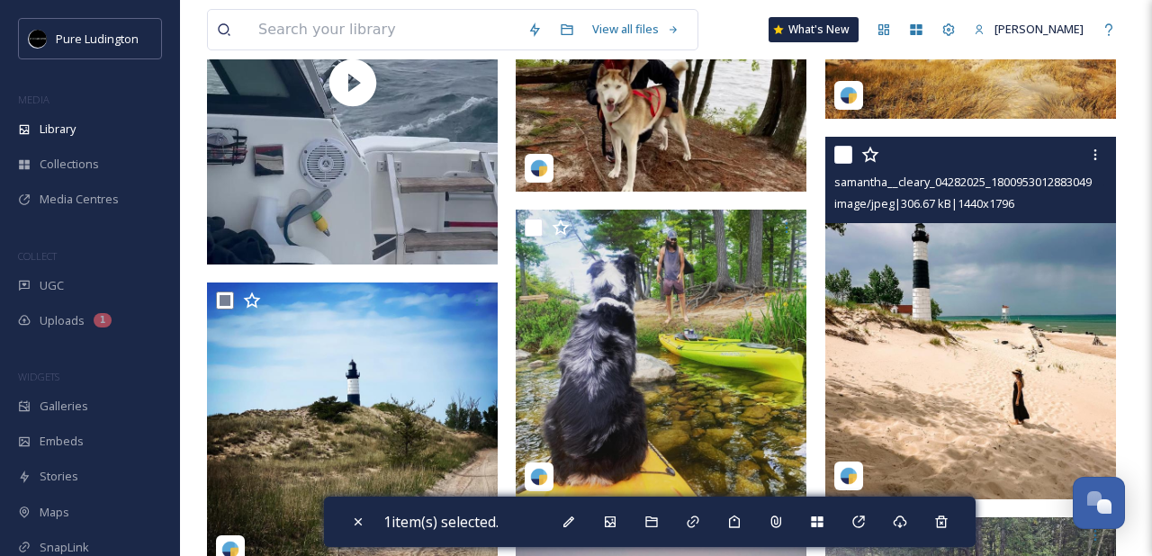
click at [846, 155] on input "checkbox" at bounding box center [843, 155] width 18 height 18
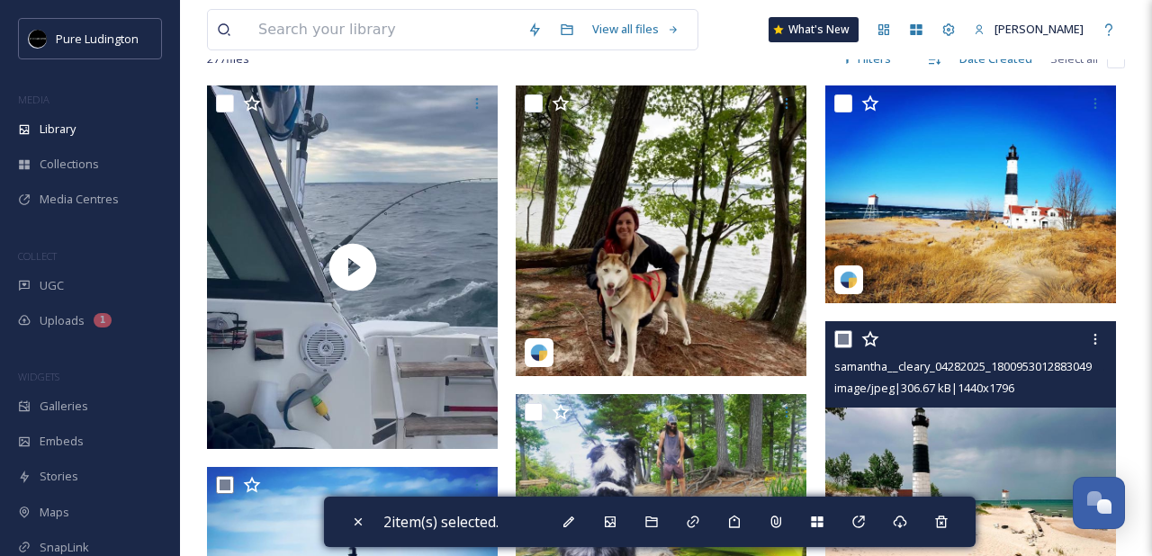
scroll to position [149, 0]
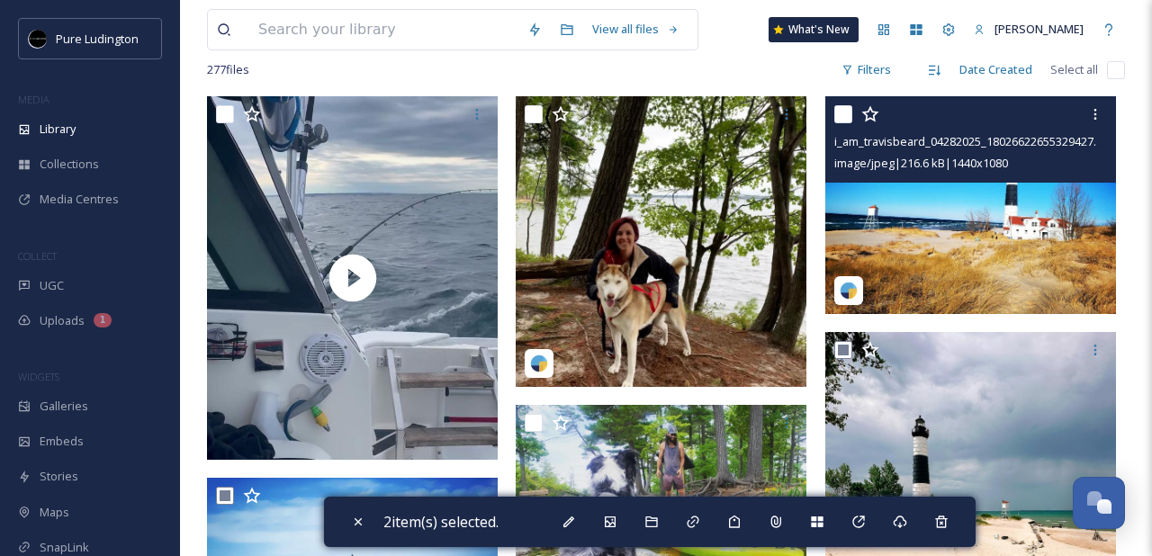
click at [843, 116] on input "checkbox" at bounding box center [843, 114] width 18 height 18
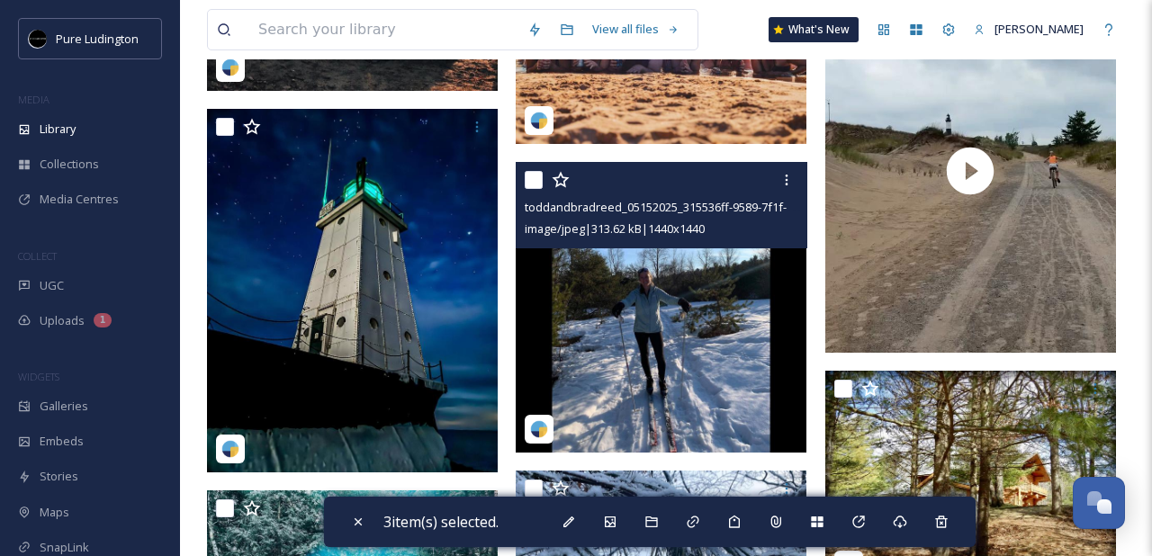
scroll to position [2424, 0]
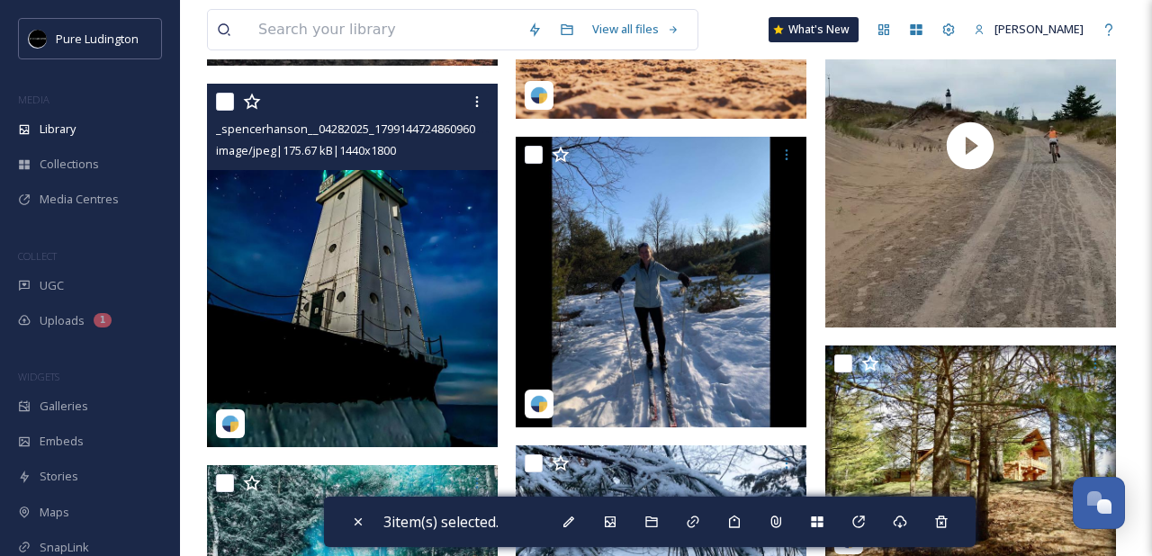
click at [224, 108] on input "checkbox" at bounding box center [225, 102] width 18 height 18
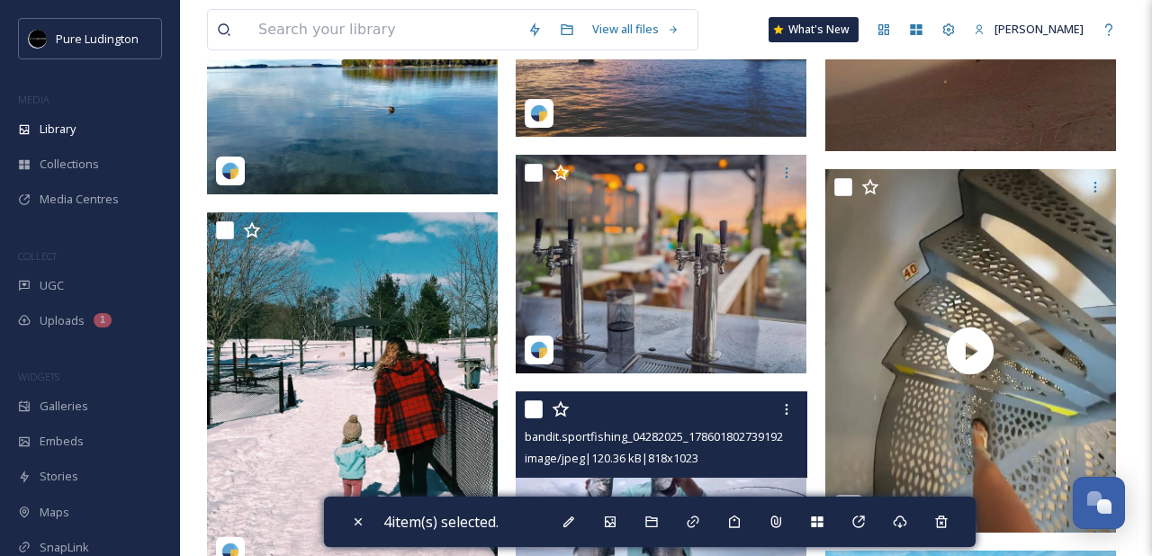
scroll to position [4100, 0]
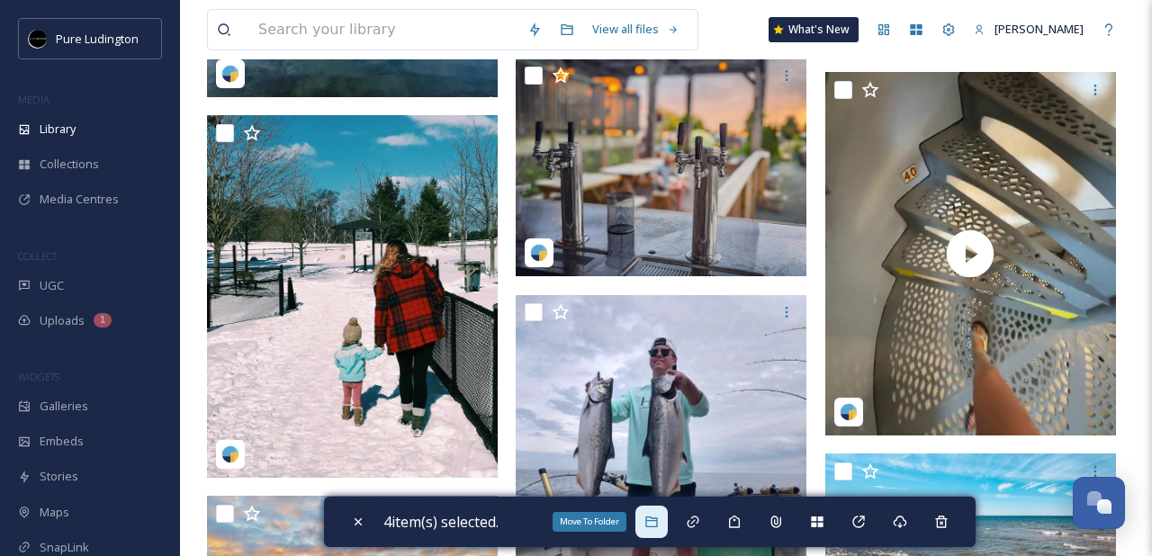
click at [657, 523] on icon at bounding box center [651, 522] width 12 height 11
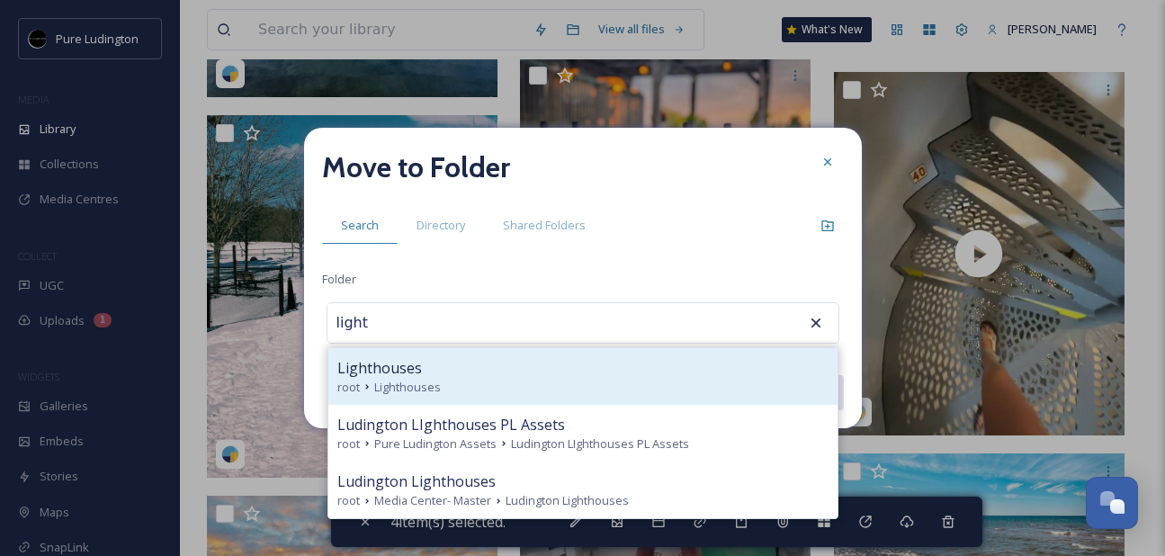
click at [624, 375] on div "Lighthouses" at bounding box center [582, 368] width 491 height 22
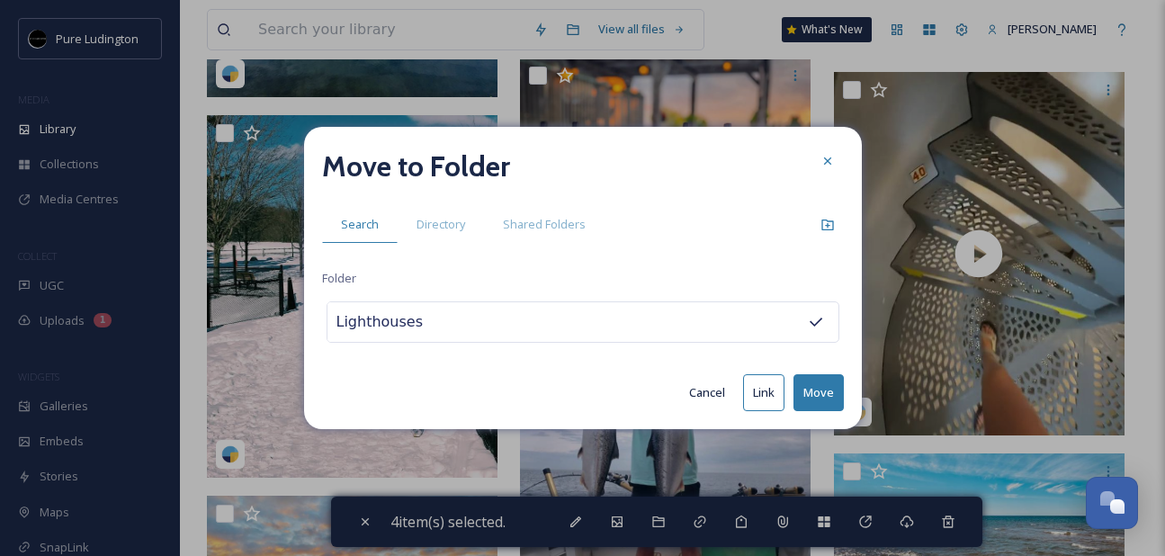
click at [815, 388] on button "Move" at bounding box center [819, 392] width 50 height 37
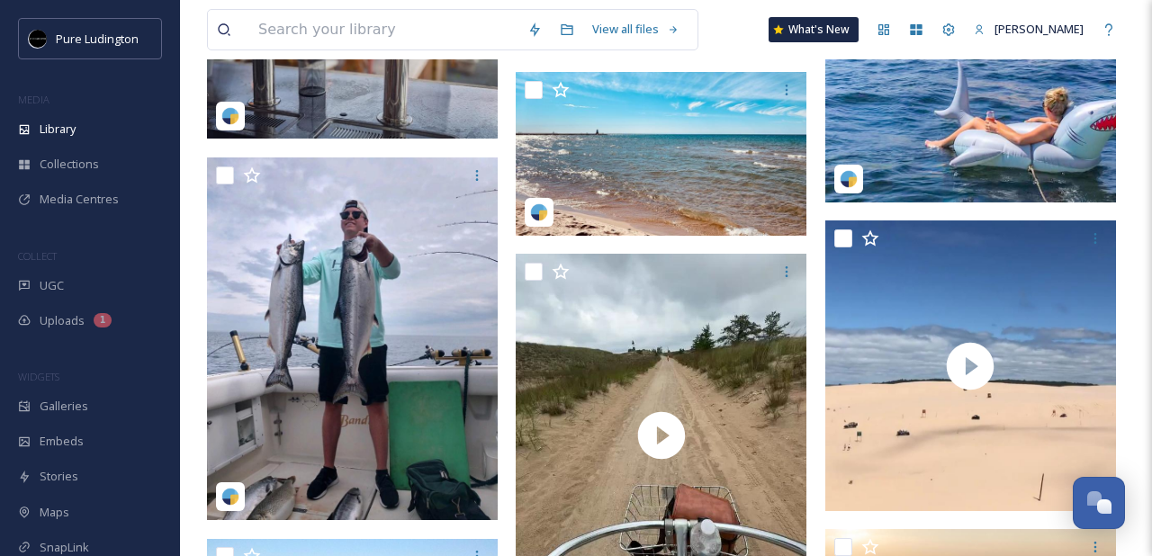
scroll to position [4217, 0]
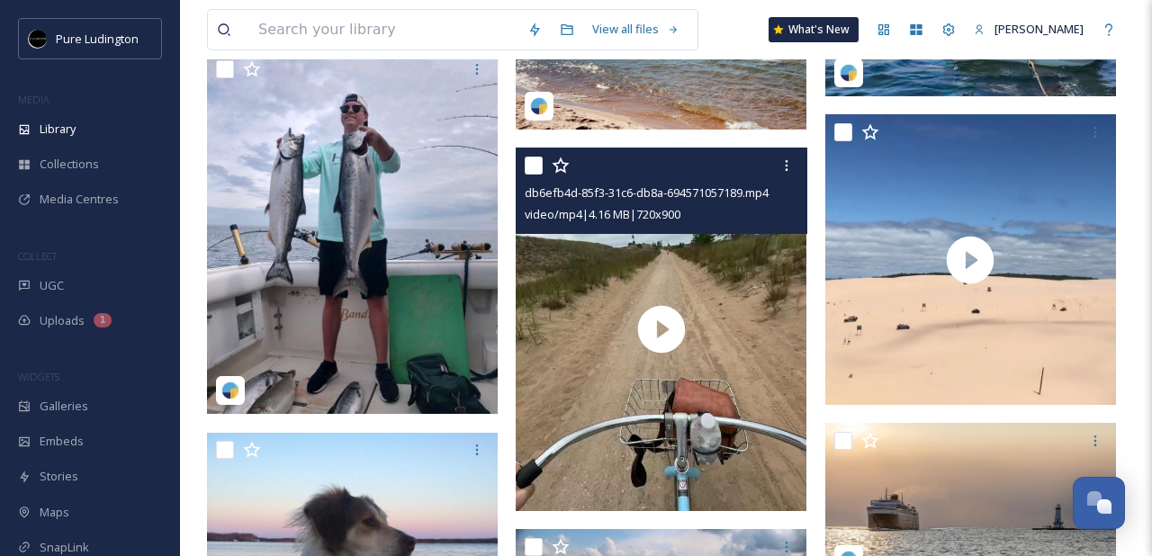
click at [533, 167] on input "checkbox" at bounding box center [534, 166] width 18 height 18
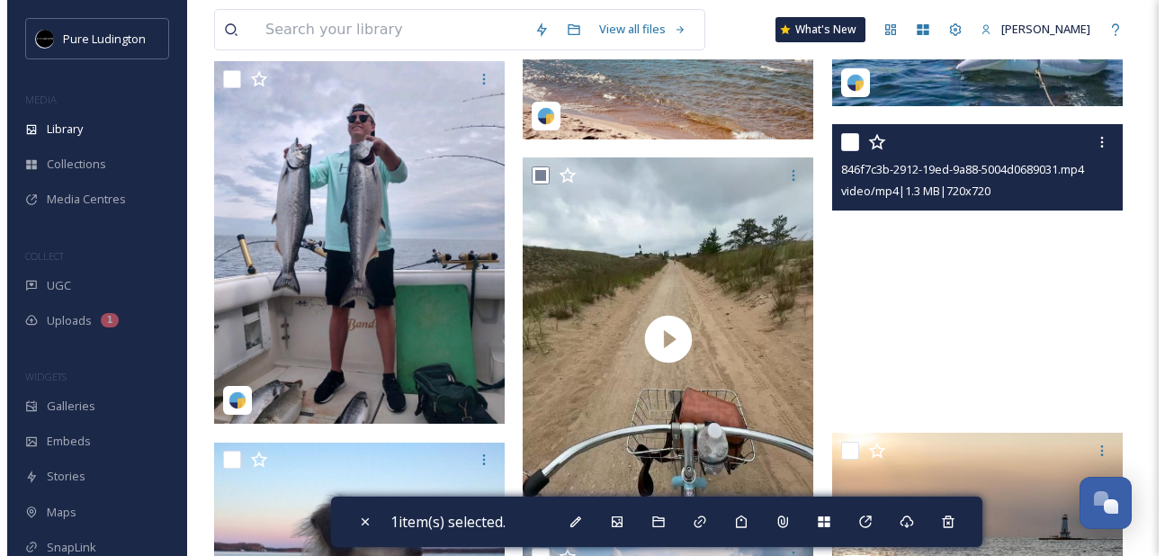
scroll to position [4202, 0]
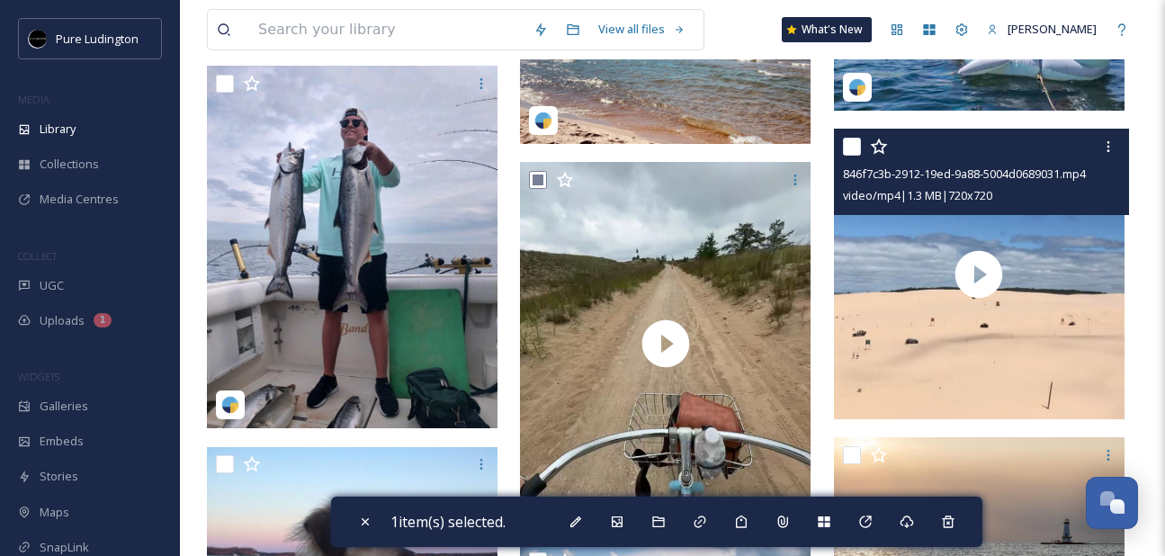
click at [849, 150] on input "checkbox" at bounding box center [852, 147] width 18 height 18
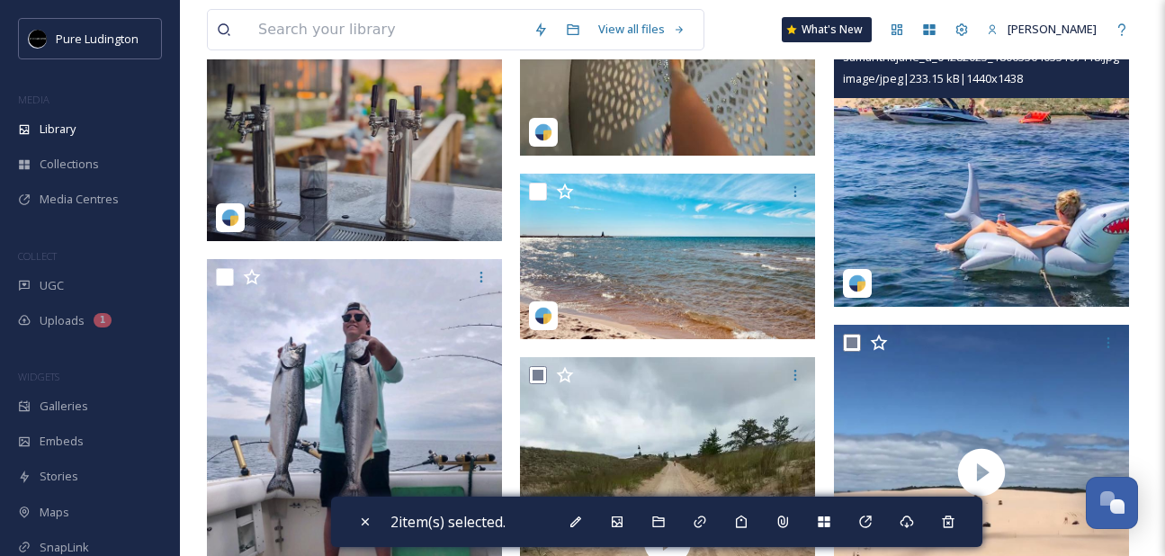
scroll to position [3920, 0]
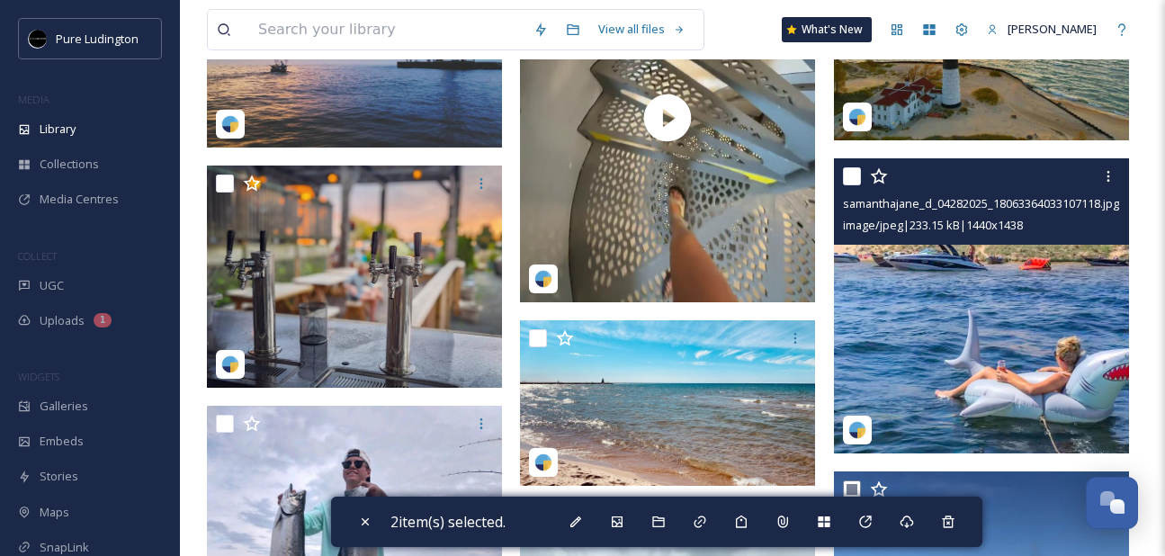
click at [851, 174] on input "checkbox" at bounding box center [852, 176] width 18 height 18
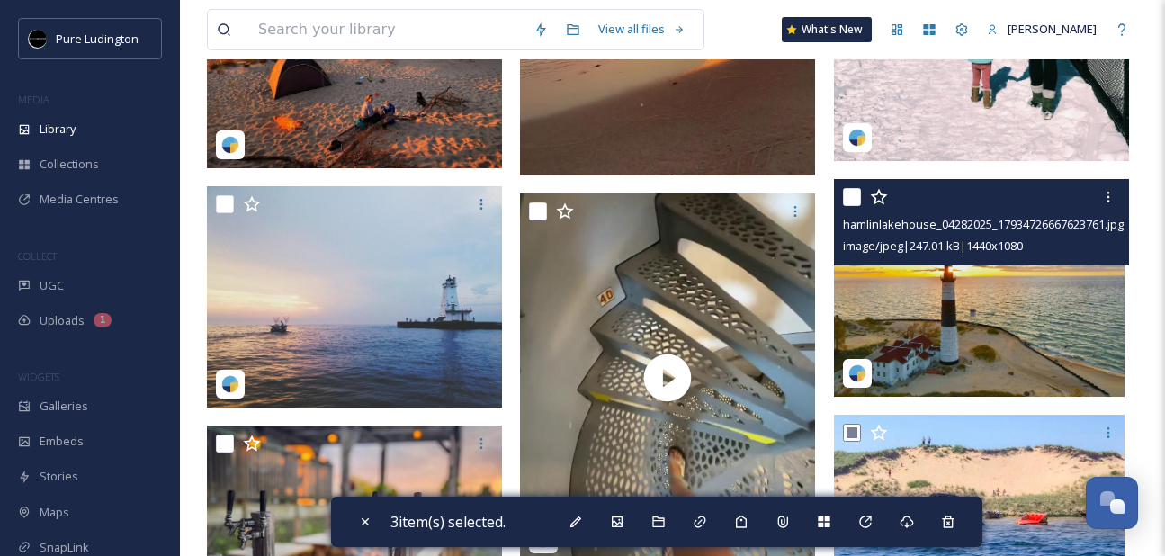
scroll to position [3624, 0]
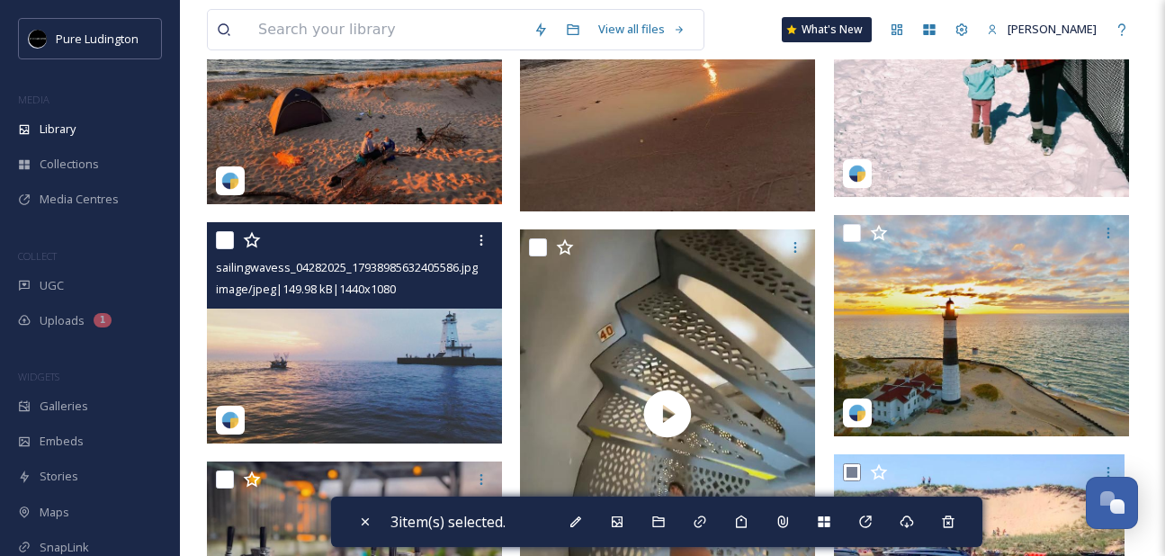
click at [222, 238] on input "checkbox" at bounding box center [225, 240] width 18 height 18
checkbox input "true"
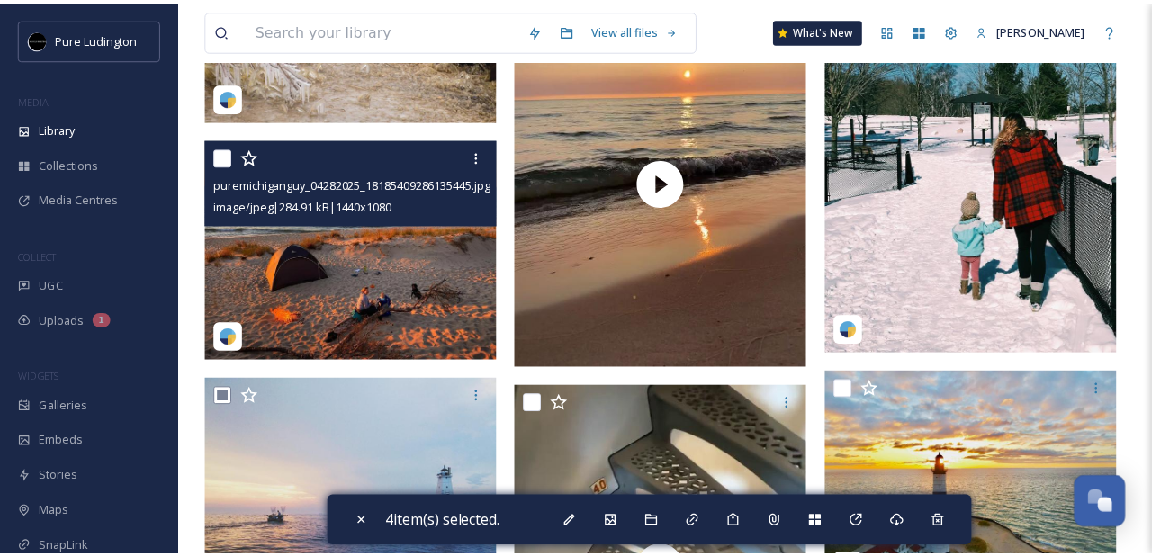
scroll to position [3419, 0]
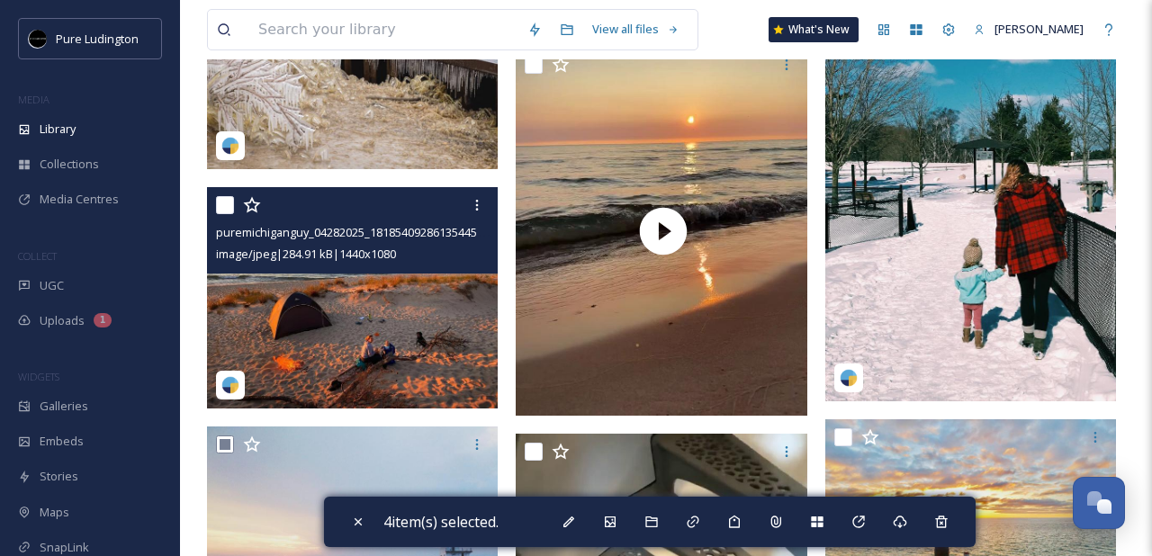
click at [225, 209] on input "checkbox" at bounding box center [225, 205] width 18 height 18
checkbox input "true"
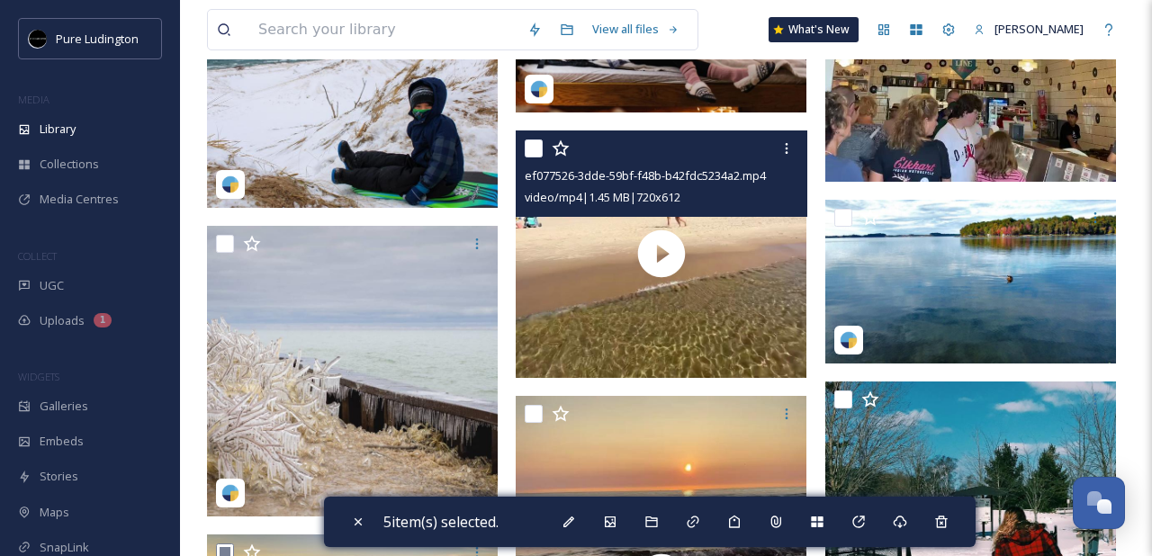
scroll to position [3015, 0]
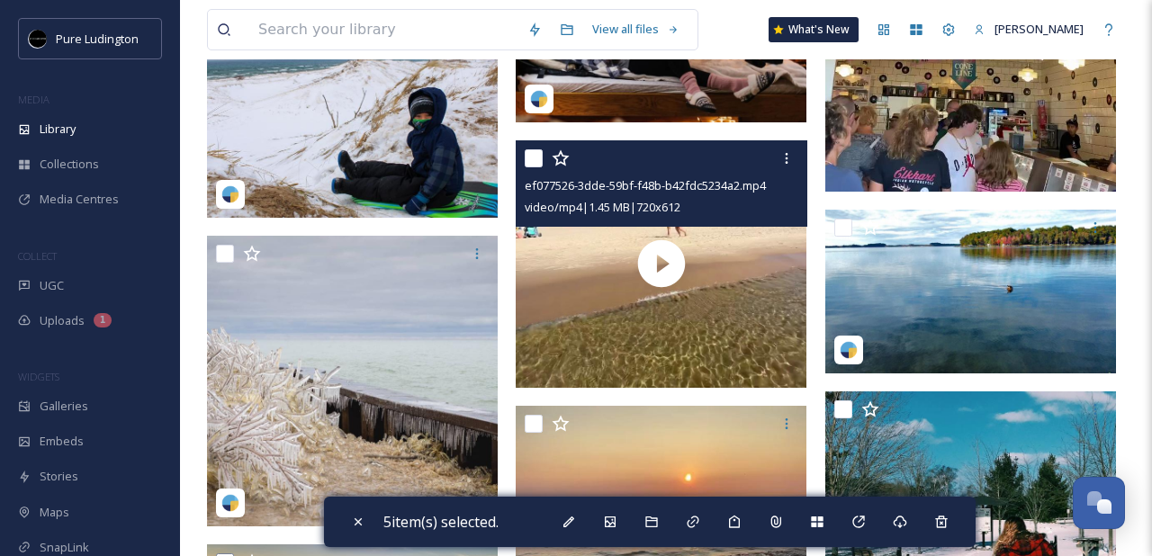
click at [535, 150] on input "checkbox" at bounding box center [534, 158] width 18 height 18
checkbox input "true"
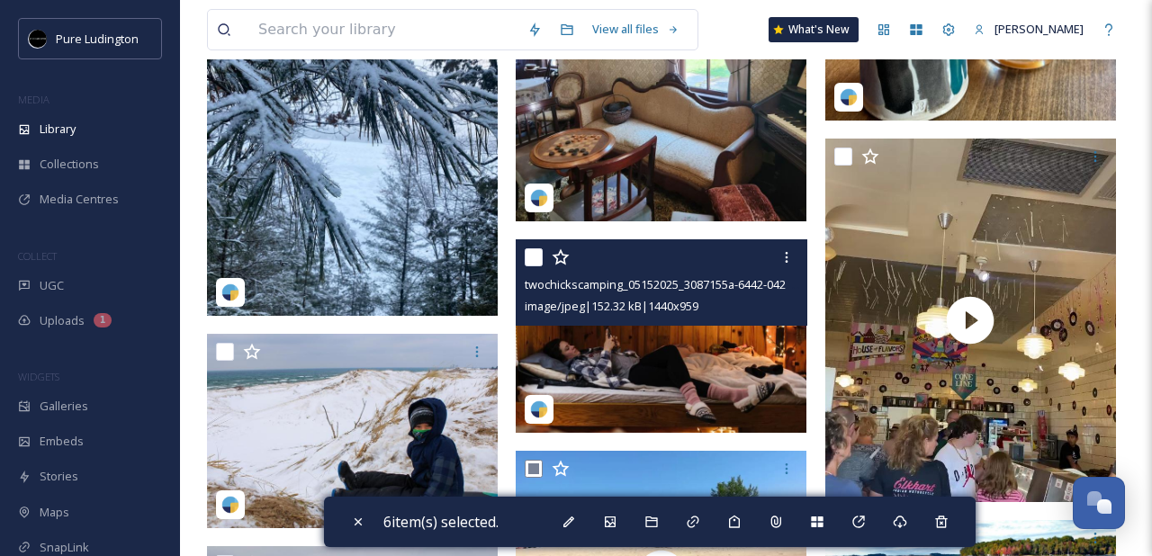
scroll to position [2694, 0]
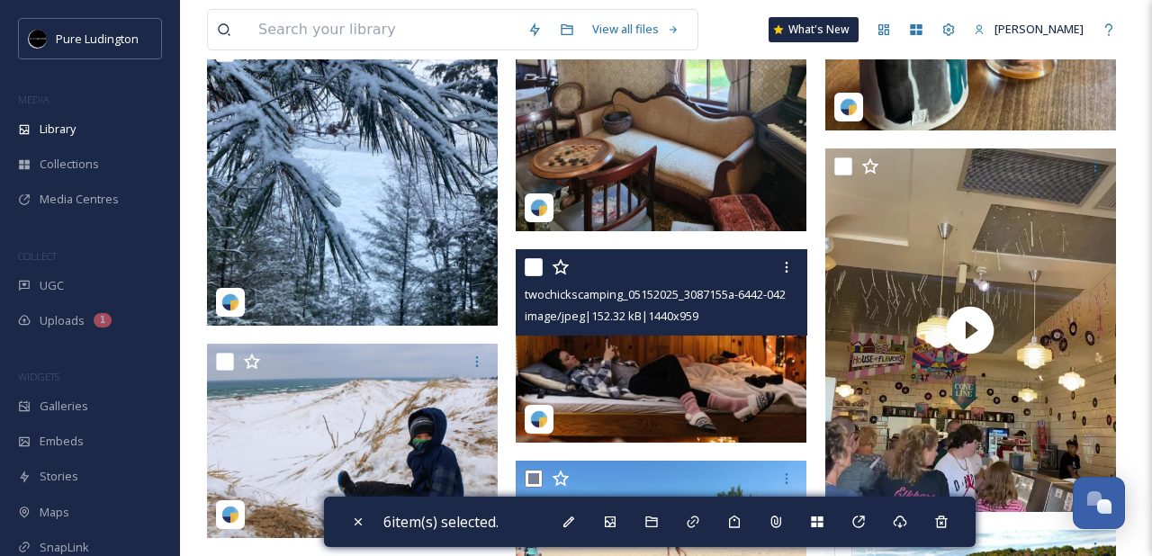
click at [535, 269] on input "checkbox" at bounding box center [534, 267] width 18 height 18
checkbox input "true"
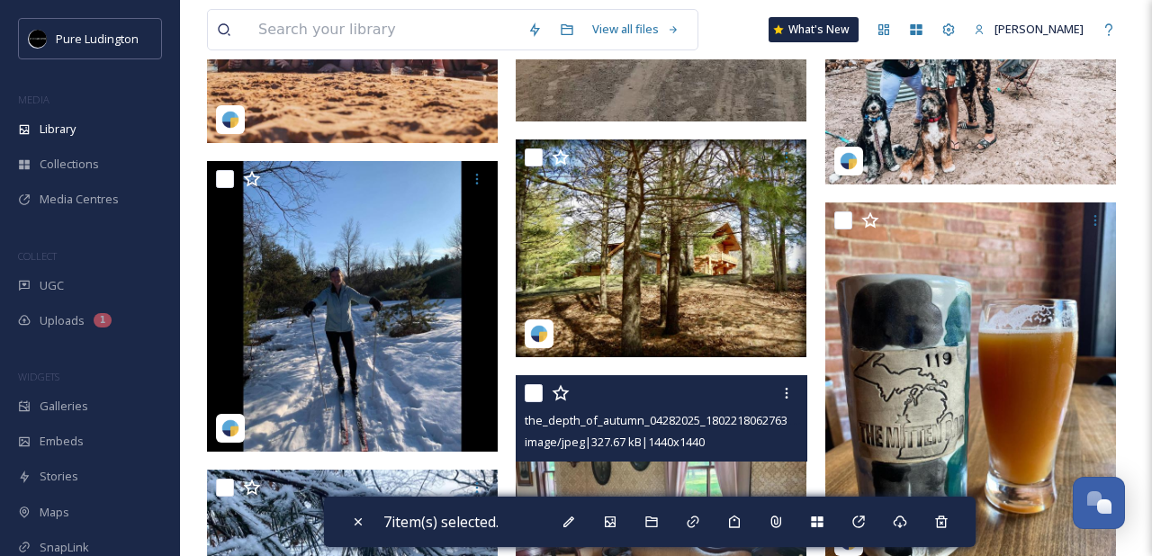
scroll to position [2152, 0]
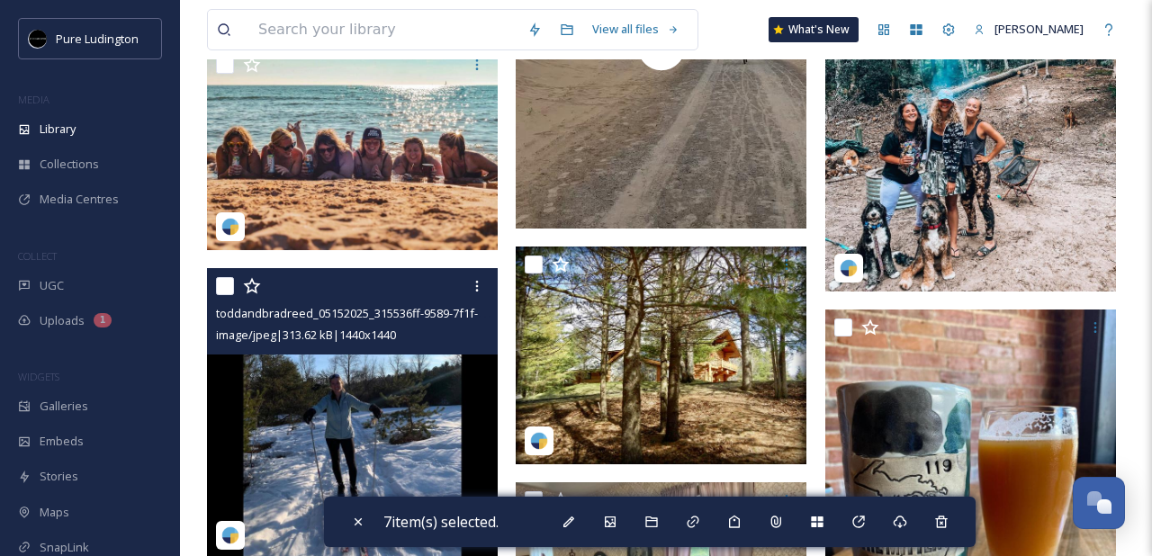
click at [220, 291] on input "checkbox" at bounding box center [225, 286] width 18 height 18
checkbox input "true"
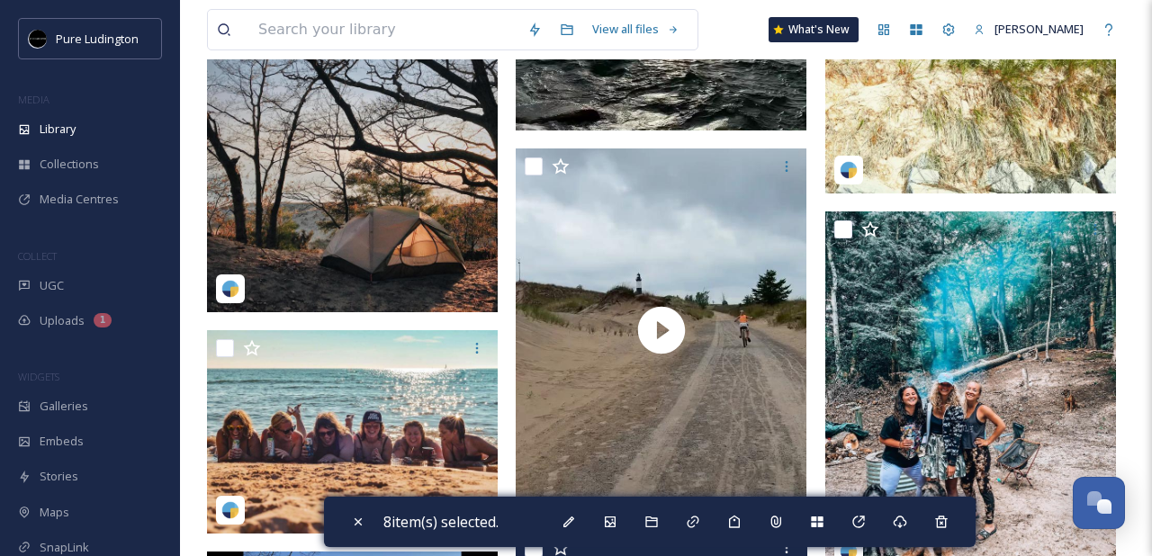
scroll to position [1840, 0]
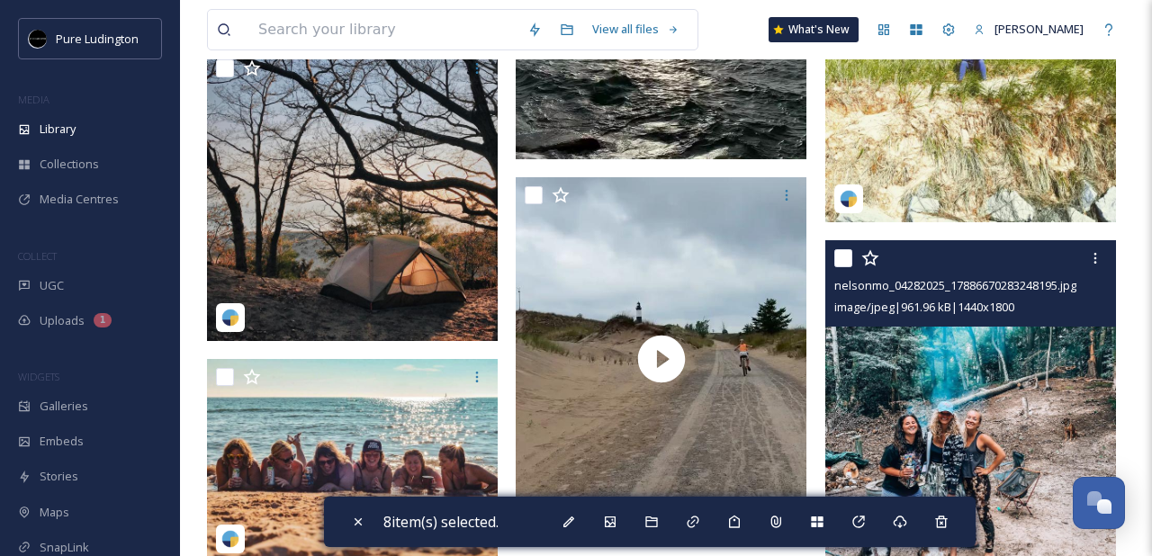
click at [843, 256] on input "checkbox" at bounding box center [843, 258] width 18 height 18
checkbox input "true"
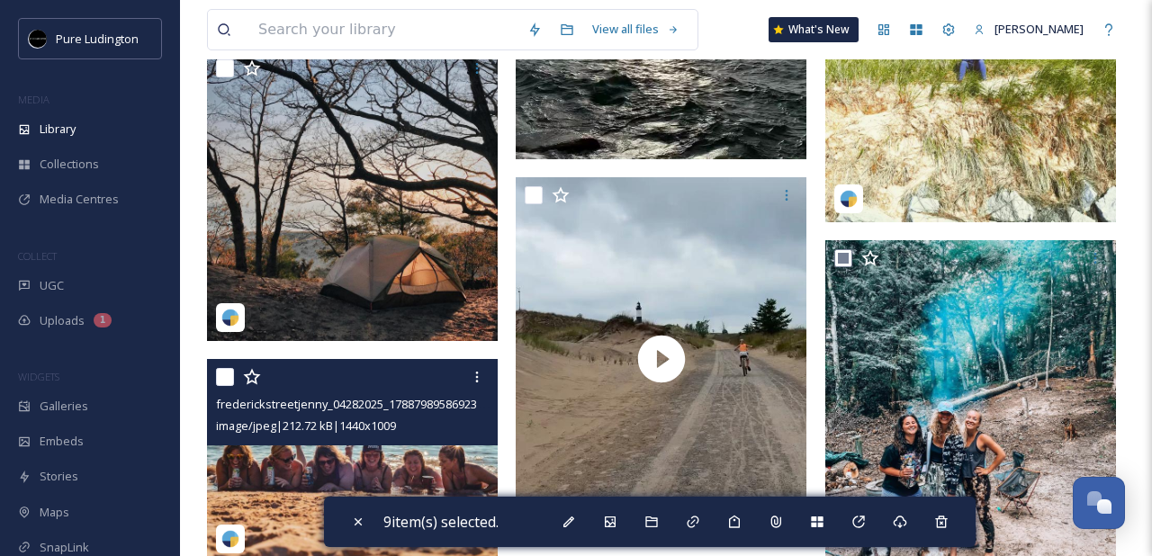
click at [223, 373] on input "checkbox" at bounding box center [225, 377] width 18 height 18
checkbox input "true"
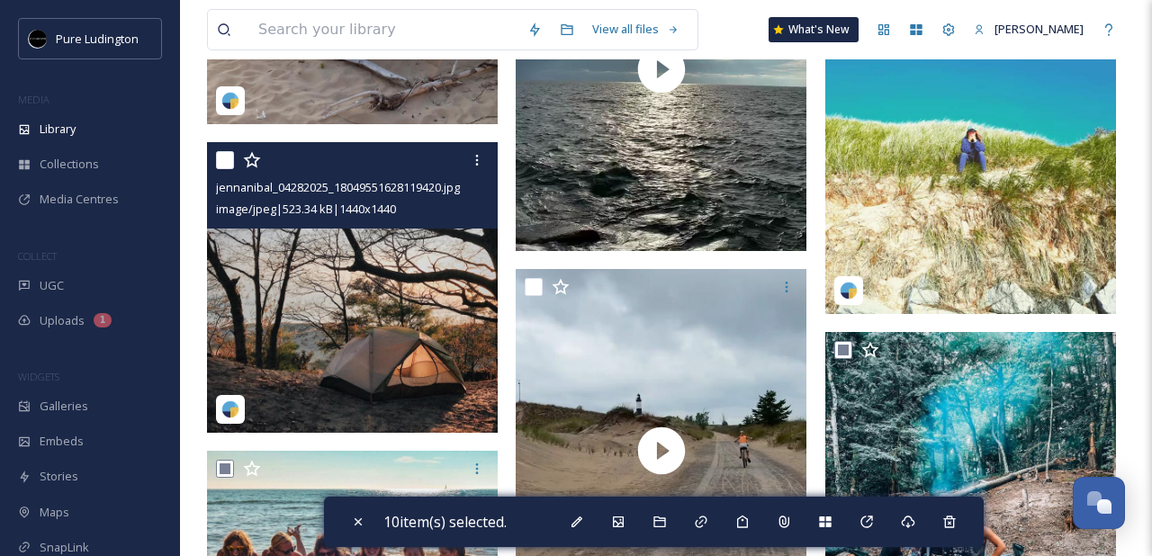
scroll to position [1747, 0]
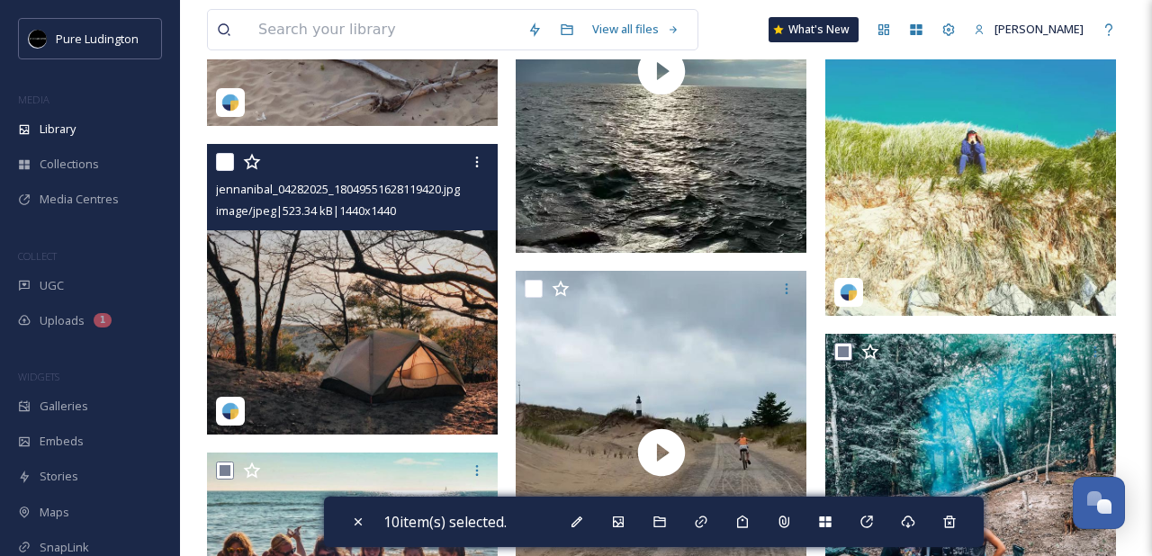
click at [227, 163] on input "checkbox" at bounding box center [225, 162] width 18 height 18
checkbox input "true"
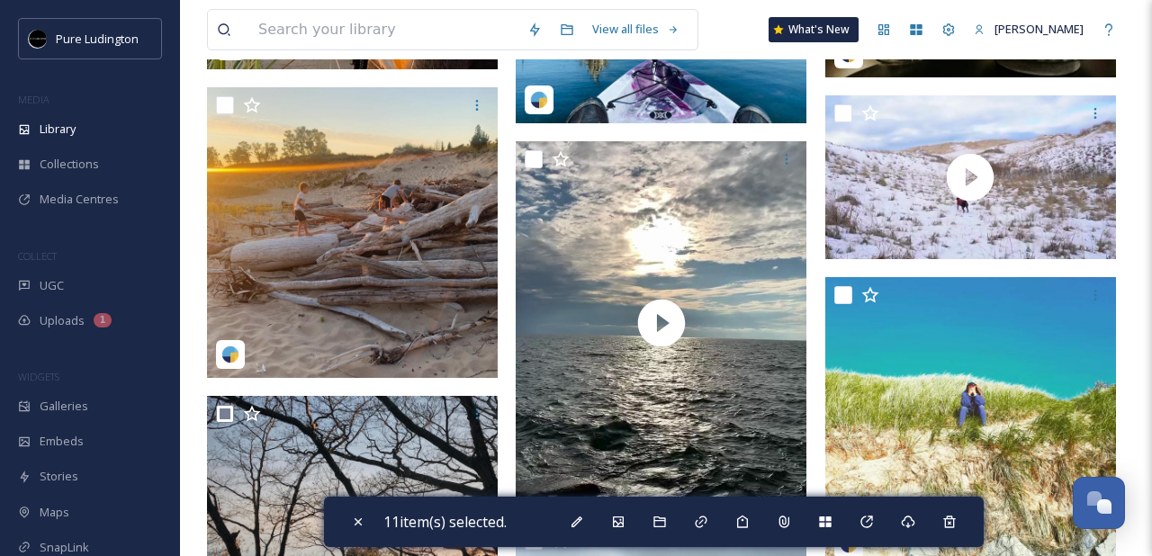
scroll to position [1418, 0]
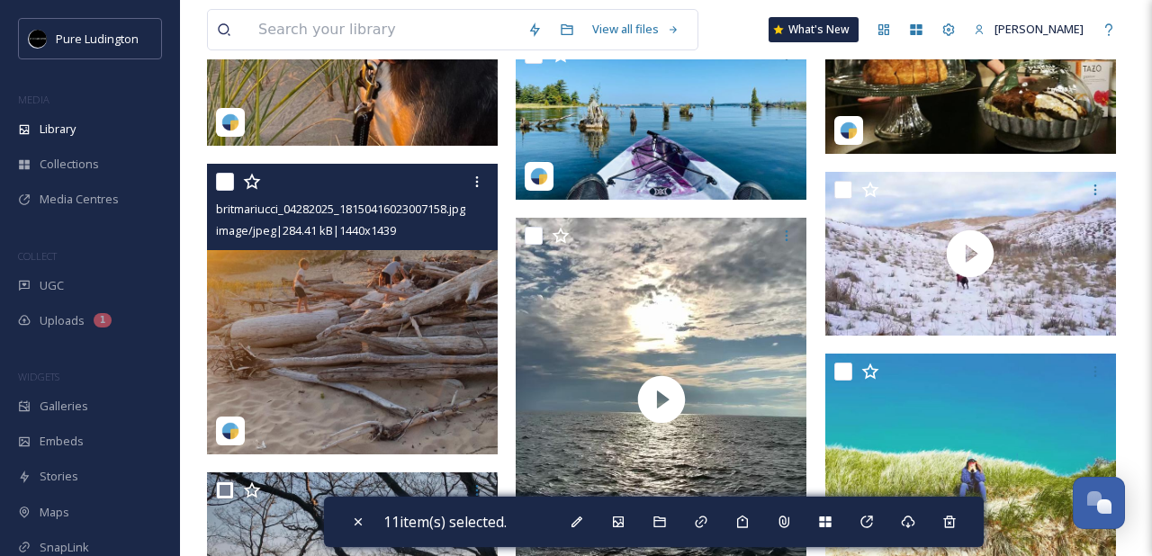
click at [229, 183] on input "checkbox" at bounding box center [225, 182] width 18 height 18
checkbox input "true"
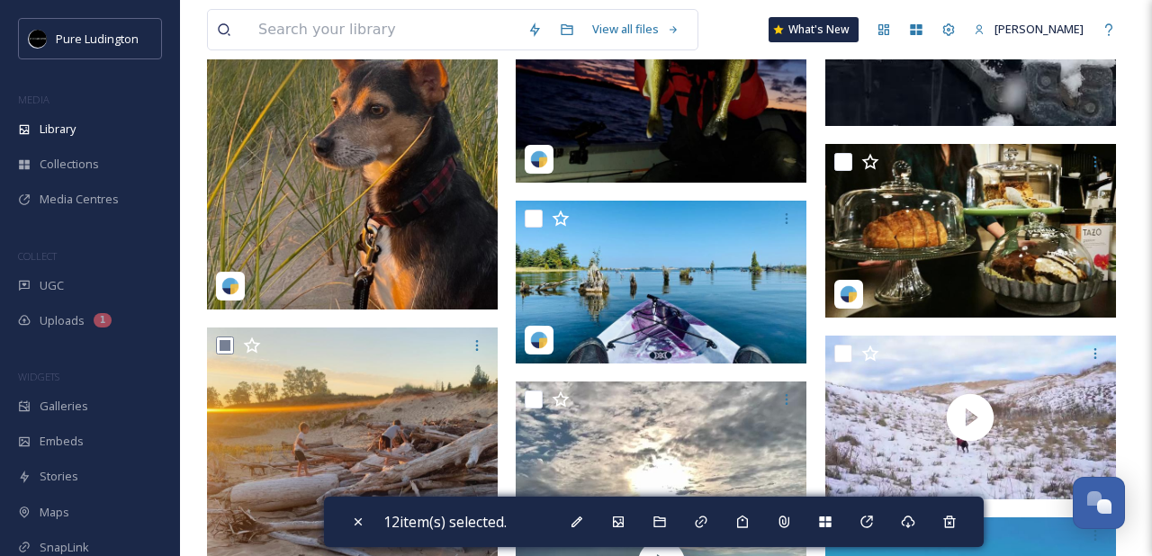
scroll to position [1186, 0]
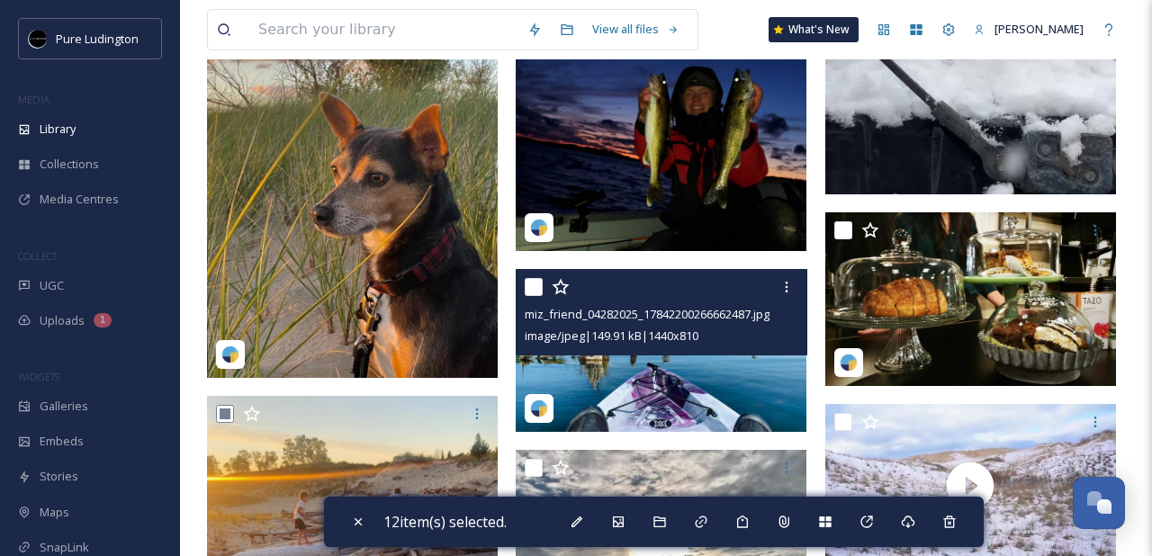
click at [529, 286] on input "checkbox" at bounding box center [534, 287] width 18 height 18
checkbox input "true"
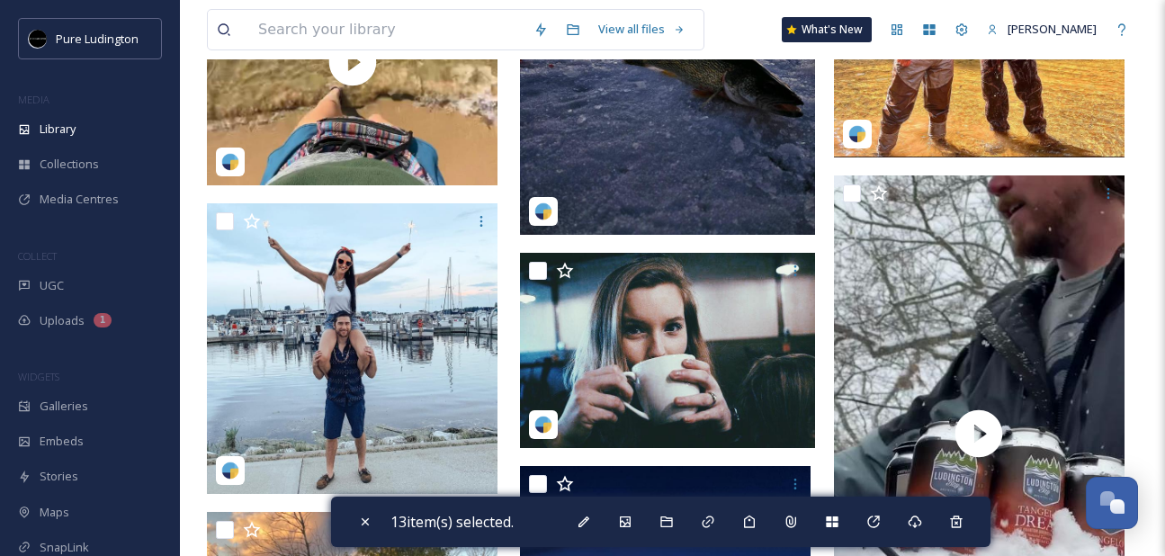
scroll to position [651, 0]
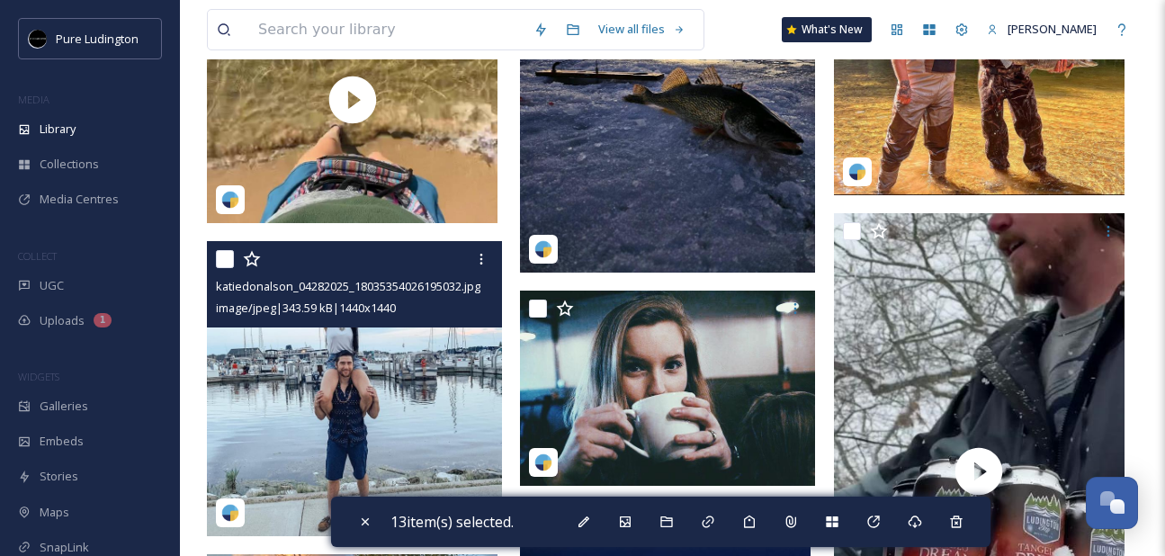
click at [223, 262] on input "checkbox" at bounding box center [225, 259] width 18 height 18
checkbox input "true"
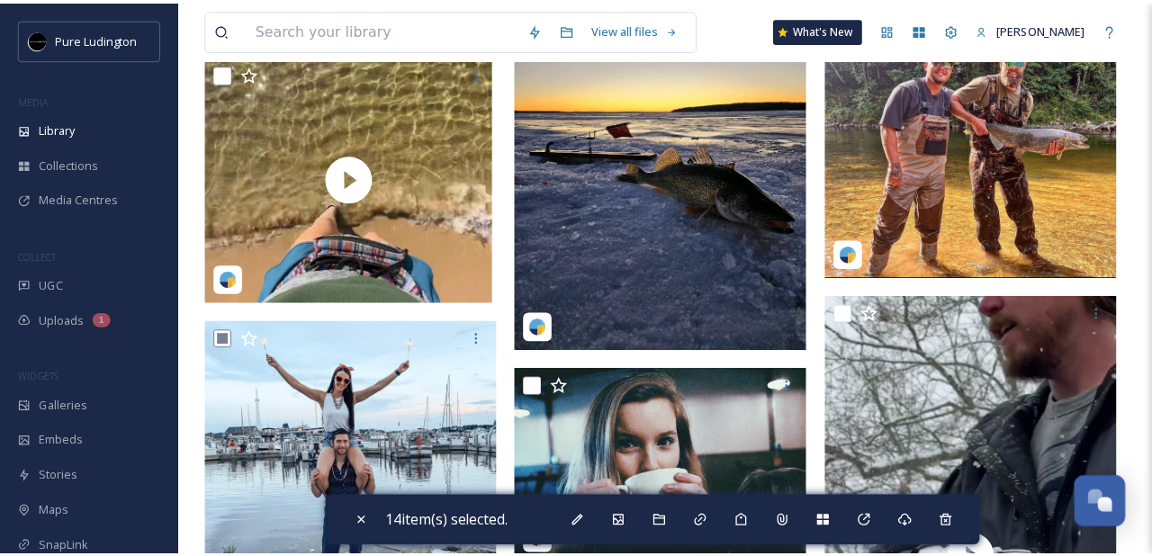
scroll to position [366, 0]
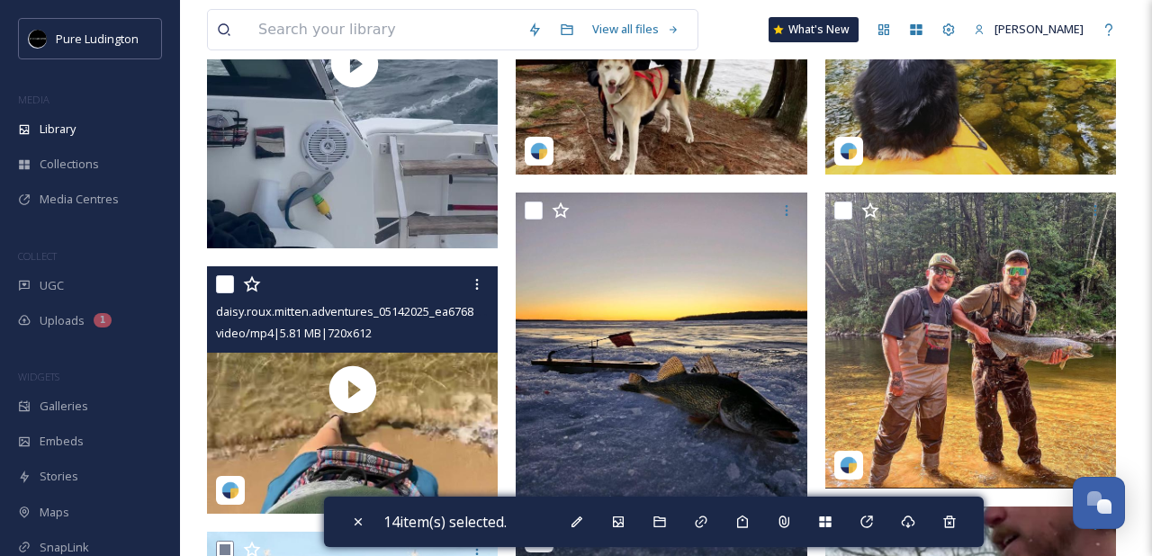
click at [221, 291] on input "checkbox" at bounding box center [225, 284] width 18 height 18
checkbox input "true"
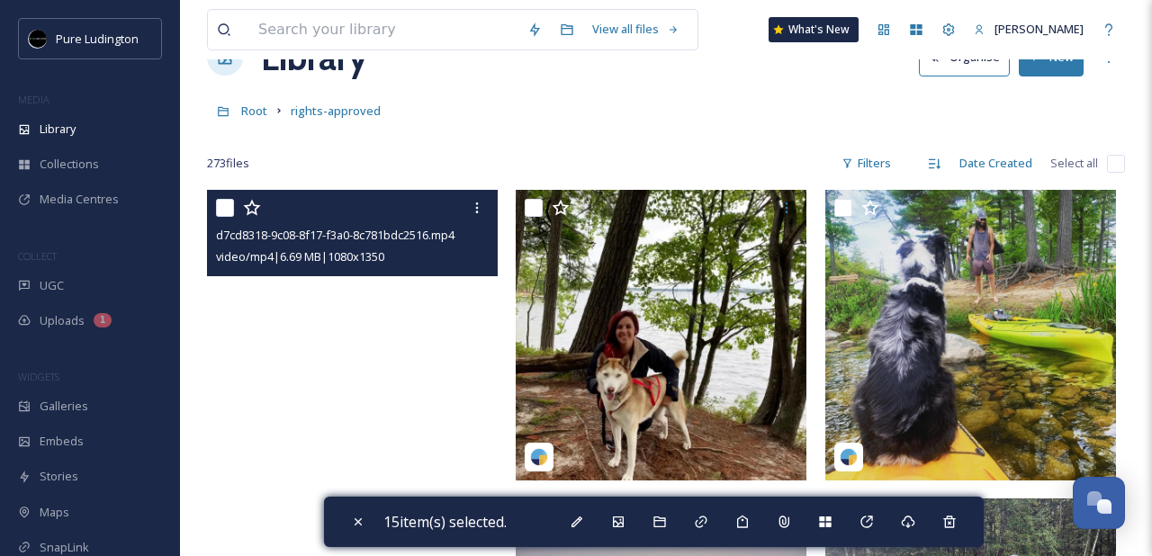
scroll to position [57, 0]
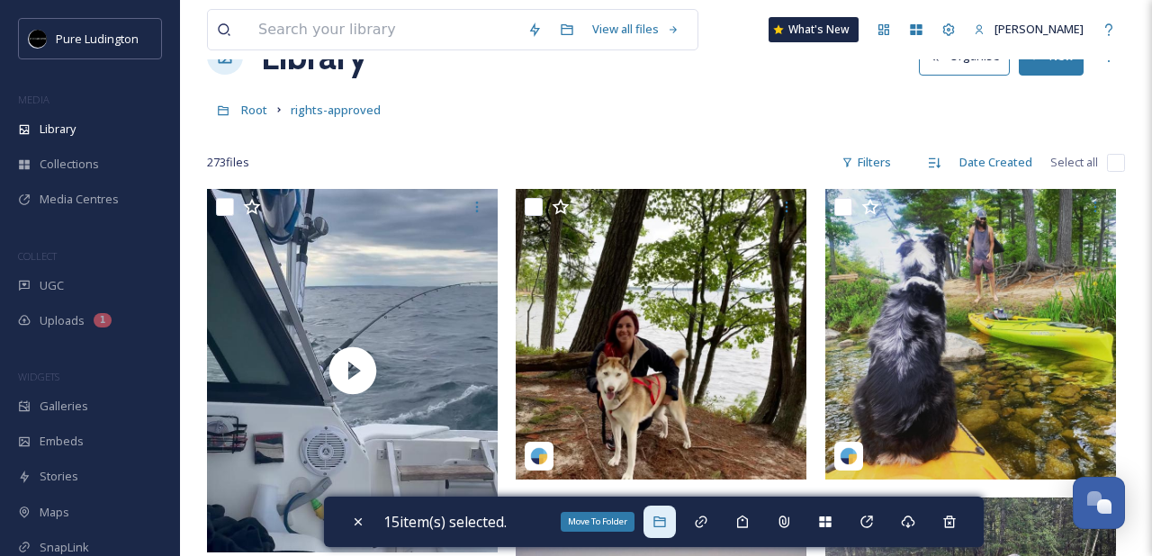
click at [675, 522] on div "Move To Folder" at bounding box center [659, 522] width 32 height 32
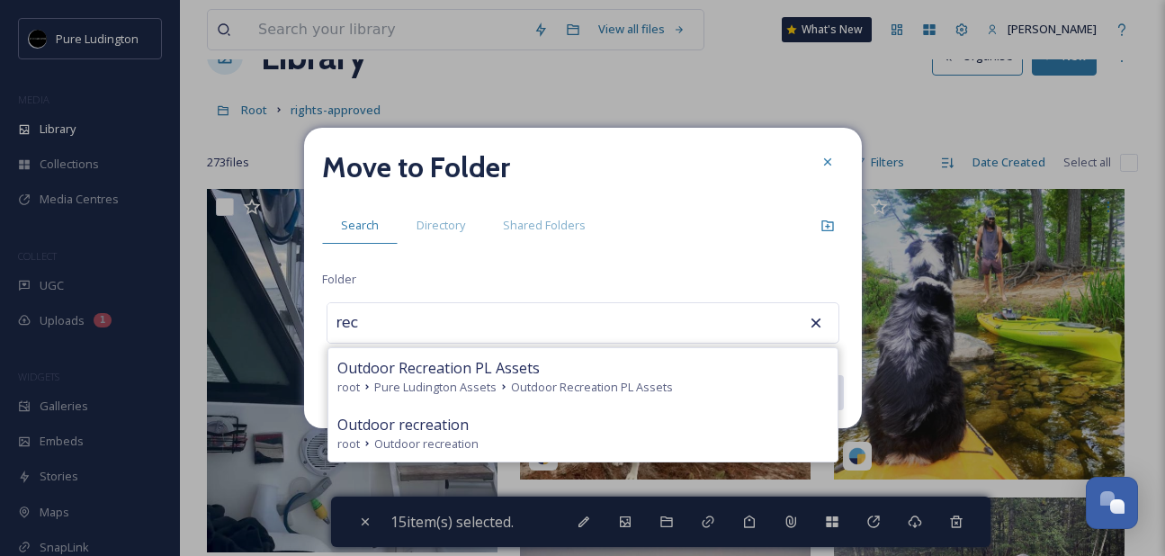
click at [554, 433] on div "Outdoor recreation" at bounding box center [582, 425] width 491 height 22
type input "Outdoor recreation"
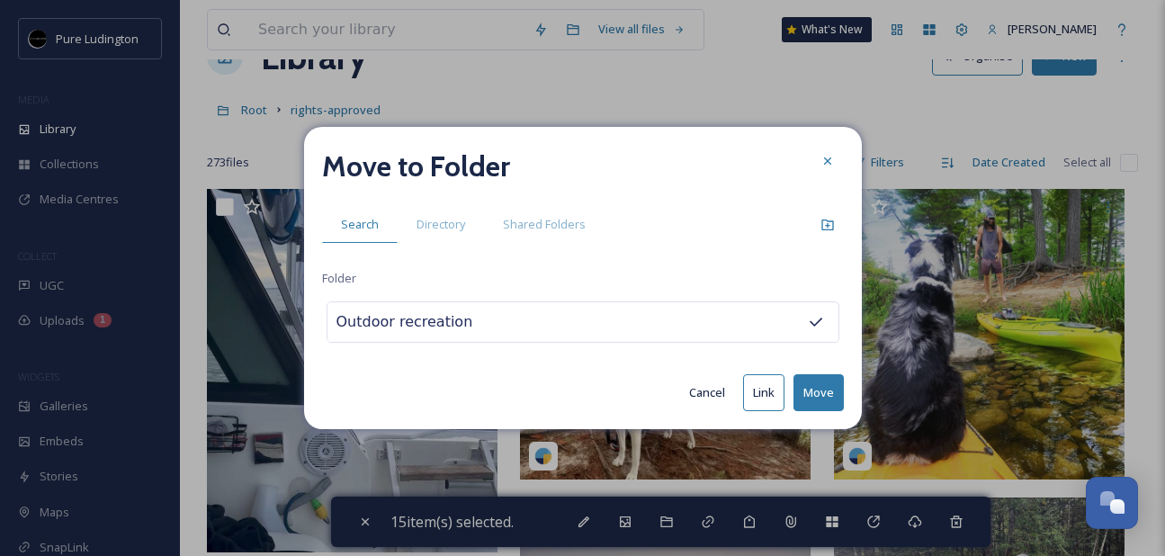
click at [811, 385] on button "Move" at bounding box center [819, 392] width 50 height 37
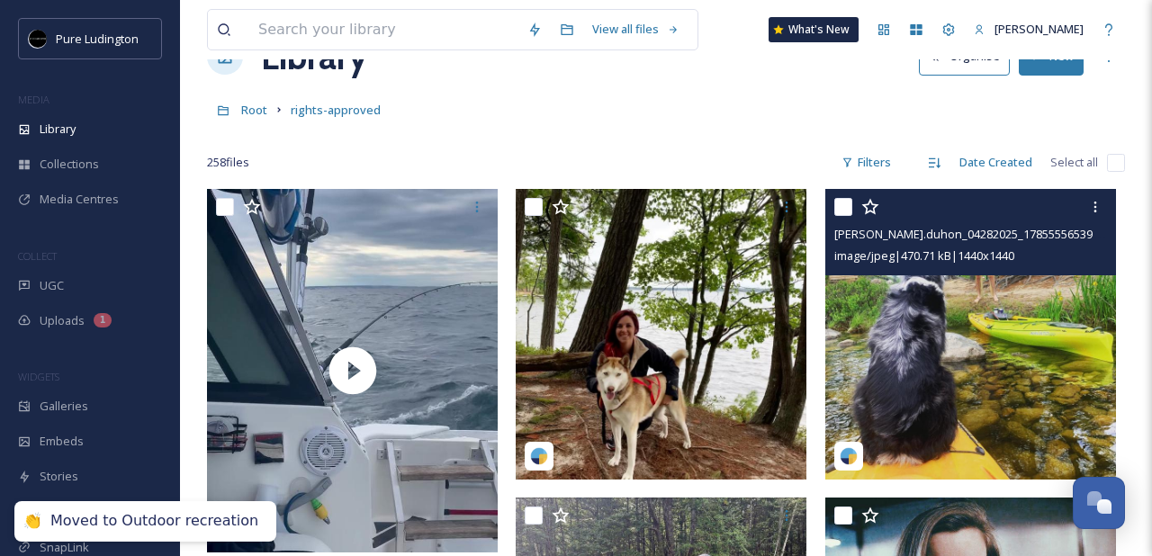
click at [844, 212] on input "checkbox" at bounding box center [843, 207] width 18 height 18
checkbox input "true"
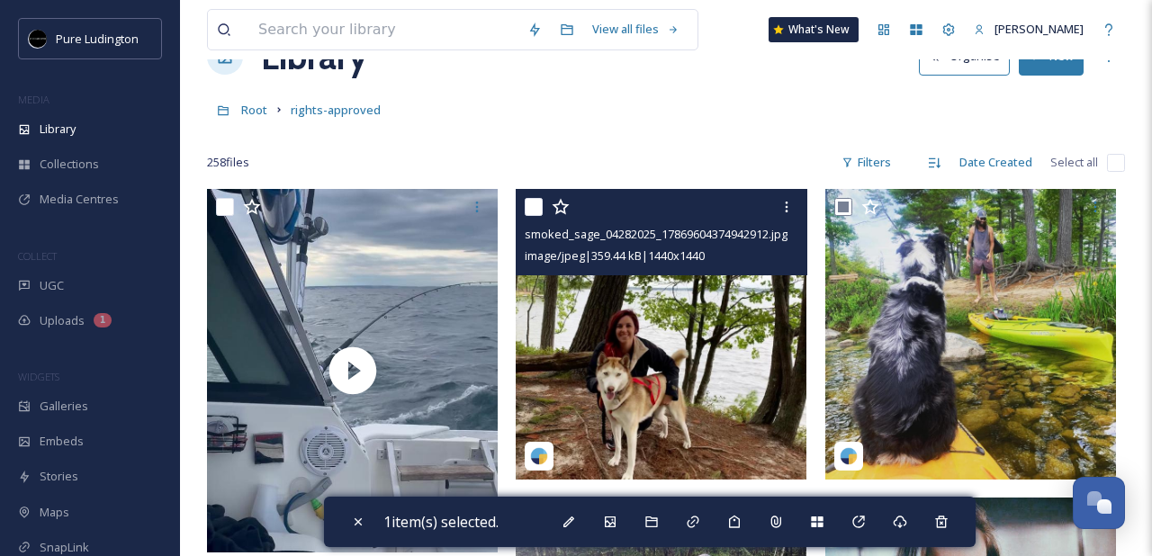
click at [534, 216] on div at bounding box center [663, 207] width 277 height 32
click at [533, 209] on input "checkbox" at bounding box center [534, 207] width 18 height 18
checkbox input "true"
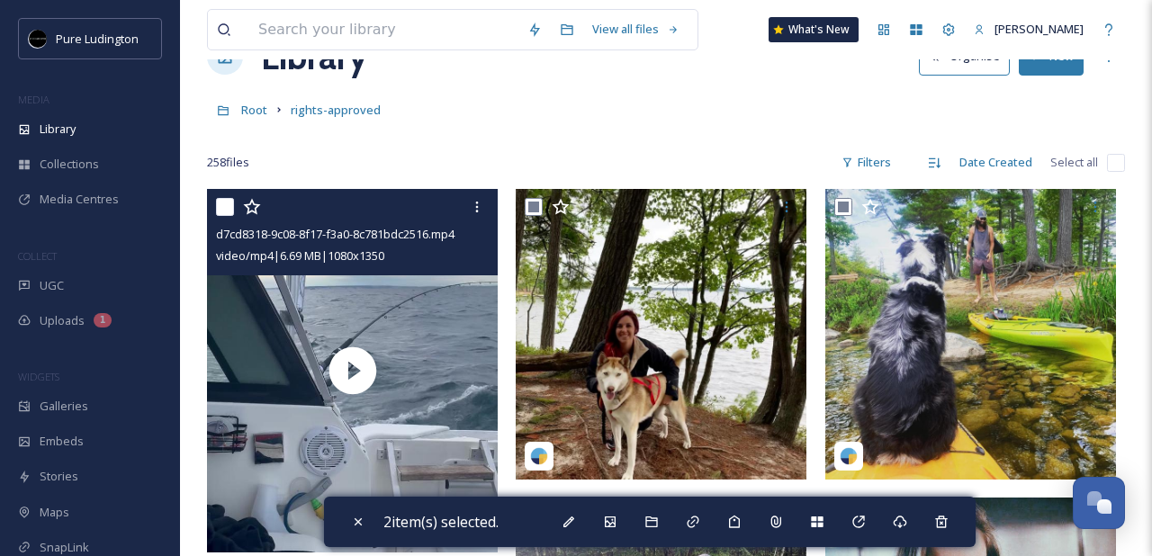
click at [224, 207] on input "checkbox" at bounding box center [225, 207] width 18 height 18
checkbox input "true"
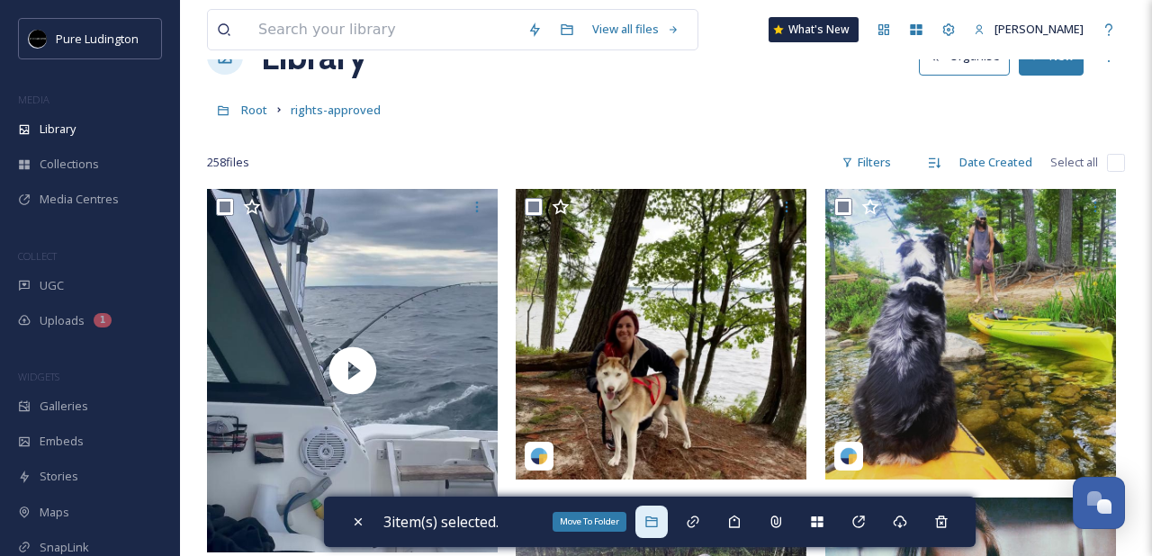
click at [657, 519] on icon at bounding box center [651, 522] width 14 height 14
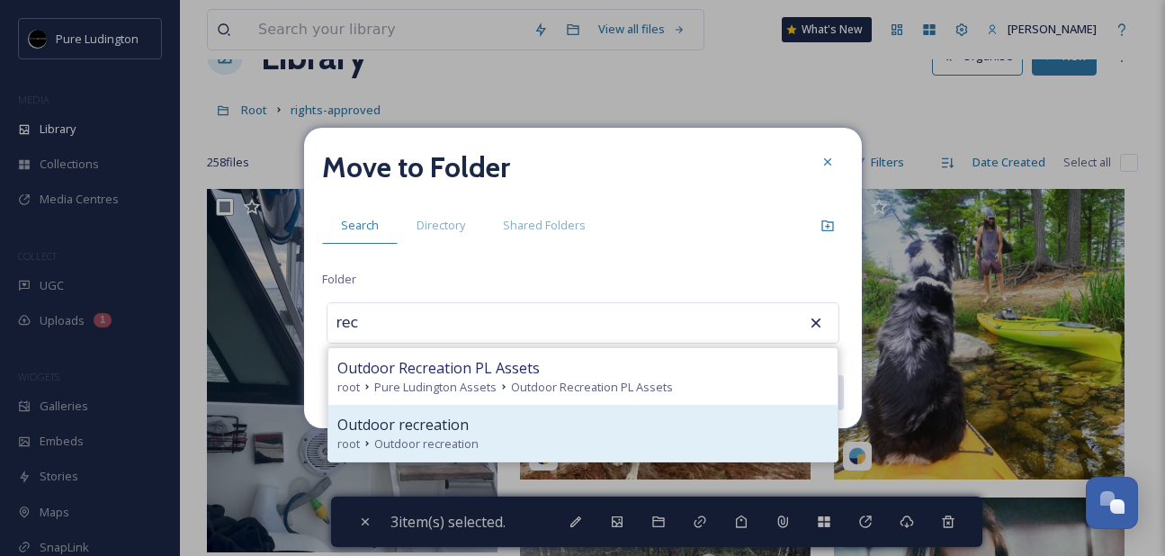
click at [568, 430] on div "Outdoor recreation" at bounding box center [582, 425] width 491 height 22
type input "Outdoor recreation"
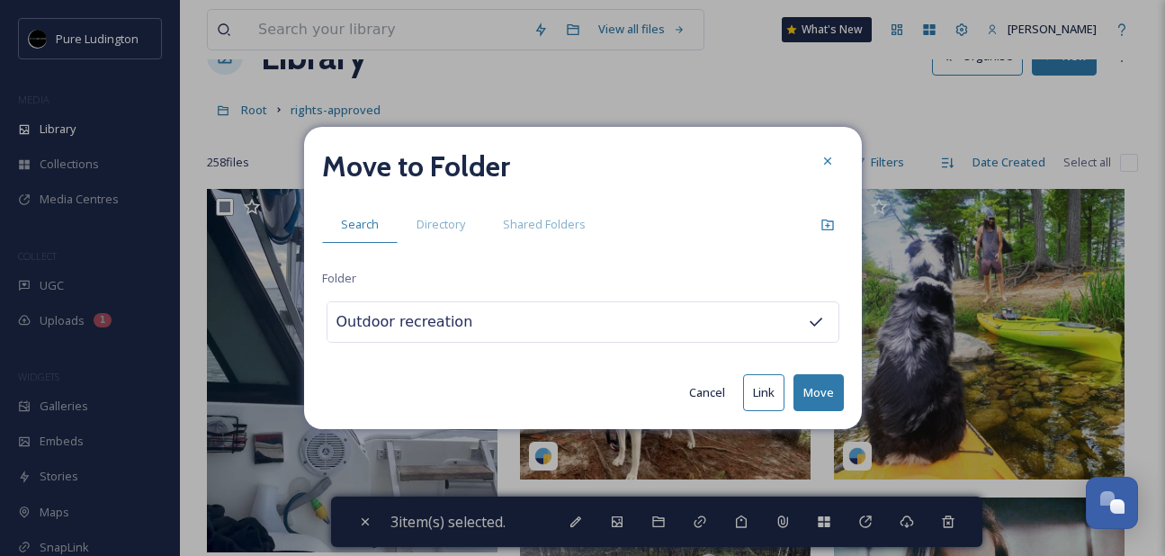
click at [805, 391] on button "Move" at bounding box center [819, 392] width 50 height 37
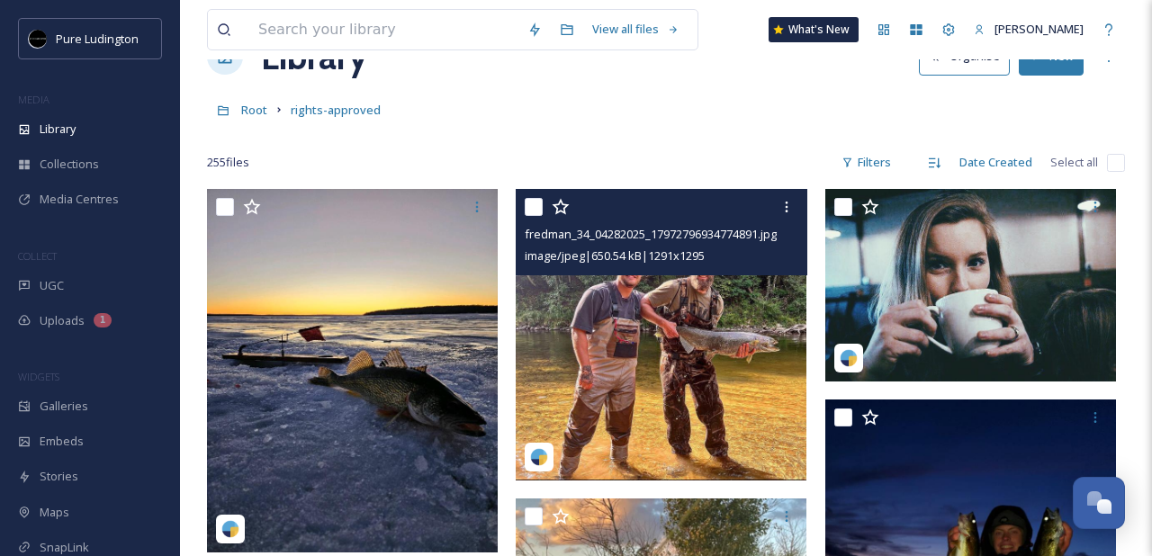
click at [531, 209] on input "checkbox" at bounding box center [534, 207] width 18 height 18
checkbox input "true"
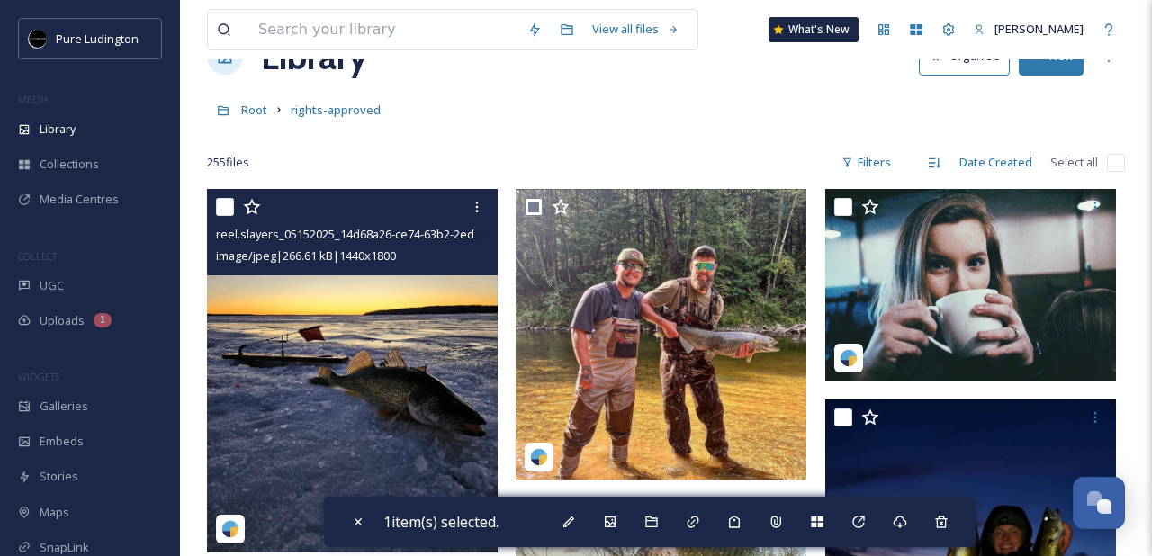
click at [220, 209] on input "checkbox" at bounding box center [225, 207] width 18 height 18
checkbox input "true"
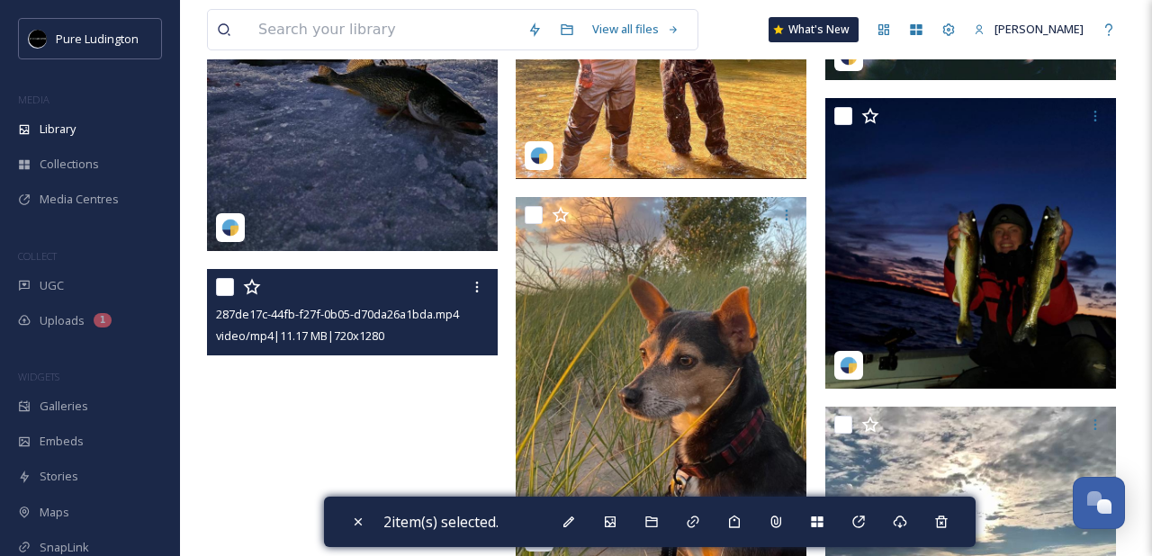
scroll to position [362, 0]
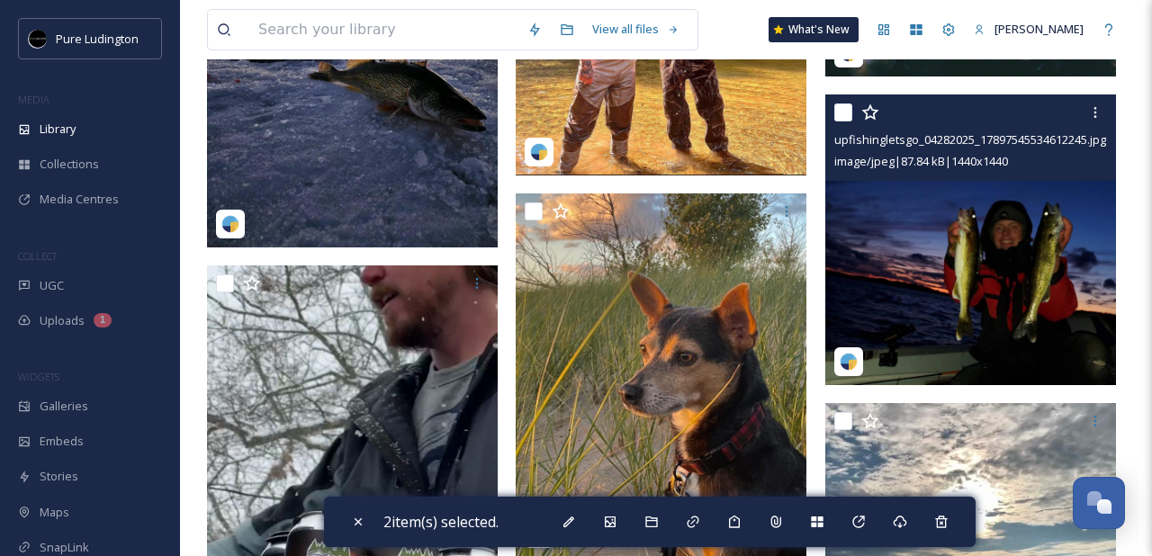
click at [841, 112] on input "checkbox" at bounding box center [843, 112] width 18 height 18
checkbox input "true"
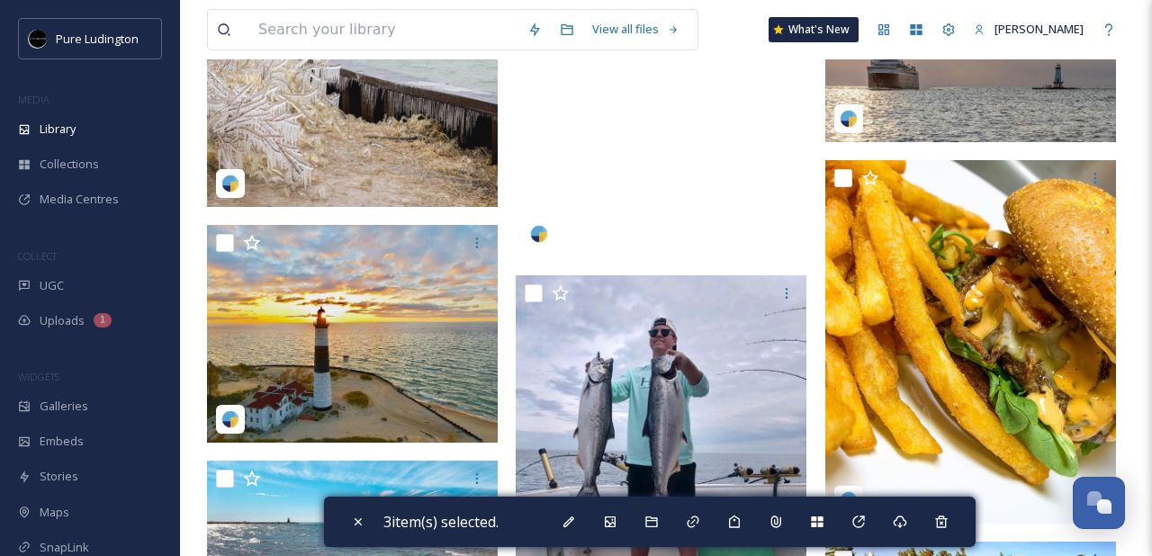
scroll to position [2548, 0]
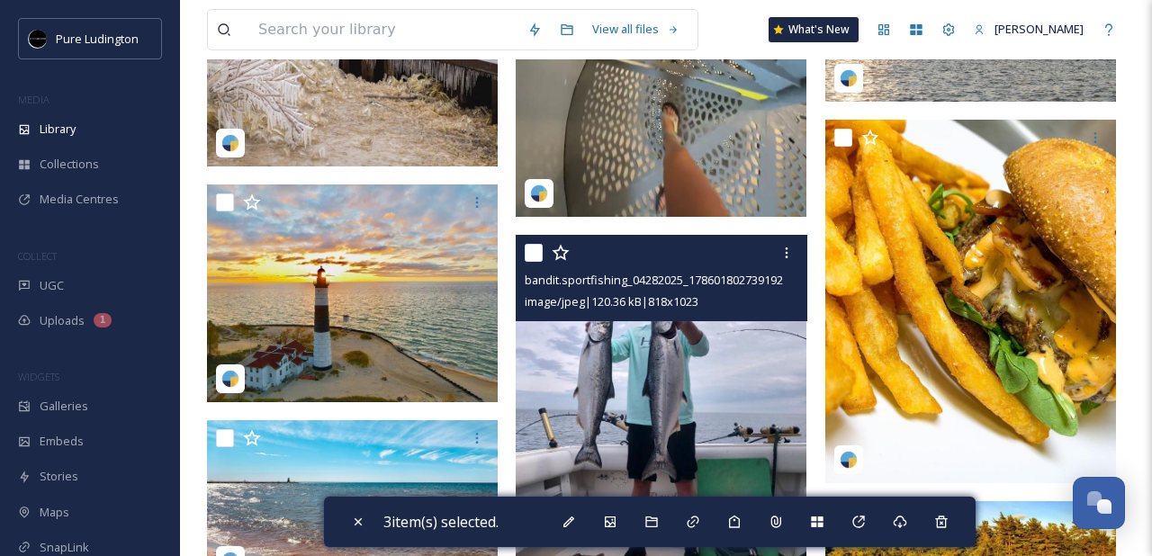
click at [532, 259] on input "checkbox" at bounding box center [534, 253] width 18 height 18
checkbox input "true"
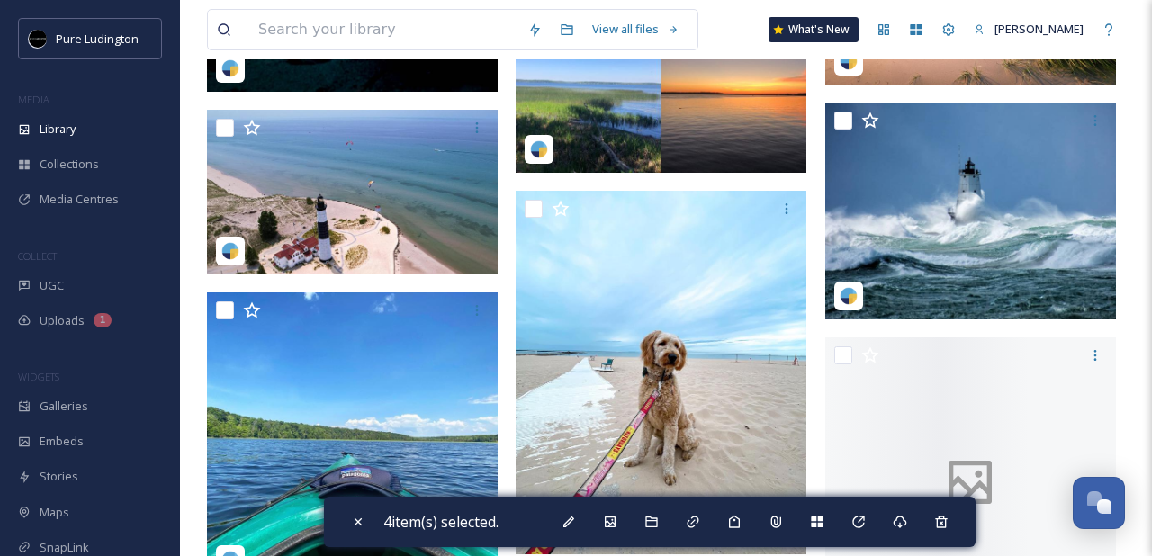
scroll to position [4624, 0]
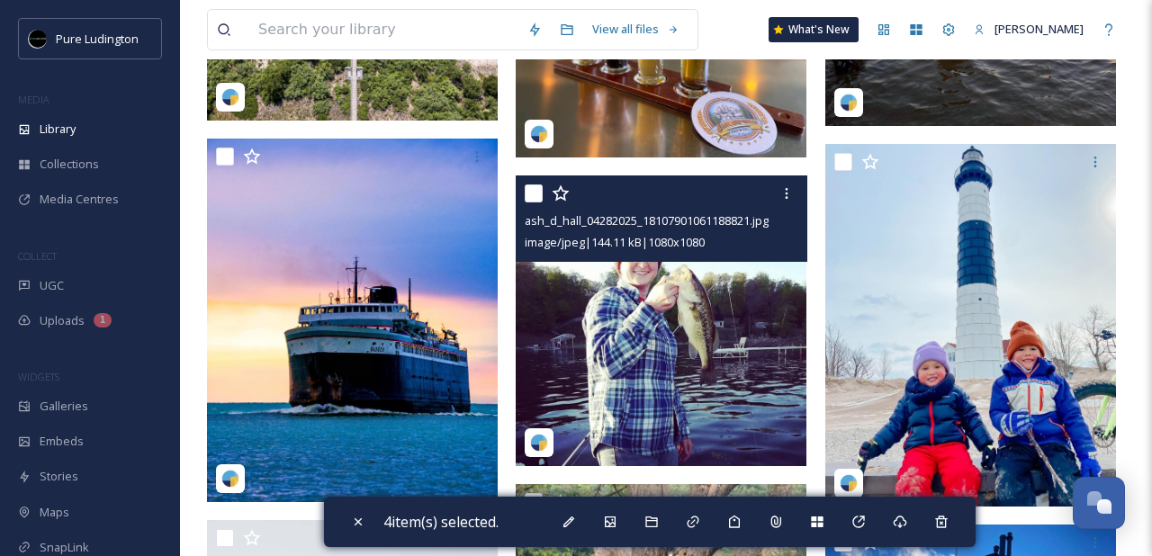
click at [534, 194] on input "checkbox" at bounding box center [534, 193] width 18 height 18
checkbox input "true"
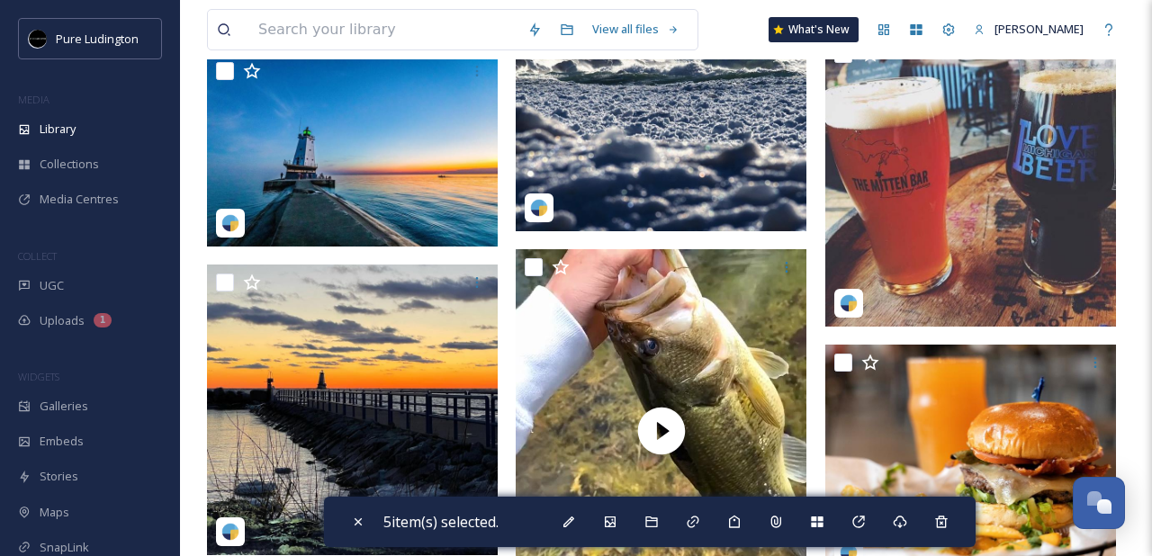
scroll to position [8559, 0]
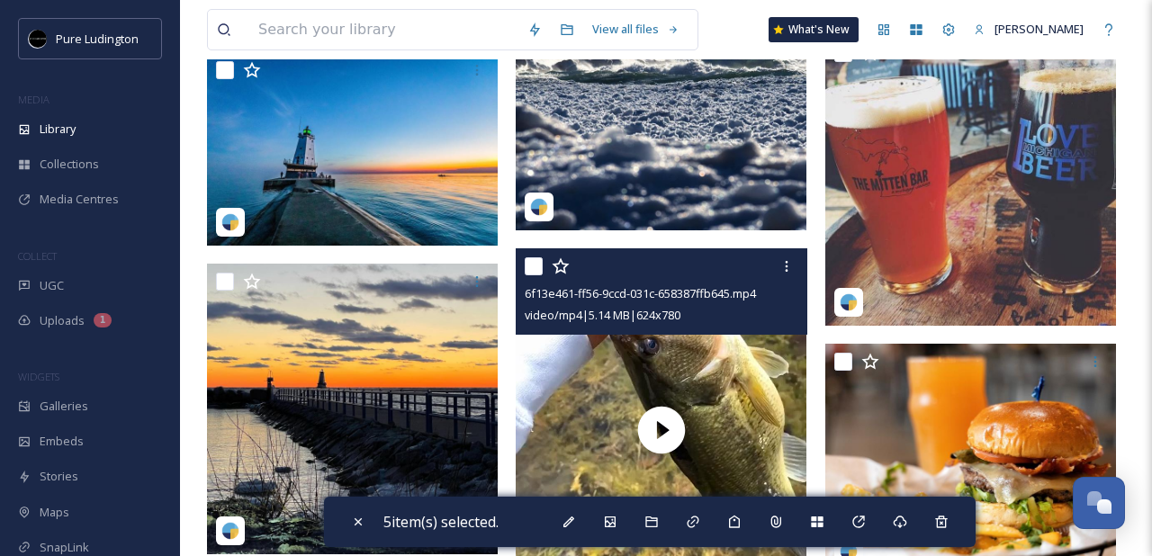
click at [531, 269] on input "checkbox" at bounding box center [534, 266] width 18 height 18
checkbox input "true"
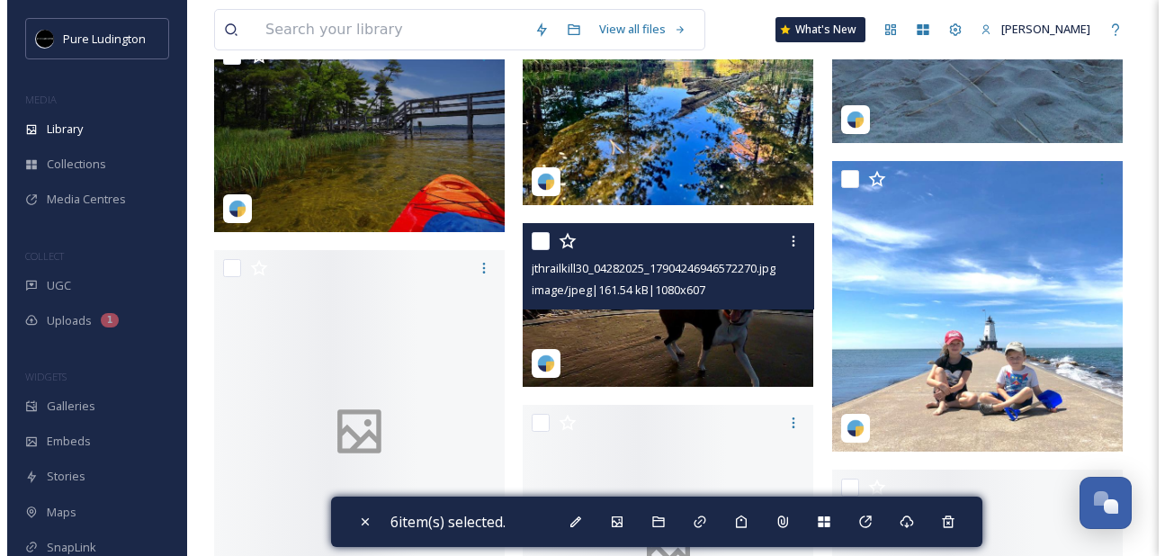
scroll to position [10877, 0]
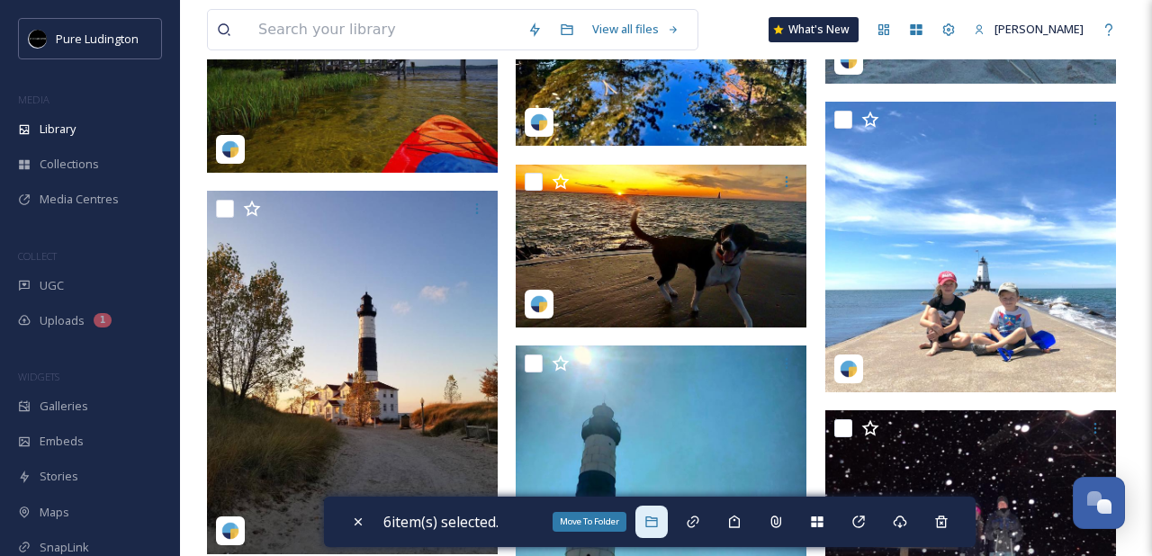
click at [654, 527] on icon at bounding box center [651, 522] width 14 height 14
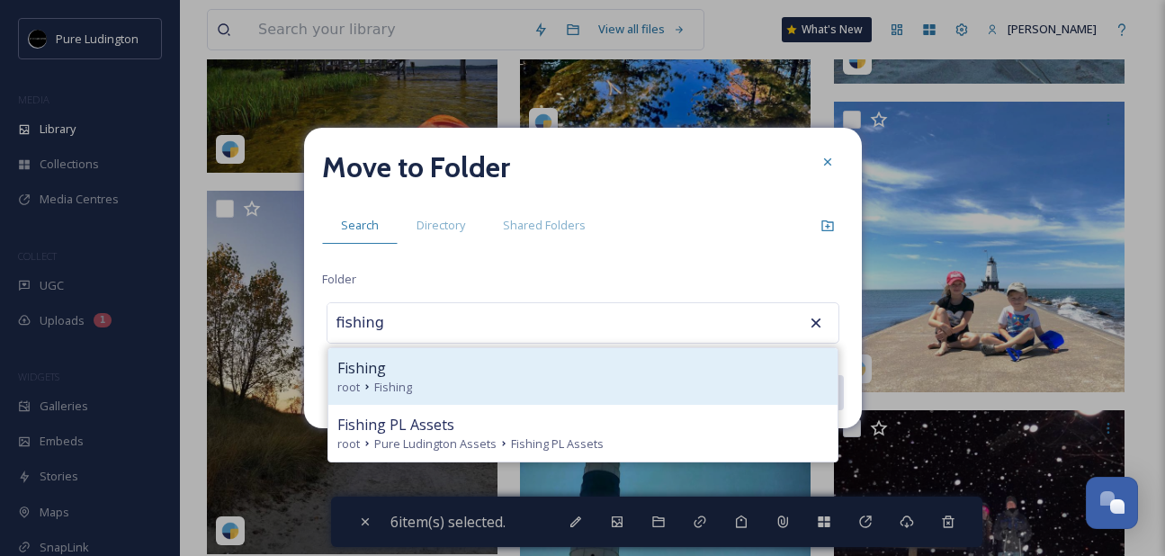
click at [608, 383] on div "root Fishing" at bounding box center [582, 387] width 491 height 17
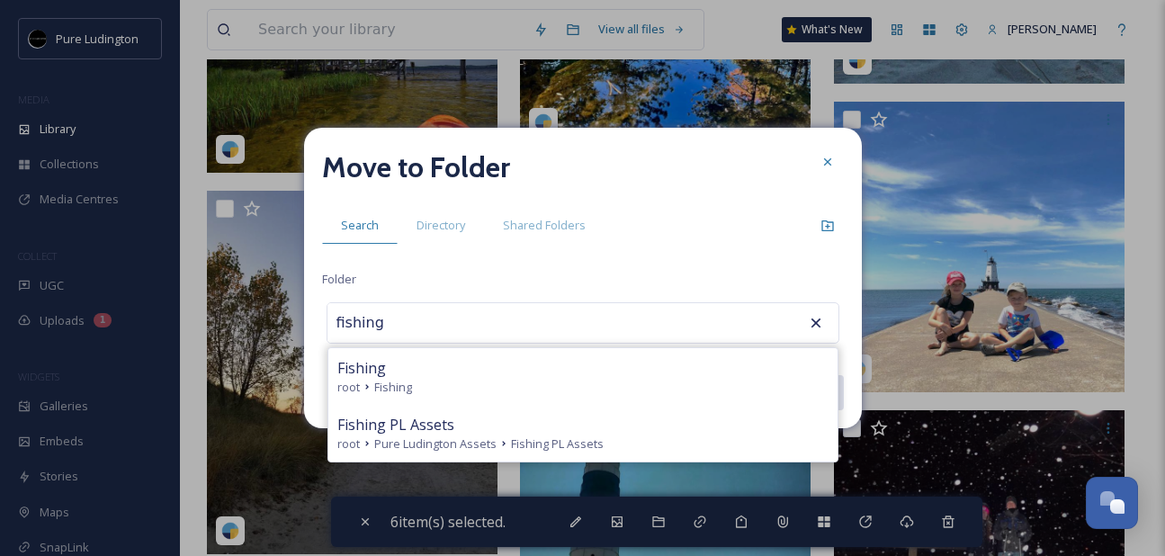
type input "Fishing"
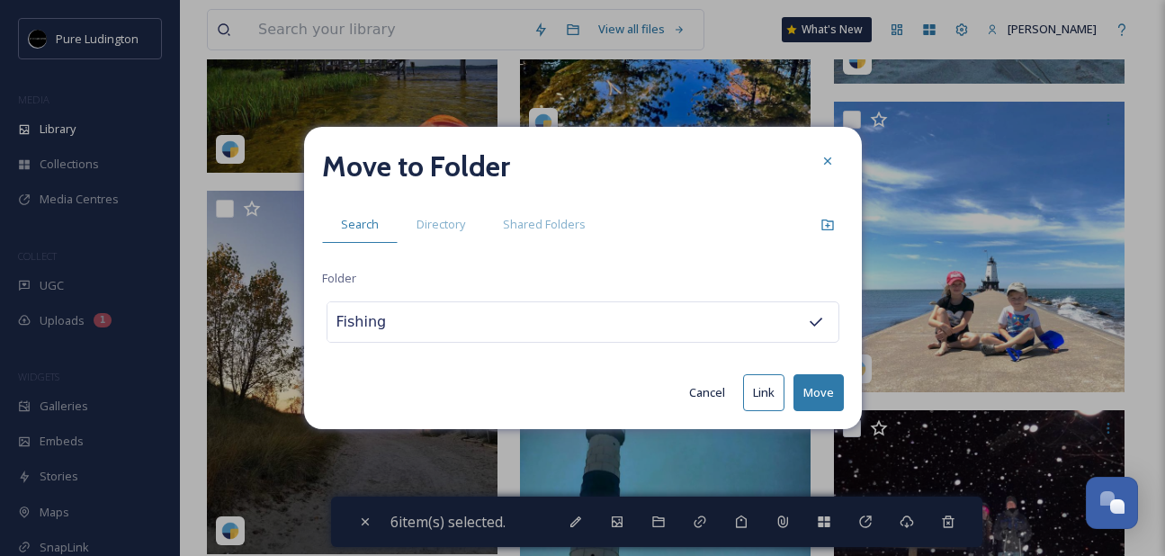
click at [822, 383] on button "Move" at bounding box center [819, 392] width 50 height 37
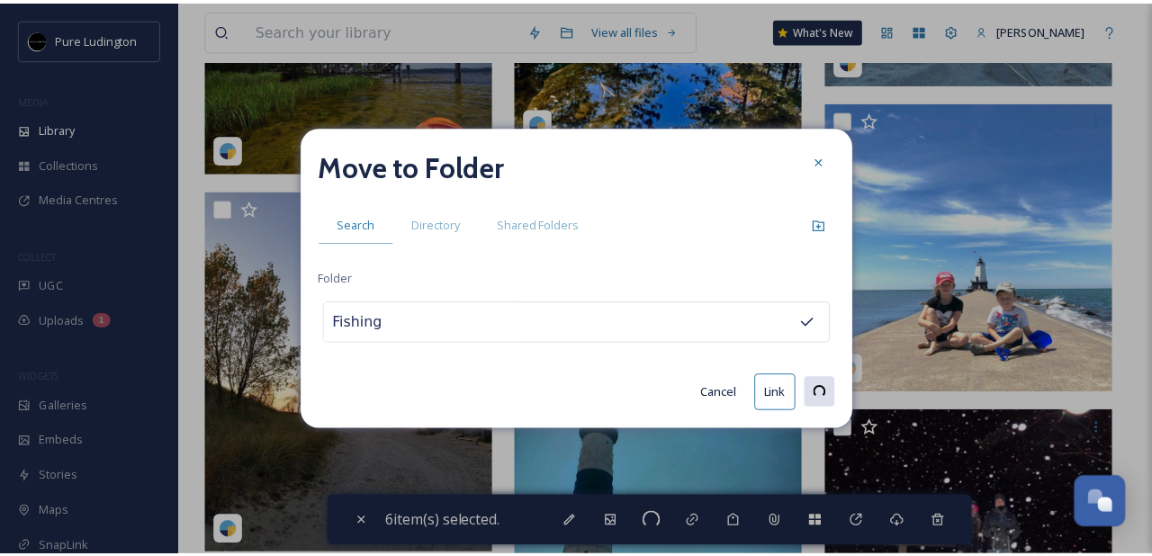
scroll to position [9655, 0]
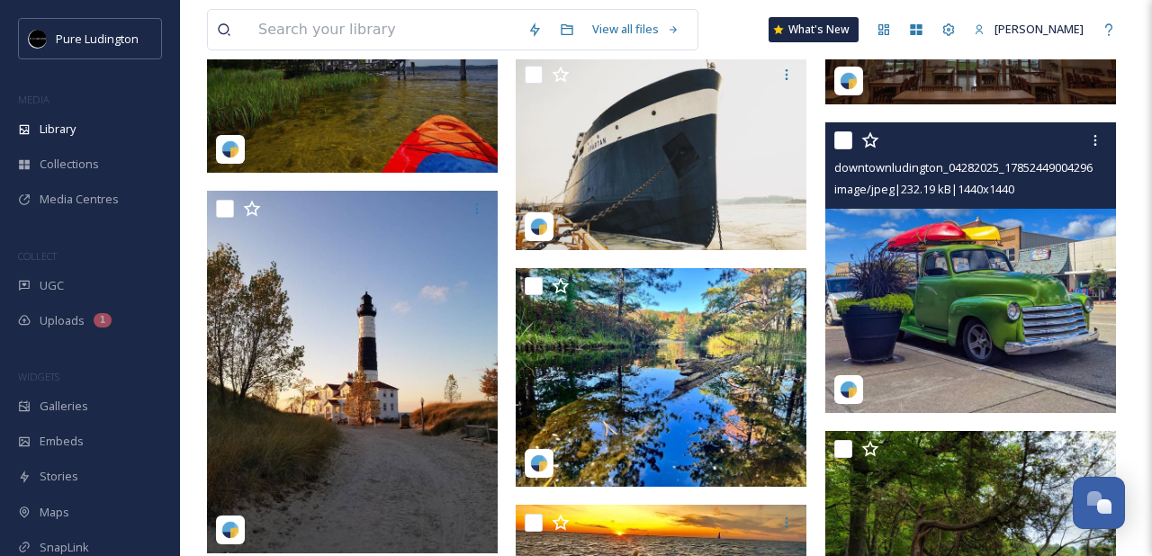
click at [840, 147] on input "checkbox" at bounding box center [843, 140] width 18 height 18
checkbox input "true"
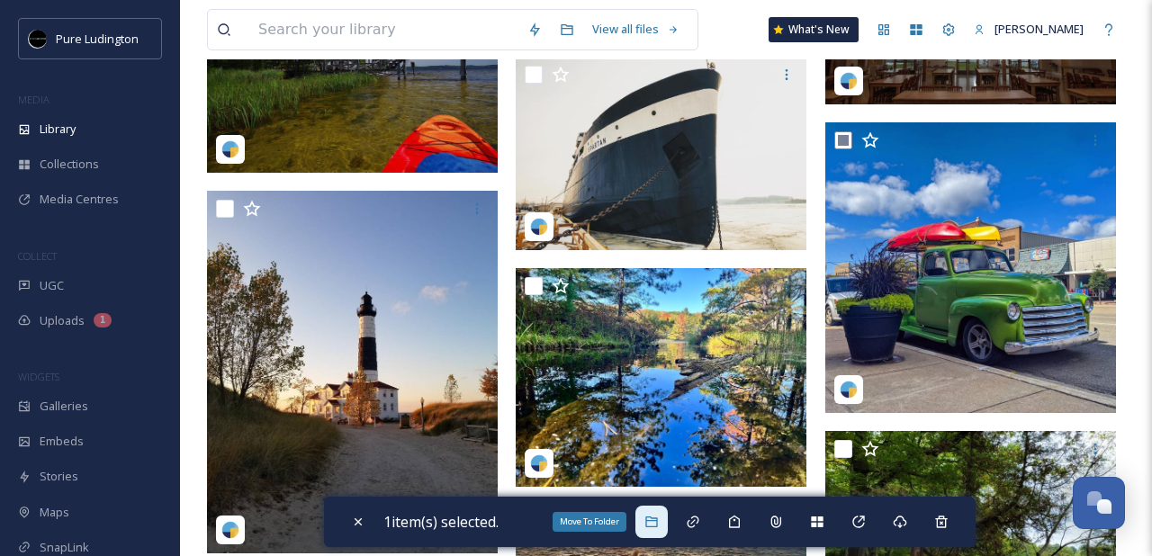
click at [659, 517] on icon at bounding box center [651, 522] width 14 height 14
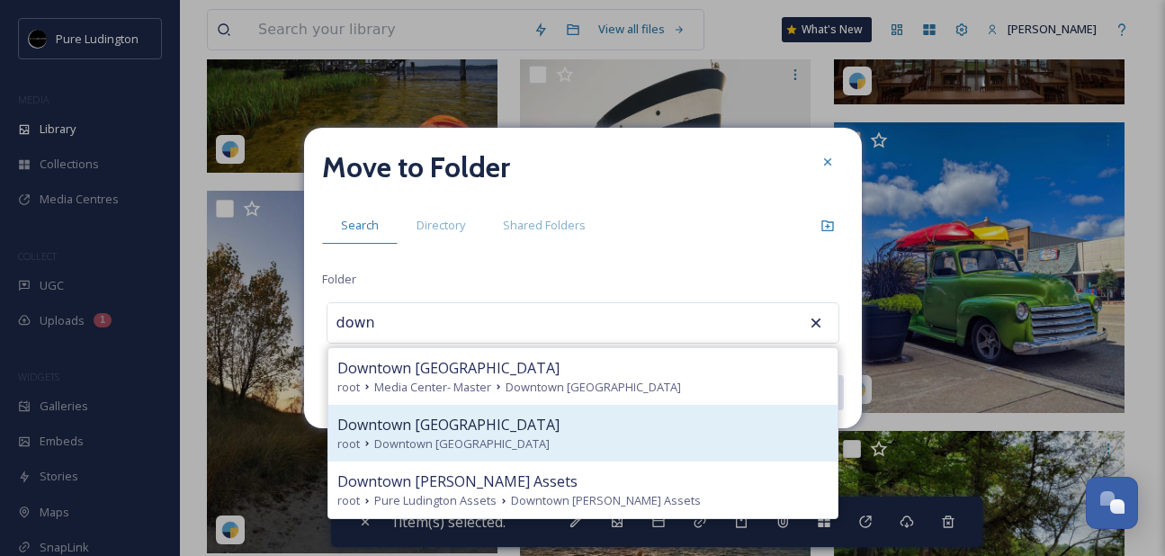
click at [454, 414] on span "Downtown [GEOGRAPHIC_DATA]" at bounding box center [448, 425] width 222 height 22
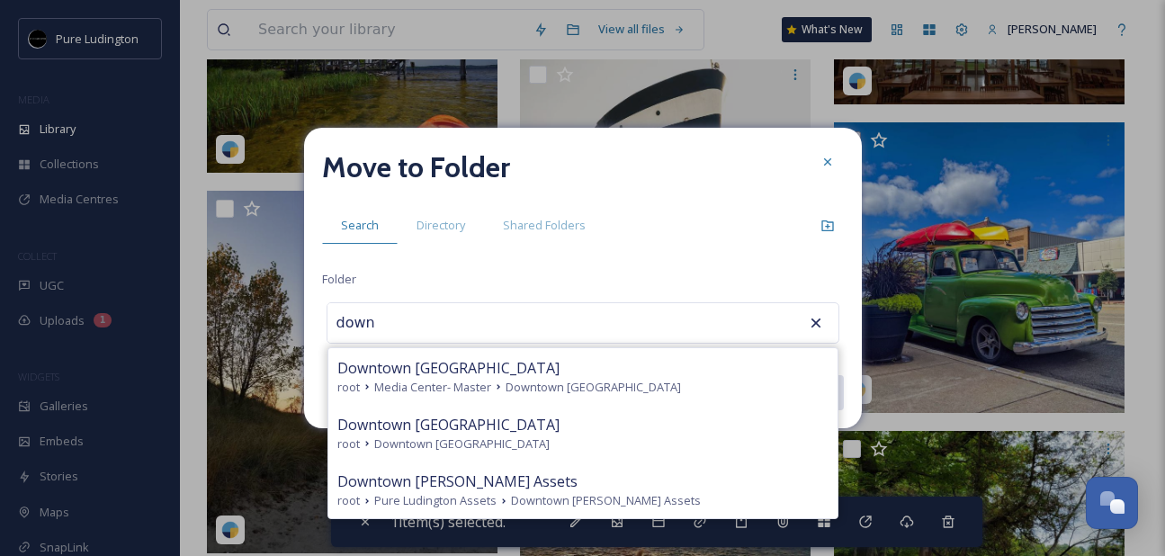
type input "Downtown [GEOGRAPHIC_DATA]"
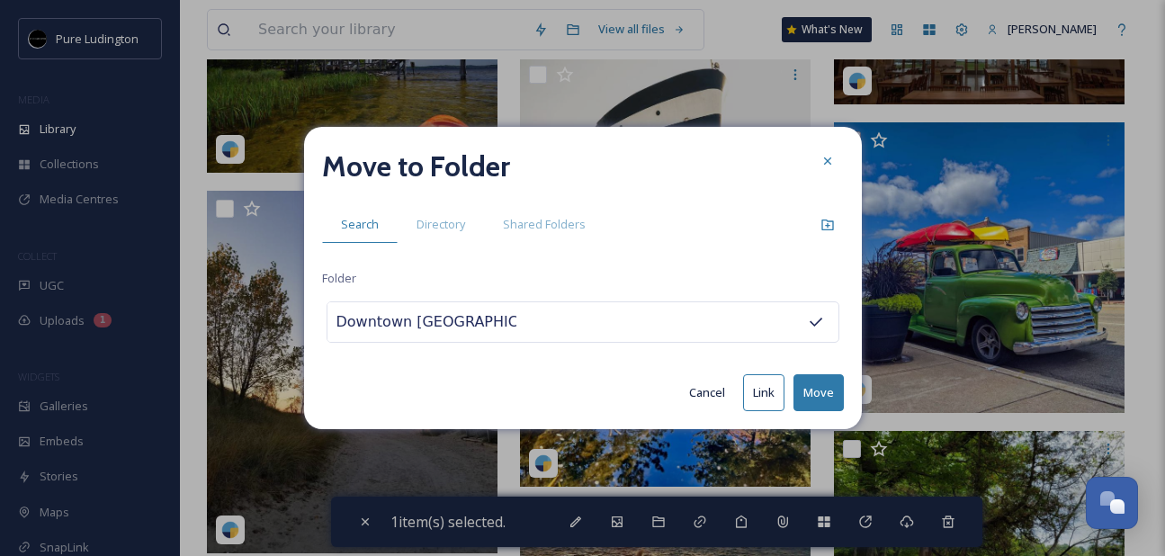
click at [813, 382] on button "Move" at bounding box center [819, 392] width 50 height 37
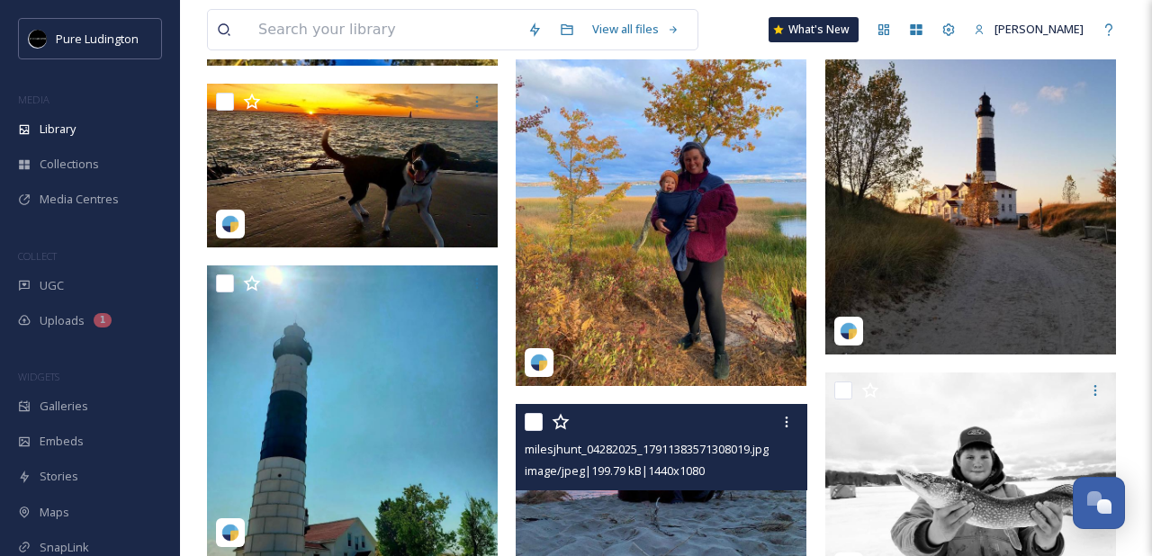
scroll to position [9997, 0]
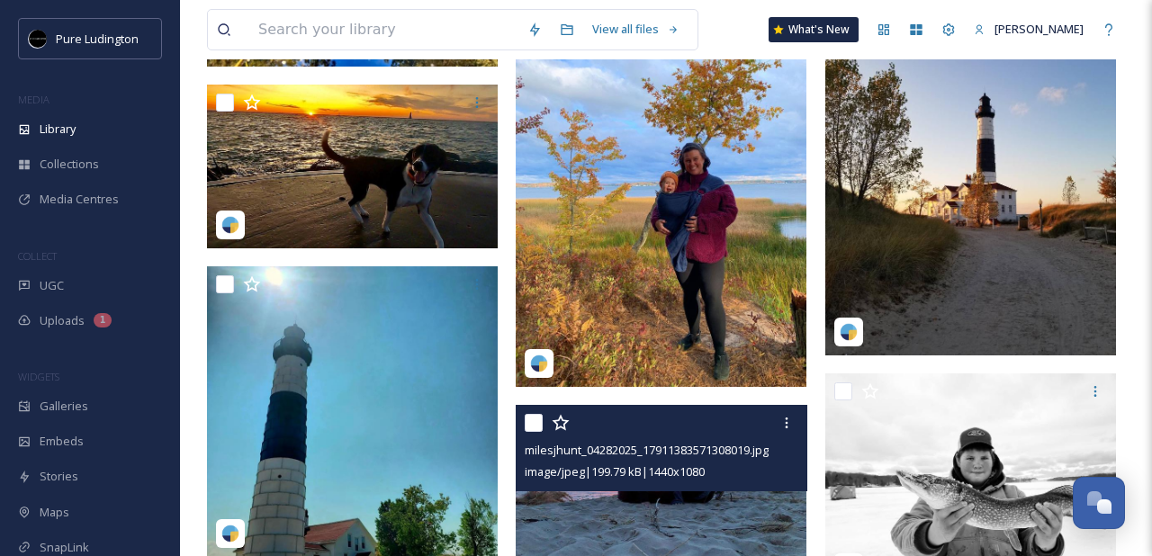
click at [535, 419] on input "checkbox" at bounding box center [534, 423] width 18 height 18
checkbox input "true"
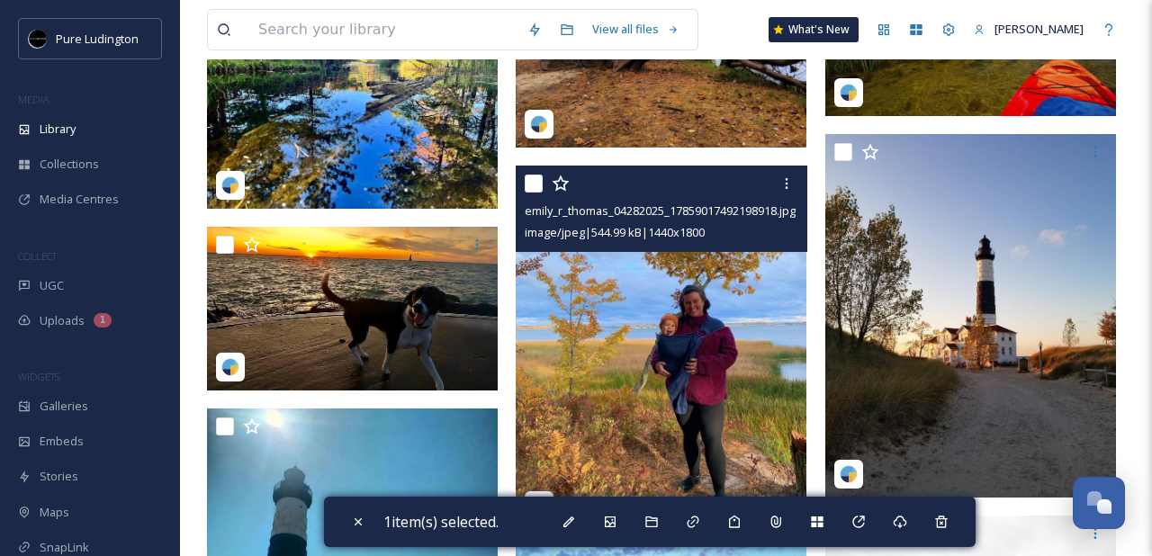
scroll to position [9794, 0]
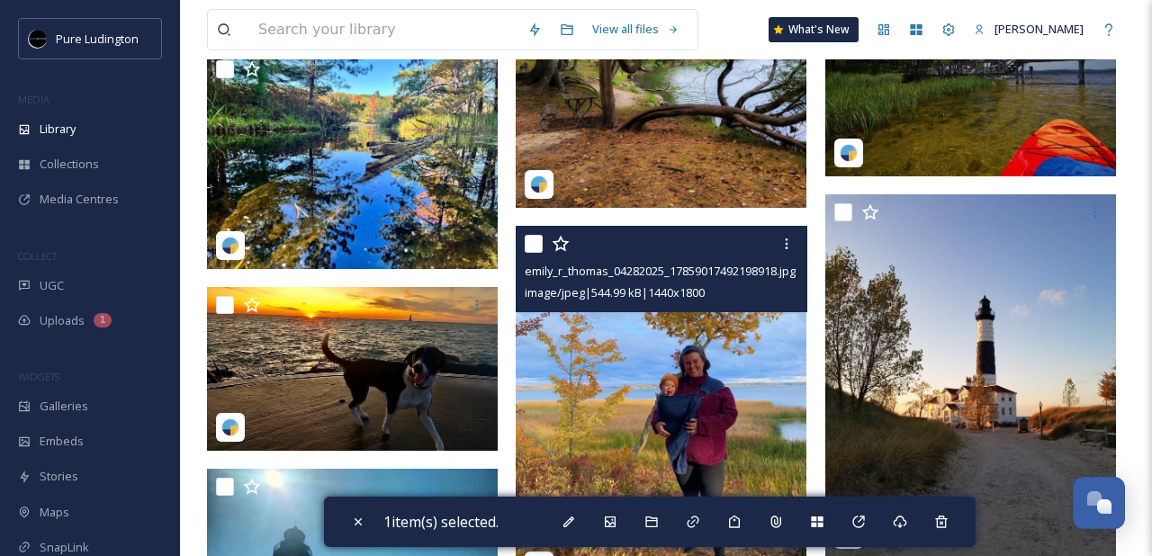
click at [535, 246] on input "checkbox" at bounding box center [534, 244] width 18 height 18
checkbox input "true"
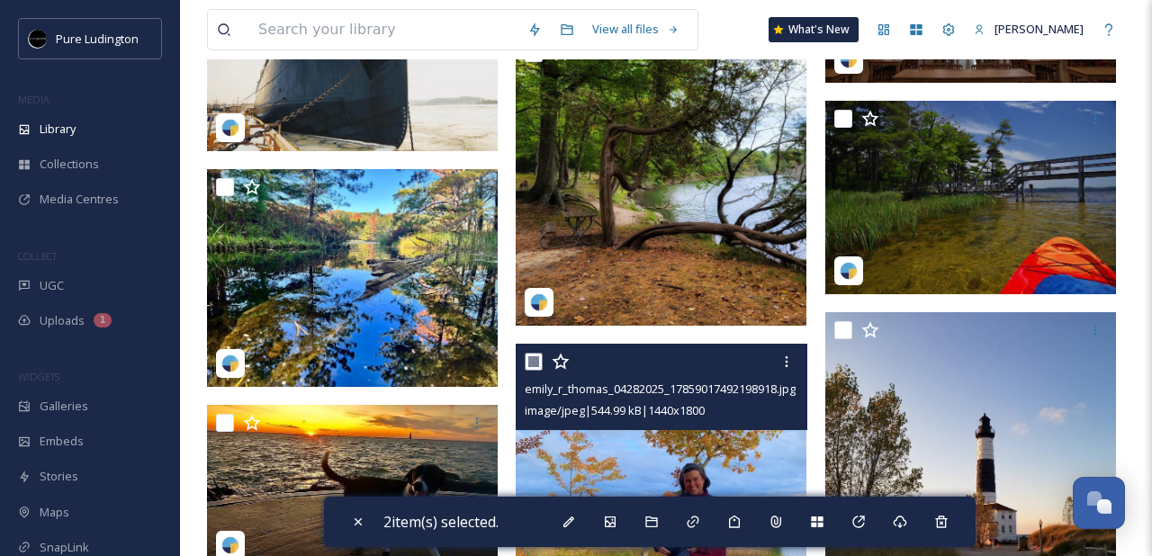
scroll to position [9541, 0]
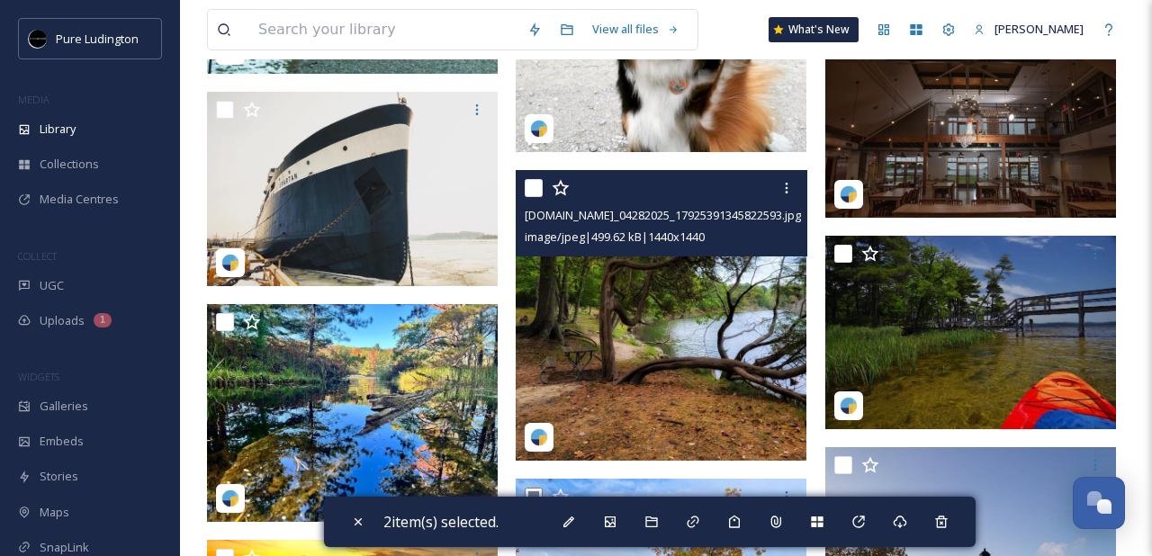
click at [535, 190] on input "checkbox" at bounding box center [534, 188] width 18 height 18
checkbox input "true"
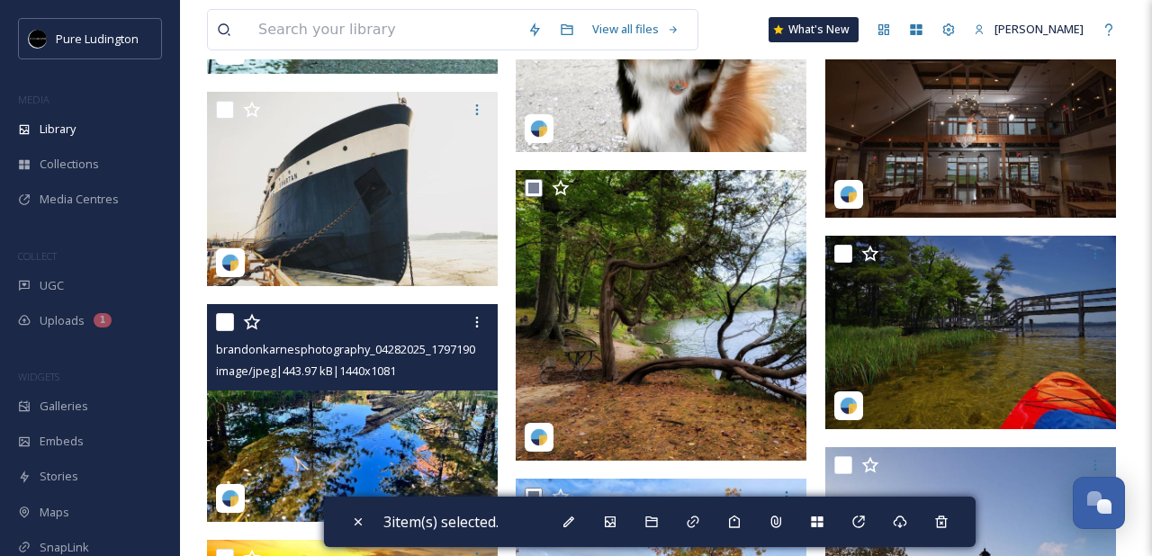
click at [220, 324] on input "checkbox" at bounding box center [225, 322] width 18 height 18
checkbox input "true"
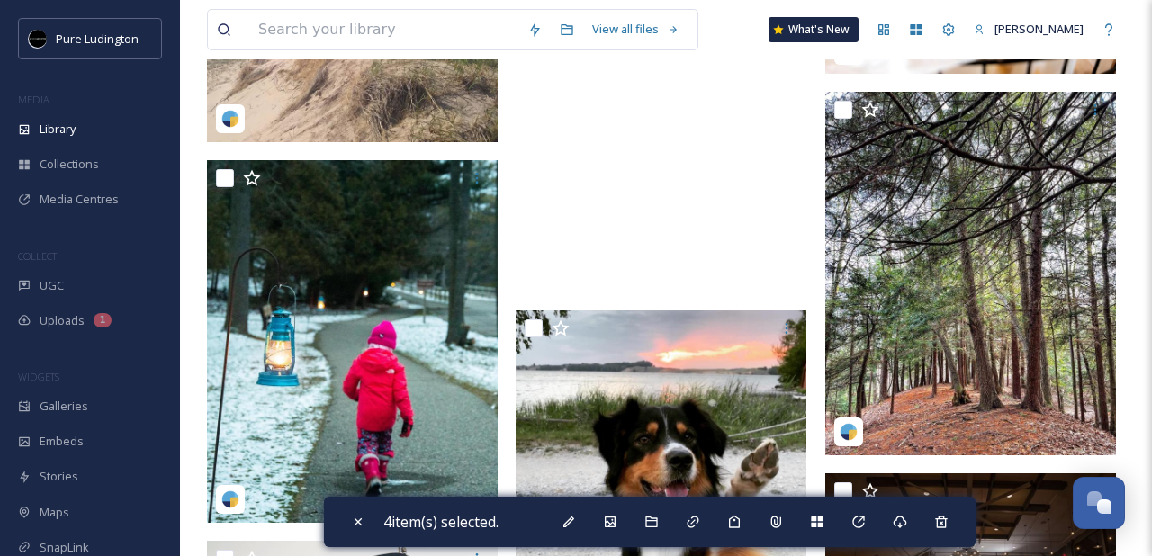
scroll to position [9079, 0]
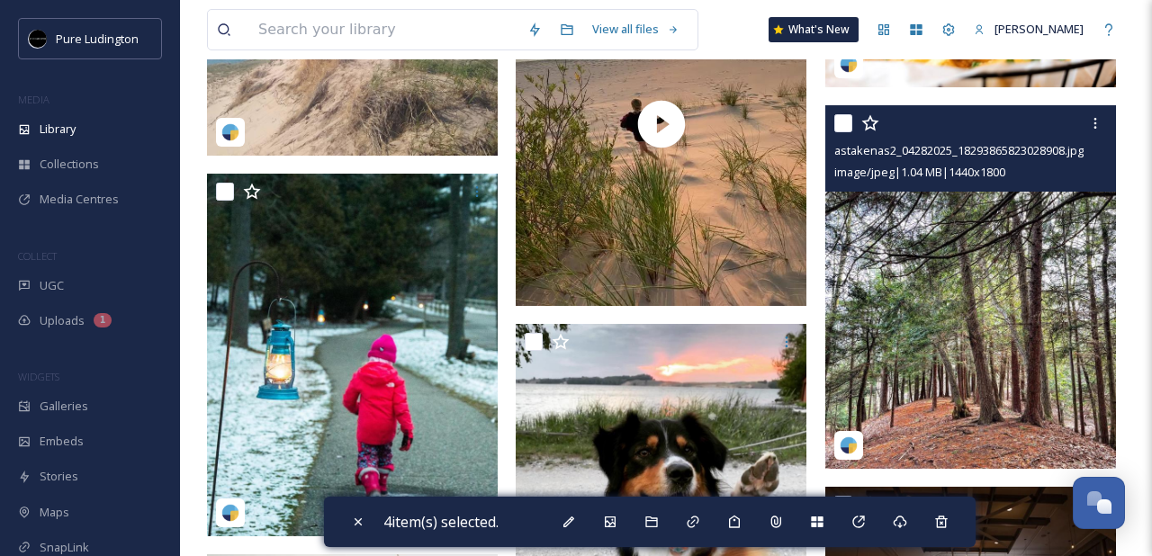
click at [840, 123] on input "checkbox" at bounding box center [843, 123] width 18 height 18
checkbox input "true"
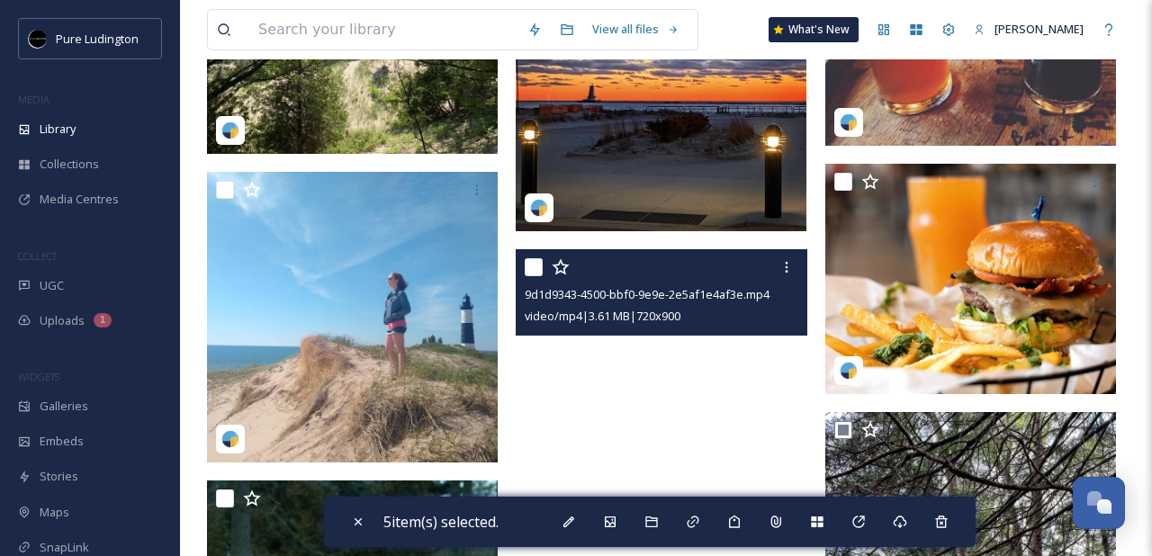
scroll to position [8769, 0]
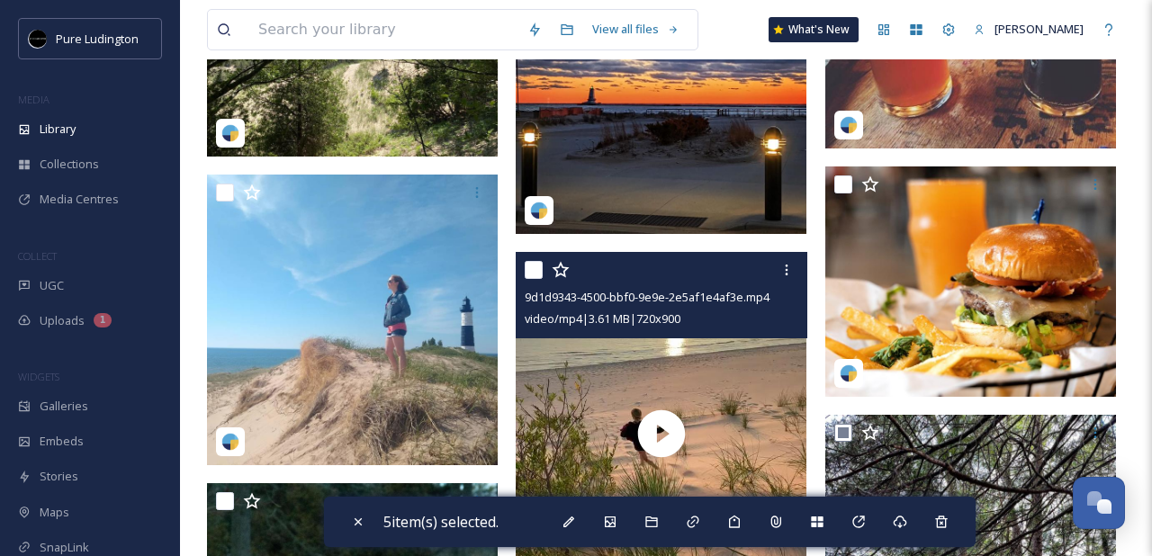
click at [535, 265] on input "checkbox" at bounding box center [534, 270] width 18 height 18
checkbox input "true"
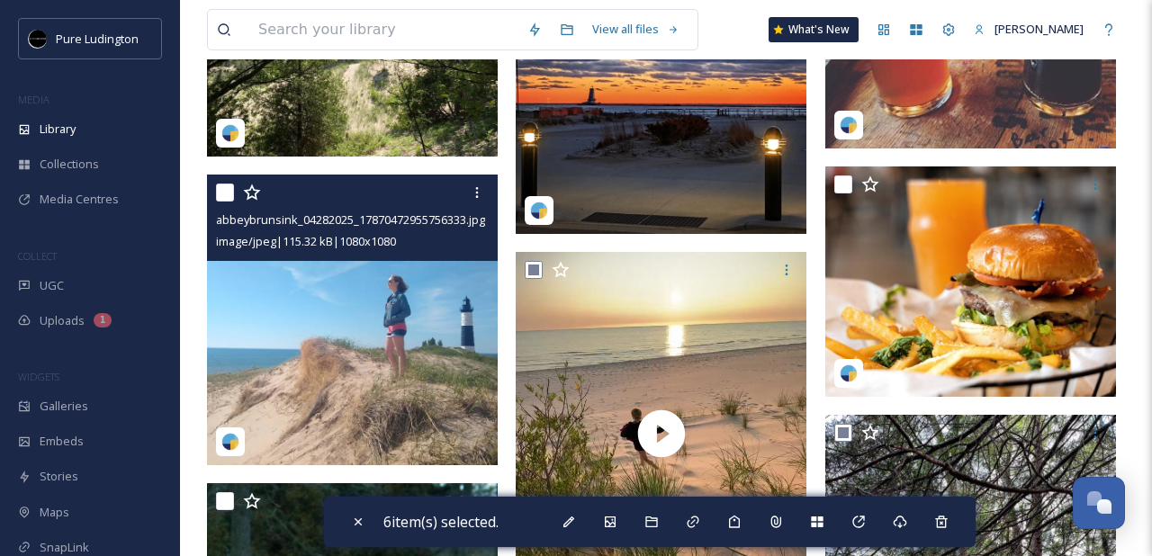
click at [228, 194] on input "checkbox" at bounding box center [225, 193] width 18 height 18
checkbox input "true"
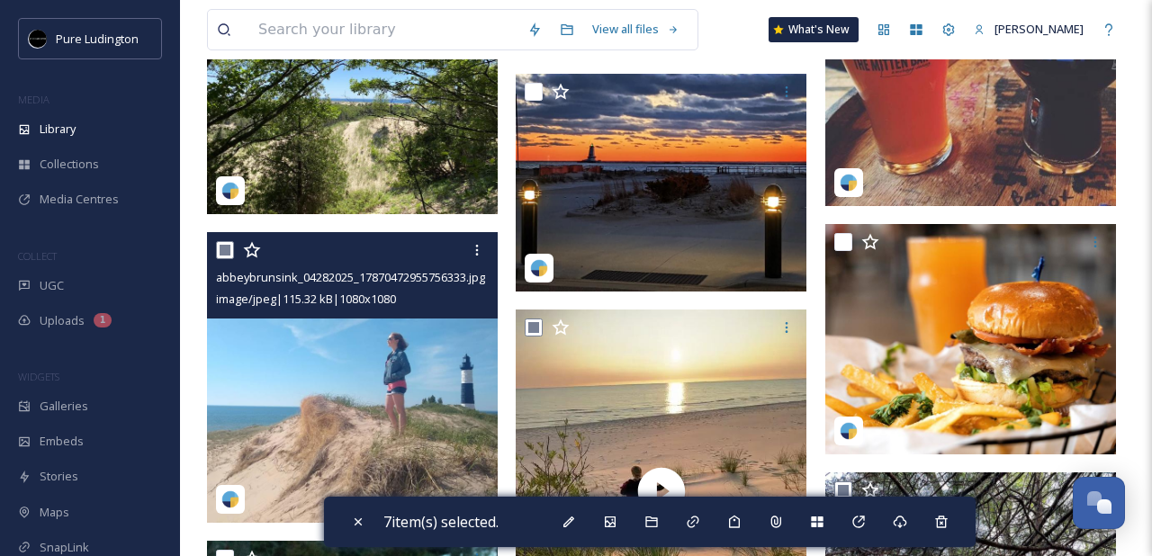
scroll to position [8550, 0]
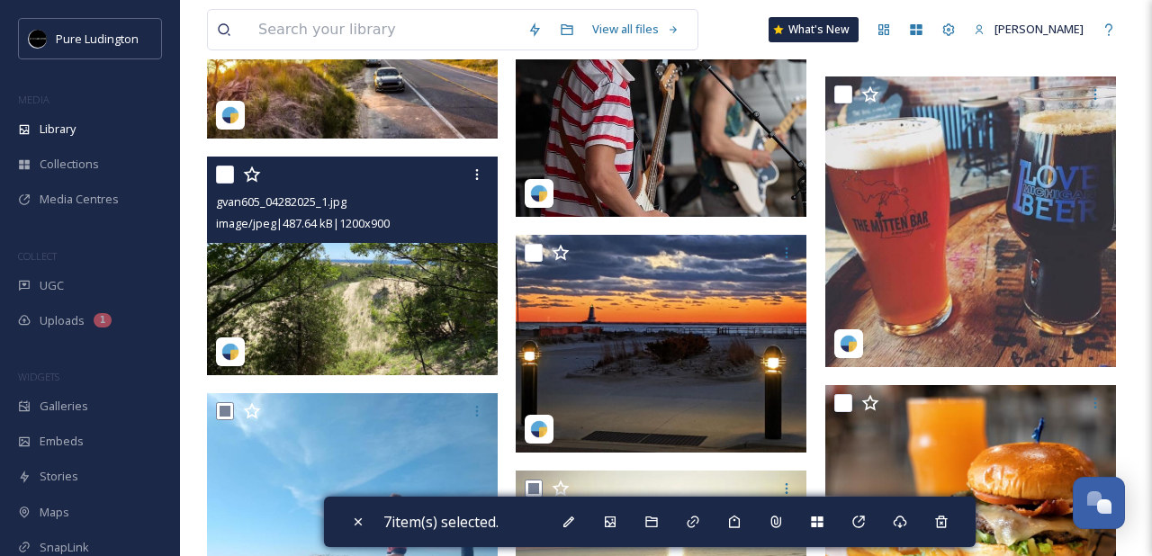
click at [226, 174] on input "checkbox" at bounding box center [225, 175] width 18 height 18
checkbox input "true"
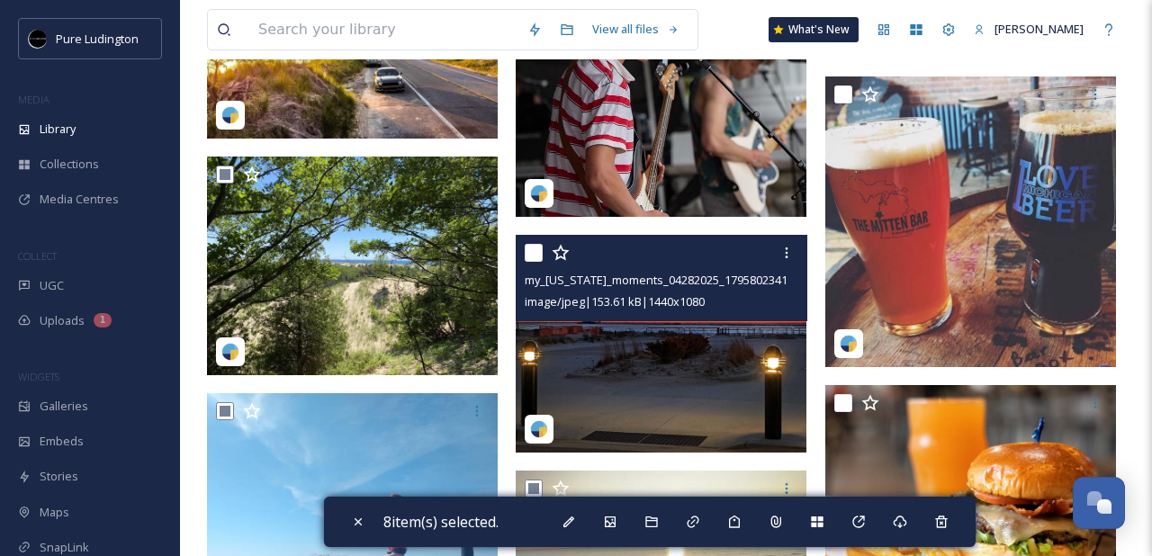
click at [532, 260] on input "checkbox" at bounding box center [534, 253] width 18 height 18
checkbox input "true"
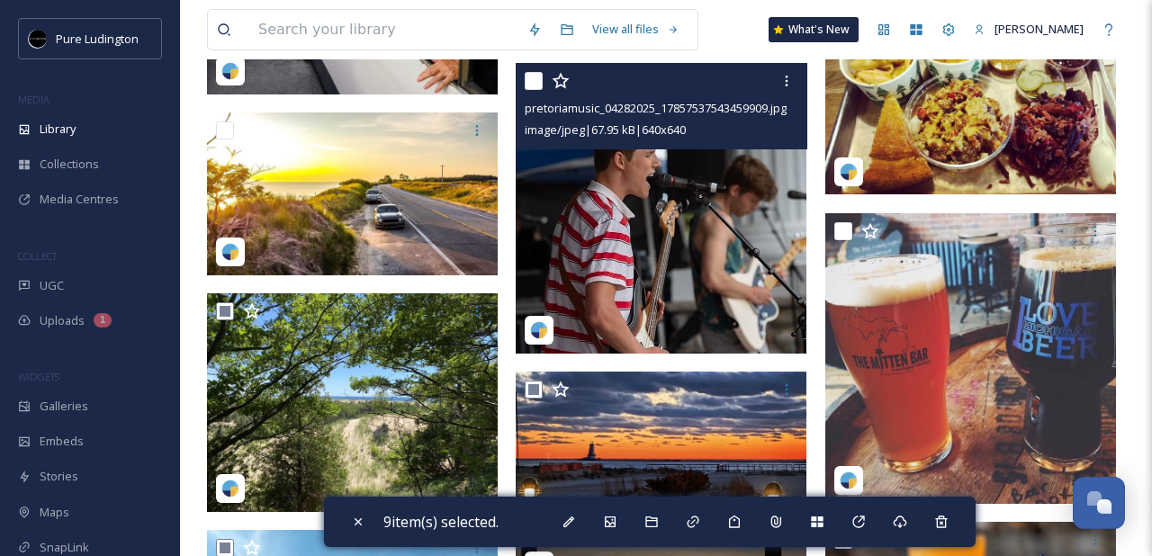
scroll to position [8296, 0]
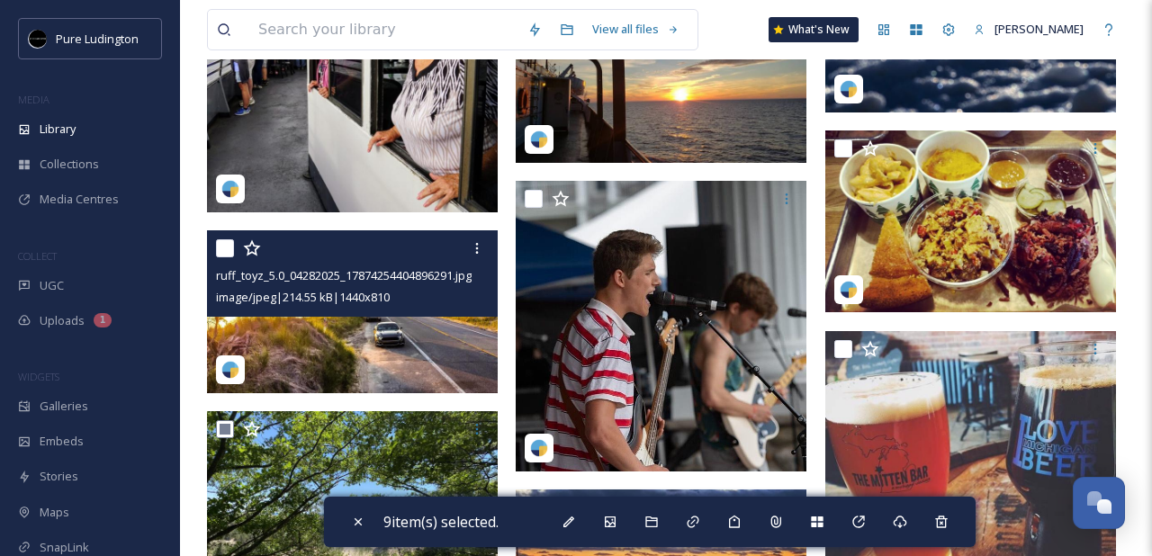
click at [224, 245] on input "checkbox" at bounding box center [225, 248] width 18 height 18
checkbox input "true"
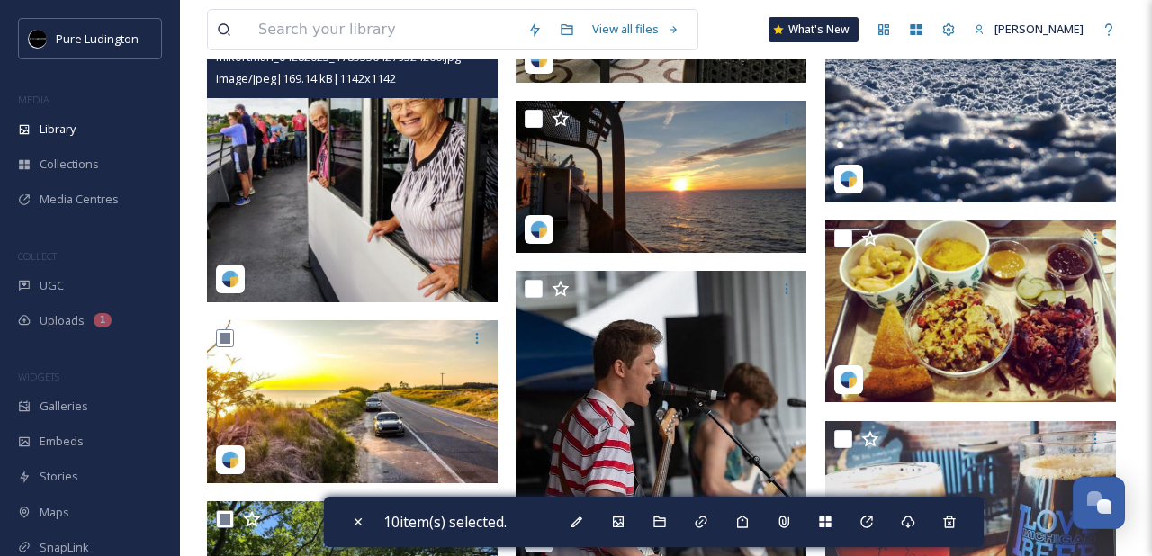
scroll to position [7962, 0]
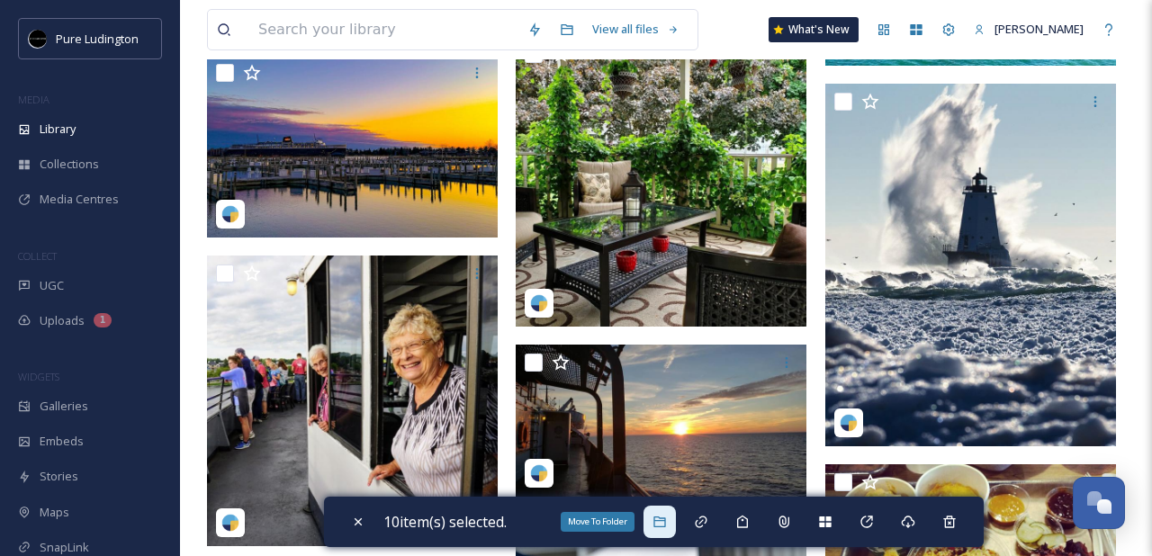
click at [665, 518] on icon at bounding box center [659, 522] width 12 height 11
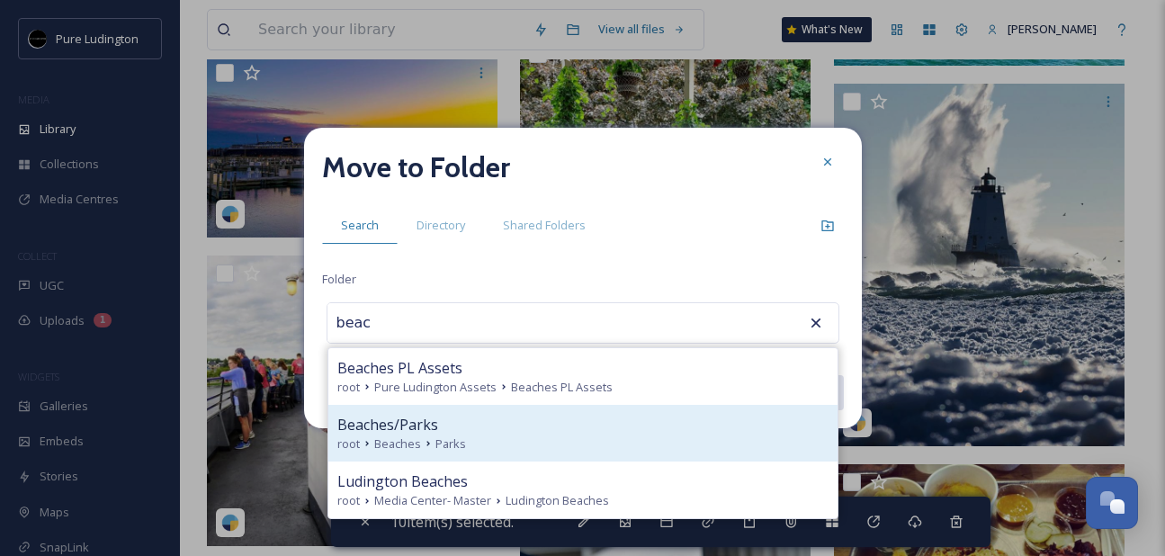
click at [630, 428] on div "Beaches/Parks" at bounding box center [582, 425] width 491 height 22
type input "Beaches/Parks"
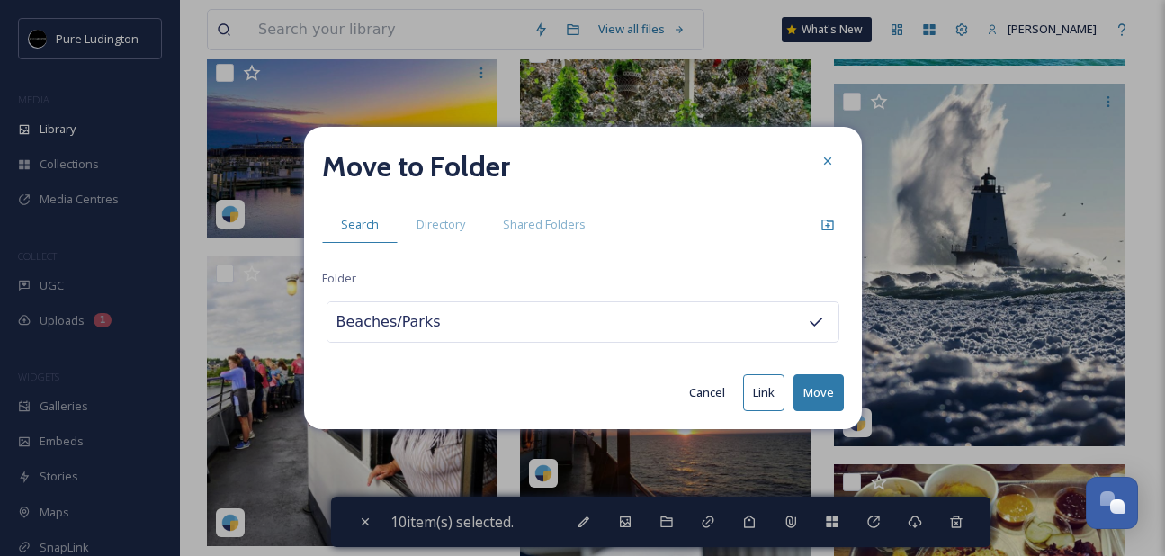
click at [819, 386] on button "Move" at bounding box center [819, 392] width 50 height 37
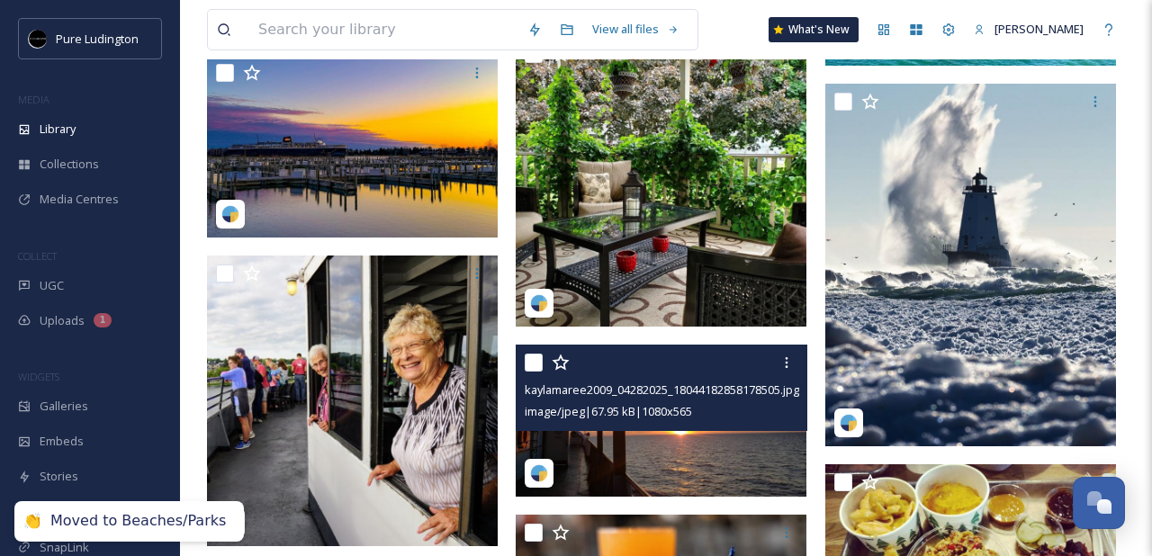
click at [535, 370] on input "checkbox" at bounding box center [534, 363] width 18 height 18
checkbox input "true"
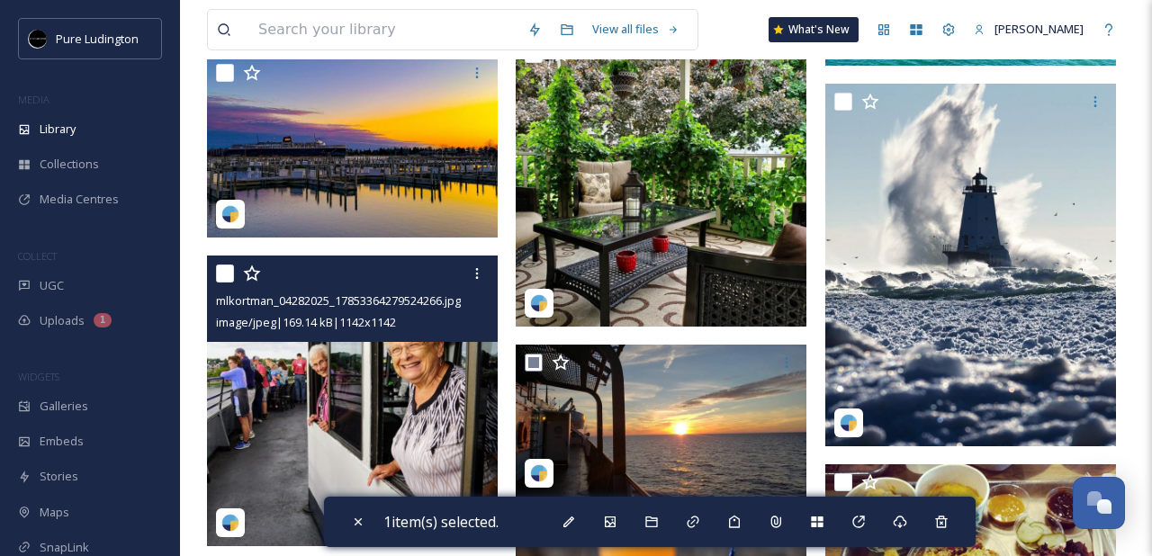
click at [225, 272] on input "checkbox" at bounding box center [225, 274] width 18 height 18
checkbox input "true"
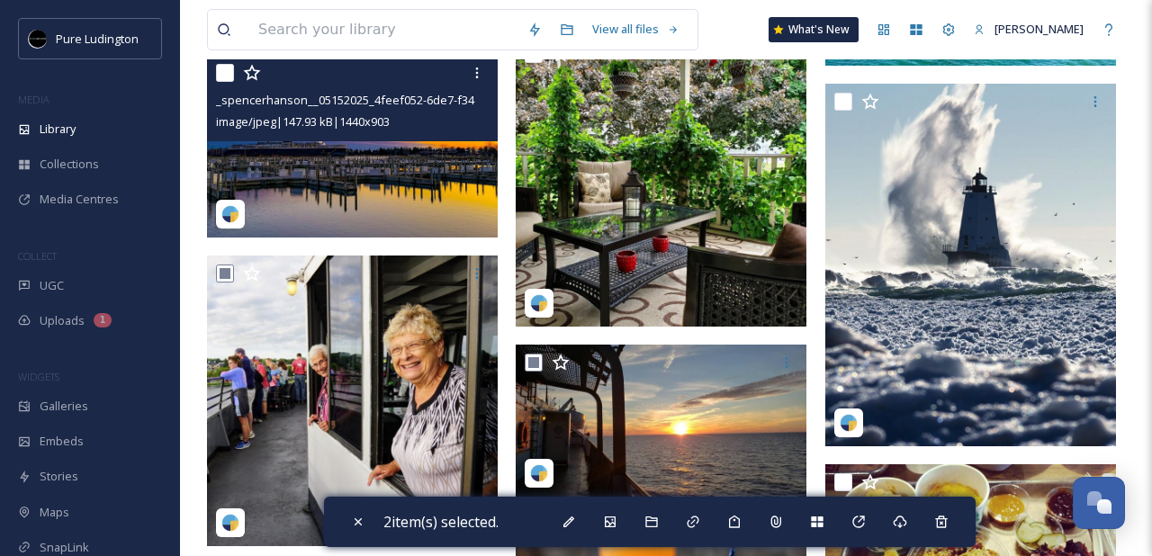
click at [230, 76] on input "checkbox" at bounding box center [225, 73] width 18 height 18
checkbox input "true"
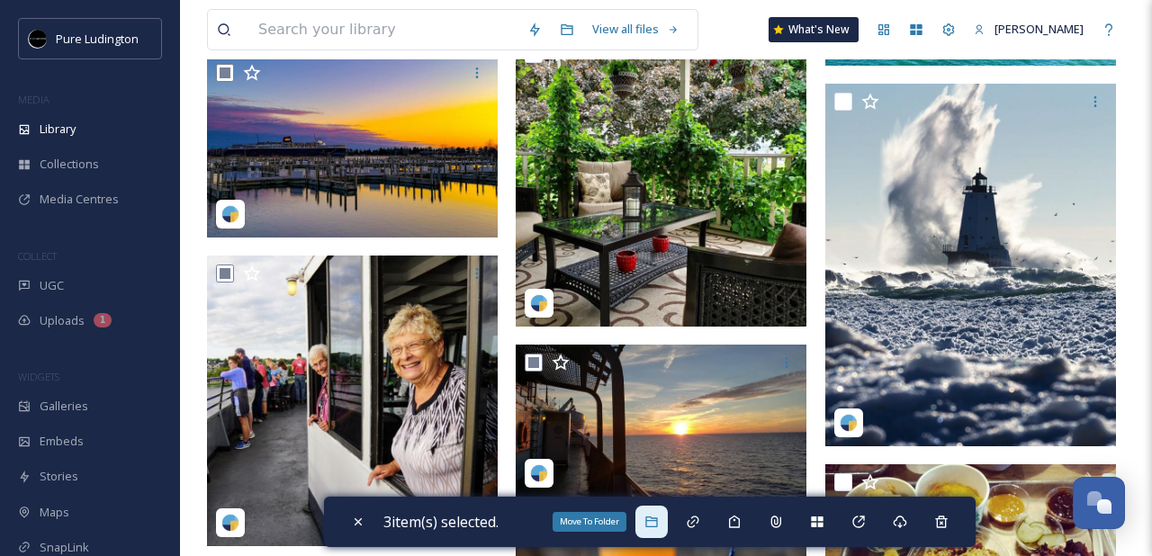
click at [651, 530] on div "Move To Folder" at bounding box center [651, 522] width 32 height 32
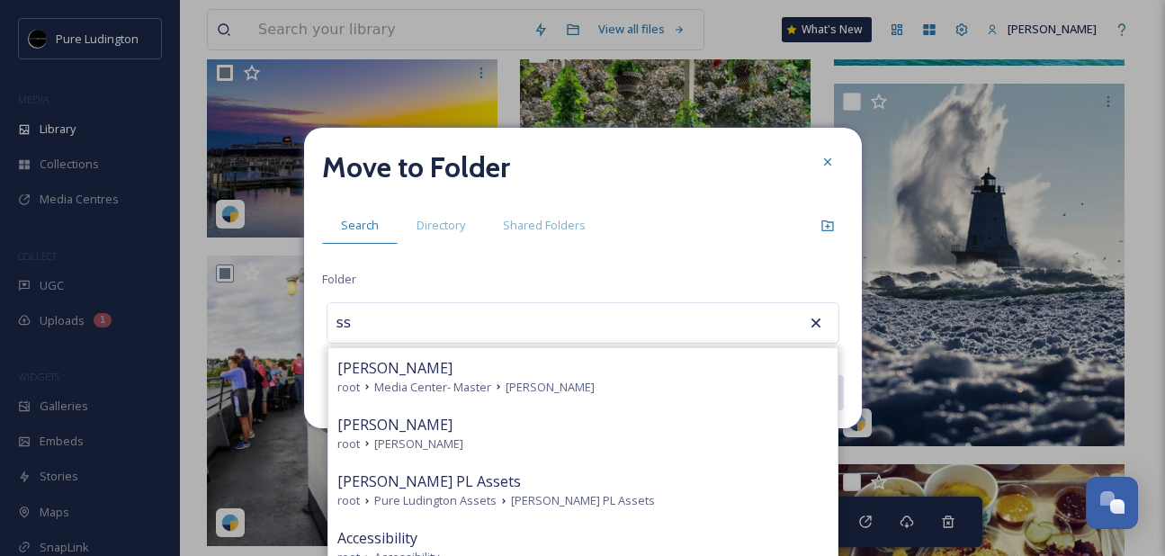
click at [663, 429] on div "[PERSON_NAME]" at bounding box center [582, 425] width 491 height 22
type input "[PERSON_NAME]"
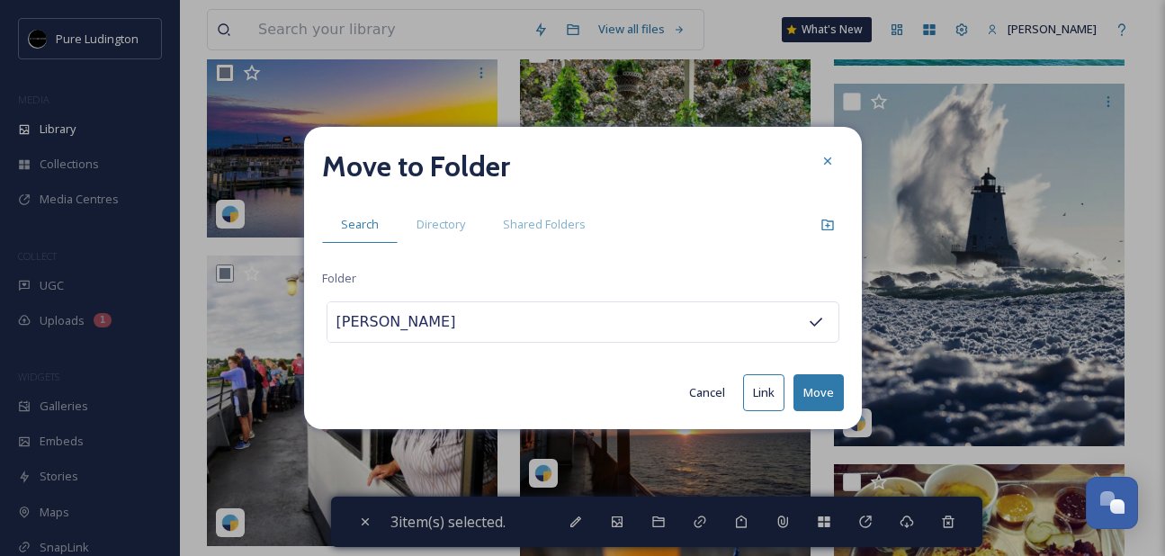
click at [815, 389] on button "Move" at bounding box center [819, 392] width 50 height 37
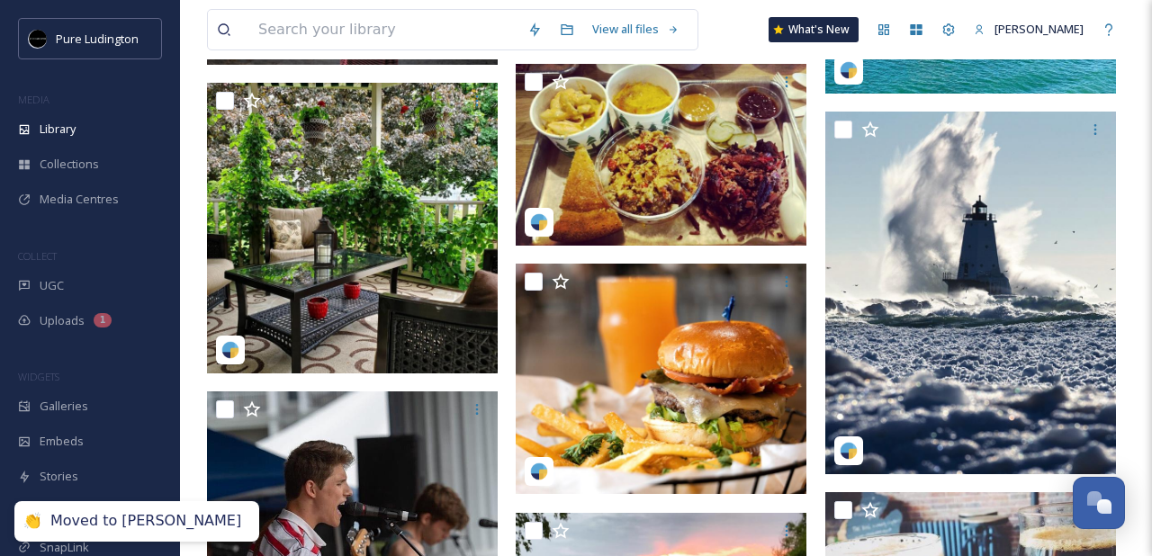
scroll to position [7929, 0]
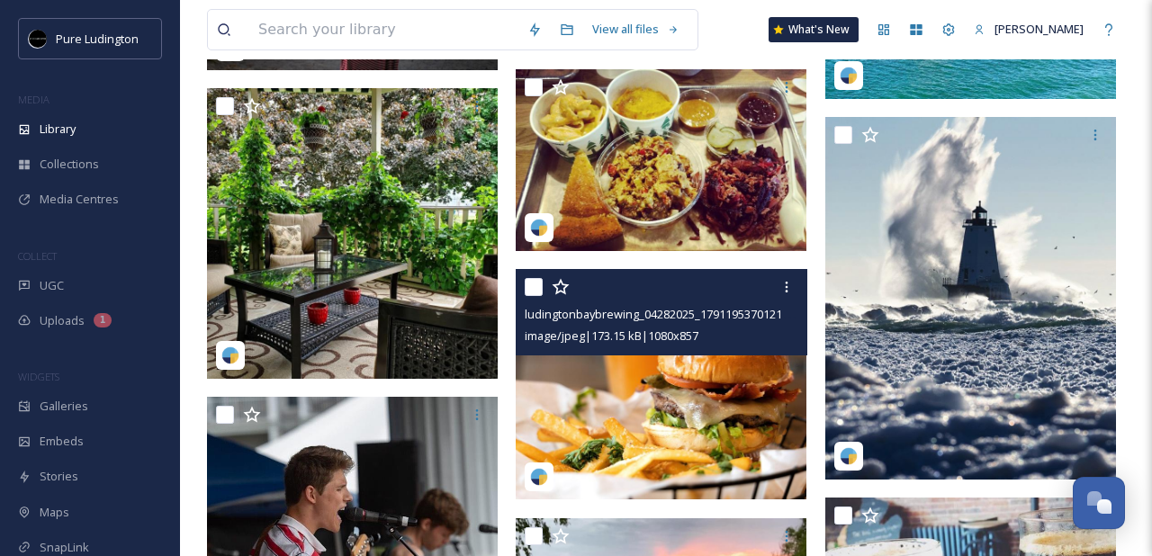
click at [534, 290] on input "checkbox" at bounding box center [534, 287] width 18 height 18
checkbox input "true"
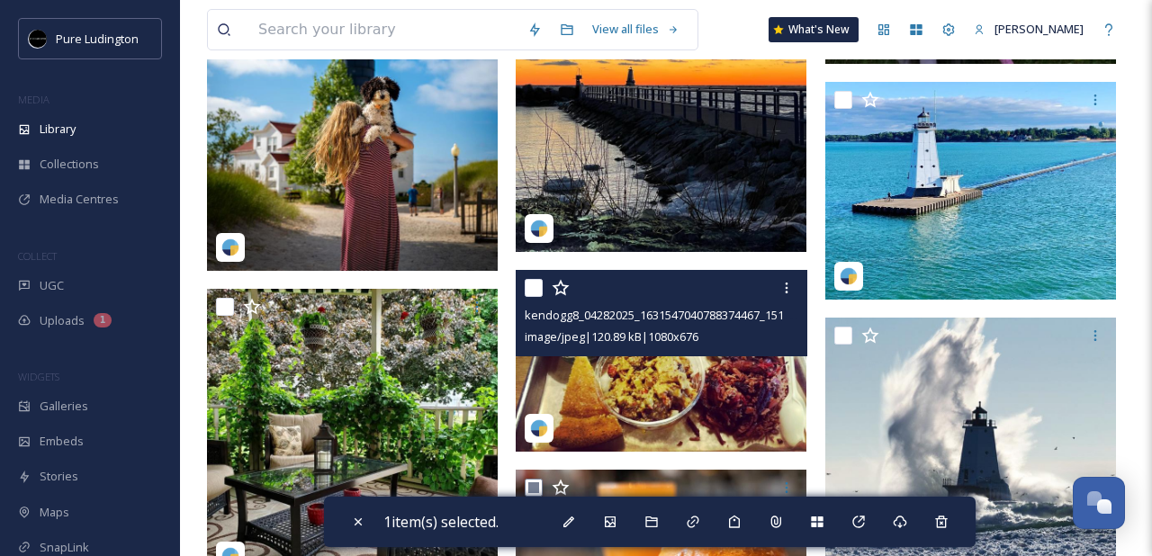
scroll to position [7708, 0]
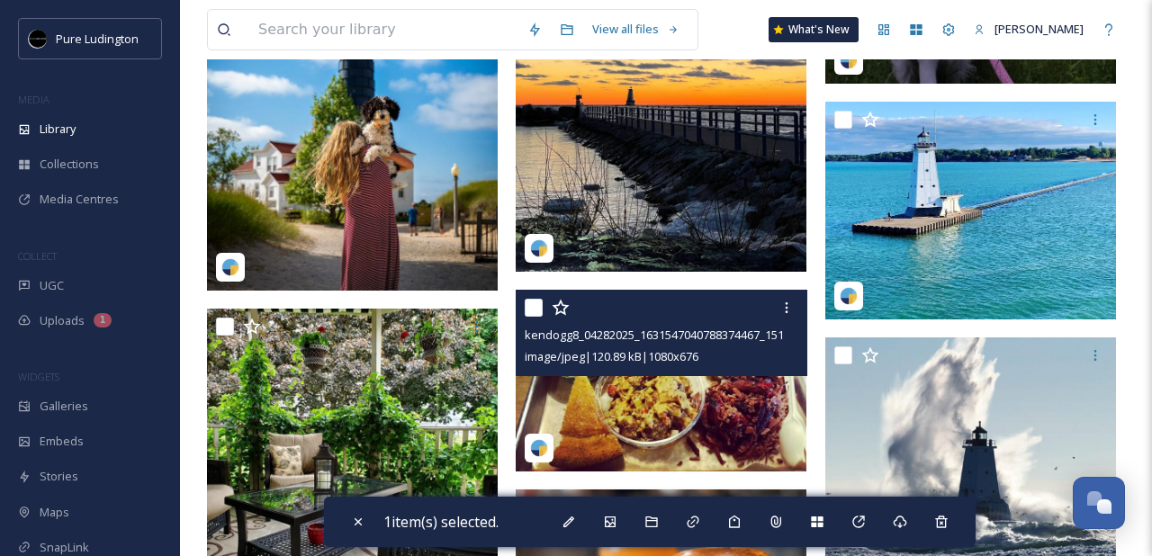
click at [533, 299] on input "checkbox" at bounding box center [534, 308] width 18 height 18
checkbox input "true"
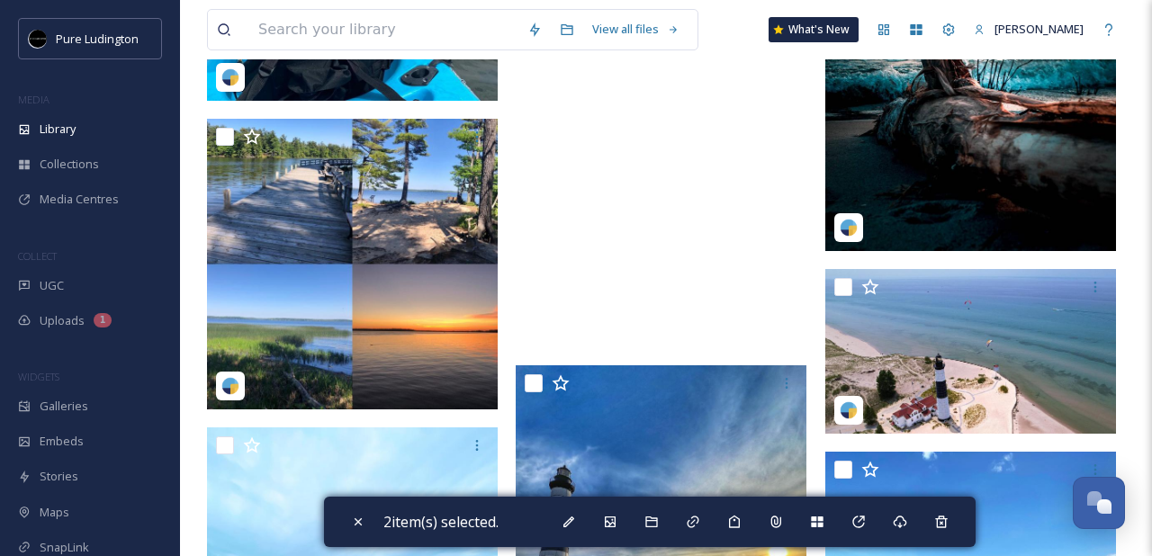
scroll to position [3315, 0]
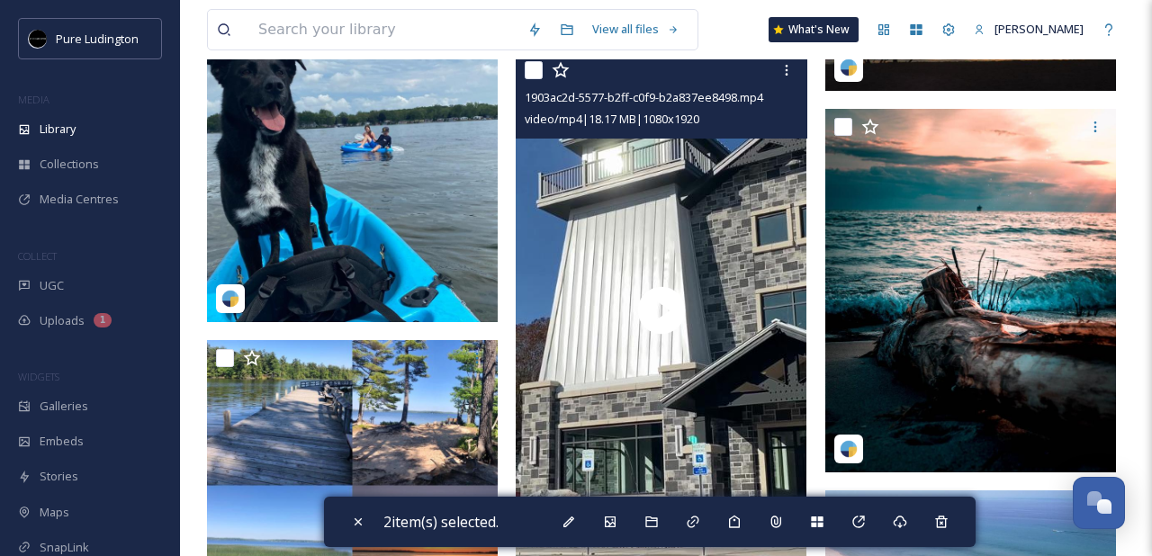
click at [537, 68] on input "checkbox" at bounding box center [534, 70] width 18 height 18
checkbox input "true"
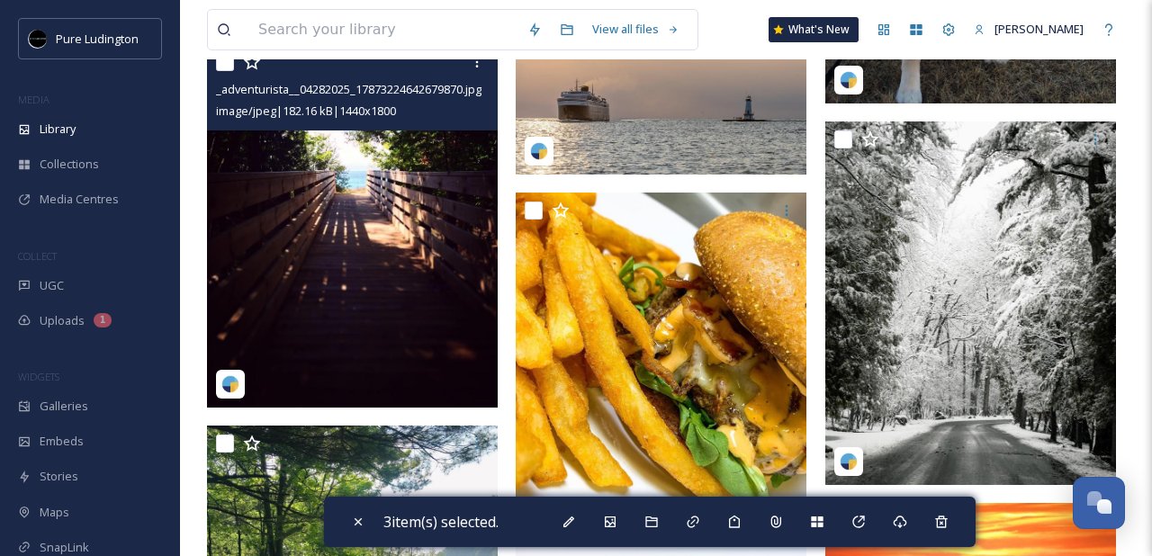
scroll to position [2577, 0]
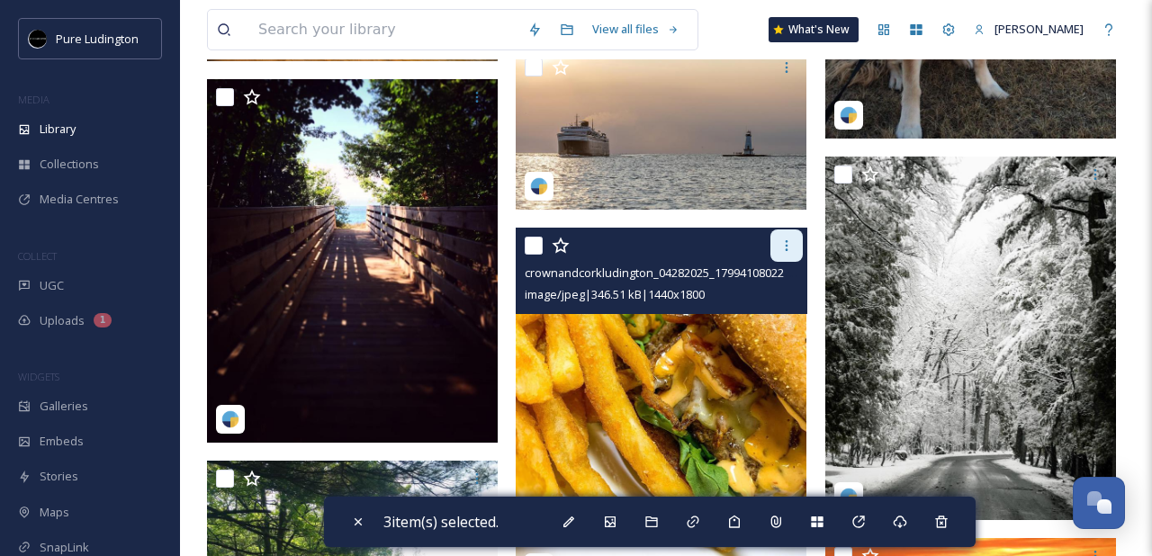
click at [784, 247] on icon at bounding box center [786, 245] width 14 height 14
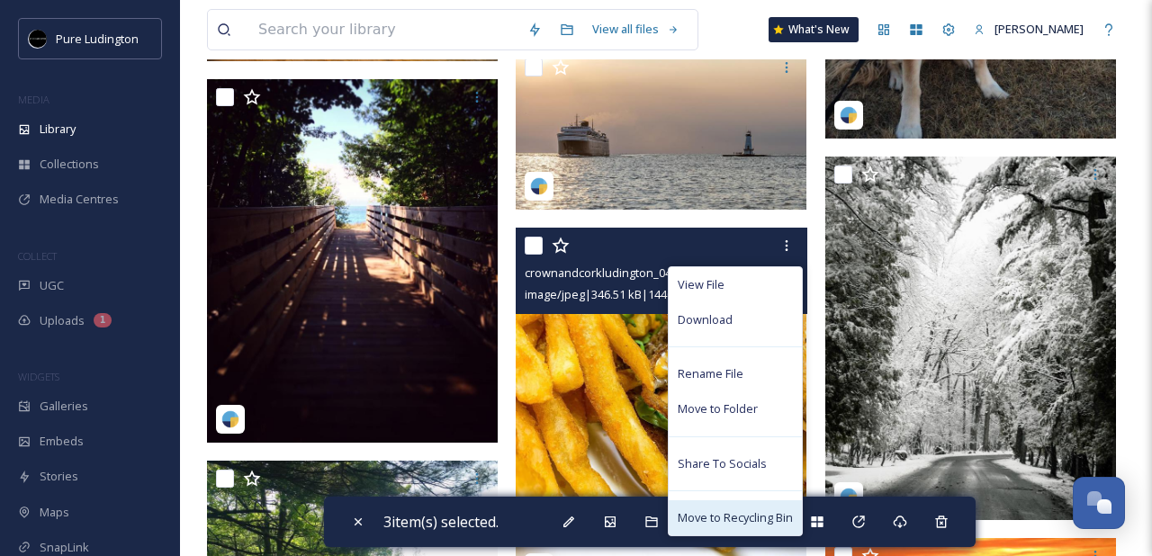
click at [700, 508] on div "Move to Recycling Bin" at bounding box center [735, 517] width 133 height 35
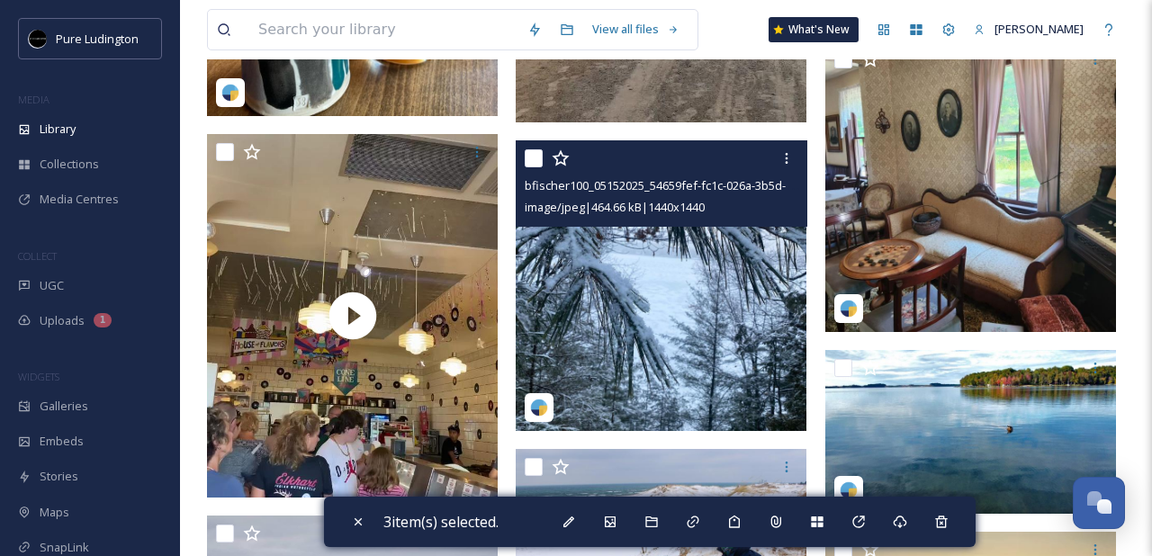
scroll to position [1204, 0]
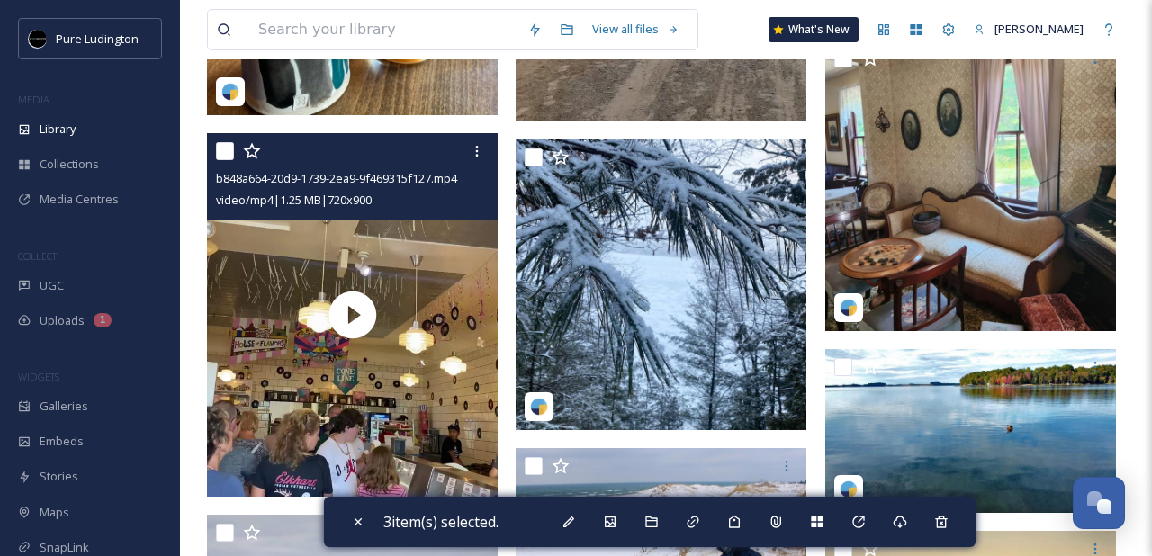
click at [224, 154] on input "checkbox" at bounding box center [225, 151] width 18 height 18
checkbox input "true"
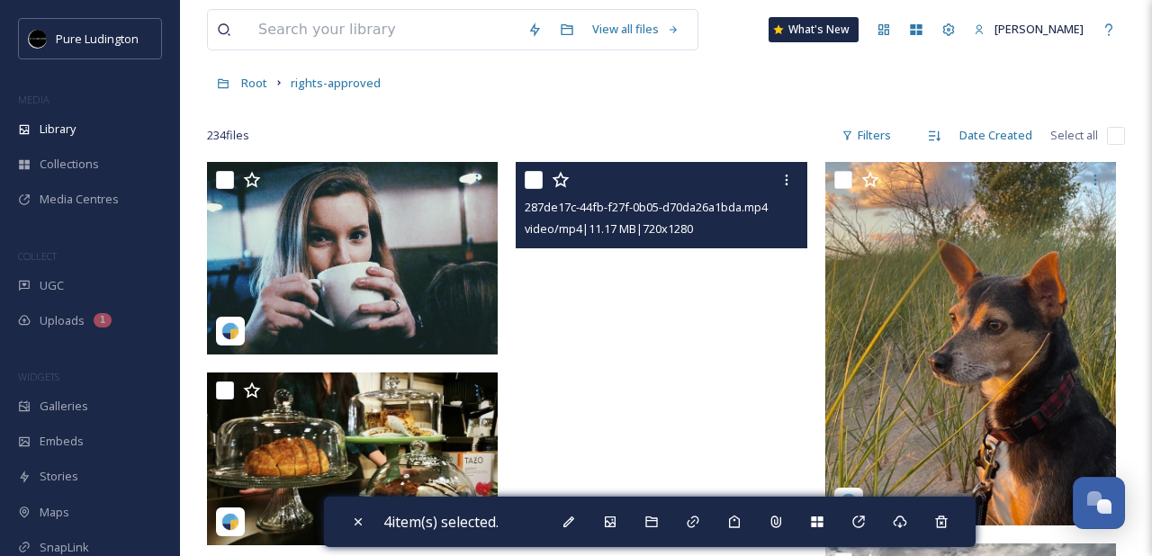
scroll to position [88, 0]
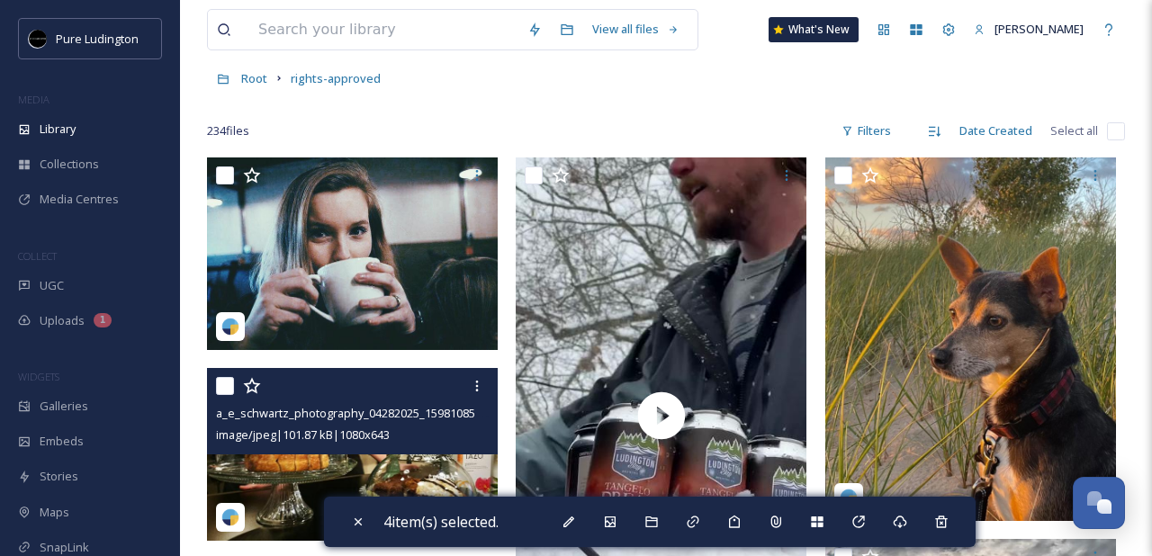
click at [223, 389] on input "checkbox" at bounding box center [225, 386] width 18 height 18
checkbox input "true"
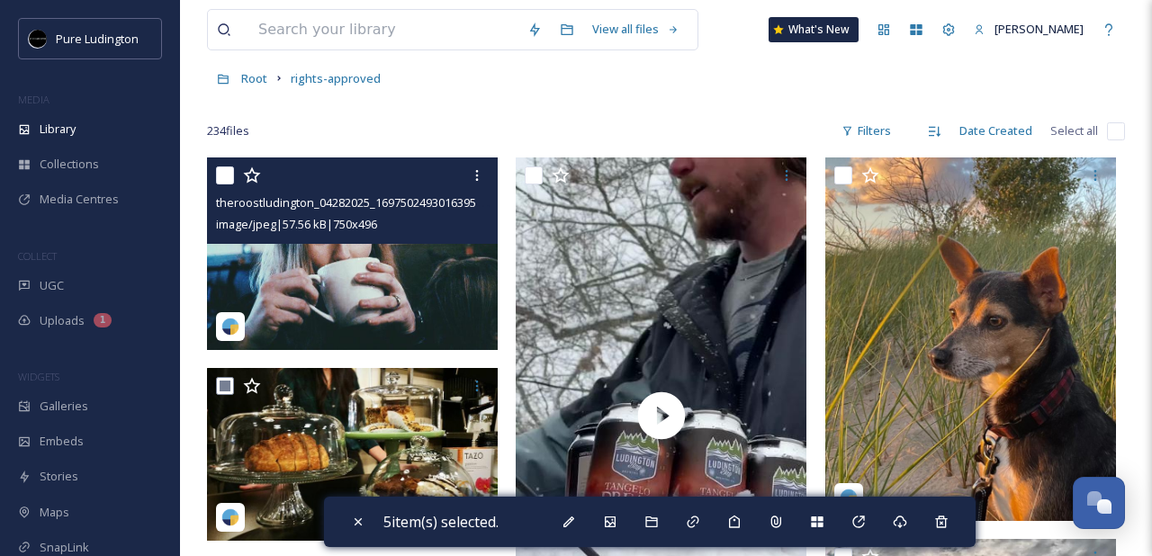
click at [231, 172] on input "checkbox" at bounding box center [225, 175] width 18 height 18
checkbox input "true"
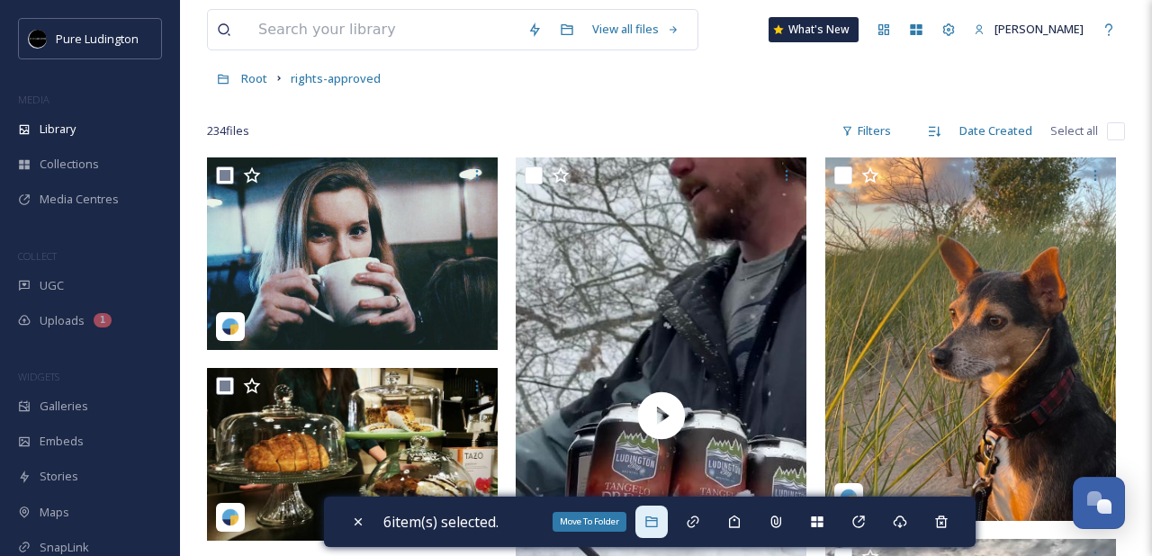
click at [659, 515] on icon at bounding box center [651, 522] width 14 height 14
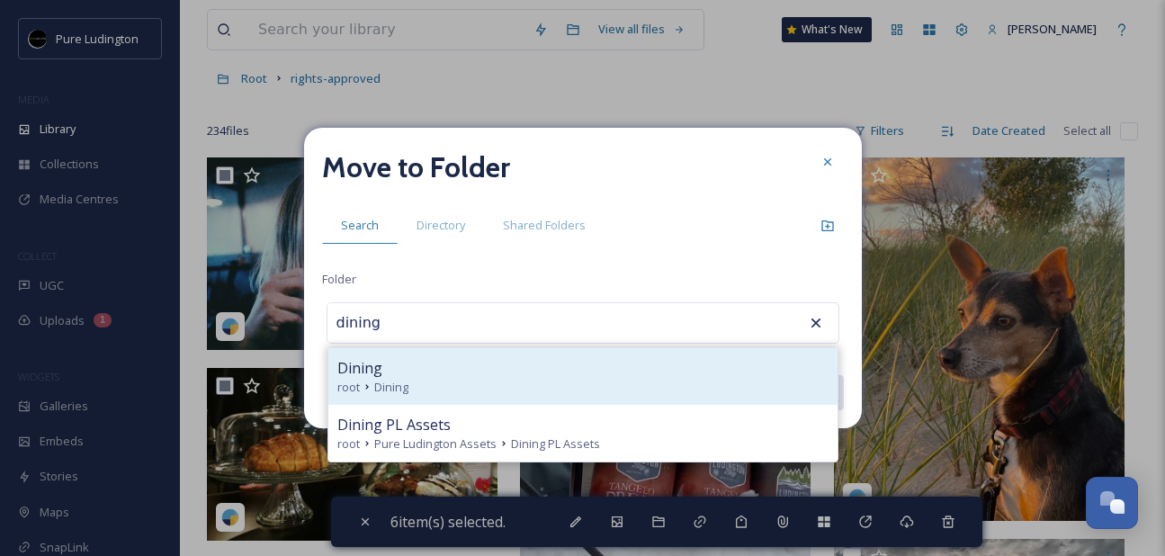
click at [505, 389] on div "root Dining" at bounding box center [582, 387] width 491 height 17
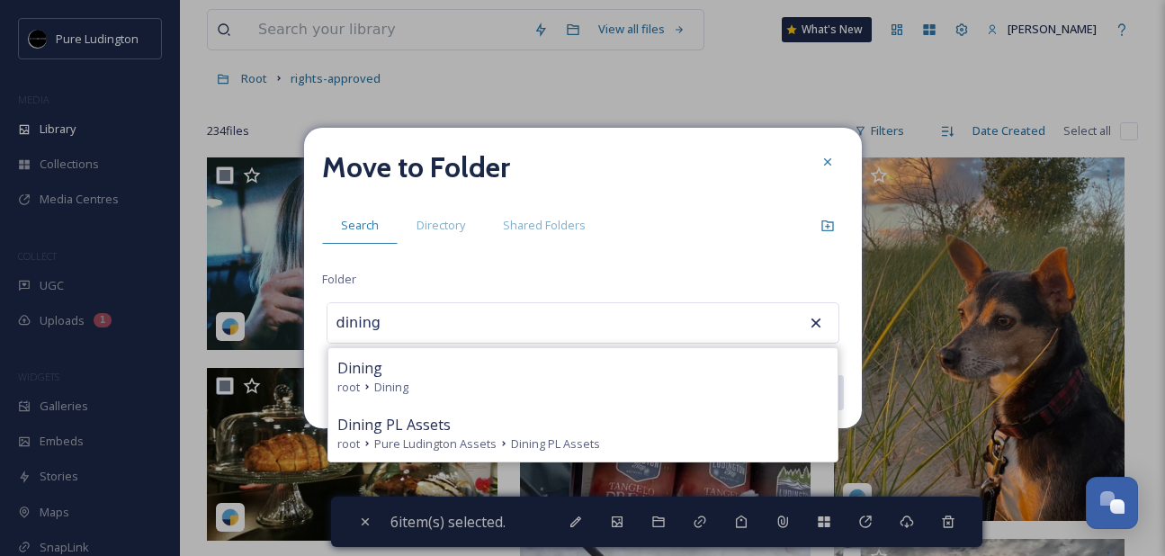
type input "Dining"
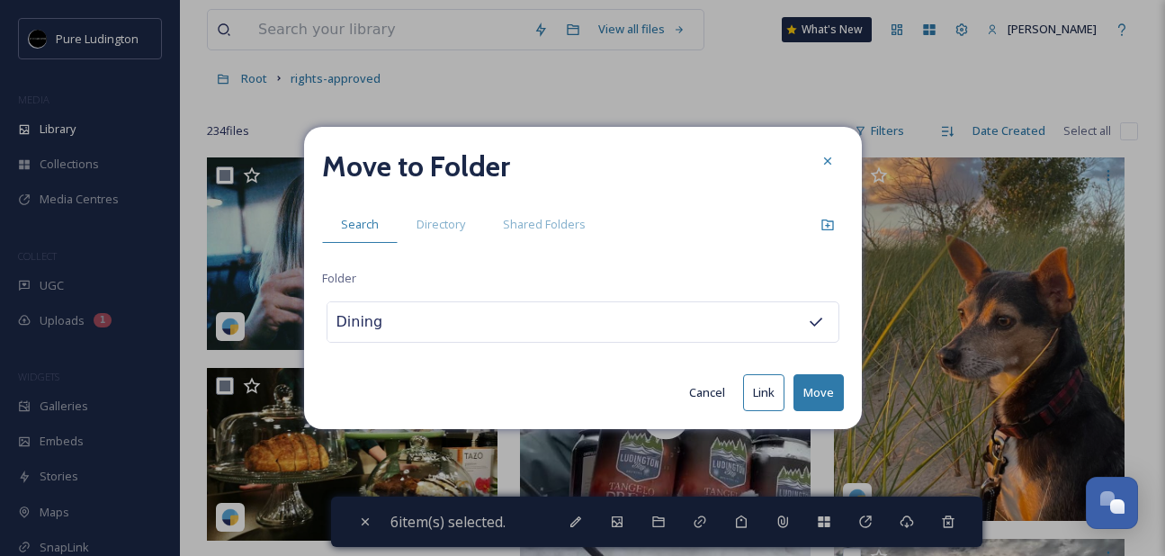
click at [807, 400] on button "Move" at bounding box center [819, 392] width 50 height 37
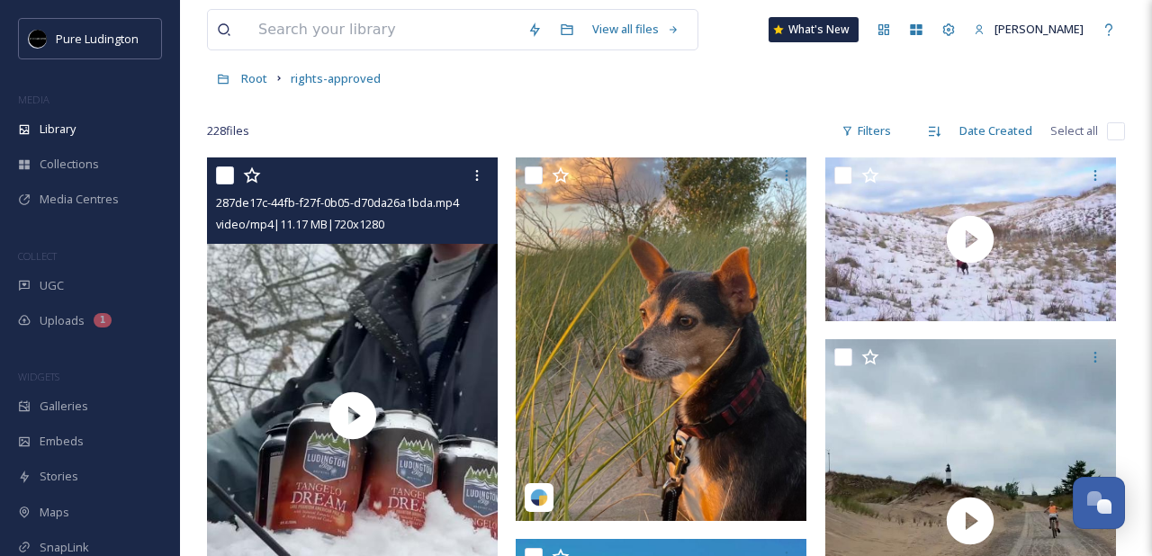
click at [221, 178] on input "checkbox" at bounding box center [225, 175] width 18 height 18
checkbox input "true"
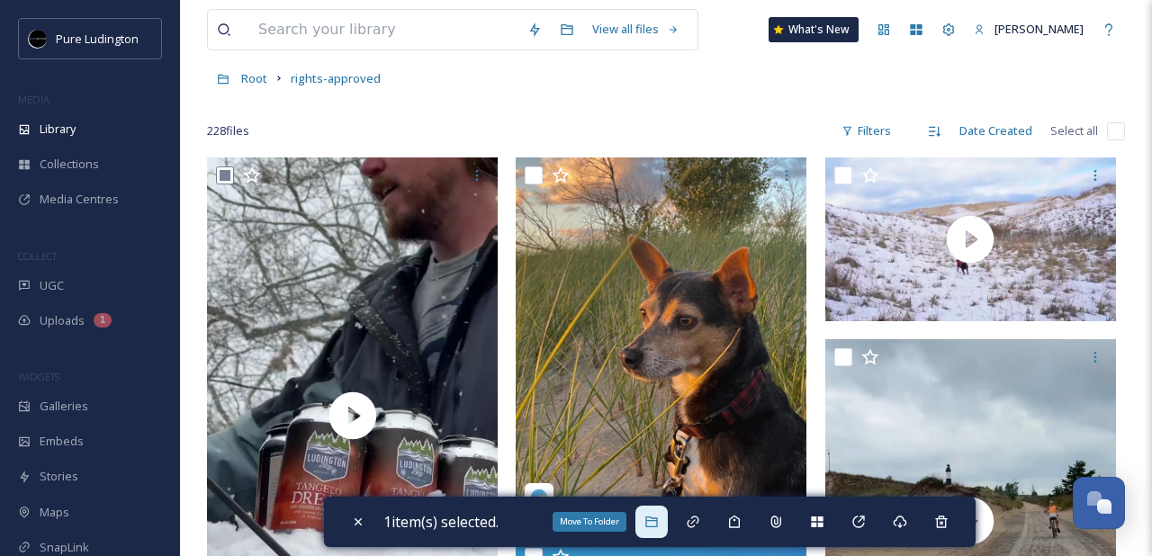
click at [659, 517] on icon at bounding box center [651, 522] width 14 height 14
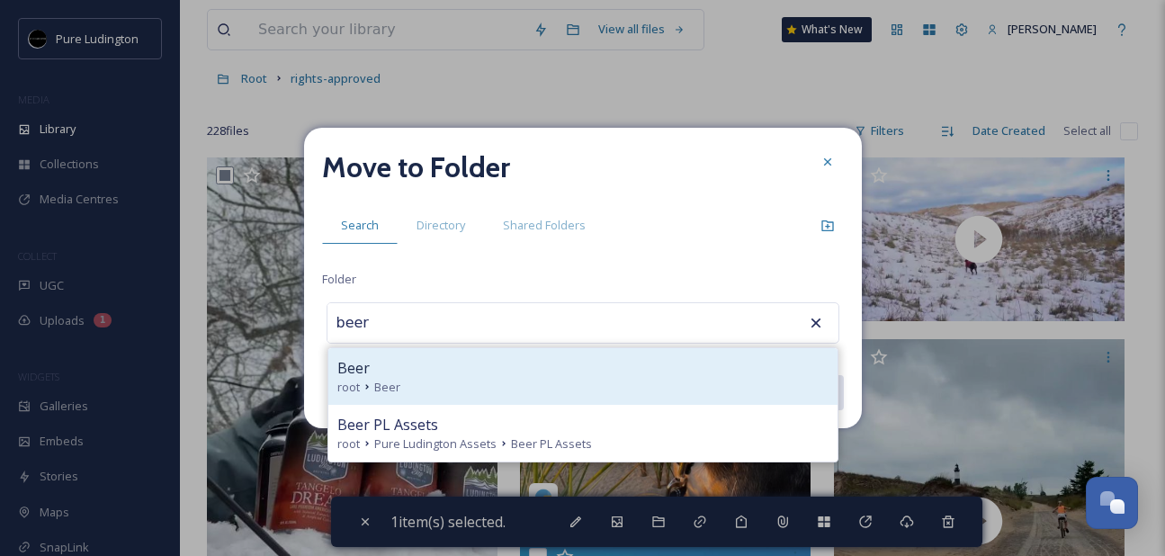
click at [536, 366] on div "Beer" at bounding box center [582, 368] width 491 height 22
type input "Beer"
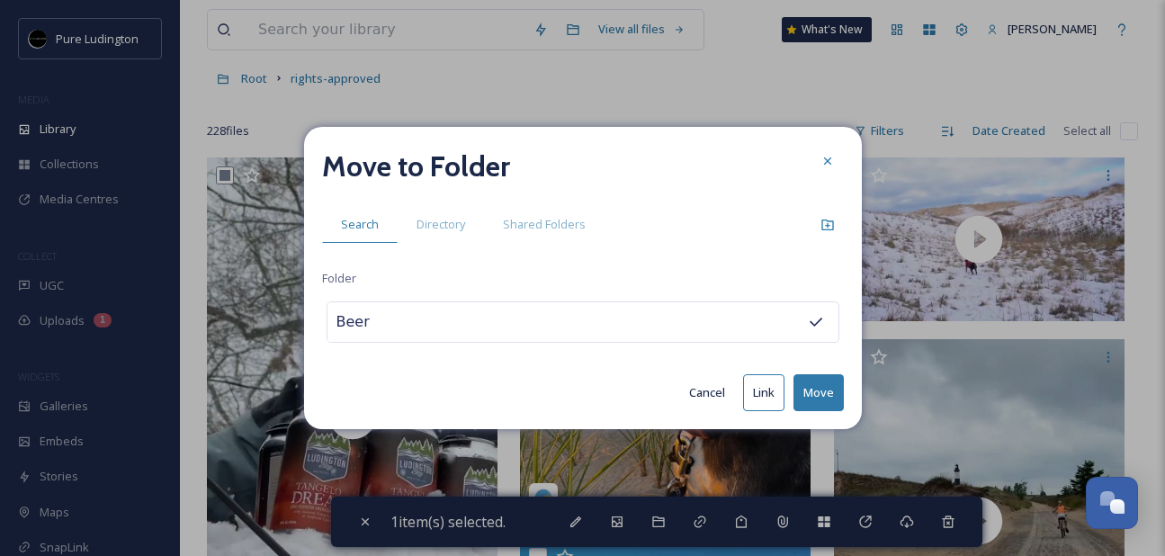
click at [816, 385] on button "Move" at bounding box center [819, 392] width 50 height 37
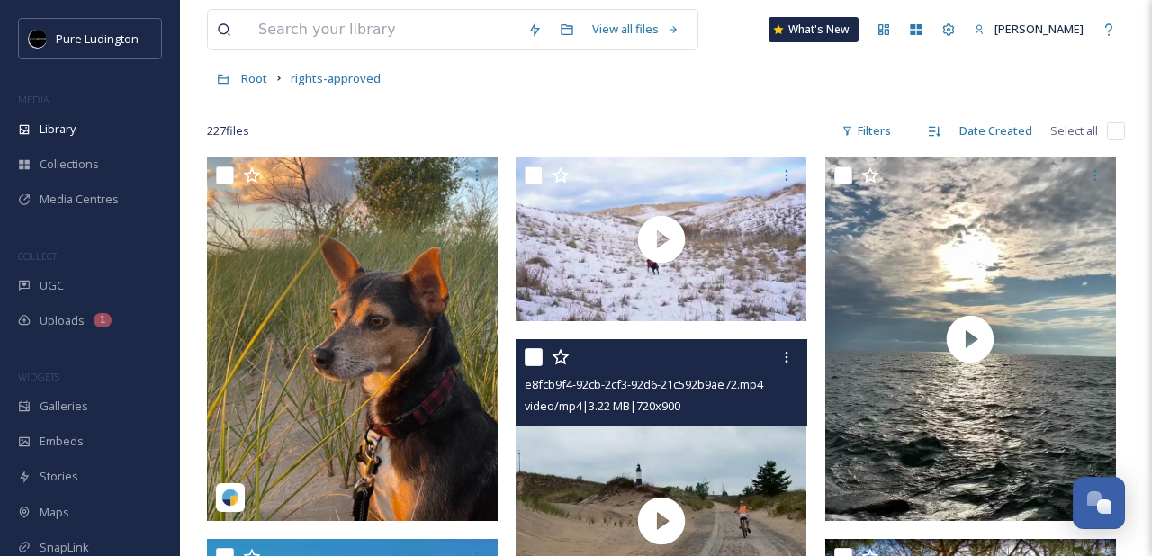
click at [535, 358] on input "checkbox" at bounding box center [534, 357] width 18 height 18
checkbox input "true"
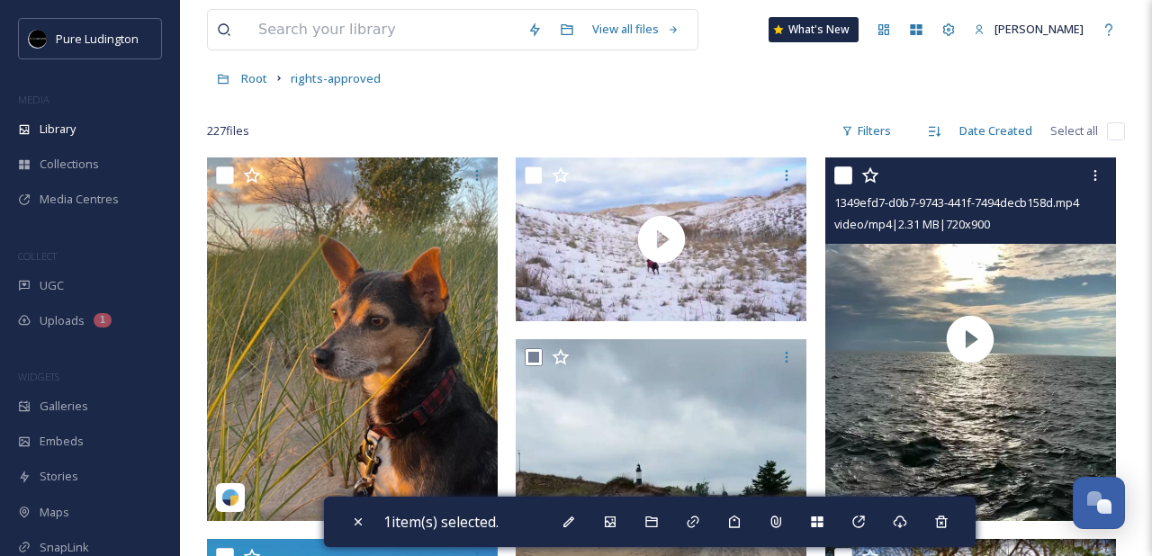
click at [844, 176] on input "checkbox" at bounding box center [843, 175] width 18 height 18
checkbox input "true"
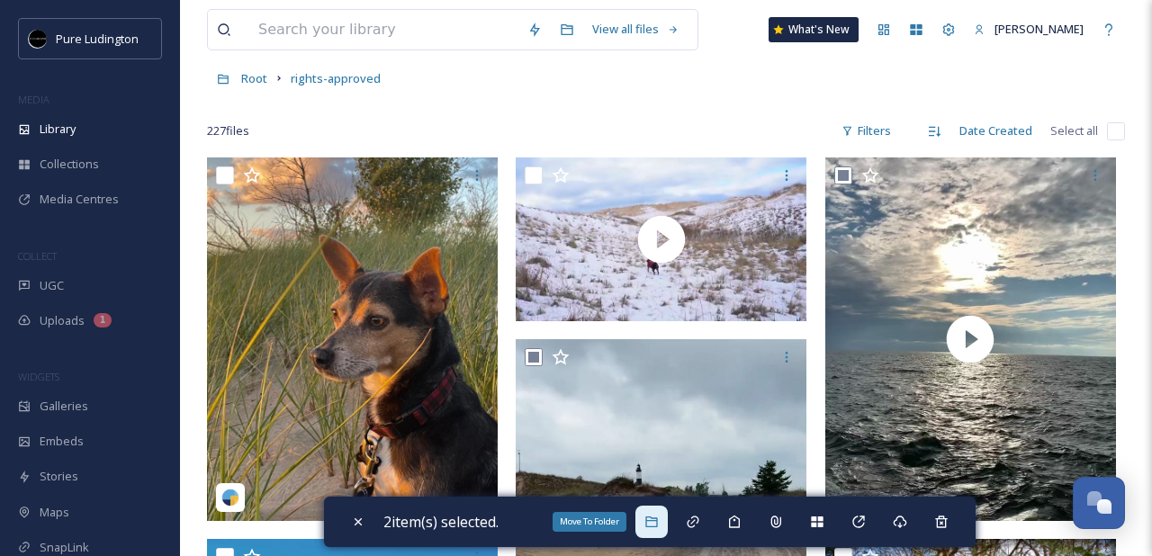
click at [656, 527] on icon at bounding box center [651, 522] width 14 height 14
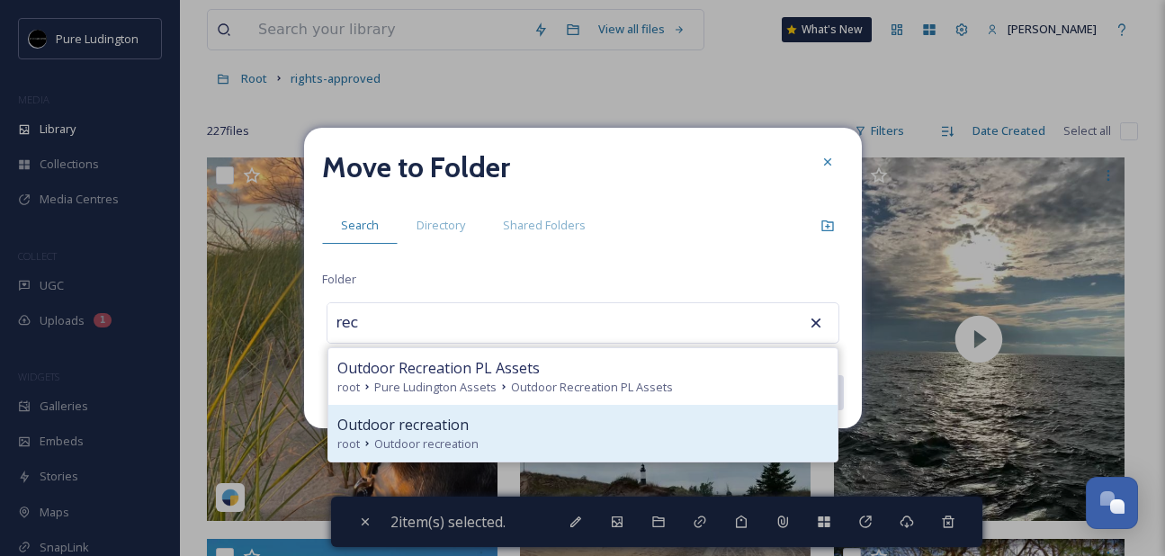
click at [529, 423] on div "Outdoor recreation" at bounding box center [582, 425] width 491 height 22
type input "Outdoor recreation"
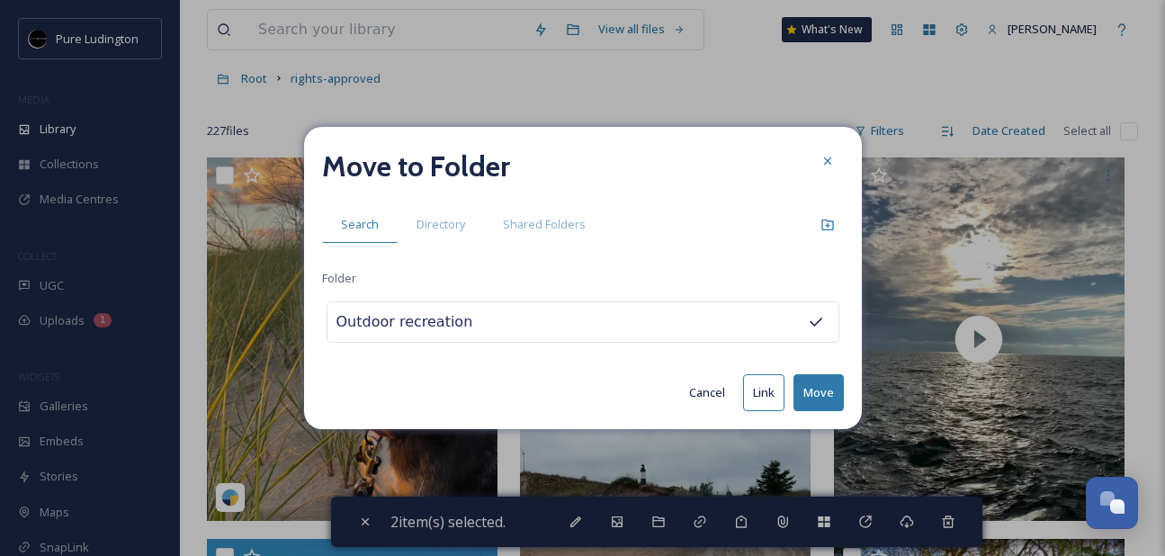
click at [809, 382] on button "Move" at bounding box center [819, 392] width 50 height 37
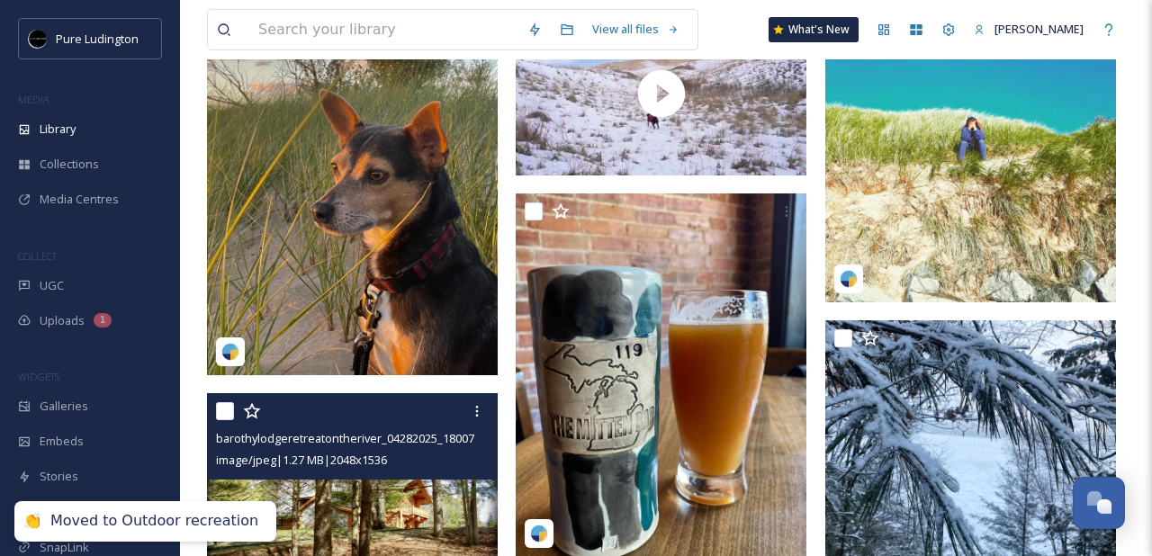
scroll to position [245, 0]
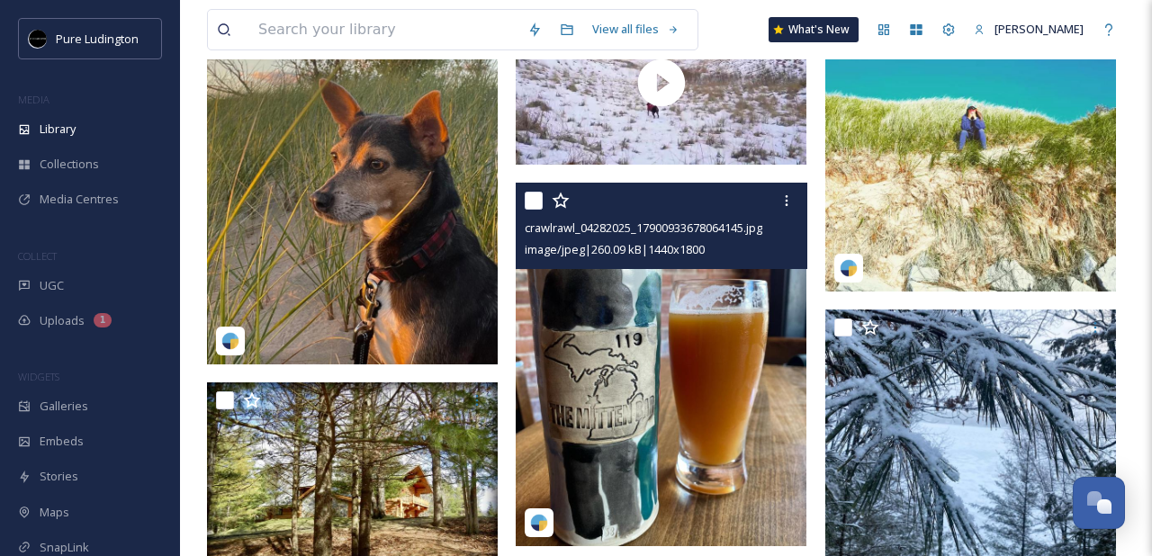
click at [530, 206] on input "checkbox" at bounding box center [534, 201] width 18 height 18
checkbox input "true"
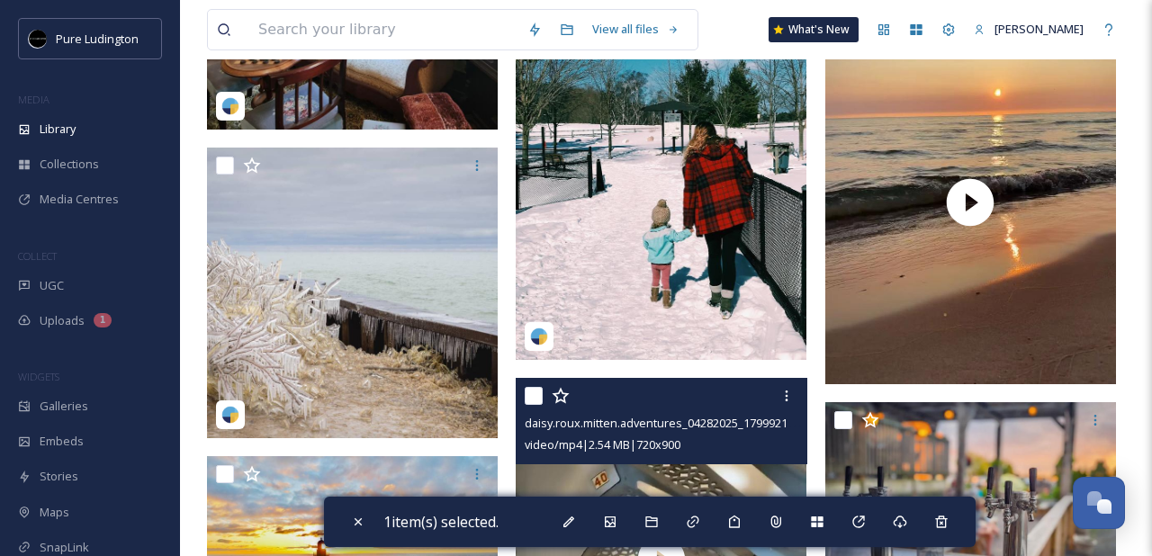
scroll to position [1164, 0]
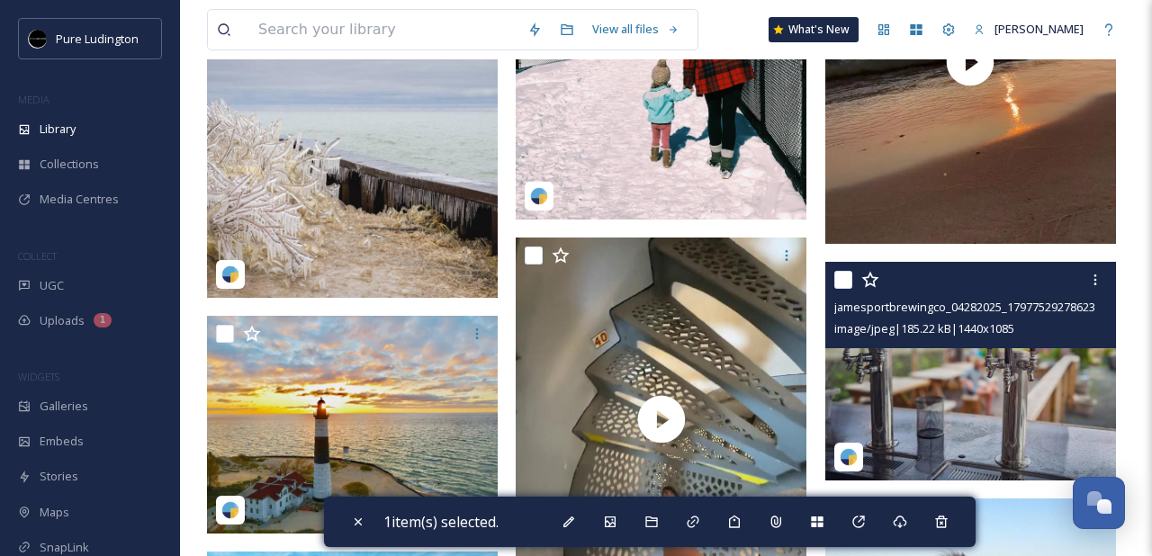
click at [845, 288] on div at bounding box center [843, 280] width 18 height 18
click at [840, 278] on input "checkbox" at bounding box center [843, 280] width 18 height 18
checkbox input "true"
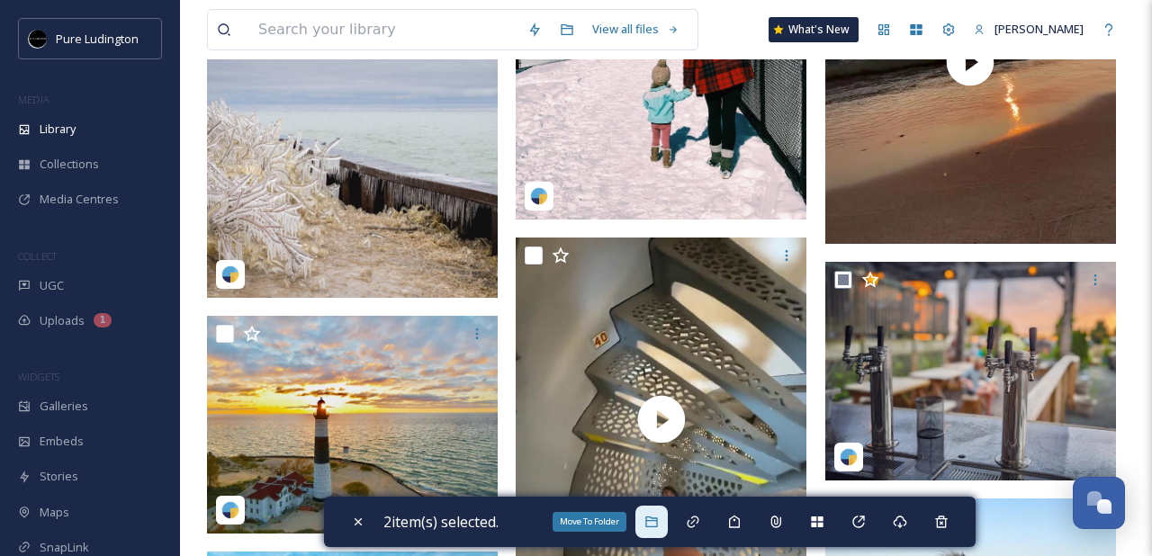
click at [665, 510] on div "Move To Folder" at bounding box center [651, 522] width 32 height 32
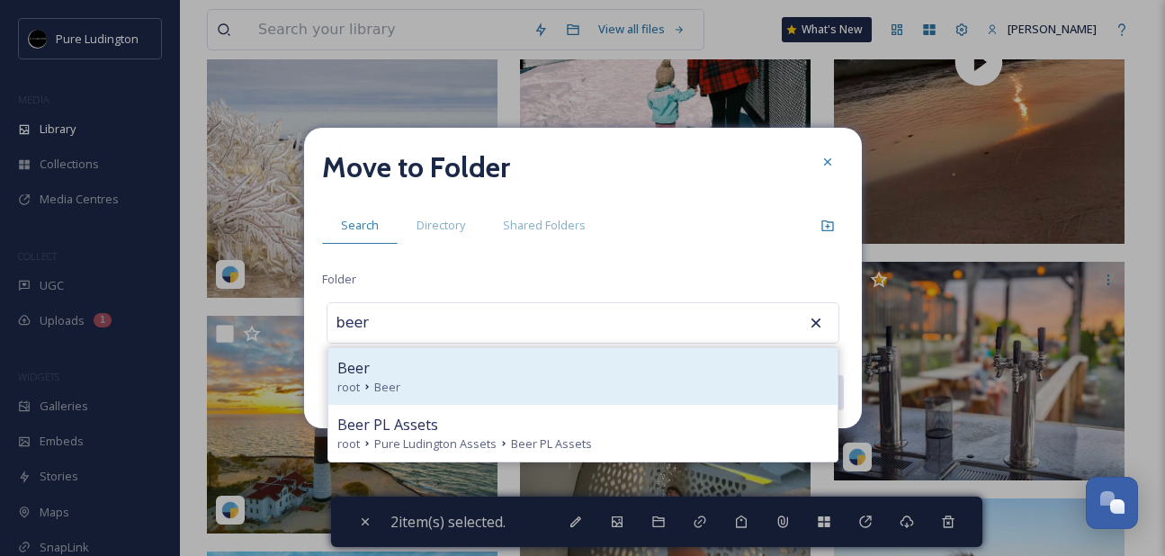
click at [499, 384] on div "root Beer" at bounding box center [582, 387] width 491 height 17
type input "Beer"
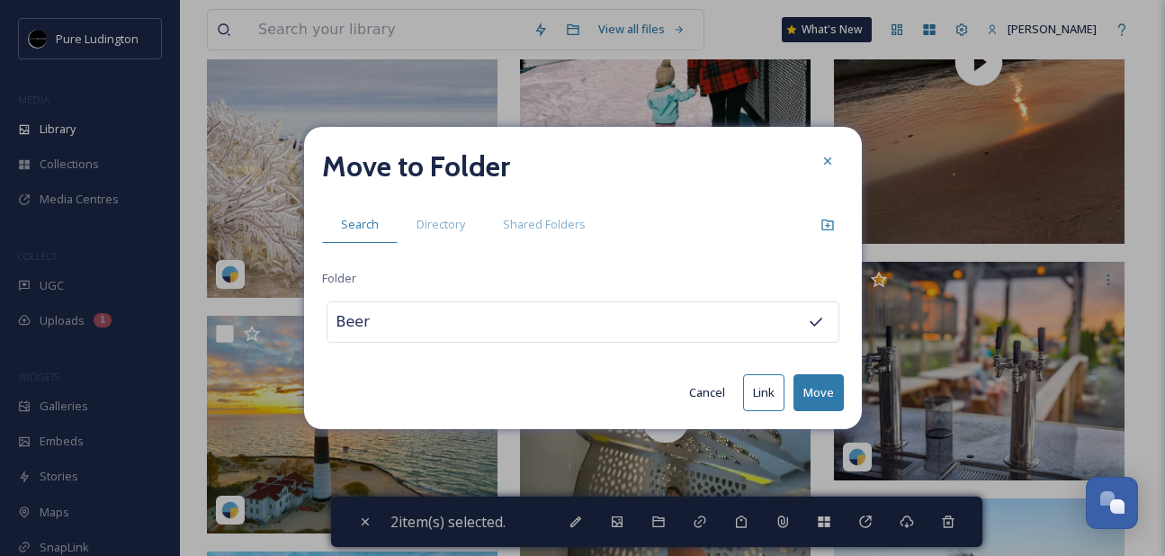
click at [822, 389] on button "Move" at bounding box center [819, 392] width 50 height 37
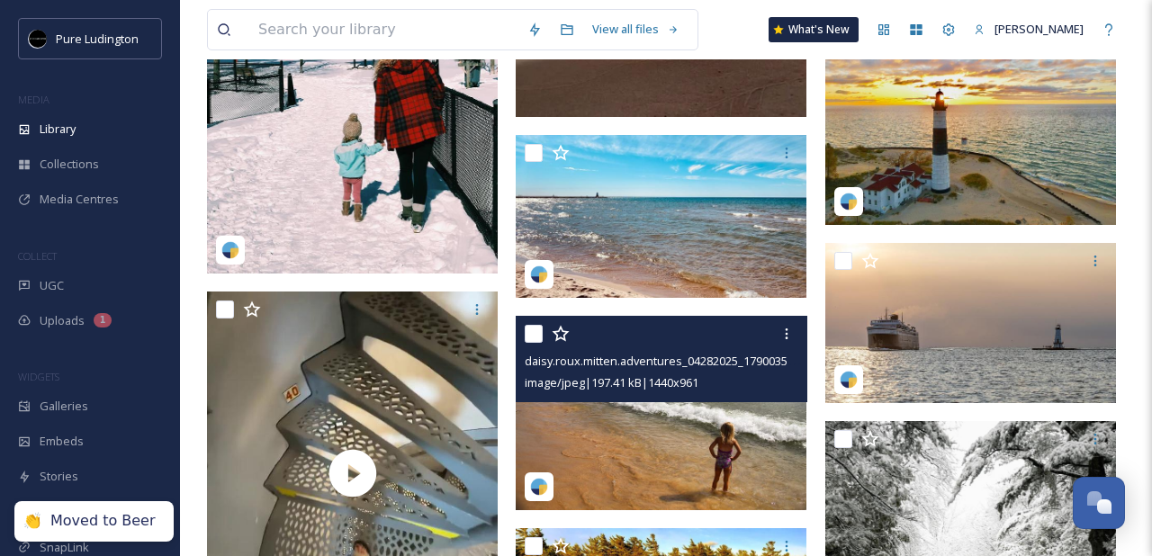
scroll to position [1164, 0]
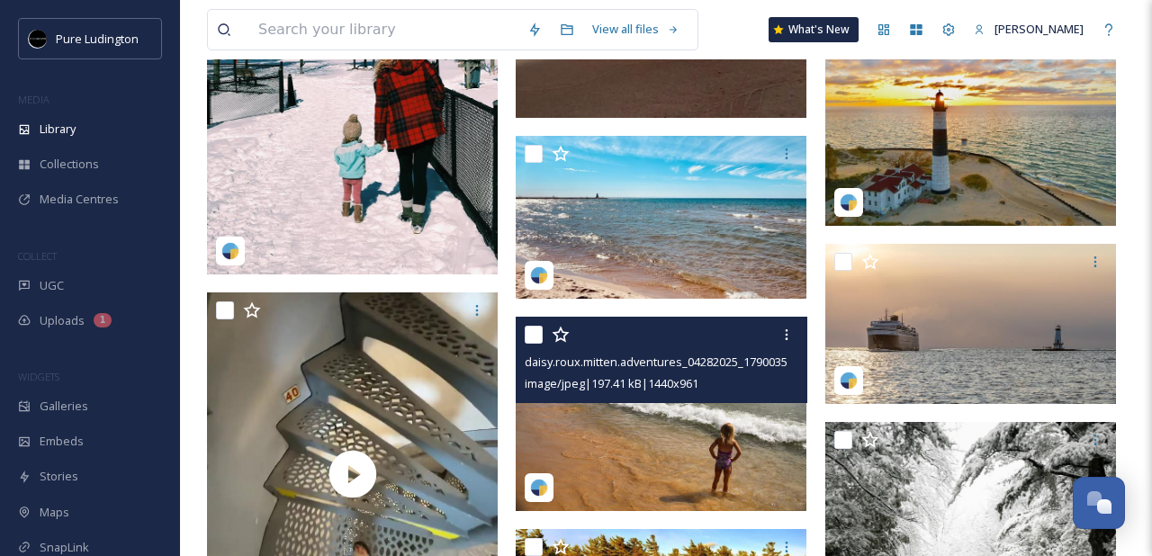
click at [535, 335] on input "checkbox" at bounding box center [534, 335] width 18 height 18
checkbox input "true"
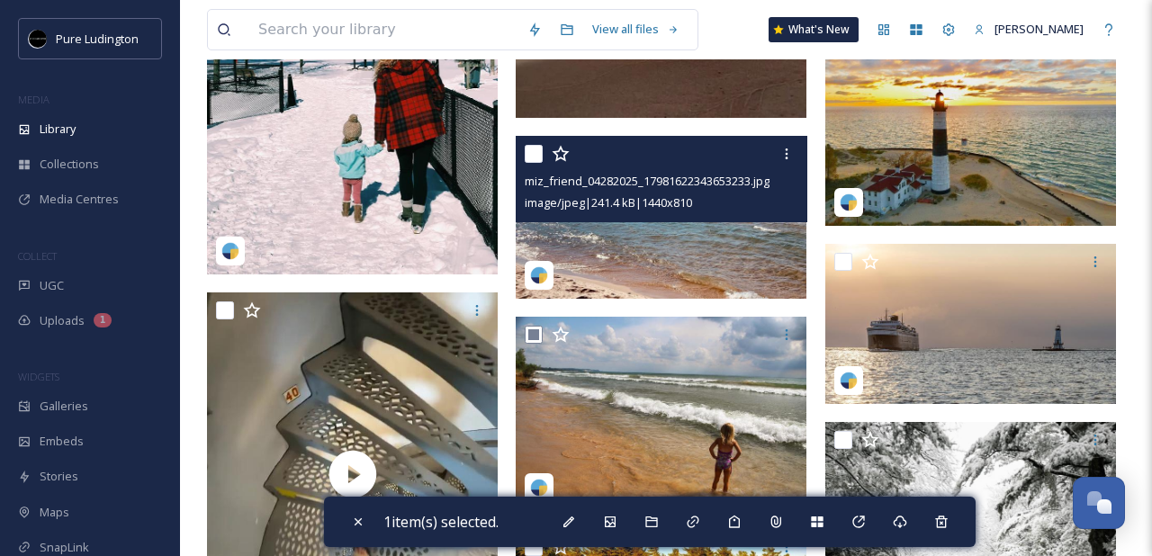
click at [532, 150] on input "checkbox" at bounding box center [534, 154] width 18 height 18
checkbox input "true"
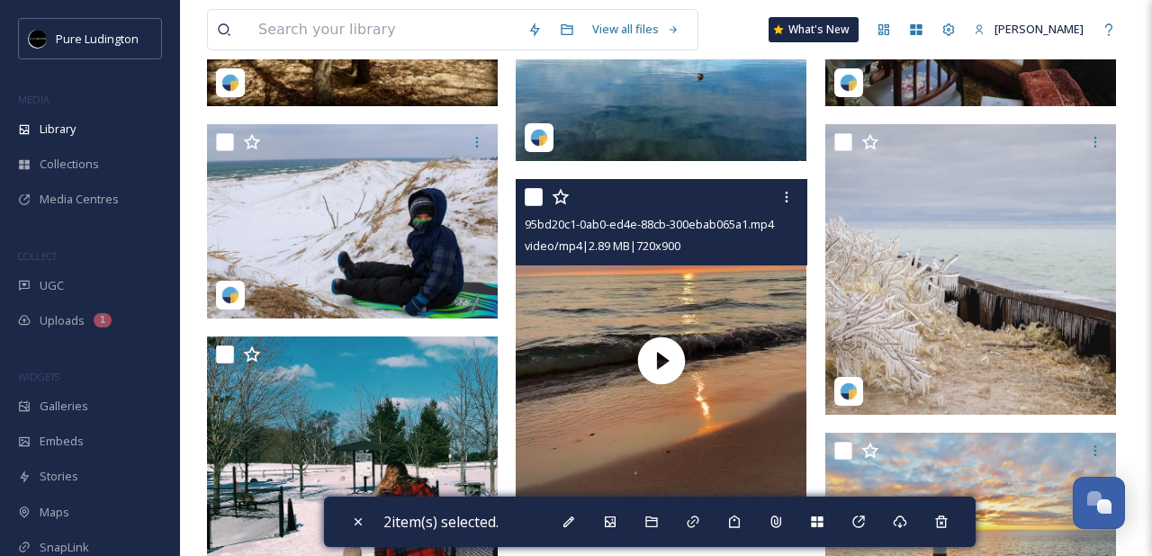
scroll to position [731, 0]
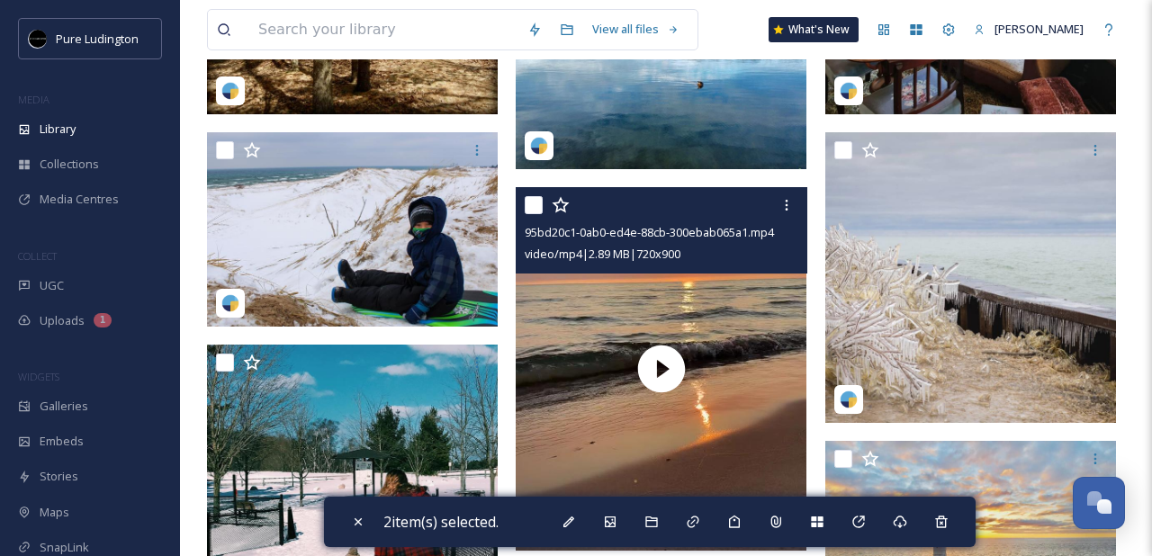
click at [533, 207] on input "checkbox" at bounding box center [534, 205] width 18 height 18
checkbox input "true"
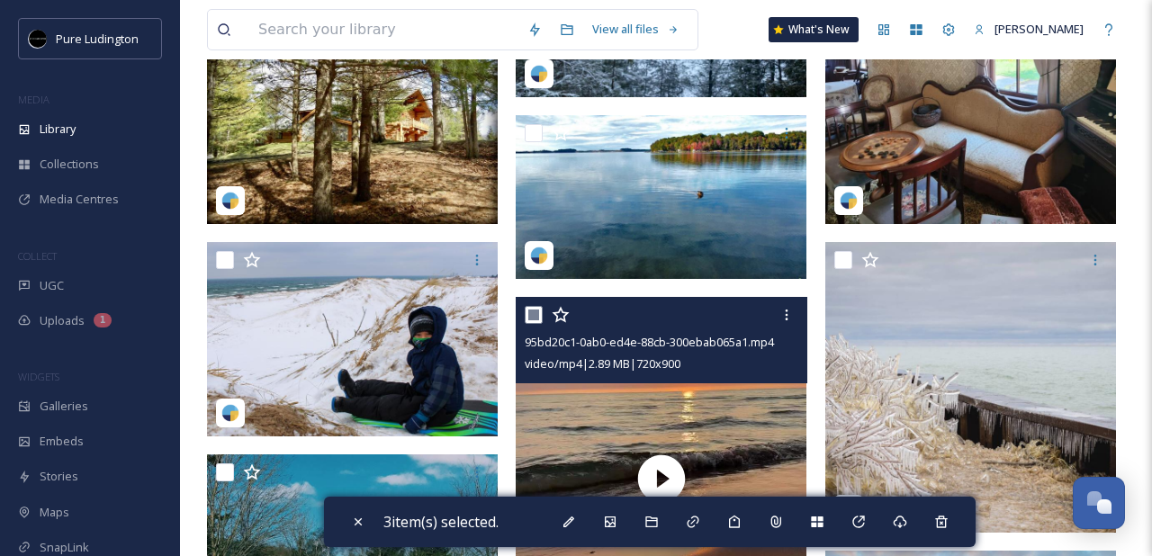
scroll to position [579, 0]
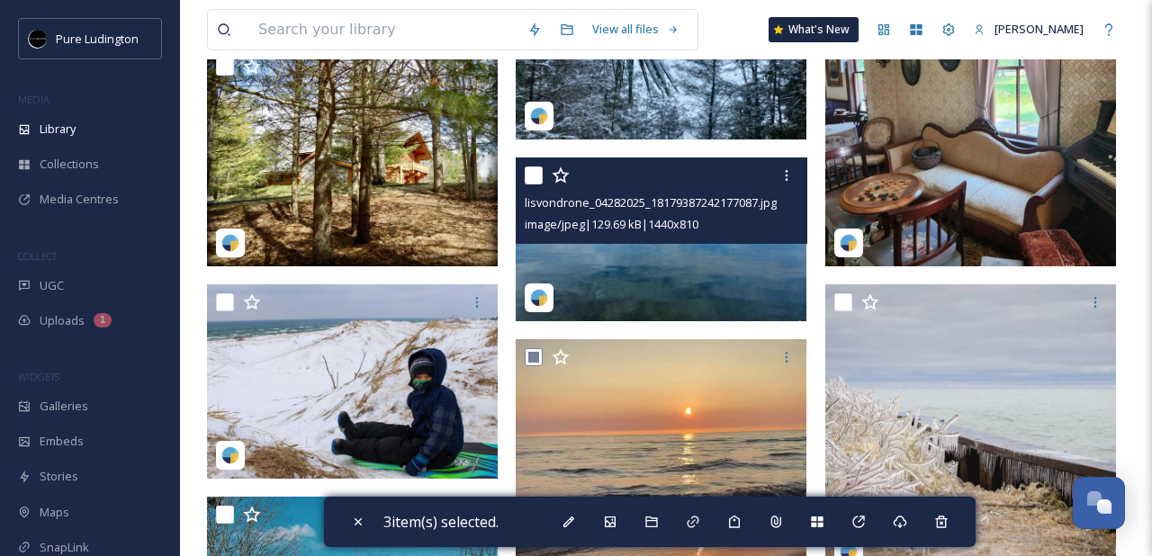
click at [534, 177] on input "checkbox" at bounding box center [534, 175] width 18 height 18
checkbox input "true"
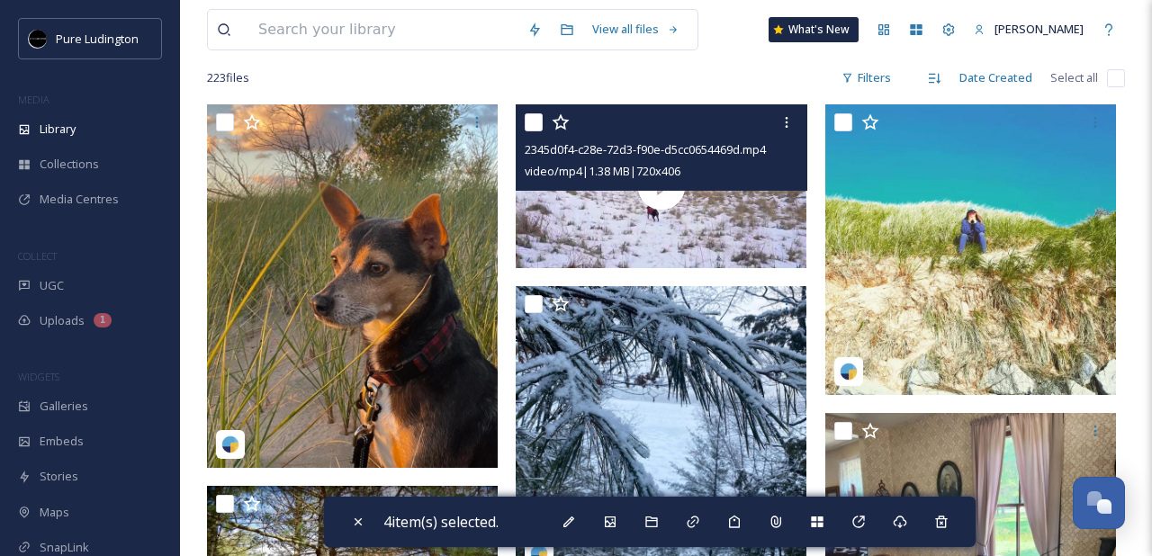
scroll to position [144, 0]
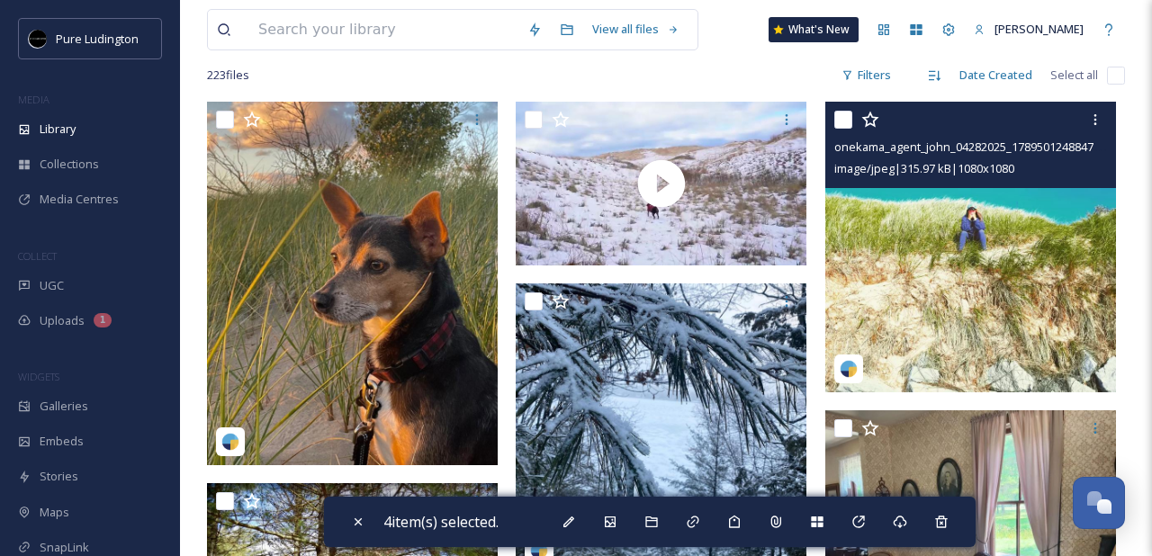
click at [842, 122] on input "checkbox" at bounding box center [843, 120] width 18 height 18
checkbox input "true"
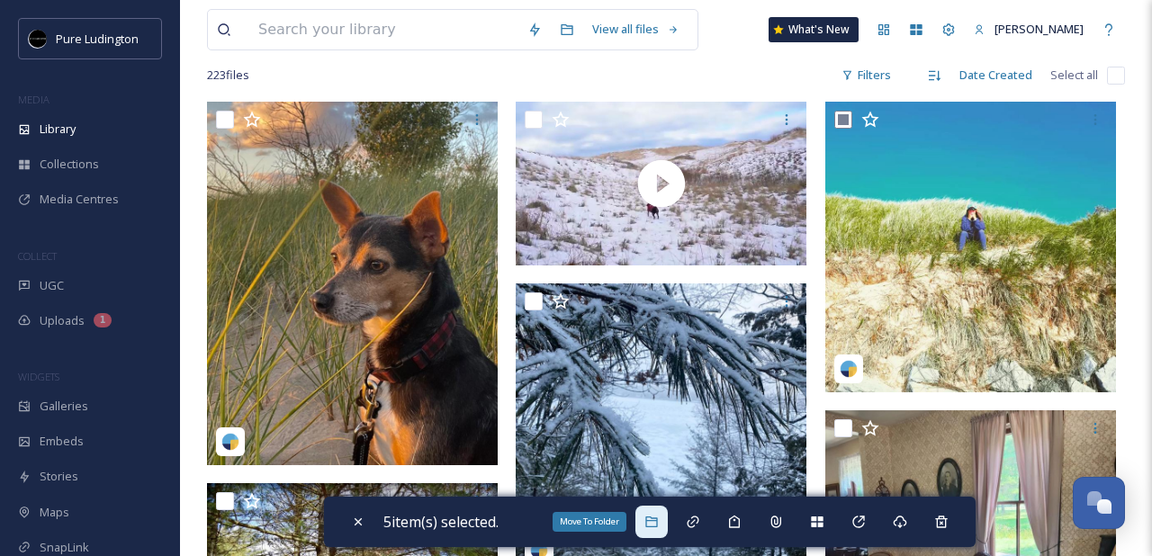
click at [654, 507] on div "Move To Folder" at bounding box center [651, 522] width 32 height 32
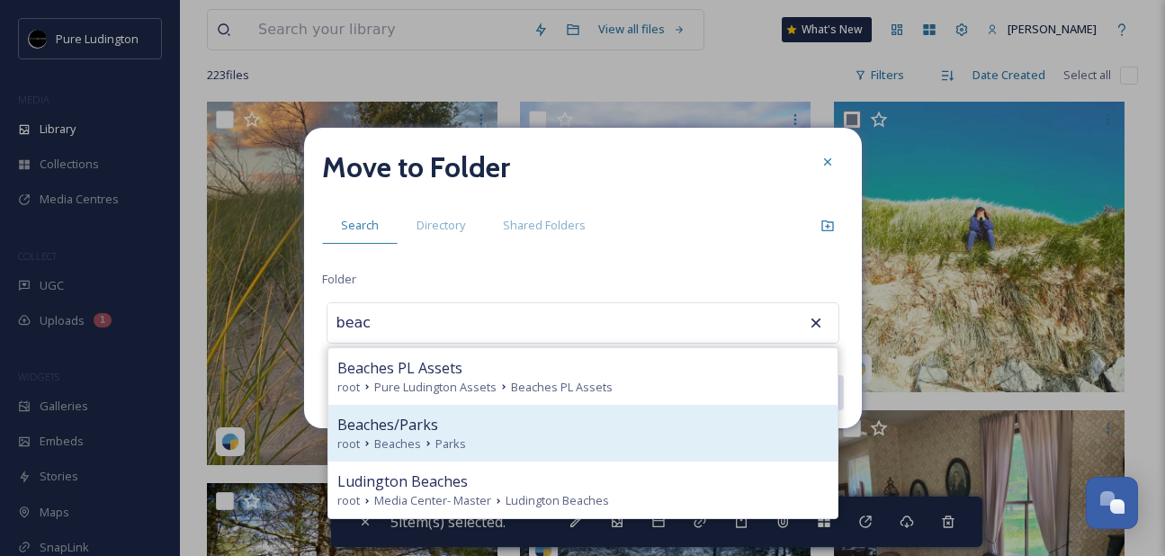
click at [562, 415] on div "Beaches/Parks" at bounding box center [582, 425] width 491 height 22
type input "Beaches/Parks"
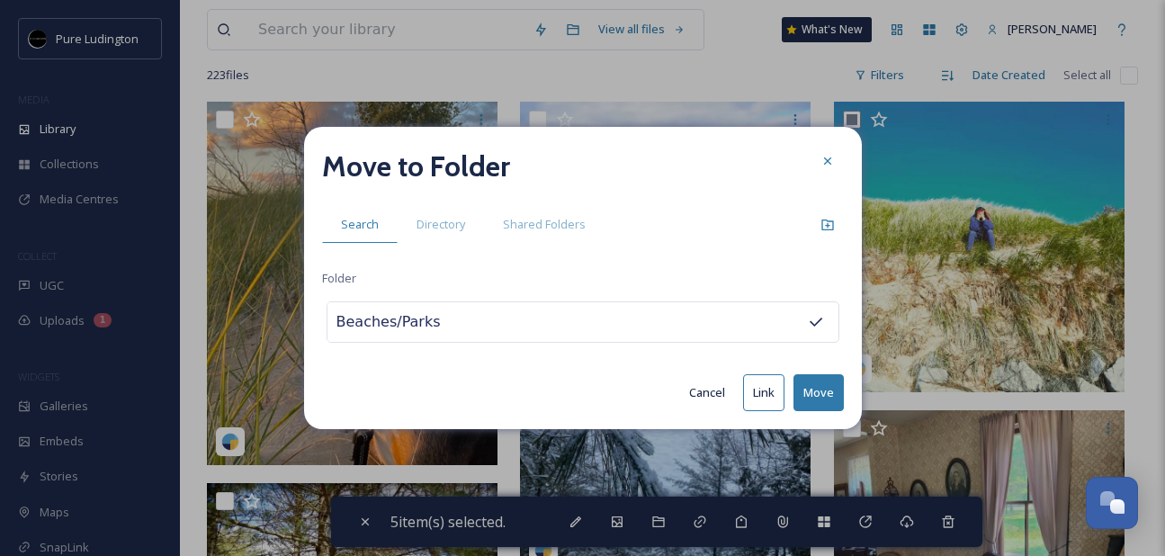
click at [818, 386] on button "Move" at bounding box center [819, 392] width 50 height 37
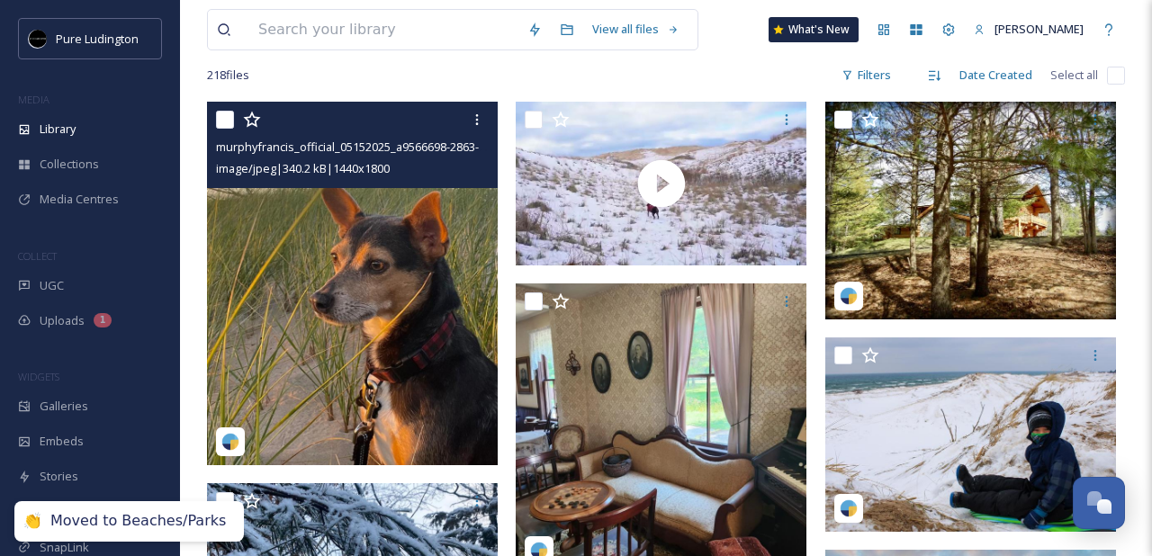
click at [229, 122] on input "checkbox" at bounding box center [225, 120] width 18 height 18
checkbox input "true"
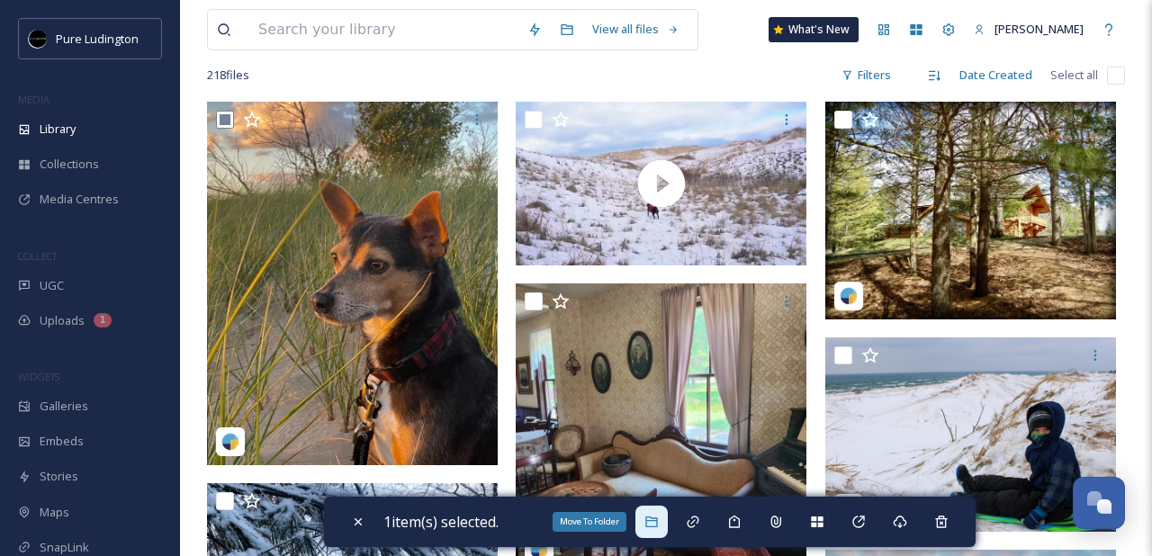
click at [655, 521] on icon at bounding box center [651, 522] width 14 height 14
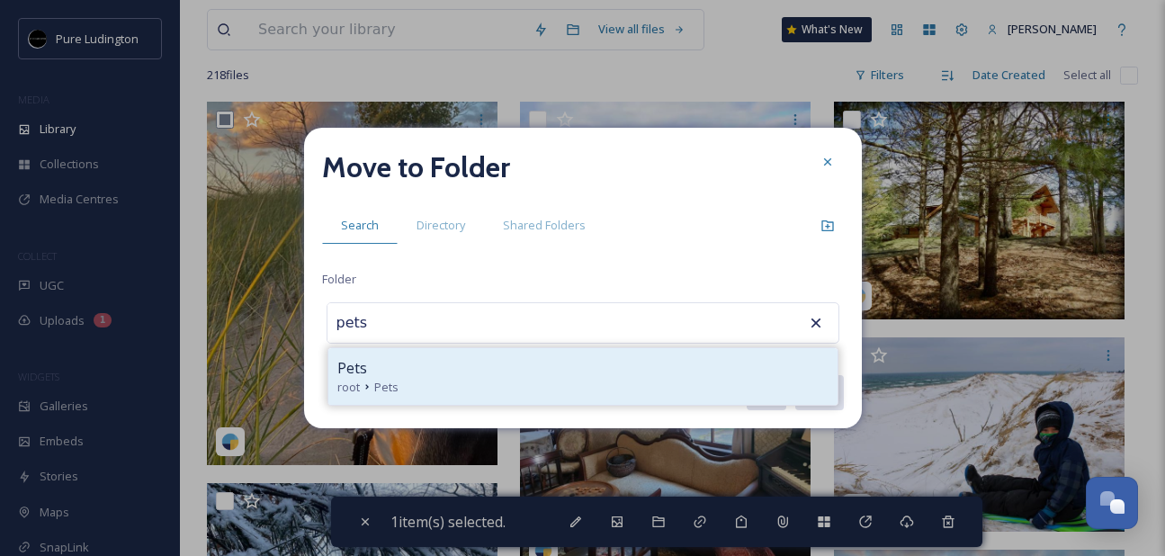
click at [639, 371] on div "Pets" at bounding box center [582, 368] width 491 height 22
type input "Pets"
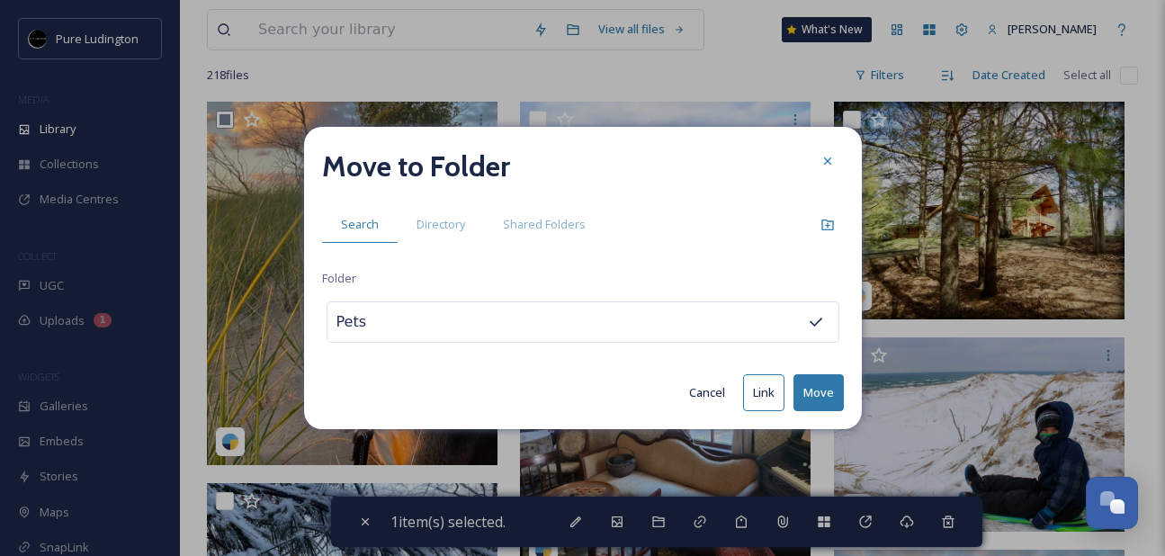
click at [824, 384] on button "Move" at bounding box center [819, 392] width 50 height 37
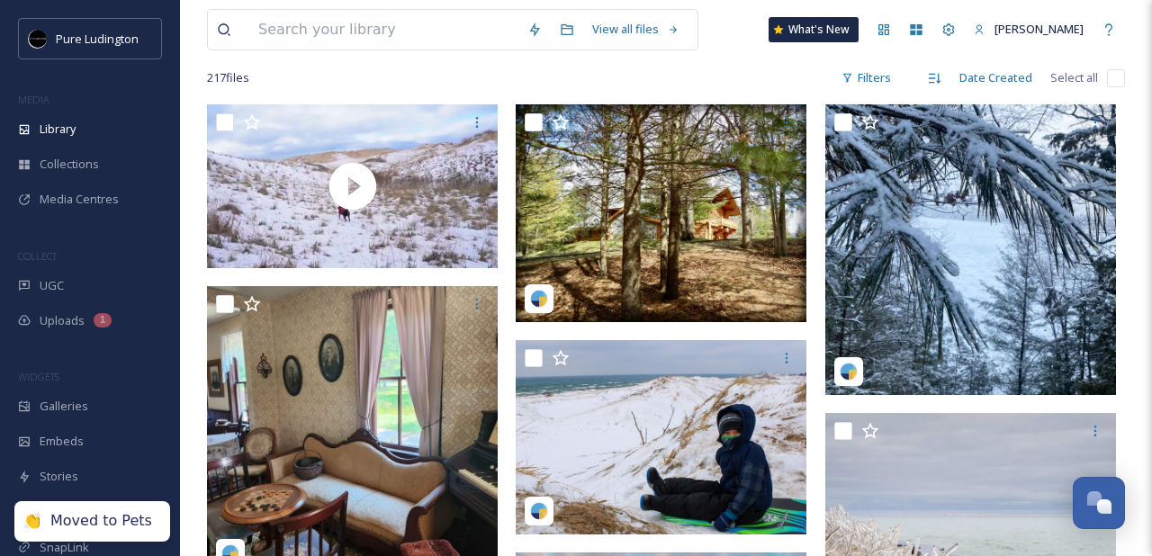
scroll to position [138, 0]
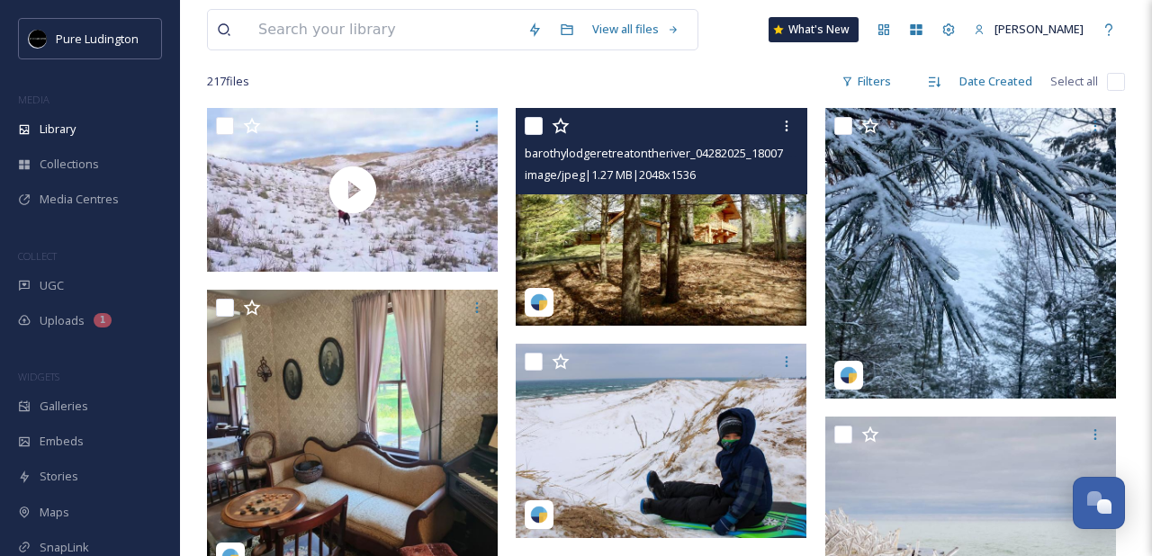
click at [534, 123] on input "checkbox" at bounding box center [534, 126] width 18 height 18
checkbox input "true"
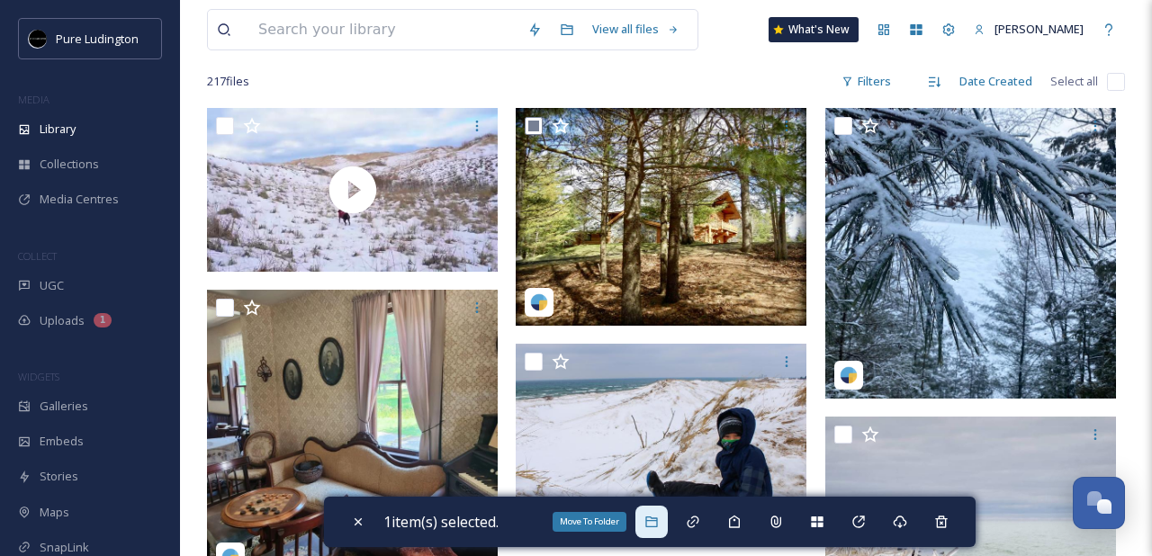
click at [659, 522] on icon at bounding box center [651, 522] width 14 height 14
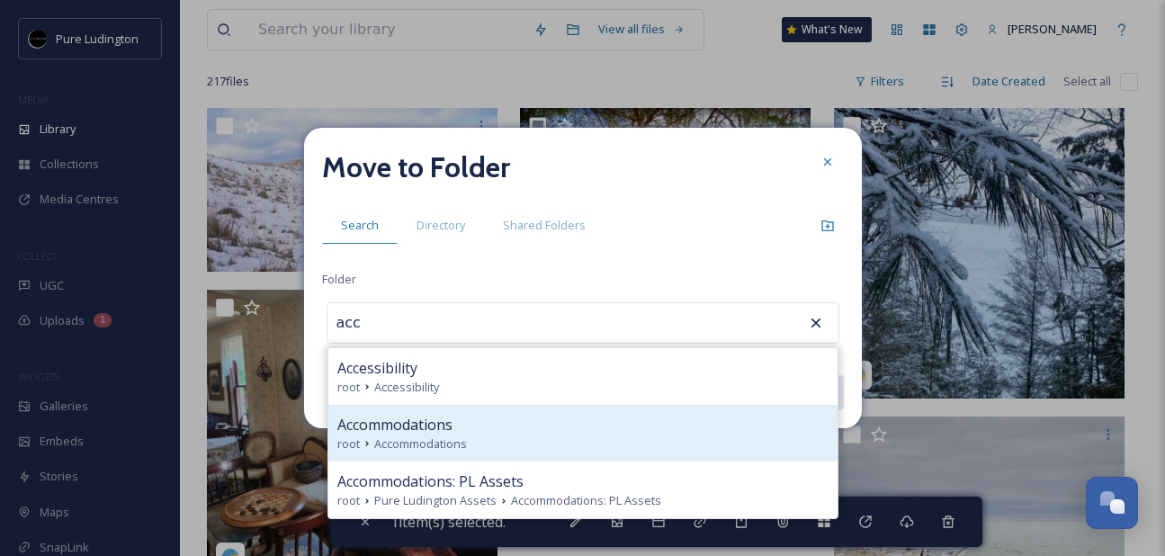
click at [582, 430] on div "Accommodations" at bounding box center [582, 425] width 491 height 22
type input "Accommodations"
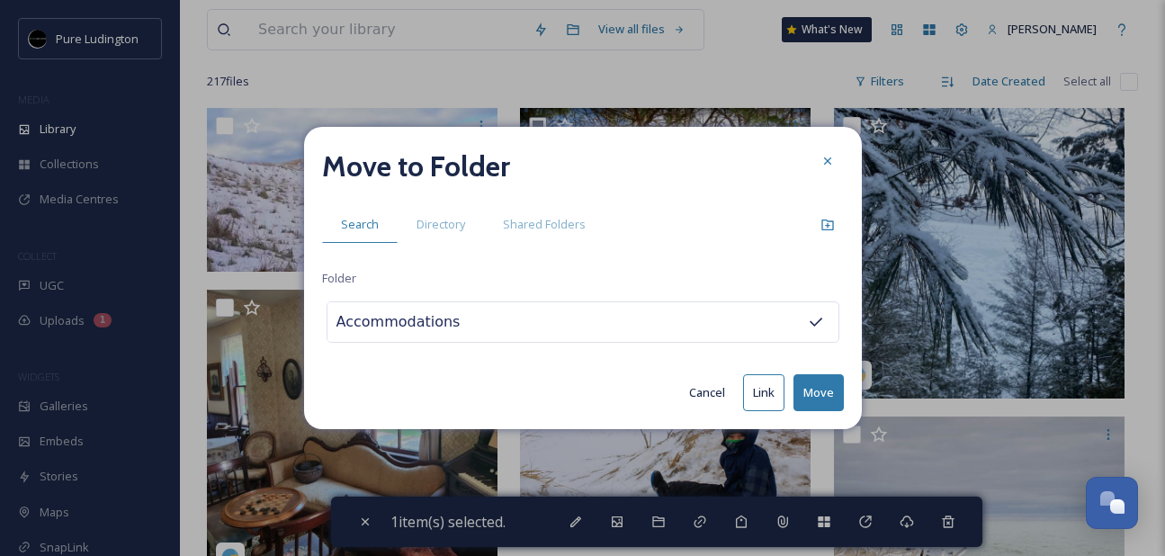
click at [813, 393] on button "Move" at bounding box center [819, 392] width 50 height 37
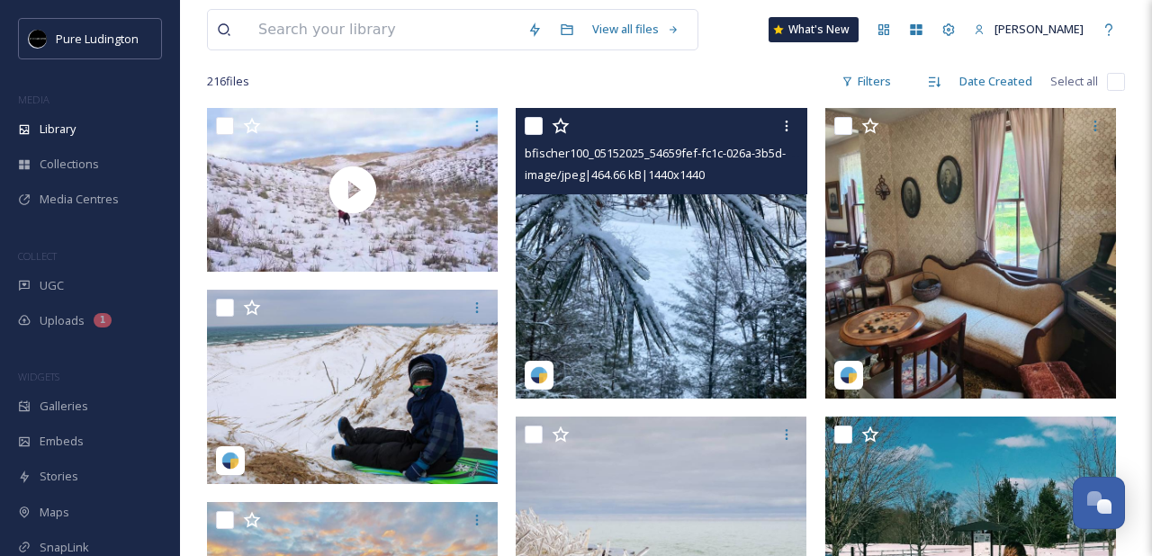
click at [530, 129] on input "checkbox" at bounding box center [534, 126] width 18 height 18
checkbox input "true"
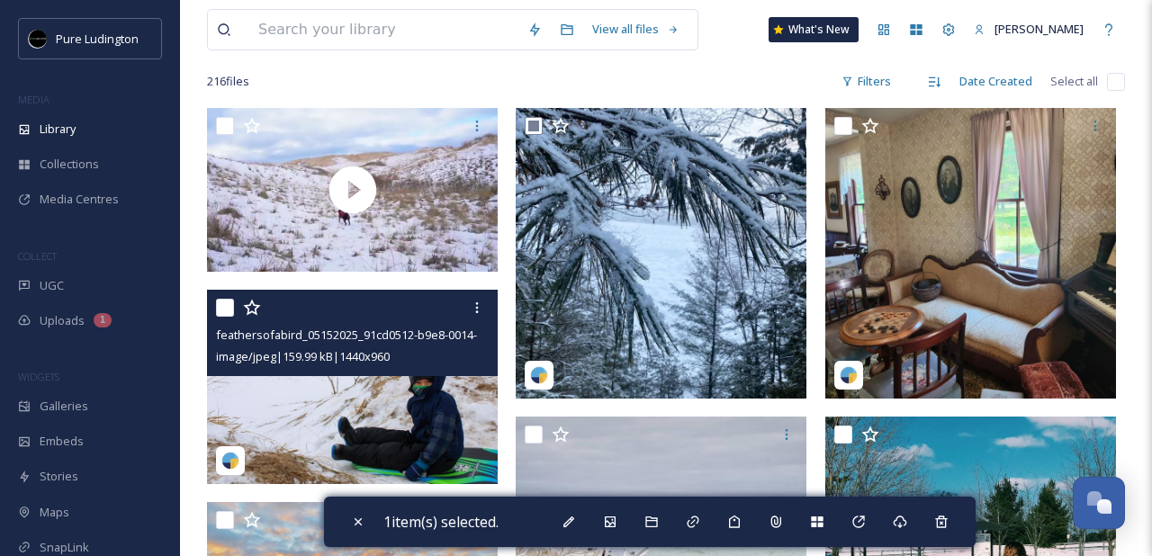
click at [223, 315] on input "checkbox" at bounding box center [225, 308] width 18 height 18
checkbox input "true"
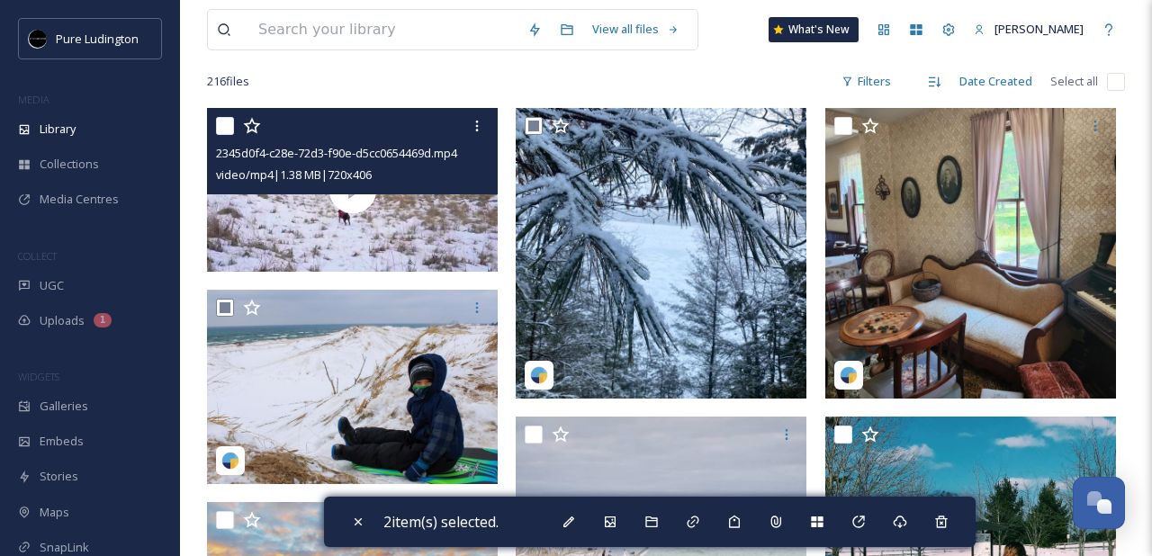
click at [220, 128] on input "checkbox" at bounding box center [225, 126] width 18 height 18
checkbox input "true"
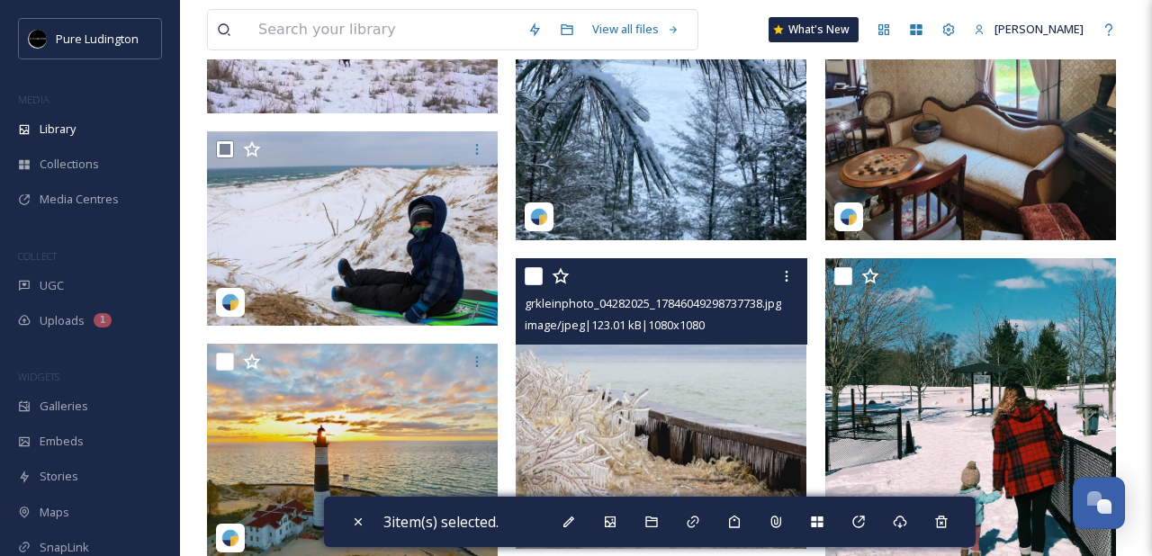
scroll to position [391, 0]
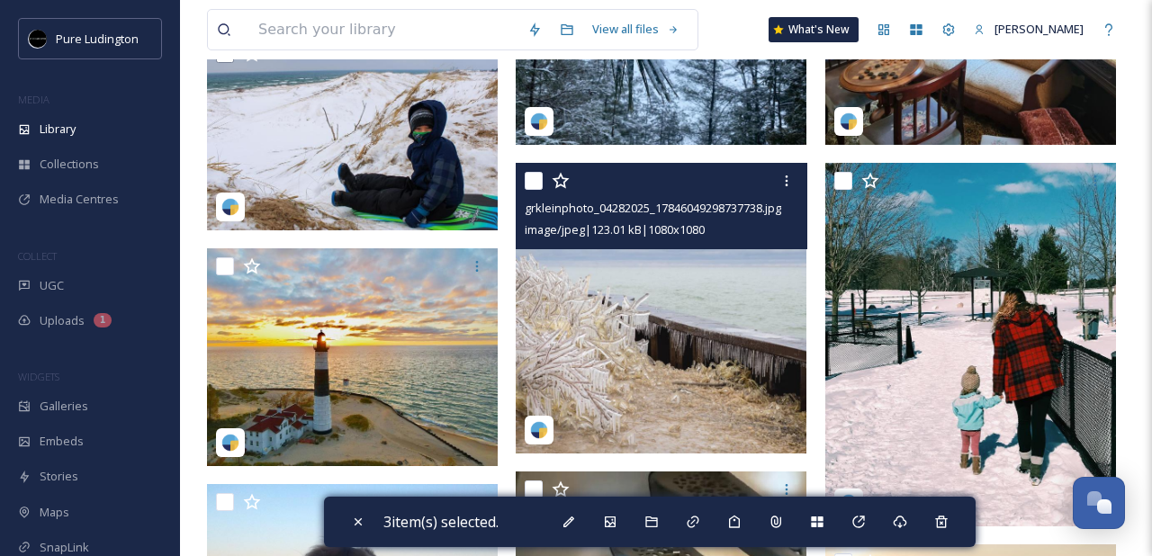
click at [537, 184] on input "checkbox" at bounding box center [534, 181] width 18 height 18
checkbox input "true"
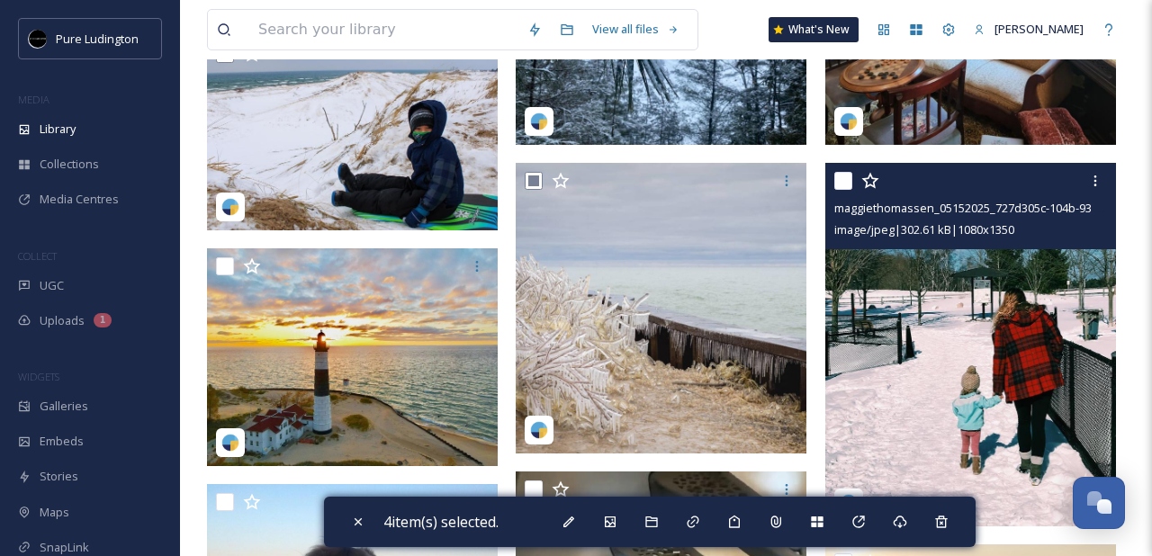
click at [845, 184] on input "checkbox" at bounding box center [843, 181] width 18 height 18
checkbox input "true"
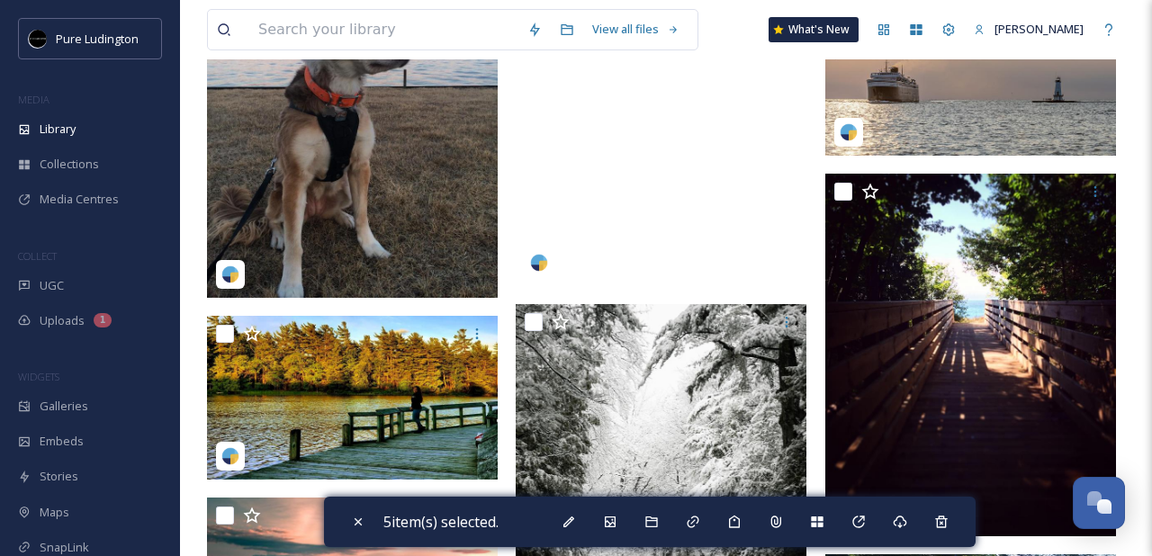
scroll to position [1033, 0]
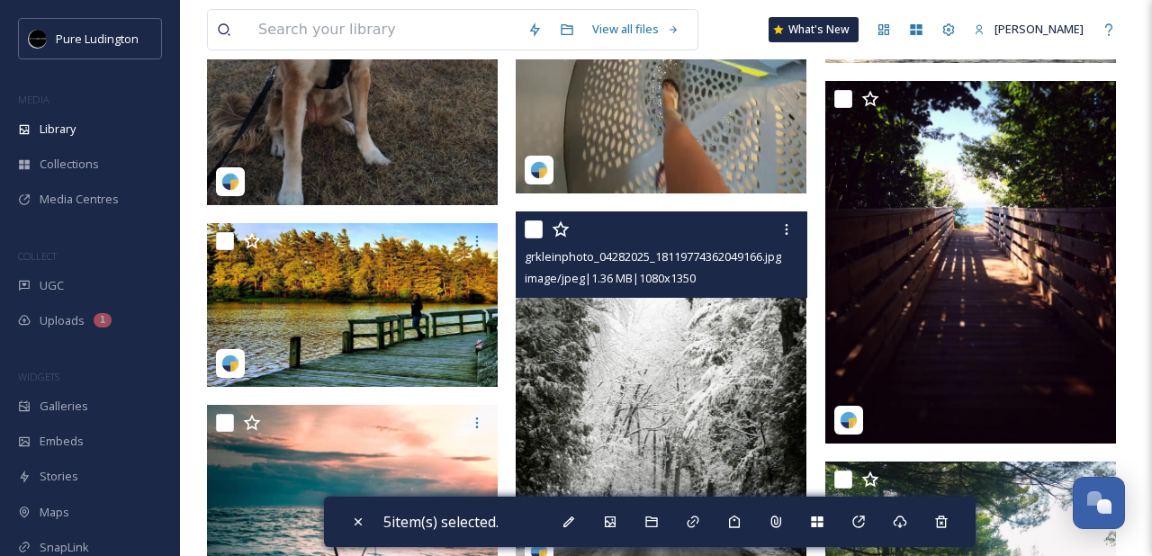
click at [538, 230] on input "checkbox" at bounding box center [534, 229] width 18 height 18
checkbox input "true"
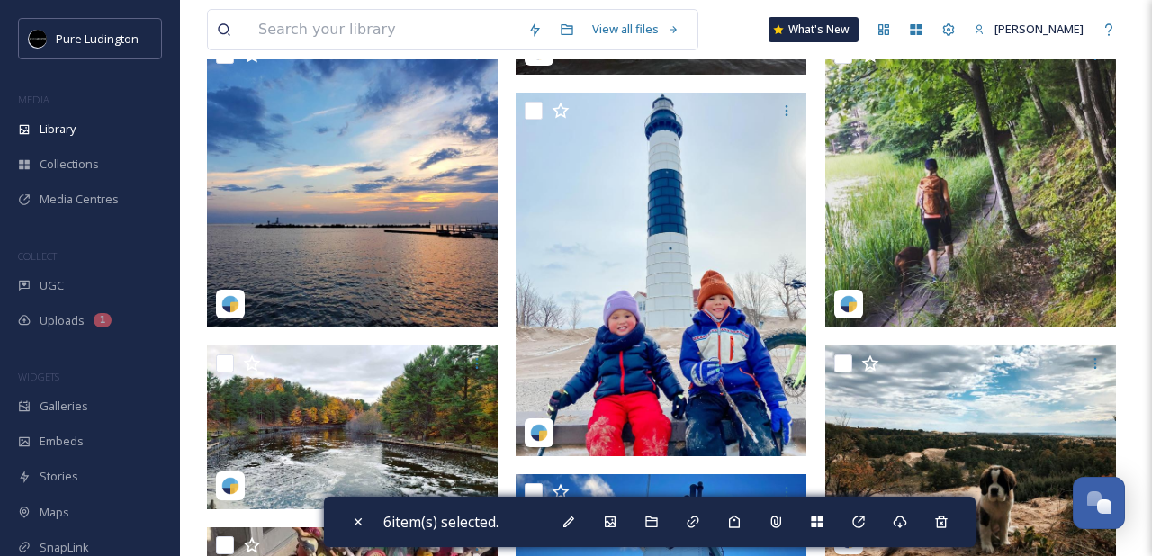
scroll to position [4419, 0]
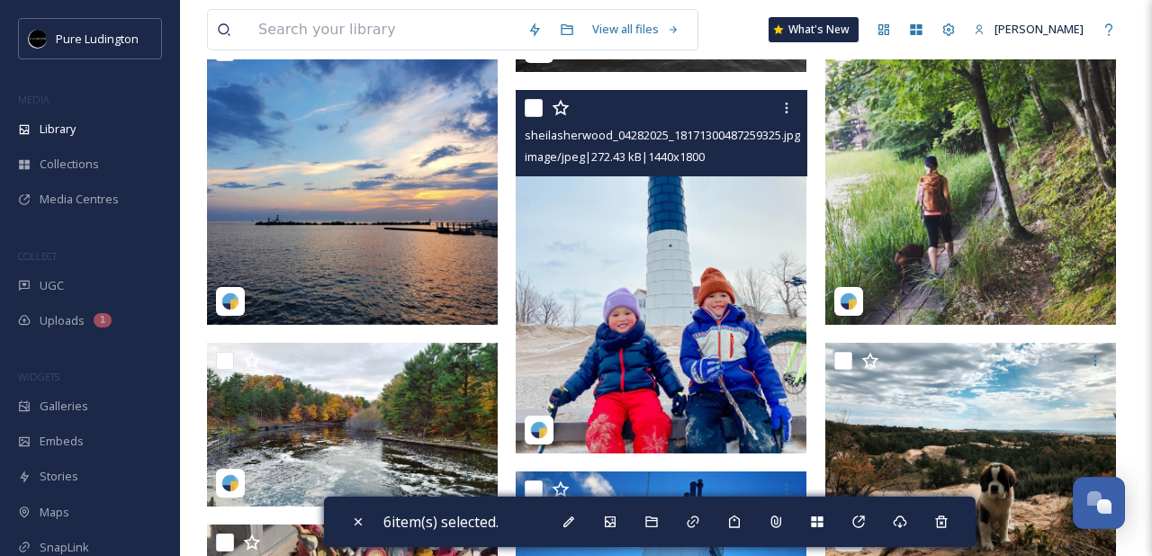
click at [537, 108] on input "checkbox" at bounding box center [534, 108] width 18 height 18
checkbox input "true"
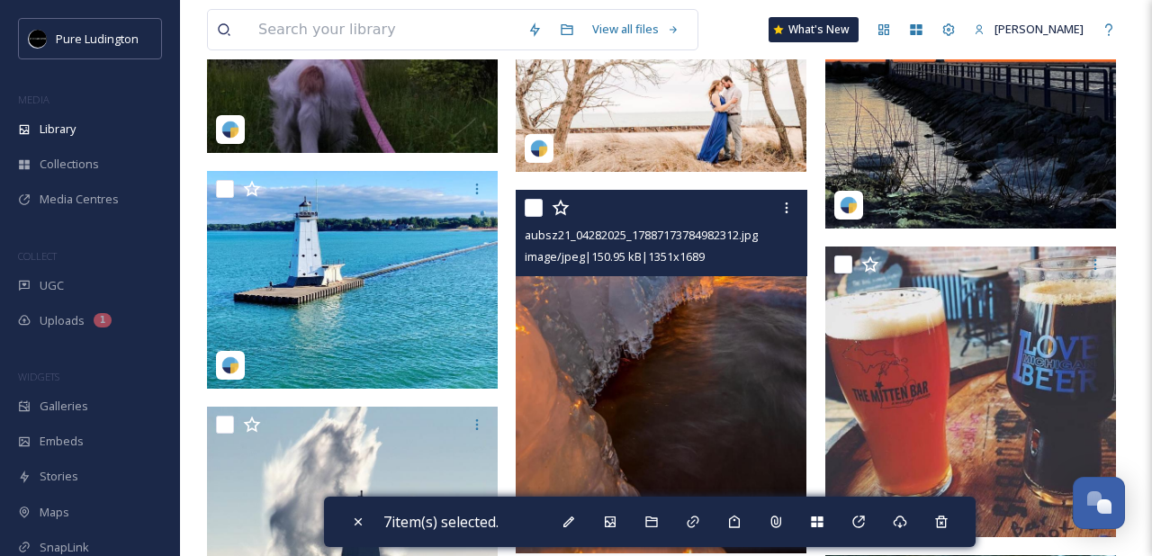
scroll to position [5652, 0]
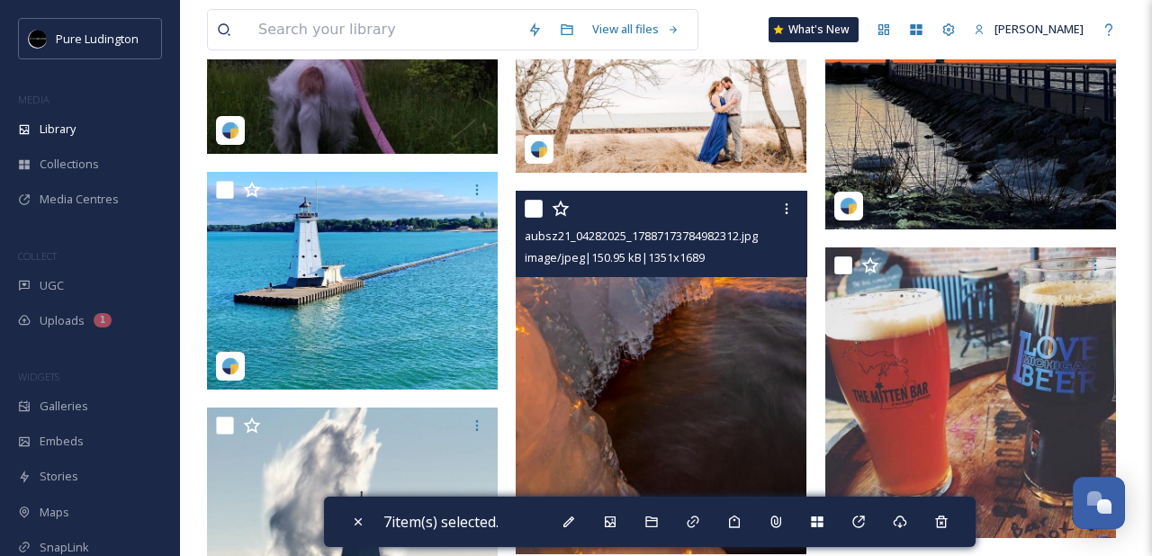
click at [539, 207] on input "checkbox" at bounding box center [534, 209] width 18 height 18
checkbox input "true"
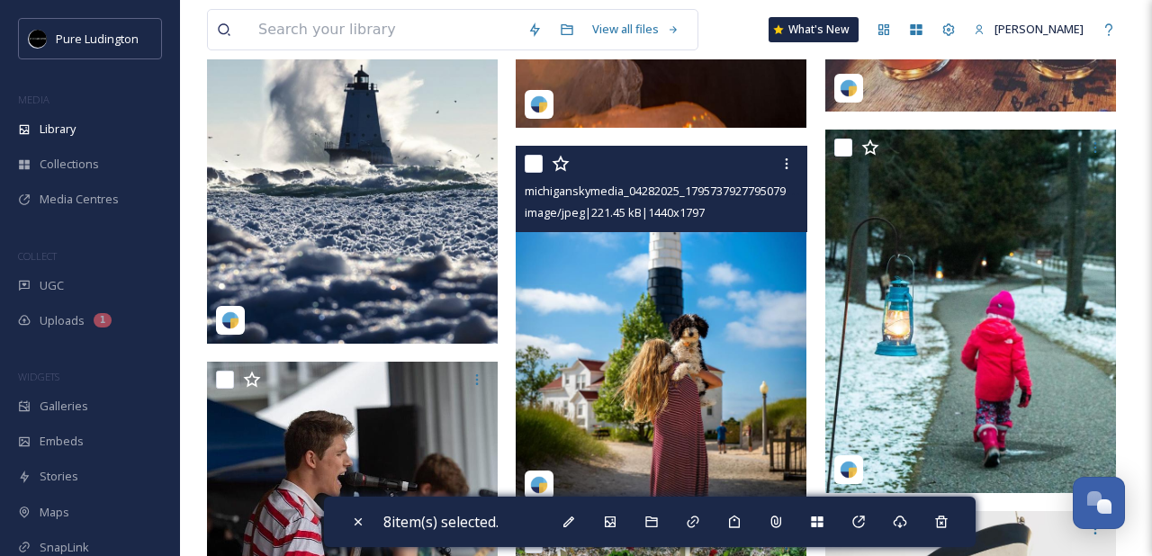
scroll to position [6079, 0]
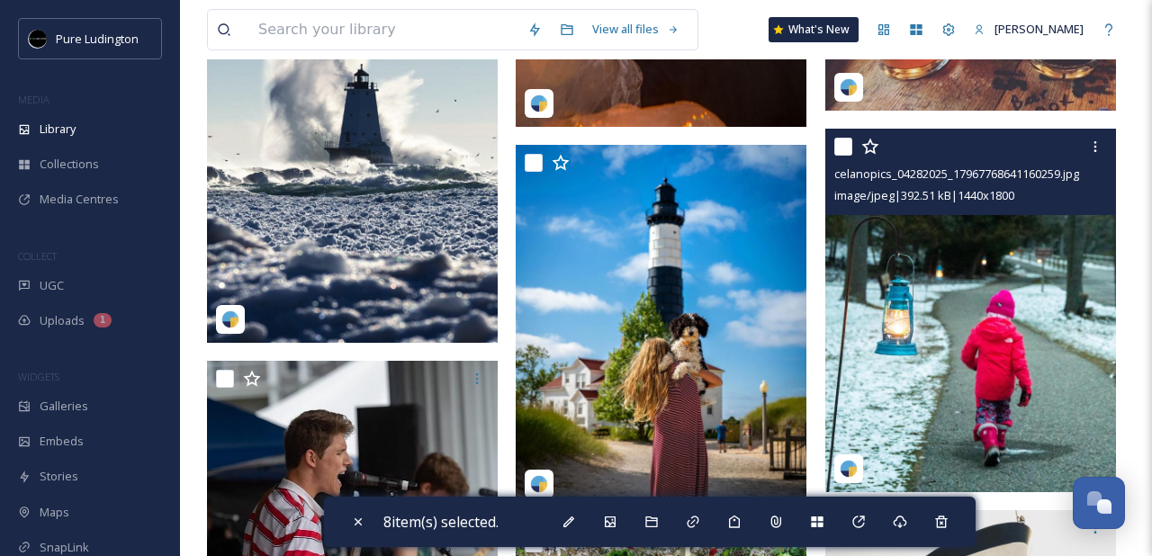
click at [843, 148] on input "checkbox" at bounding box center [843, 147] width 18 height 18
checkbox input "true"
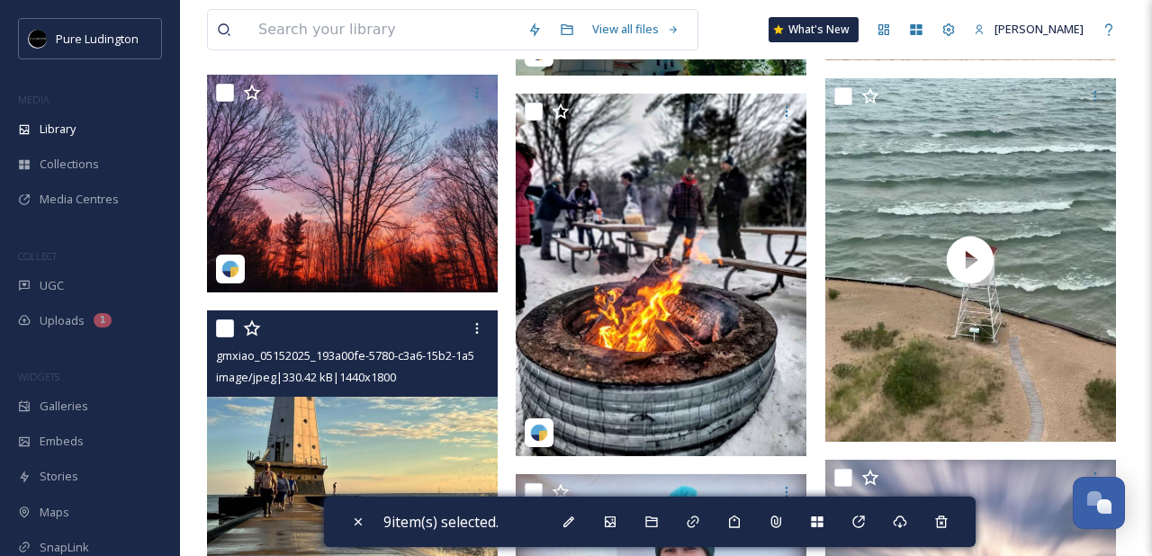
scroll to position [7789, 0]
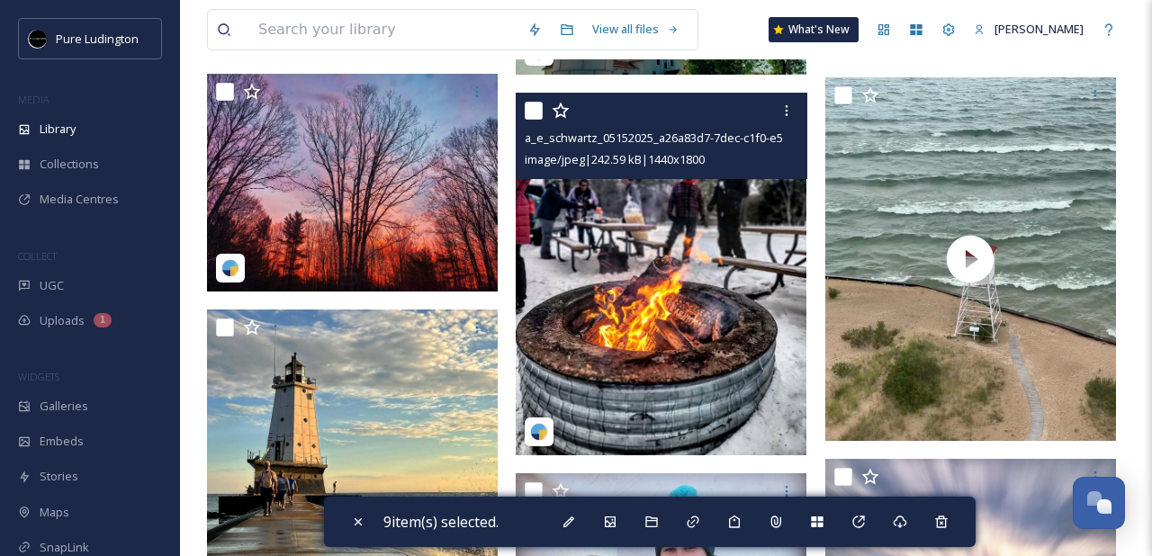
click at [532, 111] on input "checkbox" at bounding box center [534, 111] width 18 height 18
checkbox input "true"
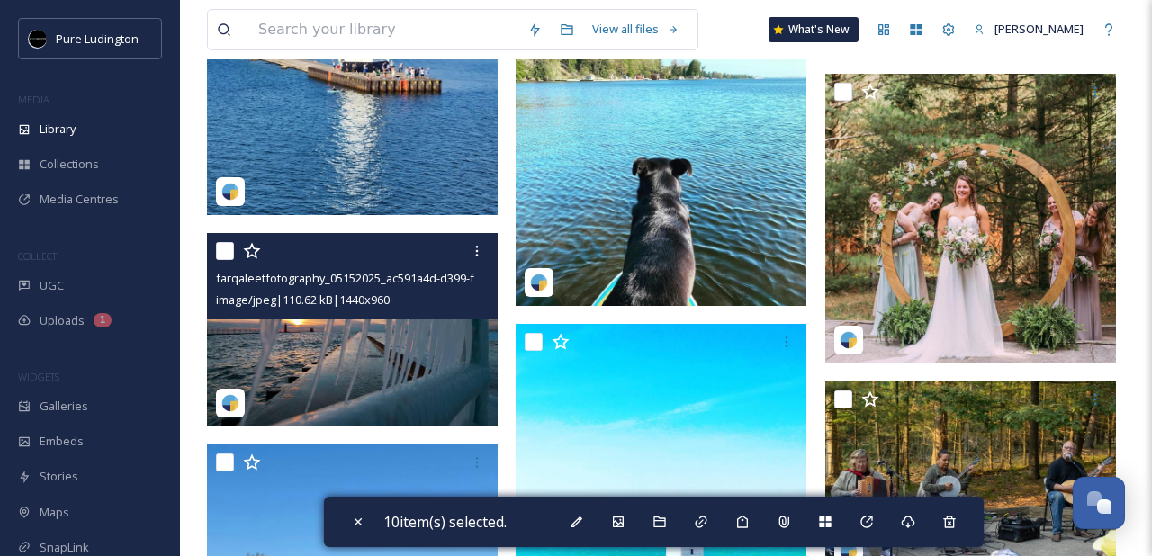
scroll to position [8154, 0]
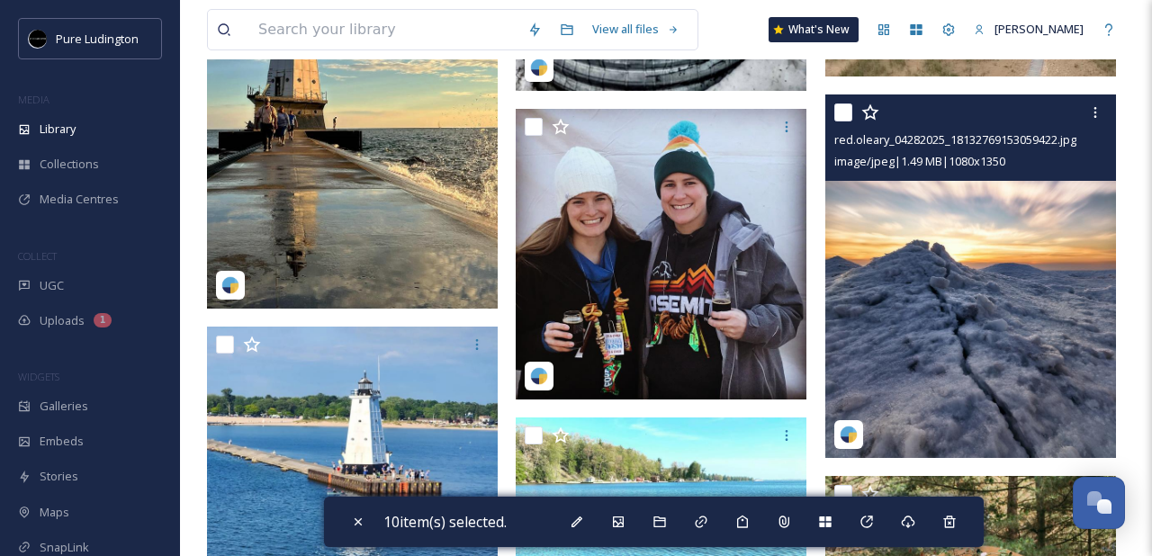
click at [839, 118] on input "checkbox" at bounding box center [843, 112] width 18 height 18
checkbox input "true"
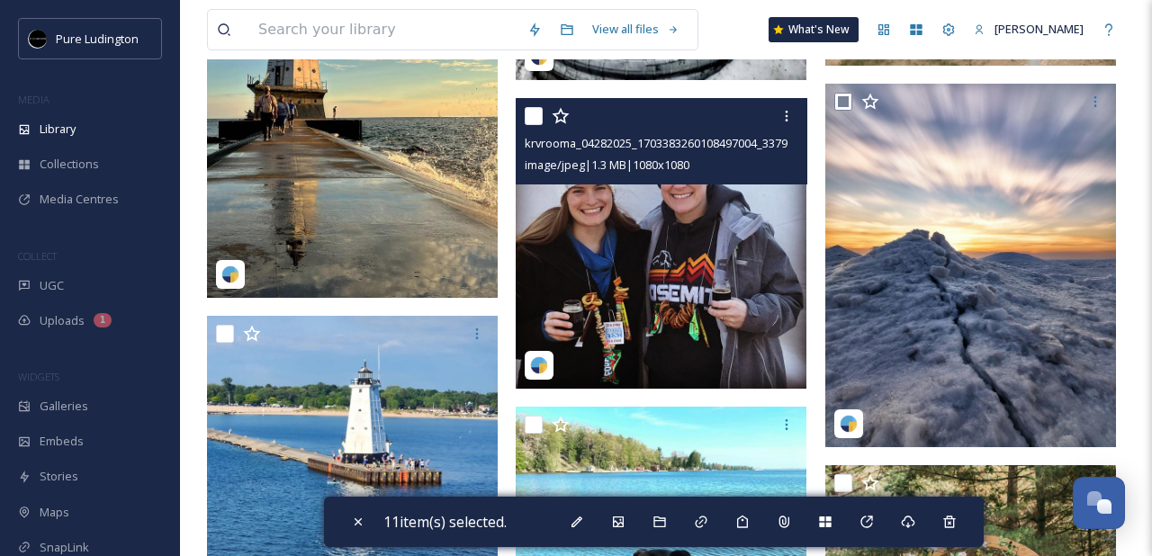
scroll to position [8166, 0]
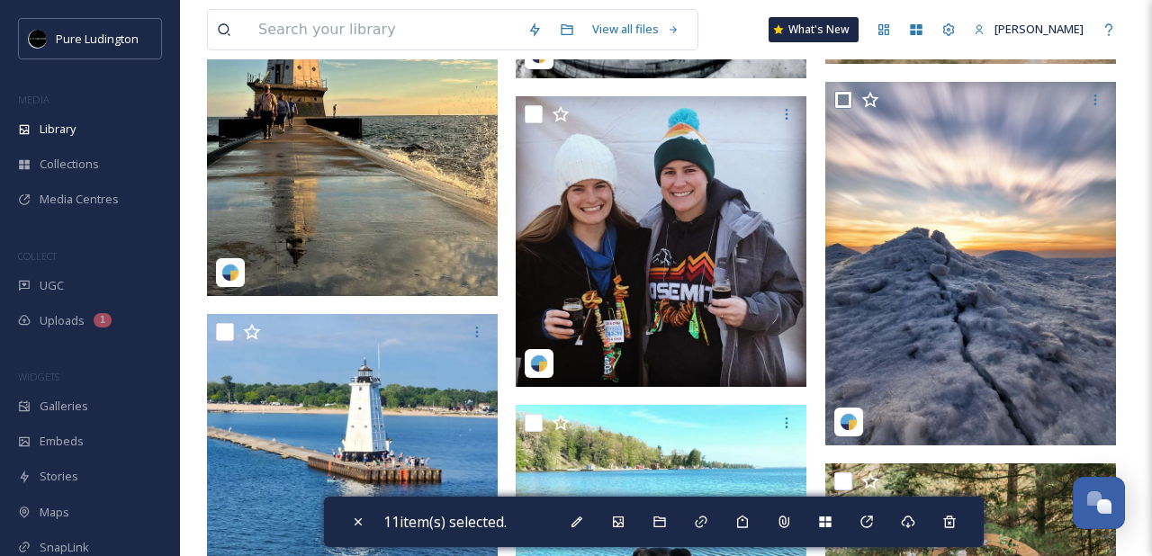
click at [648, 513] on div "11 item(s) selected." at bounding box center [654, 522] width 660 height 50
click at [674, 517] on div "Move To Folder" at bounding box center [659, 522] width 32 height 32
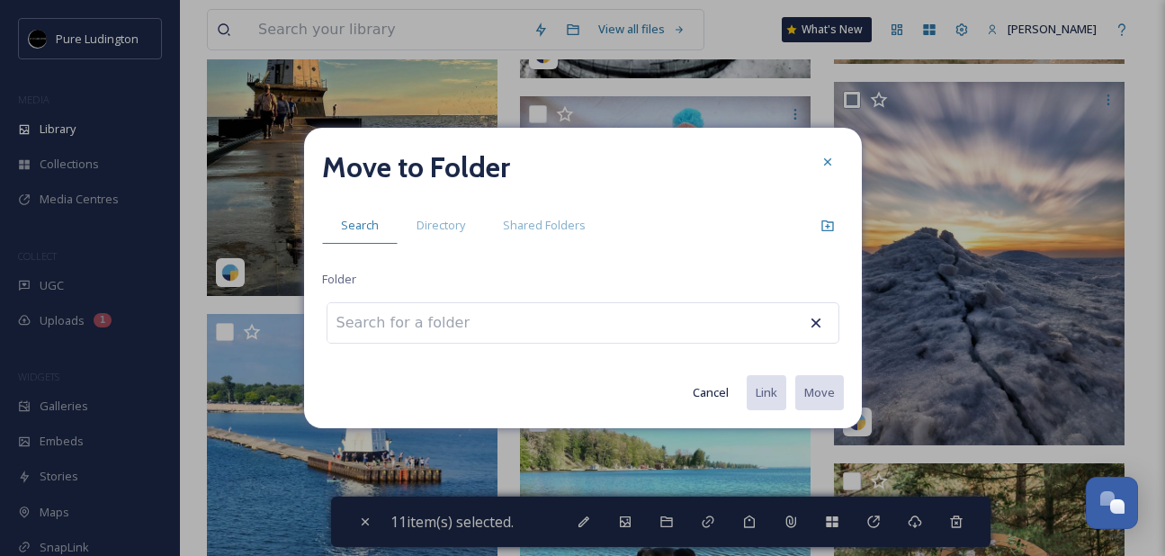
click at [702, 400] on button "Cancel" at bounding box center [711, 392] width 54 height 35
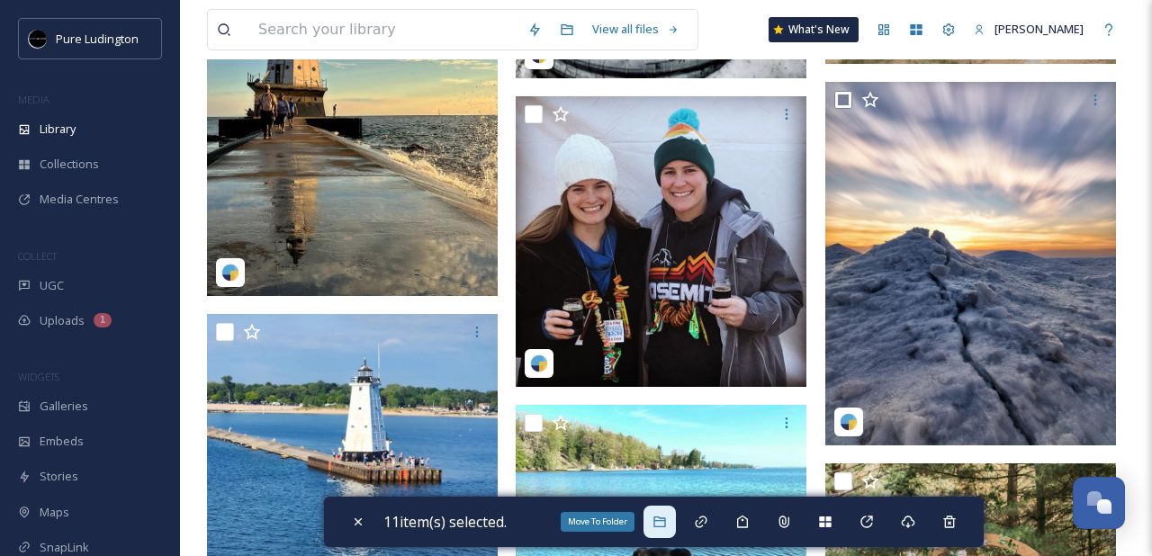
click at [657, 526] on div "Move To Folder" at bounding box center [659, 522] width 32 height 32
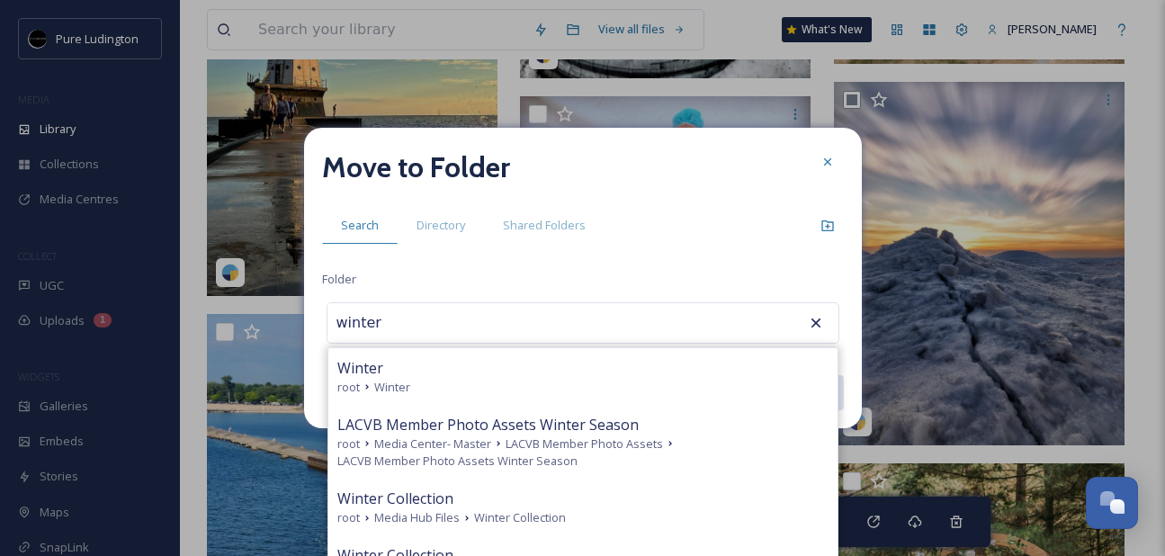
click at [425, 384] on div "root Winter" at bounding box center [582, 387] width 491 height 17
type input "Winter"
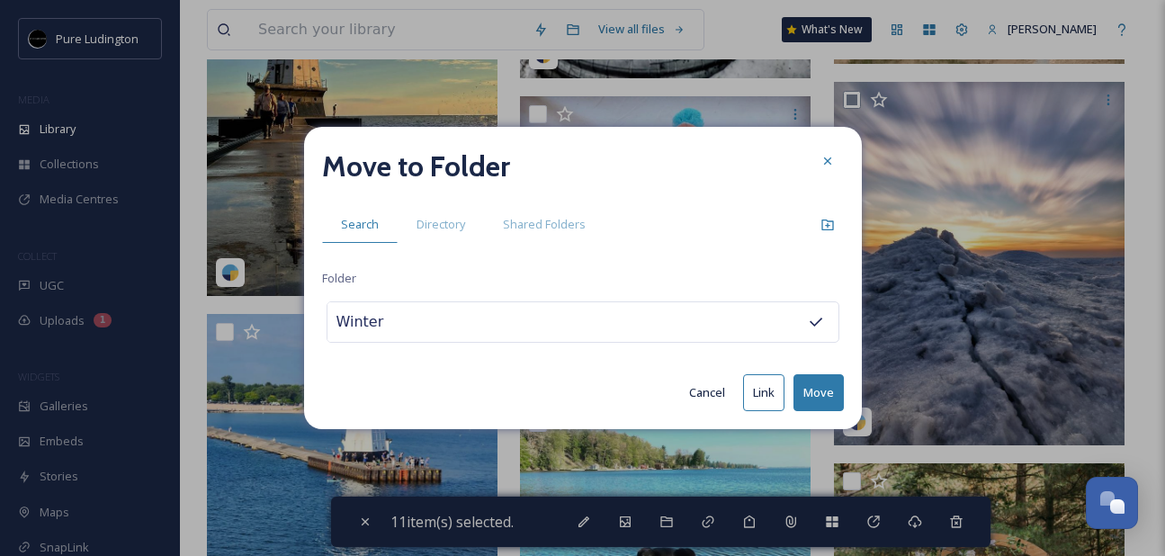
click at [806, 390] on button "Move" at bounding box center [819, 392] width 50 height 37
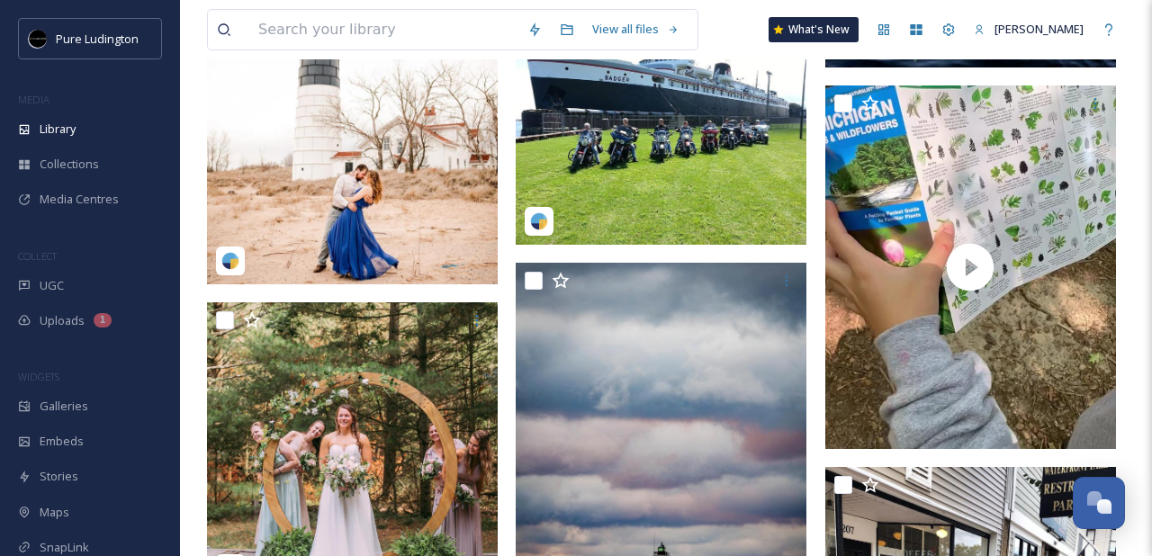
scroll to position [8133, 0]
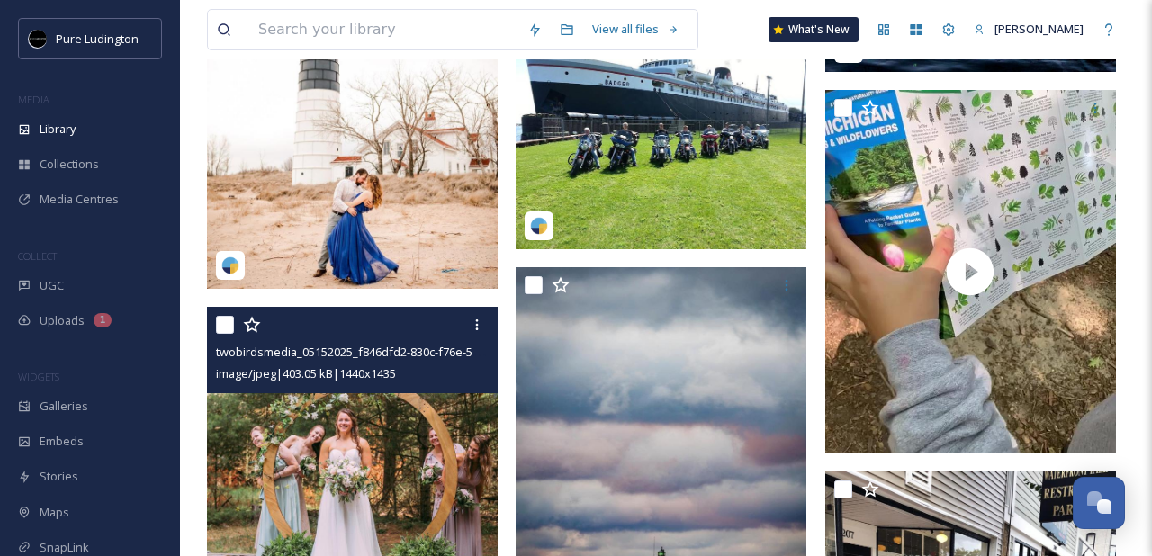
click at [228, 327] on input "checkbox" at bounding box center [225, 325] width 18 height 18
checkbox input "true"
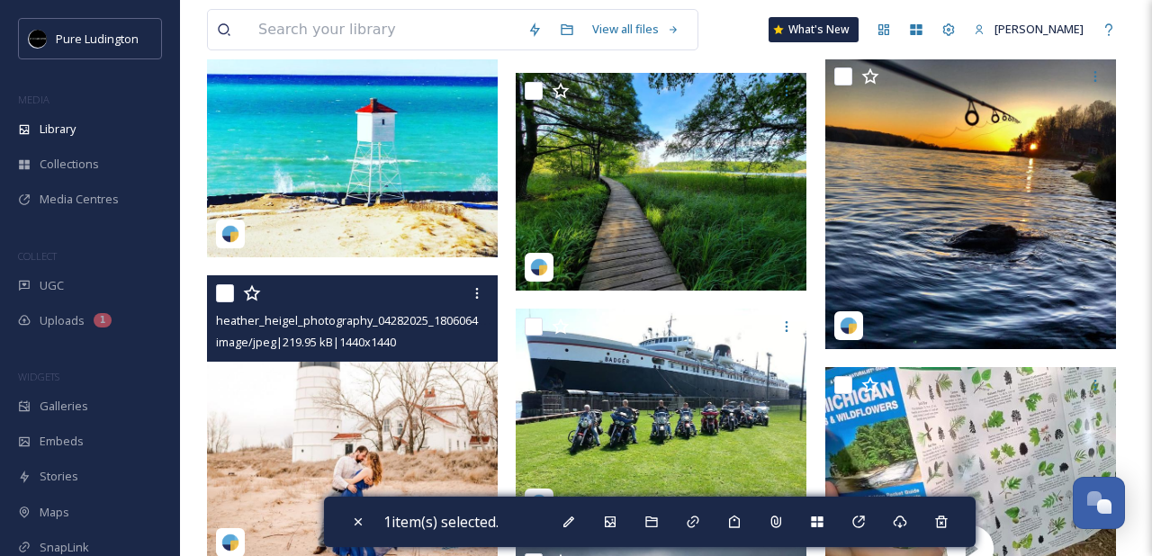
scroll to position [7844, 0]
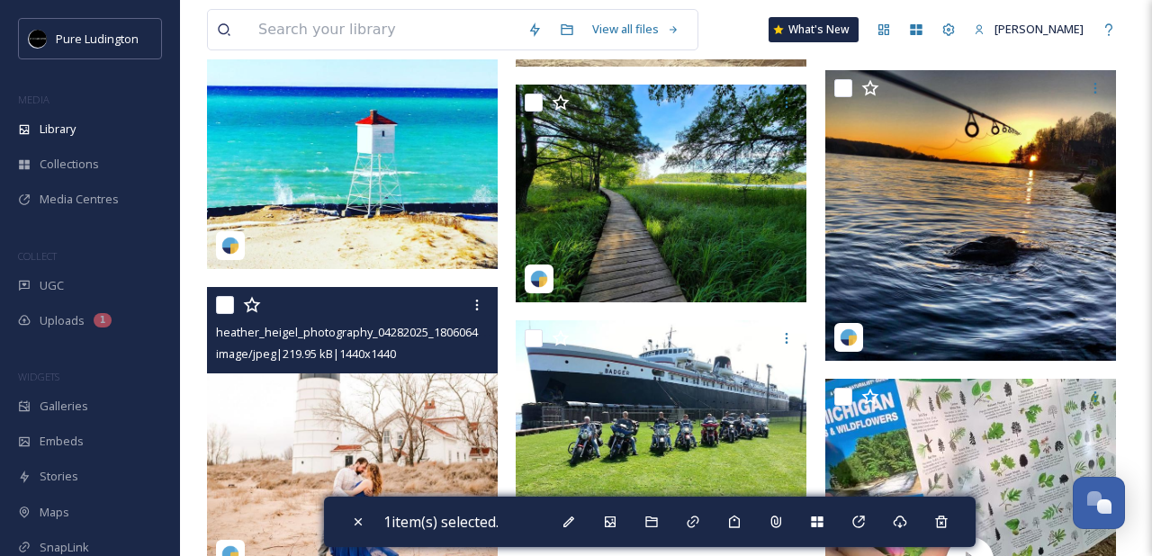
click at [221, 303] on input "checkbox" at bounding box center [225, 305] width 18 height 18
checkbox input "true"
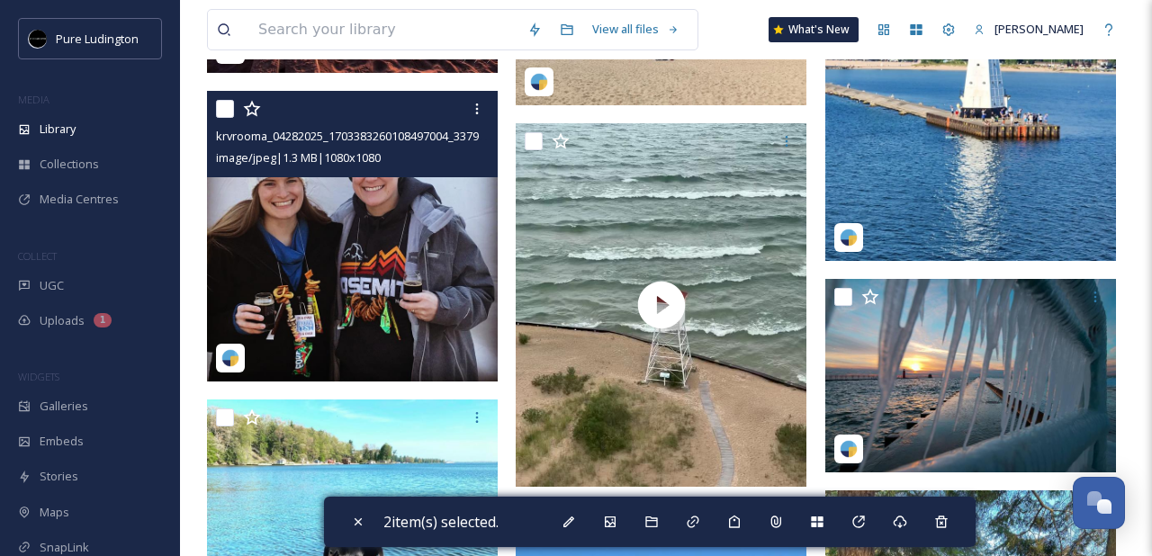
scroll to position [6951, 0]
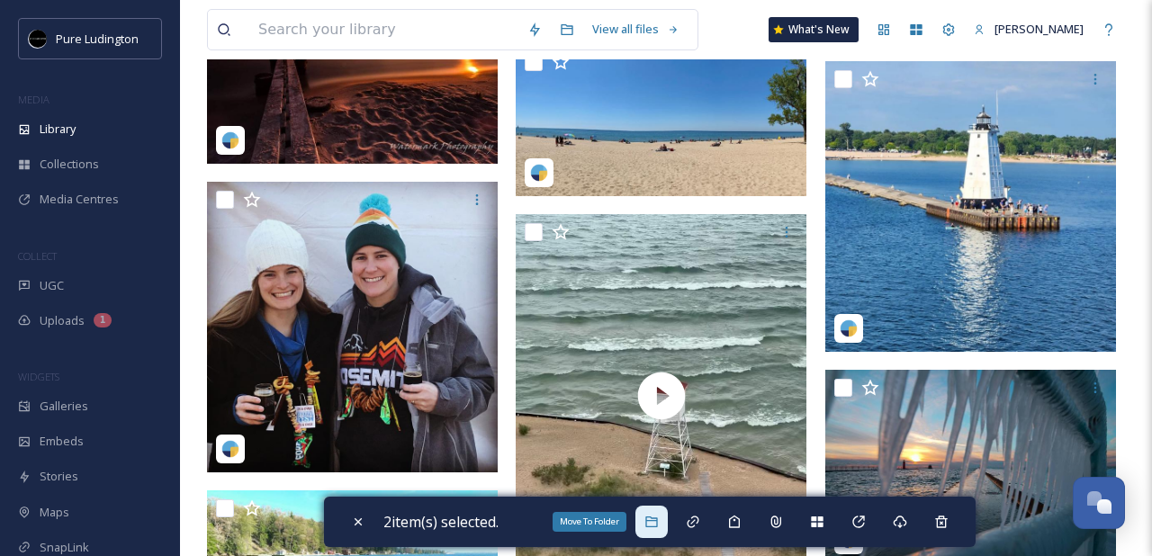
click at [657, 525] on icon at bounding box center [651, 522] width 14 height 14
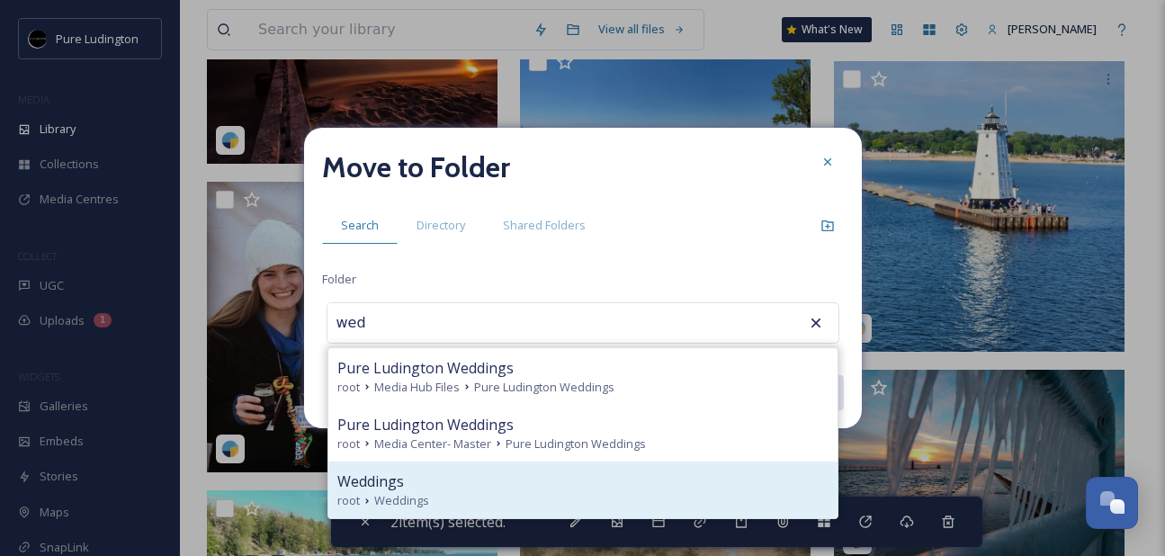
click at [527, 486] on div "Weddings" at bounding box center [582, 482] width 491 height 22
type input "Weddings"
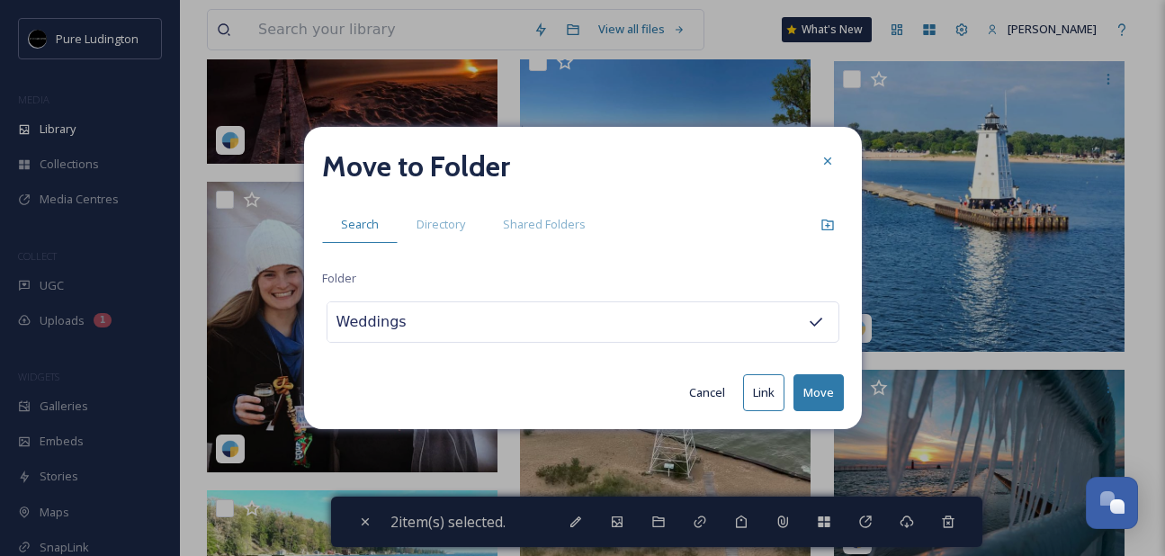
click at [805, 391] on button "Move" at bounding box center [819, 392] width 50 height 37
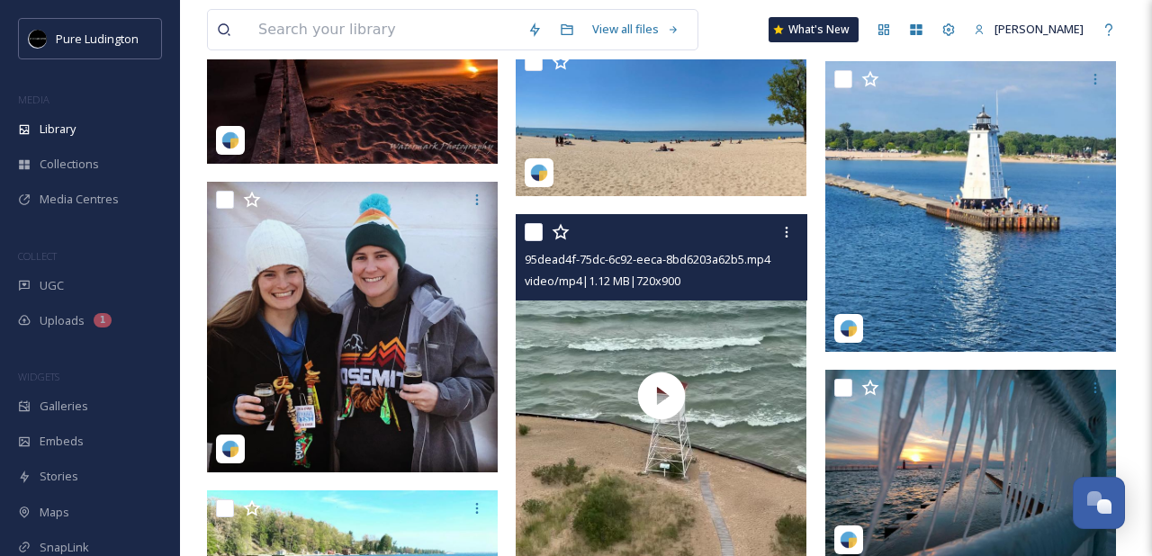
click at [534, 236] on input "checkbox" at bounding box center [534, 232] width 18 height 18
checkbox input "true"
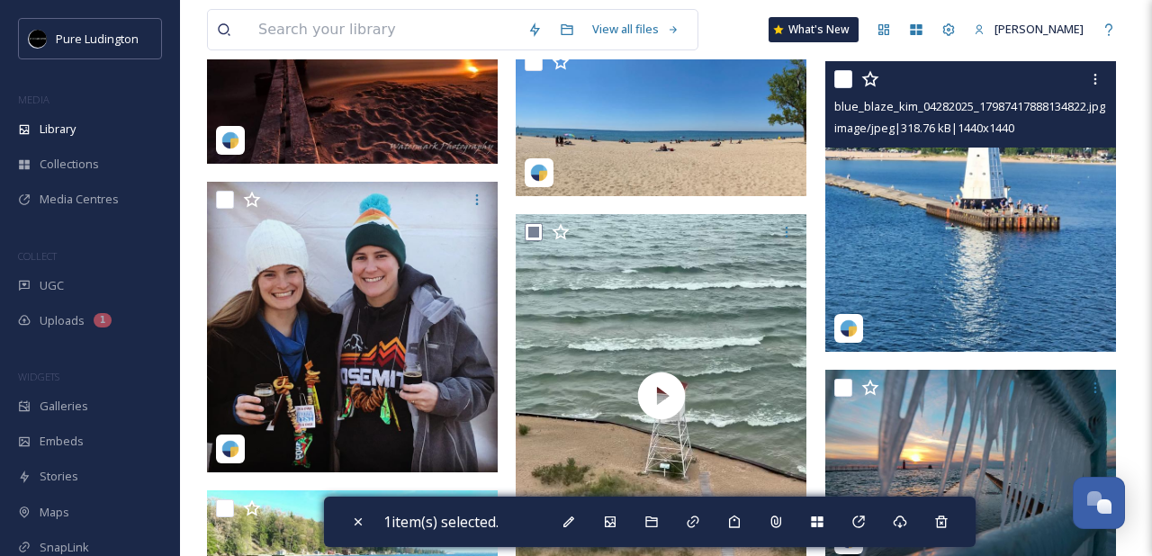
click at [842, 83] on input "checkbox" at bounding box center [843, 79] width 18 height 18
checkbox input "true"
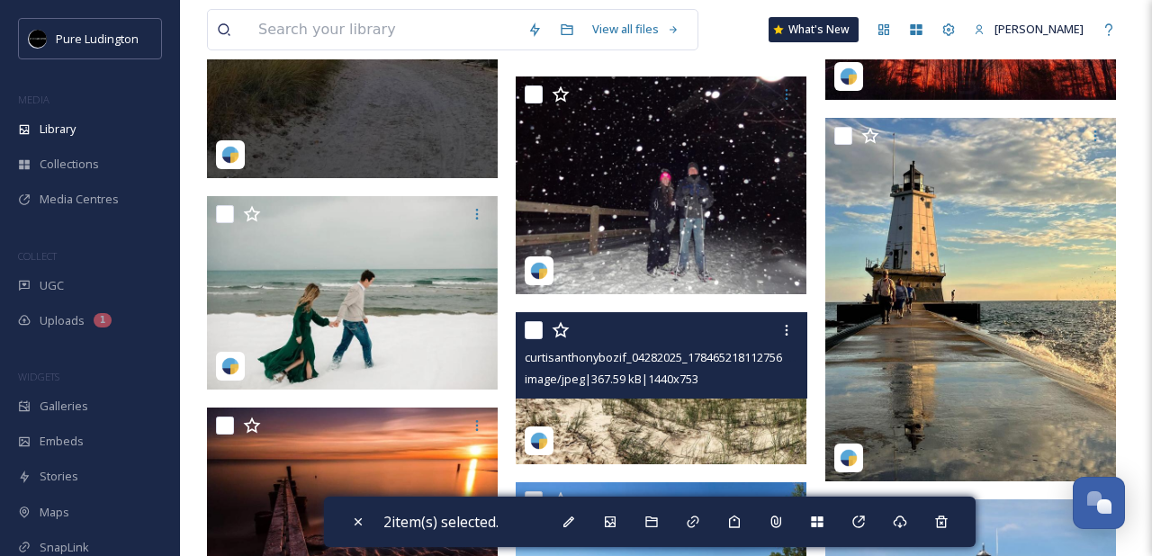
scroll to position [6428, 0]
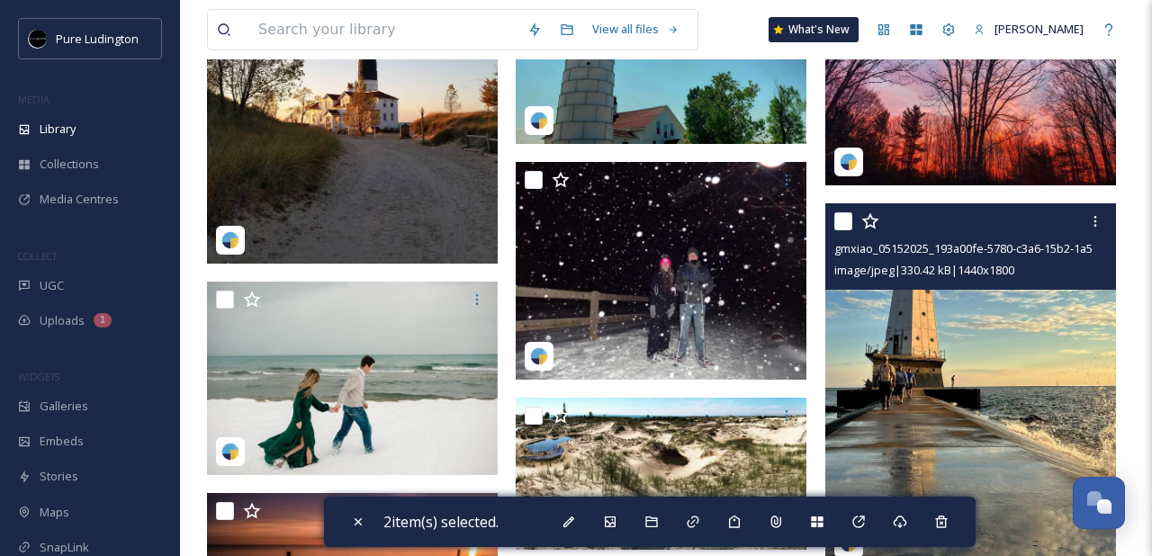
click at [841, 226] on input "checkbox" at bounding box center [843, 221] width 18 height 18
checkbox input "true"
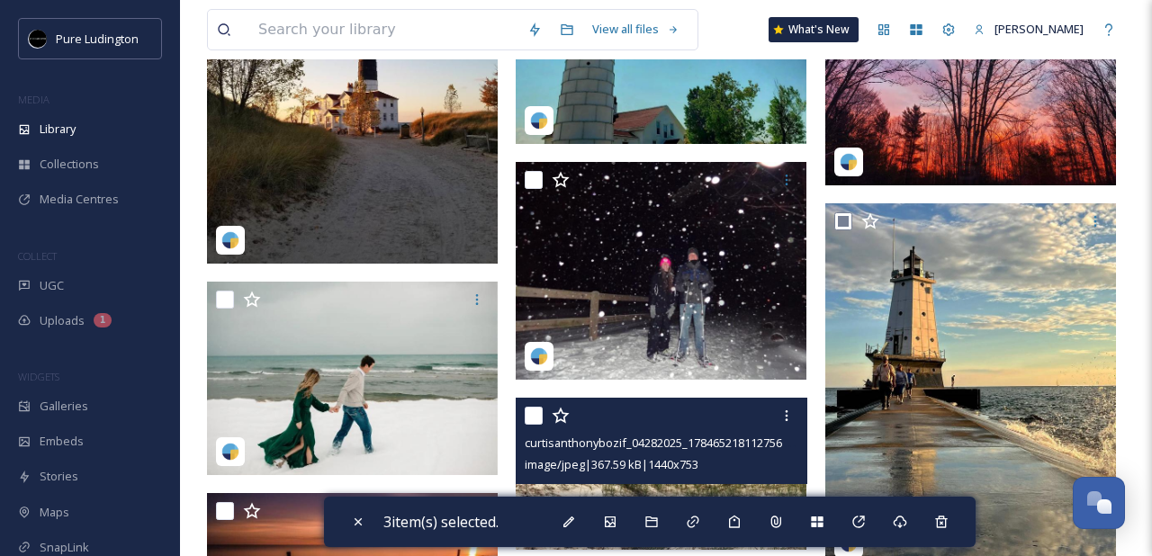
click at [541, 411] on input "checkbox" at bounding box center [534, 416] width 18 height 18
checkbox input "true"
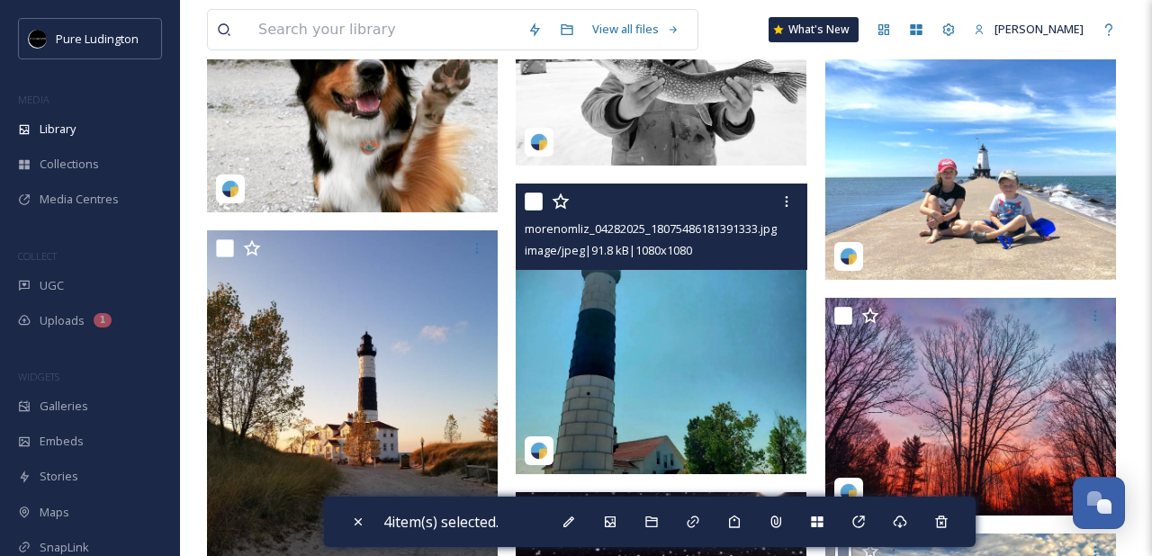
scroll to position [6094, 0]
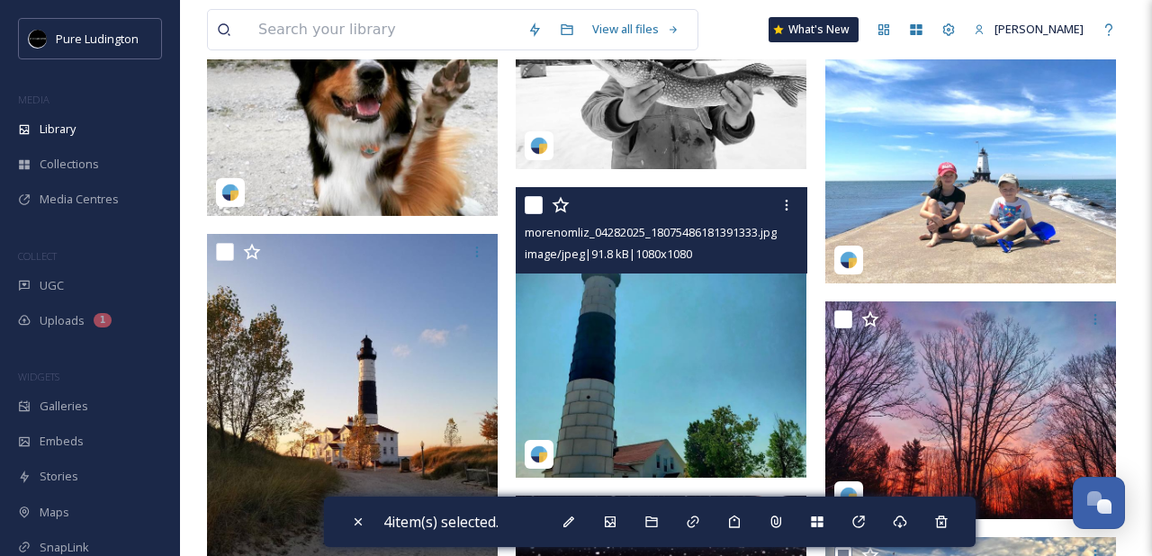
click at [533, 210] on input "checkbox" at bounding box center [534, 205] width 18 height 18
checkbox input "true"
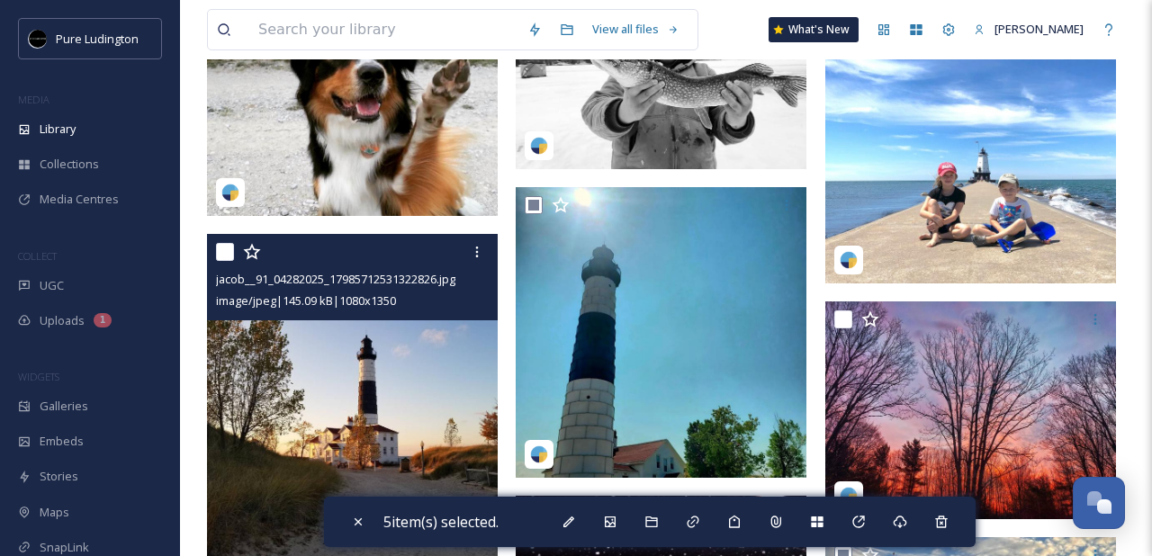
click at [223, 259] on input "checkbox" at bounding box center [225, 252] width 18 height 18
checkbox input "true"
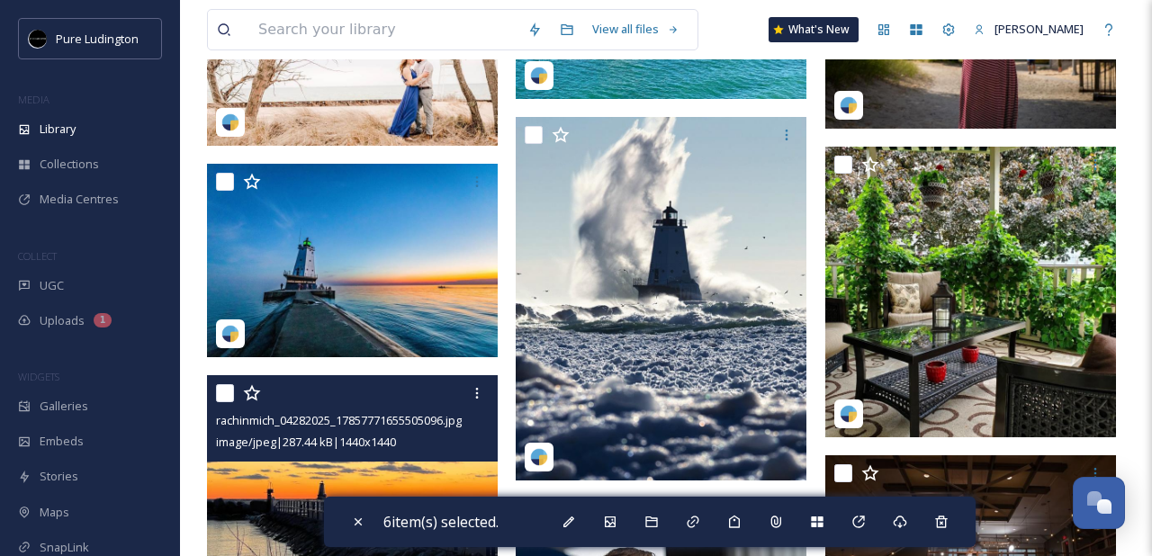
scroll to position [5012, 0]
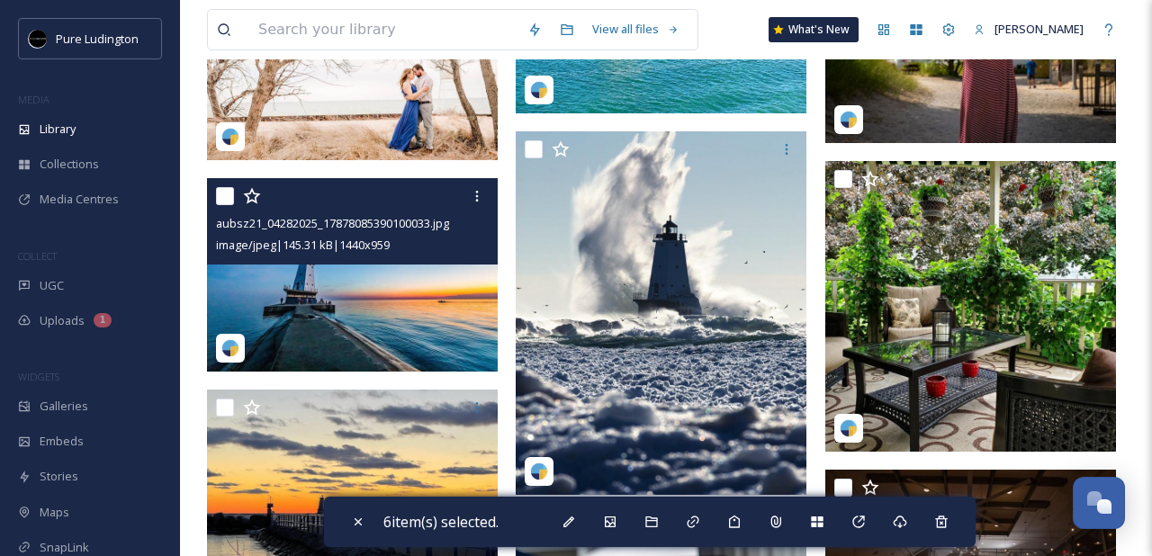
click at [220, 201] on input "checkbox" at bounding box center [225, 196] width 18 height 18
checkbox input "true"
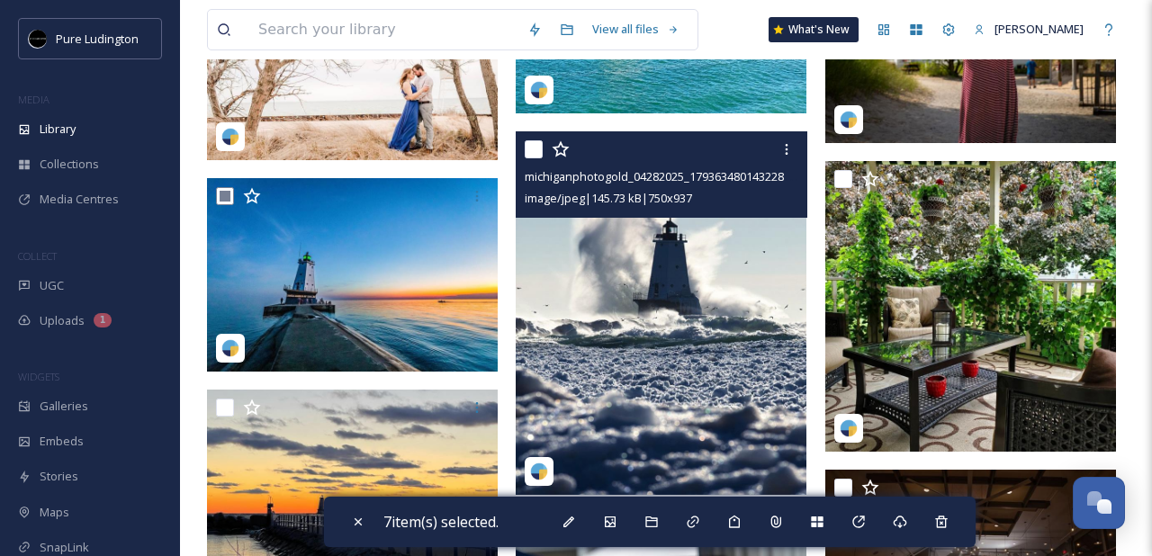
click at [537, 150] on input "checkbox" at bounding box center [534, 149] width 18 height 18
checkbox input "true"
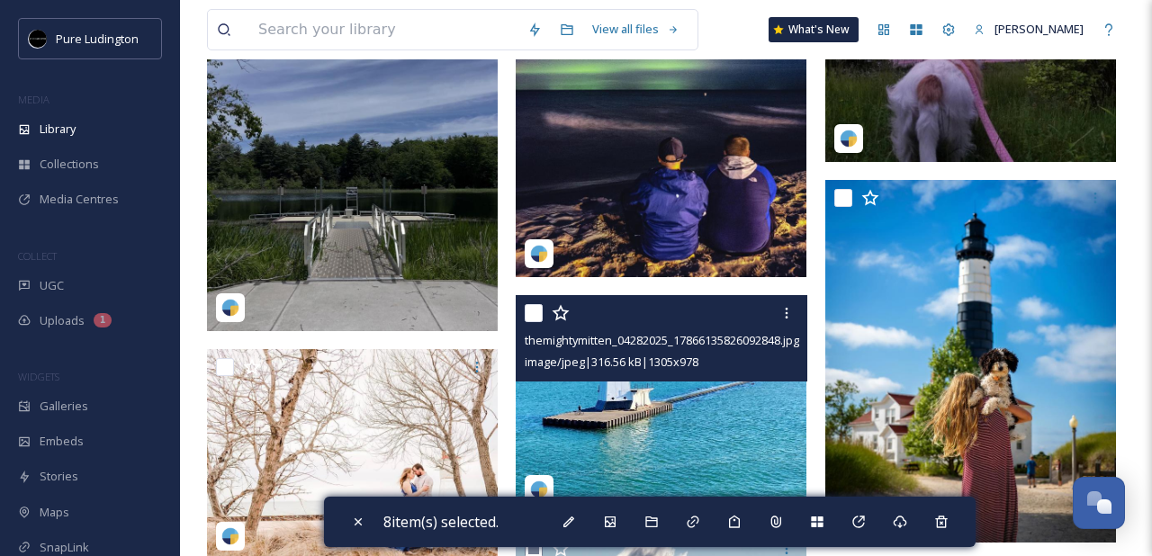
scroll to position [4594, 0]
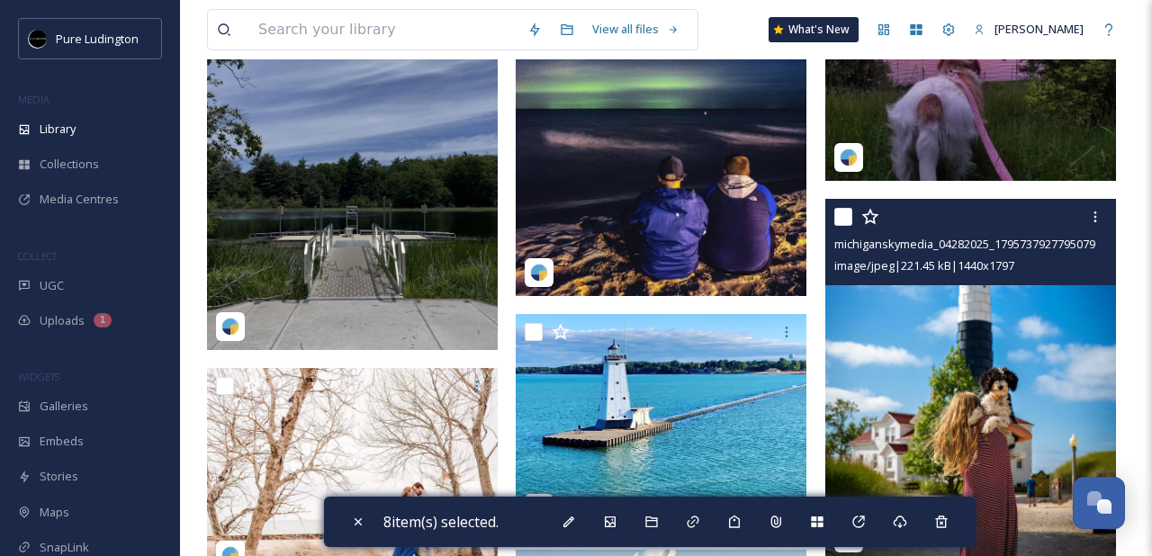
click at [840, 216] on input "checkbox" at bounding box center [843, 217] width 18 height 18
checkbox input "true"
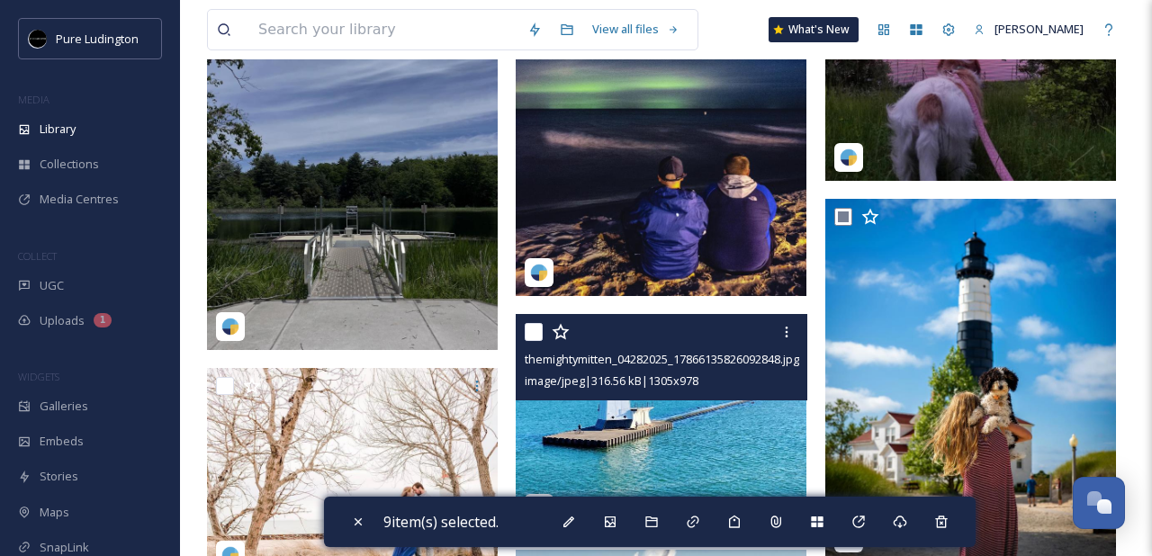
click at [535, 330] on input "checkbox" at bounding box center [534, 332] width 18 height 18
checkbox input "true"
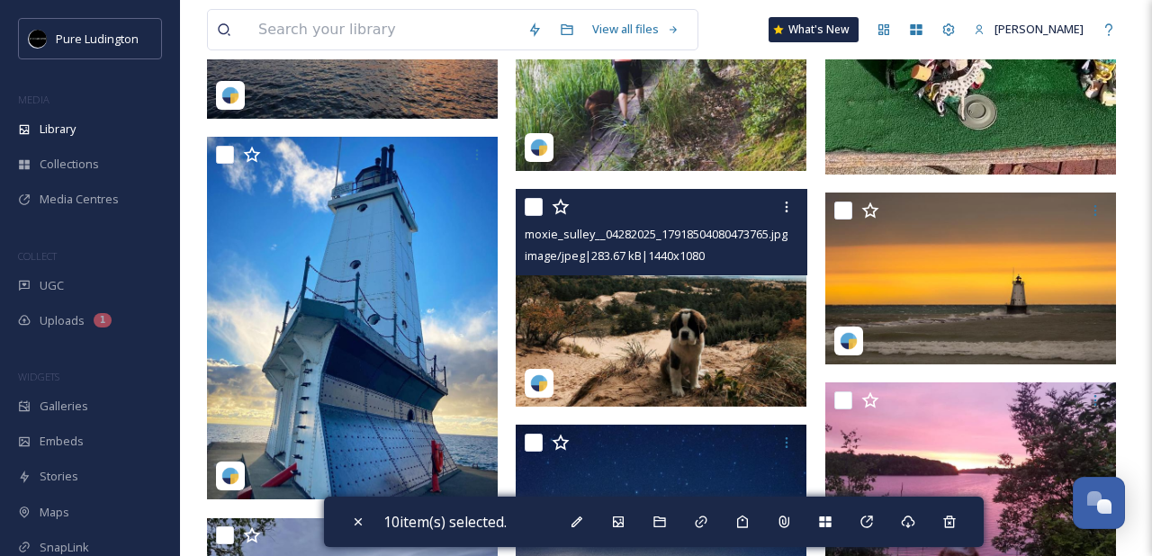
scroll to position [3962, 0]
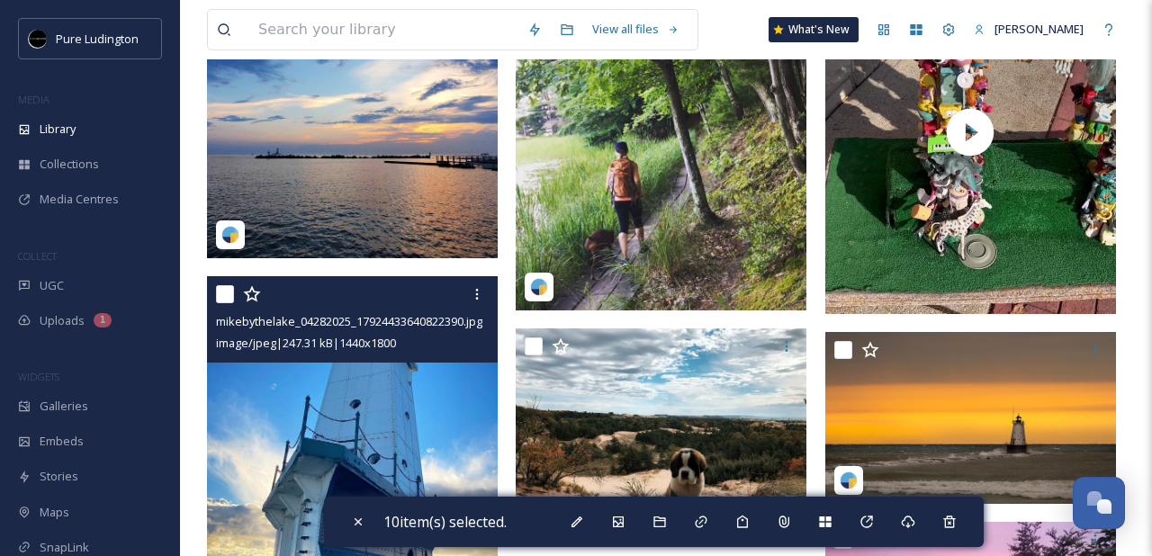
click at [223, 298] on input "checkbox" at bounding box center [225, 294] width 18 height 18
checkbox input "true"
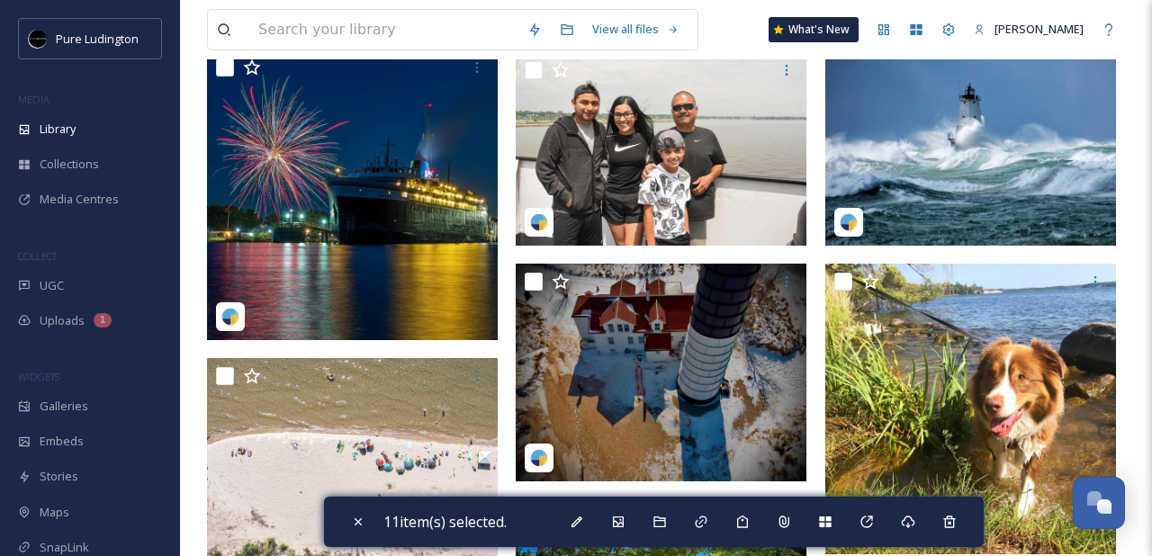
scroll to position [2111, 0]
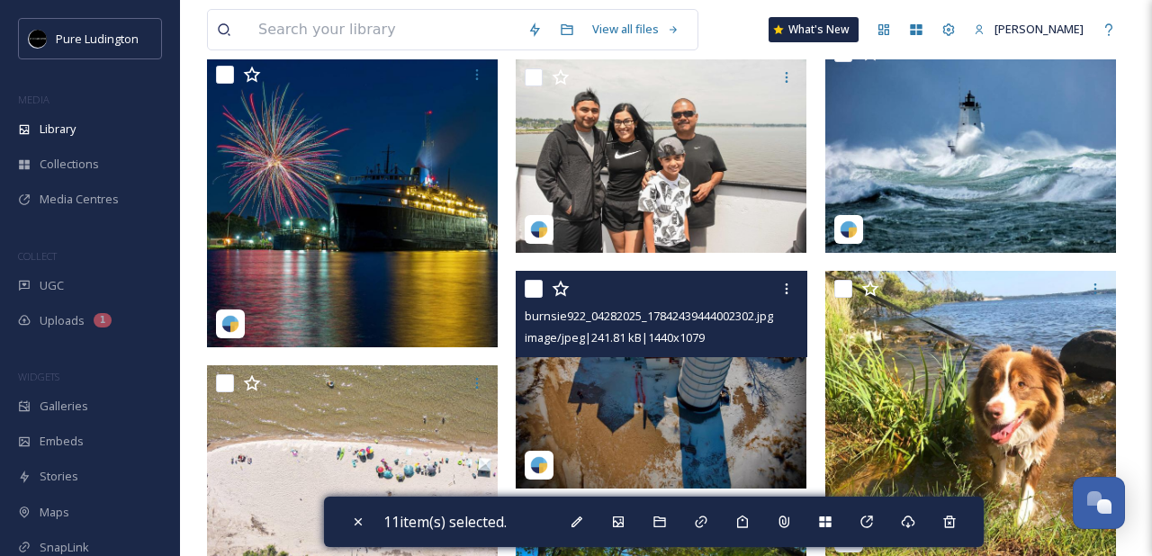
click at [536, 296] on input "checkbox" at bounding box center [534, 289] width 18 height 18
checkbox input "true"
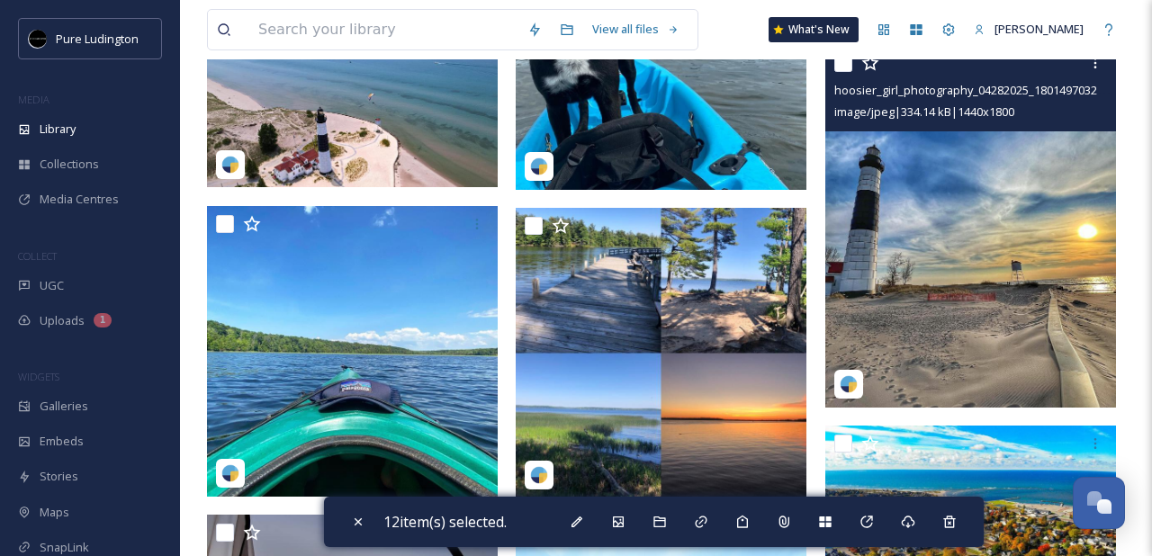
scroll to position [1263, 0]
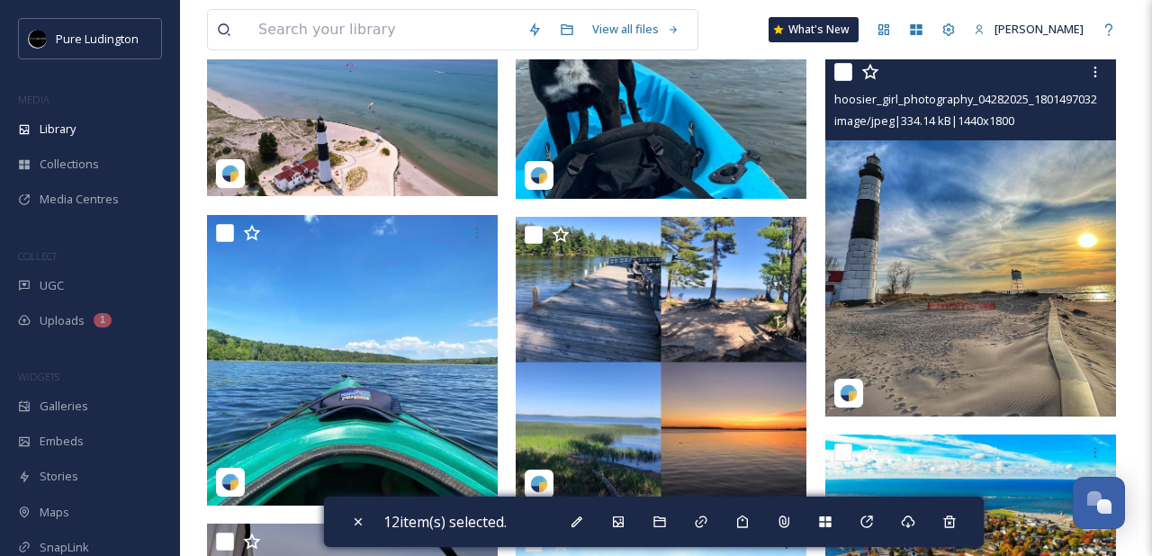
click at [845, 76] on input "checkbox" at bounding box center [843, 72] width 18 height 18
checkbox input "true"
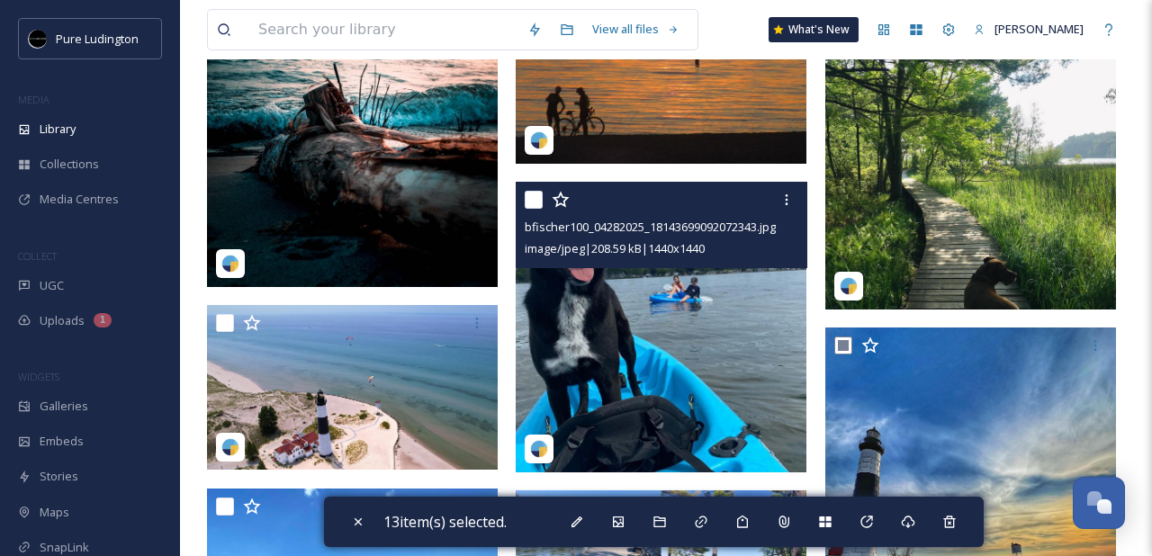
scroll to position [905, 0]
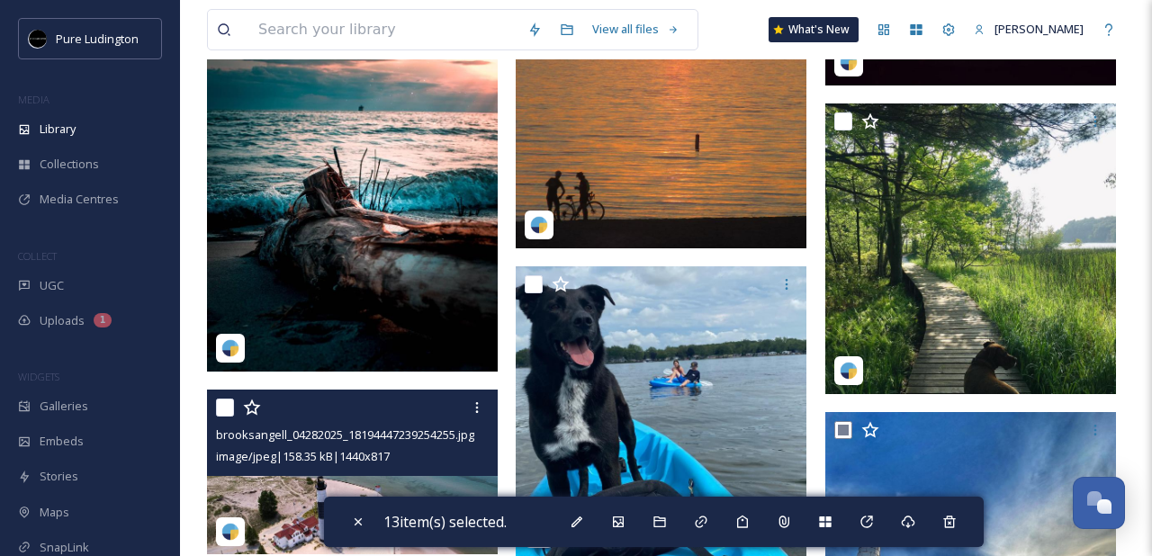
click at [221, 409] on input "checkbox" at bounding box center [225, 408] width 18 height 18
checkbox input "true"
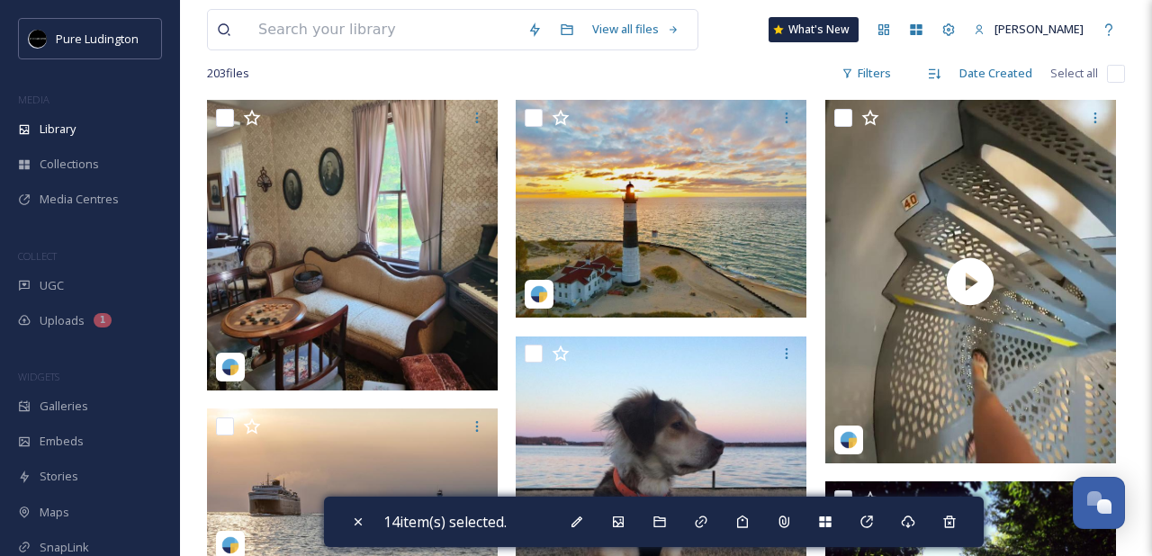
scroll to position [125, 0]
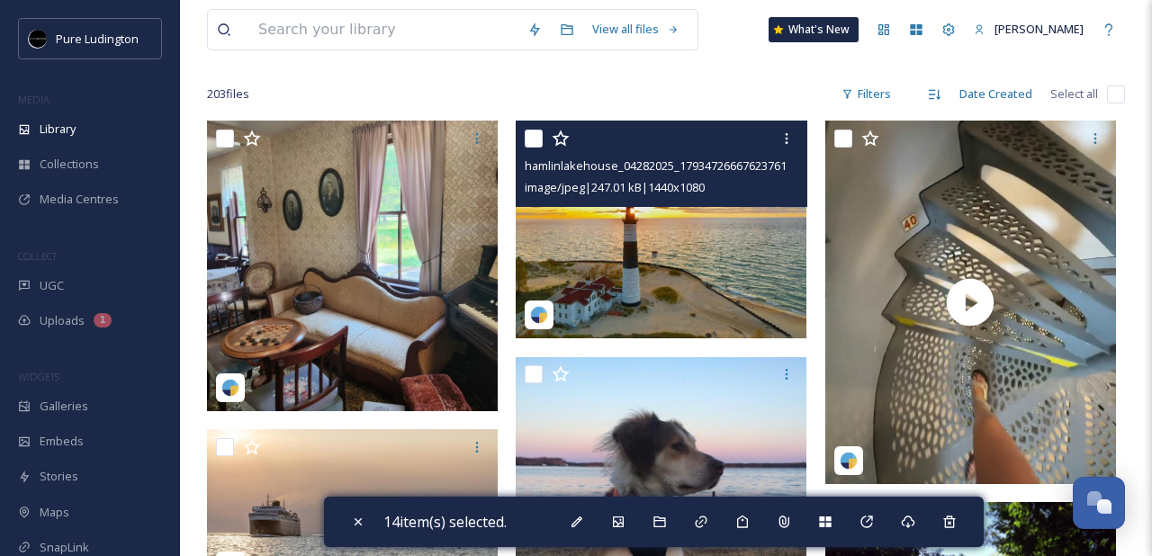
click at [532, 136] on input "checkbox" at bounding box center [534, 139] width 18 height 18
checkbox input "true"
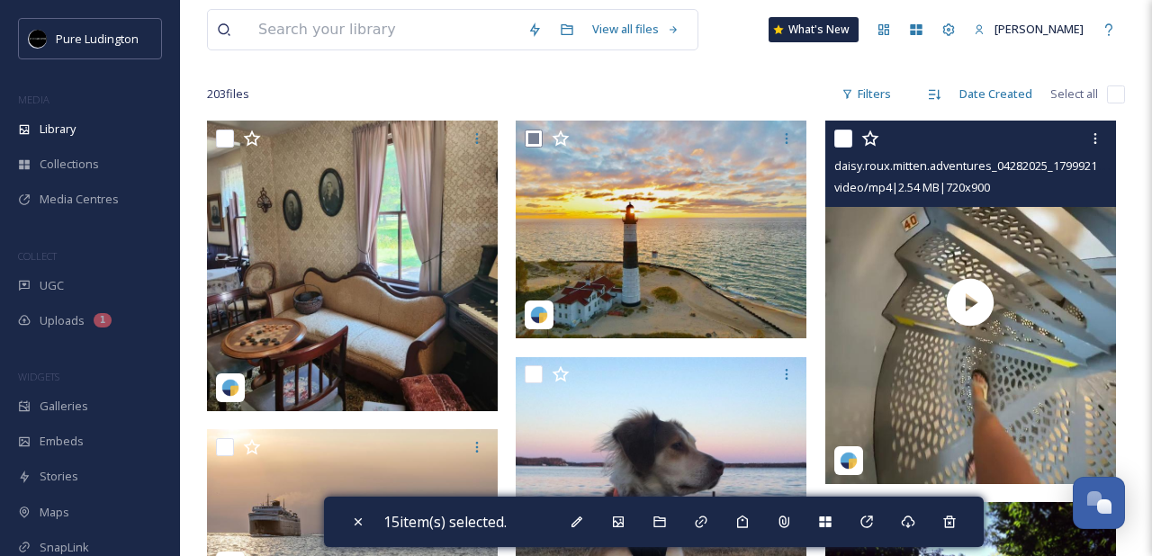
click at [840, 139] on input "checkbox" at bounding box center [843, 139] width 18 height 18
checkbox input "true"
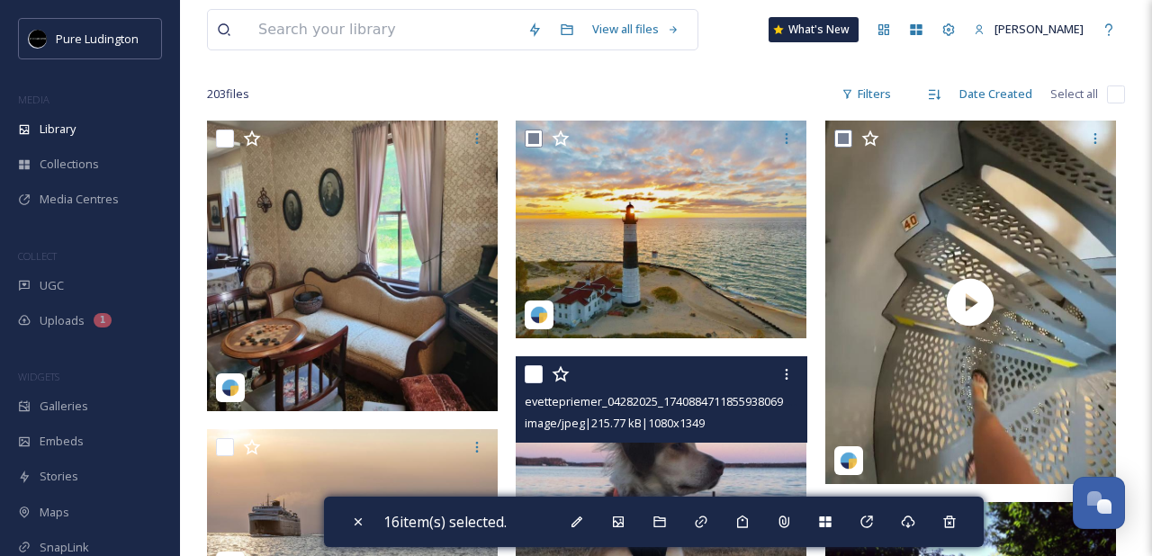
scroll to position [137, 0]
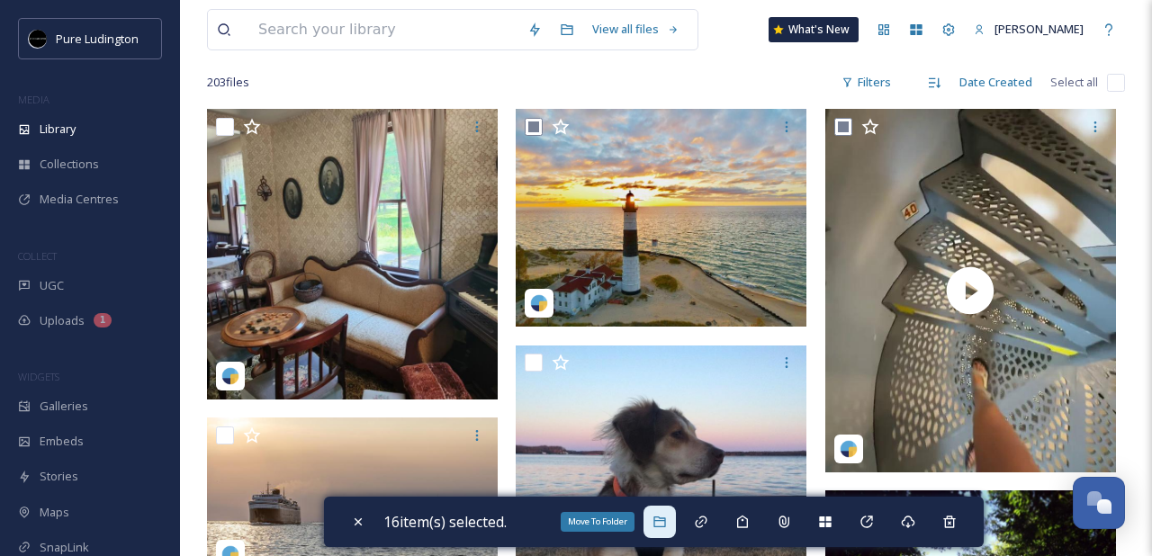
click at [660, 530] on div "Move To Folder" at bounding box center [659, 522] width 32 height 32
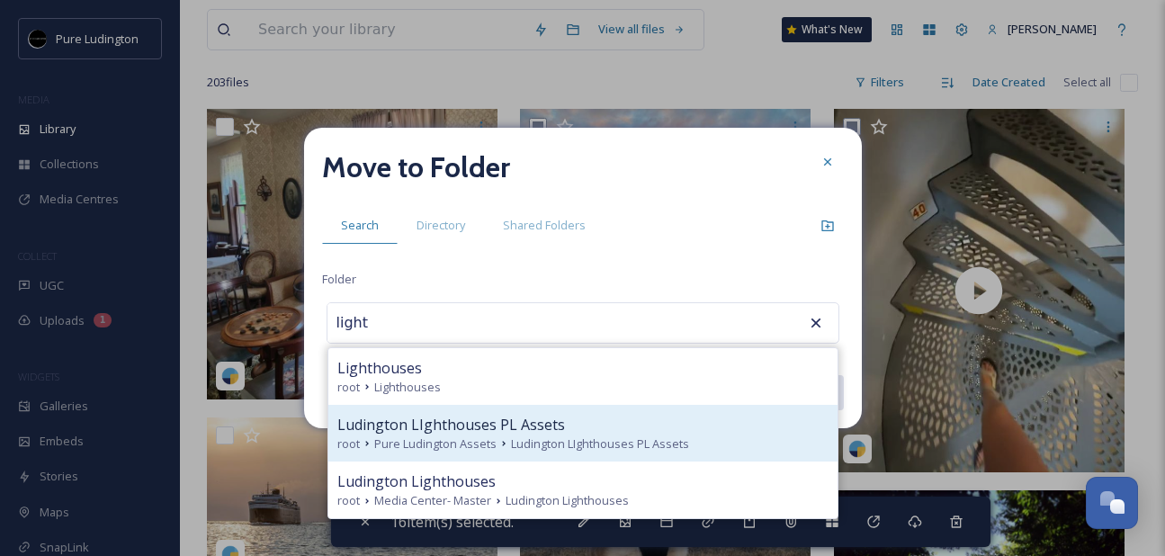
click at [620, 405] on div "Ludington LIghthouses PL Assets root Pure Ludington Assets Ludington LIghthouse…" at bounding box center [582, 433] width 509 height 57
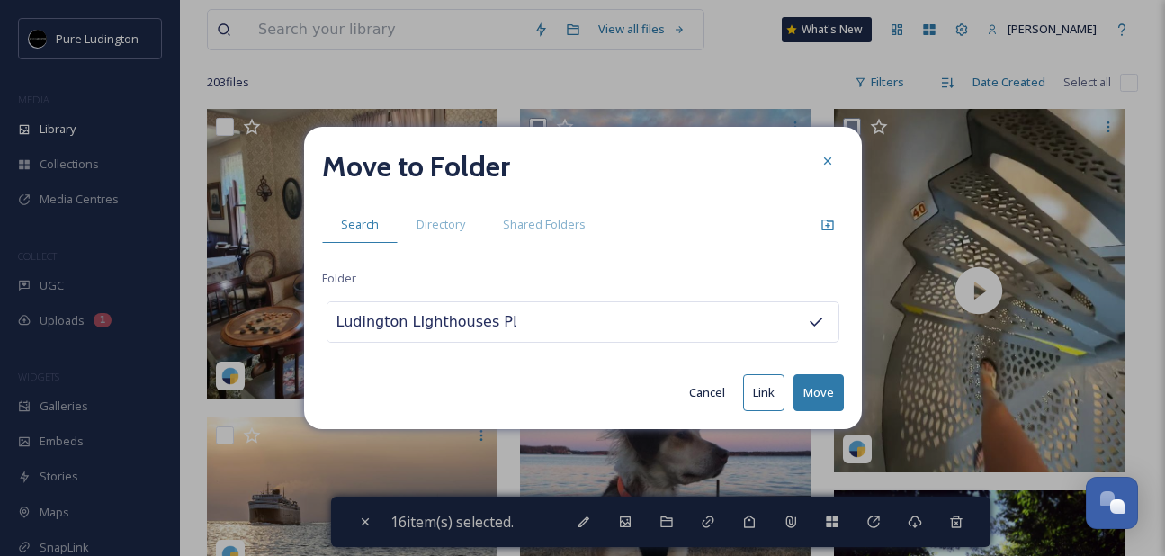
click at [567, 322] on div "Ludington LIghthouses PL Assets" at bounding box center [583, 321] width 513 height 41
click at [449, 317] on input "Ludington LIghthouses PL Assets" at bounding box center [427, 322] width 198 height 40
click at [407, 328] on input "Ludington LIghthouses PL Assets" at bounding box center [427, 322] width 198 height 40
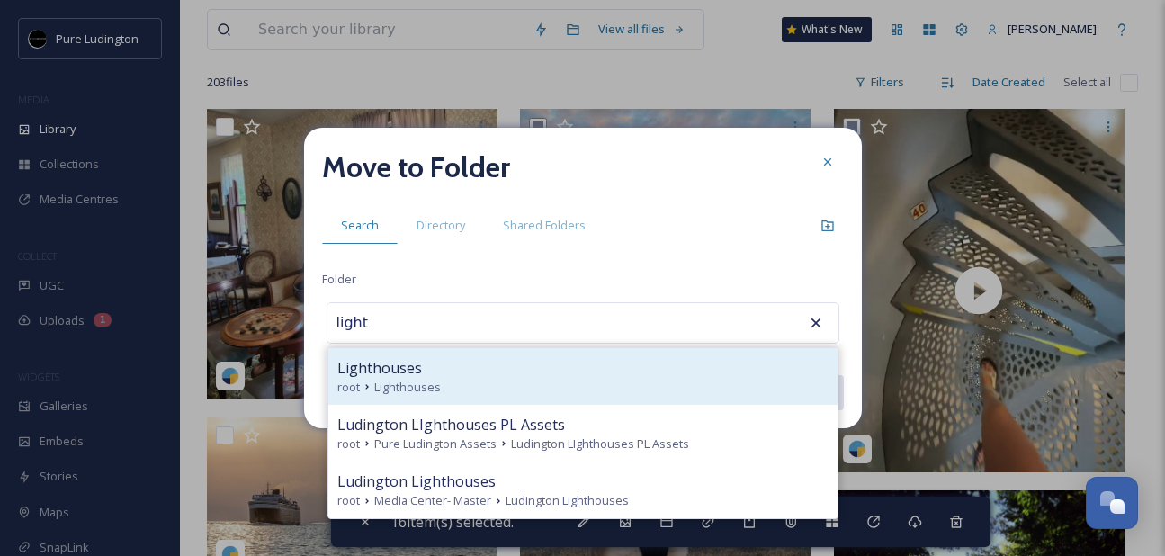
click at [395, 384] on span "Lighthouses" at bounding box center [407, 387] width 67 height 17
type input "Lighthouses"
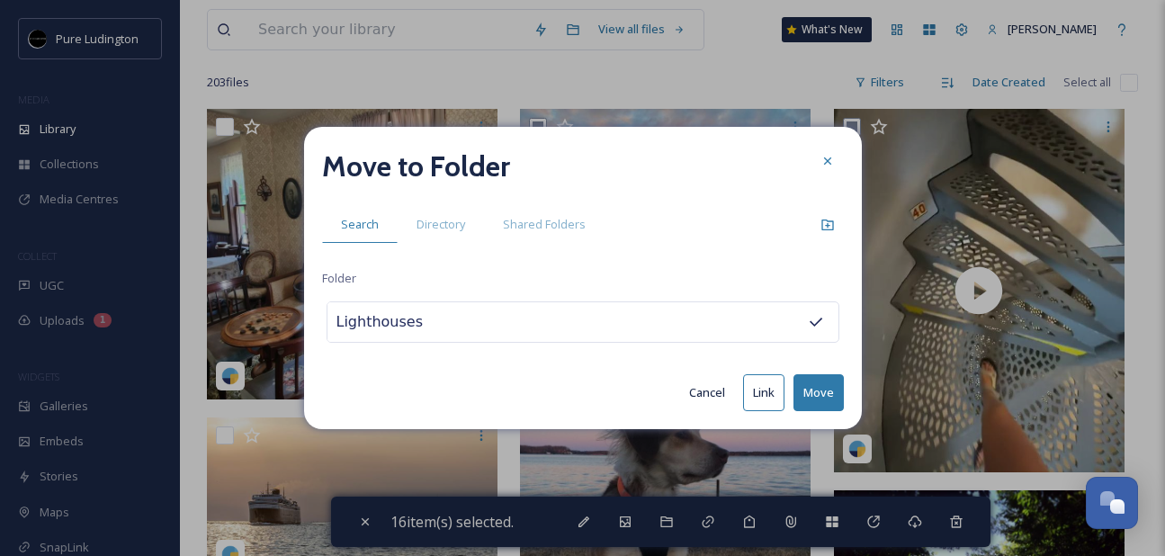
click at [818, 396] on button "Move" at bounding box center [819, 392] width 50 height 37
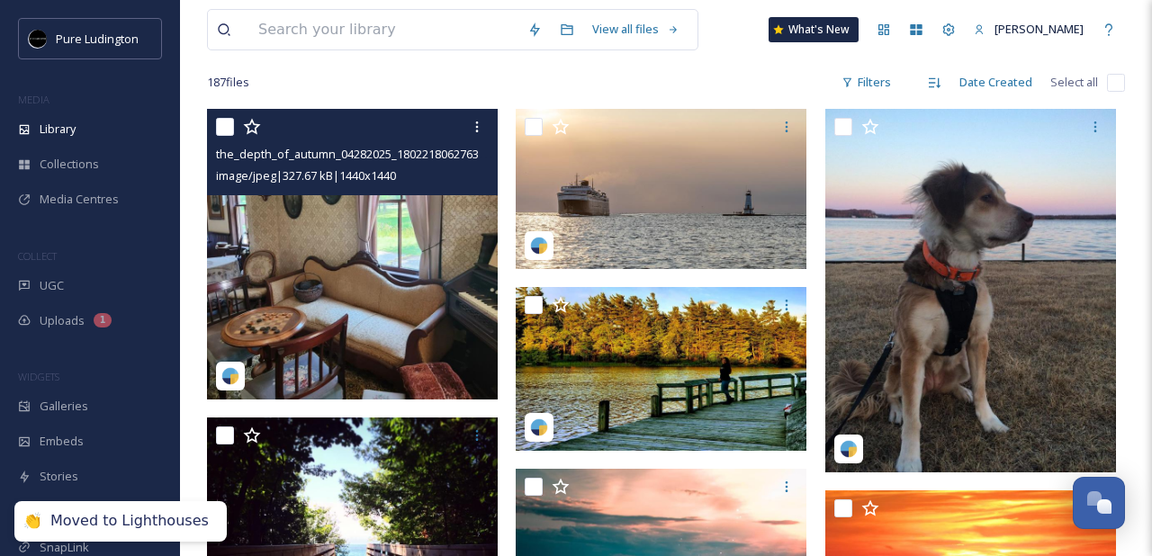
click at [221, 128] on input "checkbox" at bounding box center [225, 127] width 18 height 18
checkbox input "true"
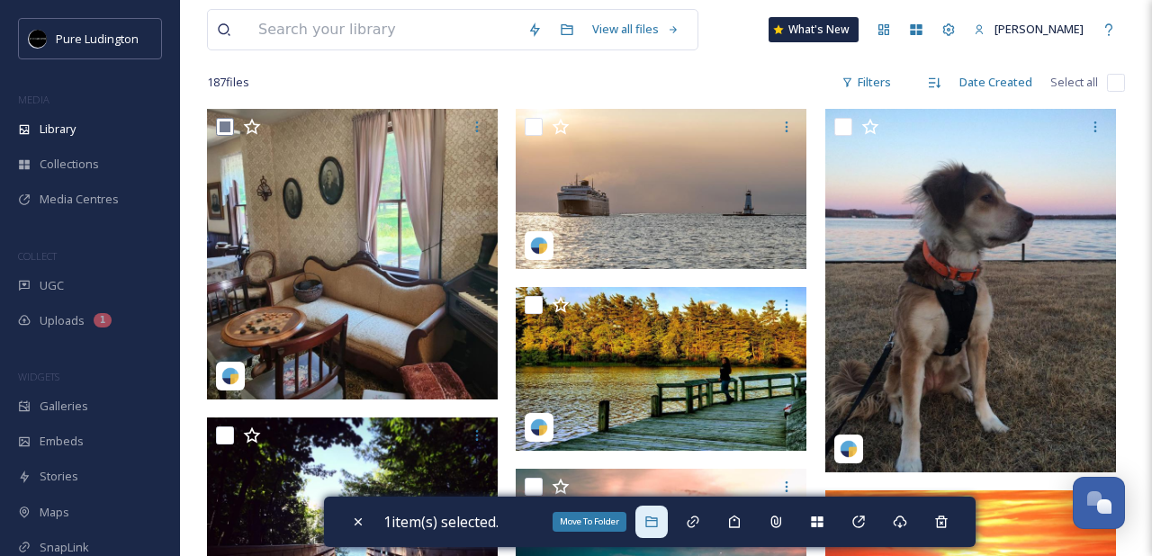
click at [660, 532] on div "Move To Folder" at bounding box center [651, 522] width 32 height 32
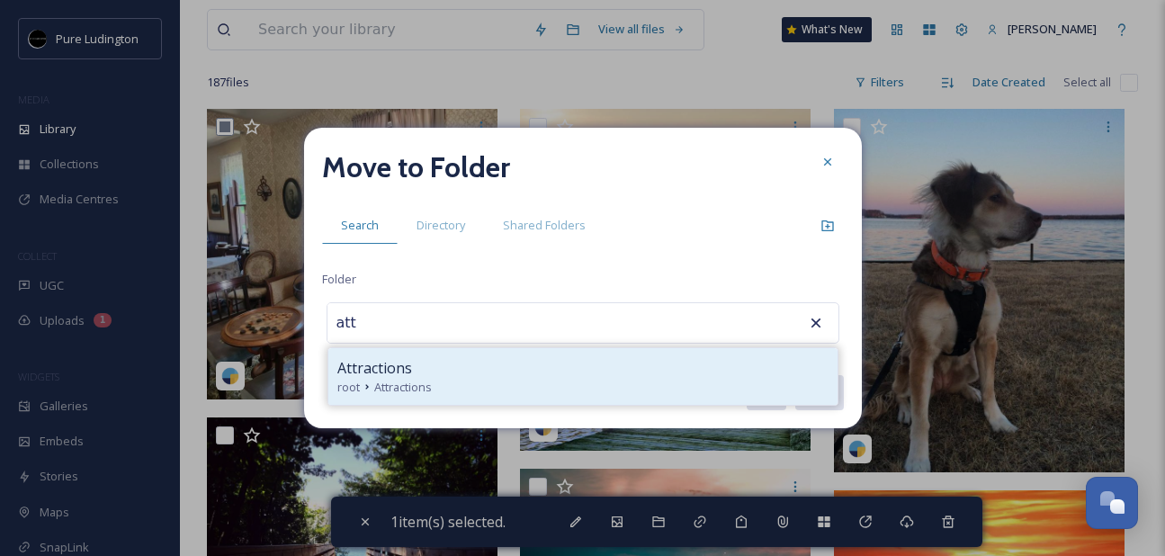
click at [604, 379] on div "root Attractions" at bounding box center [582, 387] width 491 height 17
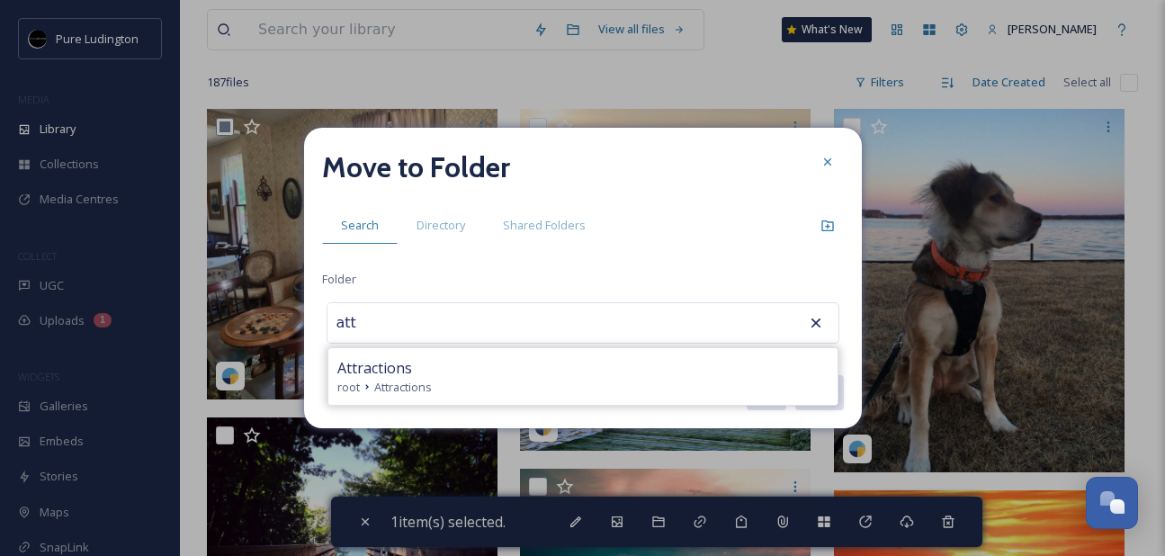
type input "Attractions"
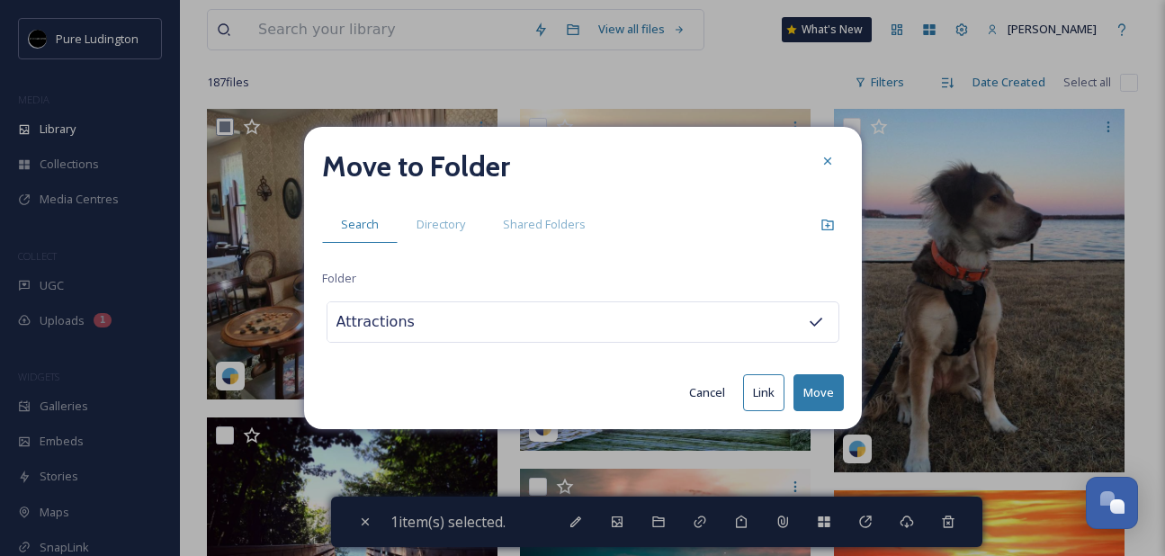
click at [822, 387] on button "Move" at bounding box center [819, 392] width 50 height 37
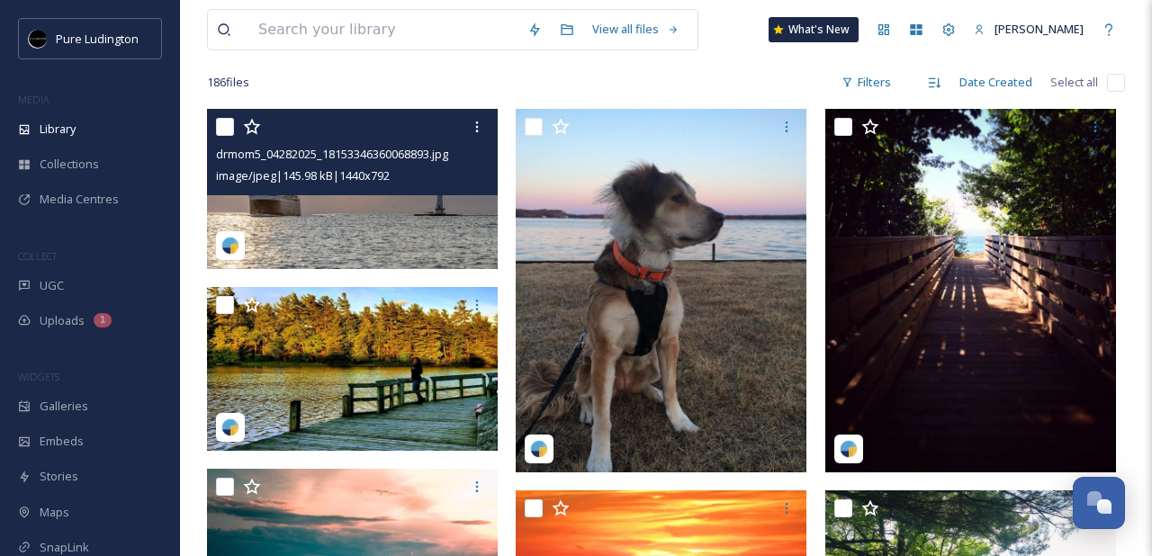
click at [226, 124] on input "checkbox" at bounding box center [225, 127] width 18 height 18
checkbox input "true"
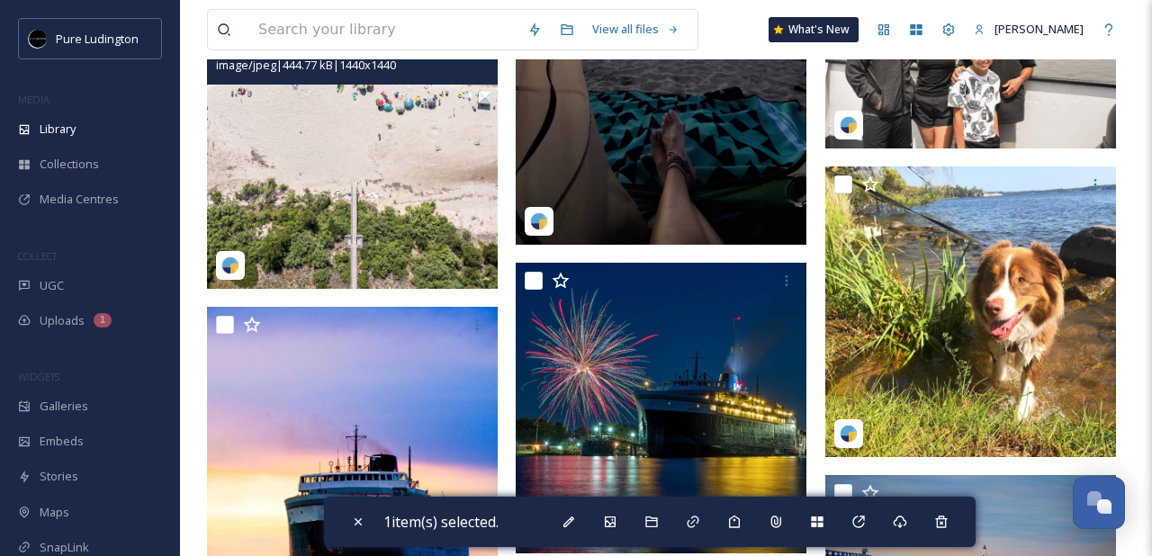
scroll to position [1839, 0]
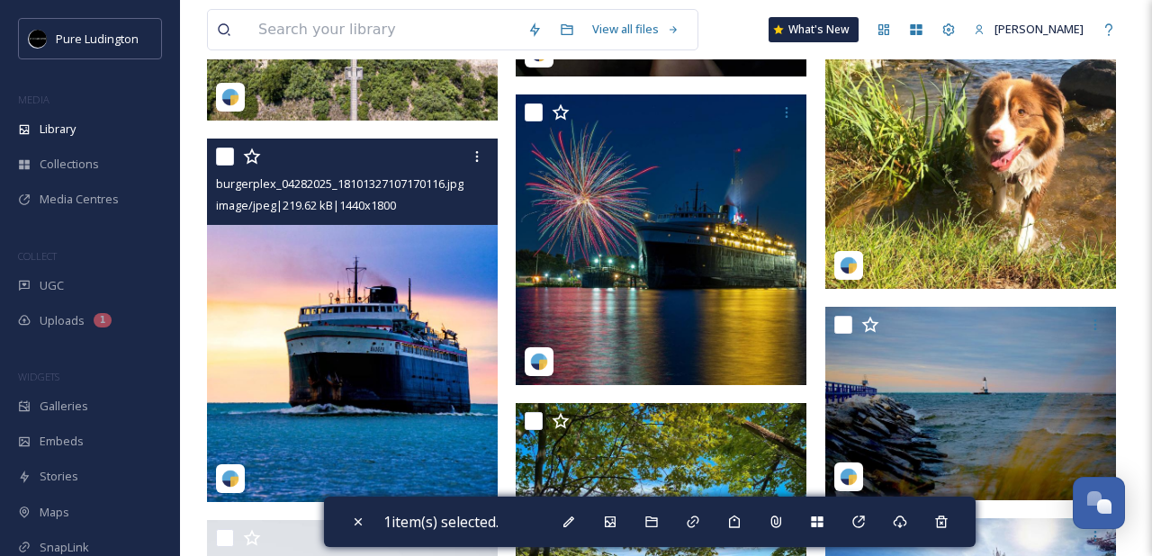
click at [225, 157] on input "checkbox" at bounding box center [225, 157] width 18 height 18
checkbox input "true"
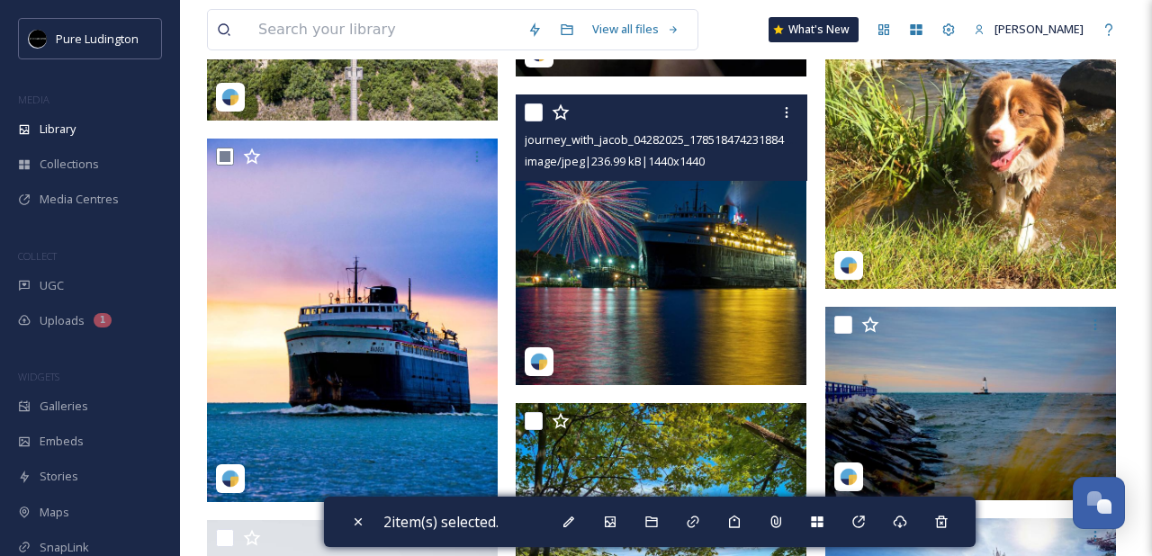
click at [535, 113] on input "checkbox" at bounding box center [534, 112] width 18 height 18
checkbox input "true"
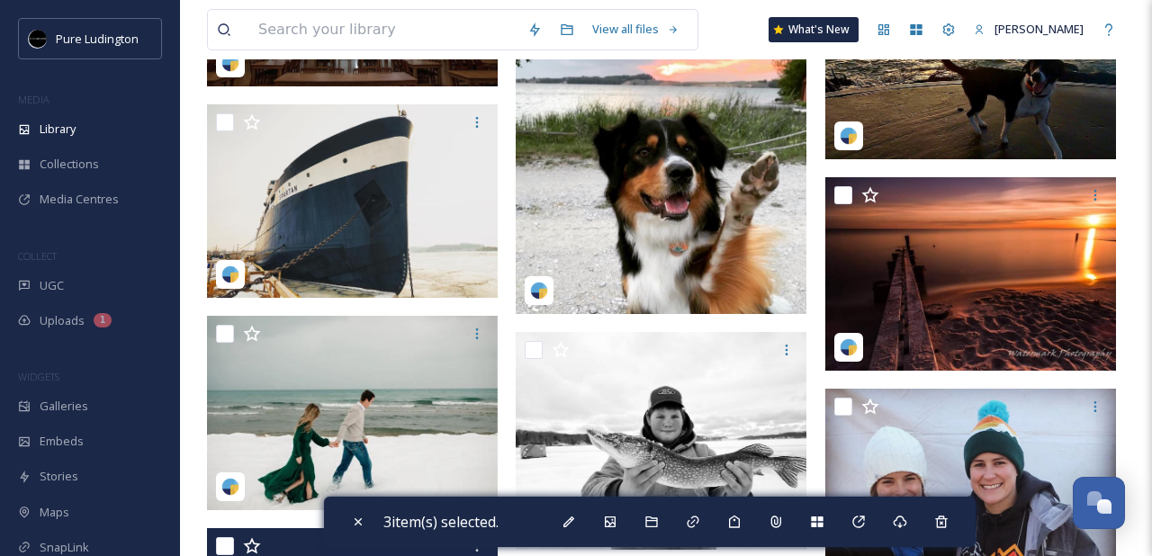
scroll to position [4671, 0]
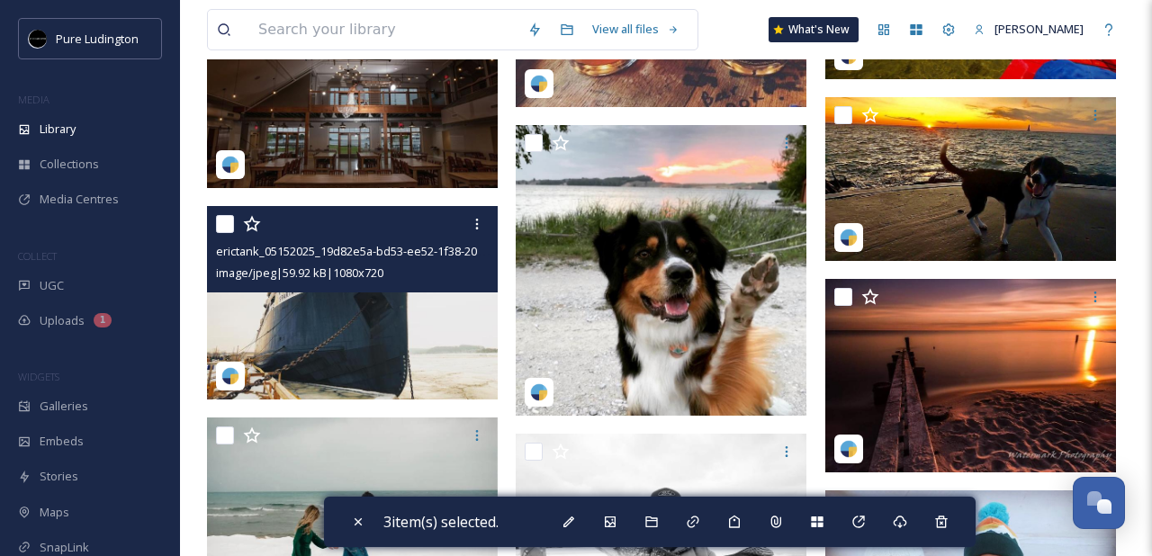
click at [218, 231] on input "checkbox" at bounding box center [225, 224] width 18 height 18
checkbox input "true"
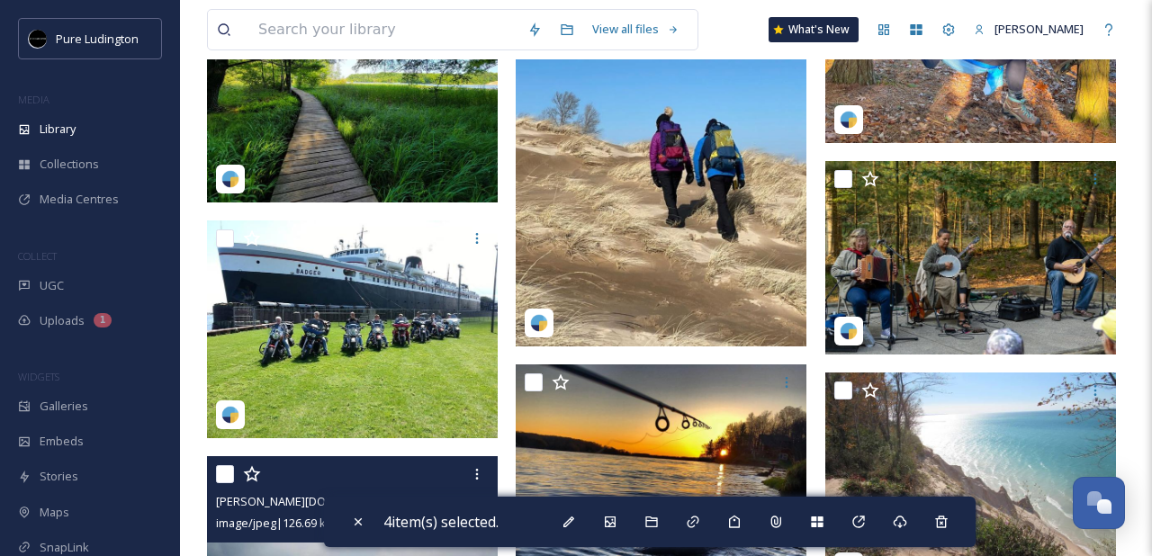
scroll to position [6166, 0]
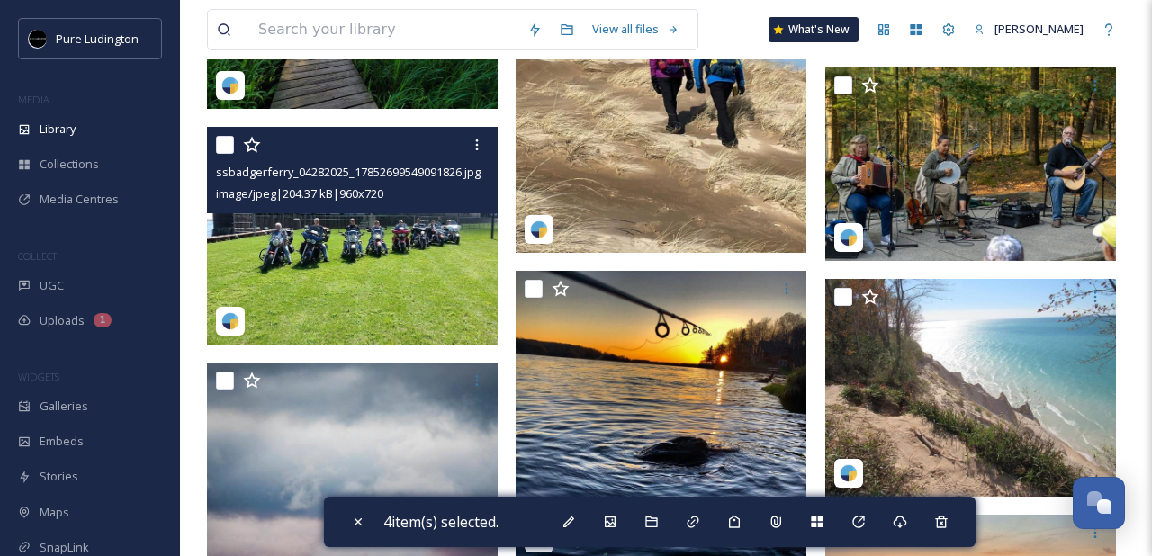
click at [231, 143] on input "checkbox" at bounding box center [225, 145] width 18 height 18
checkbox input "true"
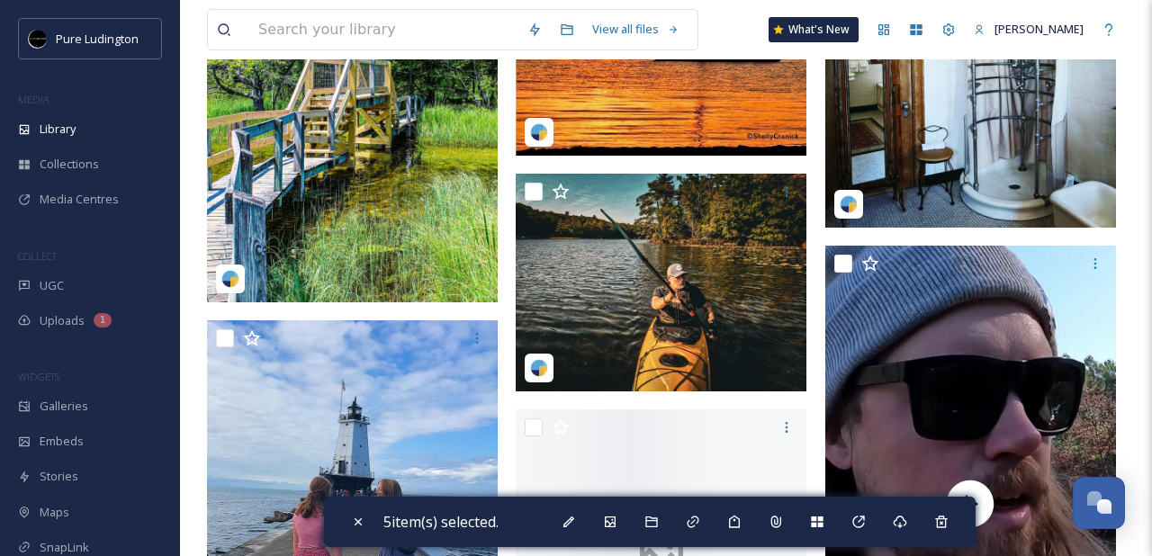
scroll to position [9844, 0]
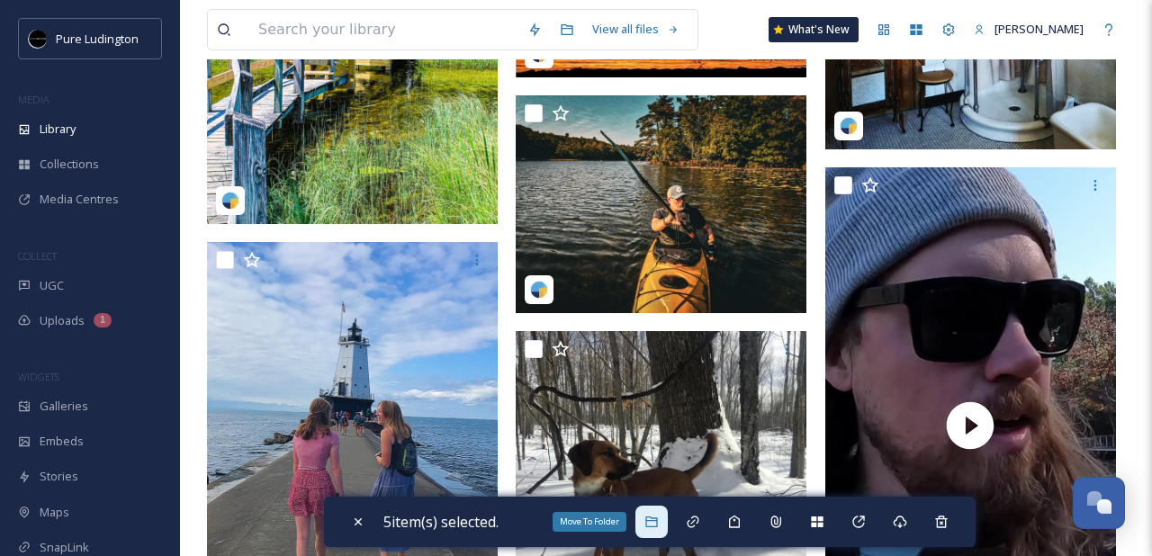
click at [658, 523] on icon at bounding box center [651, 522] width 14 height 14
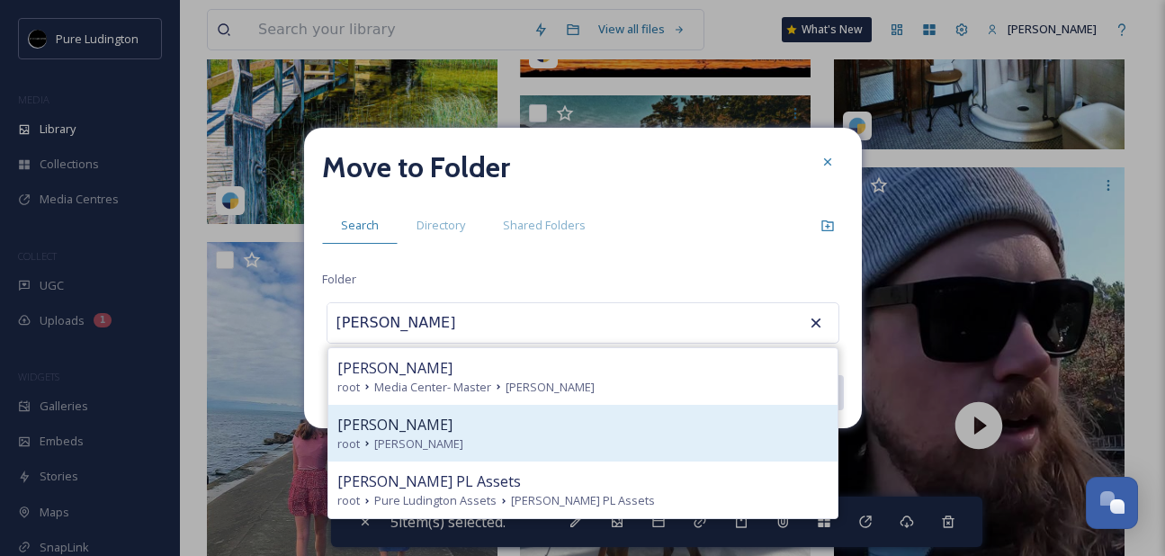
click at [545, 446] on div "root [PERSON_NAME]" at bounding box center [582, 444] width 491 height 17
type input "[PERSON_NAME]"
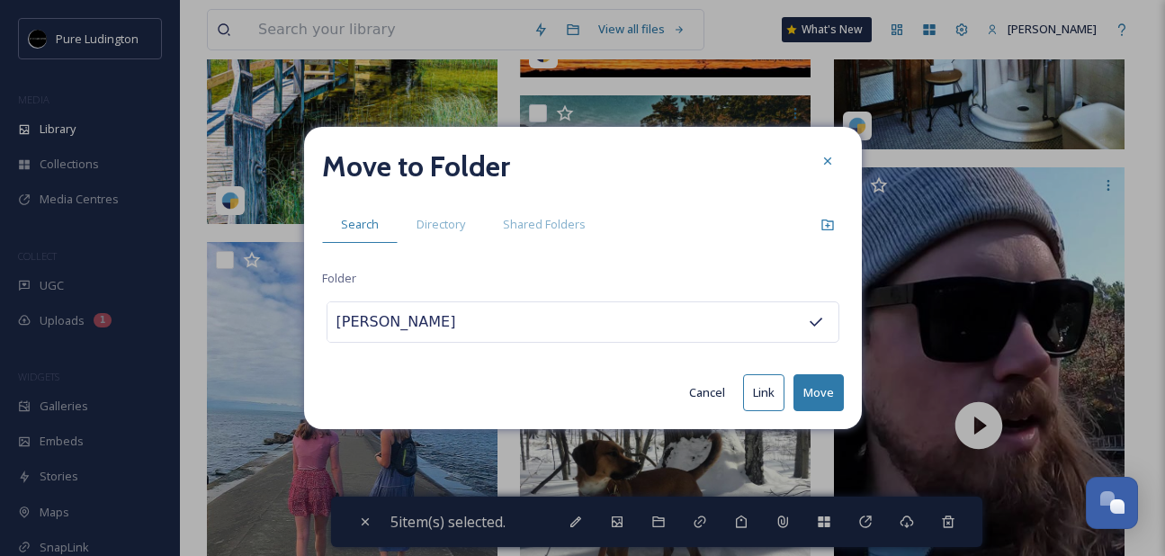
click at [813, 389] on button "Move" at bounding box center [819, 392] width 50 height 37
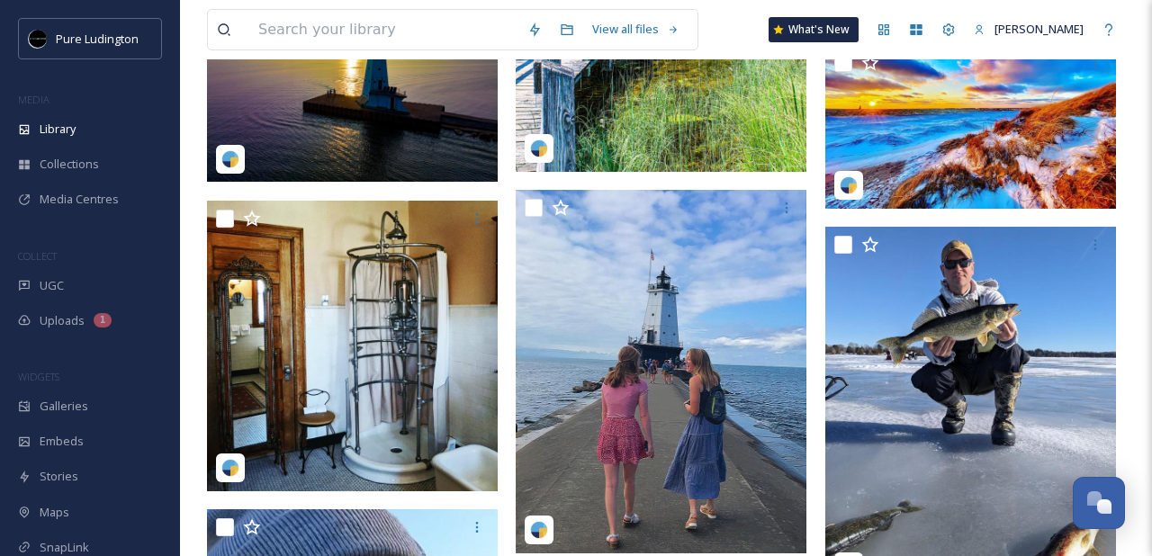
scroll to position [9669, 0]
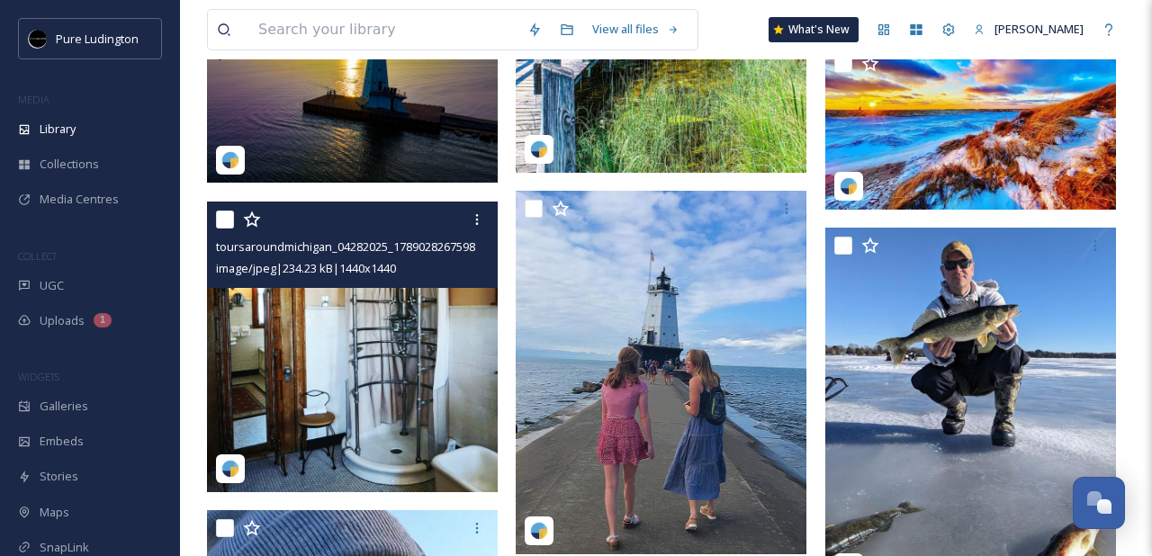
click at [222, 219] on input "checkbox" at bounding box center [225, 220] width 18 height 18
checkbox input "true"
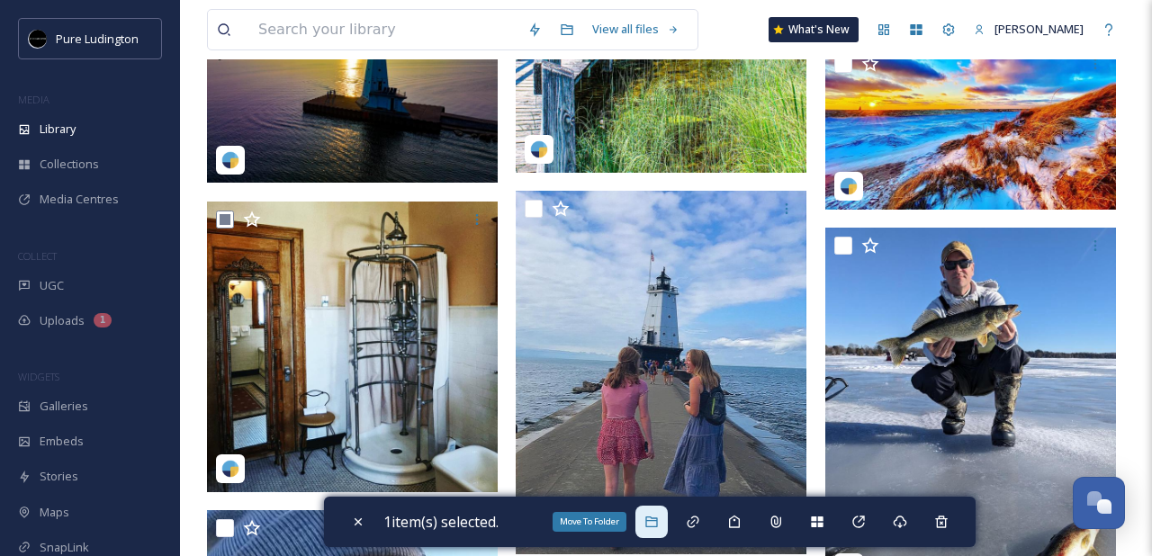
click at [654, 515] on icon at bounding box center [651, 522] width 14 height 14
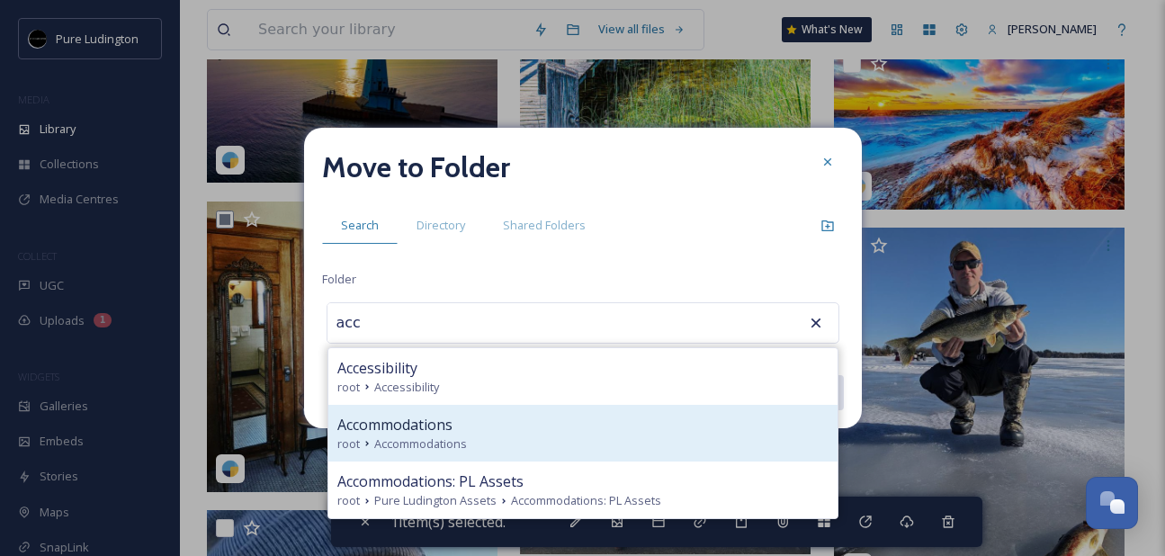
click at [582, 418] on div "Accommodations" at bounding box center [582, 425] width 491 height 22
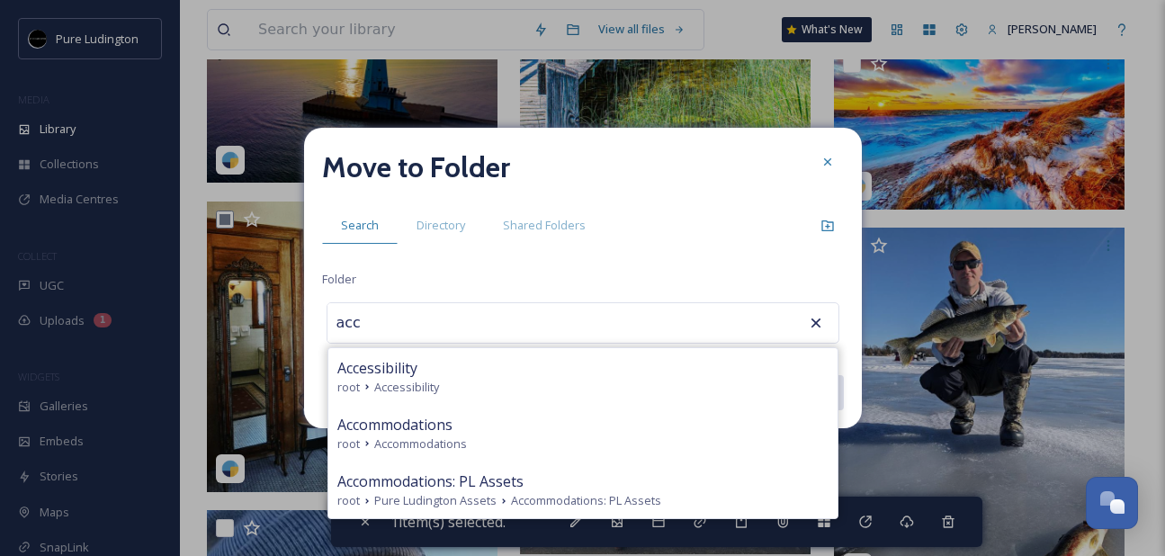
type input "Accommodations"
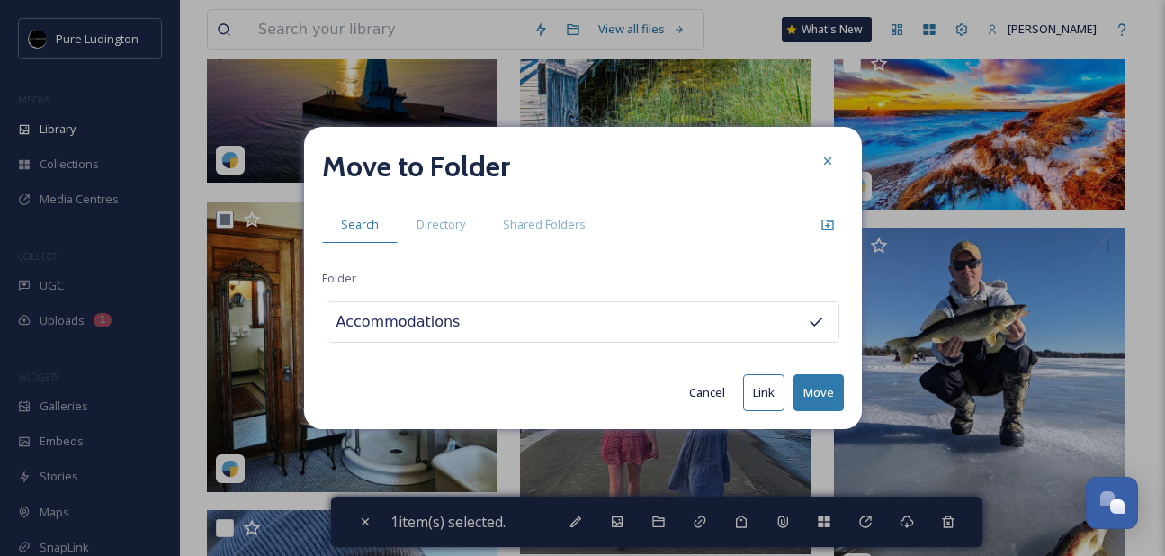
click at [808, 380] on button "Move" at bounding box center [819, 392] width 50 height 37
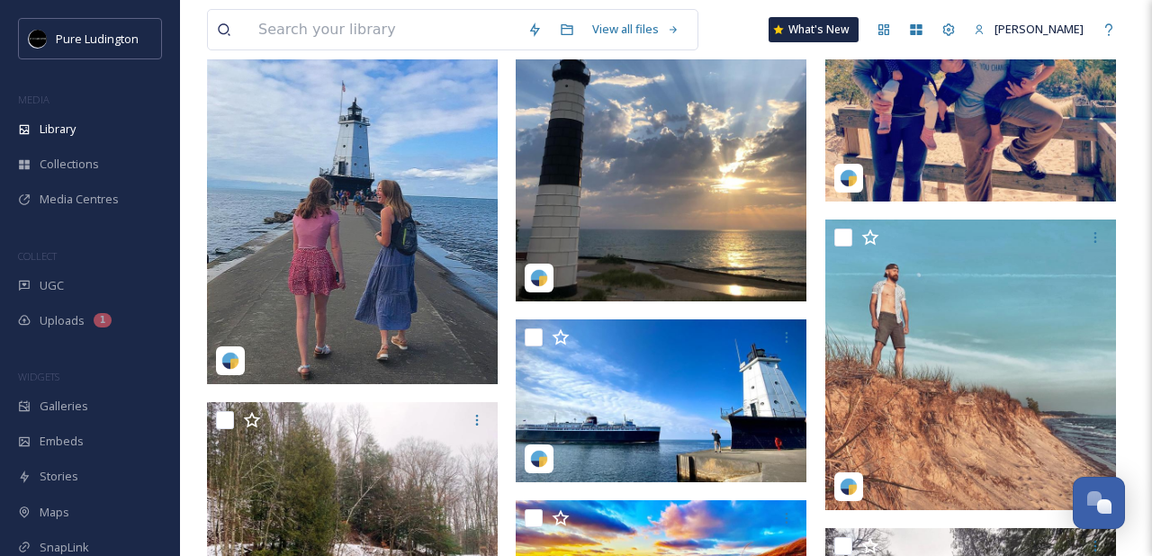
scroll to position [9866, 0]
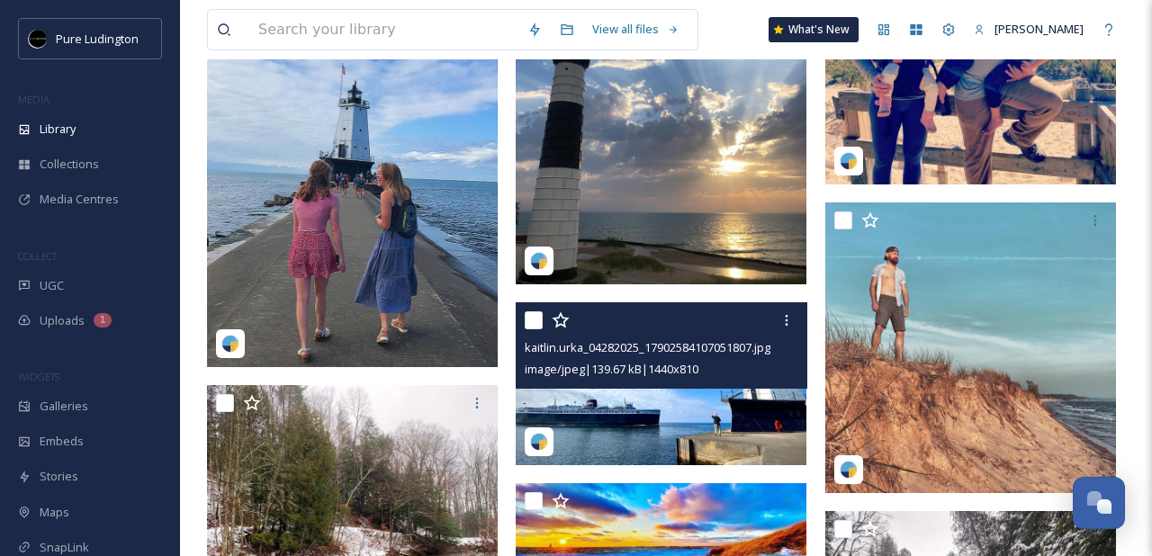
click at [529, 320] on input "checkbox" at bounding box center [534, 320] width 18 height 18
checkbox input "true"
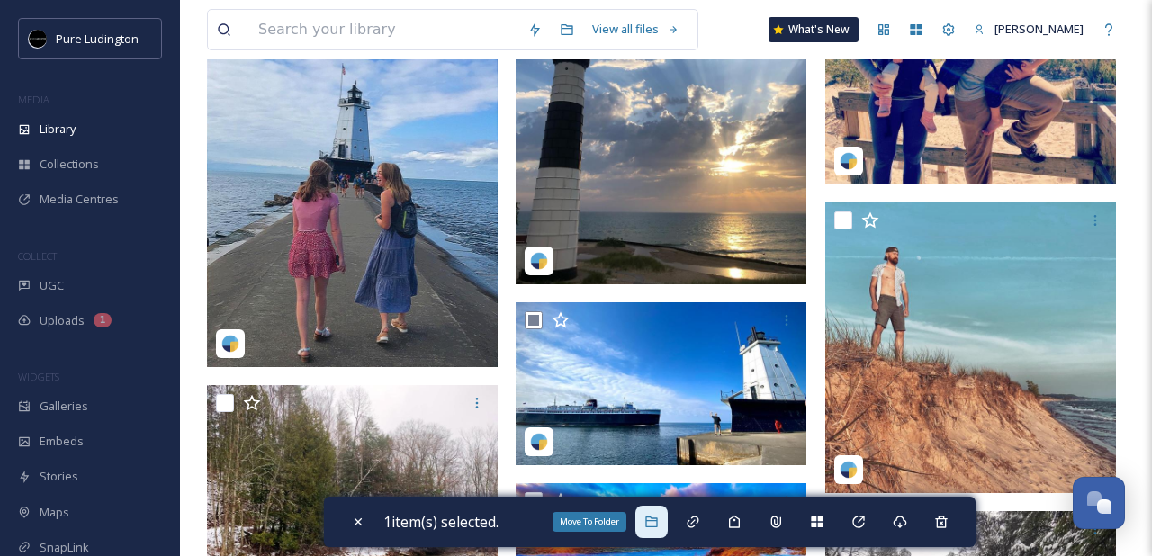
click at [658, 522] on icon at bounding box center [651, 522] width 14 height 14
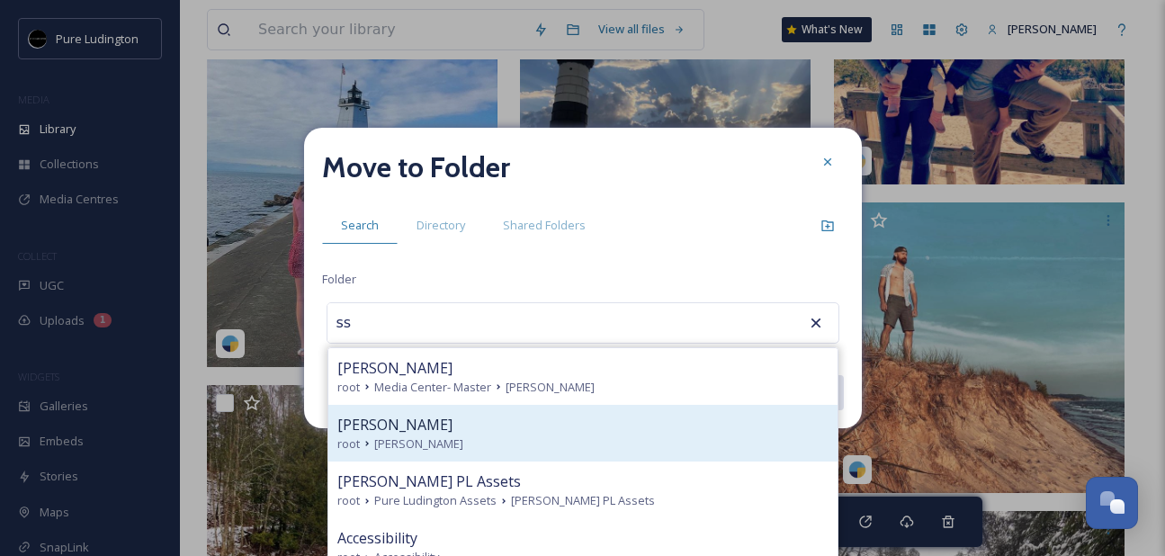
click at [526, 450] on div "root [PERSON_NAME]" at bounding box center [582, 444] width 491 height 17
type input "[PERSON_NAME]"
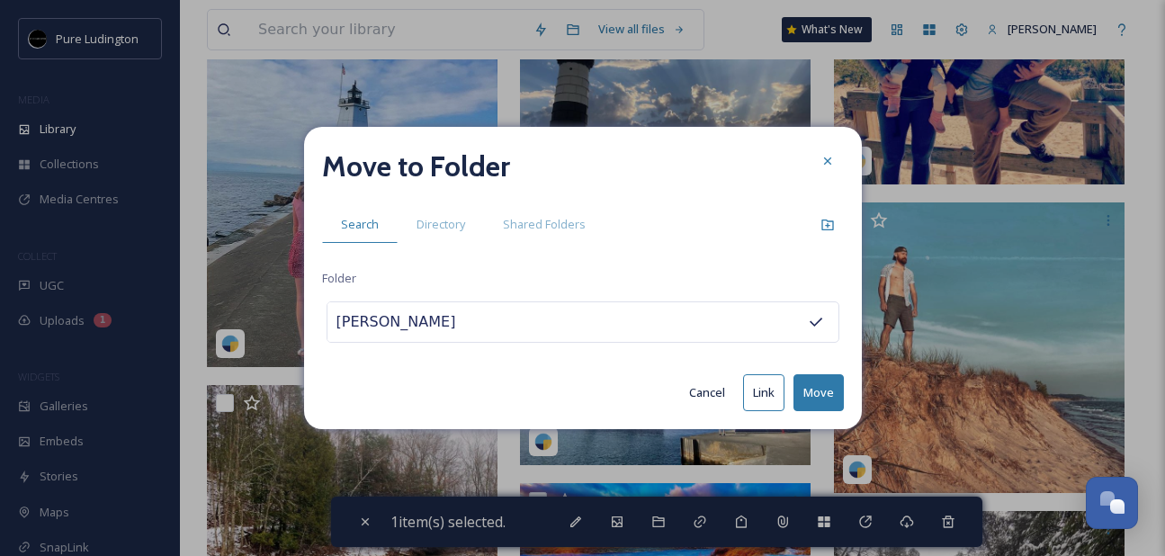
click at [822, 387] on button "Move" at bounding box center [819, 392] width 50 height 37
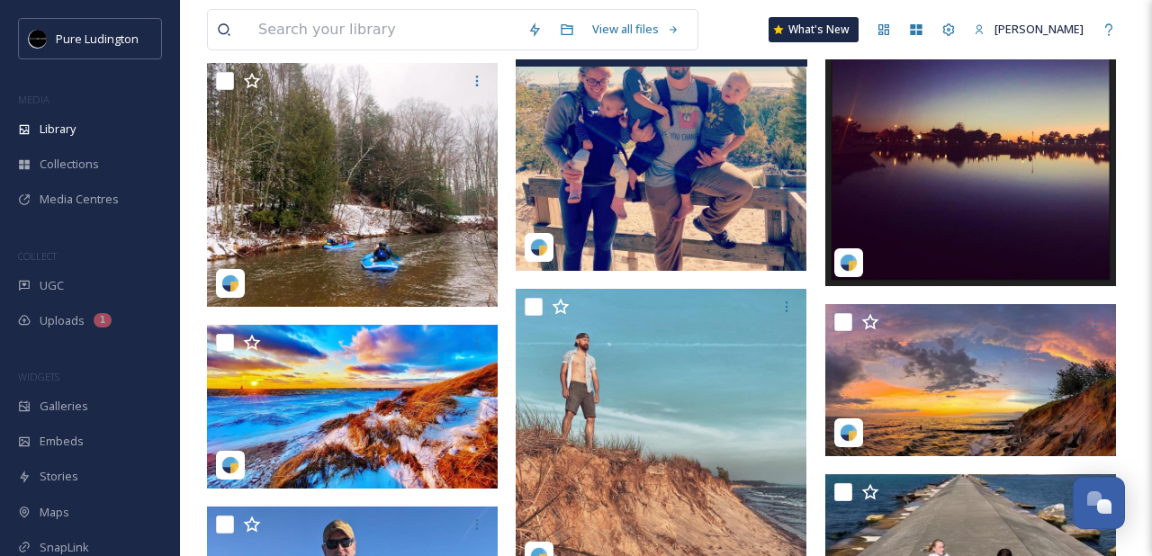
scroll to position [10230, 0]
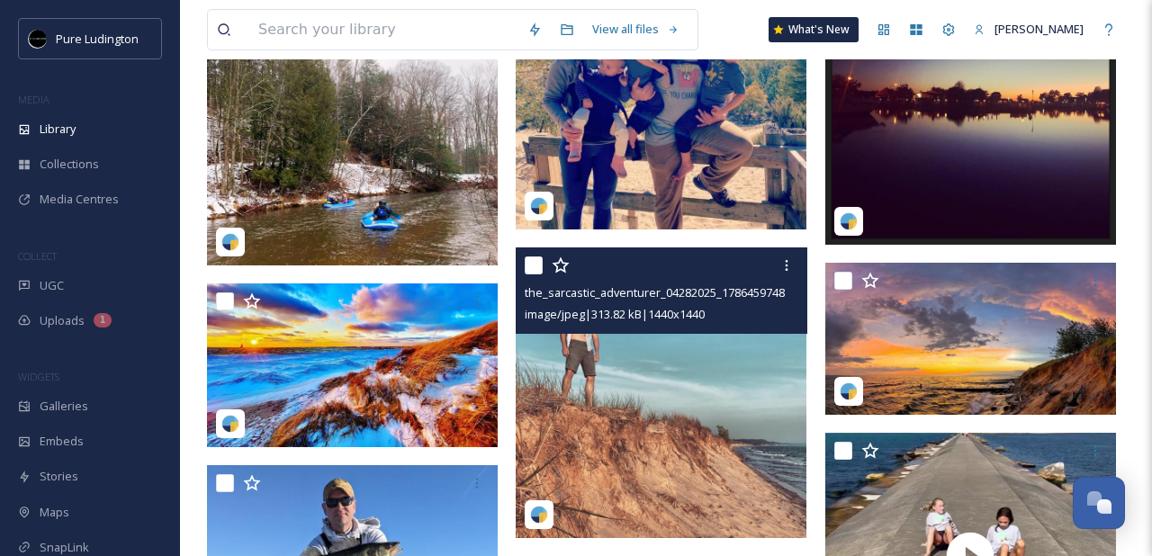
click at [538, 261] on input "checkbox" at bounding box center [534, 265] width 18 height 18
checkbox input "true"
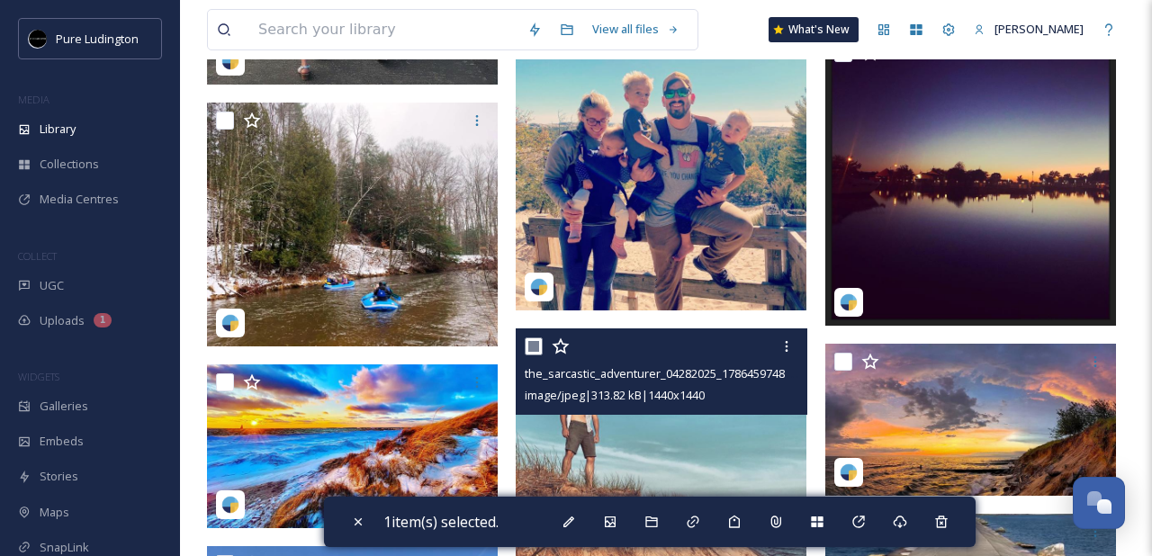
scroll to position [9985, 0]
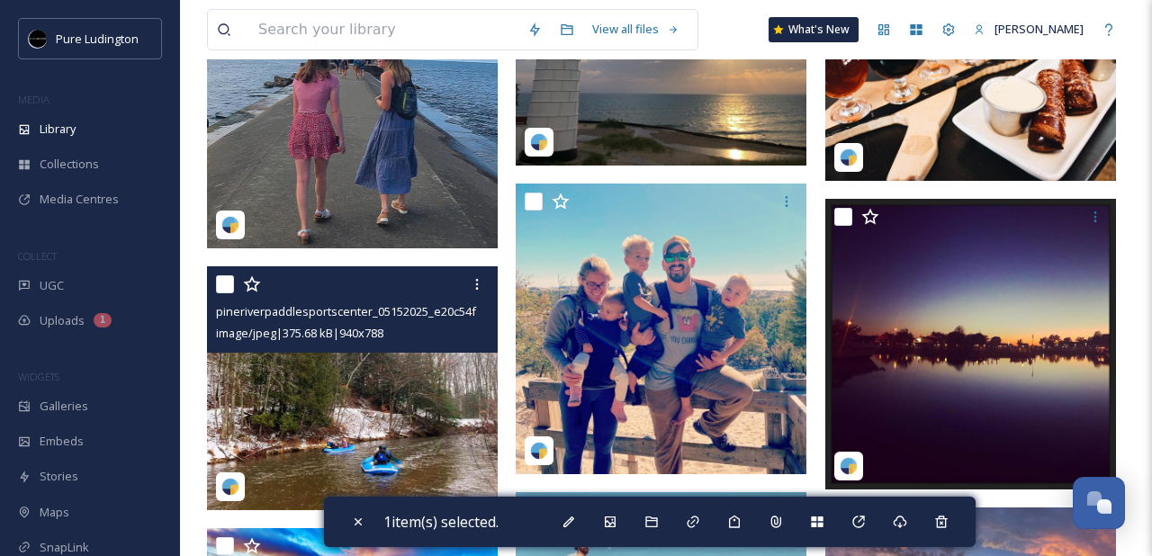
click at [220, 281] on input "checkbox" at bounding box center [225, 284] width 18 height 18
checkbox input "true"
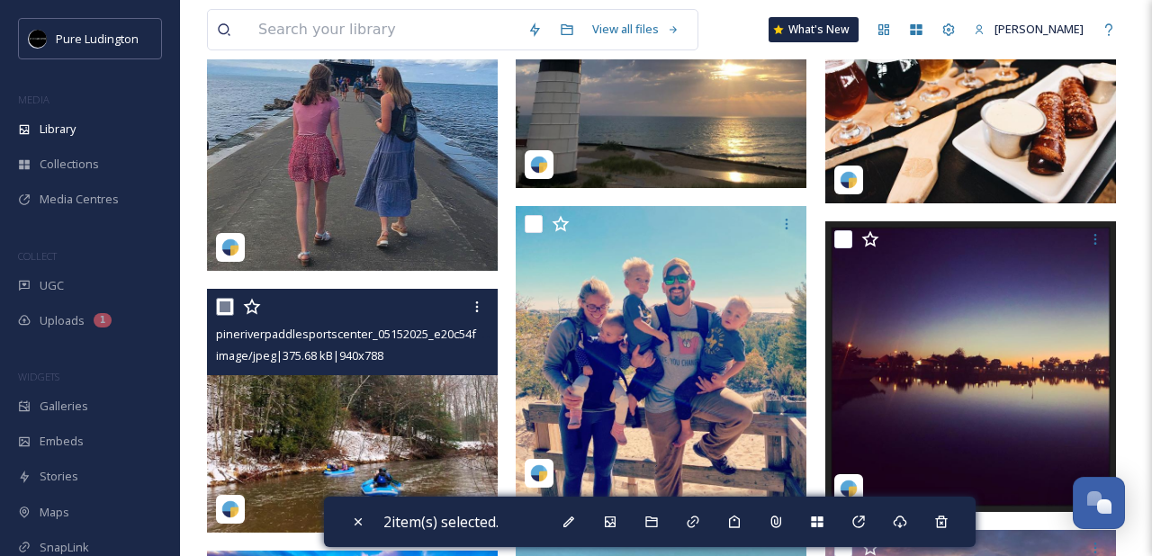
scroll to position [9960, 0]
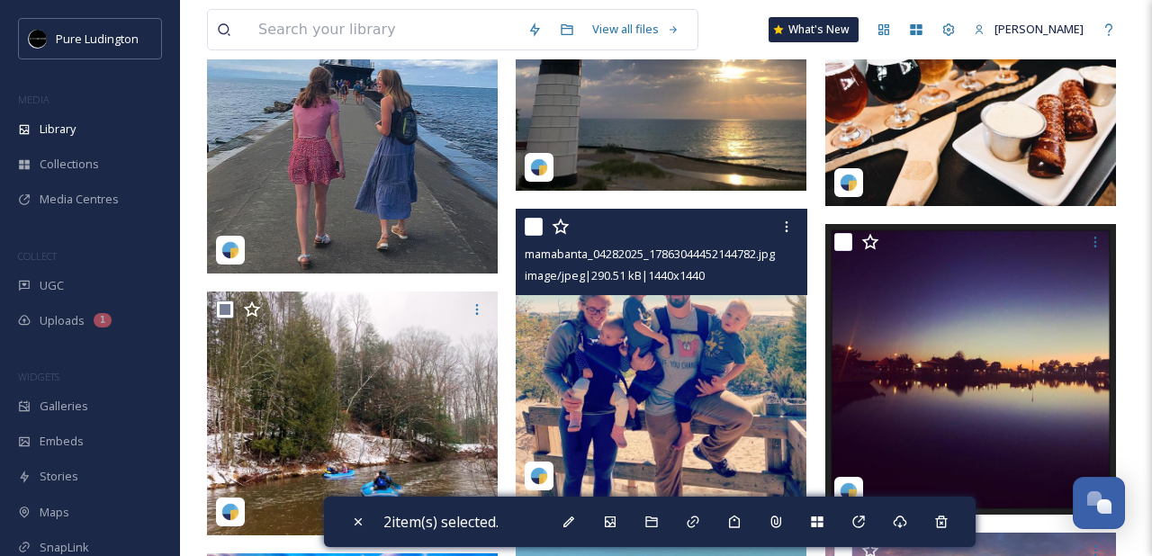
click at [526, 235] on div at bounding box center [663, 227] width 277 height 32
click at [535, 218] on input "checkbox" at bounding box center [534, 227] width 18 height 18
checkbox input "true"
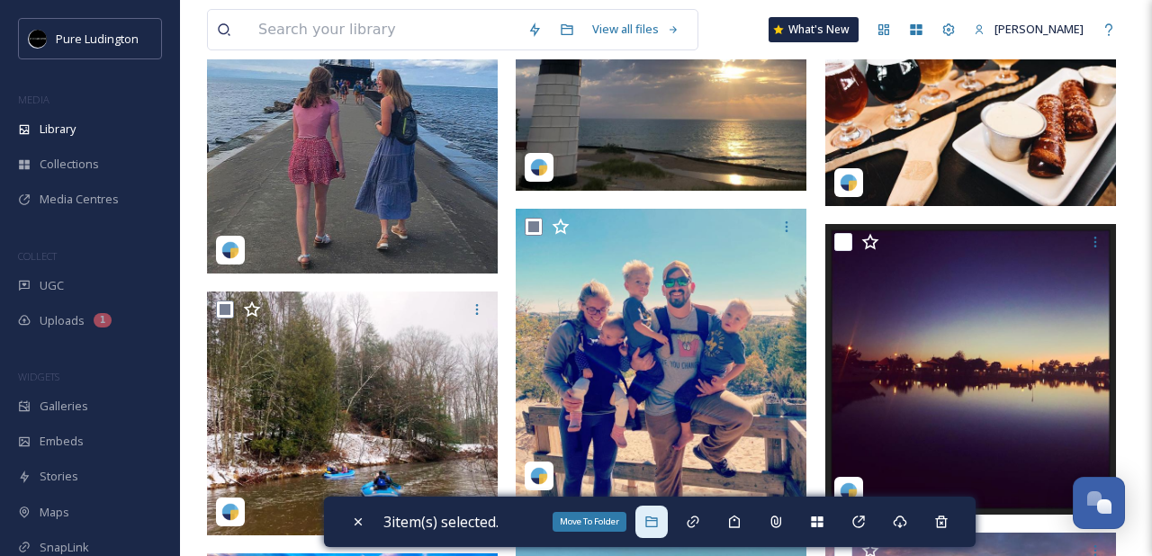
click at [657, 524] on icon at bounding box center [651, 522] width 14 height 14
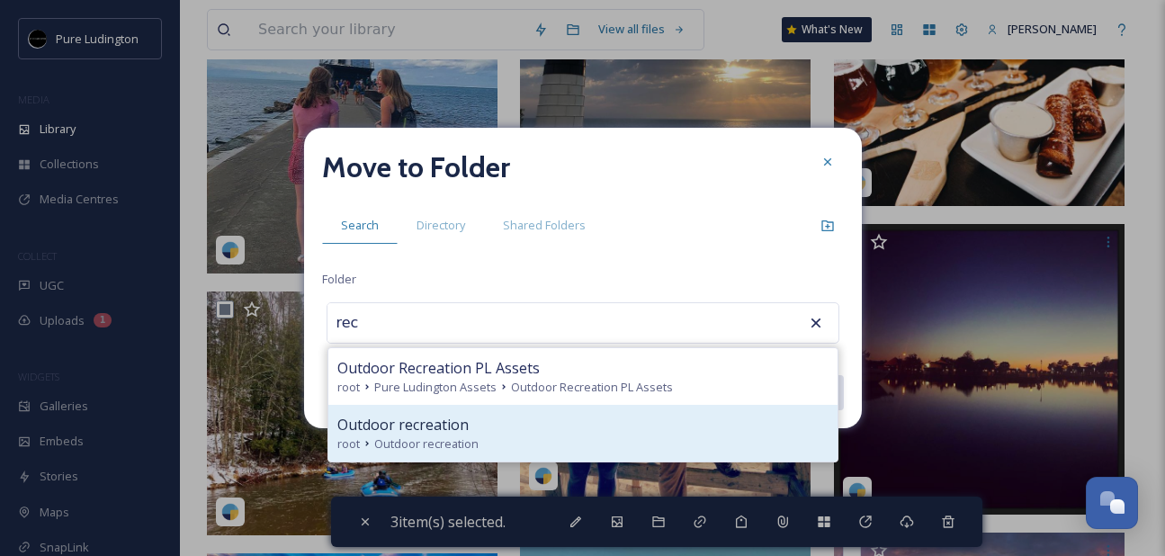
click at [583, 415] on div "Outdoor recreation" at bounding box center [582, 425] width 491 height 22
type input "Outdoor recreation"
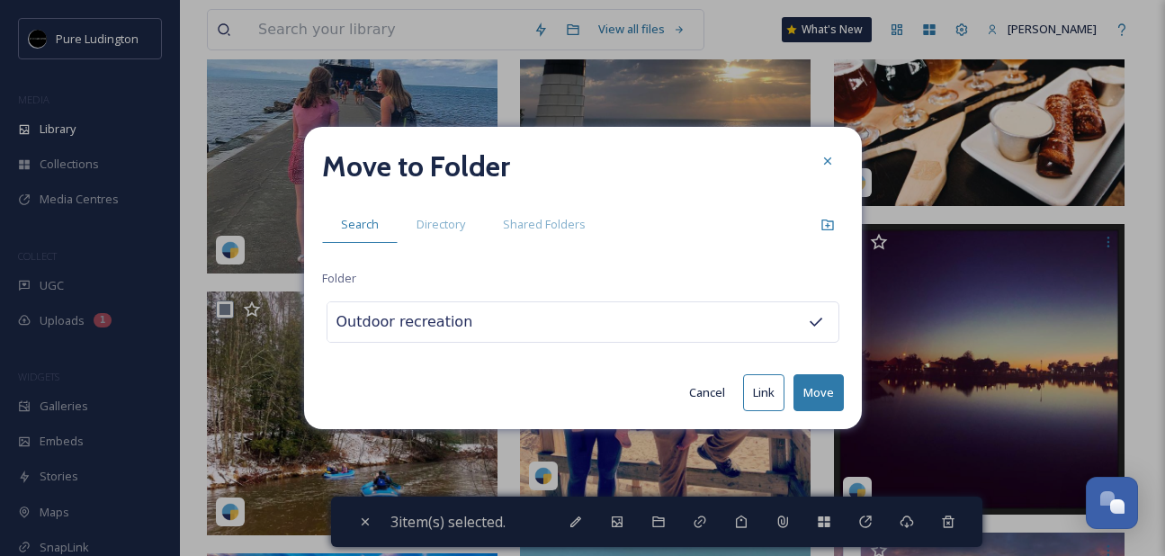
click at [827, 380] on button "Move" at bounding box center [819, 392] width 50 height 37
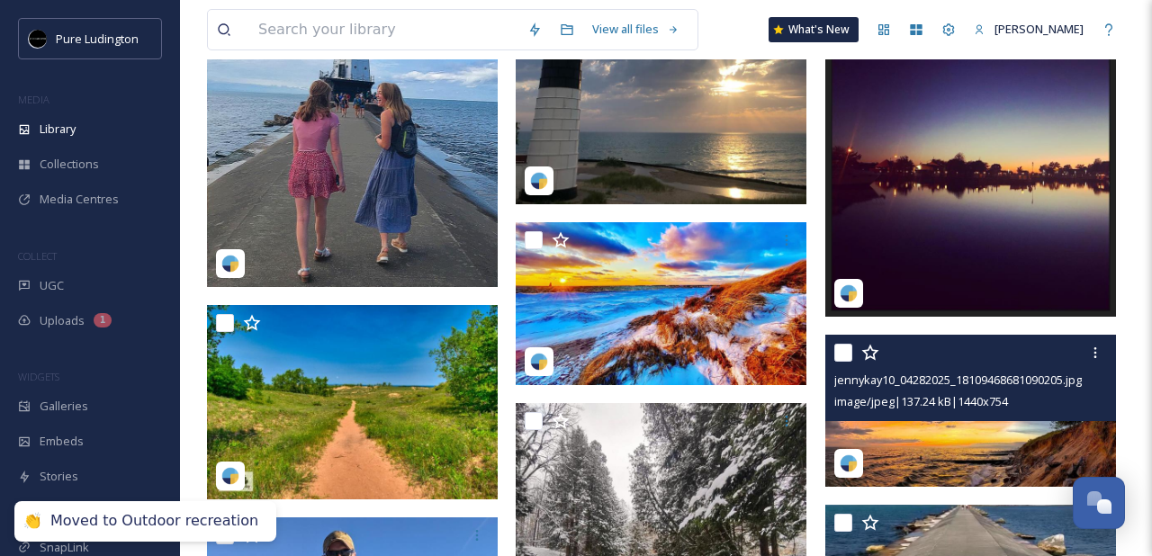
scroll to position [9953, 0]
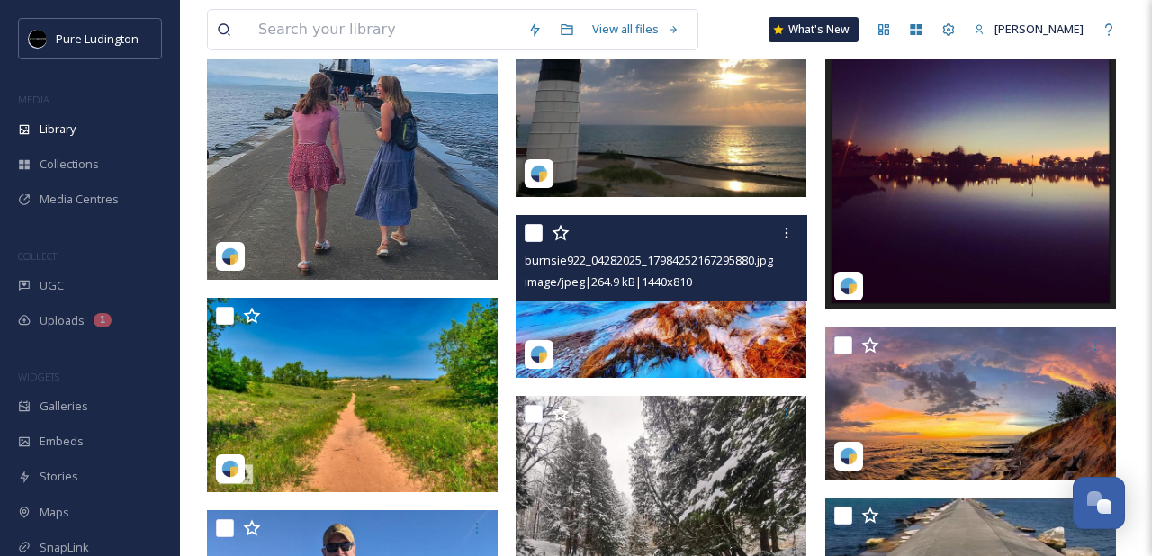
click at [539, 227] on input "checkbox" at bounding box center [534, 233] width 18 height 18
checkbox input "true"
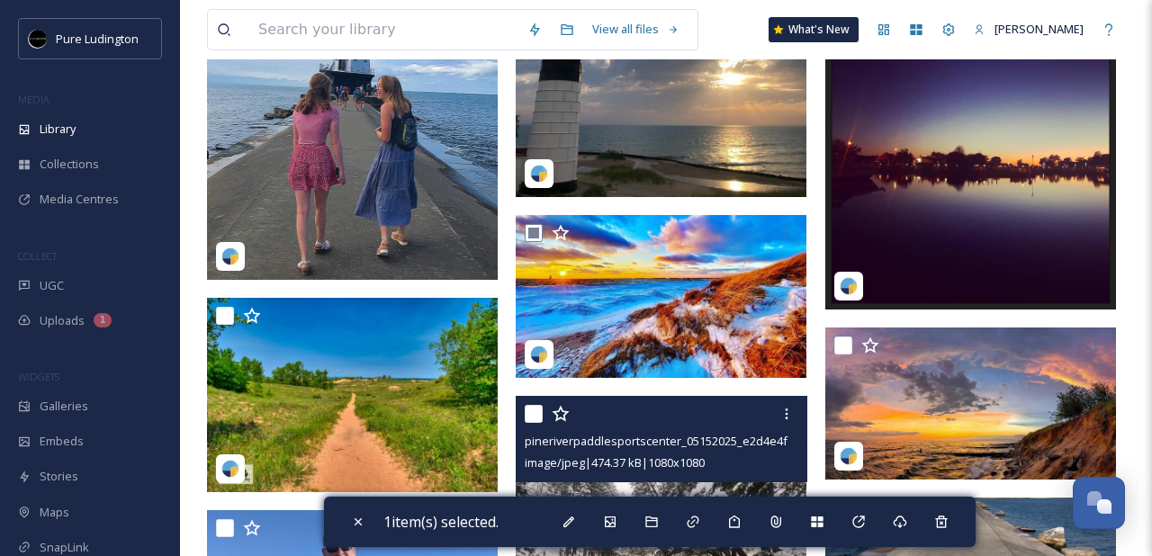
click at [532, 410] on input "checkbox" at bounding box center [534, 414] width 18 height 18
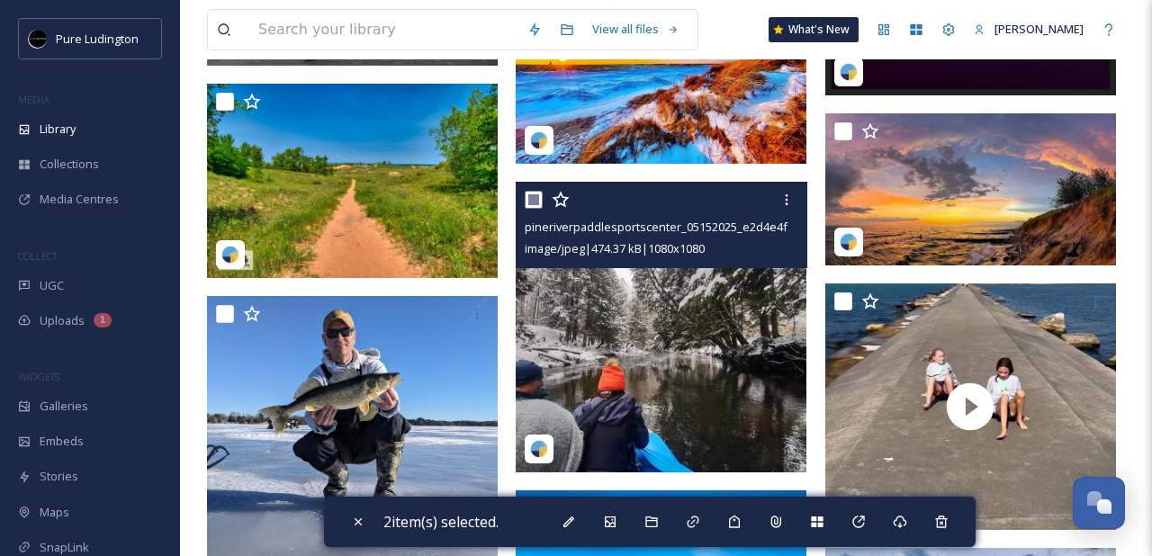
scroll to position [10141, 0]
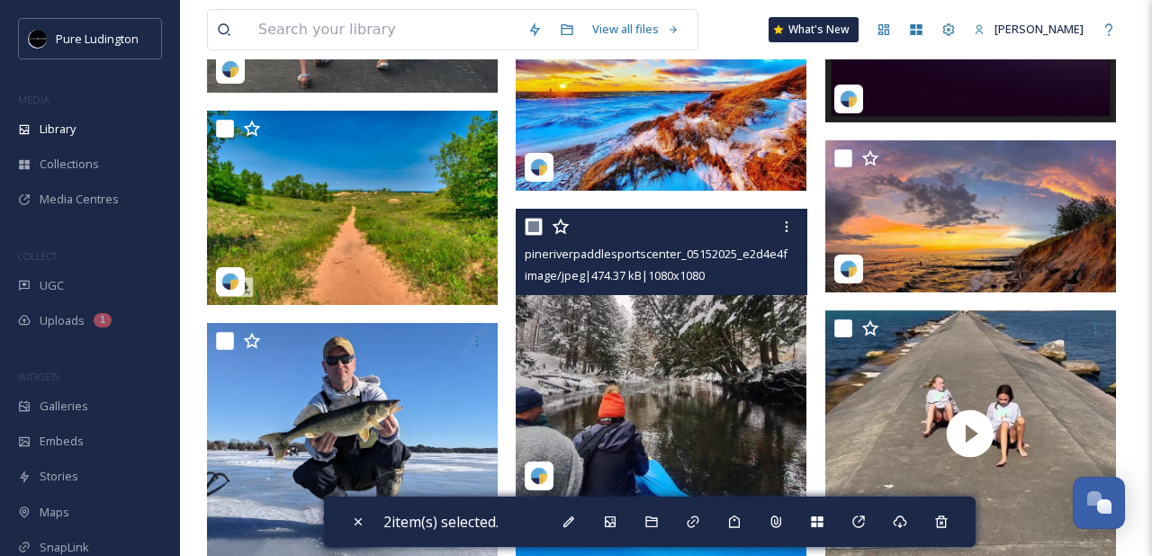
click at [535, 229] on input "checkbox" at bounding box center [534, 227] width 18 height 18
checkbox input "false"
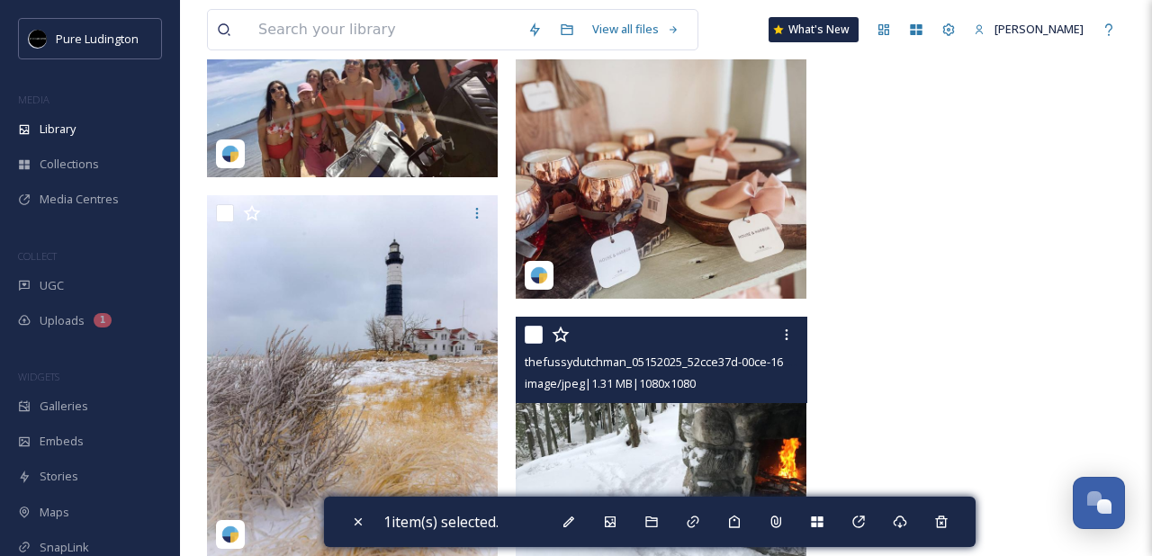
scroll to position [11371, 0]
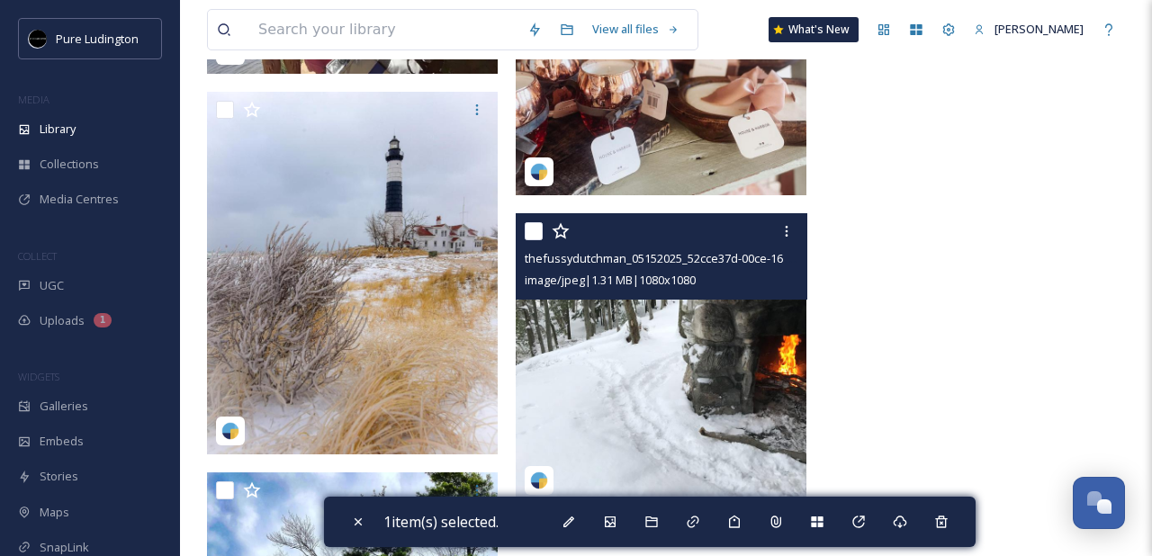
click at [535, 231] on input "checkbox" at bounding box center [534, 231] width 18 height 18
checkbox input "true"
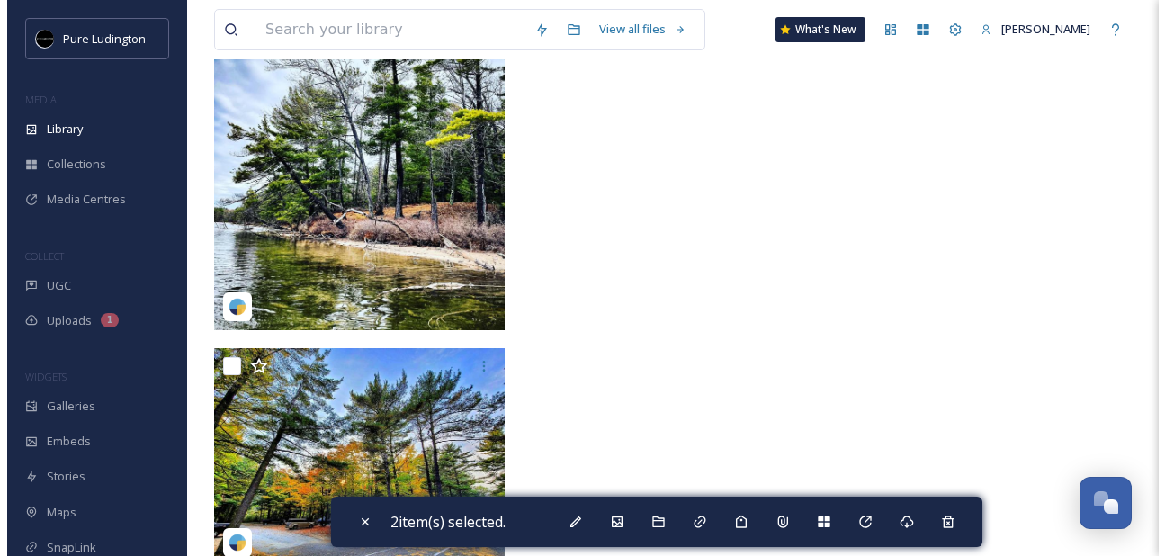
scroll to position [11917, 0]
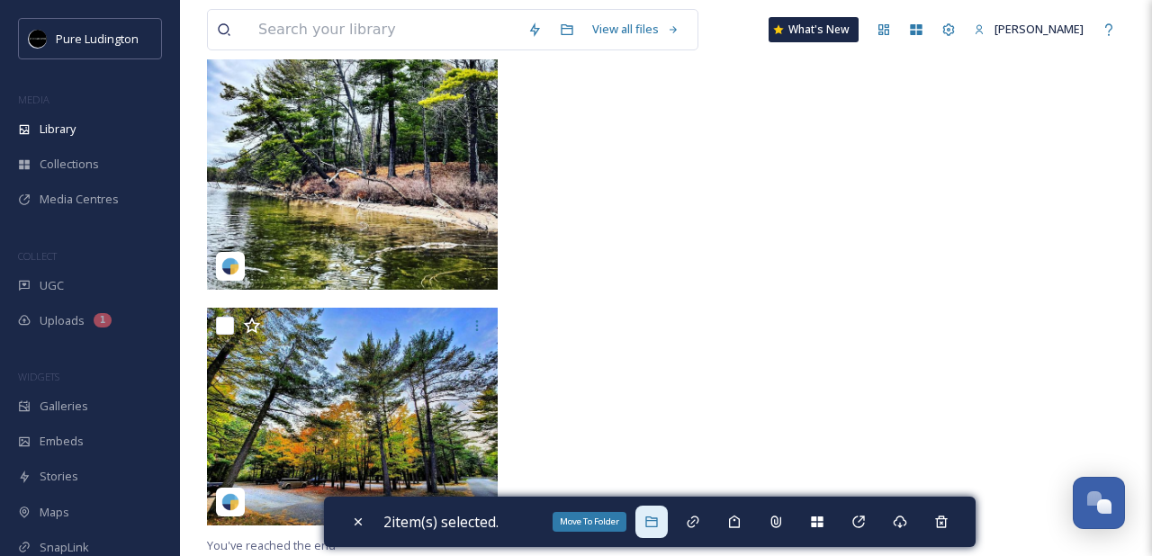
click at [657, 518] on icon at bounding box center [651, 522] width 12 height 11
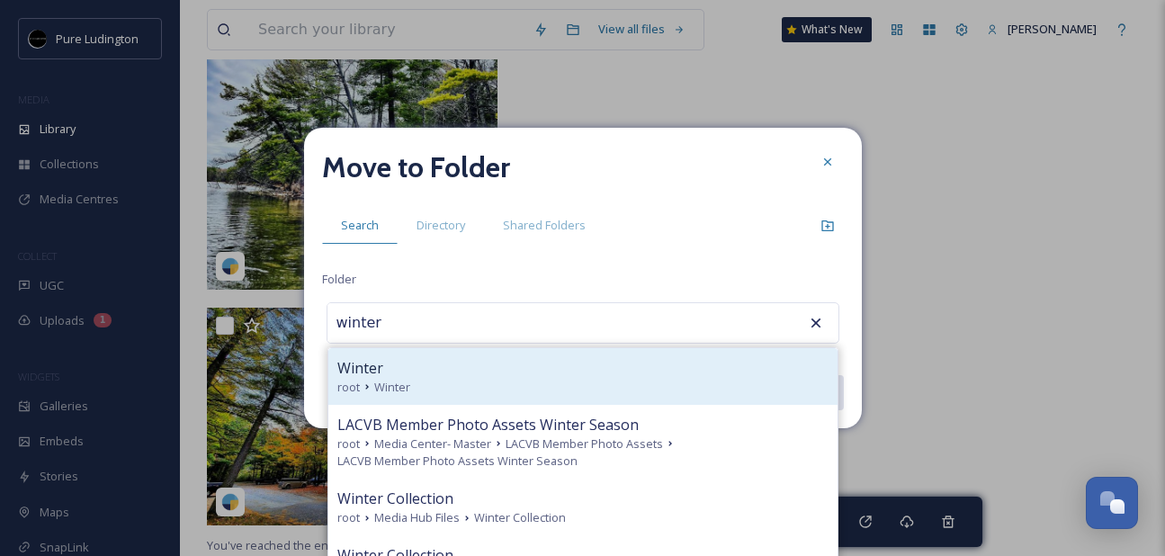
click at [611, 363] on div "Winter" at bounding box center [582, 368] width 491 height 22
type input "Winter"
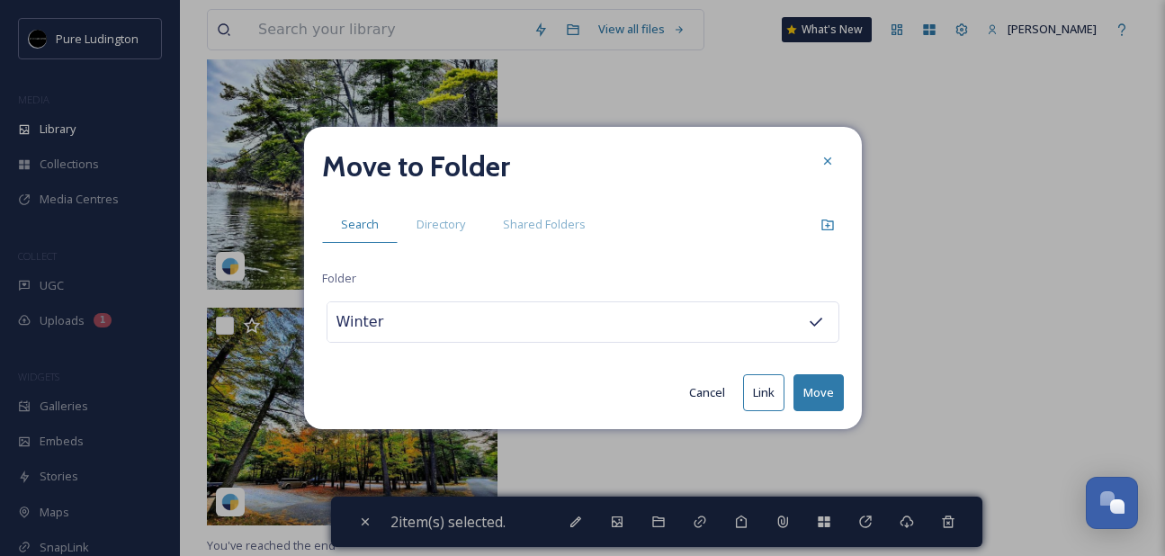
click at [804, 391] on button "Move" at bounding box center [819, 392] width 50 height 37
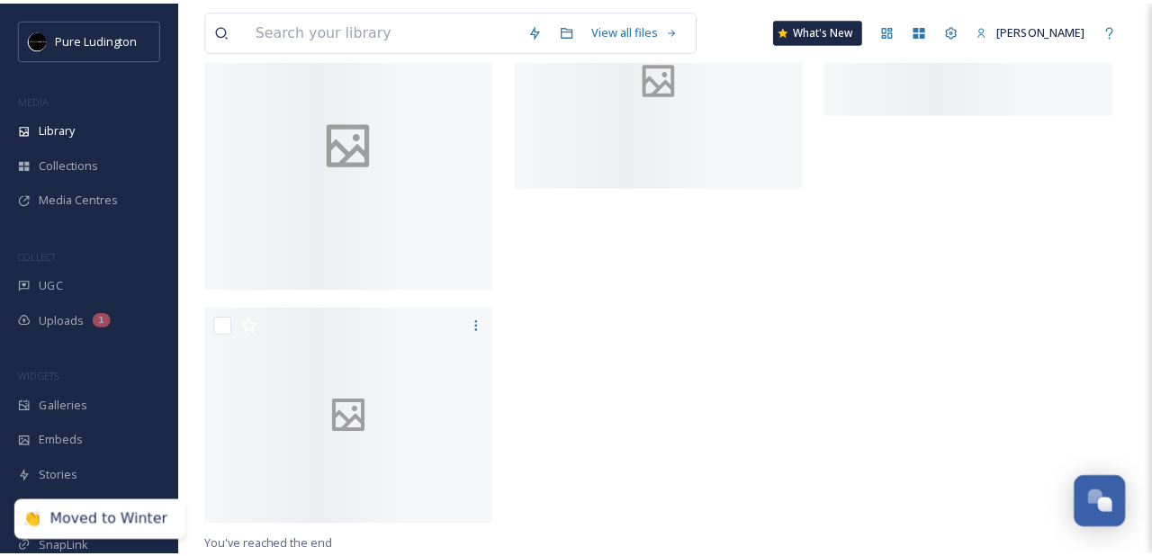
scroll to position [11390, 0]
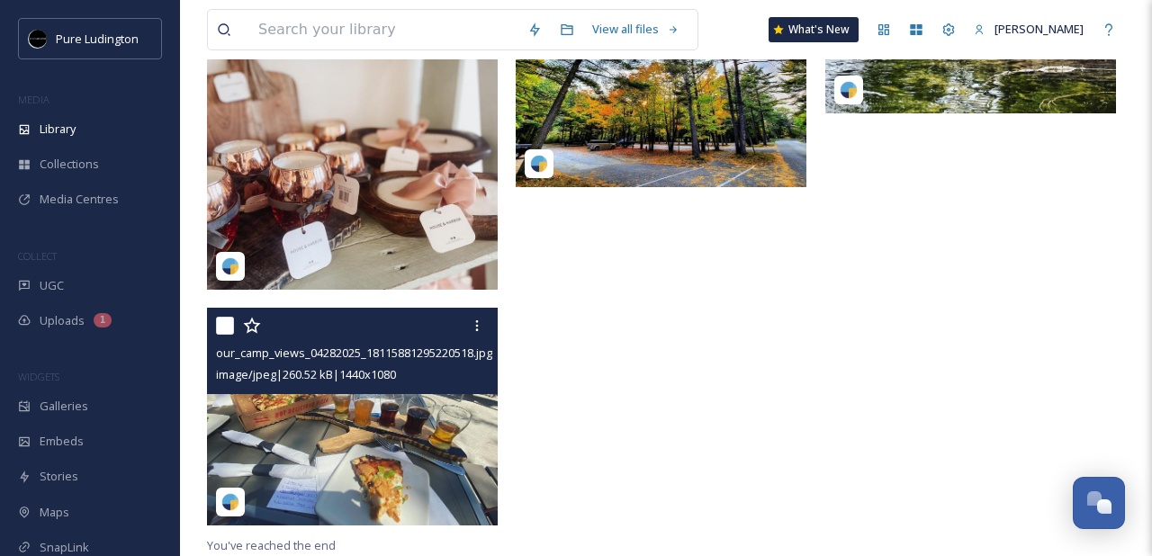
click at [221, 327] on input "checkbox" at bounding box center [225, 326] width 18 height 18
checkbox input "true"
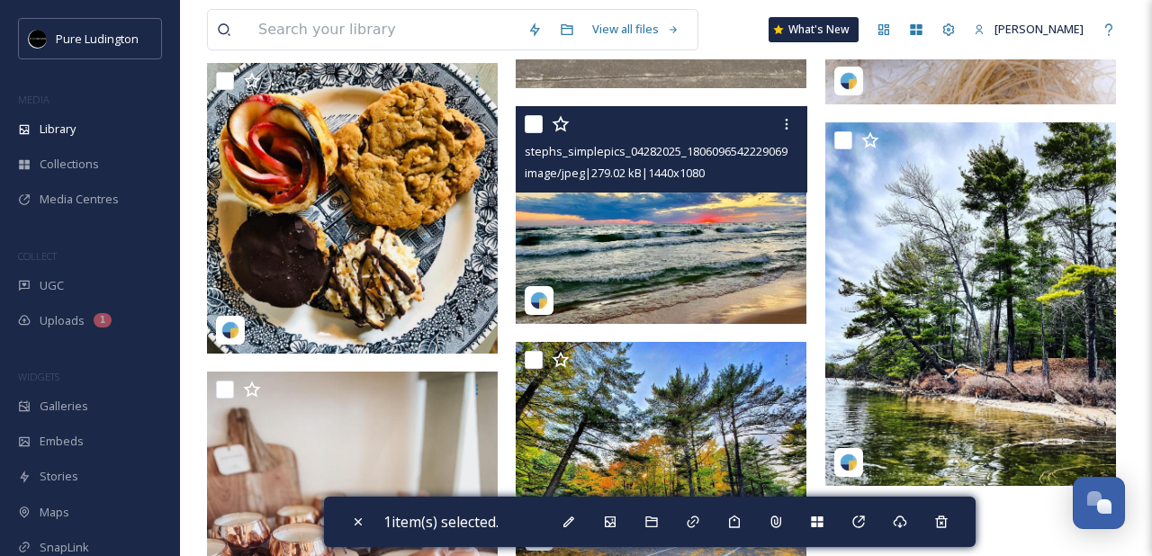
scroll to position [10974, 0]
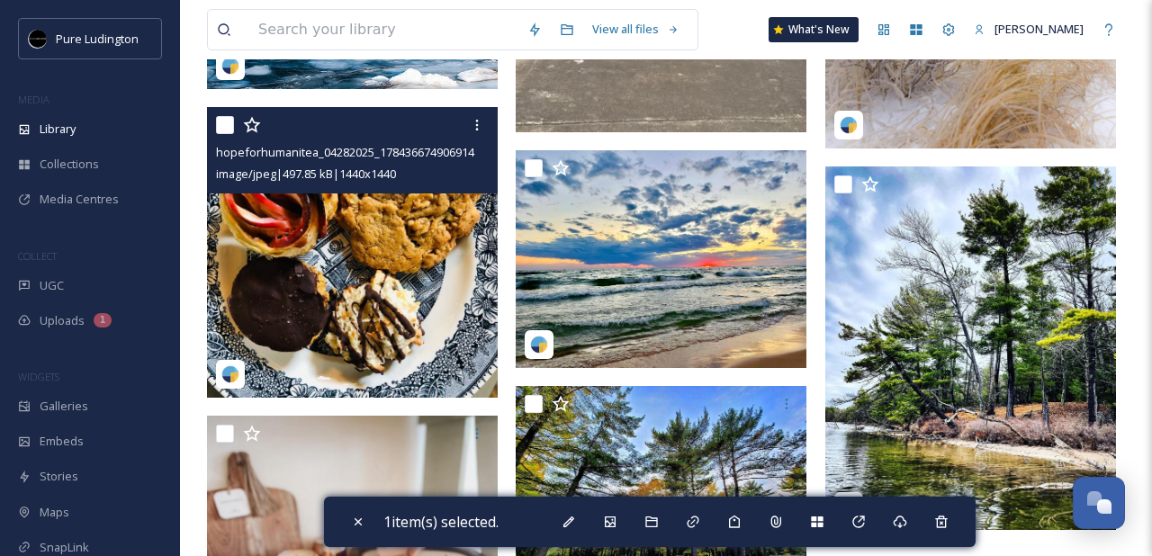
click at [224, 127] on input "checkbox" at bounding box center [225, 125] width 18 height 18
checkbox input "true"
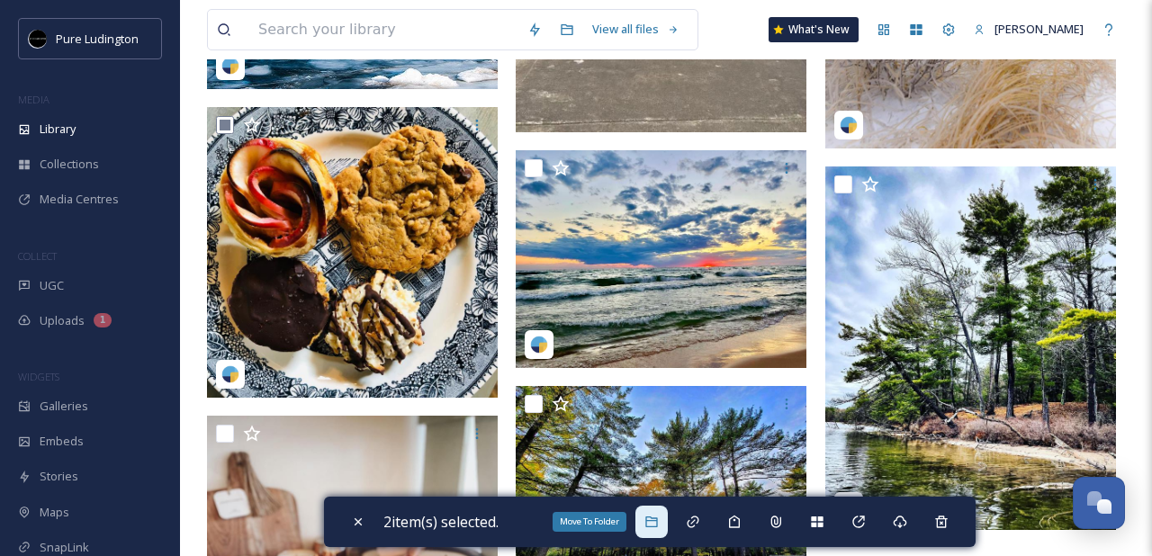
click at [658, 515] on icon at bounding box center [651, 522] width 14 height 14
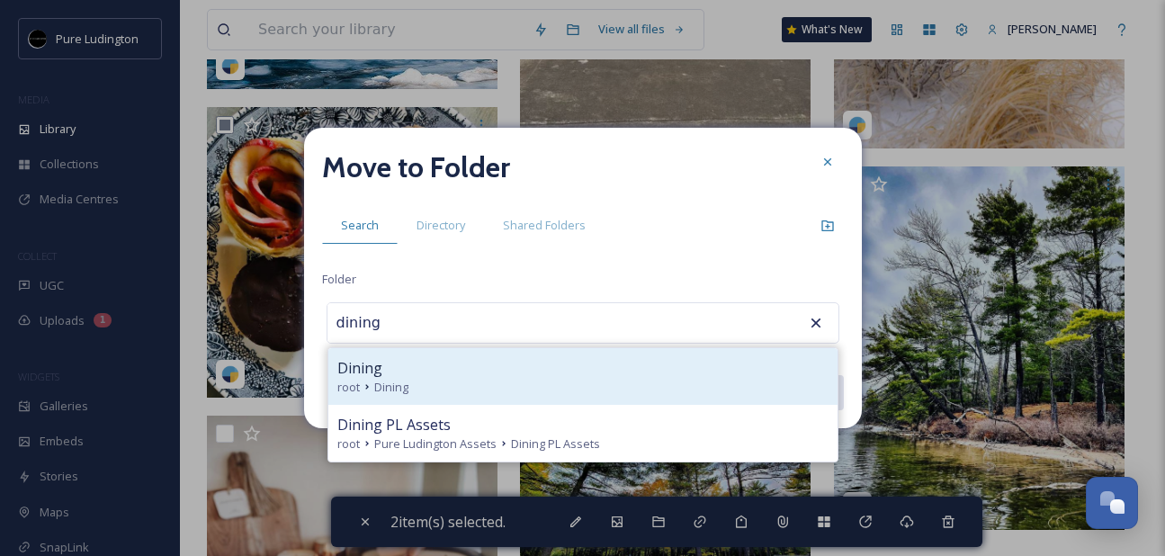
click at [645, 392] on div "root Dining" at bounding box center [582, 387] width 491 height 17
type input "Dining"
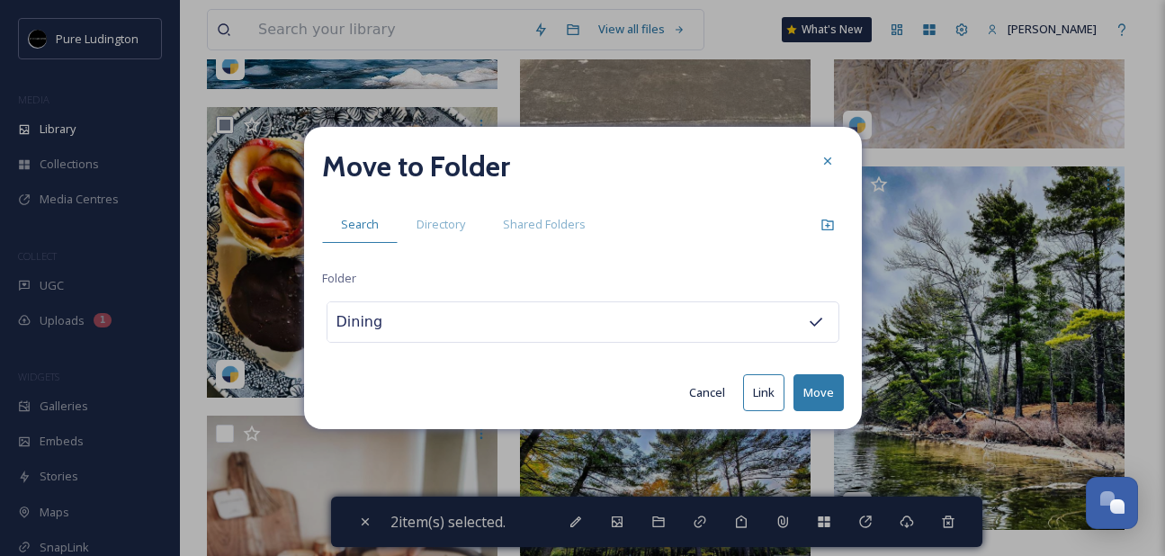
click at [812, 384] on button "Move" at bounding box center [819, 392] width 50 height 37
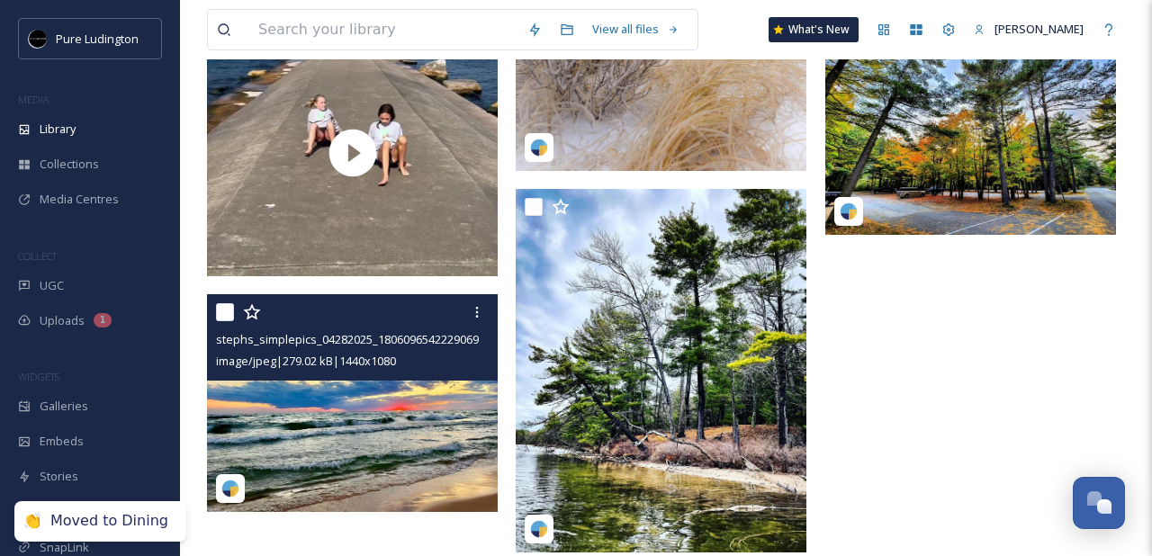
scroll to position [11077, 0]
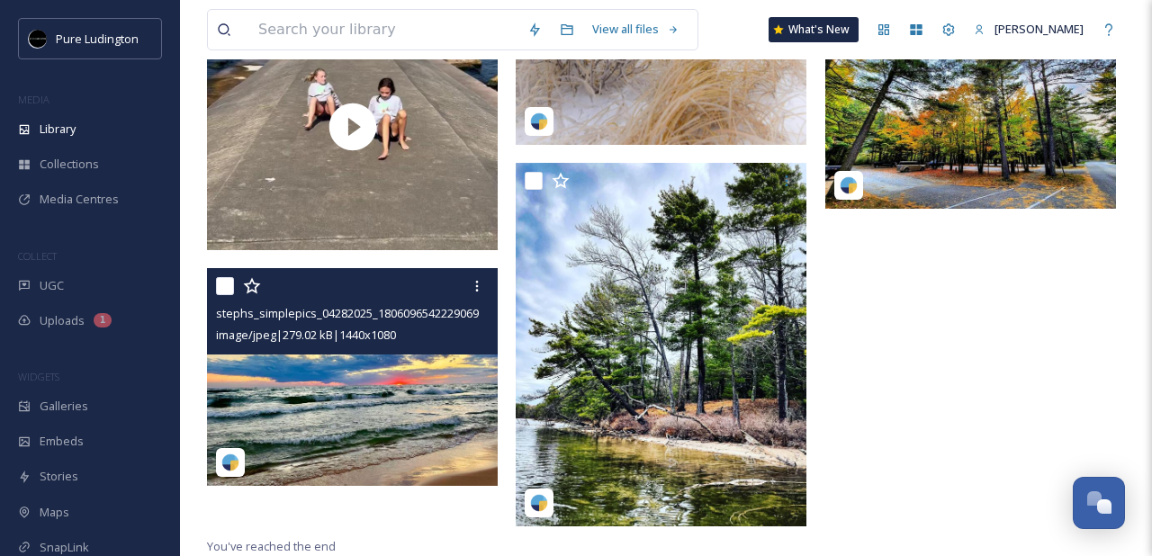
click at [226, 292] on input "checkbox" at bounding box center [225, 286] width 18 height 18
checkbox input "true"
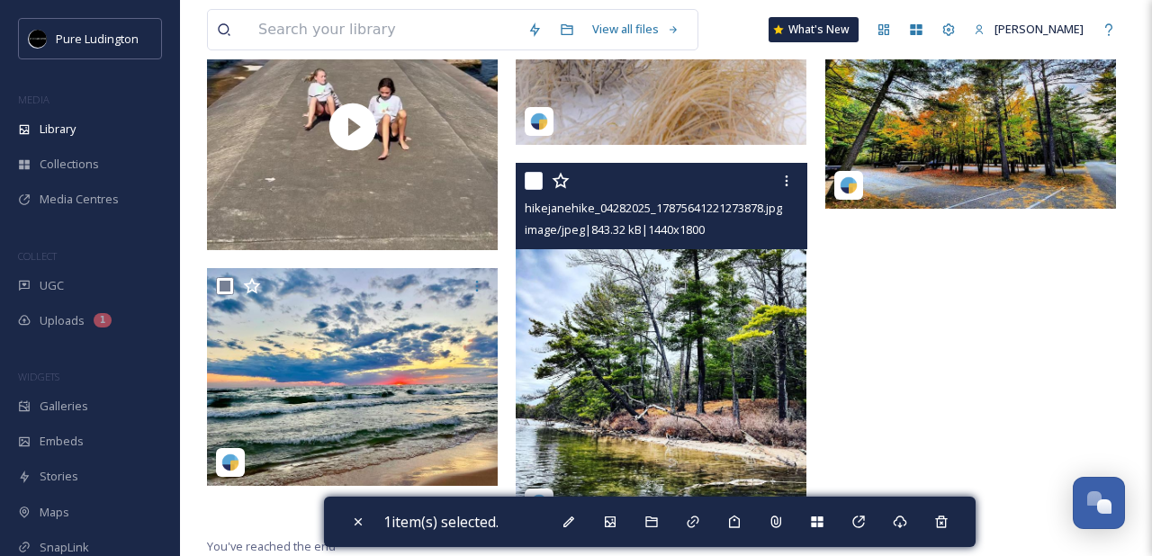
click at [533, 183] on input "checkbox" at bounding box center [534, 181] width 18 height 18
checkbox input "true"
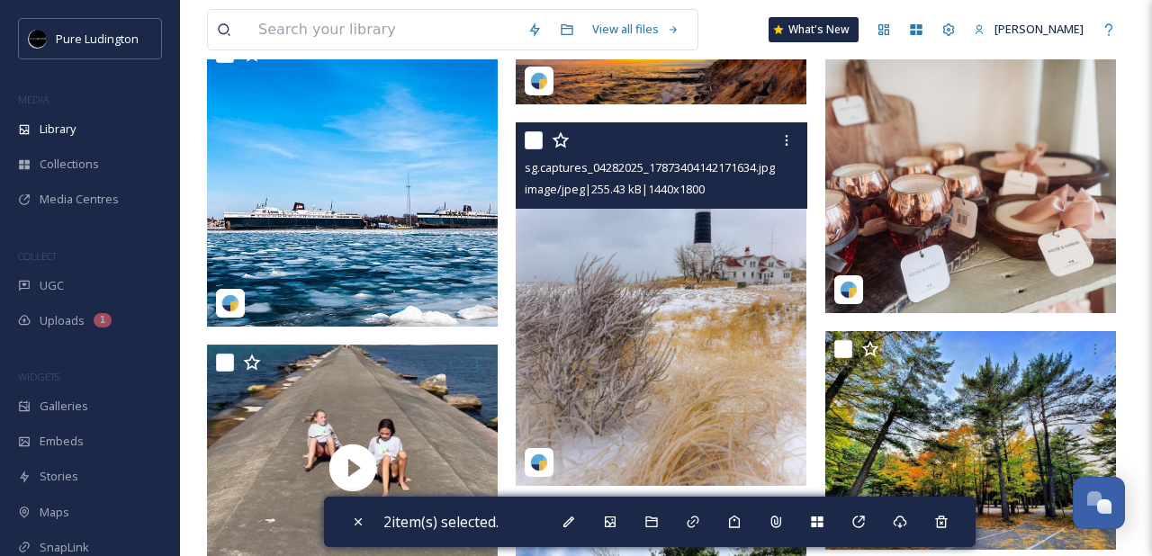
scroll to position [10816, 0]
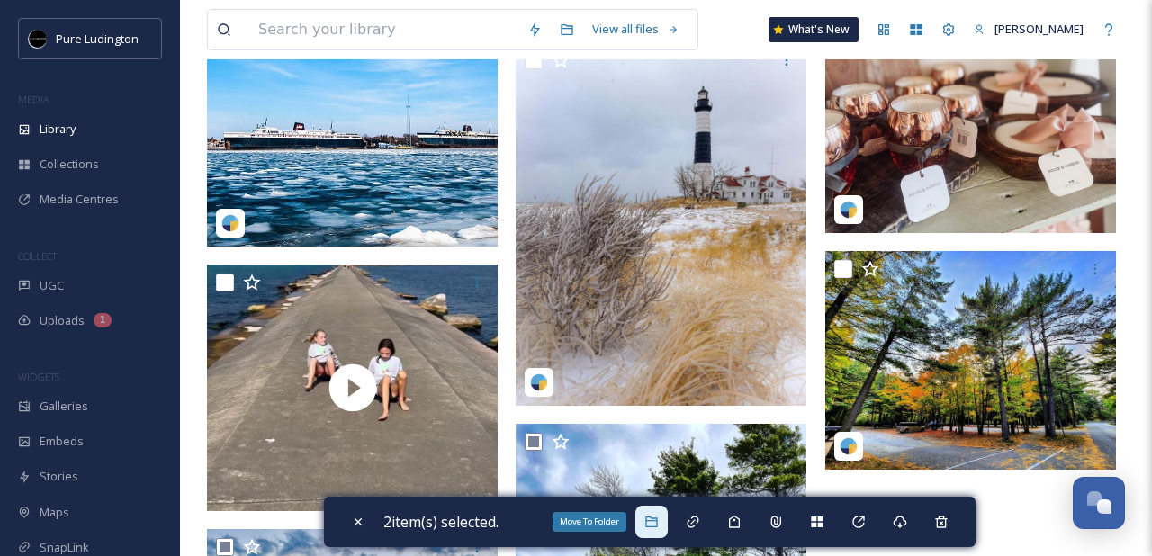
click at [658, 521] on icon at bounding box center [651, 522] width 14 height 14
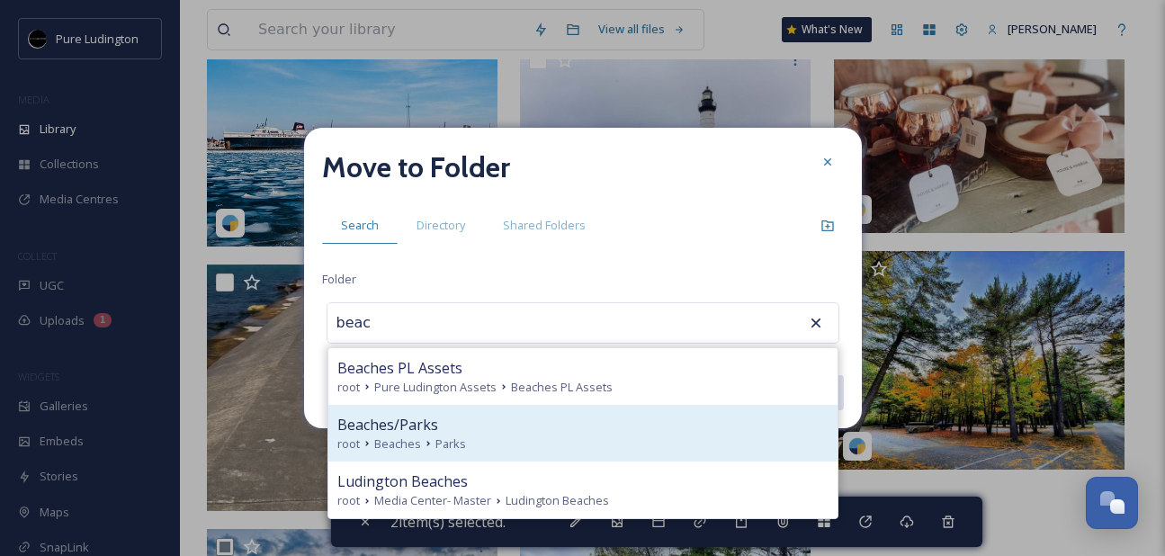
click at [634, 445] on div "root Beaches Parks" at bounding box center [582, 444] width 491 height 17
type input "Beaches/Parks"
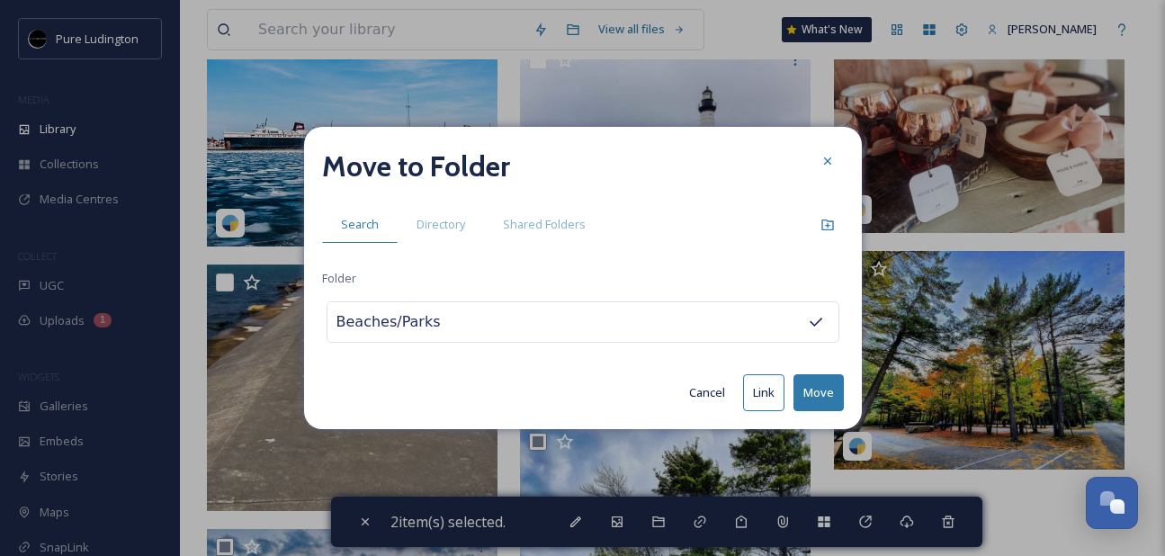
click at [822, 388] on button "Move" at bounding box center [819, 392] width 50 height 37
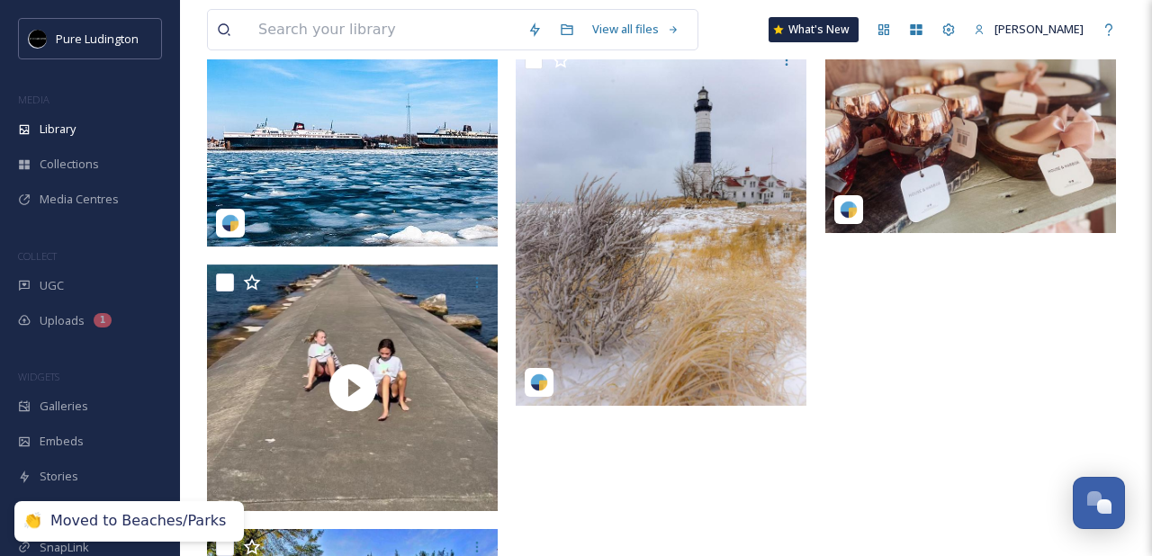
scroll to position [10817, 0]
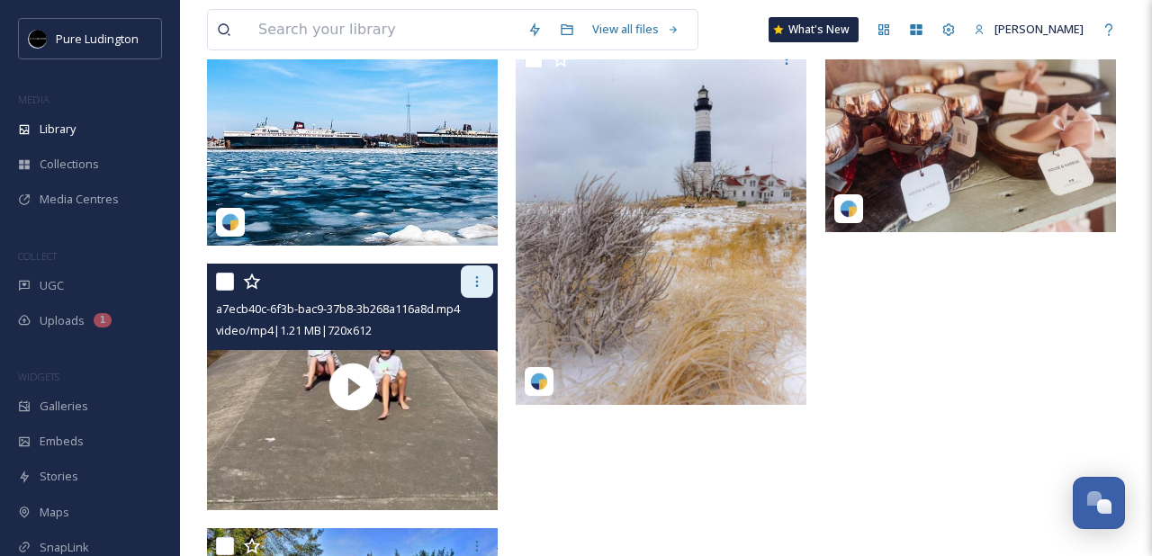
click at [472, 285] on icon at bounding box center [477, 281] width 14 height 14
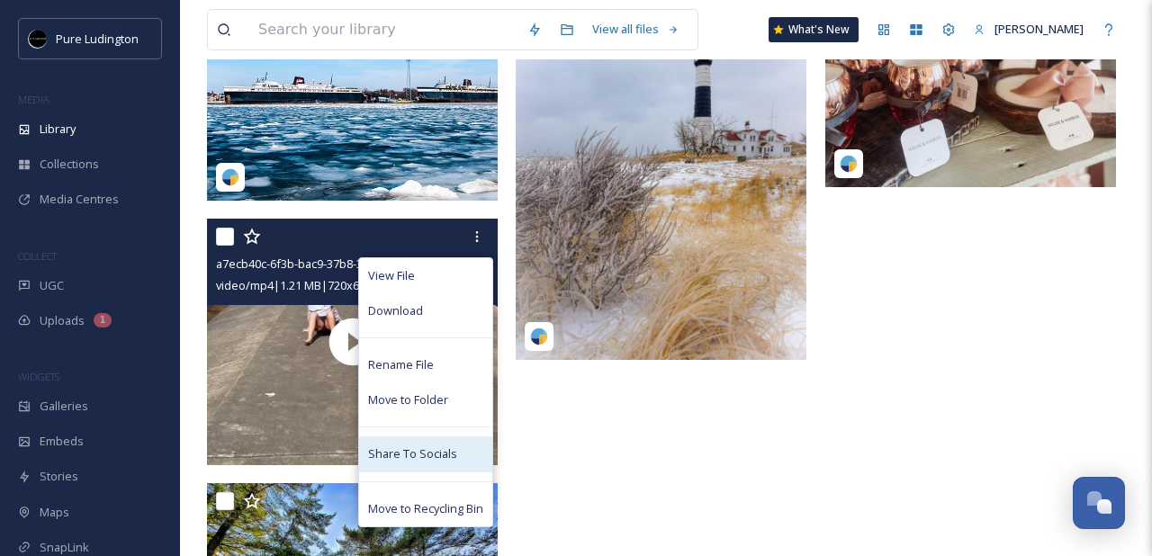
scroll to position [10895, 0]
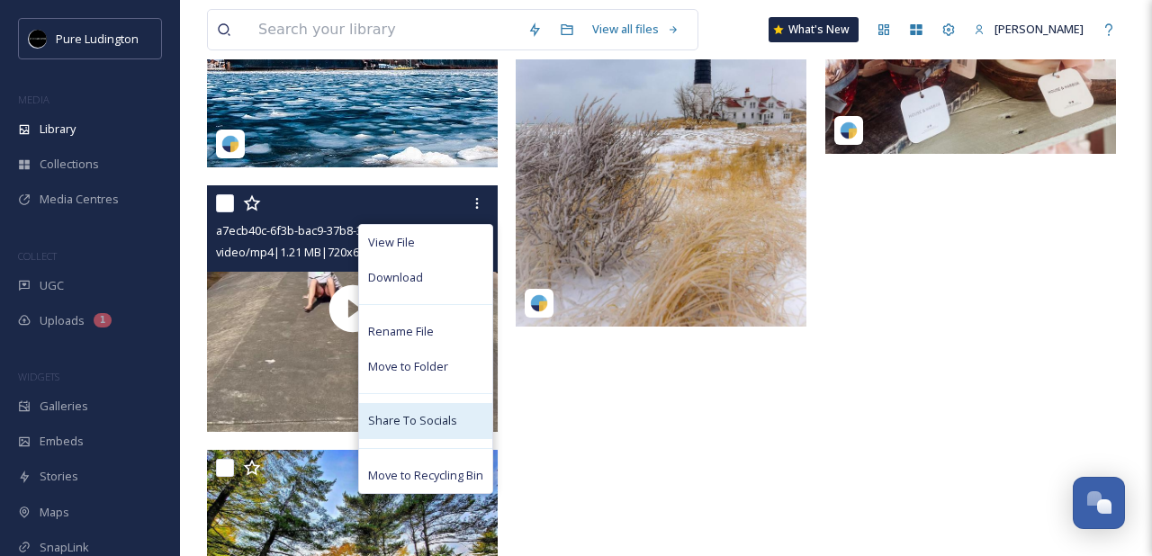
click at [441, 484] on div "Move to Recycling Bin" at bounding box center [425, 475] width 133 height 35
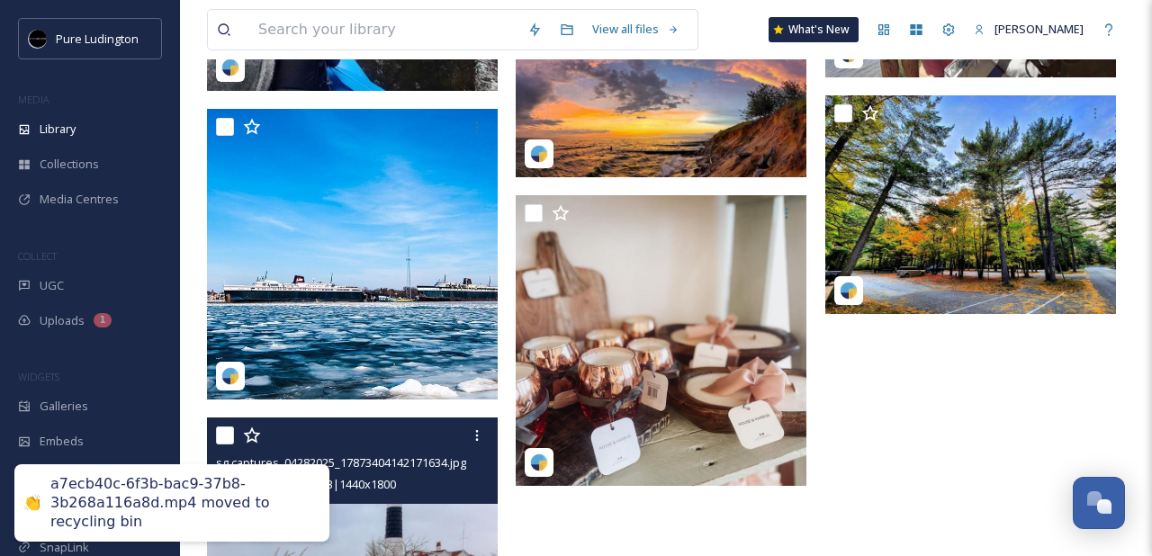
scroll to position [10636, 0]
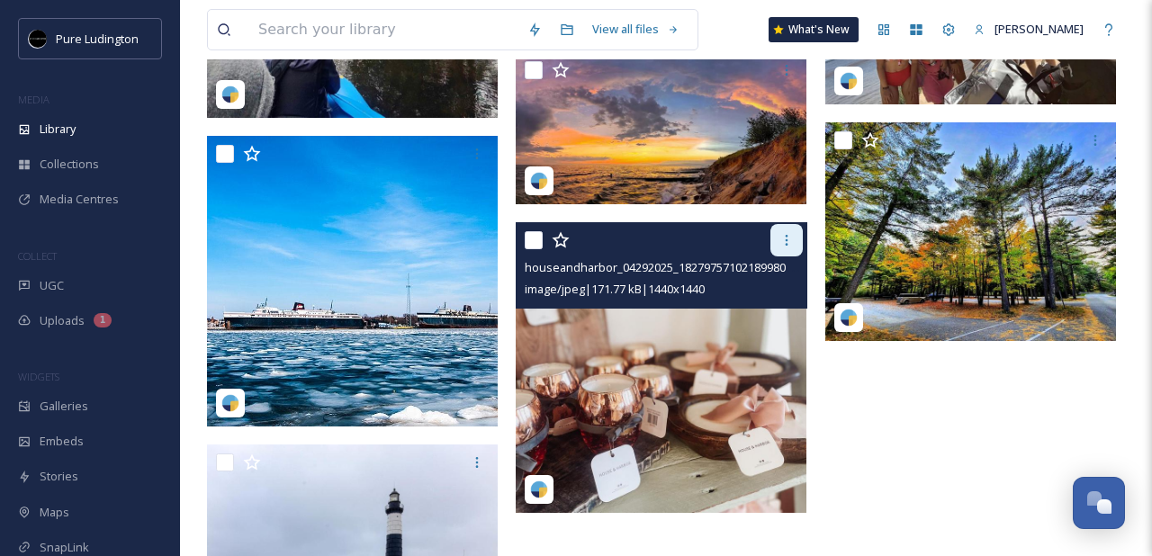
click at [784, 242] on icon at bounding box center [786, 240] width 14 height 14
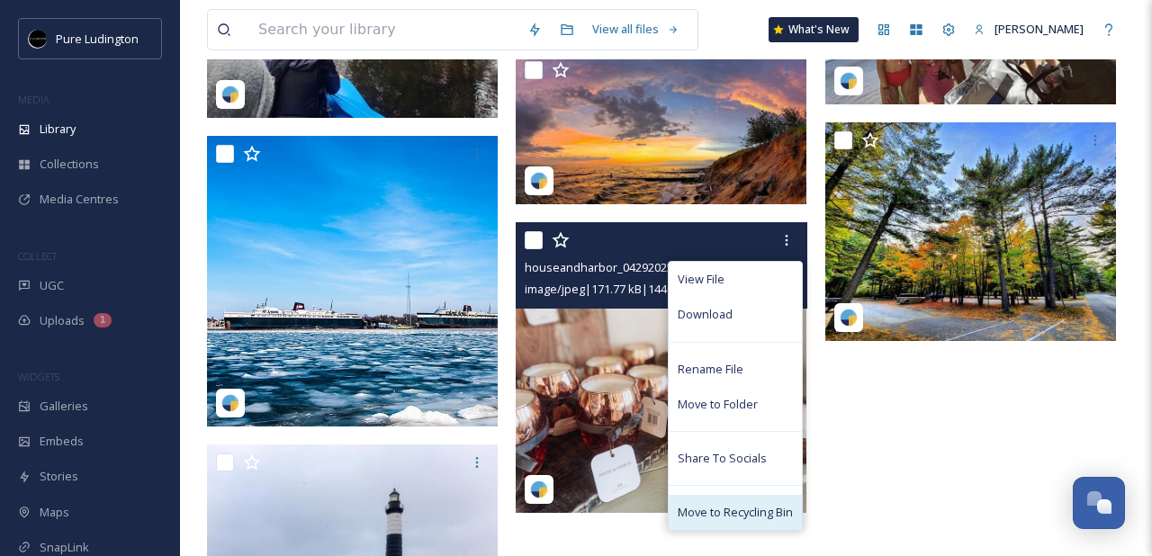
click at [718, 517] on span "Move to Recycling Bin" at bounding box center [735, 512] width 115 height 17
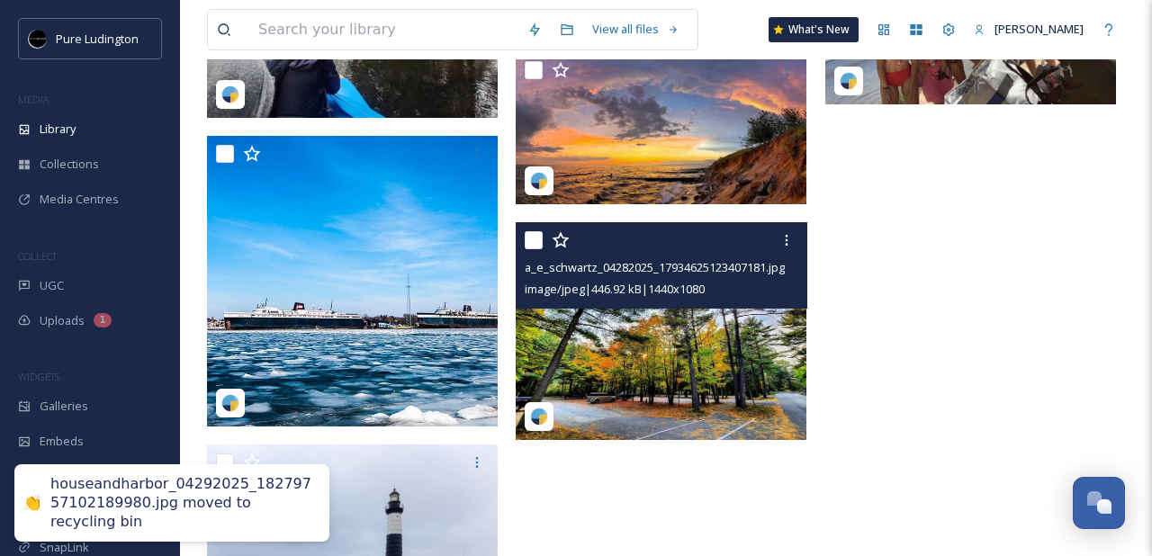
click at [535, 243] on input "checkbox" at bounding box center [534, 240] width 18 height 18
checkbox input "true"
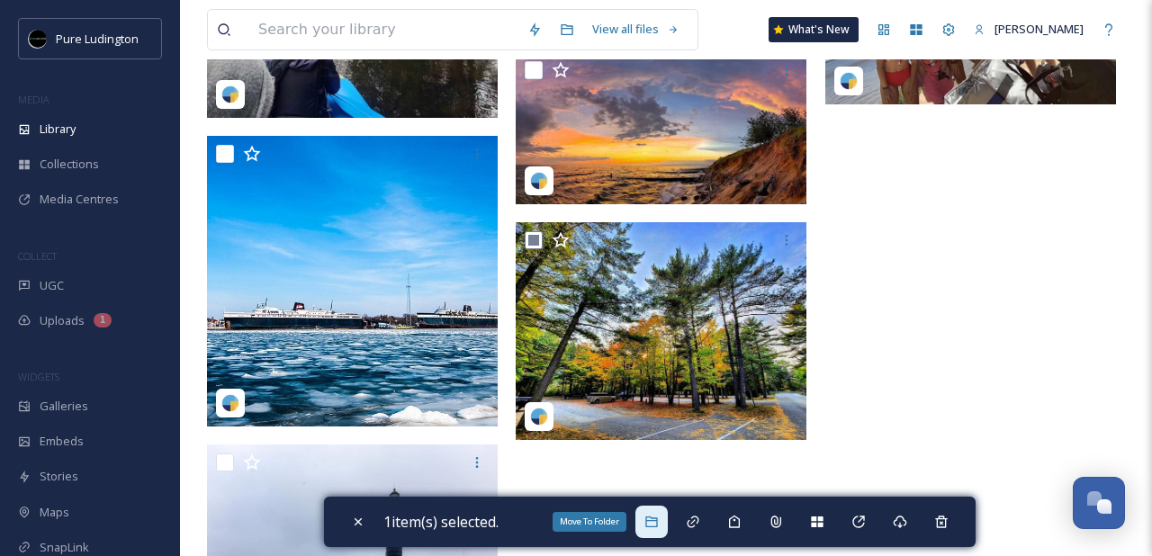
click at [652, 528] on div "Move To Folder" at bounding box center [651, 522] width 32 height 32
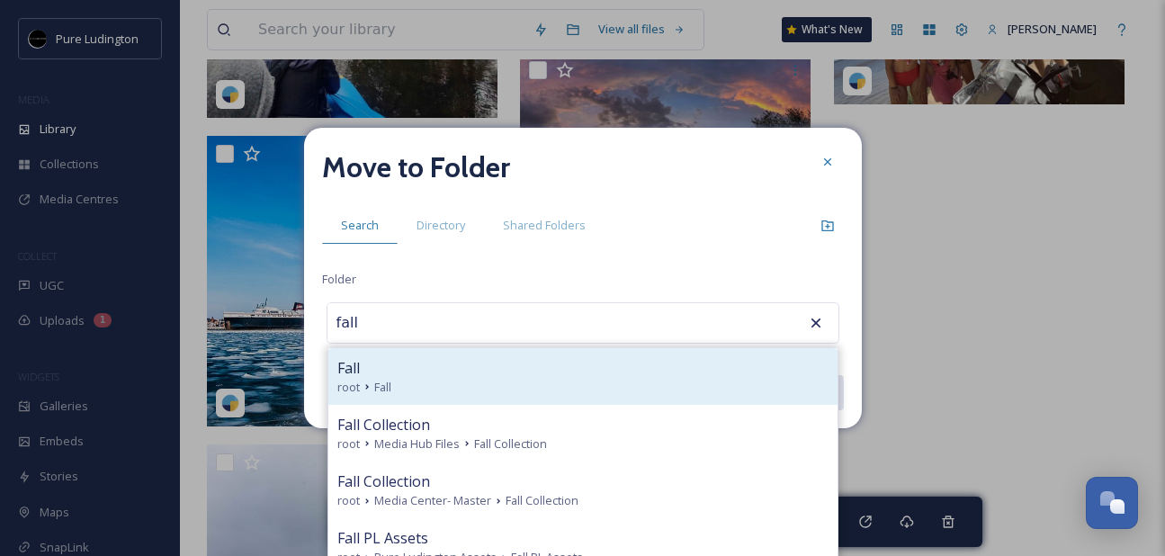
click at [624, 359] on div "Fall" at bounding box center [582, 368] width 491 height 22
type input "Fall"
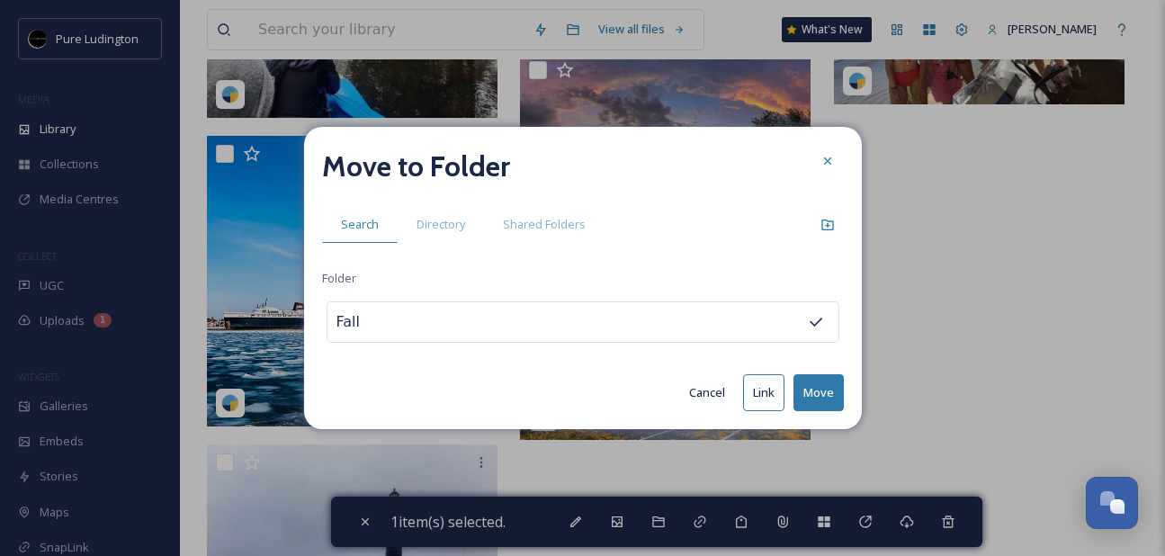
click at [812, 397] on button "Move" at bounding box center [819, 392] width 50 height 37
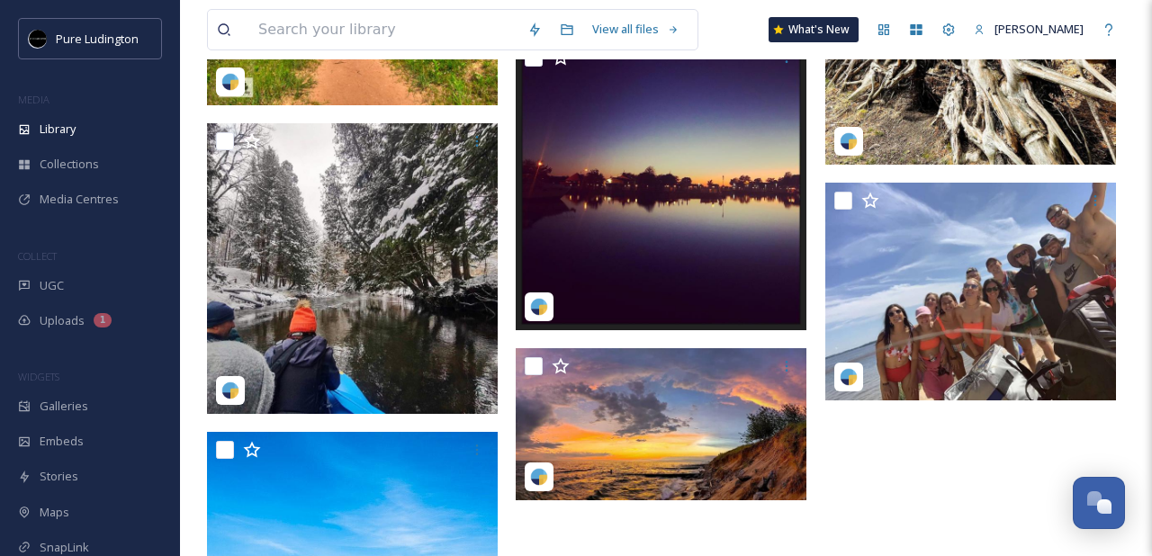
scroll to position [10330, 0]
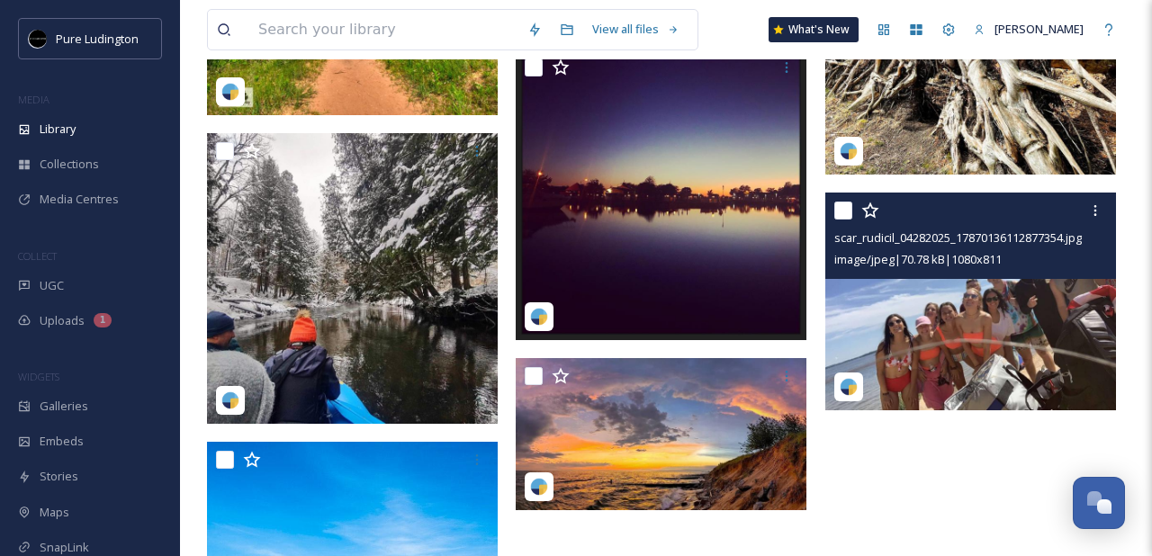
click at [842, 212] on input "checkbox" at bounding box center [843, 211] width 18 height 18
checkbox input "true"
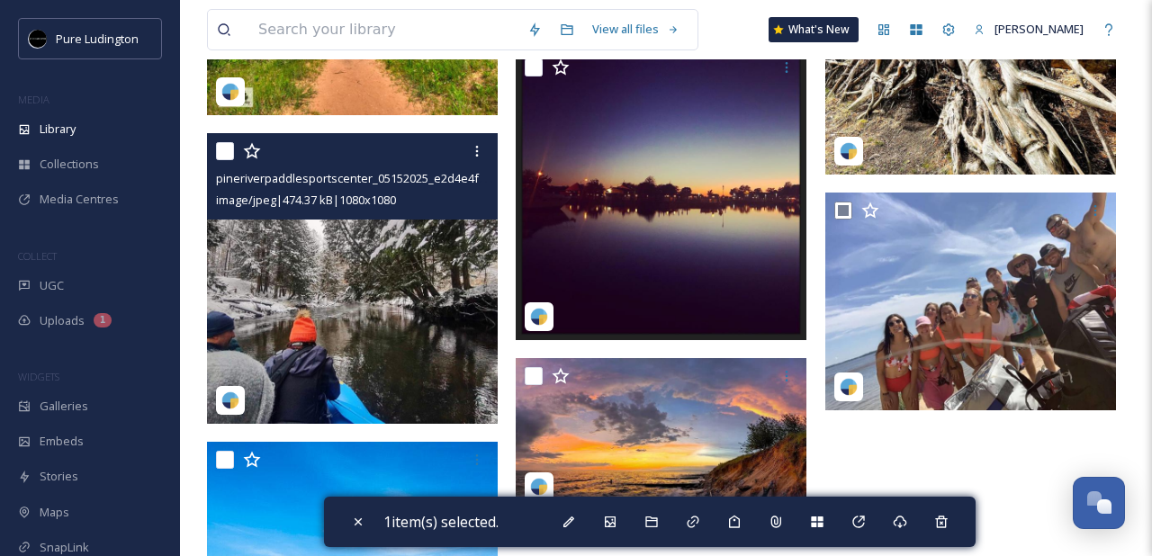
click at [227, 148] on input "checkbox" at bounding box center [225, 151] width 18 height 18
checkbox input "true"
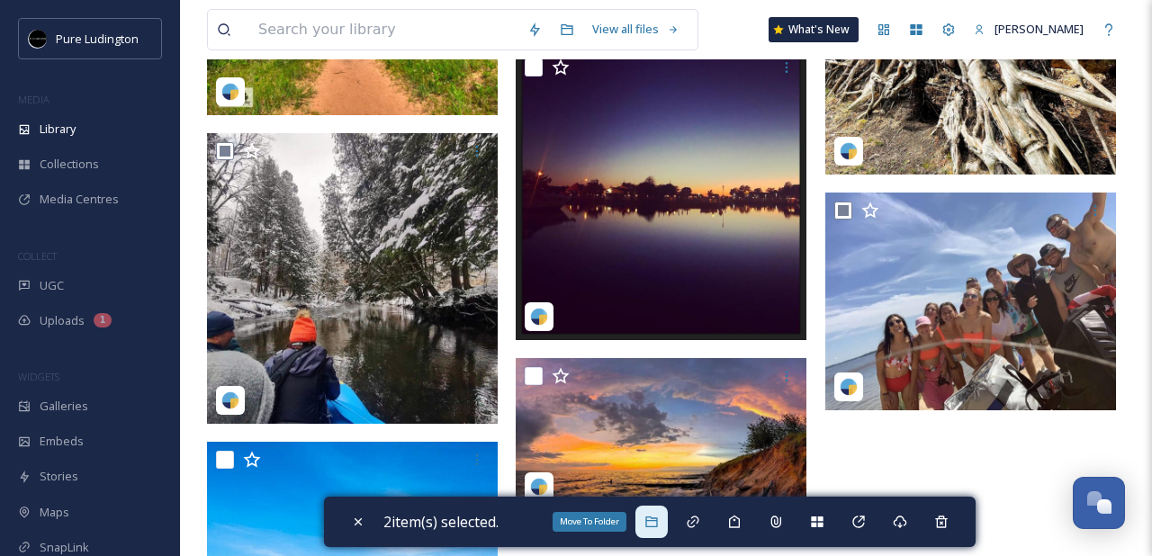
click at [650, 520] on icon at bounding box center [651, 522] width 14 height 14
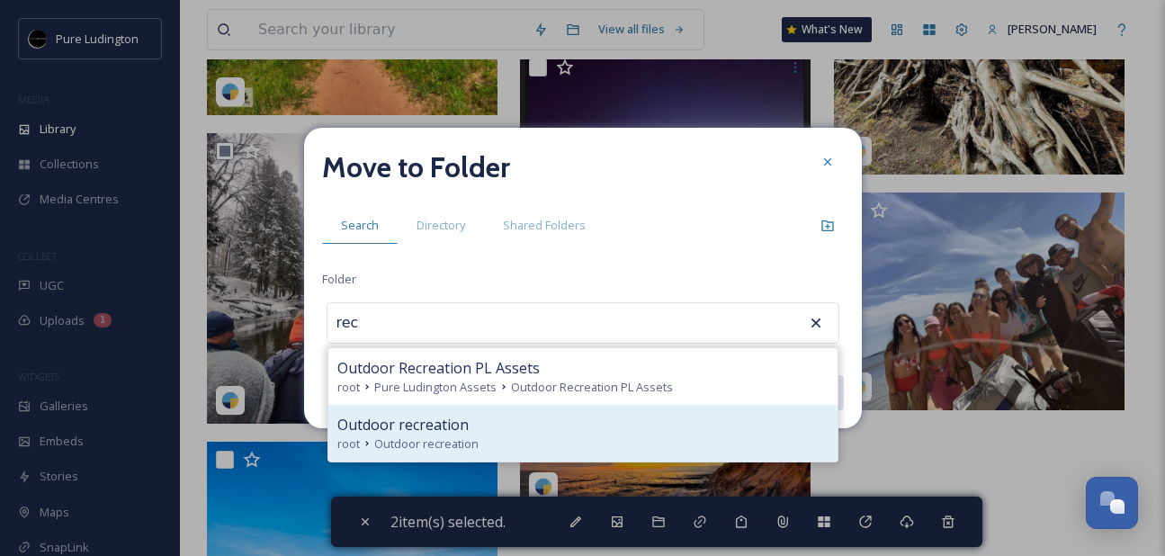
click at [469, 428] on div "Outdoor recreation" at bounding box center [582, 425] width 491 height 22
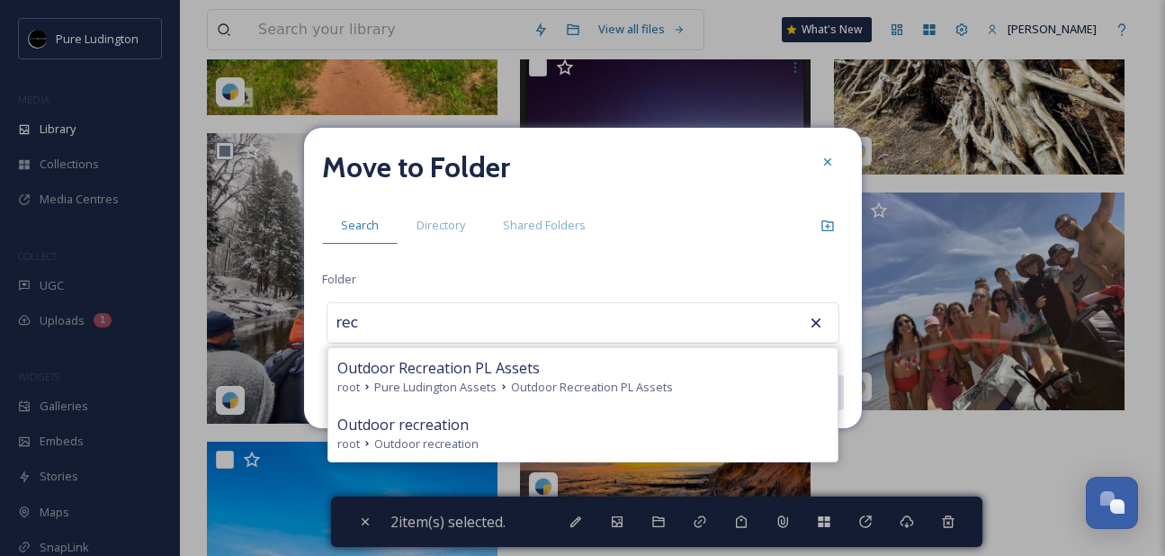
type input "Outdoor recreation"
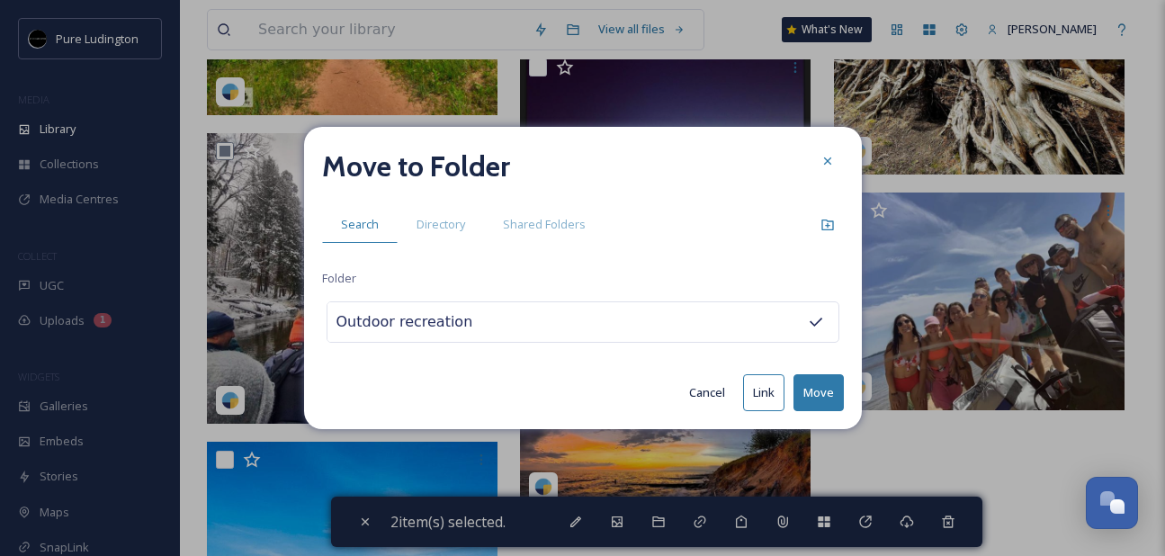
click at [821, 382] on button "Move" at bounding box center [819, 392] width 50 height 37
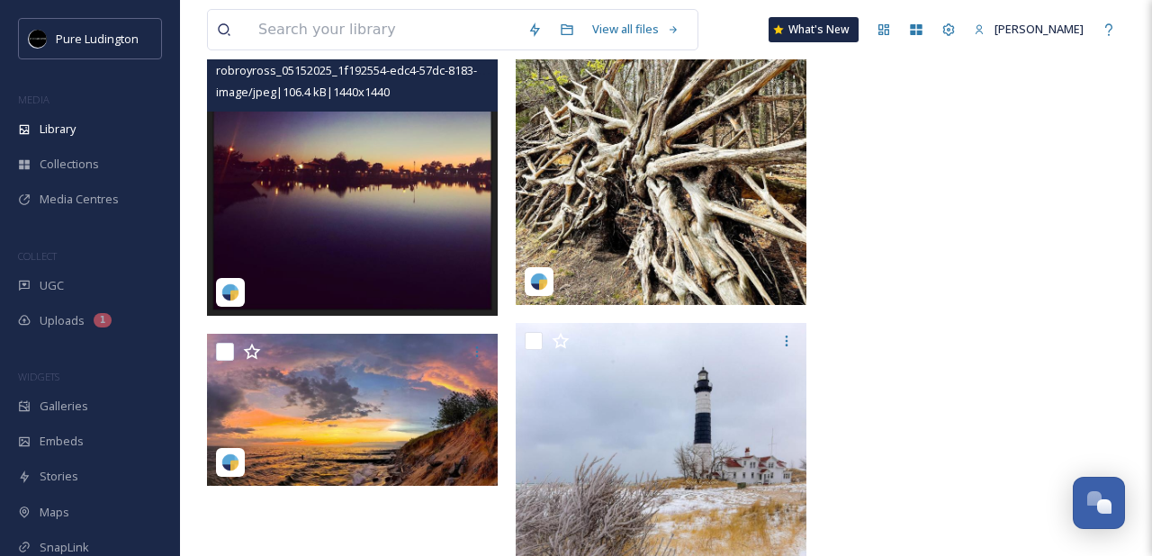
scroll to position [10580, 0]
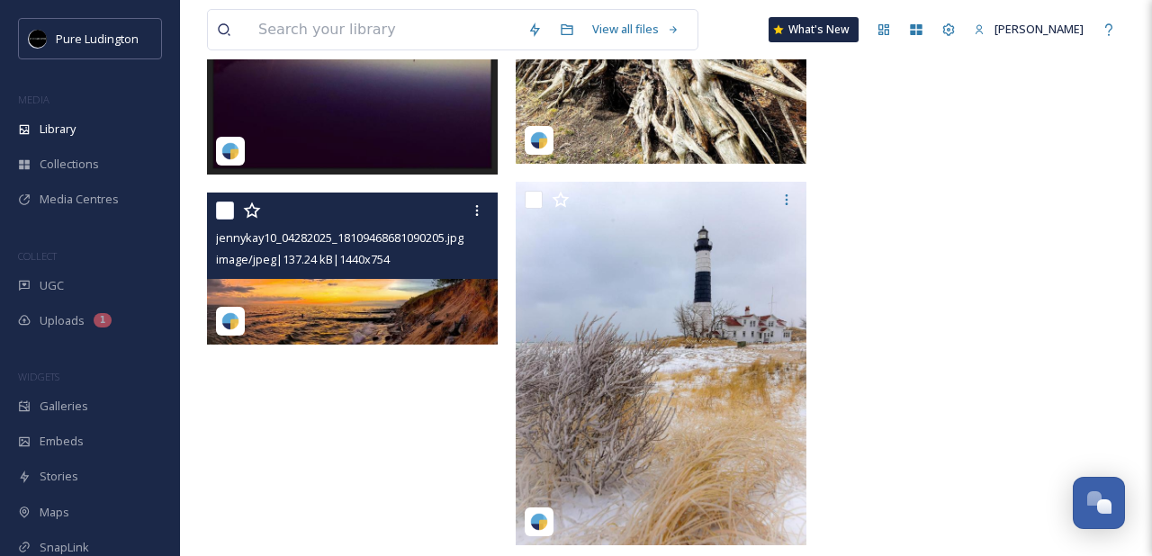
click at [220, 212] on input "checkbox" at bounding box center [225, 211] width 18 height 18
checkbox input "true"
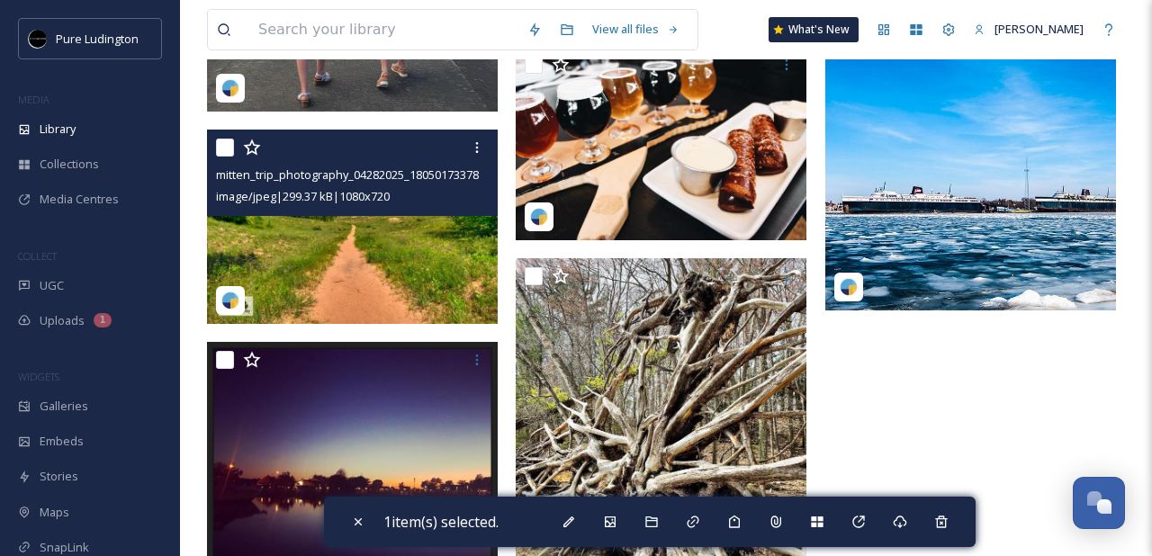
scroll to position [10123, 0]
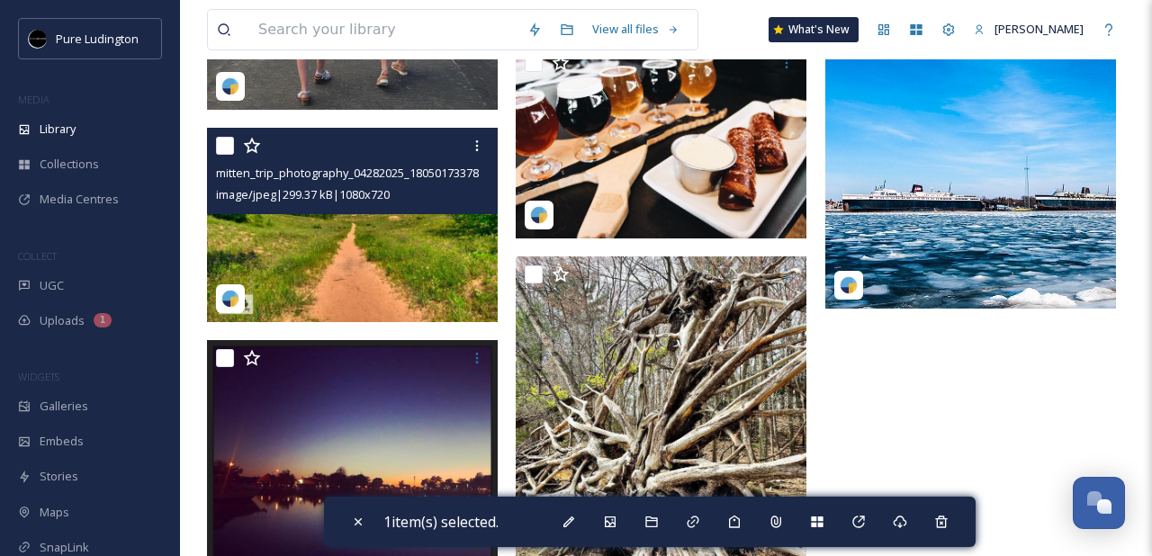
click at [225, 145] on input "checkbox" at bounding box center [225, 146] width 18 height 18
checkbox input "true"
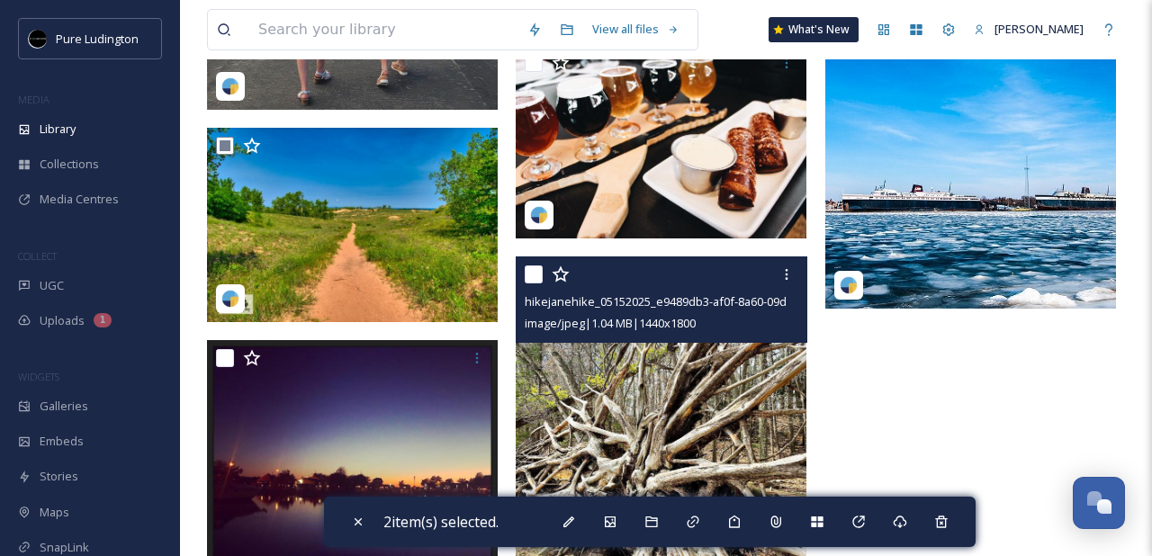
click at [536, 273] on input "checkbox" at bounding box center [534, 274] width 18 height 18
checkbox input "true"
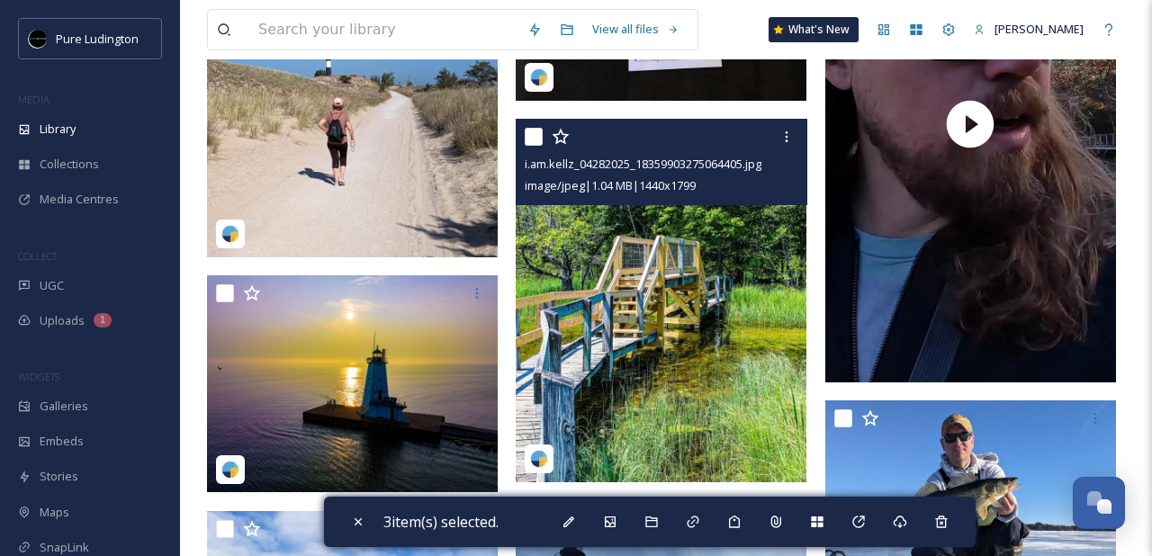
scroll to position [9360, 0]
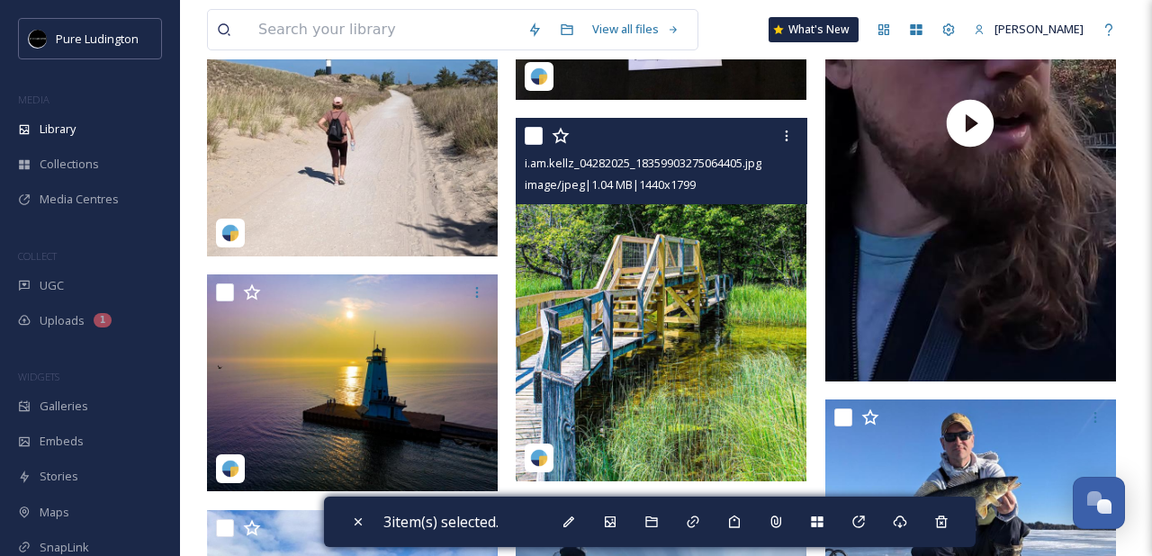
click at [537, 136] on input "checkbox" at bounding box center [534, 136] width 18 height 18
checkbox input "true"
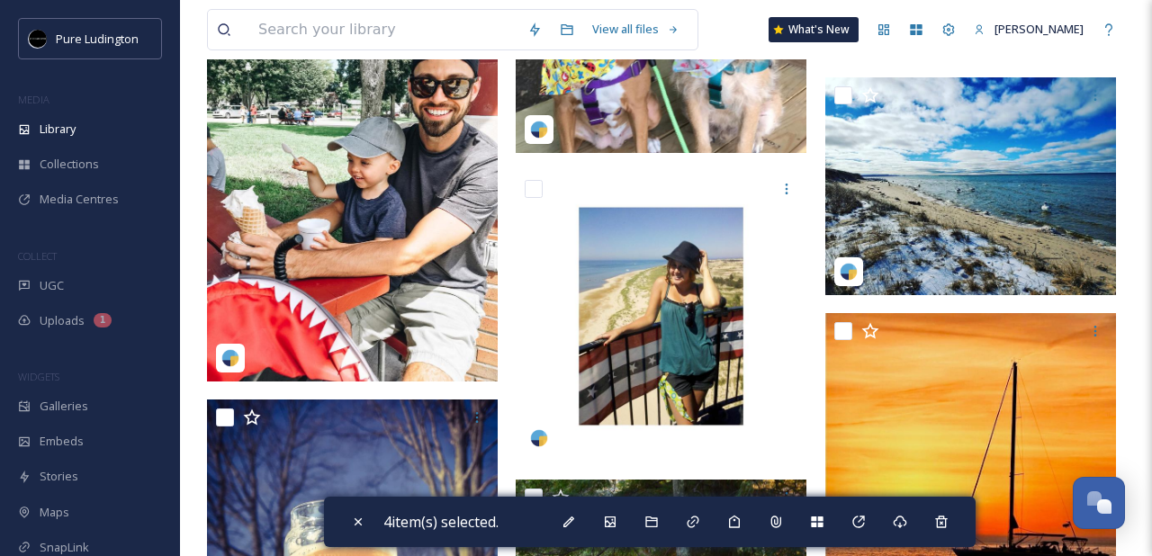
scroll to position [7946, 0]
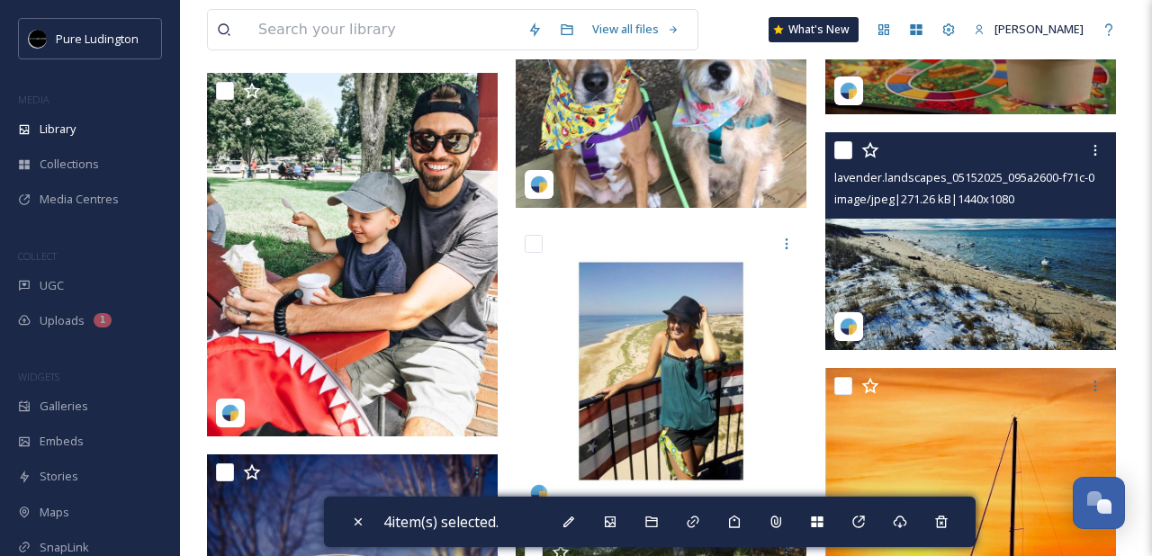
click at [849, 154] on input "checkbox" at bounding box center [843, 150] width 18 height 18
checkbox input "true"
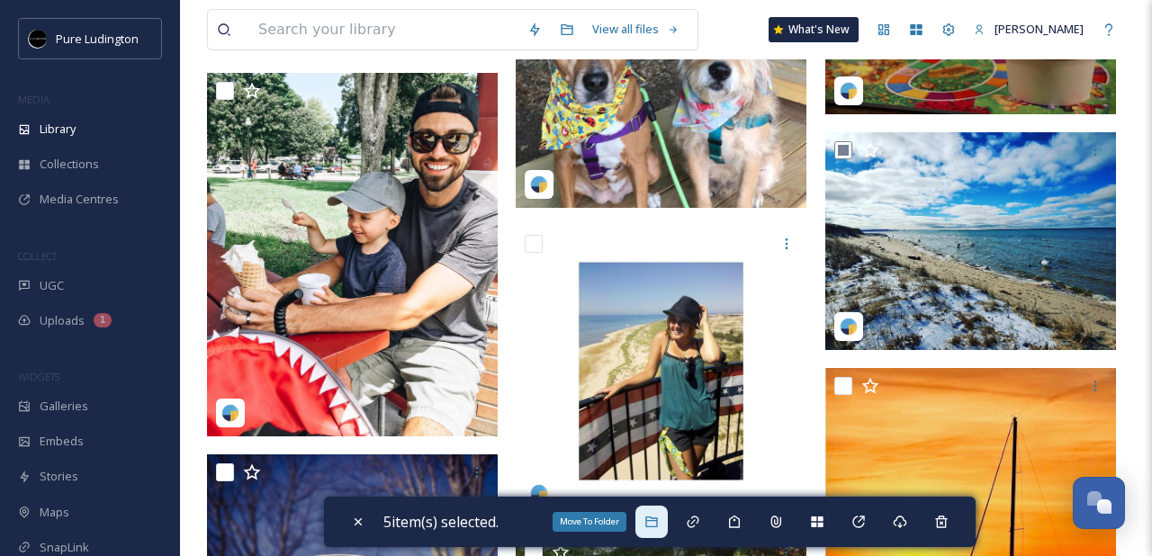
click at [659, 517] on icon at bounding box center [651, 522] width 14 height 14
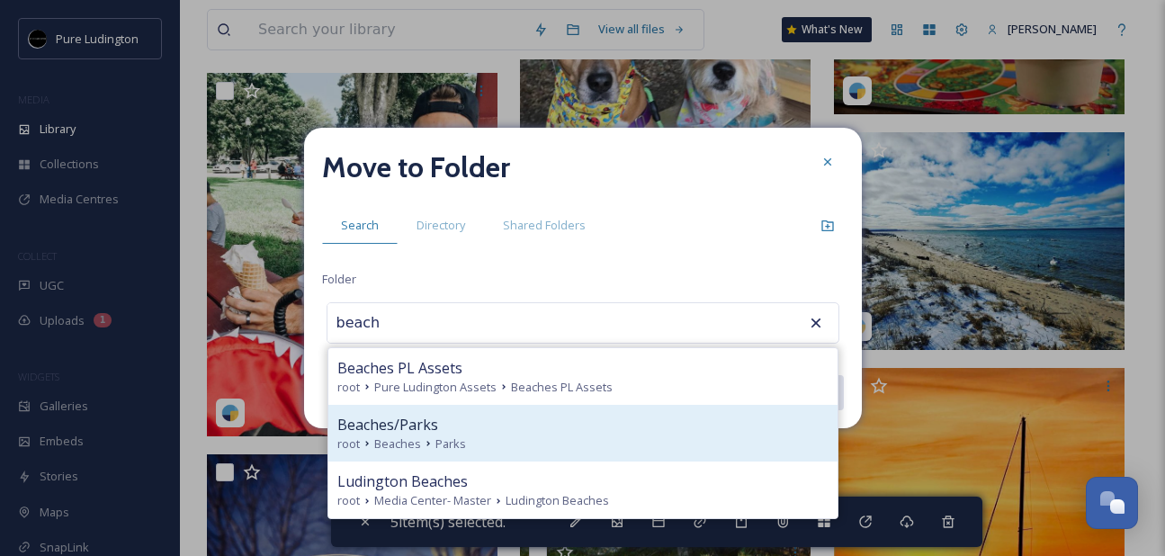
click at [644, 414] on div "Beaches/Parks" at bounding box center [582, 425] width 491 height 22
type input "Beaches/Parks"
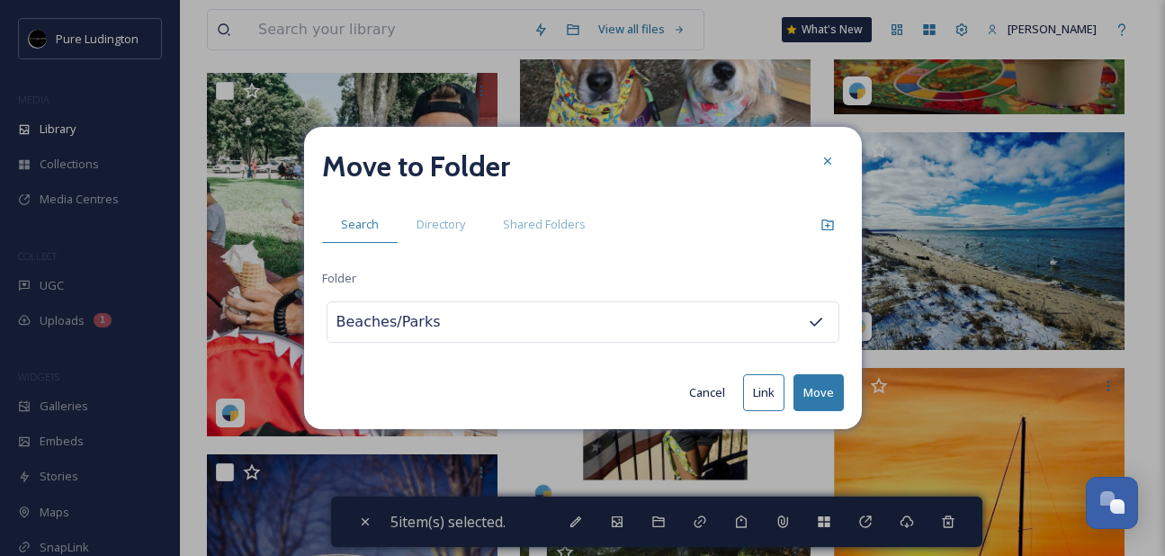
click at [813, 376] on button "Move" at bounding box center [819, 392] width 50 height 37
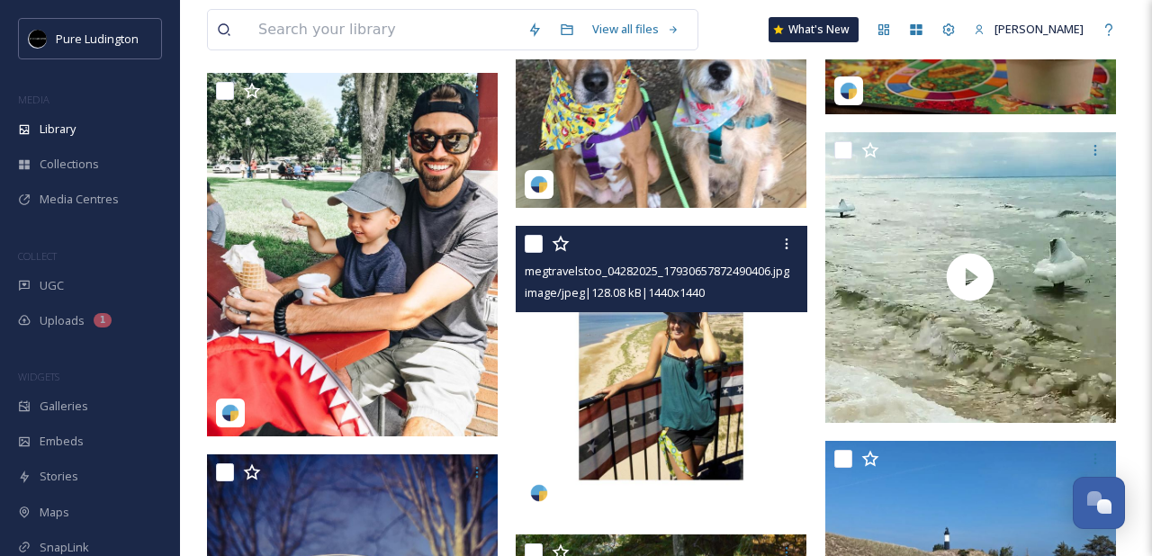
click at [643, 363] on img at bounding box center [661, 371] width 291 height 291
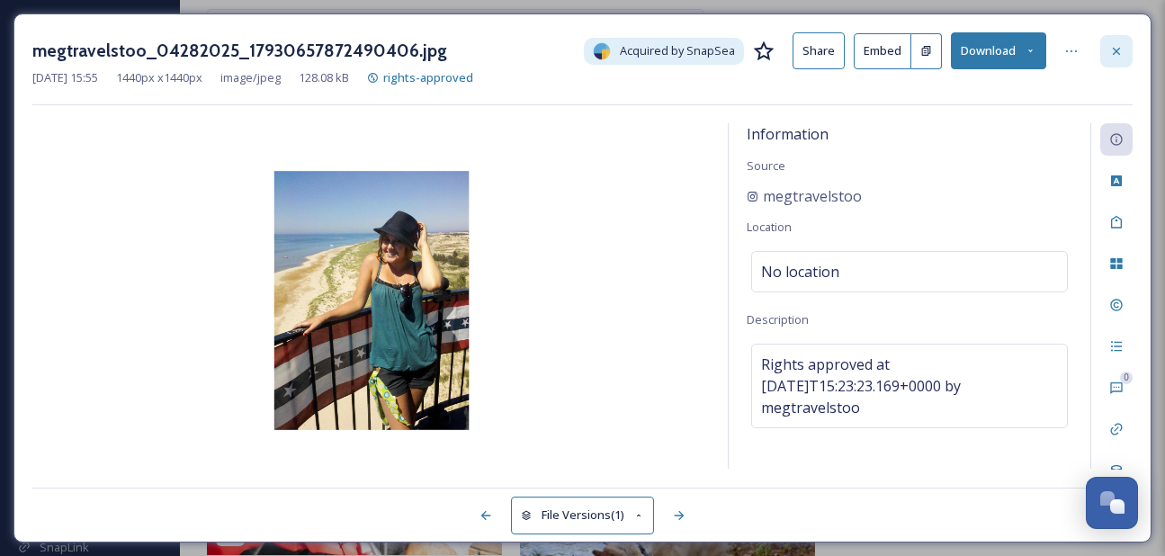
click at [1108, 50] on div at bounding box center [1117, 51] width 32 height 32
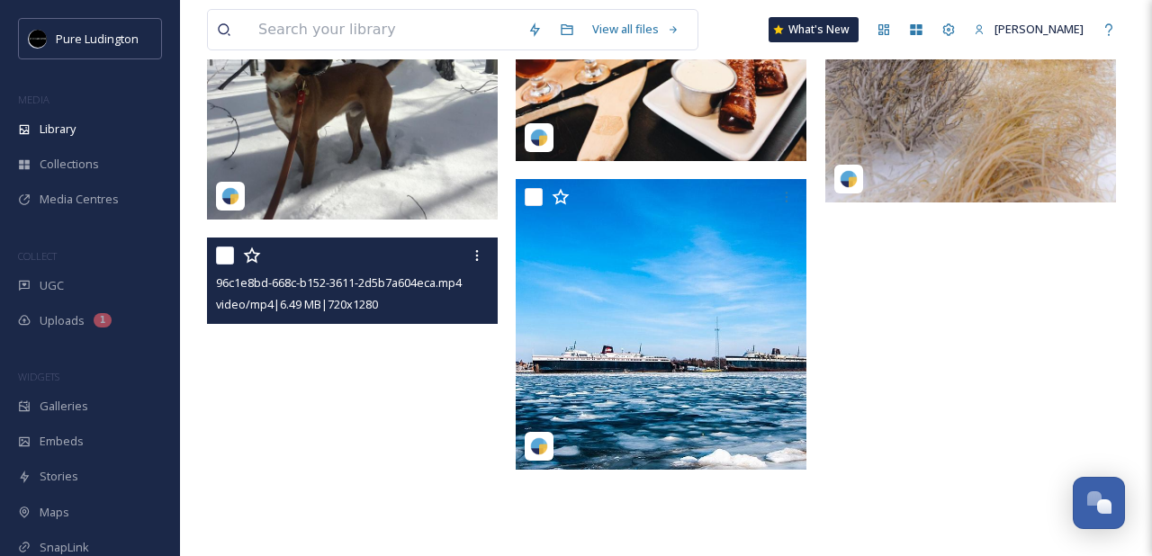
scroll to position [9966, 0]
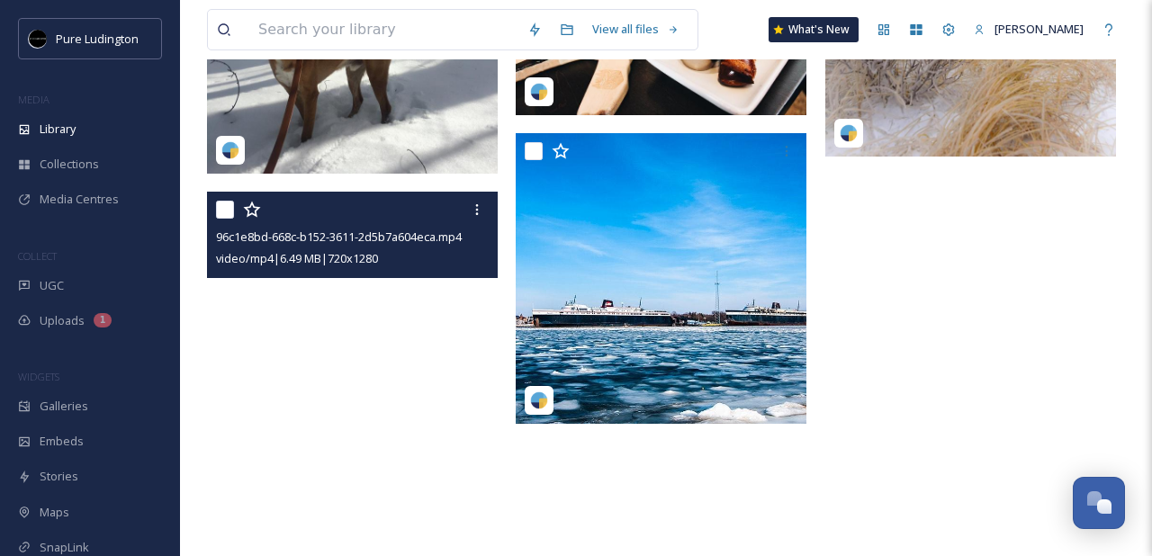
click at [400, 483] on video "96c1e8bd-668c-b152-3611-2d5b7a604eca.mp4" at bounding box center [352, 450] width 291 height 517
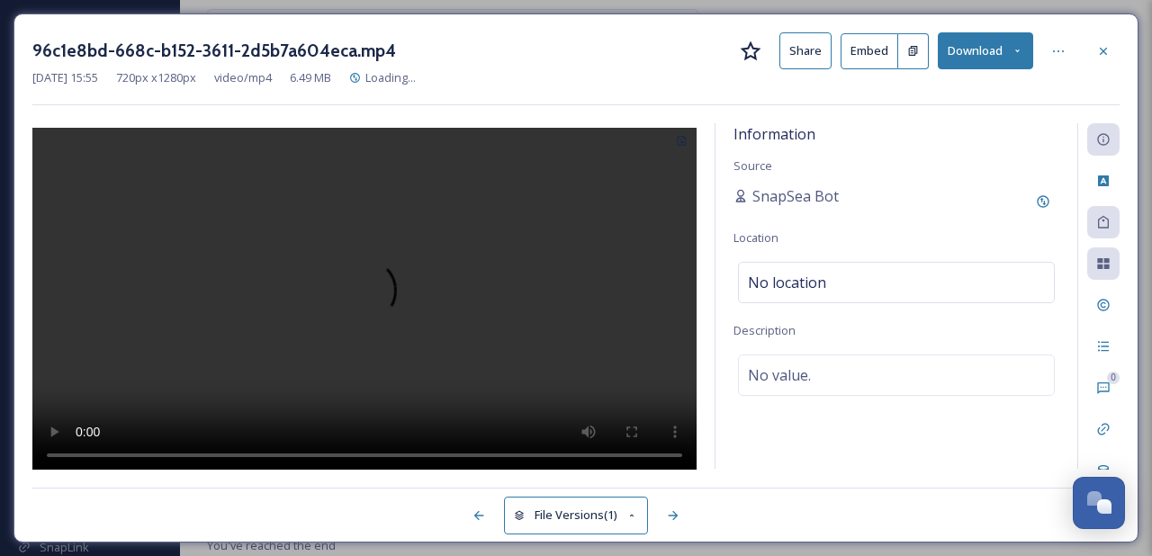
scroll to position [9927, 0]
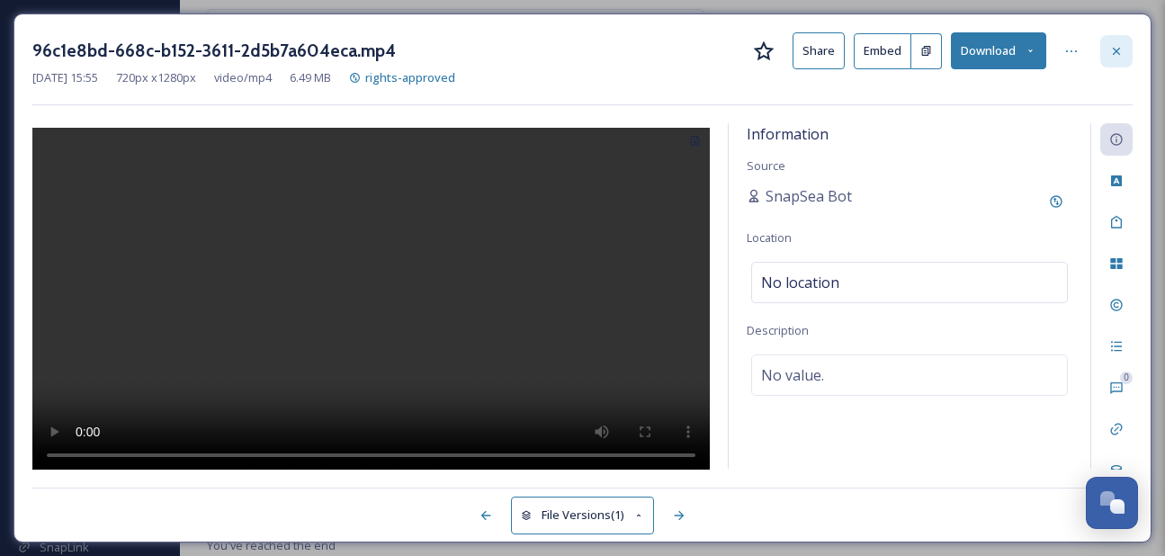
click at [1114, 47] on icon at bounding box center [1117, 51] width 14 height 14
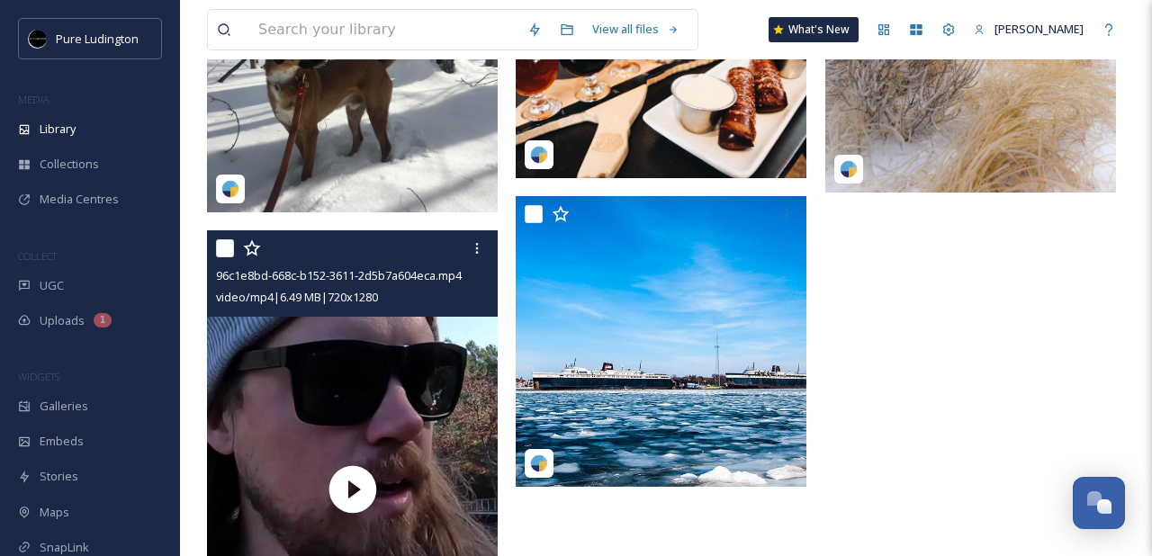
click at [228, 252] on input "checkbox" at bounding box center [225, 248] width 18 height 18
checkbox input "true"
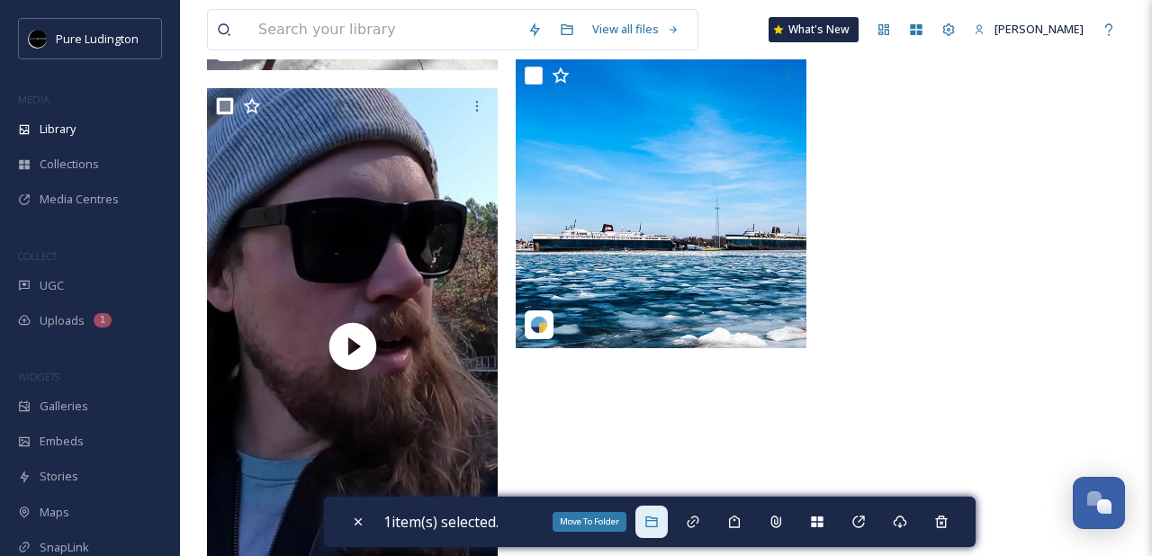
click at [657, 526] on icon at bounding box center [651, 522] width 12 height 11
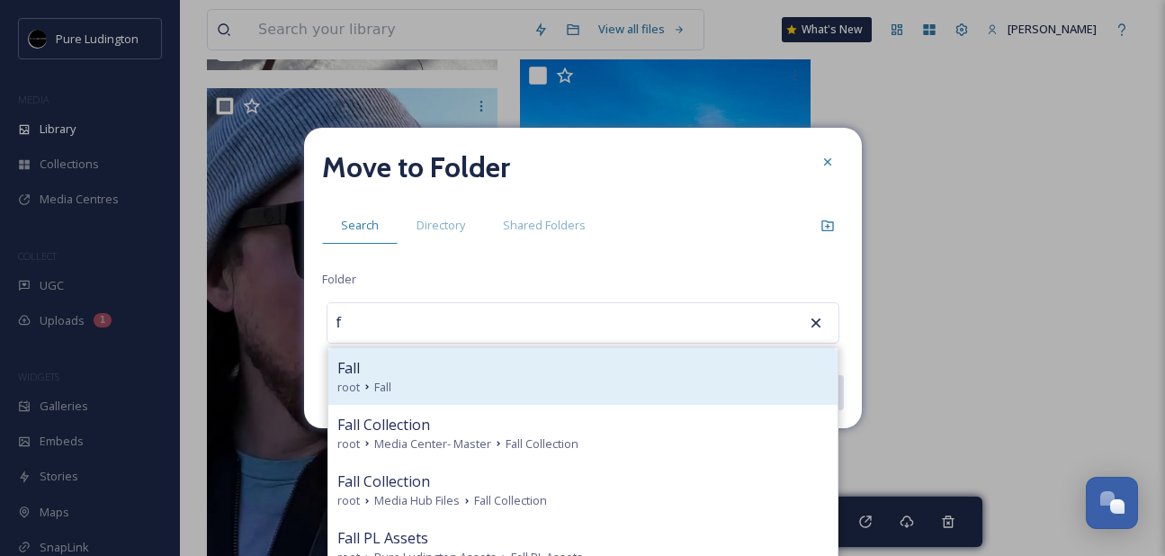
click at [616, 388] on div "root Fall" at bounding box center [582, 387] width 491 height 17
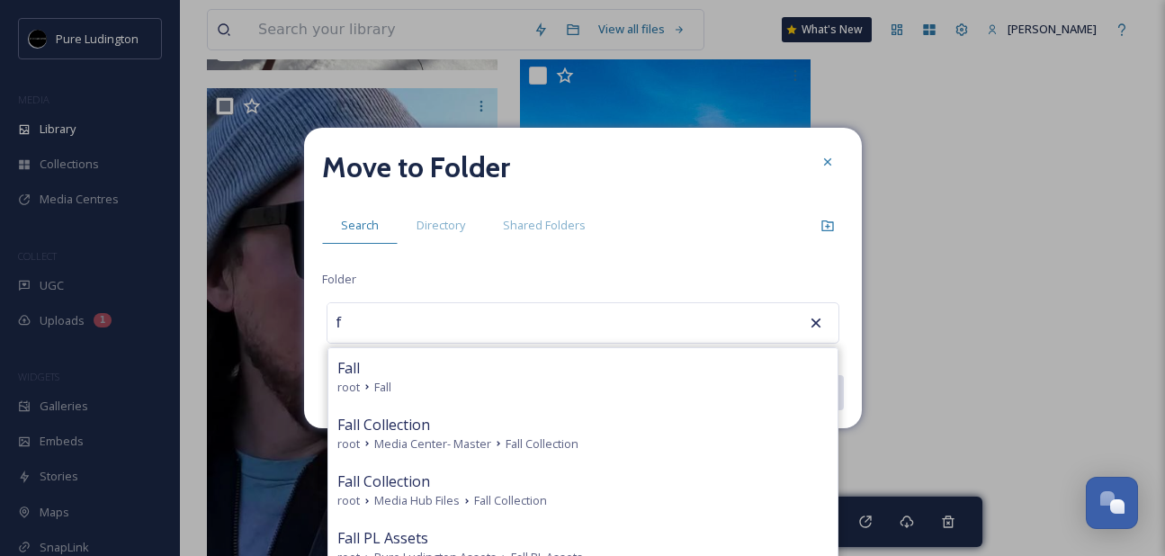
type input "Fall"
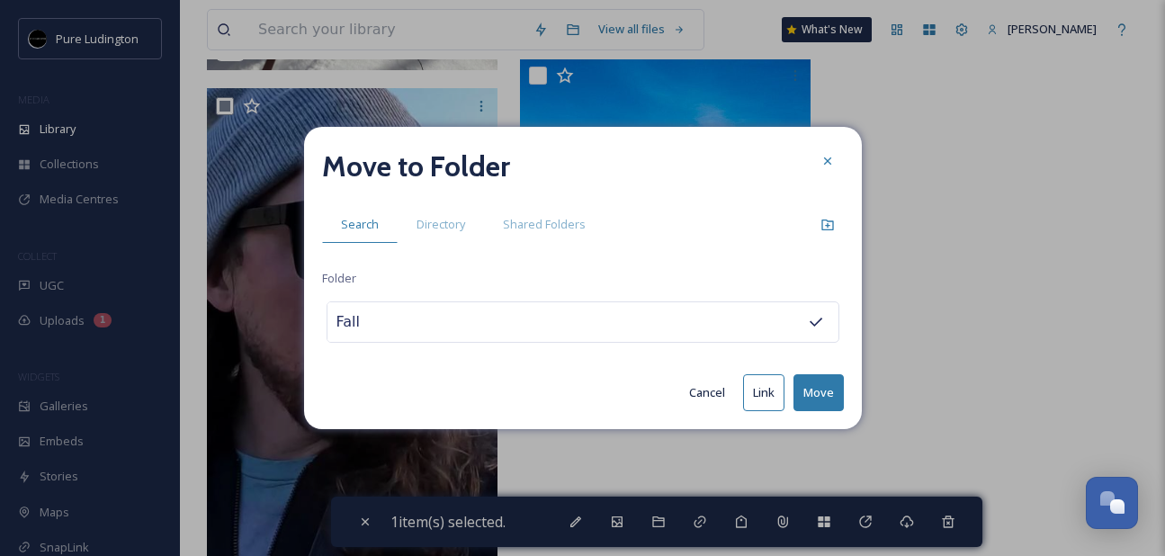
click at [807, 391] on button "Move" at bounding box center [819, 392] width 50 height 37
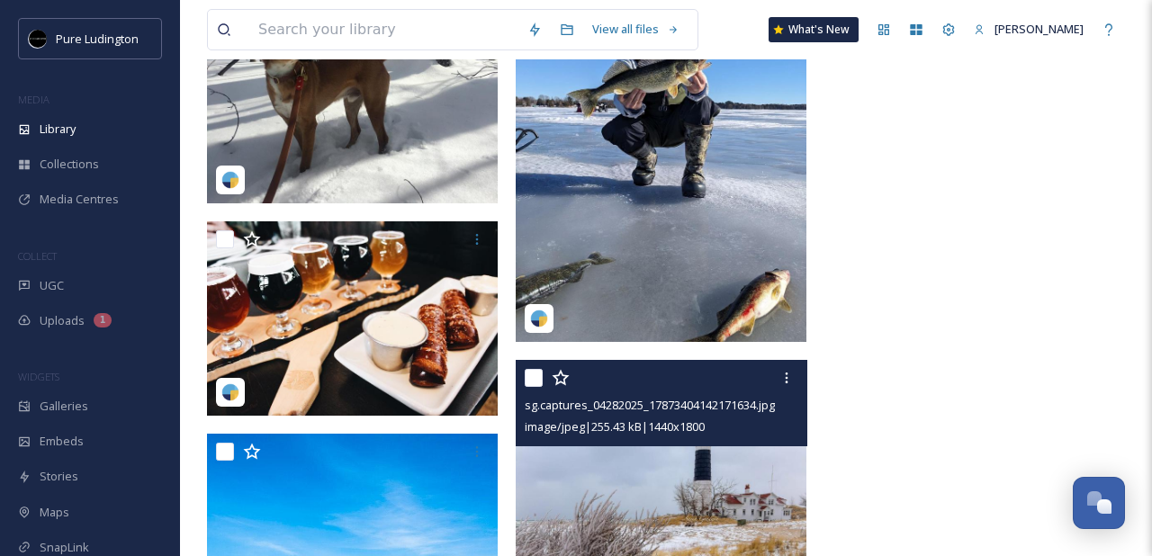
click at [540, 381] on input "checkbox" at bounding box center [534, 378] width 18 height 18
checkbox input "true"
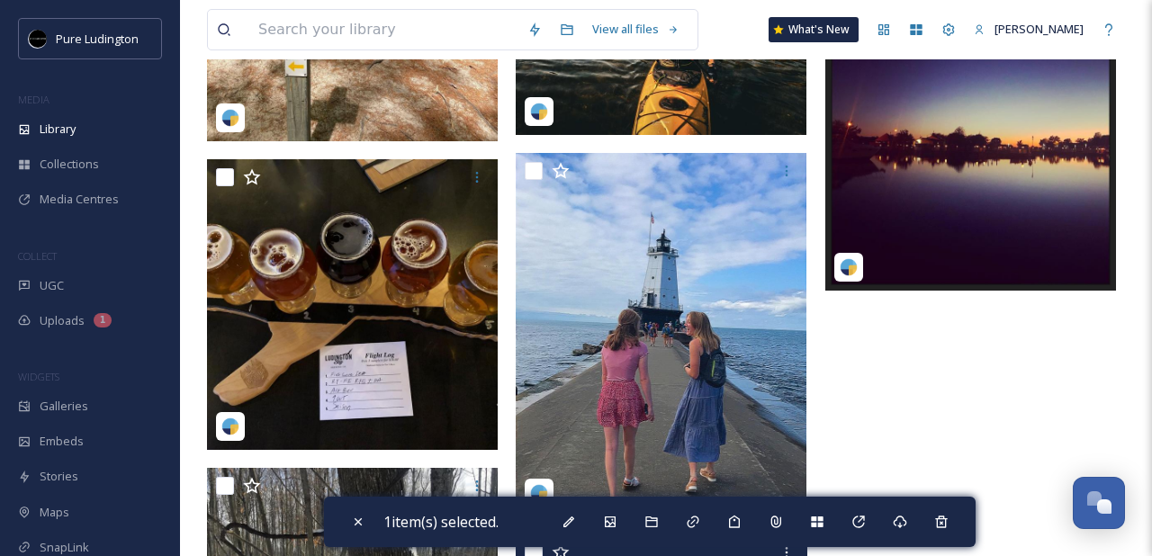
scroll to position [9208, 0]
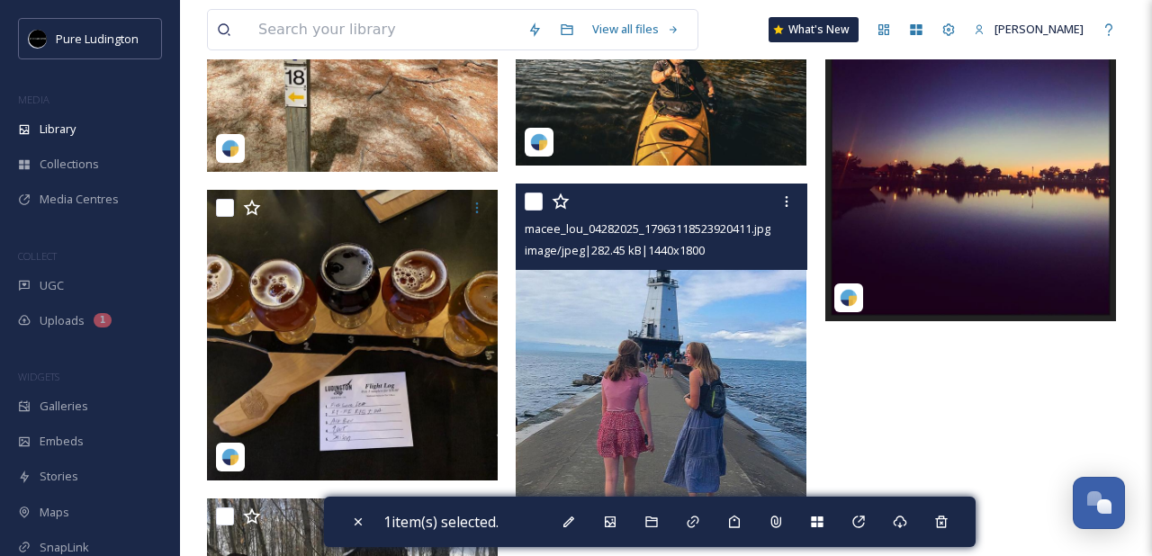
click at [534, 204] on input "checkbox" at bounding box center [534, 202] width 18 height 18
checkbox input "true"
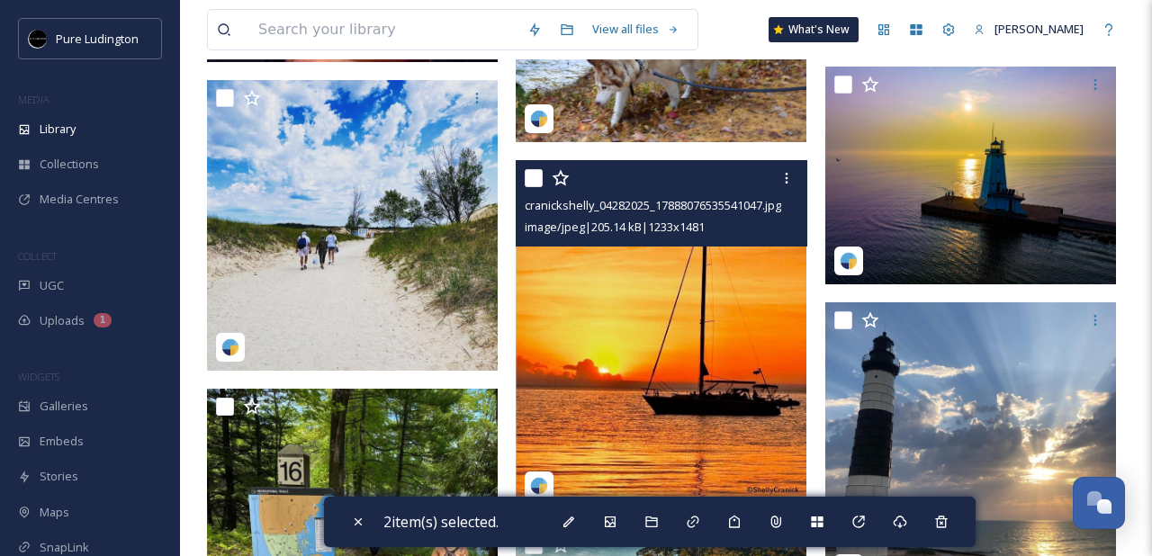
scroll to position [8632, 0]
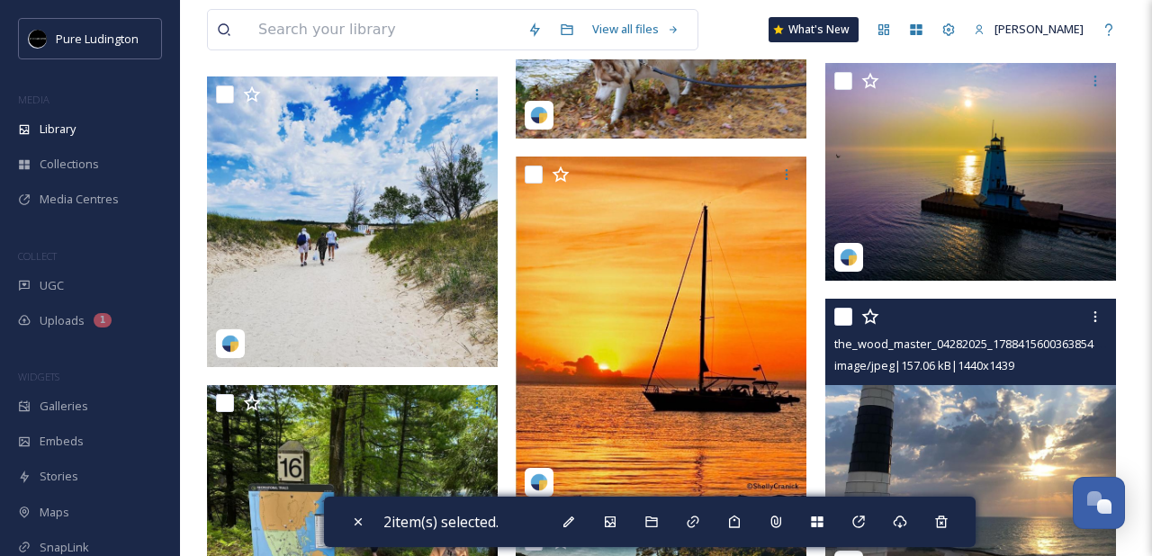
click at [844, 314] on input "checkbox" at bounding box center [843, 317] width 18 height 18
checkbox input "true"
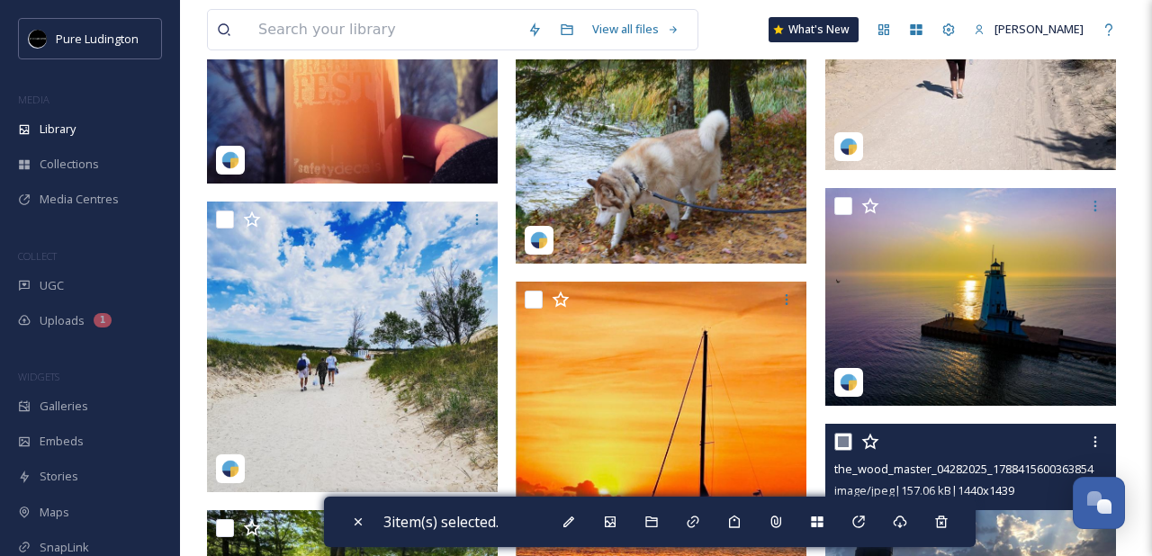
scroll to position [8460, 0]
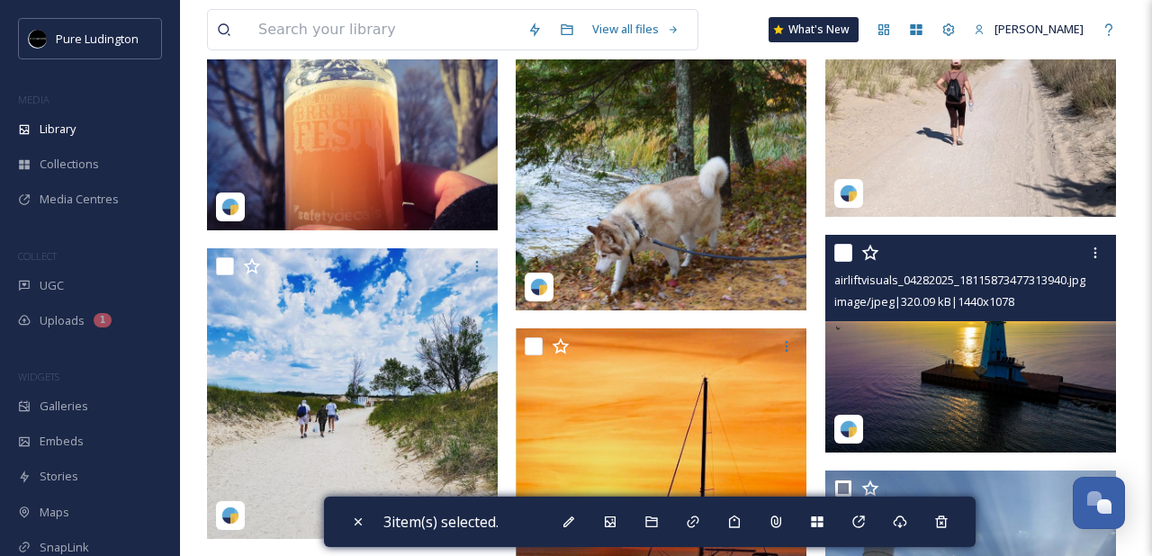
click at [844, 251] on input "checkbox" at bounding box center [843, 253] width 18 height 18
checkbox input "true"
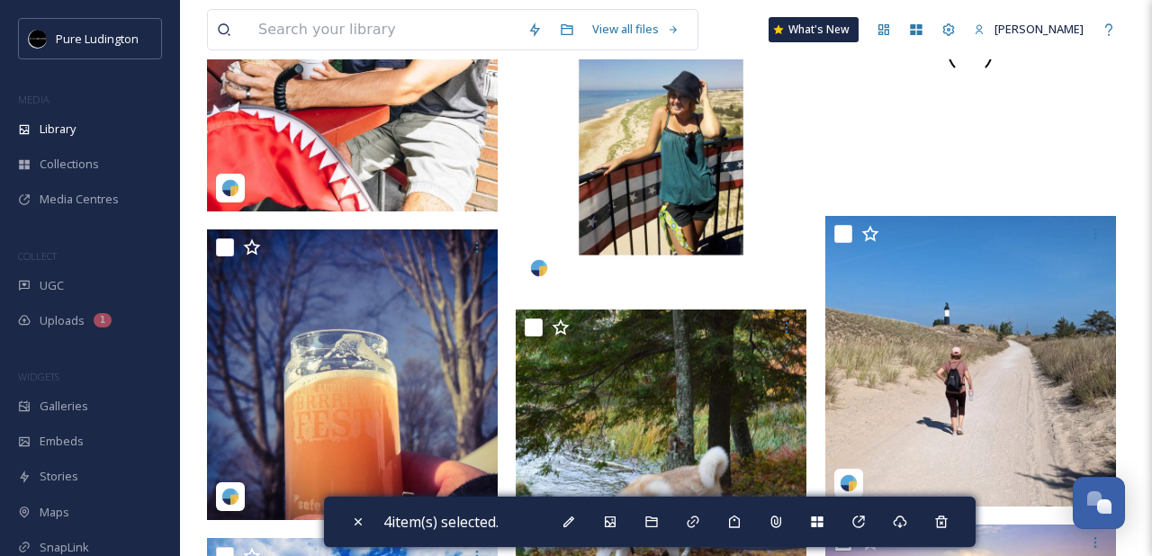
scroll to position [8020, 0]
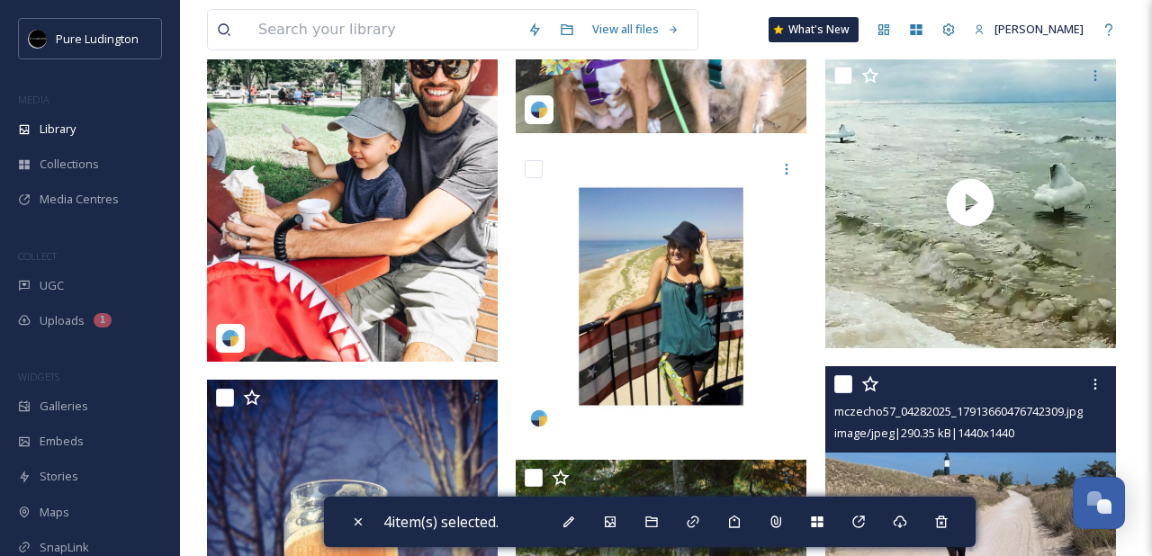
click at [842, 382] on input "checkbox" at bounding box center [843, 384] width 18 height 18
checkbox input "true"
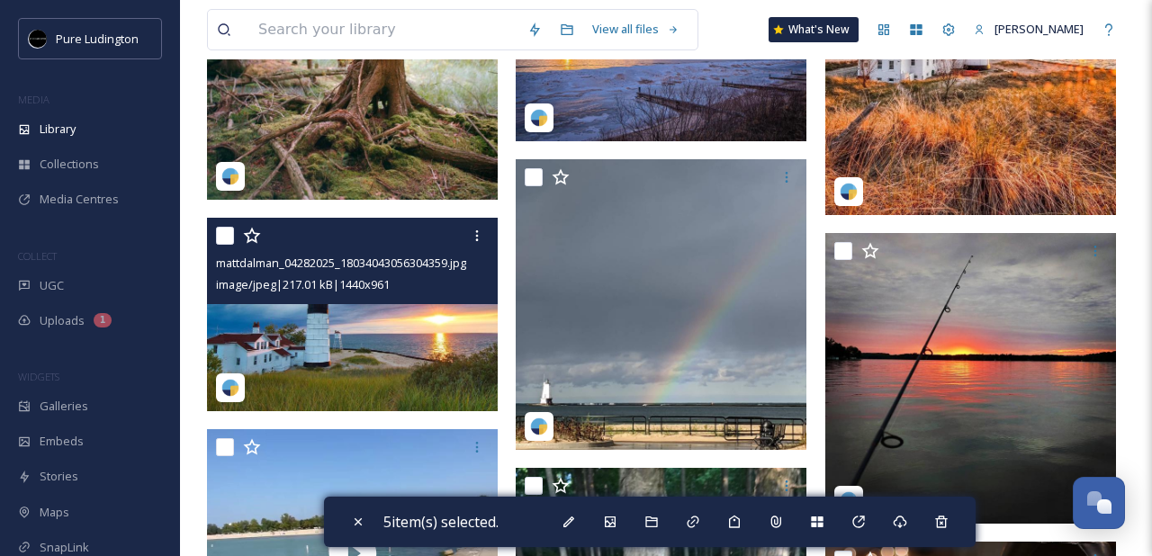
scroll to position [7307, 0]
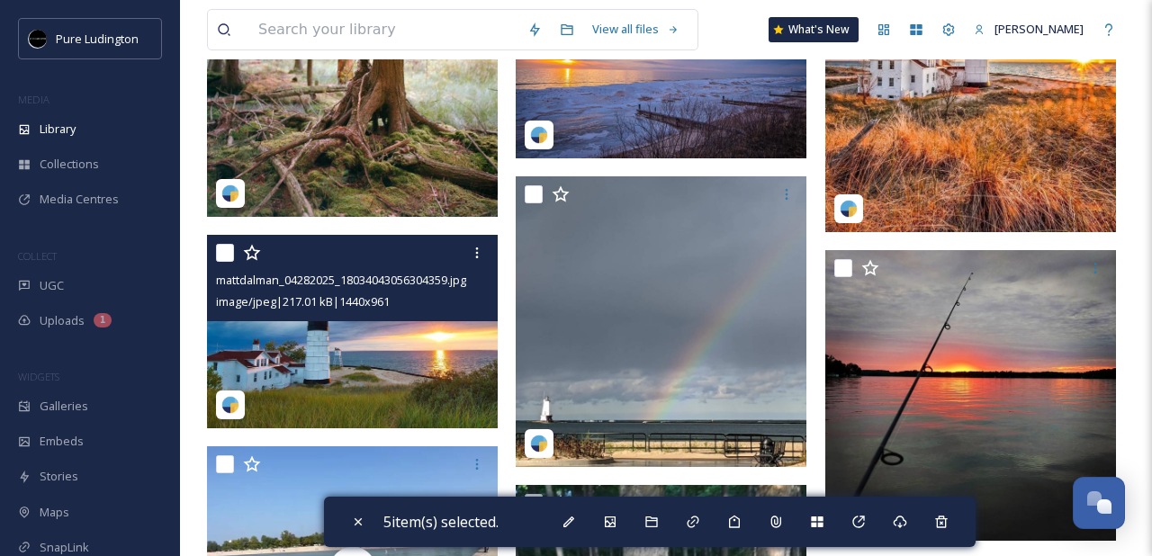
click at [228, 253] on input "checkbox" at bounding box center [225, 253] width 18 height 18
checkbox input "true"
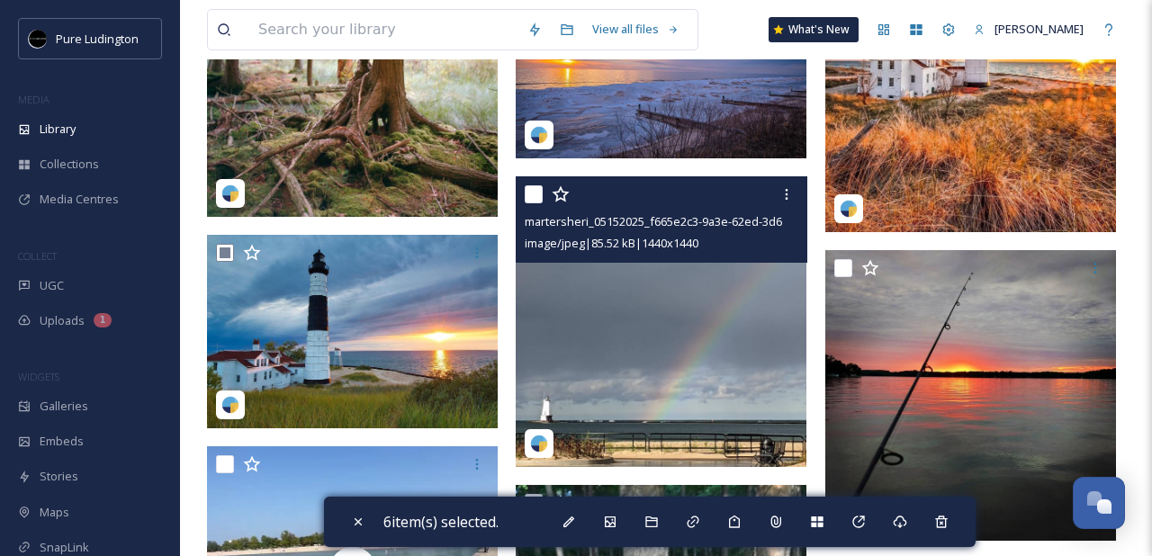
click at [531, 199] on input "checkbox" at bounding box center [534, 194] width 18 height 18
checkbox input "true"
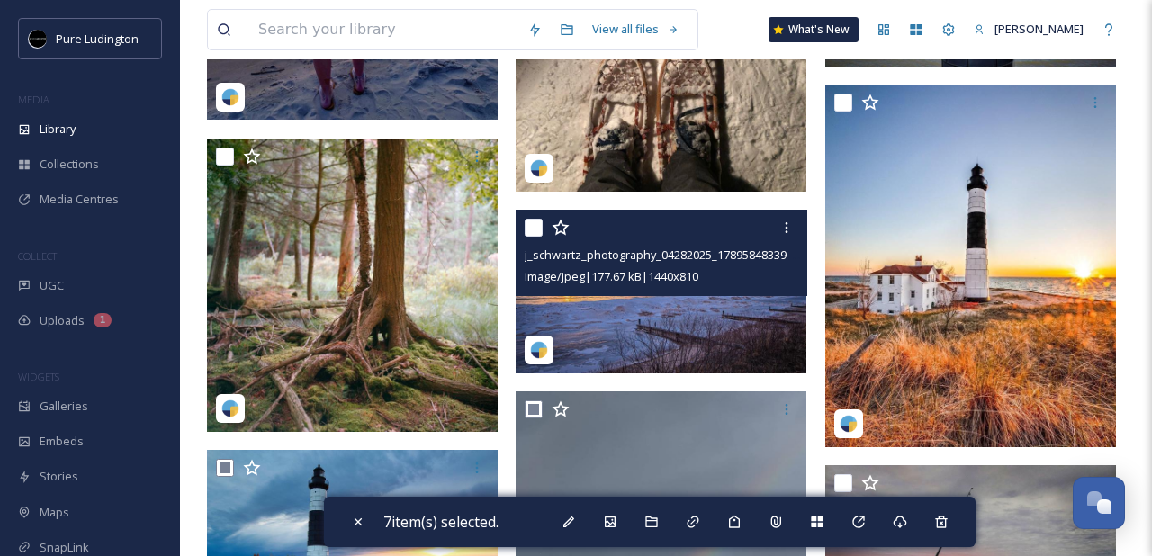
scroll to position [7037, 0]
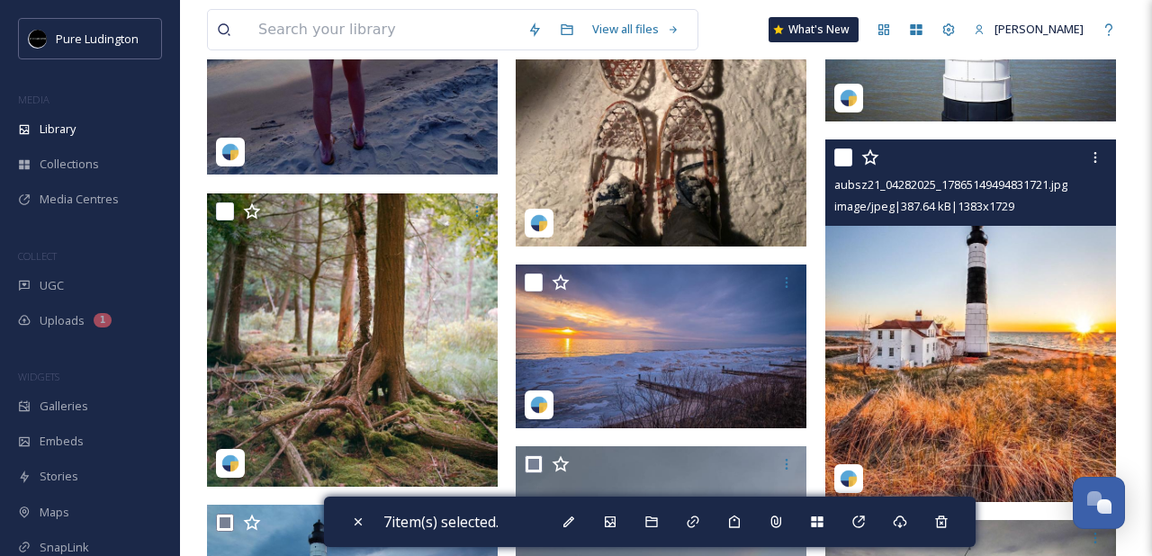
click at [845, 156] on input "checkbox" at bounding box center [843, 157] width 18 height 18
checkbox input "true"
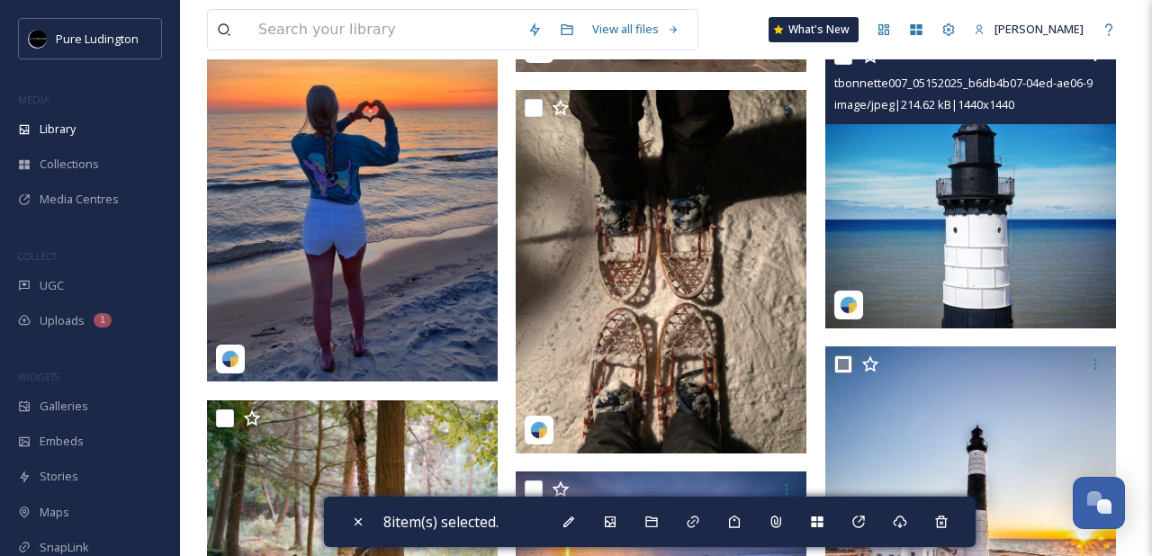
scroll to position [6753, 0]
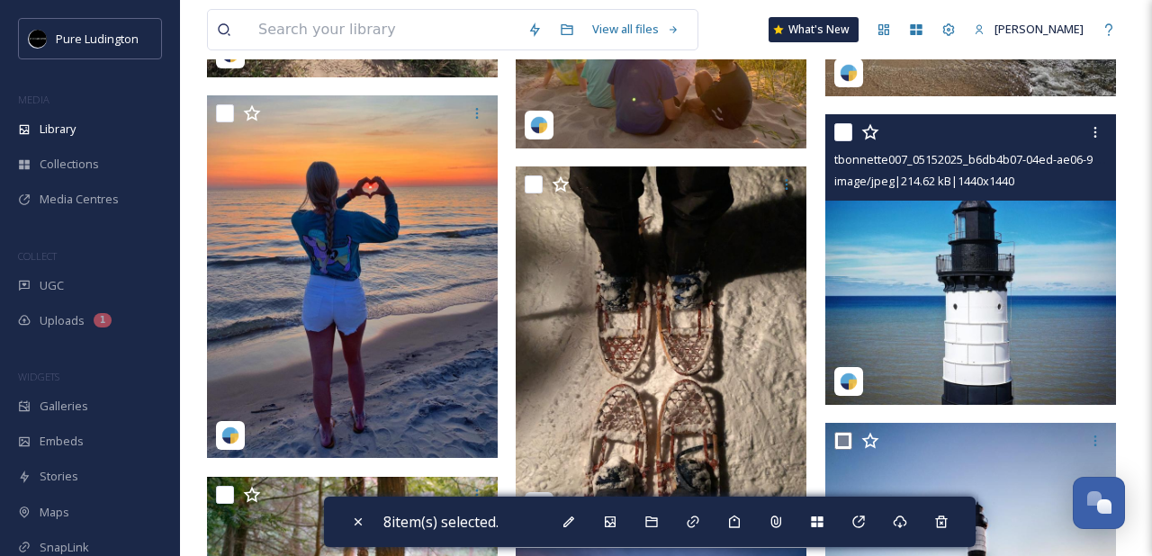
click at [843, 131] on input "checkbox" at bounding box center [843, 132] width 18 height 18
checkbox input "true"
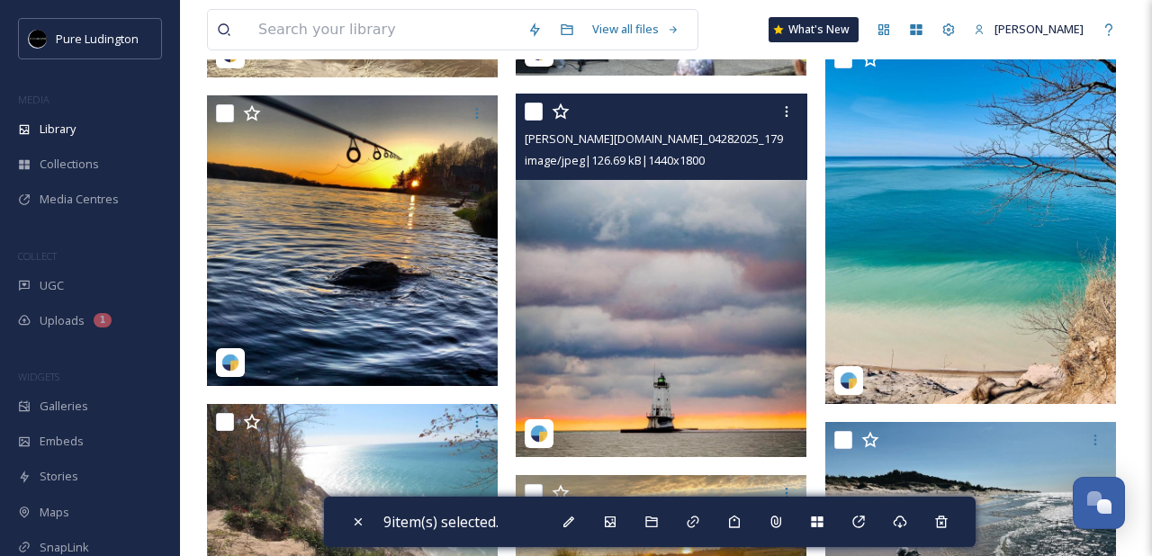
scroll to position [6204, 0]
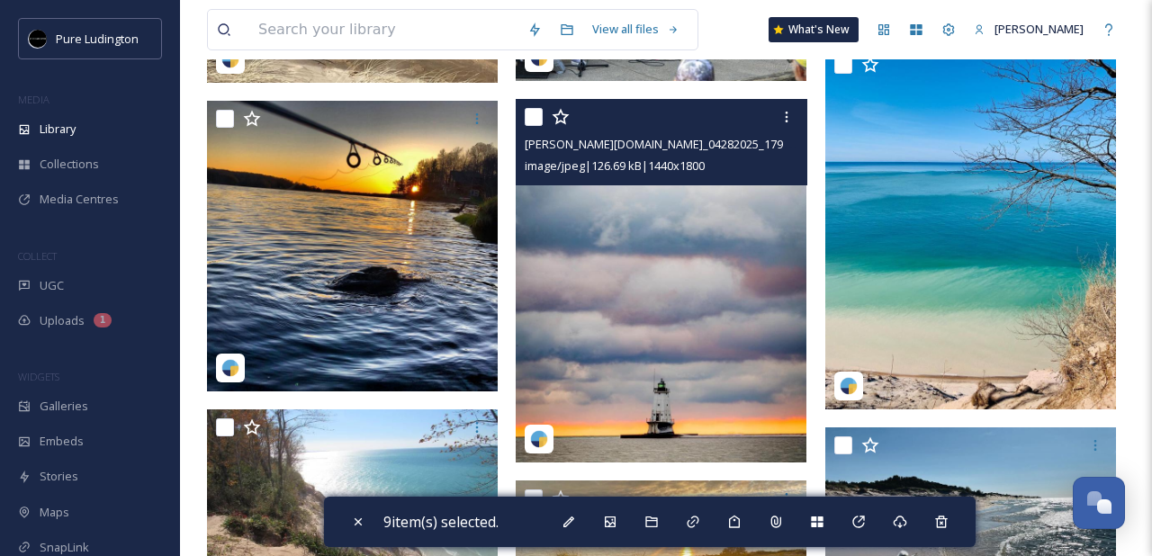
click at [538, 118] on input "checkbox" at bounding box center [534, 117] width 18 height 18
checkbox input "true"
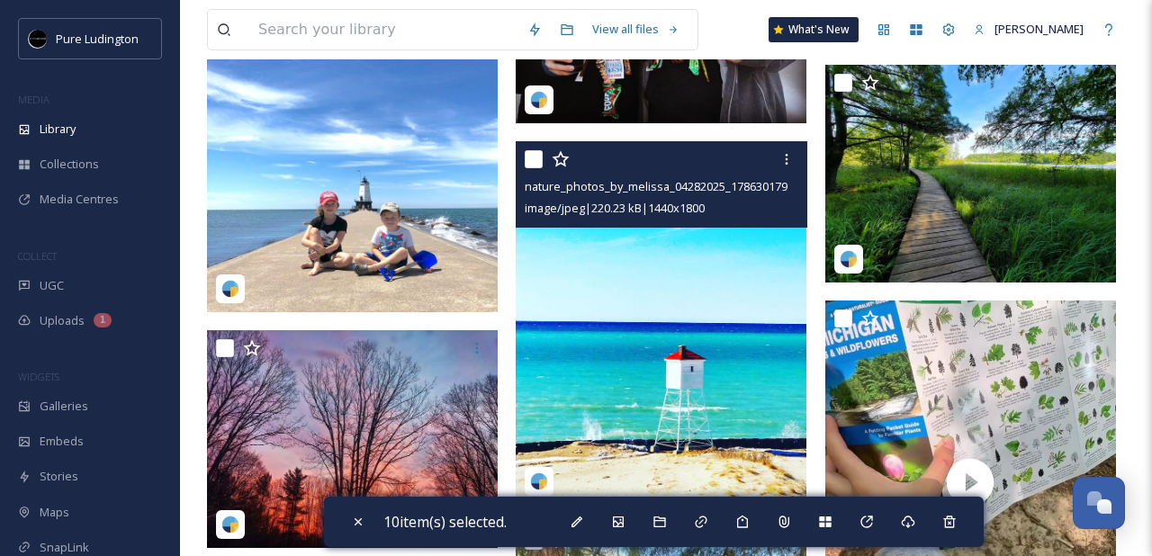
scroll to position [5160, 0]
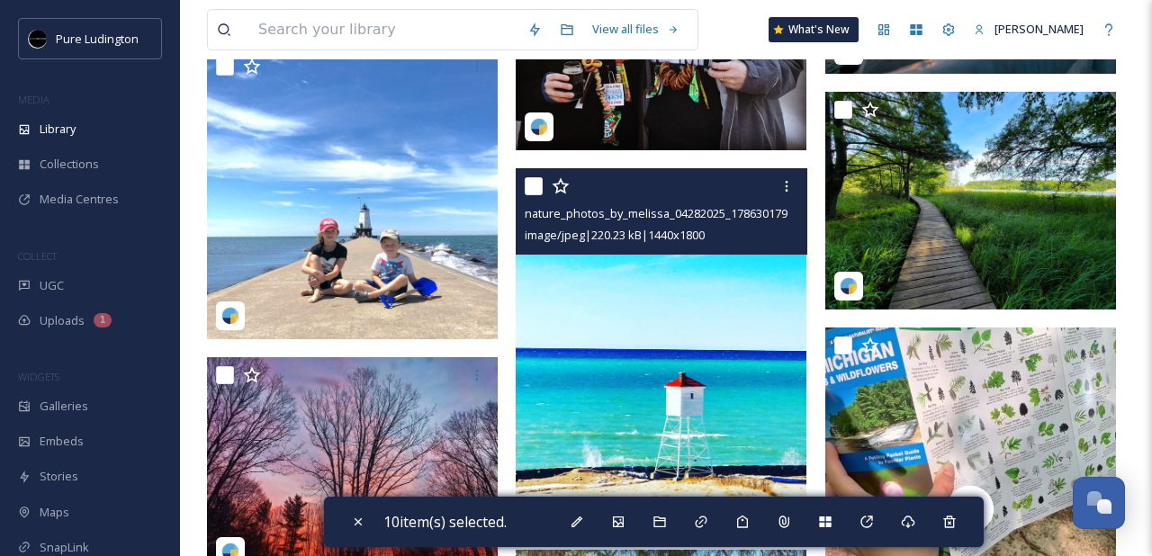
click at [531, 187] on input "checkbox" at bounding box center [534, 186] width 18 height 18
checkbox input "true"
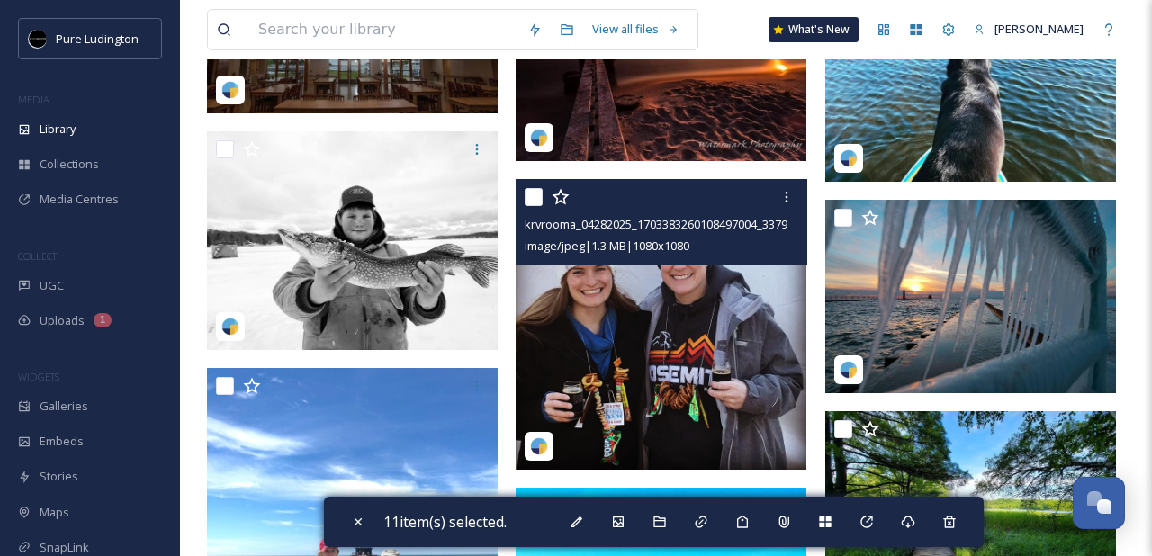
scroll to position [4790, 0]
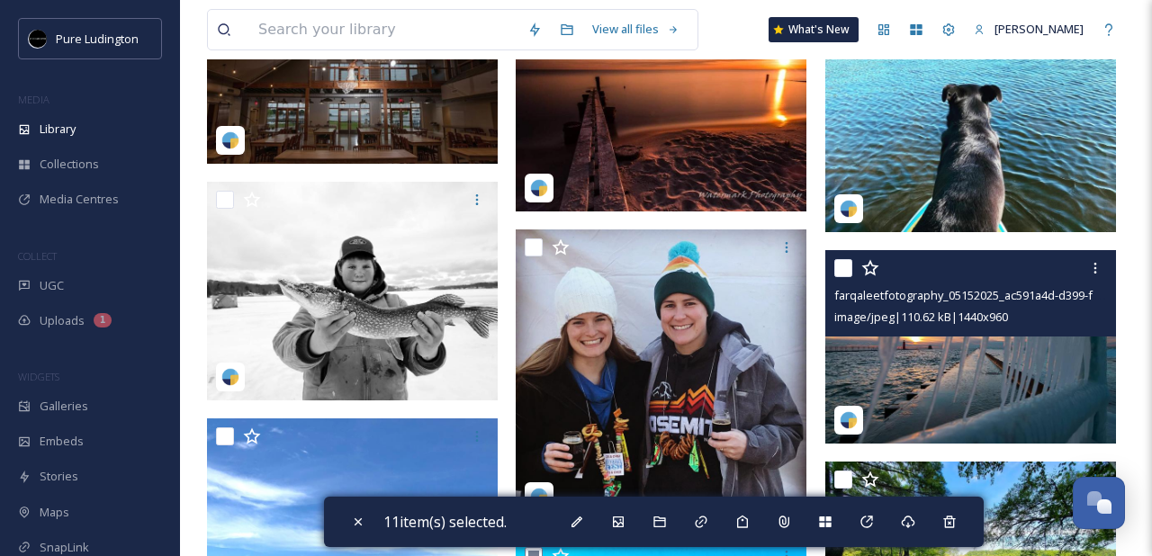
click at [962, 353] on img at bounding box center [970, 346] width 291 height 193
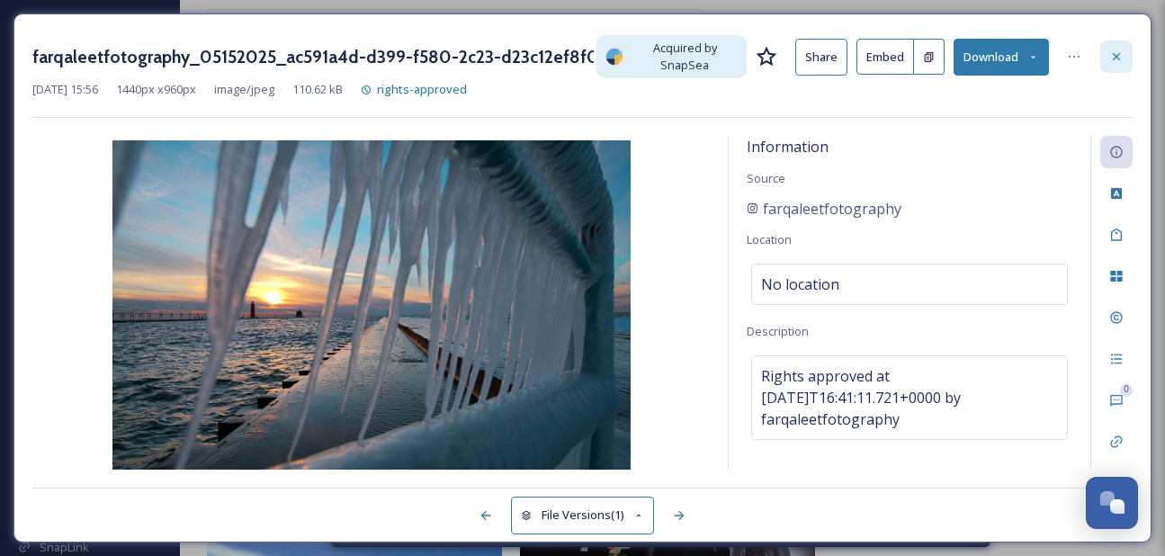
click at [1110, 57] on icon at bounding box center [1117, 56] width 14 height 14
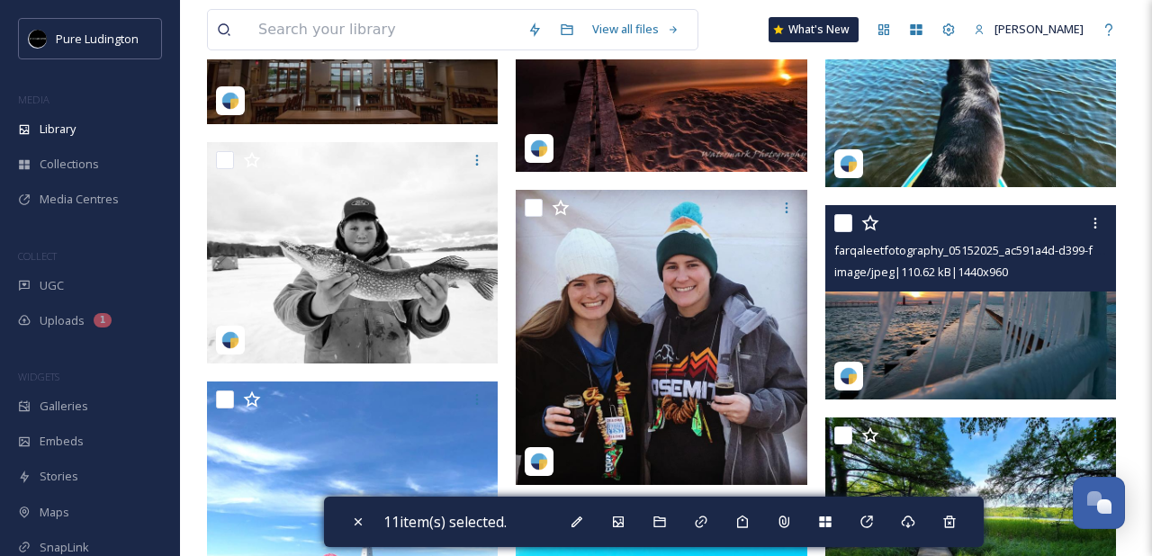
scroll to position [4935, 0]
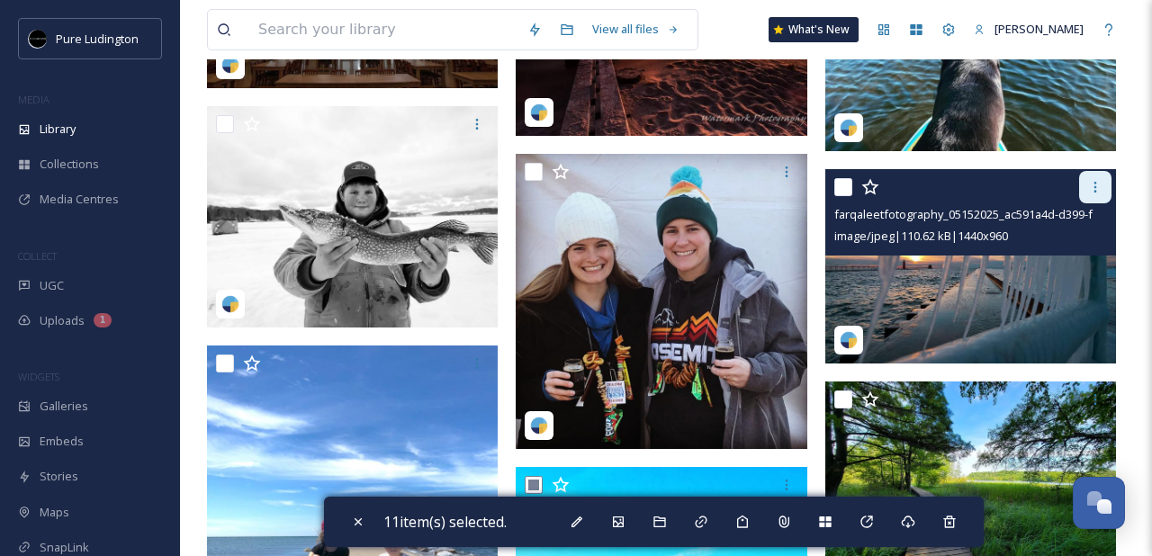
click at [1083, 192] on div at bounding box center [1095, 187] width 32 height 32
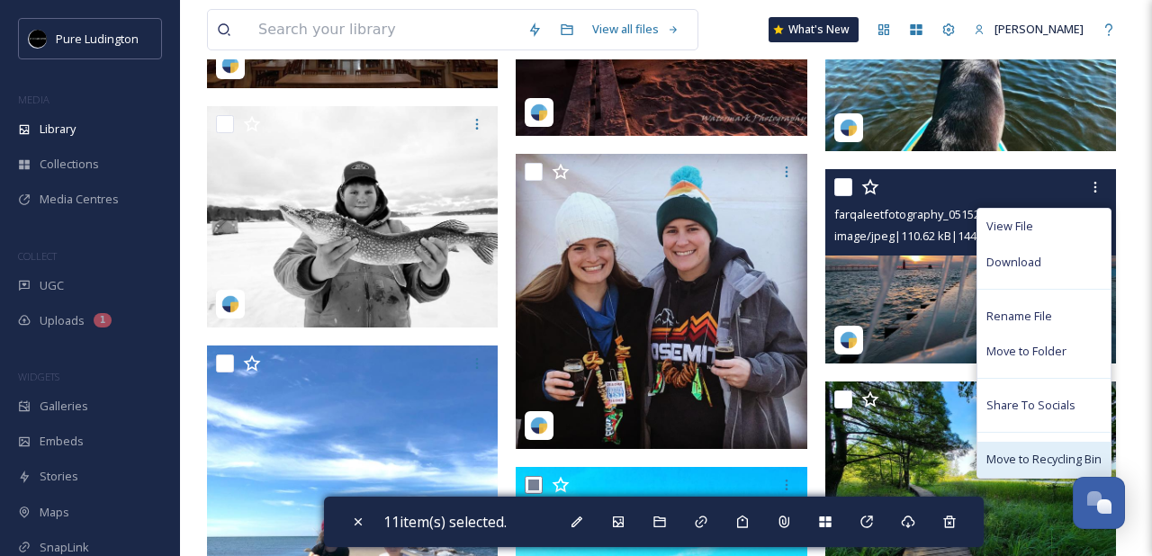
click at [1023, 460] on span "Move to Recycling Bin" at bounding box center [1043, 459] width 115 height 17
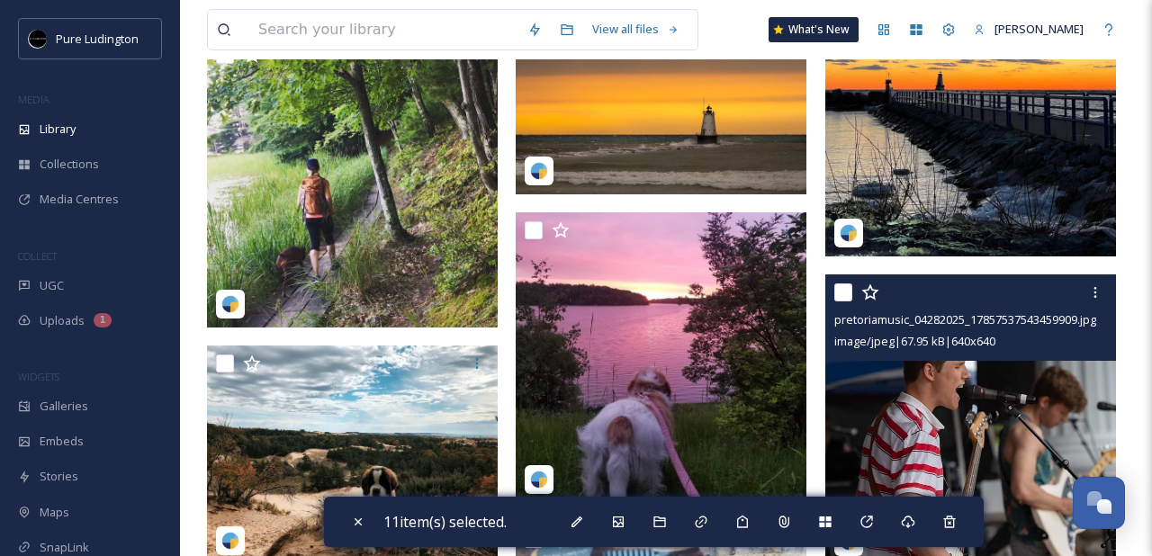
scroll to position [3322, 0]
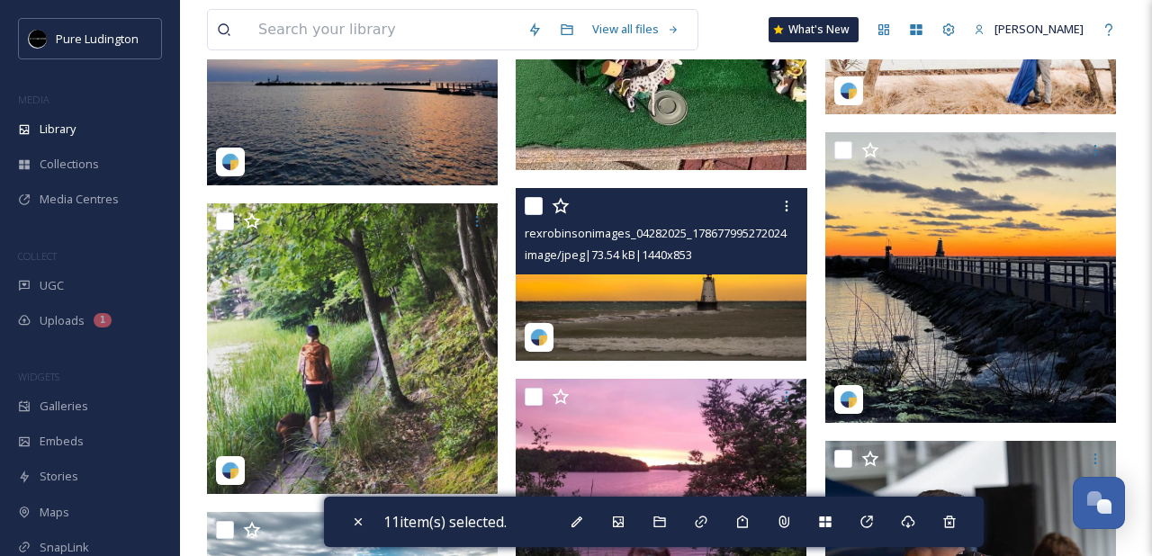
click at [531, 209] on input "checkbox" at bounding box center [534, 206] width 18 height 18
checkbox input "true"
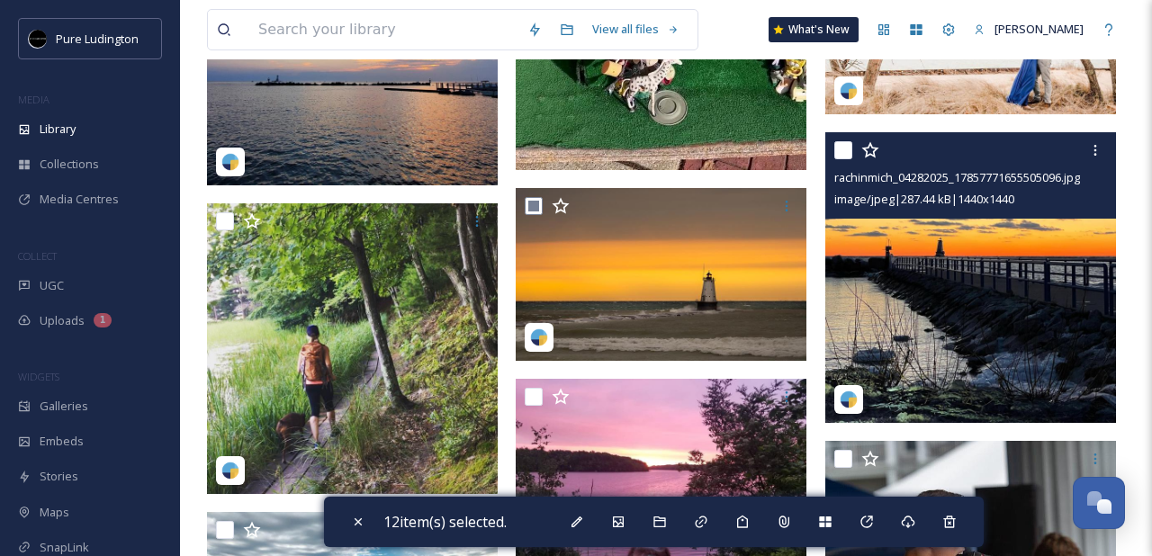
click at [837, 152] on input "checkbox" at bounding box center [843, 150] width 18 height 18
checkbox input "true"
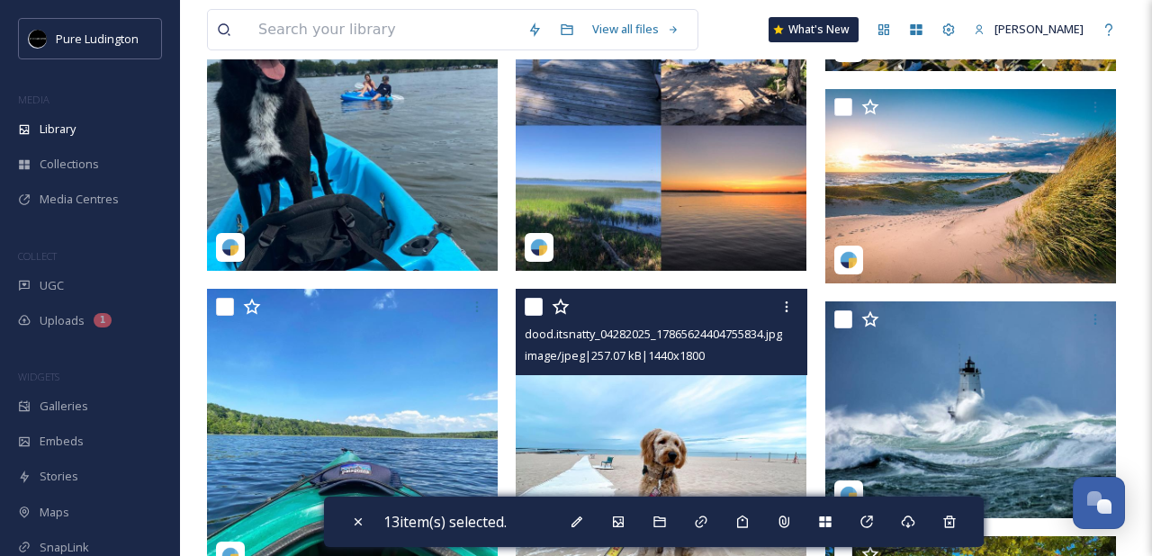
scroll to position [1015, 0]
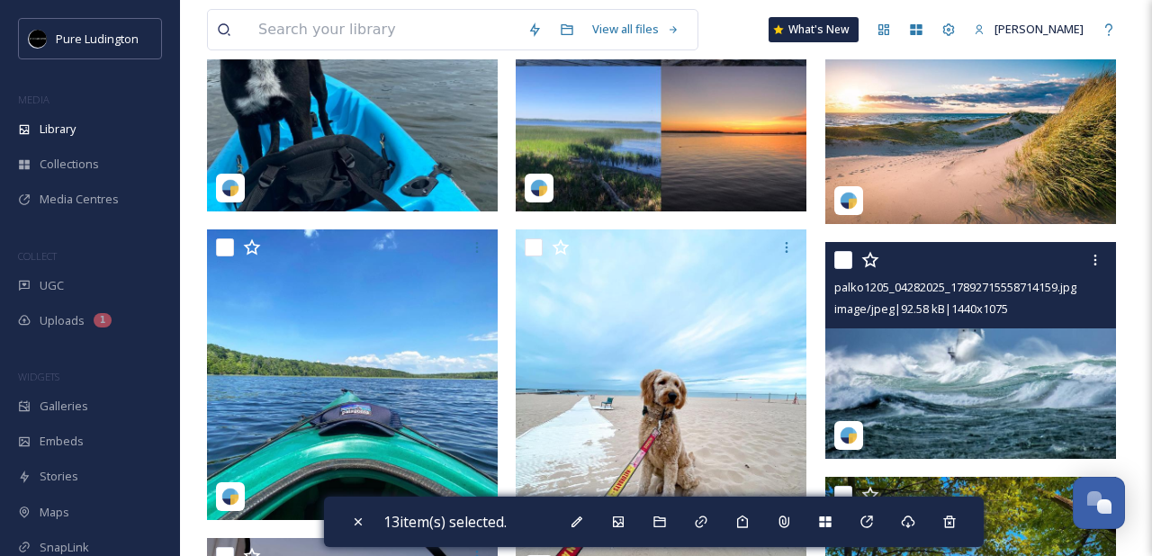
click at [842, 257] on input "checkbox" at bounding box center [843, 260] width 18 height 18
checkbox input "true"
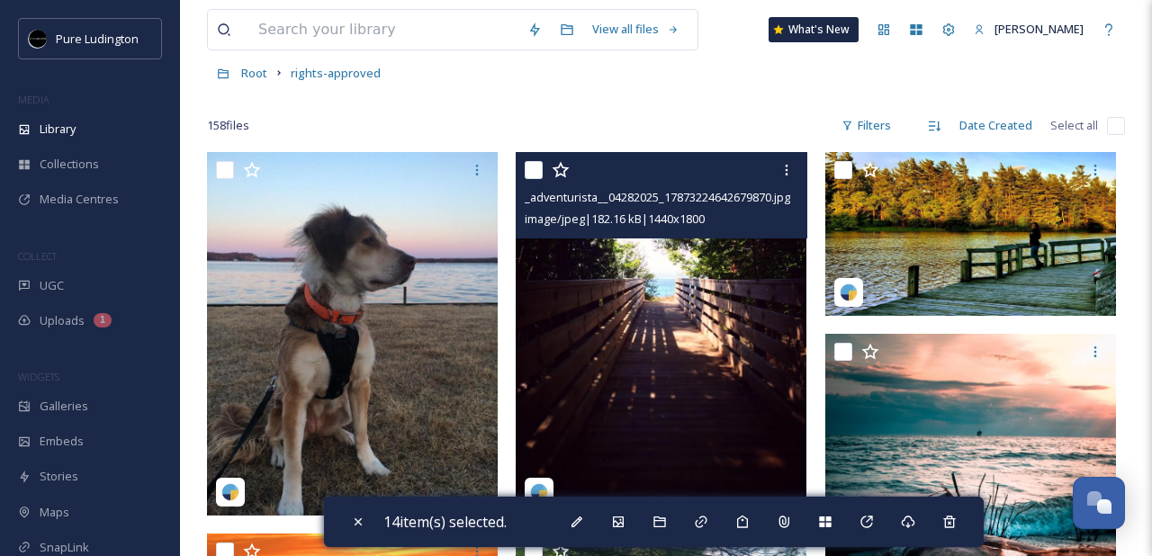
scroll to position [0, 0]
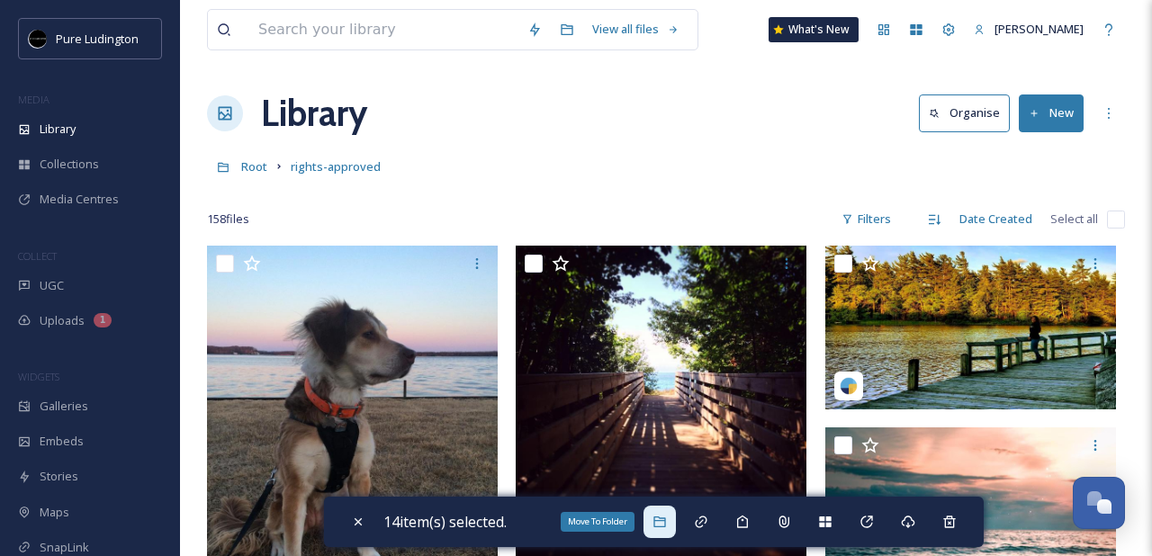
click at [676, 518] on div "Move To Folder" at bounding box center [659, 522] width 32 height 32
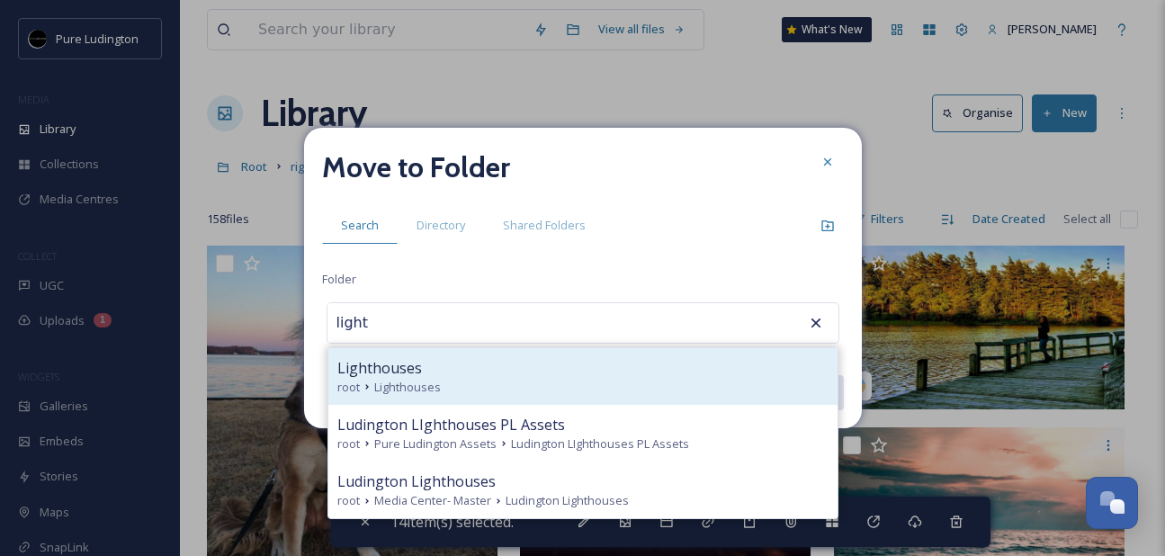
click at [663, 397] on div "Lighthouses root Lighthouses" at bounding box center [582, 376] width 509 height 57
type input "Lighthouses"
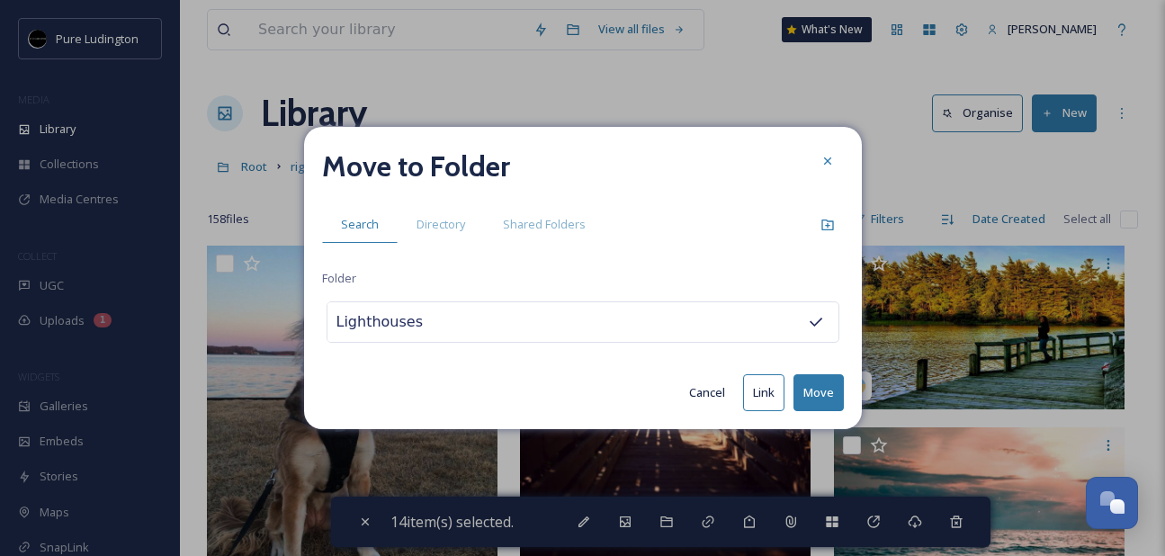
click at [818, 391] on button "Move" at bounding box center [819, 392] width 50 height 37
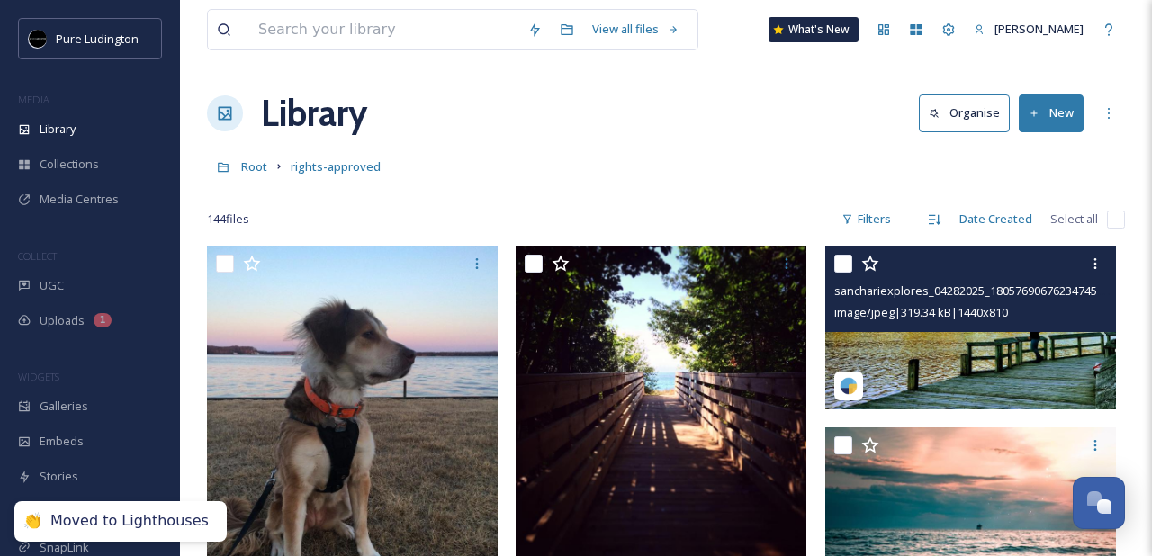
click at [847, 260] on input "checkbox" at bounding box center [843, 264] width 18 height 18
checkbox input "true"
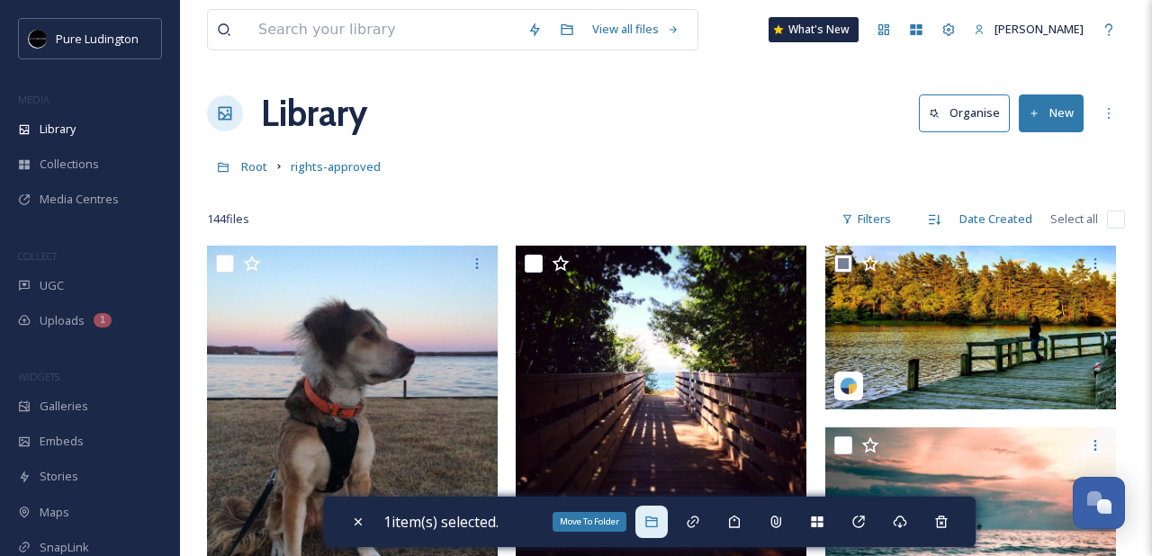
click at [657, 518] on icon at bounding box center [651, 522] width 12 height 11
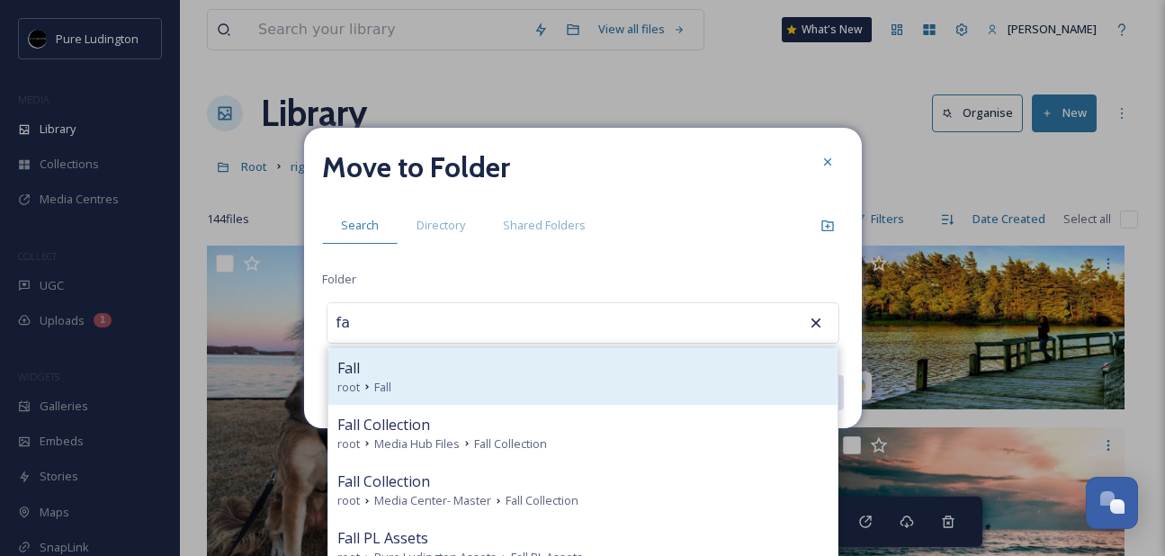
click at [606, 374] on div "Fall" at bounding box center [582, 368] width 491 height 22
type input "Fall"
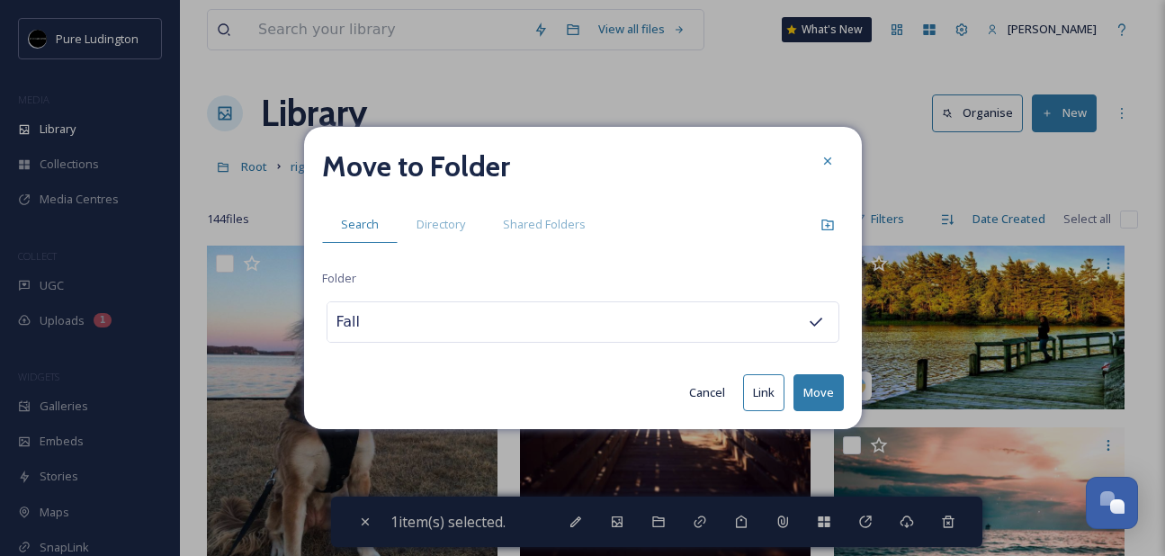
click at [816, 397] on button "Move" at bounding box center [819, 392] width 50 height 37
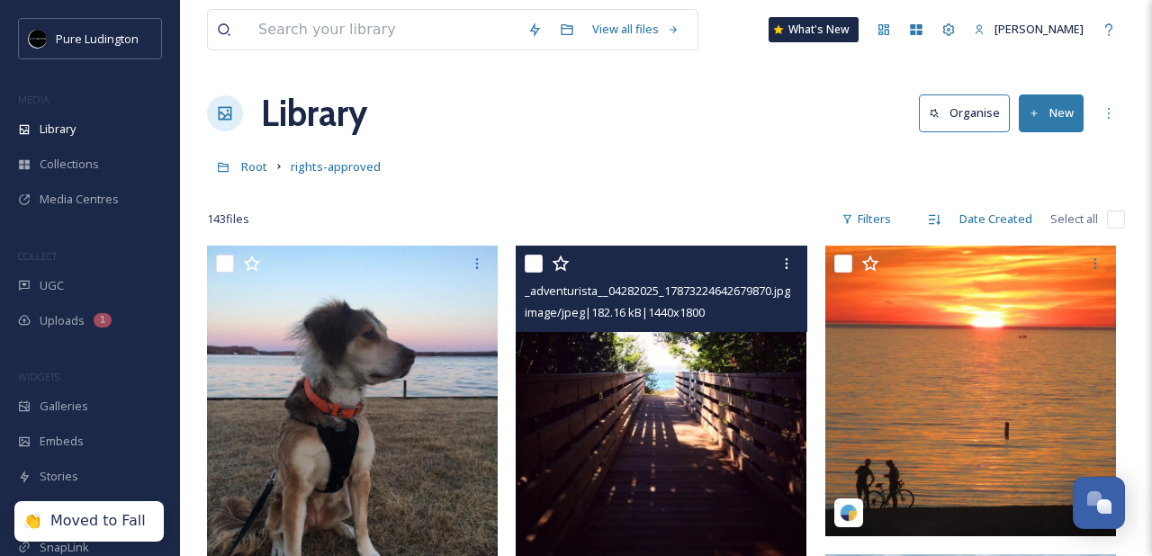
click at [531, 264] on input "checkbox" at bounding box center [534, 264] width 18 height 18
checkbox input "true"
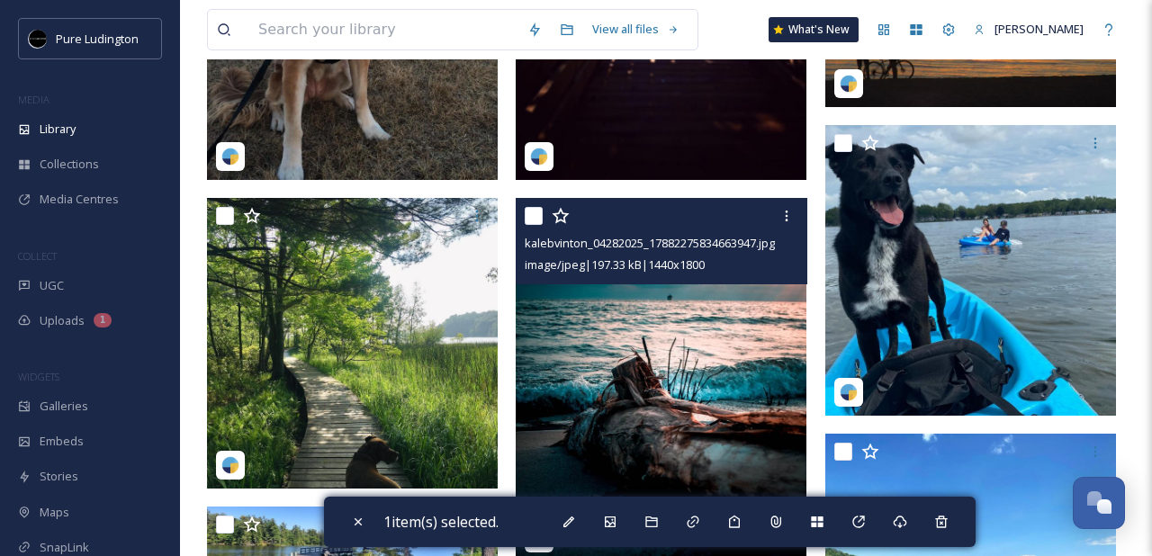
scroll to position [435, 0]
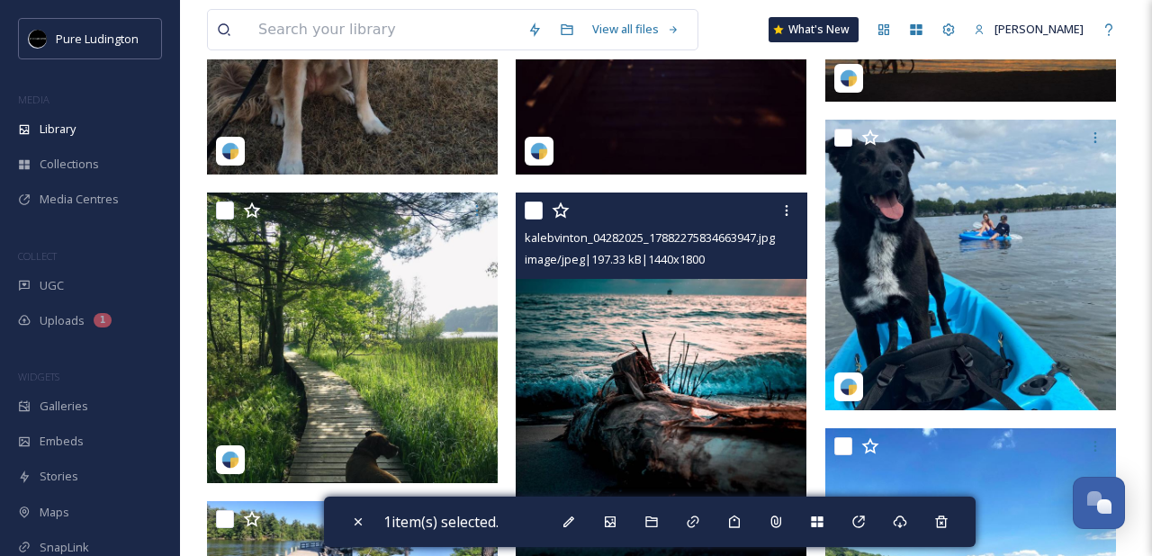
click at [536, 210] on input "checkbox" at bounding box center [534, 211] width 18 height 18
checkbox input "true"
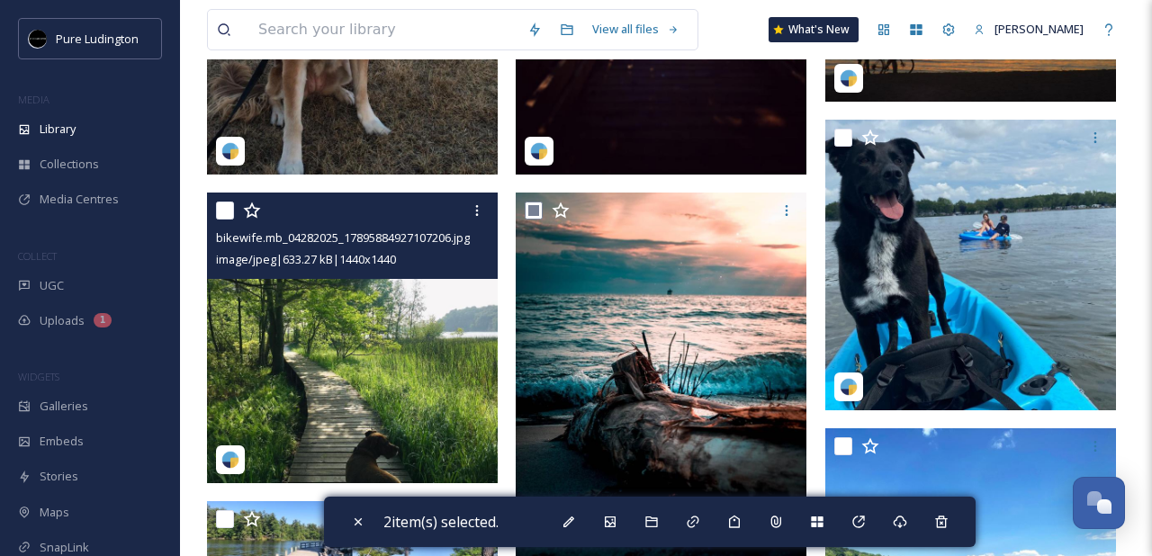
click at [224, 211] on input "checkbox" at bounding box center [225, 211] width 18 height 18
checkbox input "true"
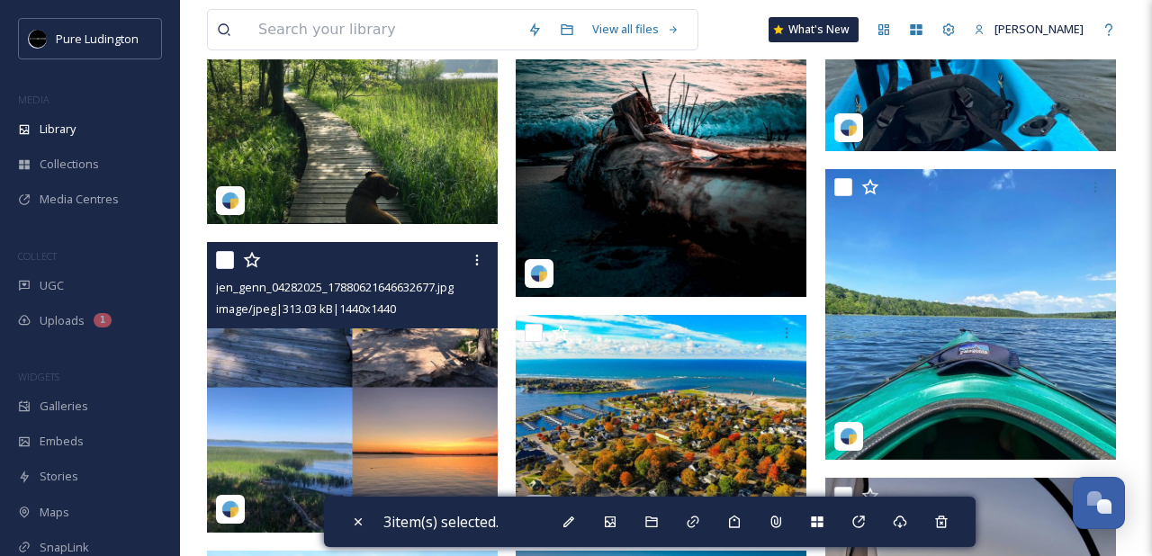
scroll to position [726, 0]
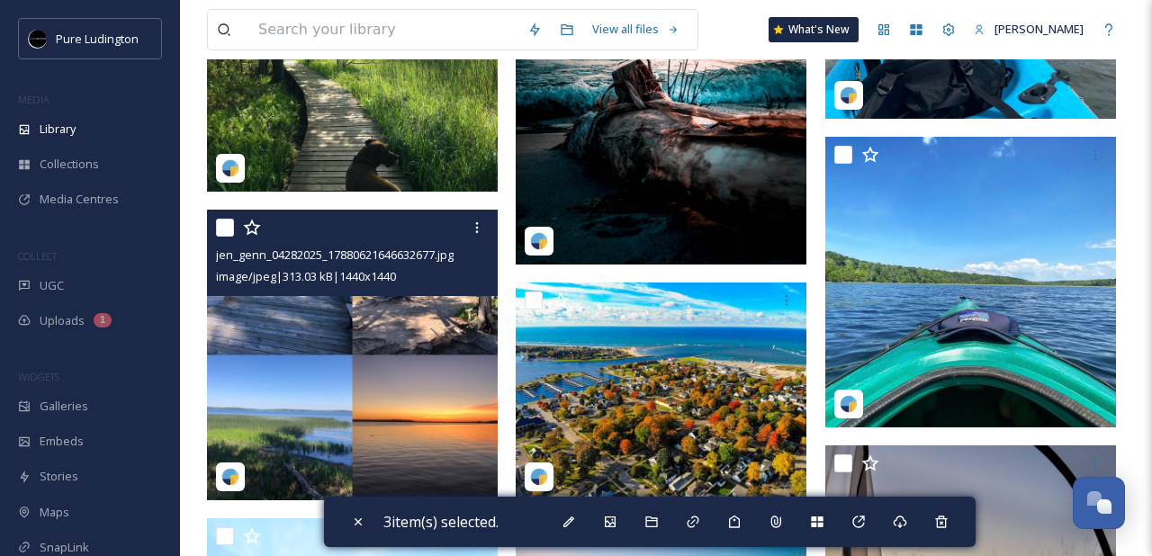
click at [228, 232] on input "checkbox" at bounding box center [225, 228] width 18 height 18
checkbox input "true"
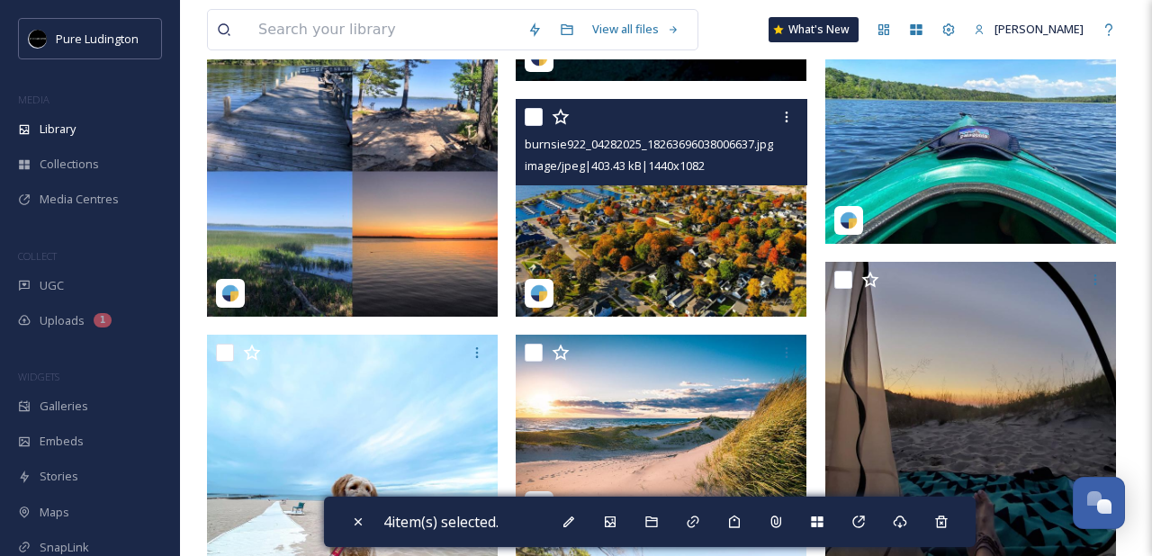
scroll to position [1022, 0]
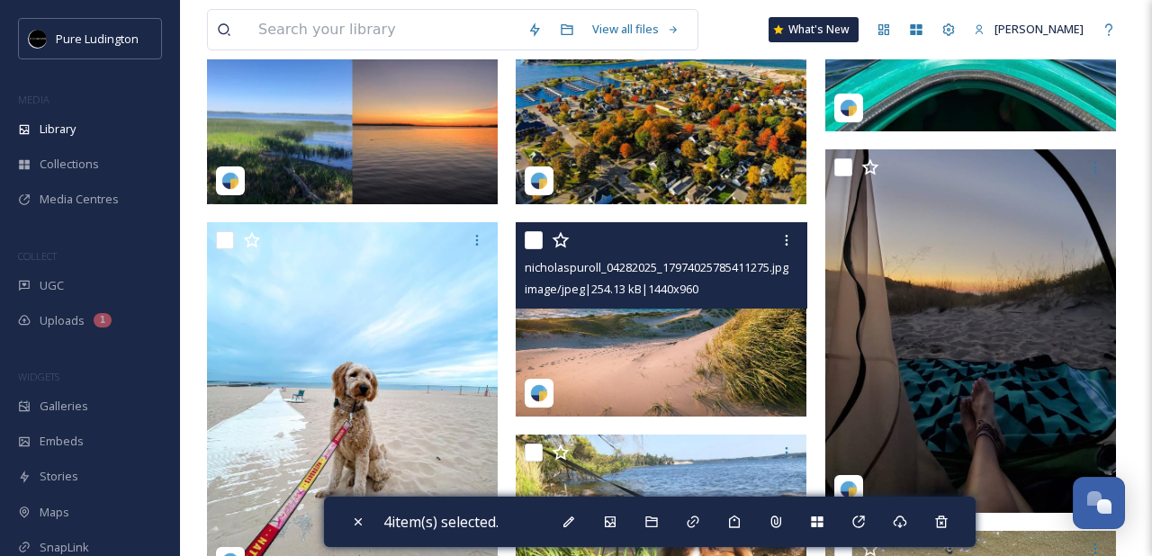
click at [527, 242] on input "checkbox" at bounding box center [534, 240] width 18 height 18
checkbox input "true"
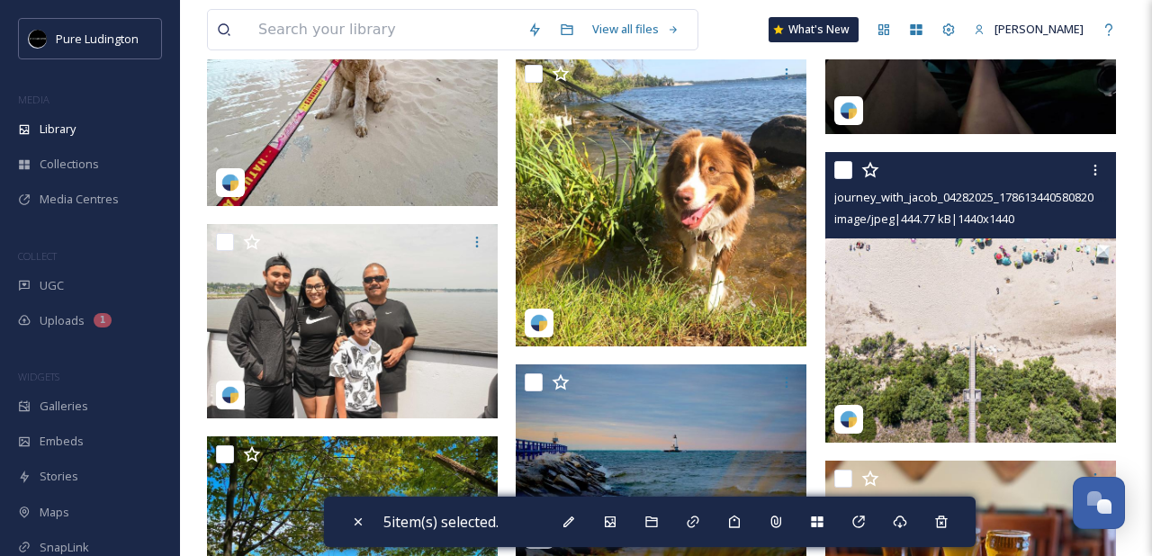
scroll to position [1403, 0]
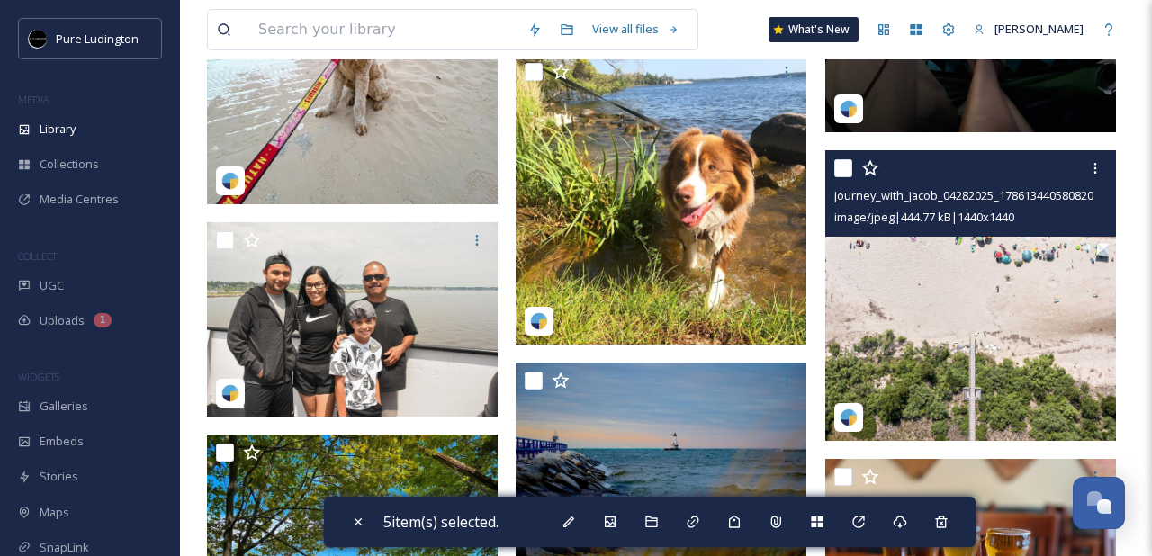
click at [837, 167] on input "checkbox" at bounding box center [843, 168] width 18 height 18
checkbox input "true"
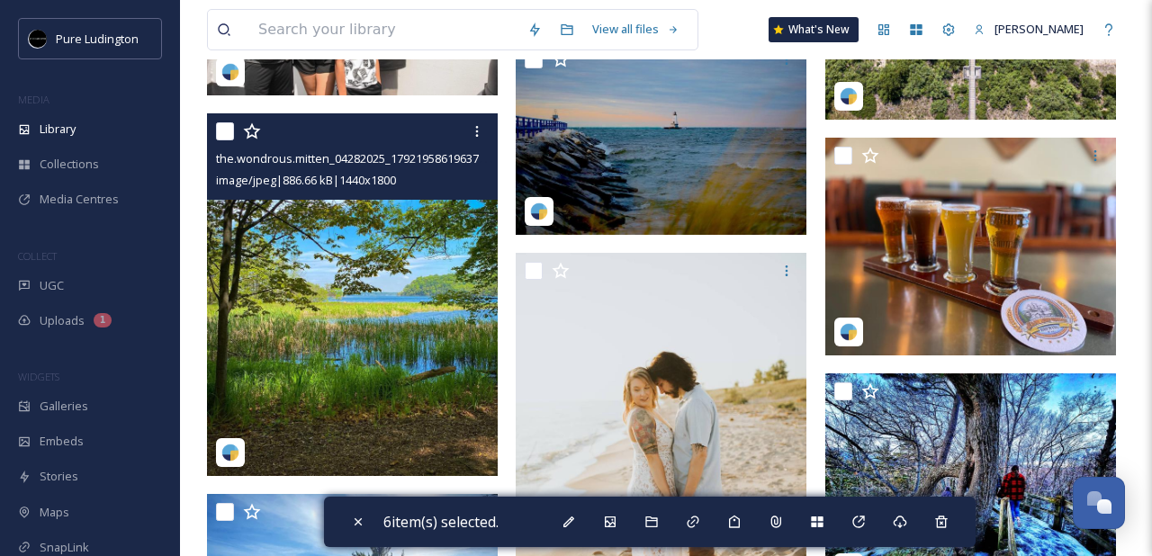
scroll to position [1735, 0]
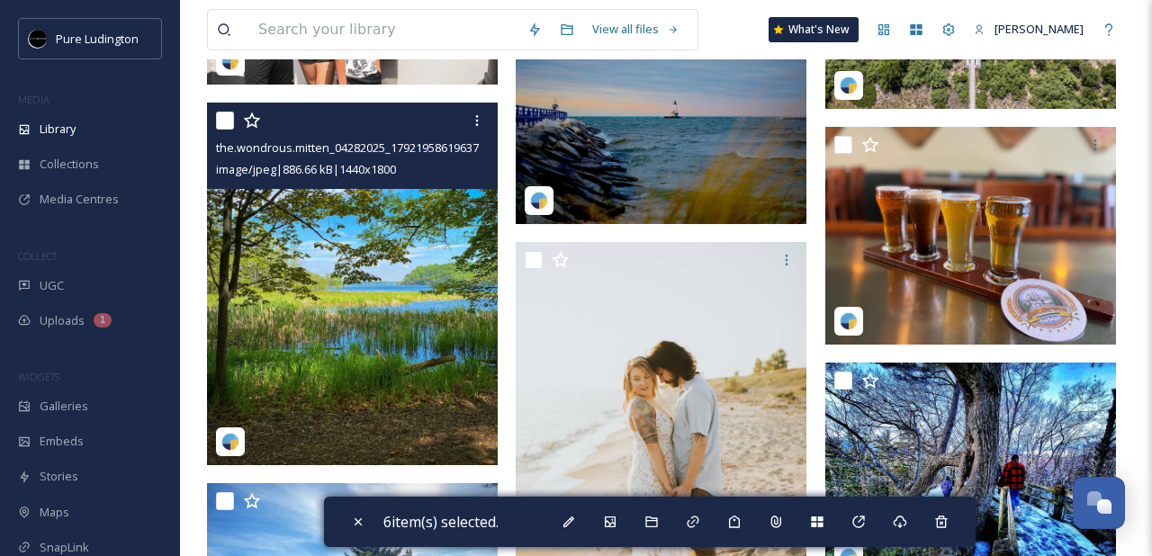
click at [231, 120] on input "checkbox" at bounding box center [225, 121] width 18 height 18
checkbox input "true"
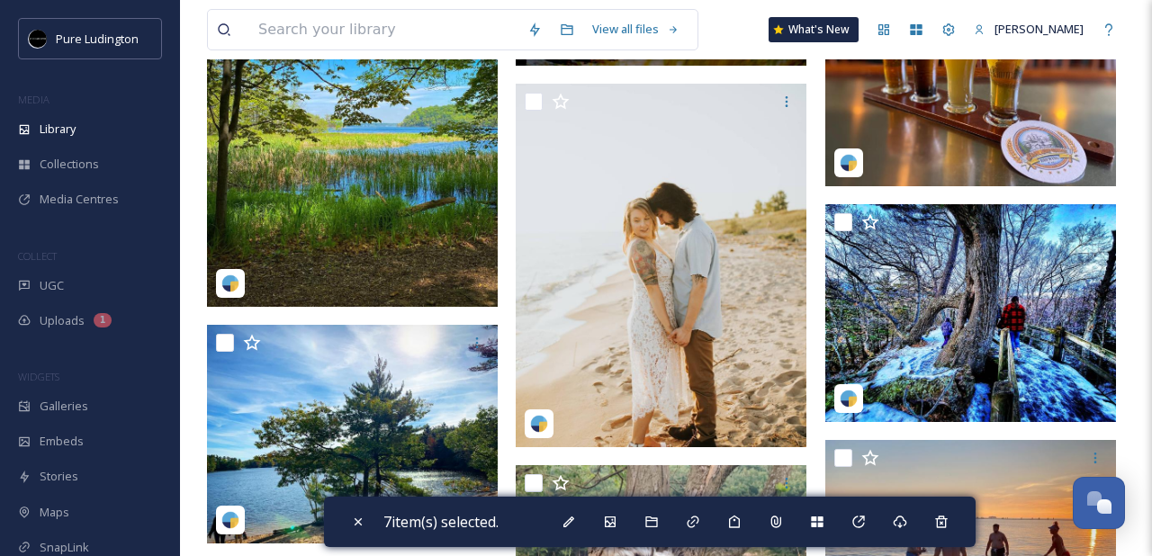
scroll to position [1990, 0]
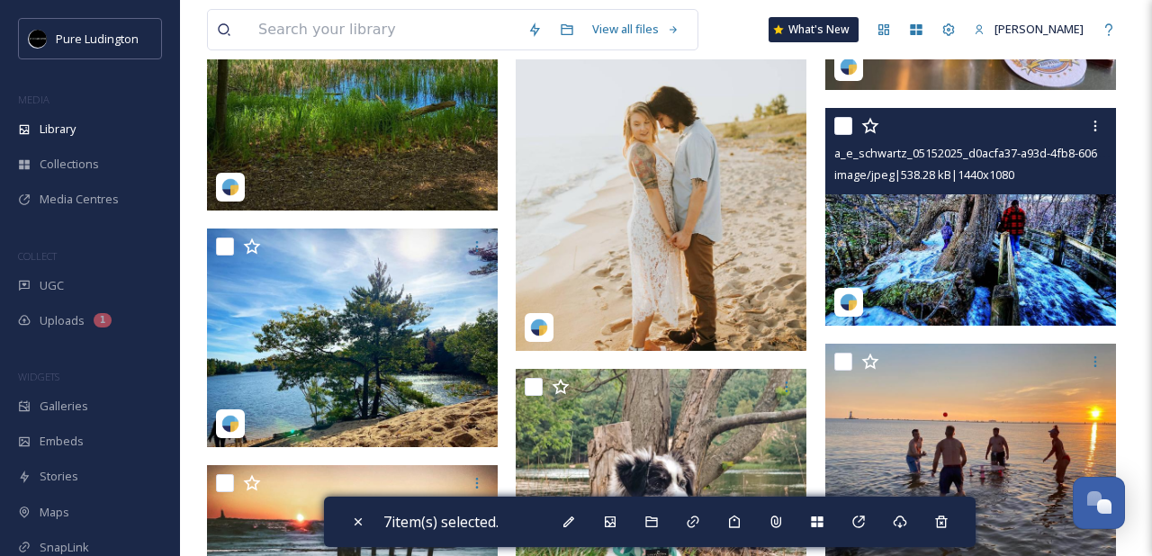
click at [844, 123] on input "checkbox" at bounding box center [843, 126] width 18 height 18
checkbox input "true"
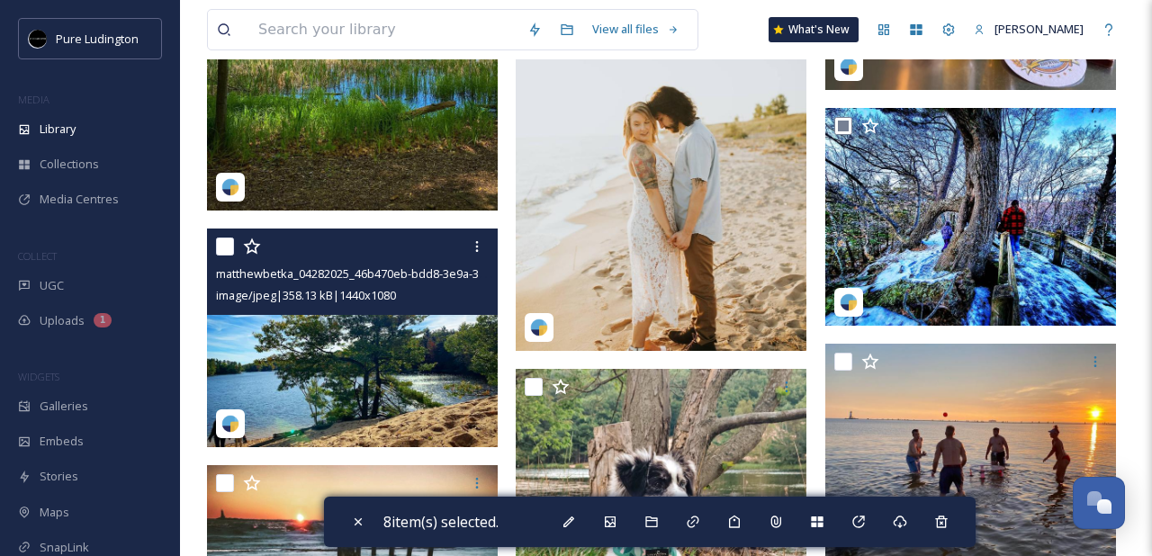
click at [223, 250] on input "checkbox" at bounding box center [225, 247] width 18 height 18
checkbox input "true"
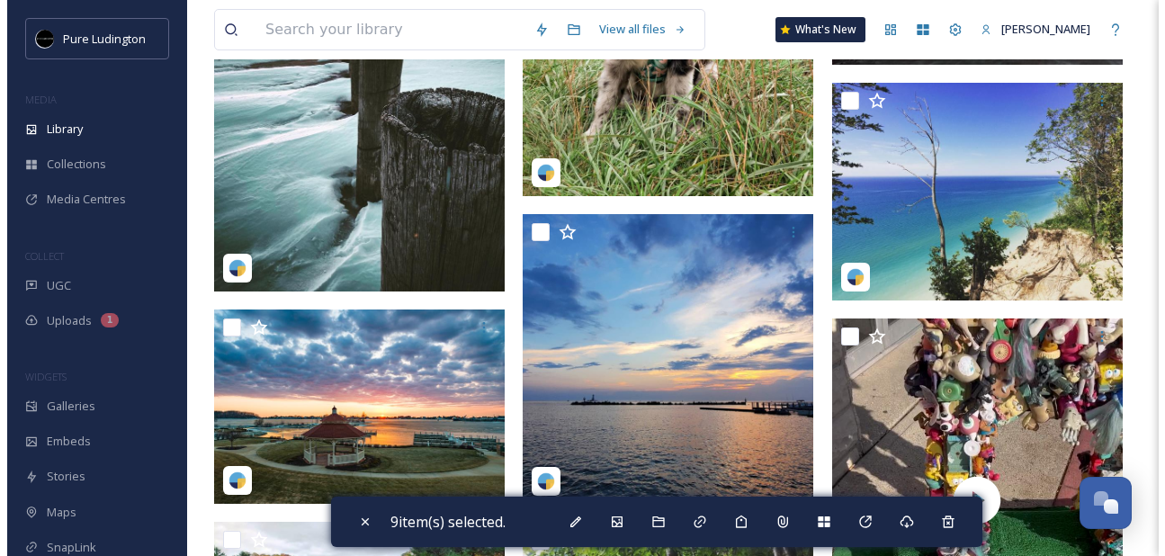
scroll to position [2524, 0]
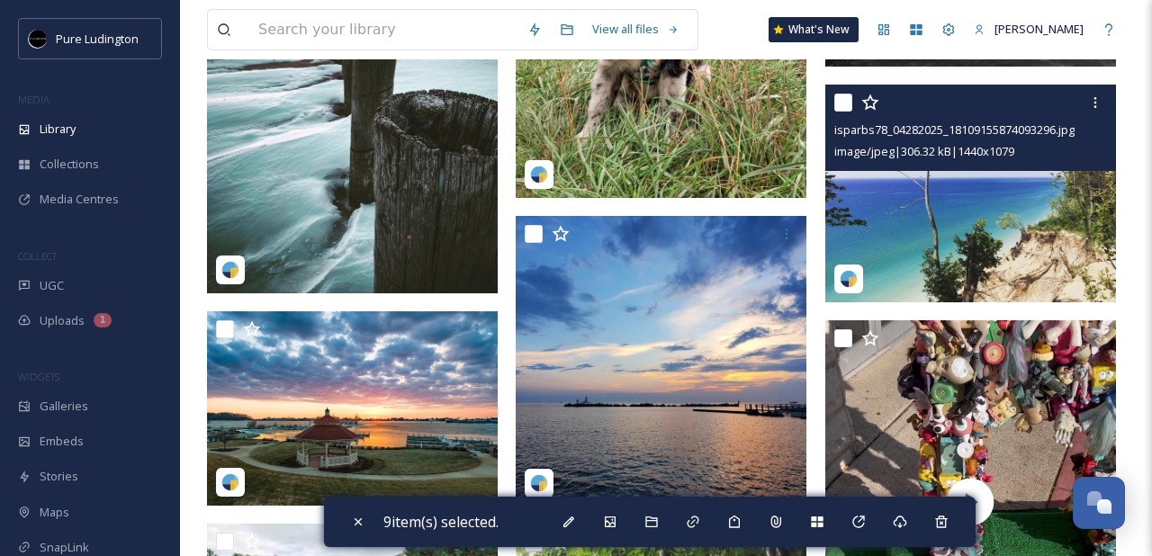
click at [840, 105] on input "checkbox" at bounding box center [843, 103] width 18 height 18
checkbox input "true"
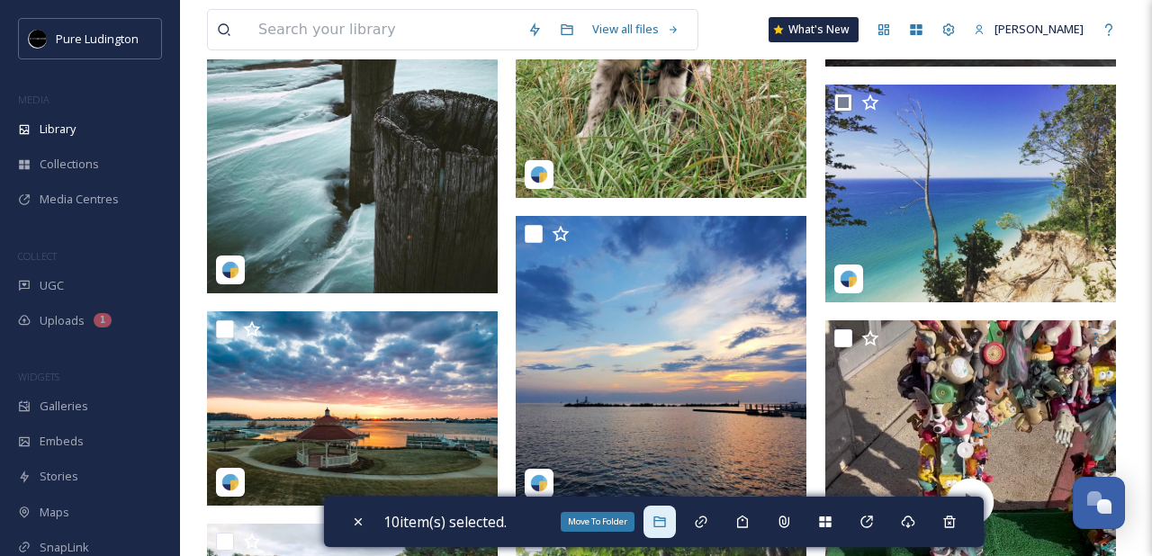
click at [665, 517] on icon at bounding box center [659, 522] width 12 height 11
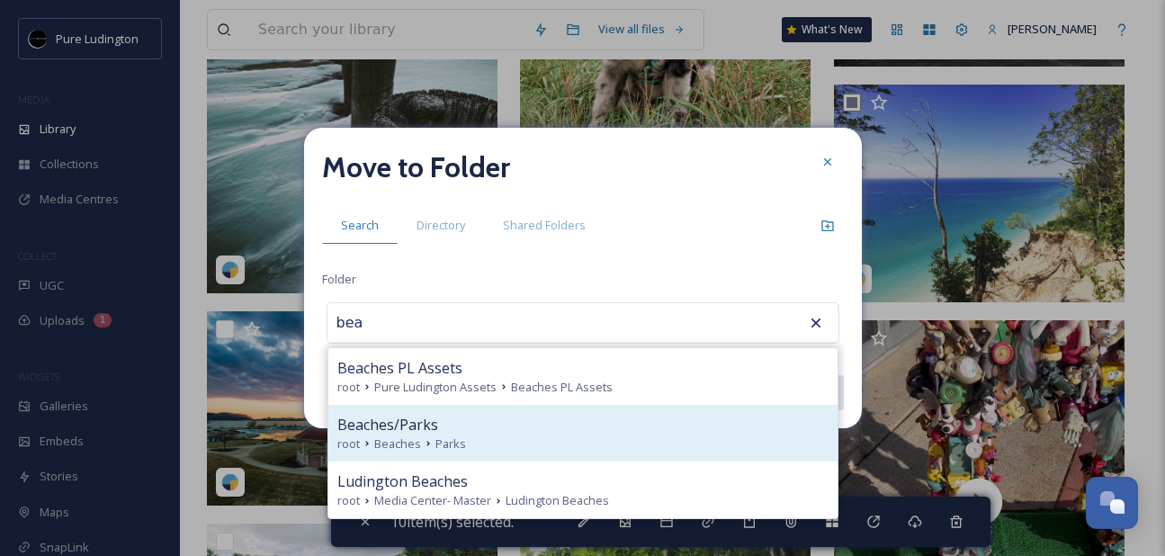
click at [560, 411] on div "Beaches/Parks root Beaches Parks" at bounding box center [582, 433] width 509 height 57
type input "Beaches/Parks"
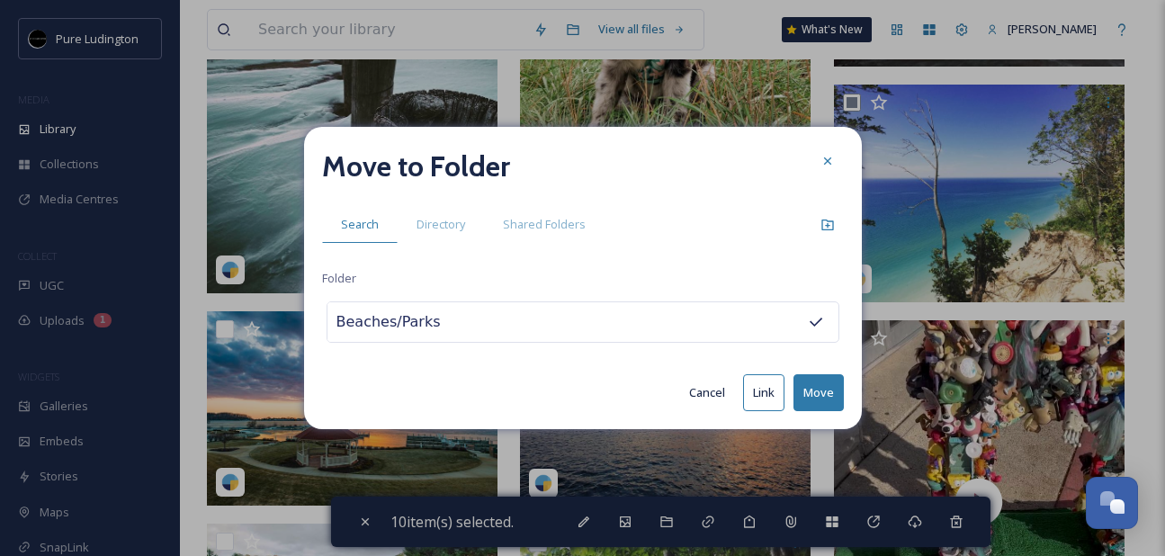
click at [812, 392] on button "Move" at bounding box center [819, 392] width 50 height 37
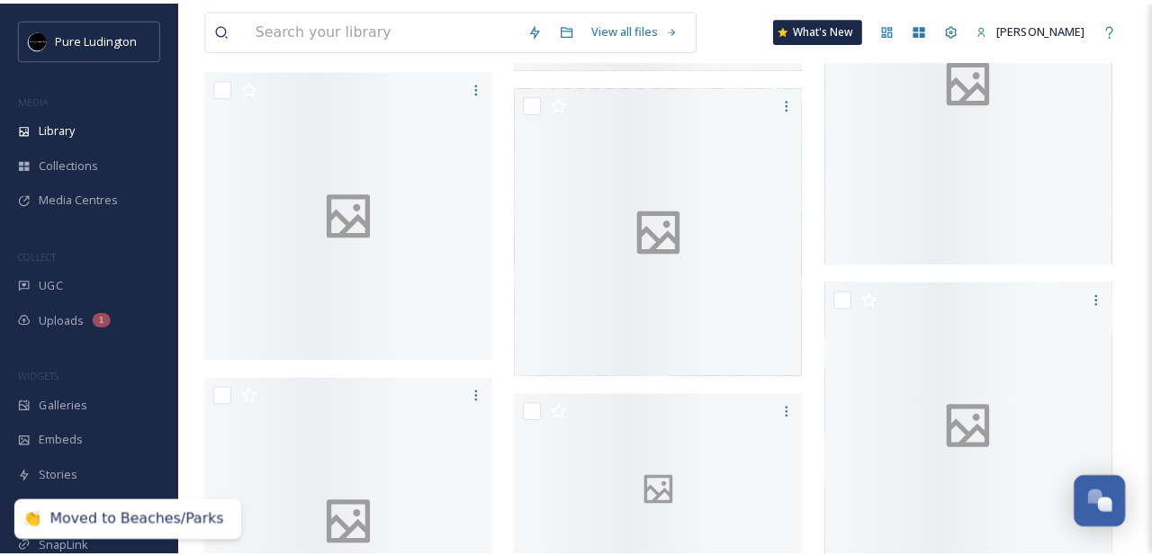
scroll to position [1526, 0]
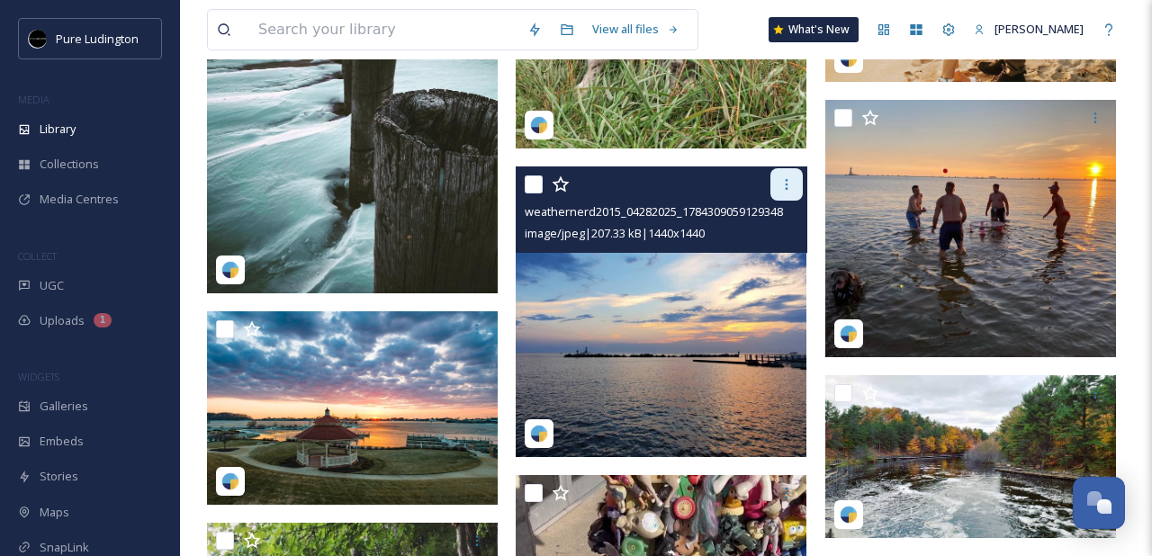
click at [776, 190] on div at bounding box center [786, 184] width 32 height 32
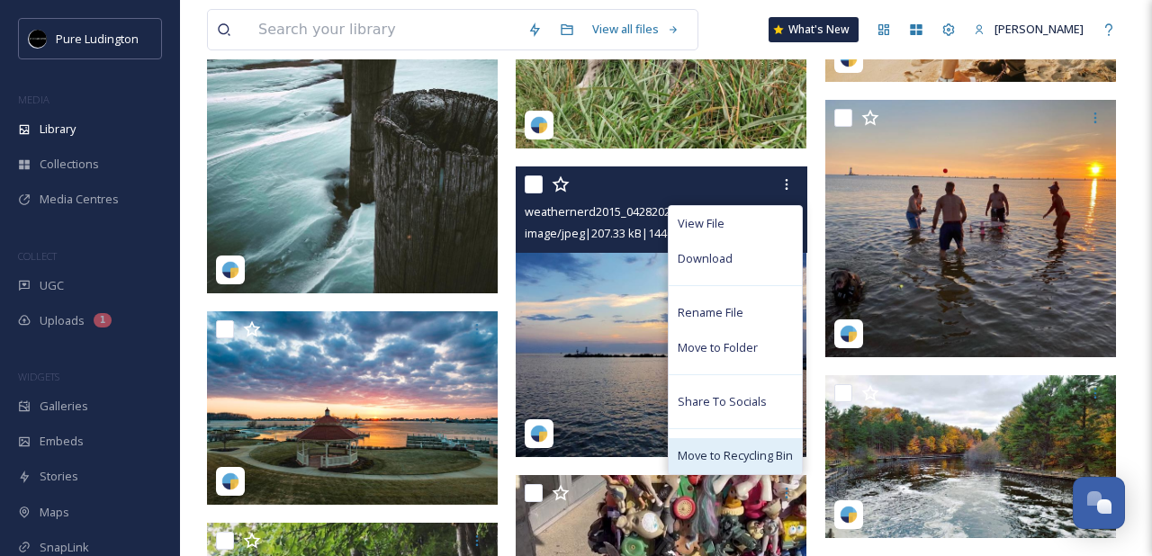
click at [723, 455] on span "Move to Recycling Bin" at bounding box center [735, 455] width 115 height 17
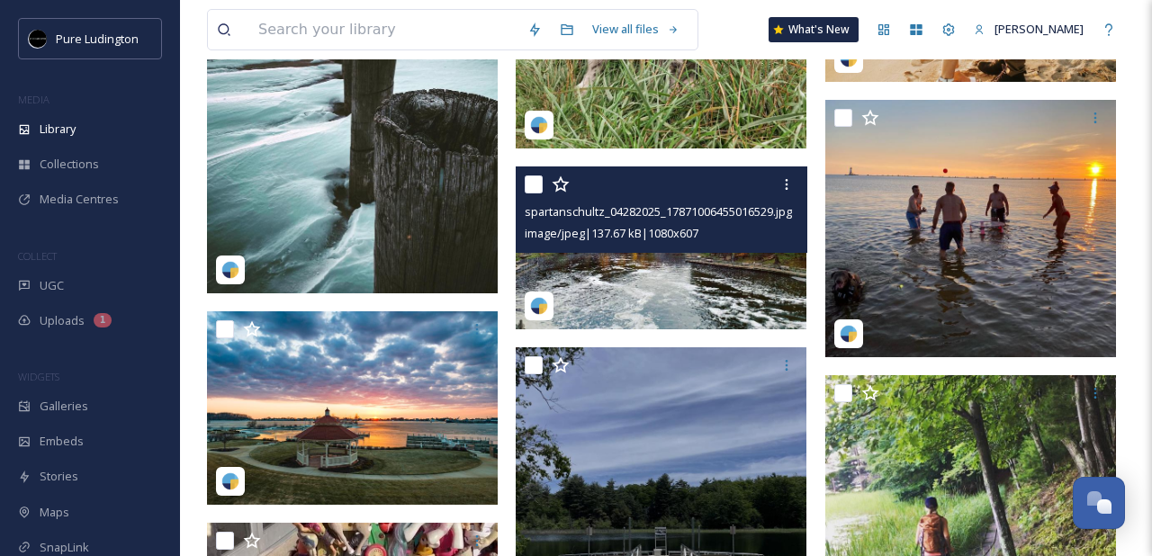
click at [540, 182] on input "checkbox" at bounding box center [534, 184] width 18 height 18
checkbox input "true"
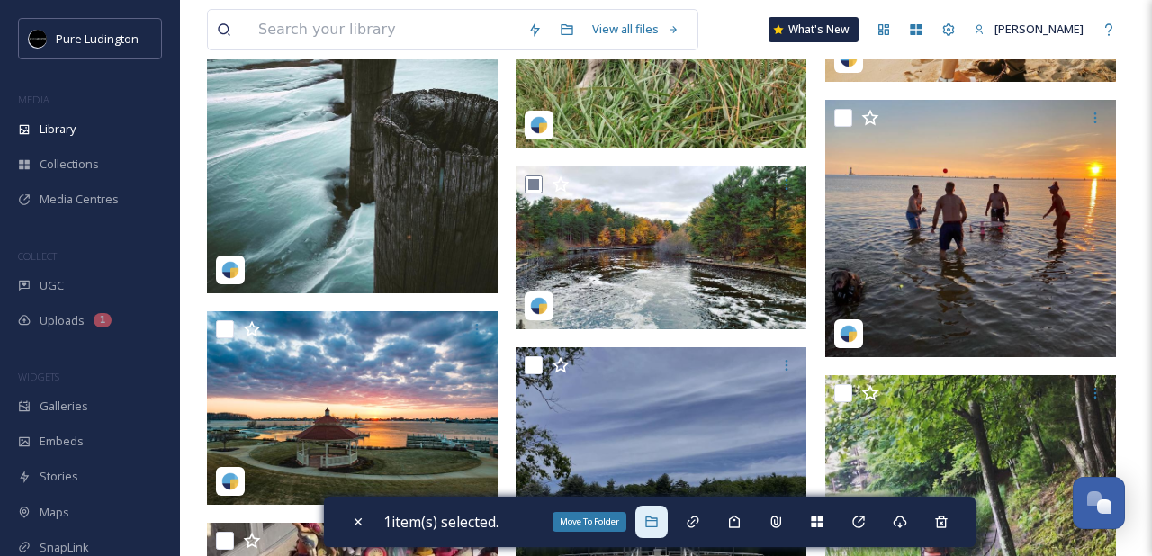
click at [659, 531] on div "Move To Folder" at bounding box center [651, 522] width 32 height 32
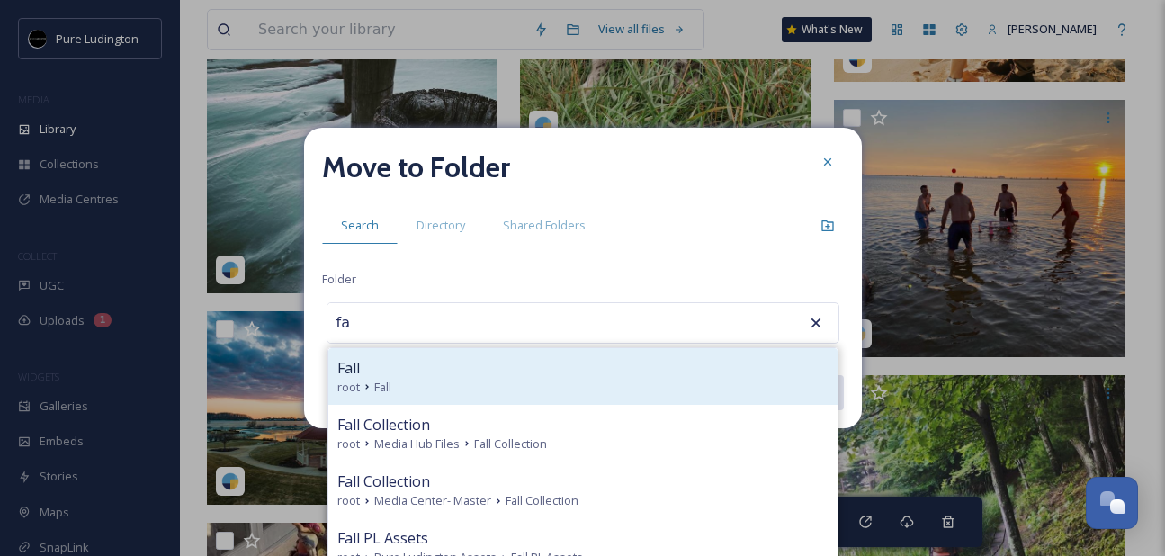
click at [617, 393] on div "root Fall" at bounding box center [582, 387] width 491 height 17
type input "Fall"
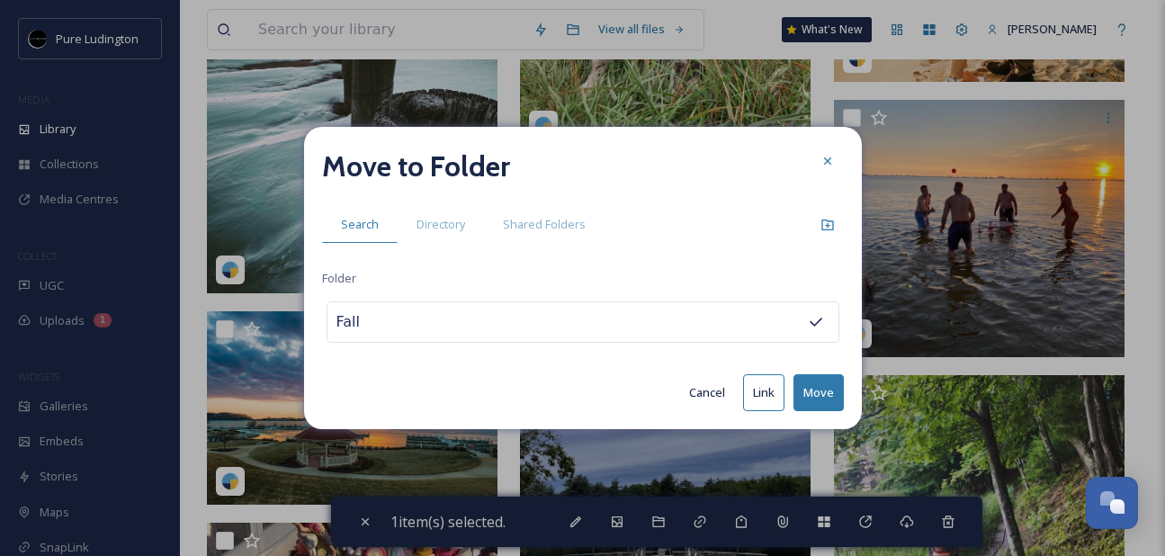
click at [809, 386] on button "Move" at bounding box center [819, 392] width 50 height 37
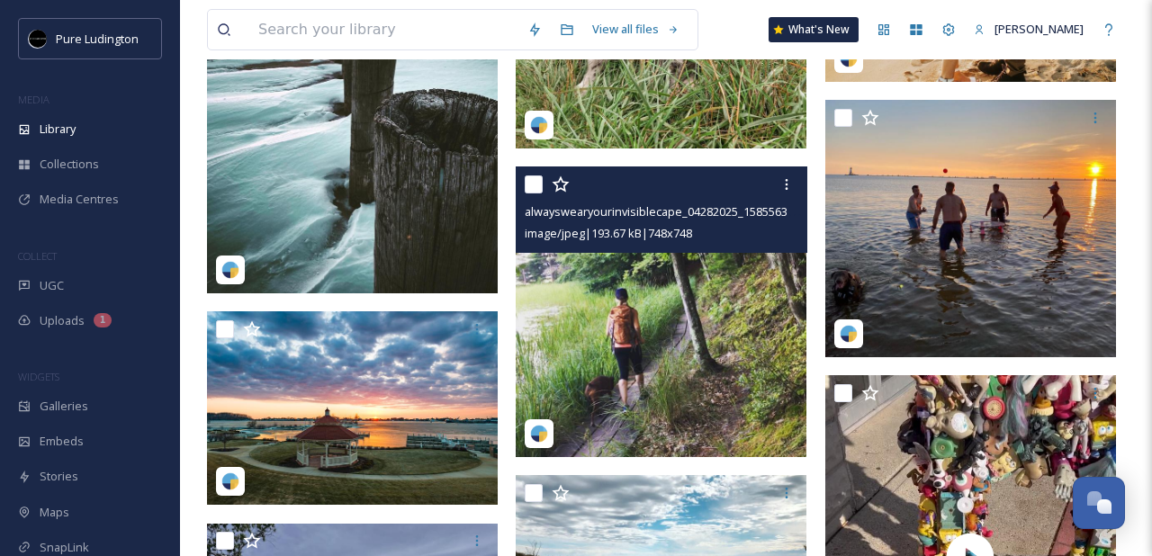
click at [538, 189] on input "checkbox" at bounding box center [534, 184] width 18 height 18
checkbox input "true"
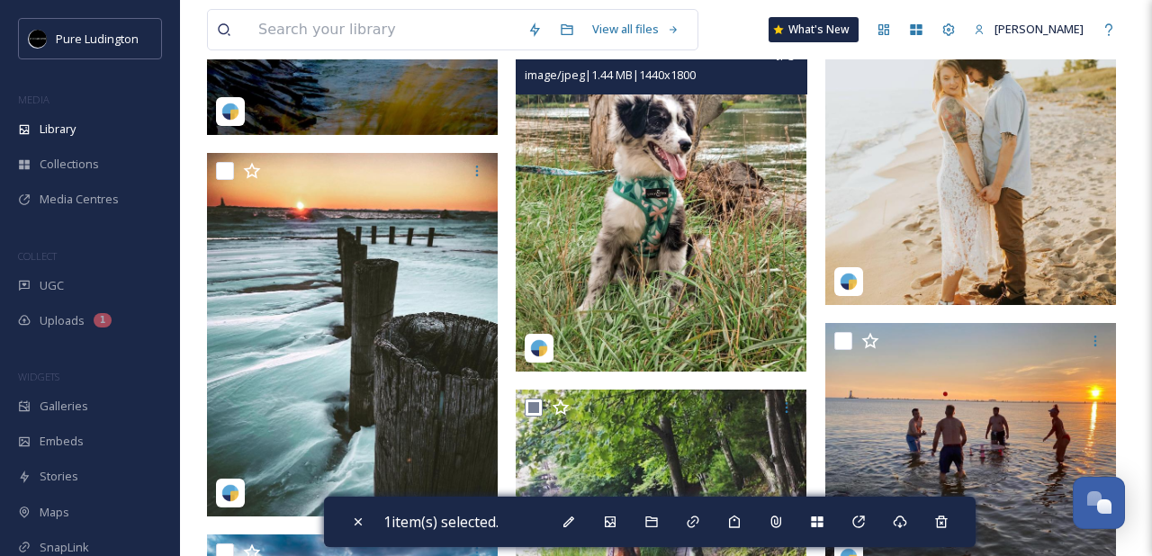
scroll to position [1289, 0]
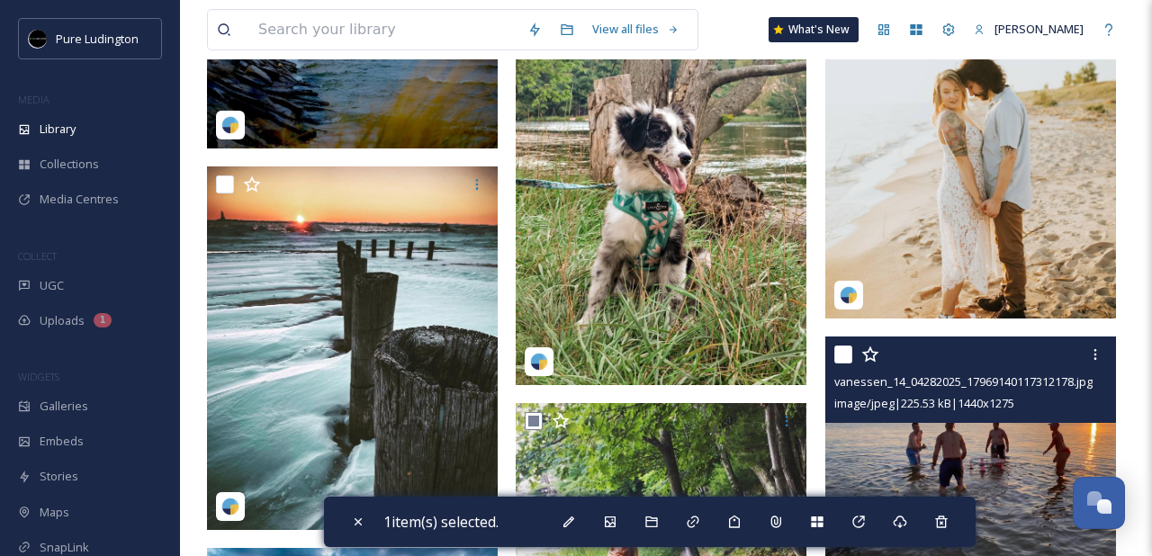
click at [847, 353] on input "checkbox" at bounding box center [843, 355] width 18 height 18
checkbox input "true"
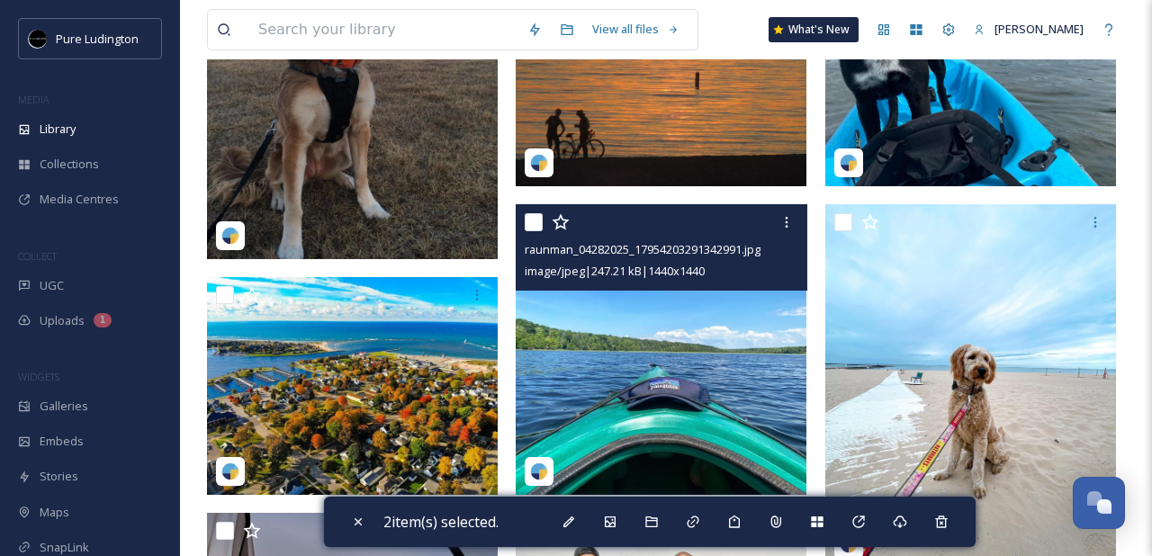
scroll to position [347, 0]
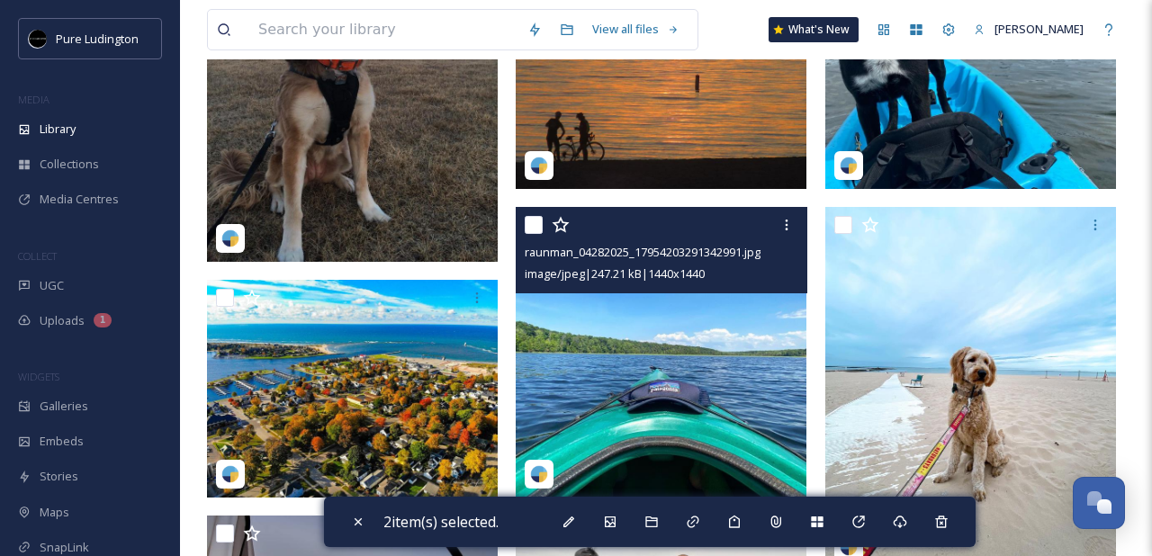
click at [532, 226] on input "checkbox" at bounding box center [534, 225] width 18 height 18
checkbox input "true"
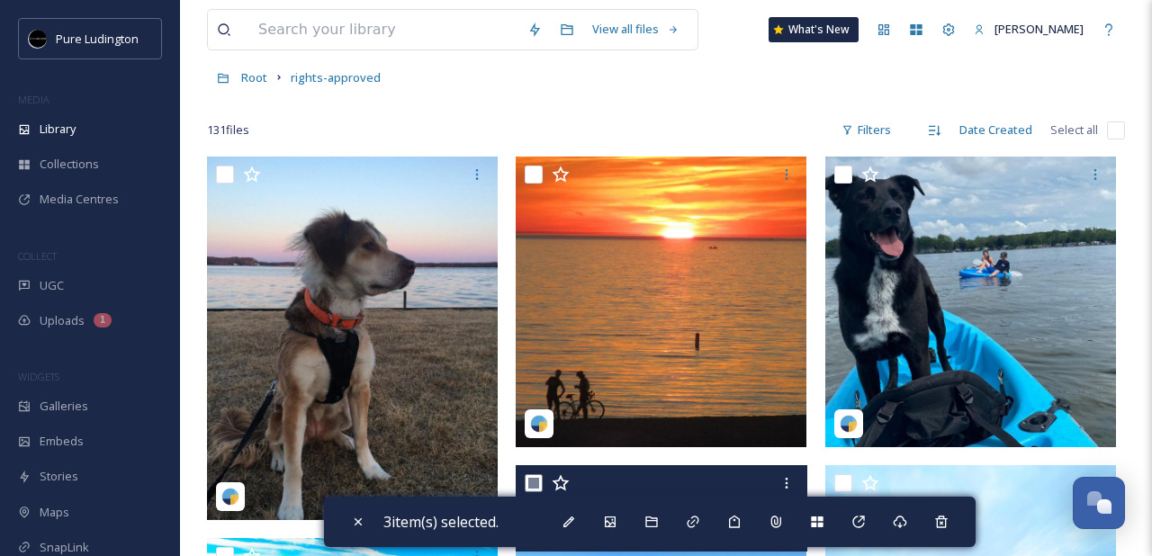
scroll to position [79, 0]
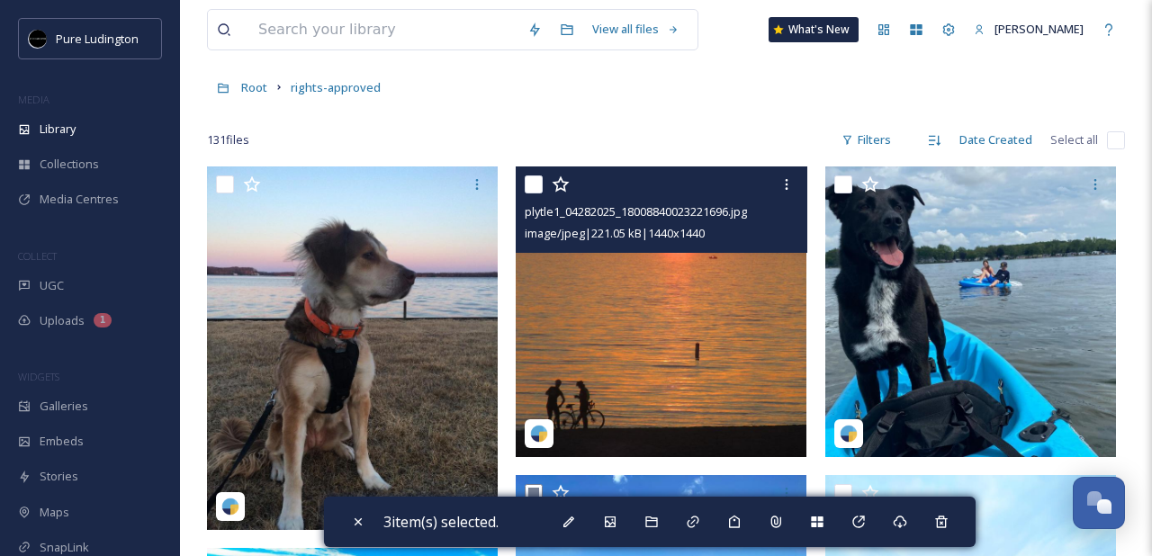
click at [534, 184] on input "checkbox" at bounding box center [534, 184] width 18 height 18
checkbox input "true"
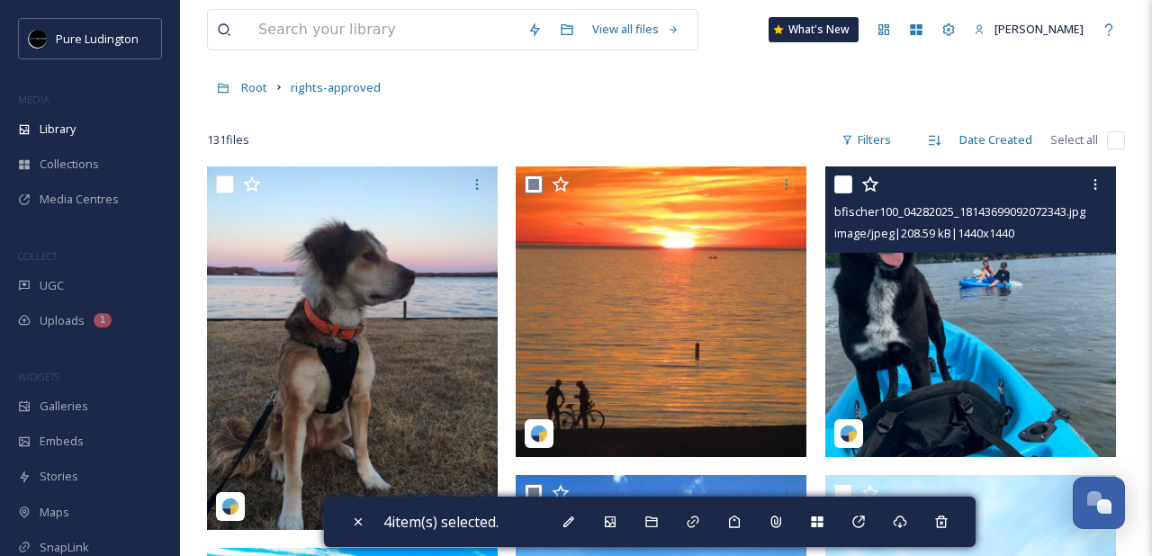
click at [838, 189] on input "checkbox" at bounding box center [843, 184] width 18 height 18
checkbox input "true"
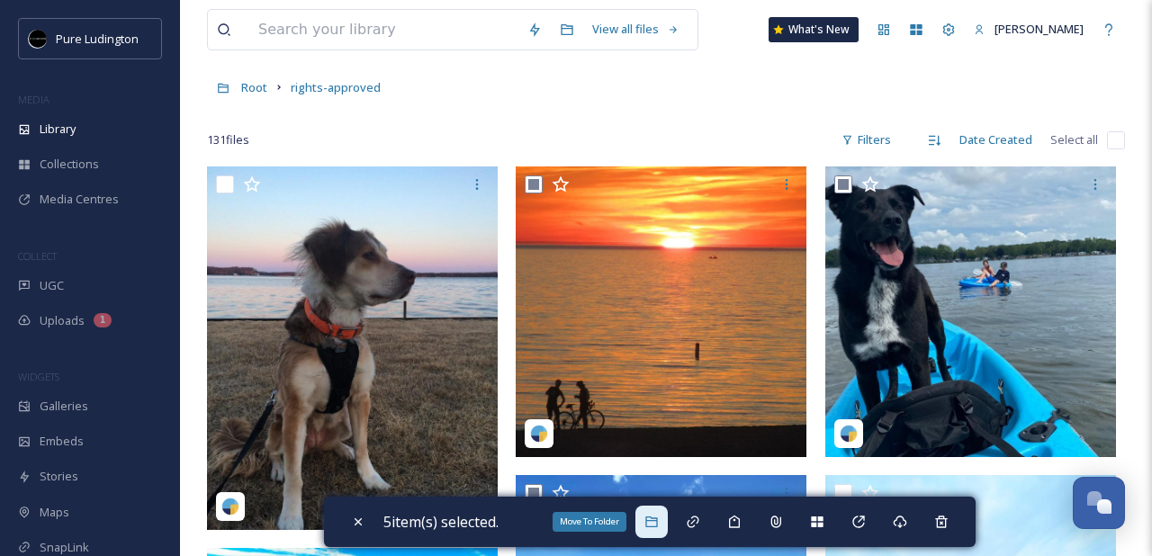
click at [658, 521] on icon at bounding box center [651, 522] width 14 height 14
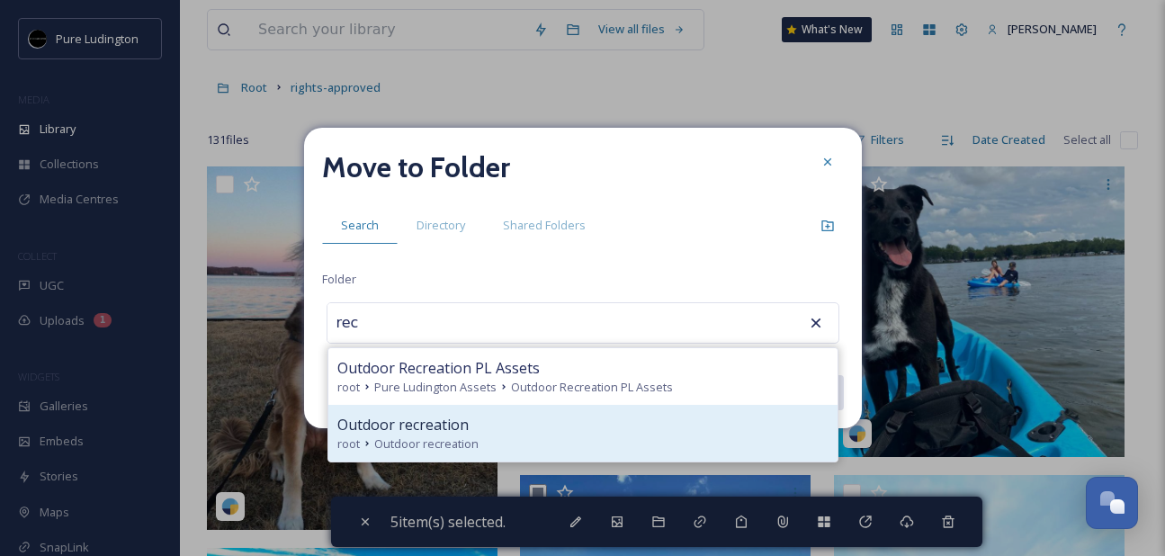
click at [597, 422] on div "Outdoor recreation" at bounding box center [582, 425] width 491 height 22
type input "Outdoor recreation"
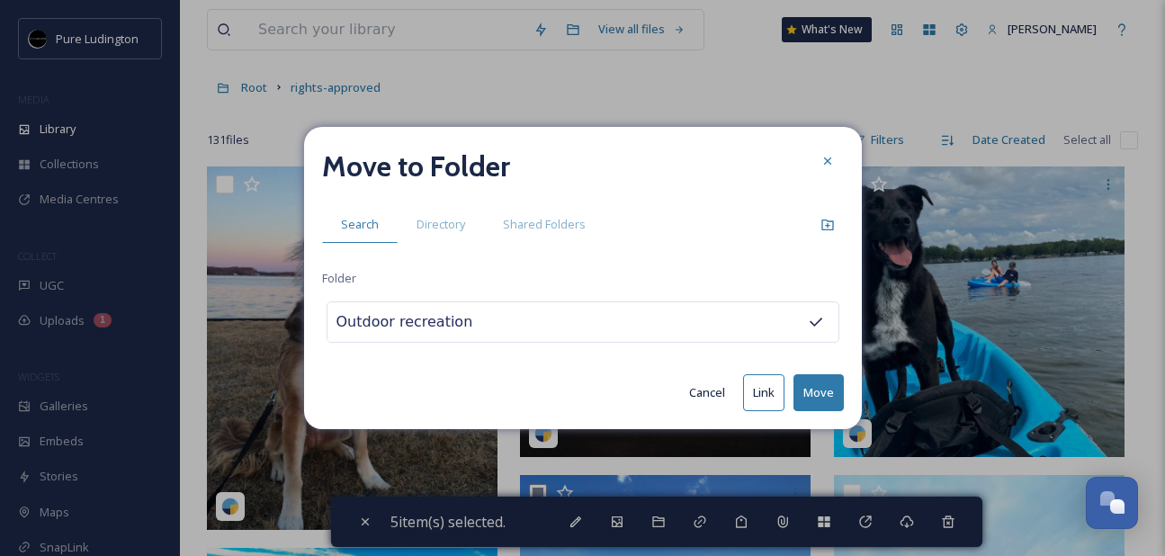
click at [806, 389] on button "Move" at bounding box center [819, 392] width 50 height 37
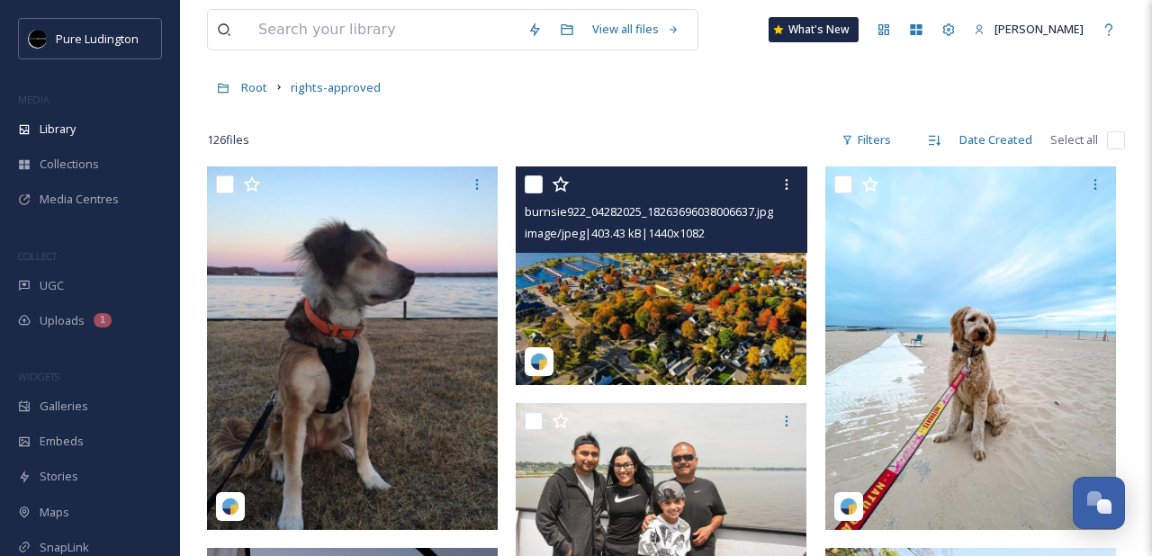
click at [532, 190] on input "checkbox" at bounding box center [534, 184] width 18 height 18
checkbox input "true"
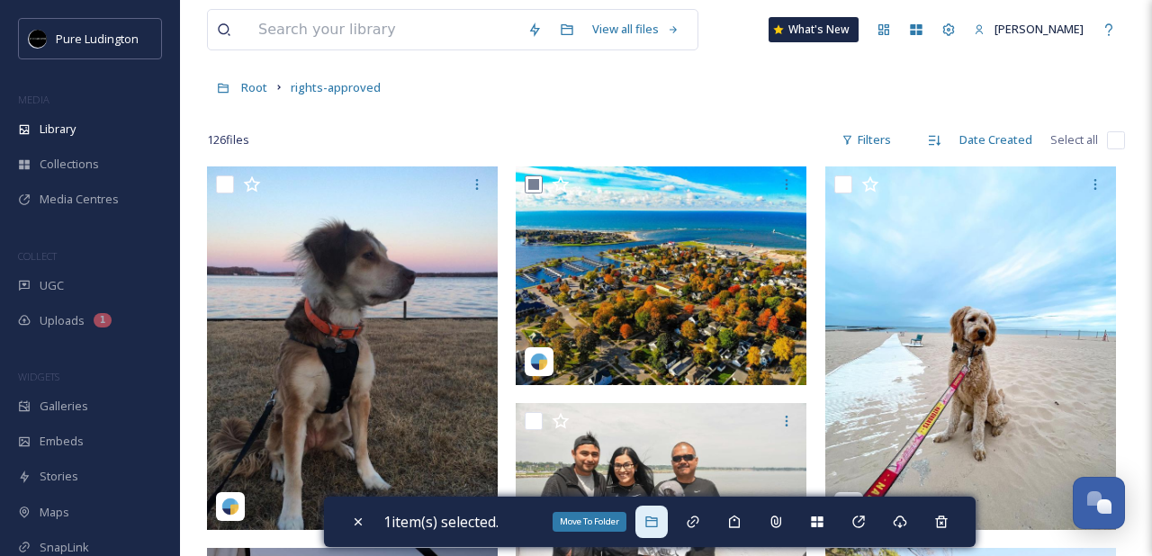
click at [657, 512] on div "Move To Folder" at bounding box center [651, 522] width 32 height 32
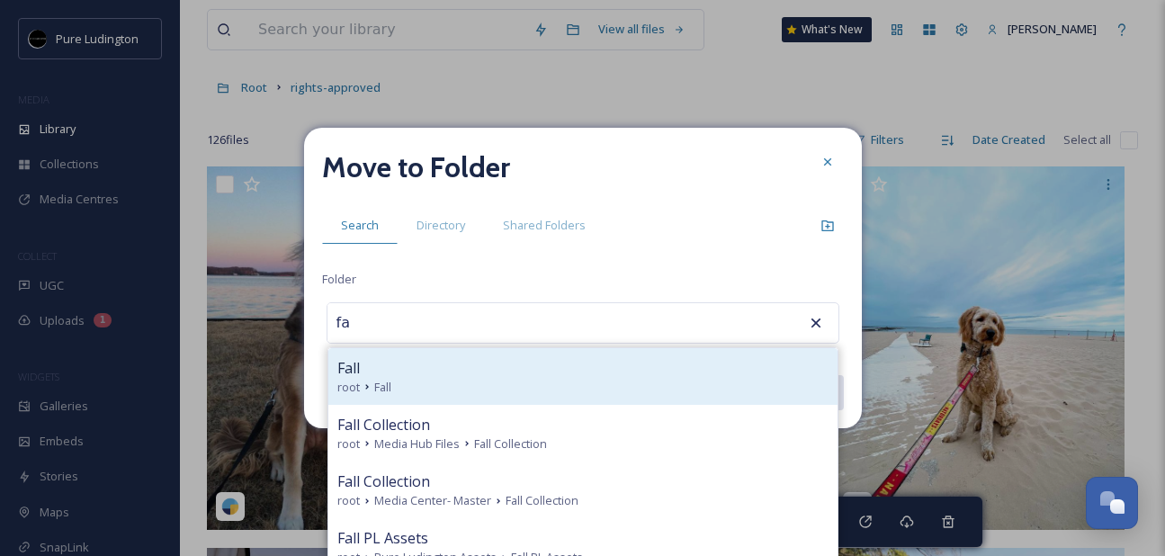
click at [580, 381] on div "root Fall" at bounding box center [582, 387] width 491 height 17
type input "Fall"
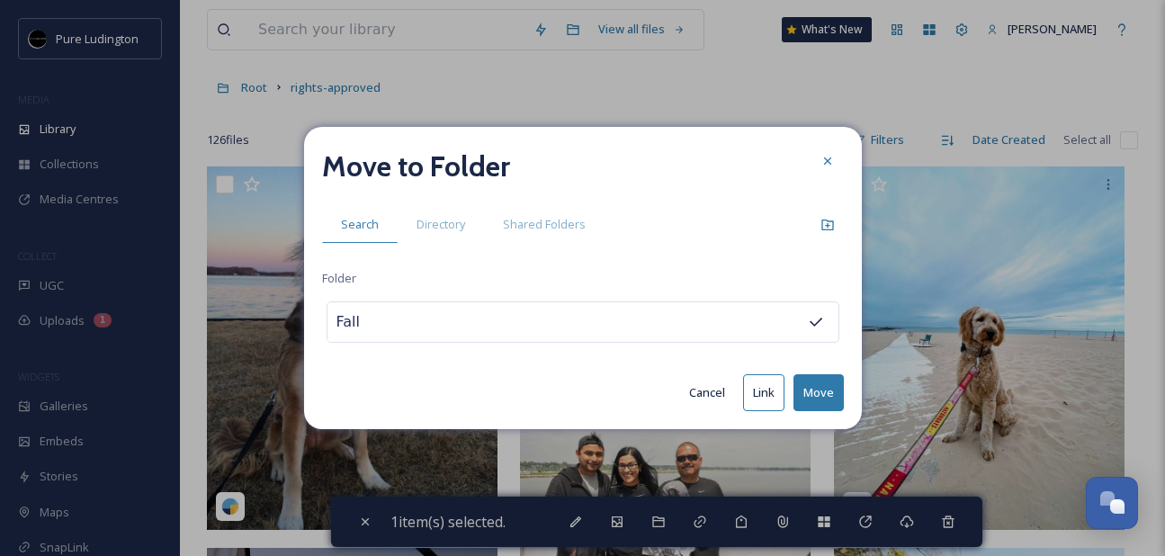
click at [822, 397] on button "Move" at bounding box center [819, 392] width 50 height 37
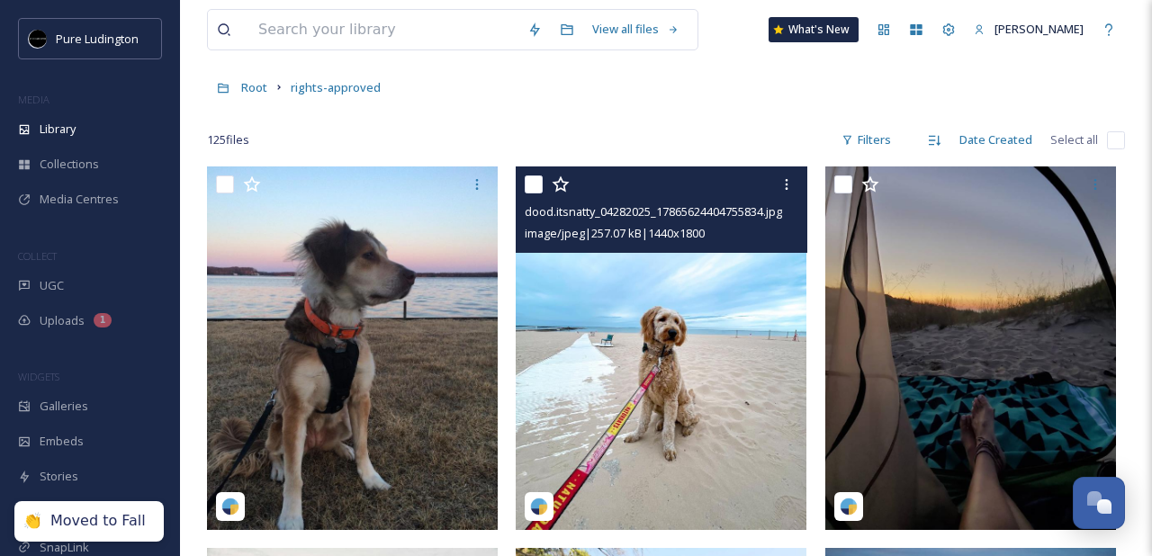
click at [535, 184] on input "checkbox" at bounding box center [534, 184] width 18 height 18
checkbox input "true"
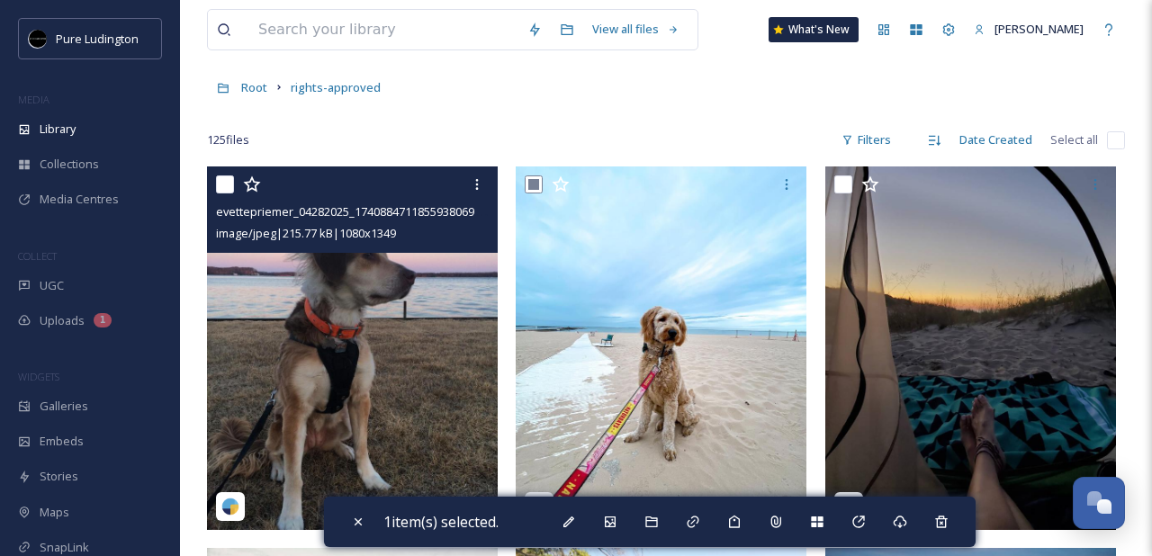
click at [222, 184] on input "checkbox" at bounding box center [225, 184] width 18 height 18
checkbox input "true"
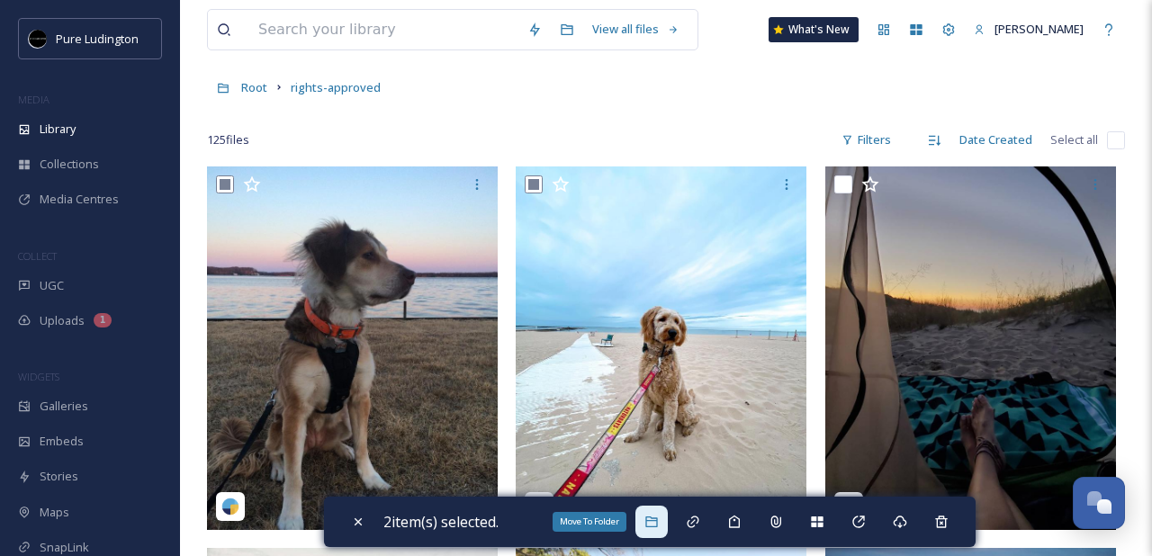
click at [658, 512] on div "Move To Folder" at bounding box center [651, 522] width 32 height 32
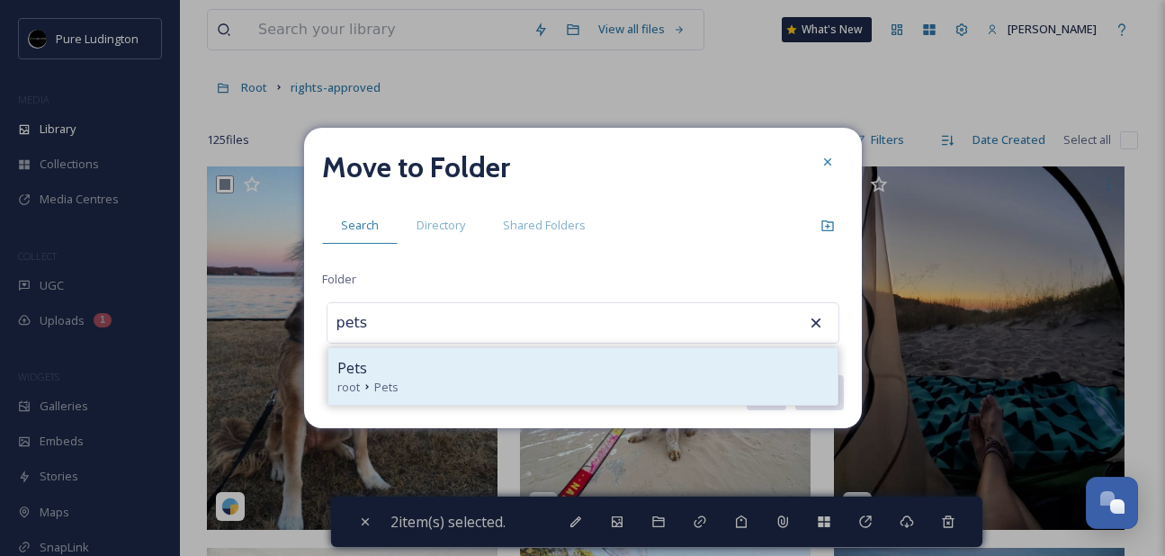
click at [439, 381] on div "root Pets" at bounding box center [582, 387] width 491 height 17
type input "Pets"
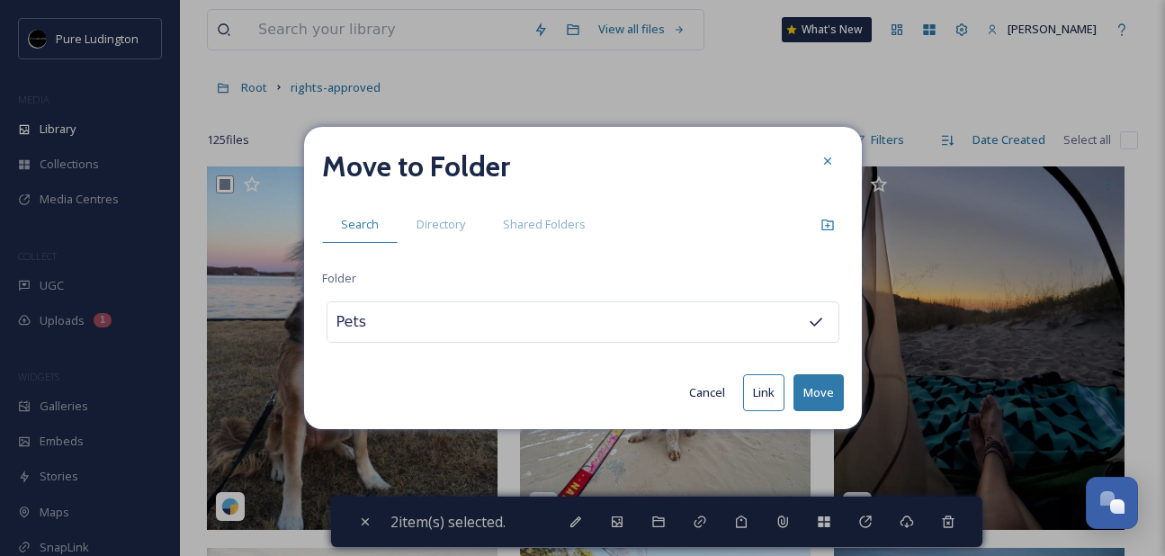
click at [820, 392] on button "Move" at bounding box center [819, 392] width 50 height 37
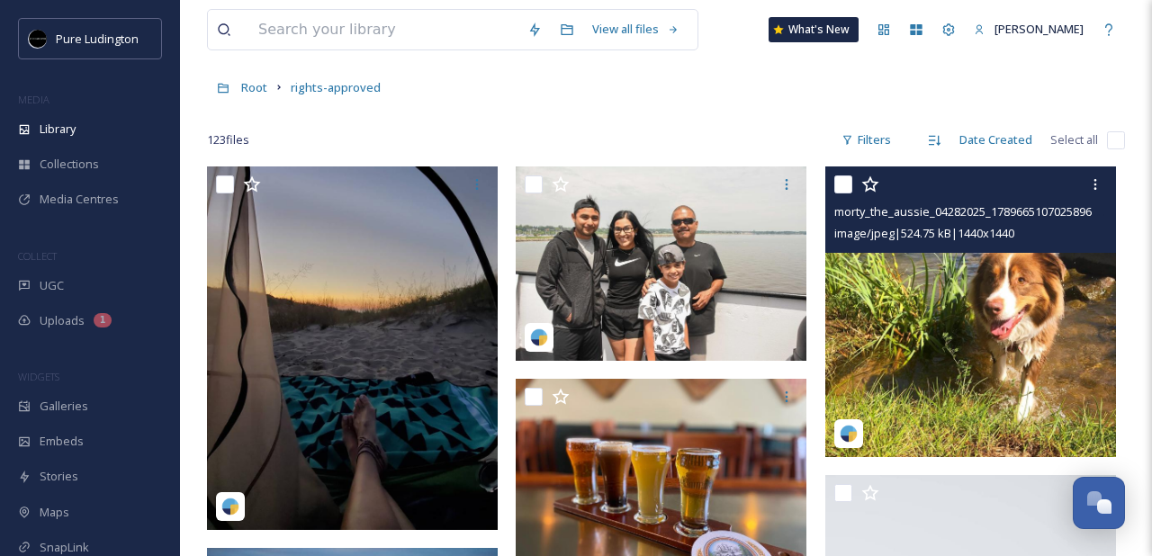
click at [842, 186] on input "checkbox" at bounding box center [843, 184] width 18 height 18
checkbox input "true"
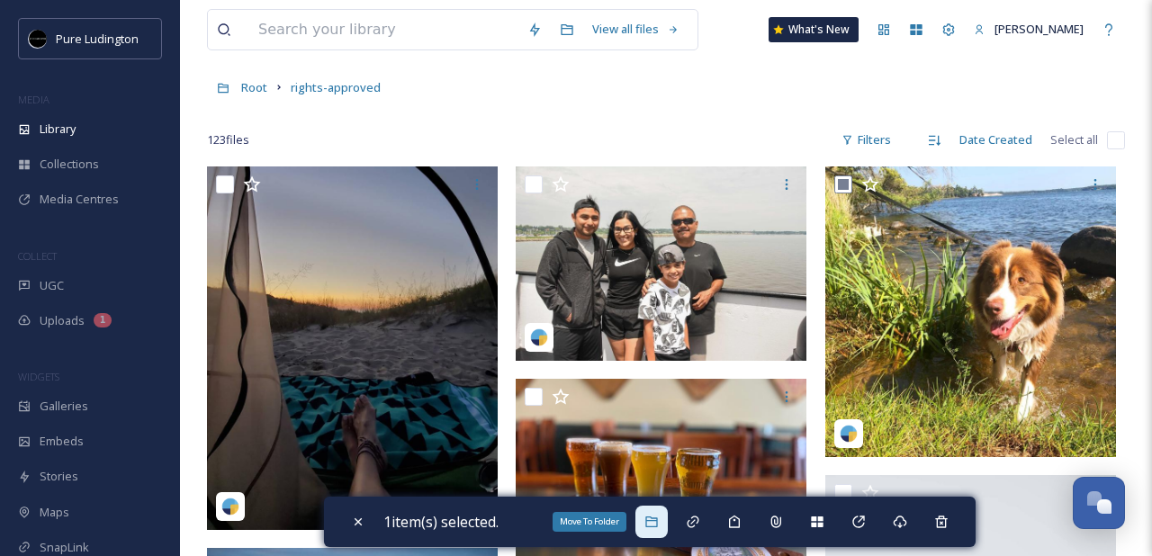
click at [667, 514] on div "Move To Folder" at bounding box center [651, 522] width 32 height 32
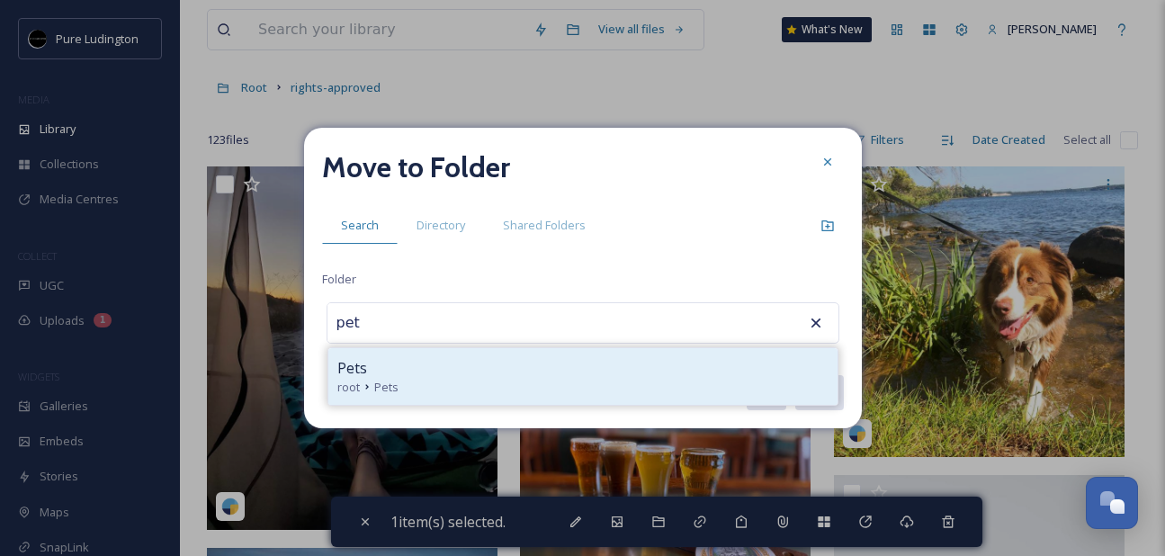
click at [500, 385] on div "root Pets" at bounding box center [582, 387] width 491 height 17
type input "Pets"
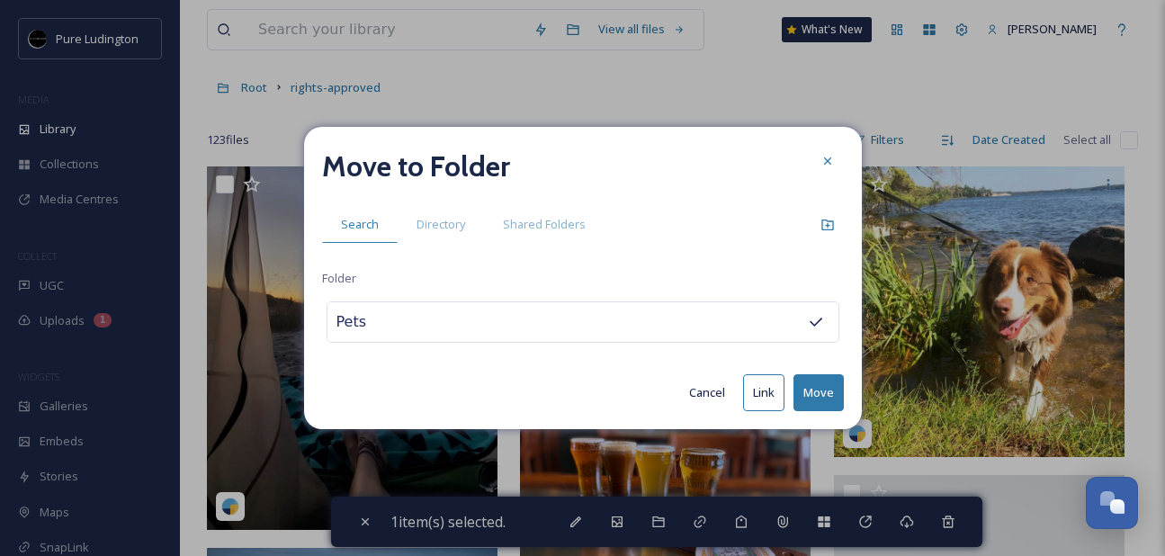
click at [814, 391] on button "Move" at bounding box center [819, 392] width 50 height 37
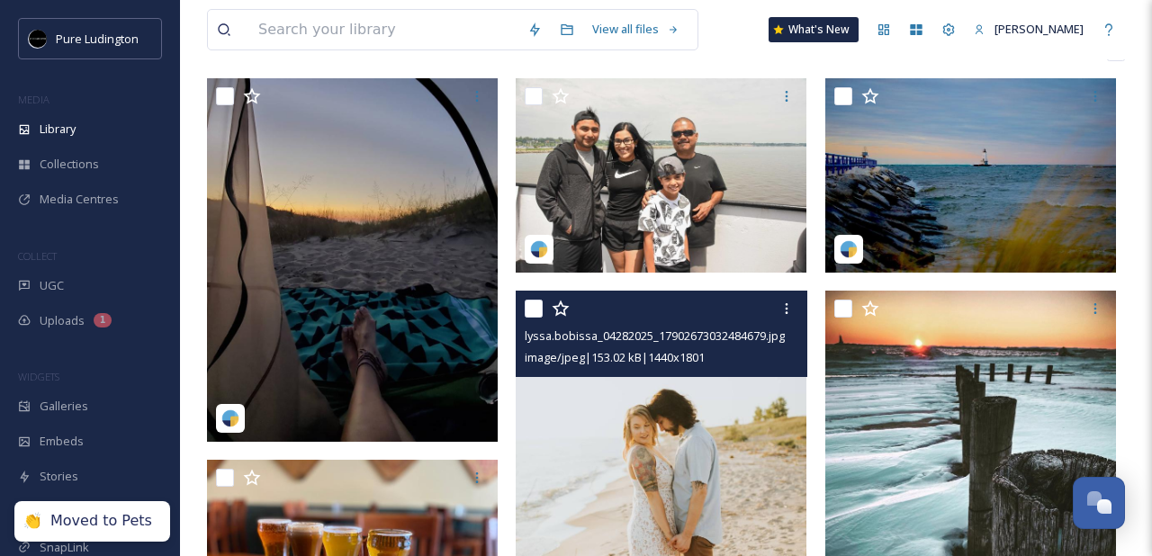
scroll to position [160, 0]
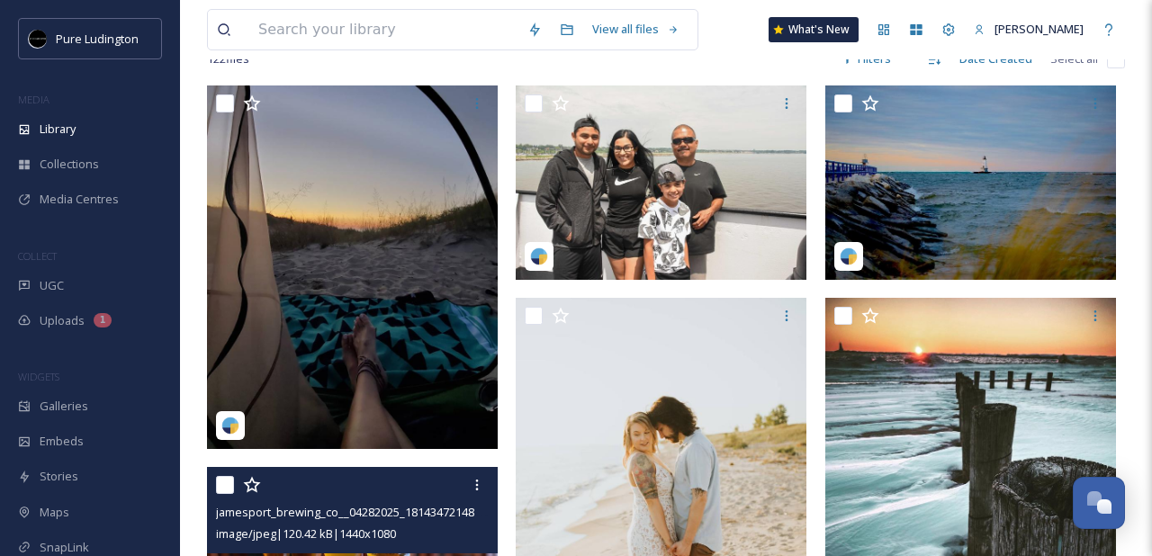
click at [230, 484] on input "checkbox" at bounding box center [225, 485] width 18 height 18
checkbox input "true"
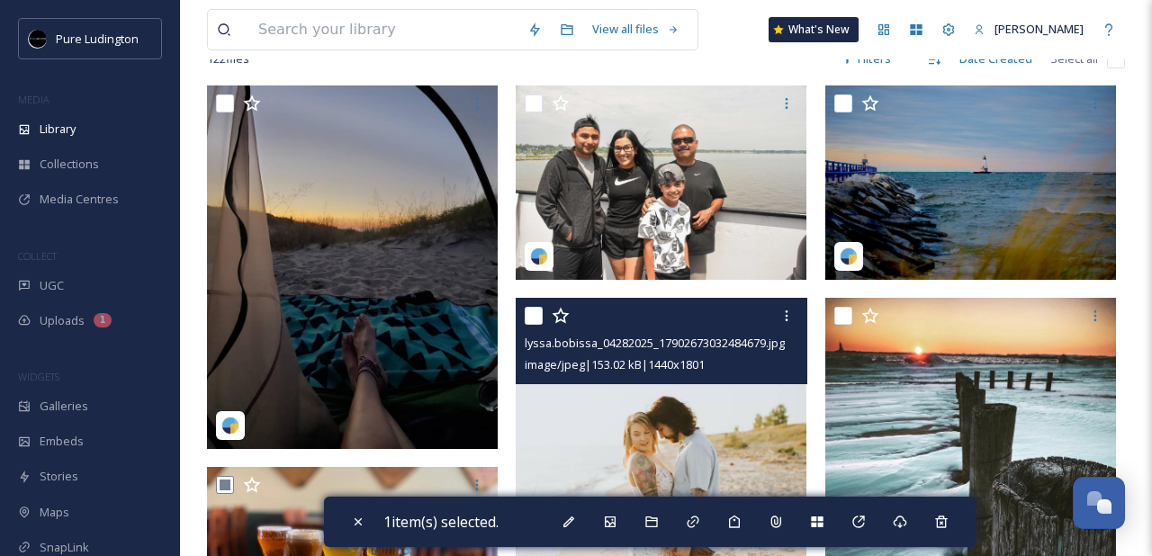
click at [532, 317] on input "checkbox" at bounding box center [534, 316] width 18 height 18
checkbox input "true"
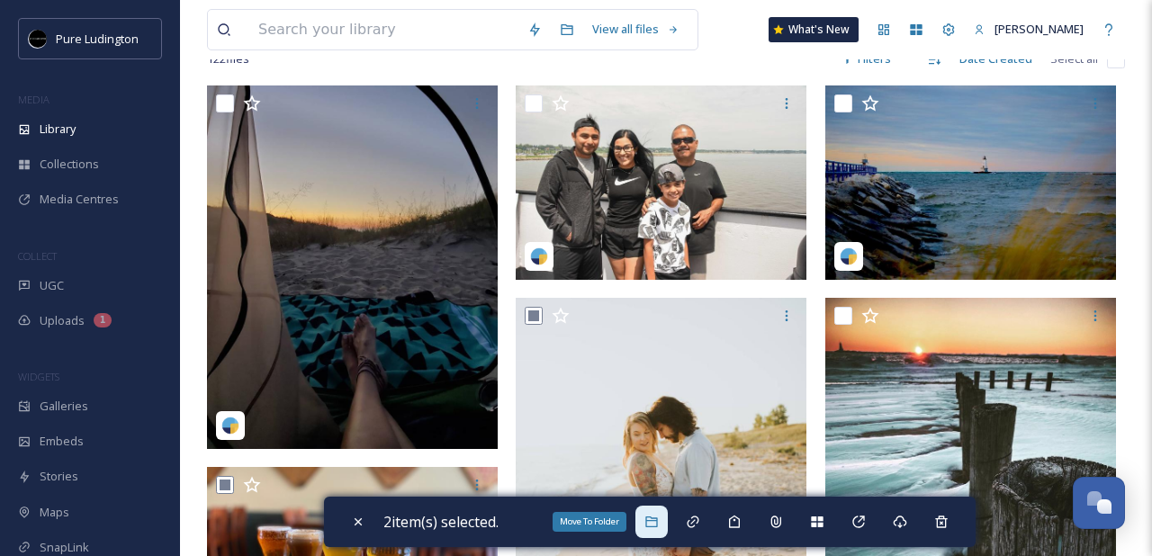
click at [659, 517] on icon at bounding box center [651, 522] width 14 height 14
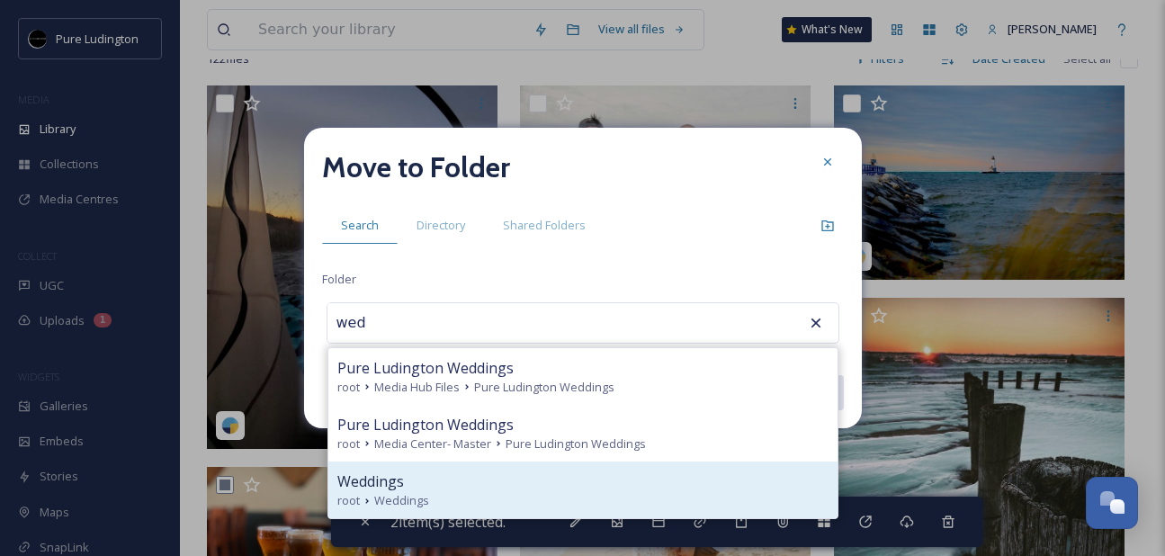
click at [642, 492] on div "root Weddings" at bounding box center [582, 500] width 491 height 17
type input "Weddings"
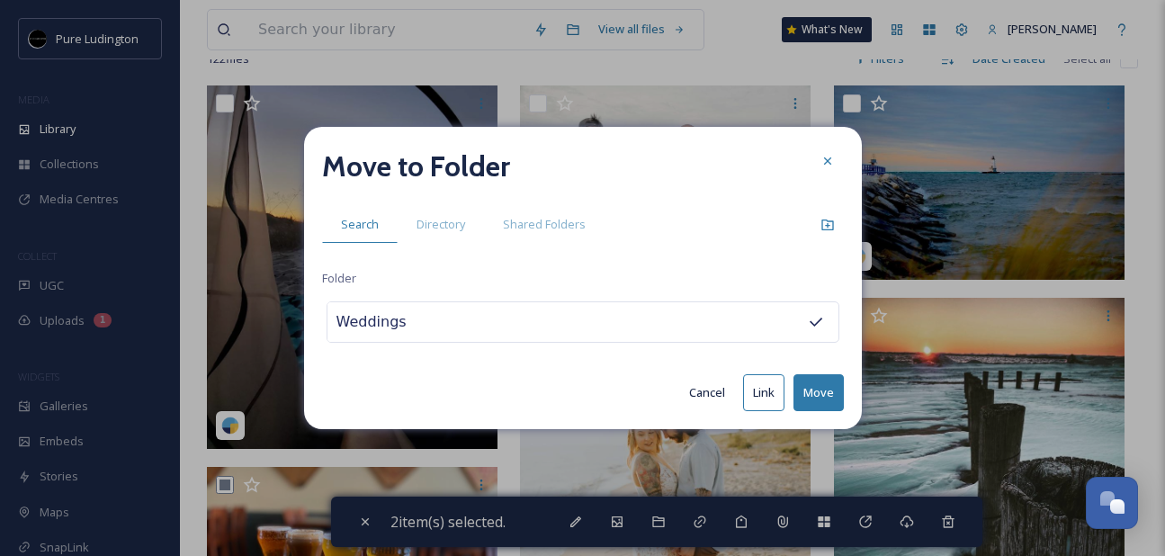
click at [825, 386] on button "Move" at bounding box center [819, 392] width 50 height 37
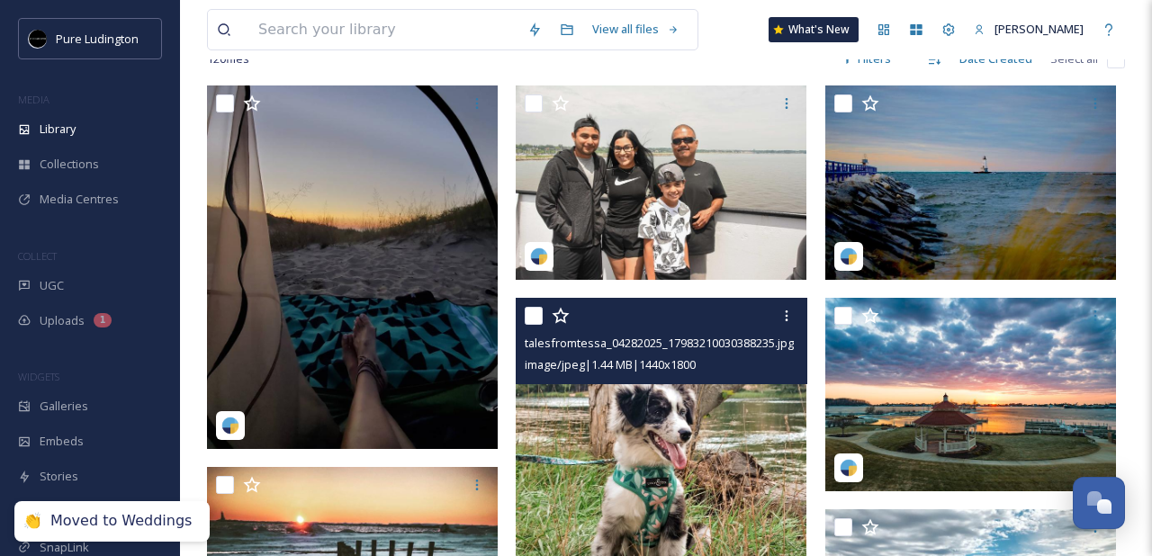
click at [529, 313] on input "checkbox" at bounding box center [534, 316] width 18 height 18
checkbox input "true"
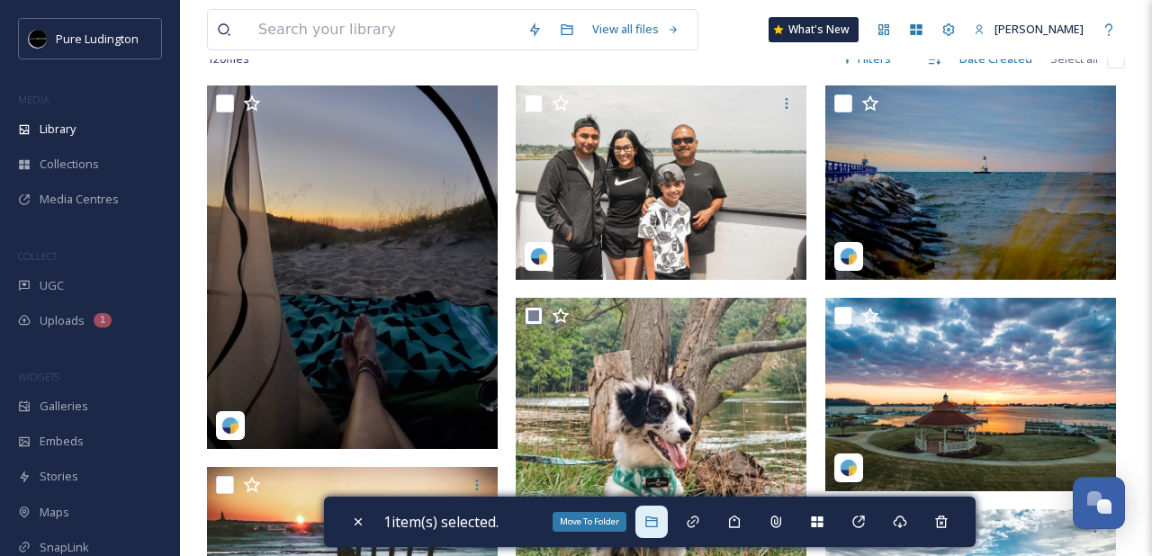
click at [654, 517] on icon at bounding box center [651, 522] width 12 height 11
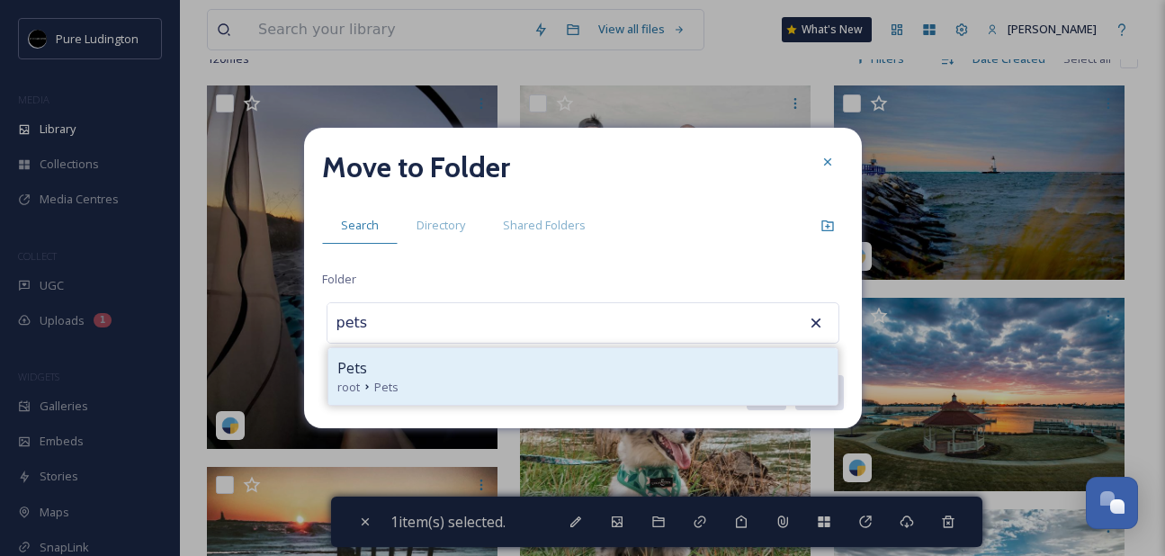
click at [559, 373] on div "Pets" at bounding box center [582, 368] width 491 height 22
type input "Pets"
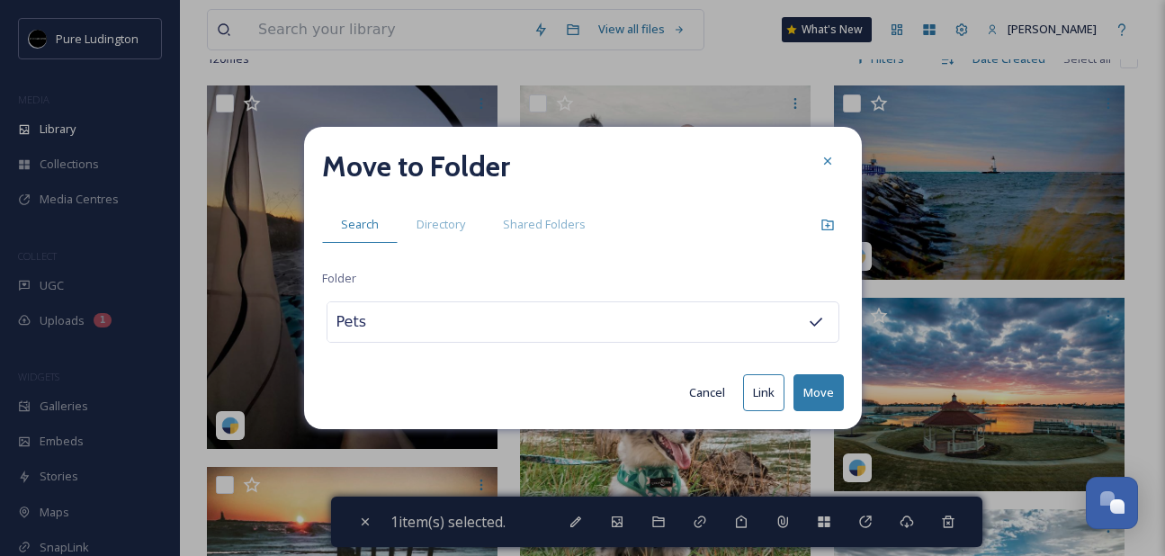
click at [804, 396] on button "Move" at bounding box center [819, 392] width 50 height 37
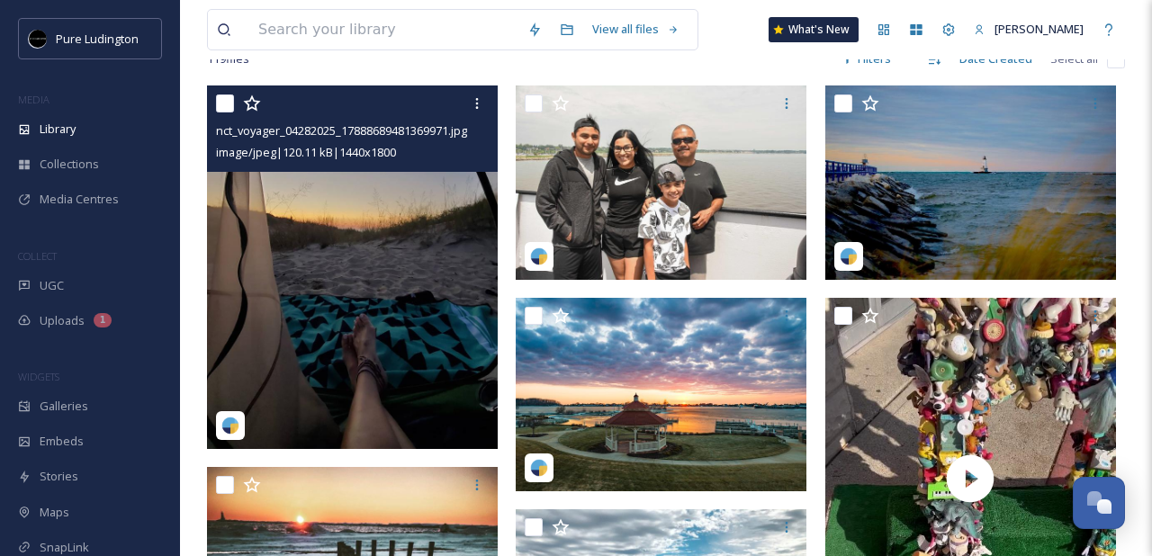
click at [227, 105] on input "checkbox" at bounding box center [225, 103] width 18 height 18
checkbox input "true"
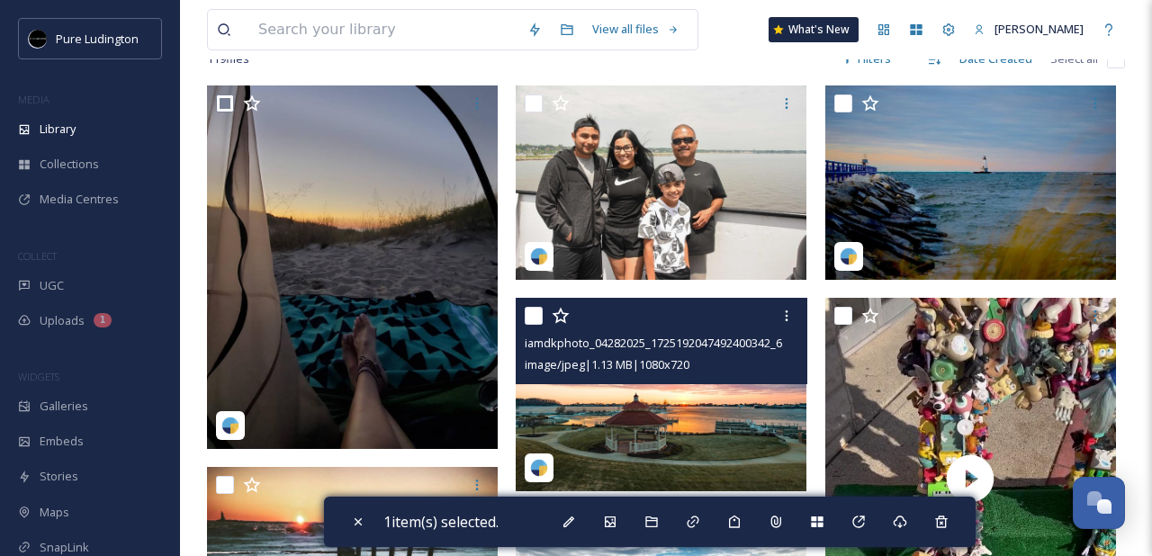
click at [536, 313] on input "checkbox" at bounding box center [534, 316] width 18 height 18
checkbox input "true"
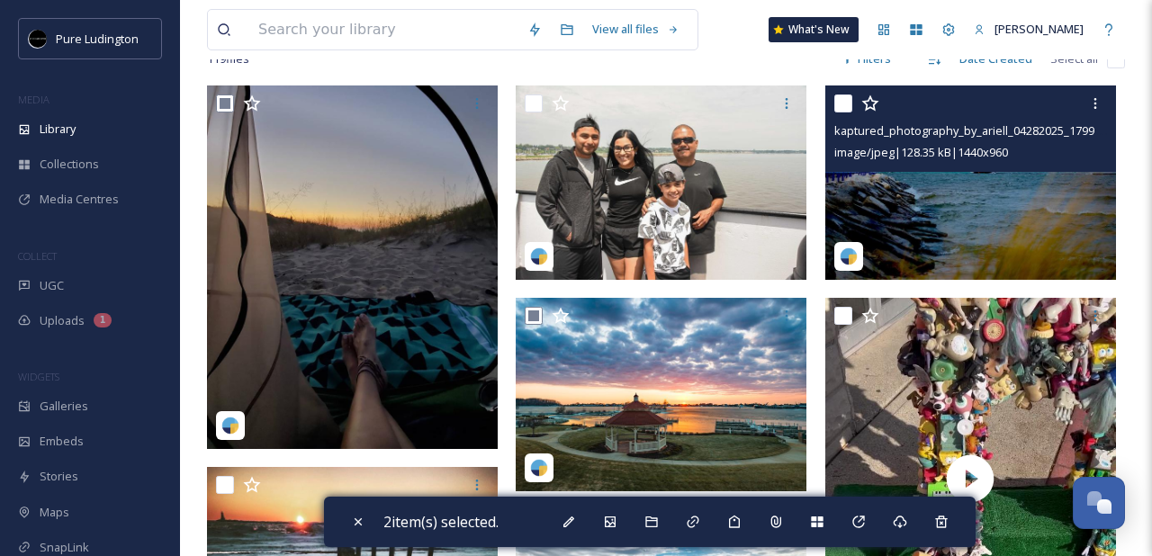
click at [840, 103] on input "checkbox" at bounding box center [843, 103] width 18 height 18
checkbox input "true"
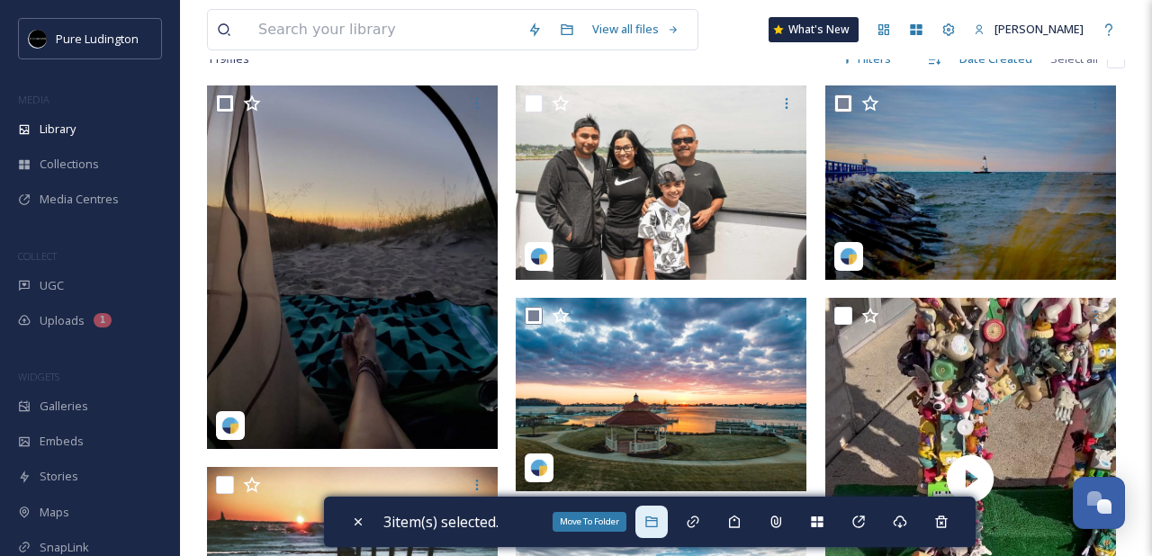
click at [659, 524] on icon at bounding box center [651, 522] width 14 height 14
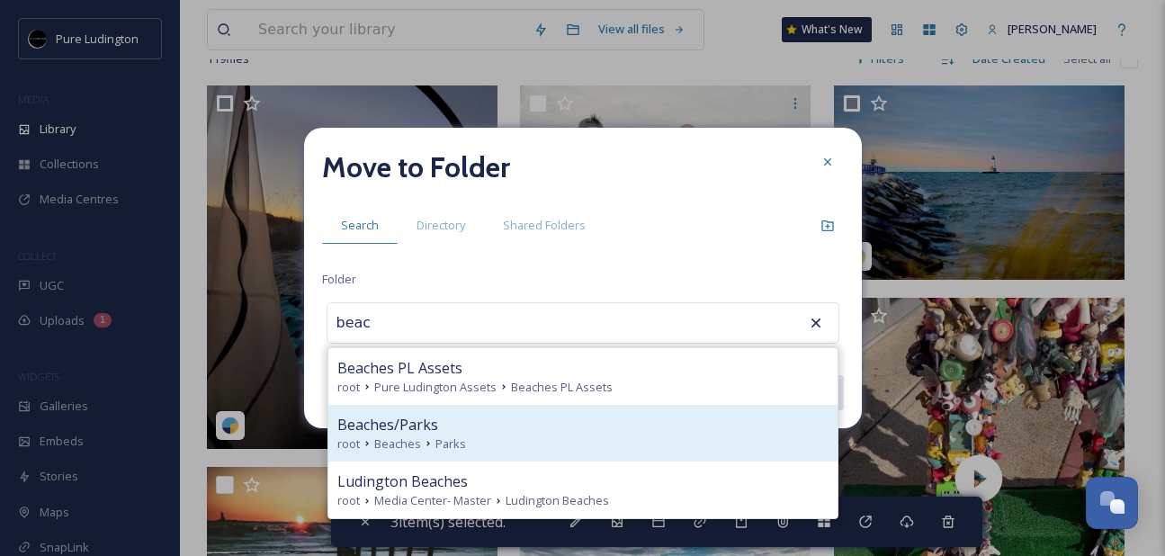
click at [561, 416] on div "Beaches/Parks" at bounding box center [582, 425] width 491 height 22
type input "Beaches/Parks"
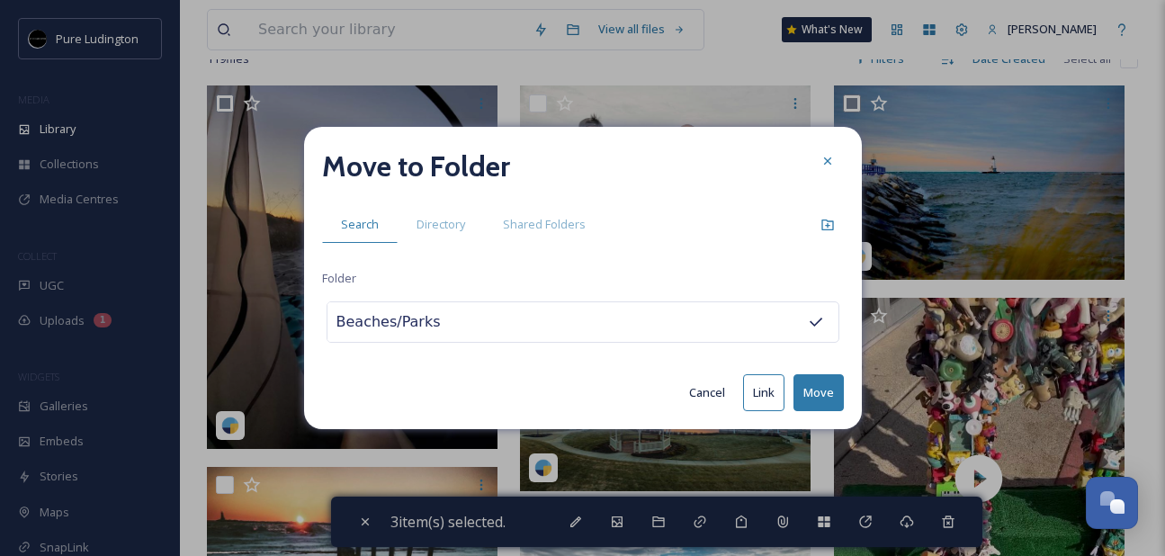
click at [811, 393] on button "Move" at bounding box center [819, 392] width 50 height 37
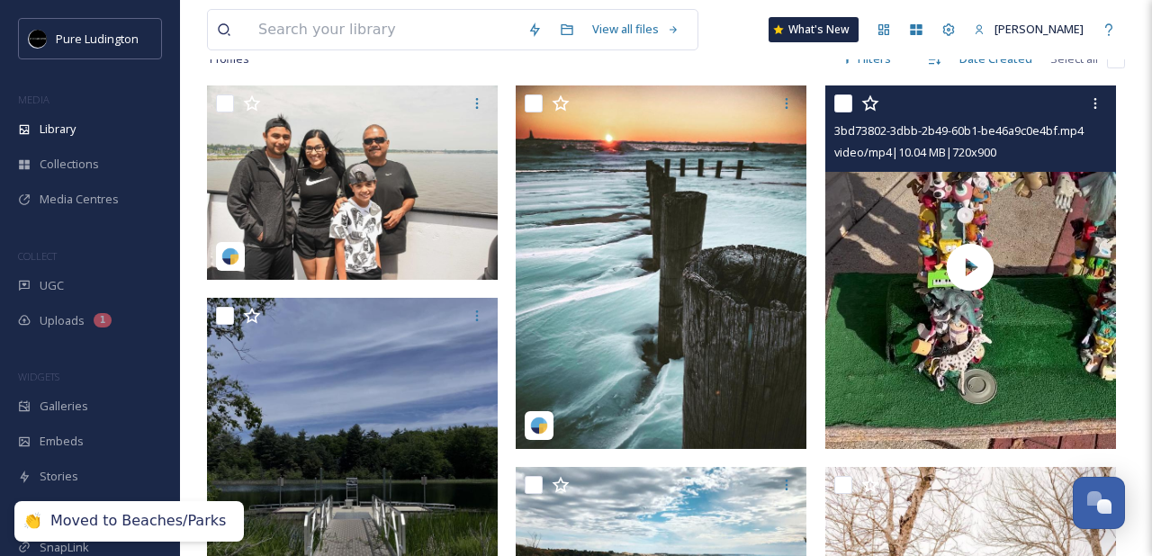
click at [841, 106] on input "checkbox" at bounding box center [843, 103] width 18 height 18
checkbox input "true"
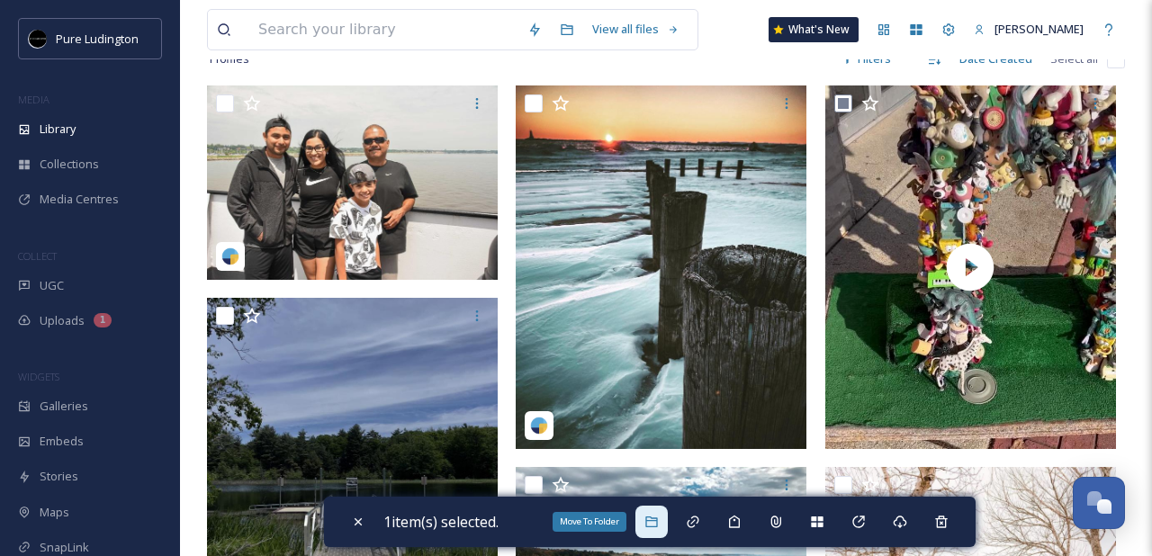
click at [657, 526] on icon at bounding box center [651, 522] width 12 height 11
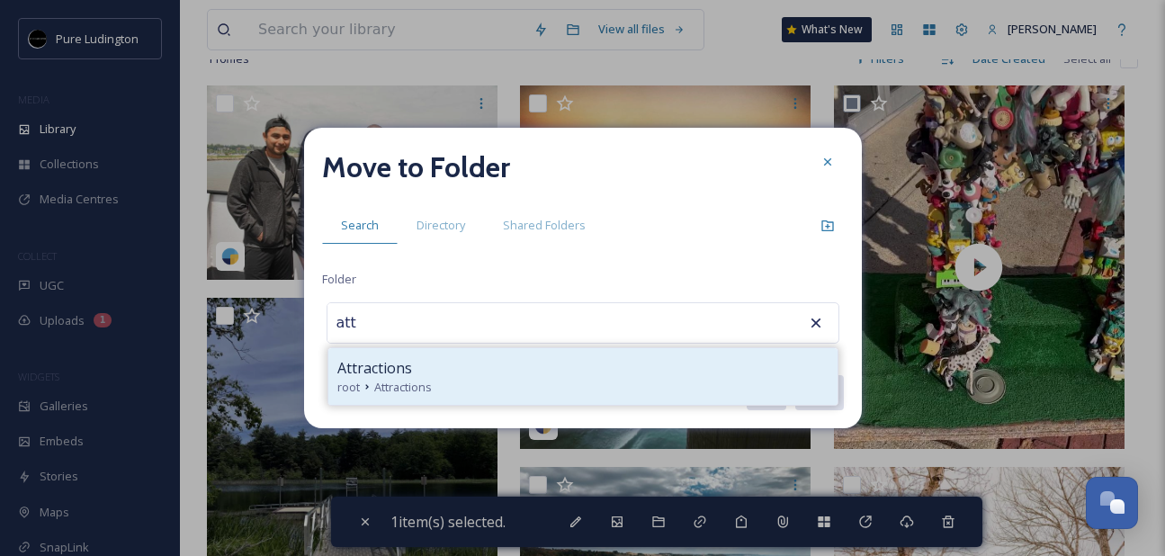
click at [661, 364] on div "Attractions" at bounding box center [582, 368] width 491 height 22
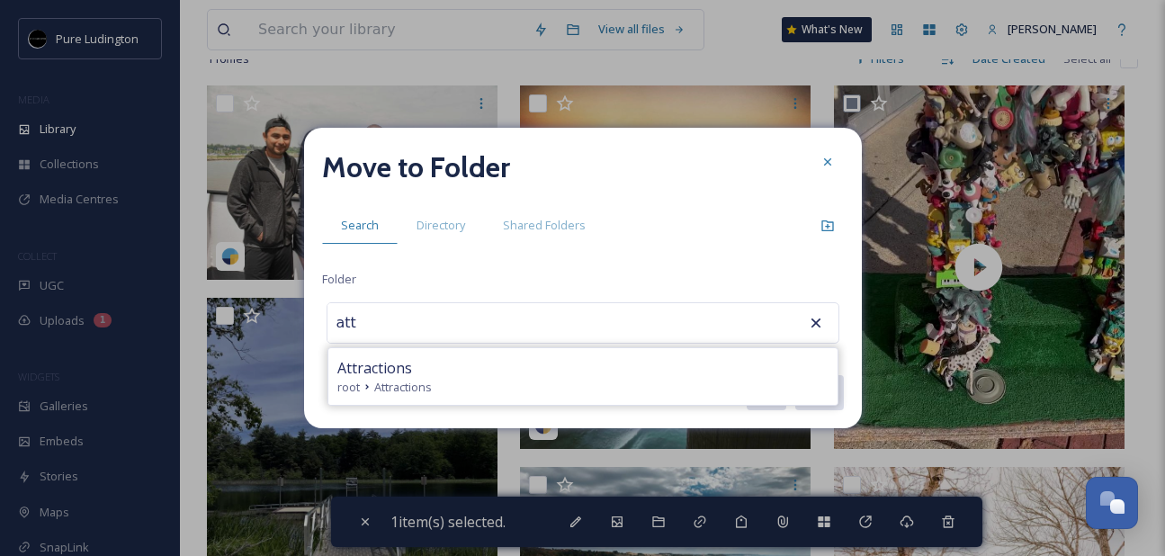
type input "Attractions"
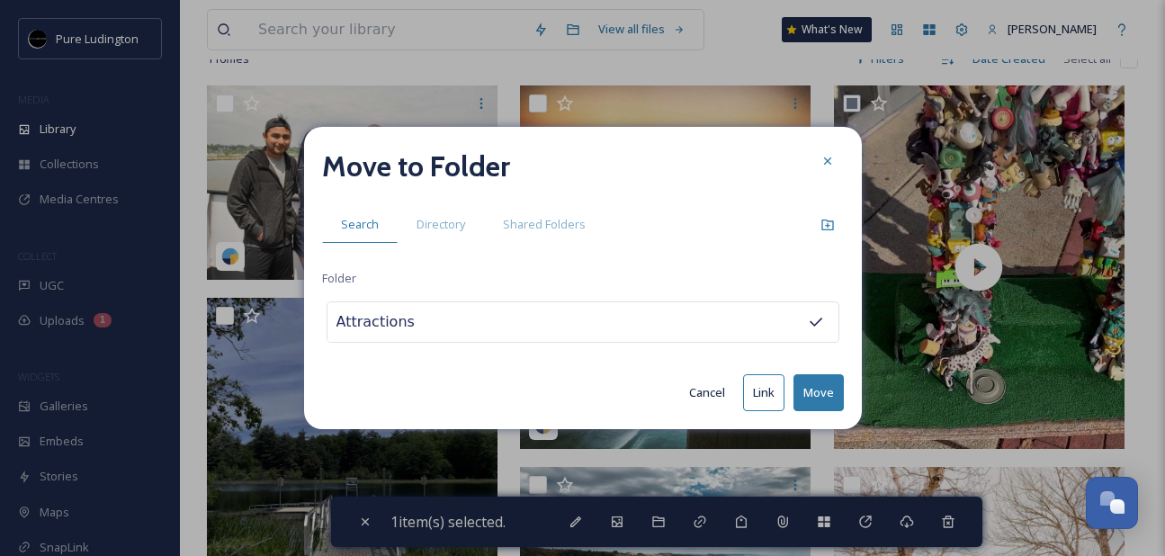
click at [807, 388] on button "Move" at bounding box center [819, 392] width 50 height 37
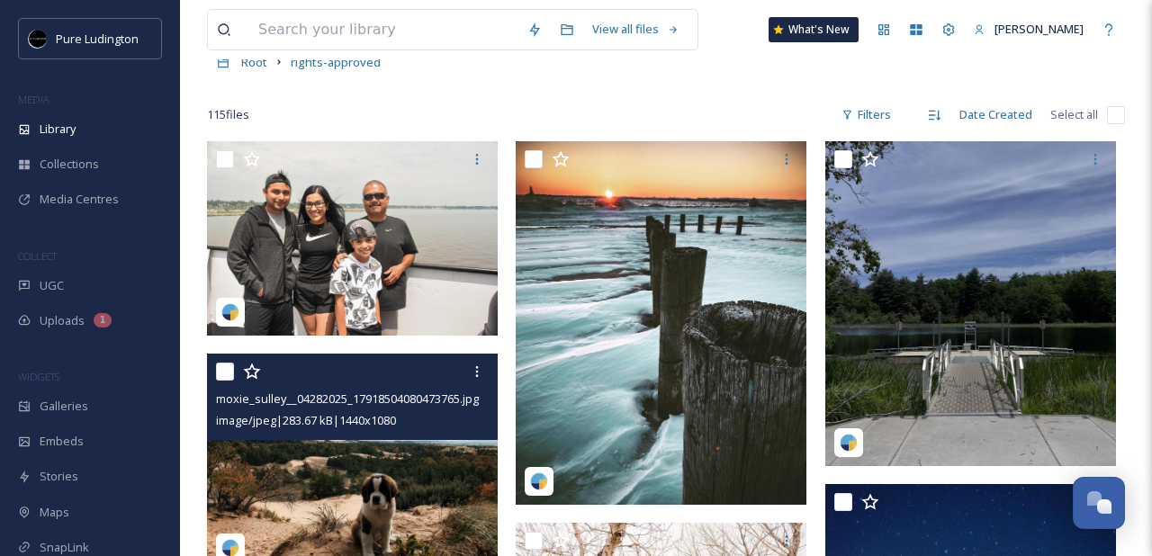
scroll to position [105, 0]
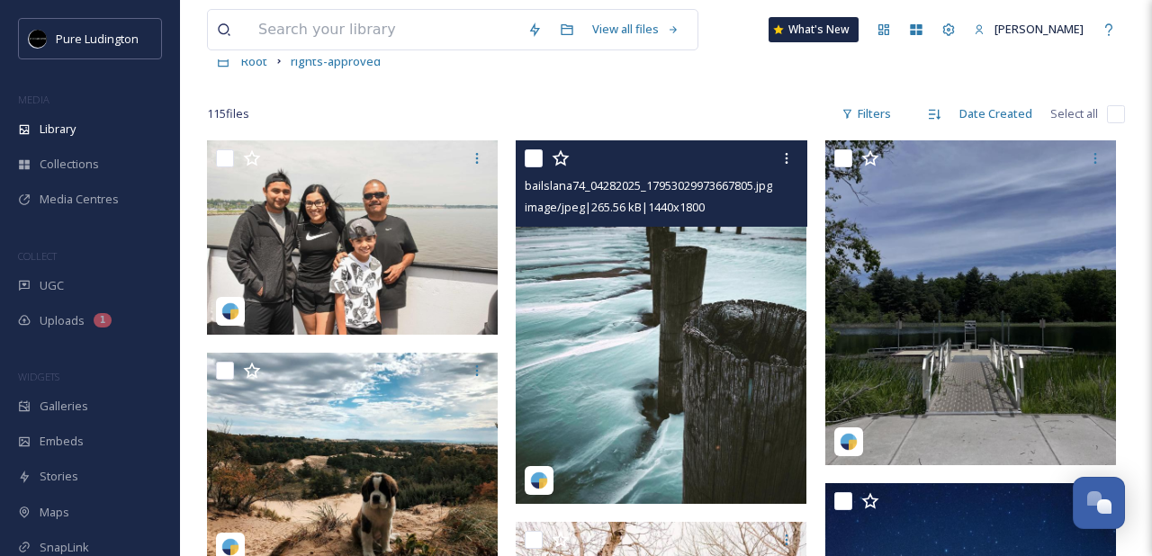
click at [537, 150] on input "checkbox" at bounding box center [534, 158] width 18 height 18
checkbox input "true"
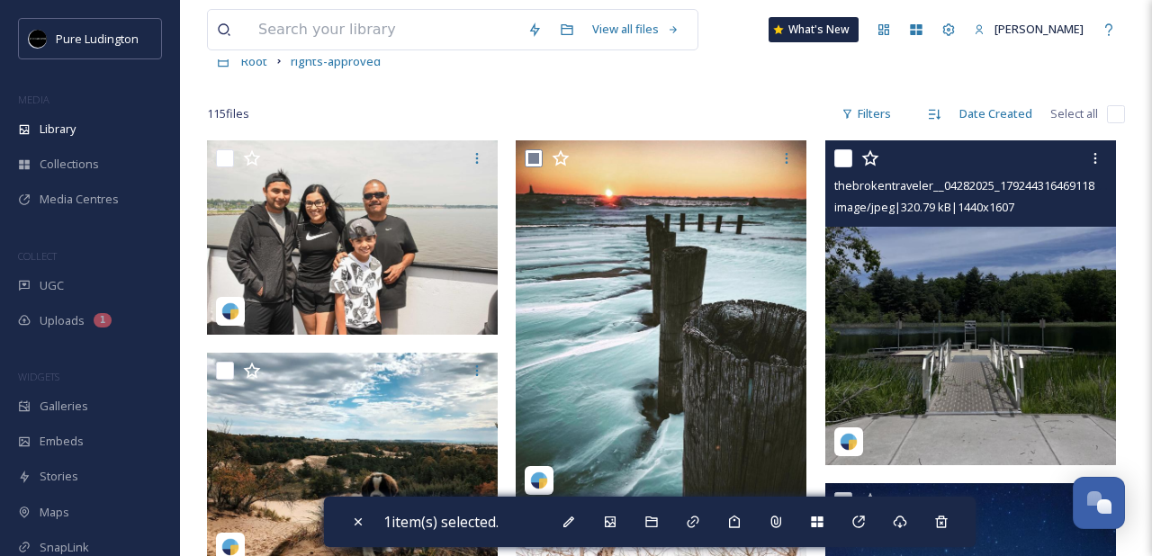
click at [847, 156] on input "checkbox" at bounding box center [843, 158] width 18 height 18
checkbox input "true"
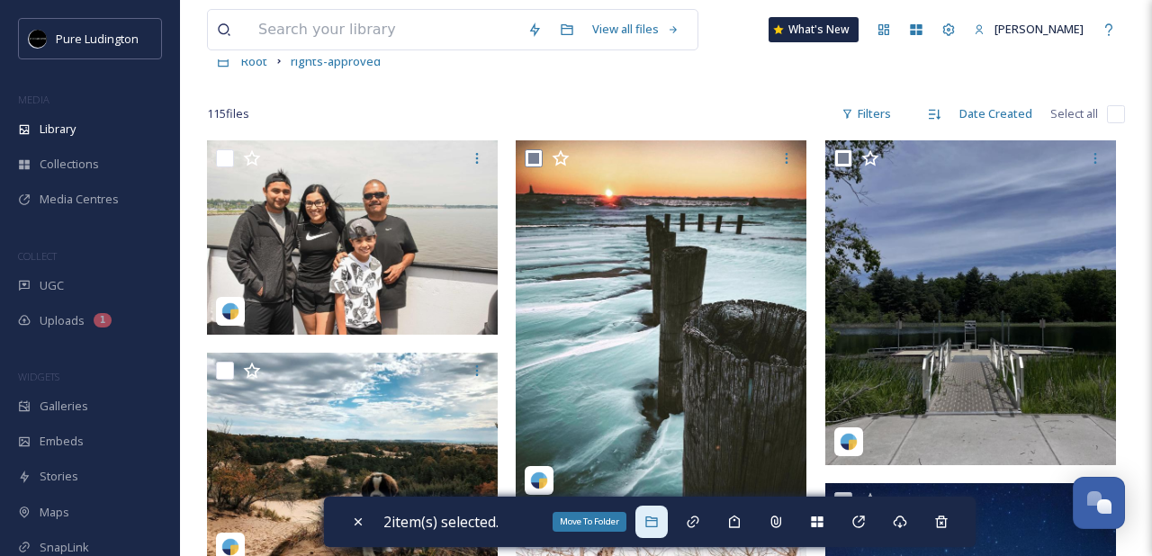
click at [655, 522] on icon at bounding box center [651, 522] width 14 height 14
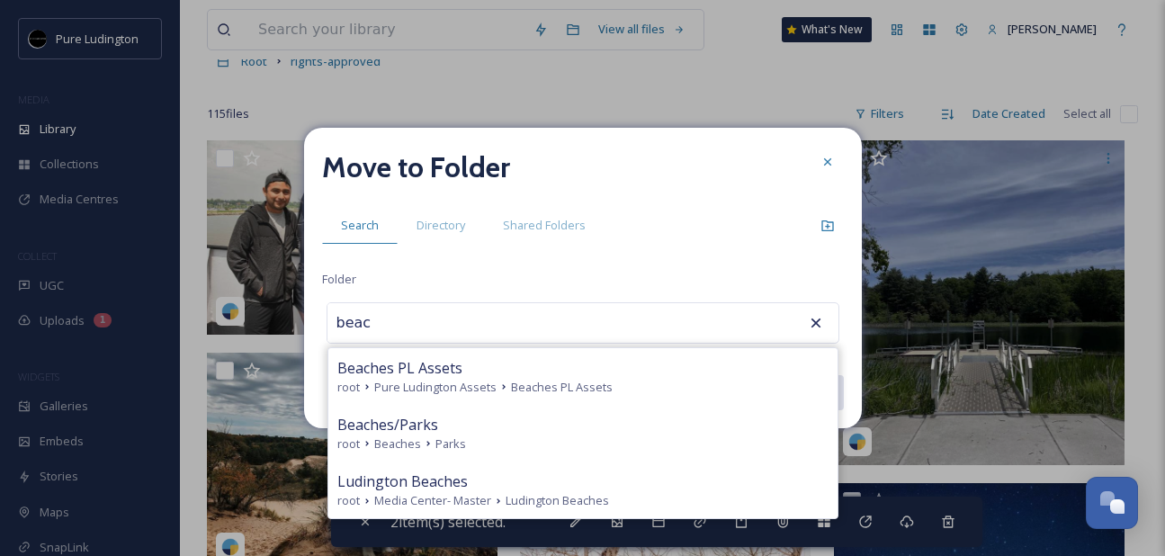
click at [614, 434] on div "Beaches/Parks" at bounding box center [582, 425] width 491 height 22
type input "Beaches/Parks"
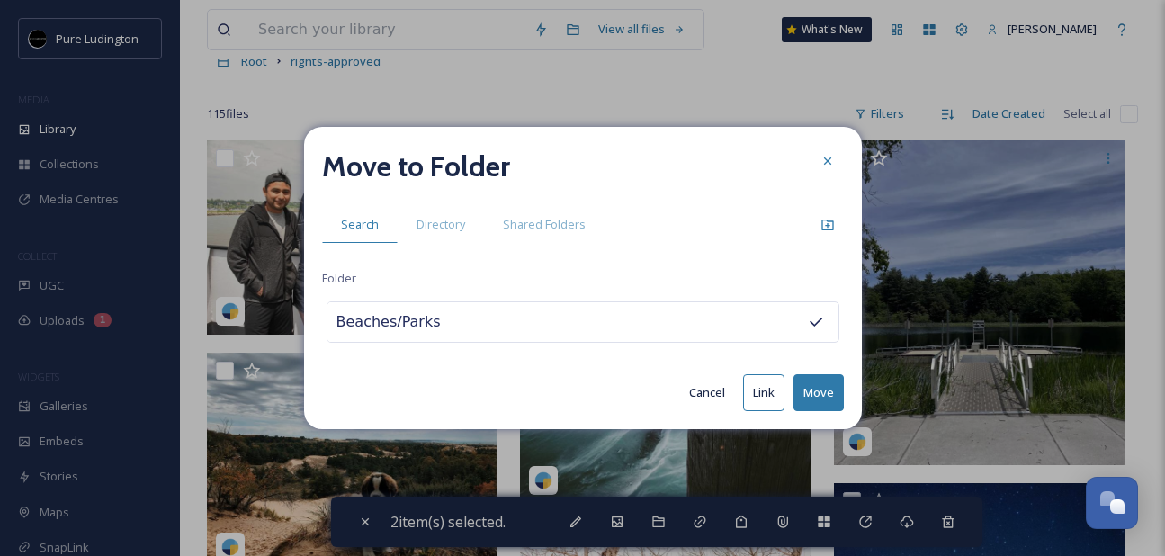
click at [822, 390] on button "Move" at bounding box center [819, 392] width 50 height 37
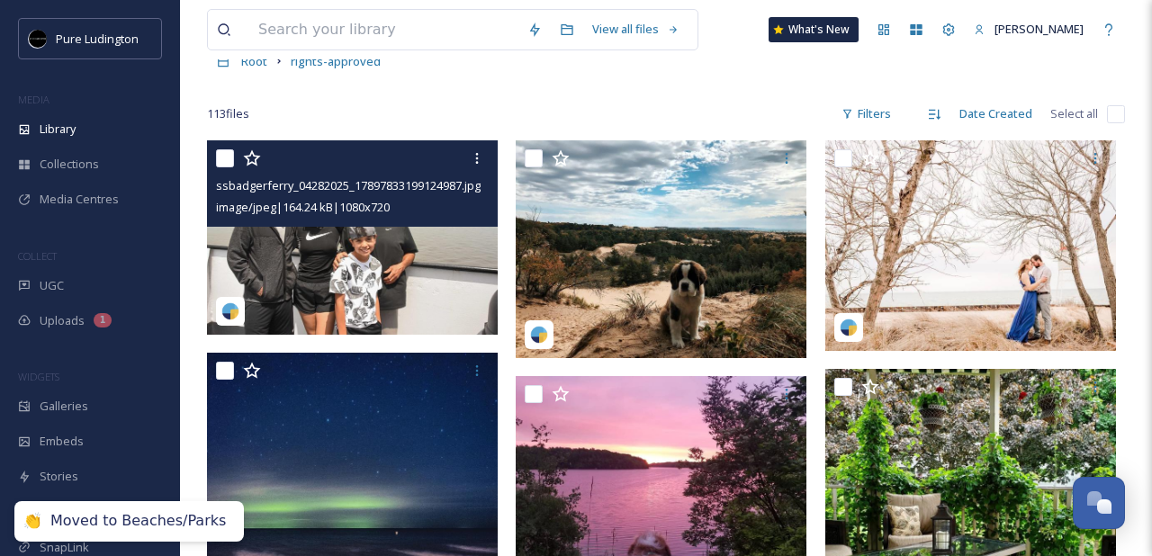
click at [223, 160] on input "checkbox" at bounding box center [225, 158] width 18 height 18
checkbox input "true"
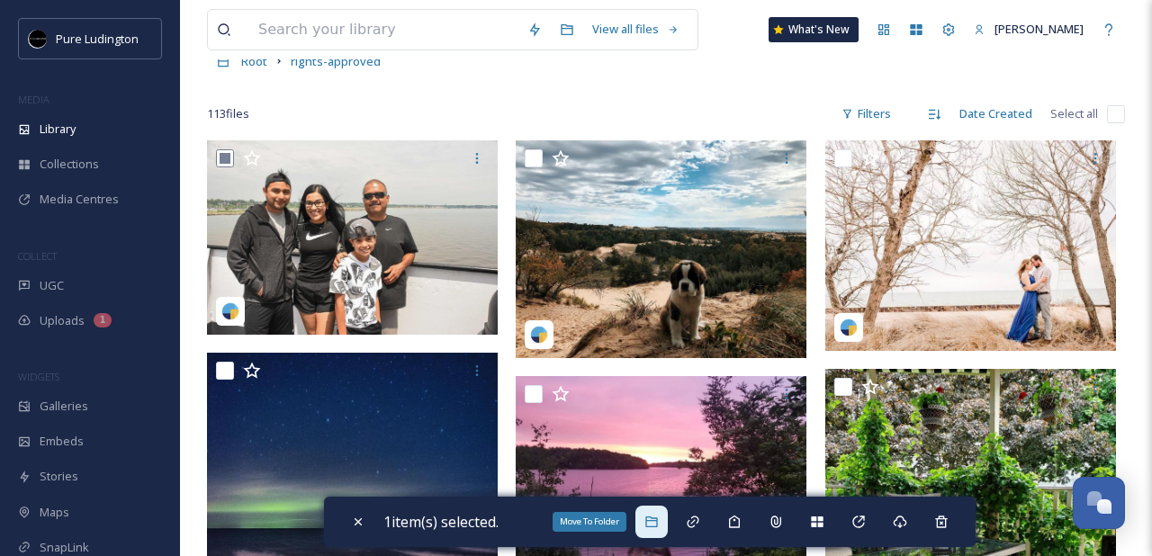
click at [650, 528] on icon at bounding box center [651, 522] width 14 height 14
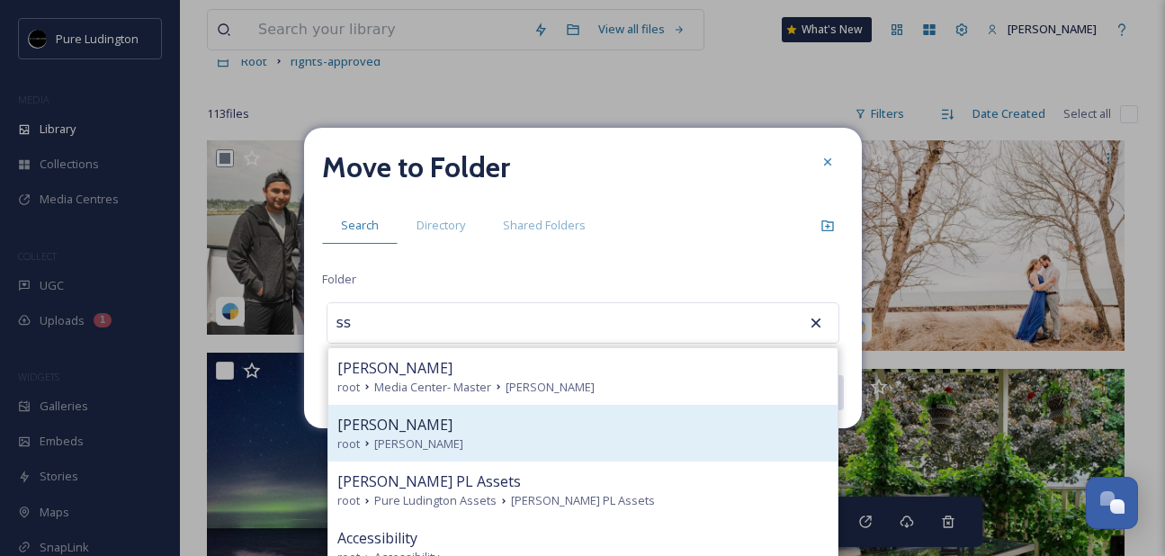
click at [643, 424] on div "[PERSON_NAME]" at bounding box center [582, 425] width 491 height 22
type input "[PERSON_NAME]"
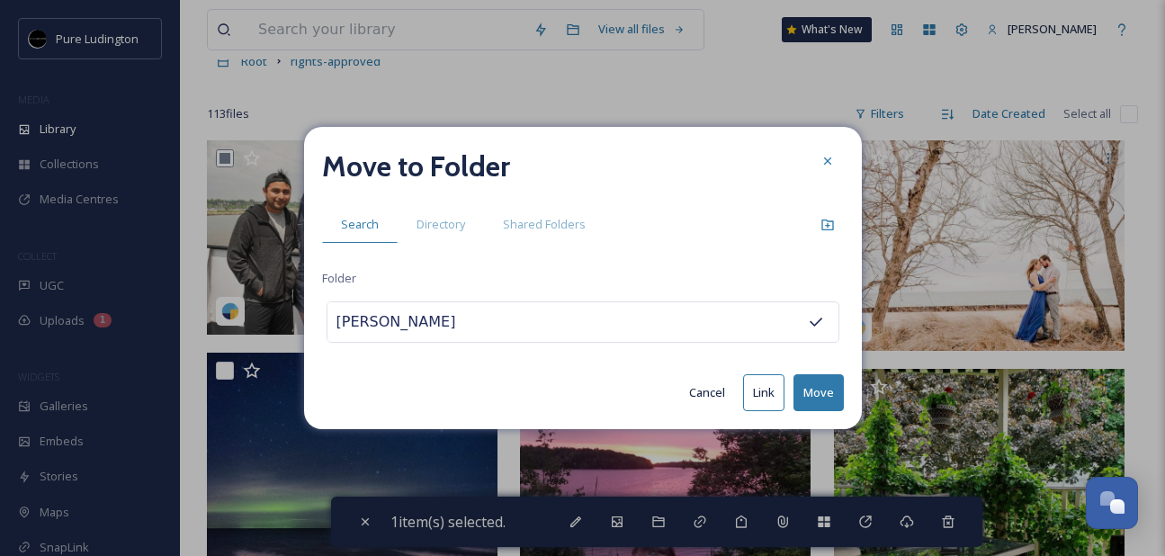
click at [830, 387] on button "Move" at bounding box center [819, 392] width 50 height 37
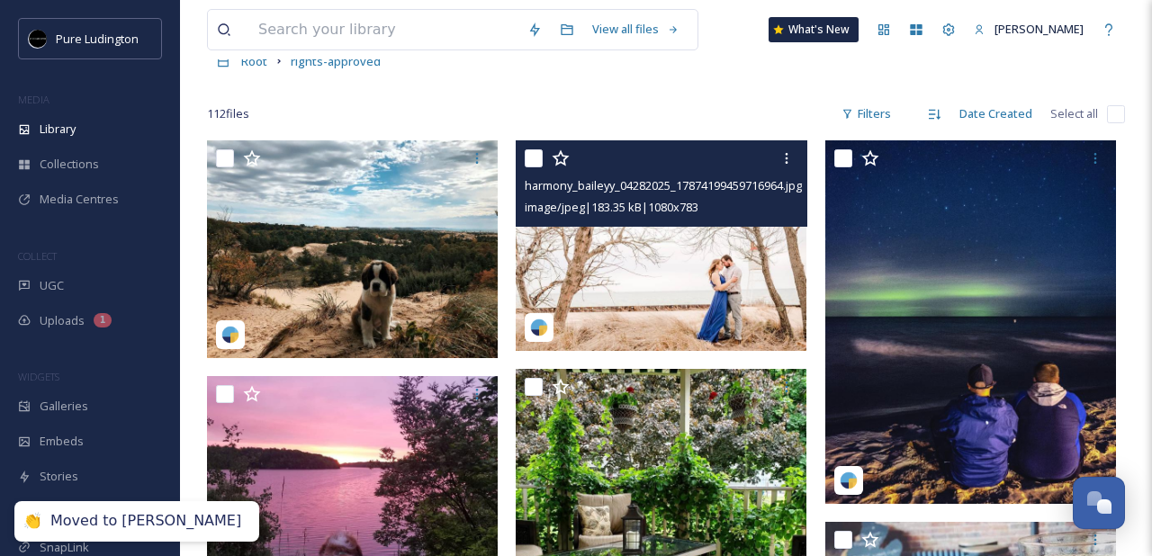
click at [528, 152] on input "checkbox" at bounding box center [534, 158] width 18 height 18
checkbox input "true"
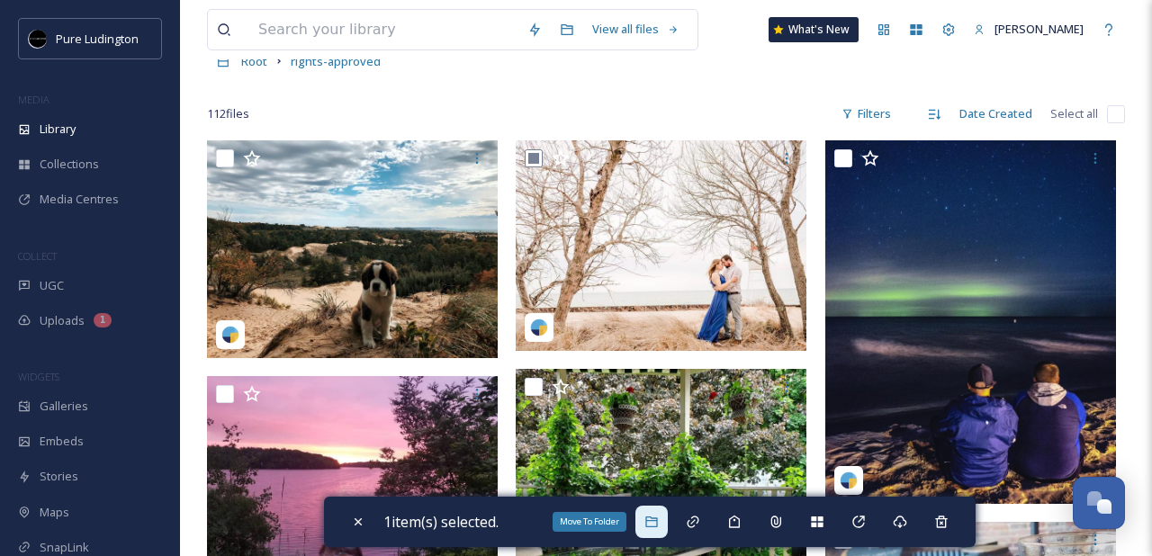
click at [661, 513] on div "Move To Folder" at bounding box center [651, 522] width 32 height 32
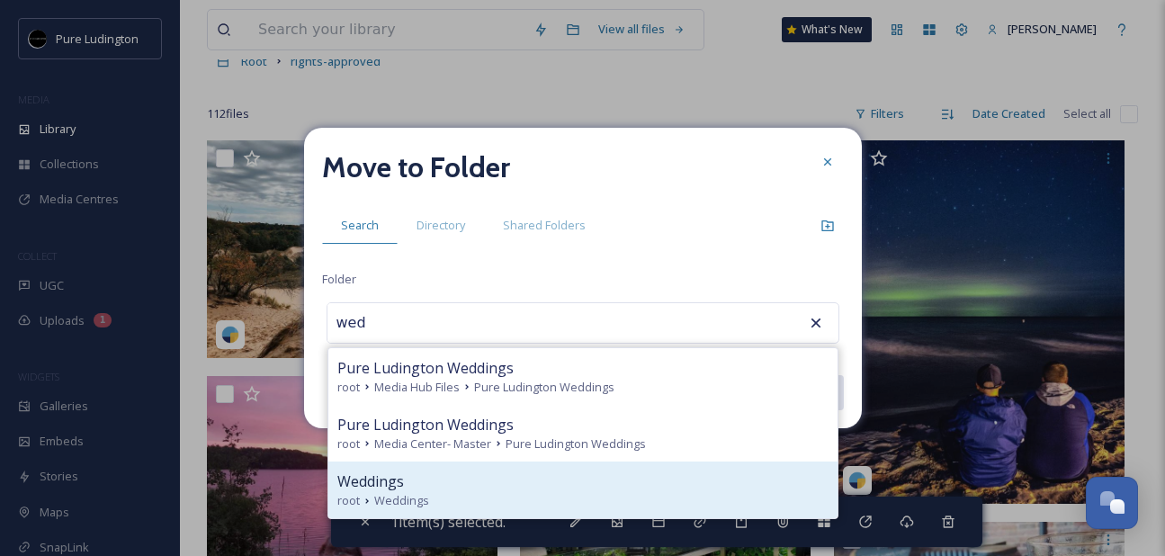
click at [480, 471] on div "Weddings" at bounding box center [582, 482] width 491 height 22
type input "Weddings"
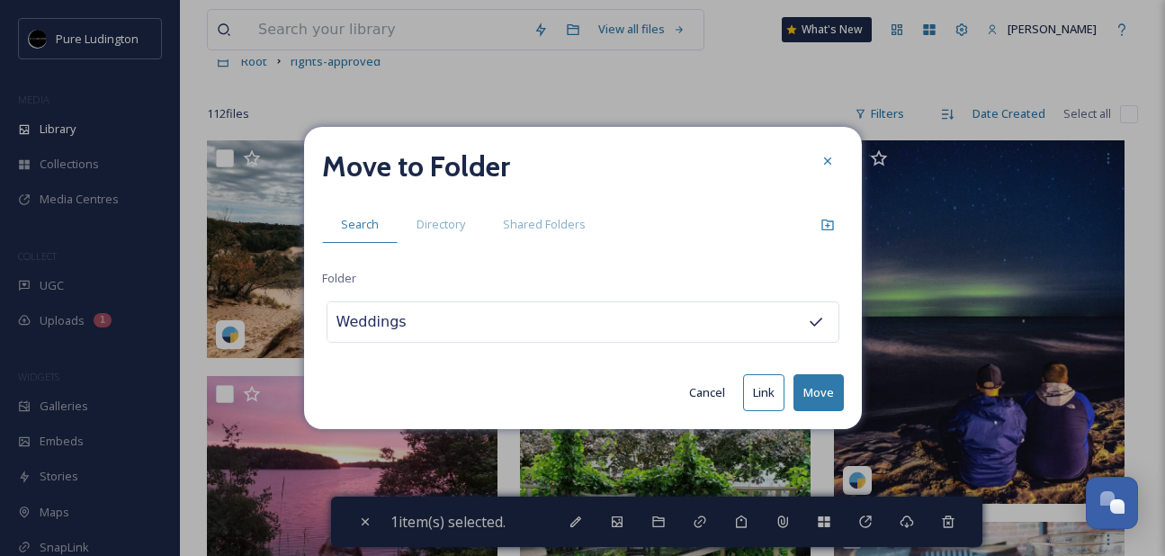
click at [806, 390] on button "Move" at bounding box center [819, 392] width 50 height 37
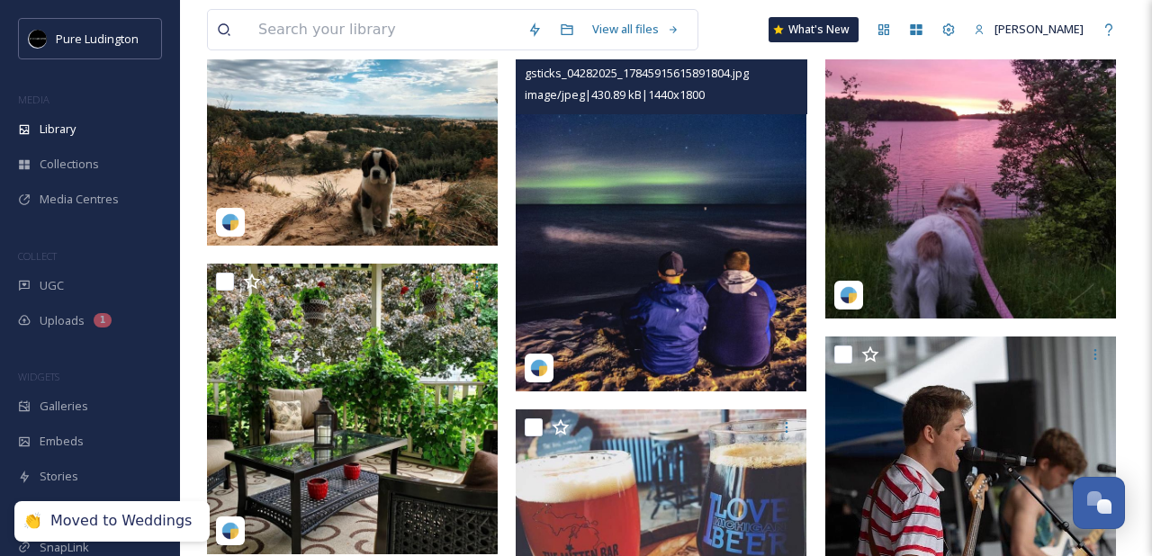
scroll to position [276, 0]
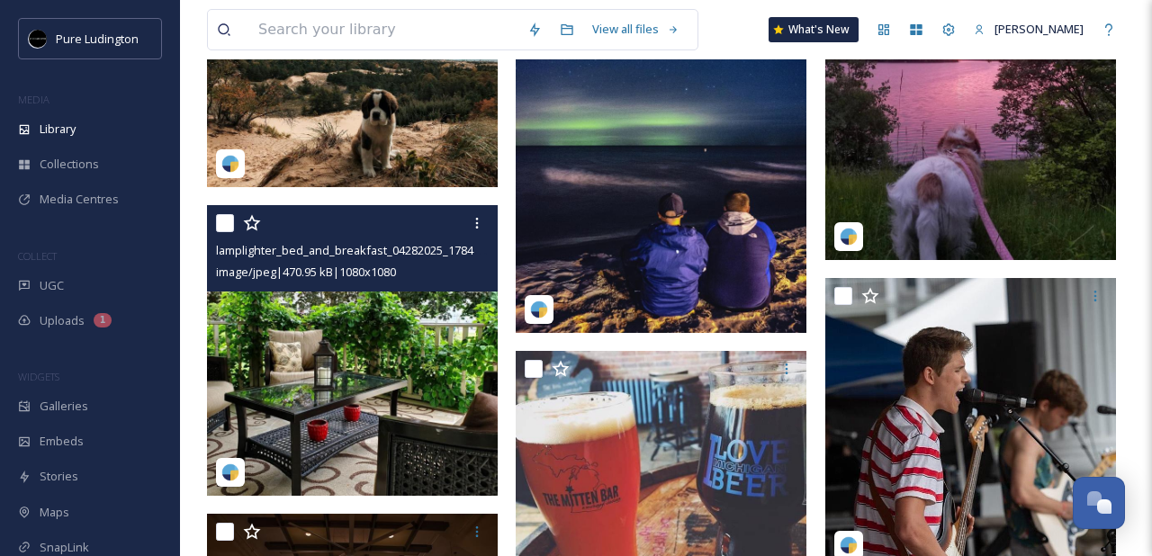
click at [222, 223] on input "checkbox" at bounding box center [225, 223] width 18 height 18
checkbox input "true"
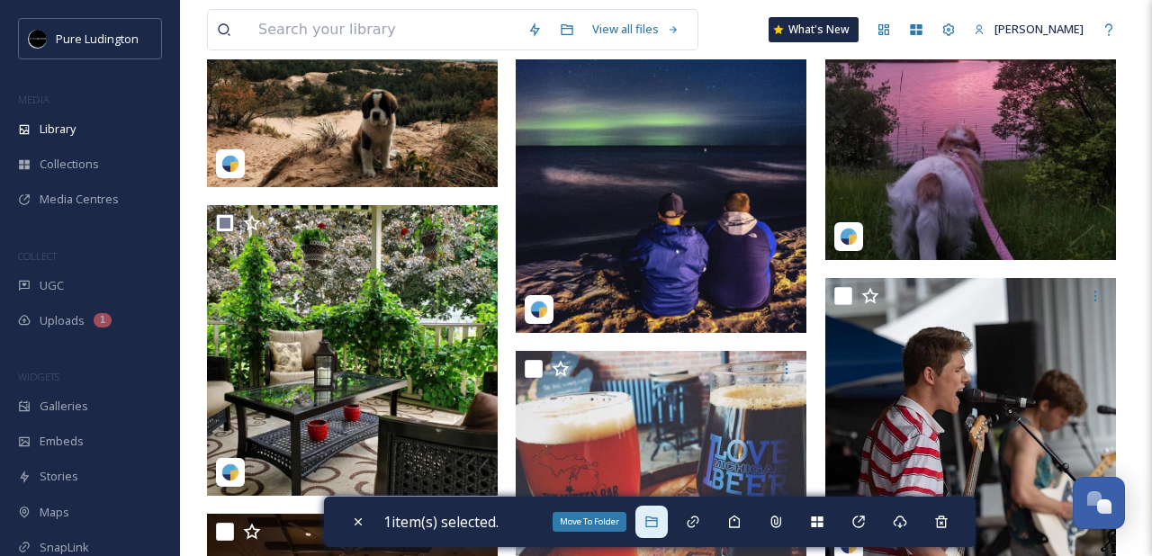
click at [661, 514] on div "Move To Folder" at bounding box center [651, 522] width 32 height 32
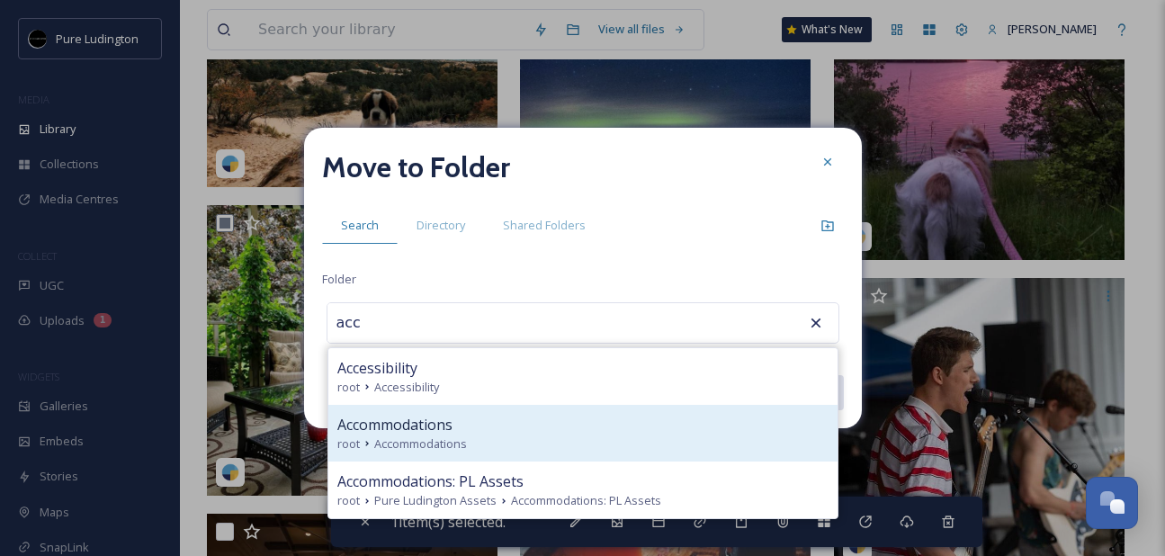
click at [605, 414] on div "Accommodations" at bounding box center [582, 425] width 491 height 22
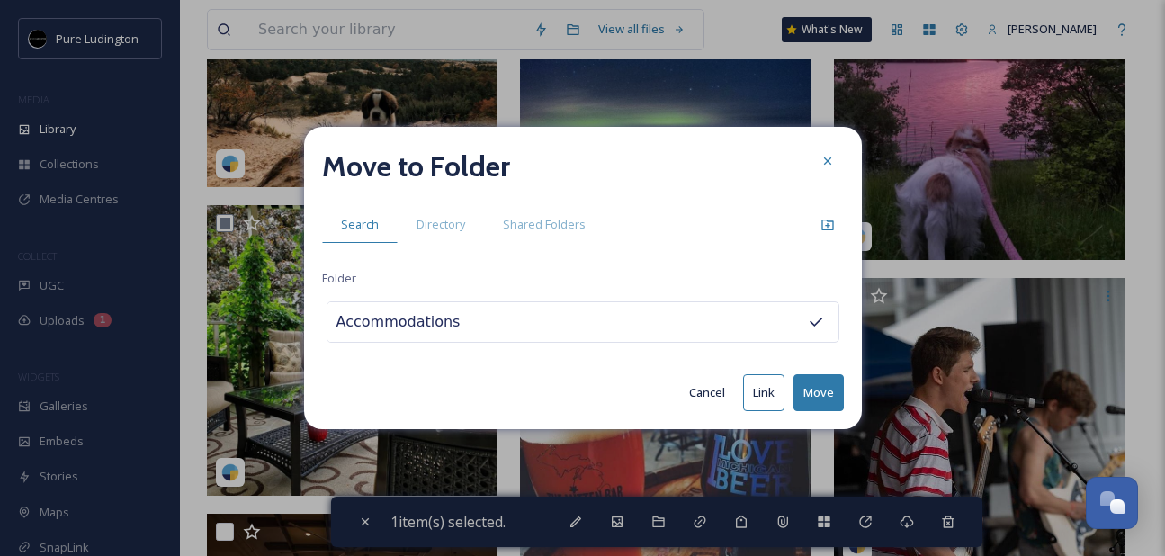
click at [811, 384] on button "Move" at bounding box center [819, 392] width 50 height 37
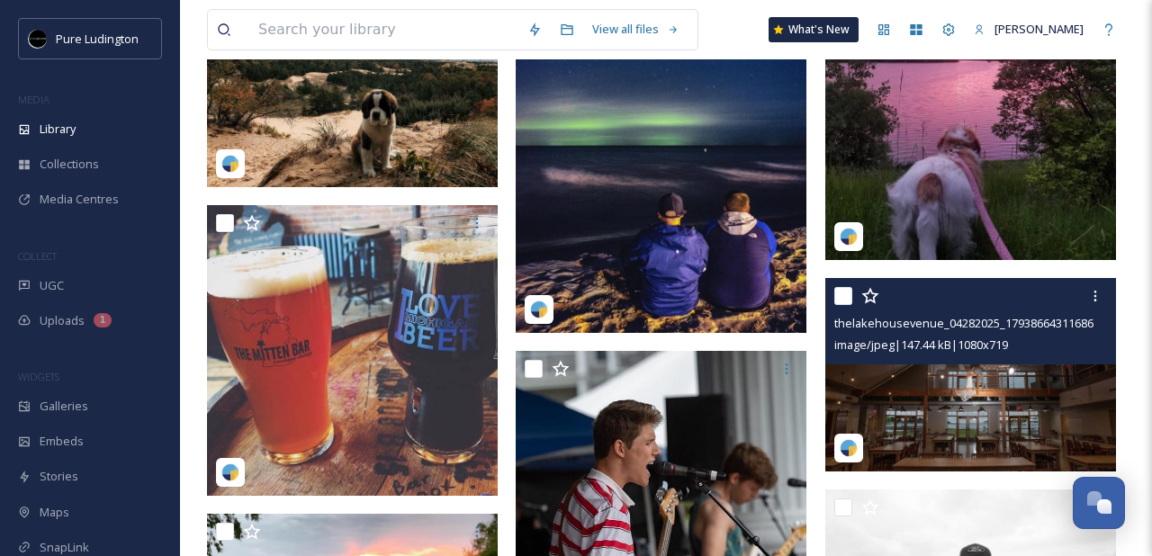
click at [837, 294] on input "checkbox" at bounding box center [843, 296] width 18 height 18
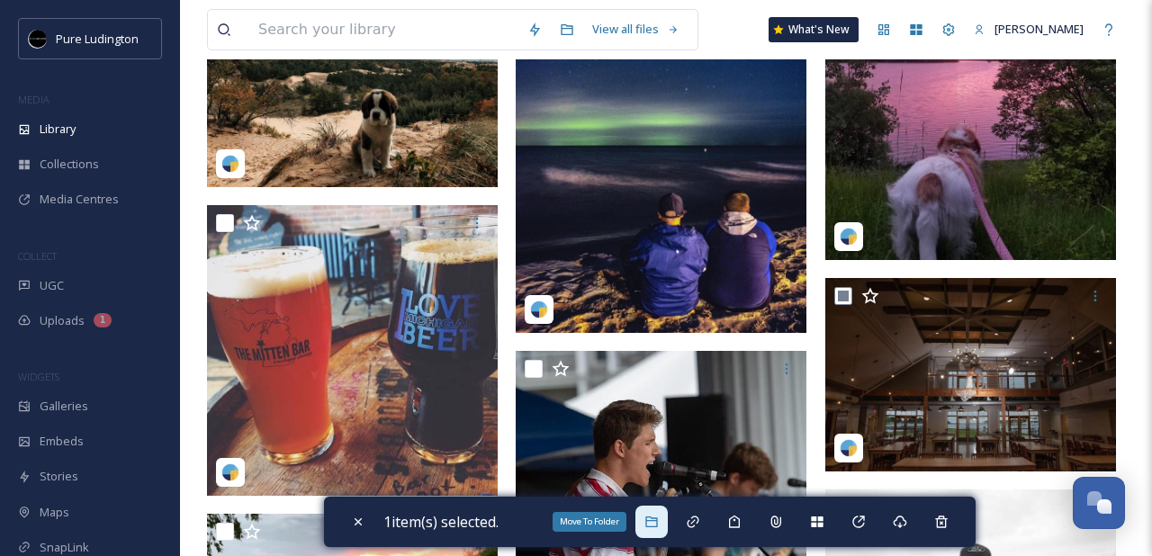
click at [664, 515] on div "Move To Folder" at bounding box center [651, 522] width 32 height 32
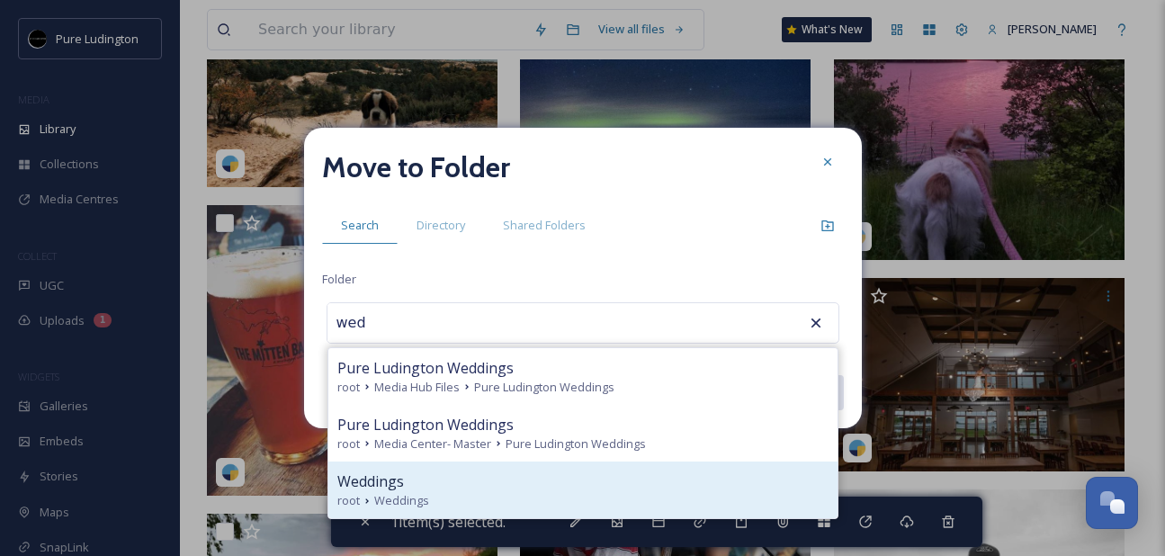
click at [506, 471] on div "Weddings" at bounding box center [582, 482] width 491 height 22
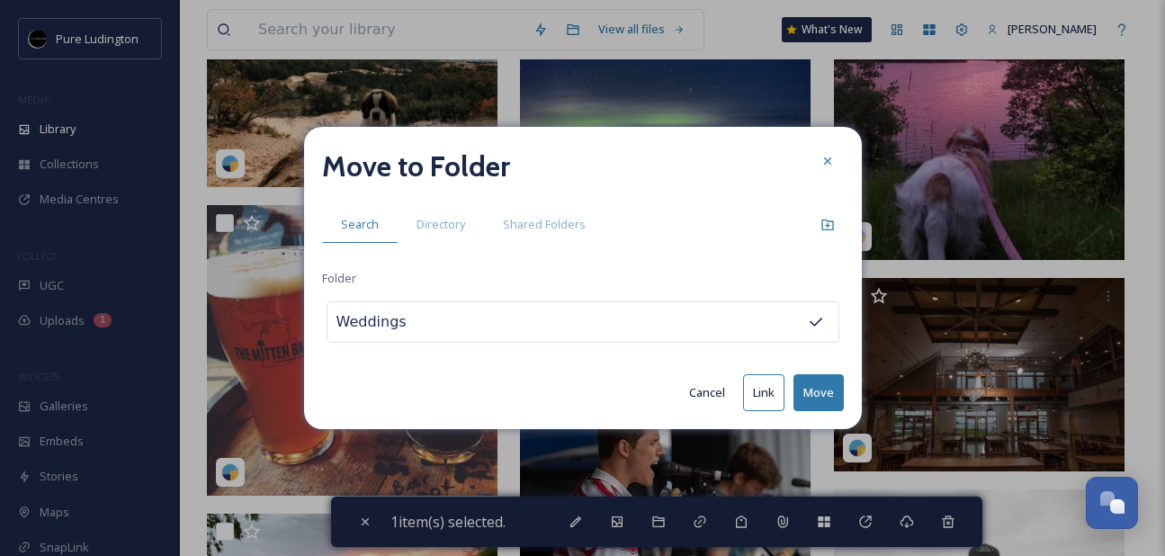
click at [806, 385] on button "Move" at bounding box center [819, 392] width 50 height 37
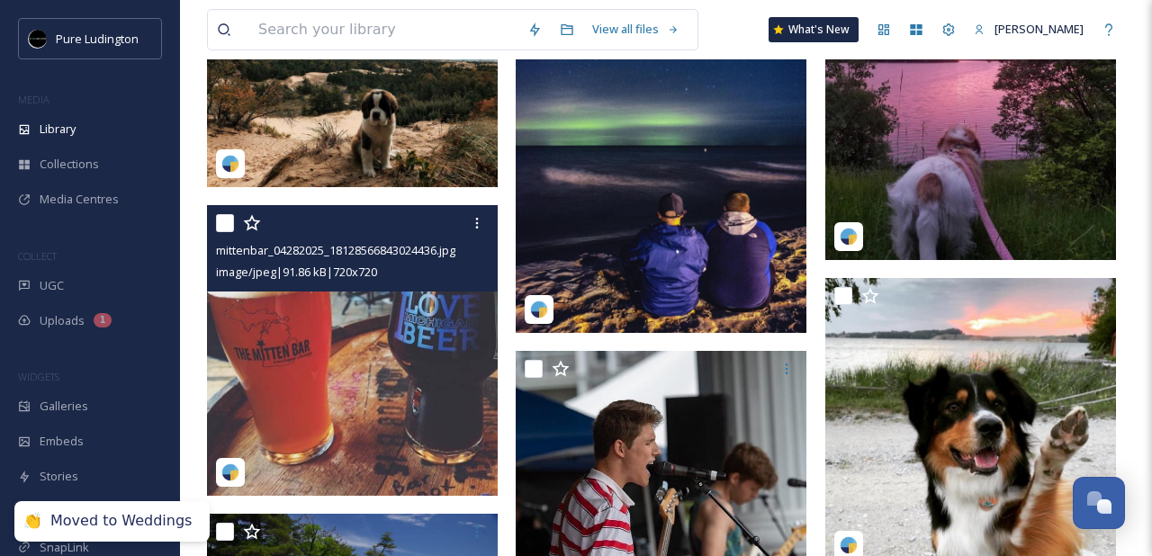
click at [226, 220] on input "checkbox" at bounding box center [225, 223] width 18 height 18
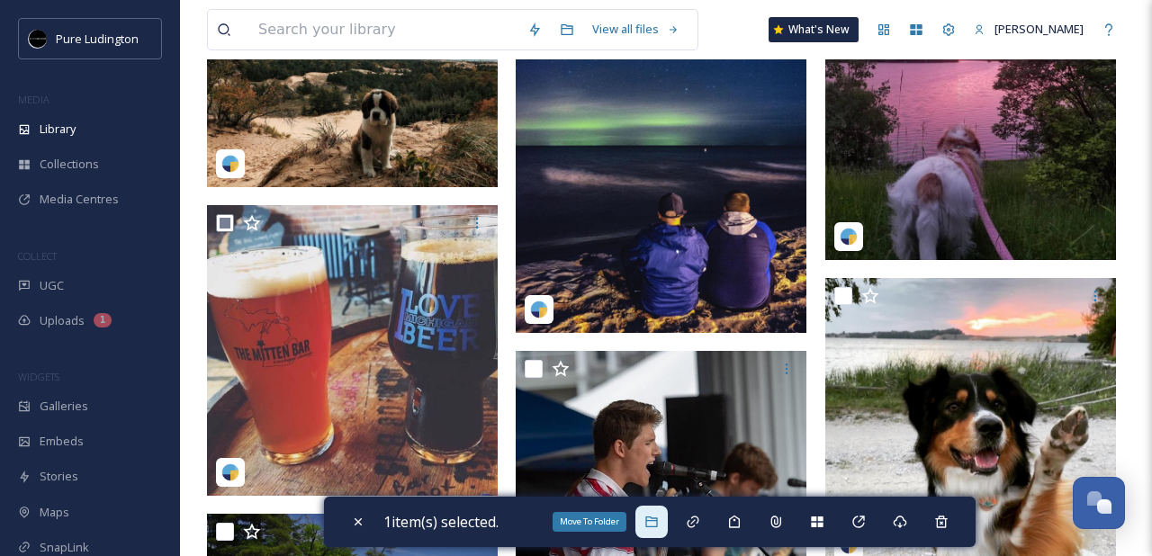
click at [655, 511] on div "Move To Folder" at bounding box center [651, 522] width 32 height 32
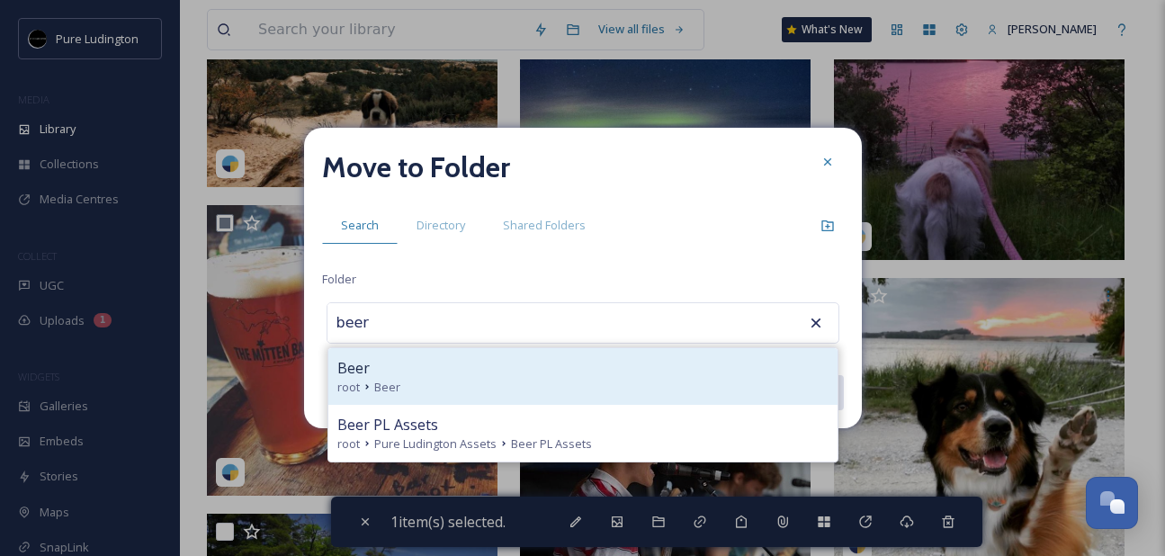
click at [488, 381] on div "root Beer" at bounding box center [582, 387] width 491 height 17
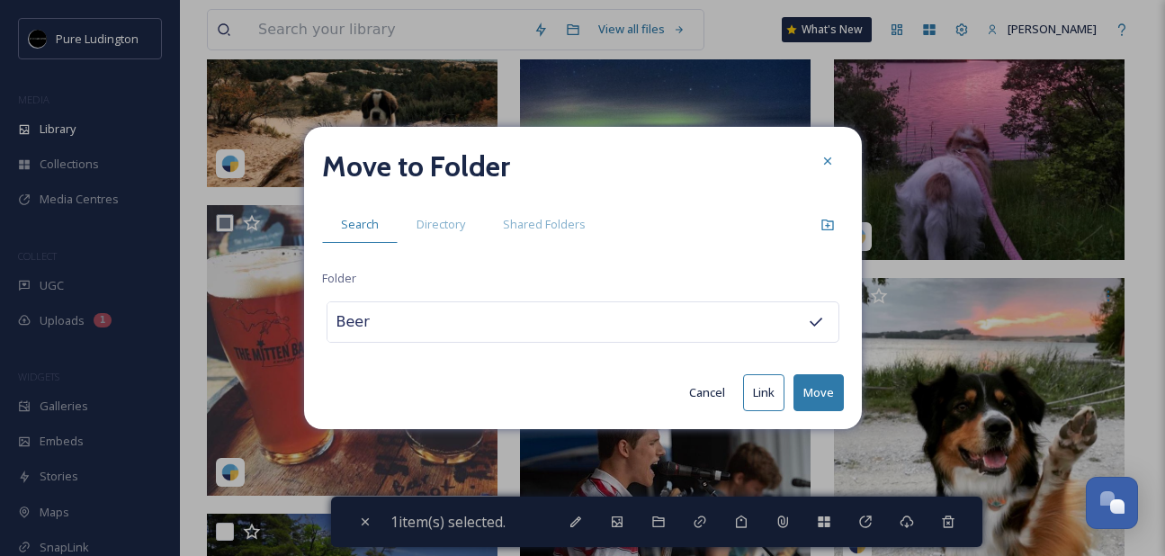
click at [815, 385] on button "Move" at bounding box center [819, 392] width 50 height 37
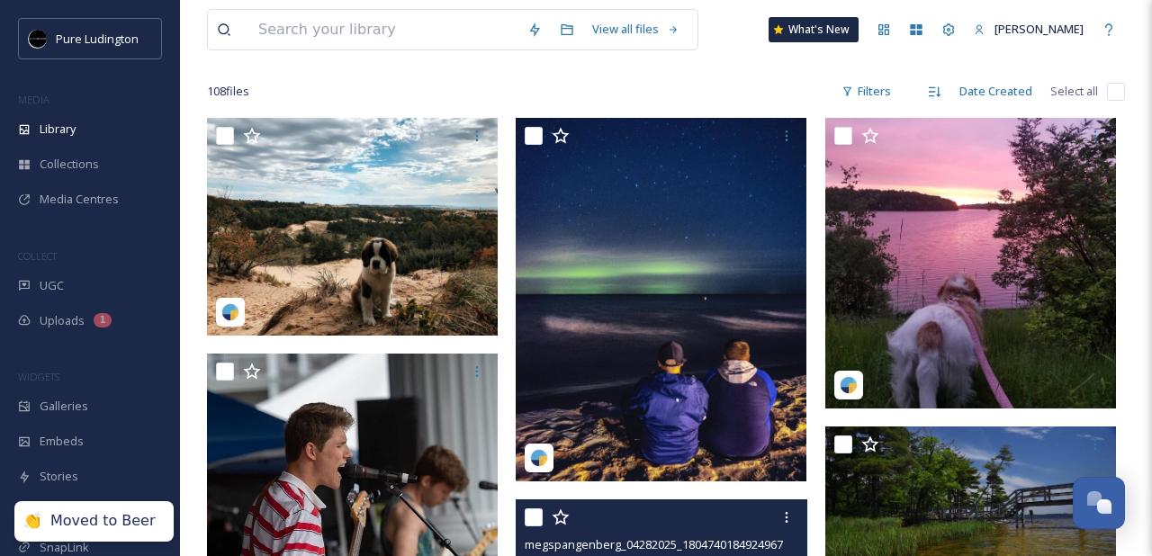
scroll to position [119, 0]
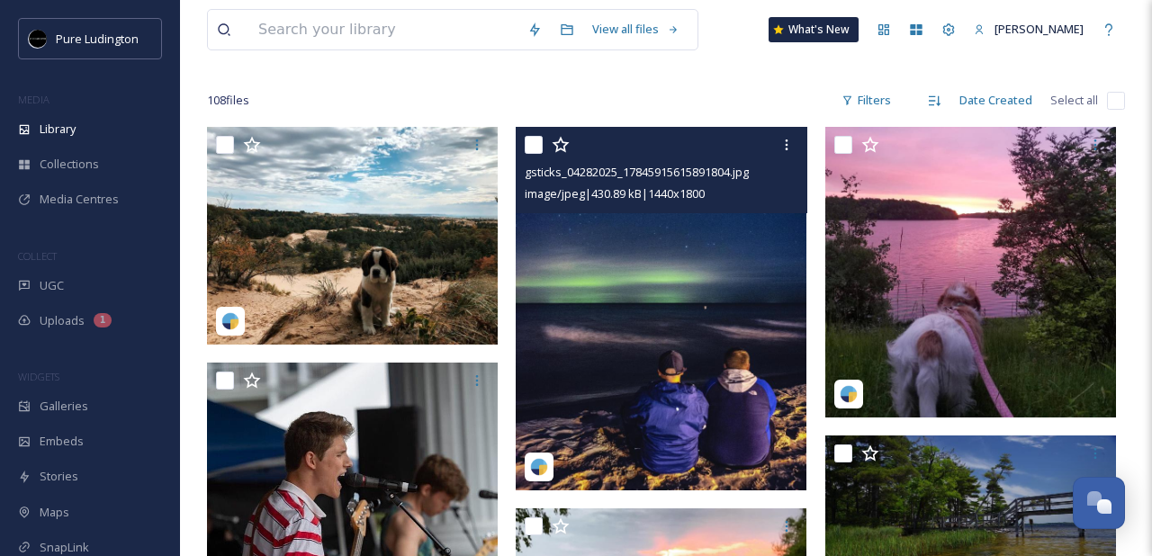
click at [535, 150] on input "checkbox" at bounding box center [534, 145] width 18 height 18
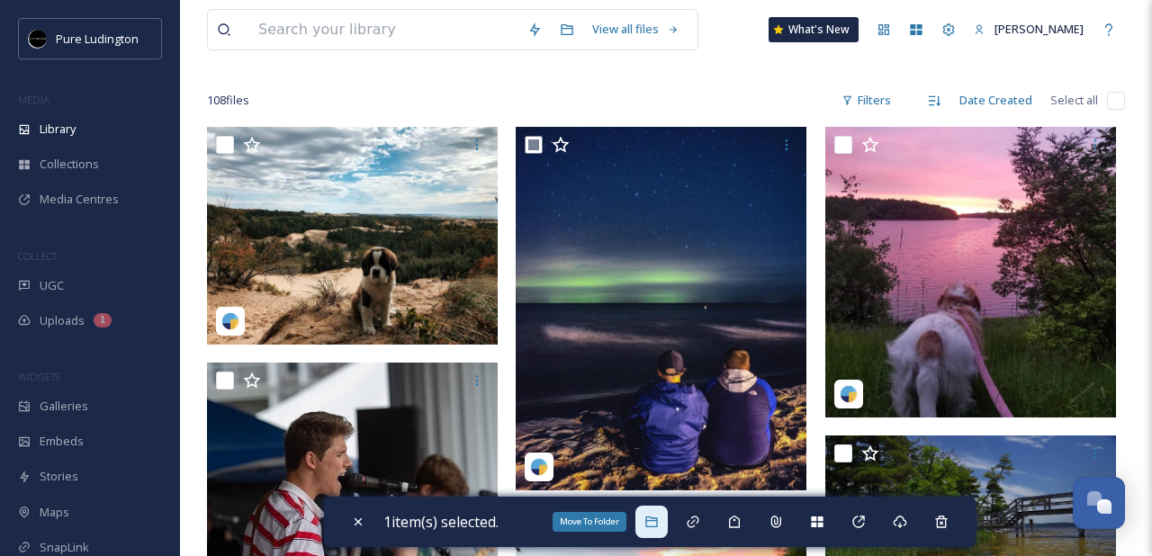
click at [644, 518] on div "Move To Folder" at bounding box center [651, 522] width 32 height 32
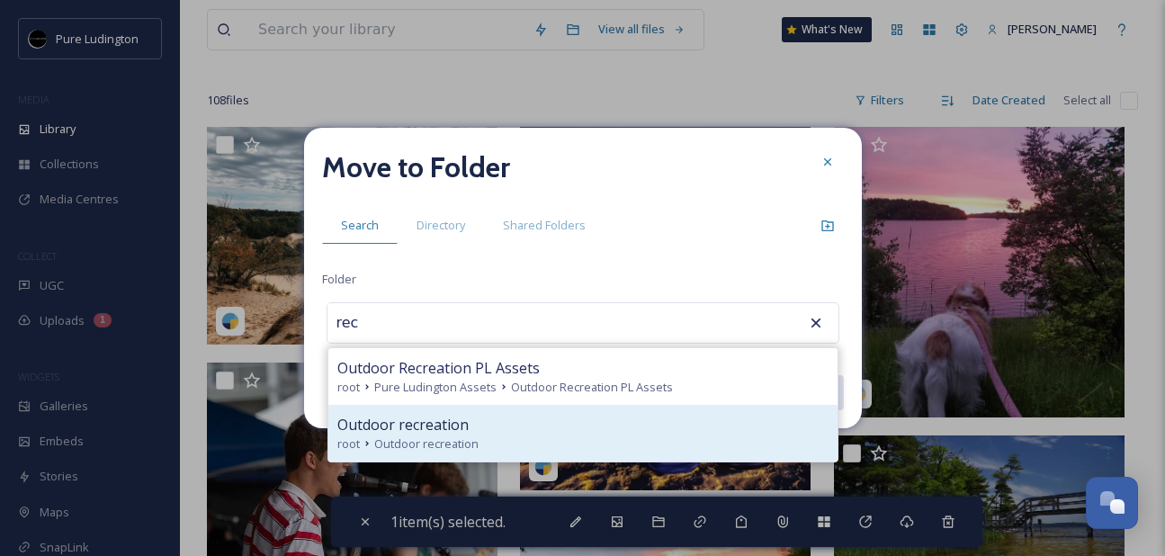
click at [639, 436] on div "root Outdoor recreation" at bounding box center [582, 444] width 491 height 17
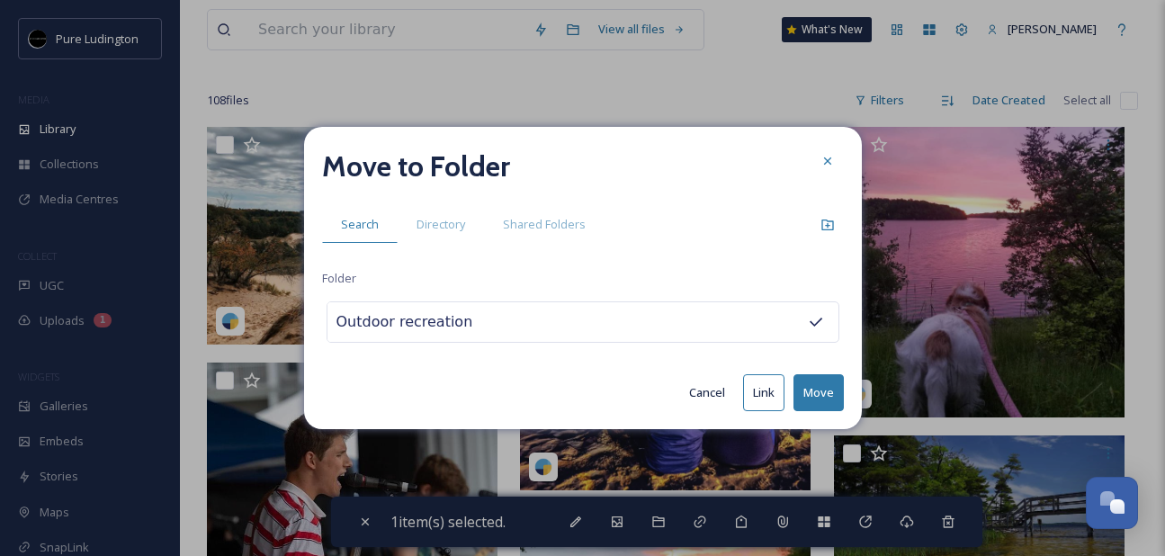
click at [806, 392] on button "Move" at bounding box center [819, 392] width 50 height 37
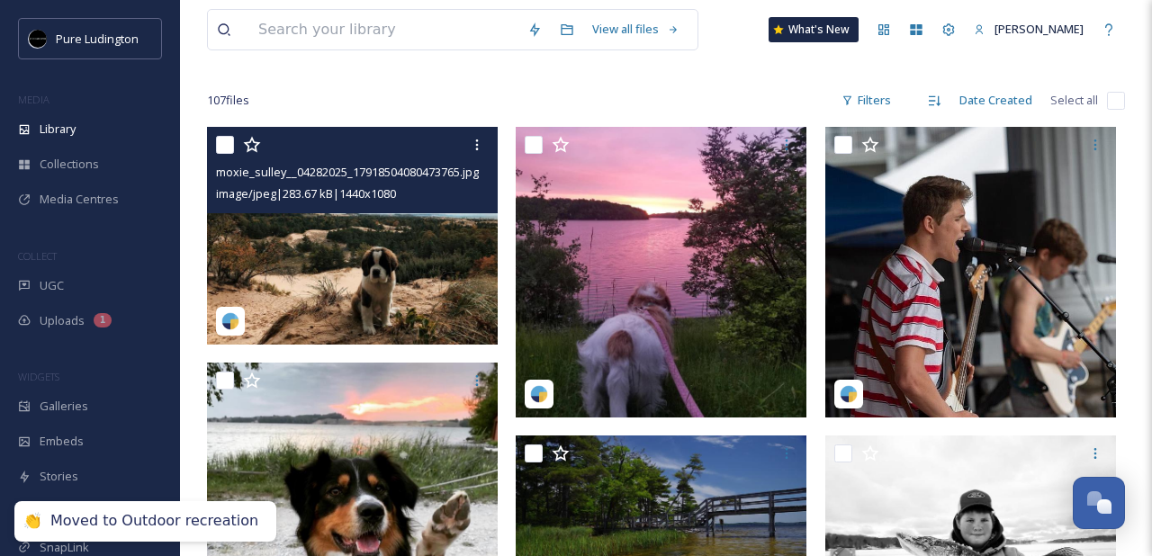
click at [224, 148] on input "checkbox" at bounding box center [225, 145] width 18 height 18
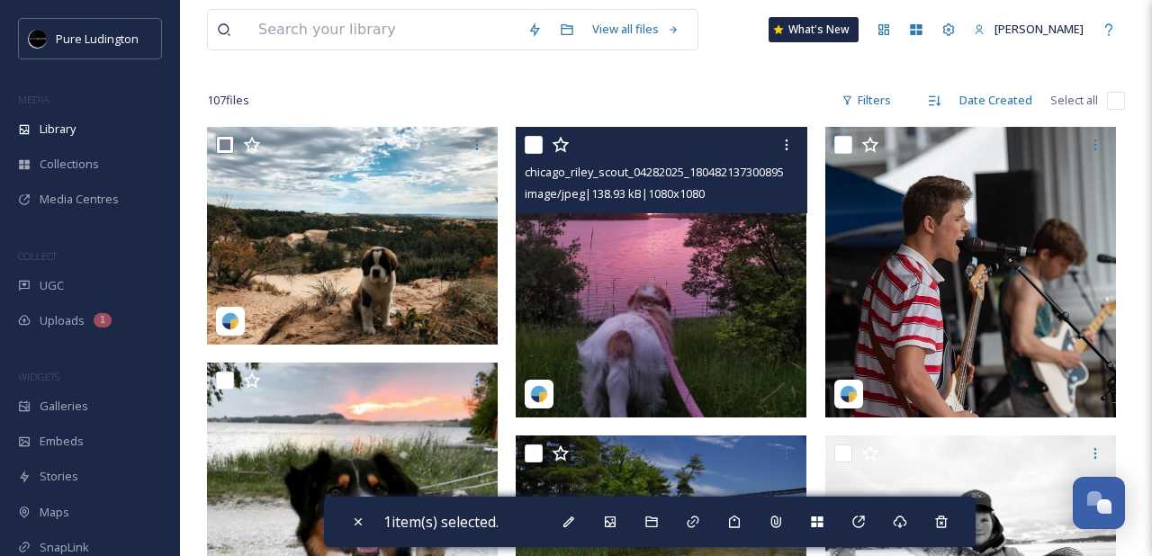
click at [535, 148] on input "checkbox" at bounding box center [534, 145] width 18 height 18
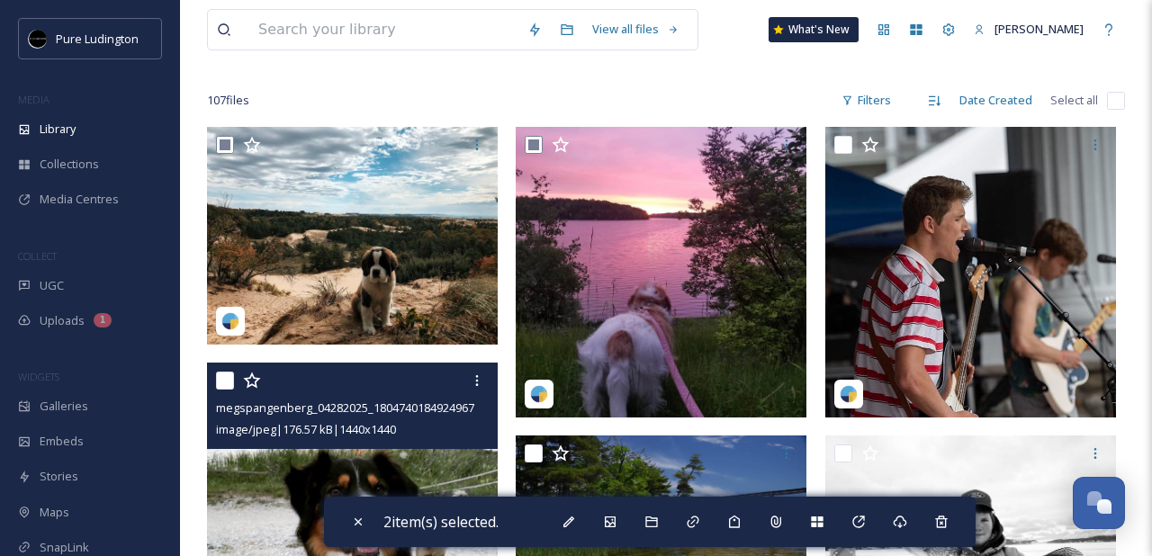
click at [225, 382] on input "checkbox" at bounding box center [225, 381] width 18 height 18
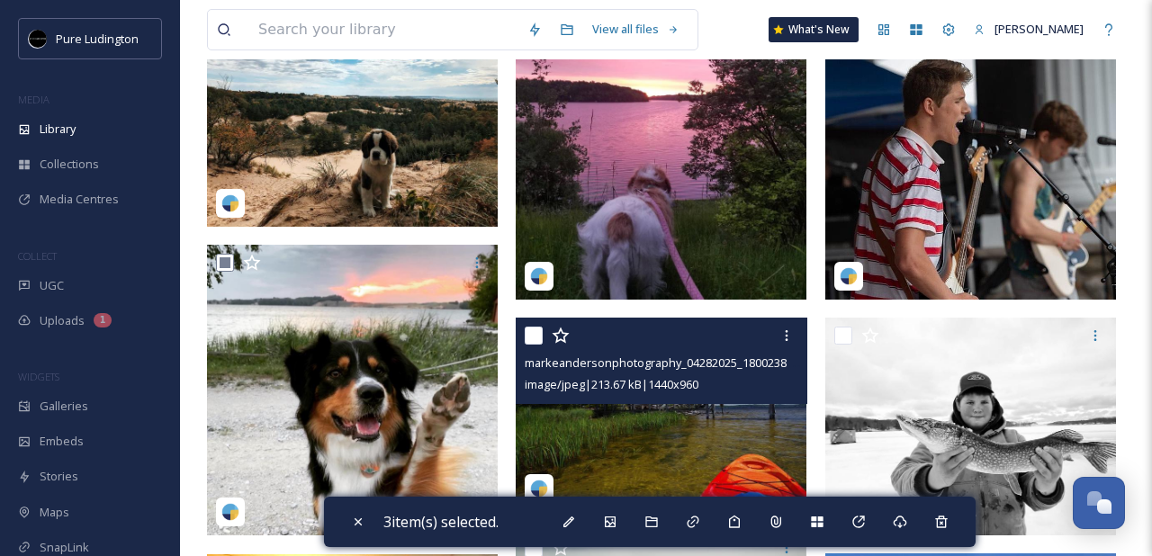
scroll to position [400, 0]
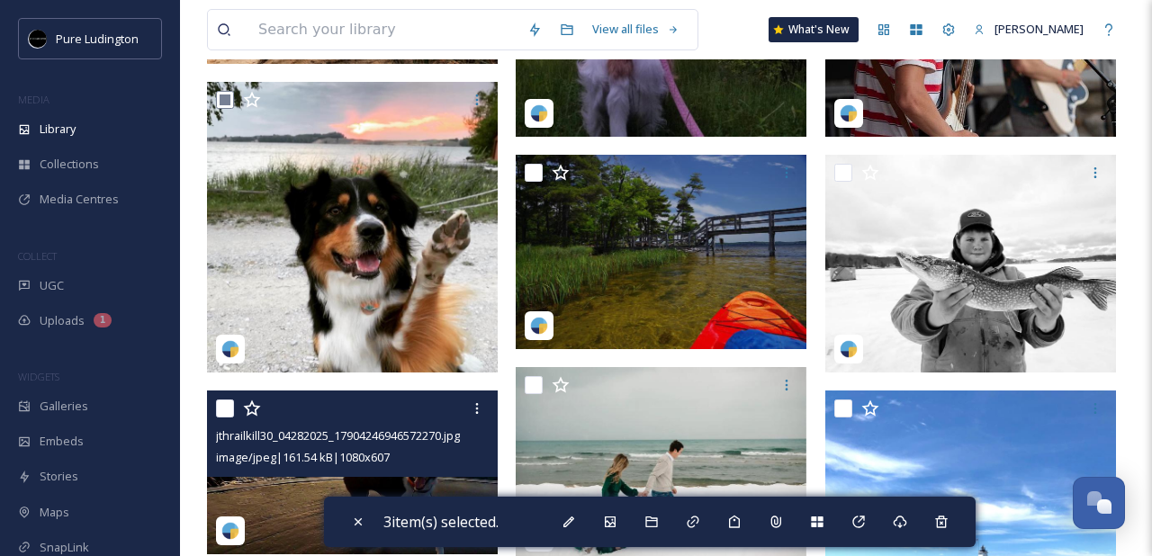
click at [222, 415] on input "checkbox" at bounding box center [225, 409] width 18 height 18
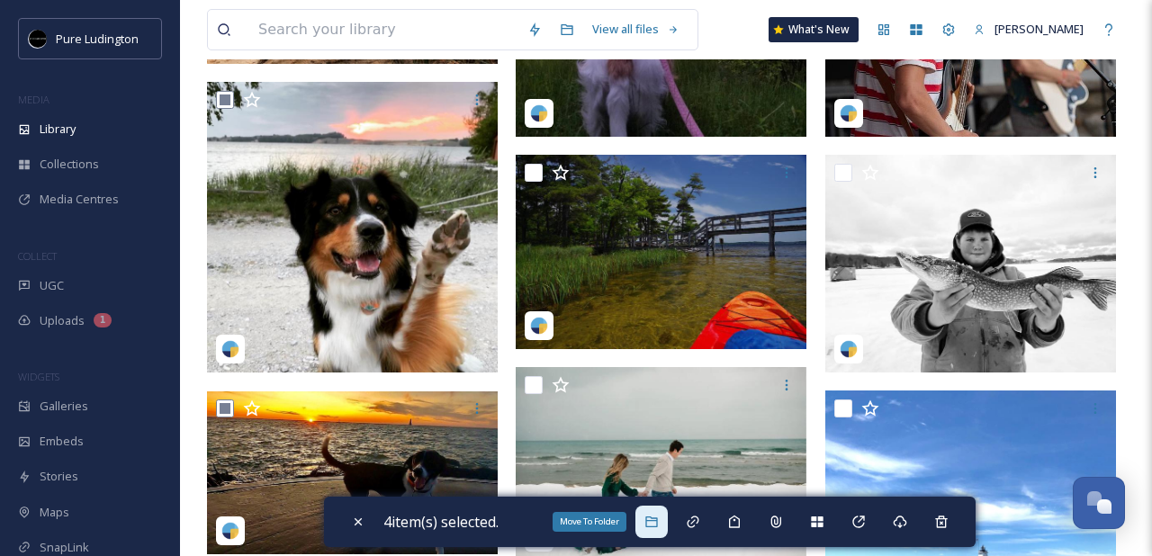
click at [657, 511] on div "Move To Folder" at bounding box center [651, 522] width 32 height 32
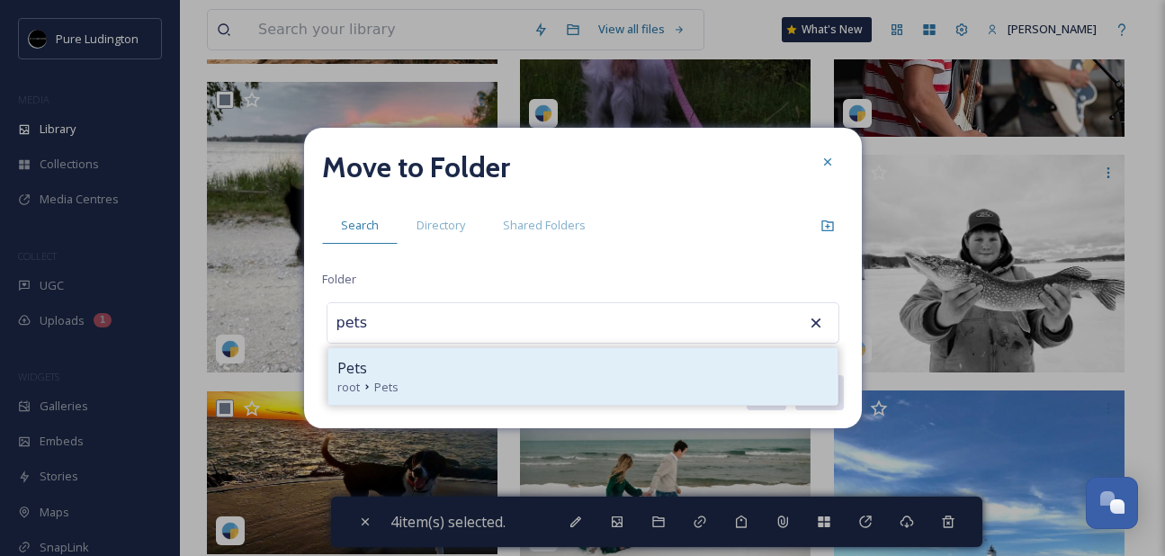
click at [644, 384] on div "root Pets" at bounding box center [582, 387] width 491 height 17
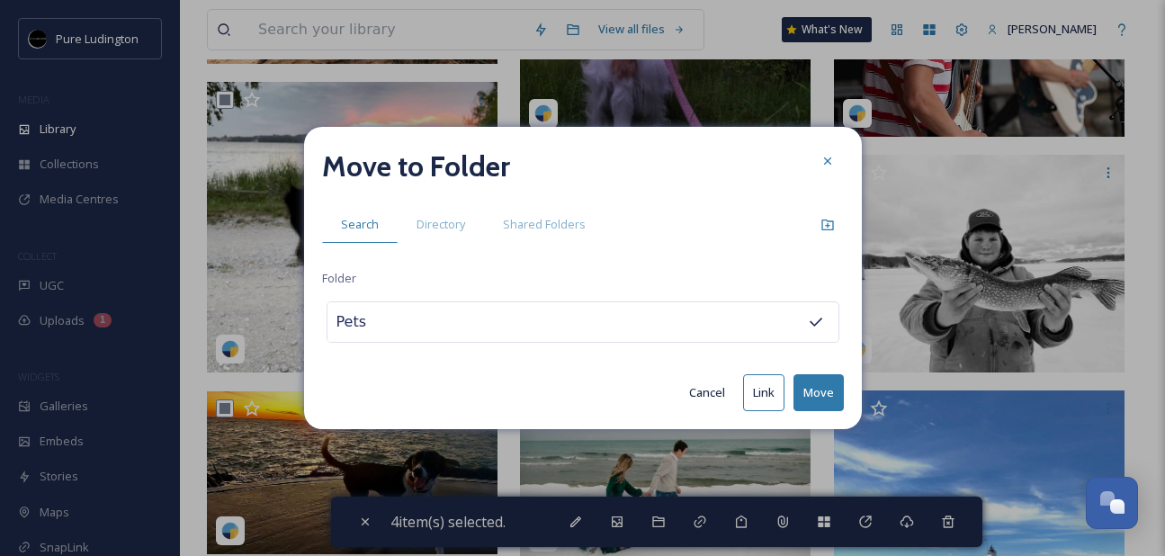
click at [803, 393] on button "Move" at bounding box center [819, 392] width 50 height 37
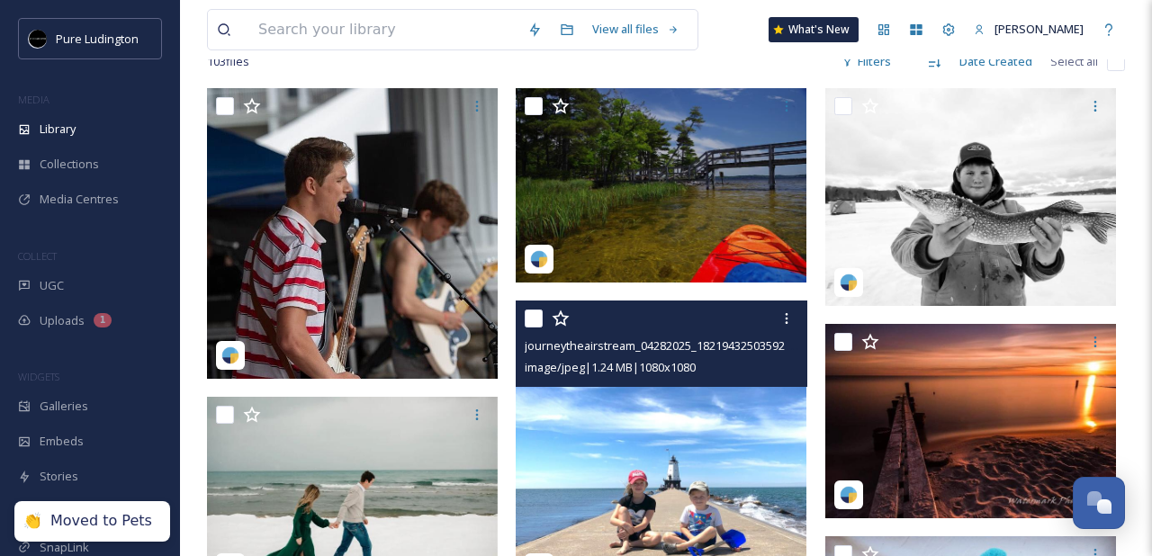
scroll to position [103, 0]
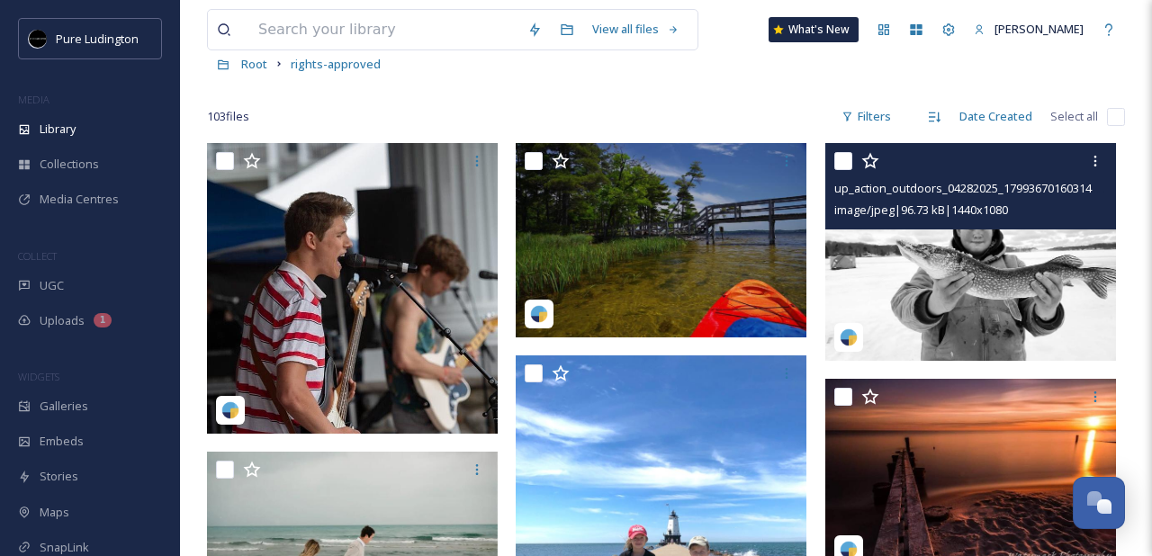
click at [847, 160] on input "checkbox" at bounding box center [843, 161] width 18 height 18
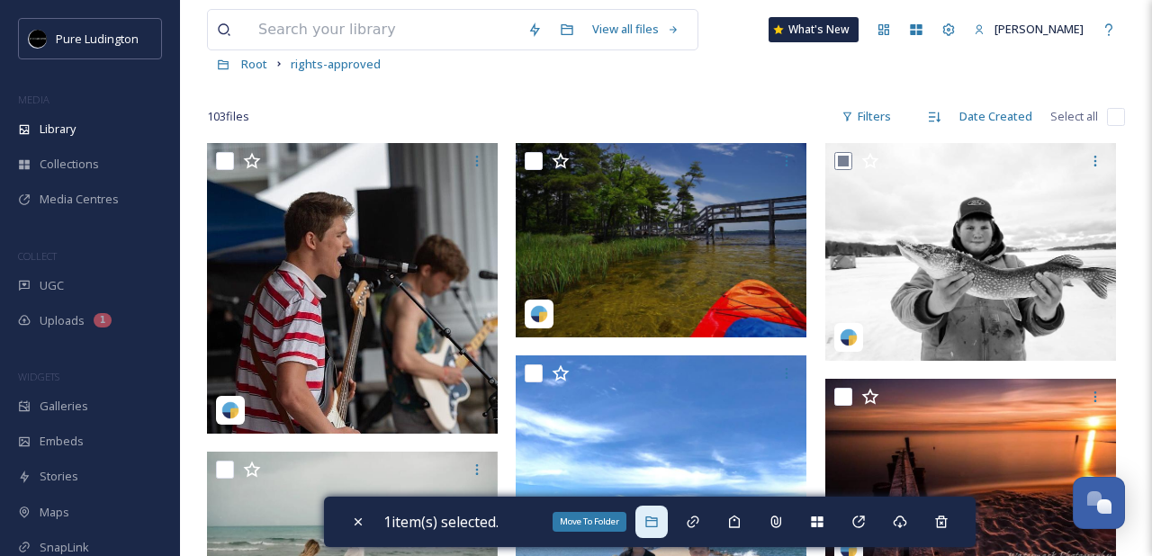
click at [652, 523] on icon at bounding box center [651, 522] width 14 height 14
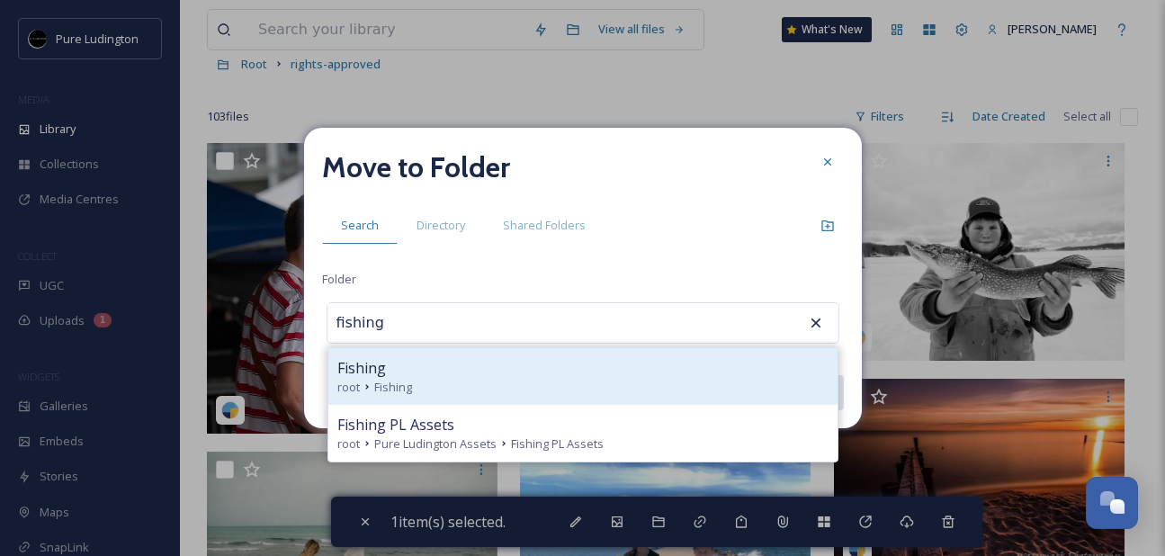
click at [620, 382] on div "root Fishing" at bounding box center [582, 387] width 491 height 17
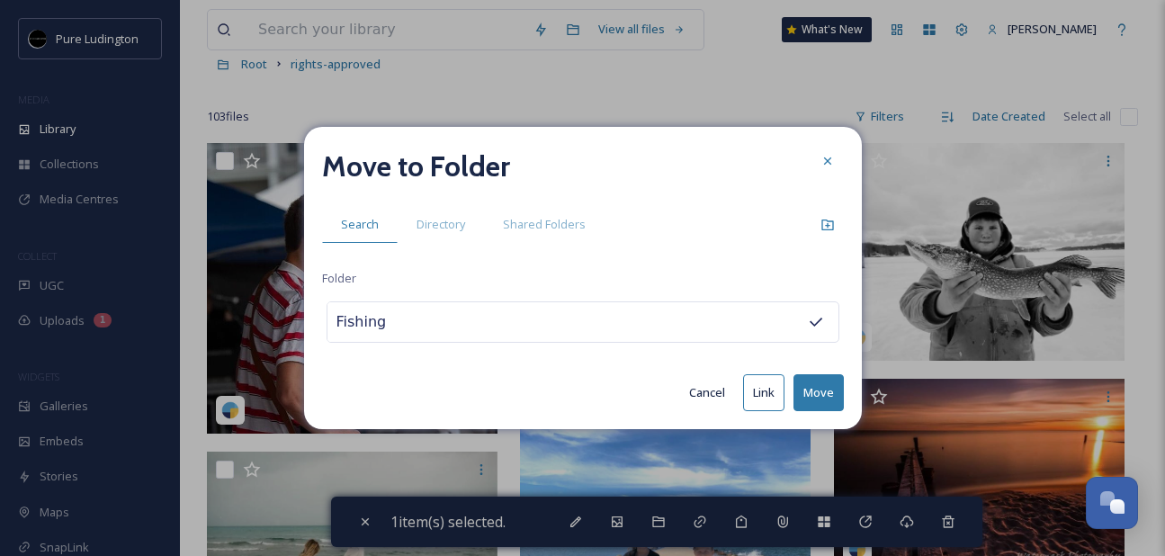
click at [802, 392] on button "Move" at bounding box center [819, 392] width 50 height 37
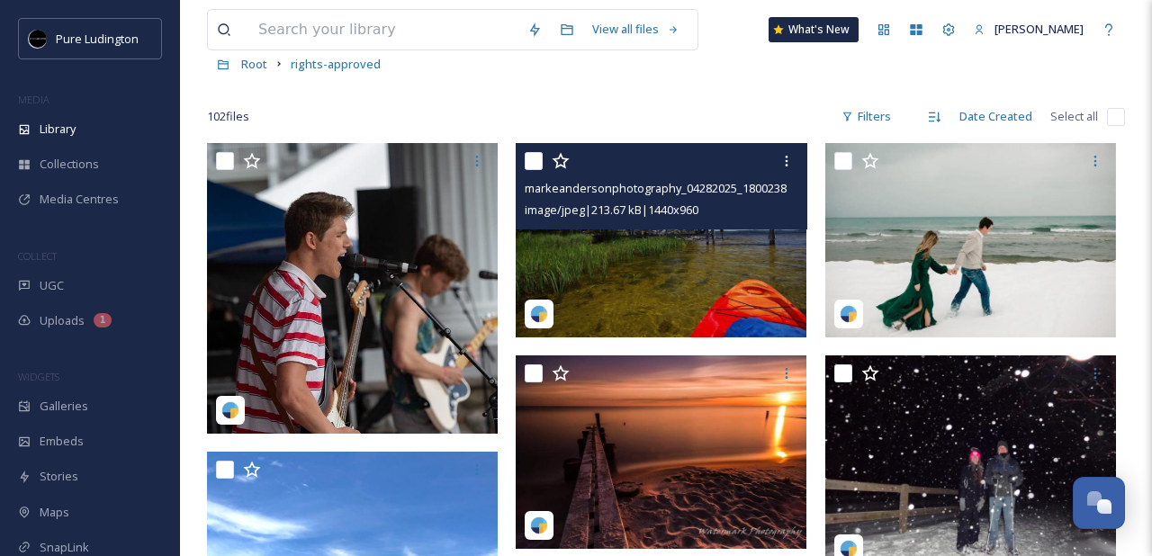
click at [532, 161] on input "checkbox" at bounding box center [534, 161] width 18 height 18
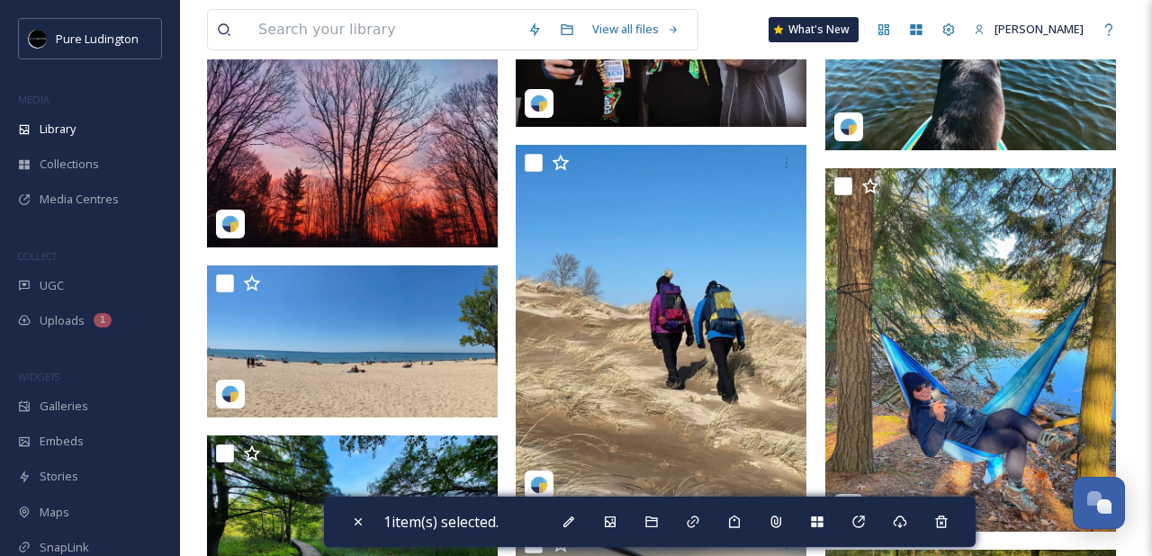
scroll to position [855, 0]
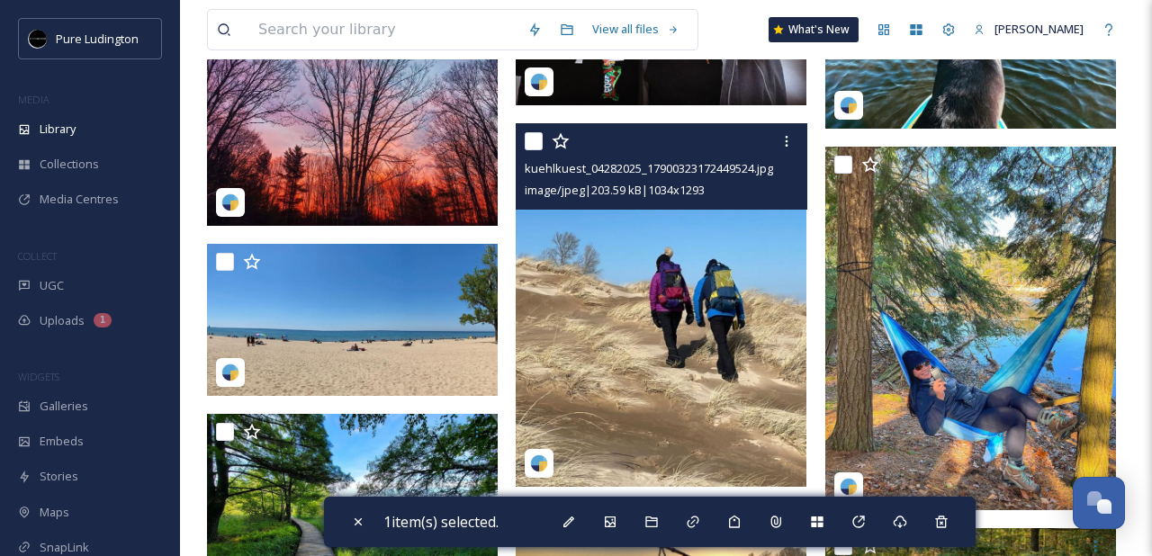
click at [532, 139] on input "checkbox" at bounding box center [534, 141] width 18 height 18
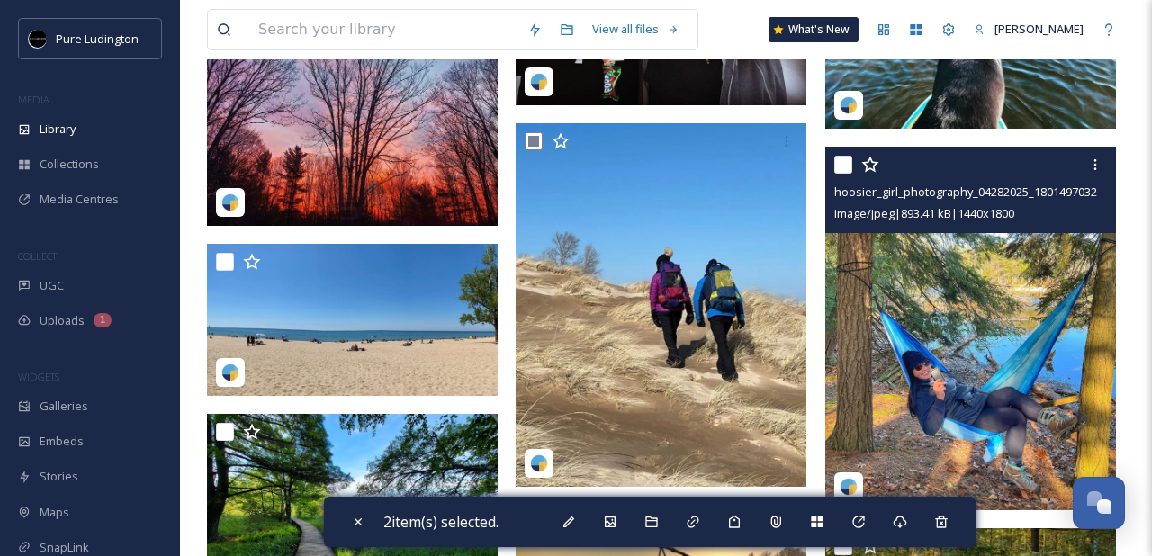
click at [844, 162] on input "checkbox" at bounding box center [843, 165] width 18 height 18
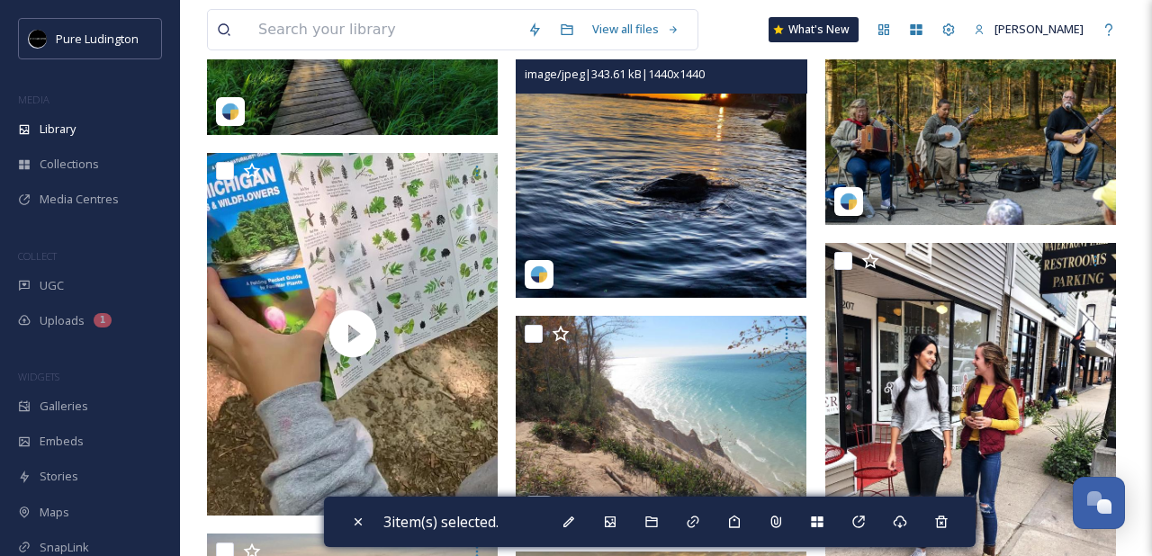
scroll to position [1368, 0]
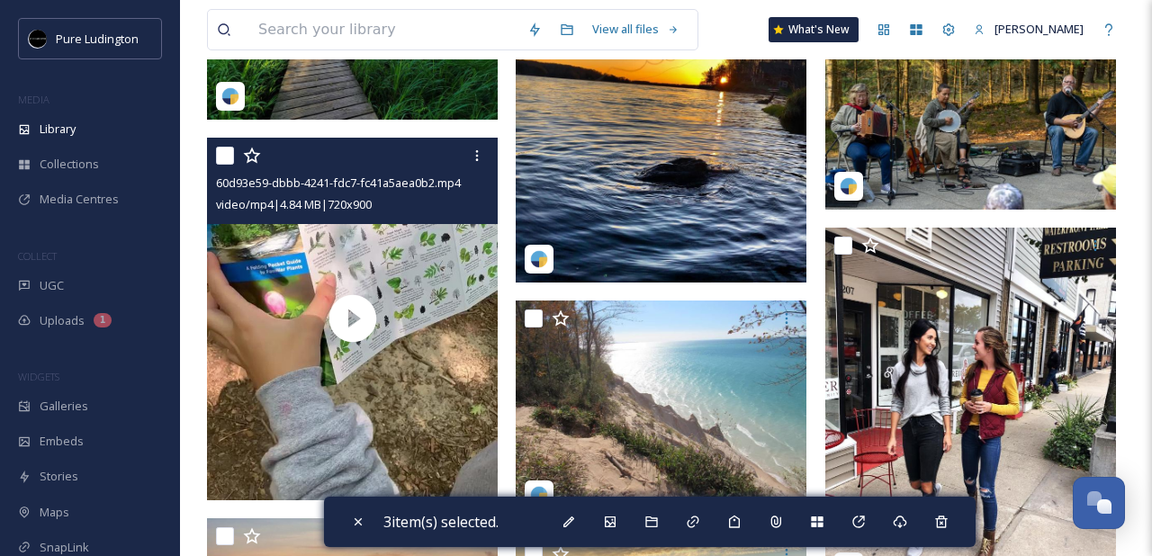
click at [224, 157] on input "checkbox" at bounding box center [225, 156] width 18 height 18
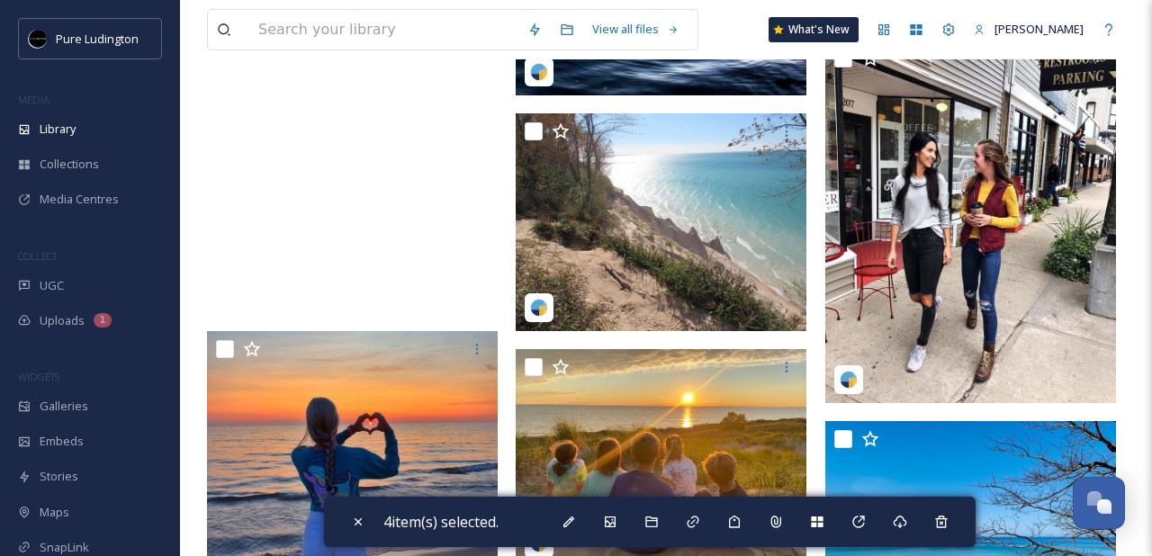
scroll to position [1750, 0]
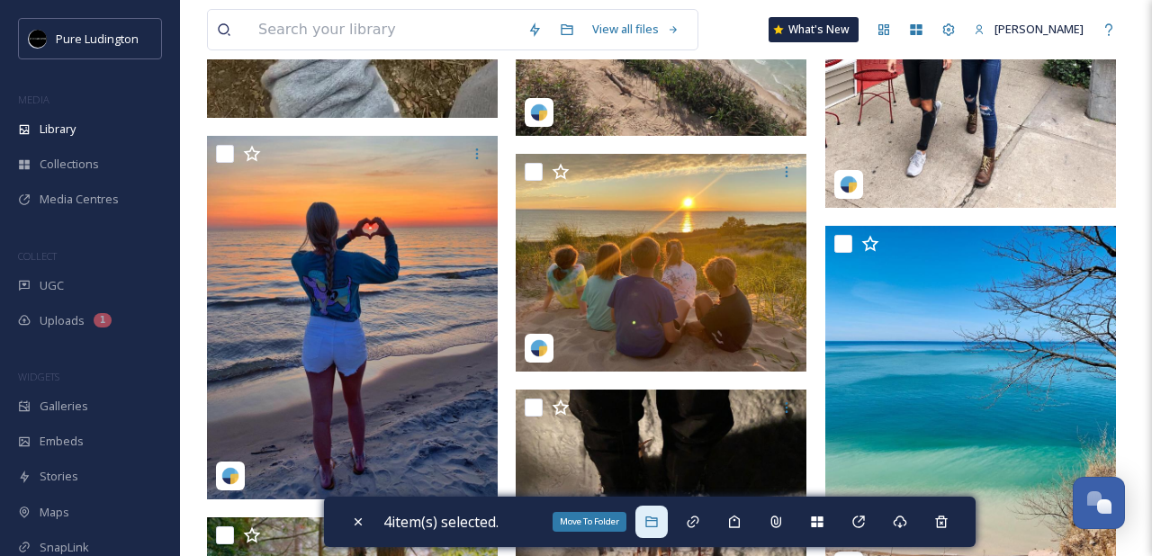
click at [657, 517] on icon at bounding box center [651, 522] width 12 height 11
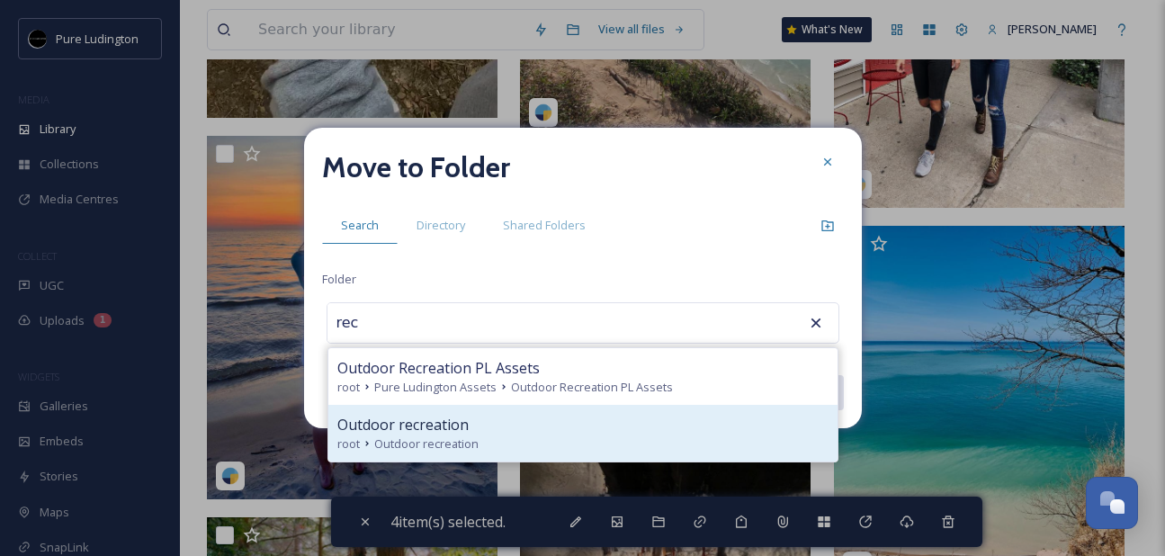
click at [594, 430] on div "Outdoor recreation" at bounding box center [582, 425] width 491 height 22
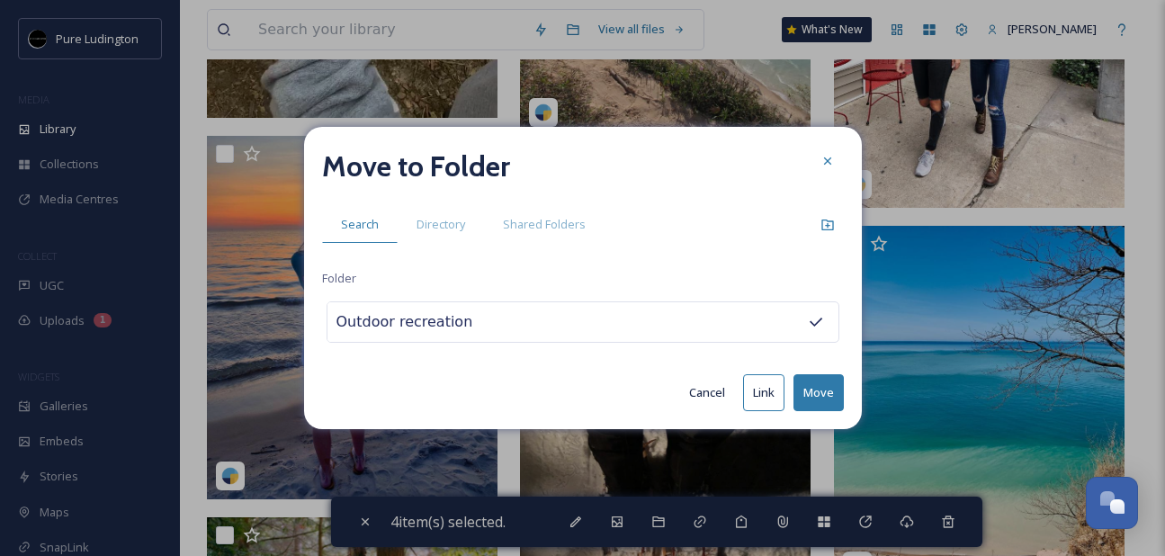
click at [817, 384] on button "Move" at bounding box center [819, 392] width 50 height 37
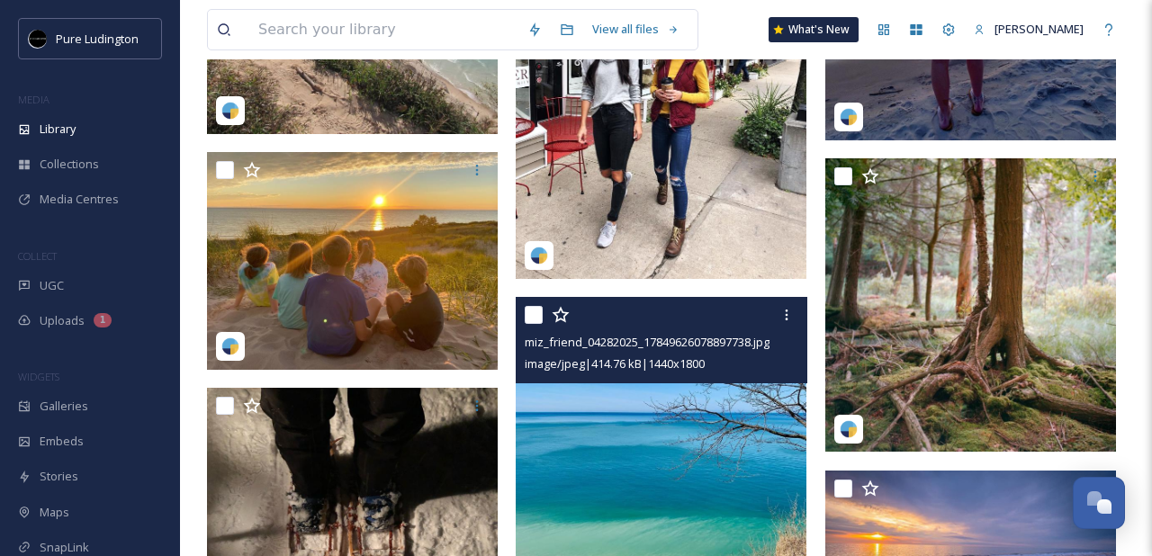
scroll to position [1393, 0]
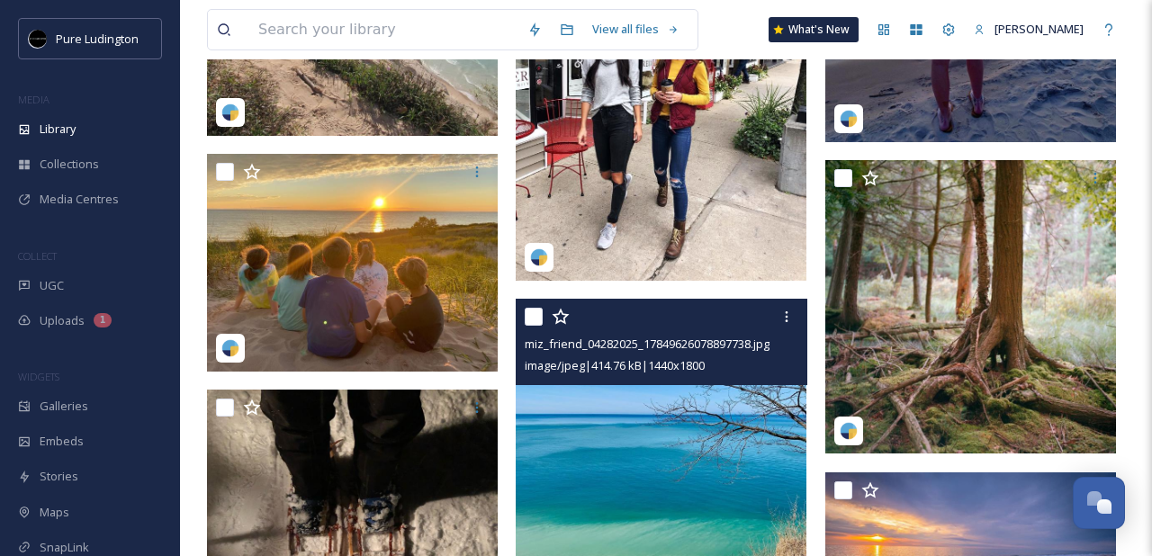
click at [535, 314] on input "checkbox" at bounding box center [534, 317] width 18 height 18
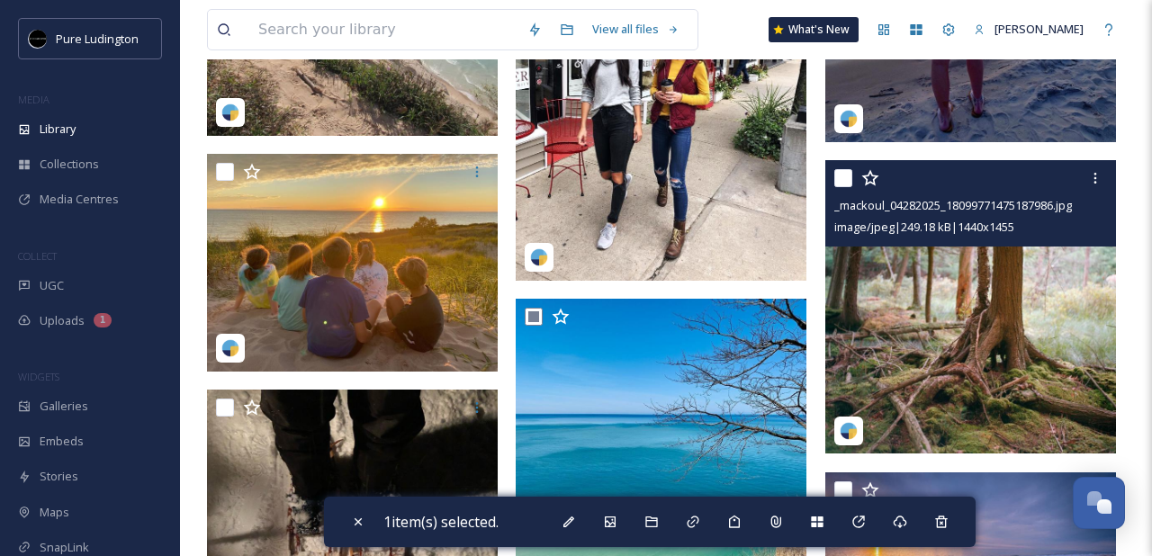
click at [850, 179] on input "checkbox" at bounding box center [843, 178] width 18 height 18
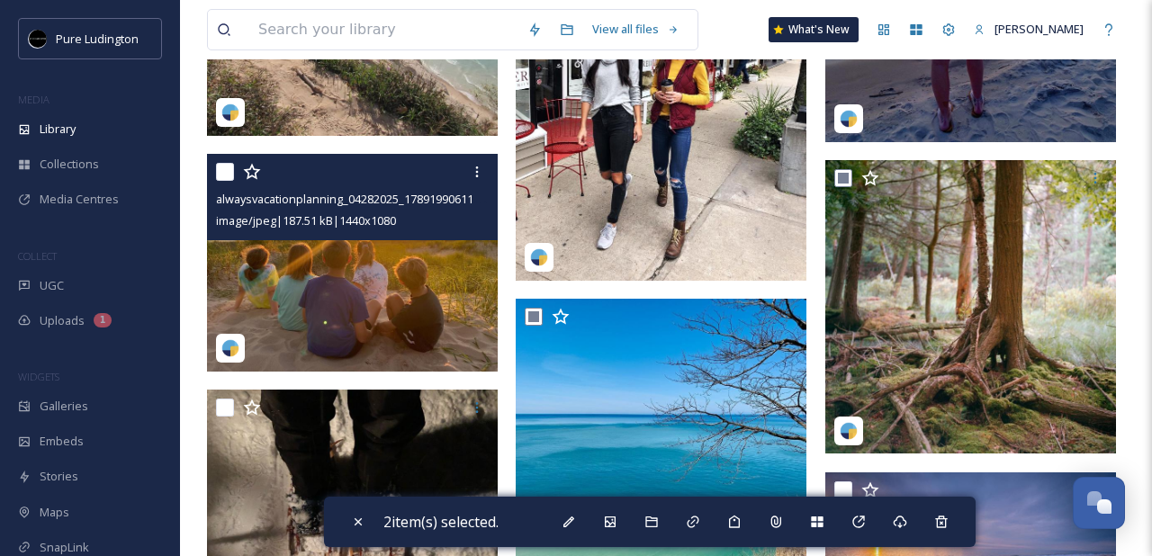
click at [221, 172] on input "checkbox" at bounding box center [225, 172] width 18 height 18
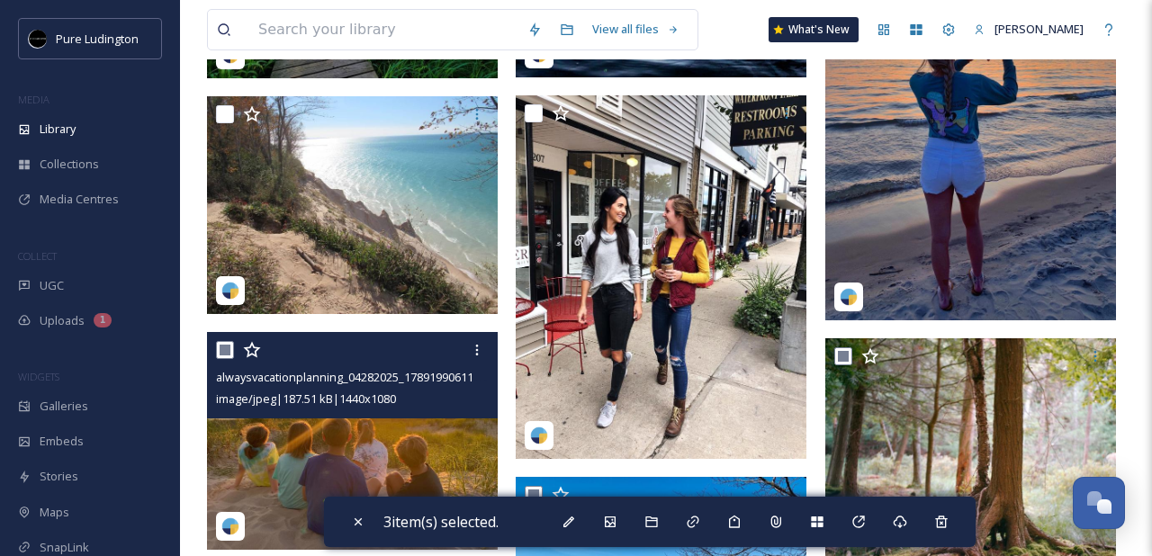
scroll to position [1080, 0]
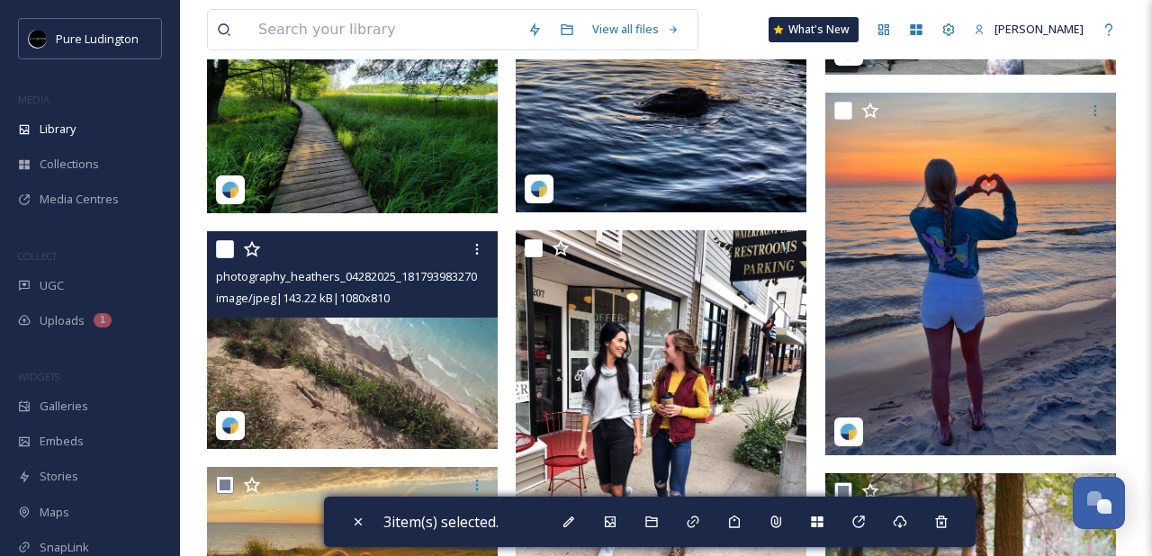
click at [221, 240] on input "checkbox" at bounding box center [225, 249] width 18 height 18
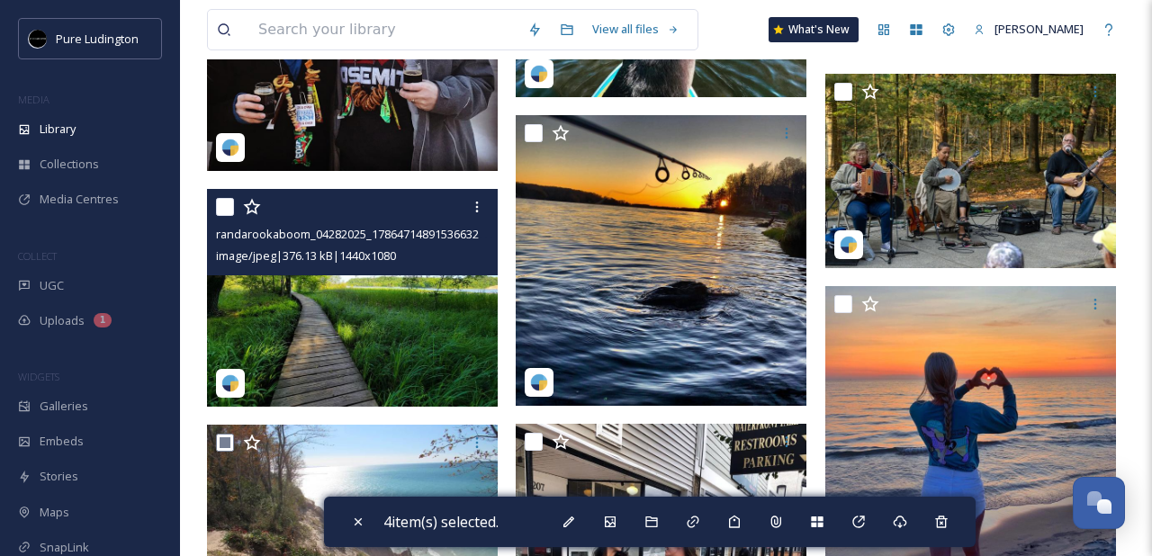
scroll to position [883, 0]
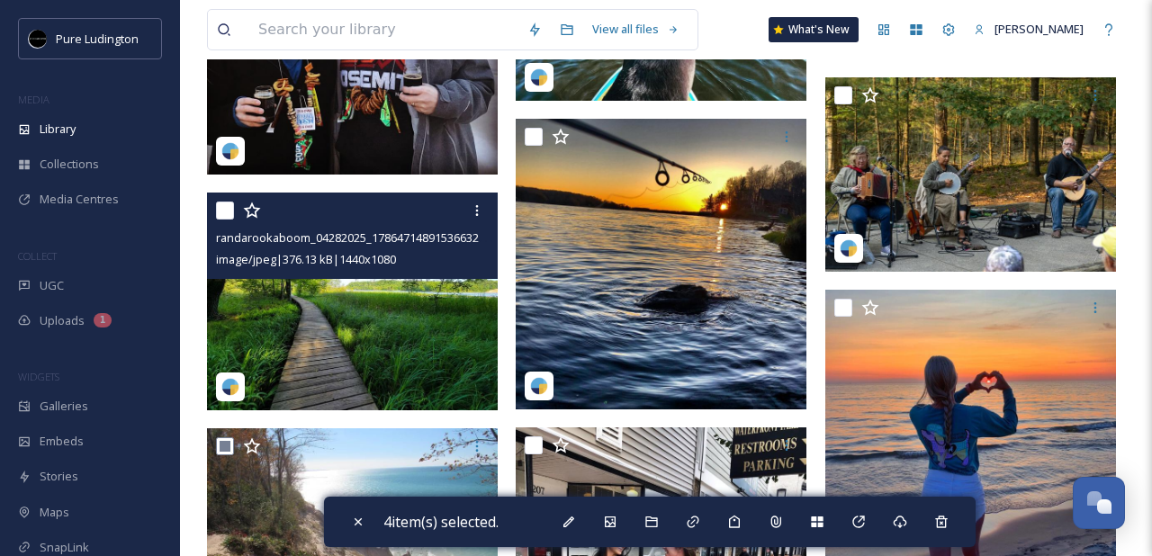
click at [220, 203] on input "checkbox" at bounding box center [225, 211] width 18 height 18
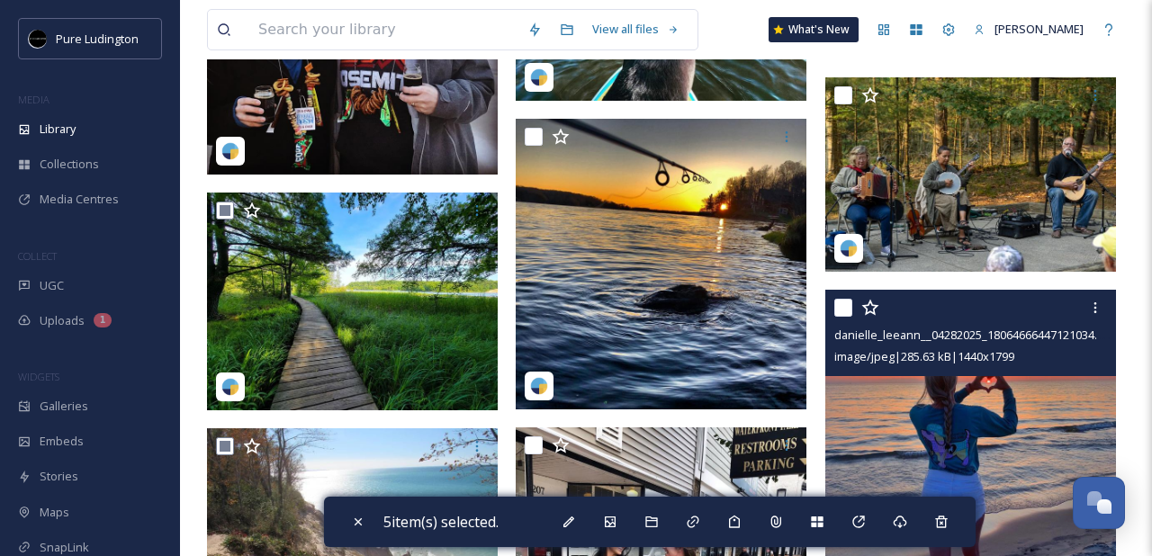
click at [844, 305] on input "checkbox" at bounding box center [843, 308] width 18 height 18
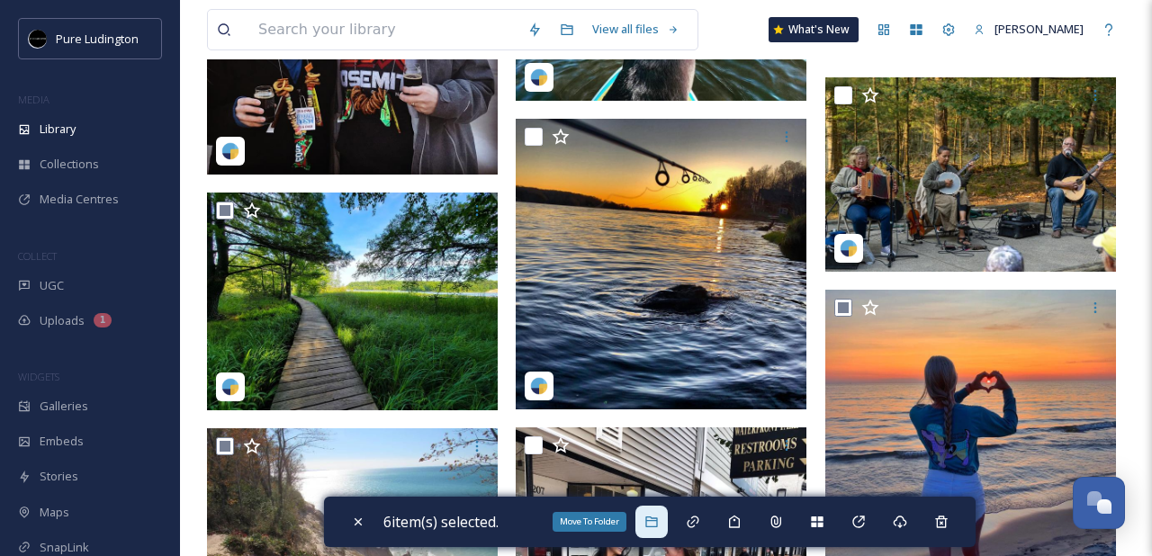
click at [654, 532] on div "Move To Folder" at bounding box center [651, 522] width 32 height 32
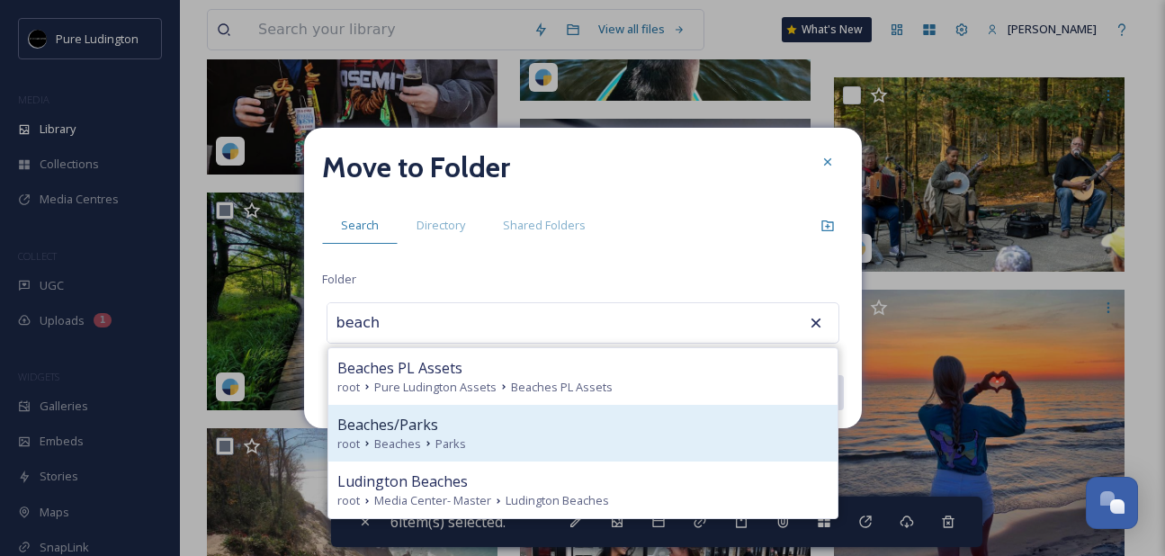
click at [625, 455] on div "Beaches/Parks root Beaches Parks" at bounding box center [582, 433] width 509 height 57
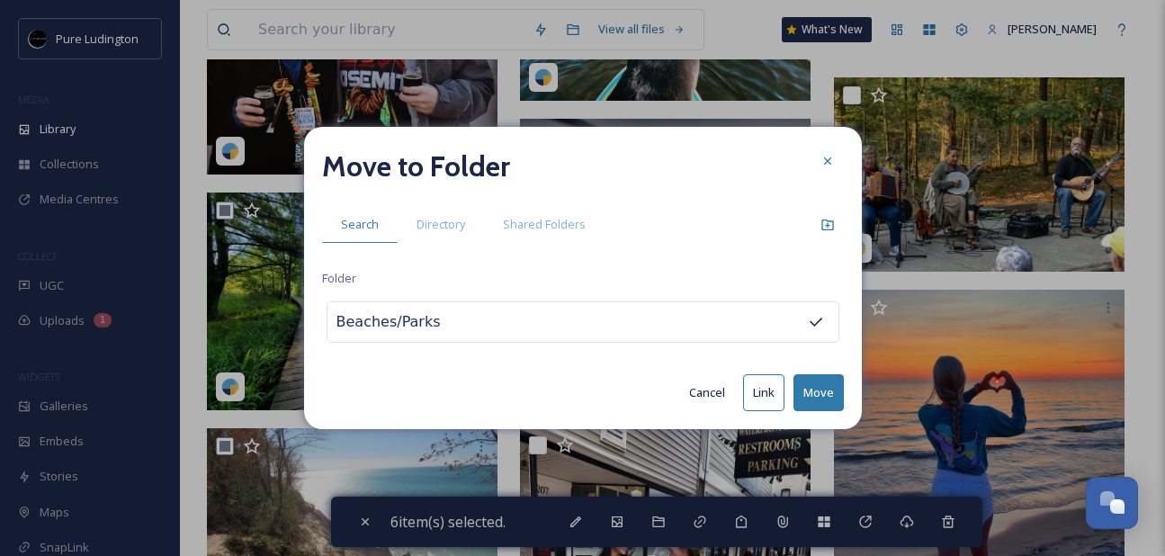
click at [815, 390] on button "Move" at bounding box center [819, 392] width 50 height 37
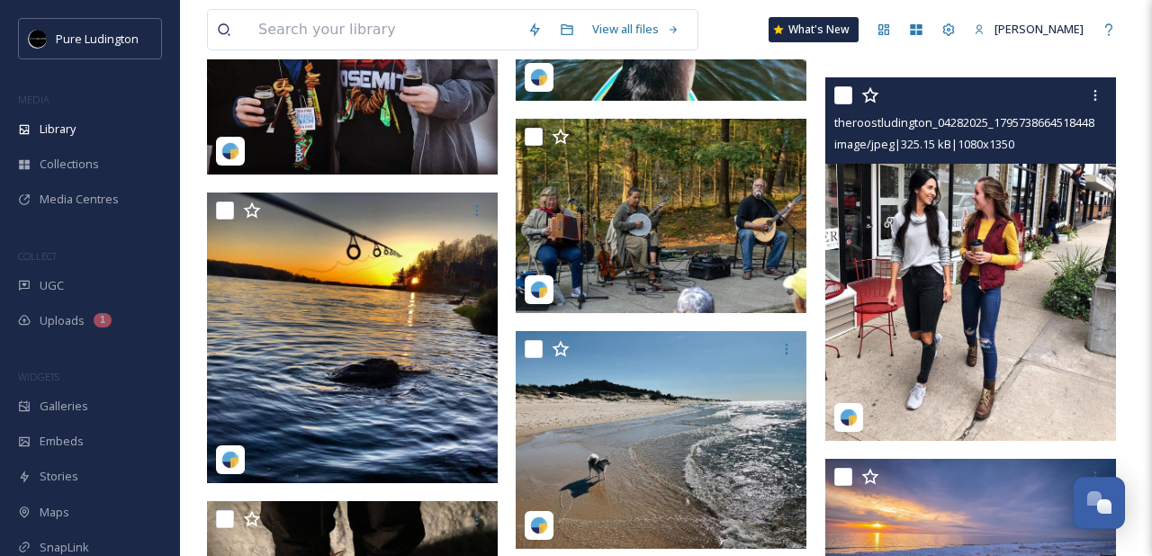
click at [842, 100] on input "checkbox" at bounding box center [843, 95] width 18 height 18
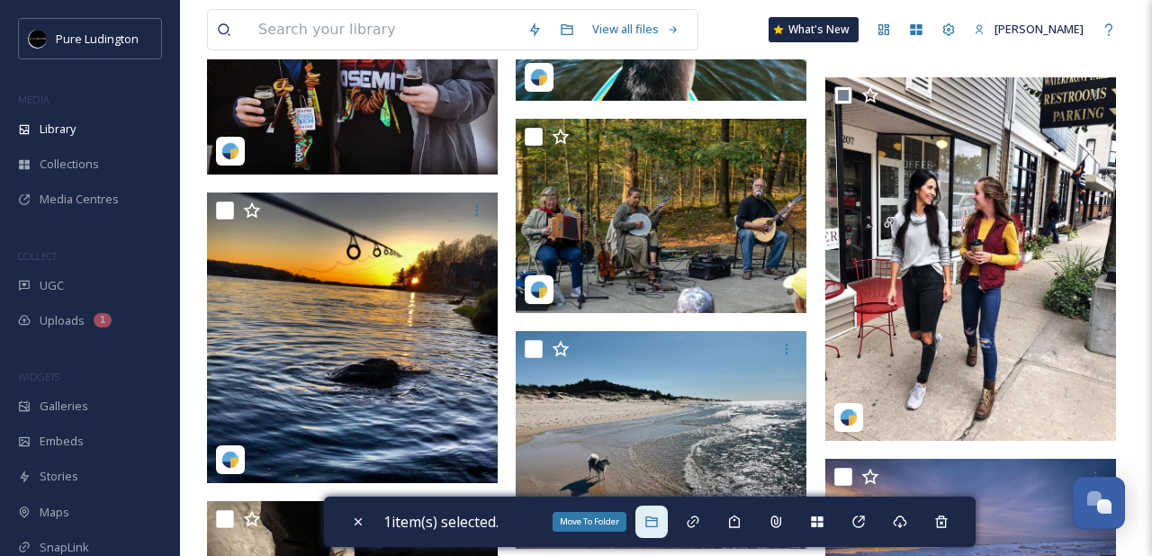
click at [657, 517] on icon at bounding box center [651, 522] width 12 height 11
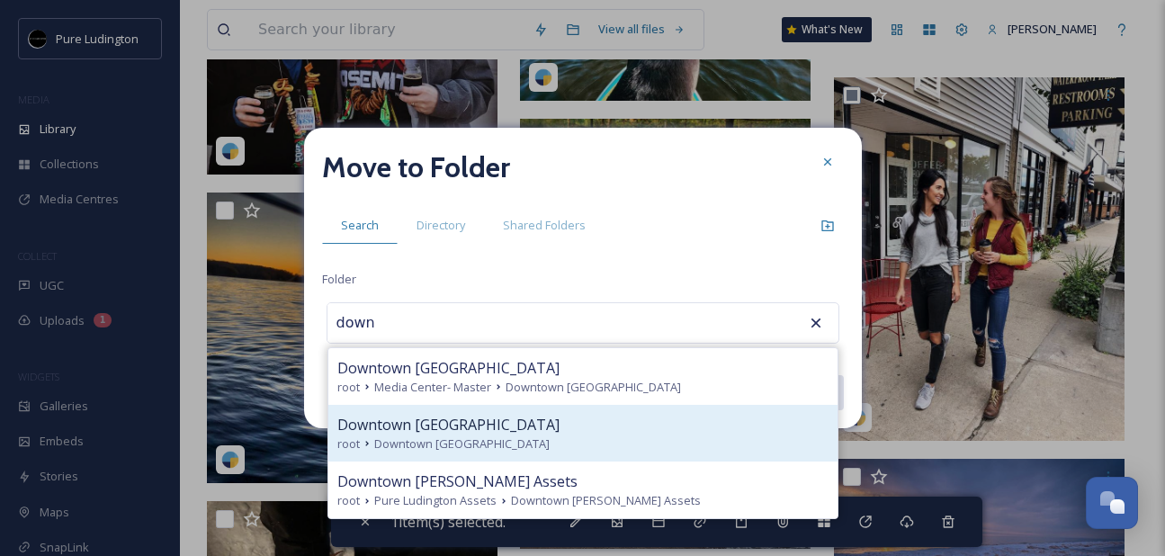
click at [626, 451] on div "root Downtown [GEOGRAPHIC_DATA]" at bounding box center [582, 444] width 491 height 17
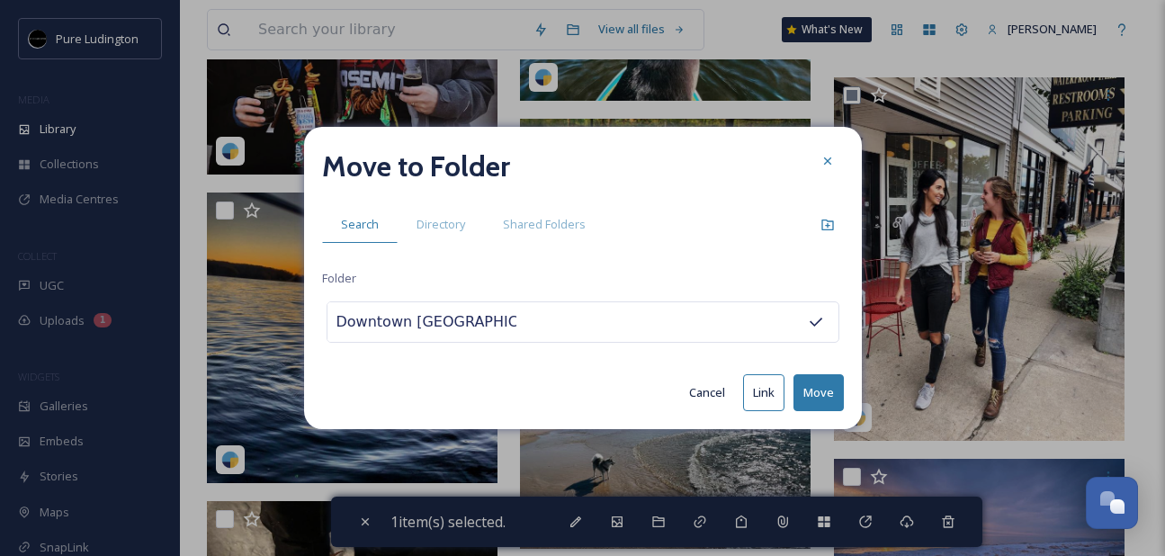
click at [820, 391] on button "Move" at bounding box center [819, 392] width 50 height 37
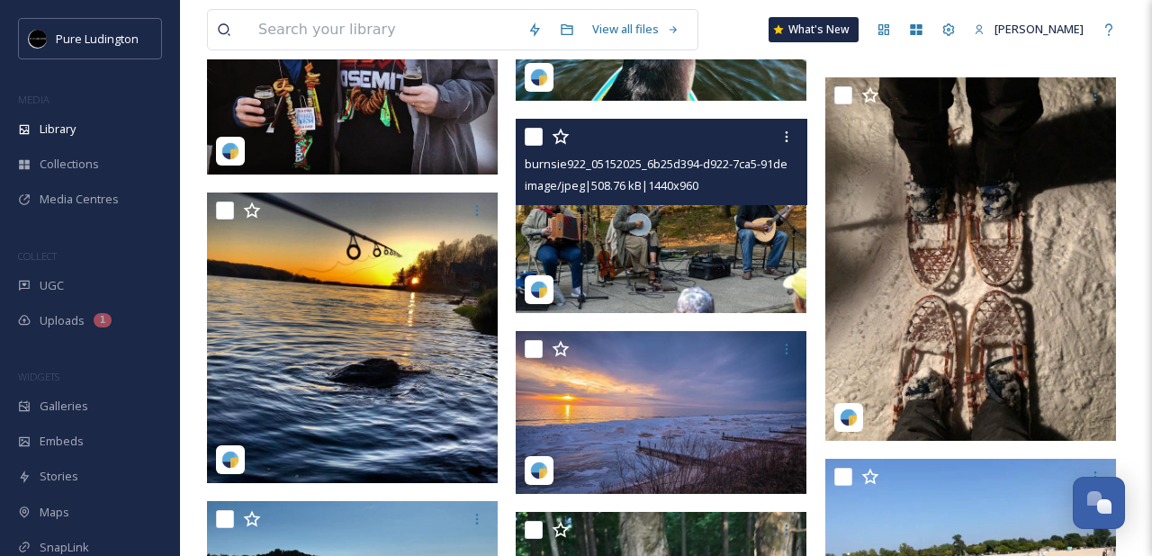
click at [533, 139] on input "checkbox" at bounding box center [534, 137] width 18 height 18
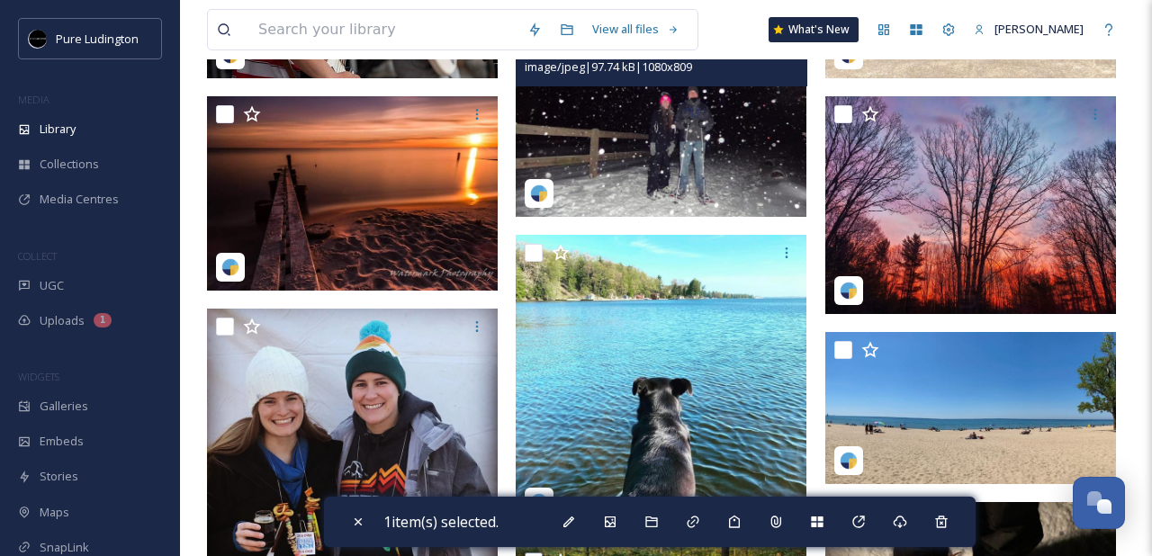
scroll to position [438, 0]
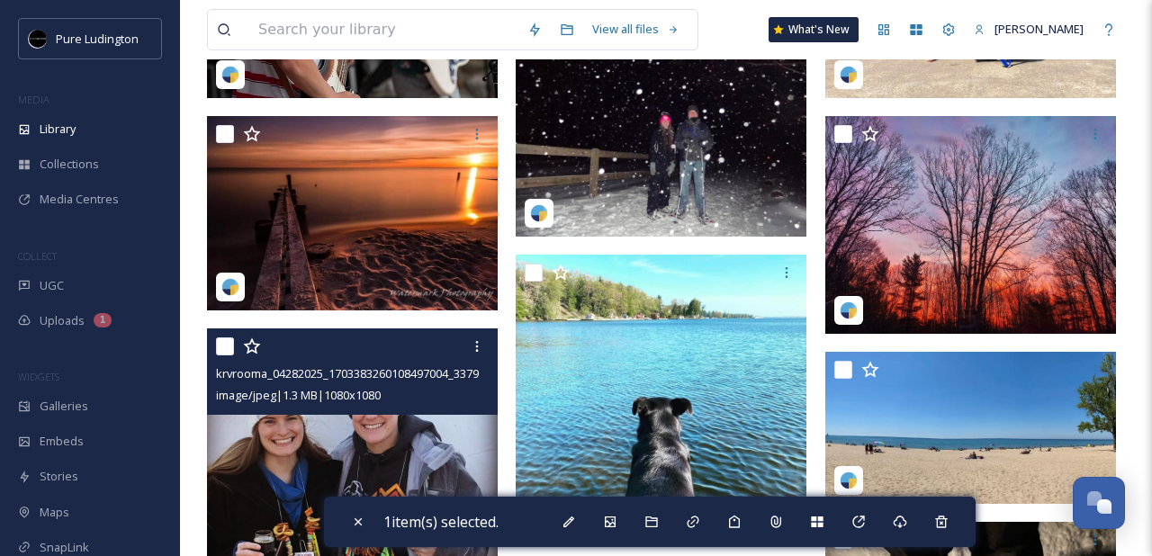
click at [223, 346] on input "checkbox" at bounding box center [225, 346] width 18 height 18
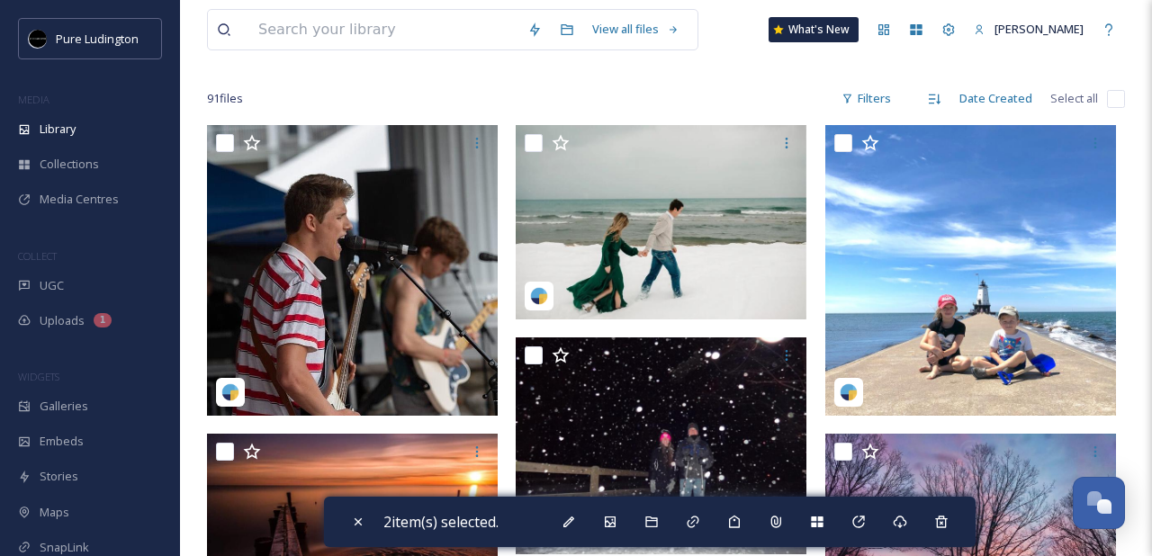
scroll to position [76, 0]
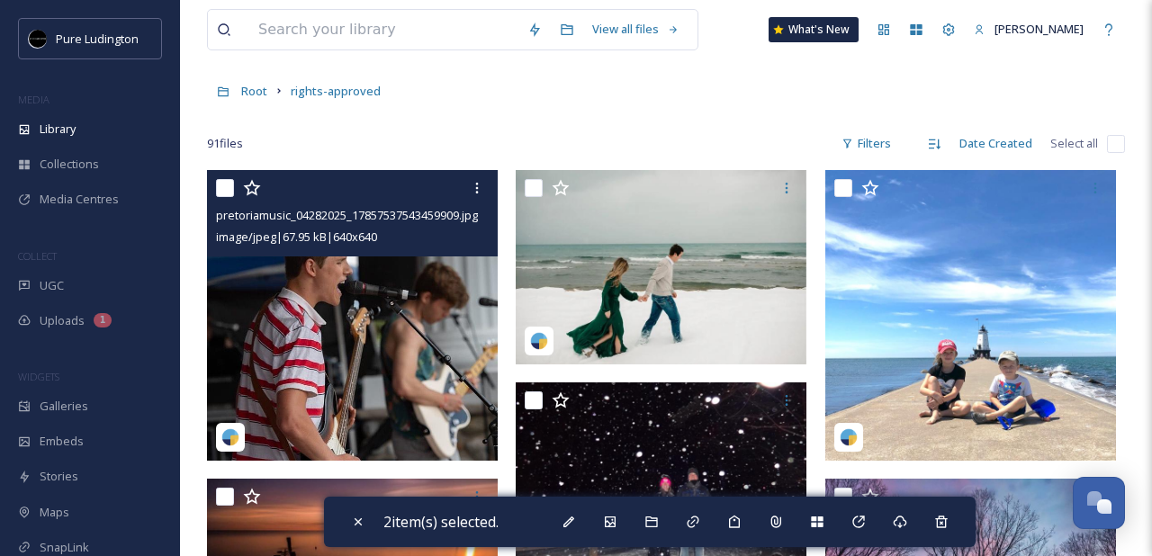
click at [226, 191] on input "checkbox" at bounding box center [225, 188] width 18 height 18
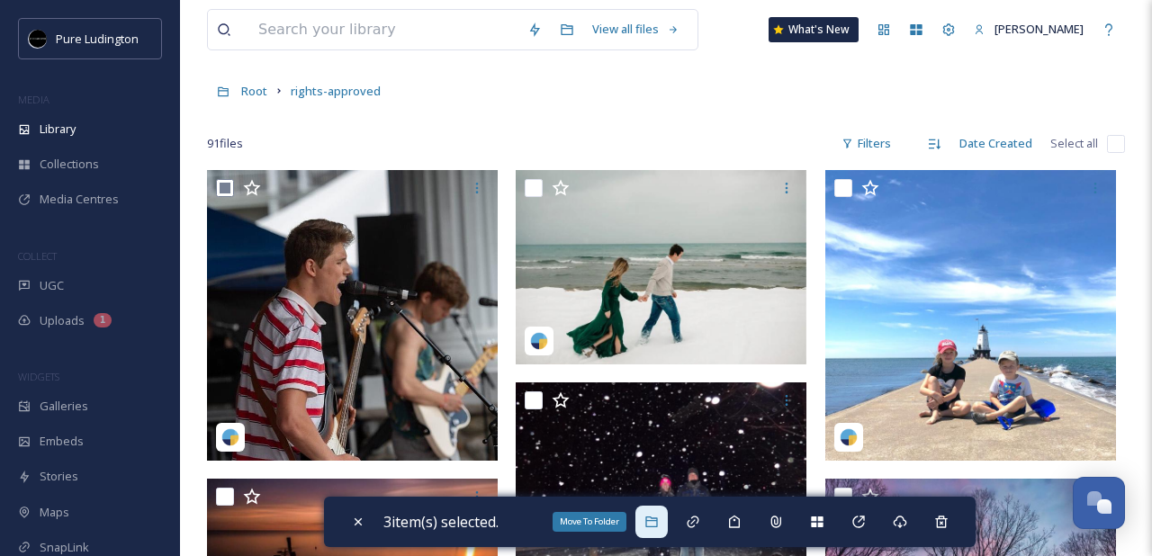
click at [659, 515] on icon at bounding box center [651, 522] width 14 height 14
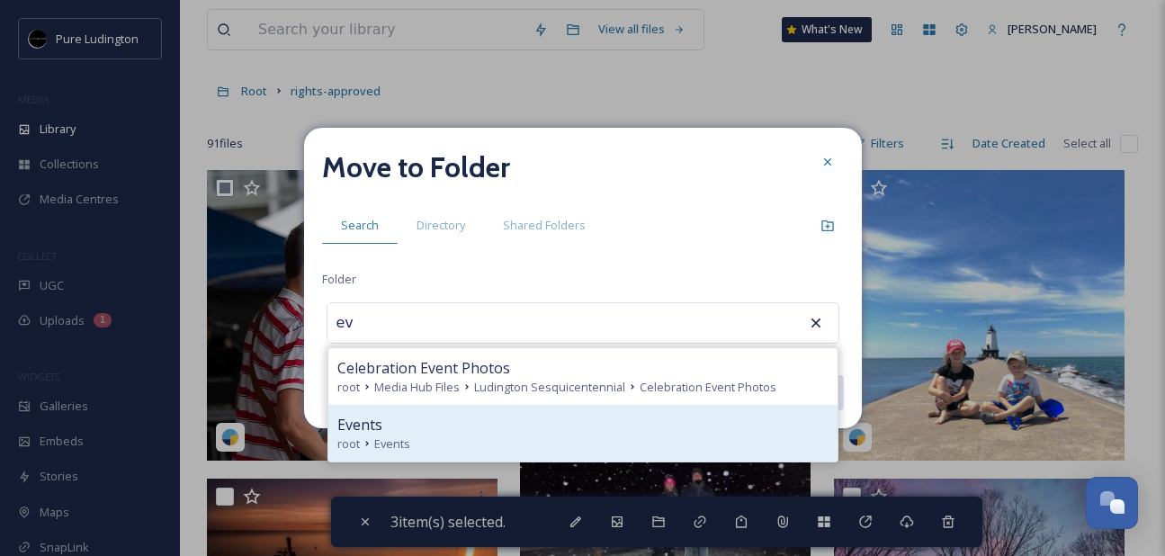
click at [627, 448] on div "root Events" at bounding box center [582, 444] width 491 height 17
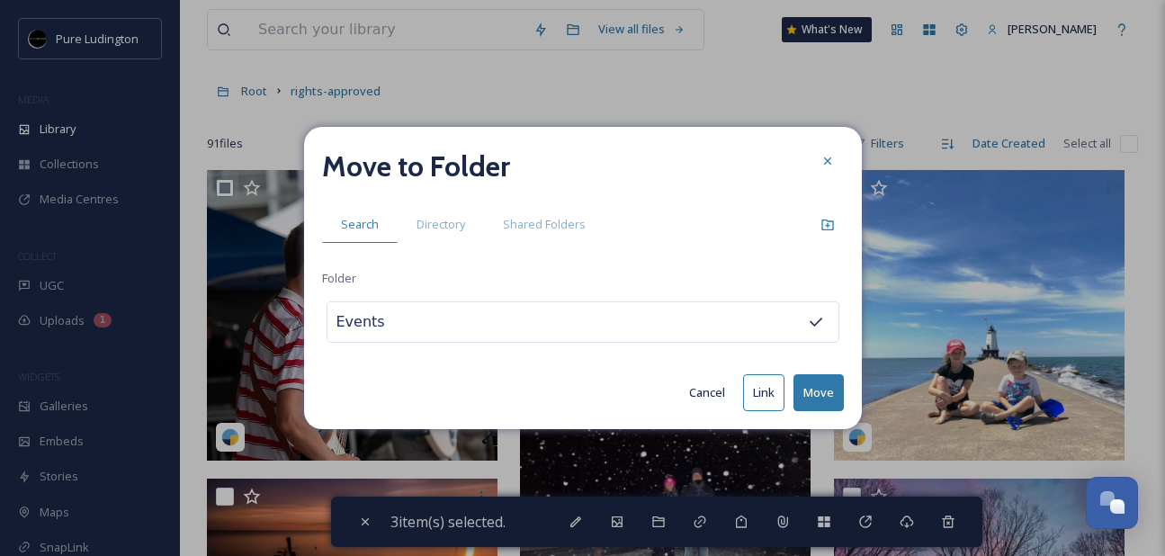
click at [809, 400] on button "Move" at bounding box center [819, 392] width 50 height 37
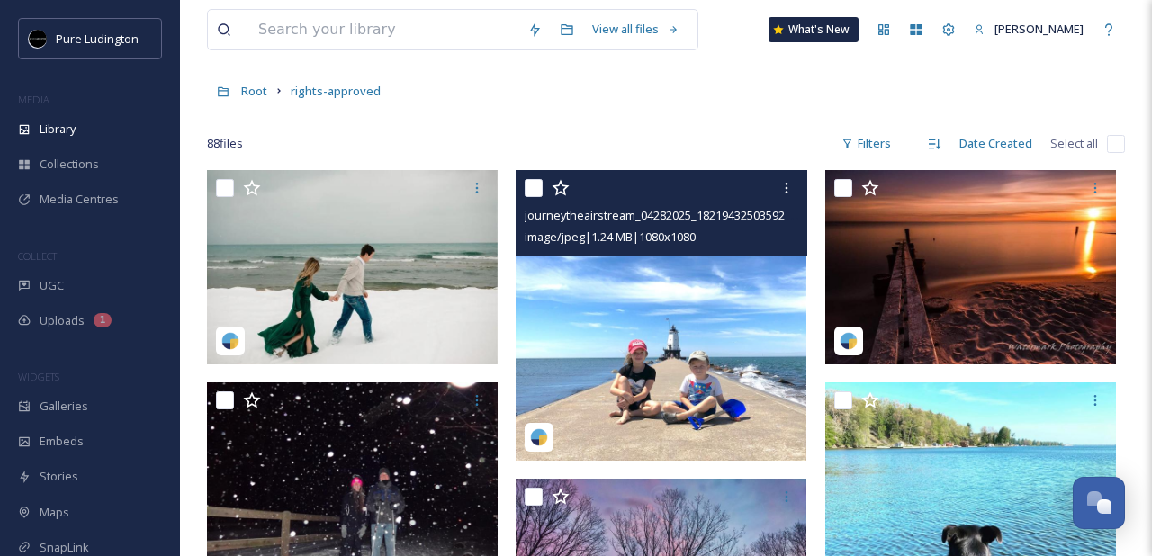
click at [536, 189] on input "checkbox" at bounding box center [534, 188] width 18 height 18
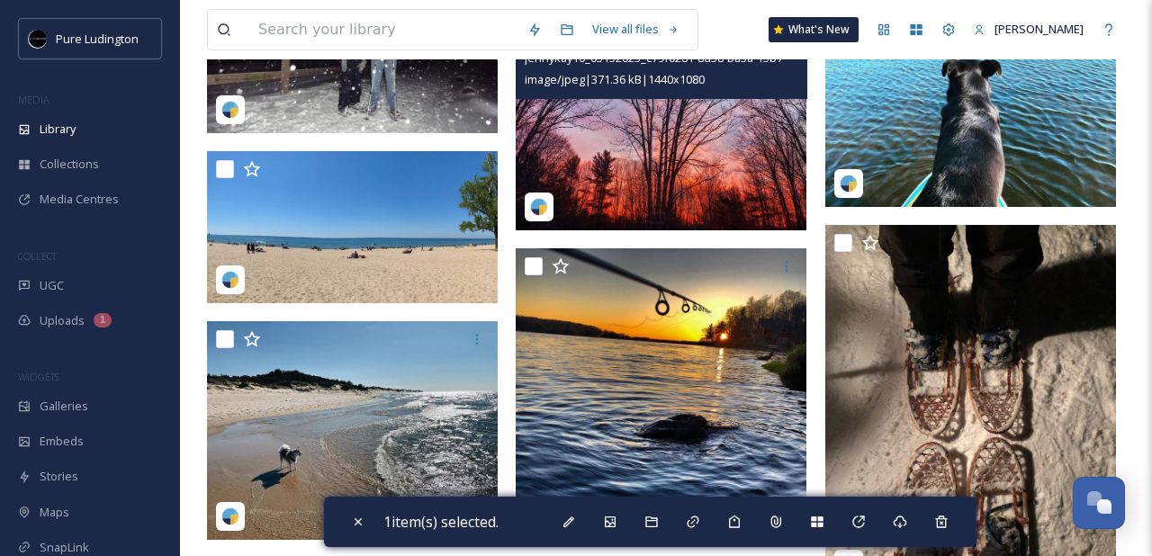
scroll to position [634, 0]
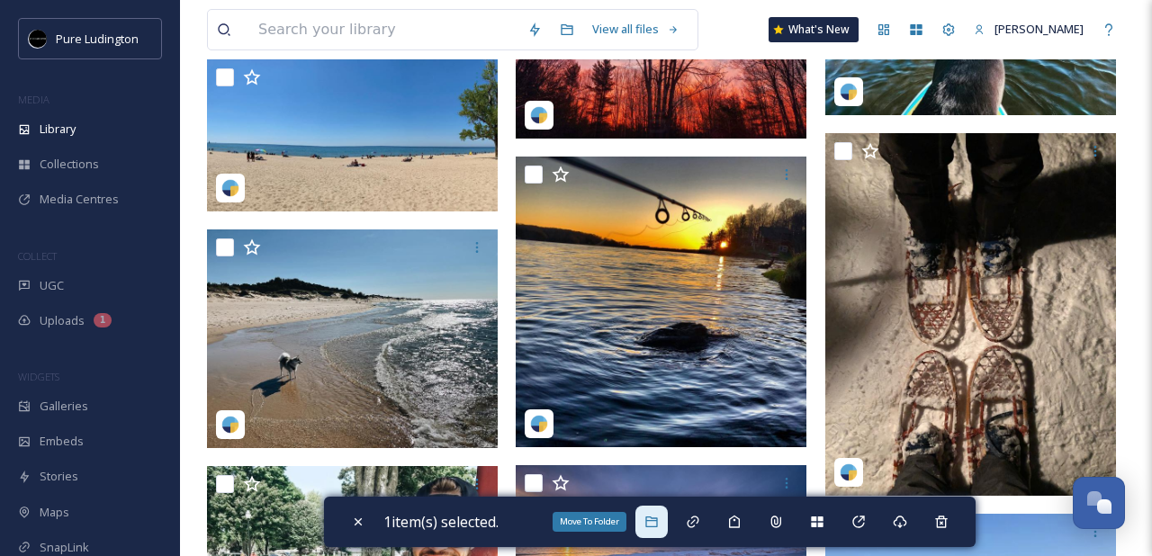
click at [665, 526] on div "Move To Folder" at bounding box center [651, 522] width 32 height 32
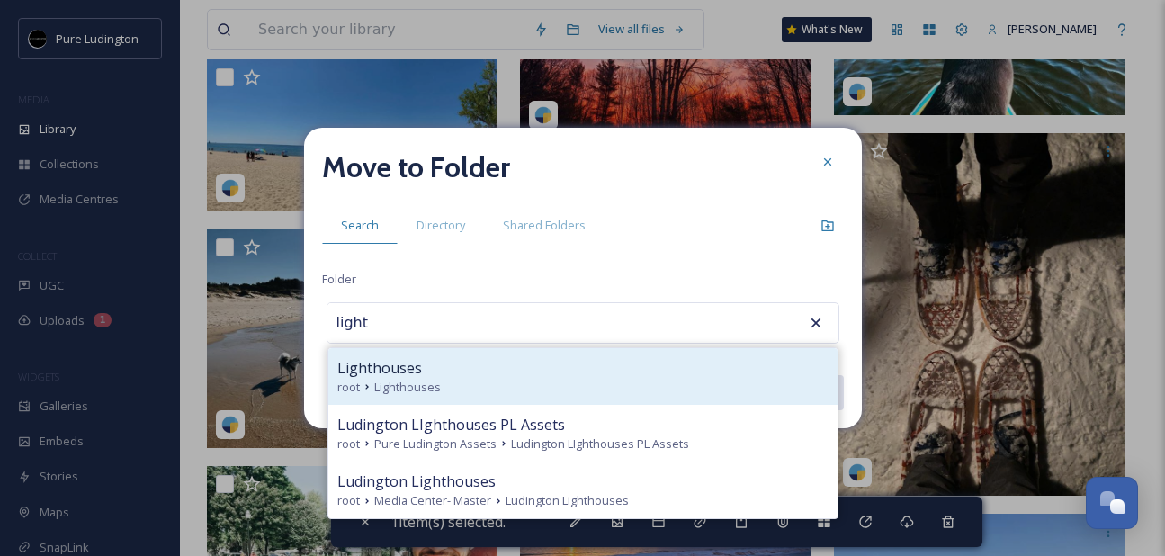
click at [674, 386] on div "root Lighthouses" at bounding box center [582, 387] width 491 height 17
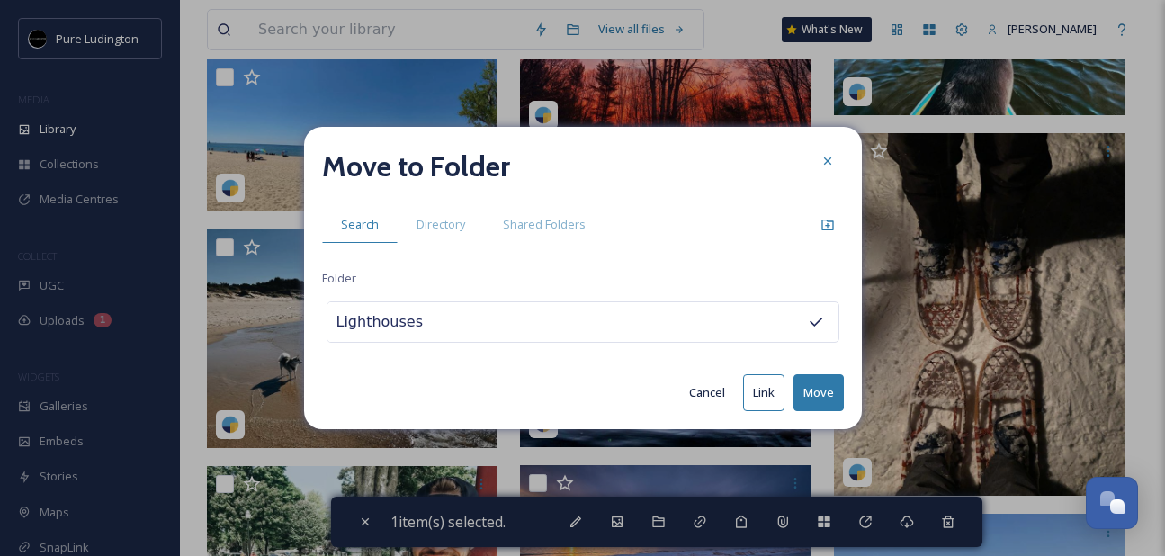
click at [813, 387] on button "Move" at bounding box center [819, 392] width 50 height 37
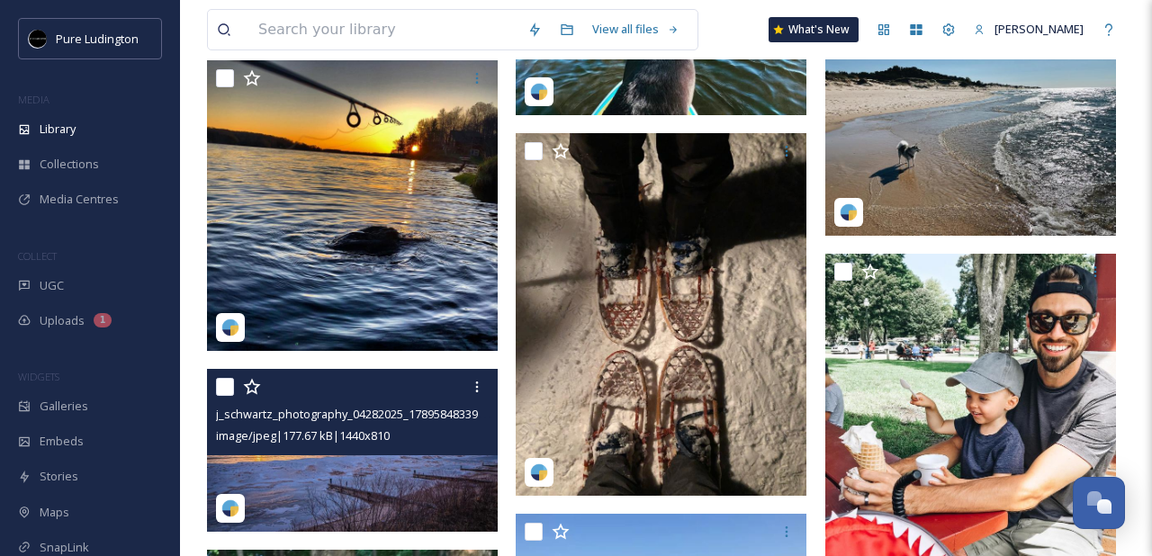
click at [221, 389] on input "checkbox" at bounding box center [225, 387] width 18 height 18
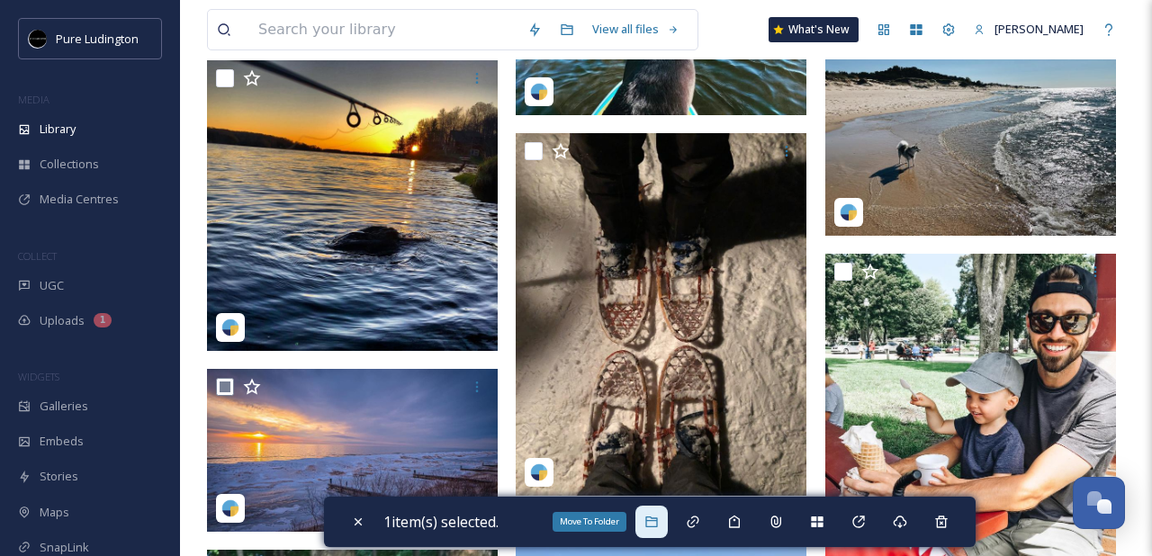
click at [664, 526] on div "Move To Folder" at bounding box center [651, 522] width 32 height 32
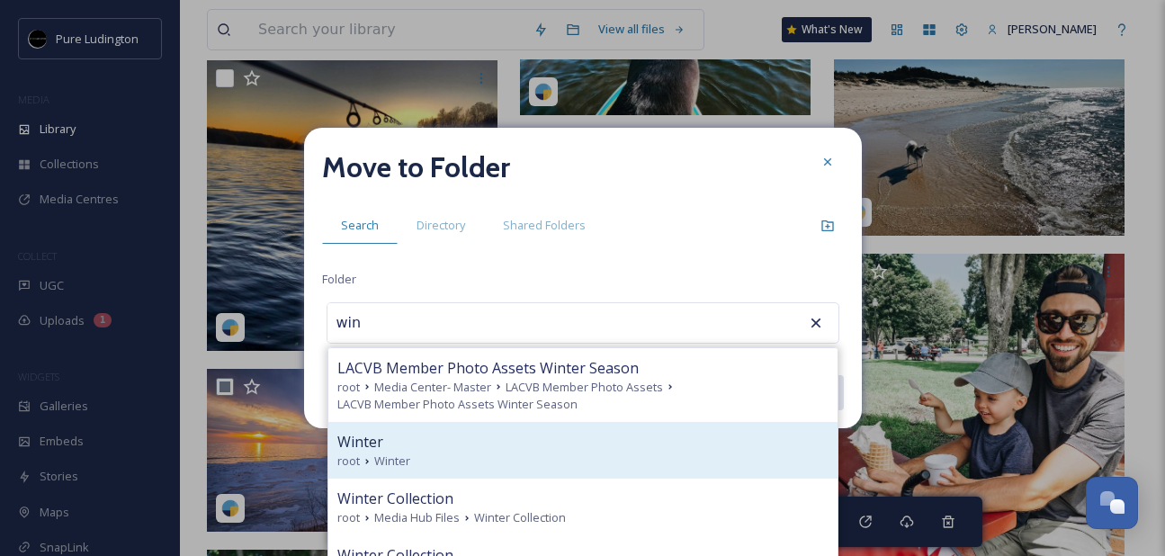
click at [669, 445] on div "Winter" at bounding box center [582, 442] width 491 height 22
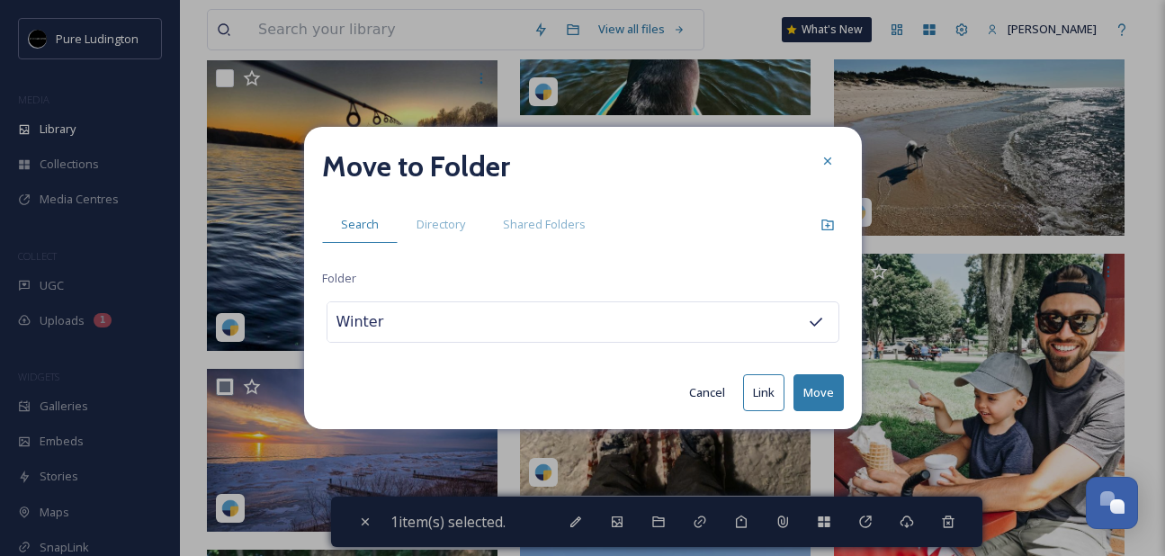
click at [821, 391] on button "Move" at bounding box center [819, 392] width 50 height 37
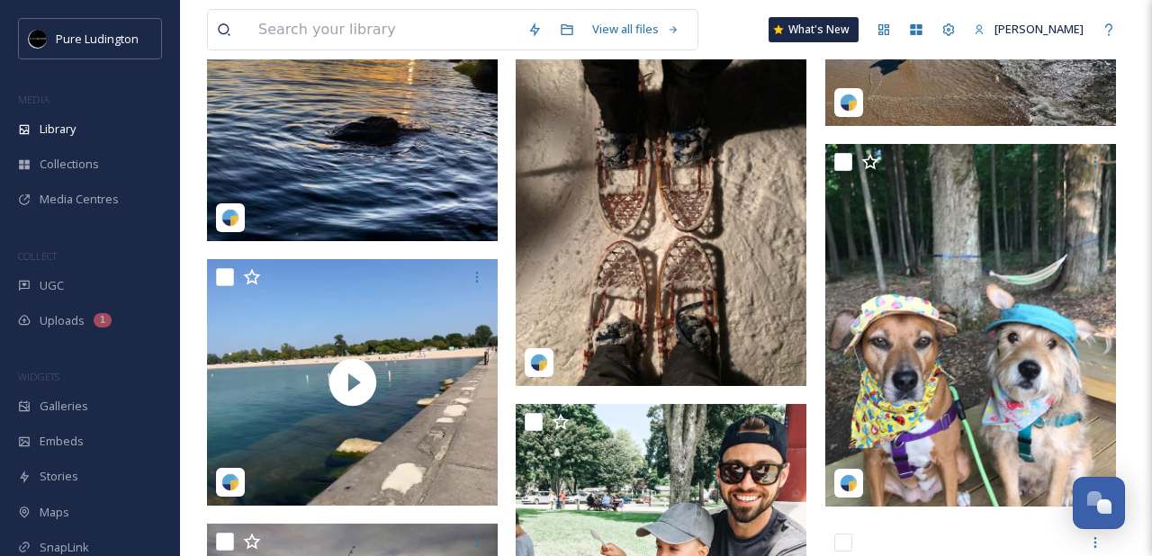
scroll to position [620, 0]
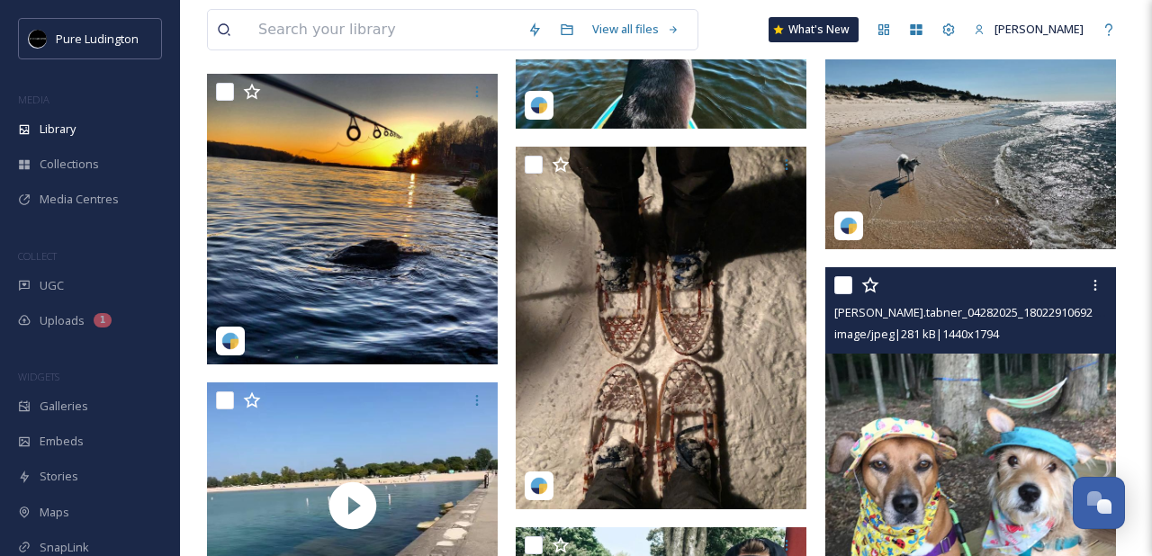
click at [840, 288] on input "checkbox" at bounding box center [843, 285] width 18 height 18
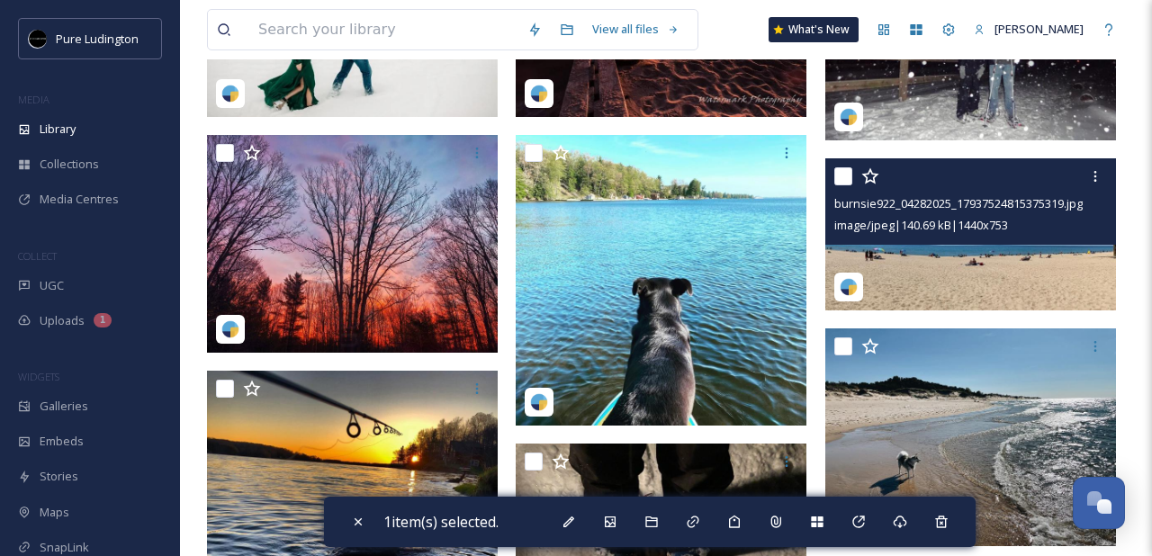
scroll to position [296, 0]
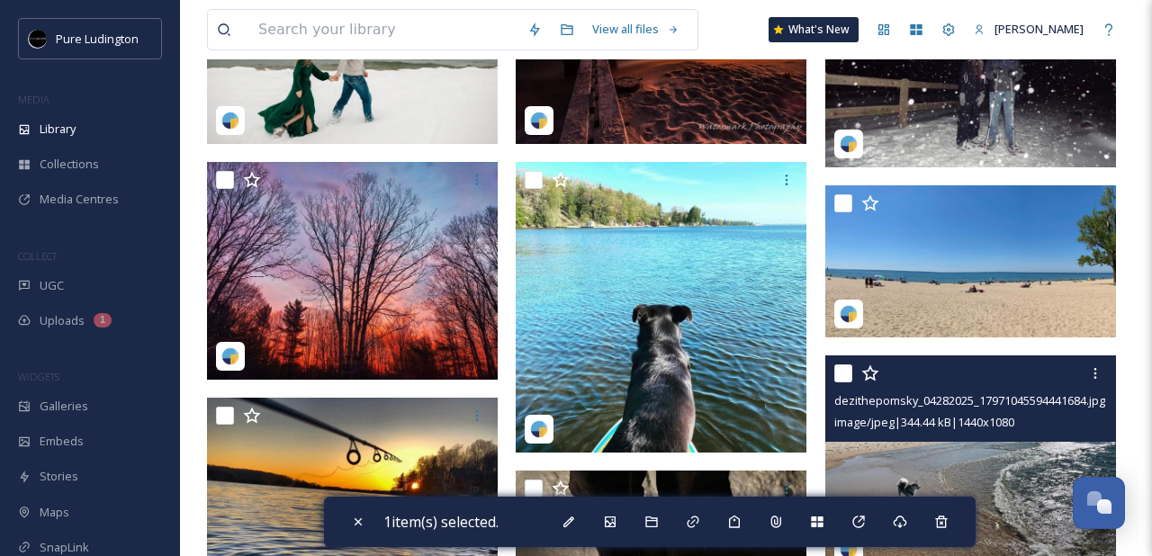
click at [840, 377] on input "checkbox" at bounding box center [843, 373] width 18 height 18
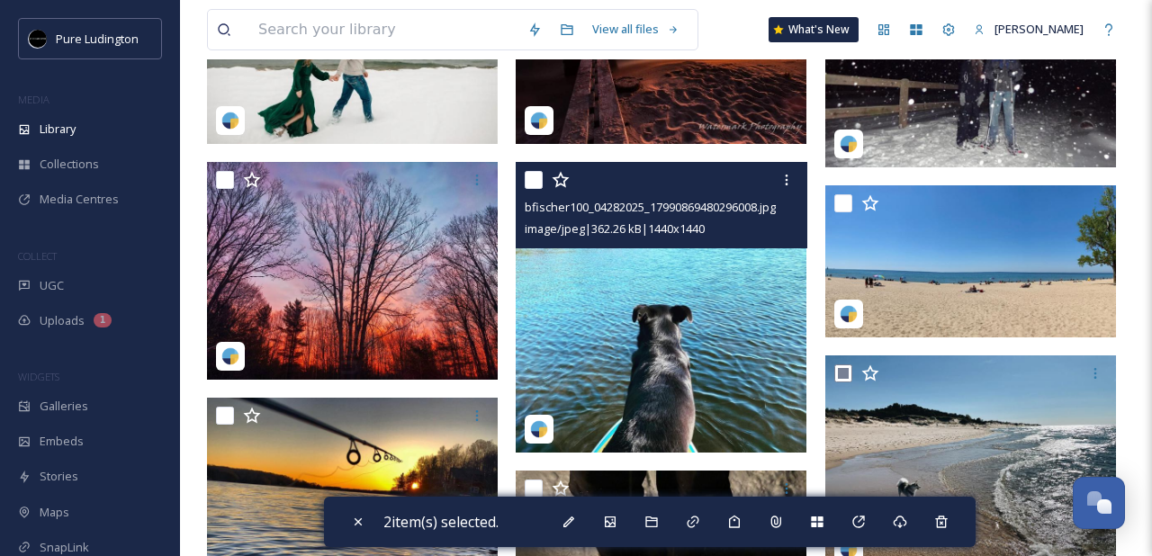
click at [533, 179] on input "checkbox" at bounding box center [534, 180] width 18 height 18
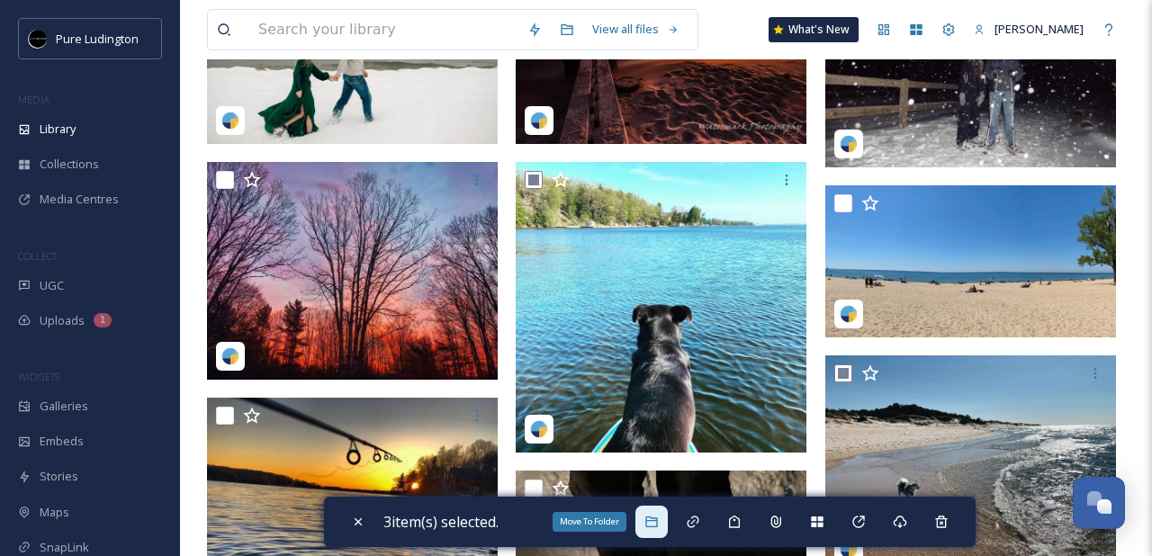
click at [649, 509] on div "Move To Folder" at bounding box center [651, 522] width 32 height 32
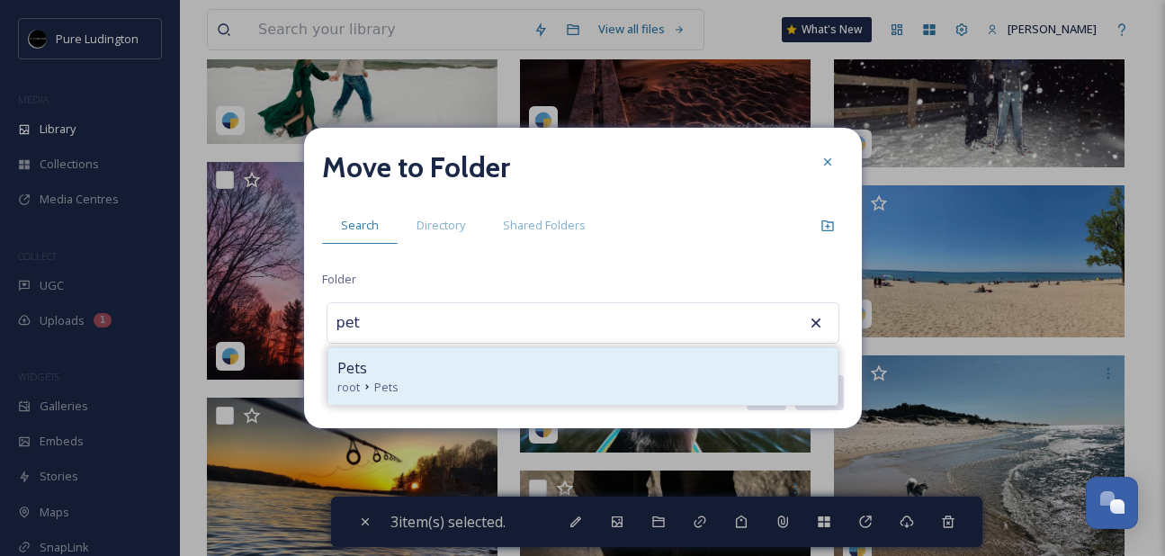
click at [596, 395] on div "root Pets" at bounding box center [582, 387] width 491 height 17
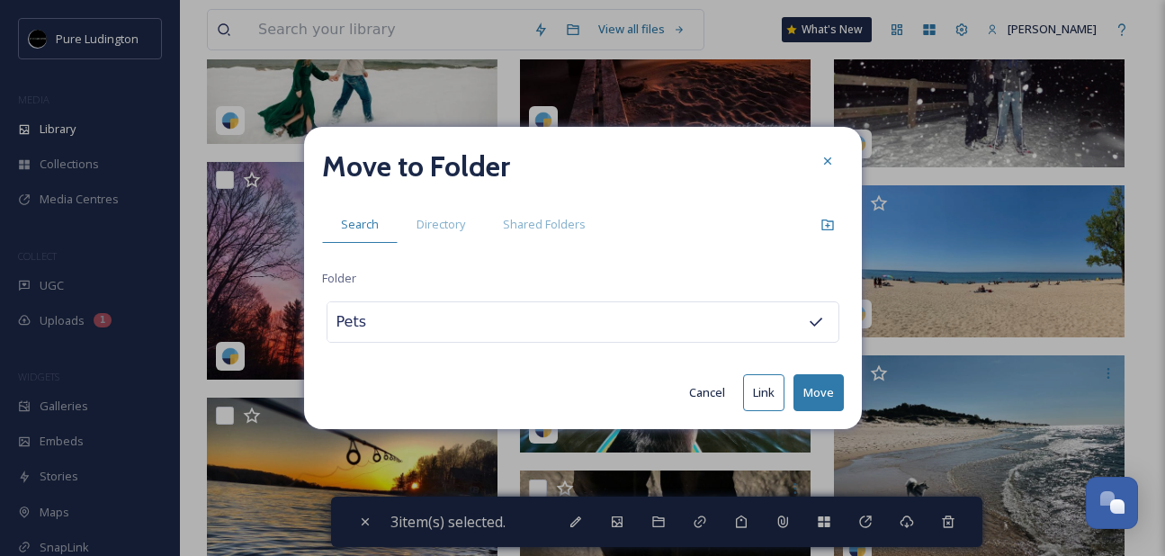
click at [813, 391] on button "Move" at bounding box center [819, 392] width 50 height 37
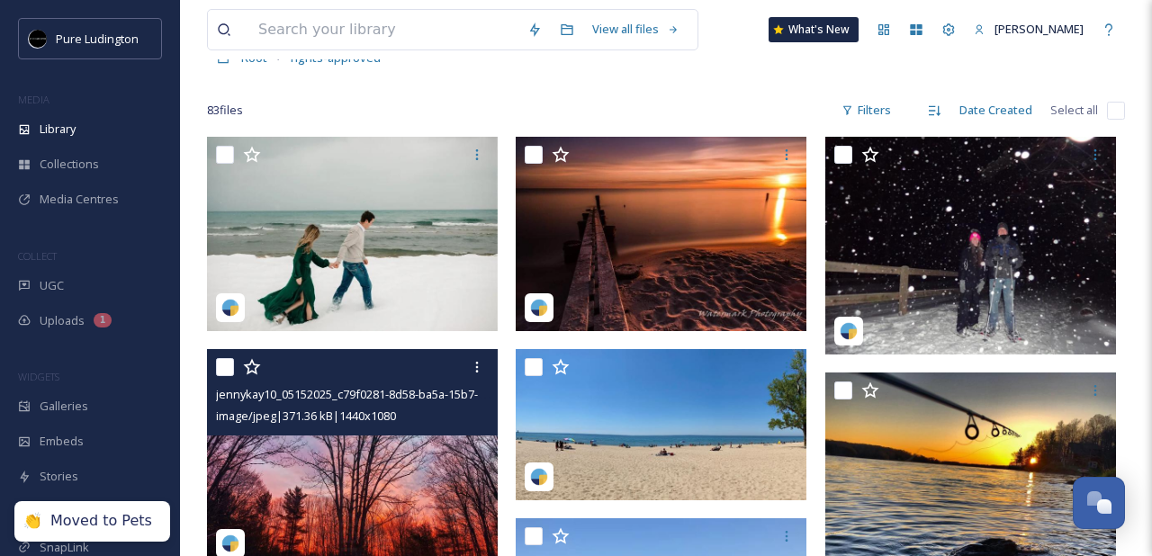
scroll to position [23, 0]
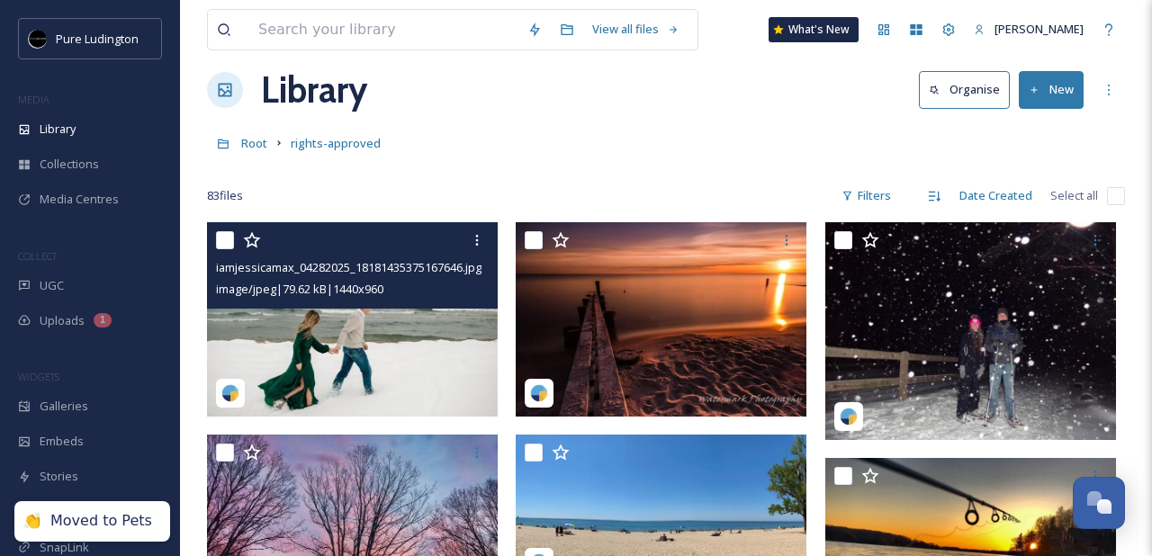
click at [225, 239] on input "checkbox" at bounding box center [225, 240] width 18 height 18
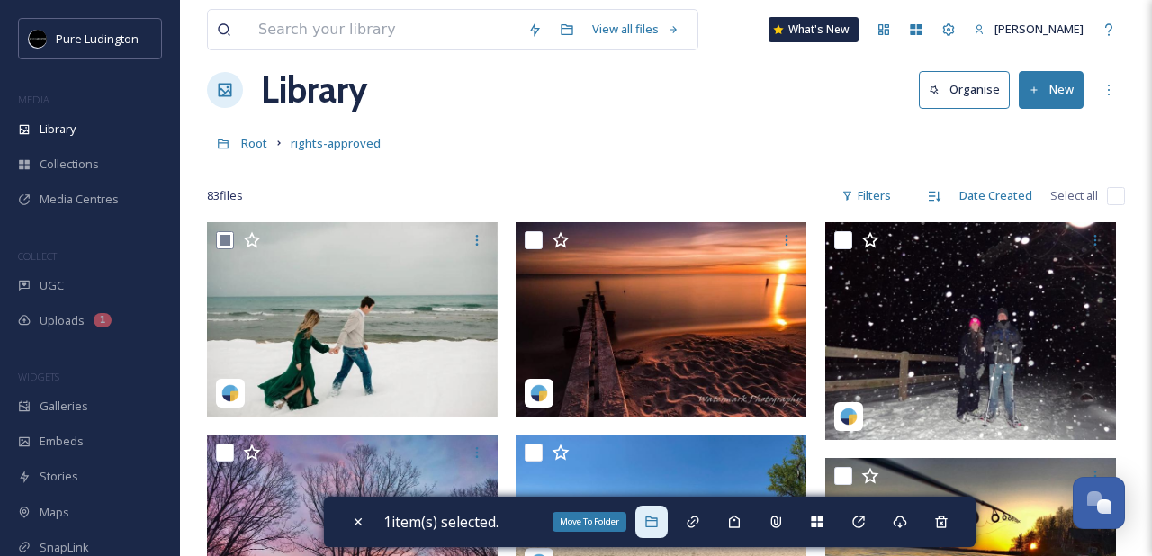
click at [652, 514] on div "Move To Folder" at bounding box center [651, 522] width 32 height 32
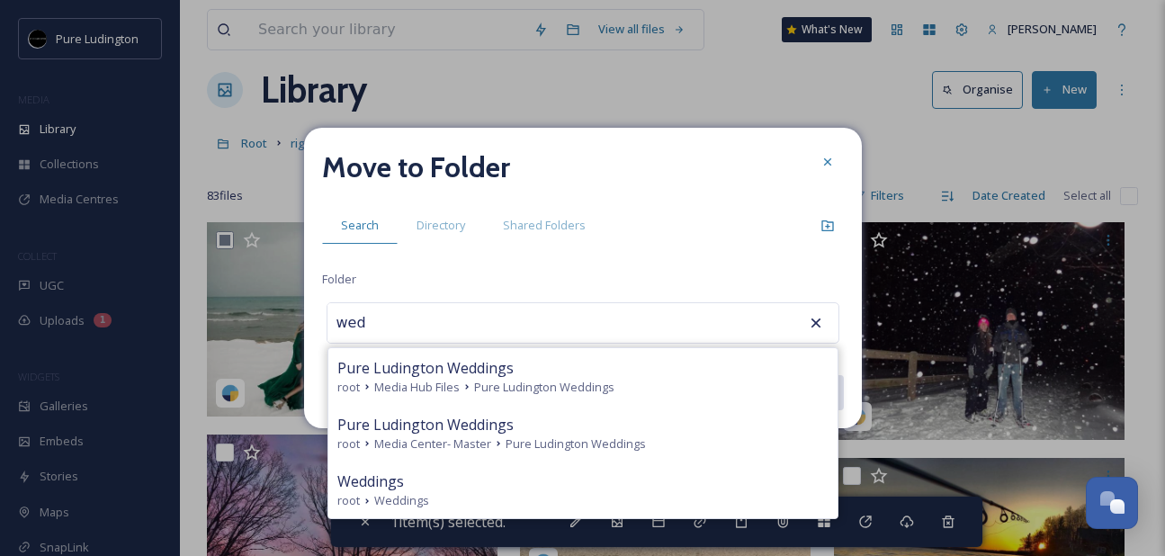
click at [570, 472] on div "Weddings" at bounding box center [582, 482] width 491 height 22
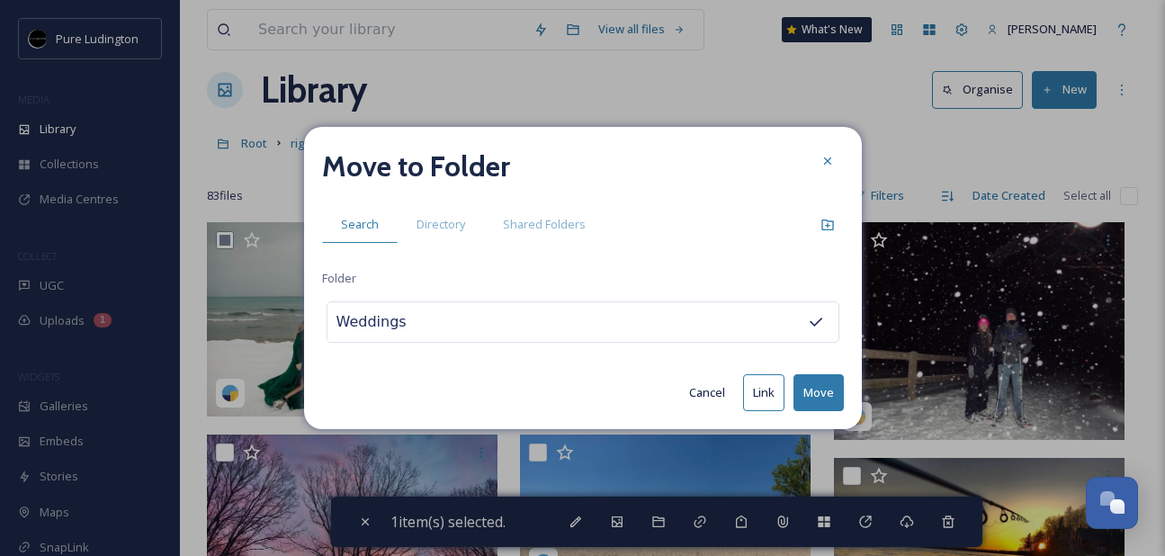
click at [818, 384] on button "Move" at bounding box center [819, 392] width 50 height 37
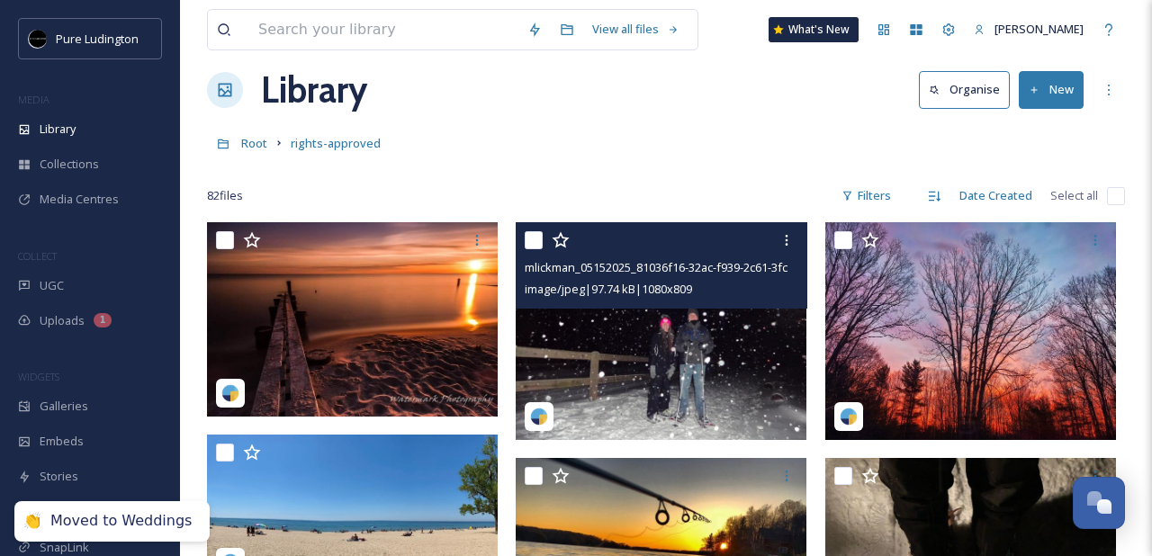
click at [521, 240] on div "mlickman_05152025_81036f16-32ac-f939-2c61-3fc37edbfa86.jpg image/jpeg | 97.74 k…" at bounding box center [661, 265] width 291 height 86
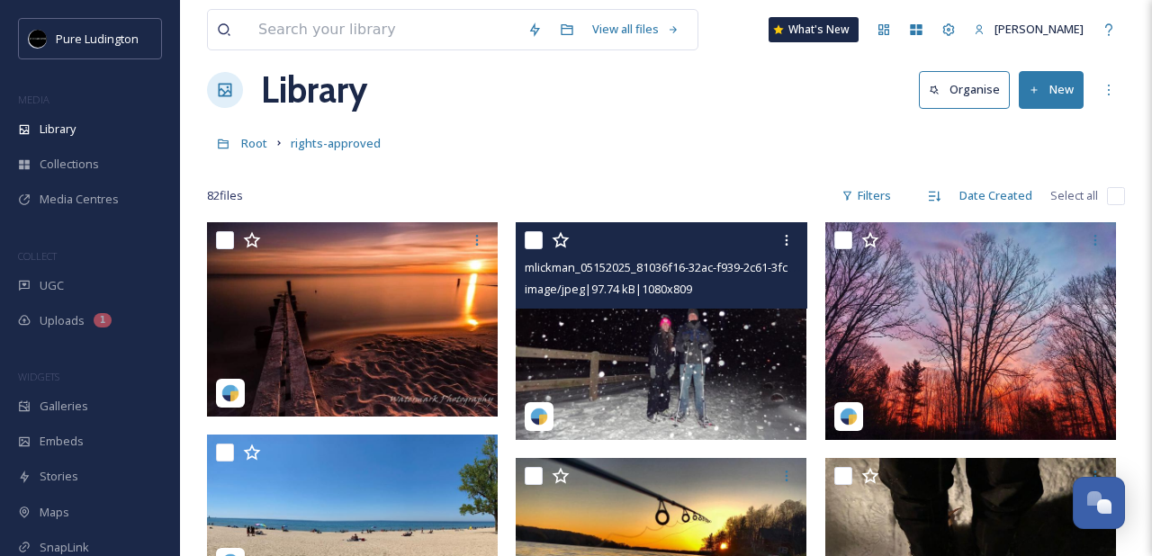
click at [531, 237] on input "checkbox" at bounding box center [534, 240] width 18 height 18
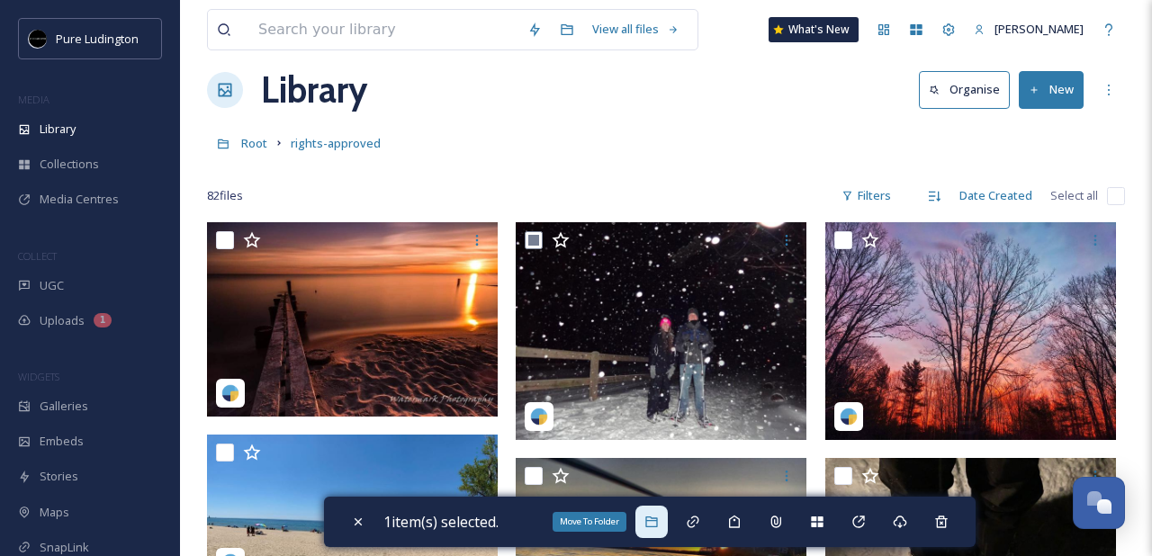
click at [654, 510] on div "Move To Folder" at bounding box center [651, 522] width 32 height 32
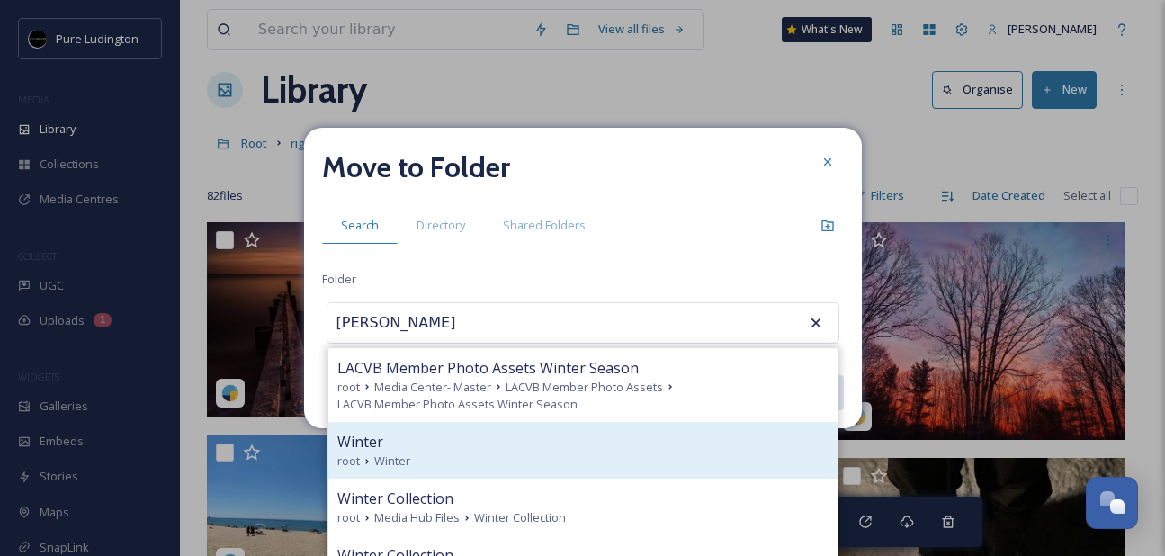
click at [595, 465] on div "root Winter" at bounding box center [582, 461] width 491 height 17
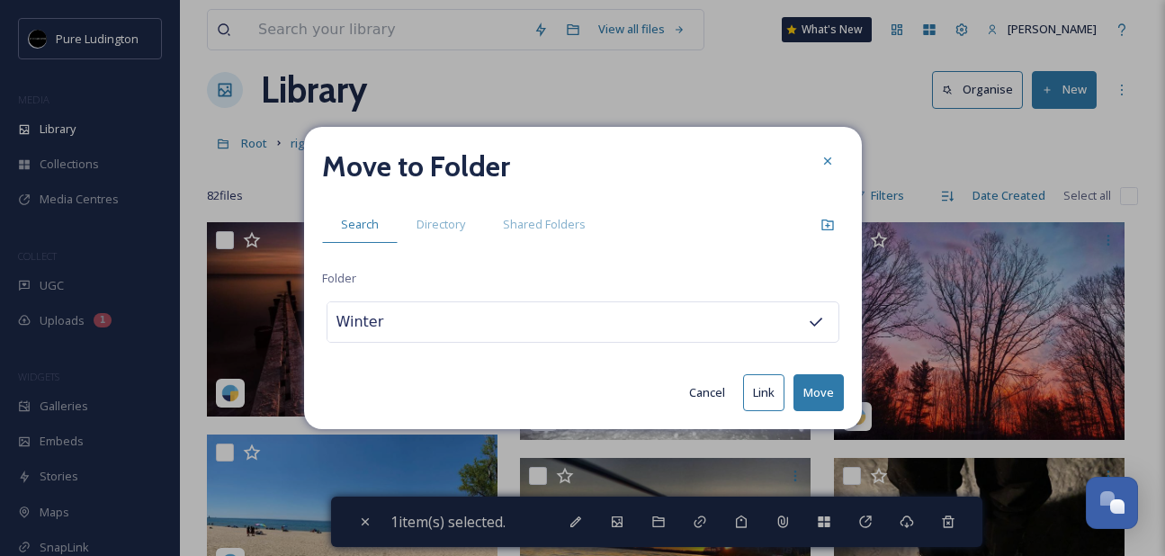
click at [822, 392] on button "Move" at bounding box center [819, 392] width 50 height 37
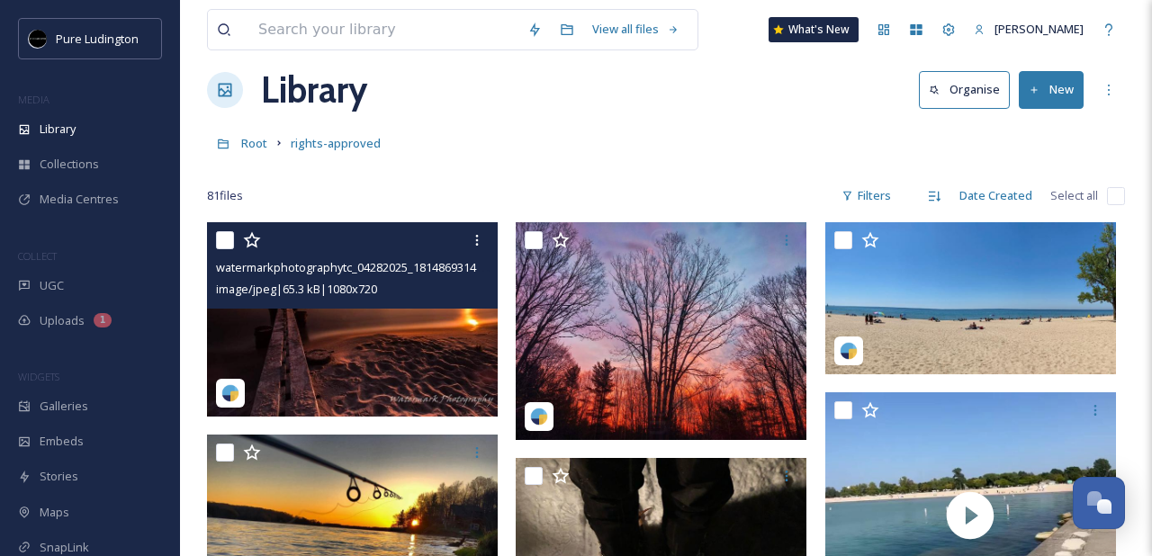
click at [220, 246] on input "checkbox" at bounding box center [225, 240] width 18 height 18
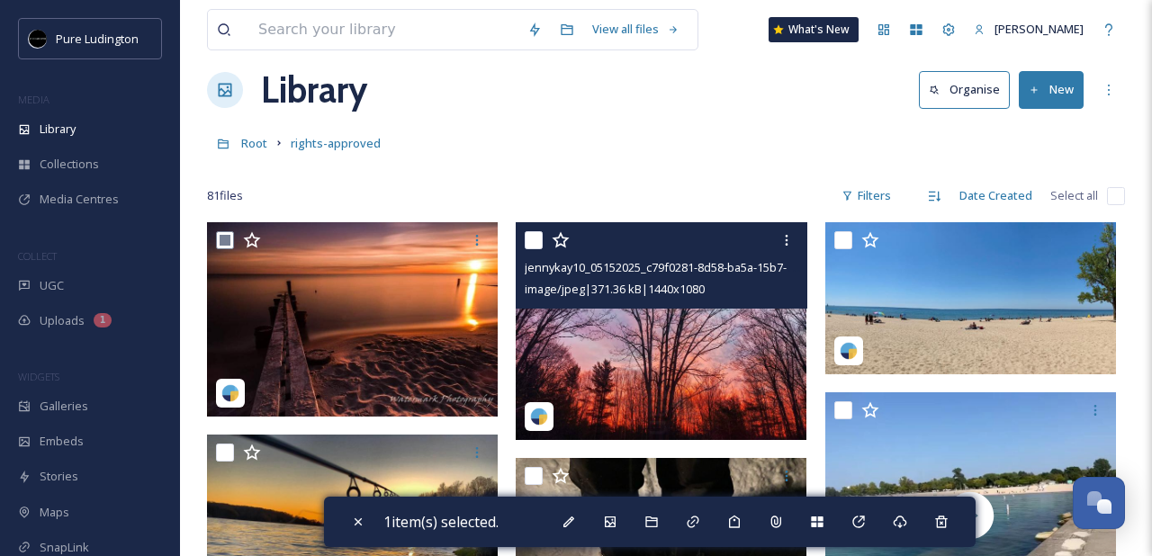
click at [529, 238] on input "checkbox" at bounding box center [534, 240] width 18 height 18
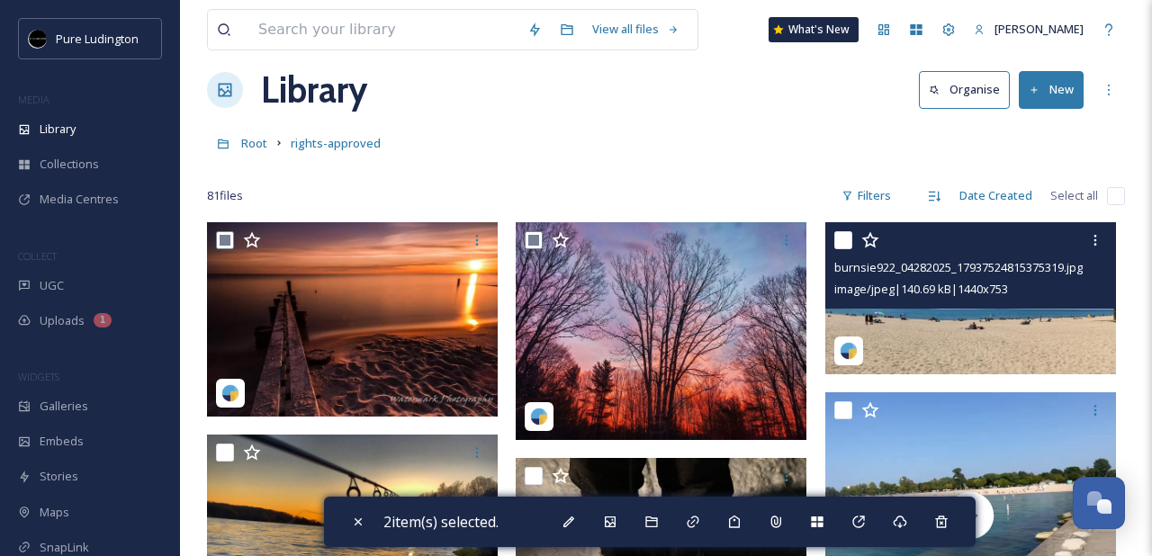
click at [848, 235] on input "checkbox" at bounding box center [843, 240] width 18 height 18
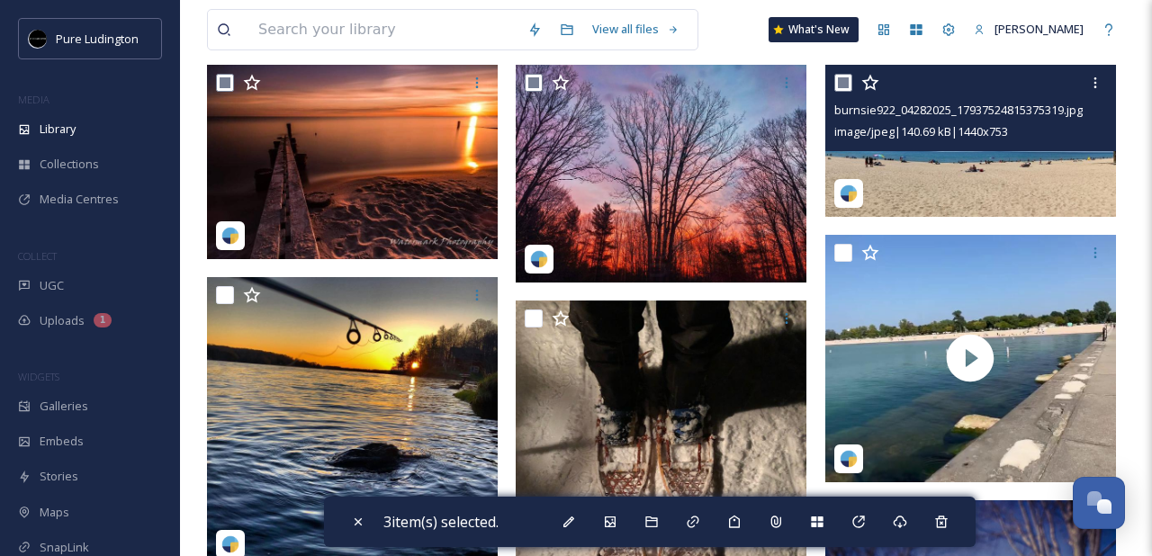
scroll to position [220, 0]
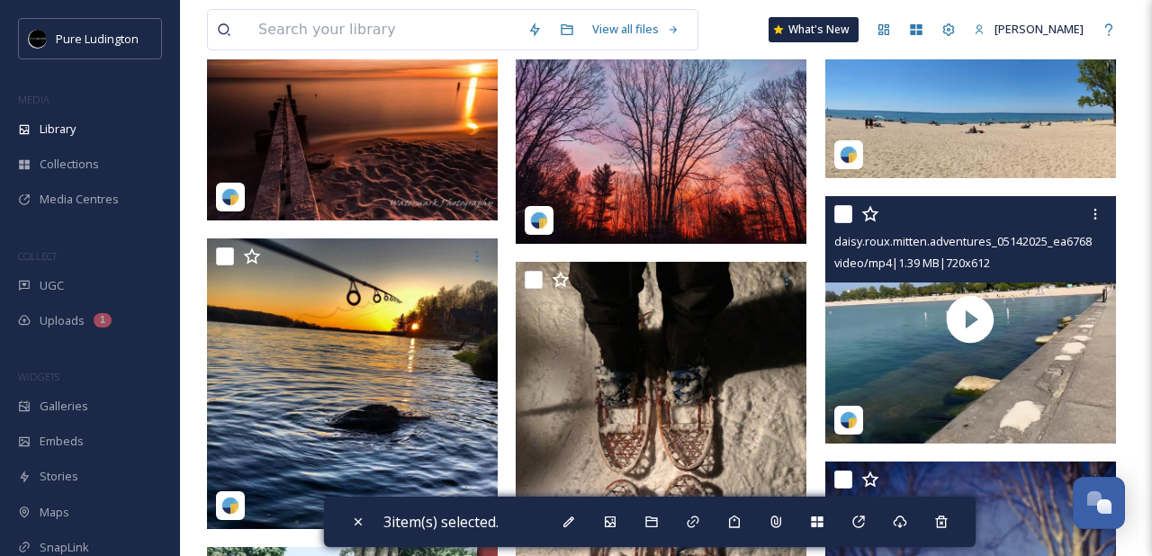
click at [842, 211] on input "checkbox" at bounding box center [843, 214] width 18 height 18
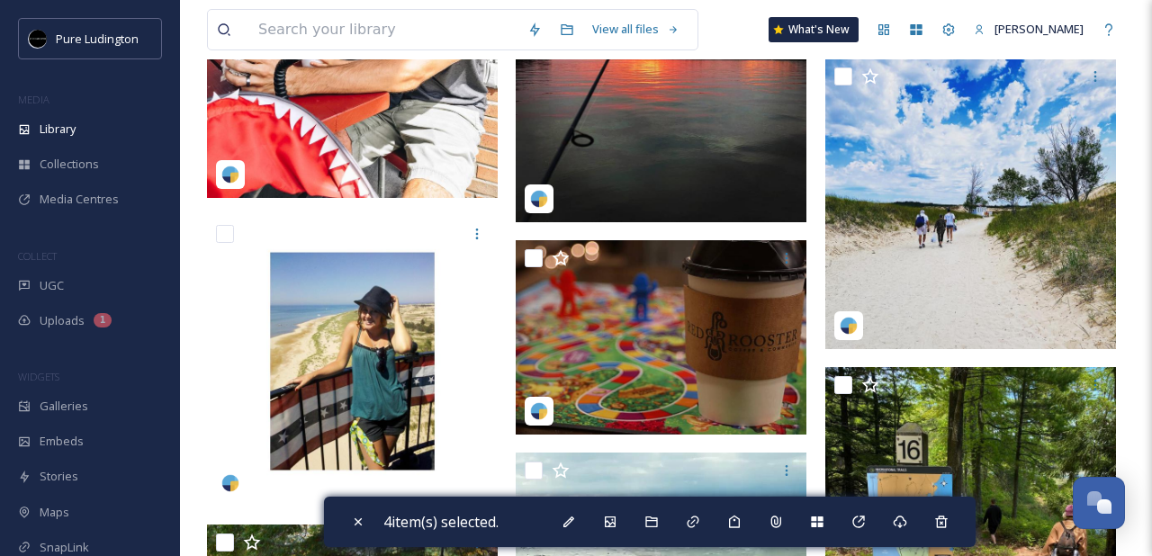
scroll to position [878, 0]
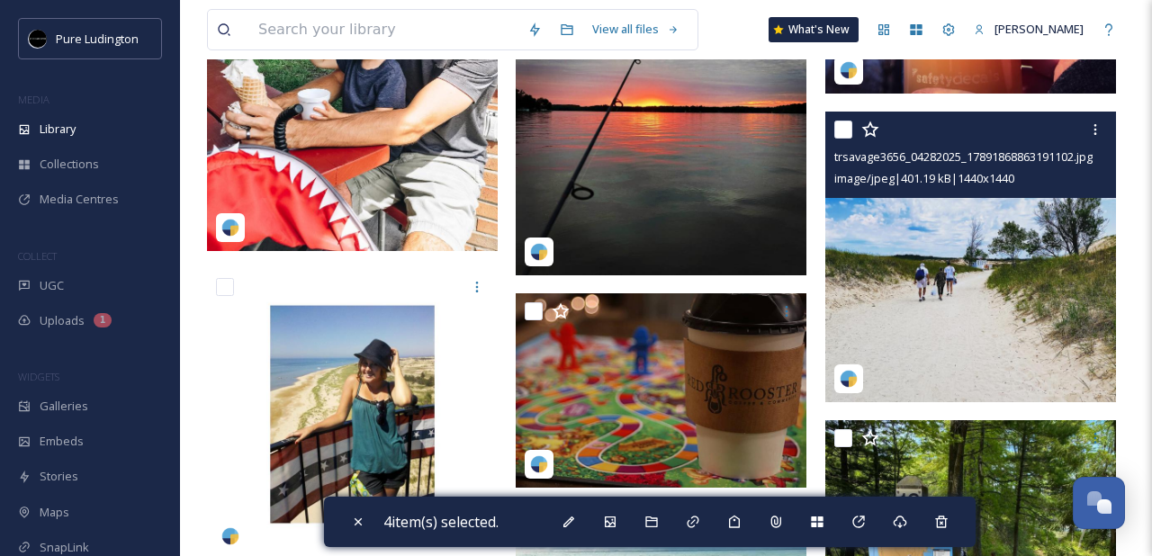
click at [846, 123] on input "checkbox" at bounding box center [843, 130] width 18 height 18
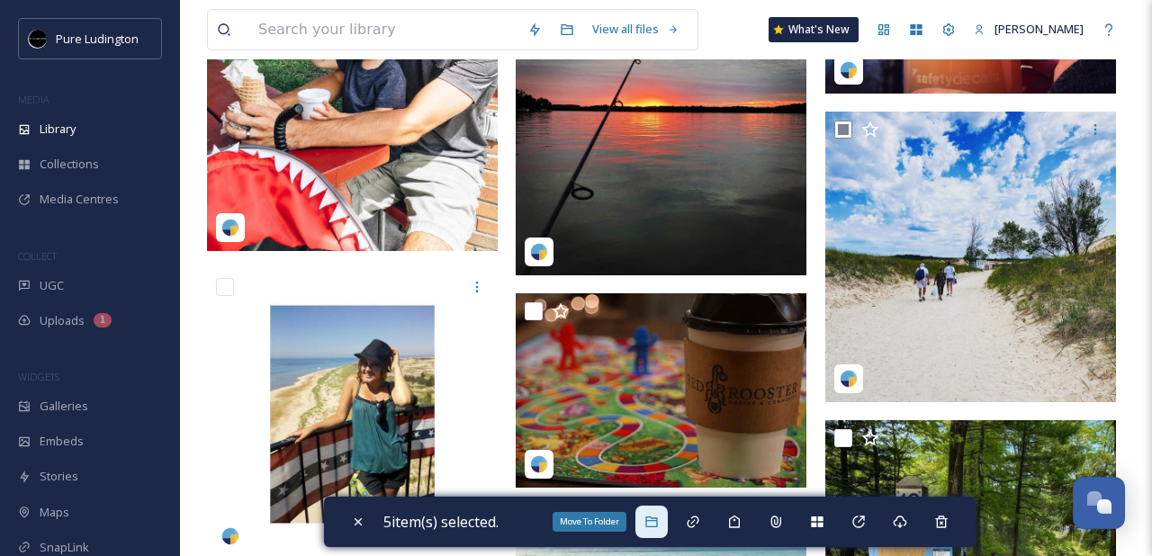
click at [659, 520] on icon at bounding box center [651, 522] width 14 height 14
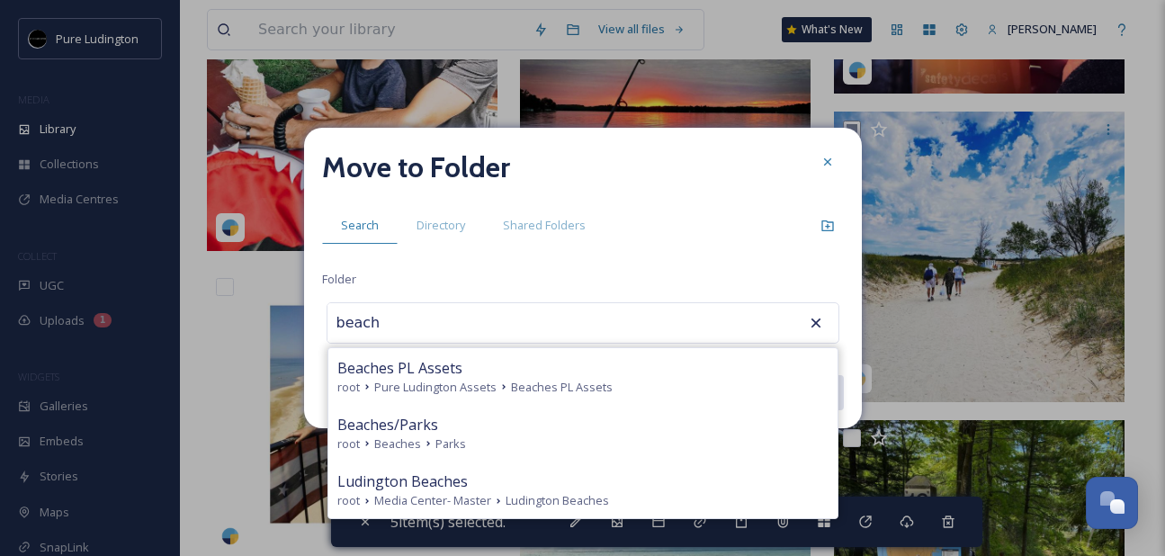
click at [625, 412] on div "Beaches/Parks root Beaches Parks" at bounding box center [582, 433] width 509 height 57
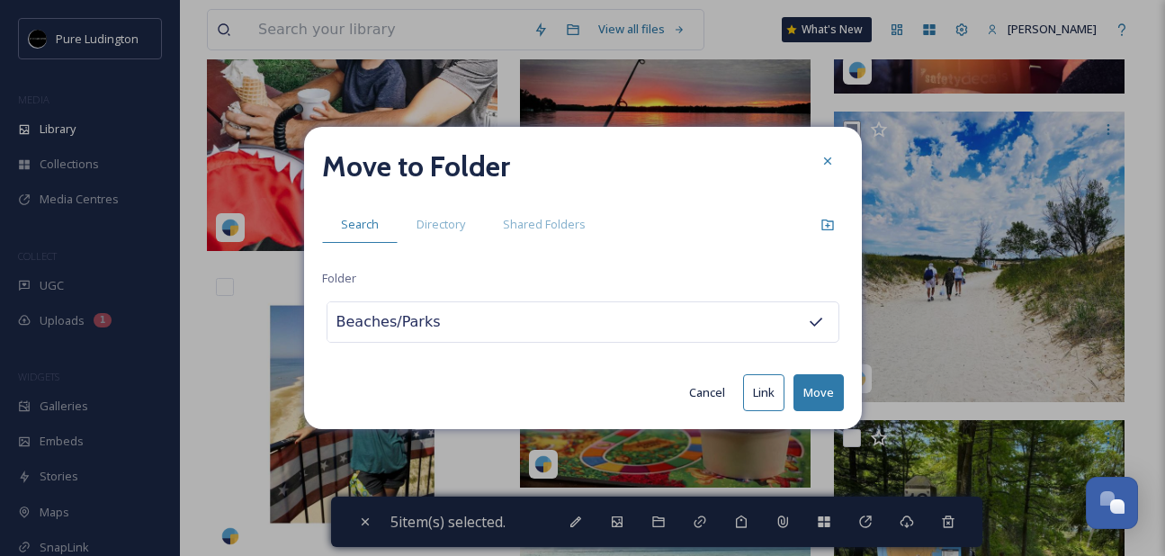
click at [827, 393] on button "Move" at bounding box center [819, 392] width 50 height 37
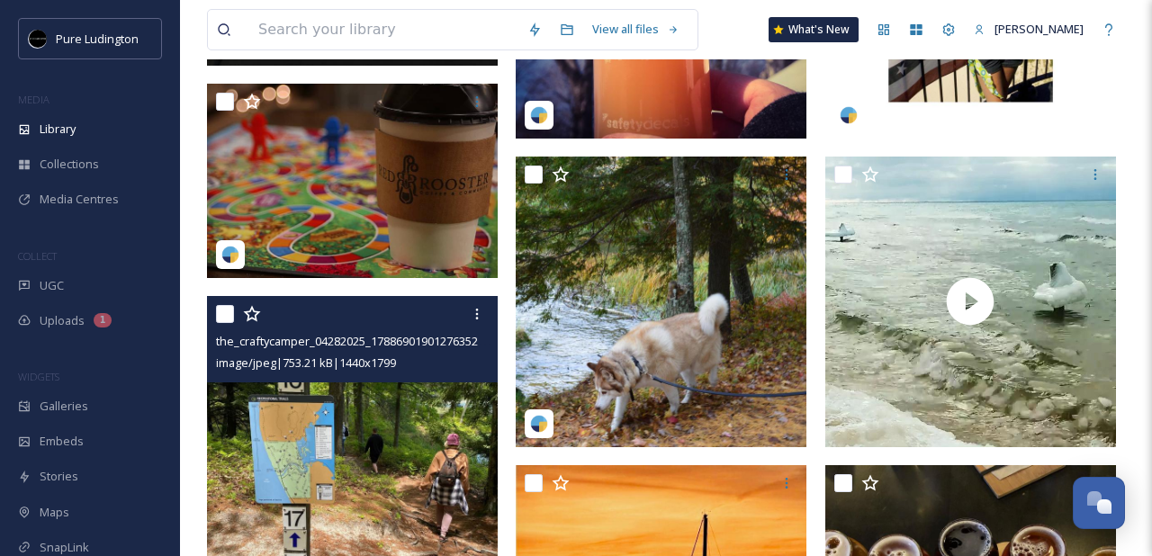
scroll to position [776, 0]
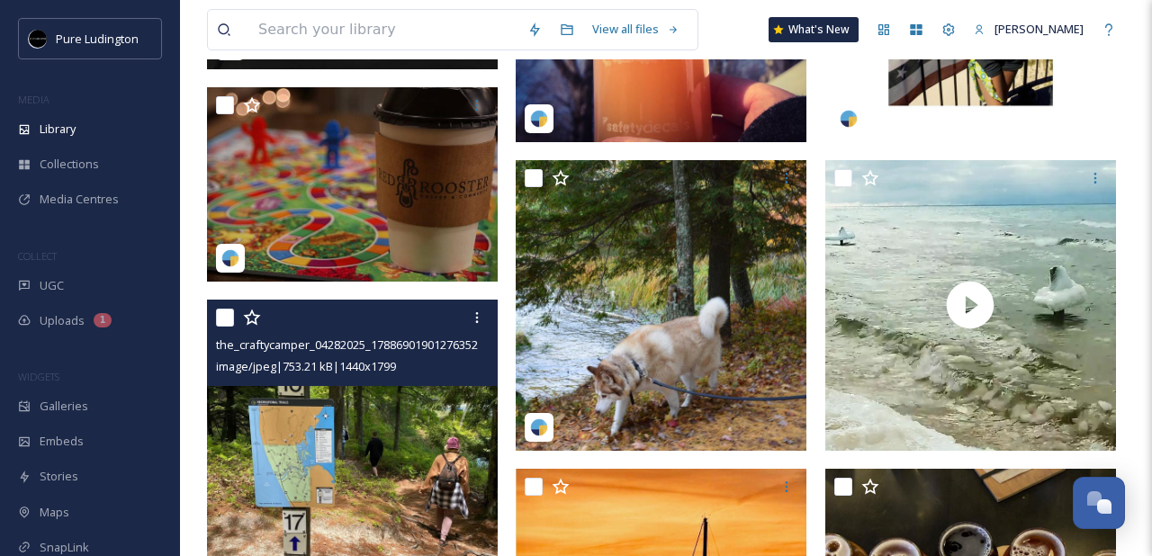
click at [223, 321] on input "checkbox" at bounding box center [225, 318] width 18 height 18
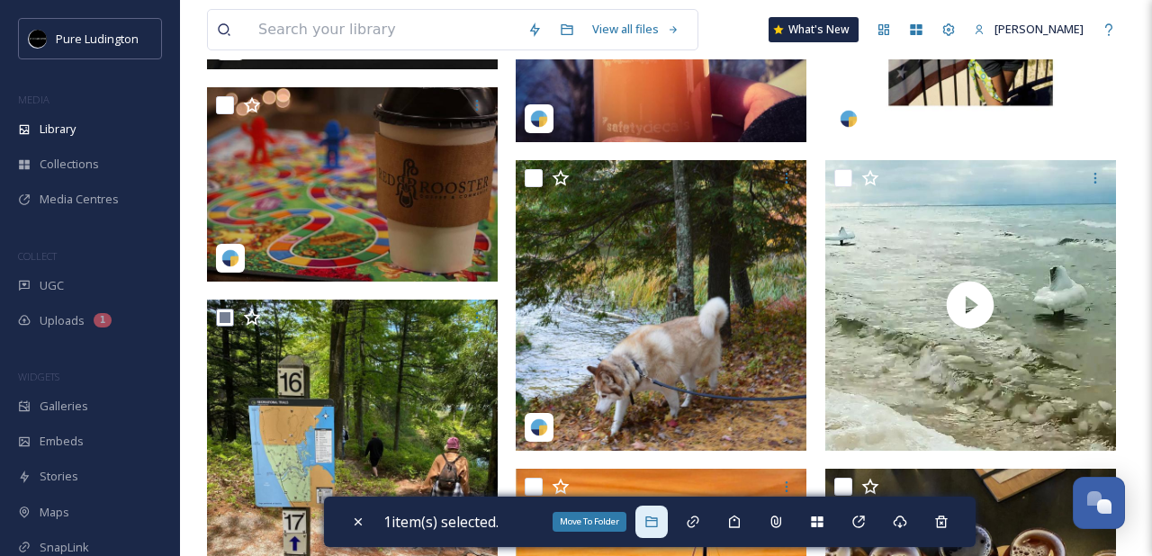
click at [657, 525] on icon at bounding box center [651, 522] width 14 height 14
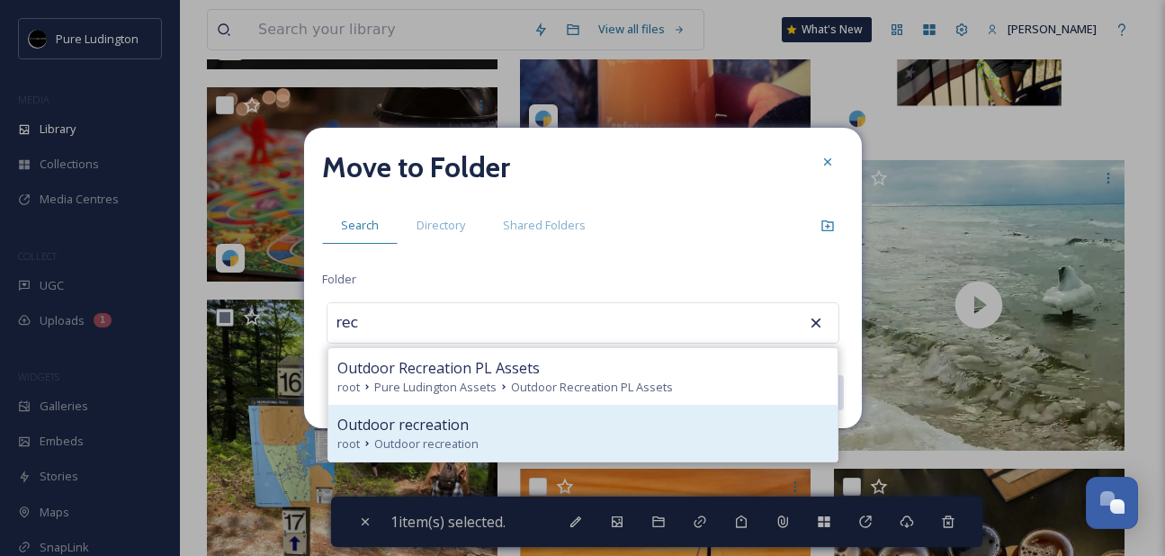
click at [600, 427] on div "Outdoor recreation" at bounding box center [582, 425] width 491 height 22
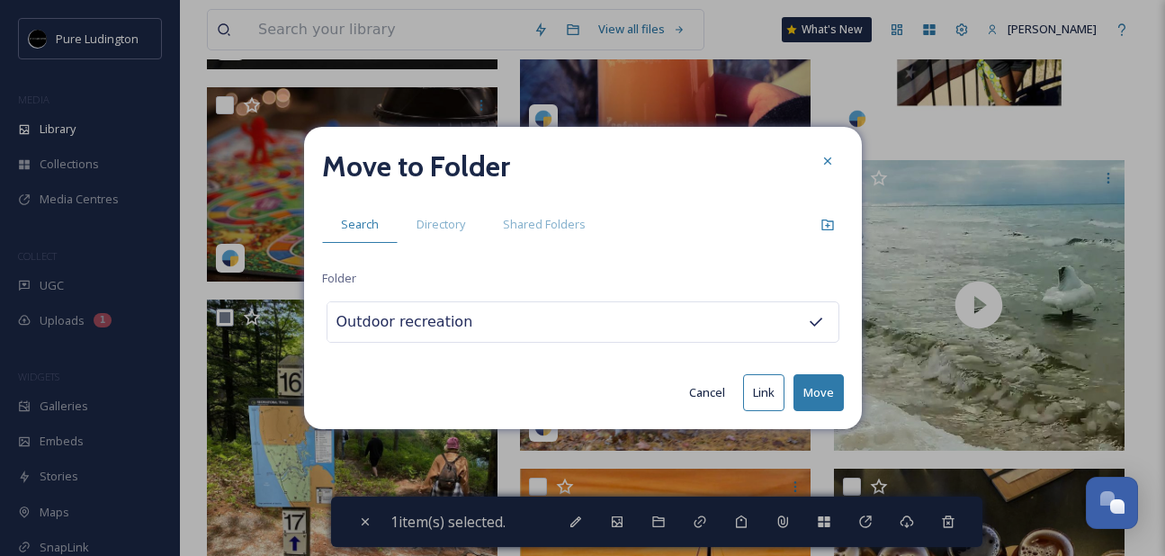
click at [815, 391] on button "Move" at bounding box center [819, 392] width 50 height 37
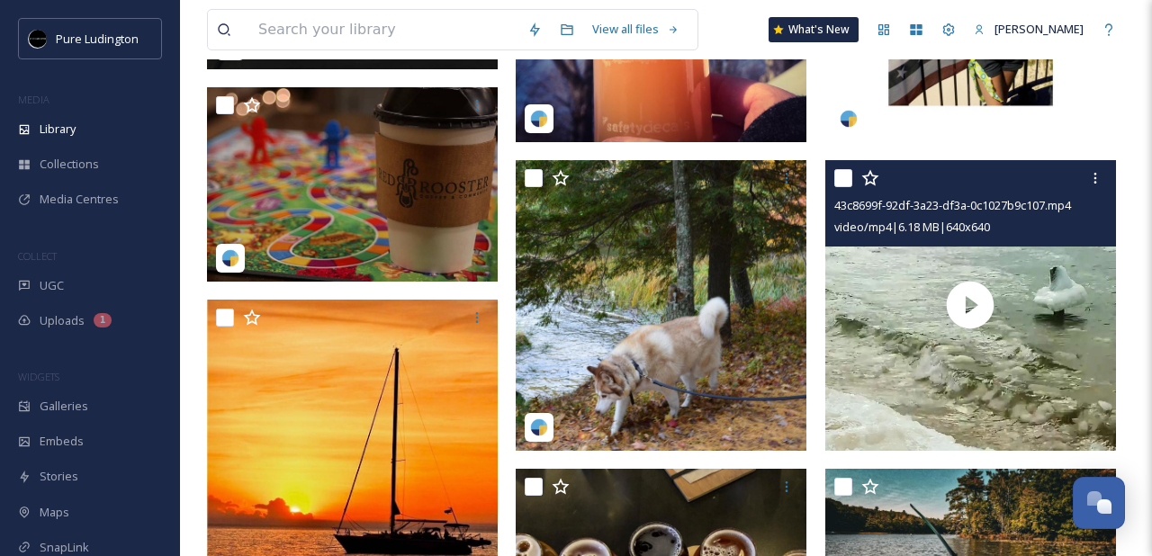
click at [843, 181] on input "checkbox" at bounding box center [843, 178] width 18 height 18
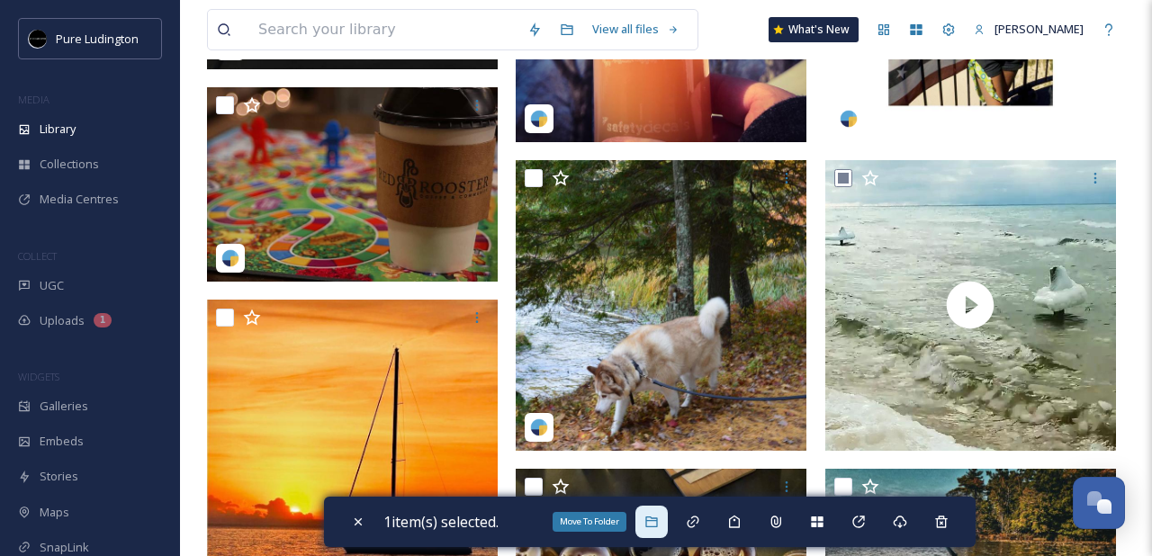
click at [653, 530] on div "Move To Folder" at bounding box center [651, 522] width 32 height 32
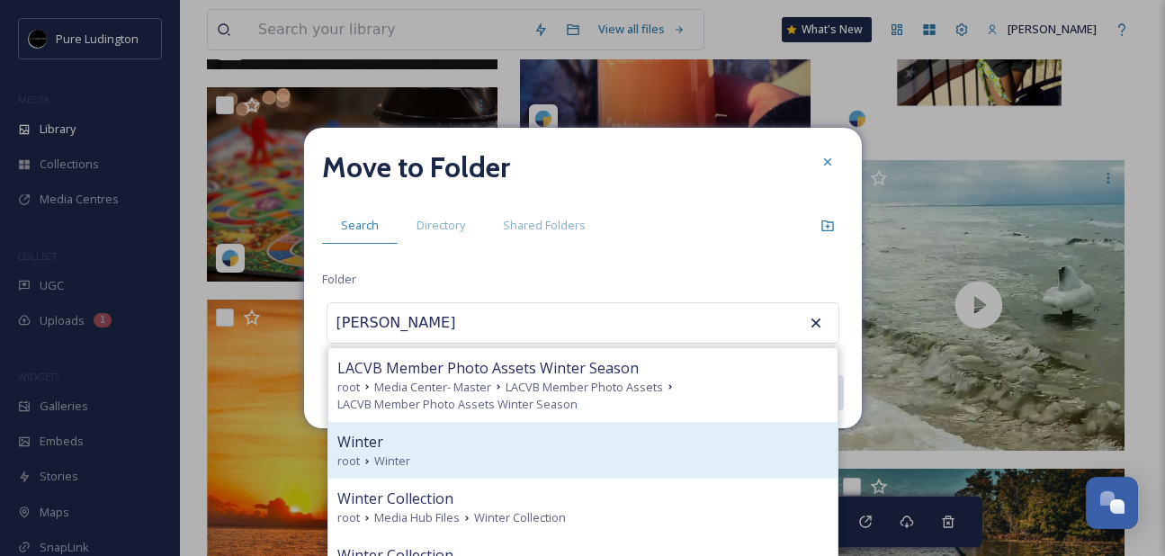
click at [625, 432] on div "Winter" at bounding box center [582, 442] width 491 height 22
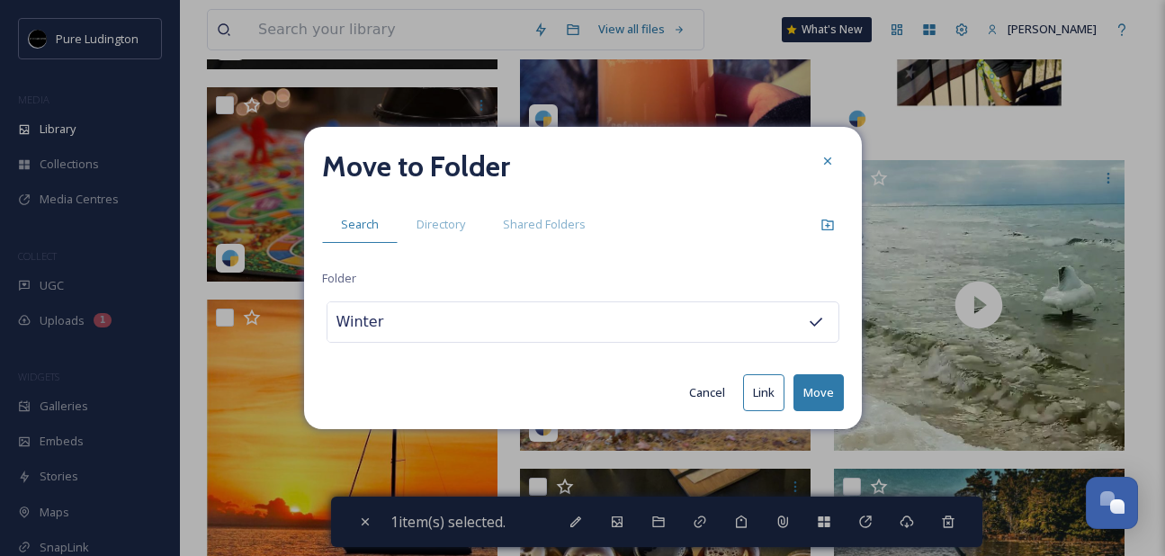
click at [819, 382] on button "Move" at bounding box center [819, 392] width 50 height 37
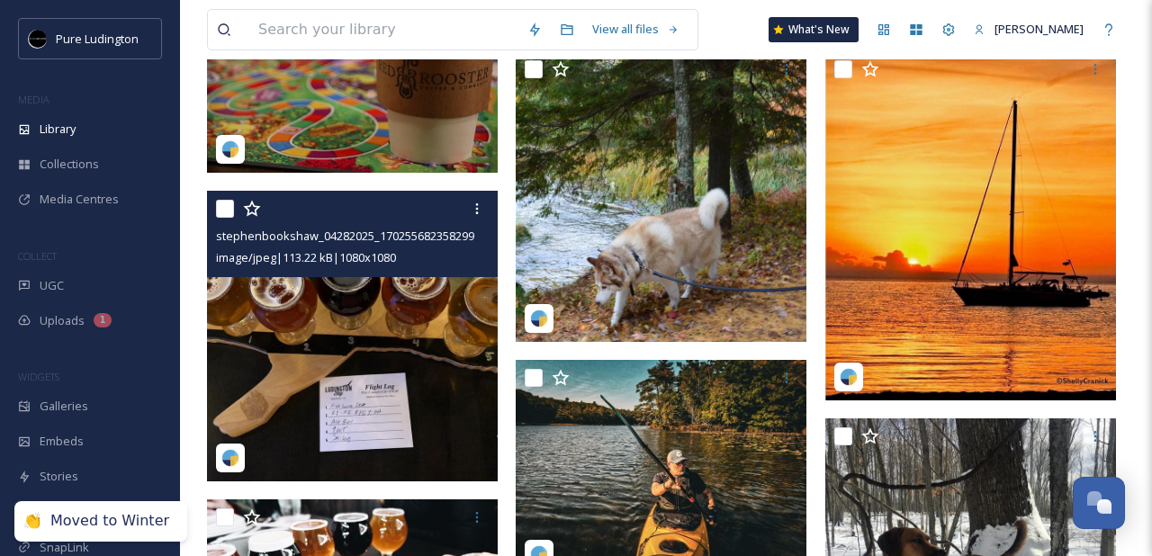
scroll to position [978, 0]
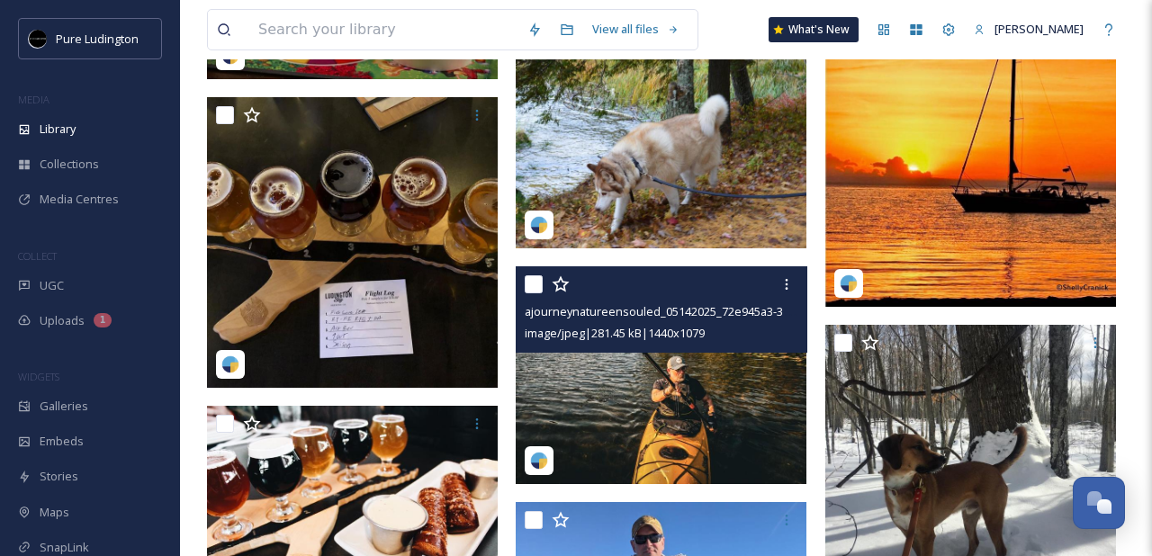
click at [534, 283] on input "checkbox" at bounding box center [534, 284] width 18 height 18
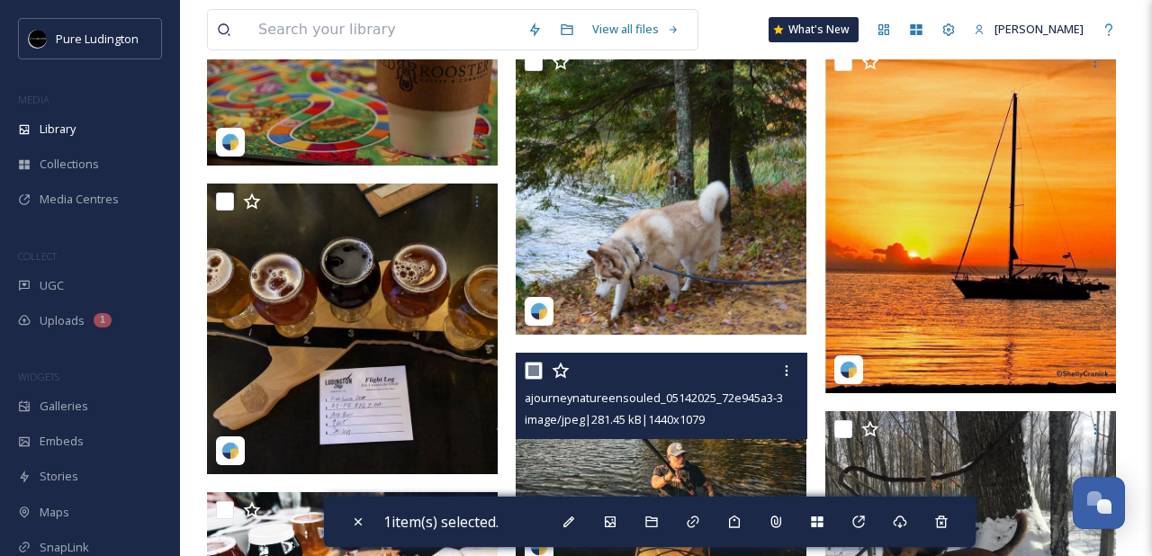
scroll to position [781, 0]
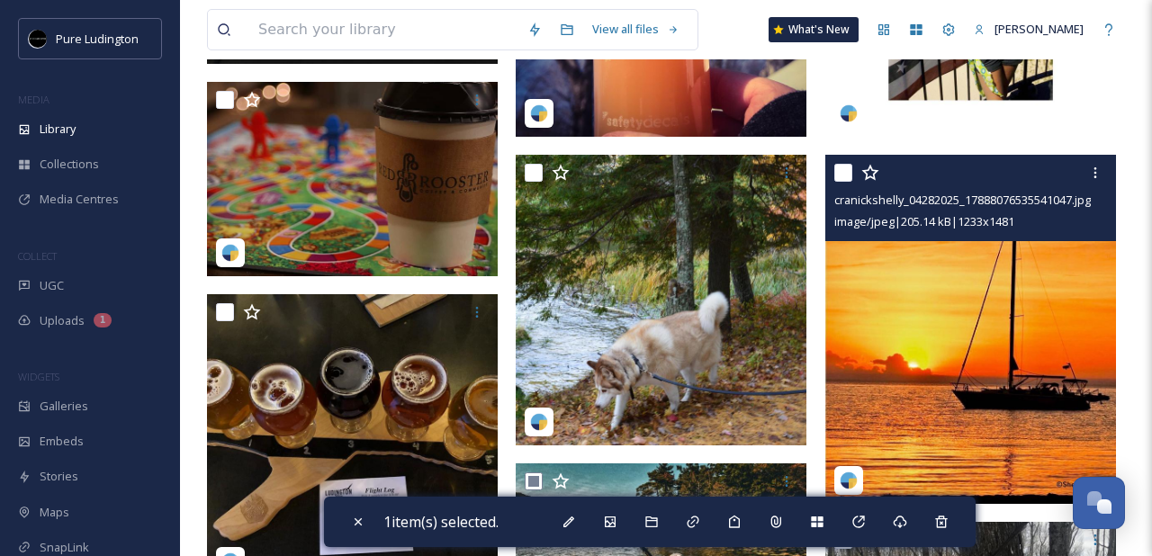
click at [841, 171] on input "checkbox" at bounding box center [843, 173] width 18 height 18
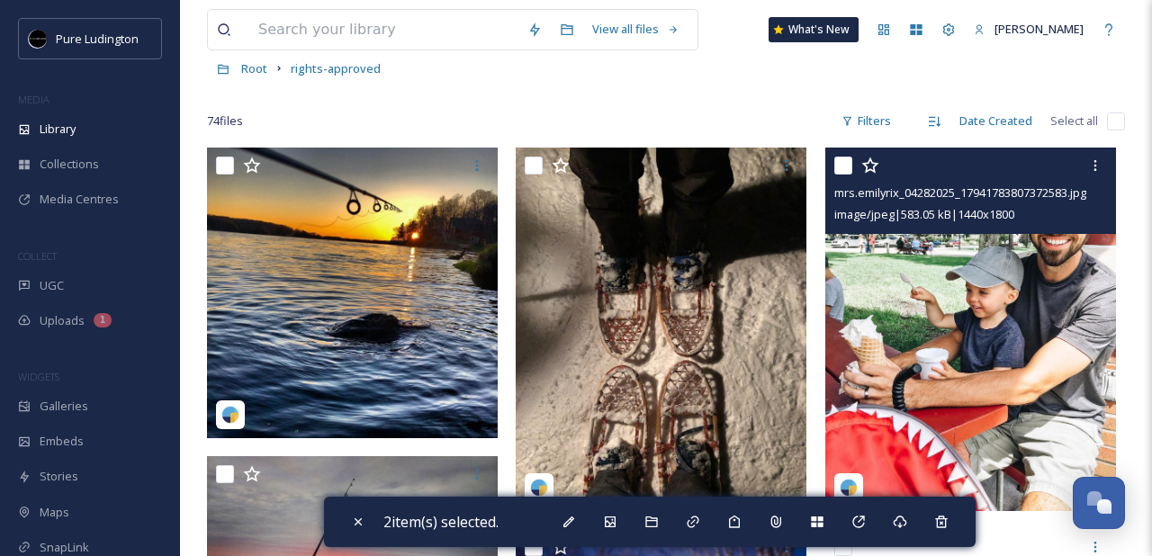
scroll to position [1, 0]
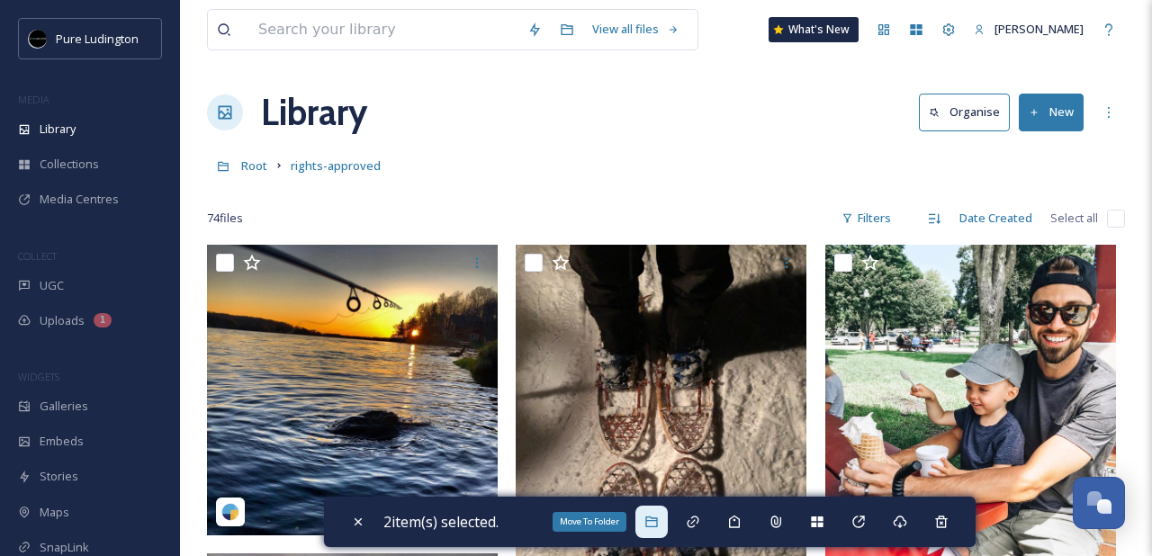
click at [659, 515] on icon at bounding box center [651, 522] width 14 height 14
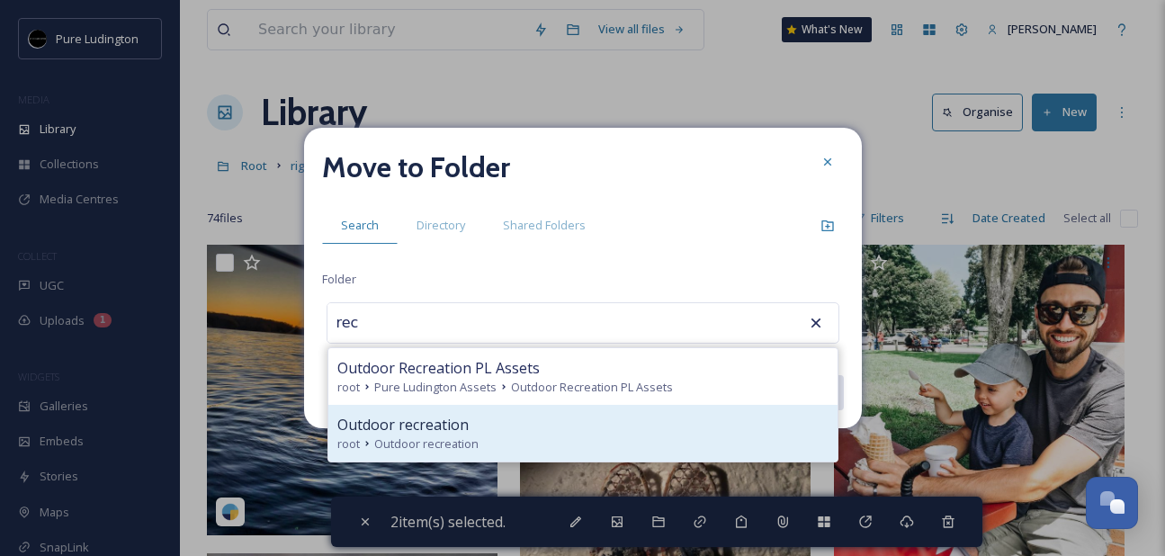
click at [599, 428] on div "Outdoor recreation" at bounding box center [582, 425] width 491 height 22
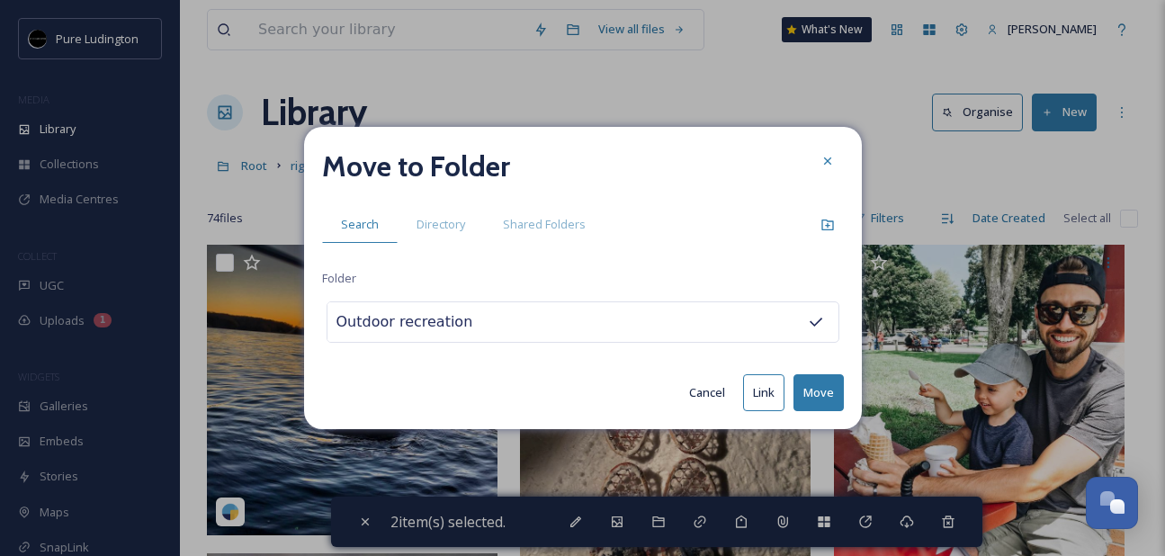
click at [823, 394] on button "Move" at bounding box center [819, 392] width 50 height 37
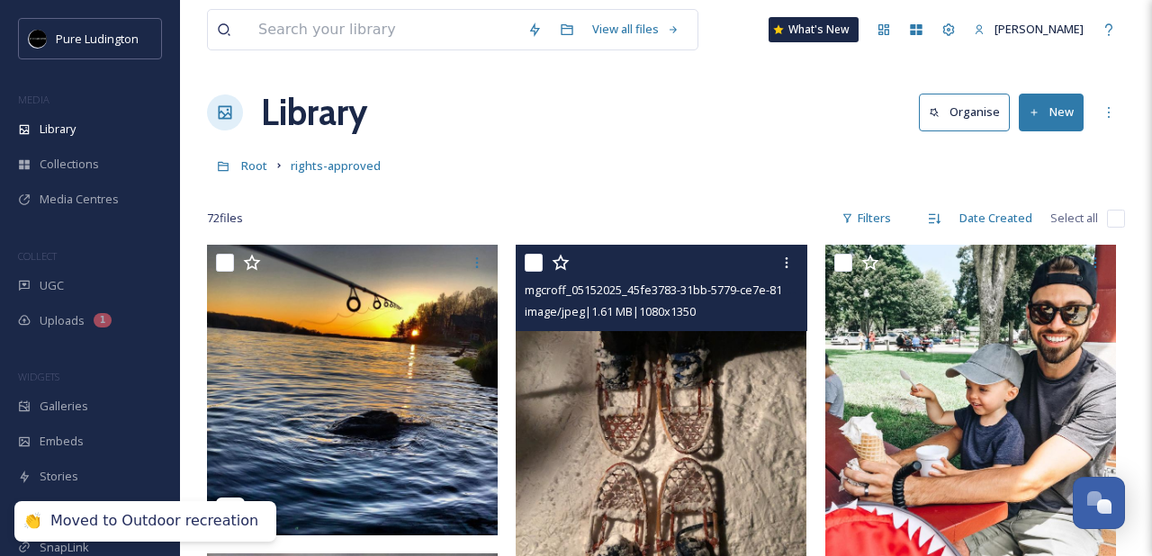
click at [535, 265] on input "checkbox" at bounding box center [534, 263] width 18 height 18
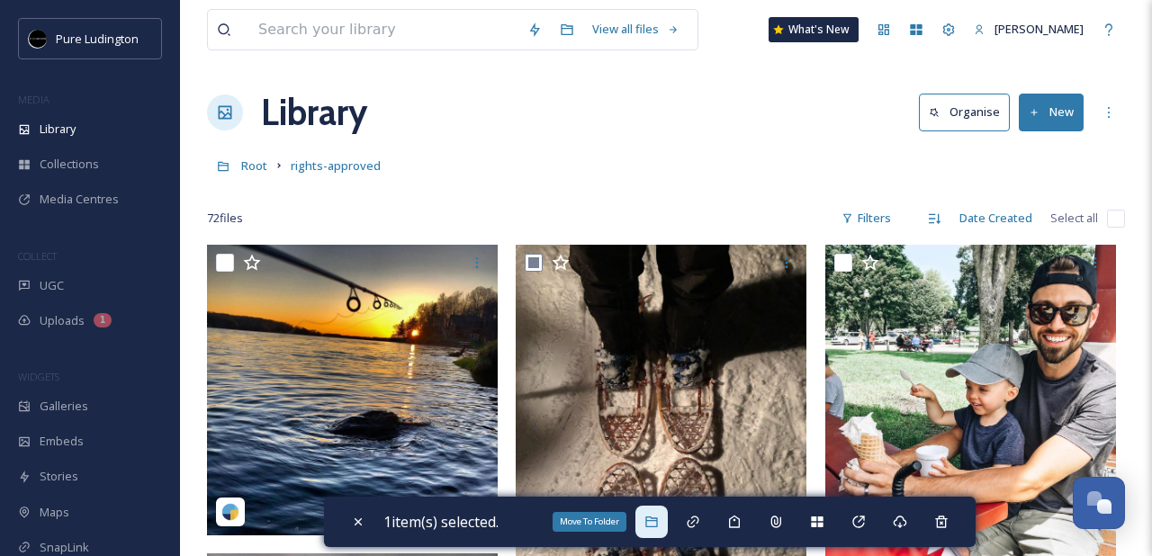
click at [659, 515] on icon at bounding box center [651, 522] width 14 height 14
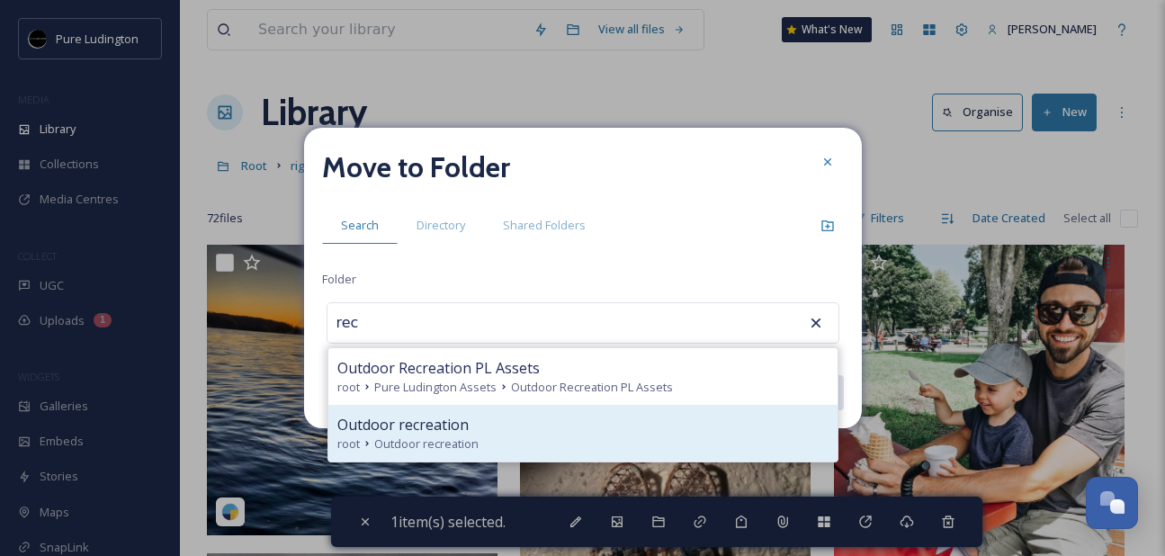
click at [590, 414] on div "Outdoor recreation" at bounding box center [582, 425] width 491 height 22
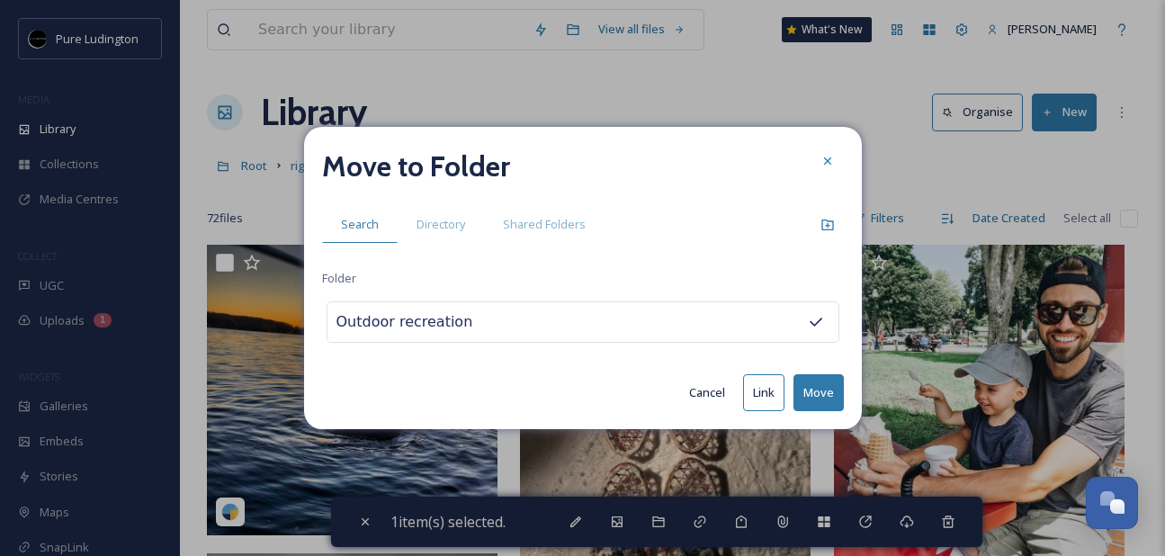
click at [820, 395] on button "Move" at bounding box center [819, 392] width 50 height 37
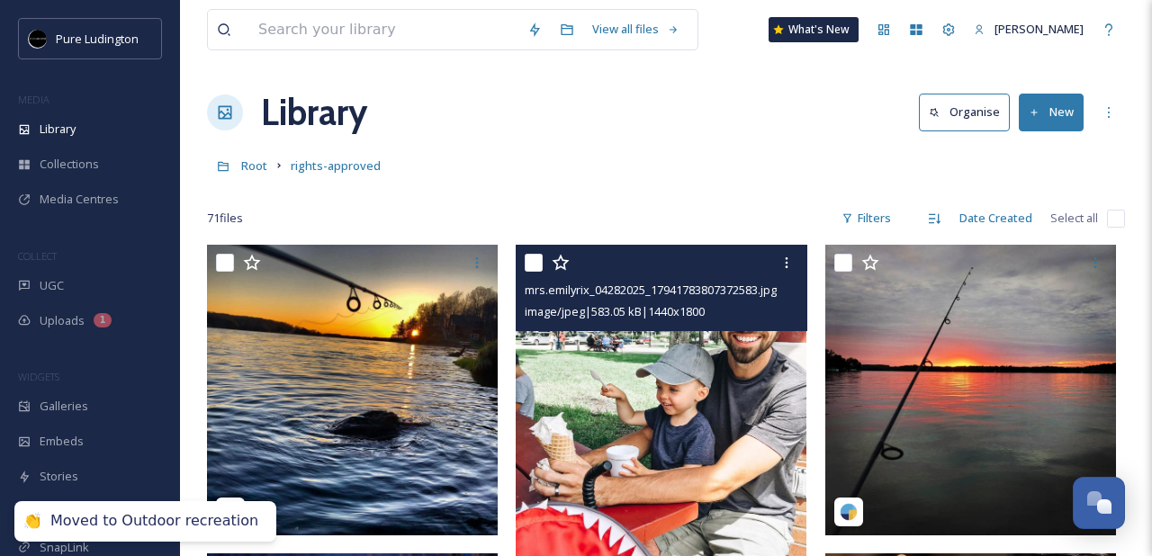
click at [539, 259] on input "checkbox" at bounding box center [534, 263] width 18 height 18
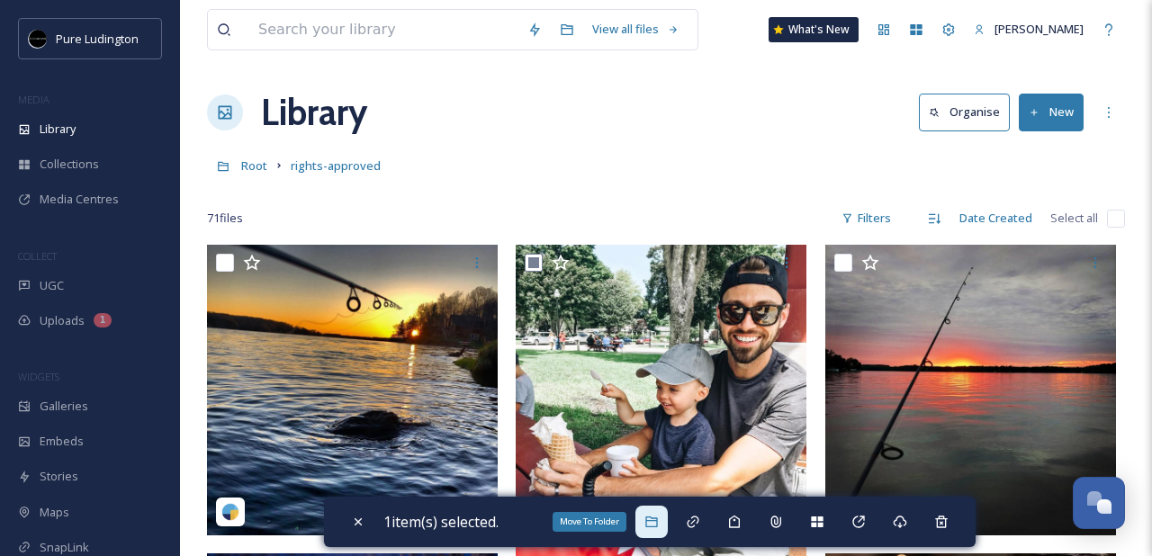
click at [662, 512] on div "Move To Folder" at bounding box center [651, 522] width 32 height 32
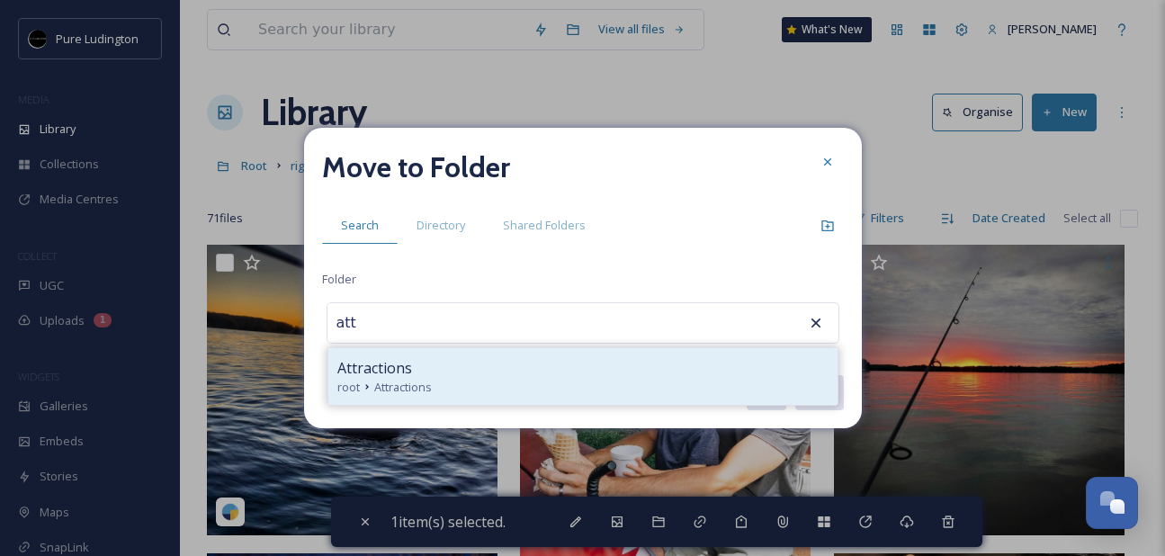
click at [629, 364] on div "Attractions" at bounding box center [582, 368] width 491 height 22
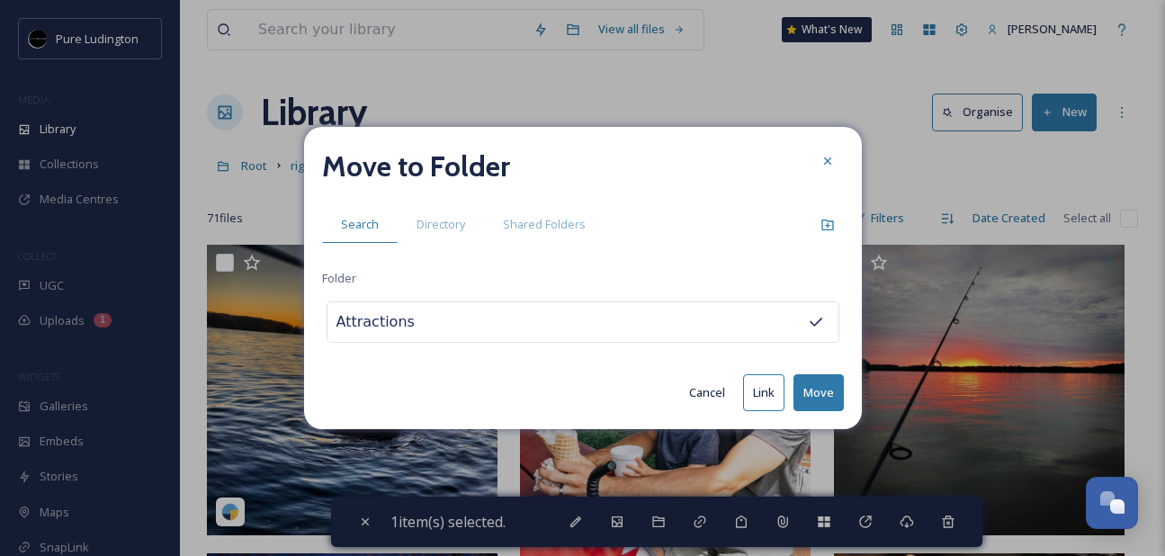
click at [816, 381] on button "Move" at bounding box center [819, 392] width 50 height 37
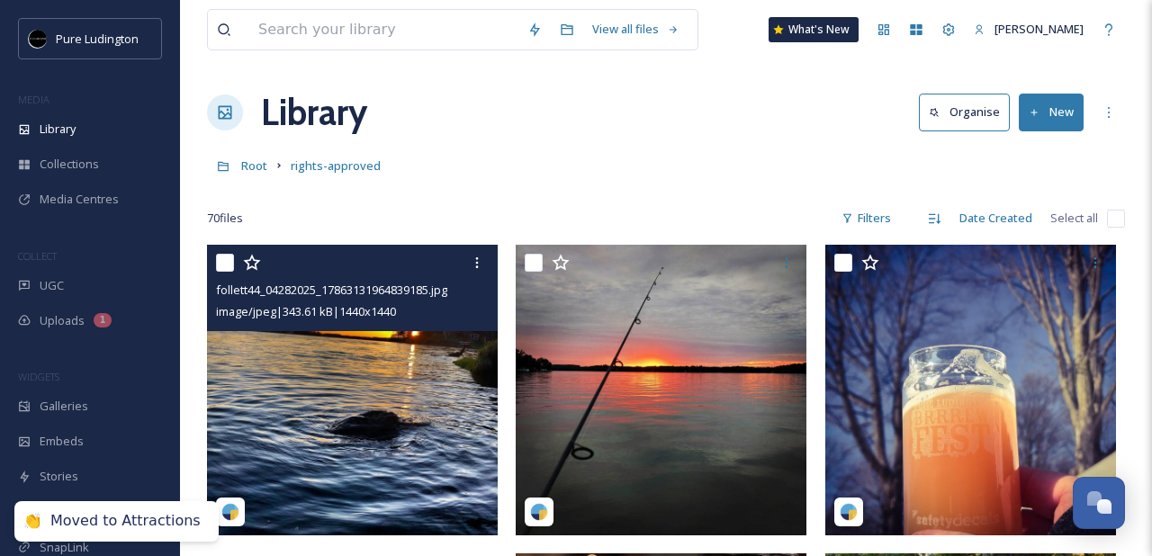
click at [224, 262] on input "checkbox" at bounding box center [225, 263] width 18 height 18
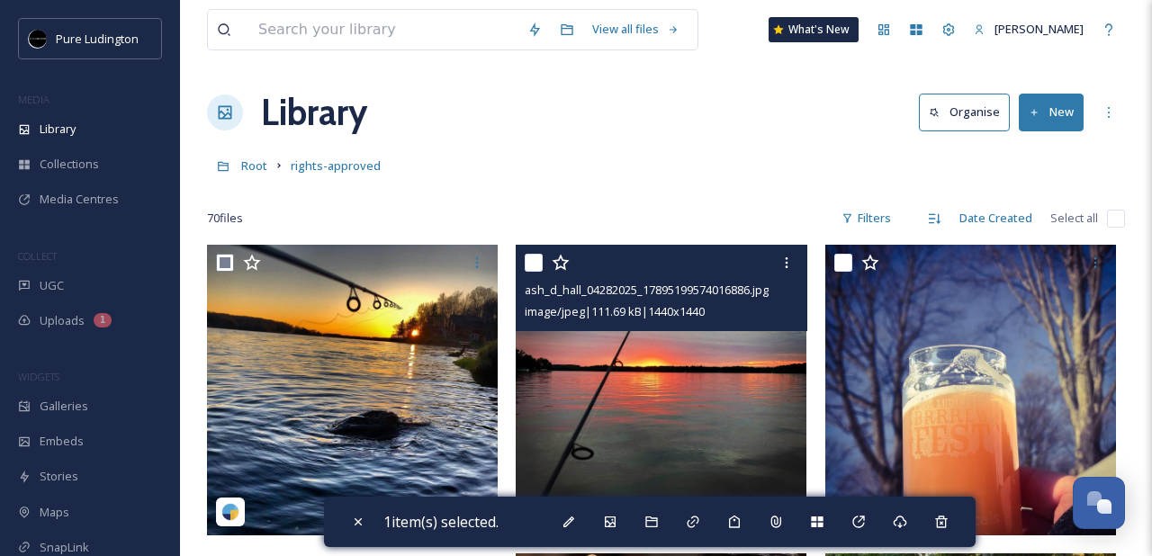
click at [529, 259] on input "checkbox" at bounding box center [534, 263] width 18 height 18
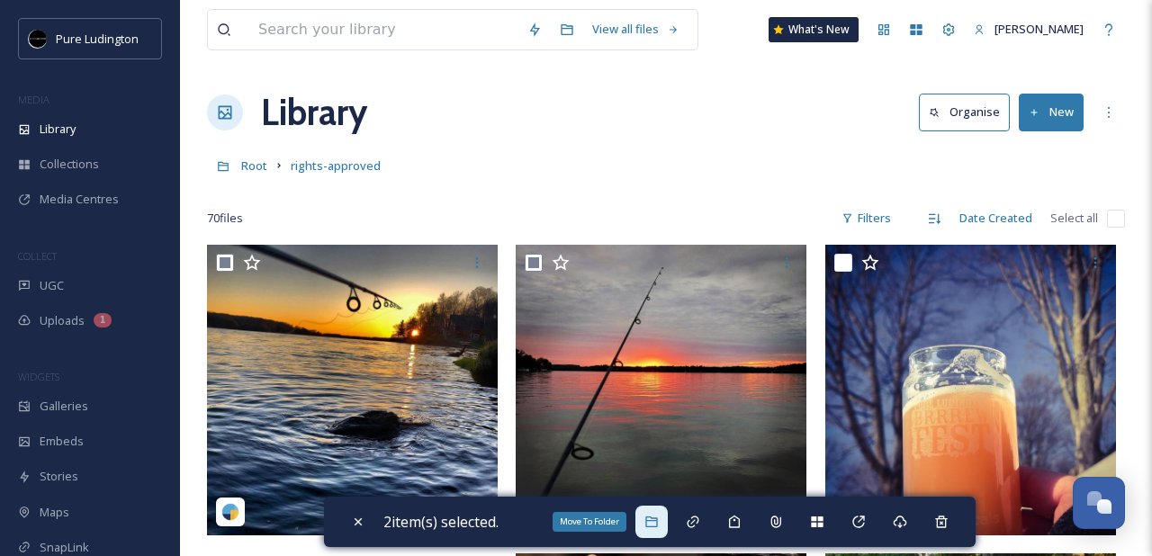
click at [657, 517] on icon at bounding box center [651, 522] width 12 height 11
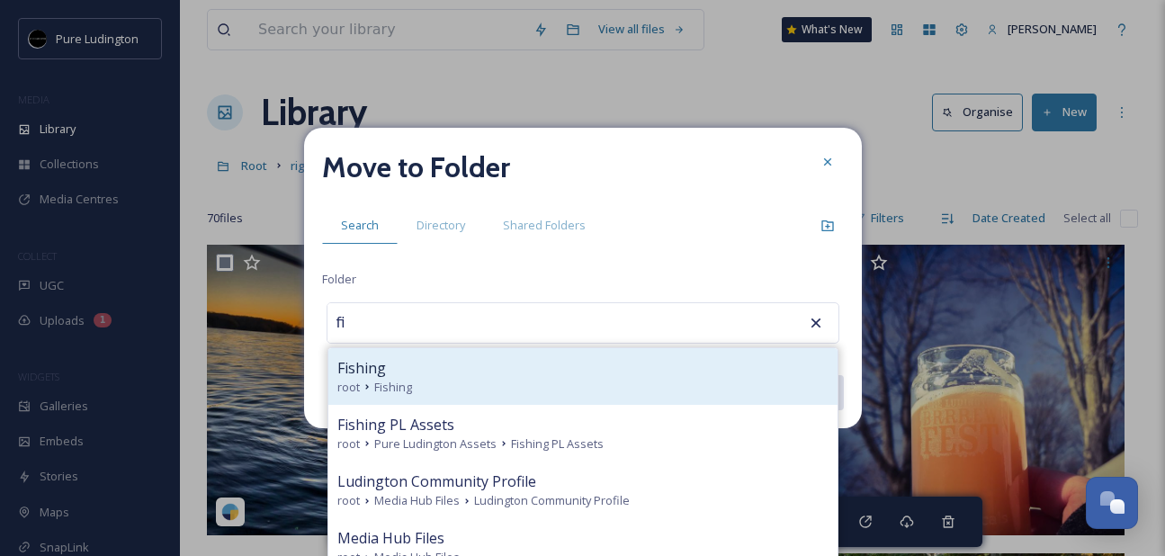
click at [648, 397] on div "Fishing root Fishing" at bounding box center [582, 376] width 509 height 57
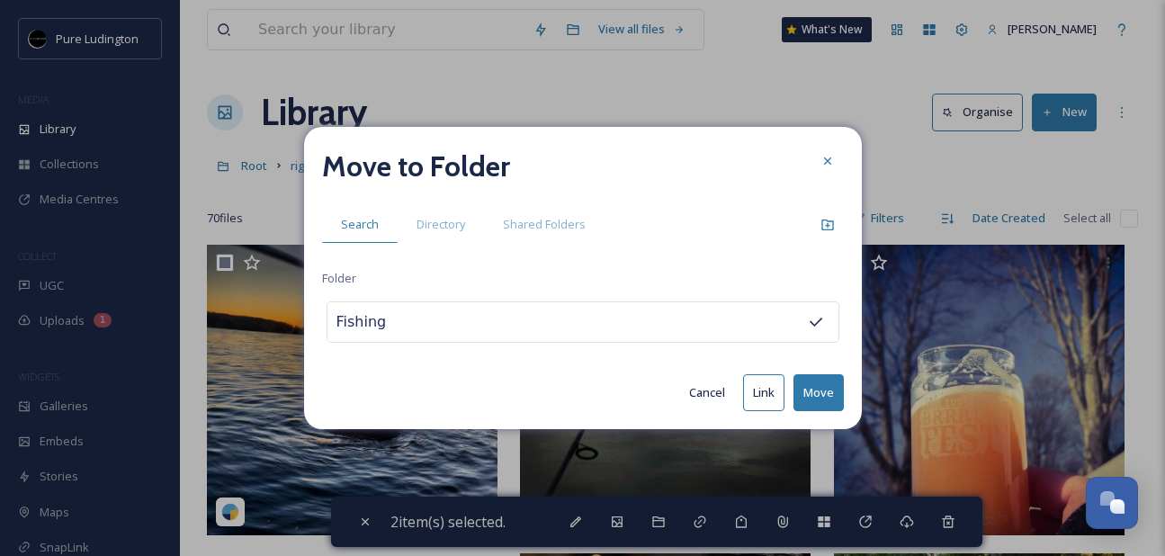
click at [813, 384] on button "Move" at bounding box center [819, 392] width 50 height 37
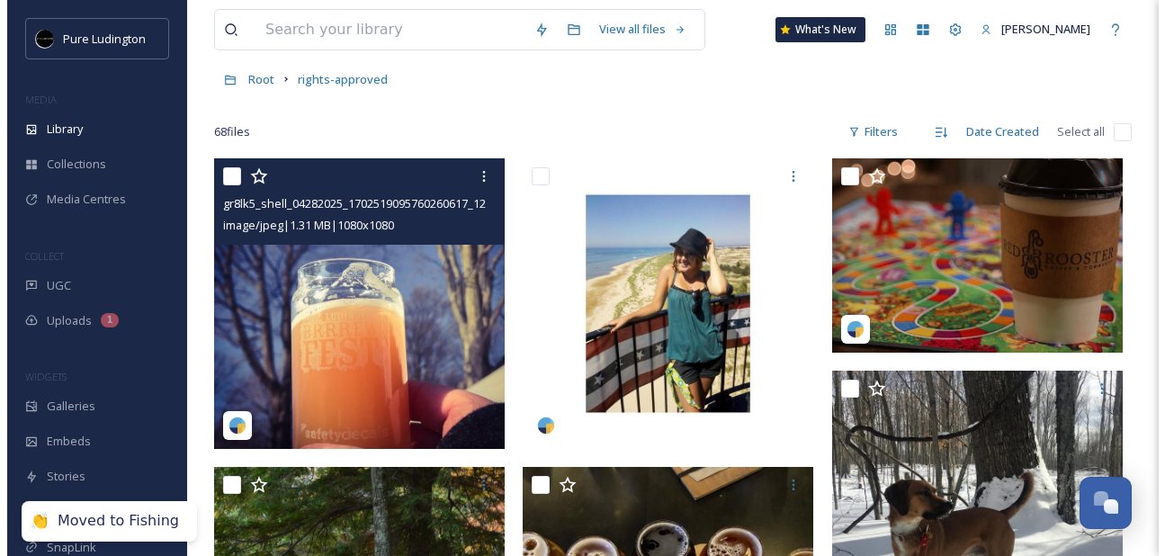
scroll to position [90, 0]
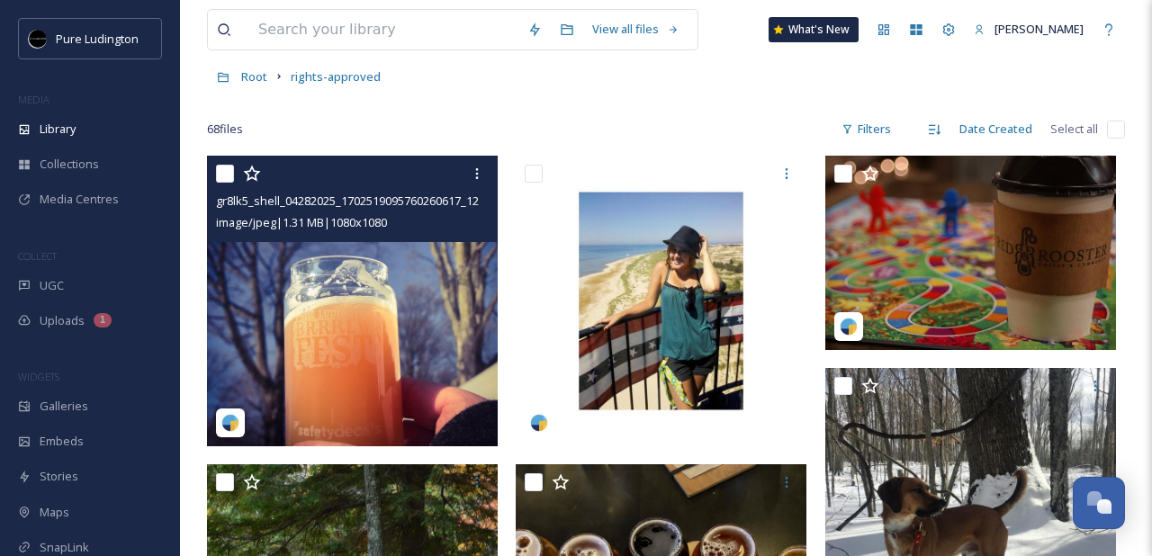
click at [223, 172] on input "checkbox" at bounding box center [225, 174] width 18 height 18
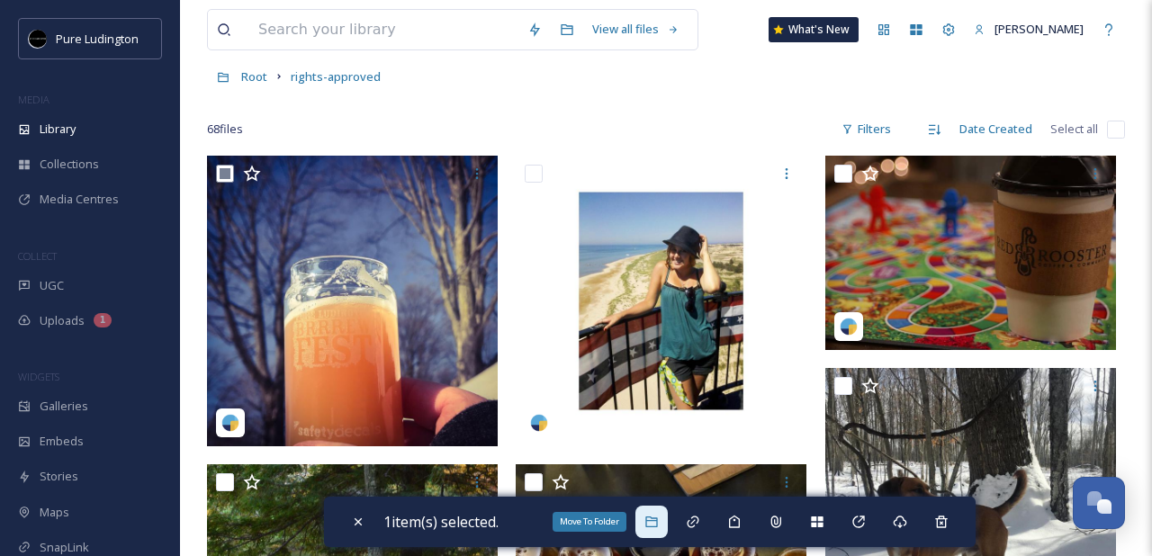
click at [659, 516] on icon at bounding box center [651, 522] width 14 height 14
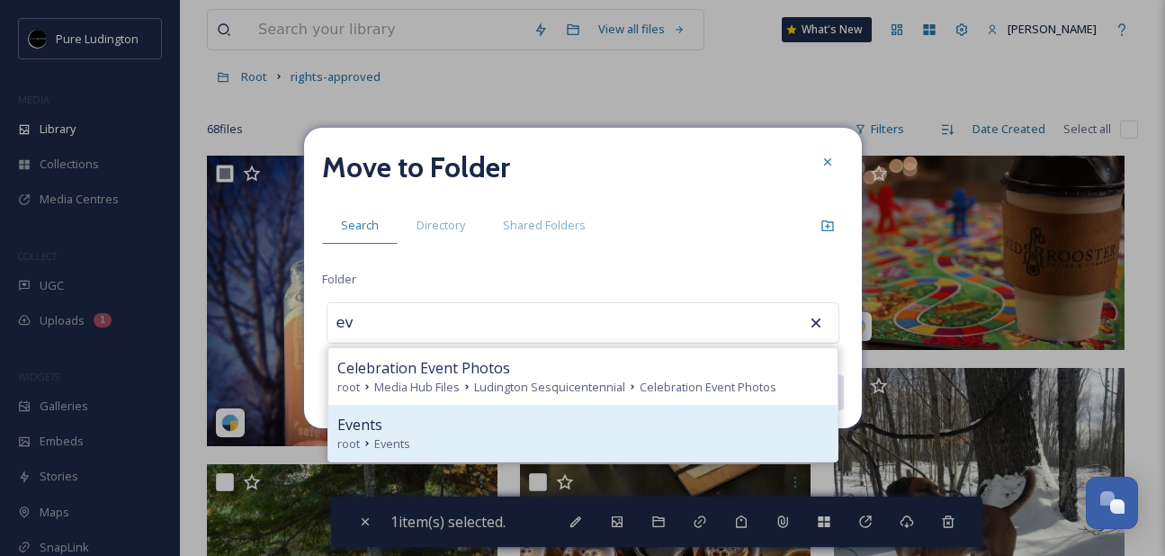
click at [607, 411] on div "Events root Events" at bounding box center [582, 433] width 509 height 57
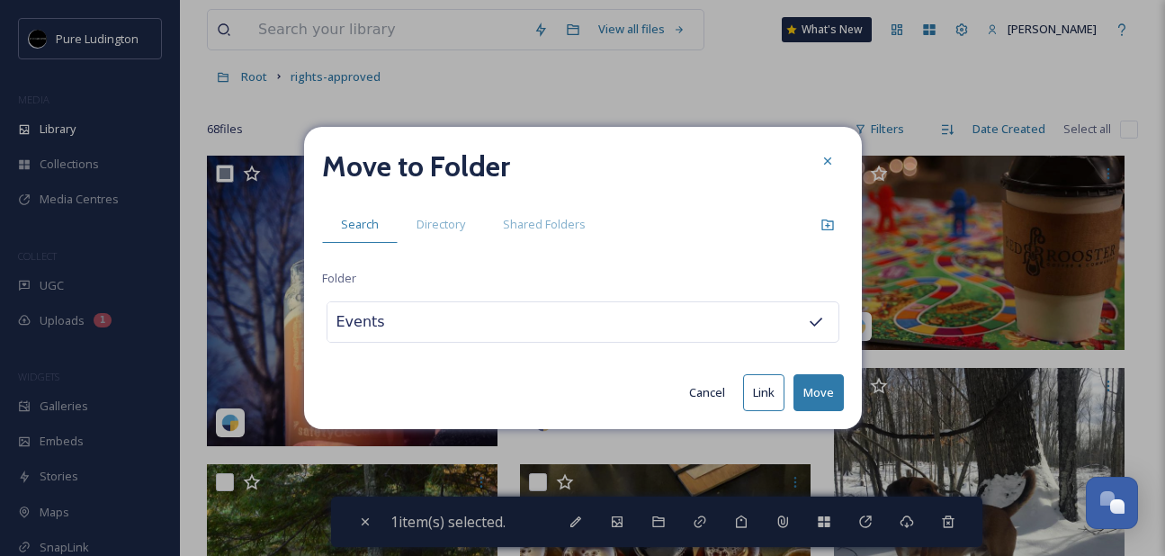
click at [822, 382] on button "Move" at bounding box center [819, 392] width 50 height 37
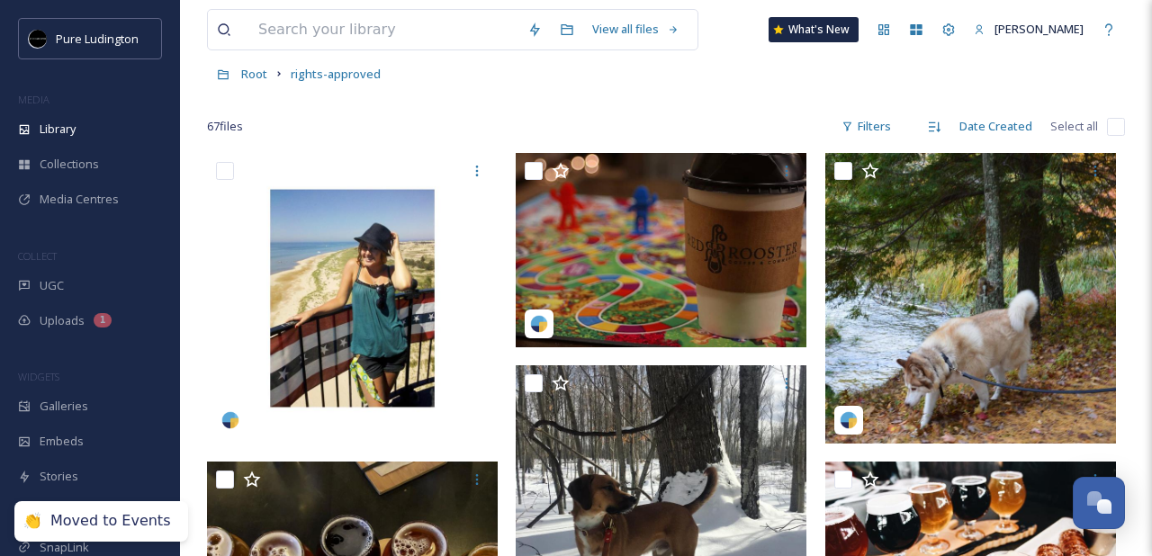
scroll to position [94, 0]
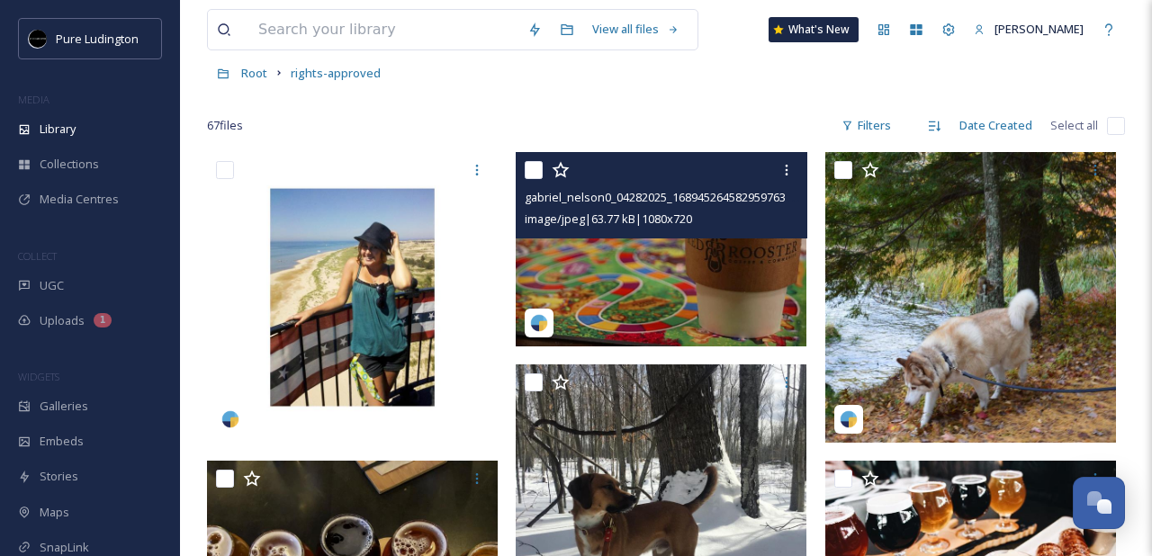
click at [528, 175] on input "checkbox" at bounding box center [534, 170] width 18 height 18
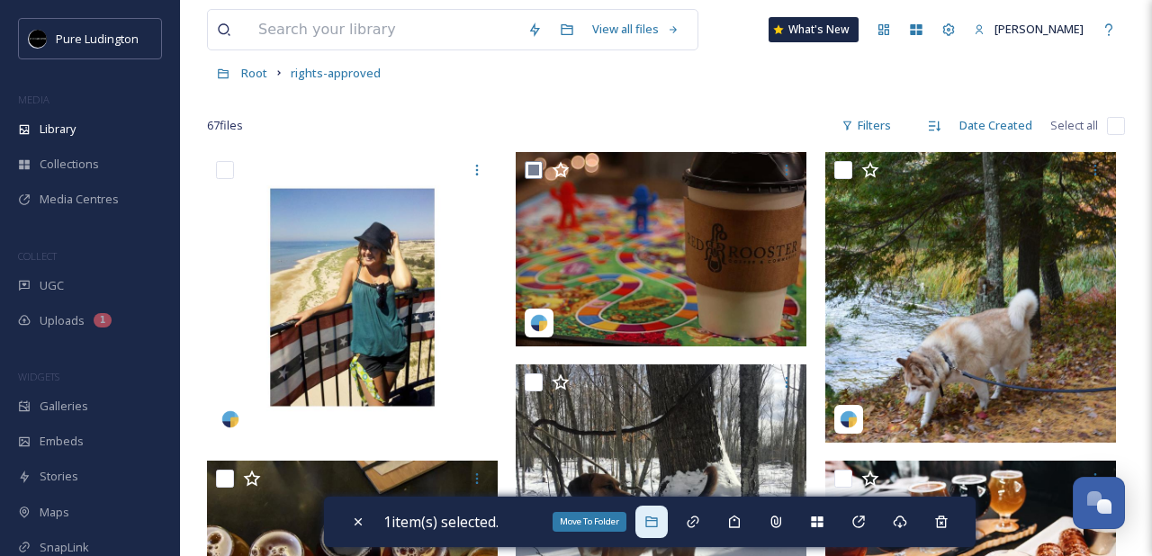
click at [654, 520] on icon at bounding box center [651, 522] width 12 height 11
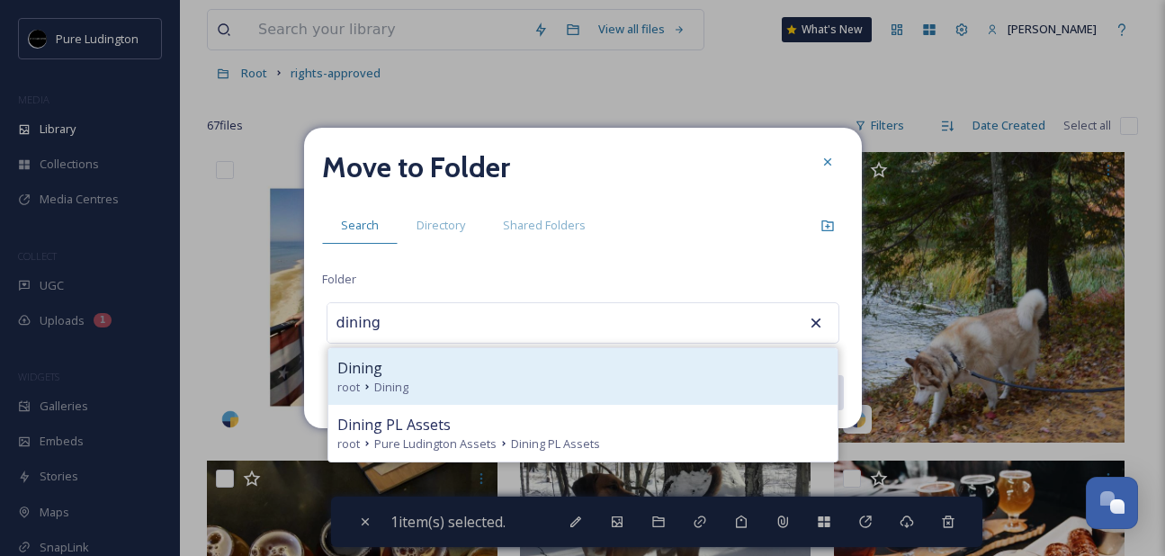
click at [630, 397] on div "Dining root Dining" at bounding box center [582, 376] width 509 height 57
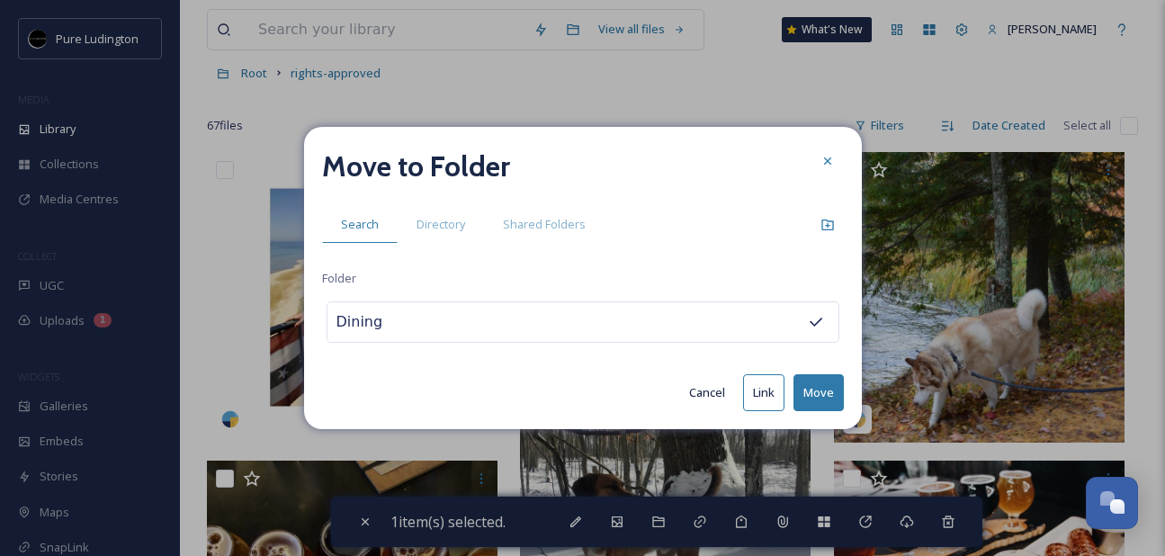
click at [812, 404] on button "Move" at bounding box center [819, 392] width 50 height 37
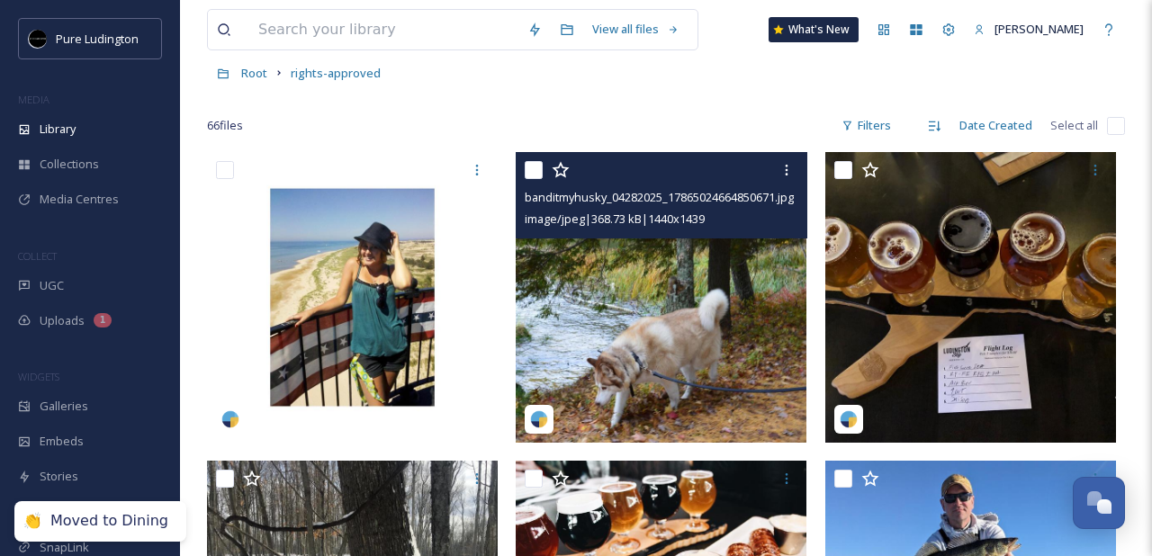
click at [537, 172] on input "checkbox" at bounding box center [534, 170] width 18 height 18
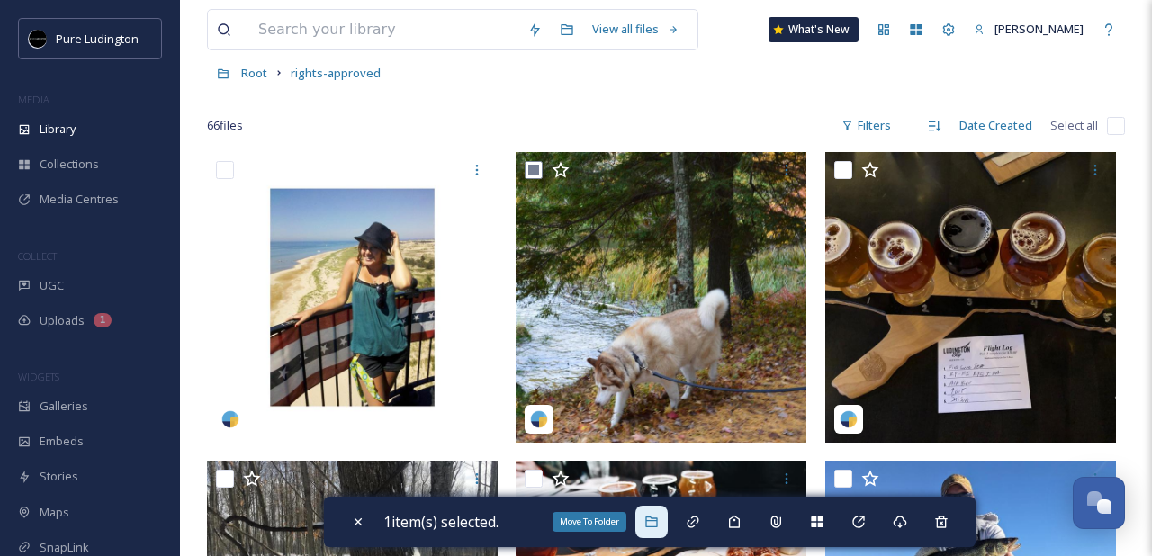
click at [657, 519] on icon at bounding box center [651, 522] width 14 height 14
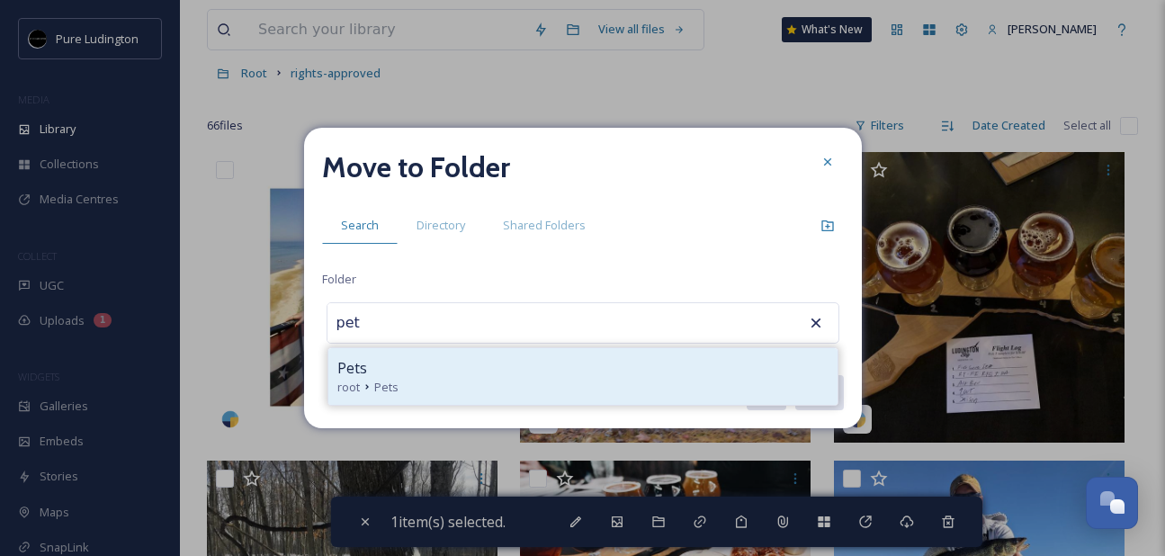
click at [621, 373] on div "Pets" at bounding box center [582, 368] width 491 height 22
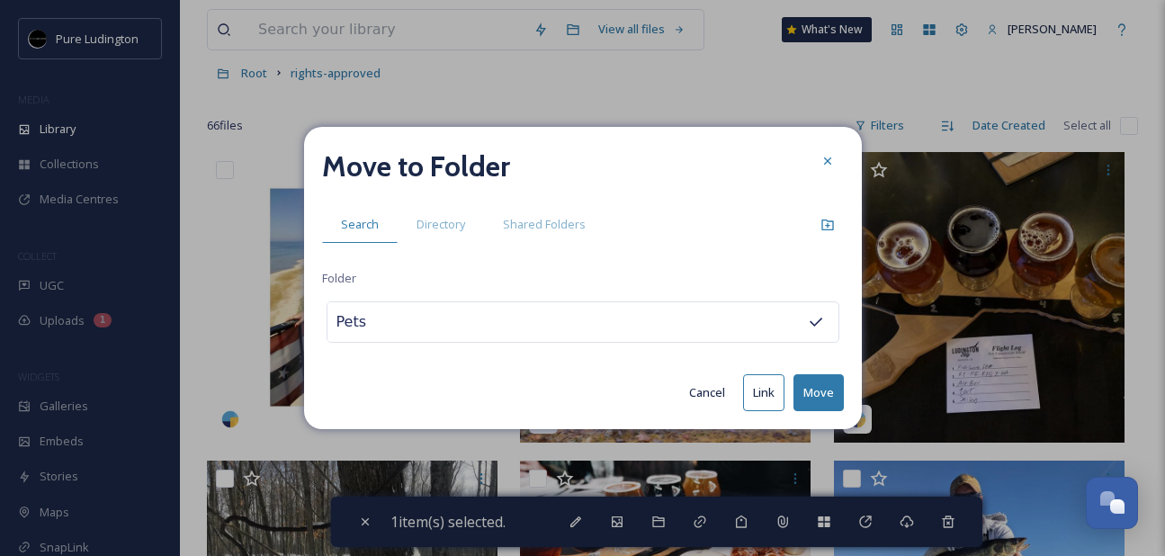
click at [816, 391] on button "Move" at bounding box center [819, 392] width 50 height 37
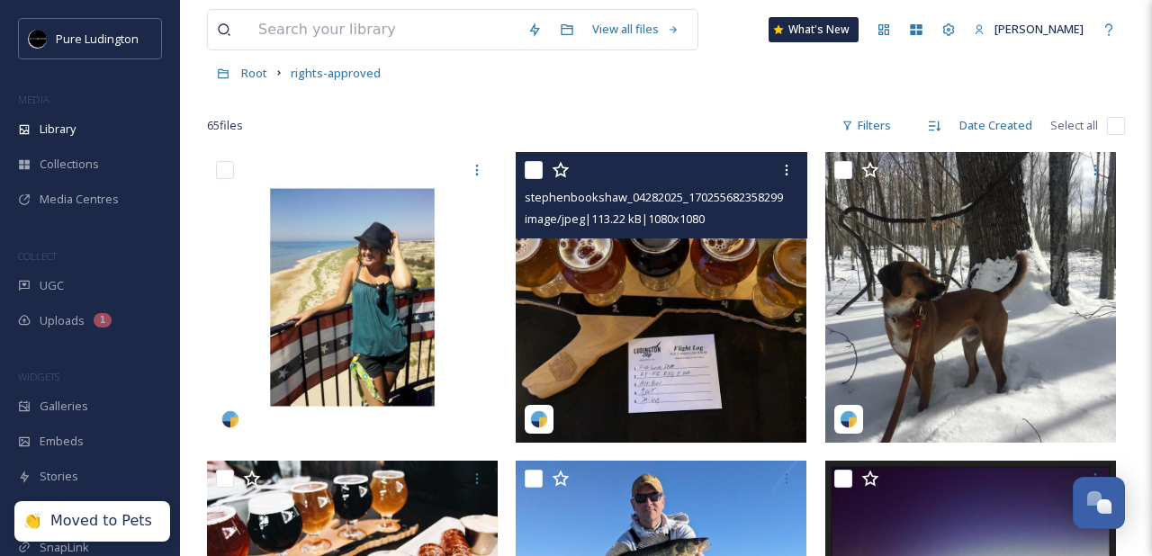
click at [538, 173] on input "checkbox" at bounding box center [534, 170] width 18 height 18
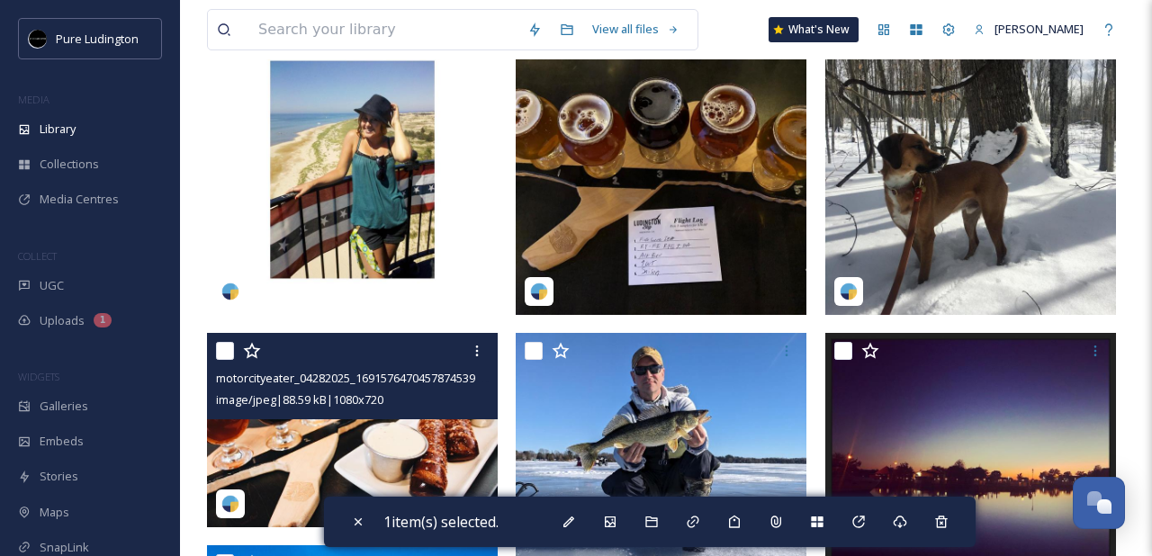
scroll to position [279, 0]
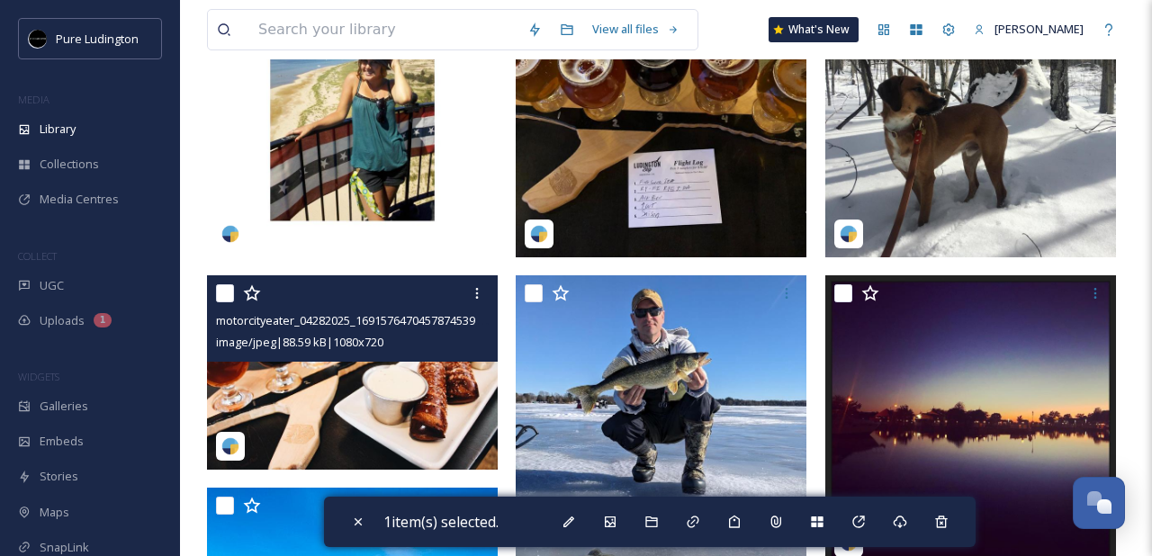
click at [218, 293] on input "checkbox" at bounding box center [225, 293] width 18 height 18
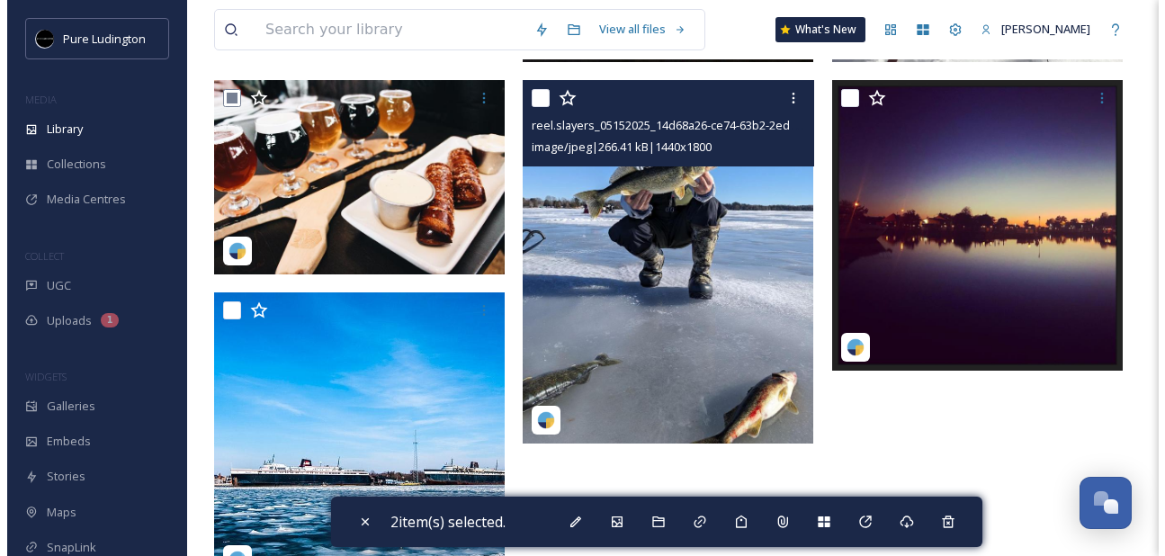
scroll to position [508, 0]
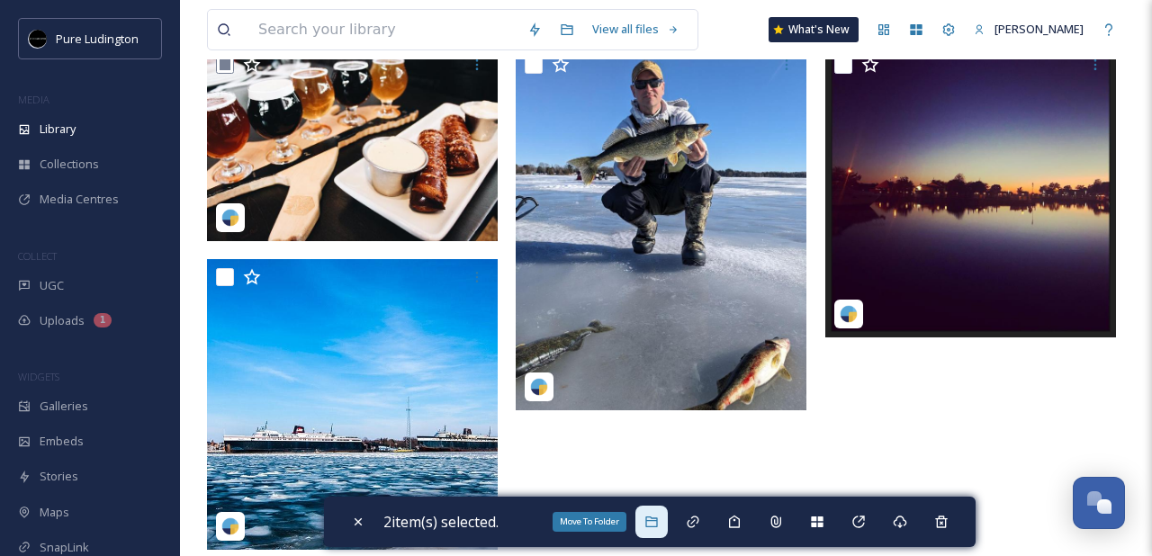
click at [656, 517] on icon at bounding box center [651, 522] width 12 height 11
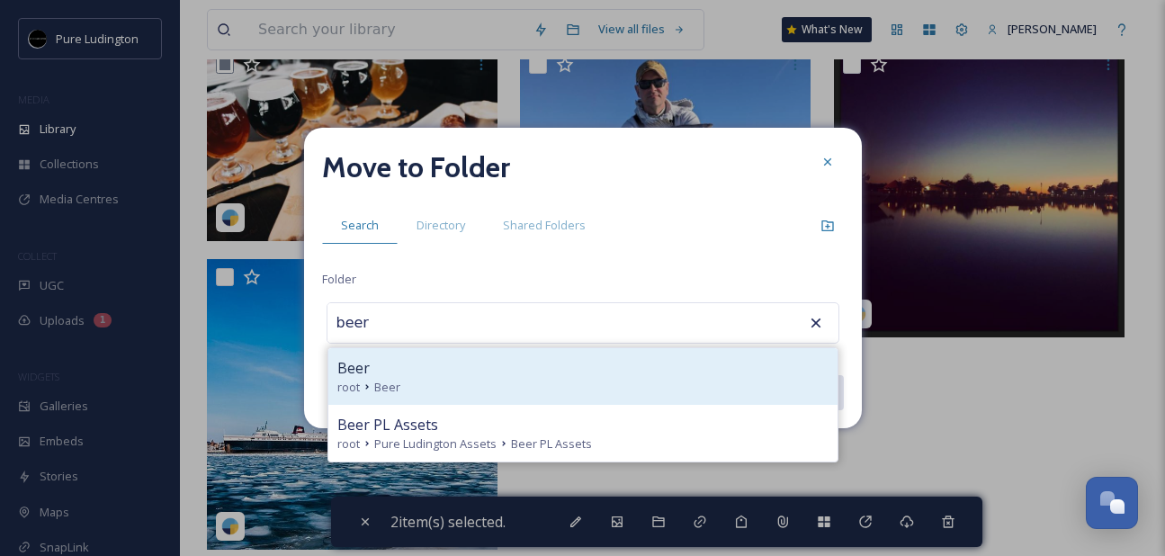
click at [571, 382] on div "root Beer" at bounding box center [582, 387] width 491 height 17
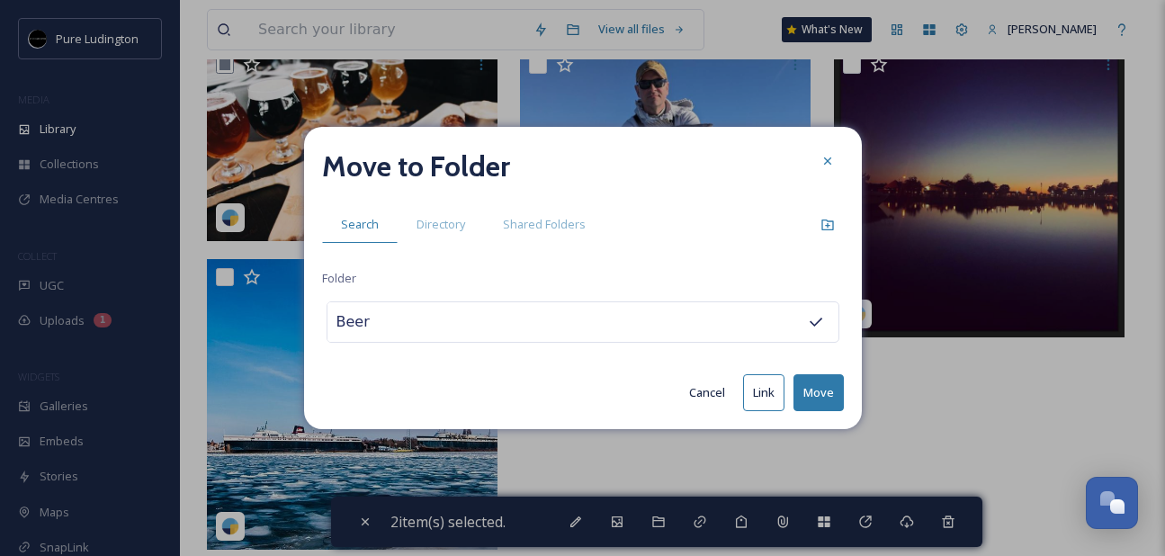
click at [814, 391] on button "Move" at bounding box center [819, 392] width 50 height 37
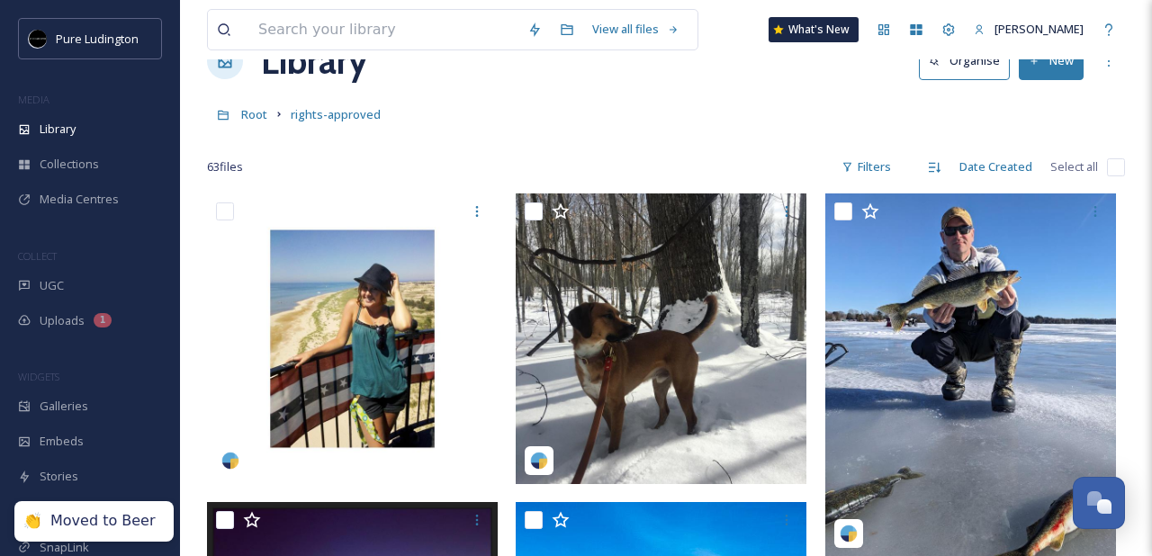
scroll to position [55, 0]
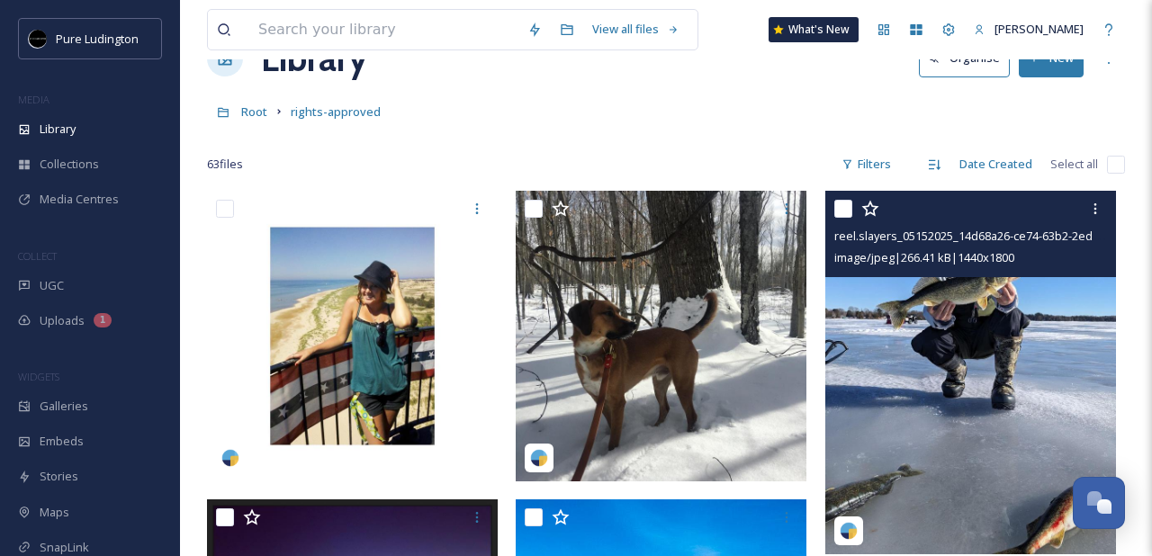
click at [841, 206] on input "checkbox" at bounding box center [843, 209] width 18 height 18
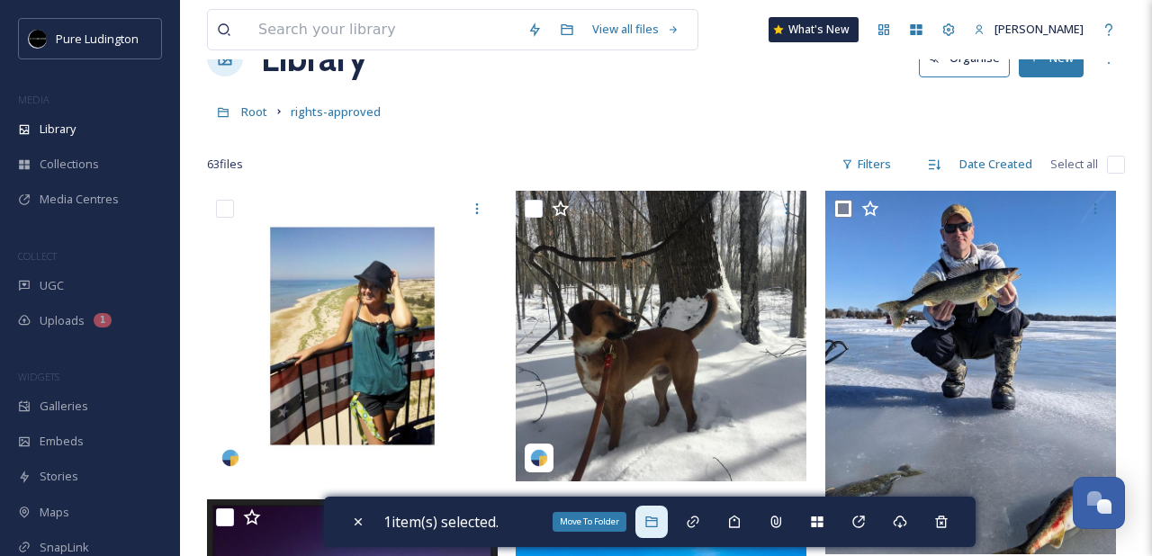
click at [663, 514] on div "Move To Folder" at bounding box center [651, 522] width 32 height 32
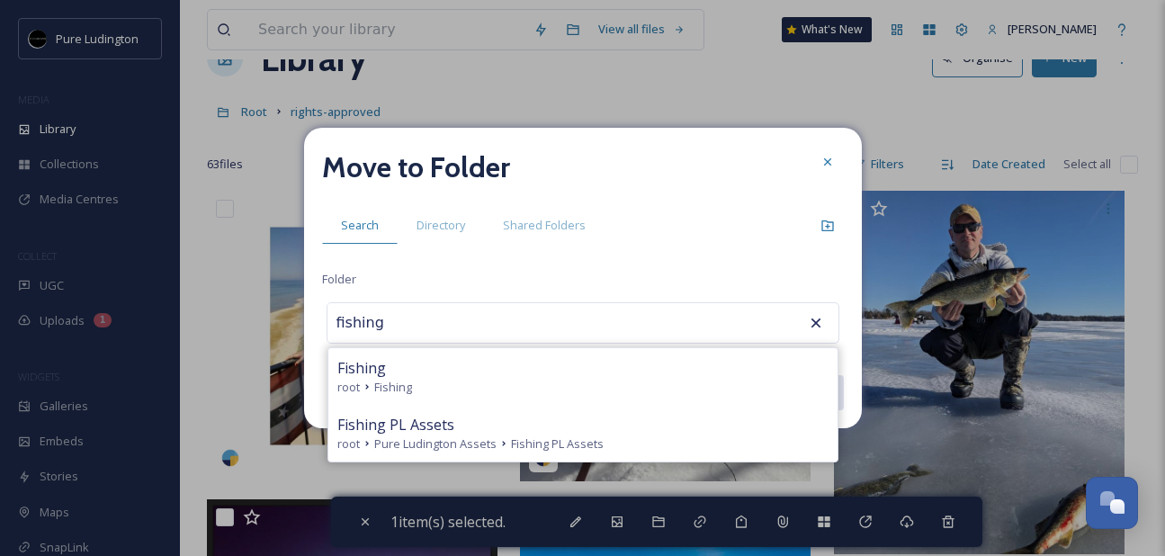
click at [571, 379] on div "root Fishing" at bounding box center [582, 387] width 491 height 17
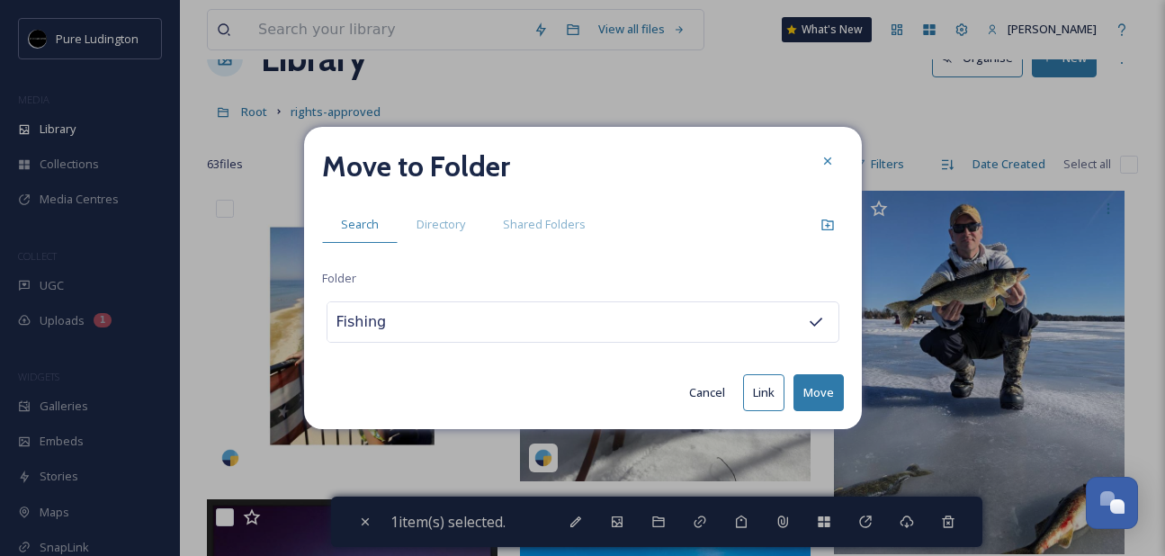
click at [817, 389] on button "Move" at bounding box center [819, 392] width 50 height 37
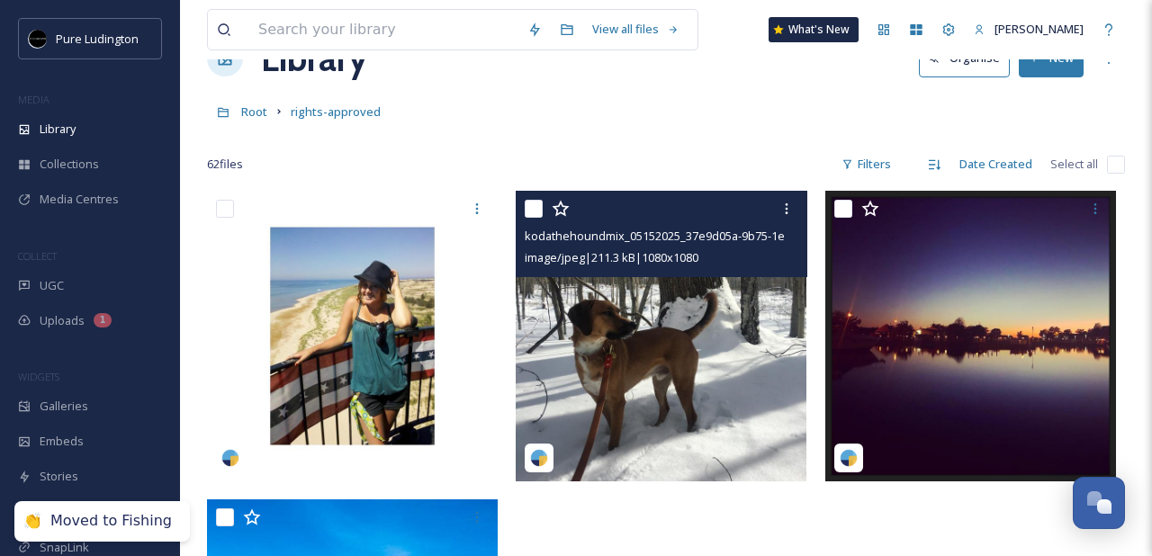
click at [533, 210] on input "checkbox" at bounding box center [534, 209] width 18 height 18
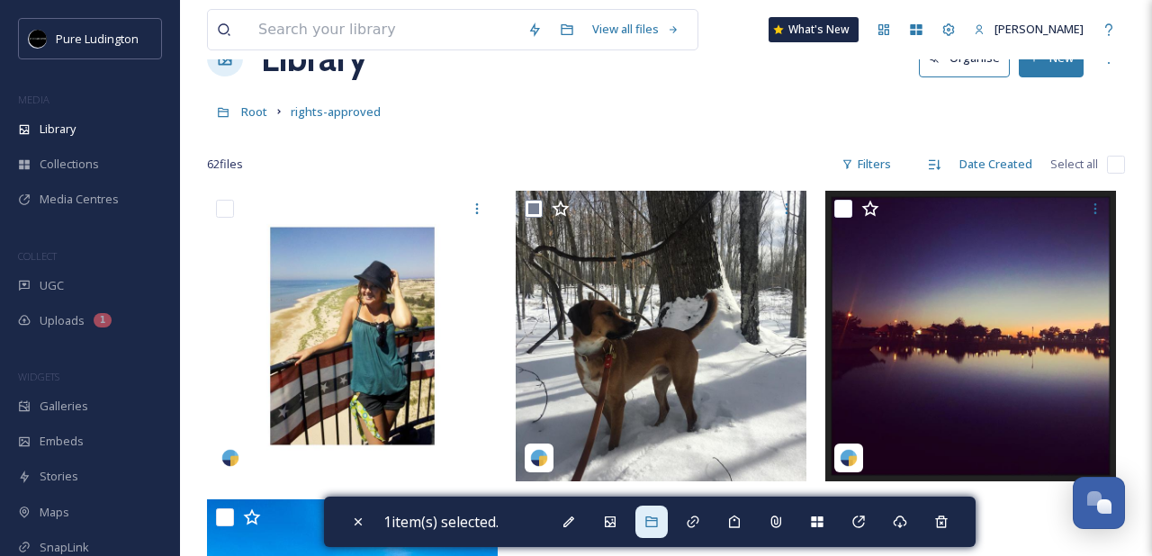
click at [654, 537] on div at bounding box center [651, 522] width 32 height 32
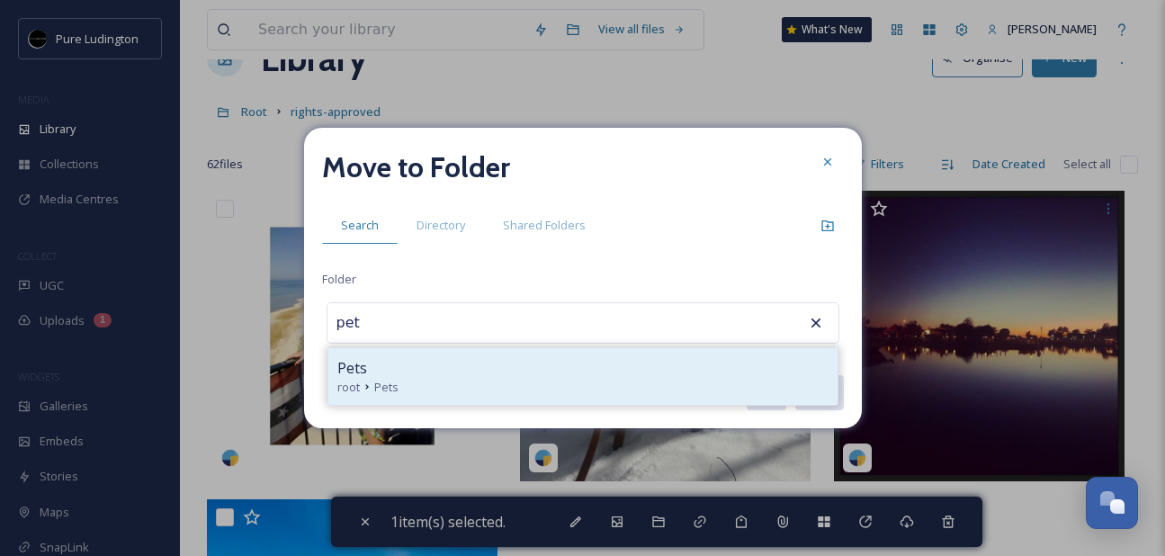
click at [656, 363] on div "Pets" at bounding box center [582, 368] width 491 height 22
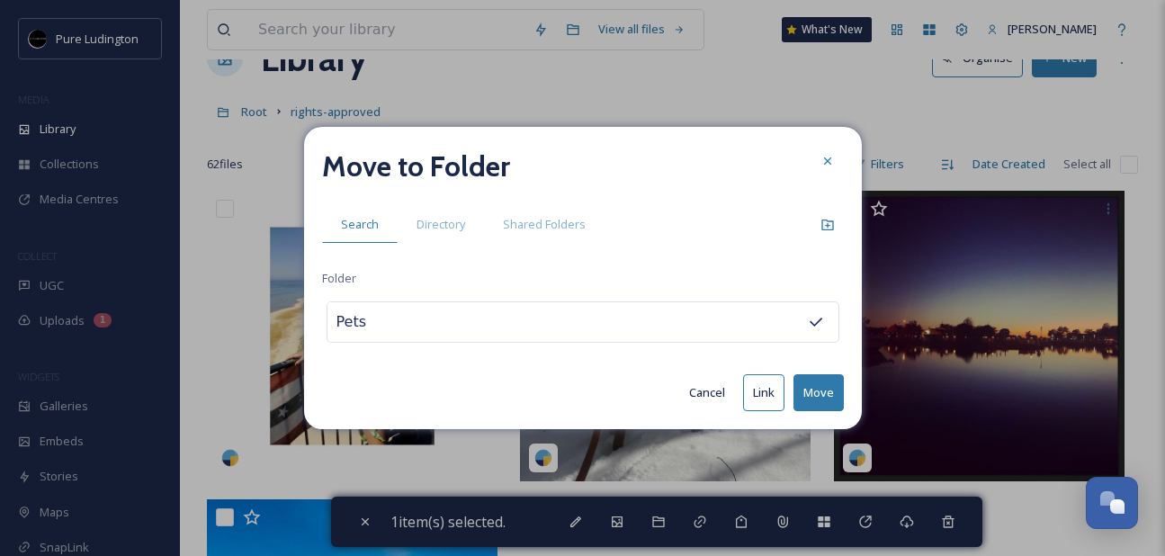
click at [822, 391] on button "Move" at bounding box center [819, 392] width 50 height 37
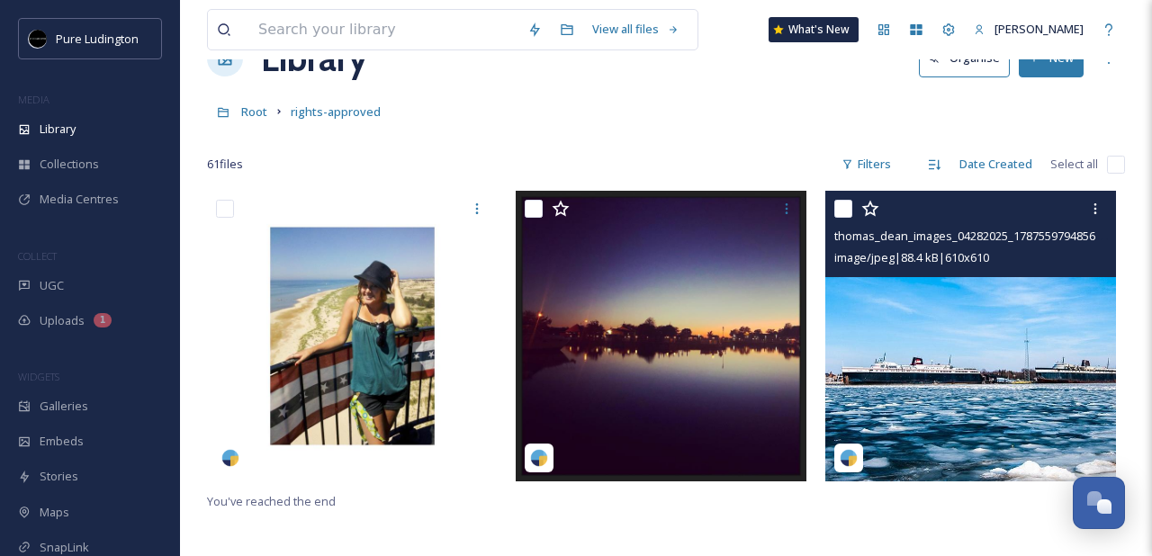
click at [843, 208] on input "checkbox" at bounding box center [843, 209] width 18 height 18
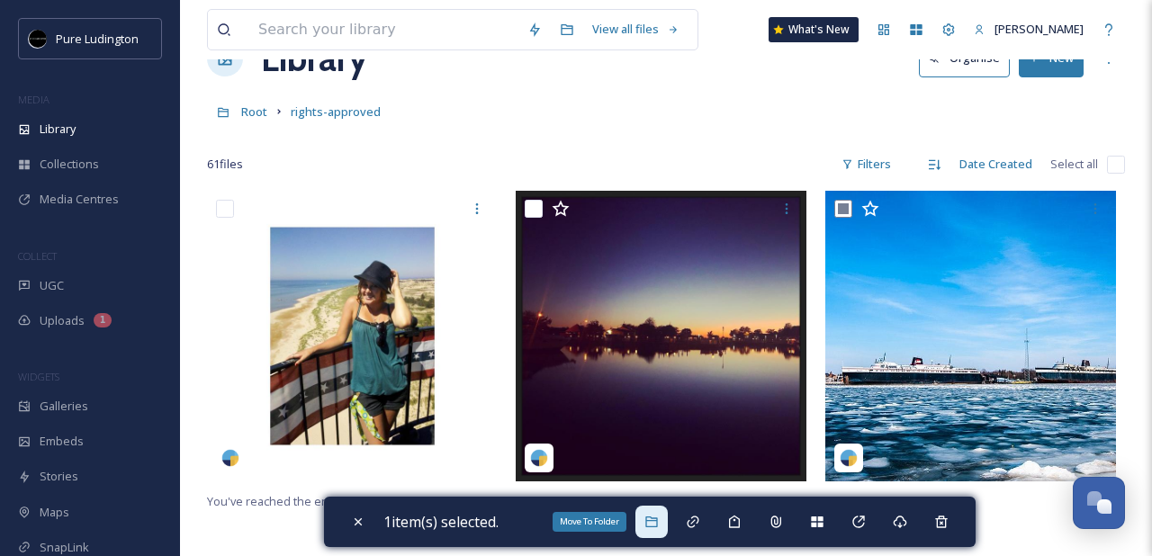
click at [658, 517] on icon at bounding box center [651, 522] width 14 height 14
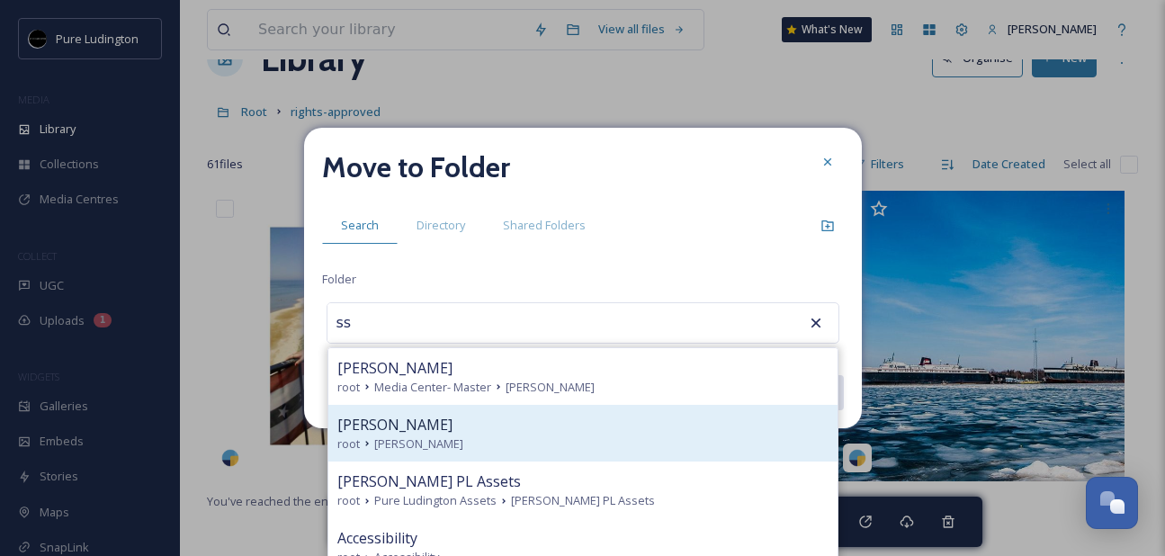
click at [533, 441] on div "root [PERSON_NAME]" at bounding box center [582, 444] width 491 height 17
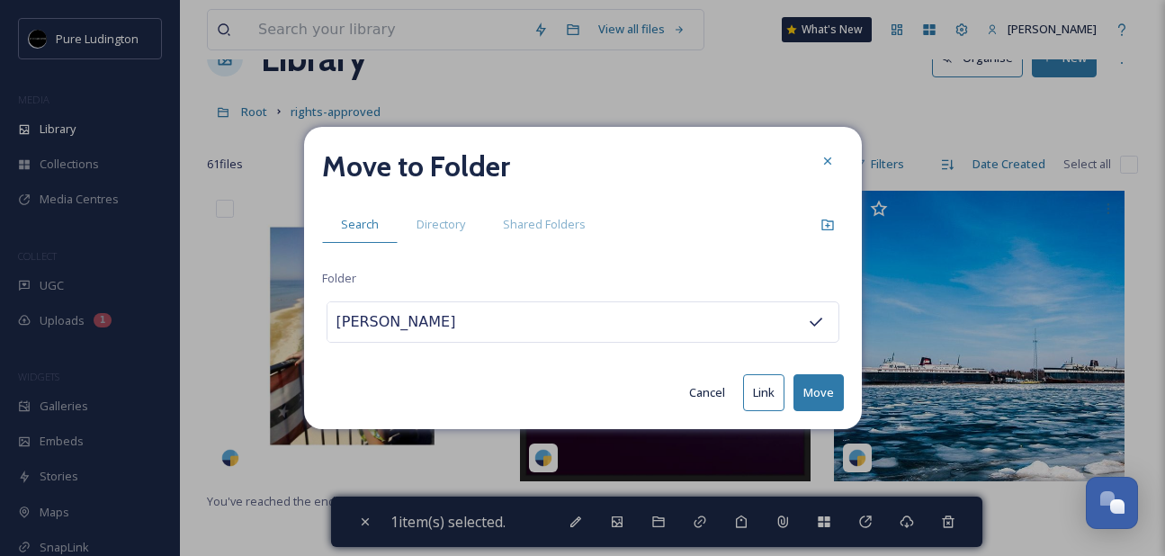
click at [812, 391] on button "Move" at bounding box center [819, 392] width 50 height 37
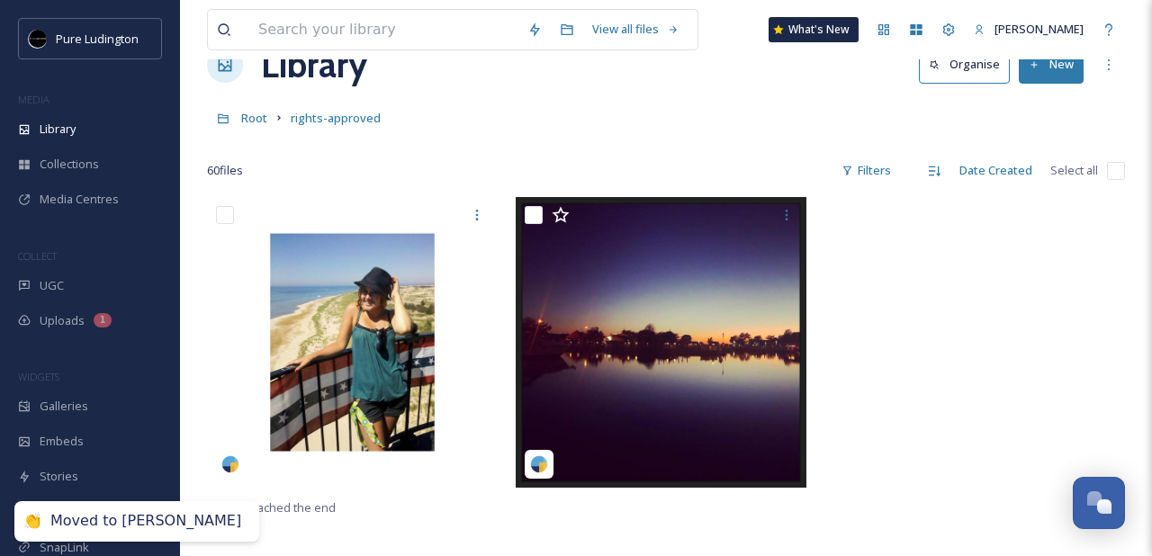
scroll to position [49, 0]
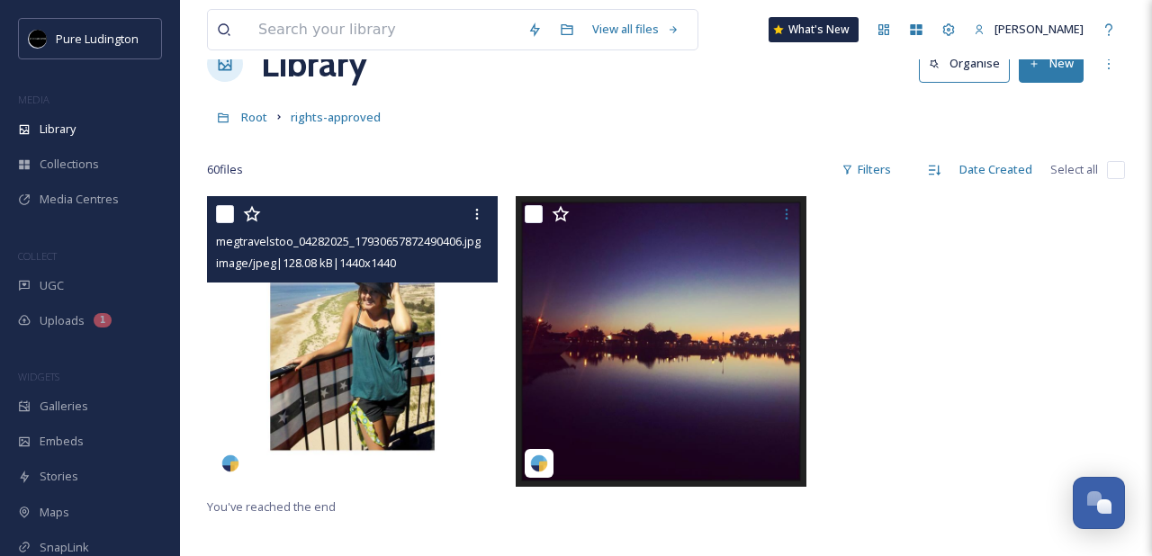
click at [225, 210] on input "checkbox" at bounding box center [225, 214] width 18 height 18
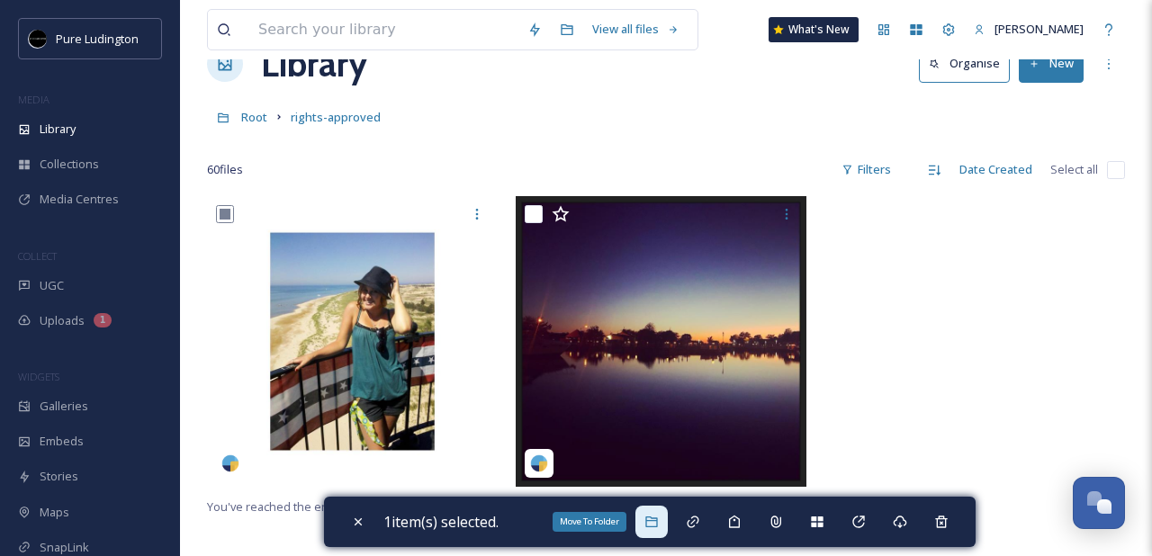
click at [658, 514] on div "Move To Folder" at bounding box center [651, 522] width 32 height 32
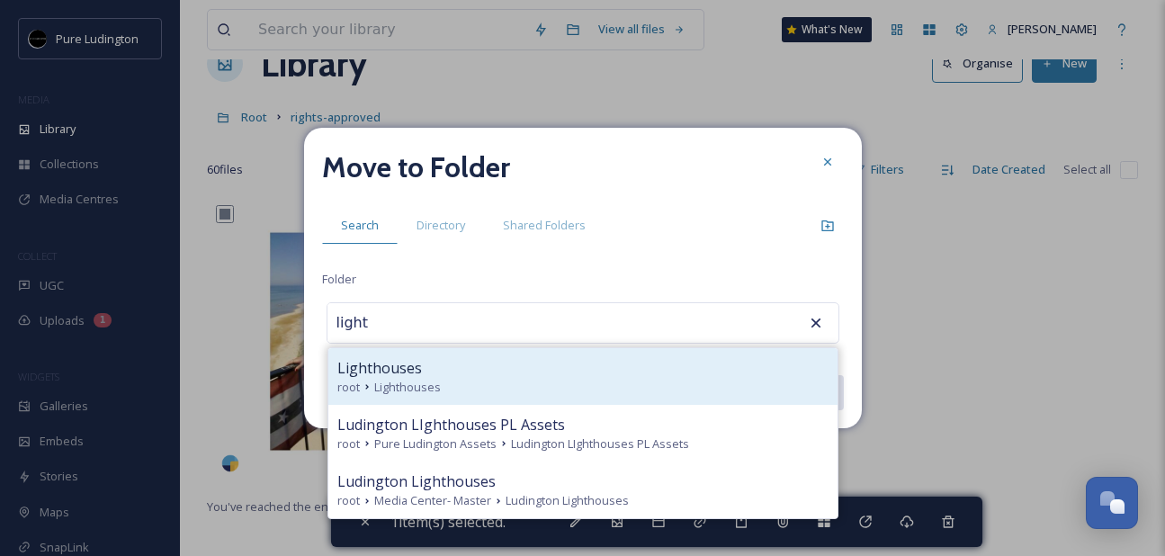
click at [565, 387] on div "root Lighthouses" at bounding box center [582, 387] width 491 height 17
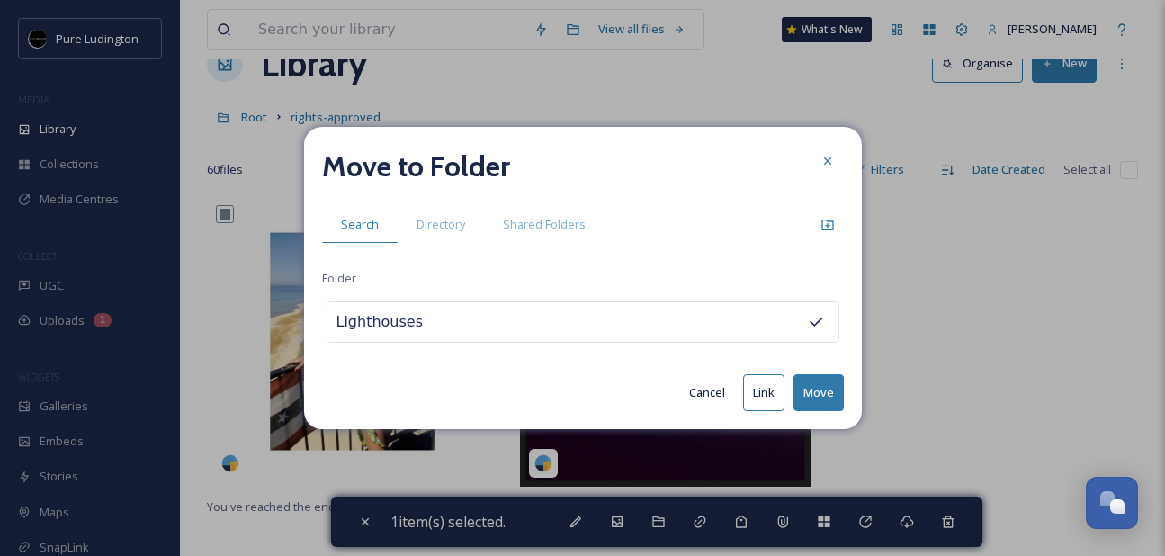
click at [802, 398] on button "Move" at bounding box center [819, 392] width 50 height 37
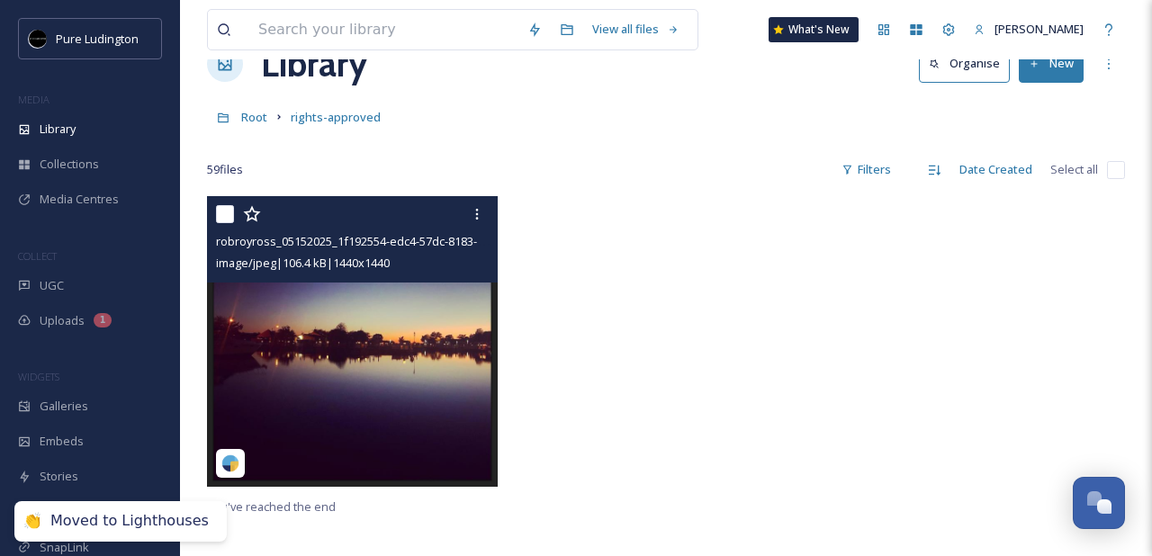
scroll to position [50, 0]
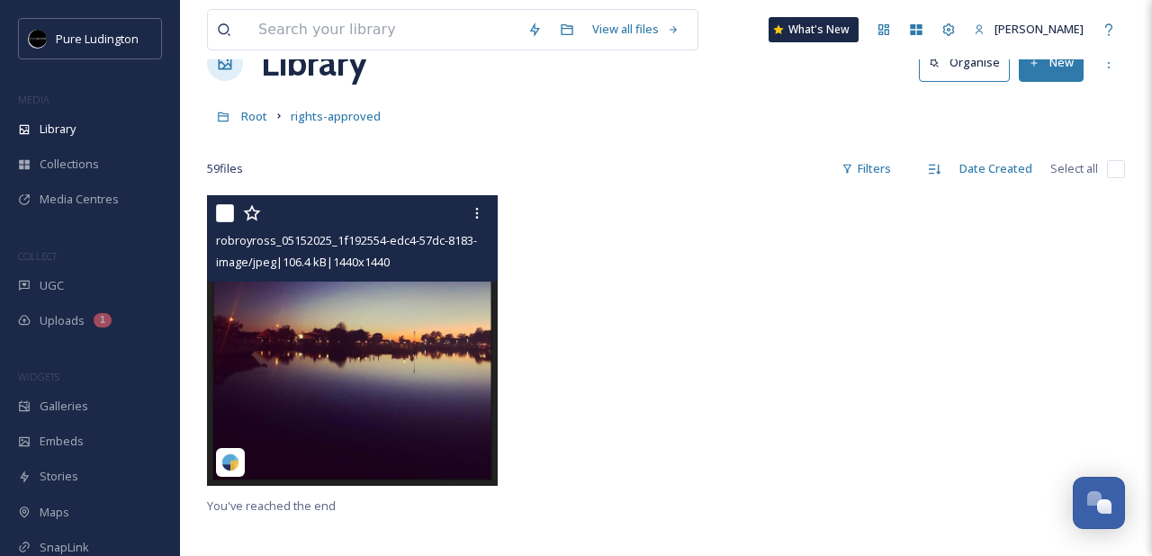
click at [223, 214] on input "checkbox" at bounding box center [225, 213] width 18 height 18
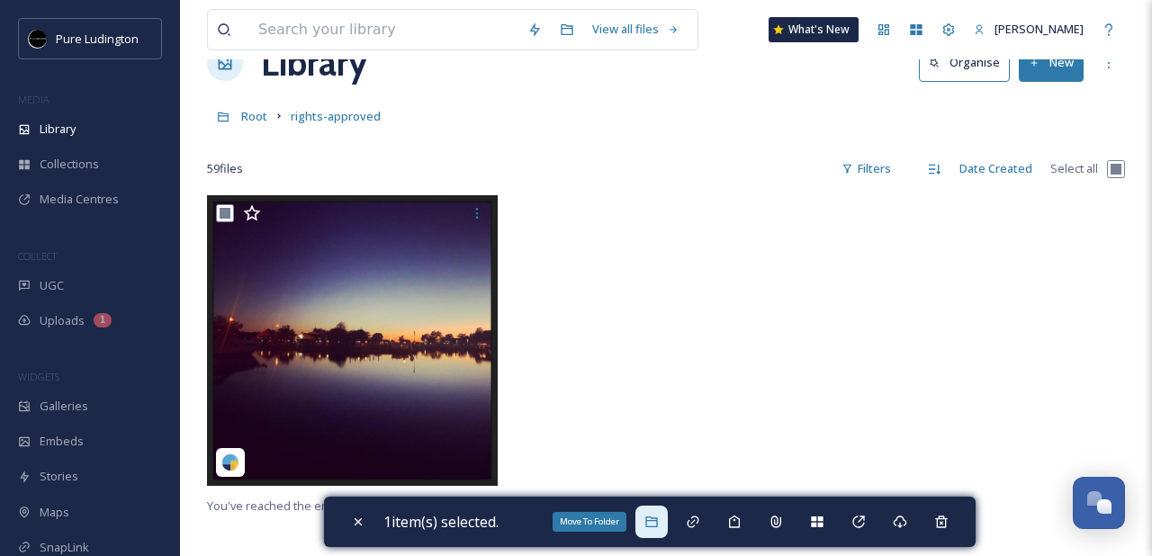
click at [665, 526] on div "Move To Folder" at bounding box center [651, 522] width 32 height 32
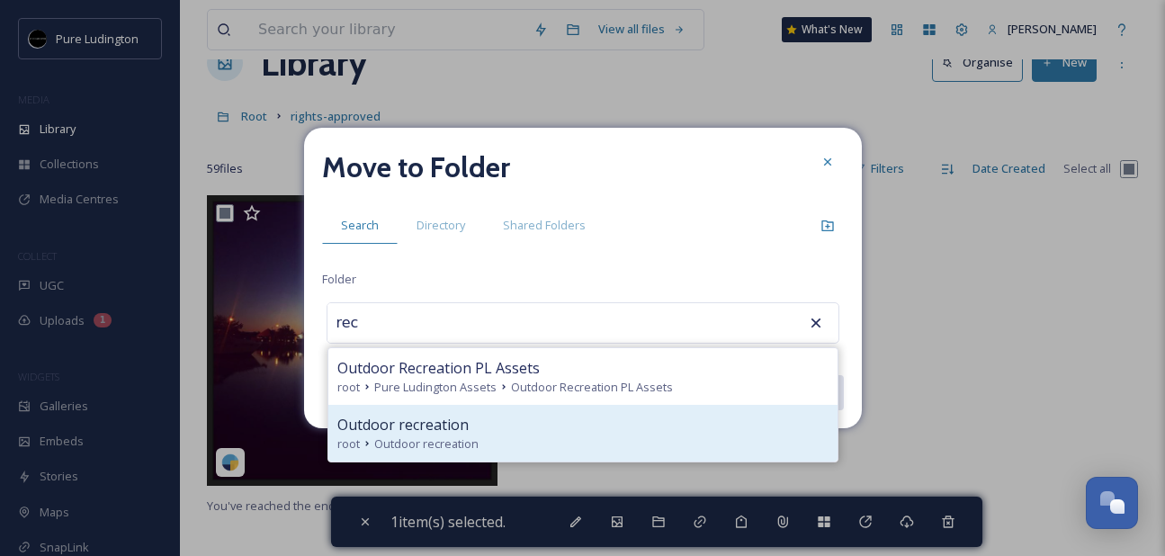
click at [557, 436] on div "root Outdoor recreation" at bounding box center [582, 444] width 491 height 17
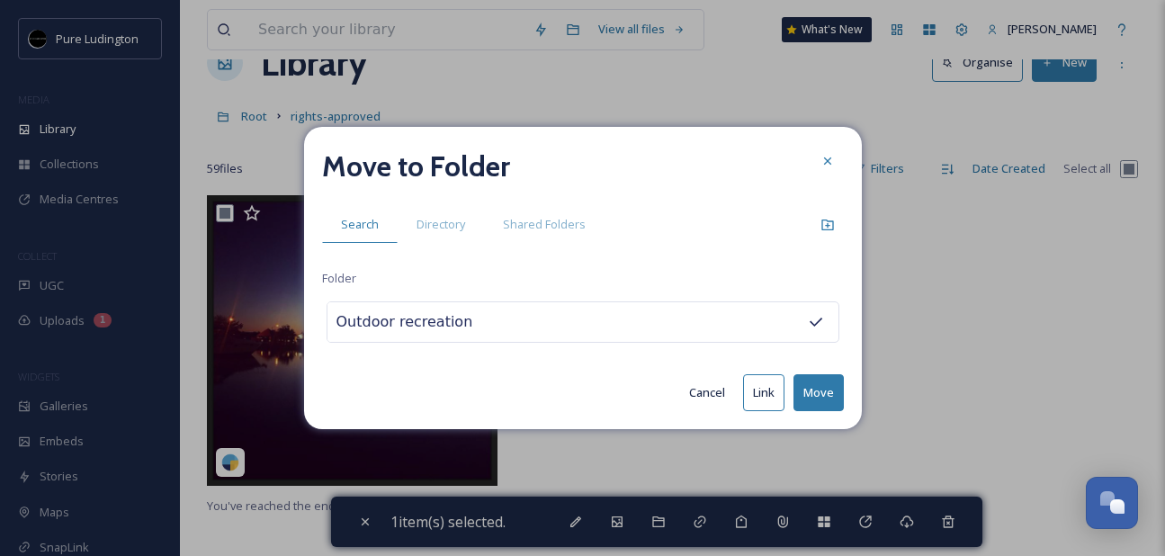
click at [819, 382] on button "Move" at bounding box center [819, 392] width 50 height 37
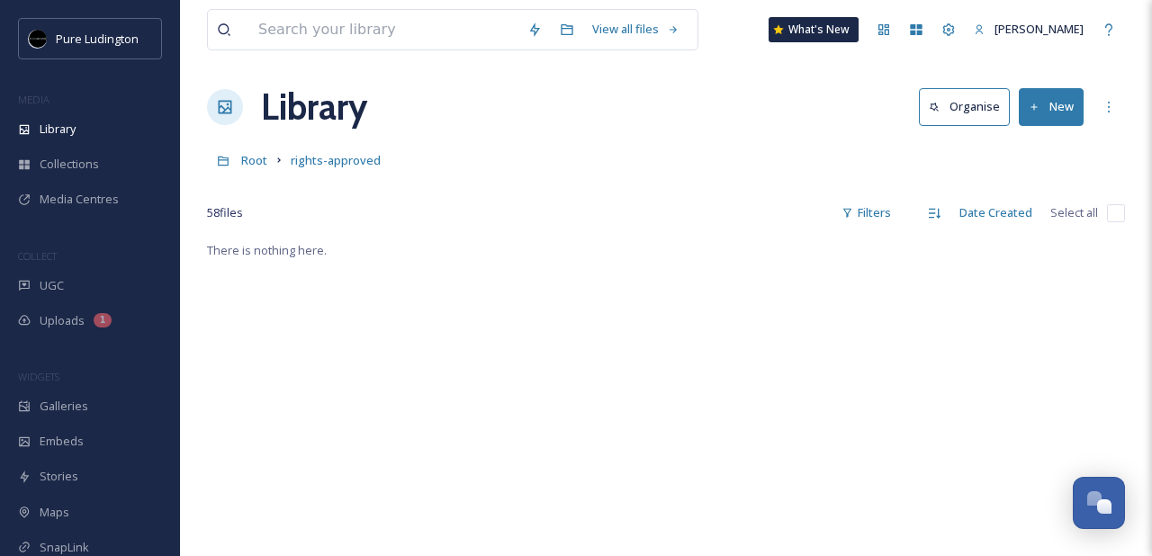
scroll to position [0, 0]
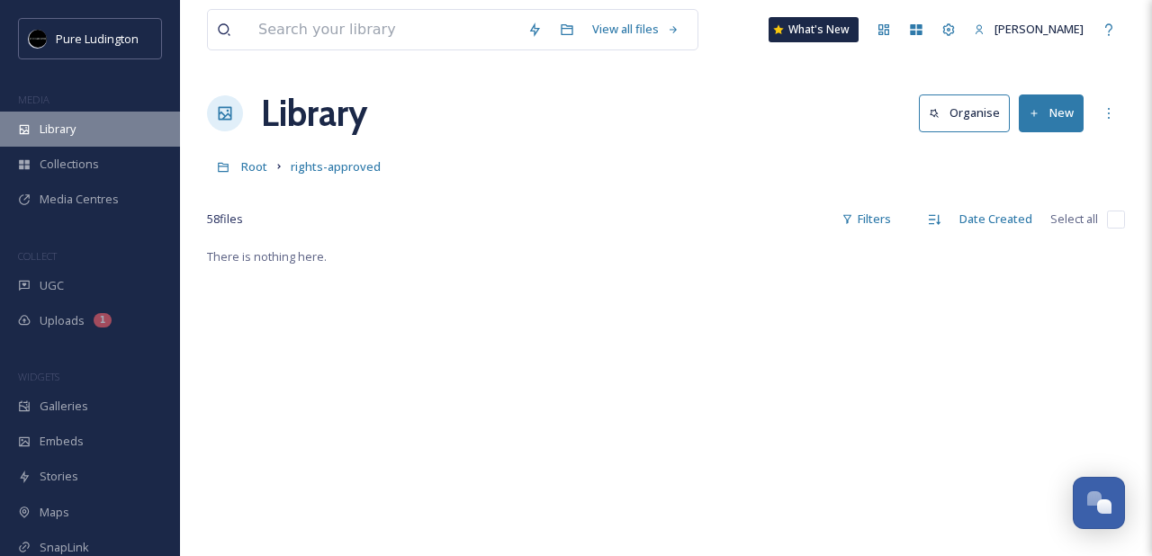
click at [109, 134] on div "Library" at bounding box center [90, 129] width 180 height 35
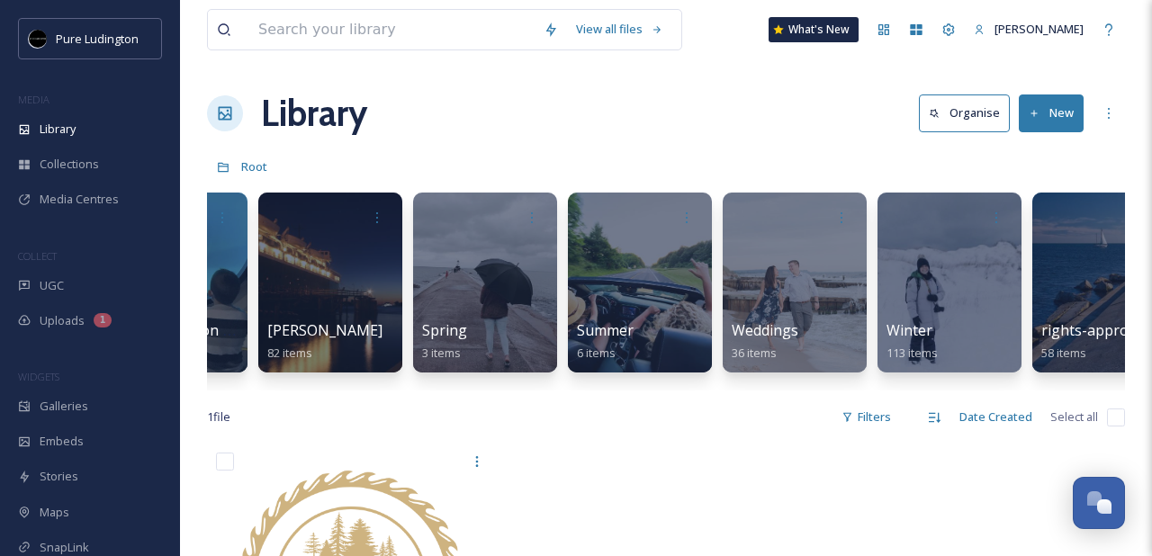
scroll to position [0, 3261]
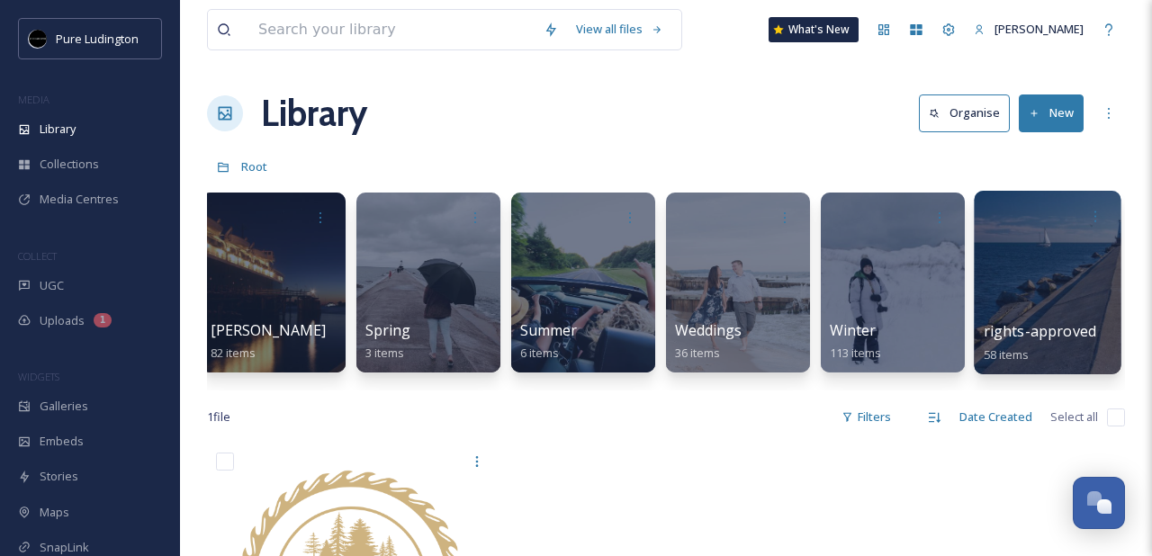
click at [1077, 272] on div at bounding box center [1047, 283] width 147 height 184
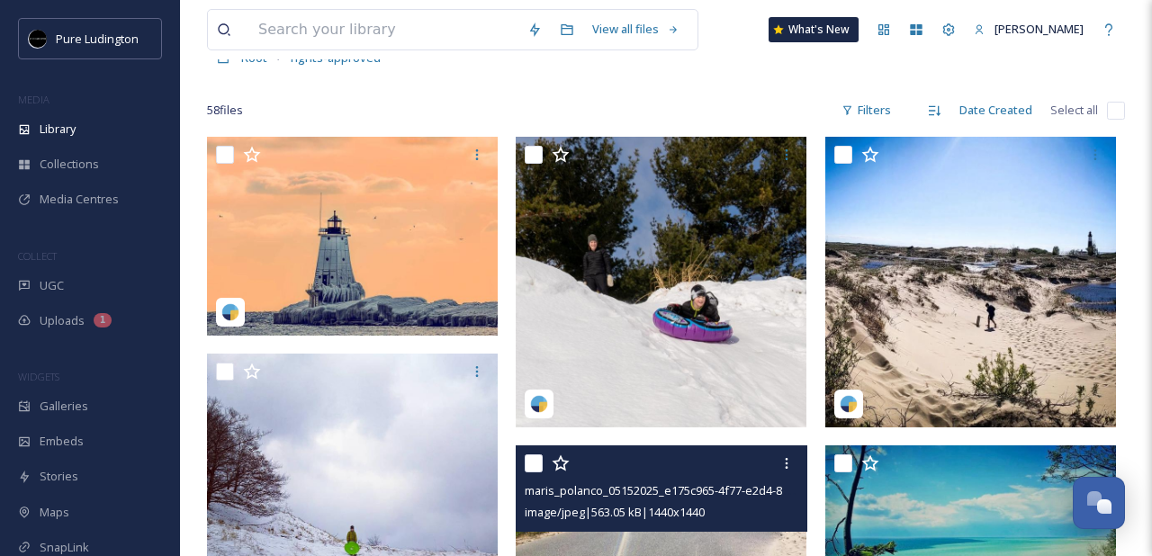
scroll to position [112, 0]
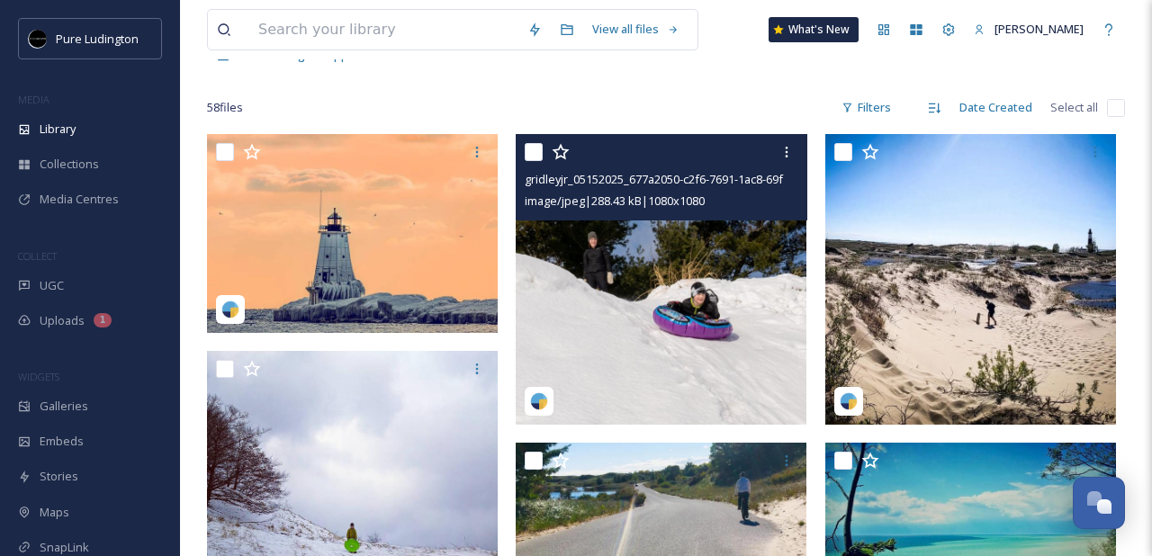
click at [534, 153] on input "checkbox" at bounding box center [534, 152] width 18 height 18
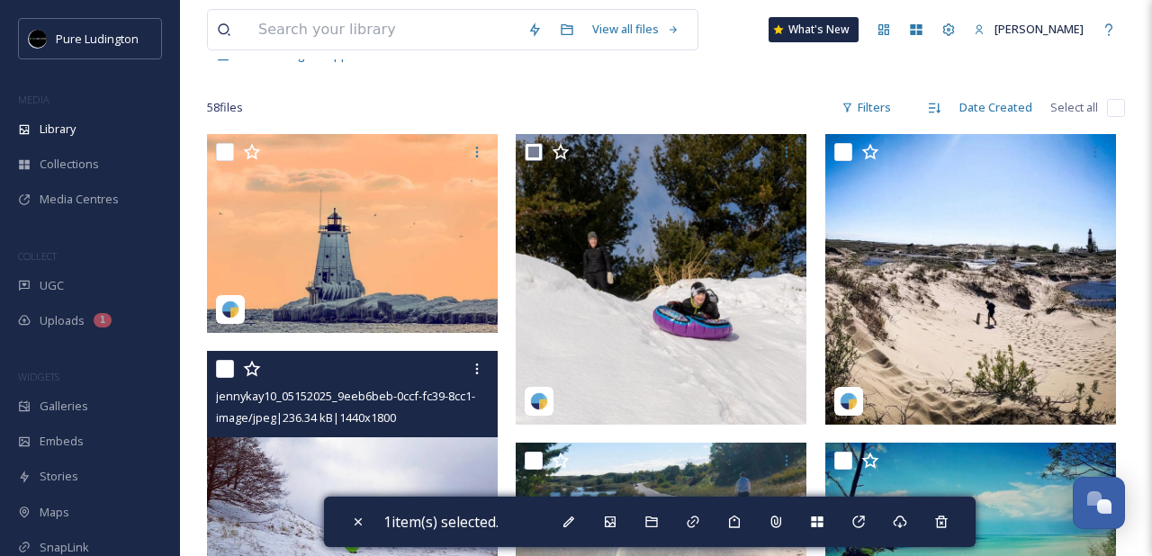
click at [223, 370] on input "checkbox" at bounding box center [225, 369] width 18 height 18
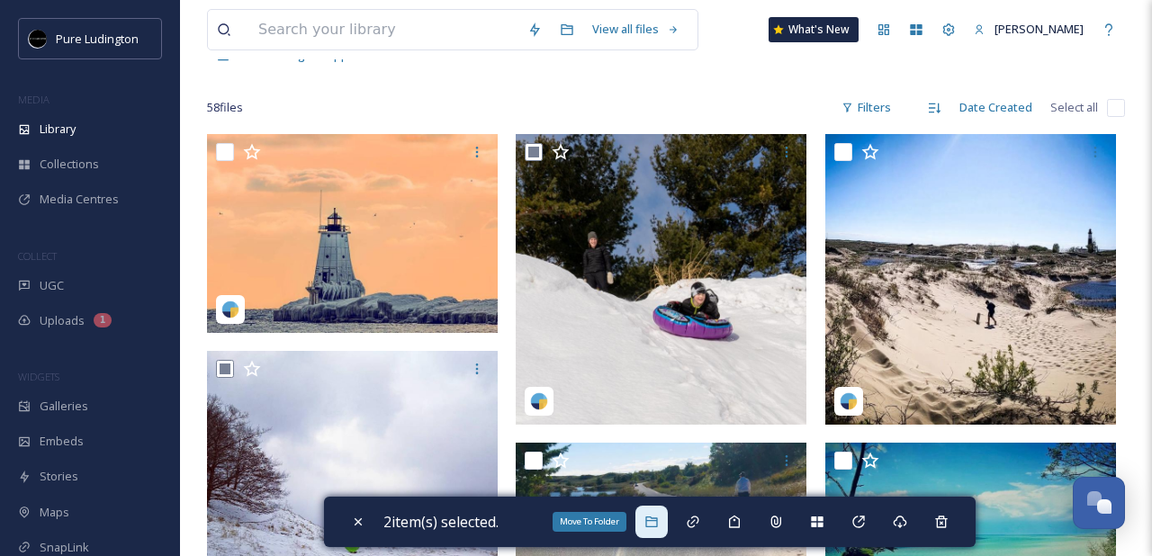
click at [646, 523] on div "Move To Folder" at bounding box center [651, 522] width 32 height 32
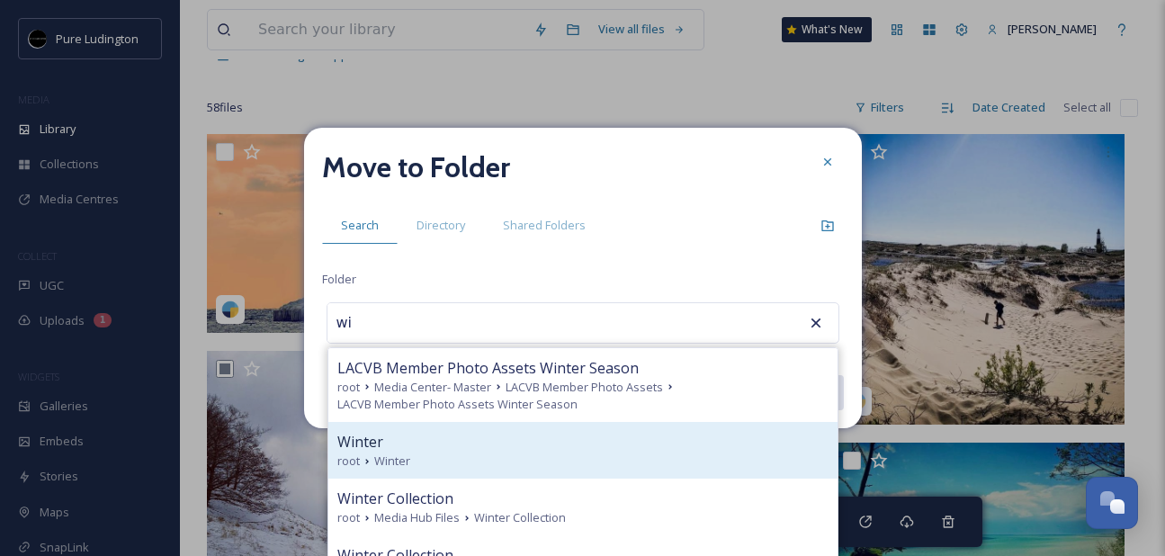
click at [634, 465] on div "root Winter" at bounding box center [582, 461] width 491 height 17
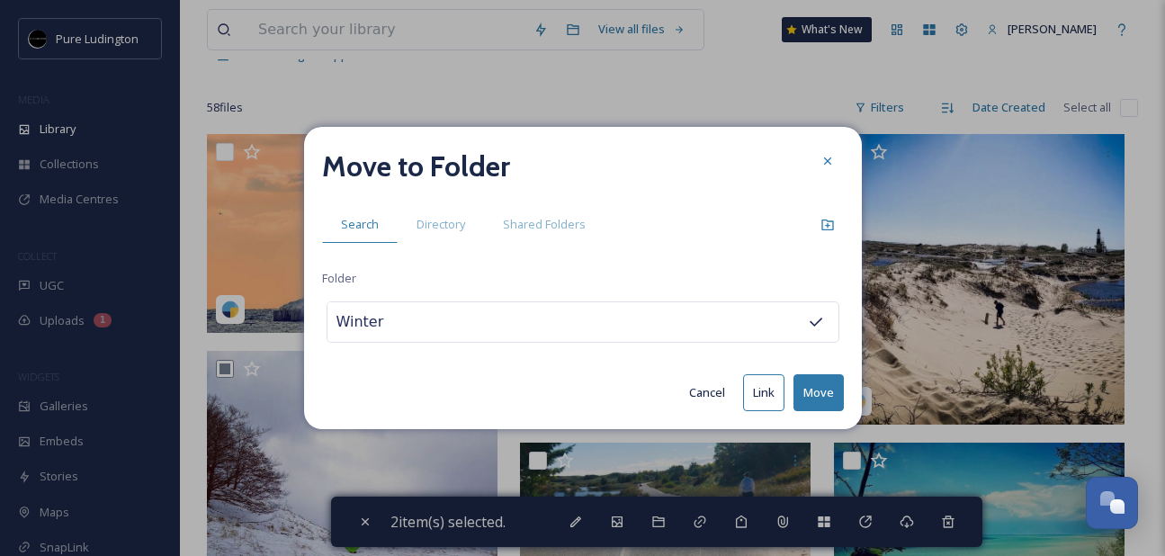
click at [818, 391] on button "Move" at bounding box center [819, 392] width 50 height 37
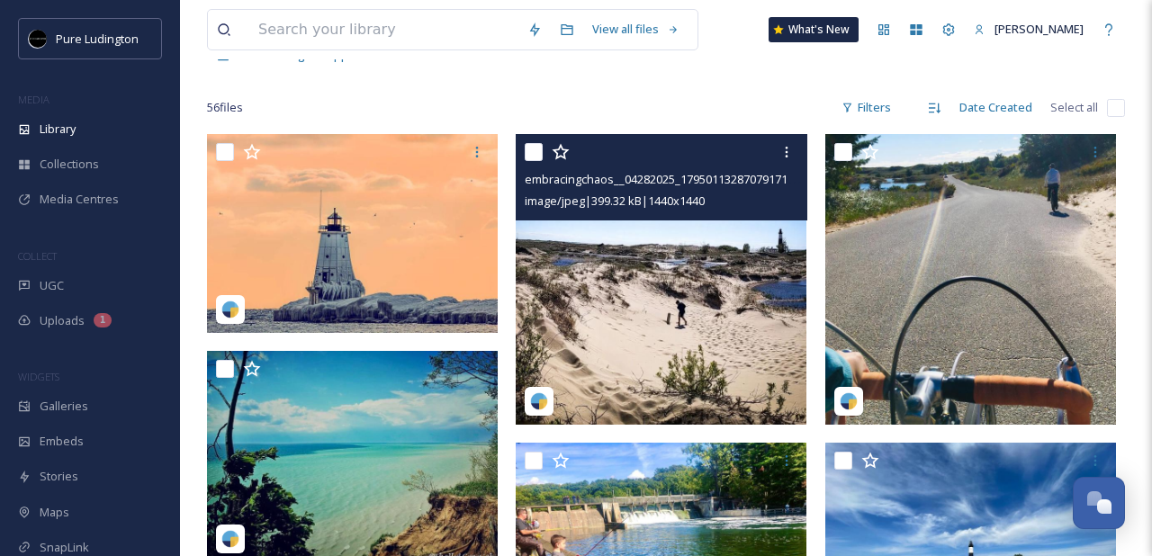
click at [529, 160] on input "checkbox" at bounding box center [534, 152] width 18 height 18
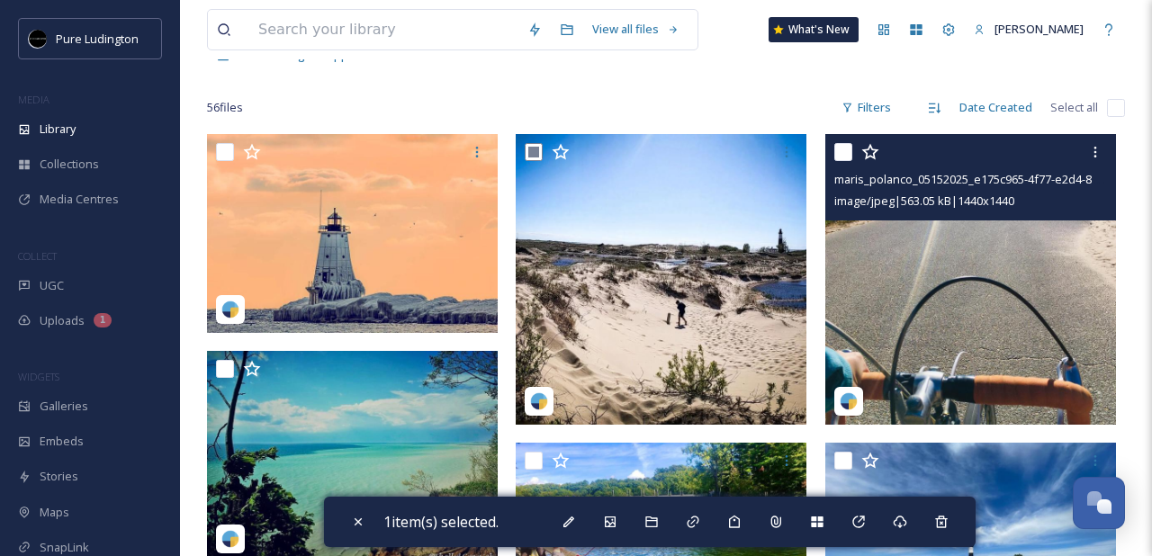
click at [836, 157] on input "checkbox" at bounding box center [843, 152] width 18 height 18
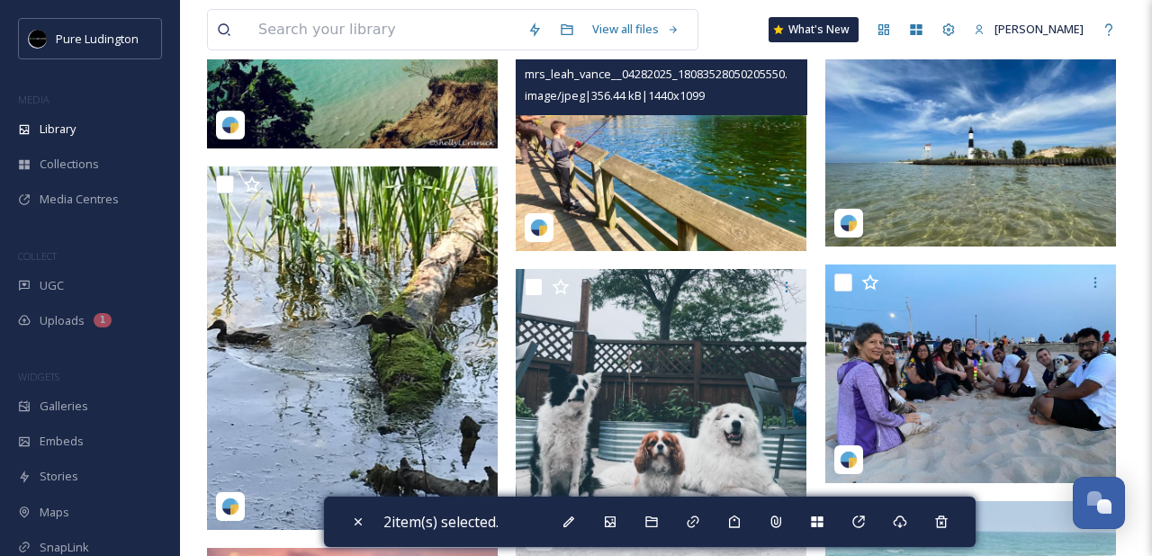
scroll to position [553, 0]
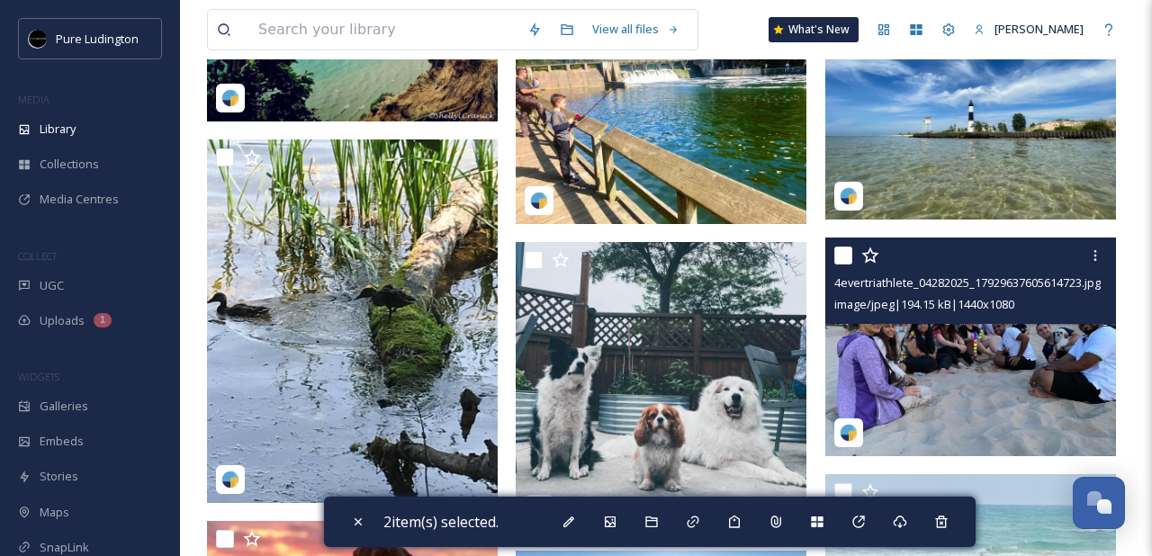
click at [844, 260] on input "checkbox" at bounding box center [843, 256] width 18 height 18
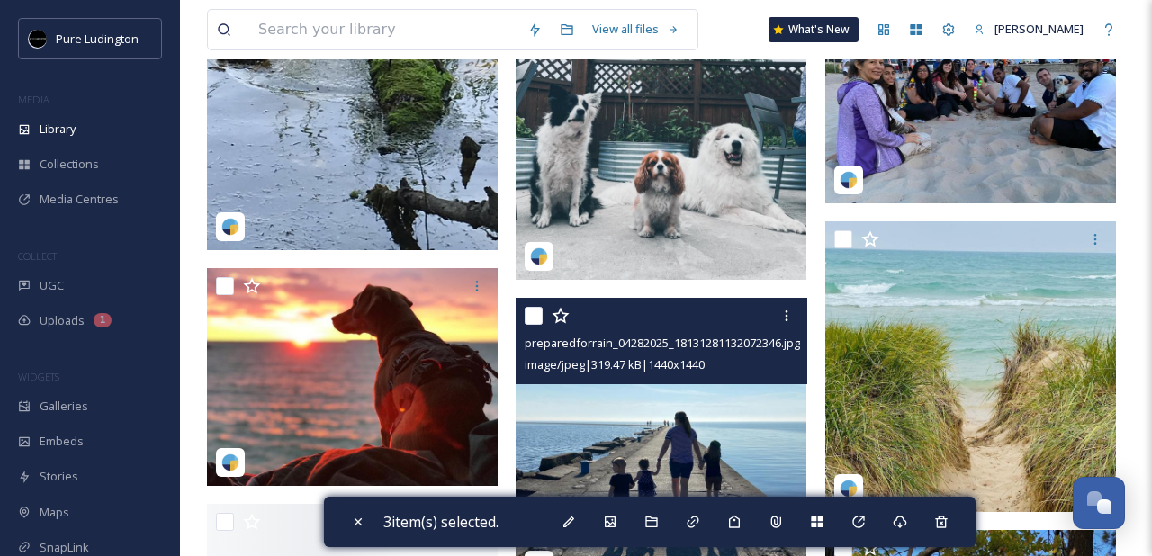
scroll to position [916, 0]
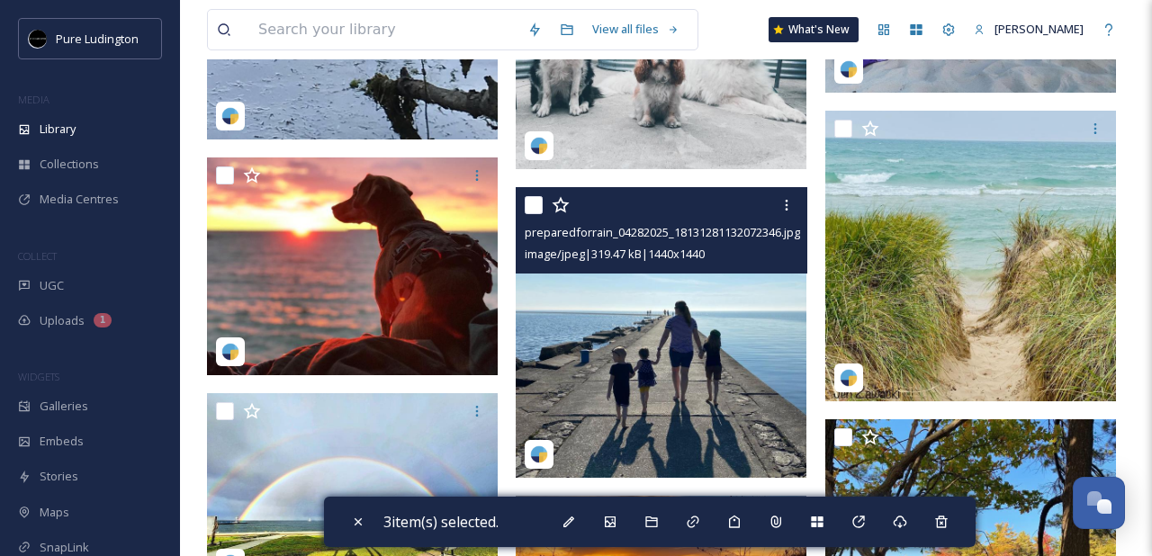
click at [535, 210] on input "checkbox" at bounding box center [534, 205] width 18 height 18
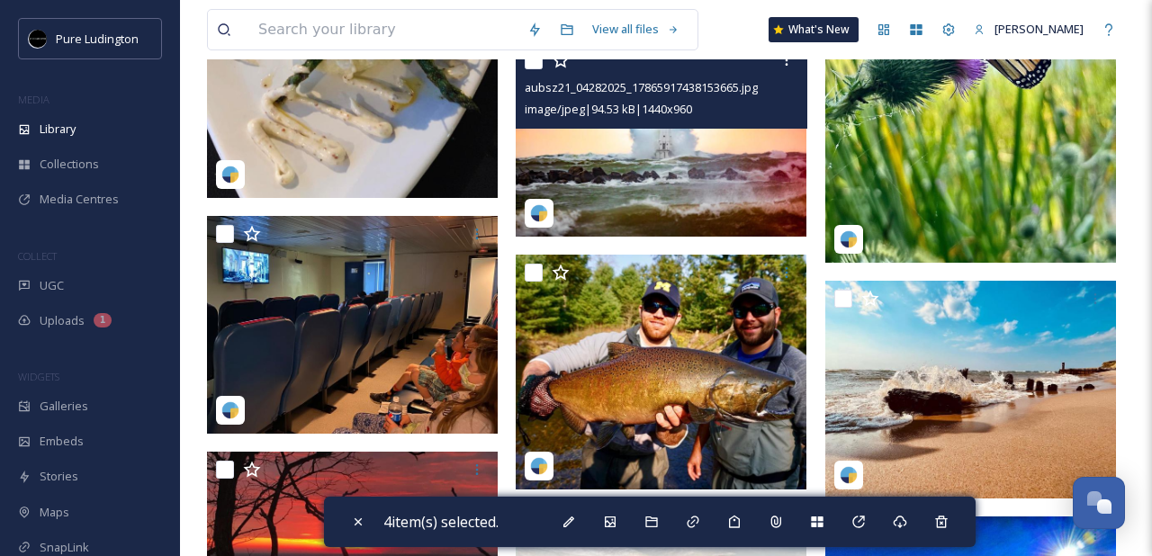
scroll to position [1832, 0]
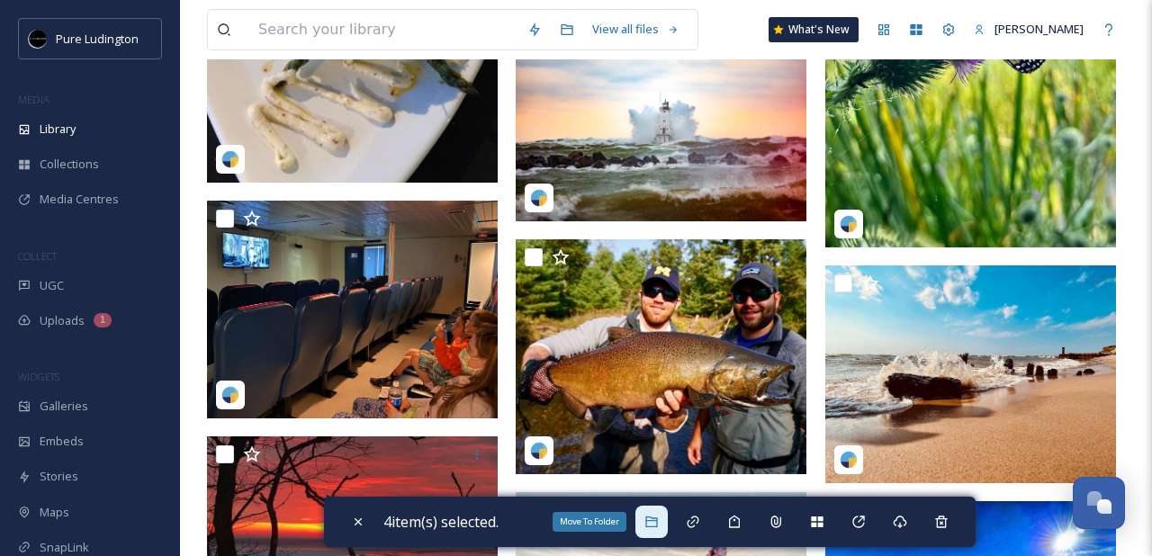
click at [652, 522] on icon at bounding box center [651, 522] width 14 height 14
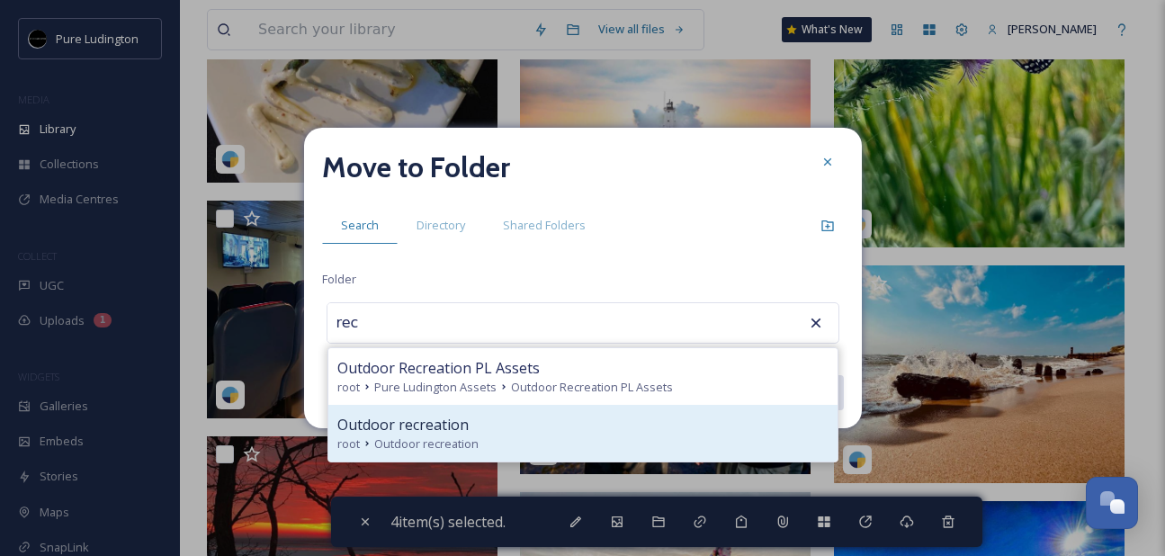
click at [546, 440] on div "root Outdoor recreation" at bounding box center [582, 444] width 491 height 17
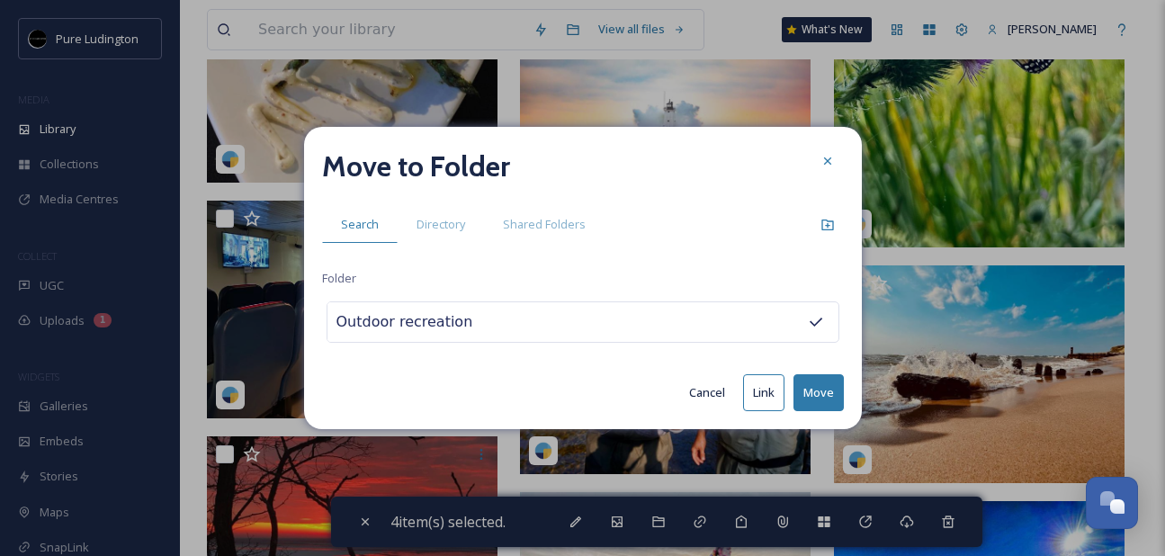
click at [810, 388] on button "Move" at bounding box center [819, 392] width 50 height 37
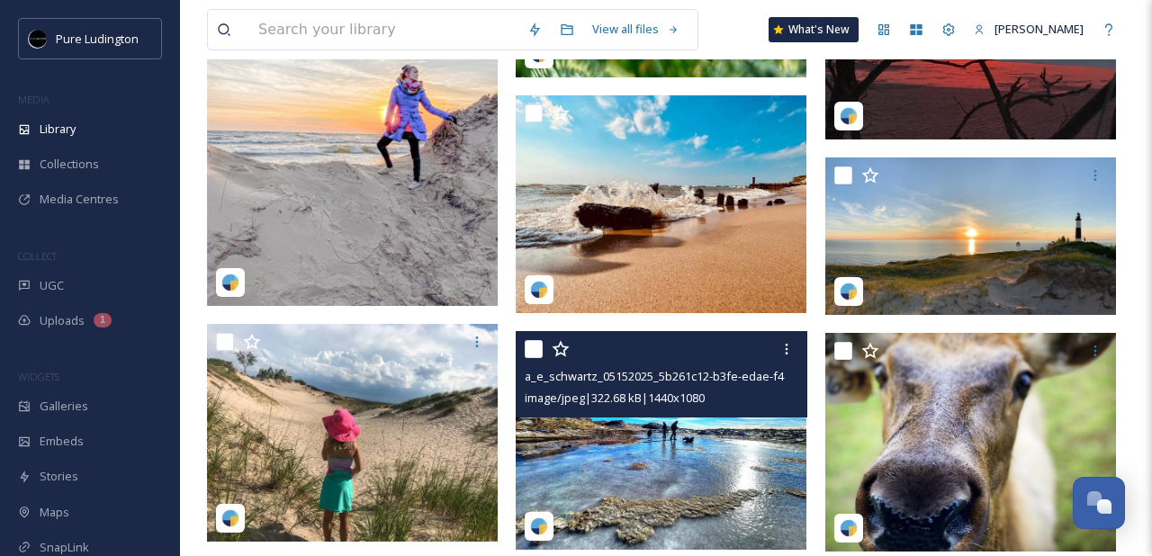
click at [529, 357] on input "checkbox" at bounding box center [534, 349] width 18 height 18
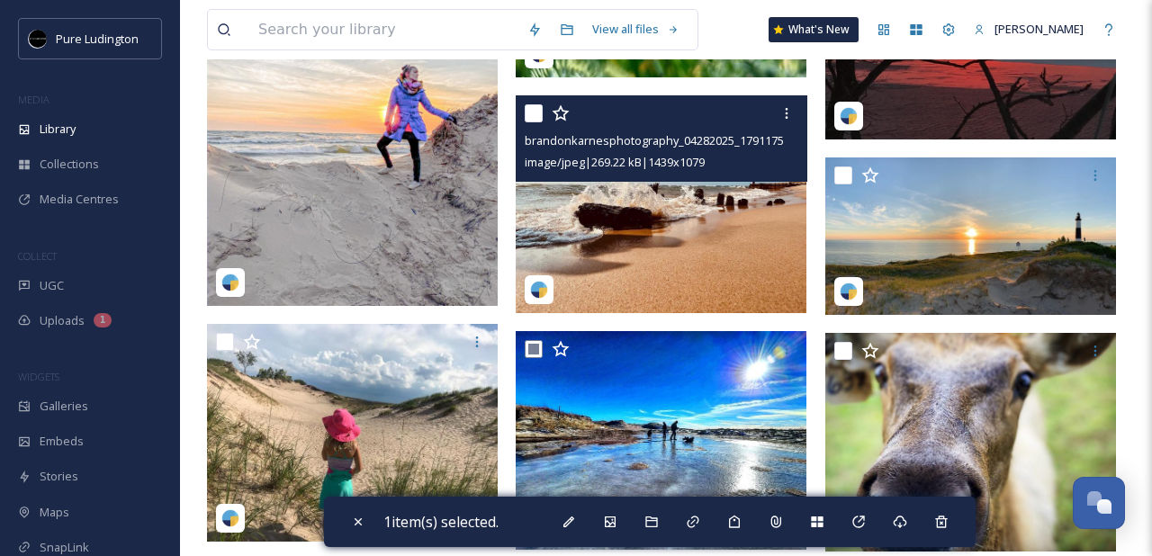
click at [526, 118] on input "checkbox" at bounding box center [534, 113] width 18 height 18
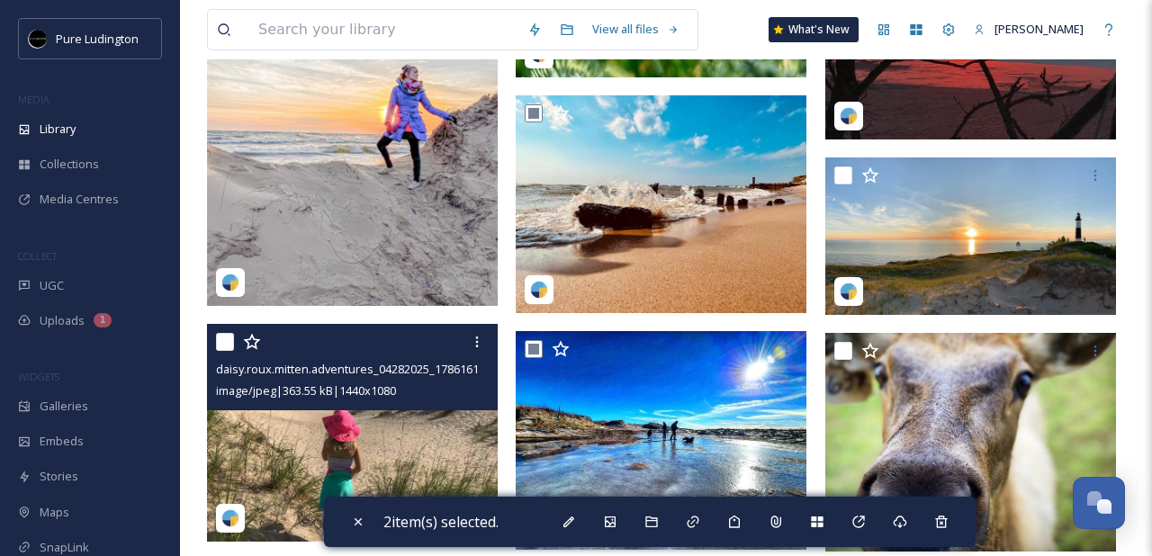
click at [221, 347] on input "checkbox" at bounding box center [225, 342] width 18 height 18
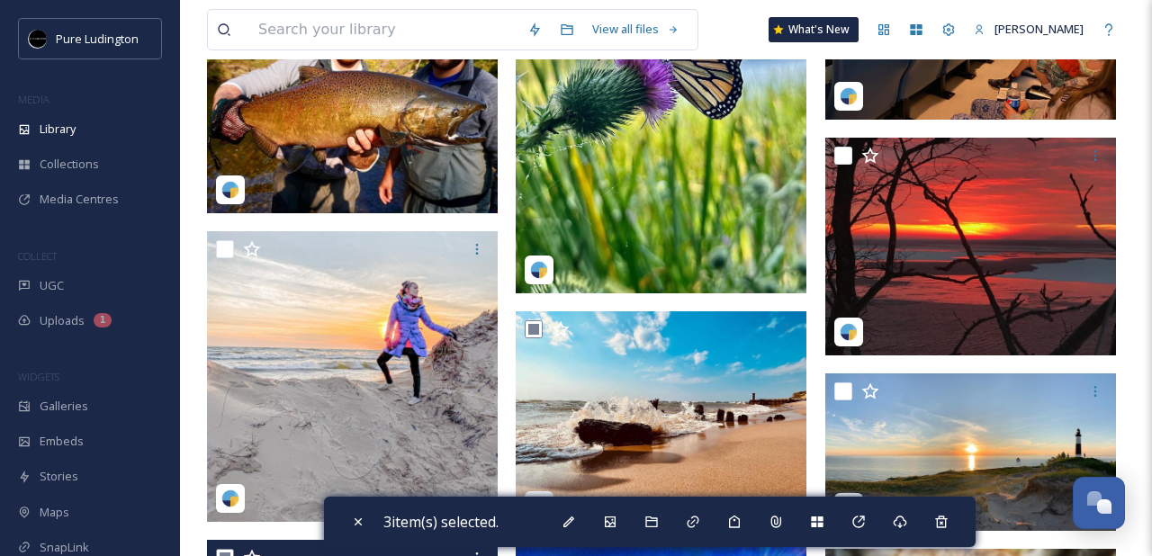
scroll to position [1604, 0]
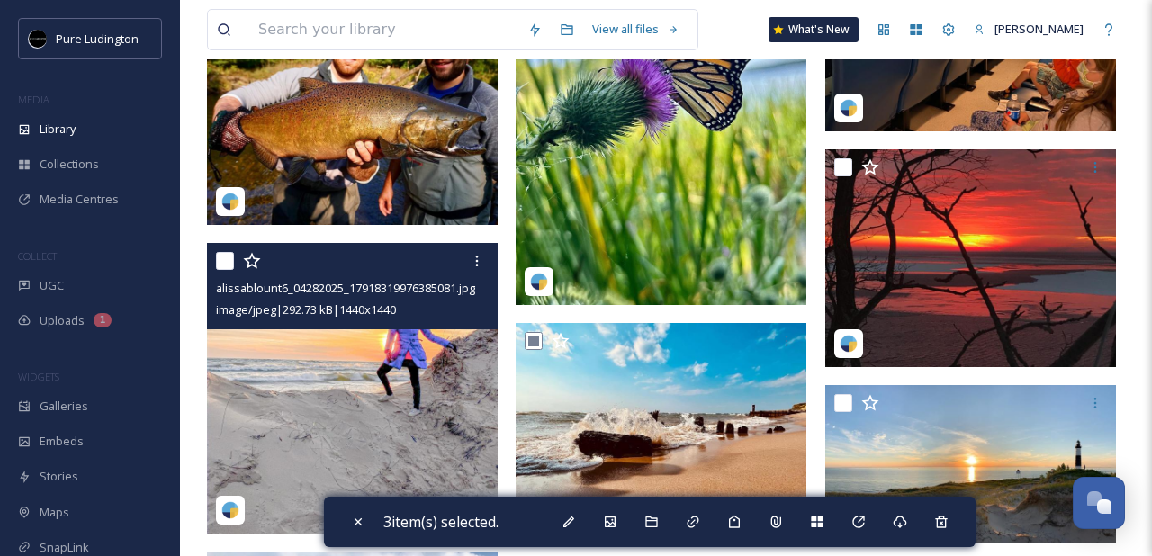
click at [220, 263] on input "checkbox" at bounding box center [225, 261] width 18 height 18
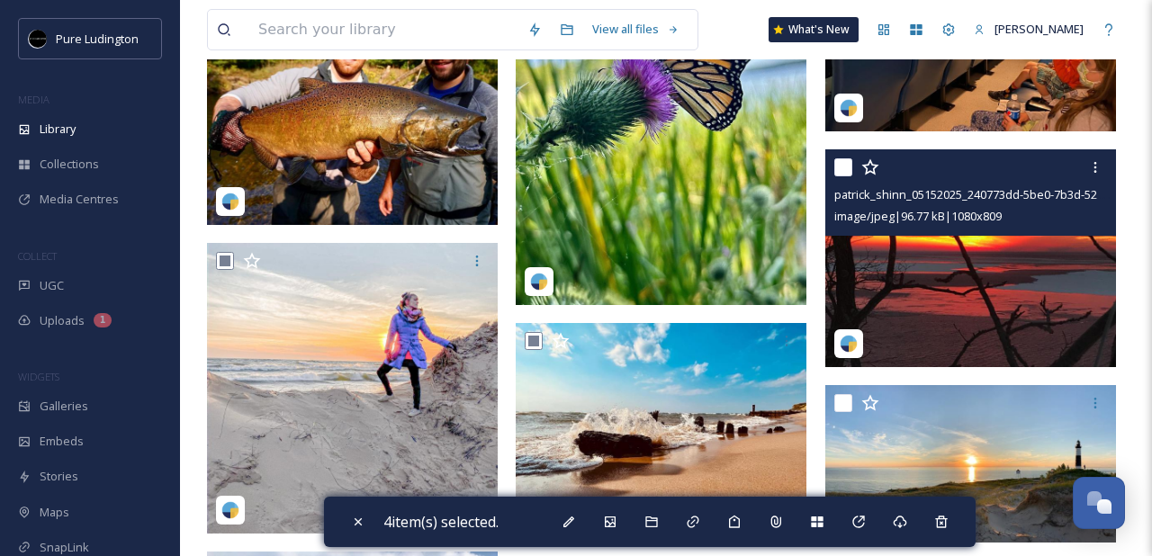
click at [841, 166] on input "checkbox" at bounding box center [843, 167] width 18 height 18
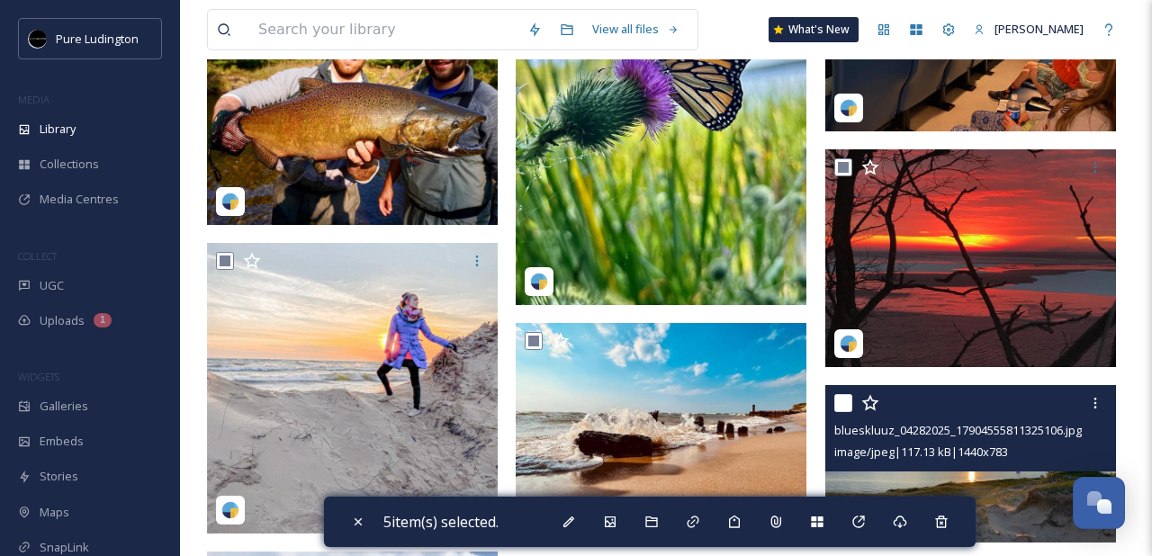
click at [843, 400] on input "checkbox" at bounding box center [843, 403] width 18 height 18
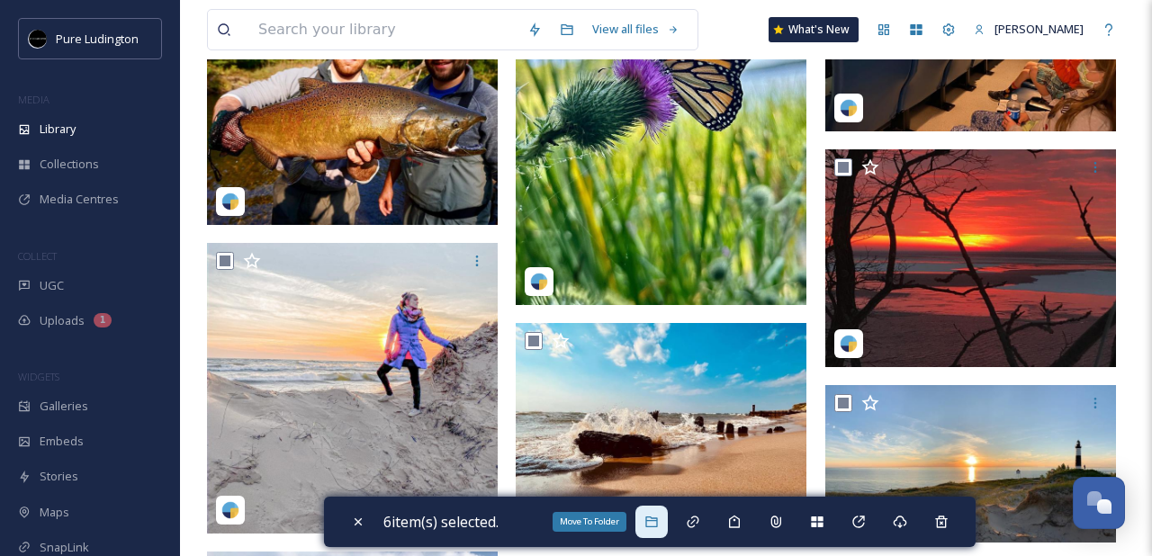
click at [657, 530] on div "Move To Folder" at bounding box center [651, 522] width 32 height 32
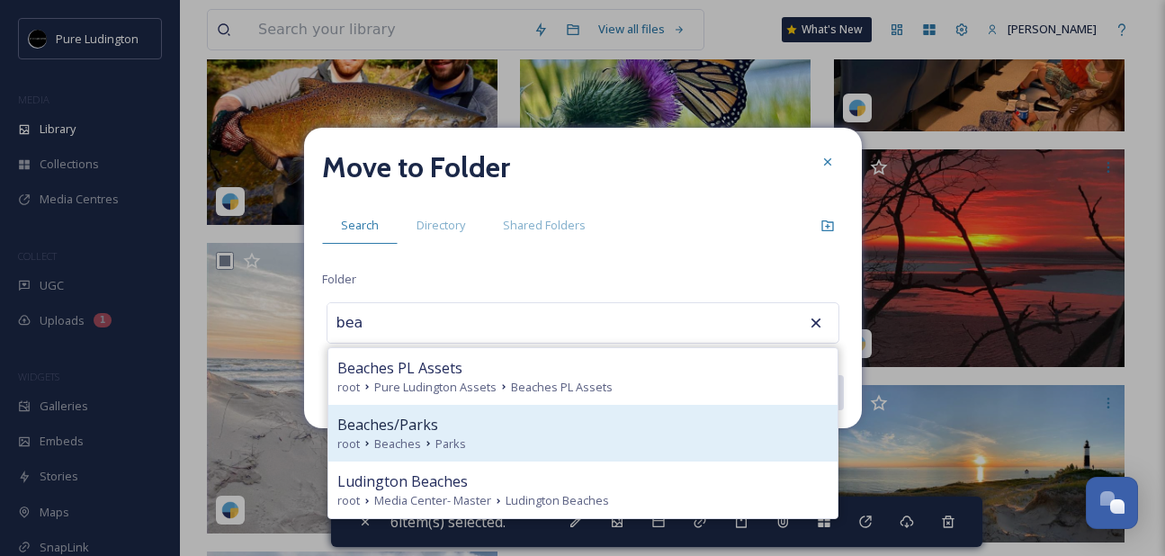
click at [615, 419] on div "Beaches/Parks" at bounding box center [582, 425] width 491 height 22
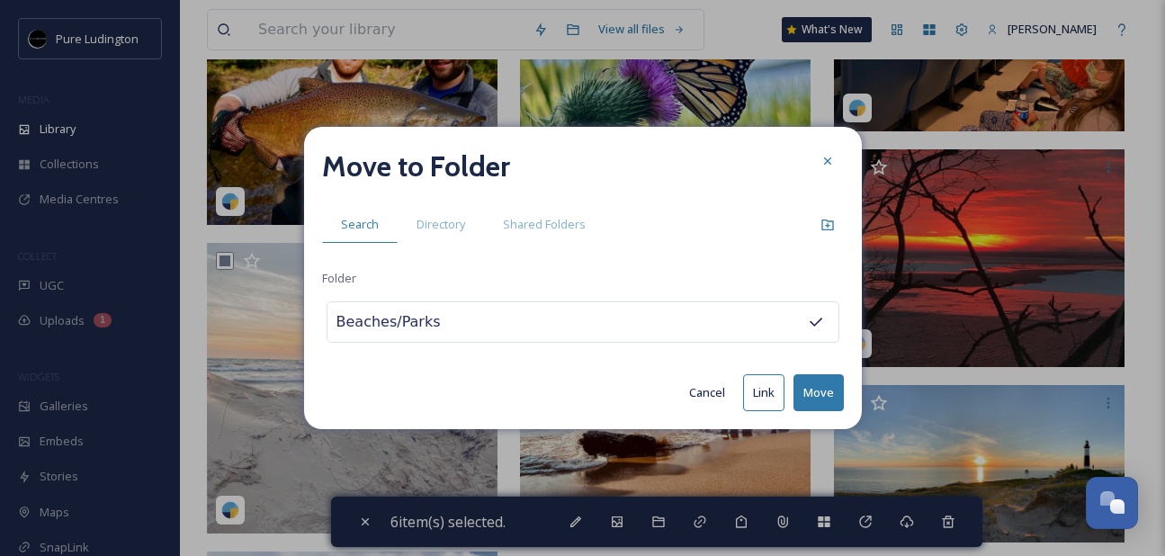
click at [807, 388] on button "Move" at bounding box center [819, 392] width 50 height 37
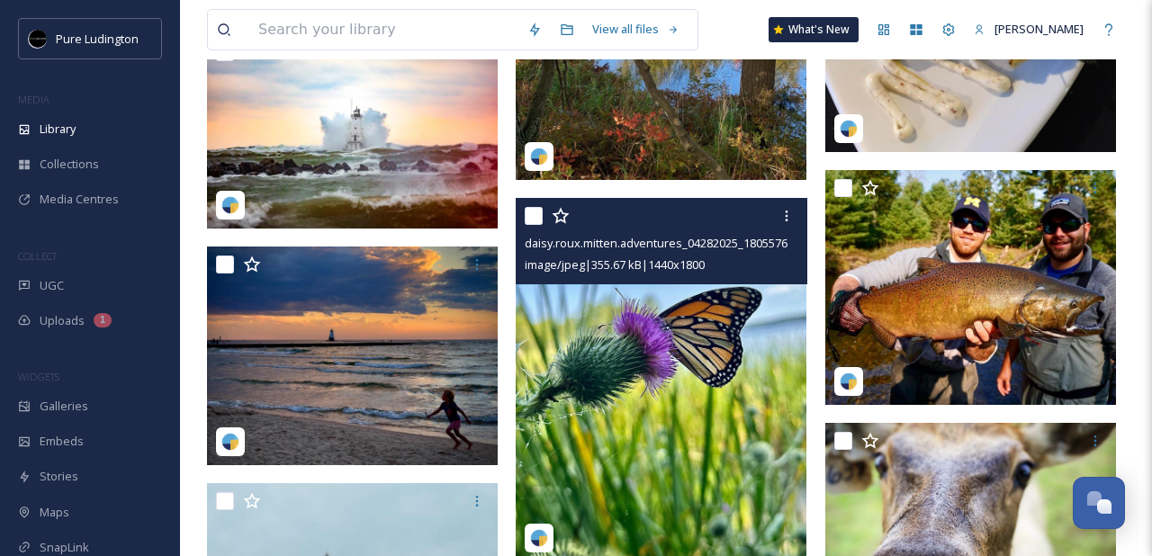
scroll to position [1352, 0]
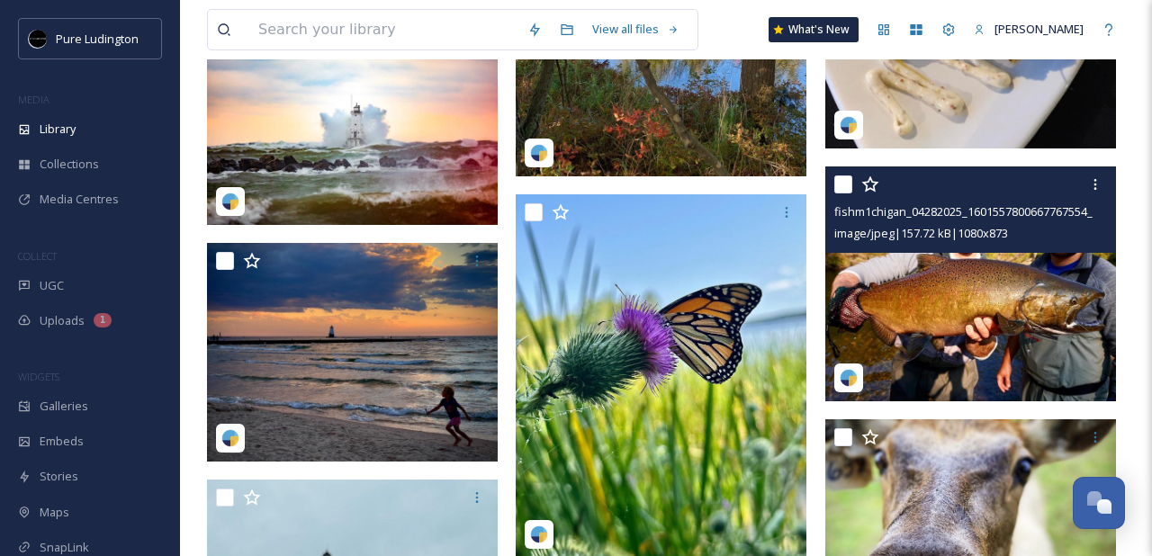
click at [842, 185] on input "checkbox" at bounding box center [843, 184] width 18 height 18
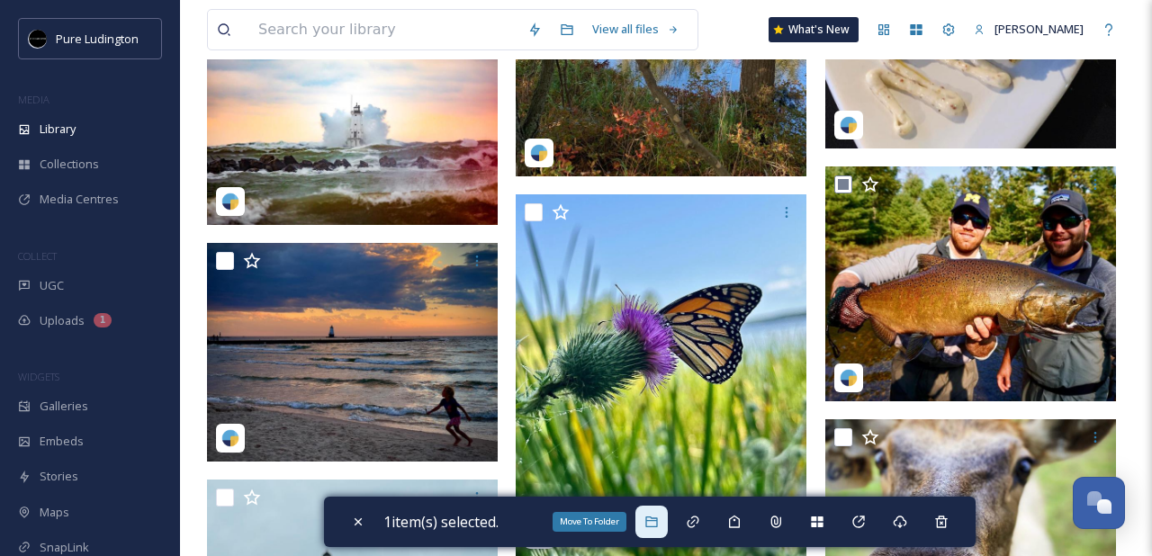
click at [658, 518] on icon at bounding box center [651, 522] width 14 height 14
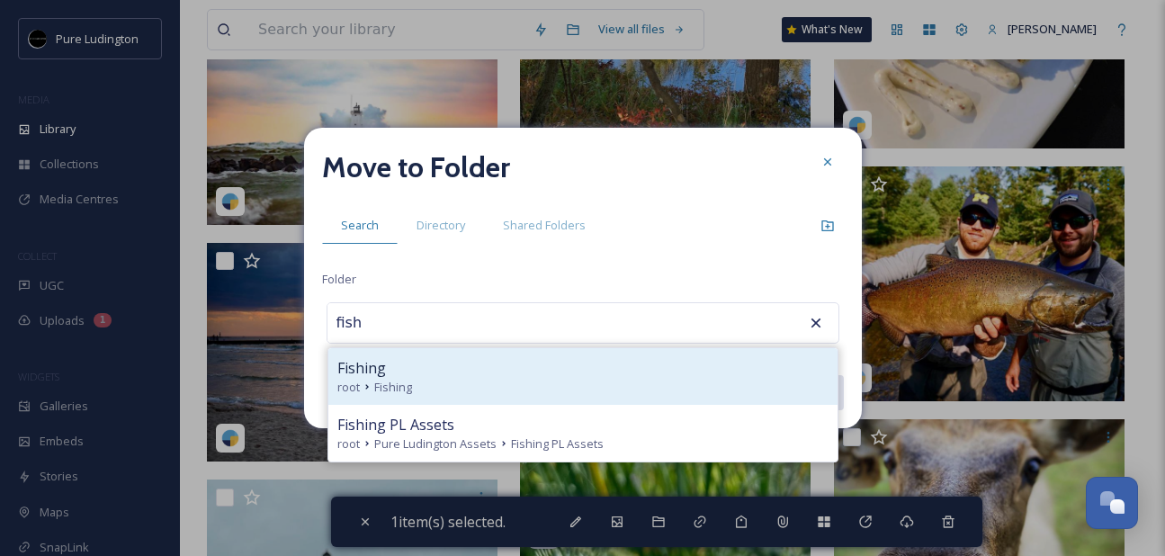
click at [548, 362] on div "Fishing" at bounding box center [582, 368] width 491 height 22
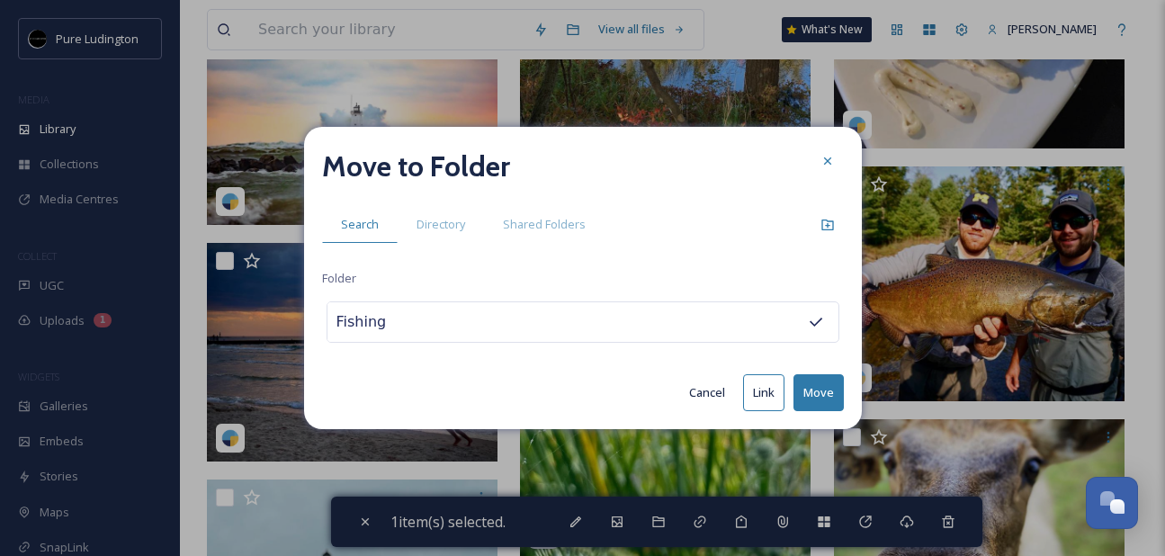
click at [808, 392] on button "Move" at bounding box center [819, 392] width 50 height 37
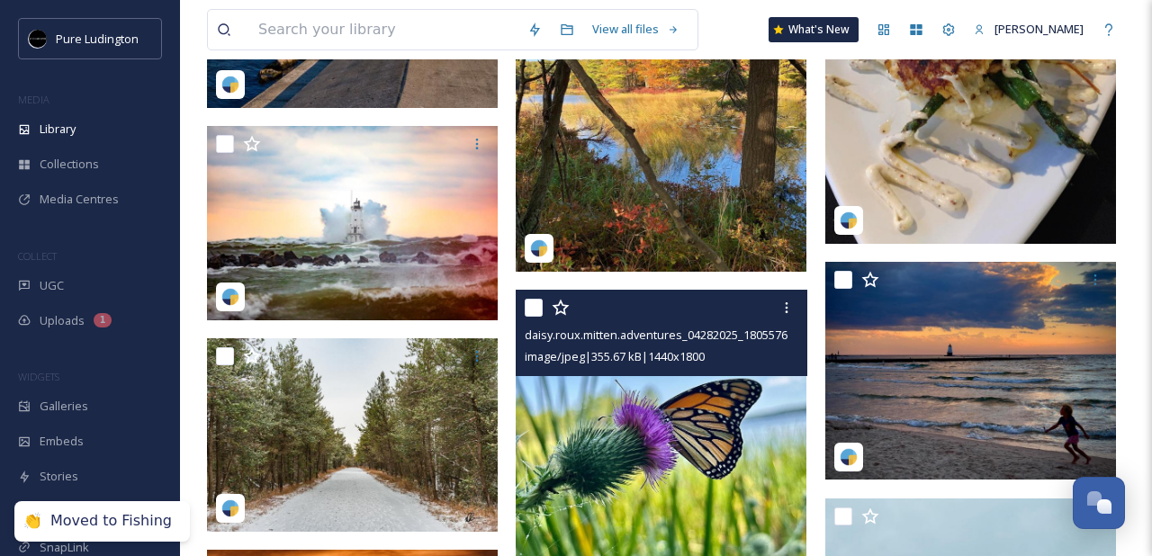
scroll to position [1220, 0]
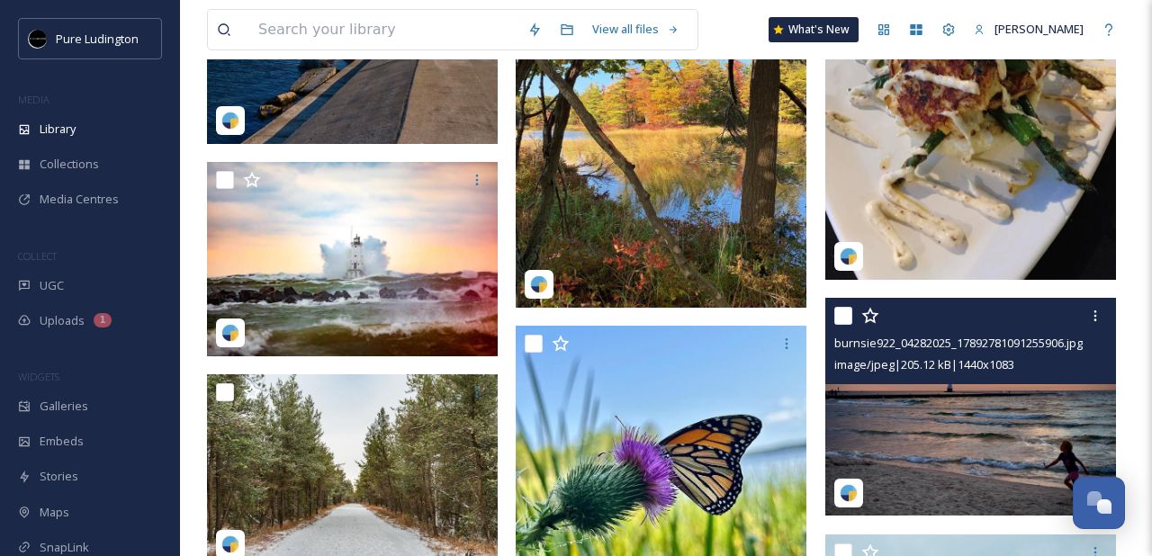
click at [836, 317] on input "checkbox" at bounding box center [843, 316] width 18 height 18
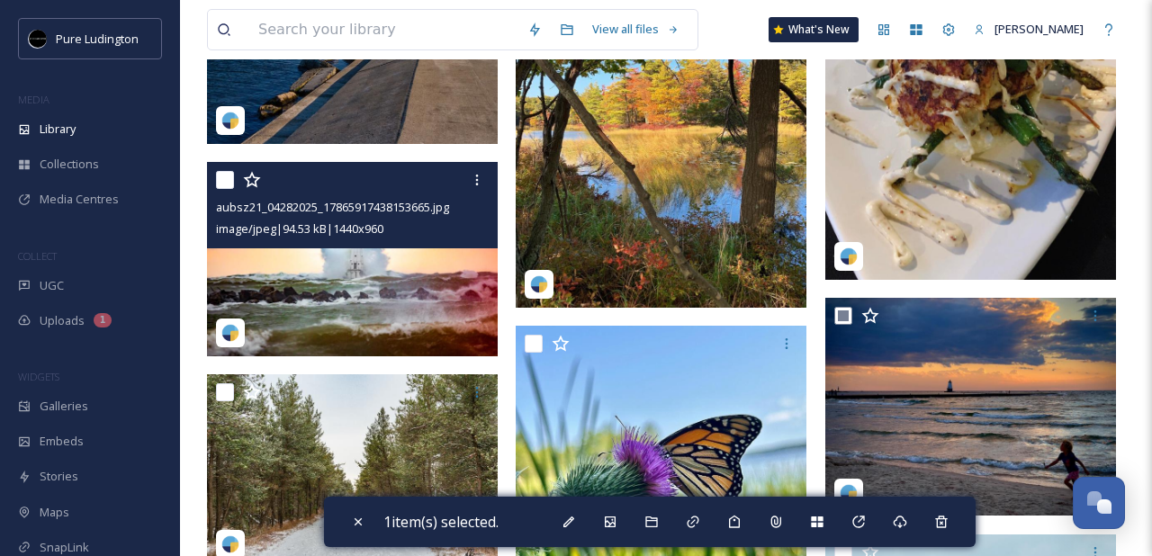
click at [222, 178] on input "checkbox" at bounding box center [225, 180] width 18 height 18
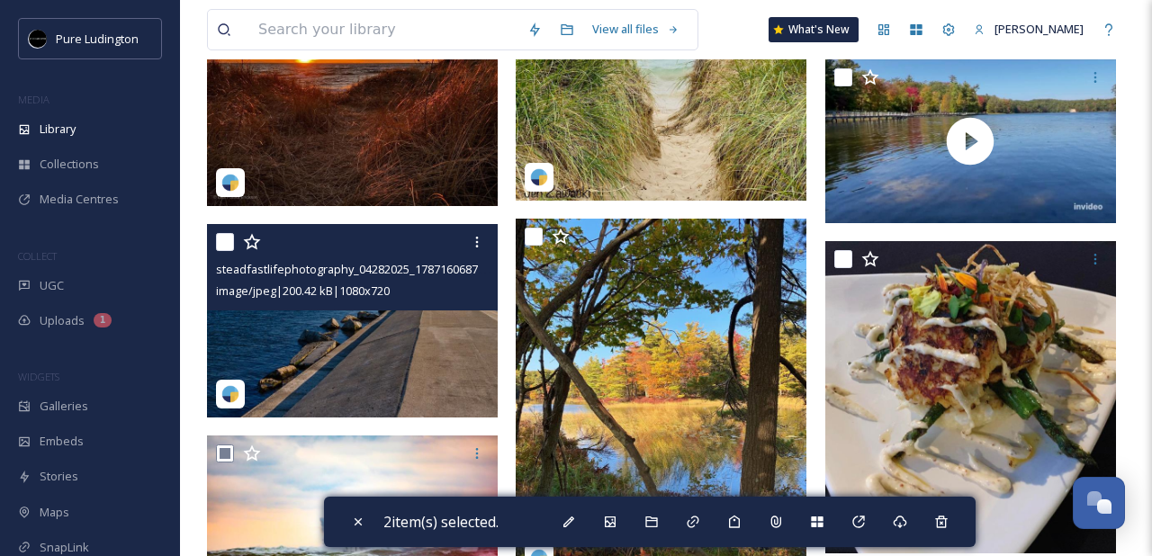
scroll to position [867, 0]
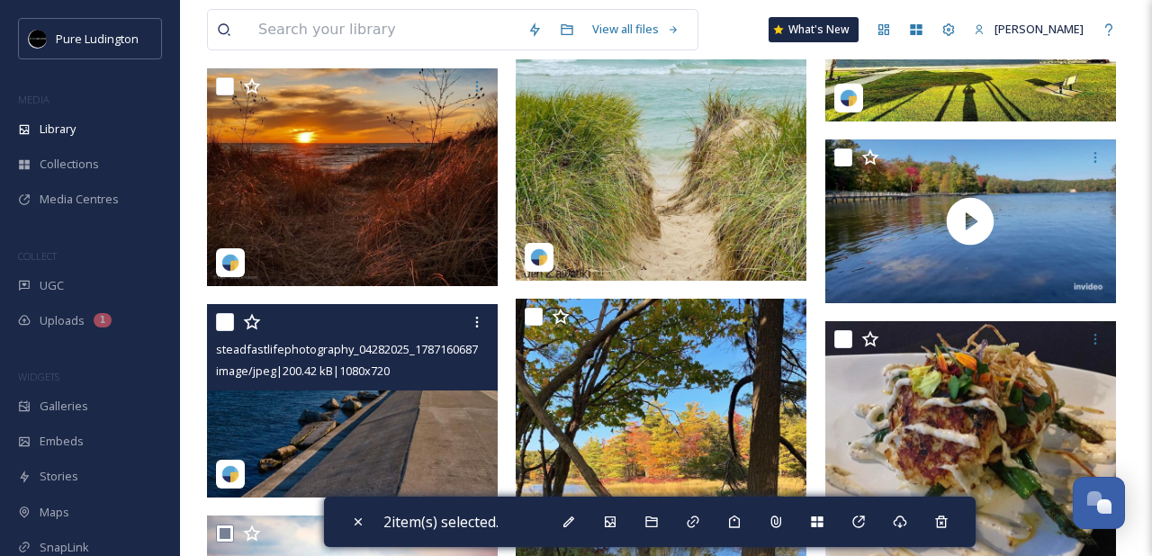
click at [221, 318] on input "checkbox" at bounding box center [225, 322] width 18 height 18
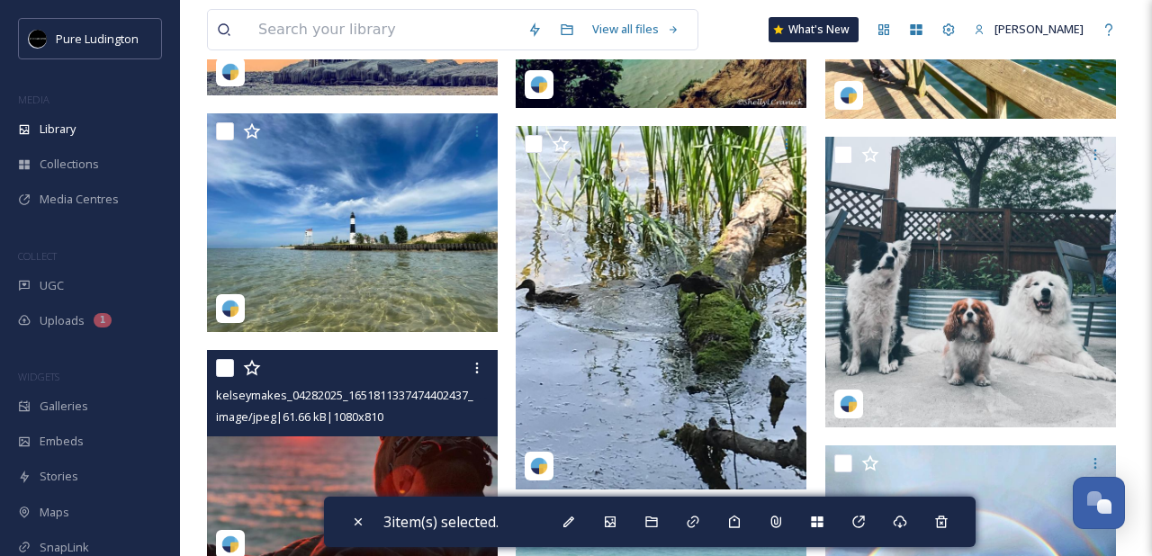
scroll to position [254, 0]
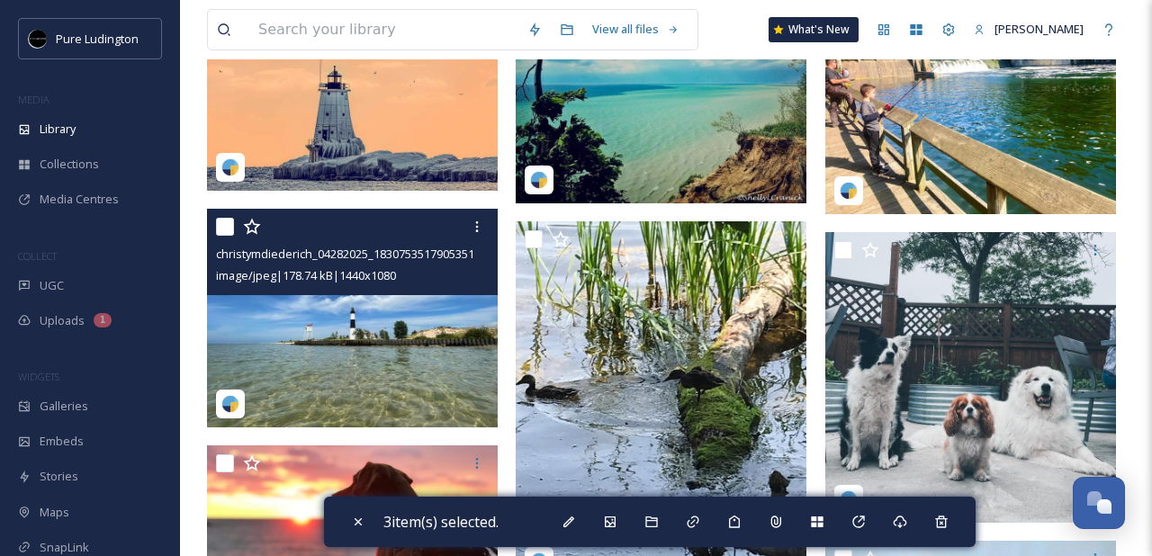
click at [220, 229] on input "checkbox" at bounding box center [225, 227] width 18 height 18
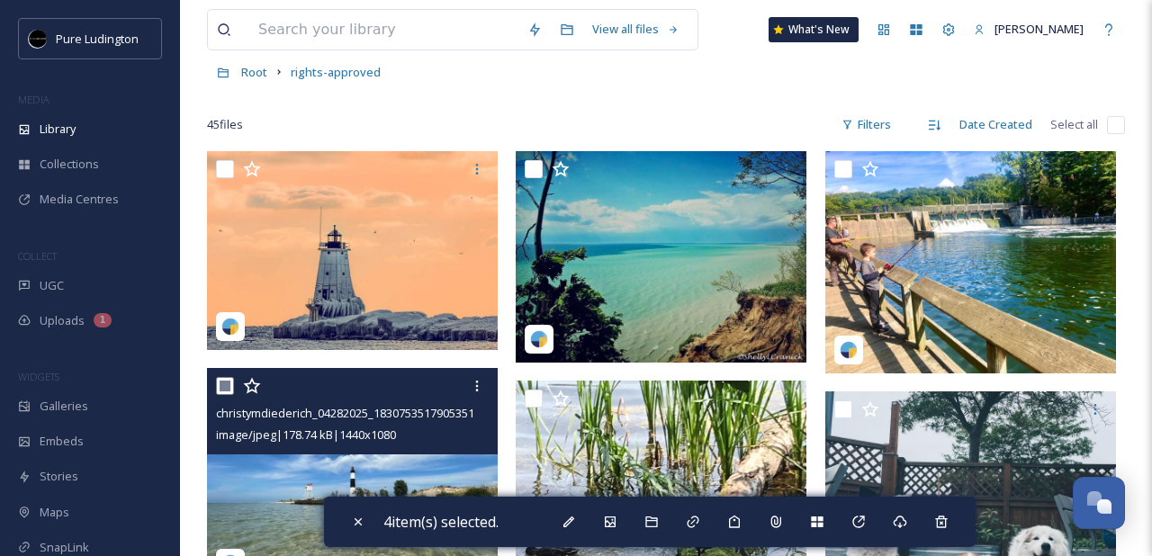
scroll to position [75, 0]
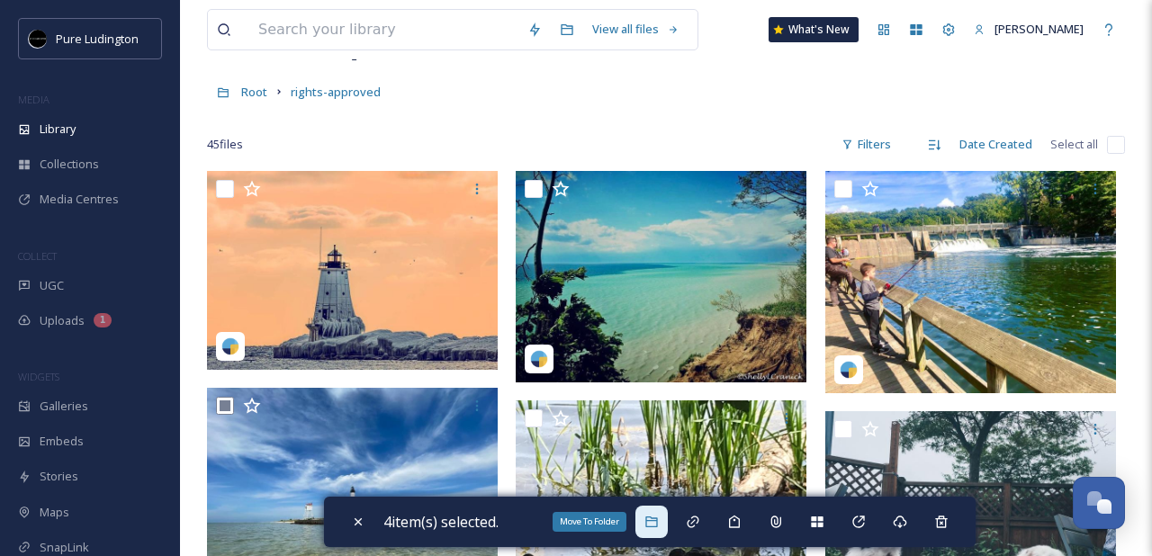
click at [657, 513] on div "Move To Folder" at bounding box center [651, 522] width 32 height 32
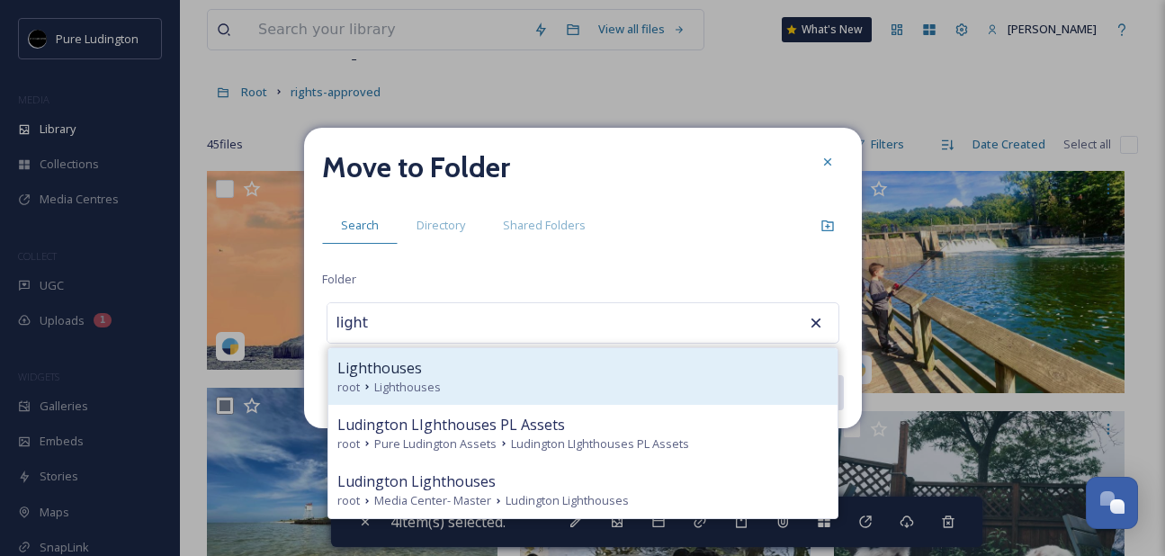
click at [669, 379] on div "root Lighthouses" at bounding box center [582, 387] width 491 height 17
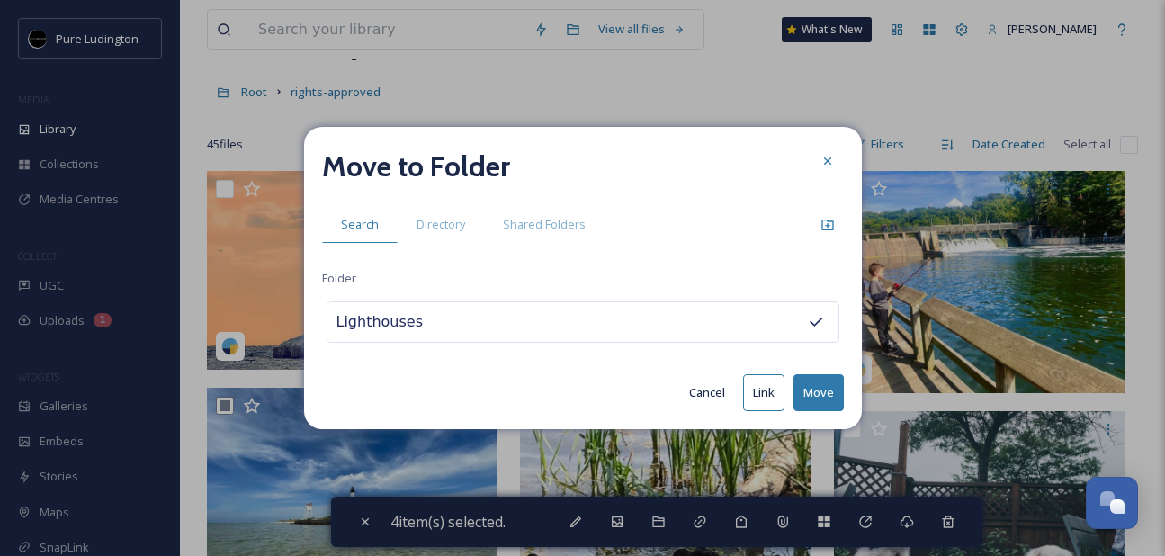
click at [808, 392] on button "Move" at bounding box center [819, 392] width 50 height 37
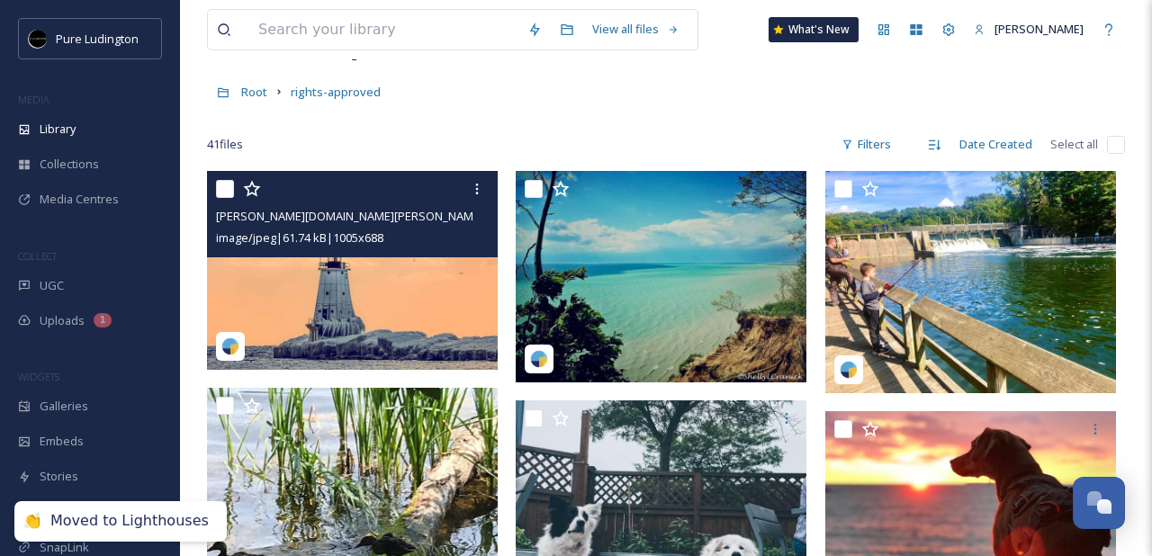
click at [226, 194] on input "checkbox" at bounding box center [225, 189] width 18 height 18
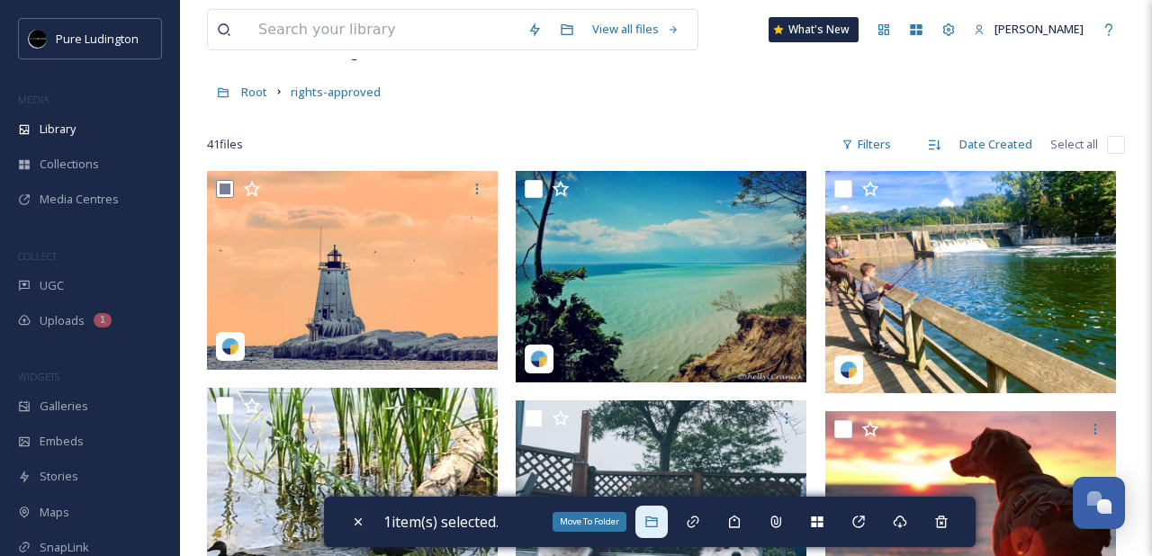
click at [650, 512] on div "Move To Folder" at bounding box center [651, 522] width 32 height 32
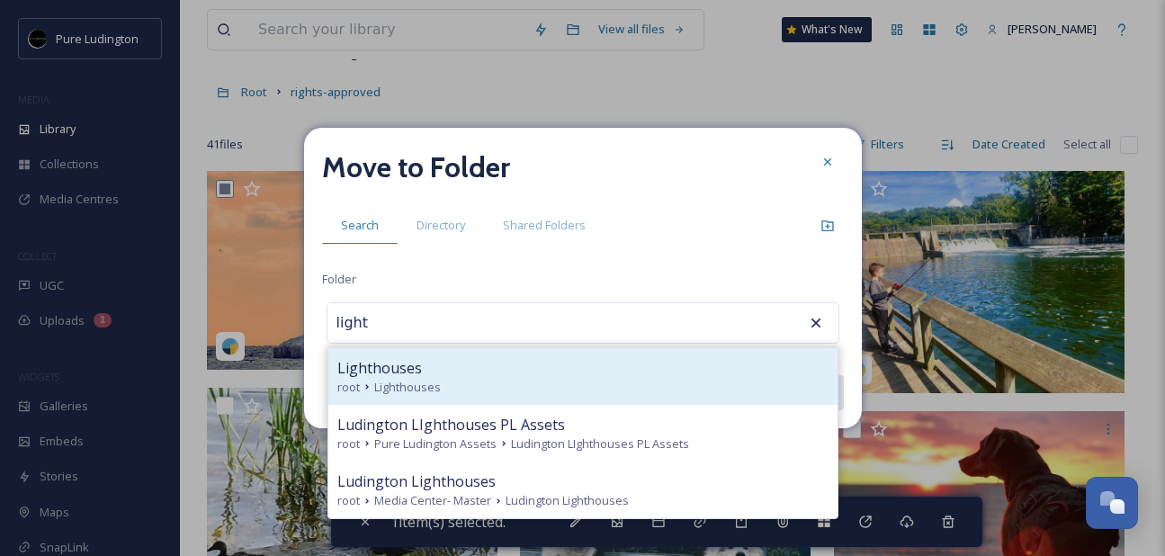
click at [628, 400] on div "Lighthouses root Lighthouses" at bounding box center [582, 376] width 509 height 57
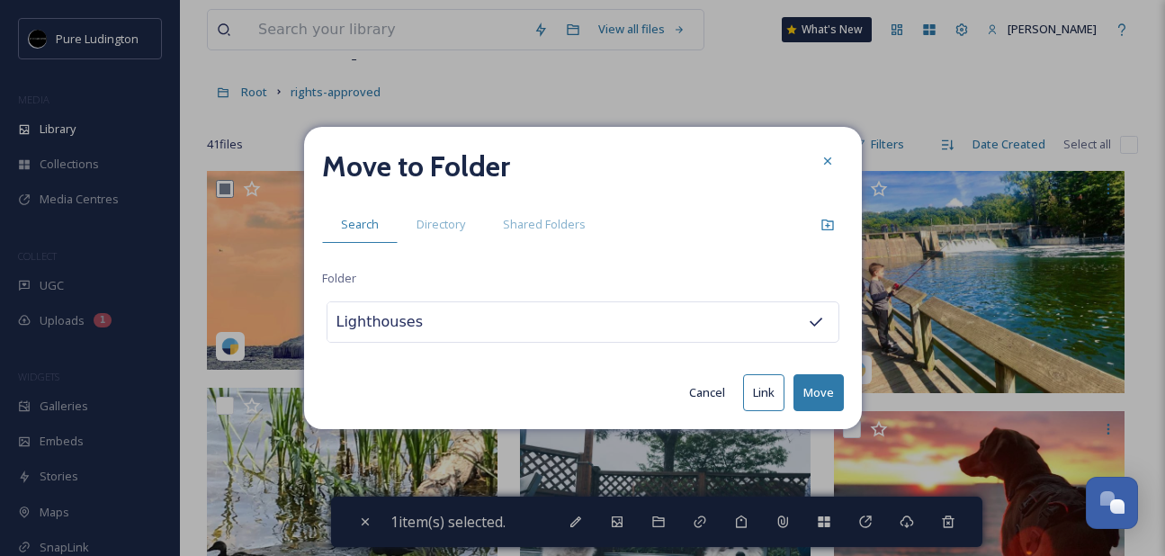
click at [826, 393] on button "Move" at bounding box center [819, 392] width 50 height 37
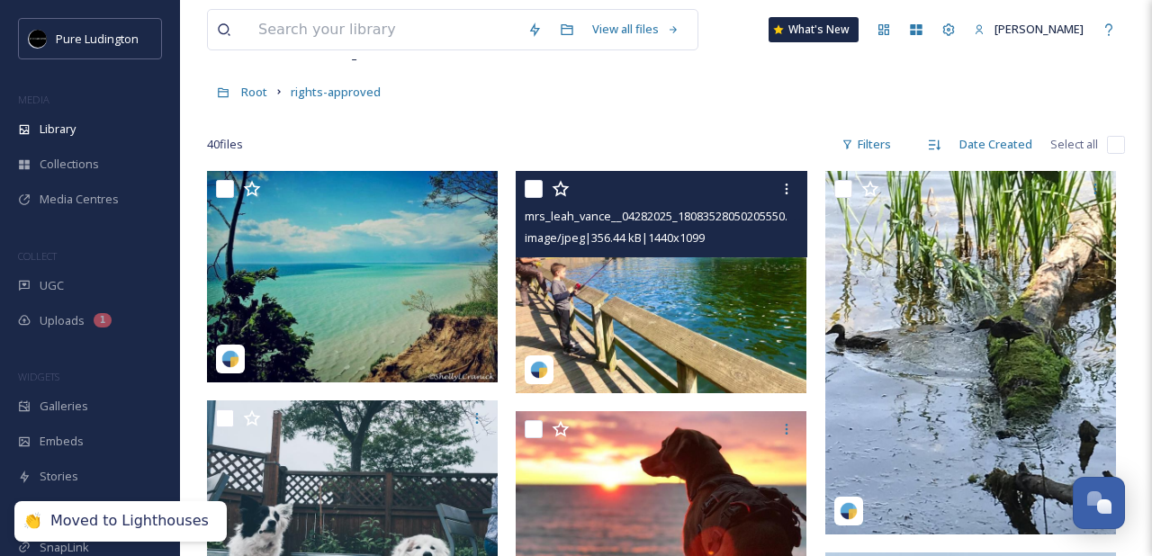
click at [536, 197] on input "checkbox" at bounding box center [534, 189] width 18 height 18
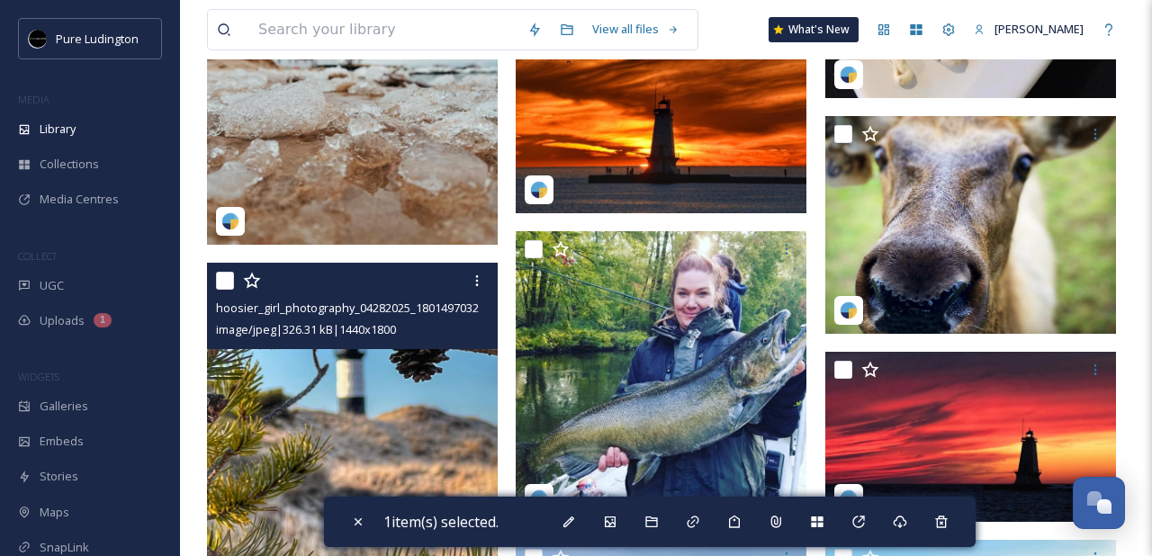
scroll to position [1644, 0]
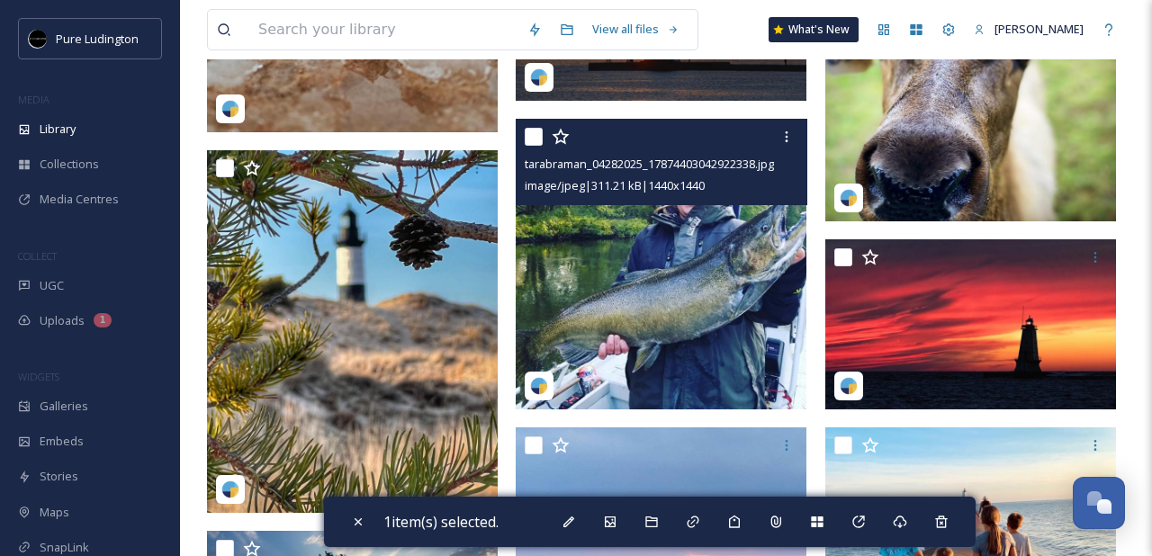
click at [534, 137] on input "checkbox" at bounding box center [534, 137] width 18 height 18
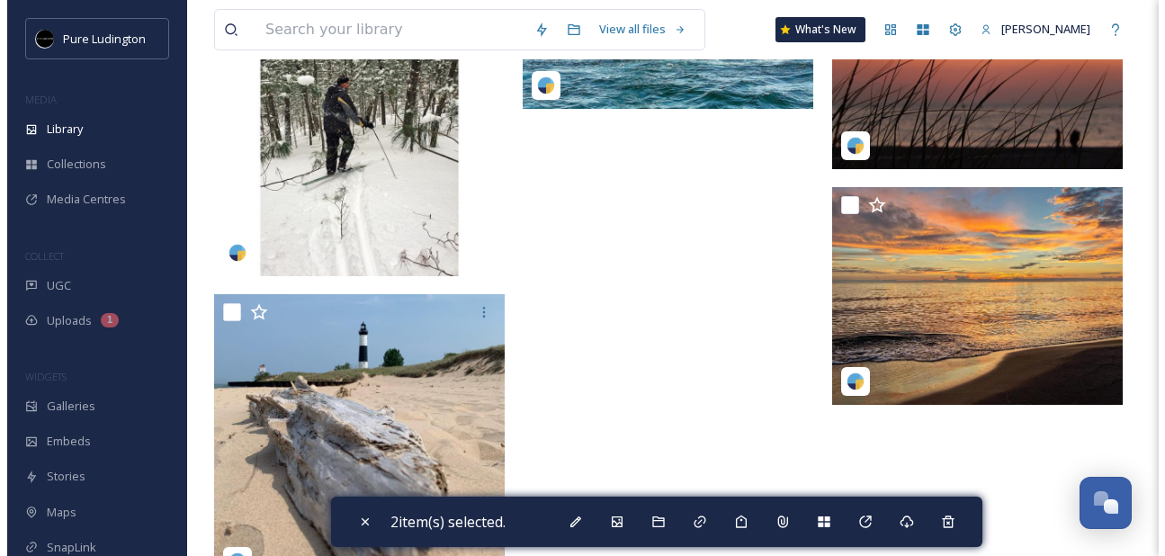
scroll to position [3613, 0]
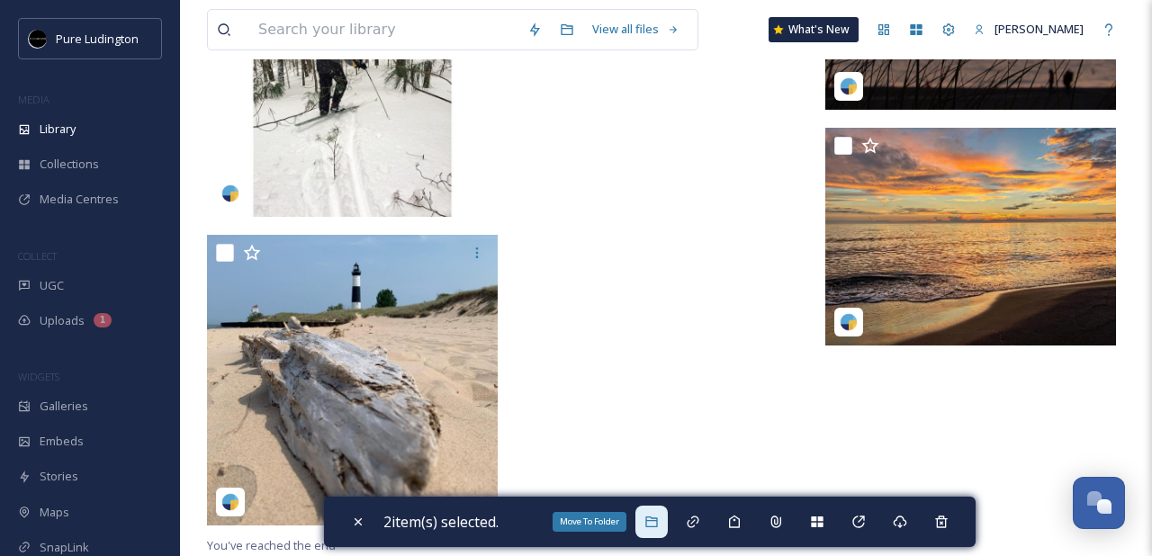
click at [659, 524] on icon at bounding box center [651, 522] width 14 height 14
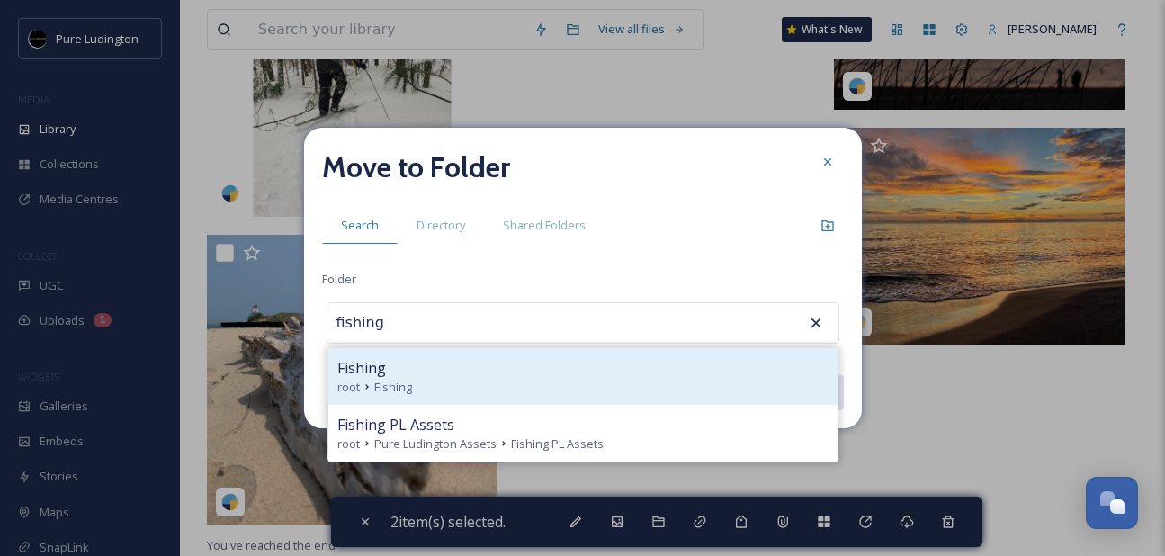
click at [645, 377] on div "Fishing" at bounding box center [582, 368] width 491 height 22
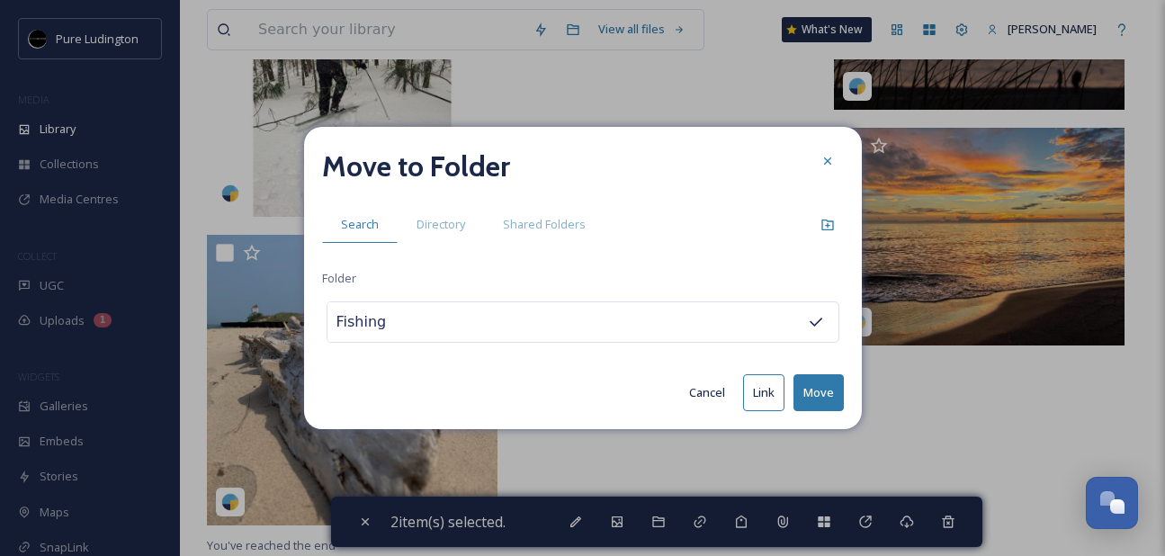
click at [824, 387] on button "Move" at bounding box center [819, 392] width 50 height 37
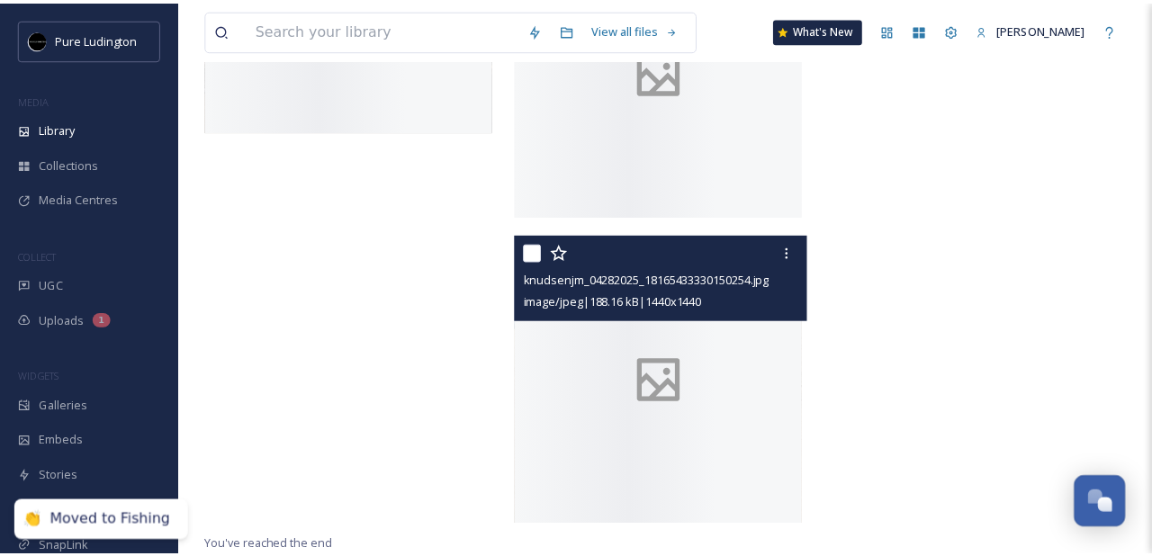
scroll to position [3509, 0]
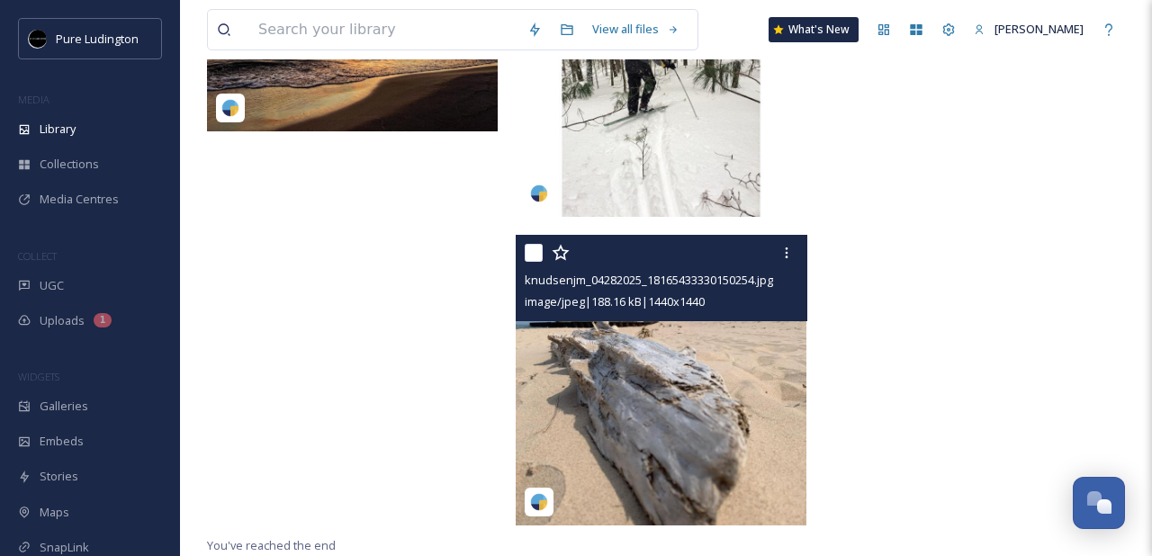
click at [528, 259] on input "checkbox" at bounding box center [534, 253] width 18 height 18
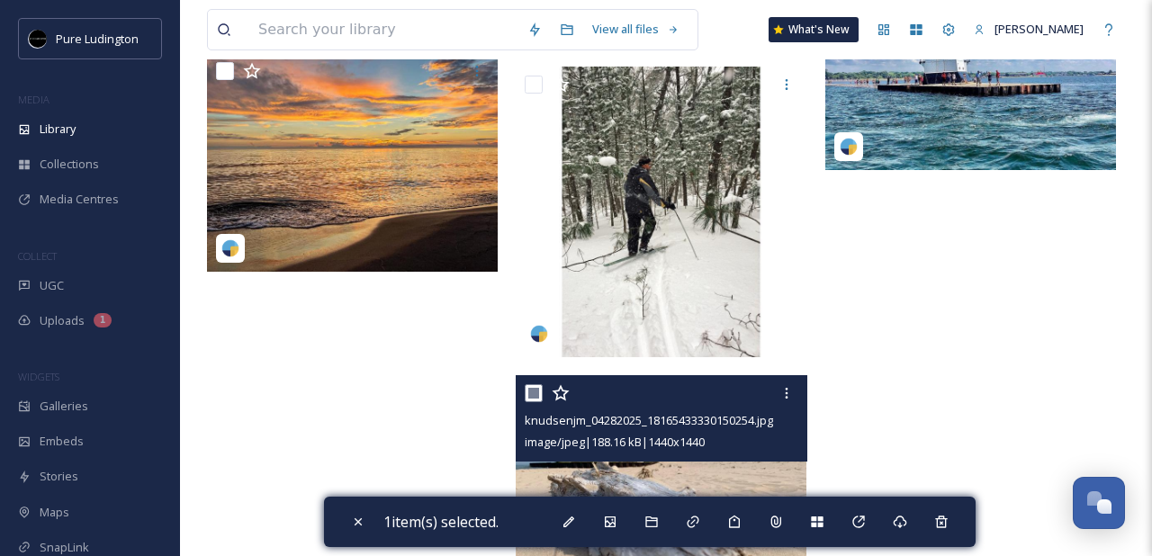
scroll to position [3240, 0]
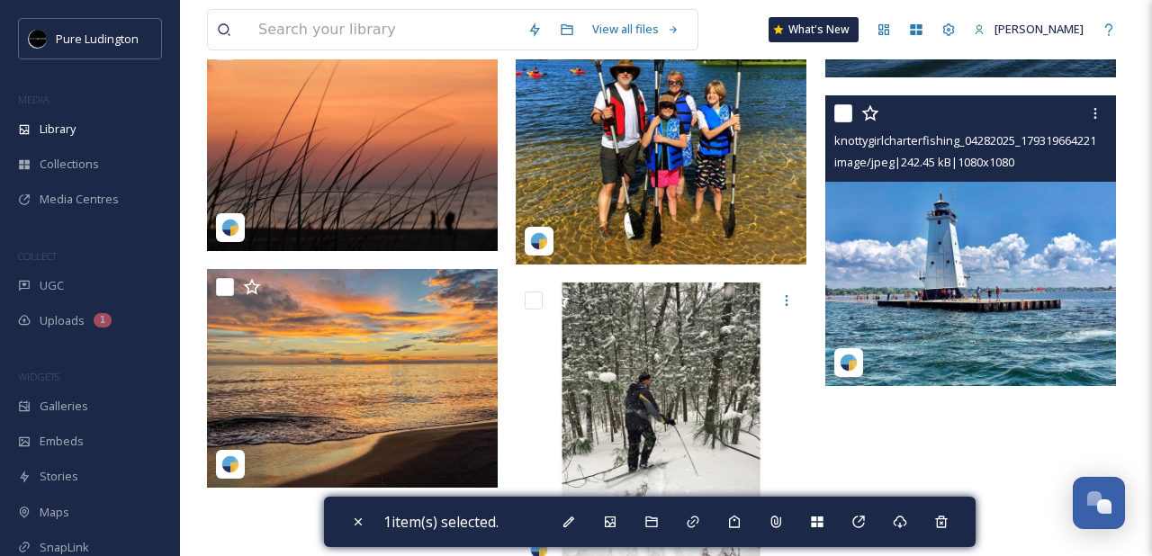
click at [838, 117] on input "checkbox" at bounding box center [843, 113] width 18 height 18
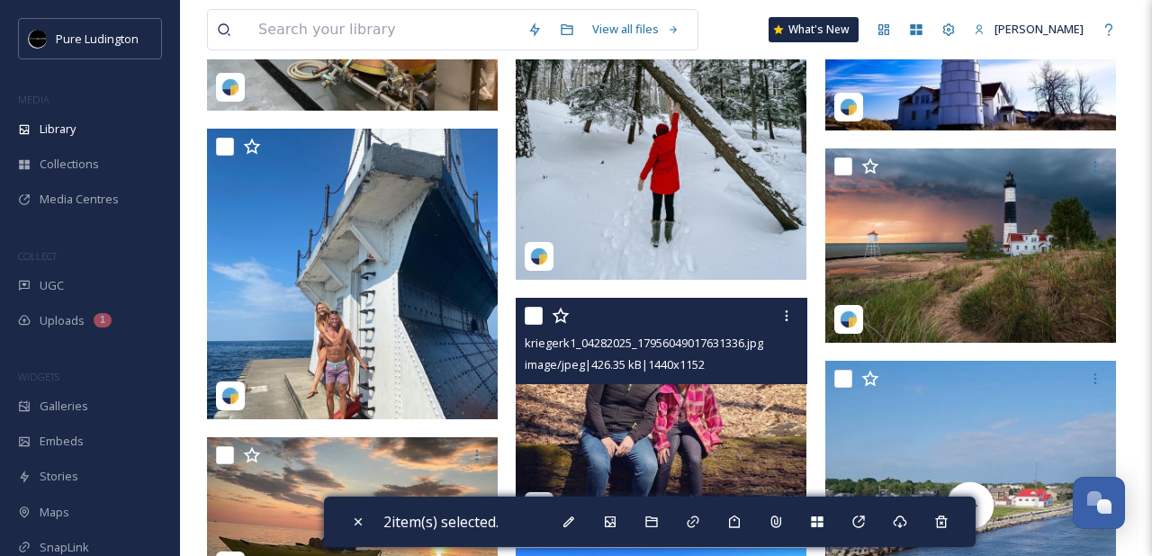
scroll to position [2575, 0]
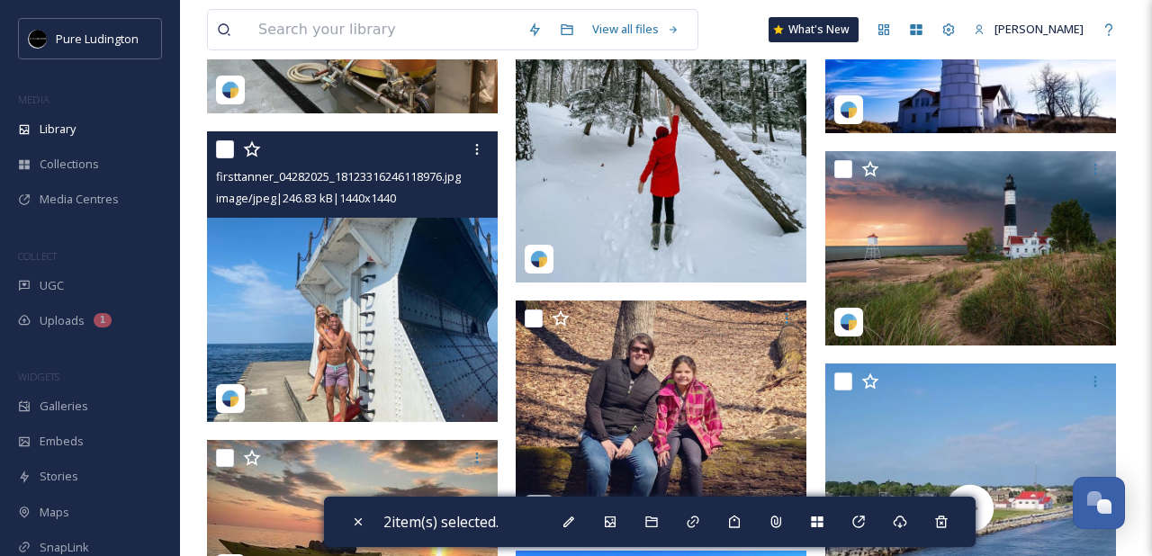
click at [225, 152] on input "checkbox" at bounding box center [225, 149] width 18 height 18
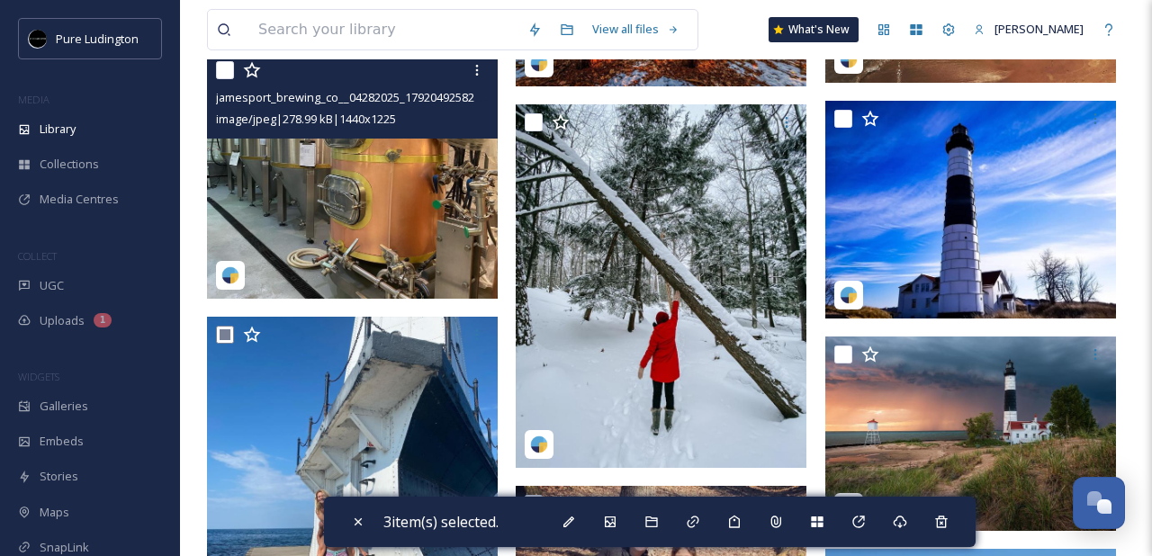
scroll to position [2382, 0]
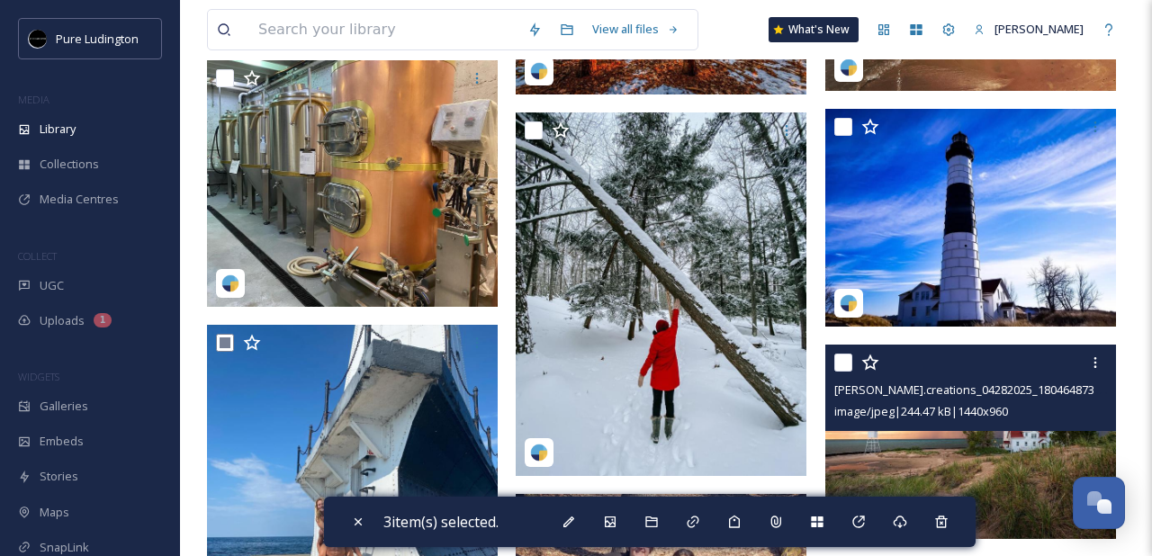
click at [842, 361] on input "checkbox" at bounding box center [843, 363] width 18 height 18
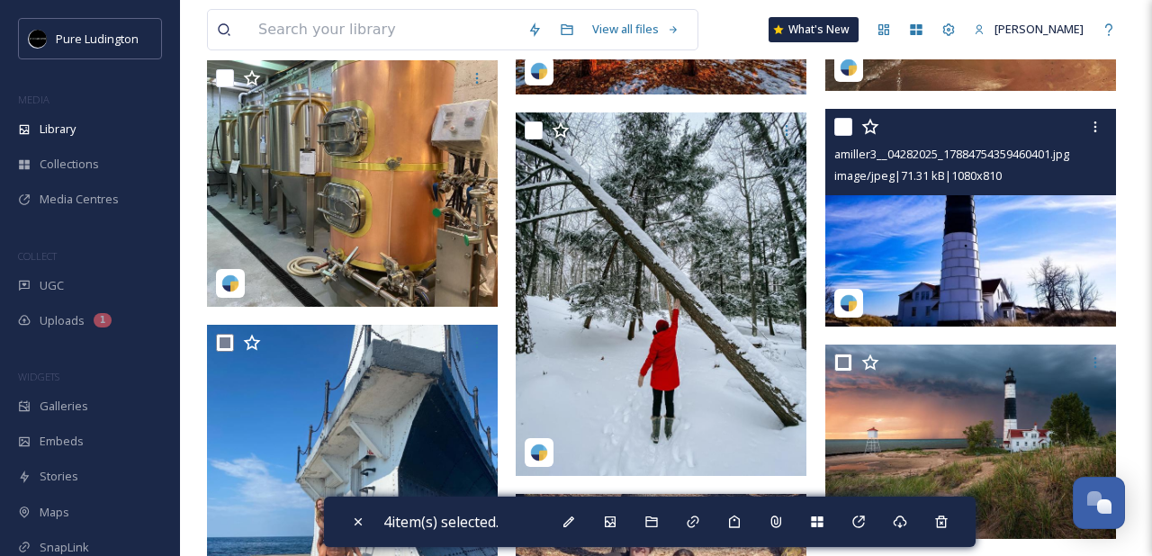
click at [844, 126] on input "checkbox" at bounding box center [843, 127] width 18 height 18
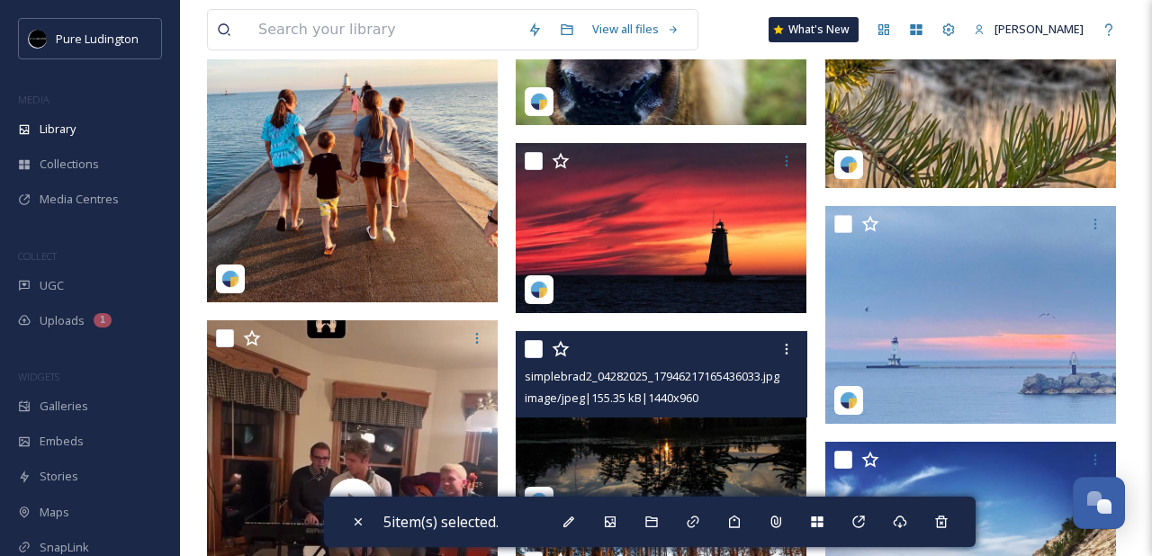
scroll to position [1616, 0]
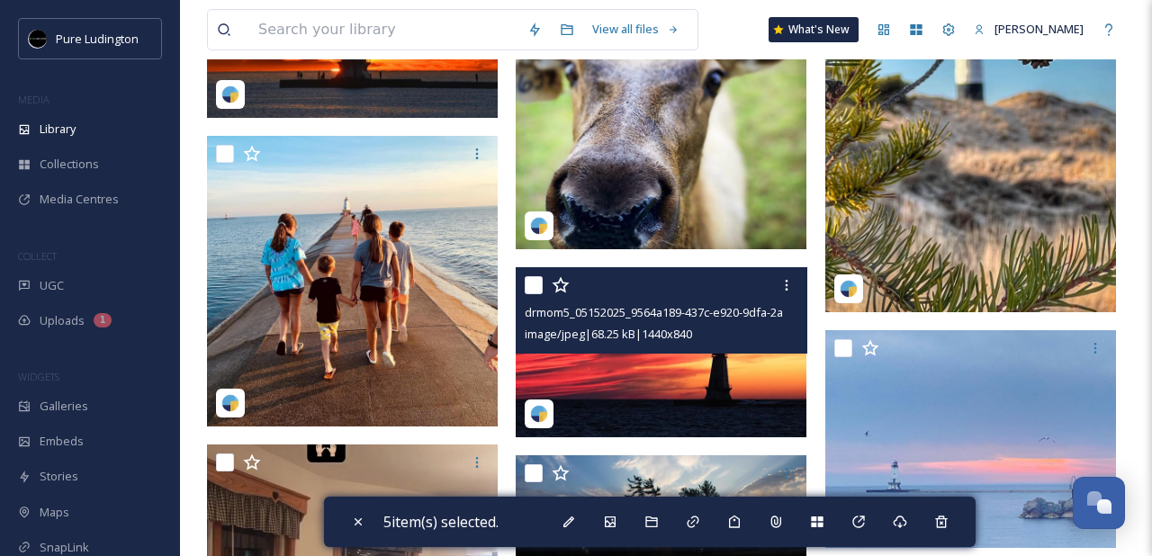
click at [536, 284] on input "checkbox" at bounding box center [534, 285] width 18 height 18
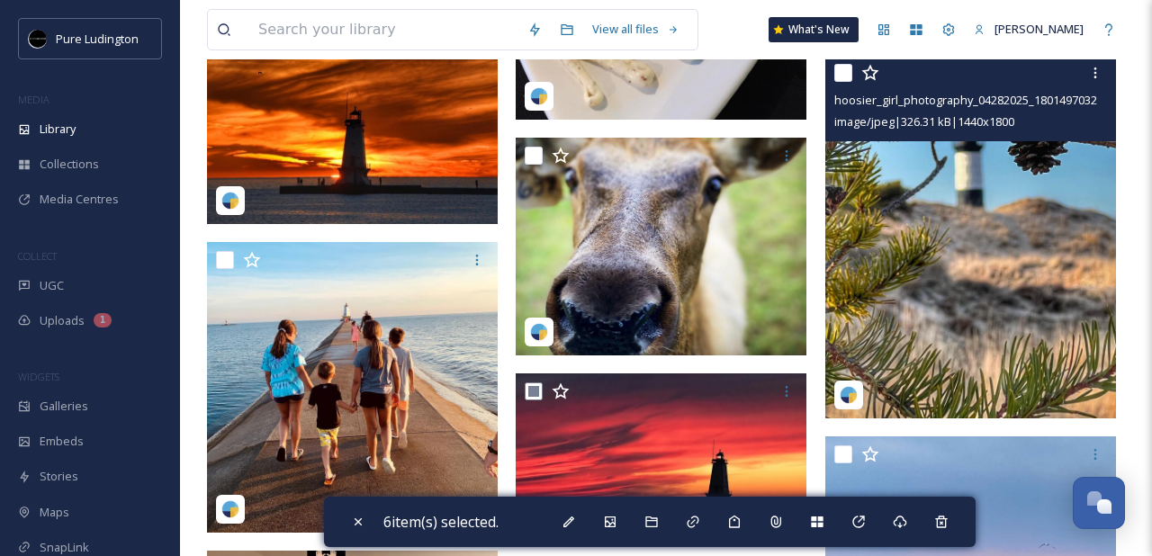
scroll to position [1440, 0]
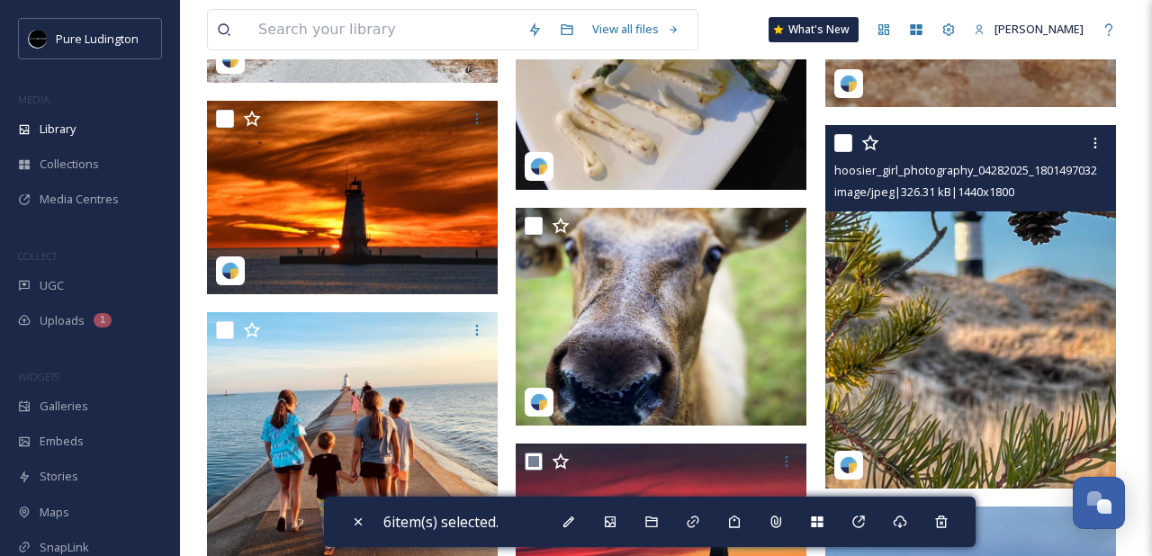
click at [845, 141] on input "checkbox" at bounding box center [843, 143] width 18 height 18
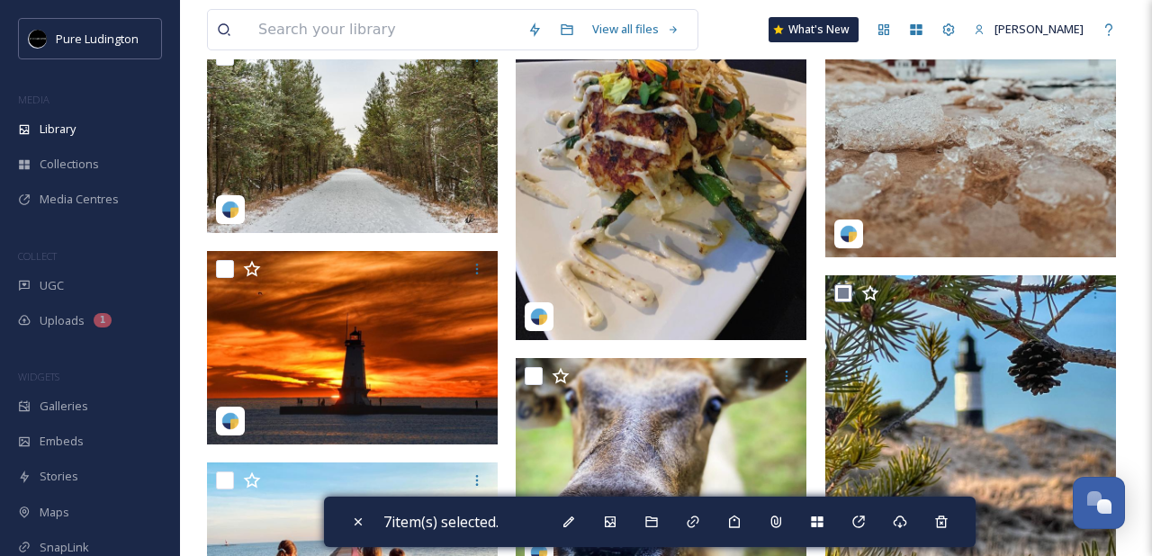
scroll to position [1268, 0]
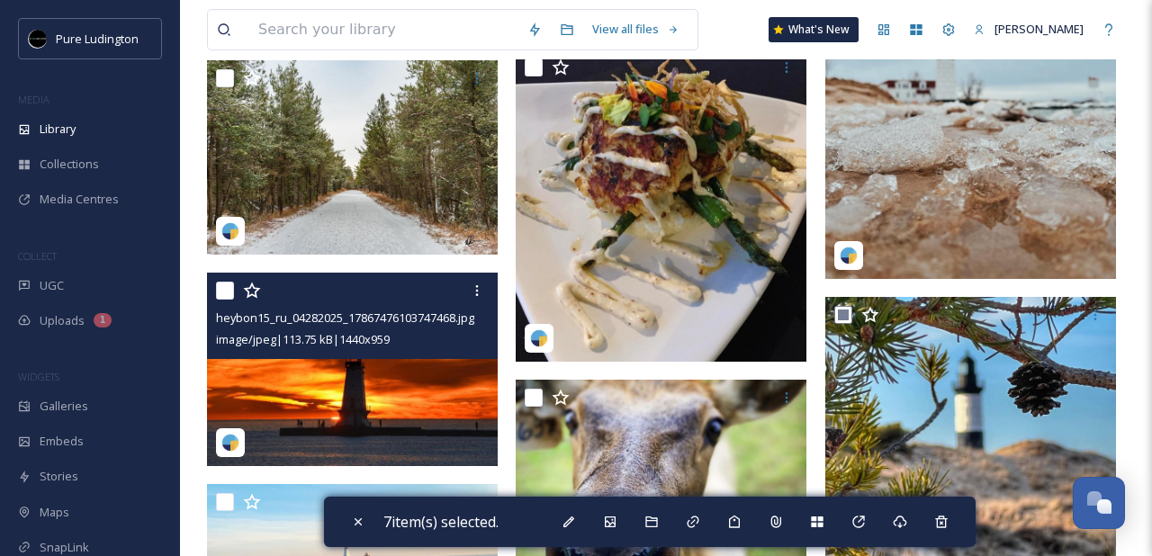
click at [224, 285] on input "checkbox" at bounding box center [225, 291] width 18 height 18
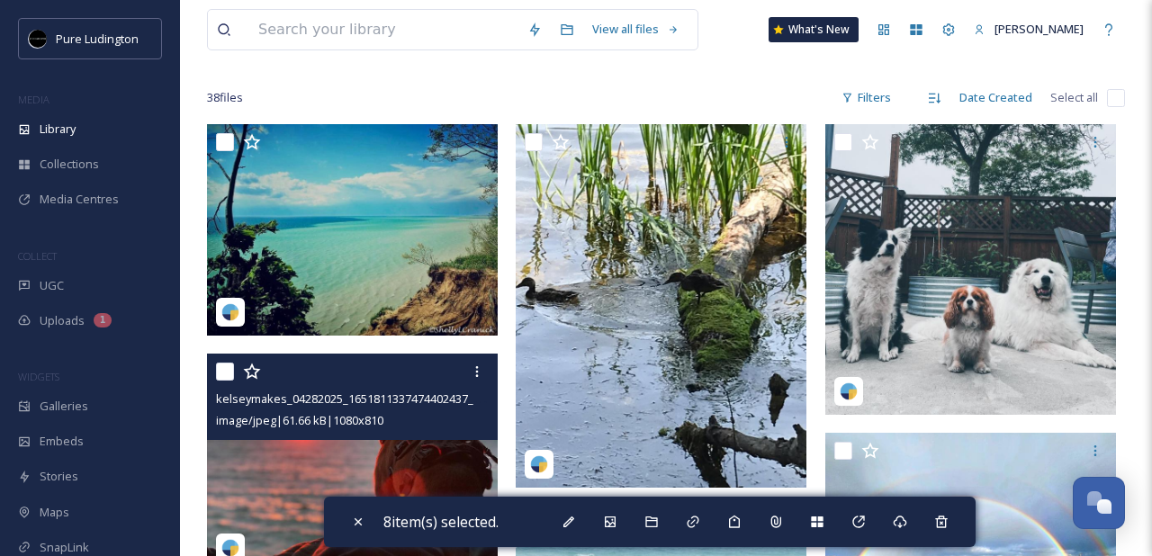
scroll to position [31, 0]
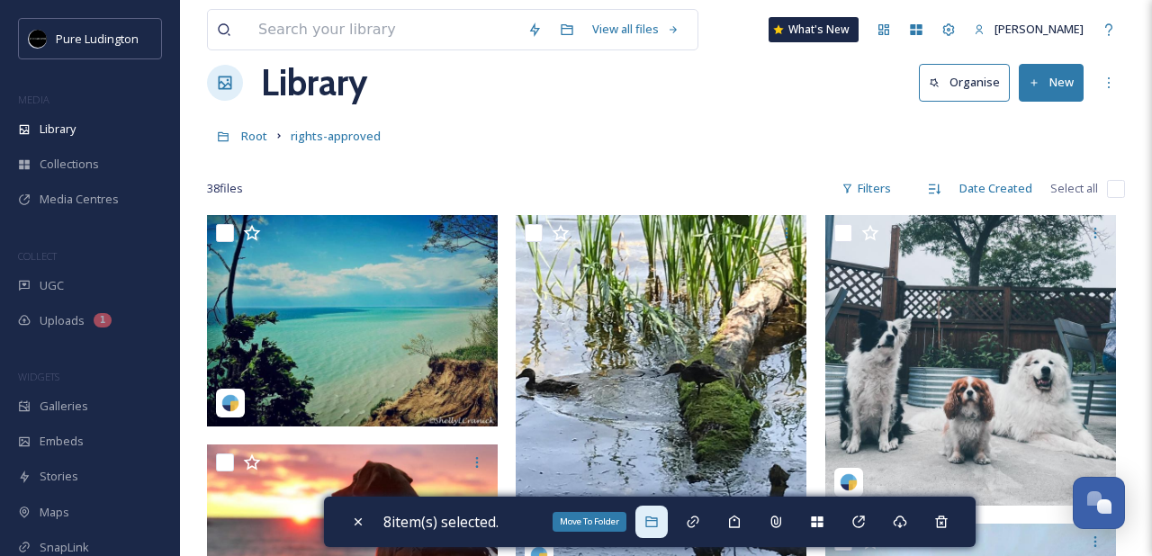
click at [652, 517] on icon at bounding box center [651, 522] width 12 height 11
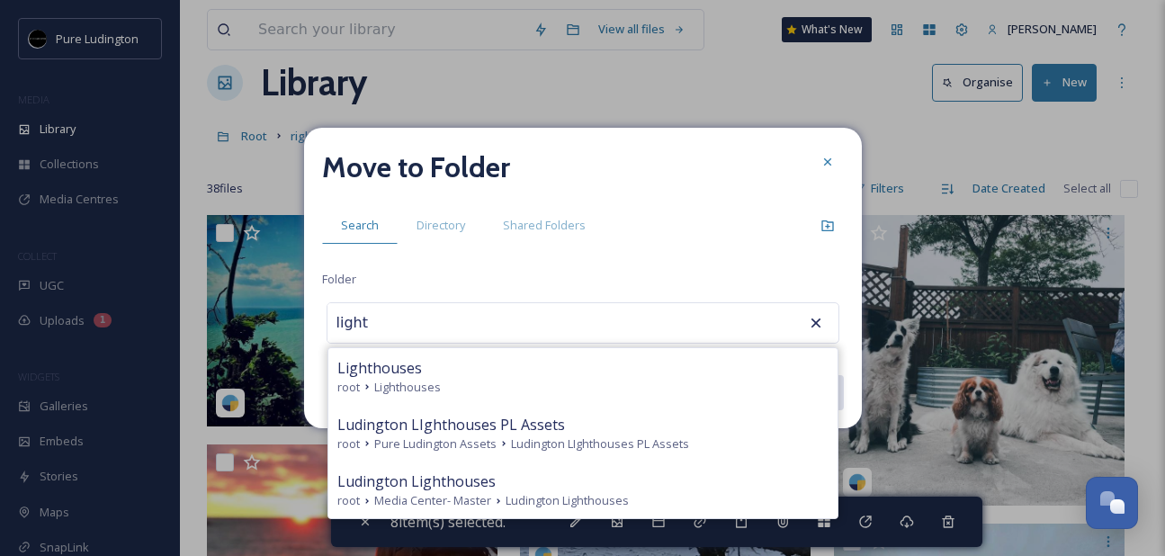
click at [659, 390] on div "root Lighthouses" at bounding box center [582, 387] width 491 height 17
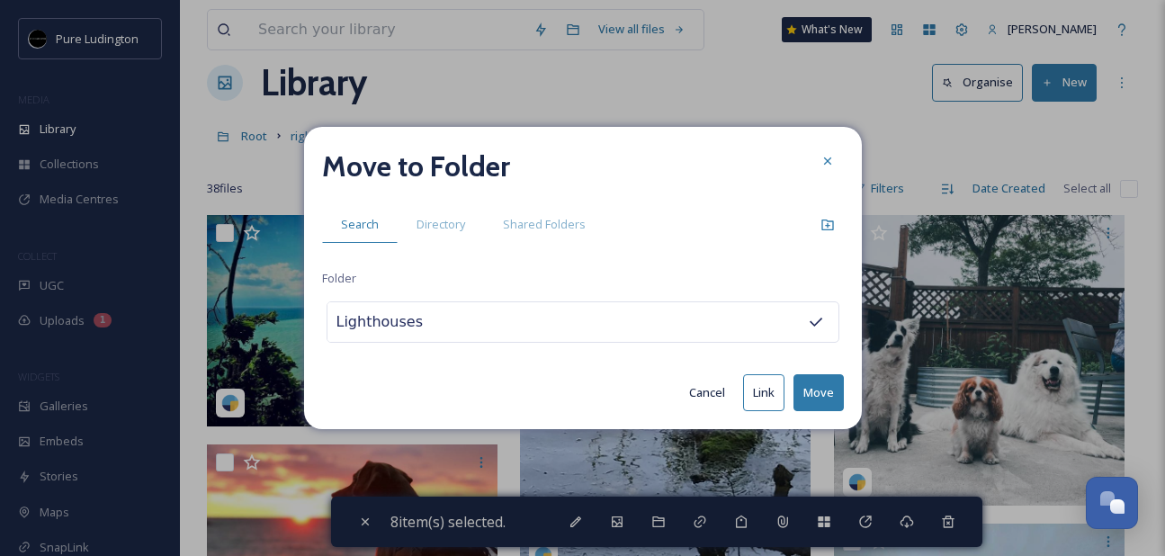
click at [812, 394] on button "Move" at bounding box center [819, 392] width 50 height 37
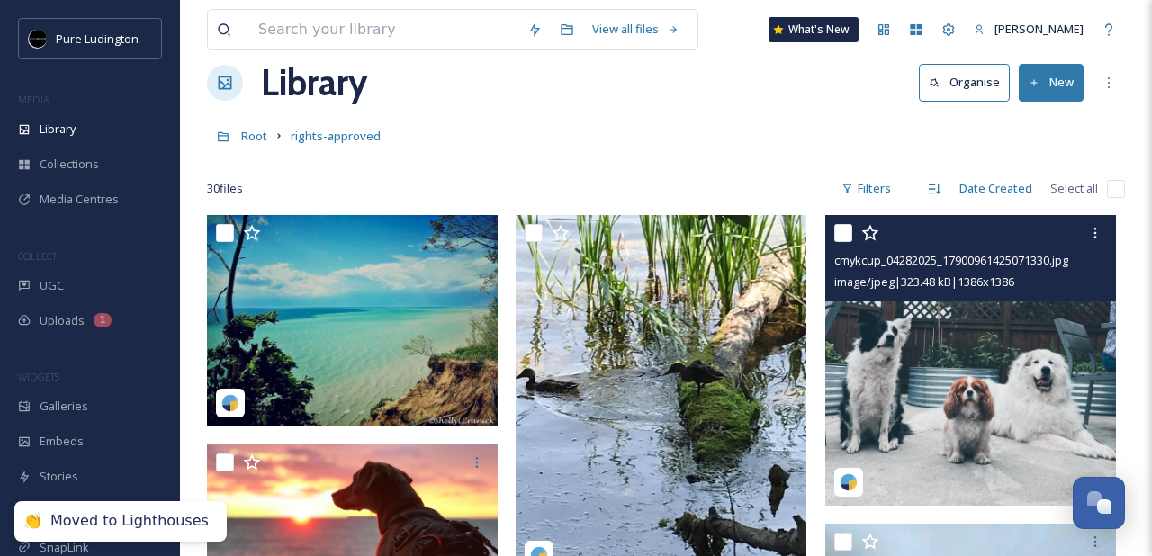
click at [837, 239] on input "checkbox" at bounding box center [843, 233] width 18 height 18
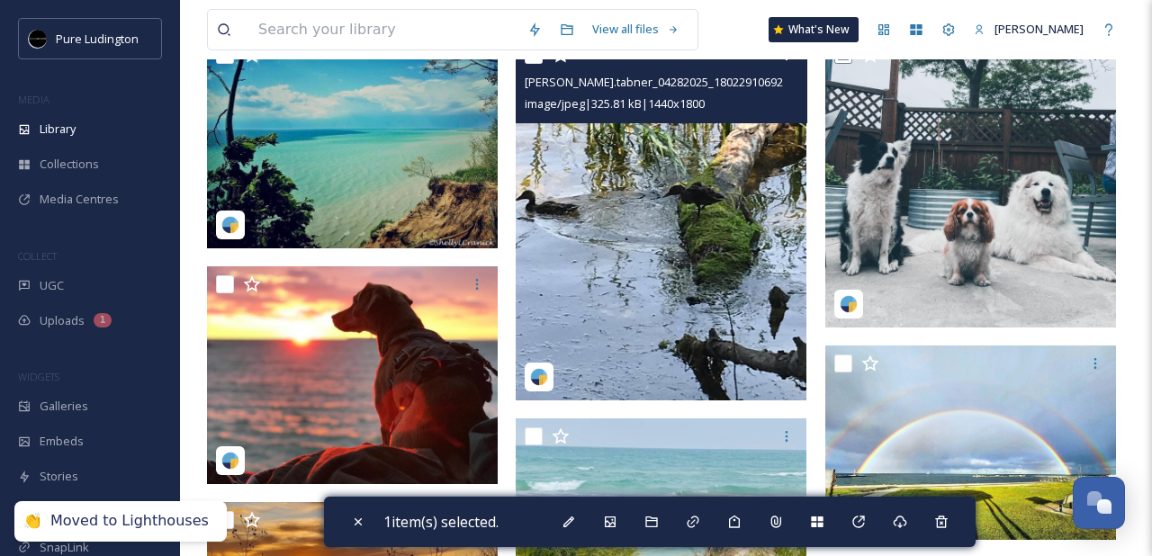
scroll to position [277, 0]
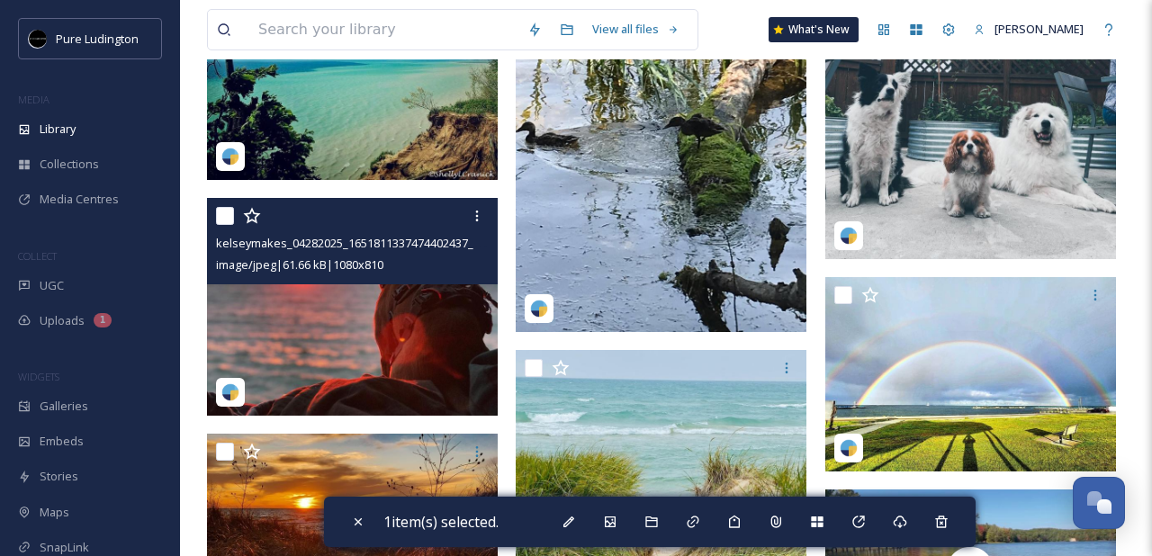
click at [221, 220] on input "checkbox" at bounding box center [225, 216] width 18 height 18
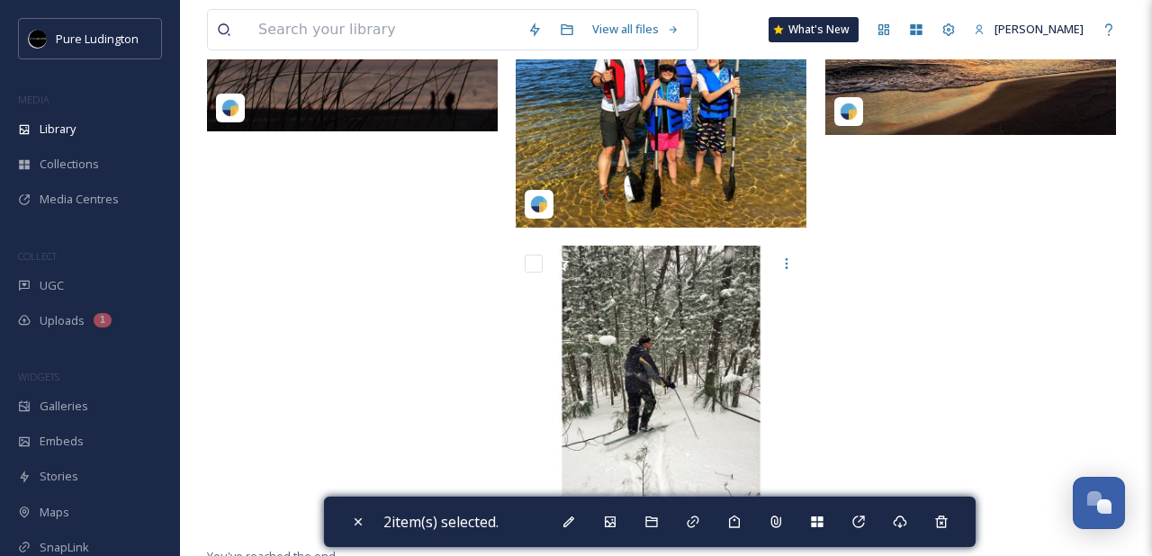
scroll to position [2762, 0]
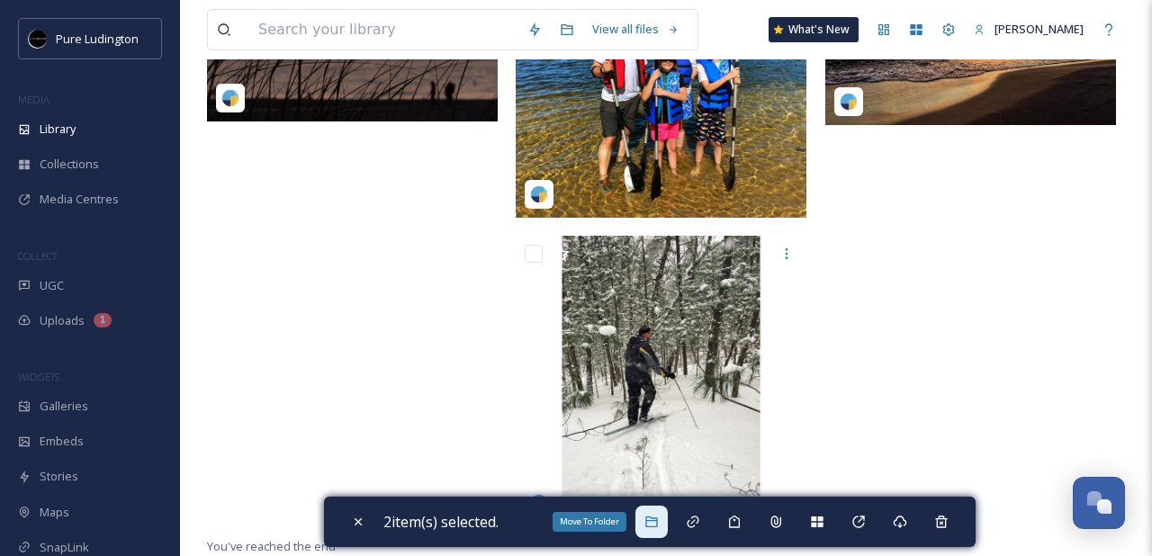
click at [659, 525] on icon at bounding box center [651, 522] width 14 height 14
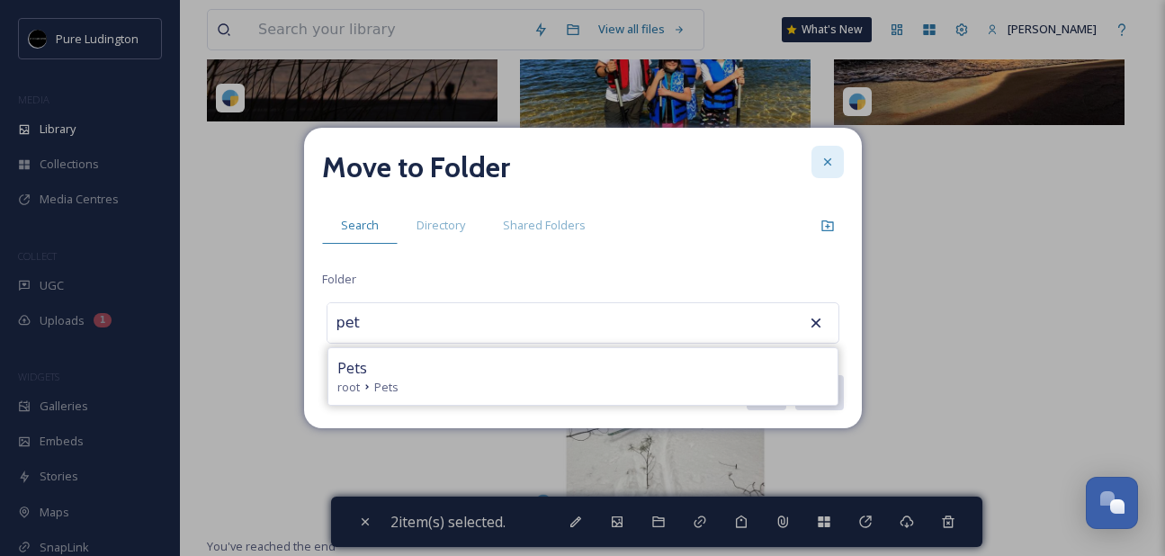
click at [821, 170] on div at bounding box center [828, 162] width 32 height 32
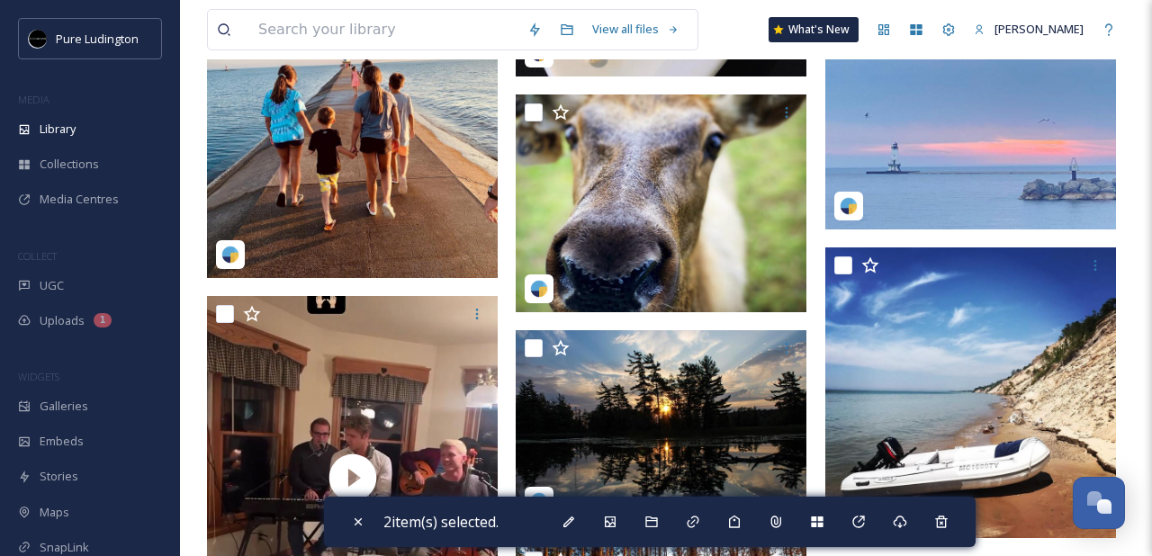
scroll to position [1678, 0]
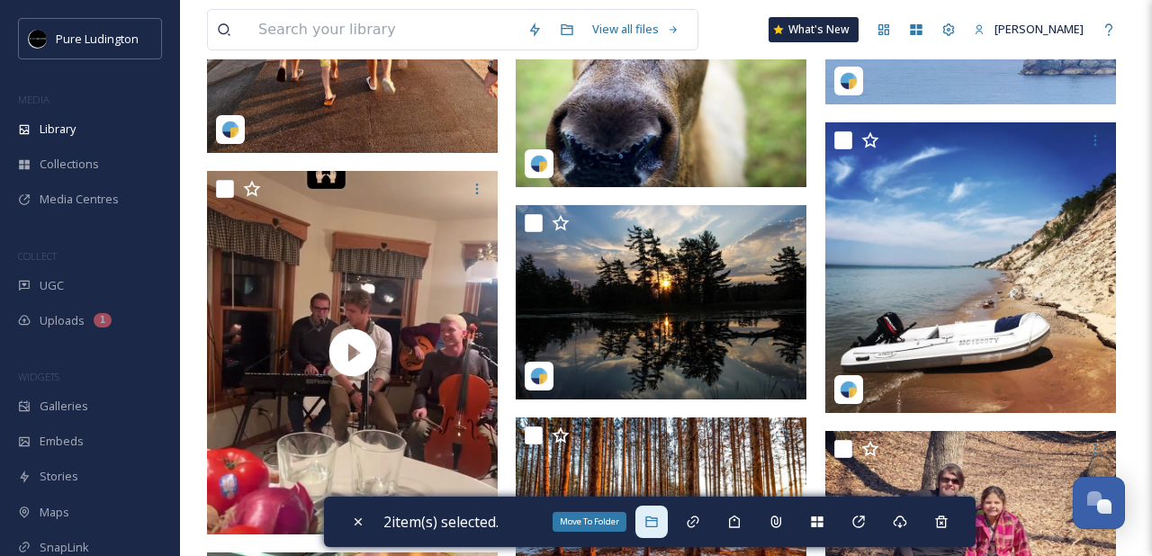
click at [659, 531] on div "Move To Folder" at bounding box center [651, 522] width 32 height 32
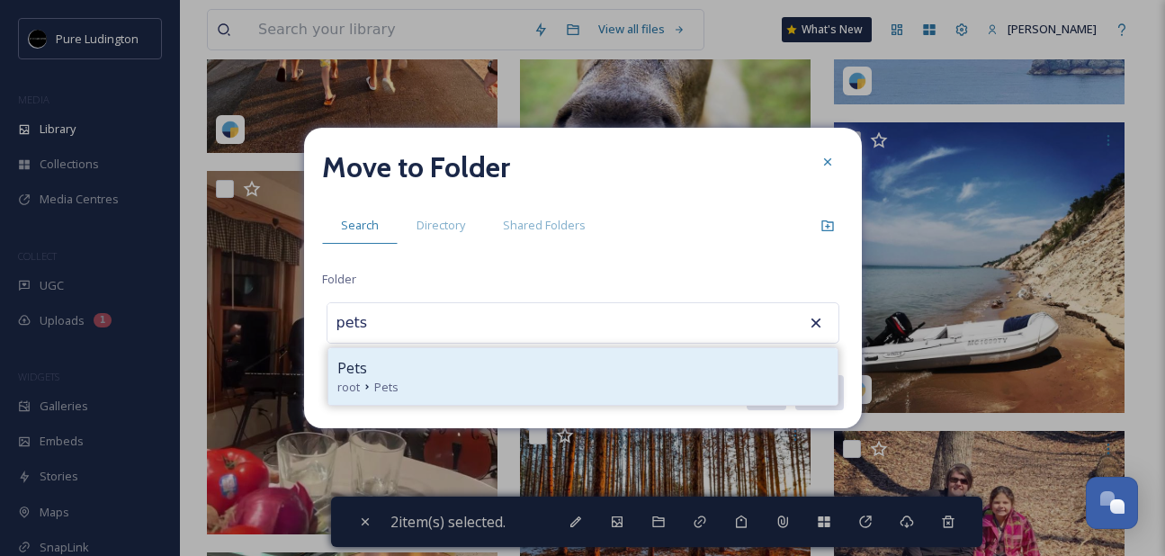
click at [538, 382] on div "root Pets" at bounding box center [582, 387] width 491 height 17
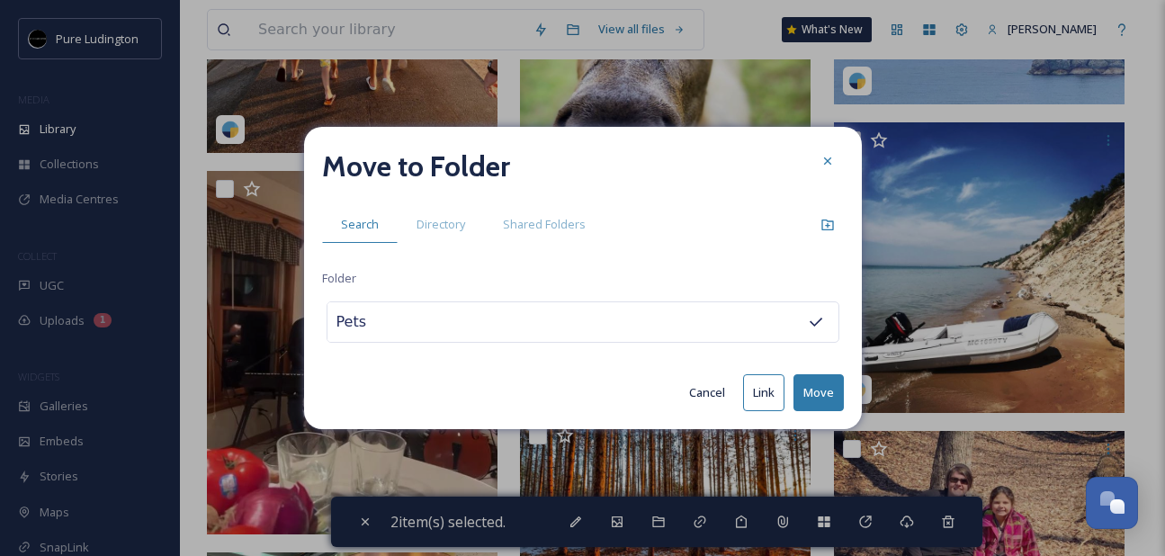
click at [813, 391] on button "Move" at bounding box center [819, 392] width 50 height 37
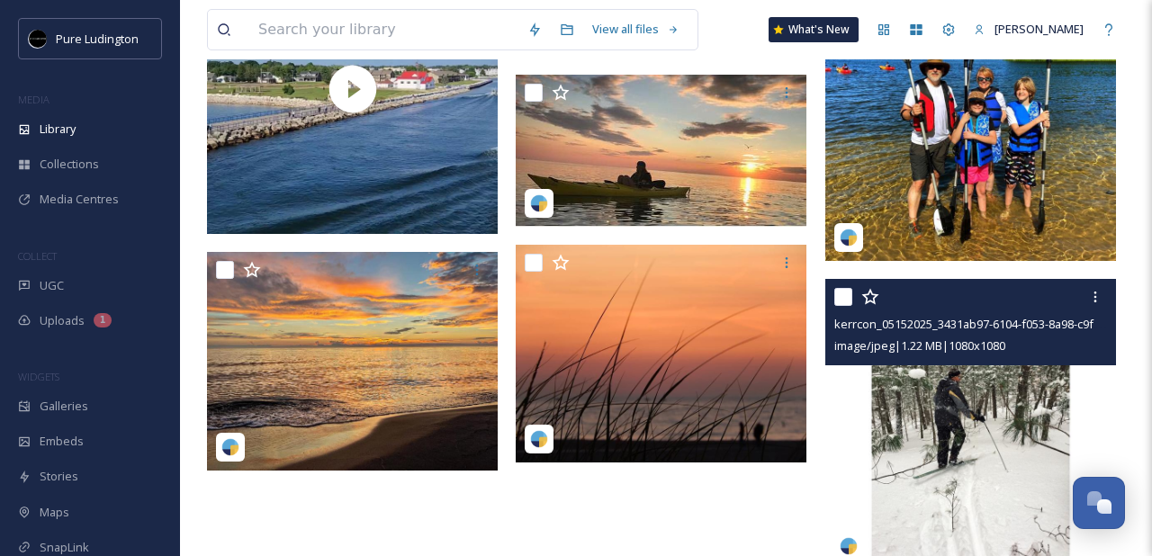
scroll to position [2335, 0]
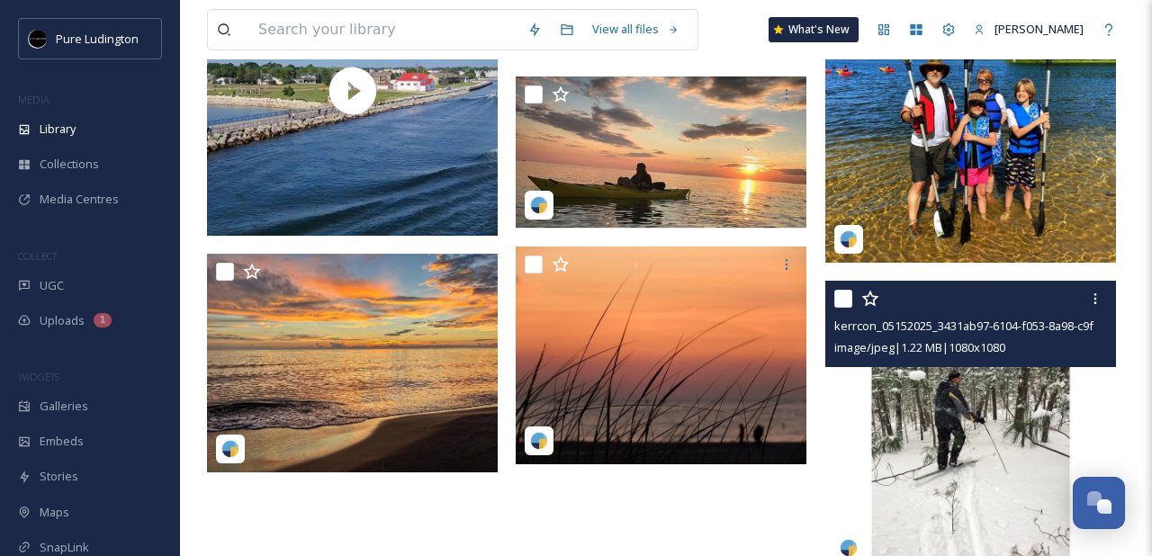
click at [840, 300] on input "checkbox" at bounding box center [843, 299] width 18 height 18
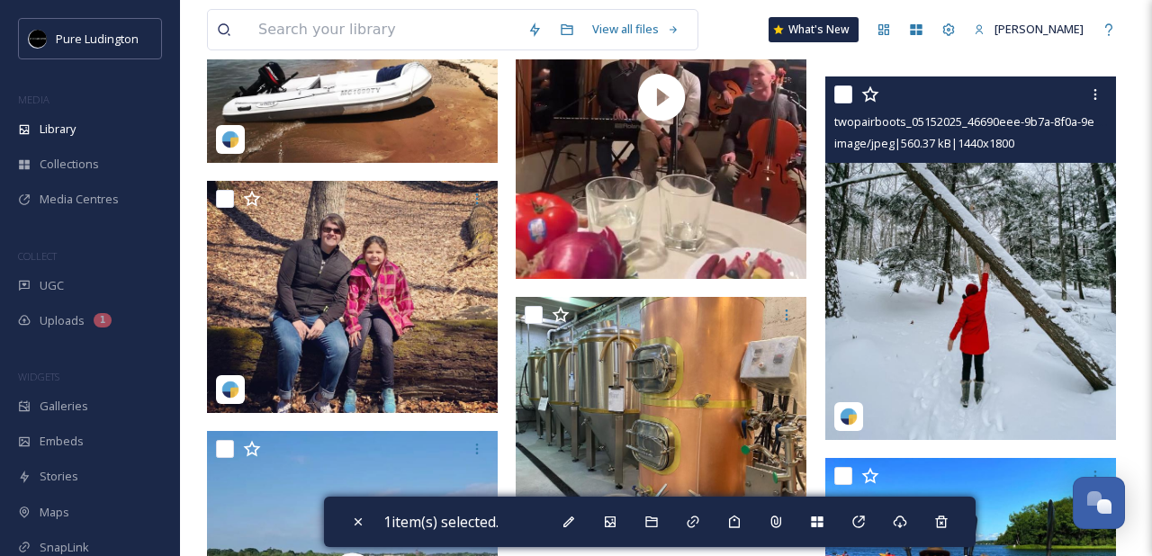
scroll to position [1845, 0]
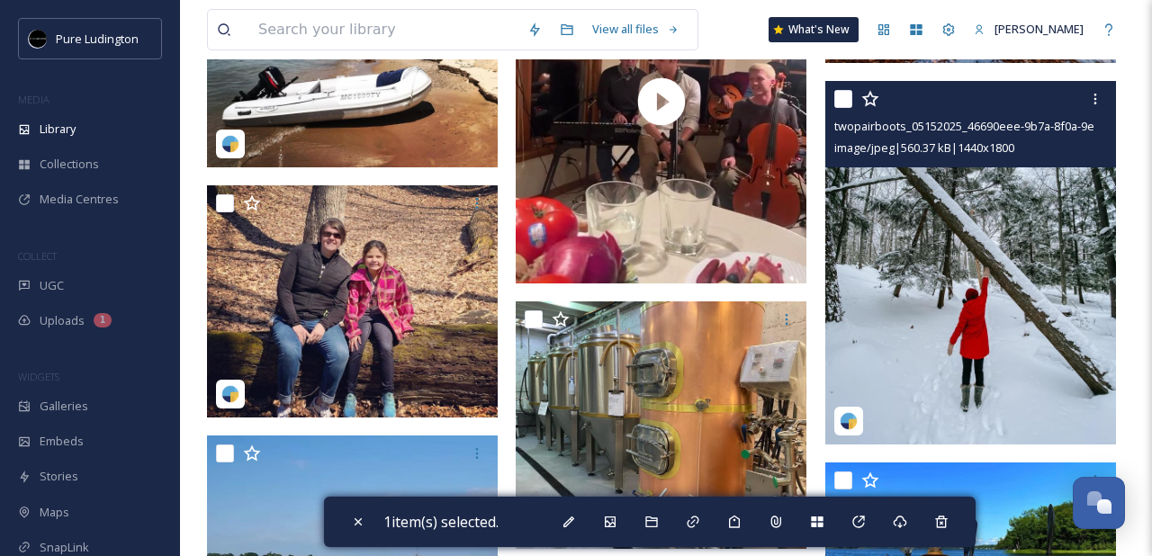
click at [839, 100] on input "checkbox" at bounding box center [843, 99] width 18 height 18
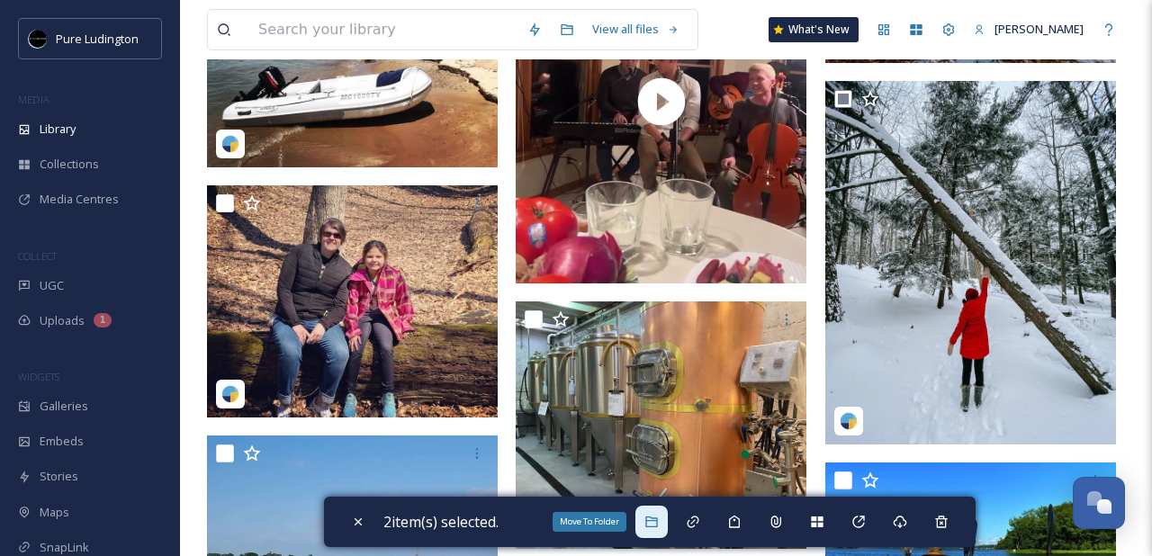
click at [657, 522] on icon at bounding box center [651, 522] width 14 height 14
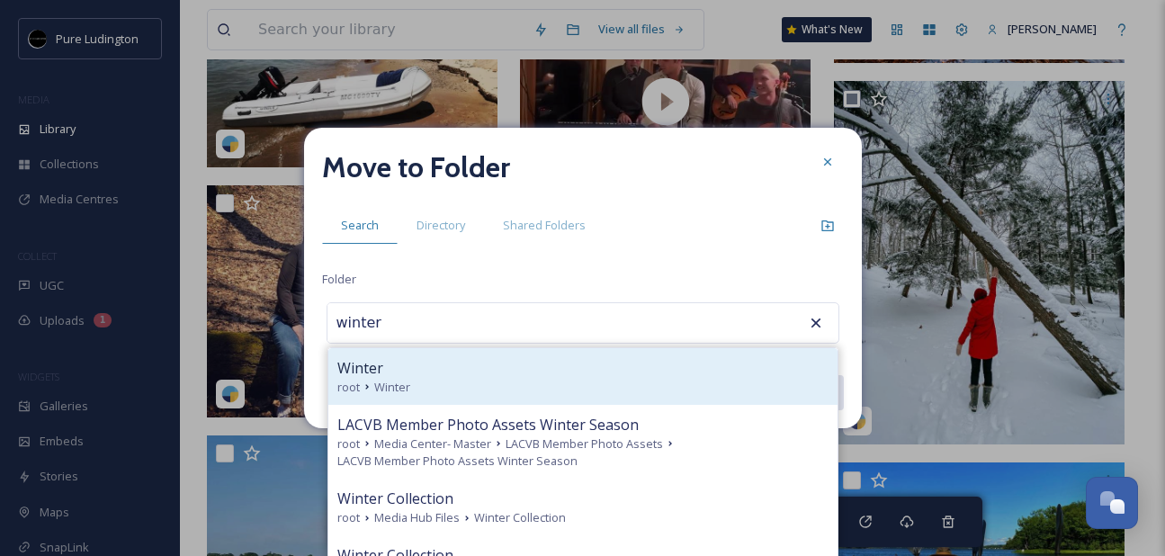
click at [578, 357] on div "Winter" at bounding box center [582, 368] width 491 height 22
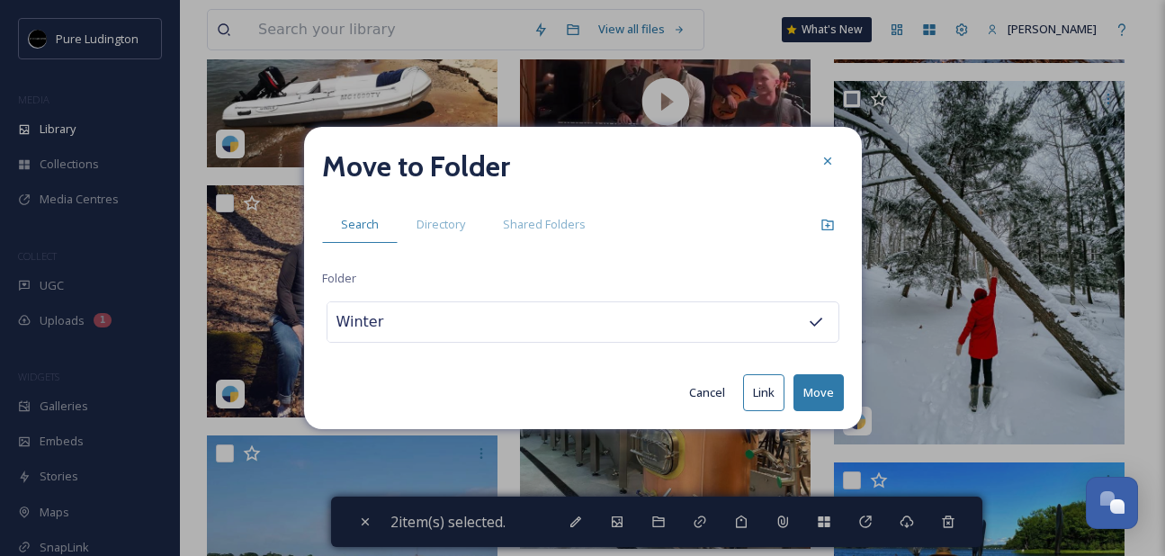
click at [826, 396] on button "Move" at bounding box center [819, 392] width 50 height 37
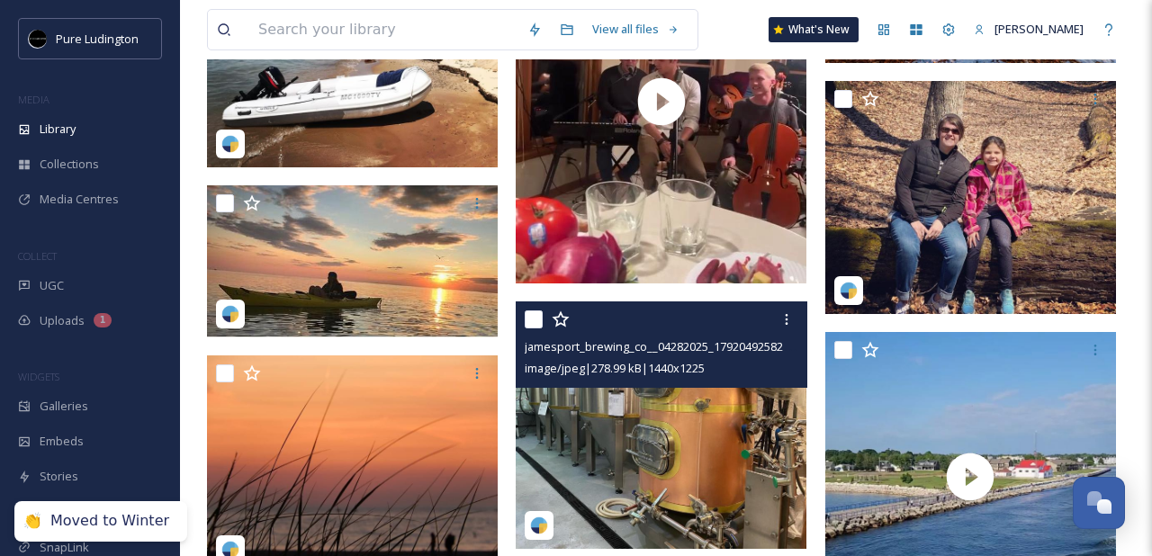
scroll to position [1936, 0]
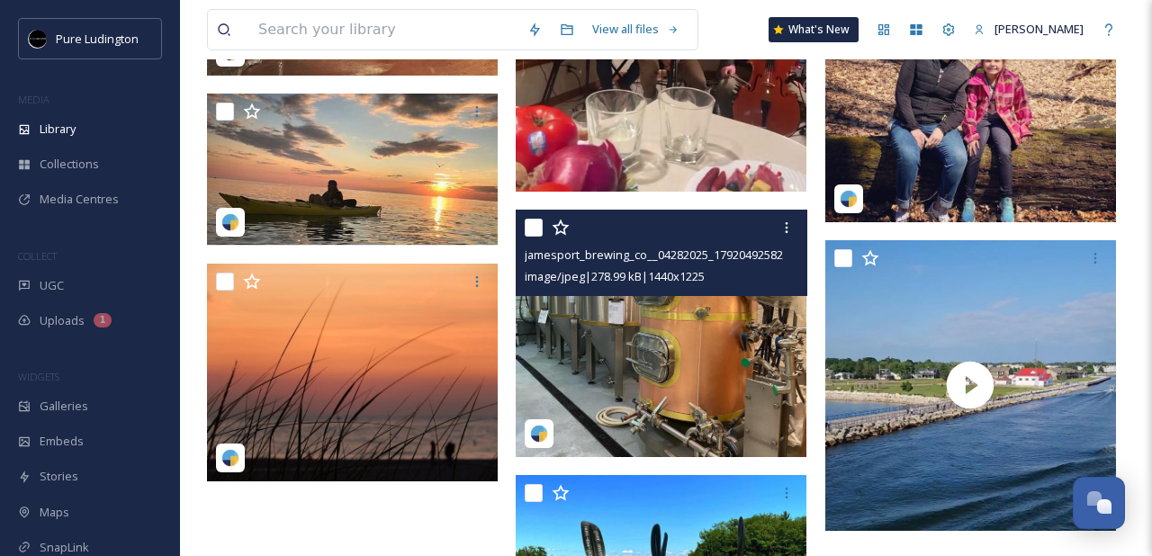
click at [531, 231] on input "checkbox" at bounding box center [534, 228] width 18 height 18
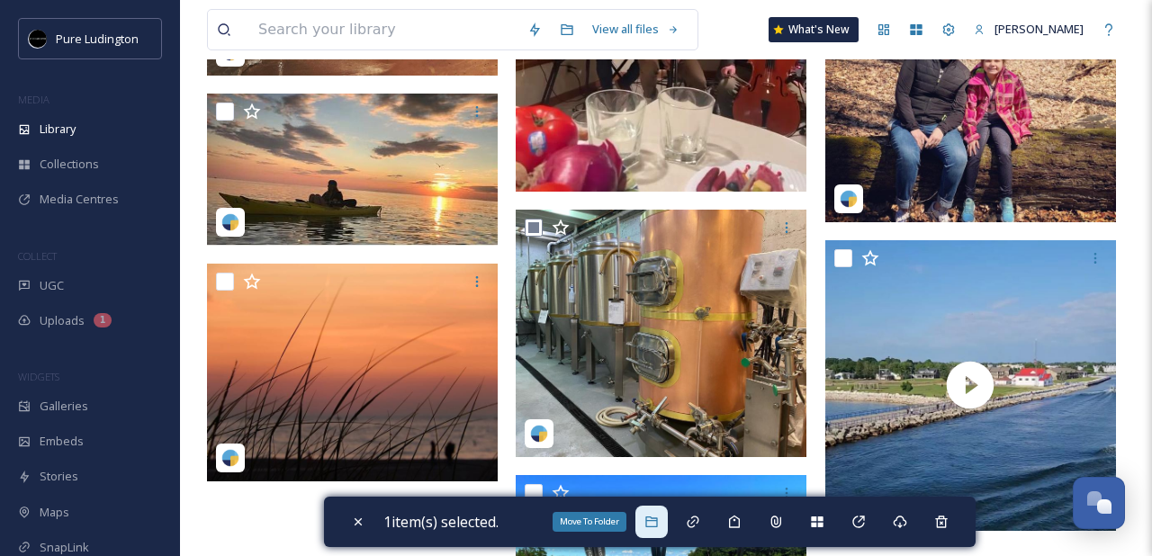
click at [651, 517] on icon at bounding box center [651, 522] width 12 height 11
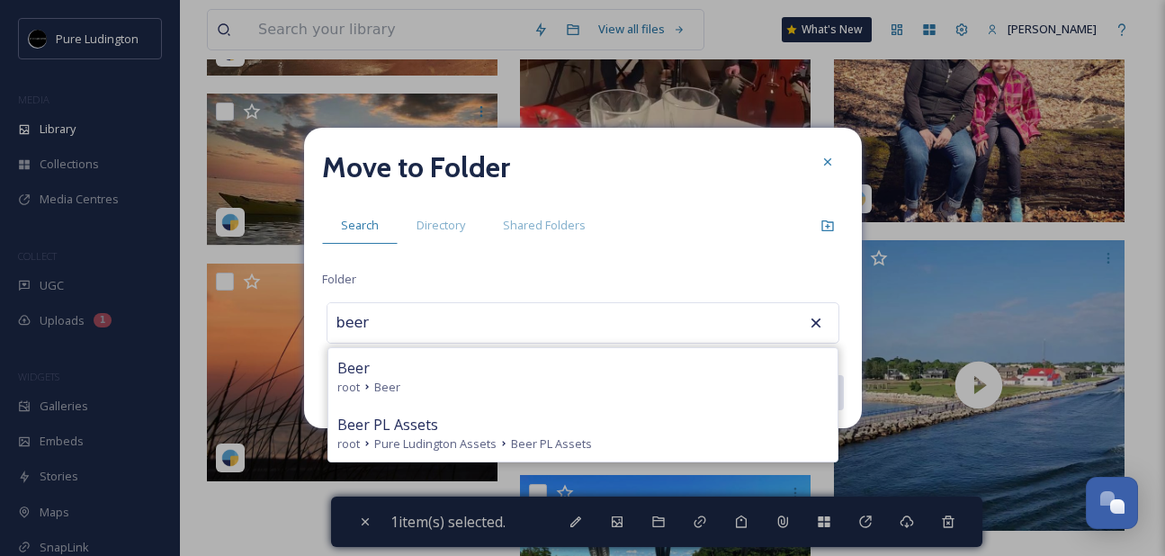
click at [583, 377] on div "Beer" at bounding box center [582, 368] width 491 height 22
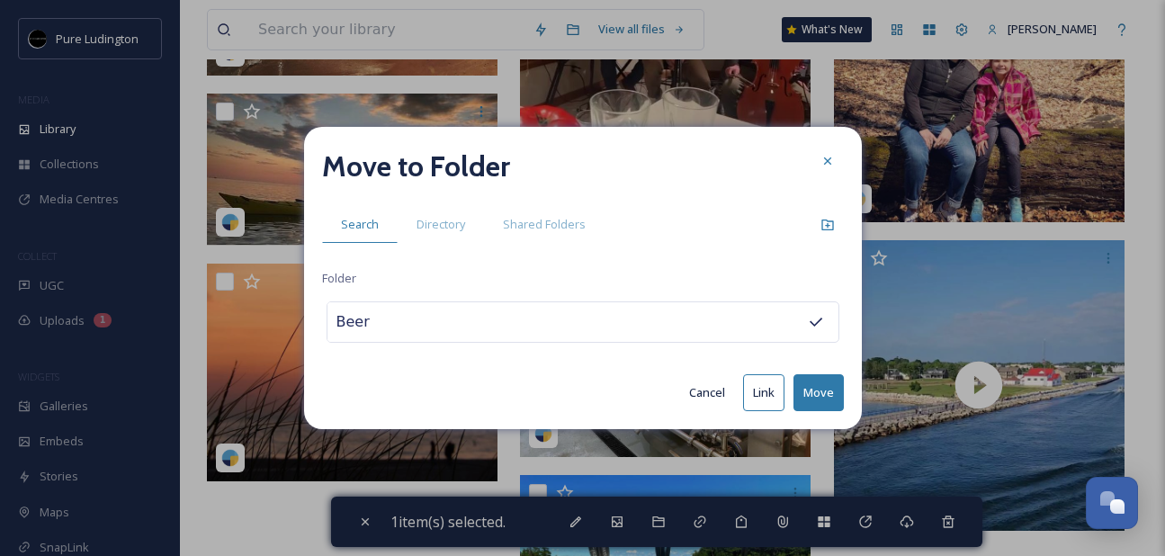
click at [813, 392] on button "Move" at bounding box center [819, 392] width 50 height 37
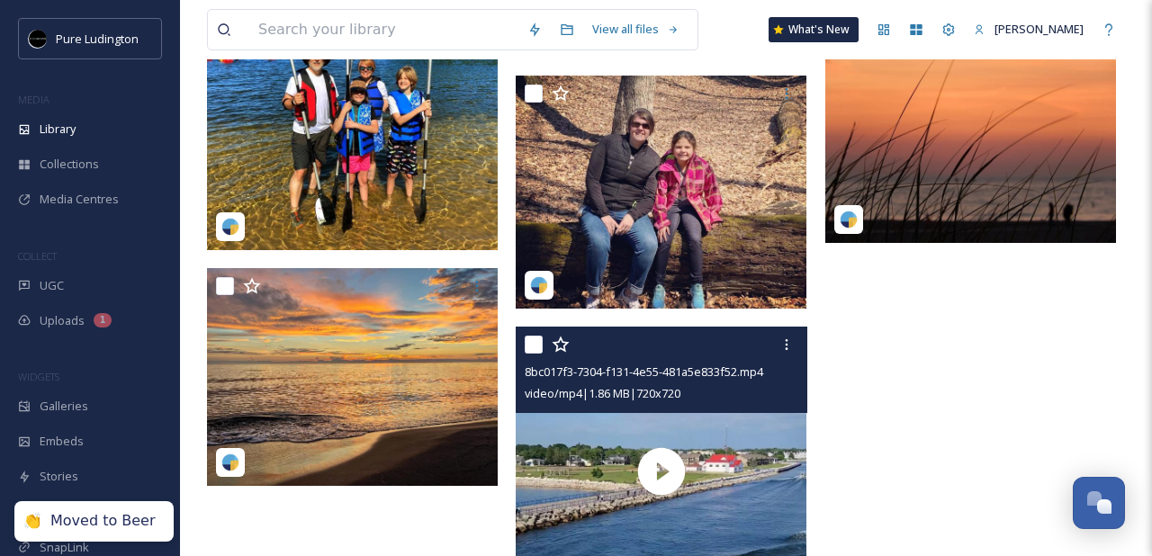
scroll to position [2111, 0]
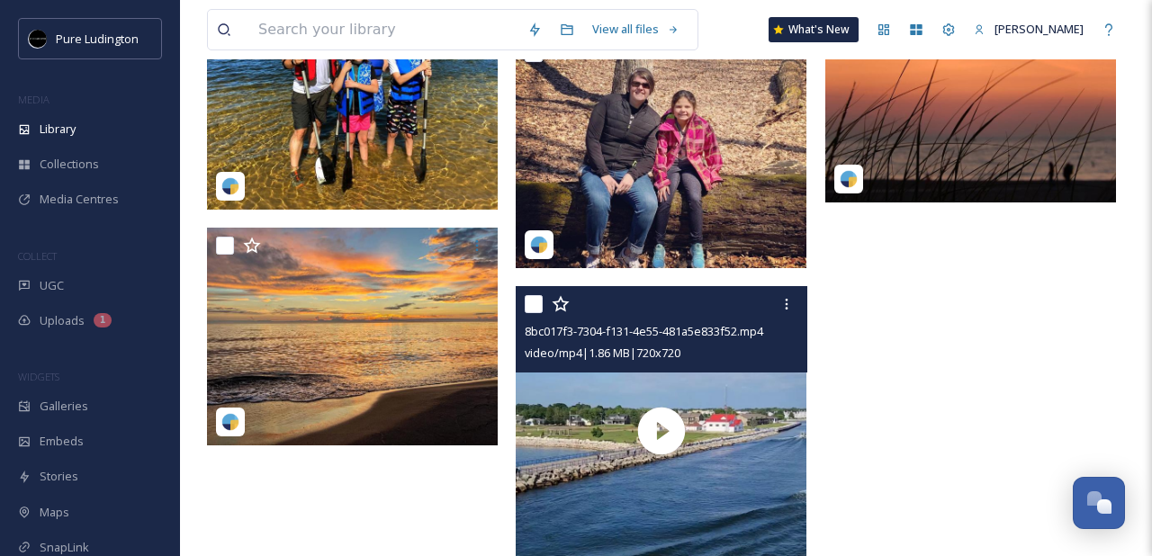
click at [534, 306] on input "checkbox" at bounding box center [534, 304] width 18 height 18
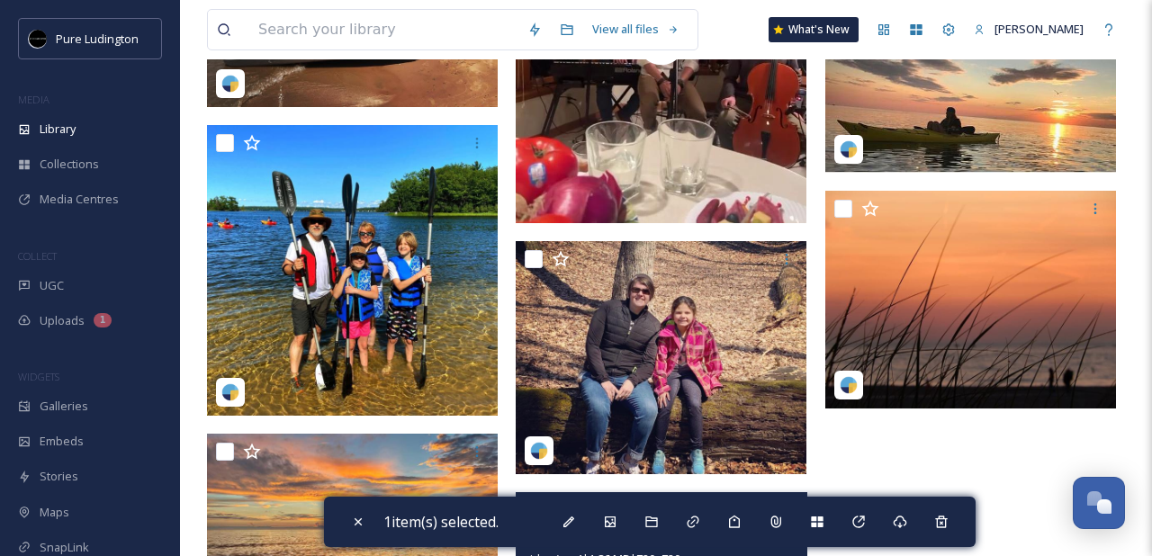
scroll to position [1780, 0]
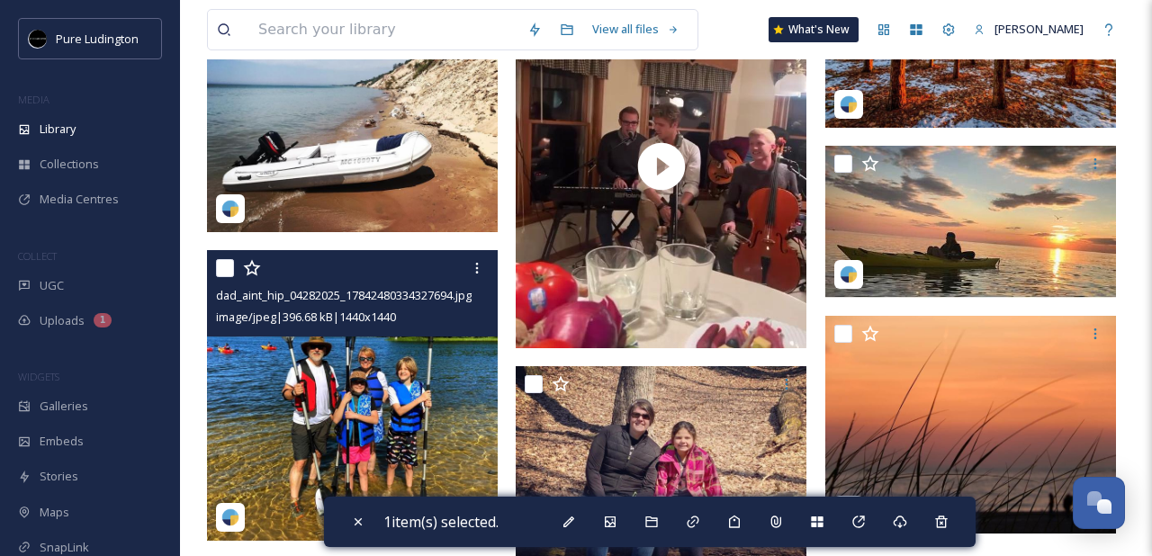
click at [226, 270] on input "checkbox" at bounding box center [225, 268] width 18 height 18
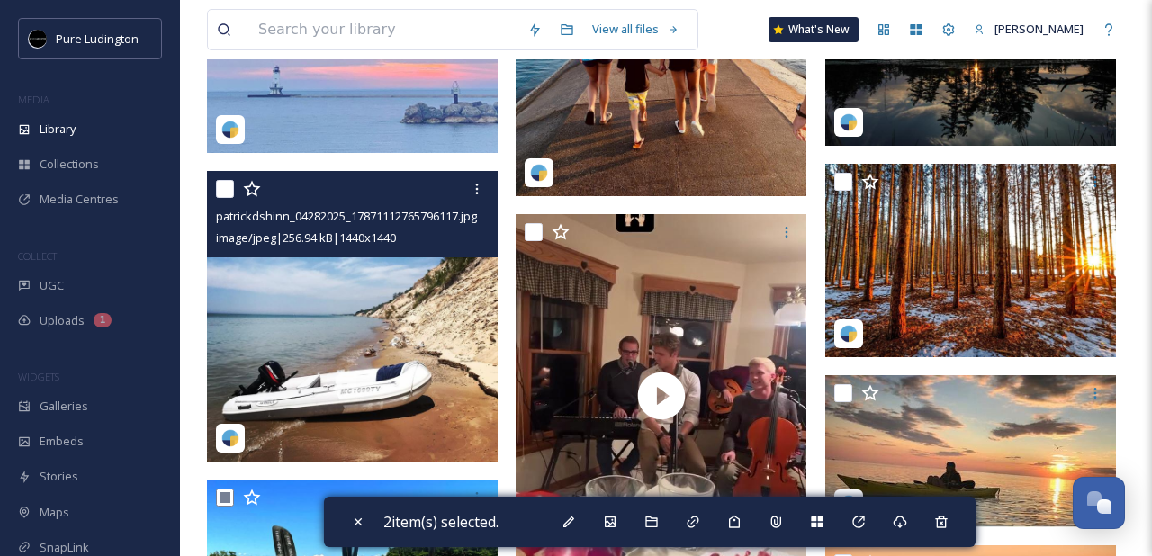
scroll to position [1541, 0]
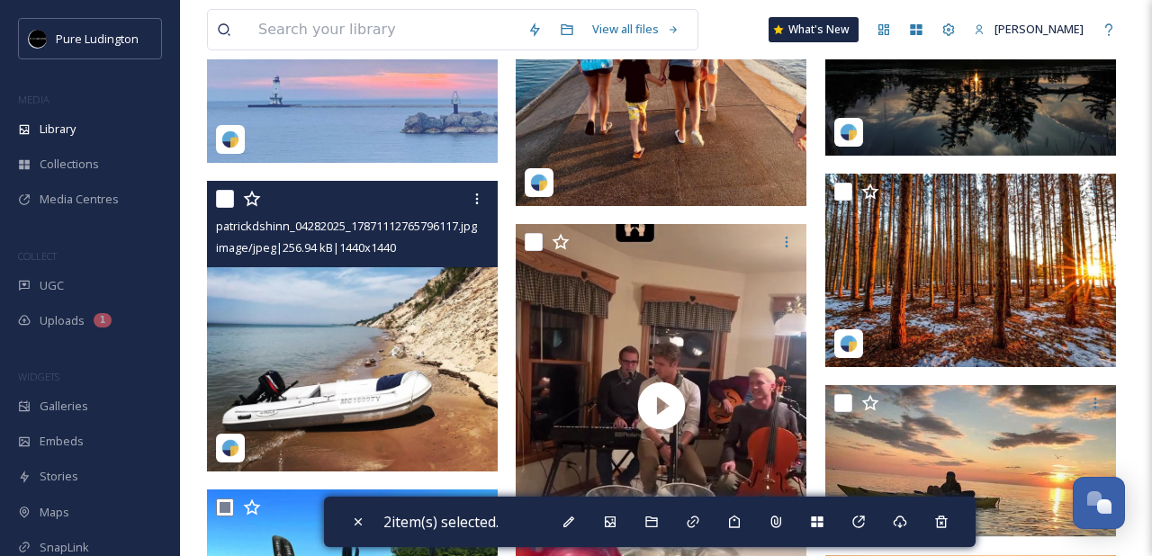
click at [223, 200] on input "checkbox" at bounding box center [225, 199] width 18 height 18
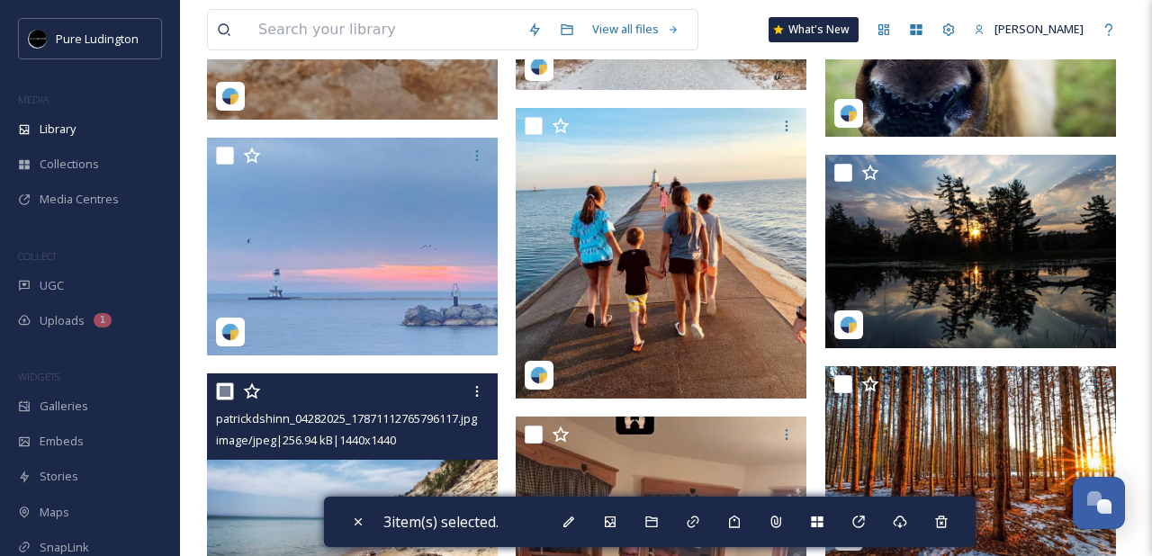
scroll to position [1277, 0]
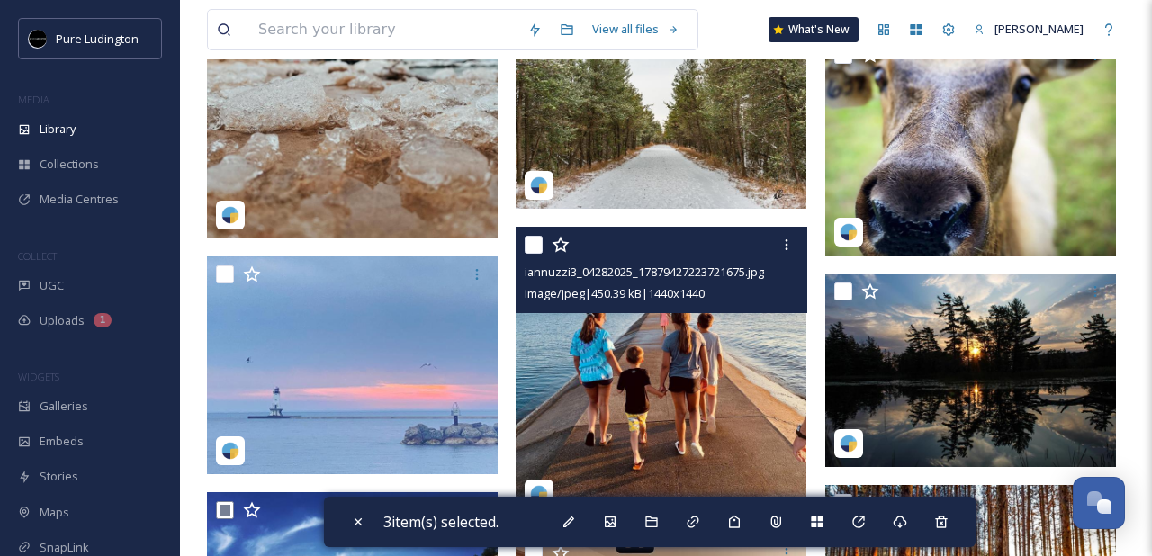
click at [537, 246] on input "checkbox" at bounding box center [534, 245] width 18 height 18
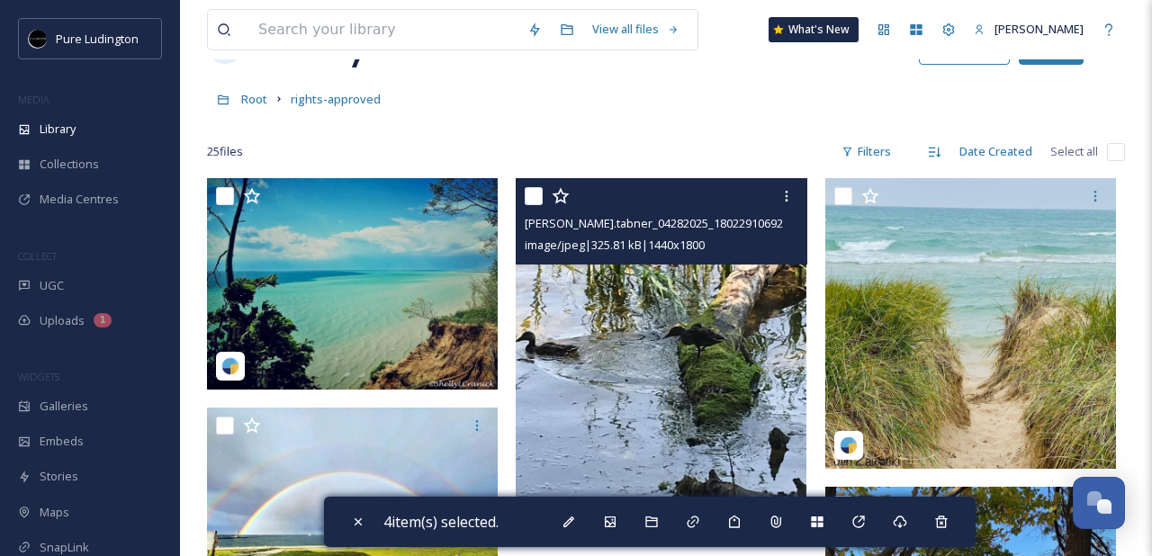
scroll to position [71, 0]
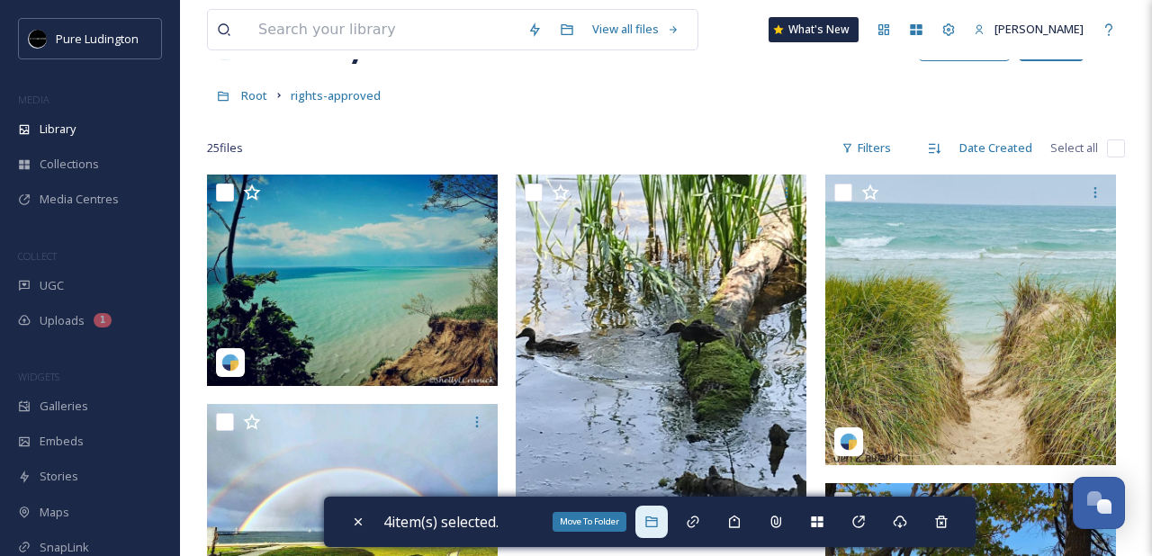
click at [655, 518] on icon at bounding box center [651, 522] width 14 height 14
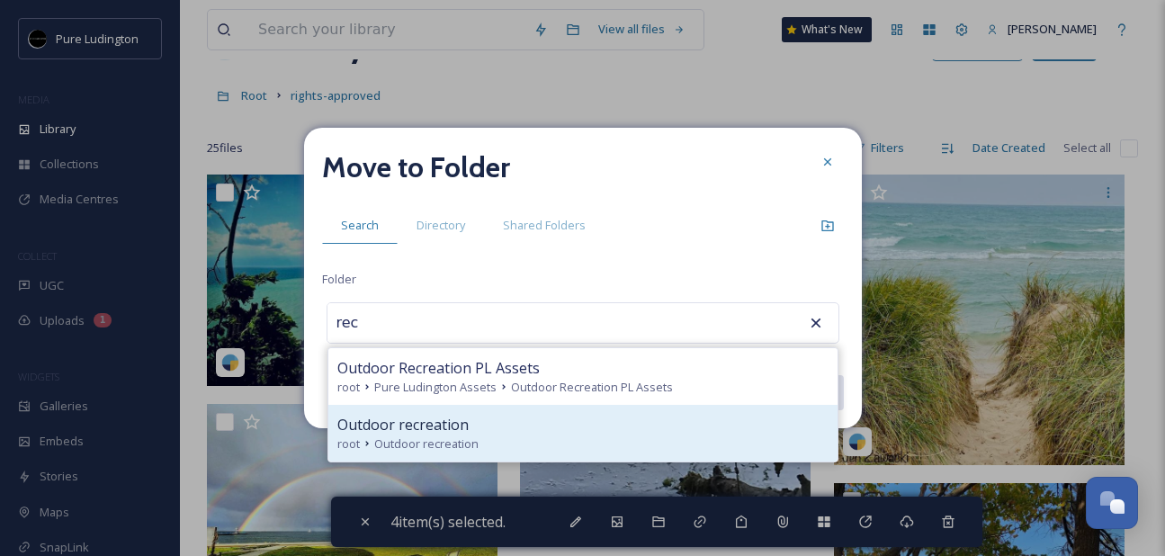
click at [636, 428] on div "Outdoor recreation" at bounding box center [582, 425] width 491 height 22
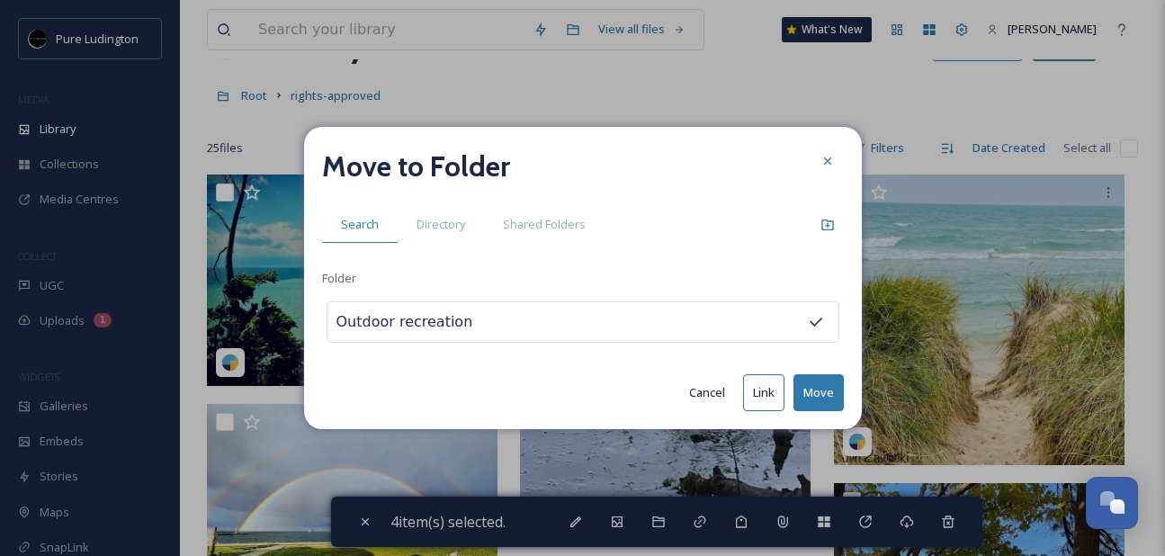
click at [807, 391] on button "Move" at bounding box center [819, 392] width 50 height 37
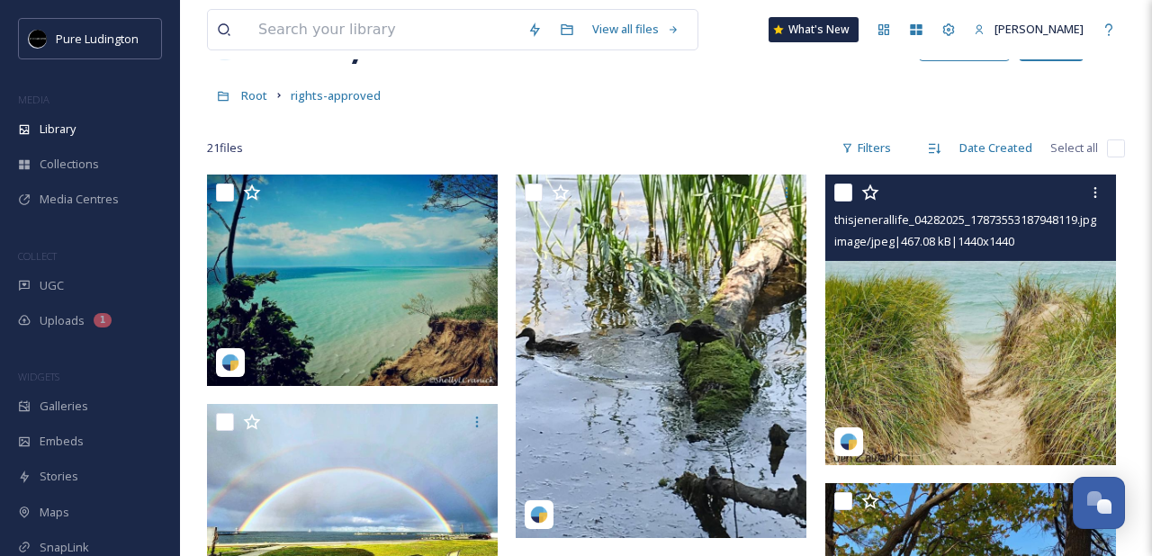
click at [840, 198] on input "checkbox" at bounding box center [843, 193] width 18 height 18
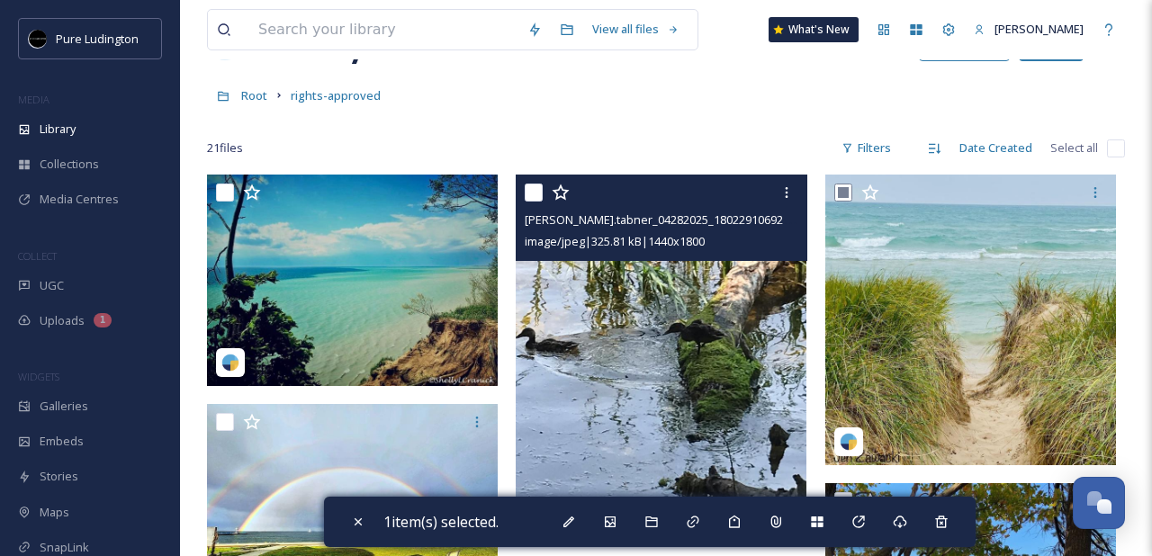
click at [535, 194] on input "checkbox" at bounding box center [534, 193] width 18 height 18
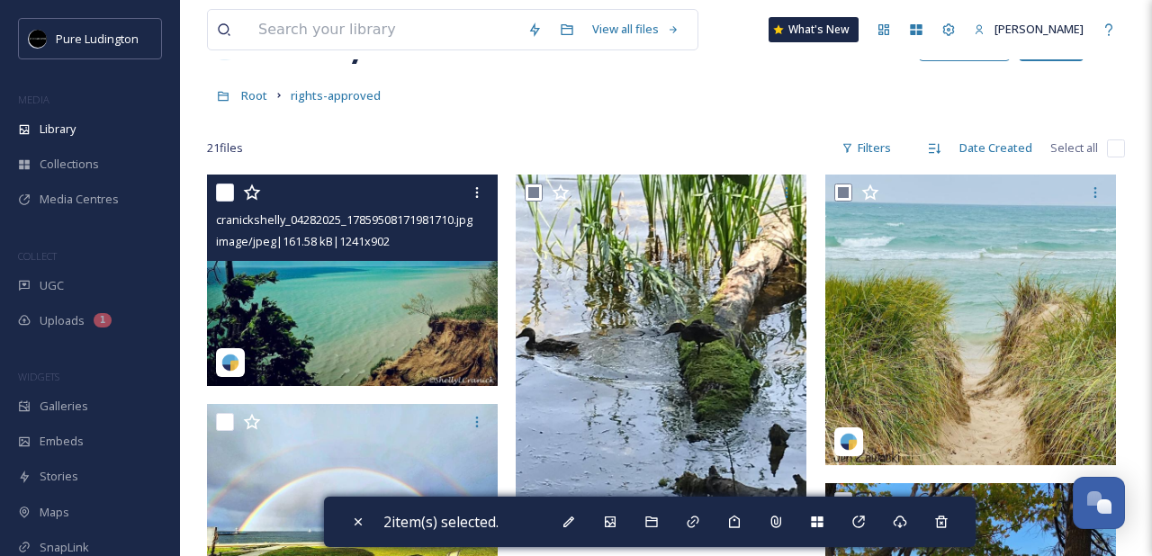
click at [230, 191] on input "checkbox" at bounding box center [225, 193] width 18 height 18
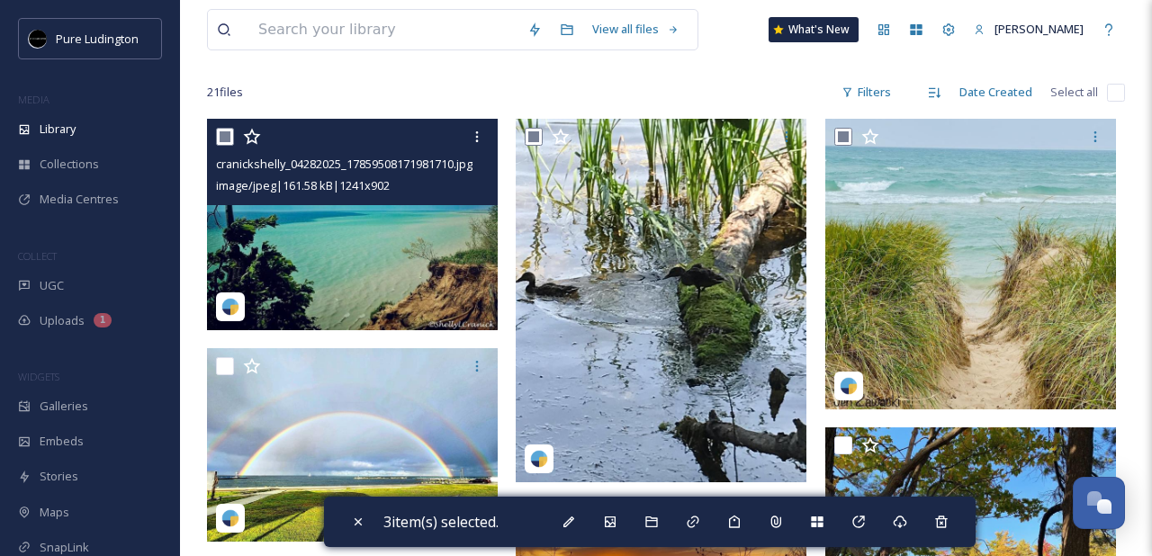
scroll to position [220, 0]
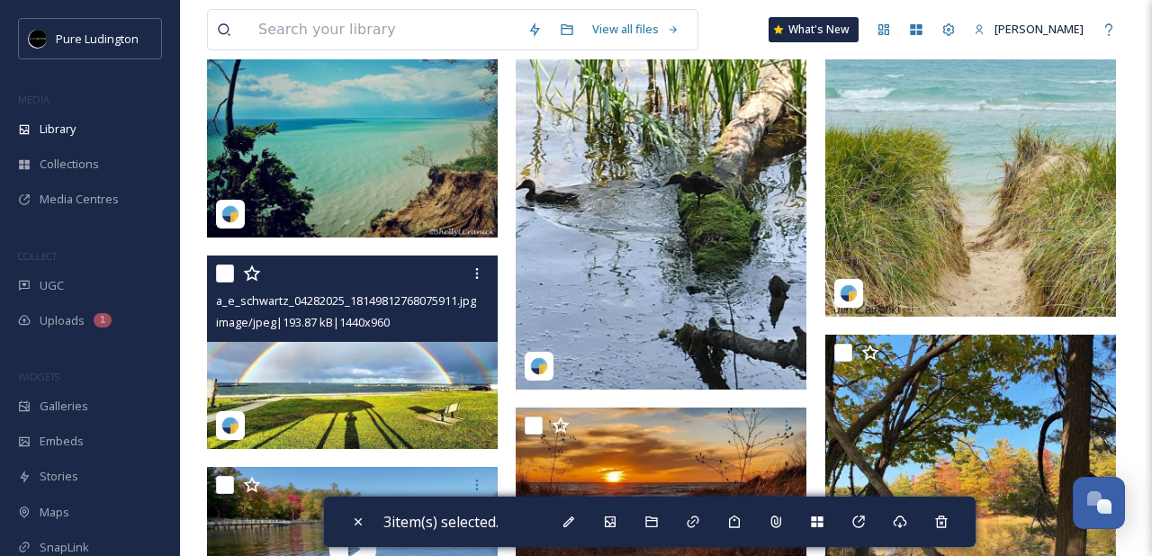
click at [226, 274] on input "checkbox" at bounding box center [225, 274] width 18 height 18
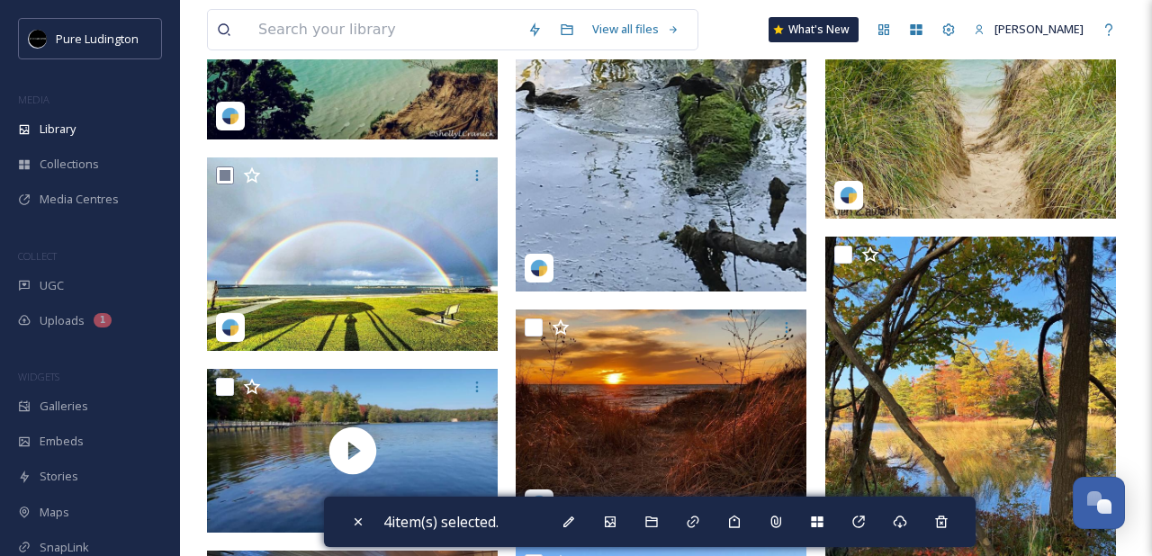
scroll to position [347, 0]
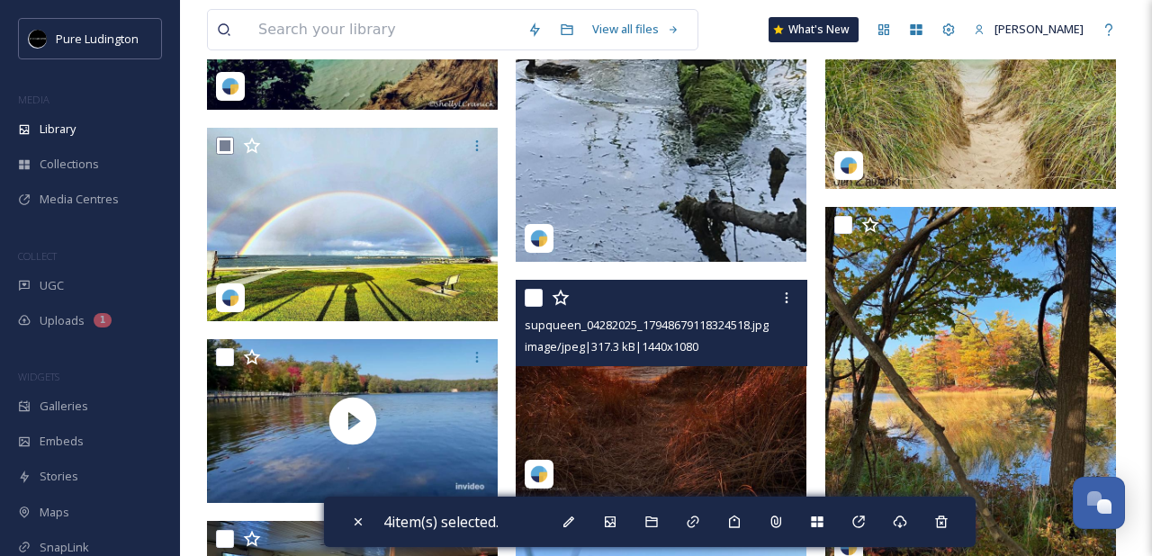
click at [532, 298] on input "checkbox" at bounding box center [534, 298] width 18 height 18
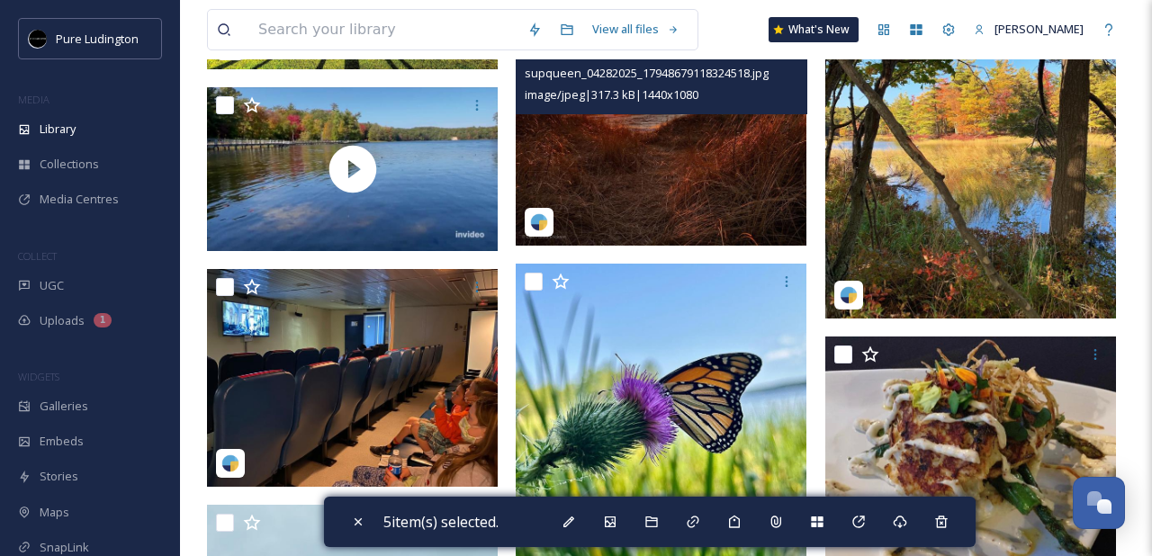
scroll to position [610, 0]
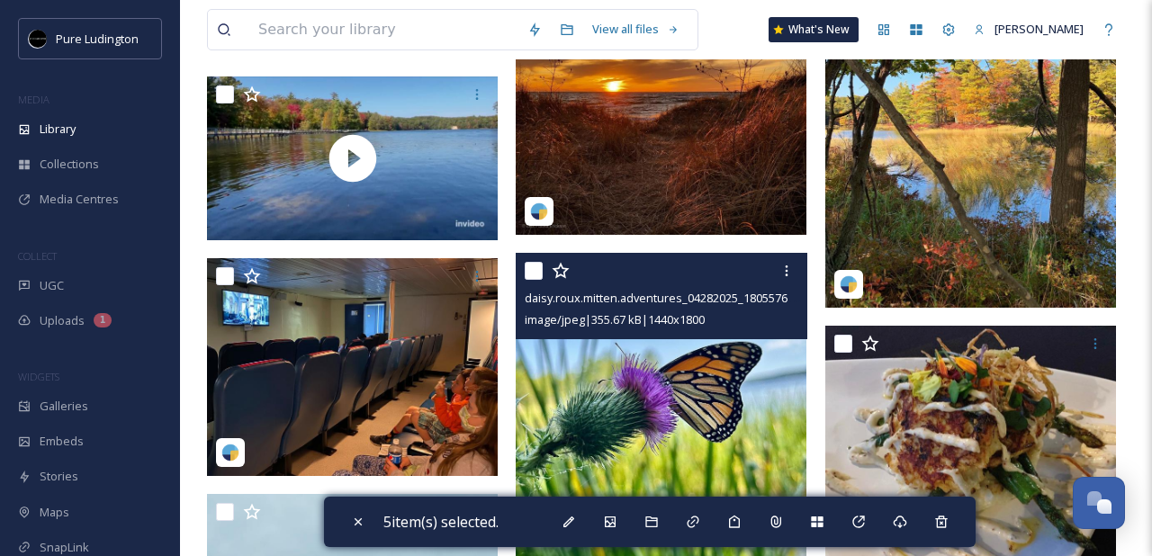
click at [536, 273] on input "checkbox" at bounding box center [534, 271] width 18 height 18
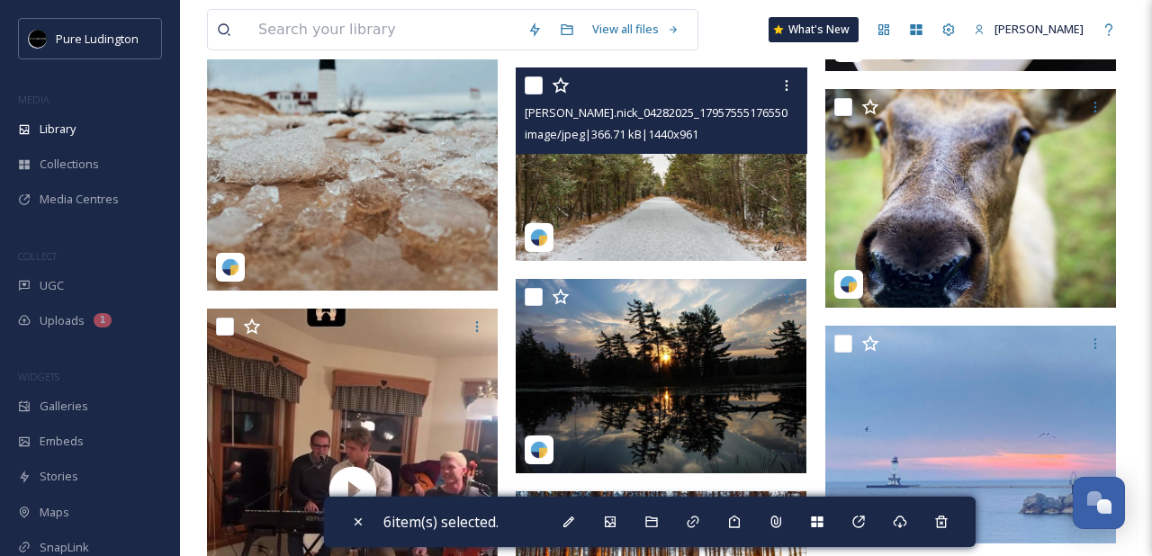
scroll to position [1270, 0]
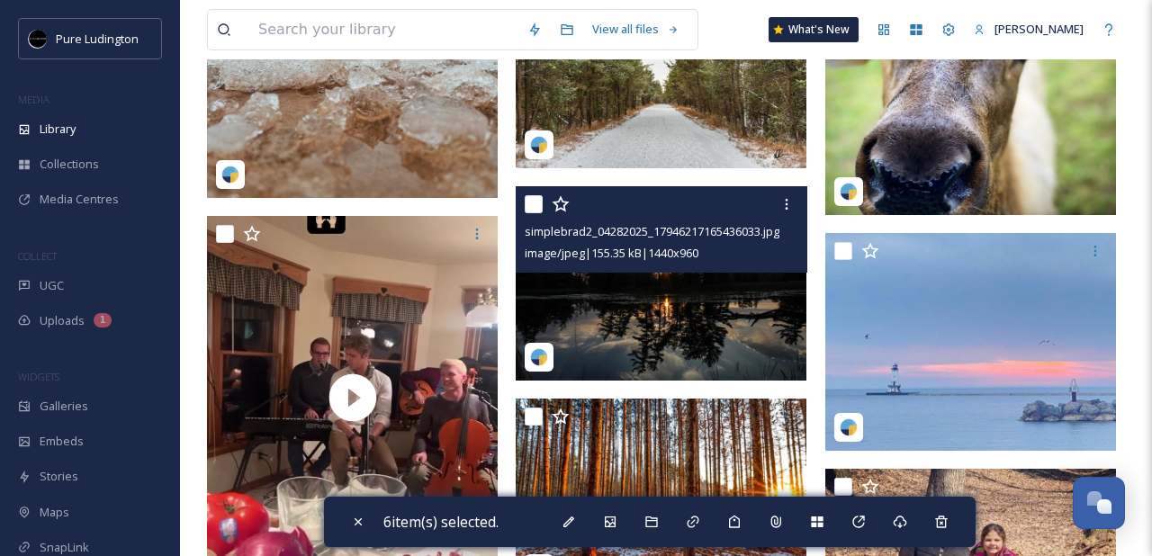
click at [532, 211] on input "checkbox" at bounding box center [534, 204] width 18 height 18
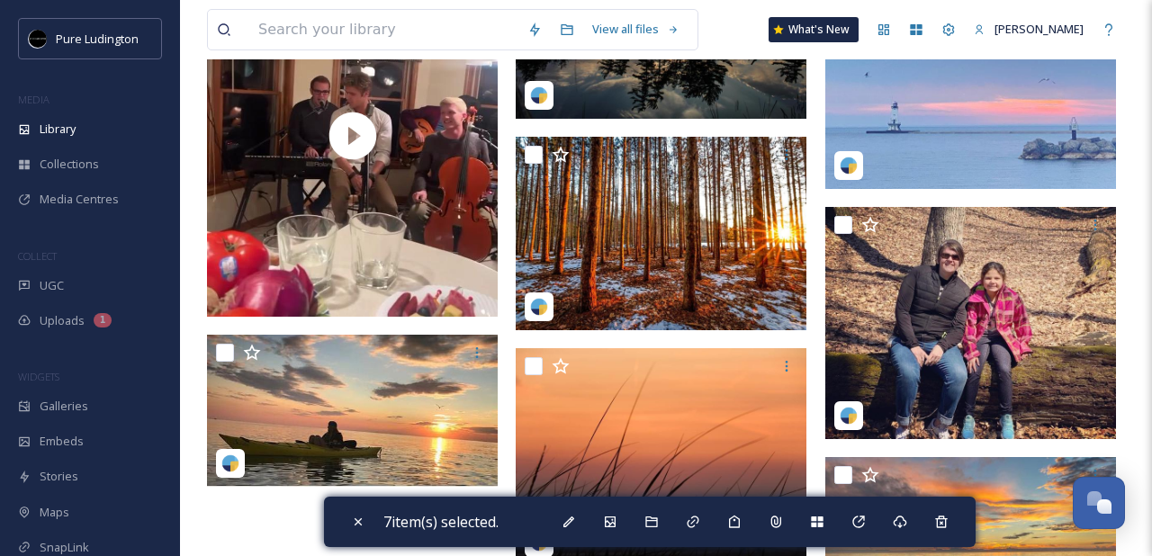
scroll to position [1546, 0]
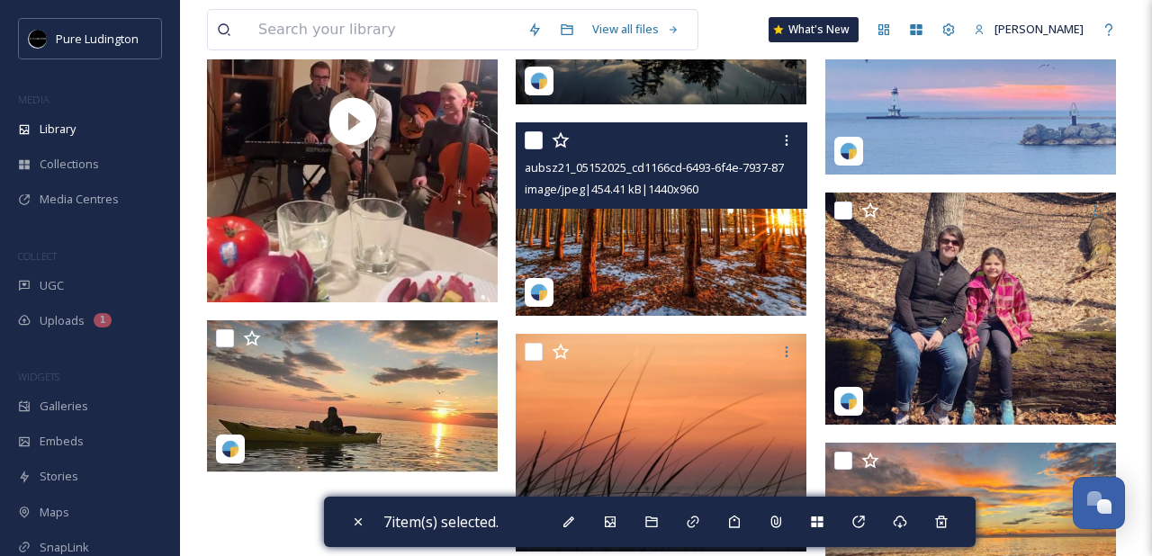
click at [532, 143] on input "checkbox" at bounding box center [534, 140] width 18 height 18
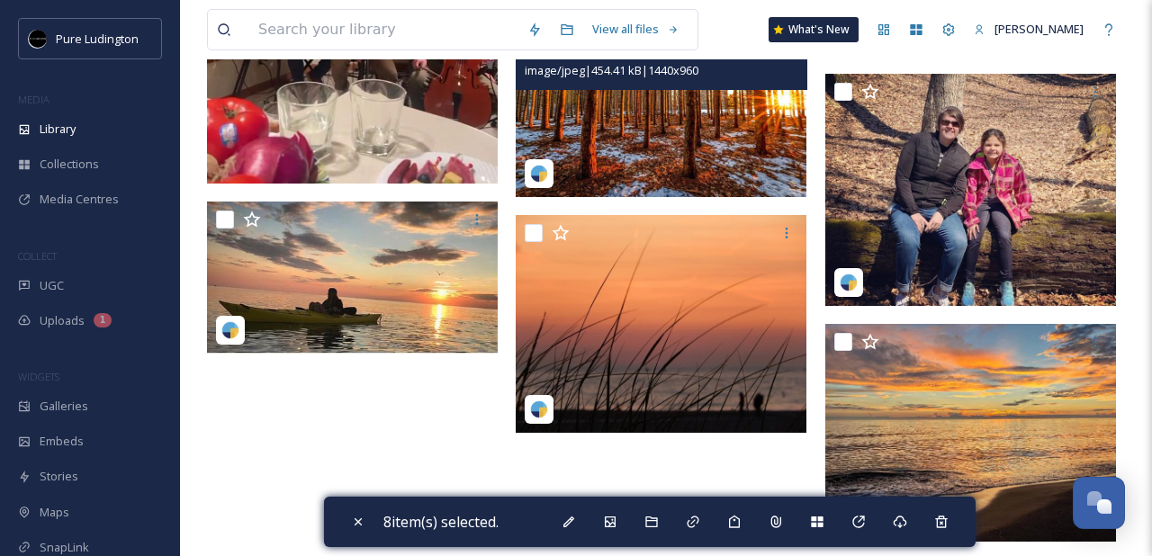
scroll to position [1681, 0]
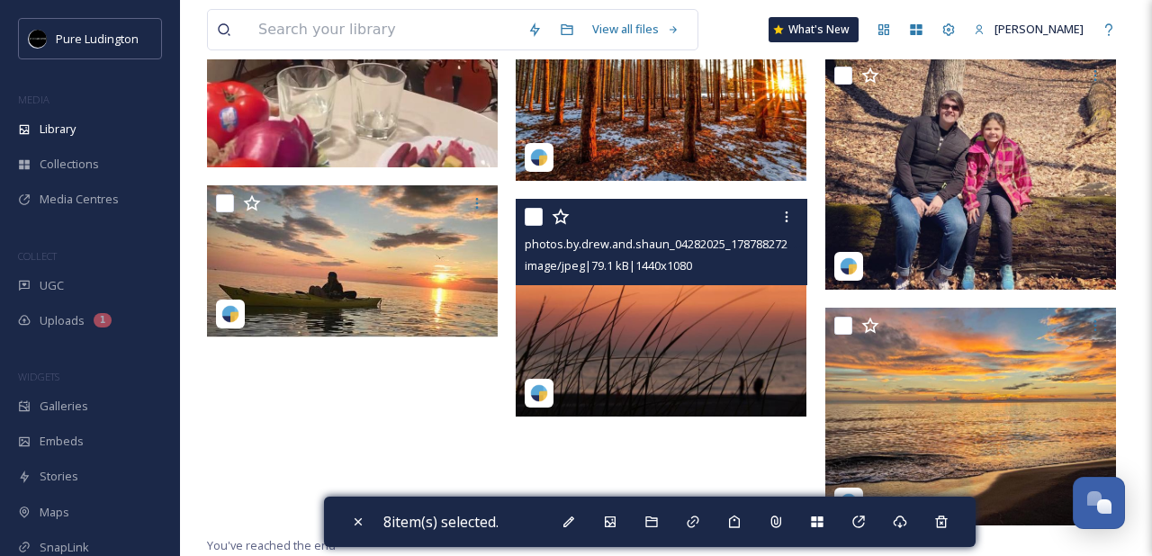
click at [534, 219] on input "checkbox" at bounding box center [534, 217] width 18 height 18
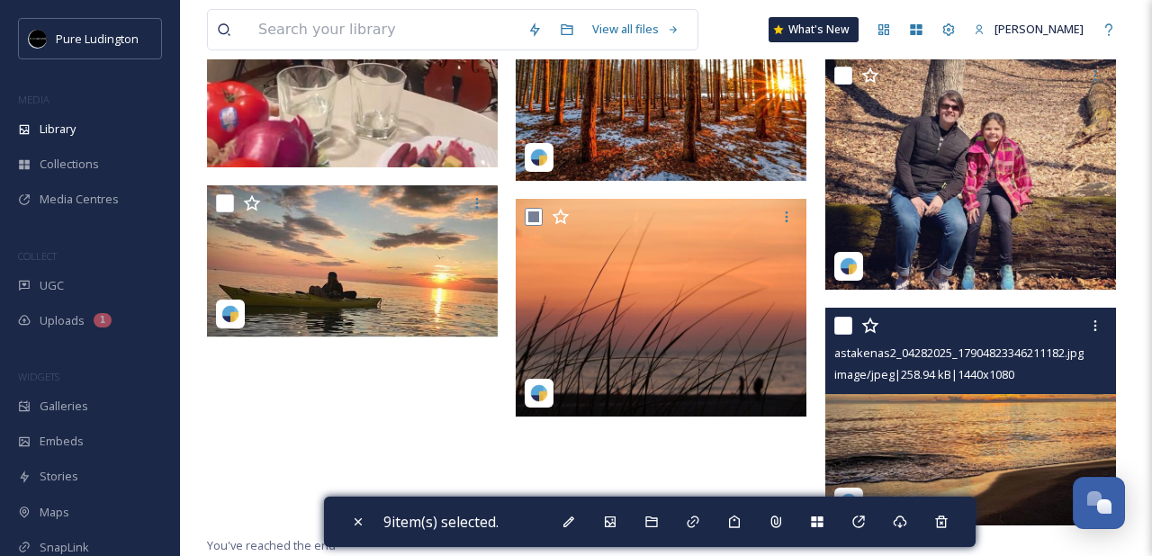
click at [839, 324] on input "checkbox" at bounding box center [843, 326] width 18 height 18
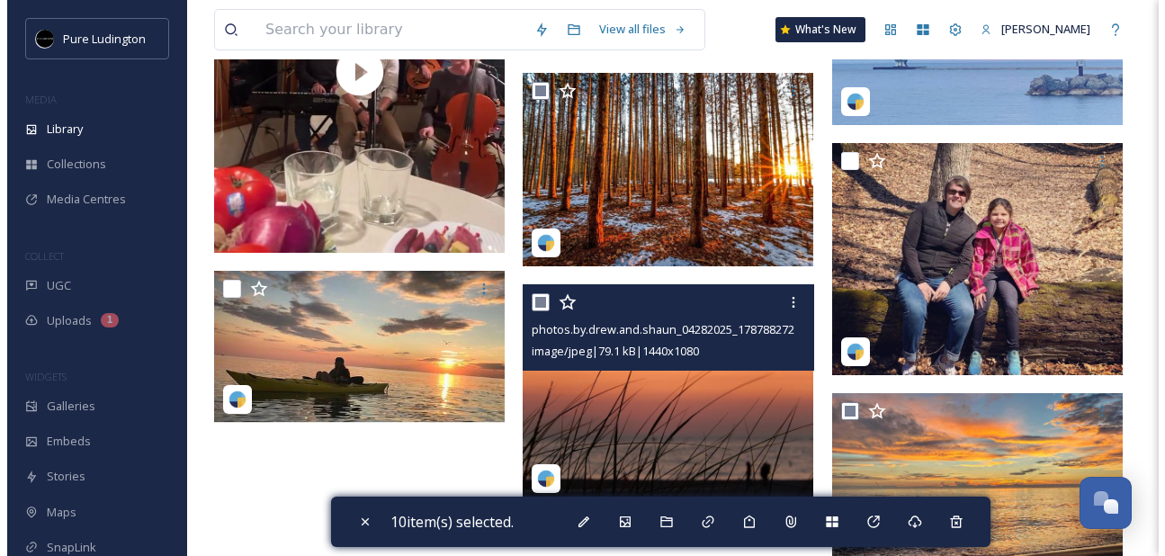
scroll to position [1543, 0]
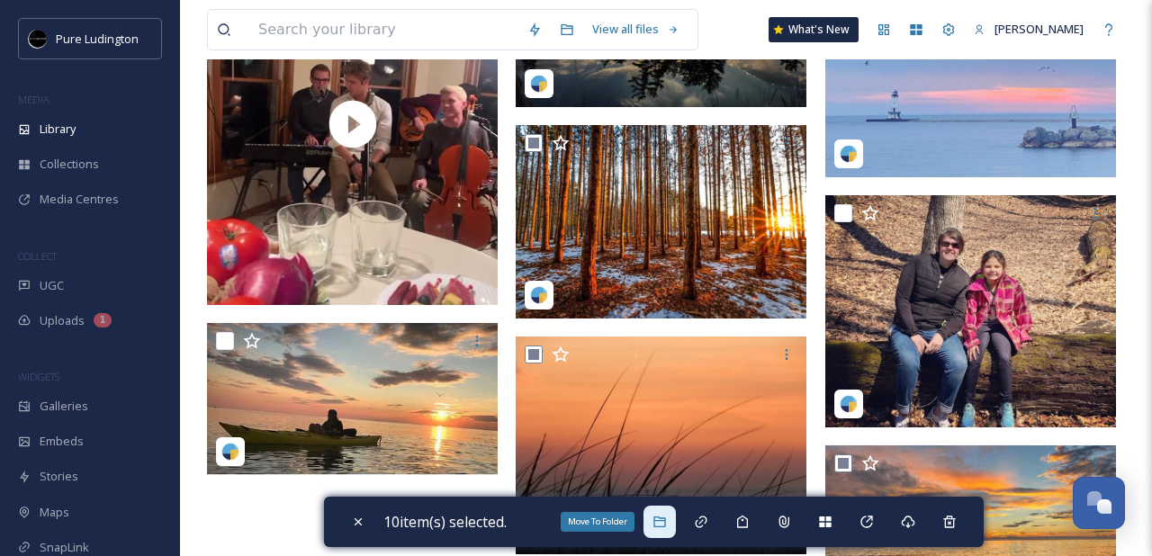
click at [657, 520] on icon at bounding box center [659, 522] width 14 height 14
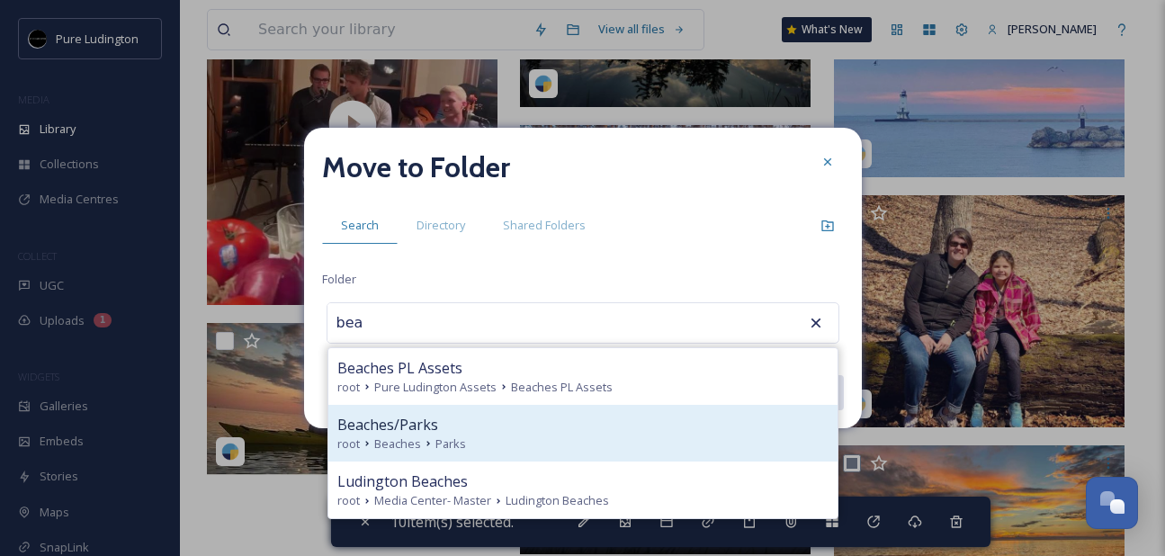
click at [611, 432] on div "Beaches/Parks" at bounding box center [582, 425] width 491 height 22
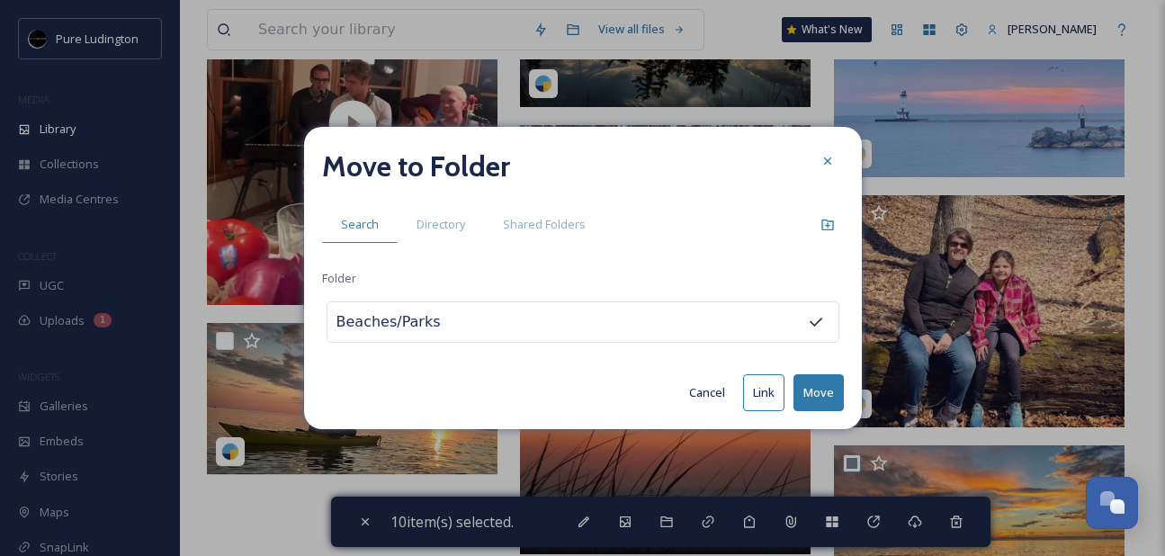
click at [817, 386] on button "Move" at bounding box center [819, 392] width 50 height 37
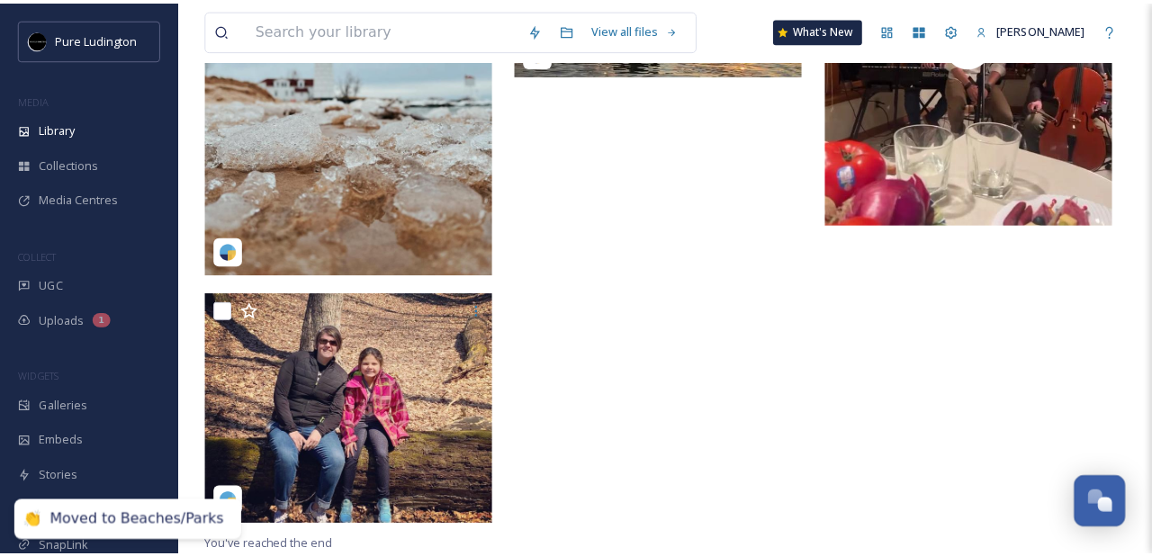
scroll to position [951, 0]
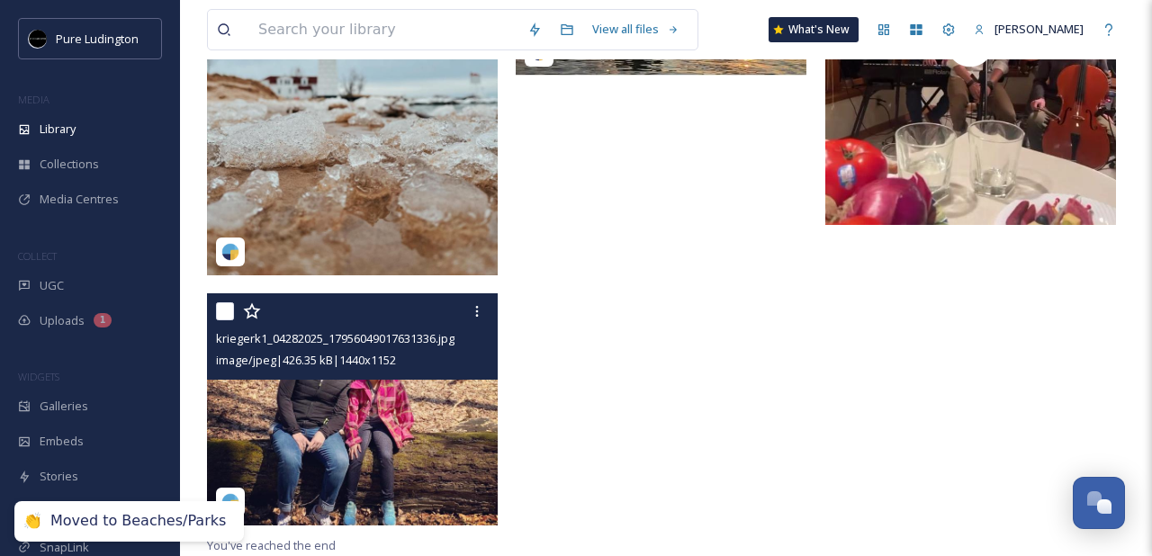
click at [226, 312] on input "checkbox" at bounding box center [225, 311] width 18 height 18
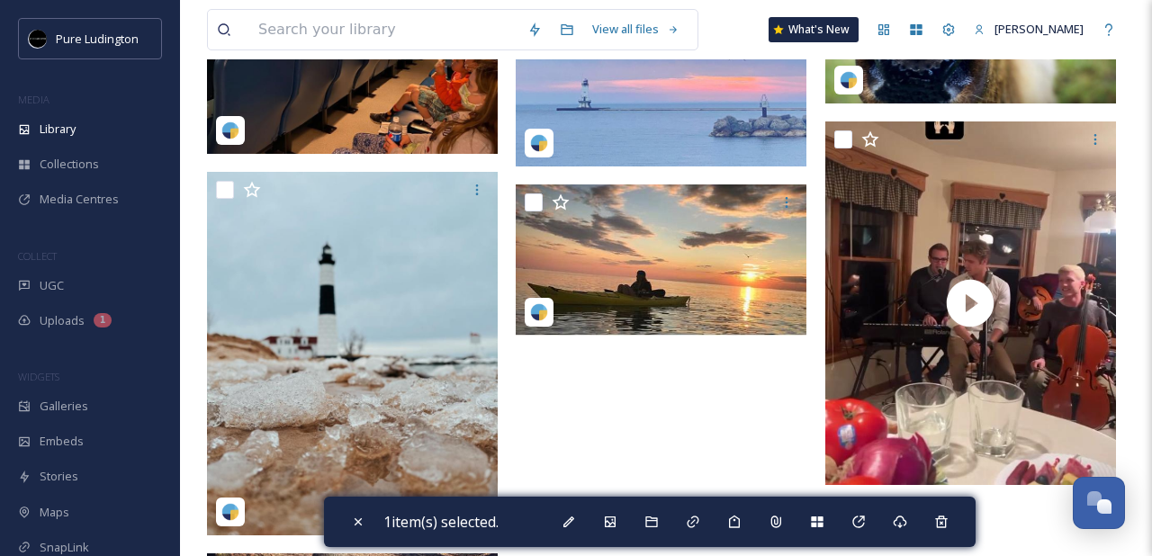
scroll to position [640, 0]
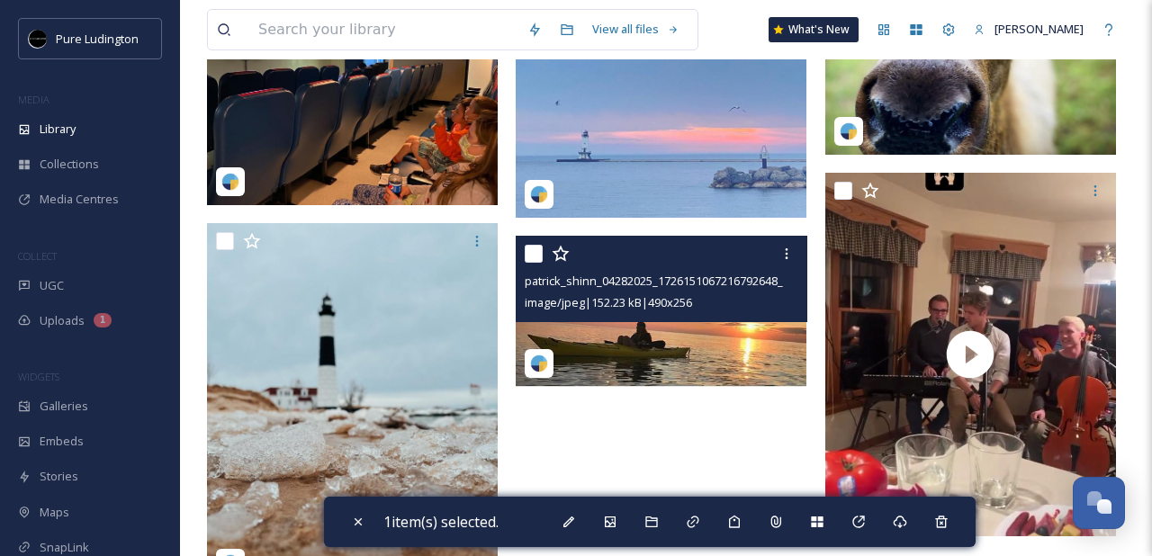
click at [528, 250] on input "checkbox" at bounding box center [534, 254] width 18 height 18
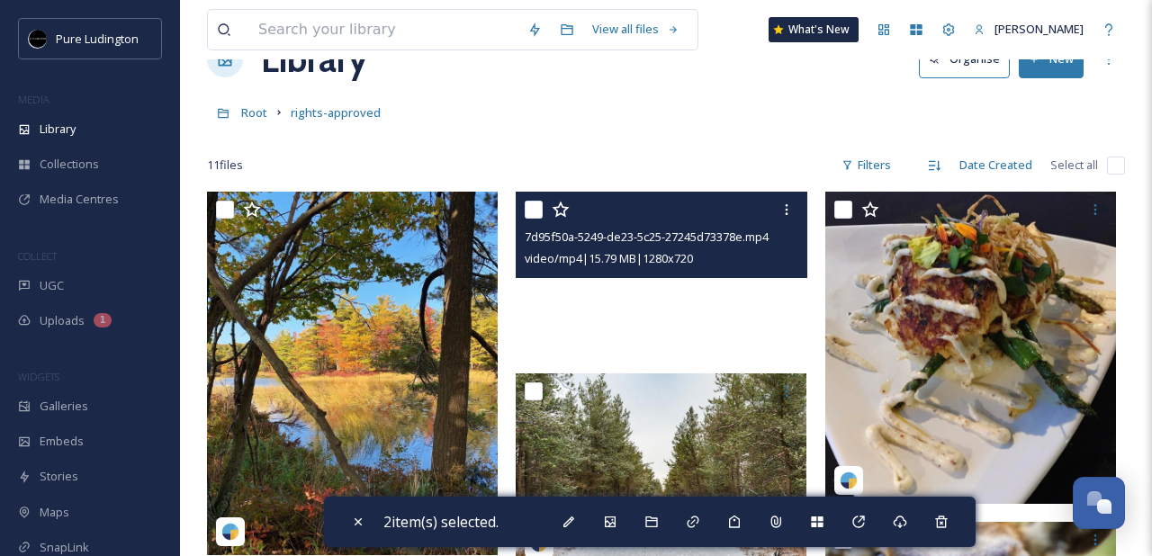
scroll to position [0, 0]
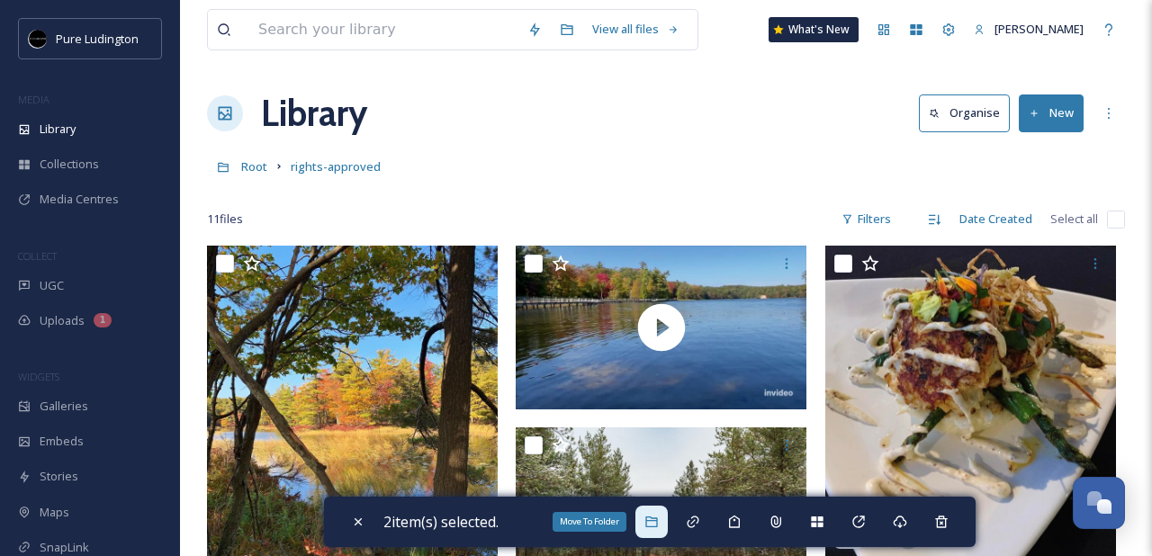
click at [652, 525] on icon at bounding box center [651, 522] width 14 height 14
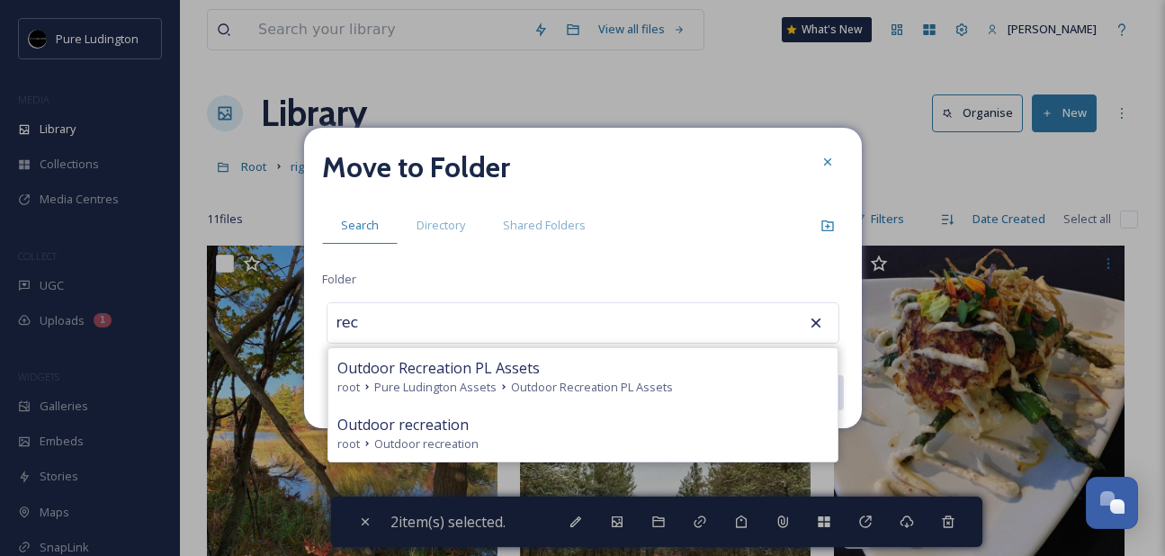
click at [588, 444] on div "root Outdoor recreation" at bounding box center [582, 444] width 491 height 17
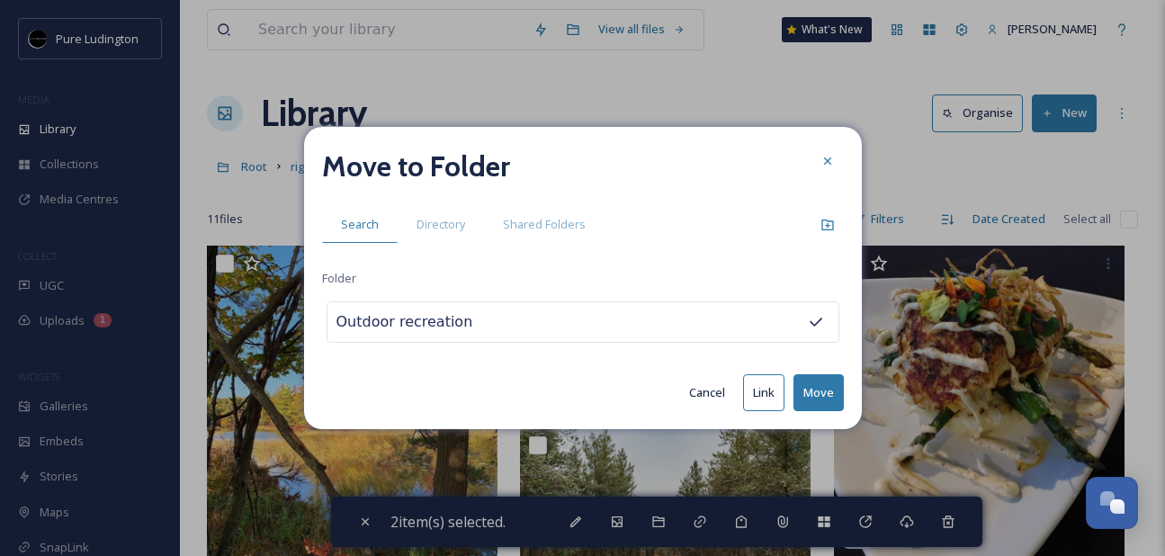
click at [822, 383] on button "Move" at bounding box center [819, 392] width 50 height 37
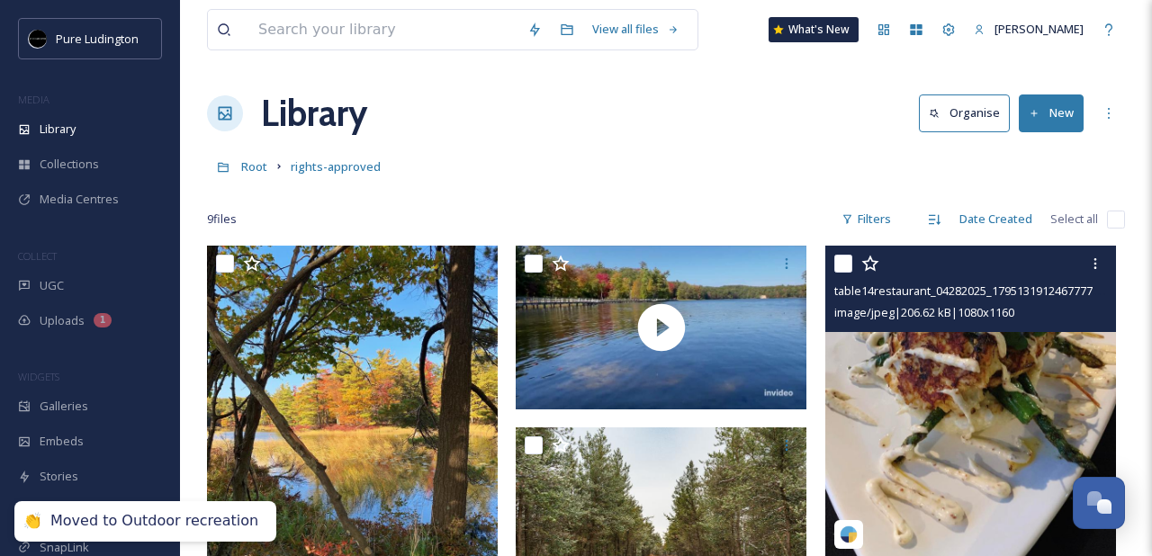
click at [845, 267] on input "checkbox" at bounding box center [843, 264] width 18 height 18
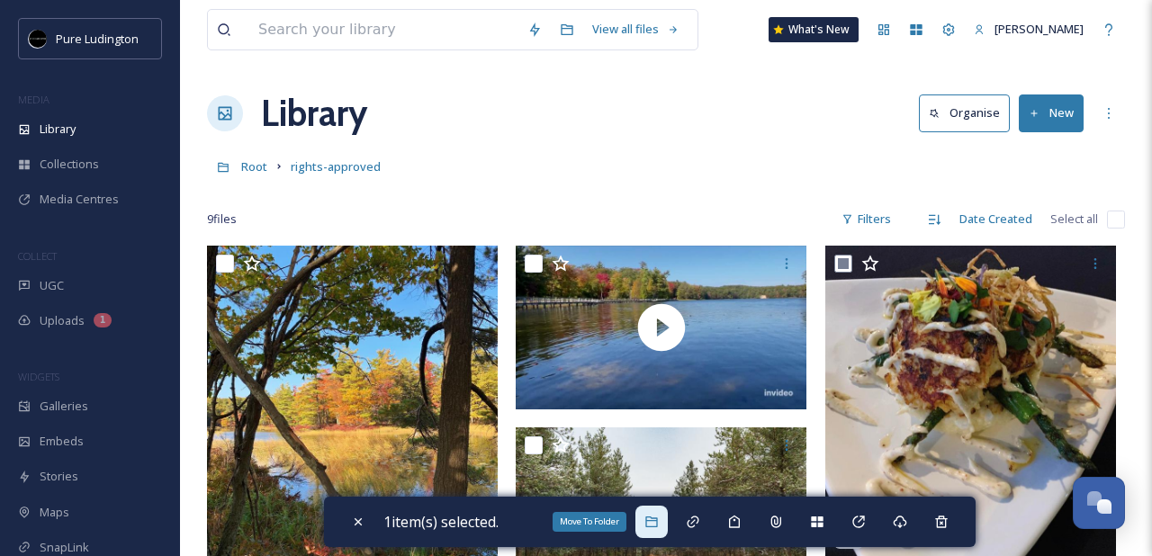
click at [658, 522] on icon at bounding box center [651, 522] width 14 height 14
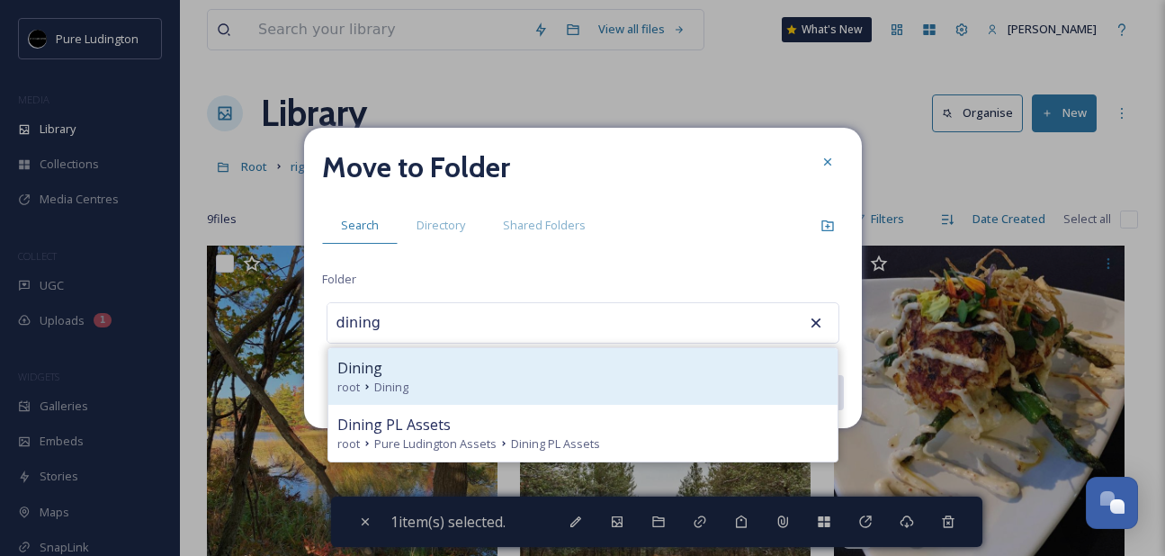
click at [654, 394] on div "root Dining" at bounding box center [582, 387] width 491 height 17
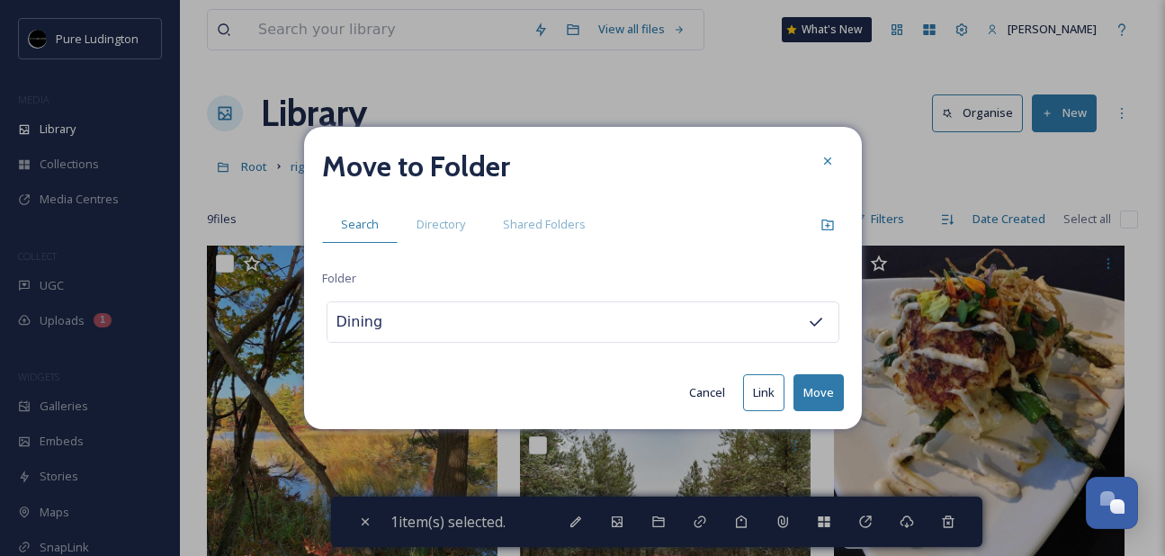
click at [798, 391] on button "Move" at bounding box center [819, 392] width 50 height 37
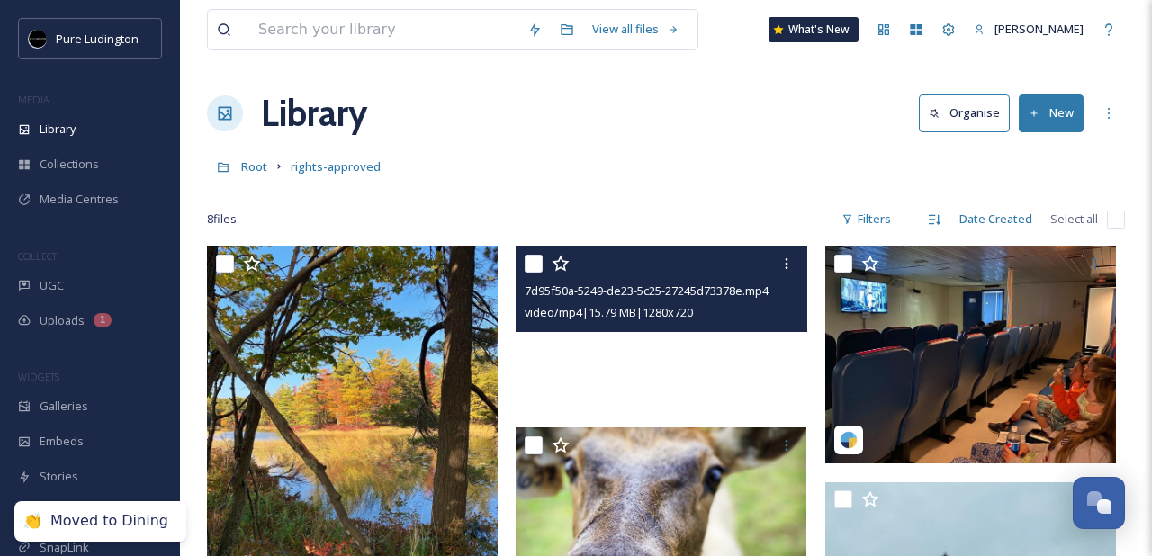
click at [539, 384] on video "7d95f50a-5249-de23-5c25-27245d73378e.mp4" at bounding box center [661, 328] width 291 height 164
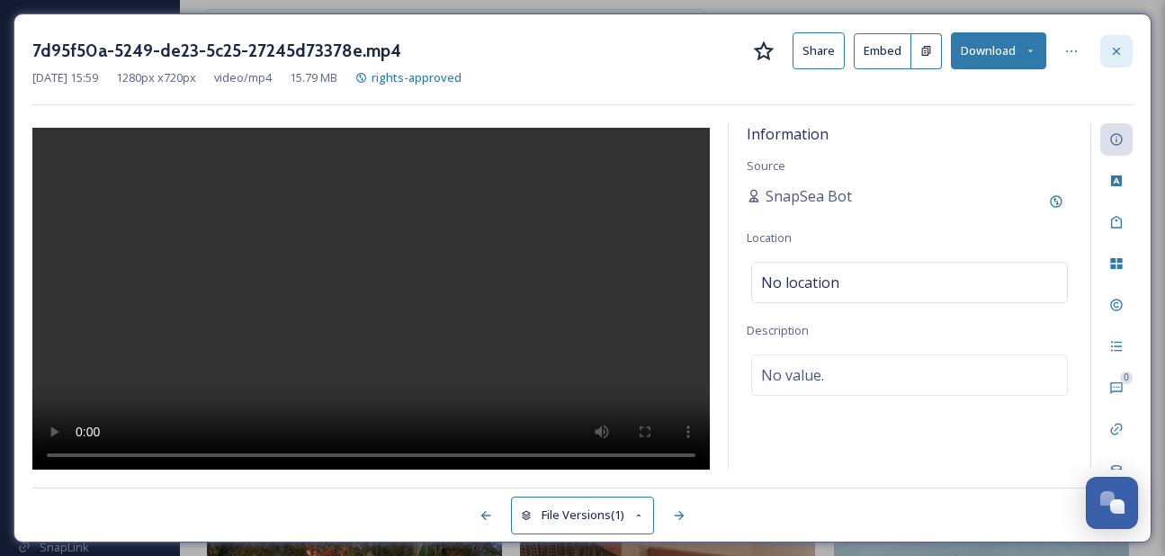
click at [1114, 50] on icon at bounding box center [1117, 51] width 14 height 14
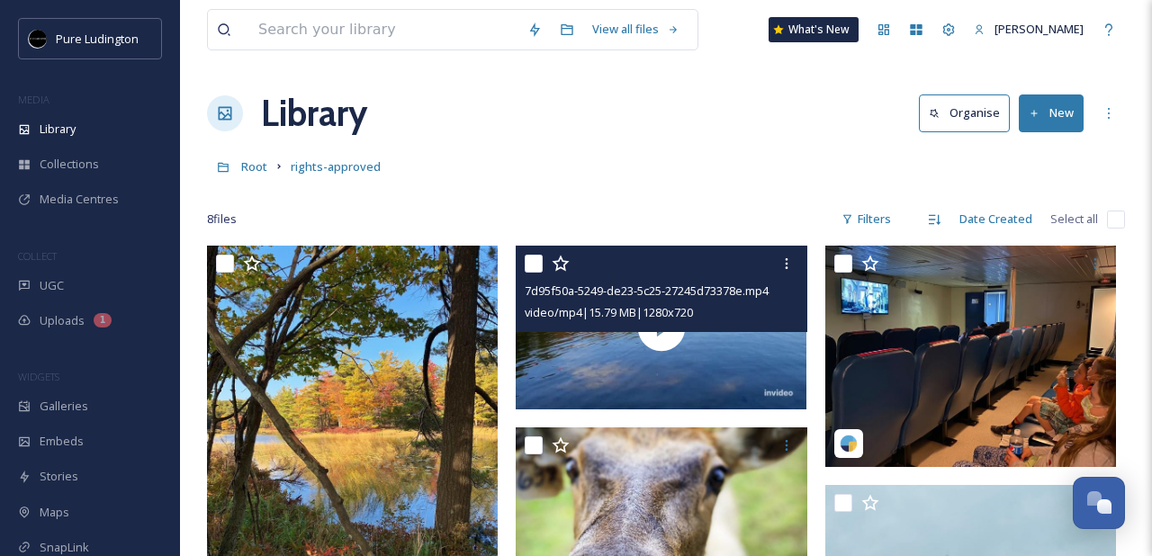
click at [536, 263] on input "checkbox" at bounding box center [534, 264] width 18 height 18
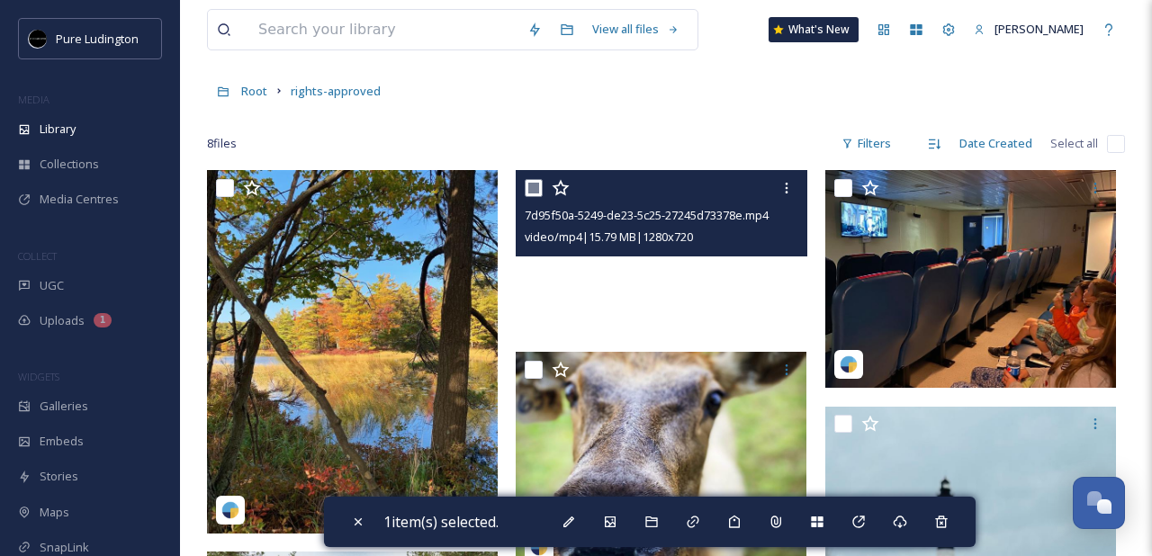
scroll to position [82, 0]
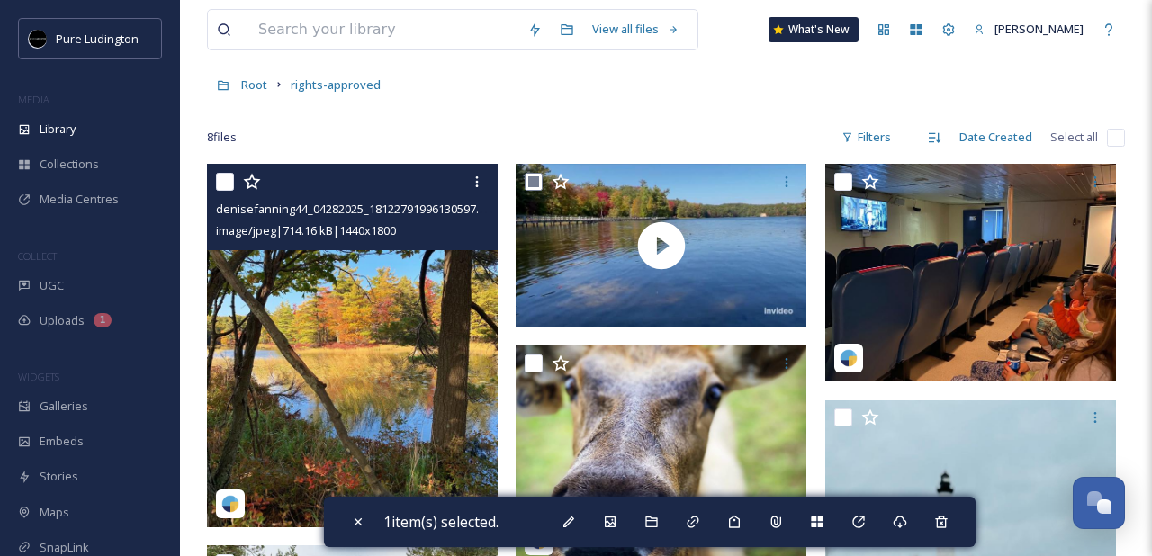
click at [220, 186] on input "checkbox" at bounding box center [225, 182] width 18 height 18
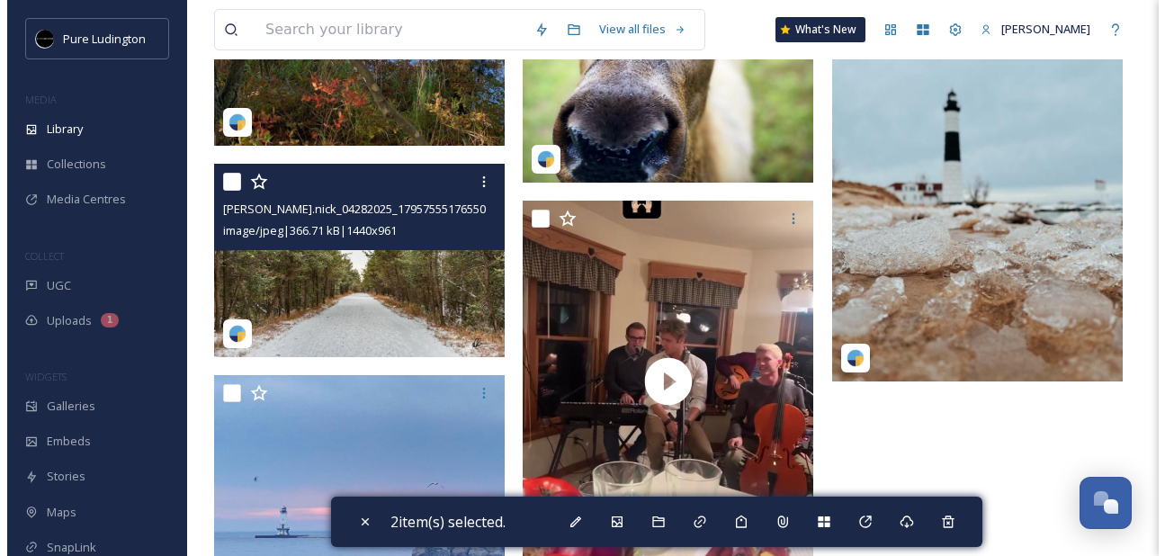
scroll to position [532, 0]
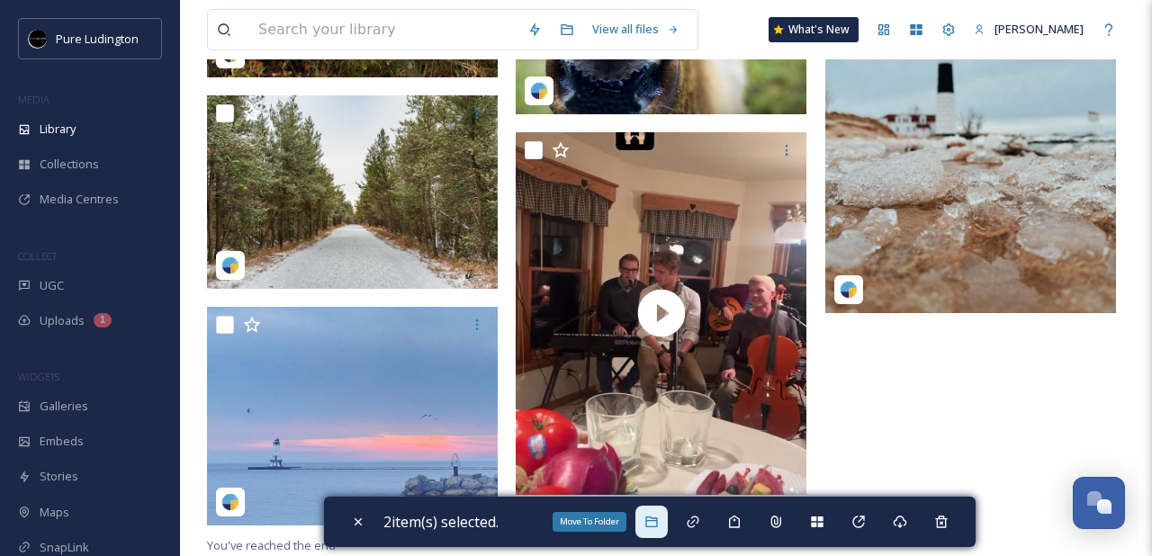
click at [659, 517] on icon at bounding box center [651, 522] width 14 height 14
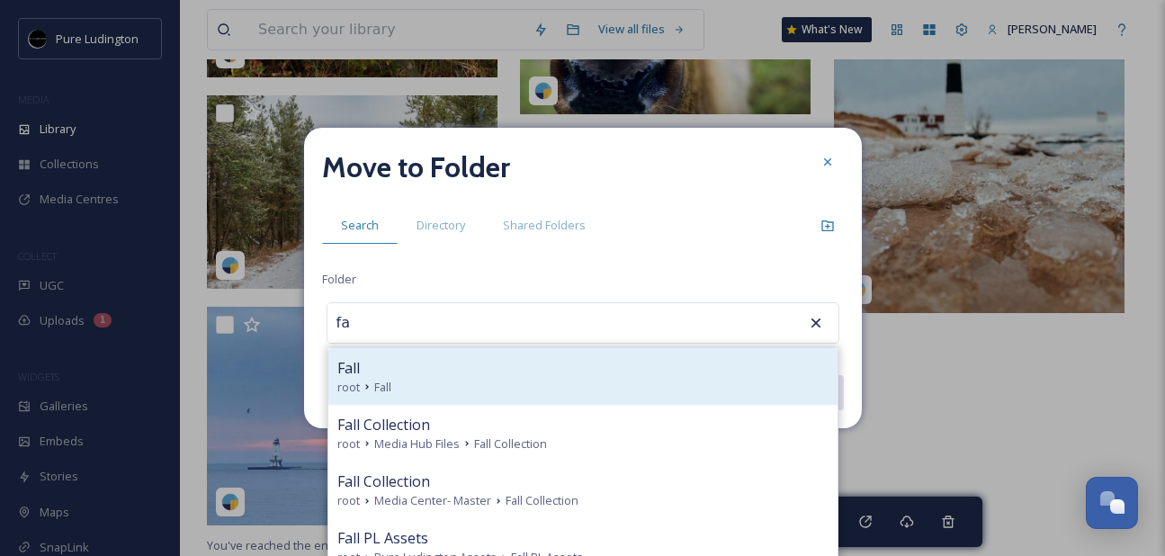
click at [592, 368] on div "Fall" at bounding box center [582, 368] width 491 height 22
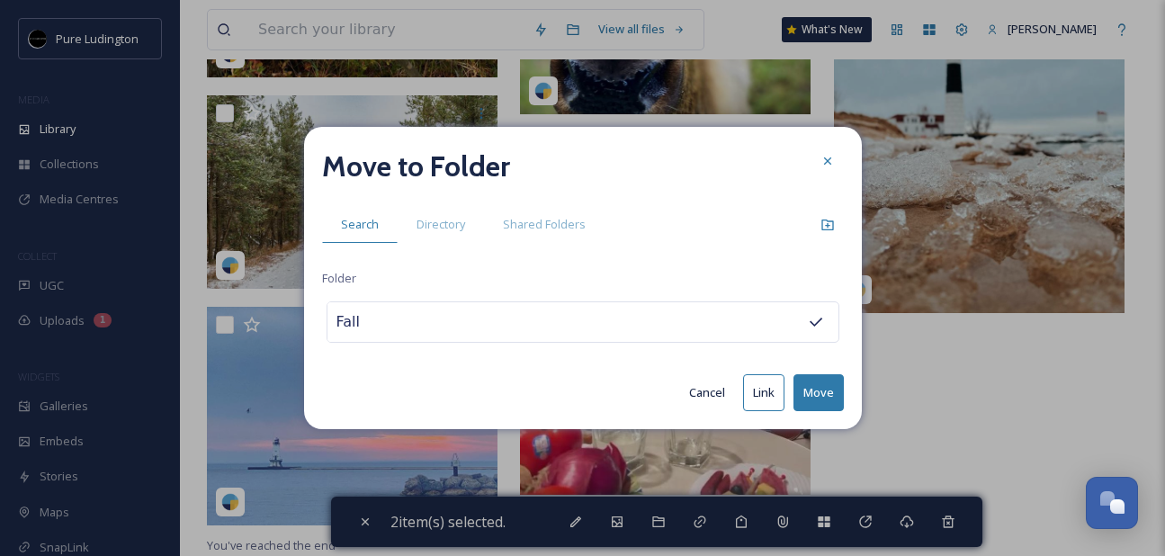
click at [819, 386] on button "Move" at bounding box center [819, 392] width 50 height 37
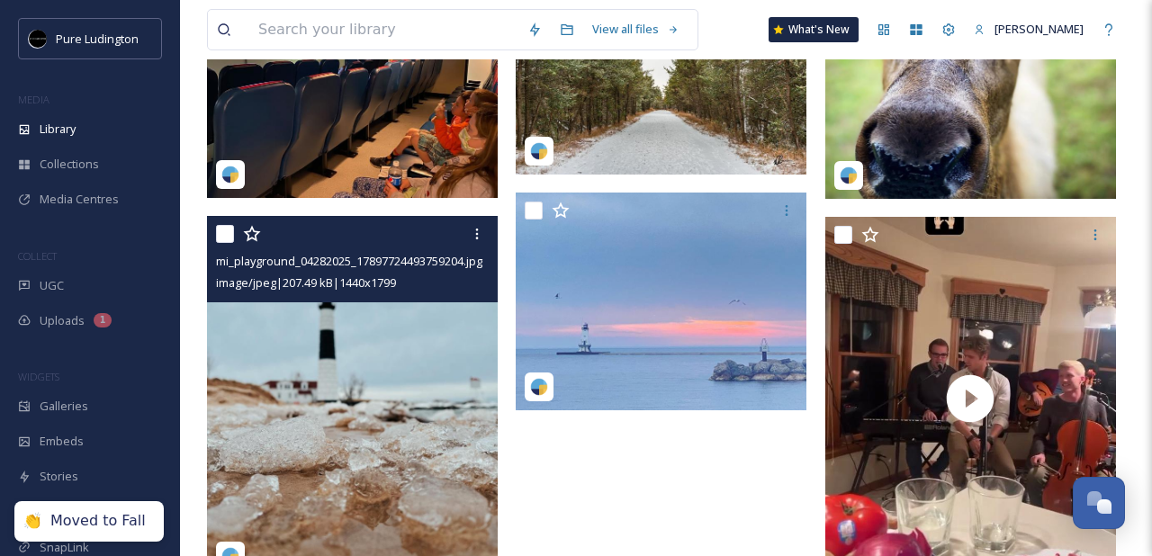
scroll to position [260, 0]
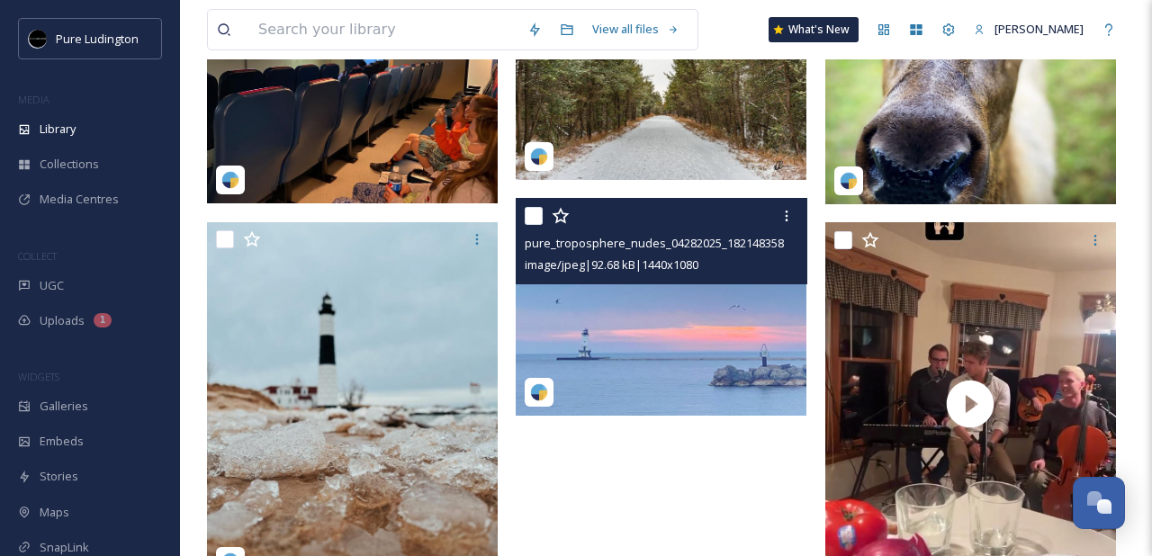
click at [535, 217] on input "checkbox" at bounding box center [534, 216] width 18 height 18
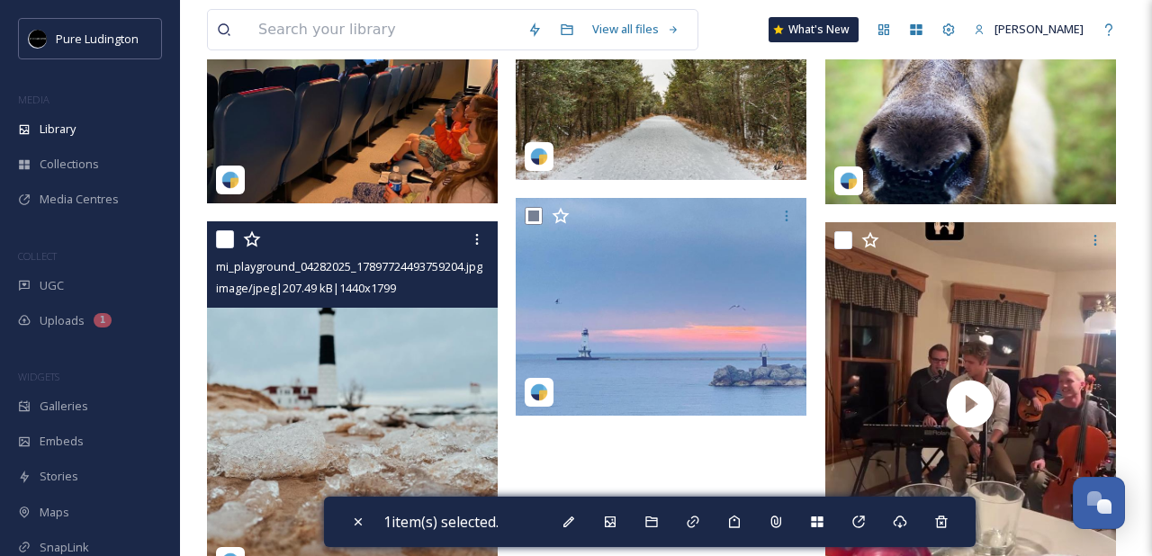
click at [221, 246] on input "checkbox" at bounding box center [225, 239] width 18 height 18
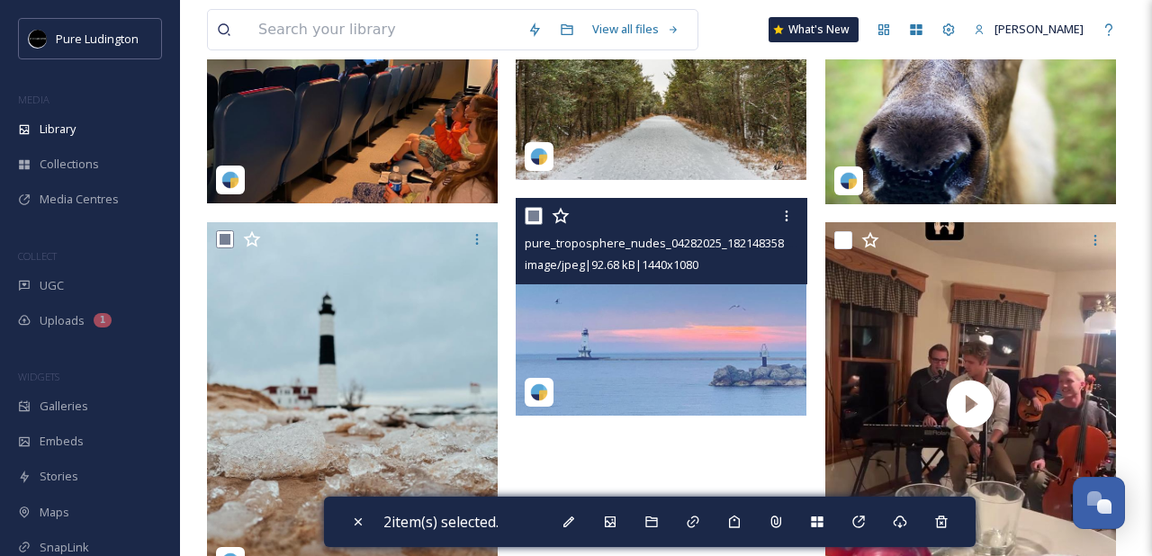
scroll to position [0, 0]
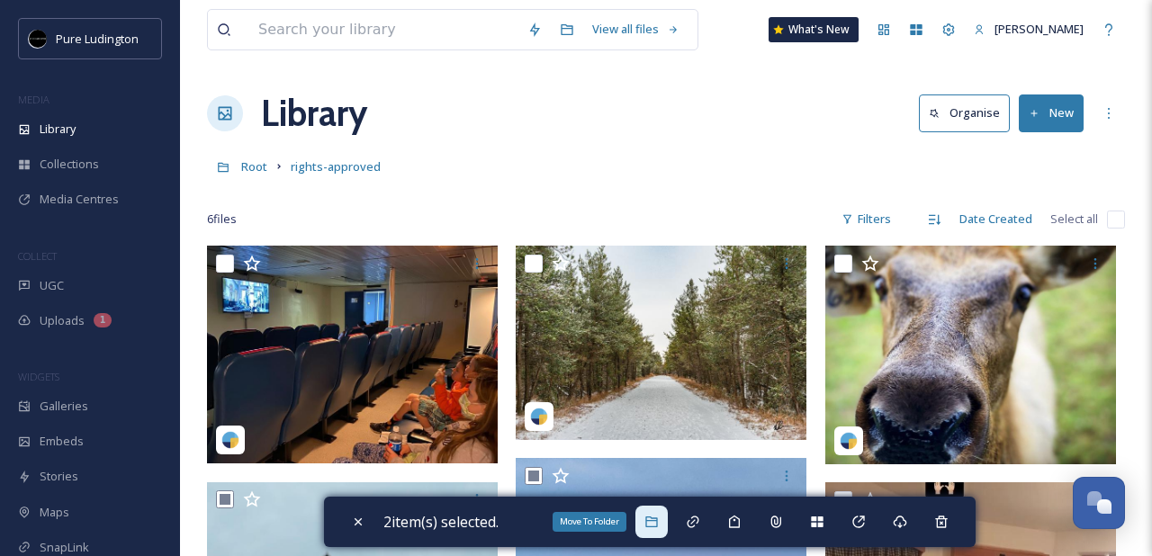
click at [664, 518] on div "Move To Folder" at bounding box center [651, 522] width 32 height 32
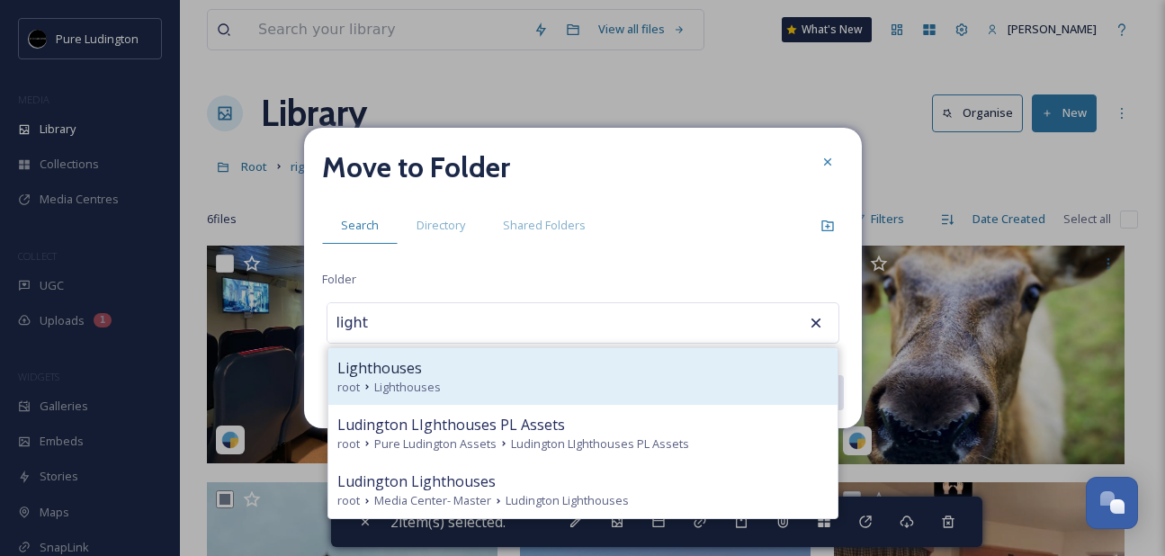
click at [583, 388] on div "root Lighthouses" at bounding box center [582, 387] width 491 height 17
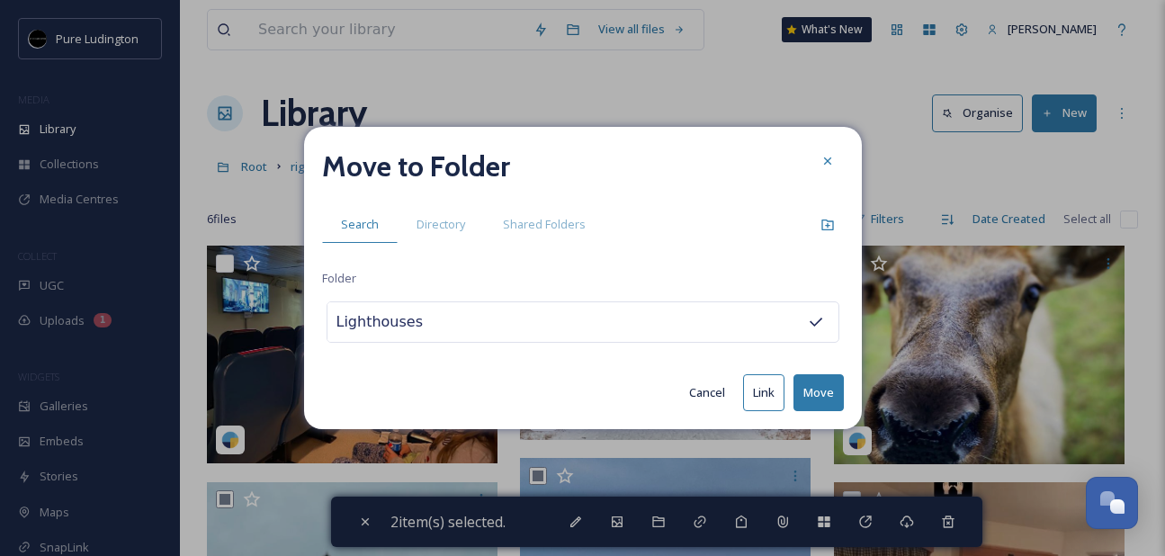
click at [812, 387] on button "Move" at bounding box center [819, 392] width 50 height 37
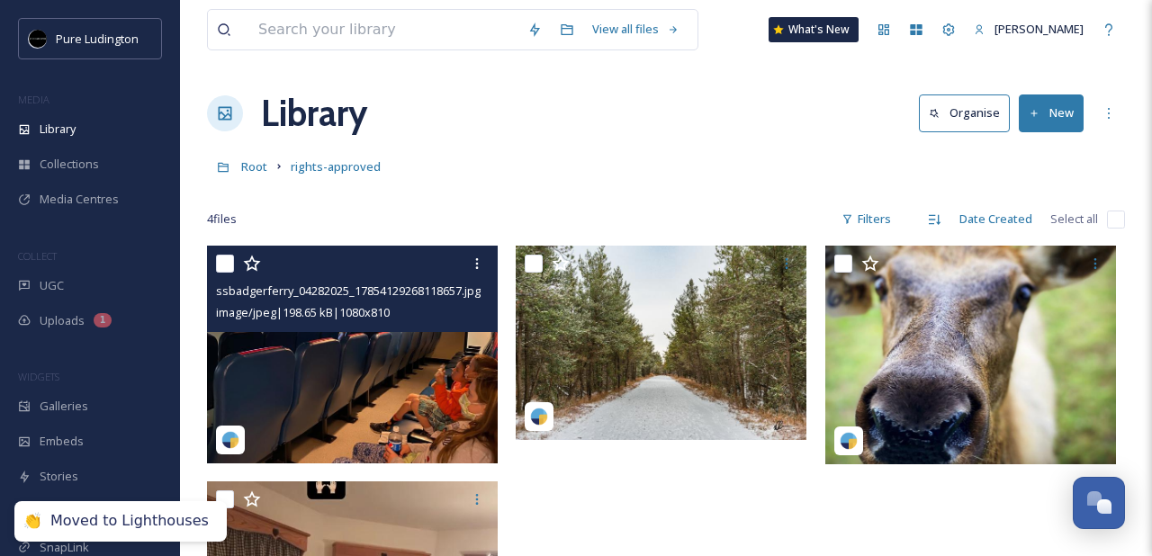
click at [221, 269] on input "checkbox" at bounding box center [225, 264] width 18 height 18
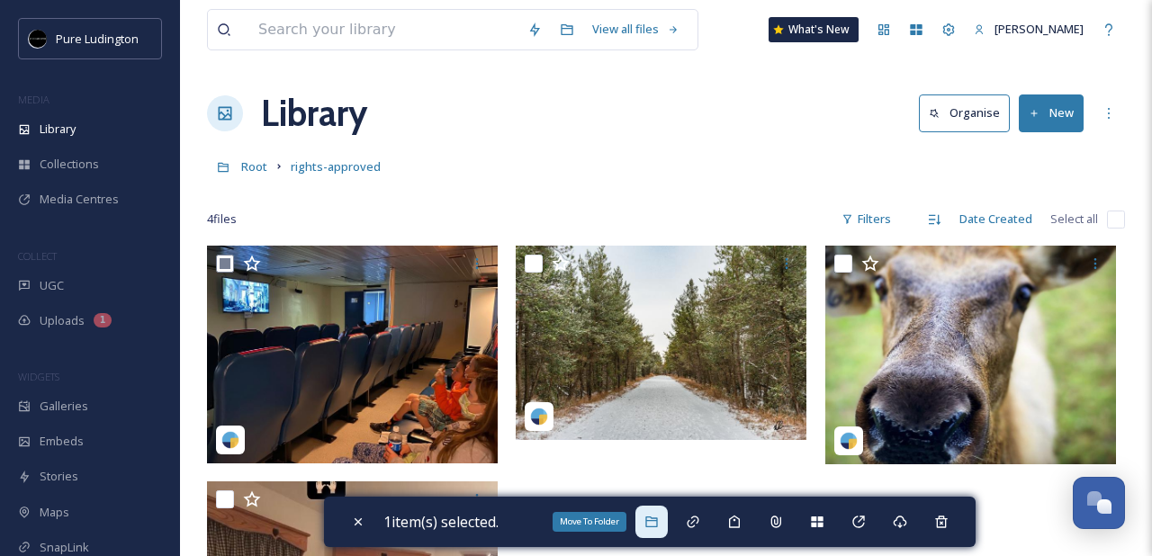
click at [652, 522] on icon at bounding box center [651, 522] width 14 height 14
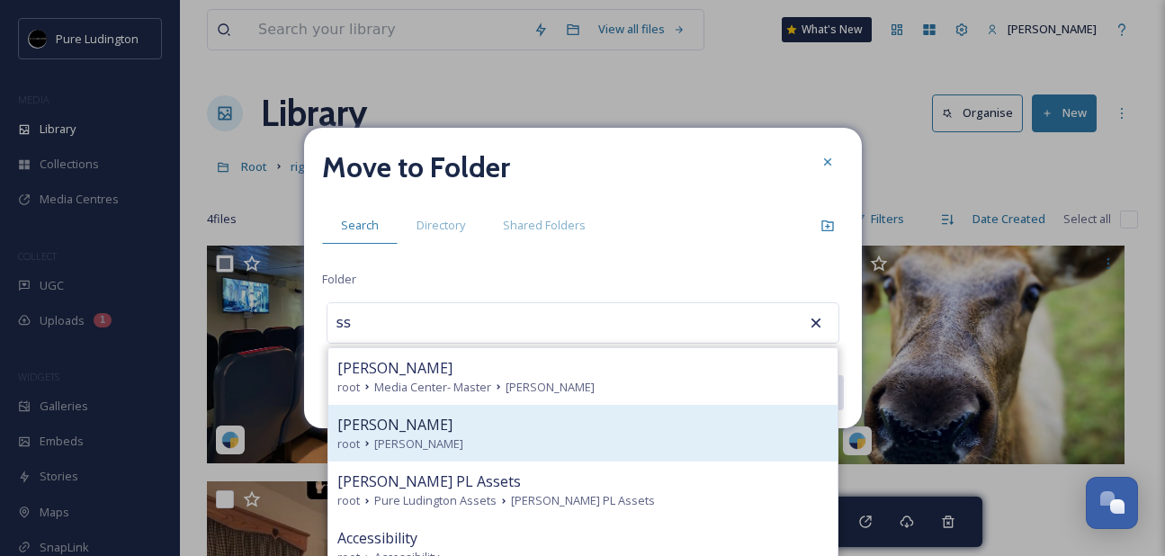
click at [503, 432] on div "[PERSON_NAME]" at bounding box center [582, 425] width 491 height 22
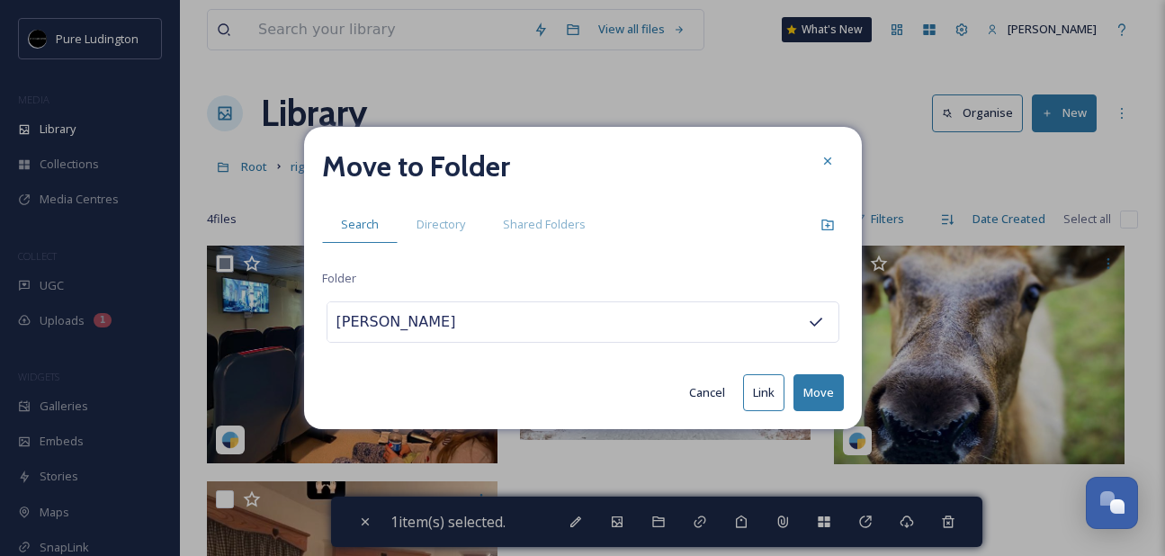
click at [813, 389] on button "Move" at bounding box center [819, 392] width 50 height 37
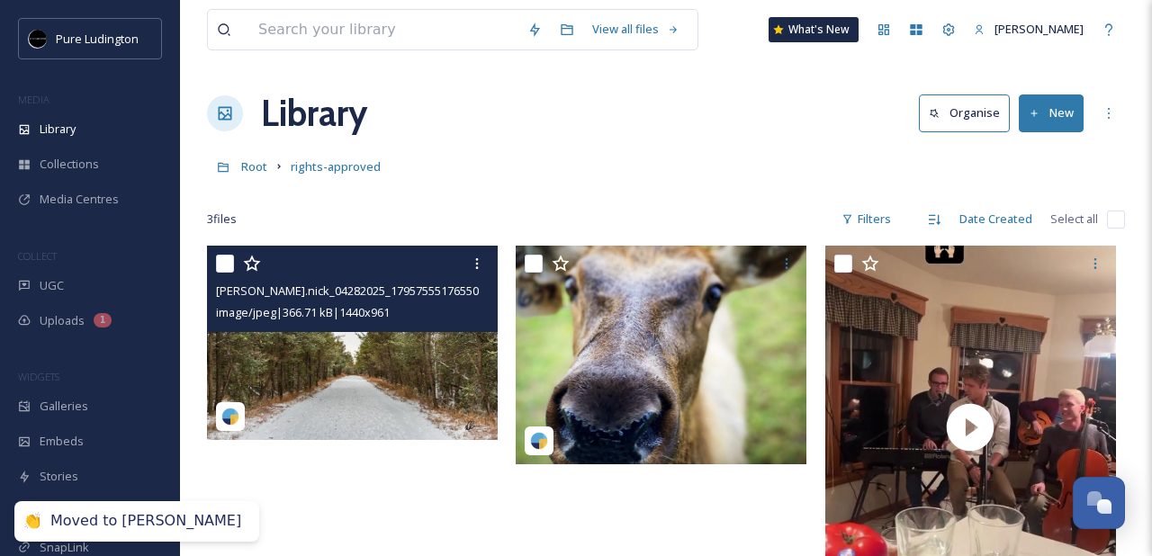
click at [227, 270] on input "checkbox" at bounding box center [225, 264] width 18 height 18
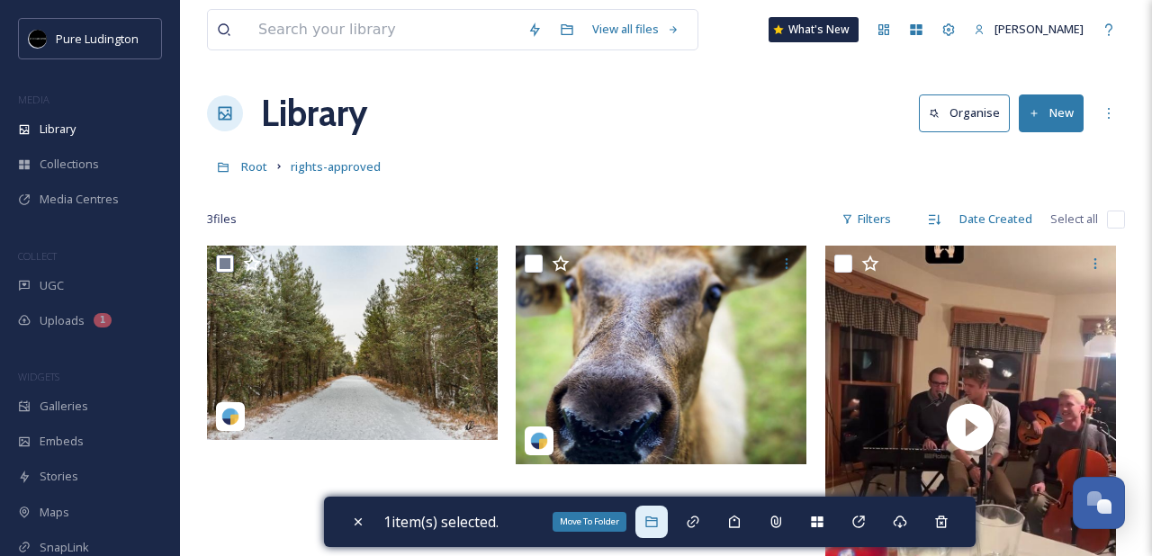
click at [654, 518] on icon at bounding box center [651, 522] width 14 height 14
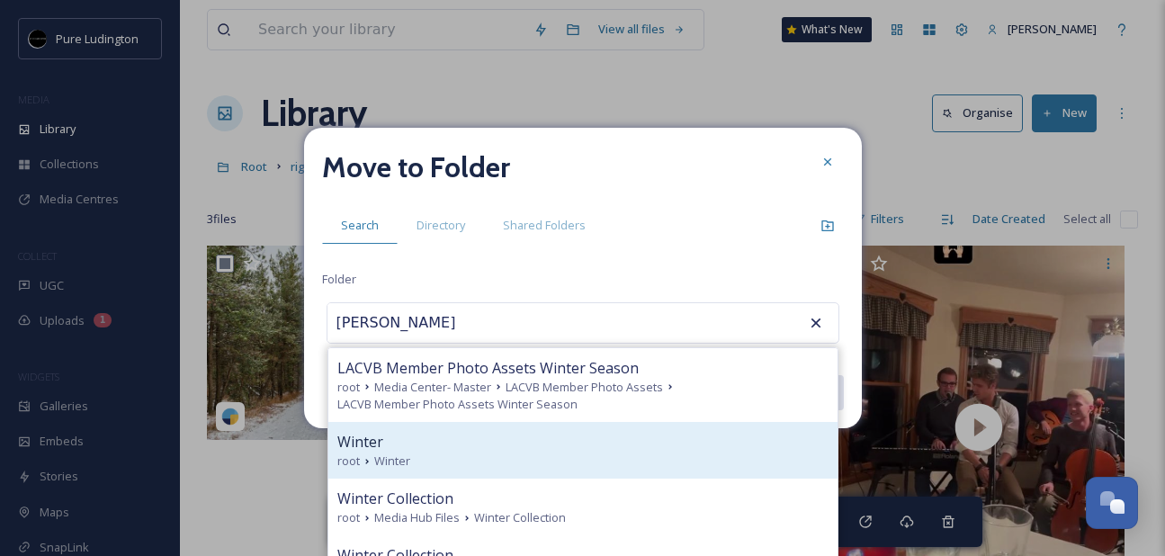
click at [528, 457] on div "root Winter" at bounding box center [582, 461] width 491 height 17
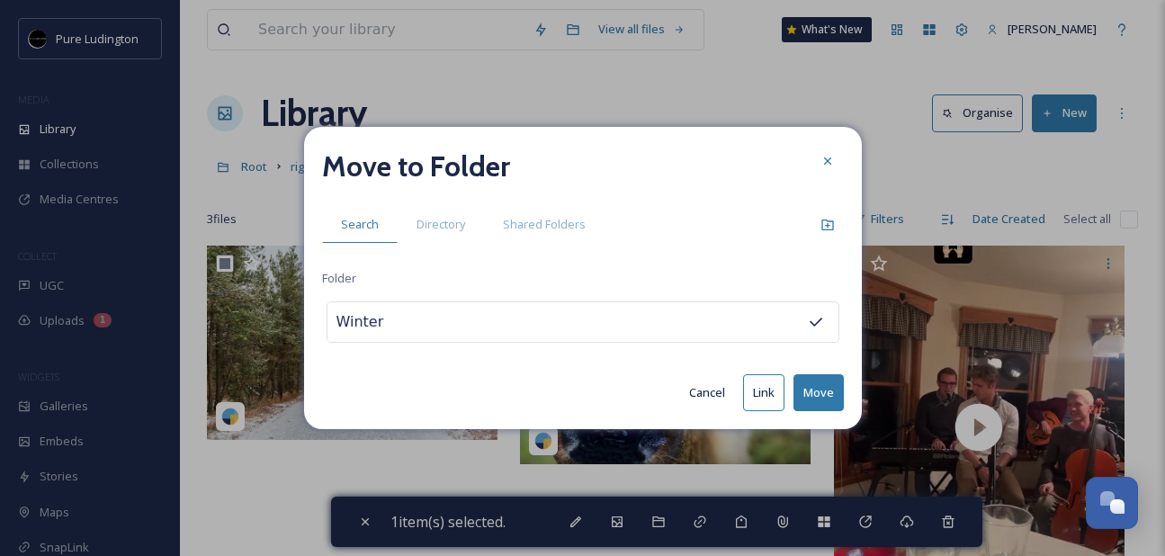
click at [822, 392] on button "Move" at bounding box center [819, 392] width 50 height 37
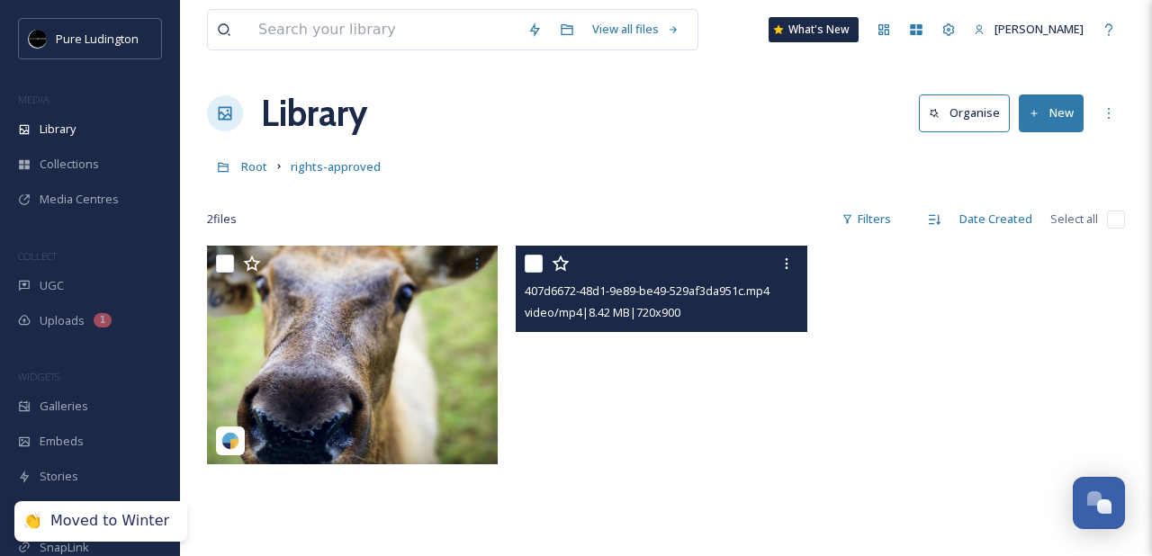
click at [567, 407] on video "407d6672-48d1-9e89-be49-529af3da951c.mp4" at bounding box center [661, 428] width 291 height 364
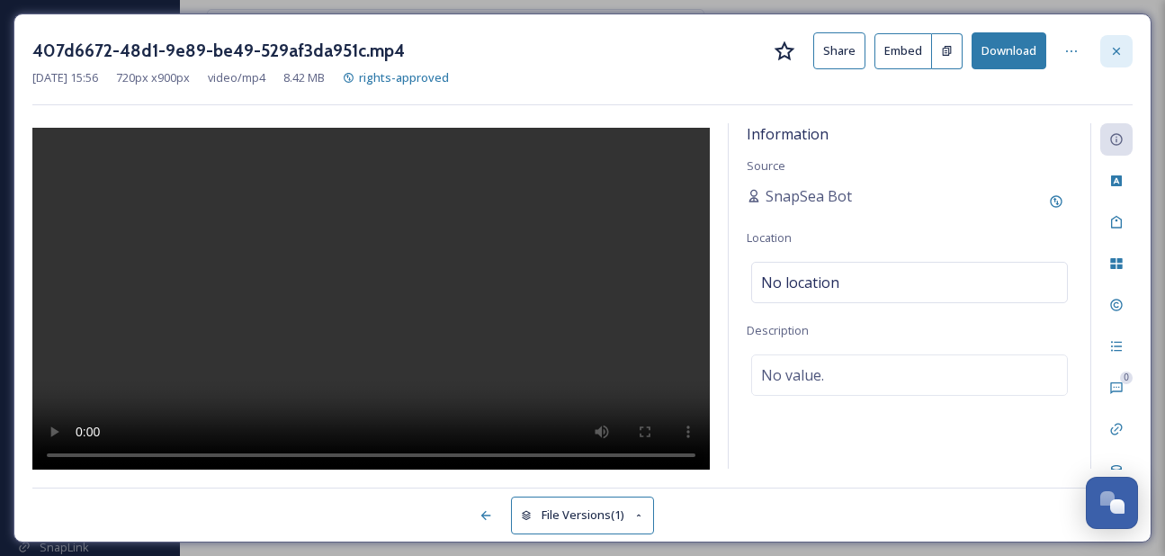
click at [1113, 53] on icon at bounding box center [1116, 50] width 7 height 7
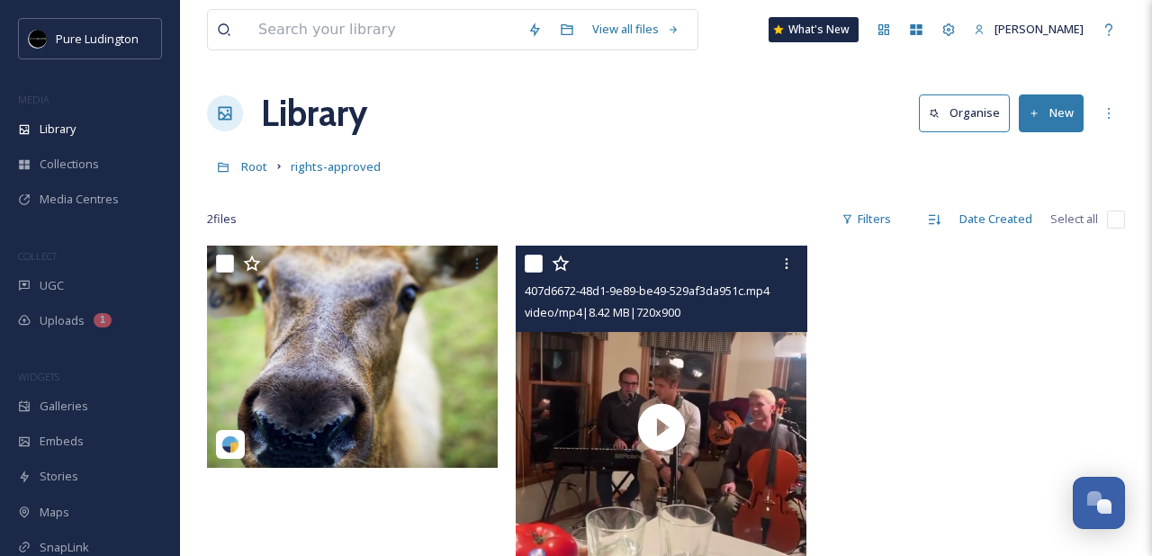
click at [526, 270] on input "checkbox" at bounding box center [534, 264] width 18 height 18
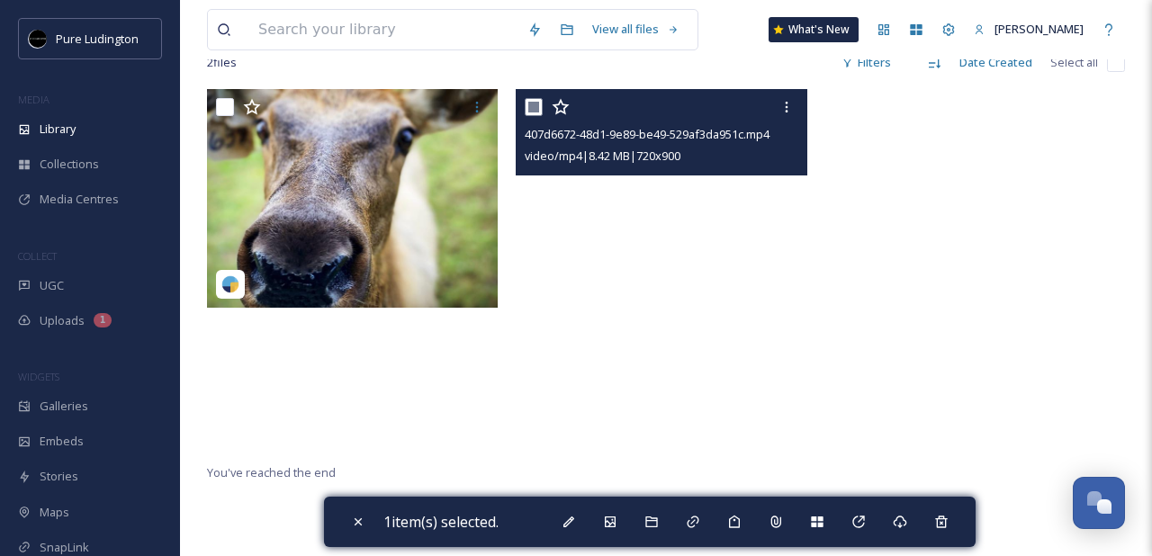
scroll to position [215, 0]
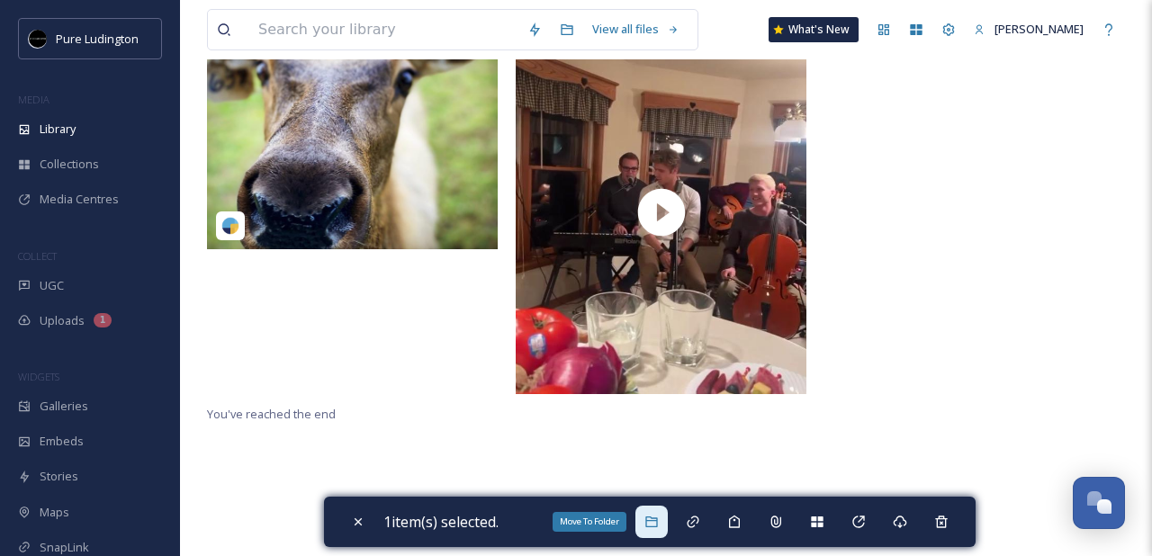
click at [656, 522] on icon at bounding box center [651, 522] width 14 height 14
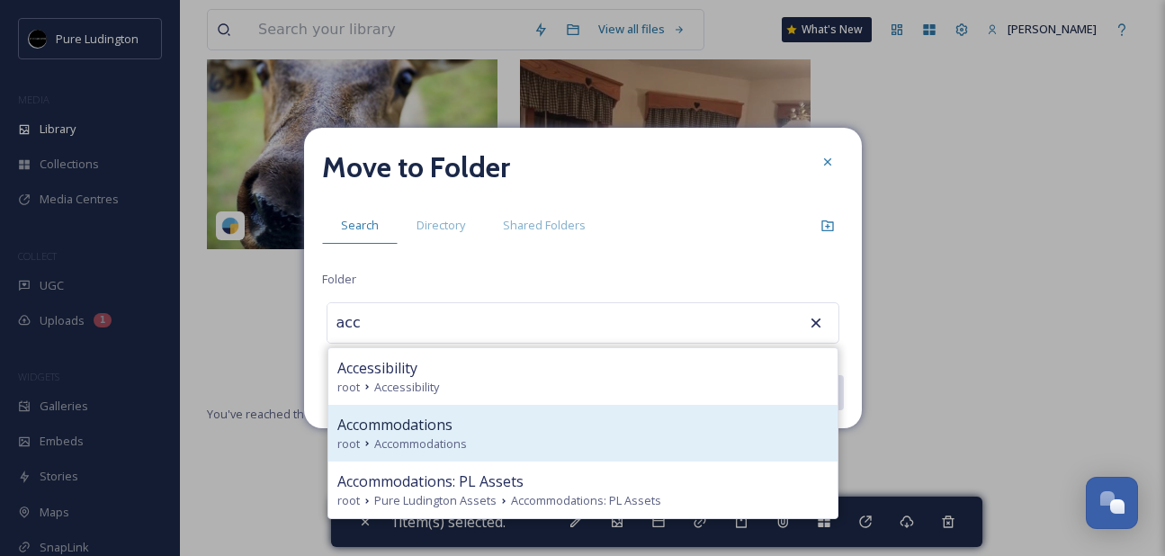
click at [567, 439] on div "root Accommodations" at bounding box center [582, 444] width 491 height 17
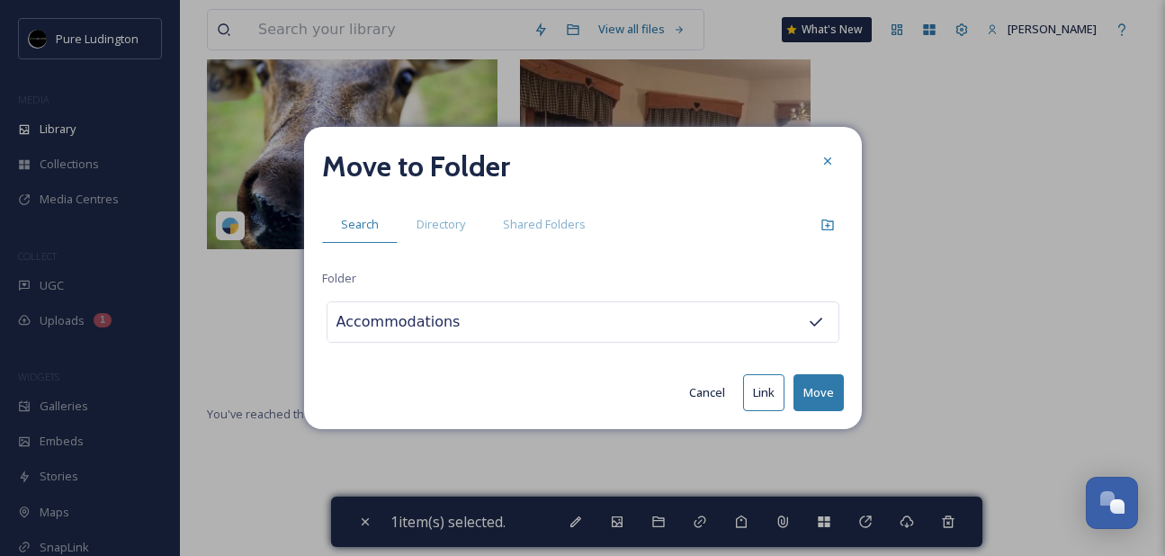
click at [813, 388] on button "Move" at bounding box center [819, 392] width 50 height 37
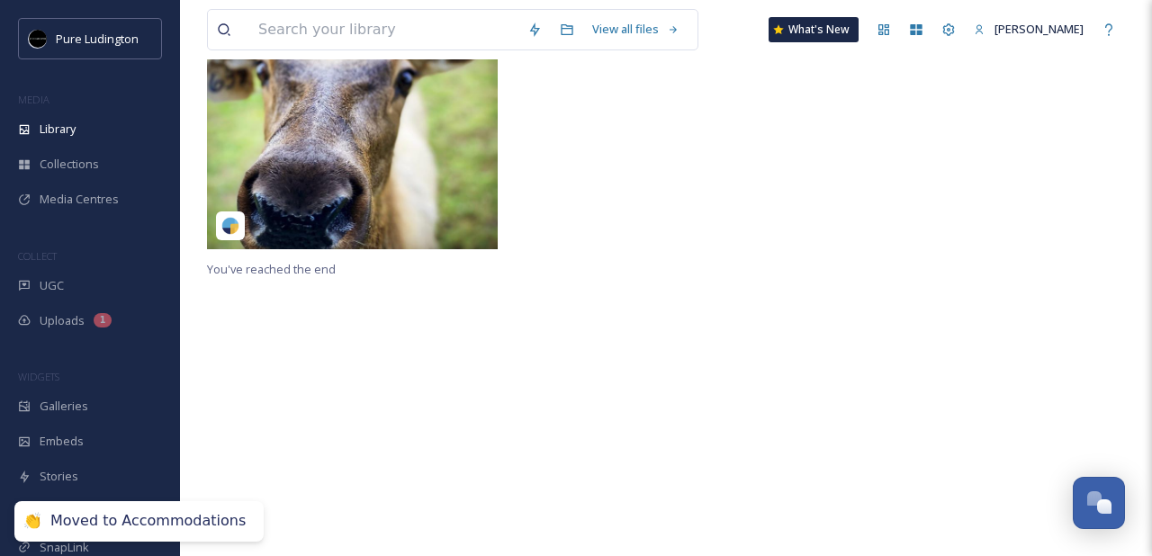
scroll to position [0, 0]
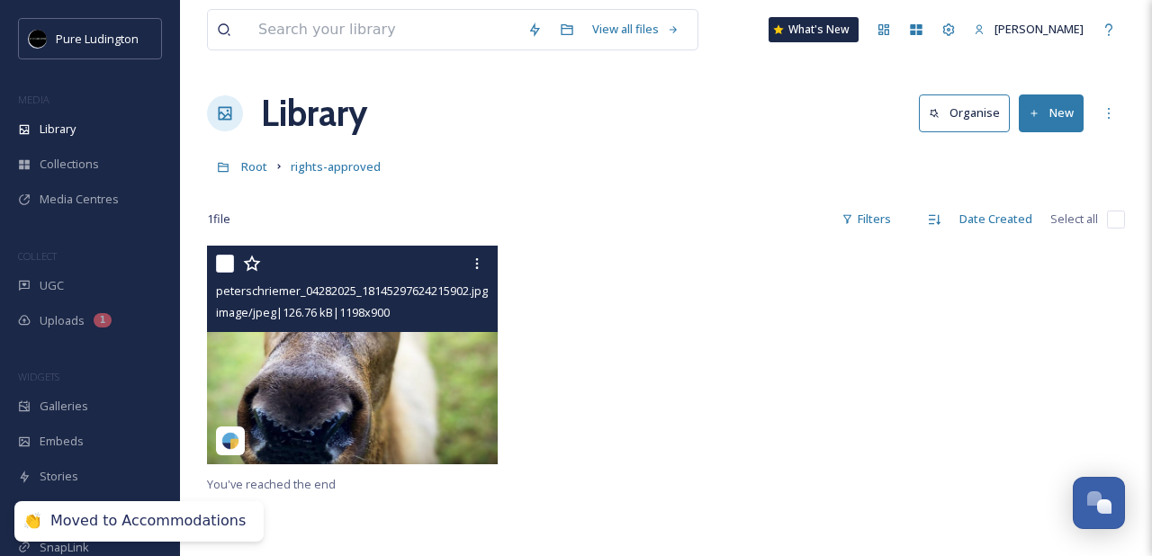
click at [222, 272] on input "checkbox" at bounding box center [225, 264] width 18 height 18
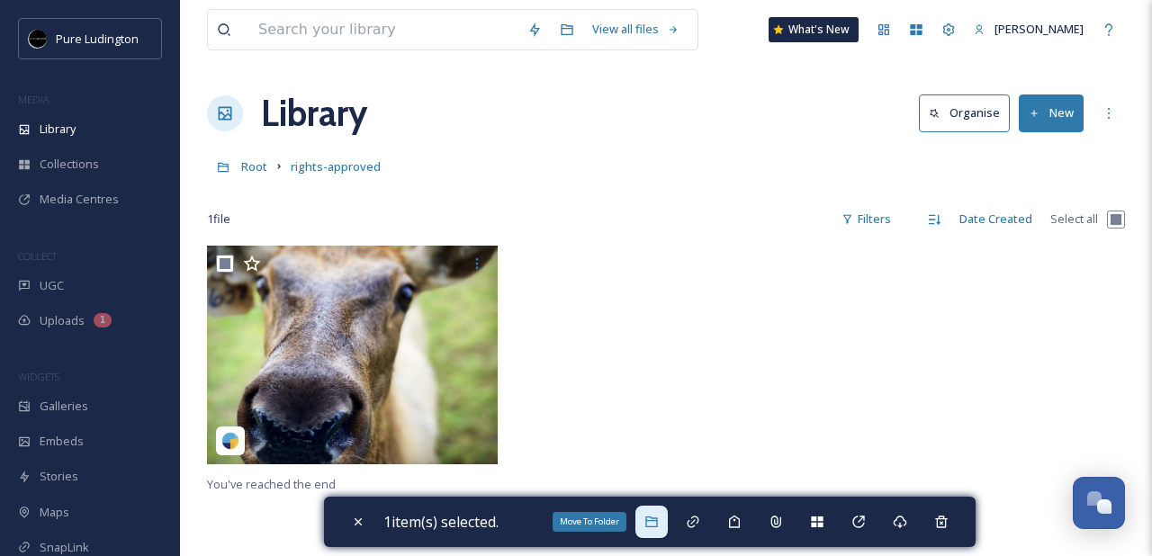
click at [666, 520] on div "Move To Folder" at bounding box center [651, 522] width 32 height 32
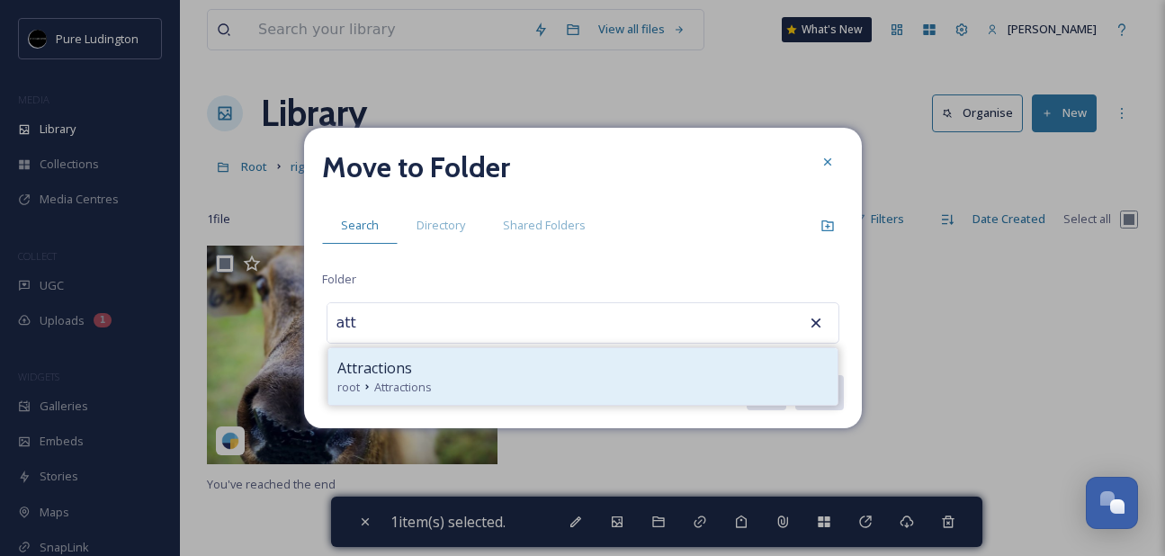
click at [499, 366] on div "Attractions" at bounding box center [582, 368] width 491 height 22
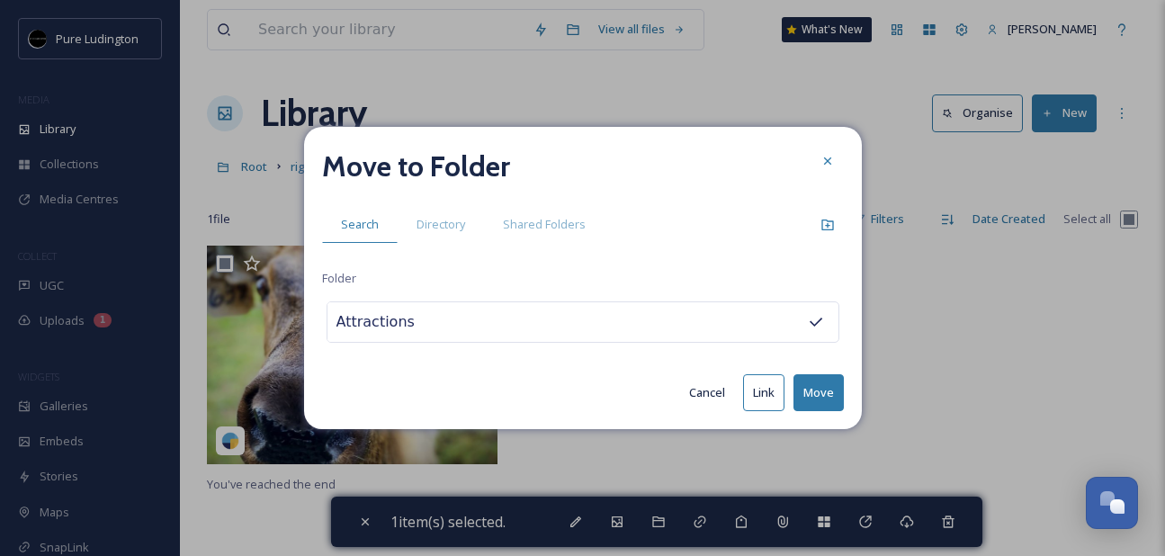
click at [832, 395] on button "Move" at bounding box center [819, 392] width 50 height 37
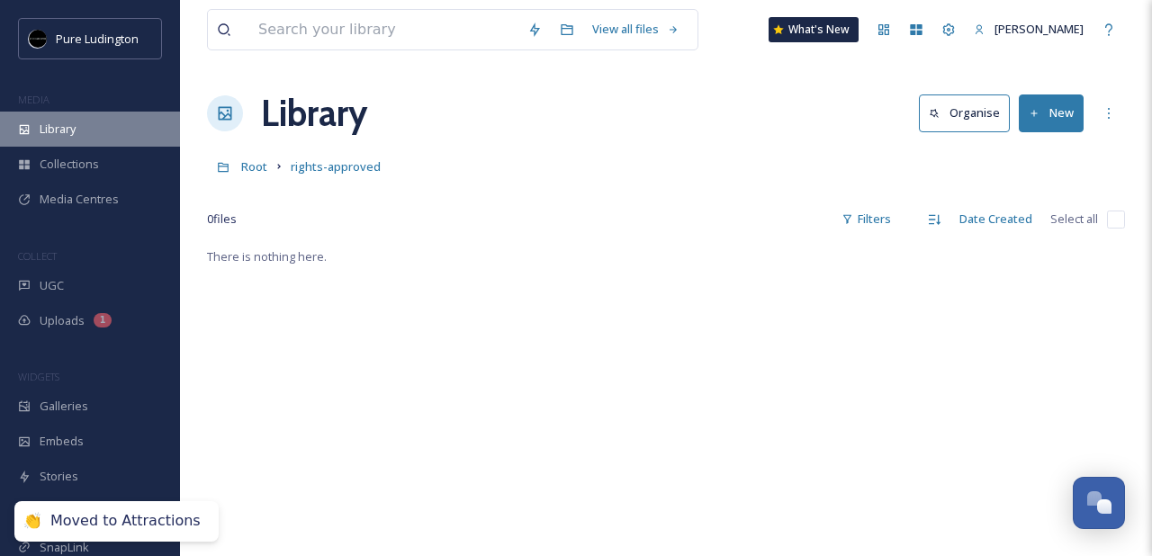
click at [95, 139] on div "Library" at bounding box center [90, 129] width 180 height 35
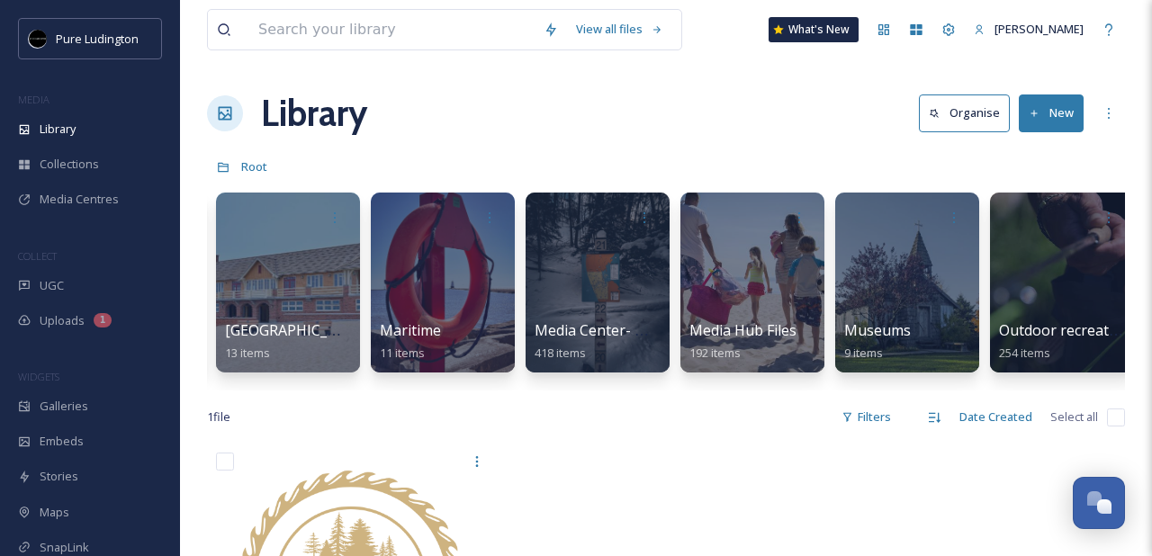
scroll to position [0, 2119]
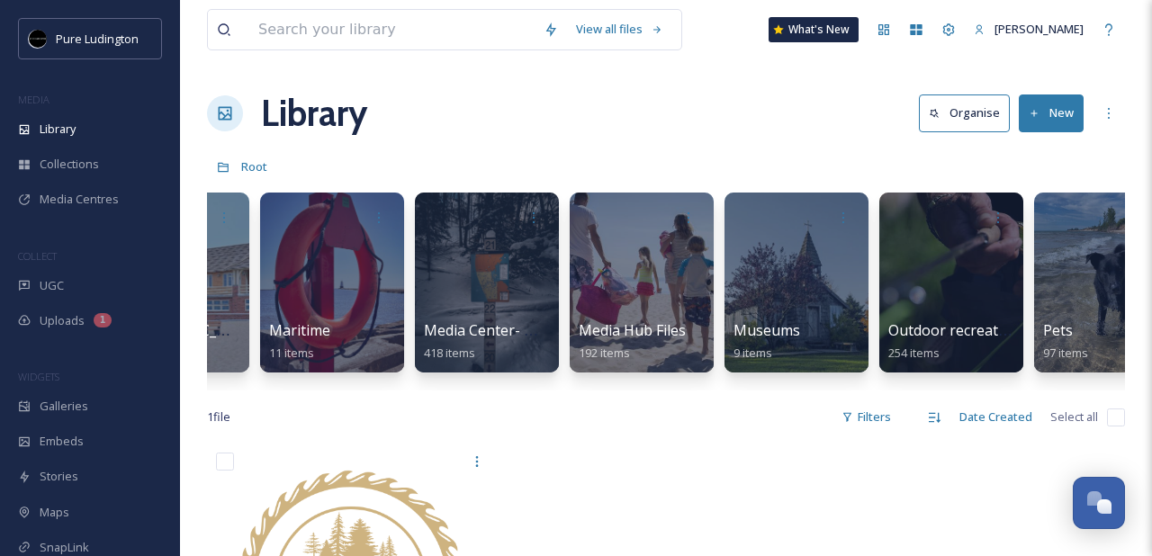
click at [528, 146] on div "View all files What's New Kristen Smith Library Organise New Root Your Selectio…" at bounding box center [666, 500] width 972 height 1000
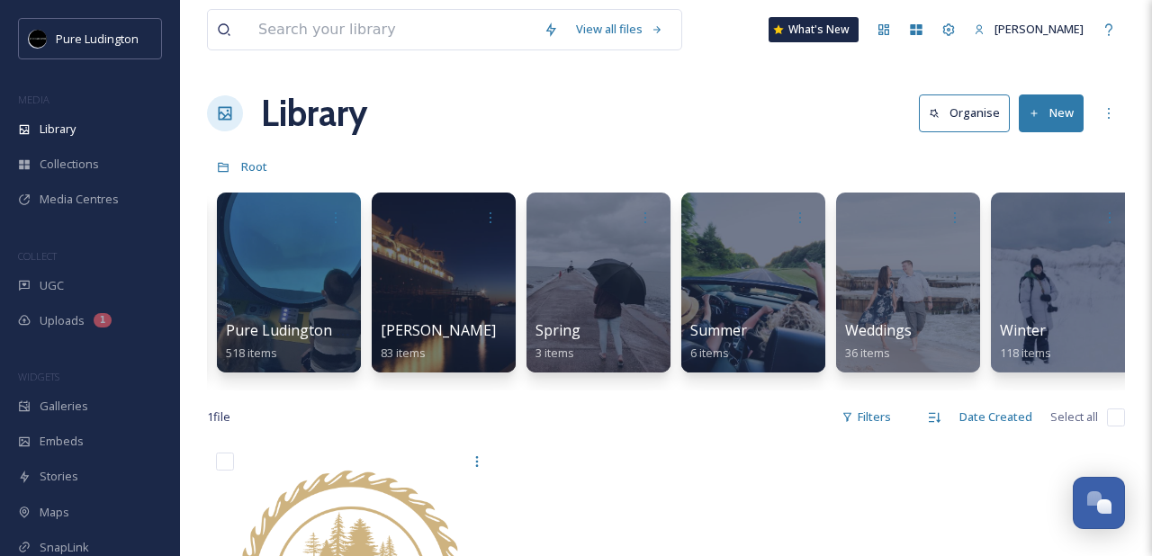
scroll to position [0, 3261]
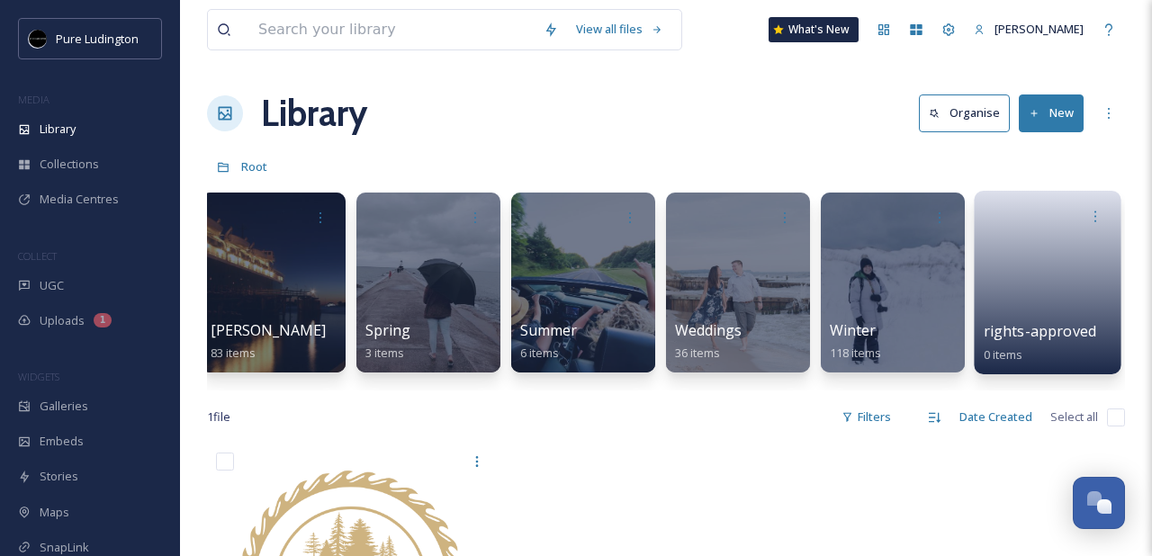
click at [1005, 241] on link at bounding box center [1048, 276] width 129 height 87
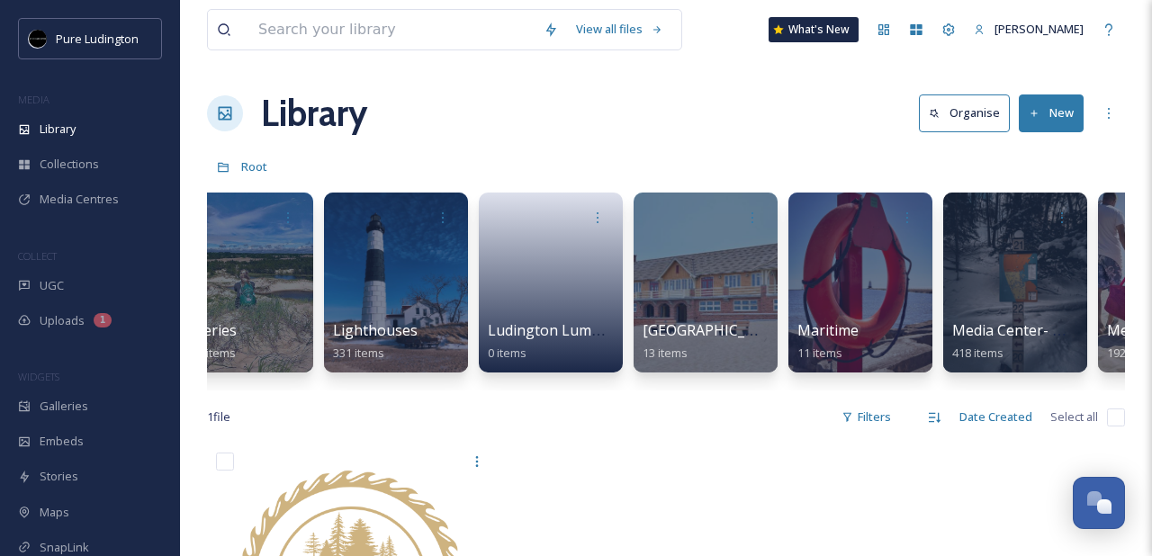
scroll to position [0, 1642]
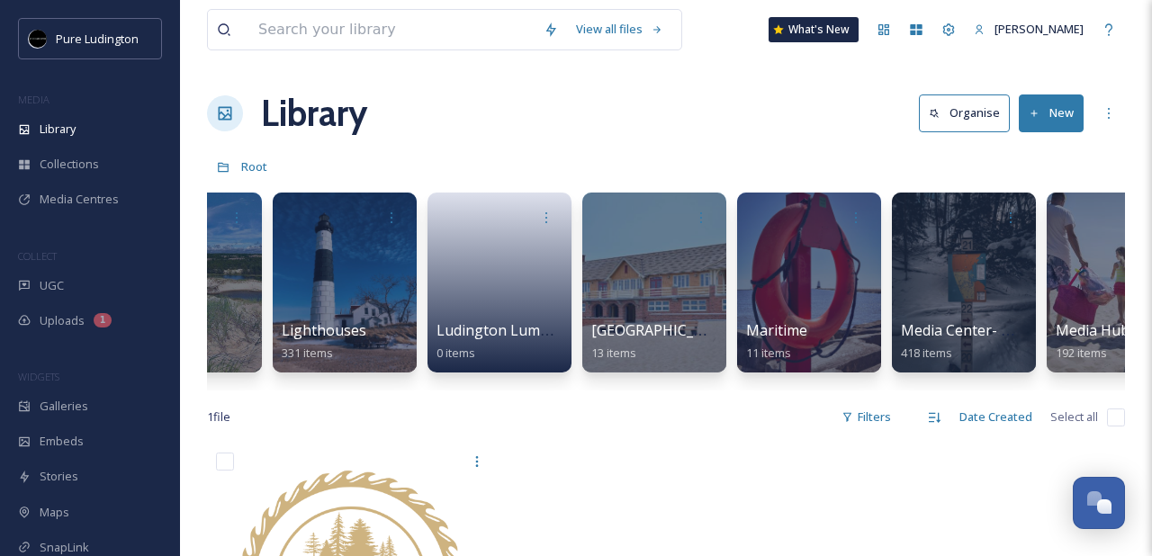
click at [748, 120] on div "Library Organise New" at bounding box center [666, 113] width 918 height 54
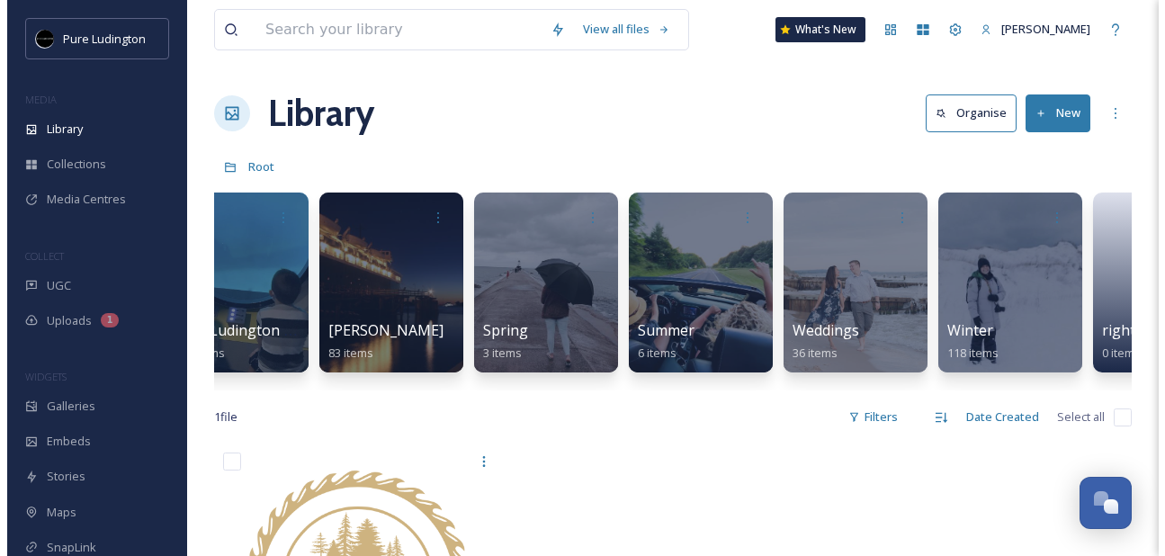
scroll to position [0, 3261]
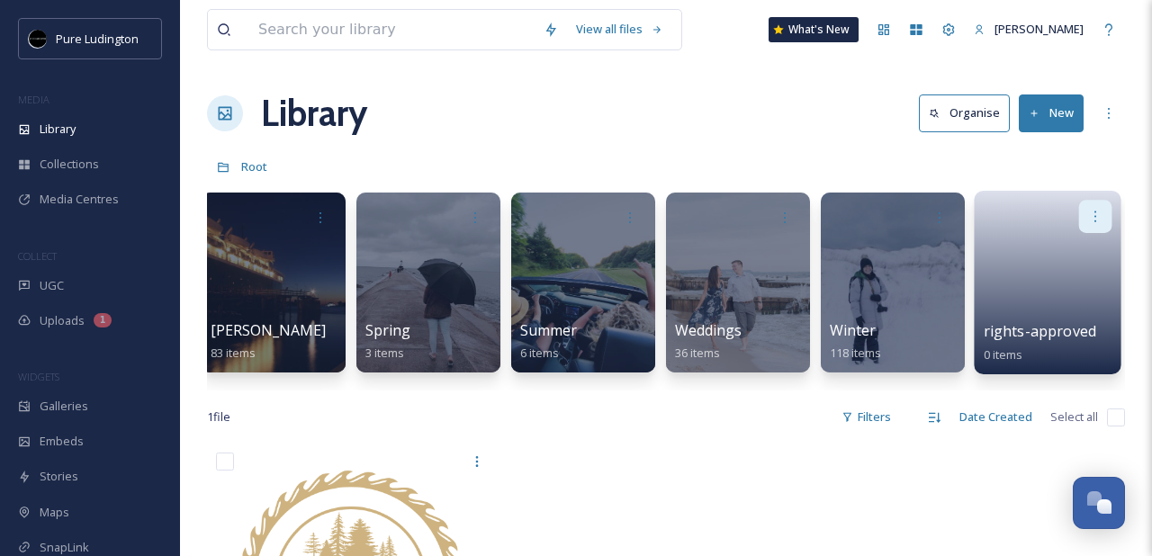
click at [1088, 217] on icon at bounding box center [1095, 216] width 14 height 14
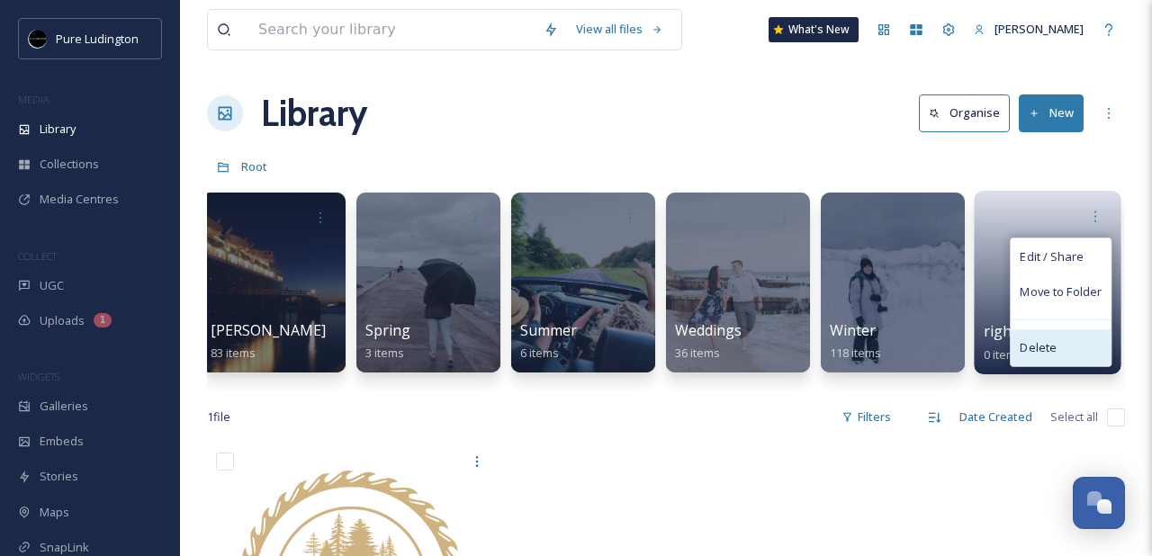
click at [1061, 348] on div "Delete" at bounding box center [1061, 347] width 100 height 36
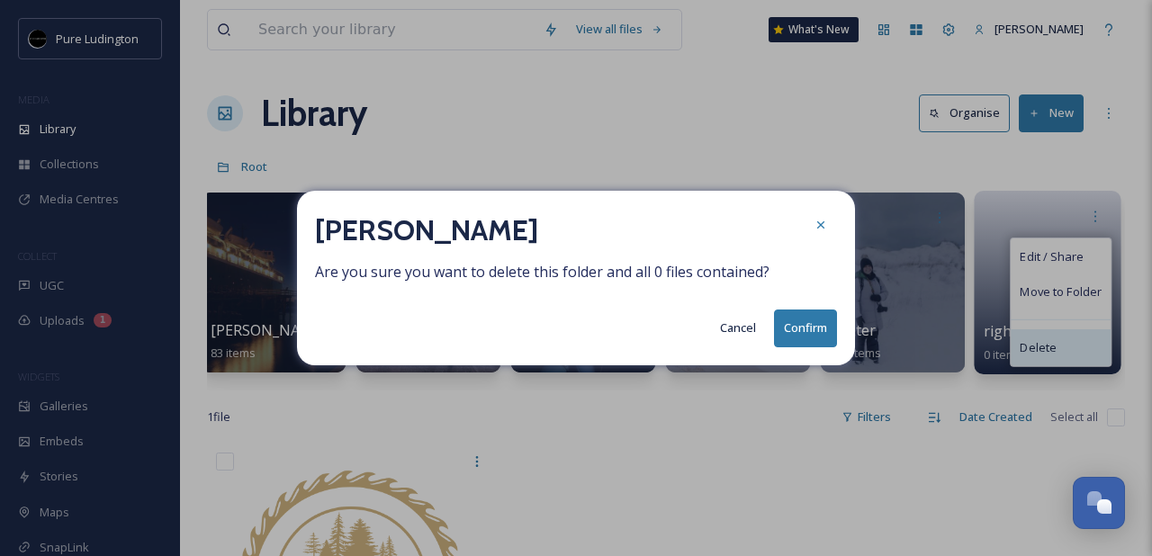
scroll to position [0, 3248]
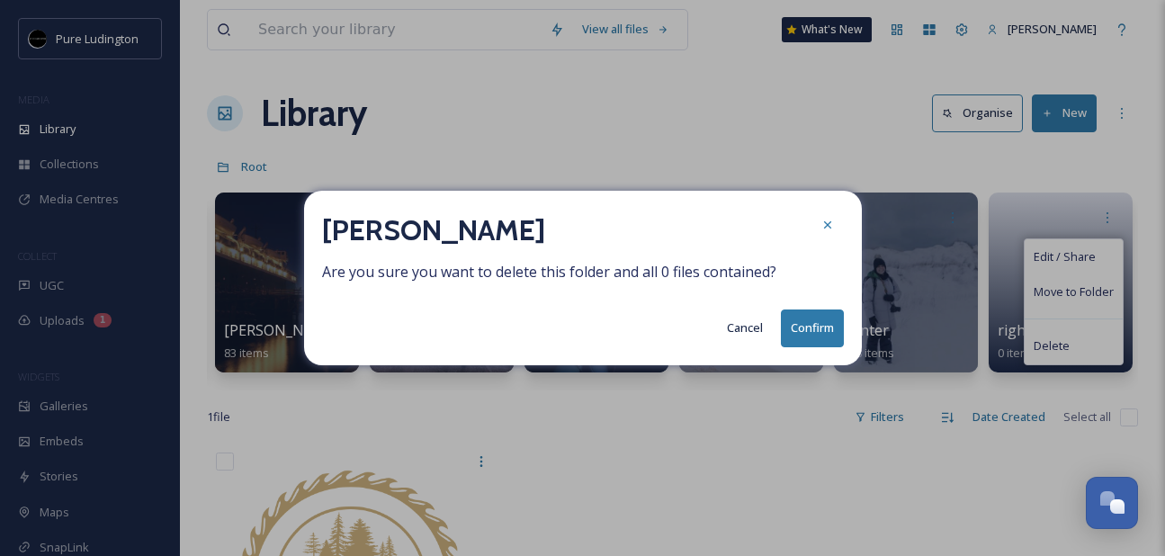
click at [793, 329] on button "Confirm" at bounding box center [812, 328] width 63 height 37
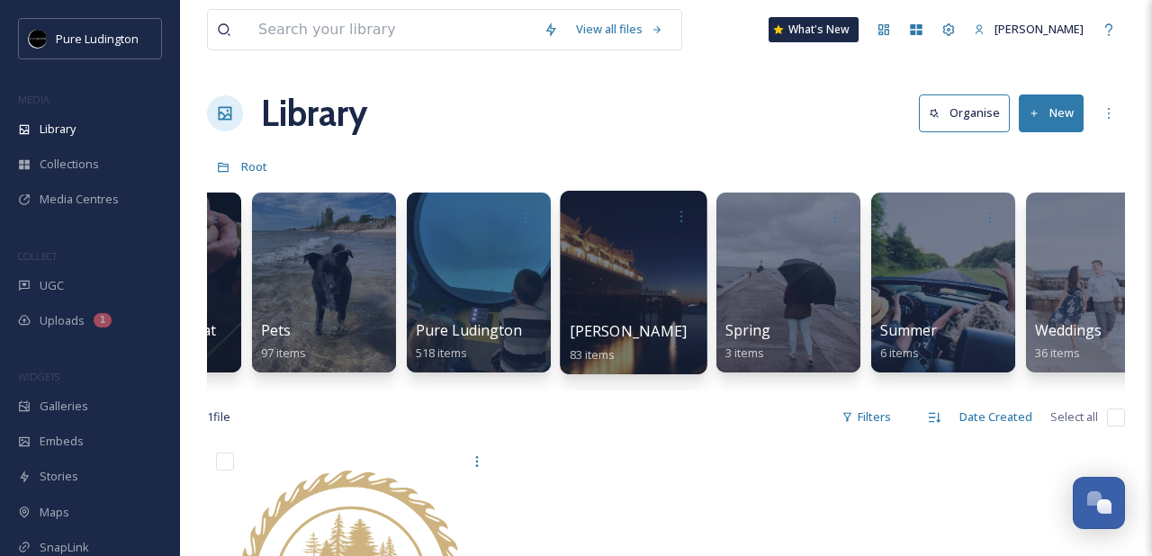
scroll to position [0, 2870]
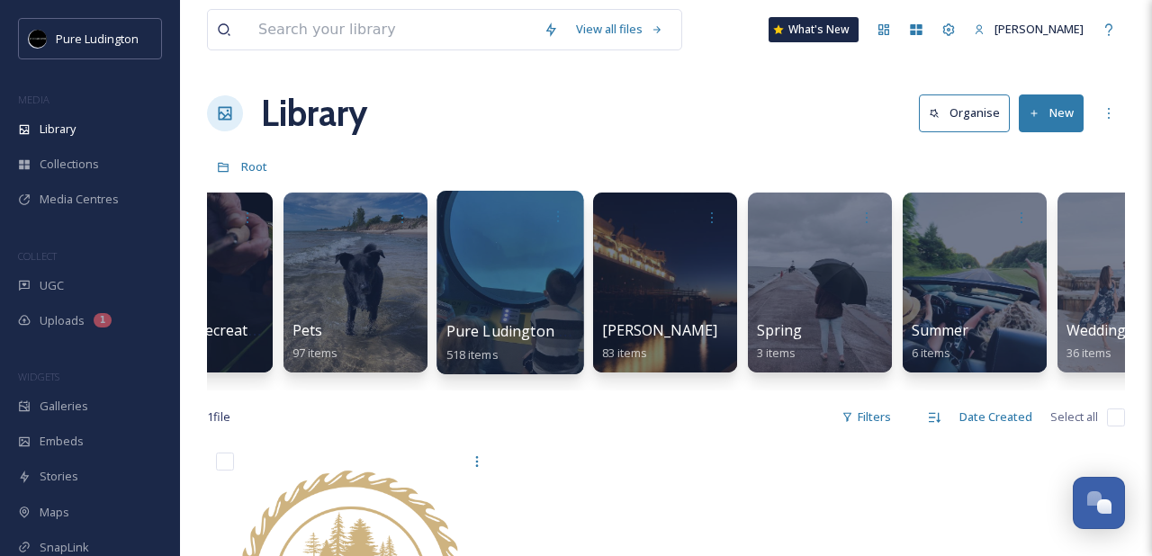
click at [526, 300] on div at bounding box center [509, 283] width 147 height 184
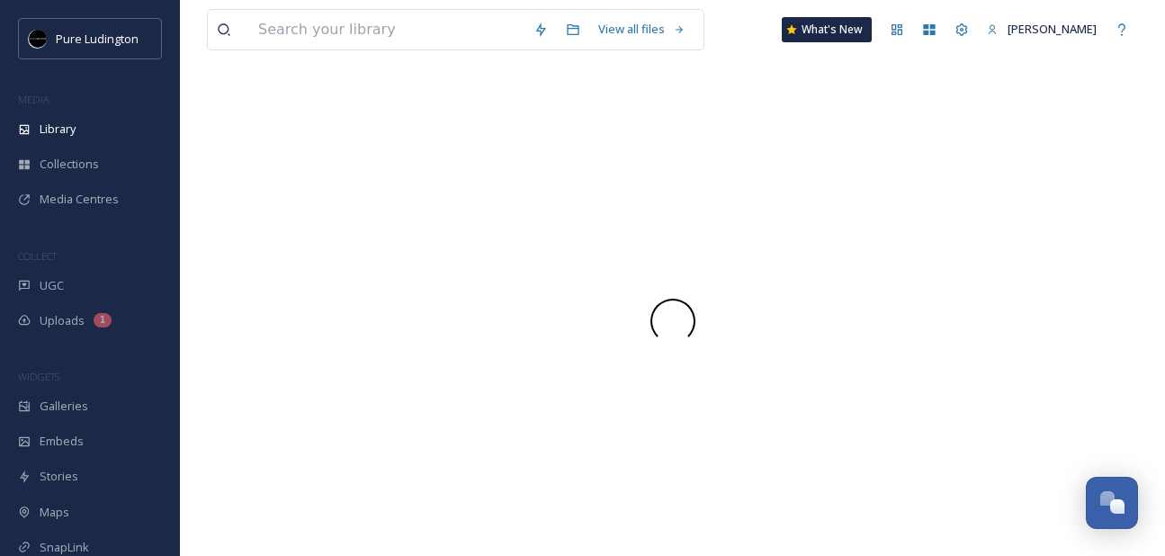
click at [526, 300] on div at bounding box center [672, 321] width 931 height 45
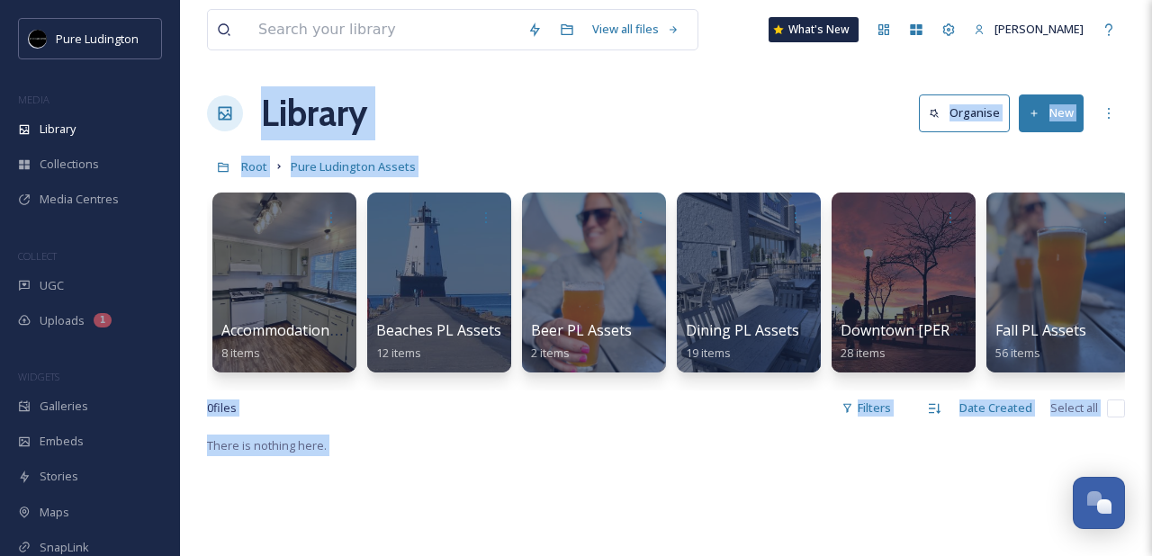
click at [557, 120] on div "Library Organise New" at bounding box center [666, 113] width 918 height 54
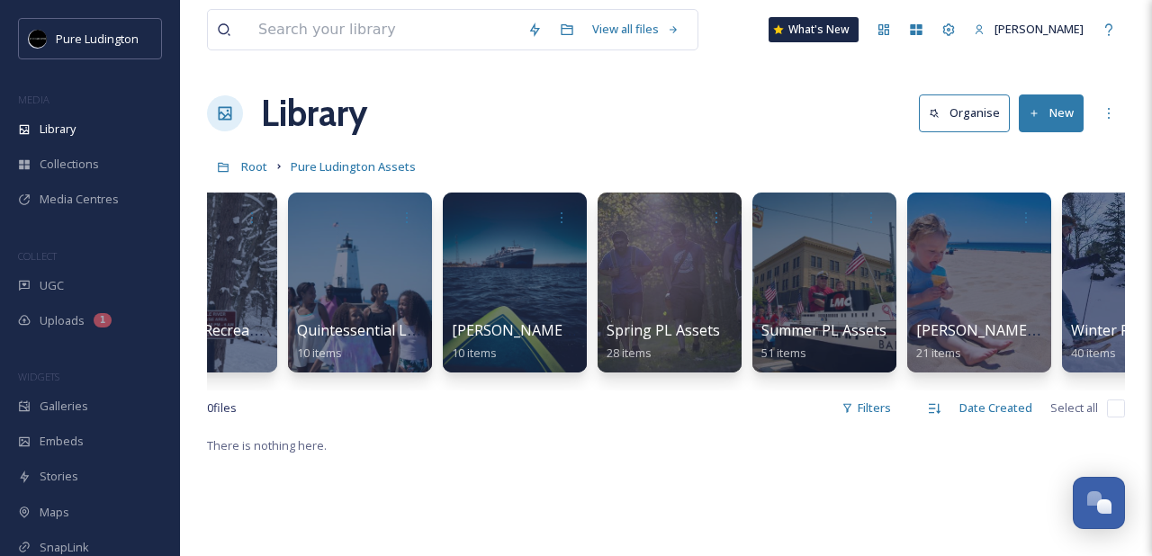
scroll to position [0, 2023]
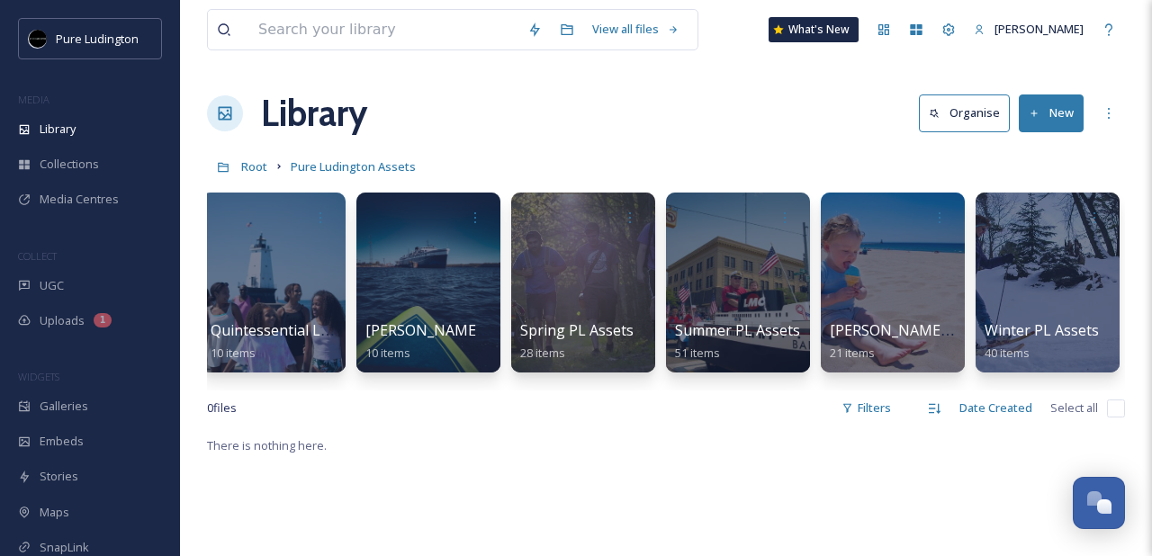
click at [605, 132] on div "Library Organise New" at bounding box center [666, 113] width 918 height 54
click at [66, 139] on div "Library" at bounding box center [90, 129] width 180 height 35
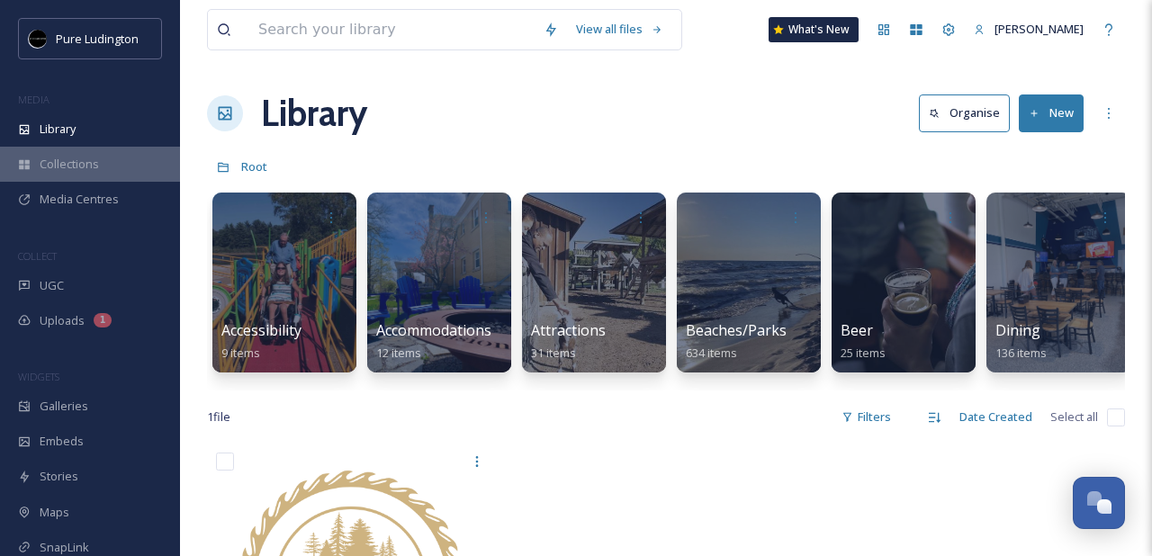
click at [67, 158] on span "Collections" at bounding box center [69, 164] width 59 height 17
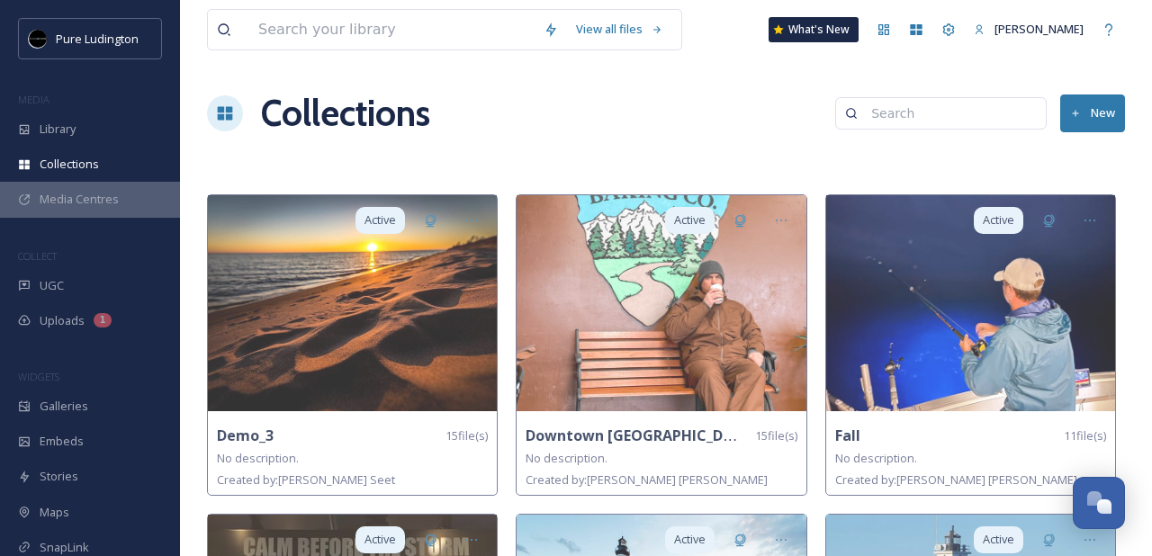
click at [110, 211] on div "Media Centres" at bounding box center [90, 199] width 180 height 35
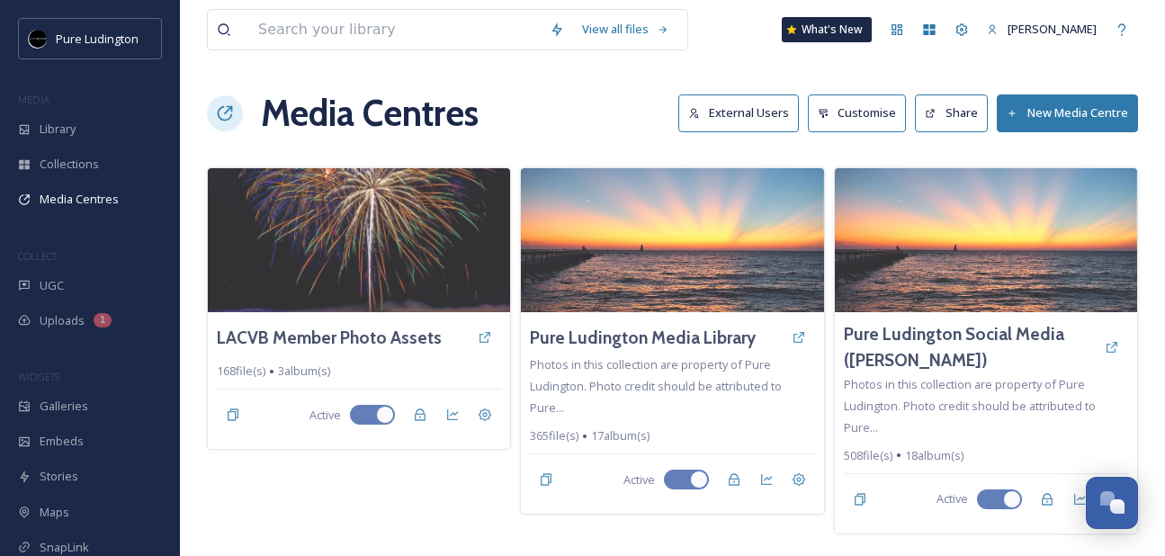
click at [575, 134] on div "Media Centres External Users Customise Share New Media Centre" at bounding box center [672, 113] width 931 height 54
click at [87, 119] on div "Library" at bounding box center [90, 129] width 180 height 35
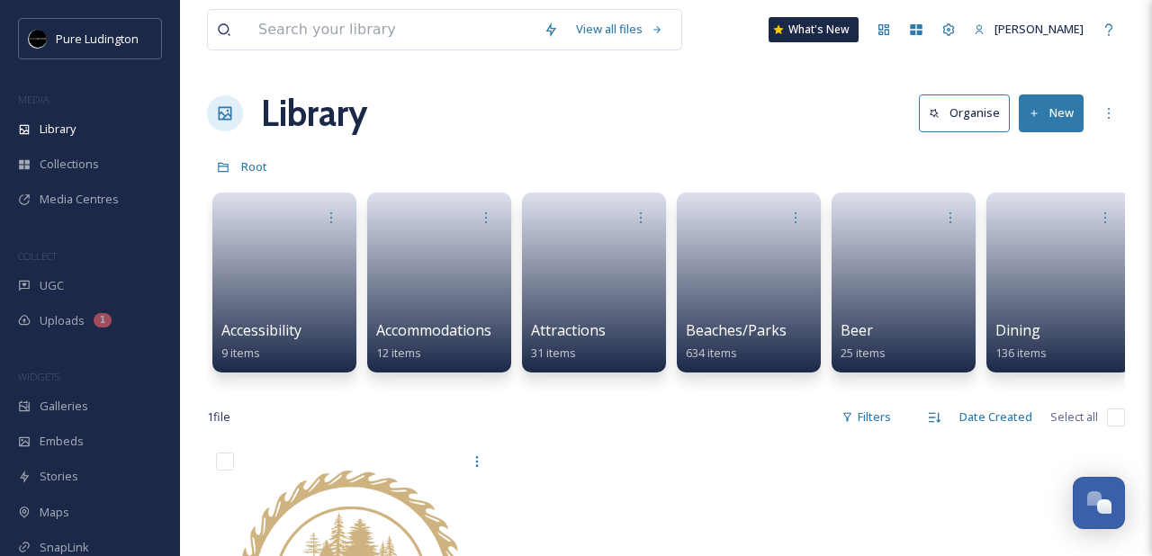
click at [468, 102] on div "Library Organise New" at bounding box center [666, 113] width 918 height 54
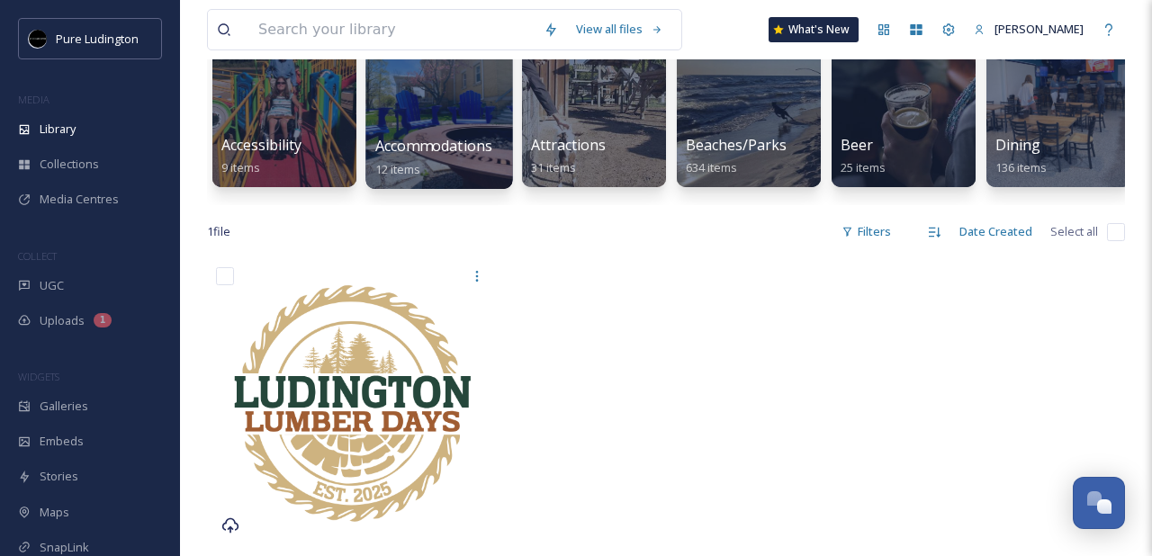
scroll to position [287, 0]
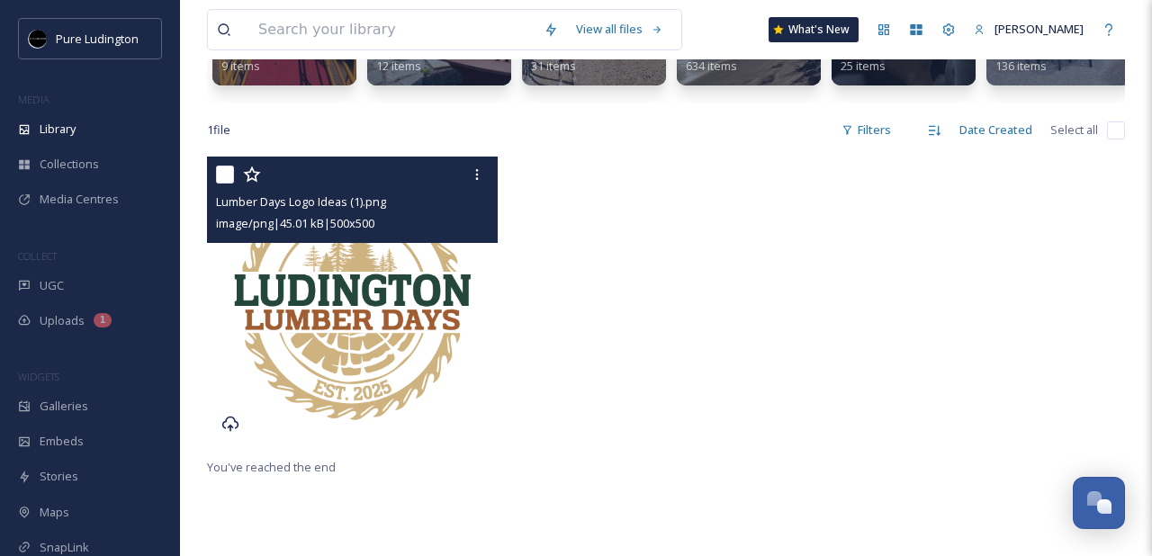
click at [377, 355] on img at bounding box center [352, 302] width 291 height 291
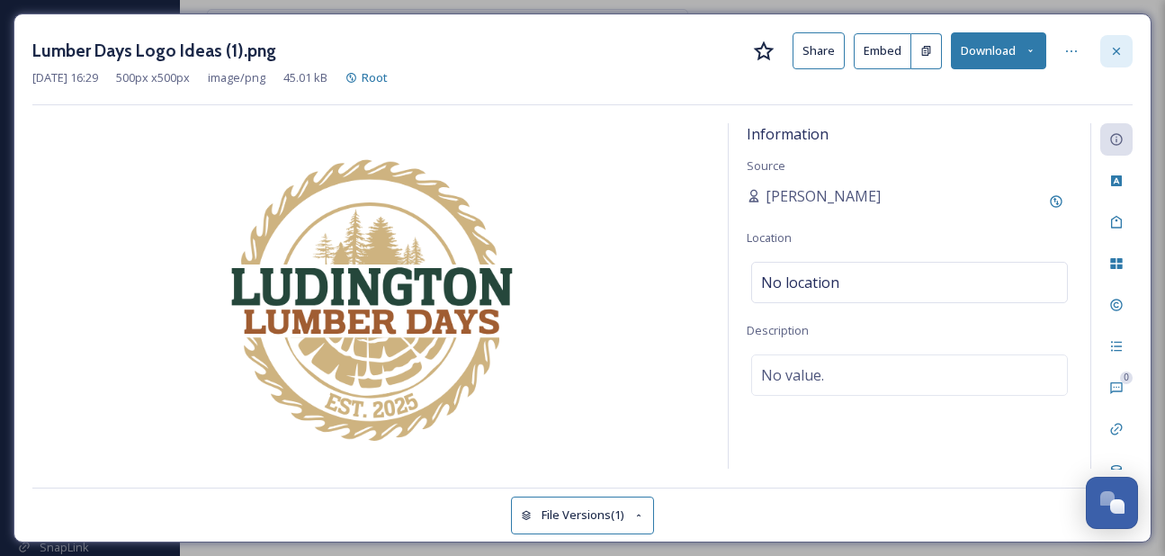
click at [1119, 49] on icon at bounding box center [1117, 51] width 14 height 14
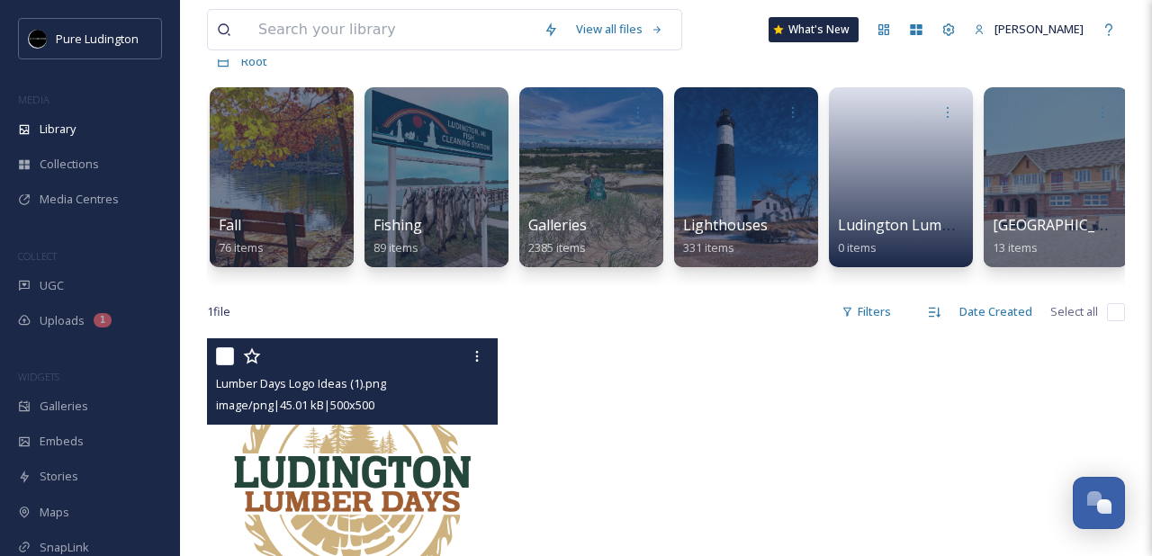
scroll to position [0, 1245]
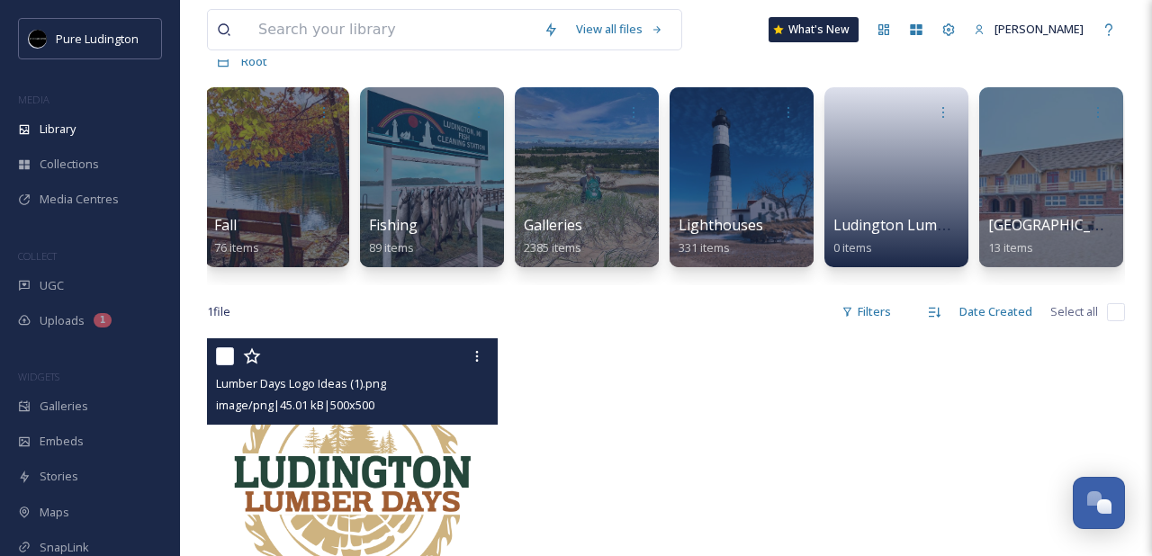
click at [225, 365] on input "checkbox" at bounding box center [225, 356] width 18 height 18
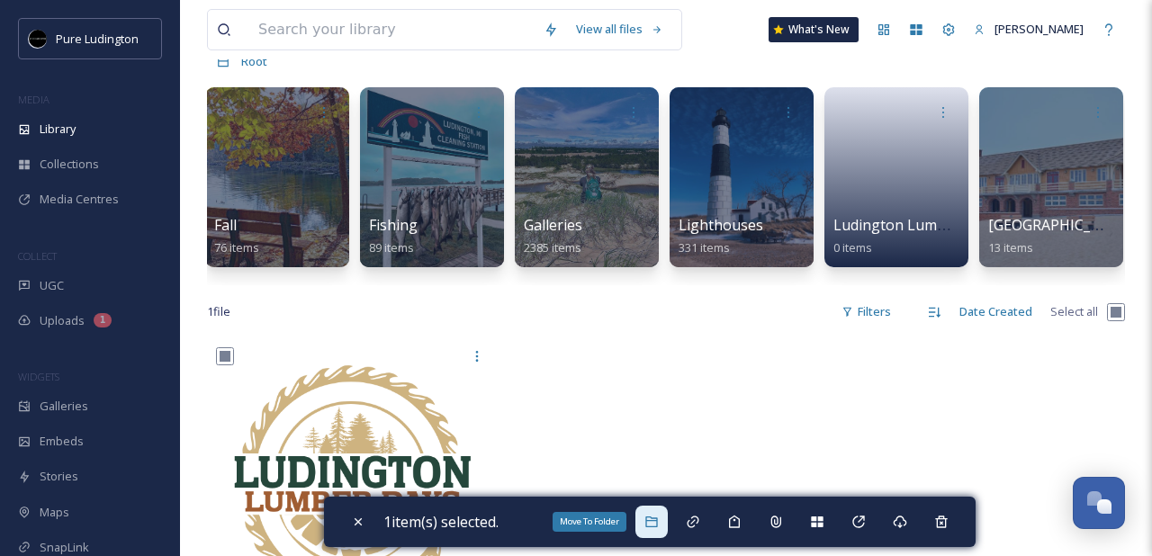
click at [657, 520] on icon at bounding box center [651, 522] width 12 height 11
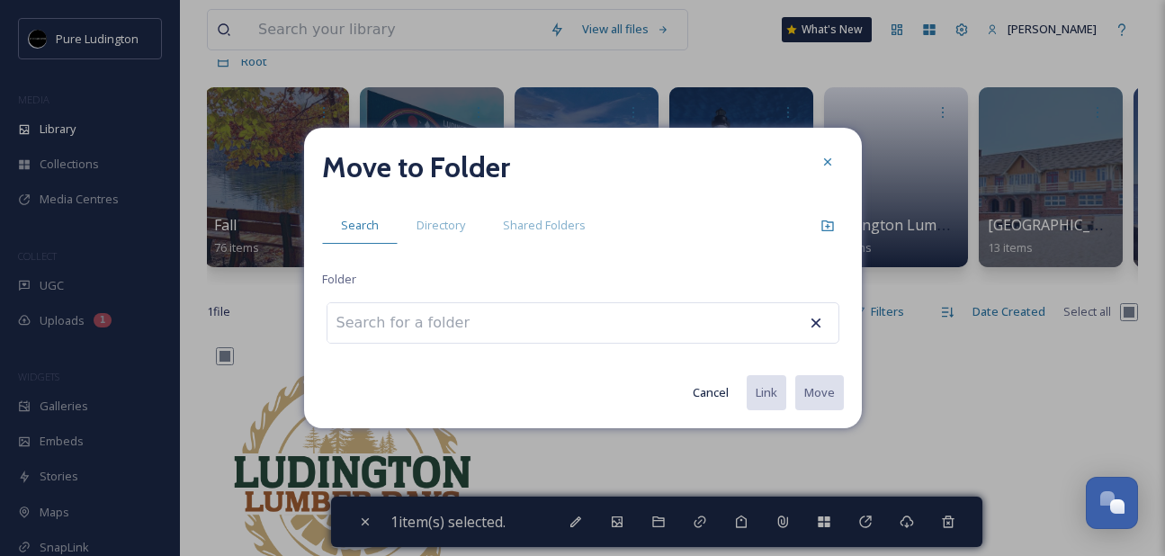
click at [662, 331] on div at bounding box center [583, 322] width 513 height 41
click at [655, 319] on div at bounding box center [583, 322] width 513 height 41
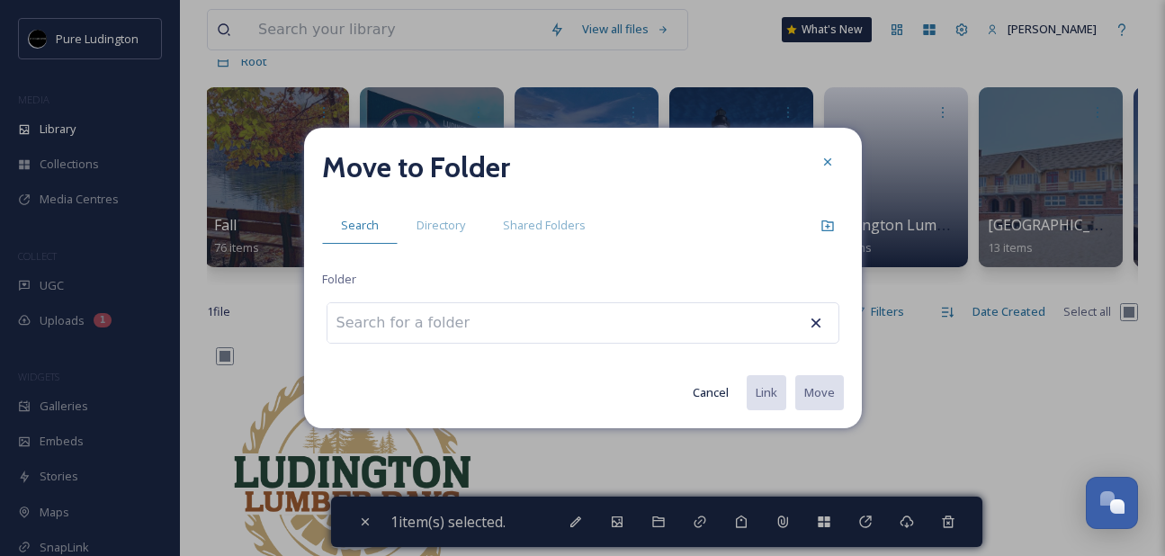
click at [655, 319] on div at bounding box center [583, 322] width 513 height 41
click at [667, 326] on div at bounding box center [583, 322] width 513 height 41
click at [664, 327] on div at bounding box center [583, 322] width 513 height 41
click at [420, 328] on input at bounding box center [427, 323] width 198 height 40
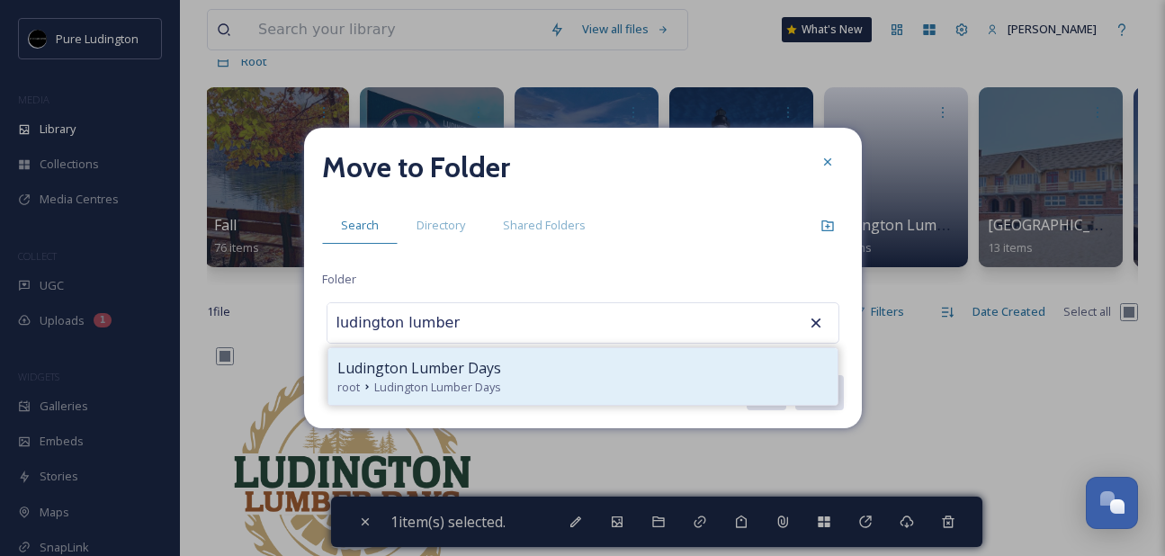
click at [415, 364] on span "Ludington Lumber Days" at bounding box center [419, 368] width 164 height 22
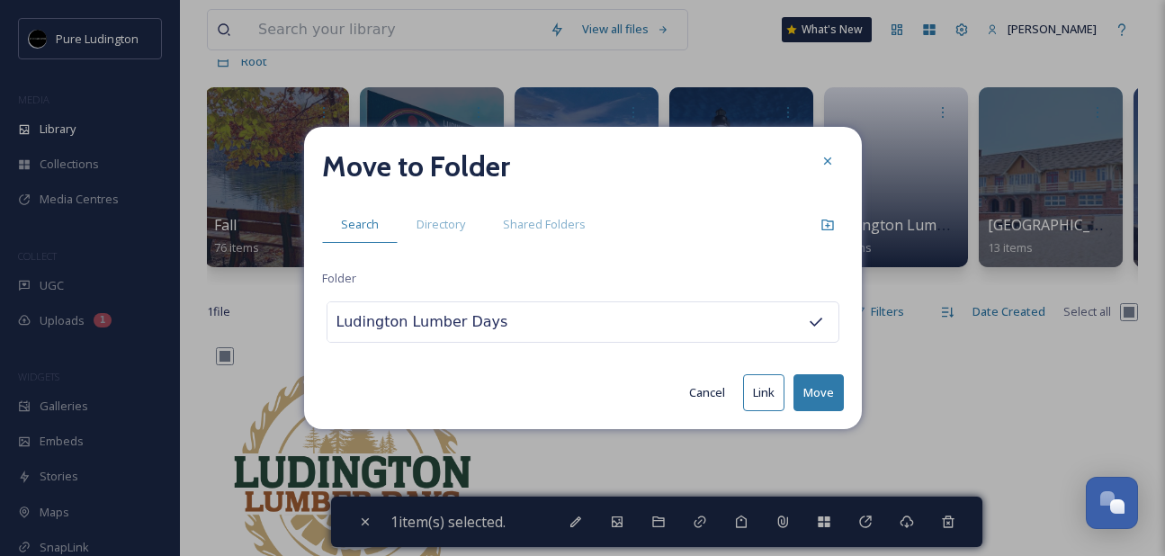
click at [811, 389] on button "Move" at bounding box center [819, 392] width 50 height 37
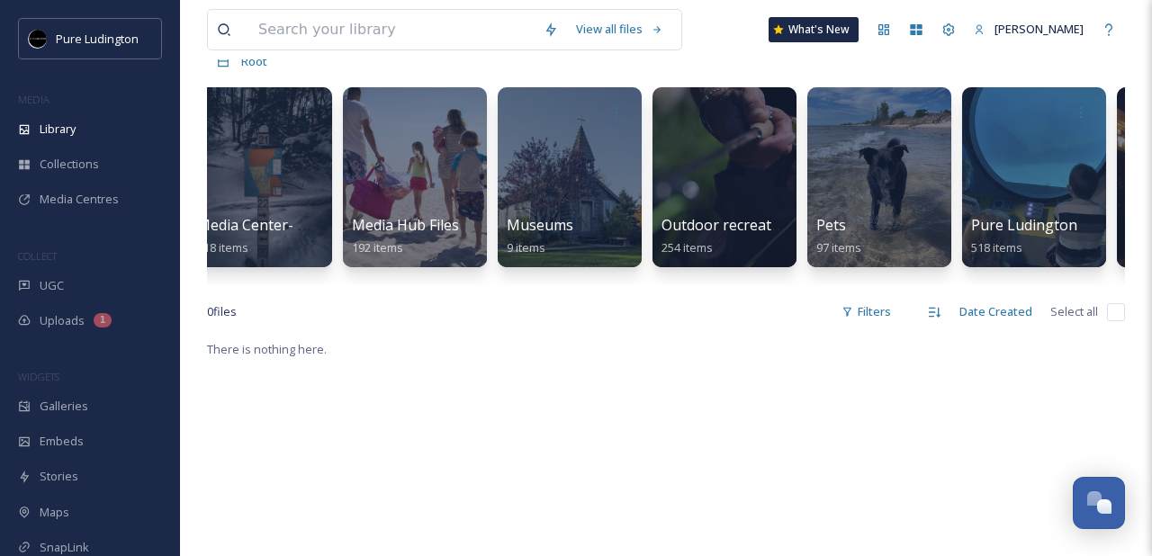
scroll to position [0, 2579]
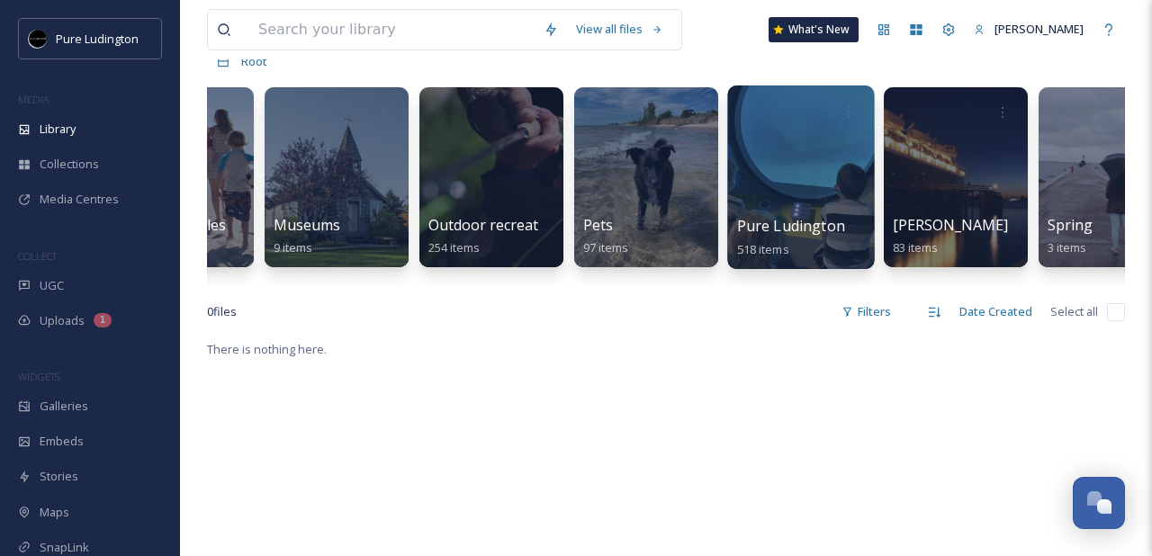
click at [770, 217] on span "Pure Ludington Assets" at bounding box center [815, 226] width 157 height 20
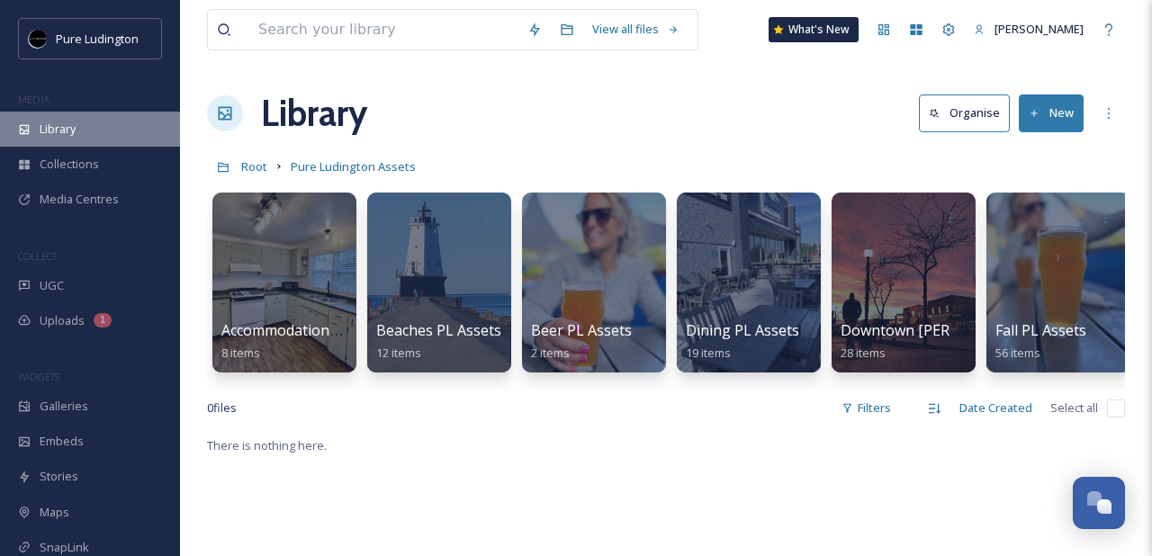
click at [77, 131] on div "Library" at bounding box center [90, 129] width 180 height 35
